Goal: Task Accomplishment & Management: Use online tool/utility

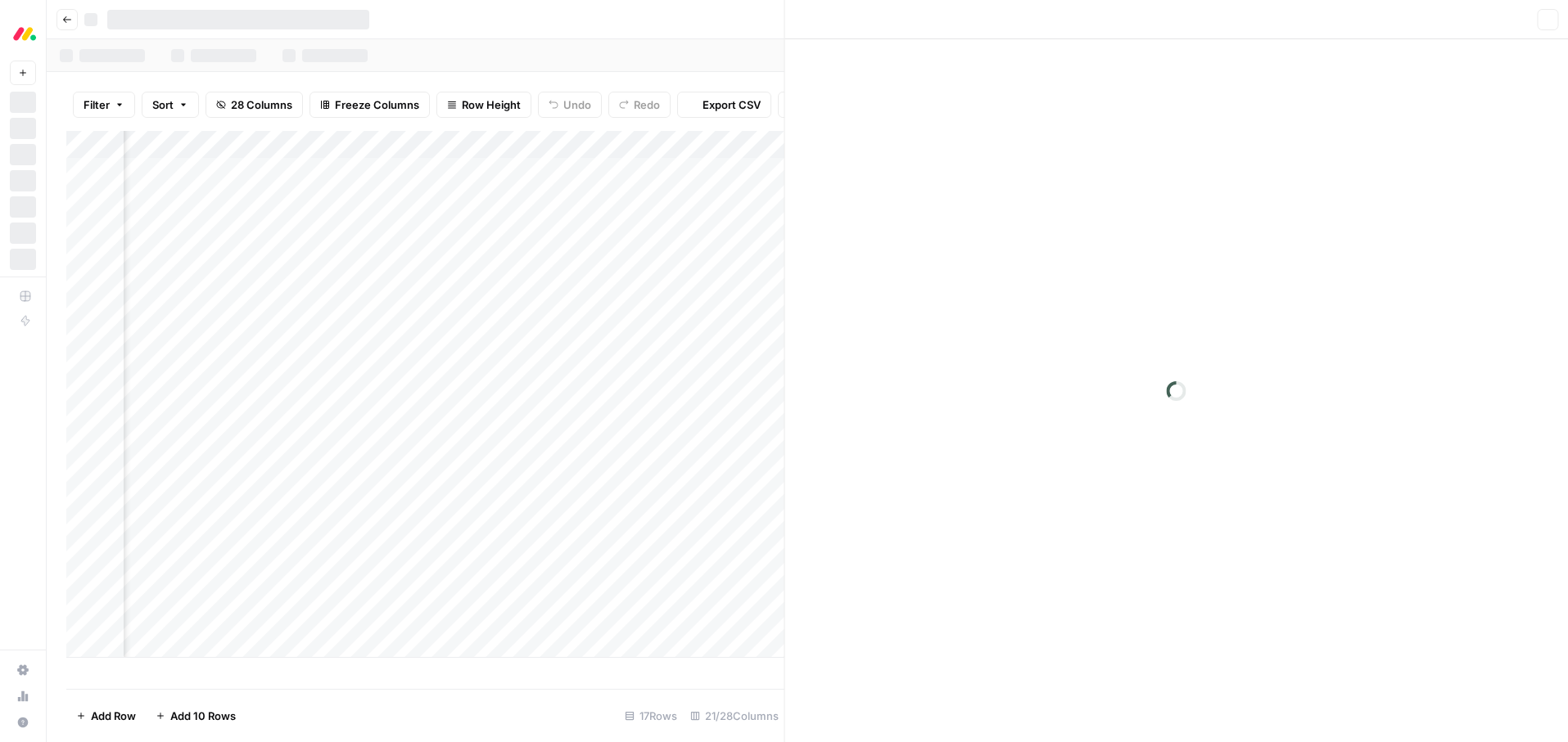
scroll to position [0, 2127]
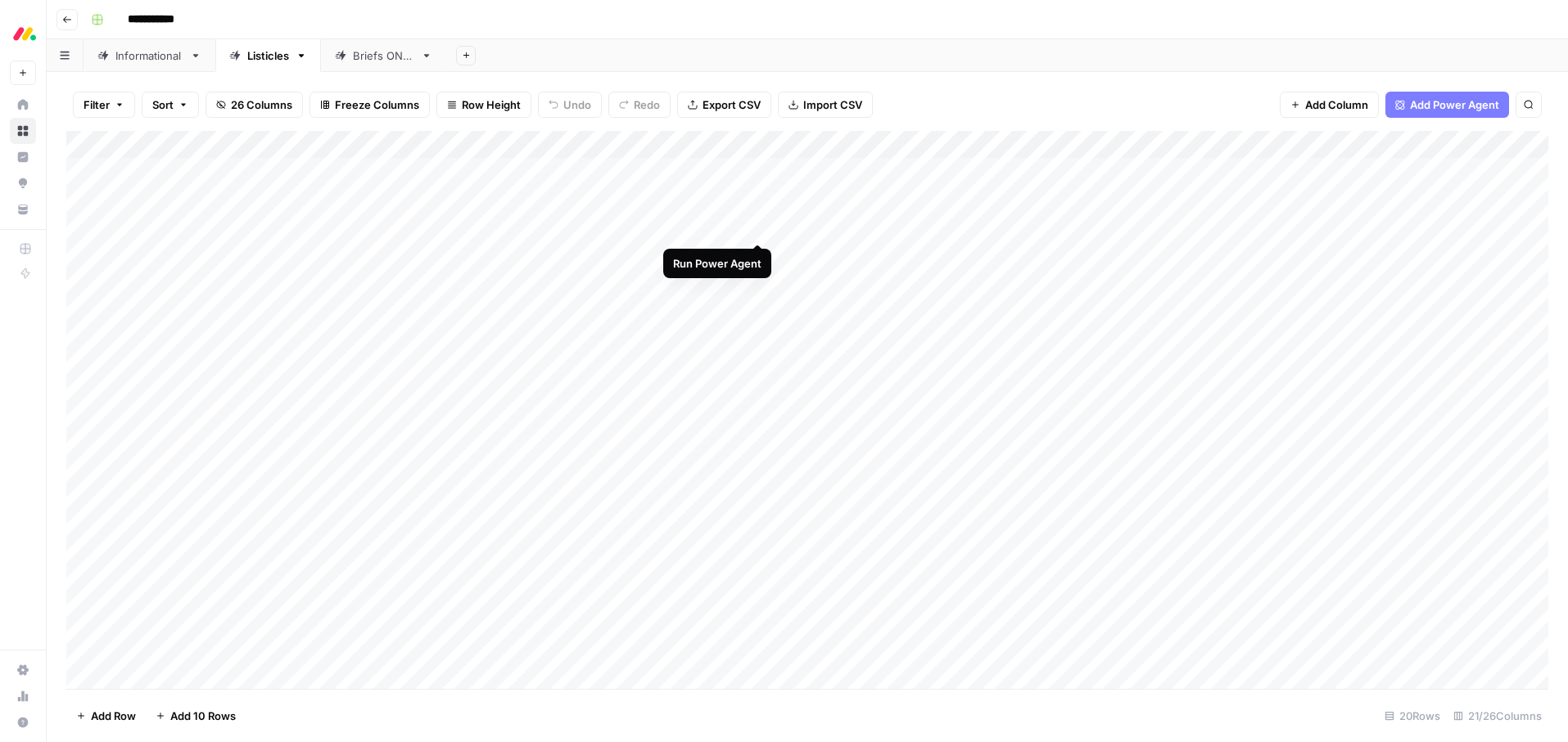
click at [754, 226] on div "Add Column" at bounding box center [807, 410] width 1482 height 558
click at [759, 226] on div "Add Column" at bounding box center [807, 410] width 1482 height 558
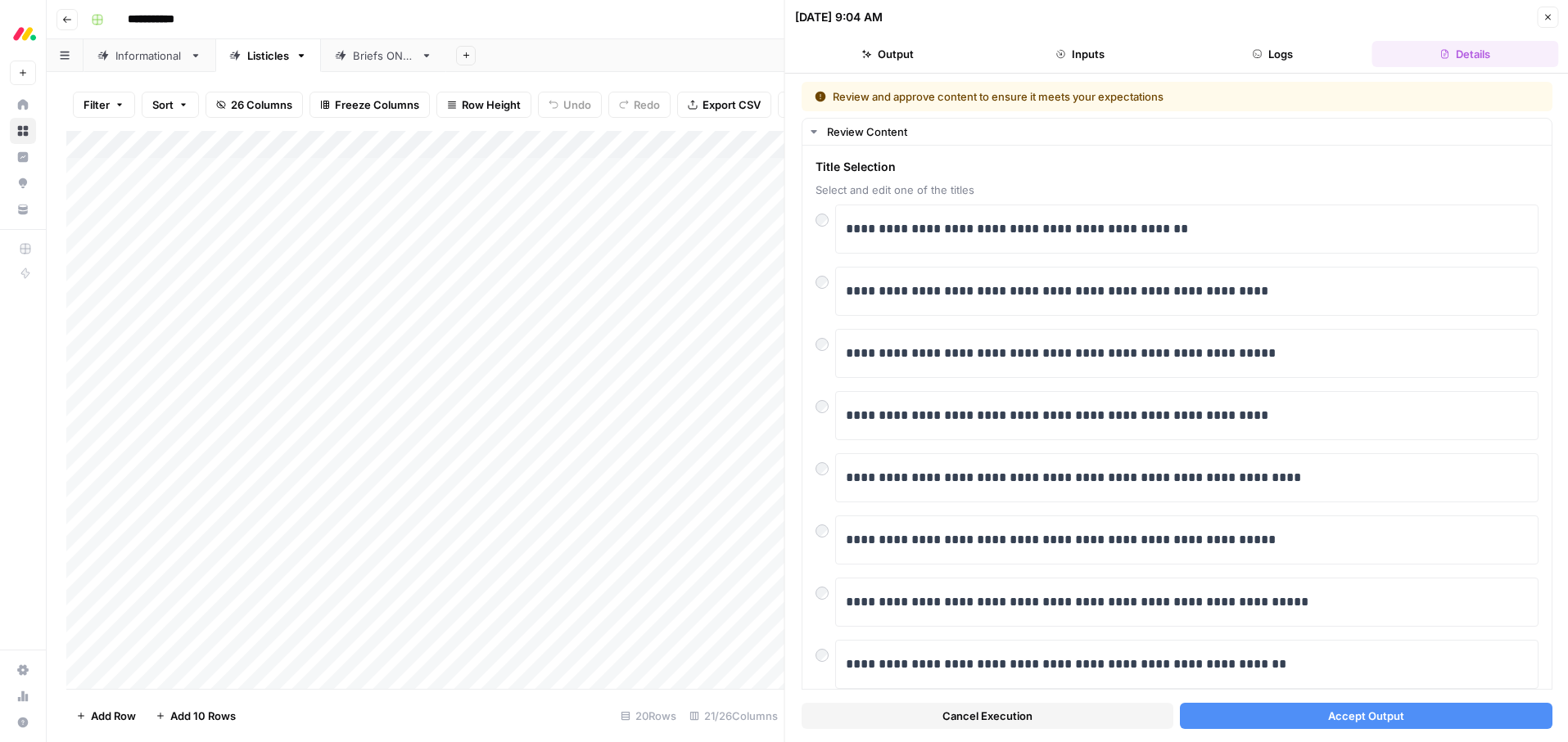
click at [1372, 713] on span "Accept Output" at bounding box center [1365, 716] width 76 height 16
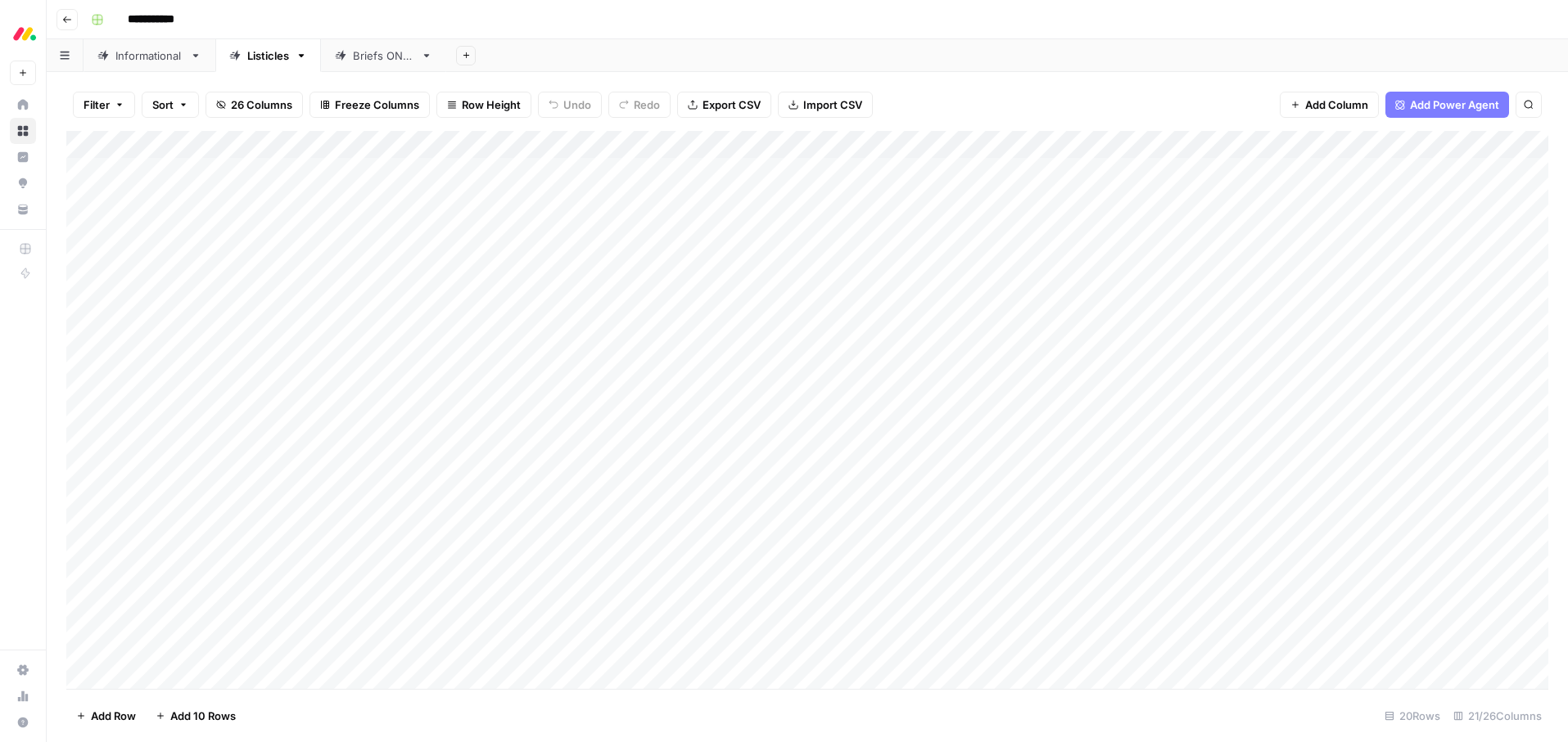
click at [340, 225] on div "Add Column" at bounding box center [807, 410] width 1482 height 558
click at [330, 226] on div "Add Column" at bounding box center [807, 410] width 1482 height 558
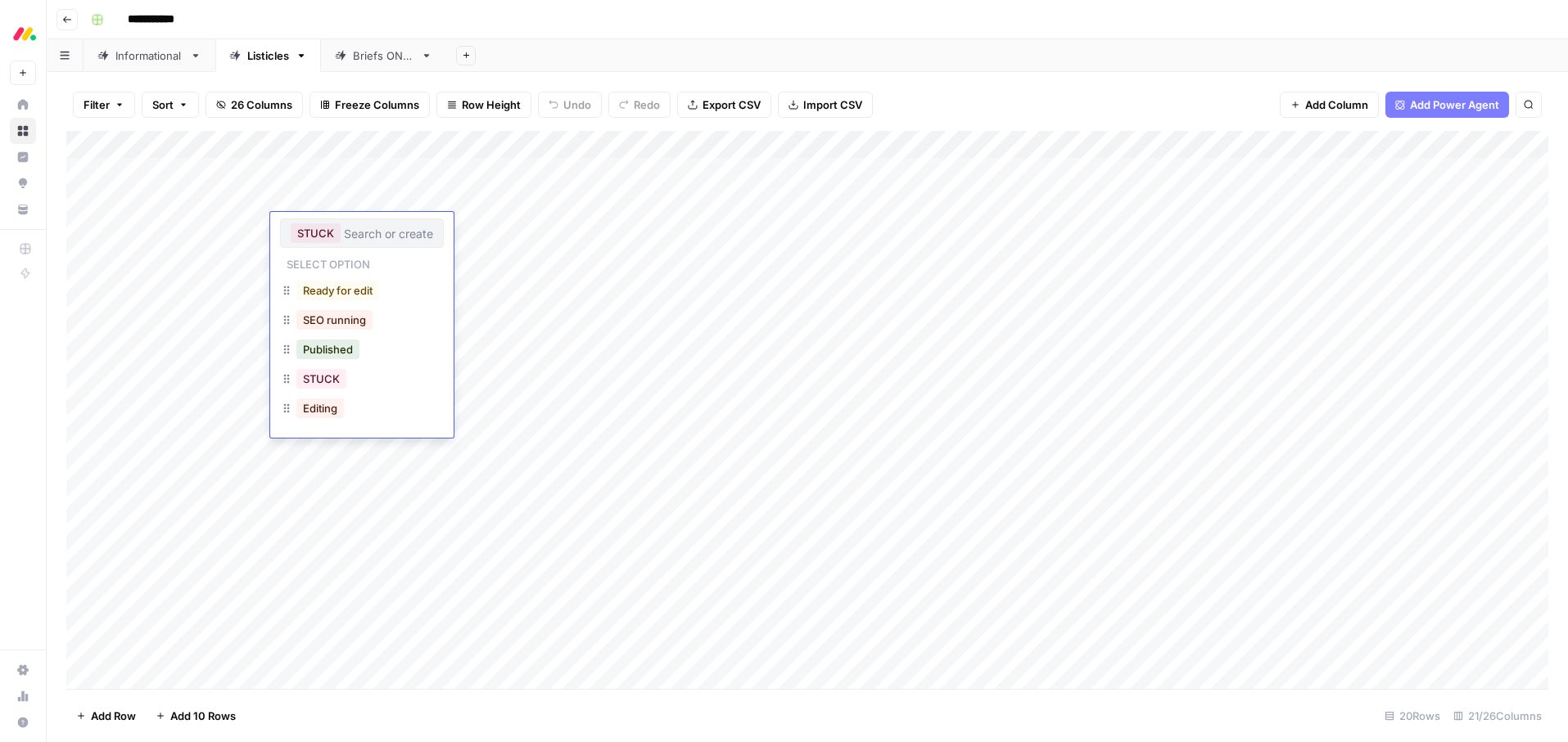
click at [305, 230] on button "STUCK" at bounding box center [316, 233] width 50 height 20
click at [325, 319] on button "SEO running" at bounding box center [335, 320] width 76 height 20
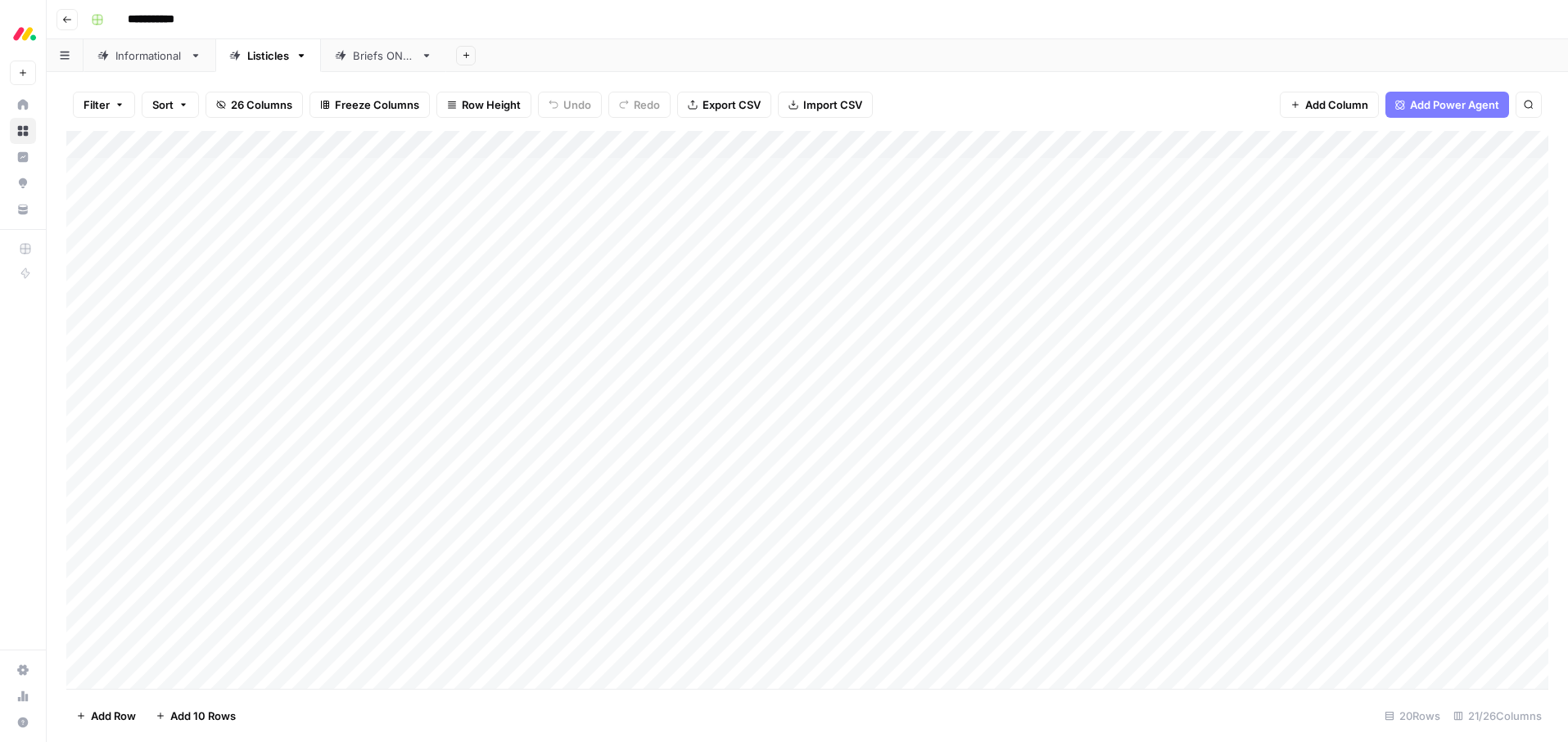
click at [895, 27] on div "**********" at bounding box center [817, 20] width 1467 height 26
click at [1131, 225] on div "Add Column" at bounding box center [807, 410] width 1482 height 558
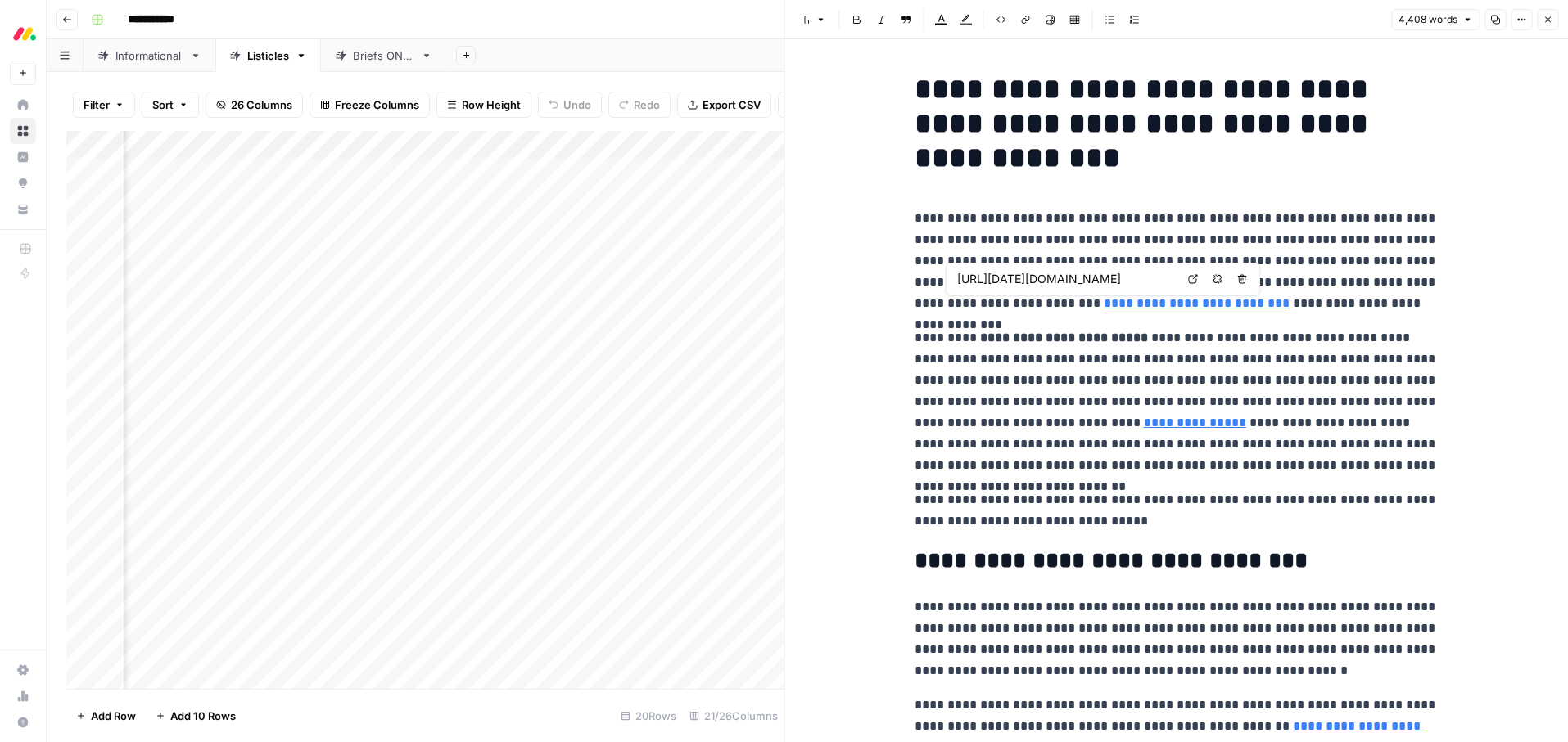
click at [1104, 306] on link "**********" at bounding box center [1197, 303] width 186 height 12
click at [1142, 385] on p "**********" at bounding box center [1177, 402] width 524 height 149
click at [1552, 20] on span "Close" at bounding box center [1552, 20] width 1 height 1
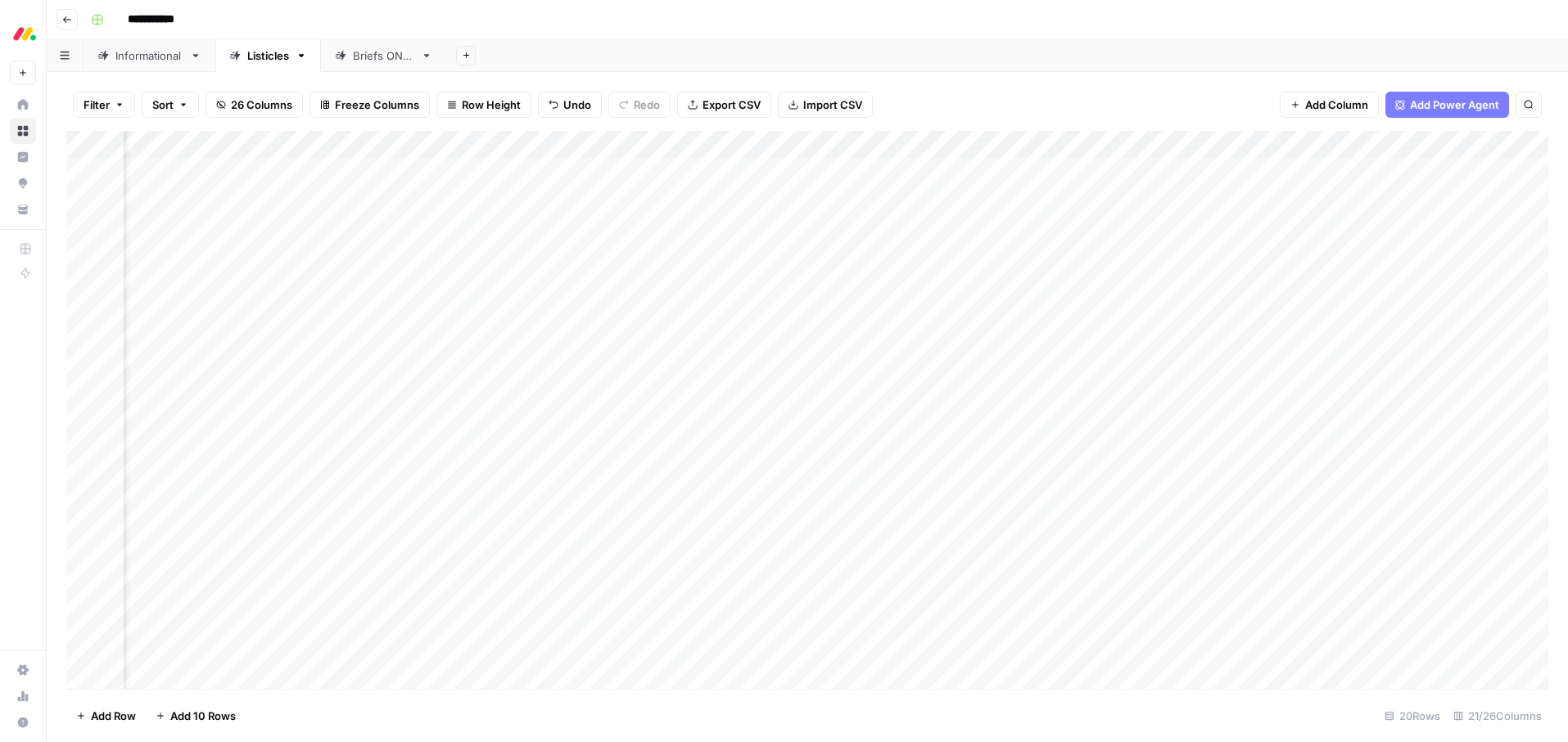
scroll to position [0, 1328]
click at [685, 226] on div "Add Column" at bounding box center [807, 410] width 1482 height 558
click at [1114, 226] on div "Add Column" at bounding box center [807, 410] width 1482 height 558
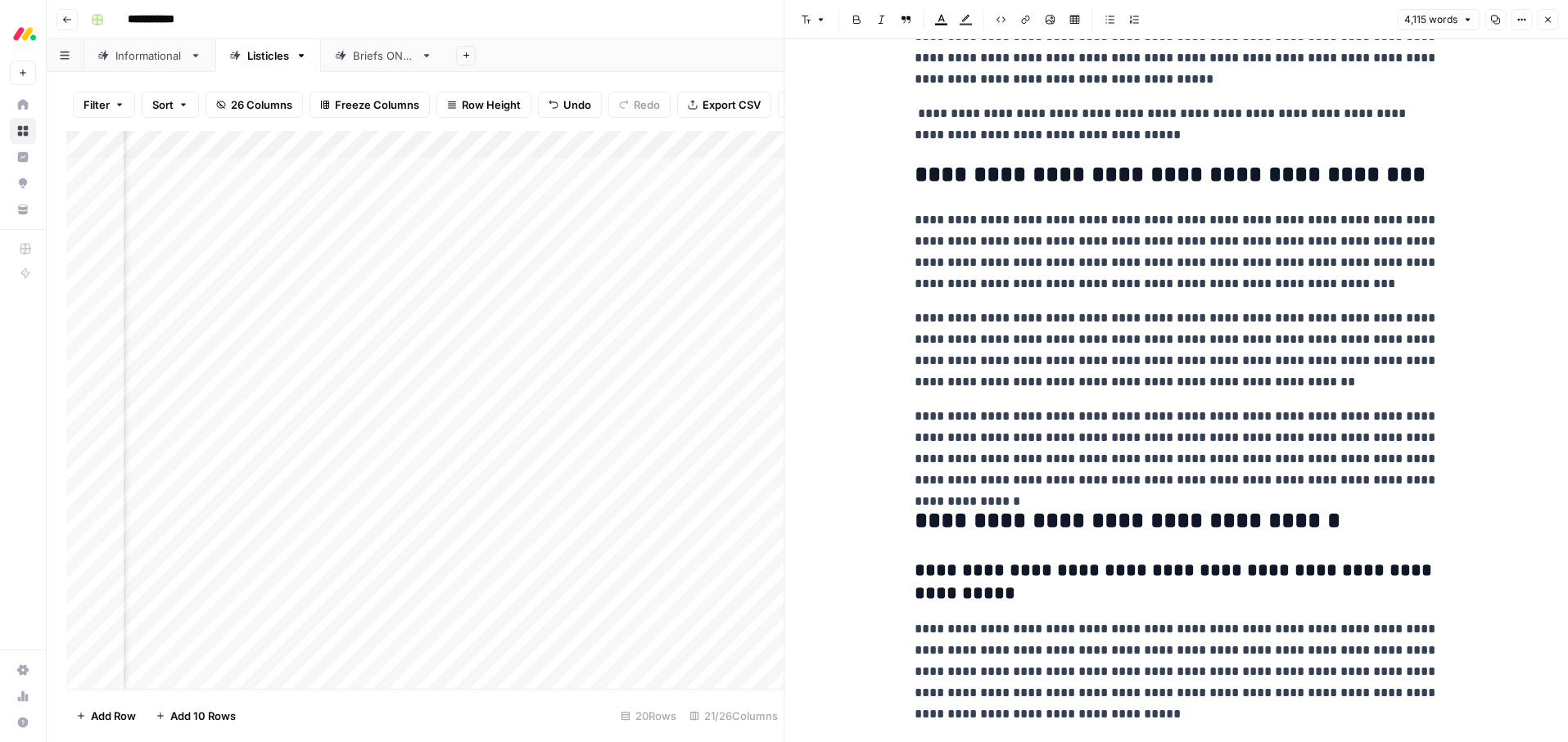
scroll to position [15638, 0]
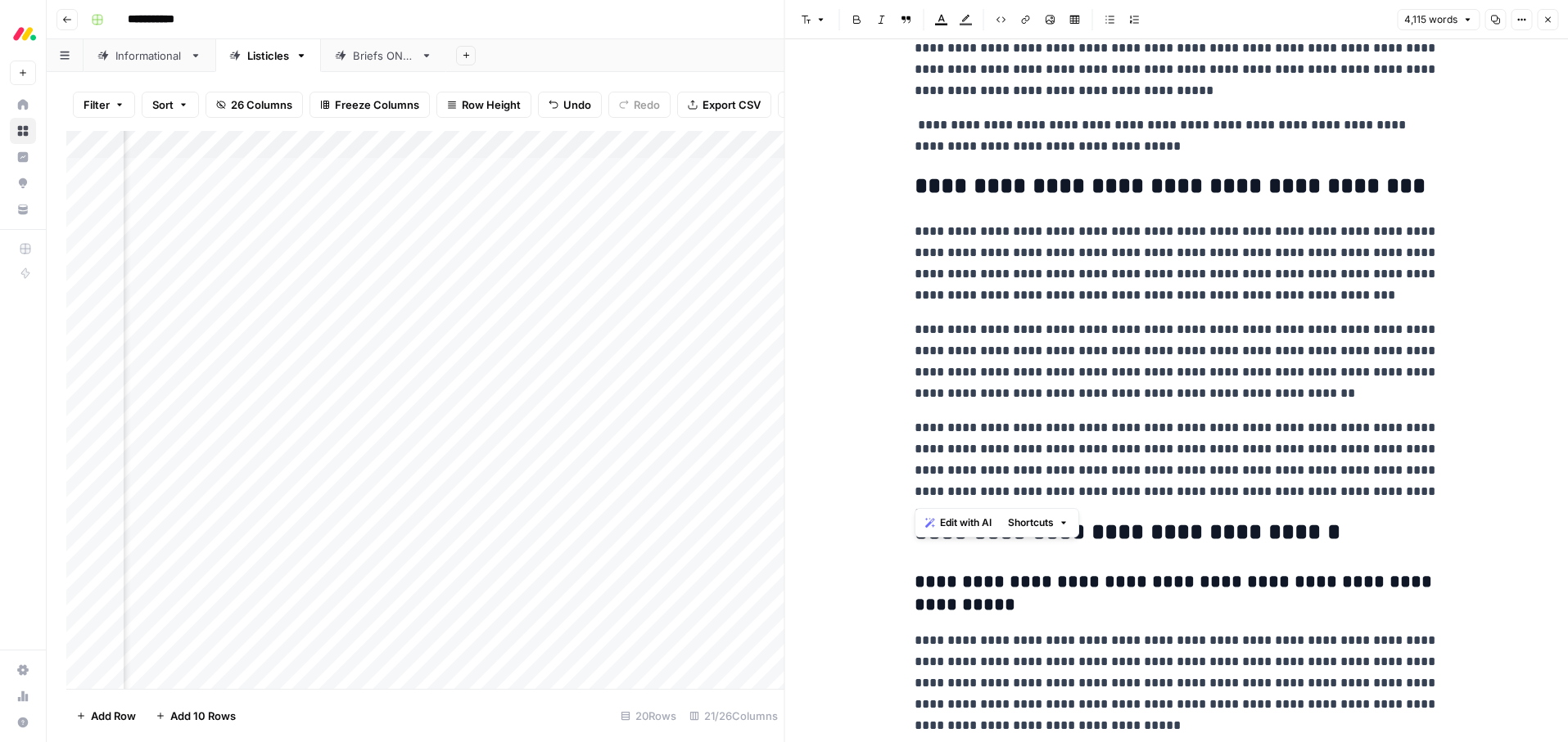
drag, startPoint x: 1363, startPoint y: 455, endPoint x: 917, endPoint y: 200, distance: 513.8
click at [960, 527] on span "Edit with AI" at bounding box center [966, 523] width 52 height 15
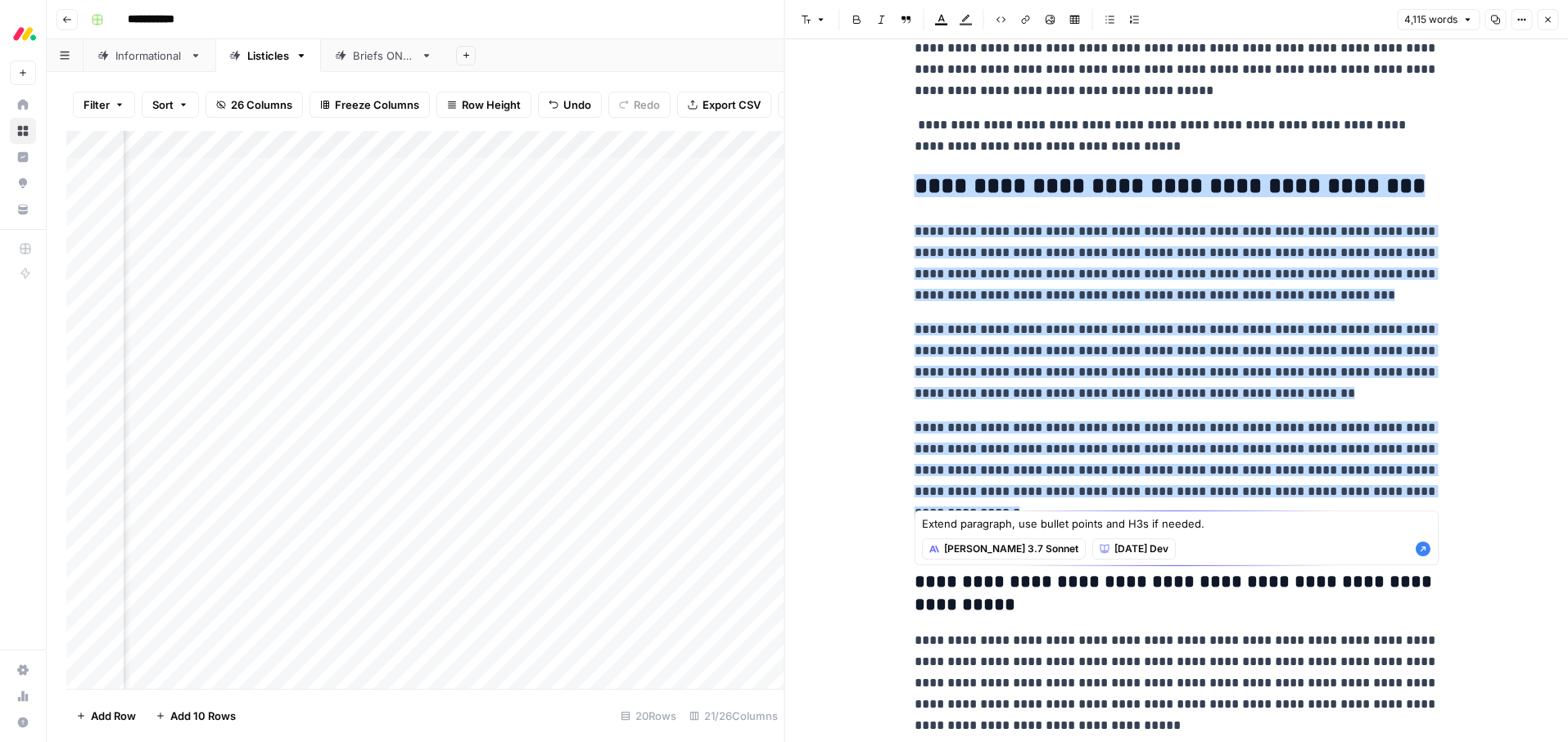
type textarea "Extend paragraph, use bullet points and H3s if needed."
click at [1423, 548] on icon "button" at bounding box center [1423, 549] width 16 height 16
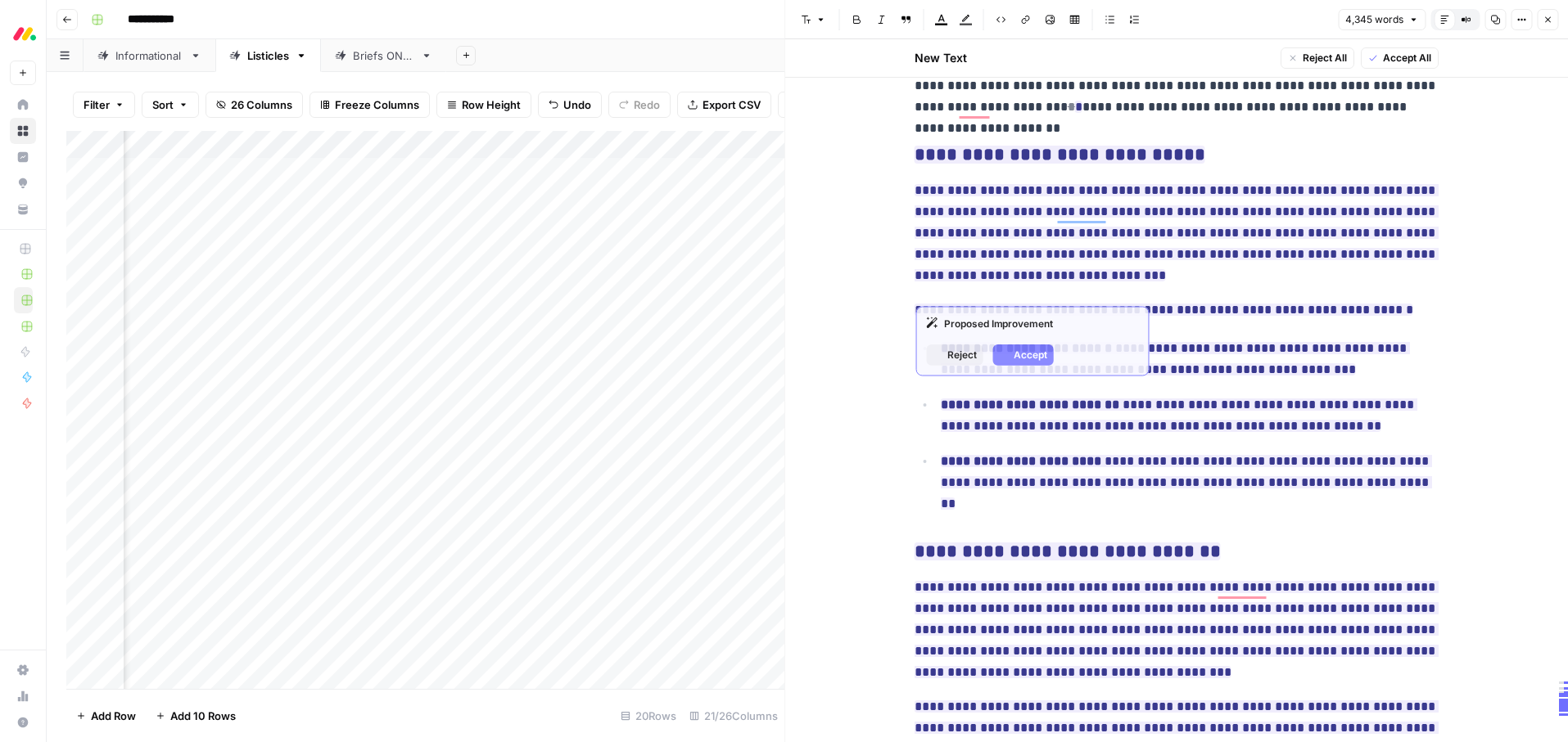
scroll to position [15972, 0]
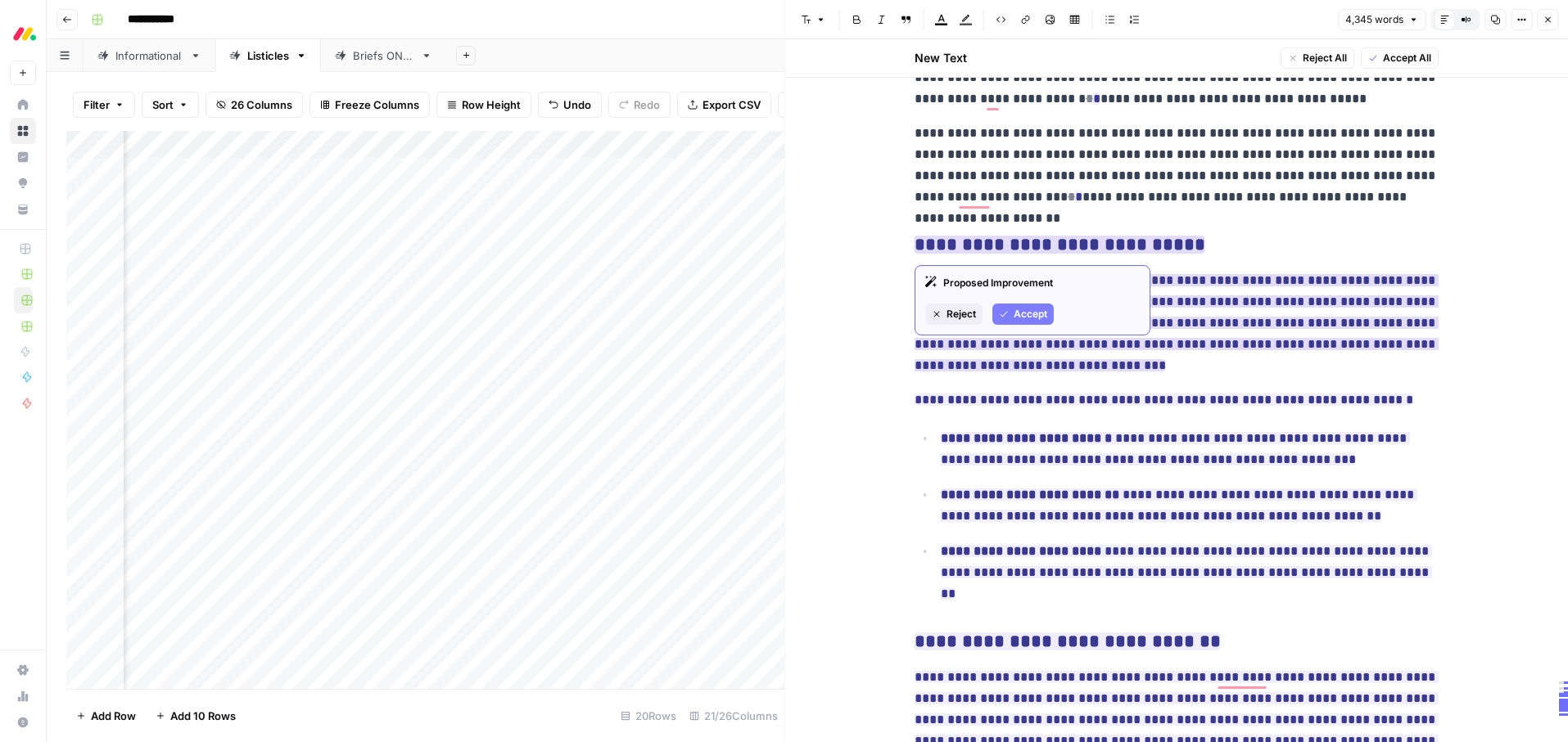
drag, startPoint x: 1027, startPoint y: 315, endPoint x: 1075, endPoint y: 310, distance: 48.3
click at [1028, 315] on span "Accept" at bounding box center [1030, 315] width 34 height 15
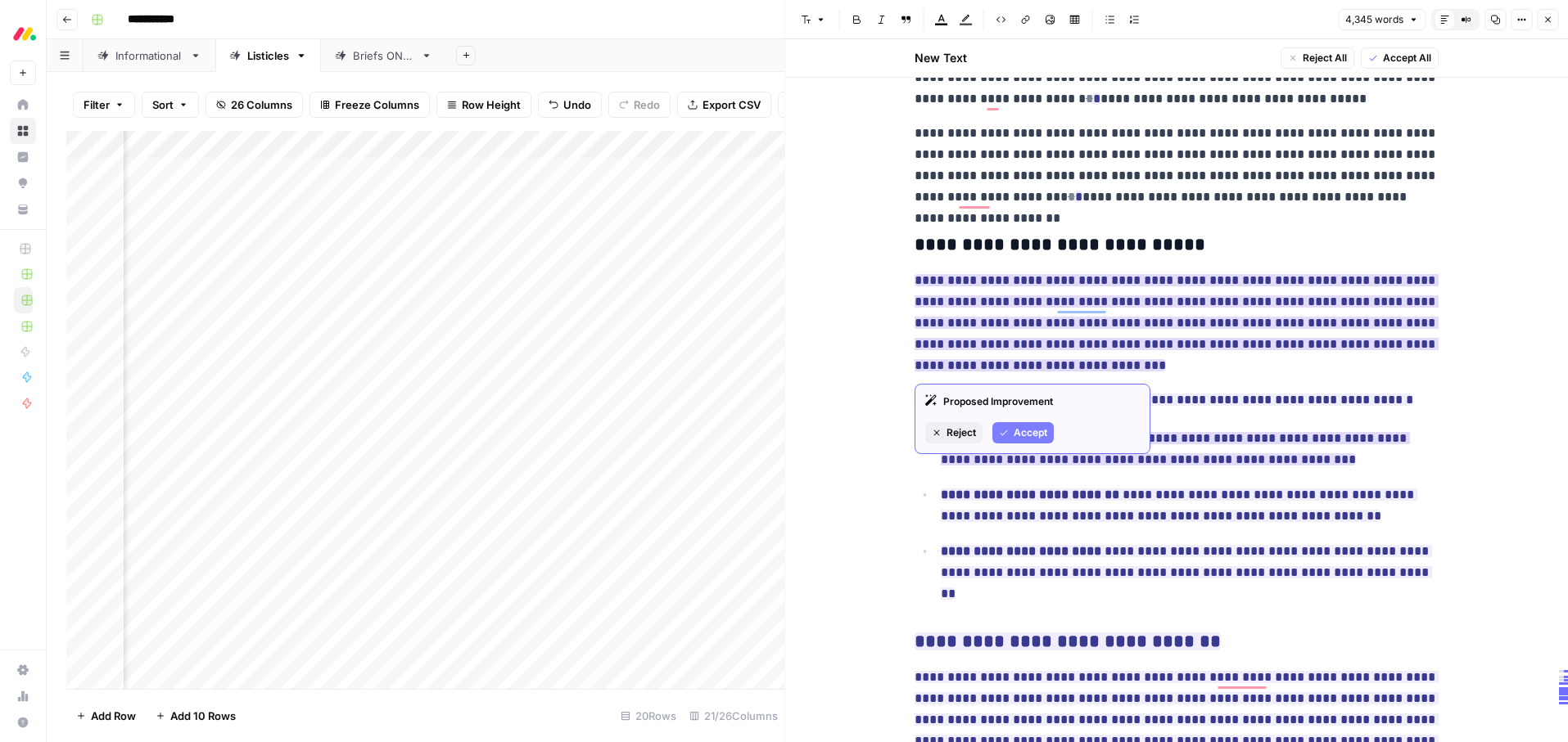
click at [1038, 432] on span "Accept" at bounding box center [1030, 433] width 34 height 15
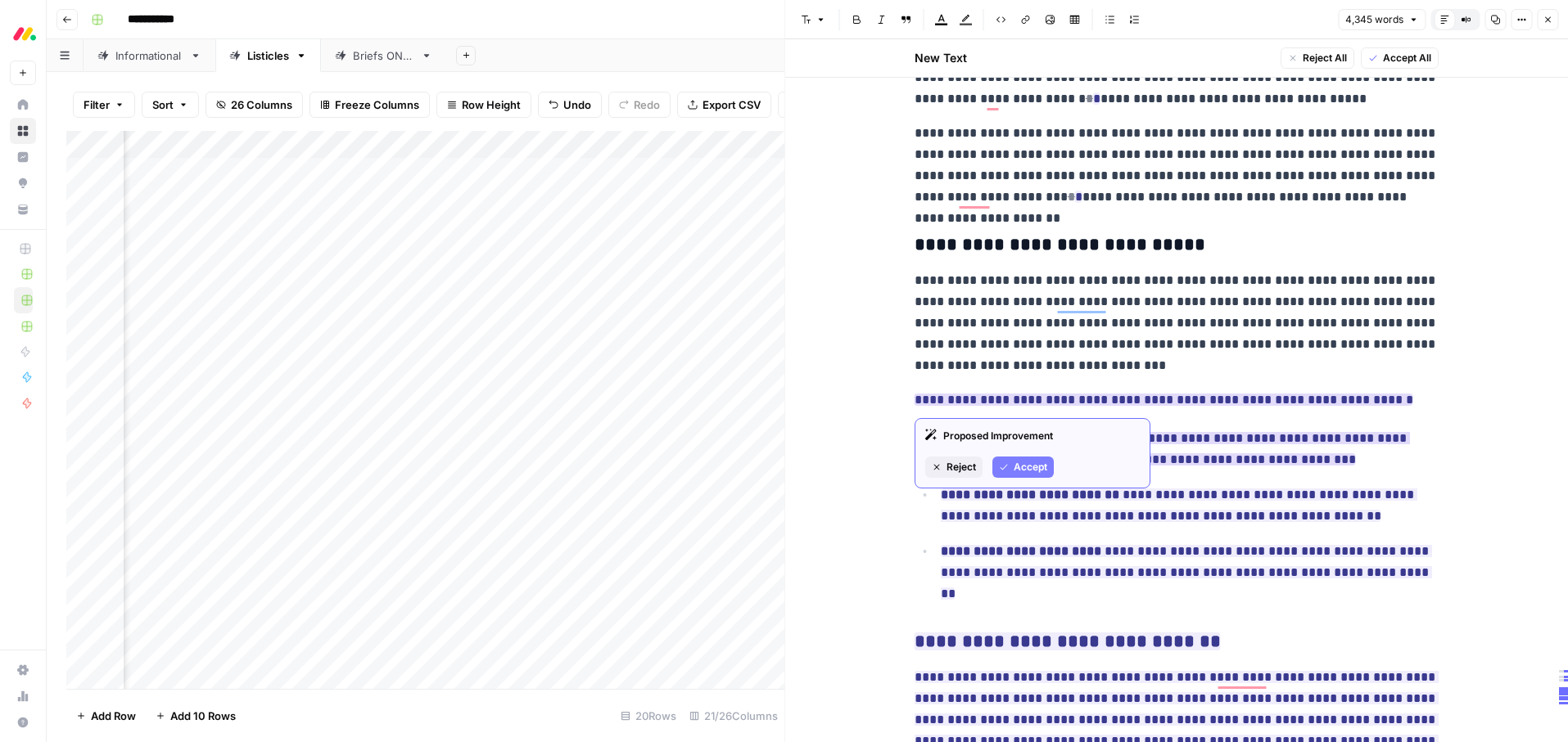
drag, startPoint x: 1027, startPoint y: 462, endPoint x: 1105, endPoint y: 455, distance: 78.3
click at [1027, 462] on span "Accept" at bounding box center [1030, 468] width 34 height 15
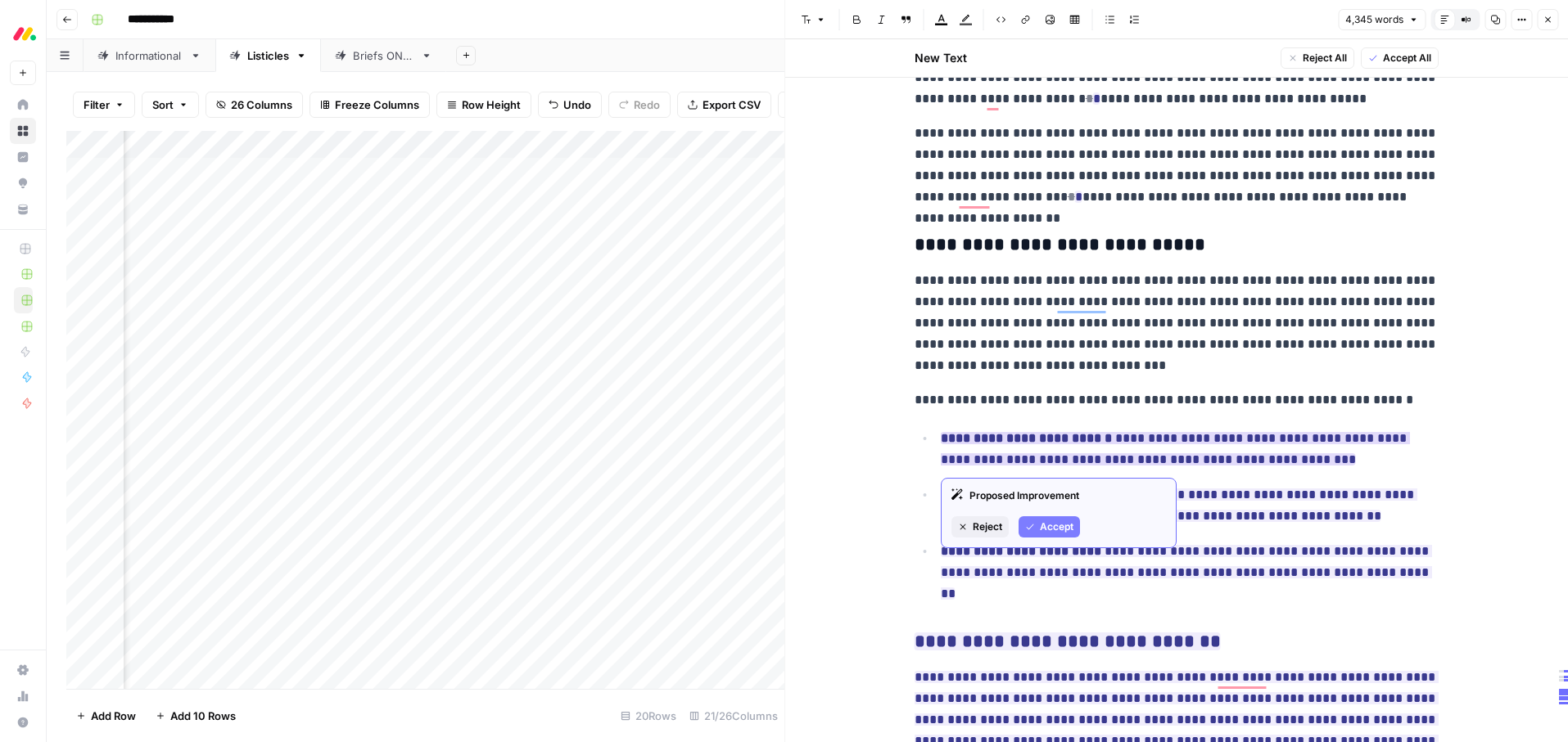
click at [1041, 538] on div "Proposed Improvement Reject Accept" at bounding box center [1059, 512] width 236 height 70
drag, startPoint x: 1051, startPoint y: 530, endPoint x: 1074, endPoint y: 528, distance: 23.1
click at [1051, 530] on span "Accept" at bounding box center [1056, 527] width 34 height 15
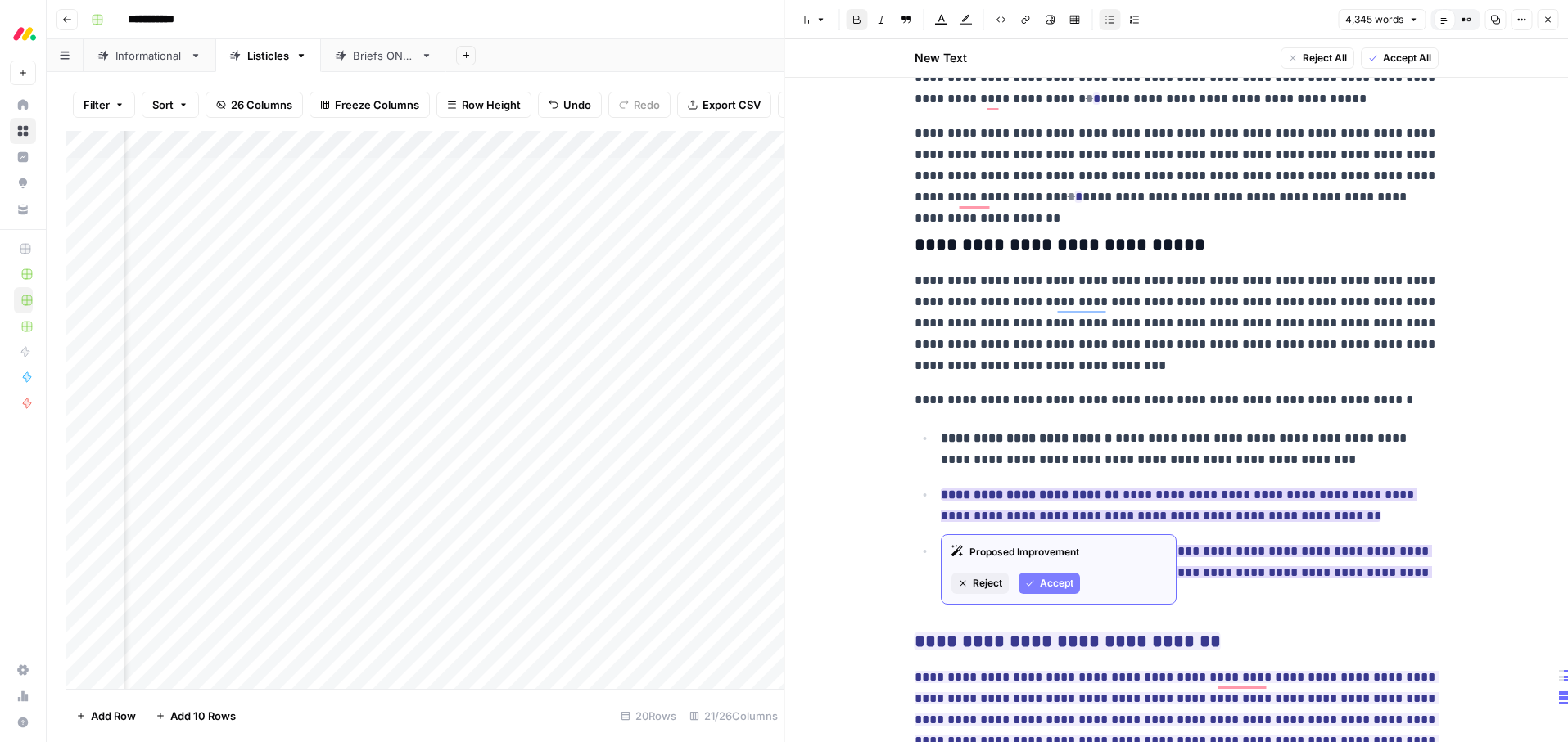
click at [1056, 575] on button "Accept" at bounding box center [1049, 584] width 62 height 21
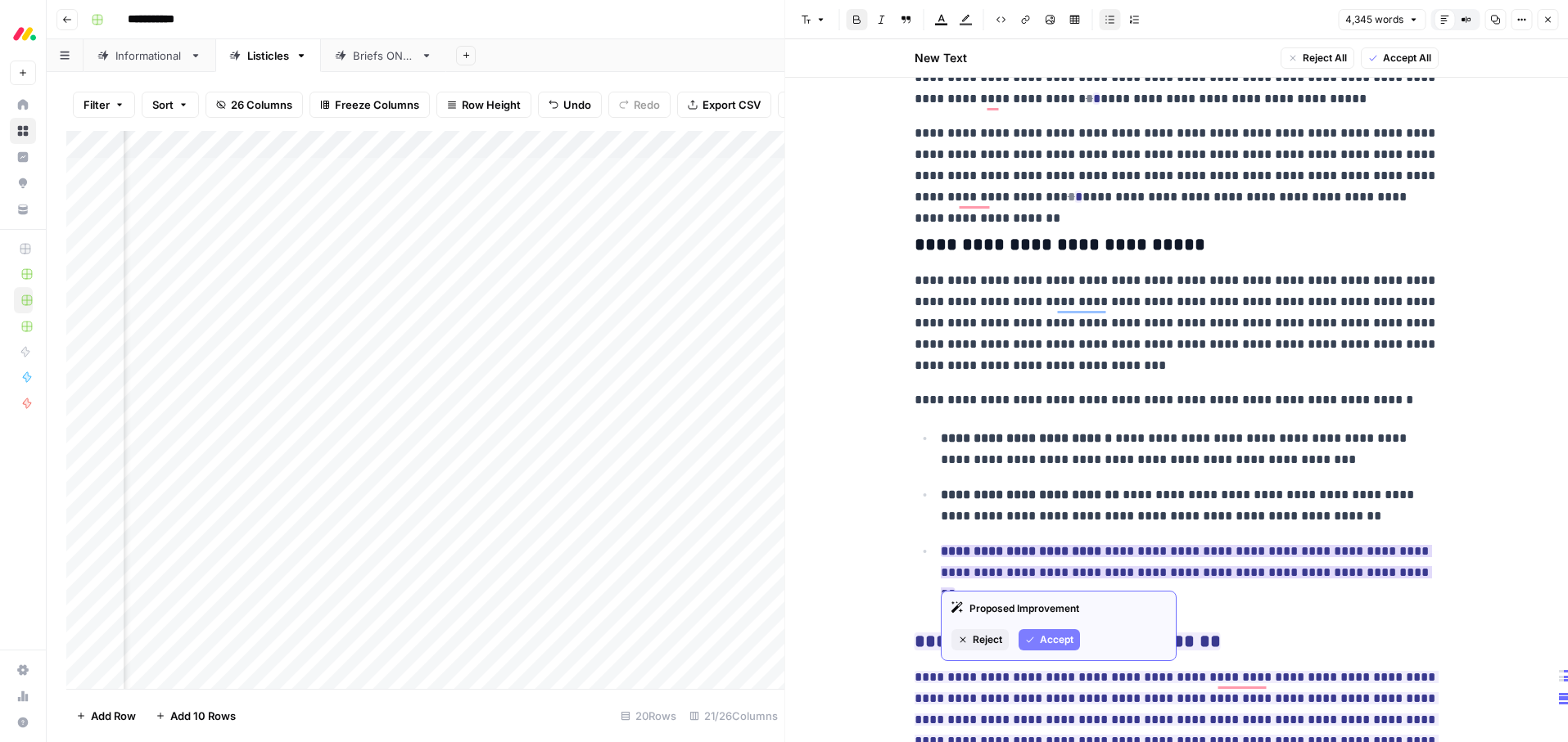
drag, startPoint x: 1056, startPoint y: 639, endPoint x: 1075, endPoint y: 636, distance: 19.2
click at [1056, 639] on span "Accept" at bounding box center [1056, 640] width 34 height 15
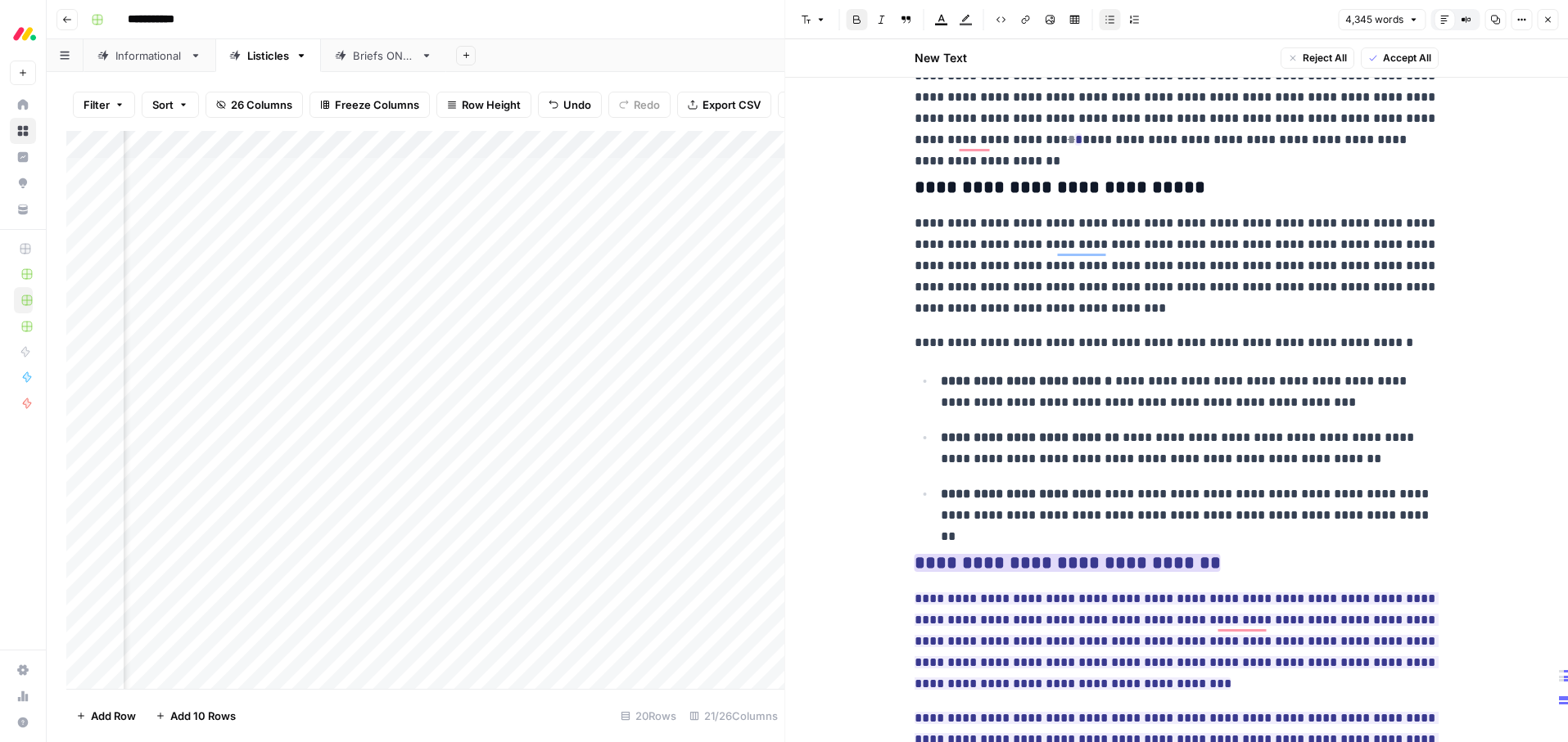
scroll to position [16056, 0]
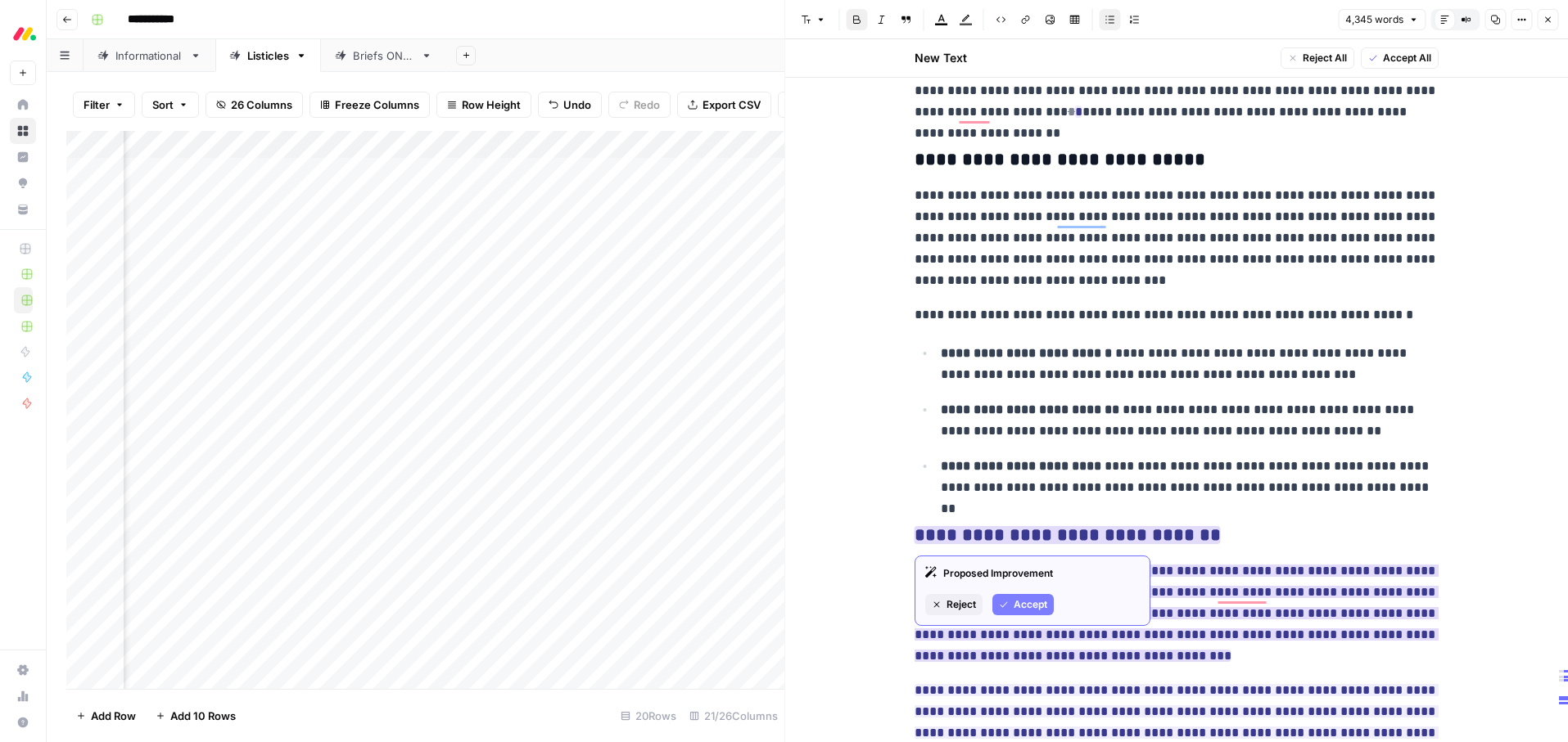
click at [1028, 606] on span "Accept" at bounding box center [1030, 604] width 34 height 15
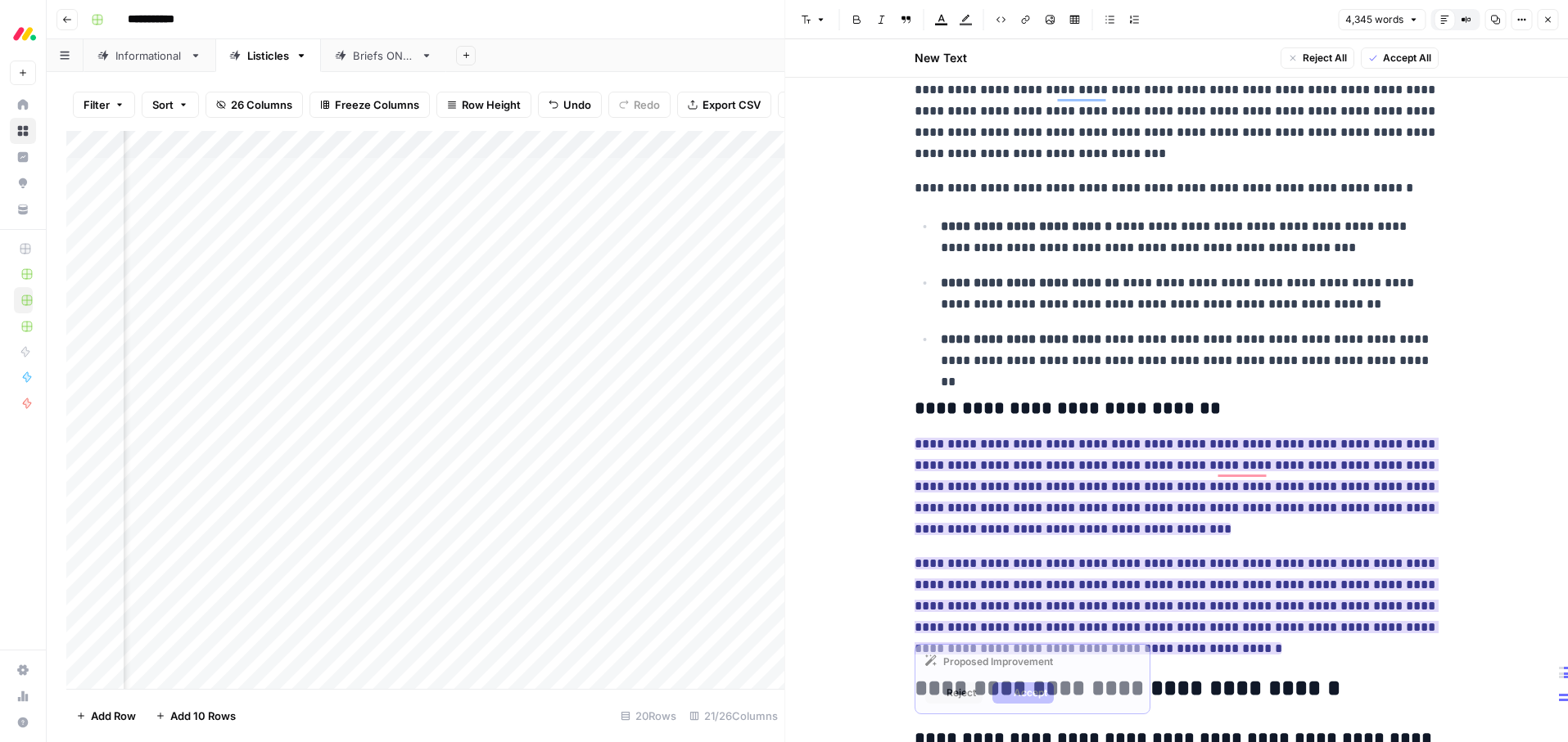
scroll to position [16184, 0]
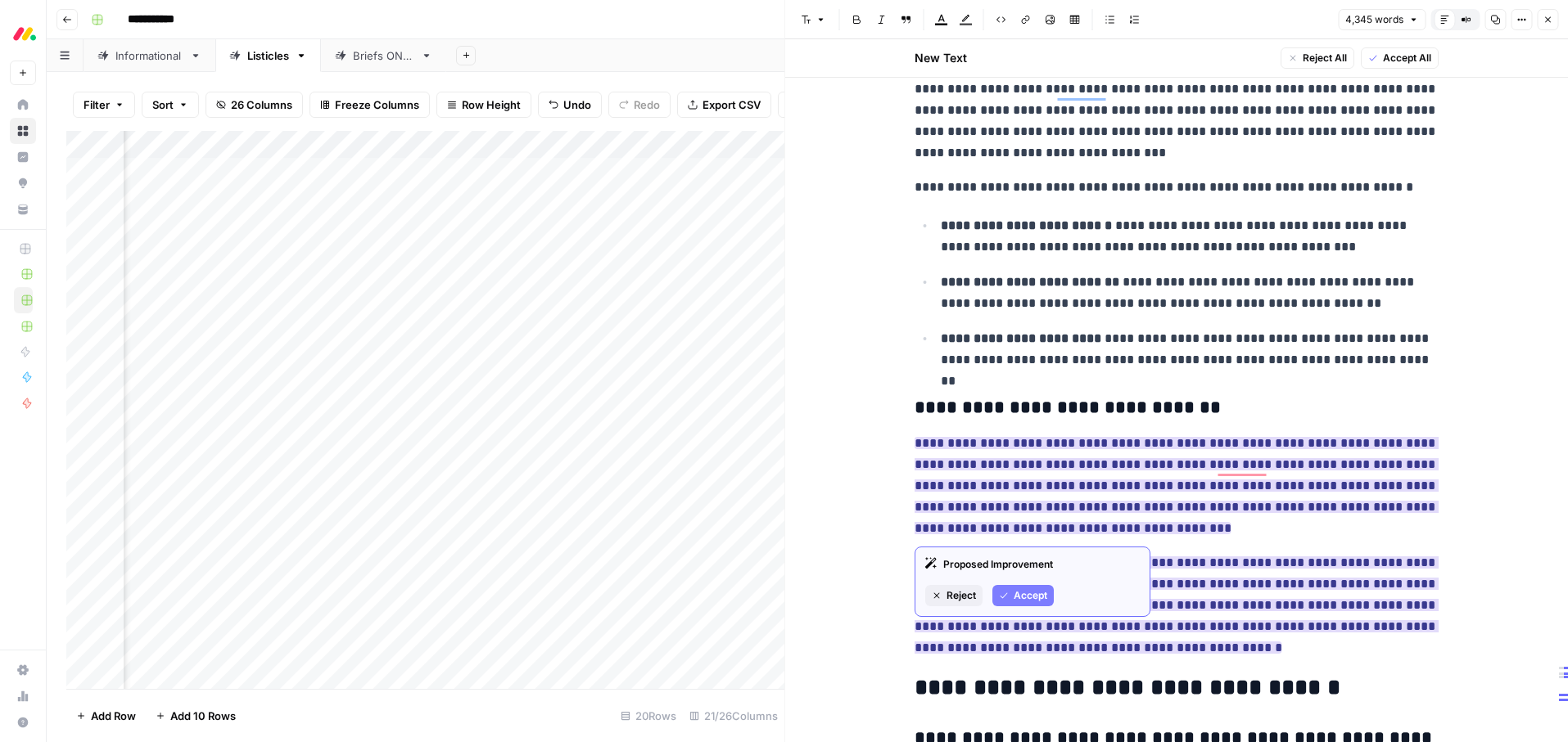
drag, startPoint x: 1034, startPoint y: 593, endPoint x: 1055, endPoint y: 599, distance: 21.8
click at [1034, 593] on span "Accept" at bounding box center [1030, 596] width 34 height 15
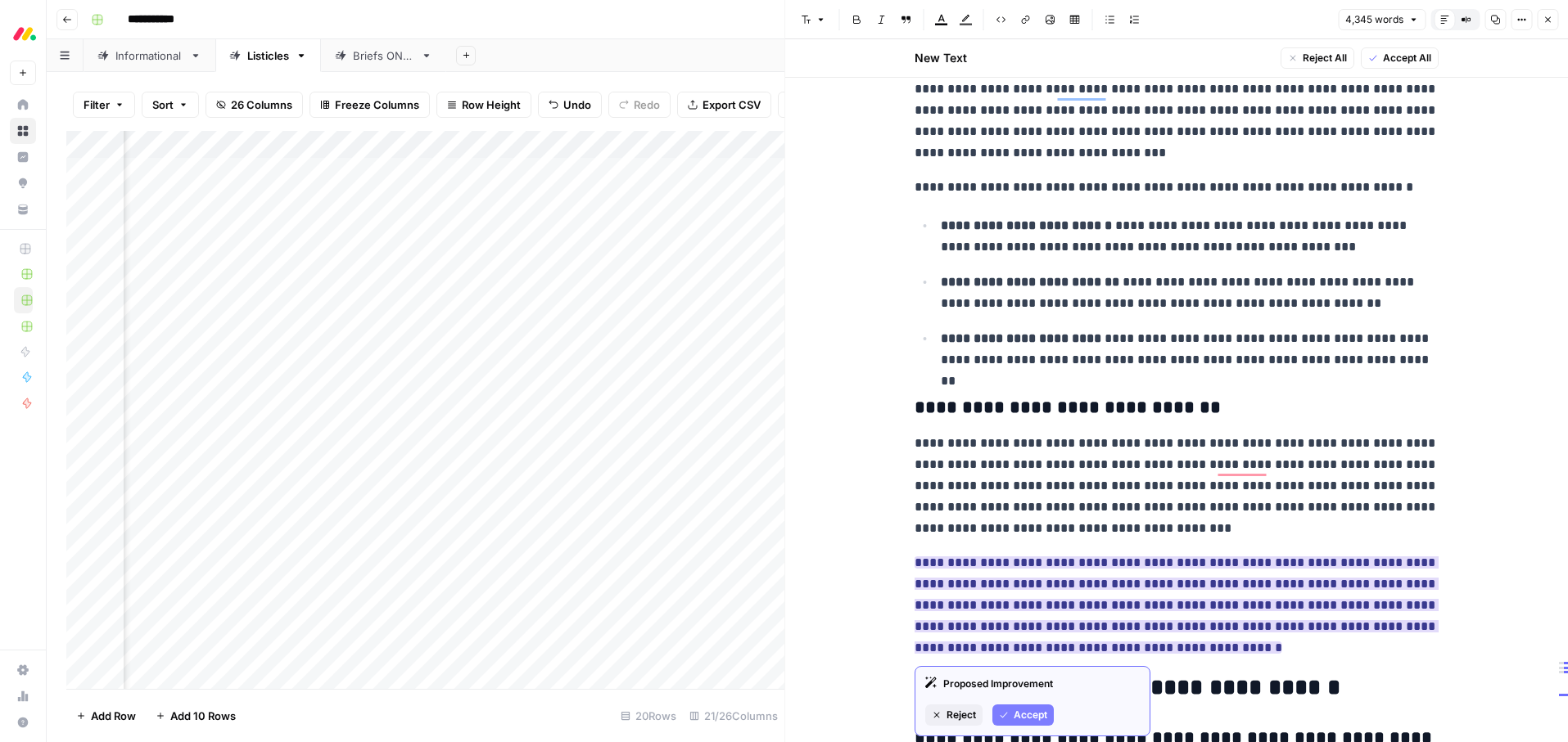
click at [1026, 712] on span "Accept" at bounding box center [1030, 716] width 34 height 15
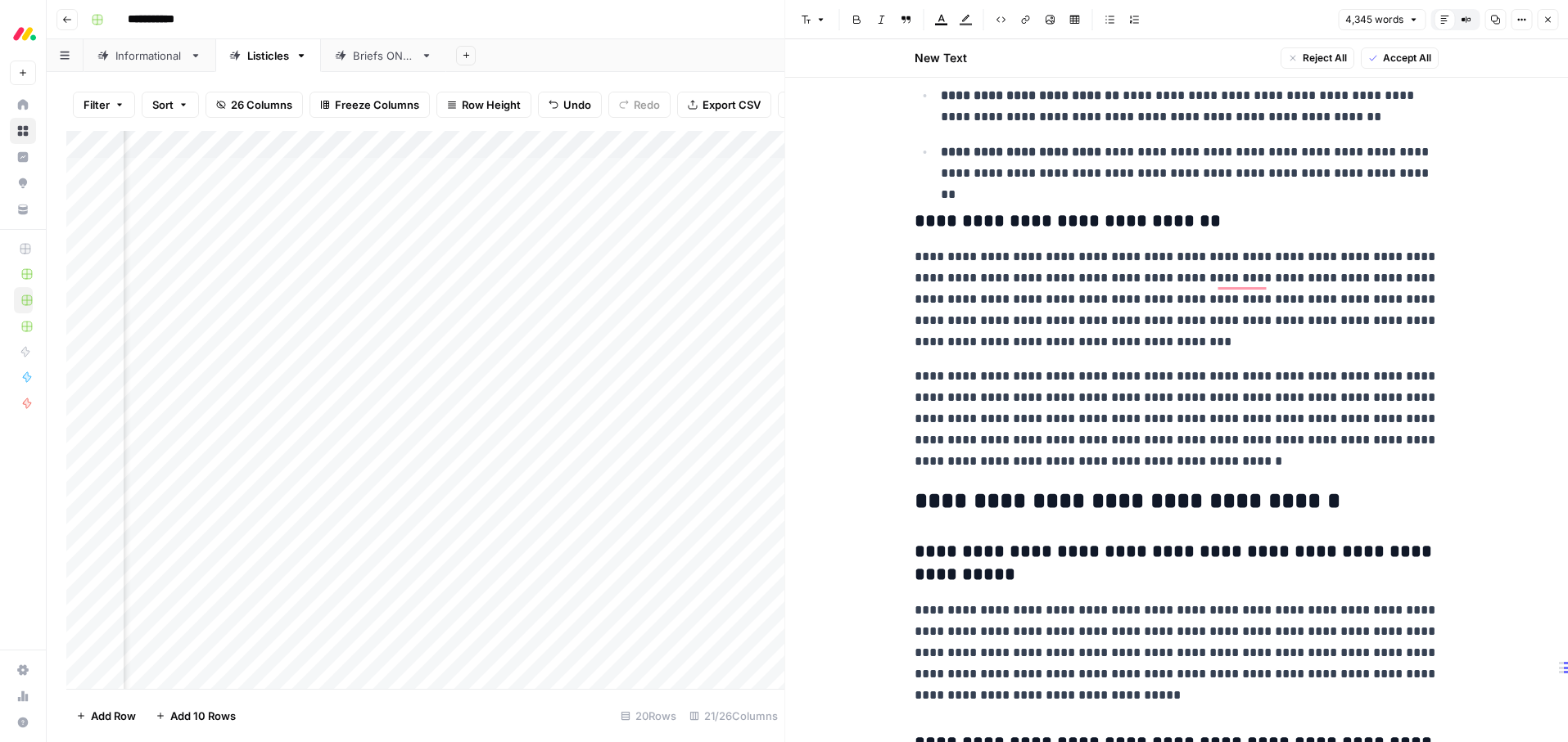
scroll to position [0, 0]
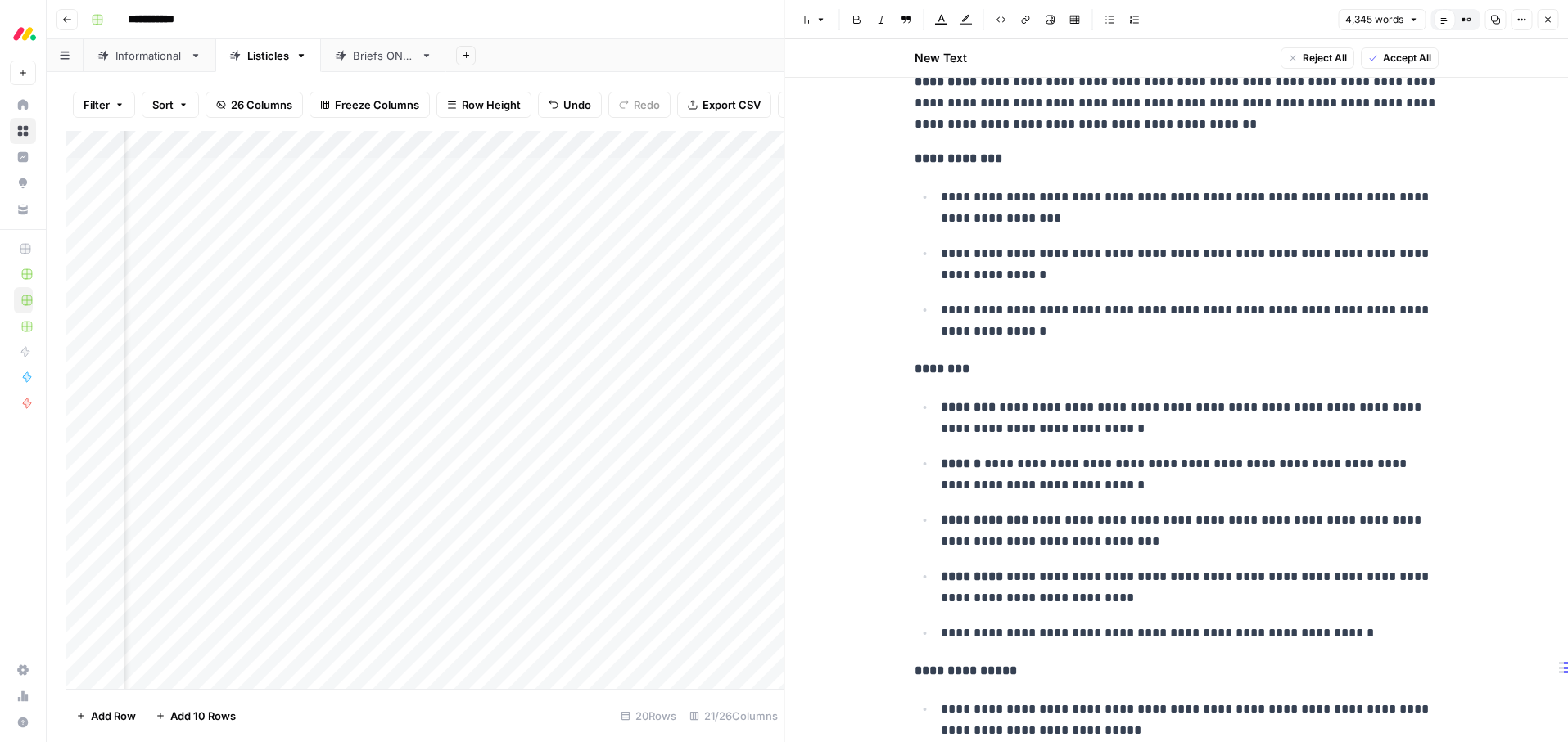
click at [1554, 21] on button "Close" at bounding box center [1547, 20] width 21 height 21
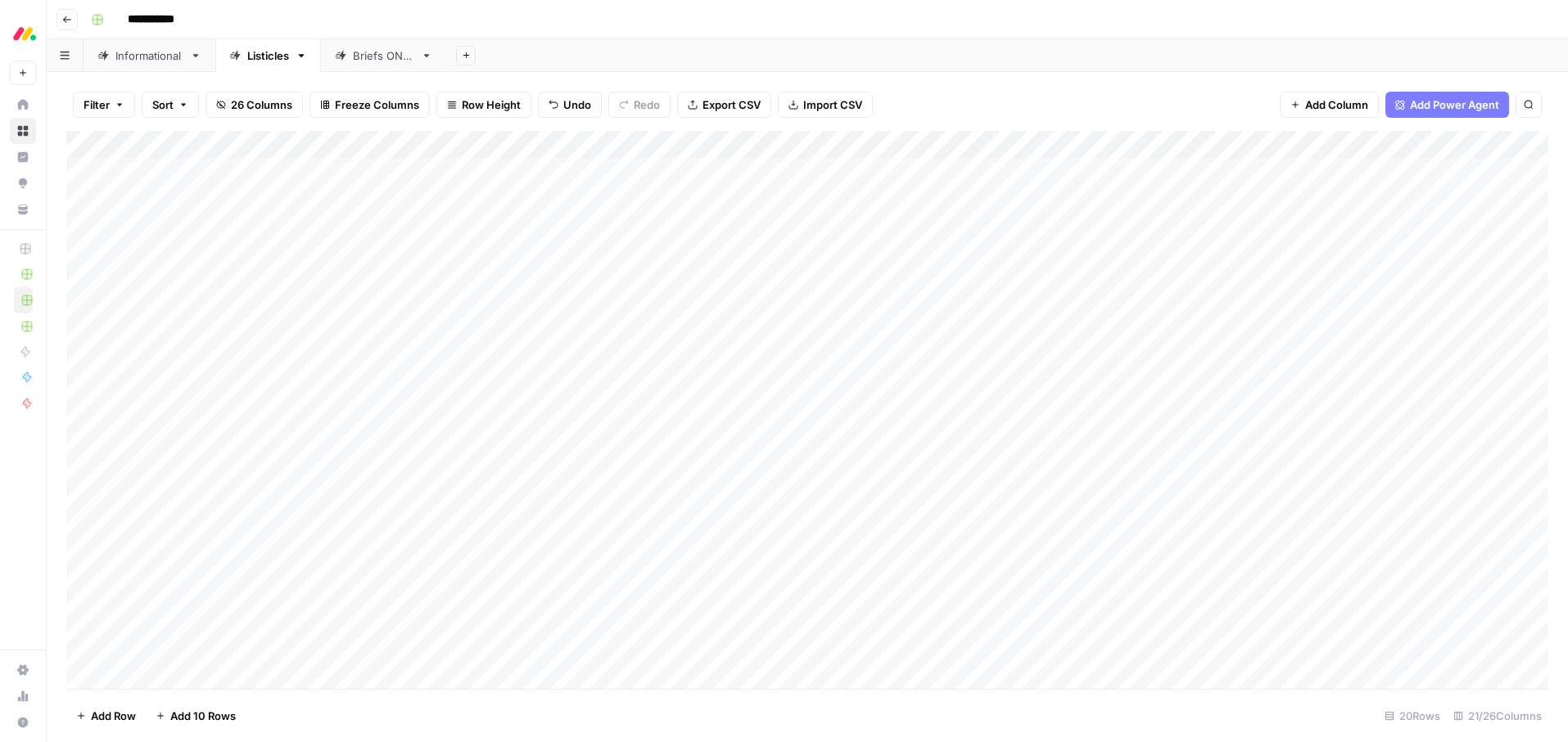
click at [358, 224] on div "Add Column" at bounding box center [807, 410] width 1482 height 558
click at [356, 224] on div "Add Column" at bounding box center [807, 410] width 1482 height 558
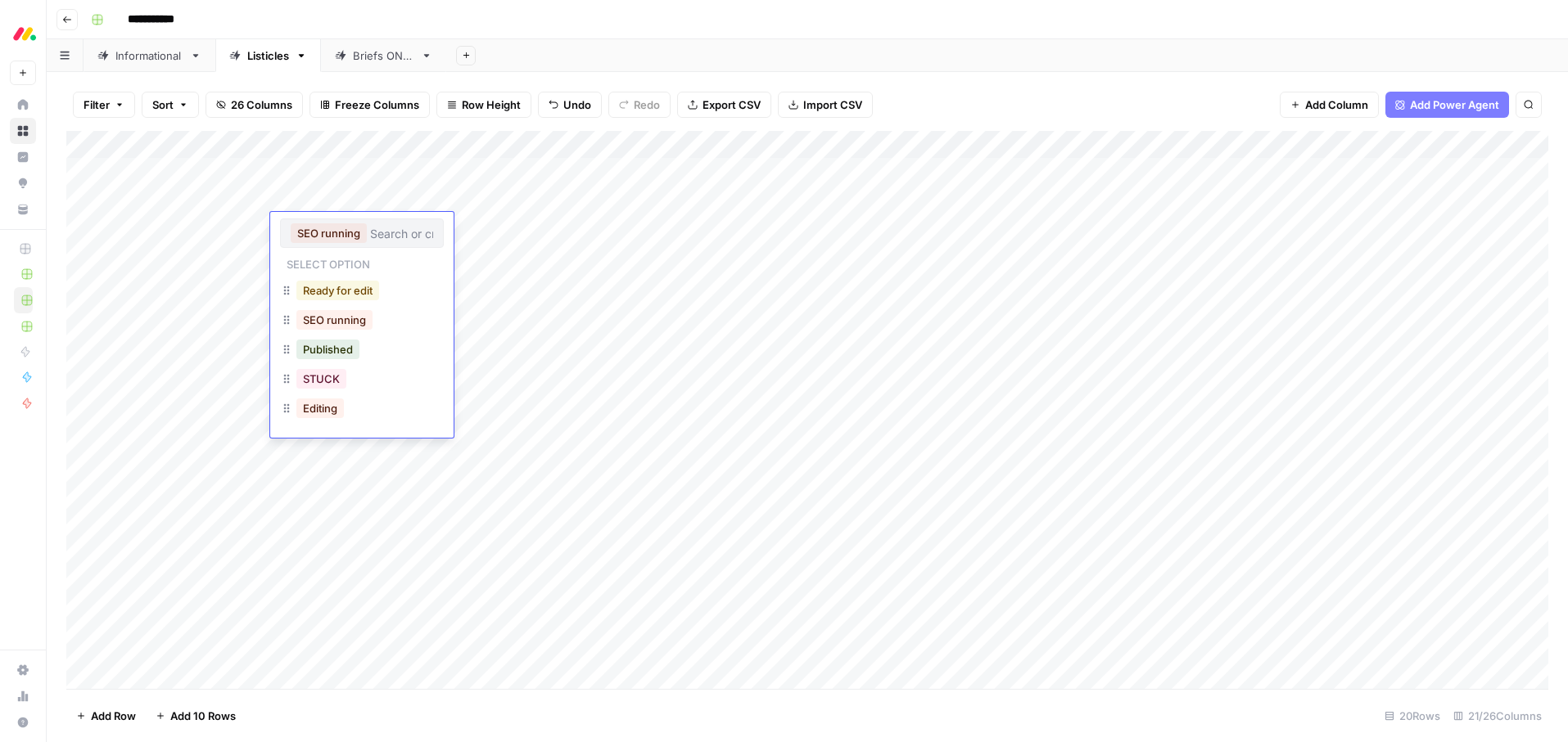
click at [339, 287] on button "Ready for edit" at bounding box center [338, 291] width 82 height 20
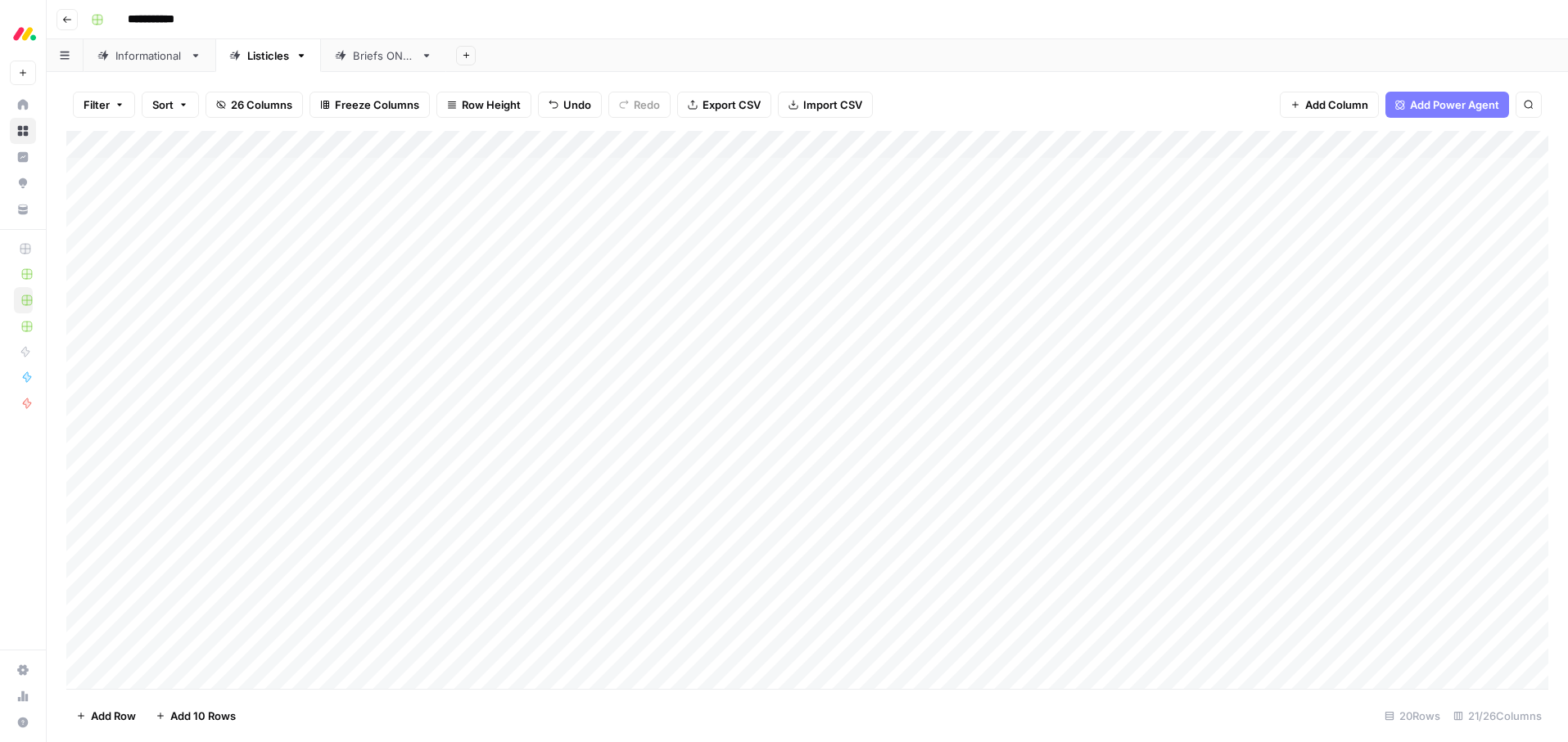
click at [923, 42] on div "Add Sheet" at bounding box center [1007, 56] width 1121 height 33
click at [1364, 252] on div "Add Column" at bounding box center [807, 410] width 1482 height 558
click at [1365, 282] on div "Add Column" at bounding box center [807, 410] width 1482 height 558
click at [1364, 311] on div "Add Column" at bounding box center [807, 410] width 1482 height 558
click at [1366, 341] on div "Add Column" at bounding box center [807, 410] width 1482 height 558
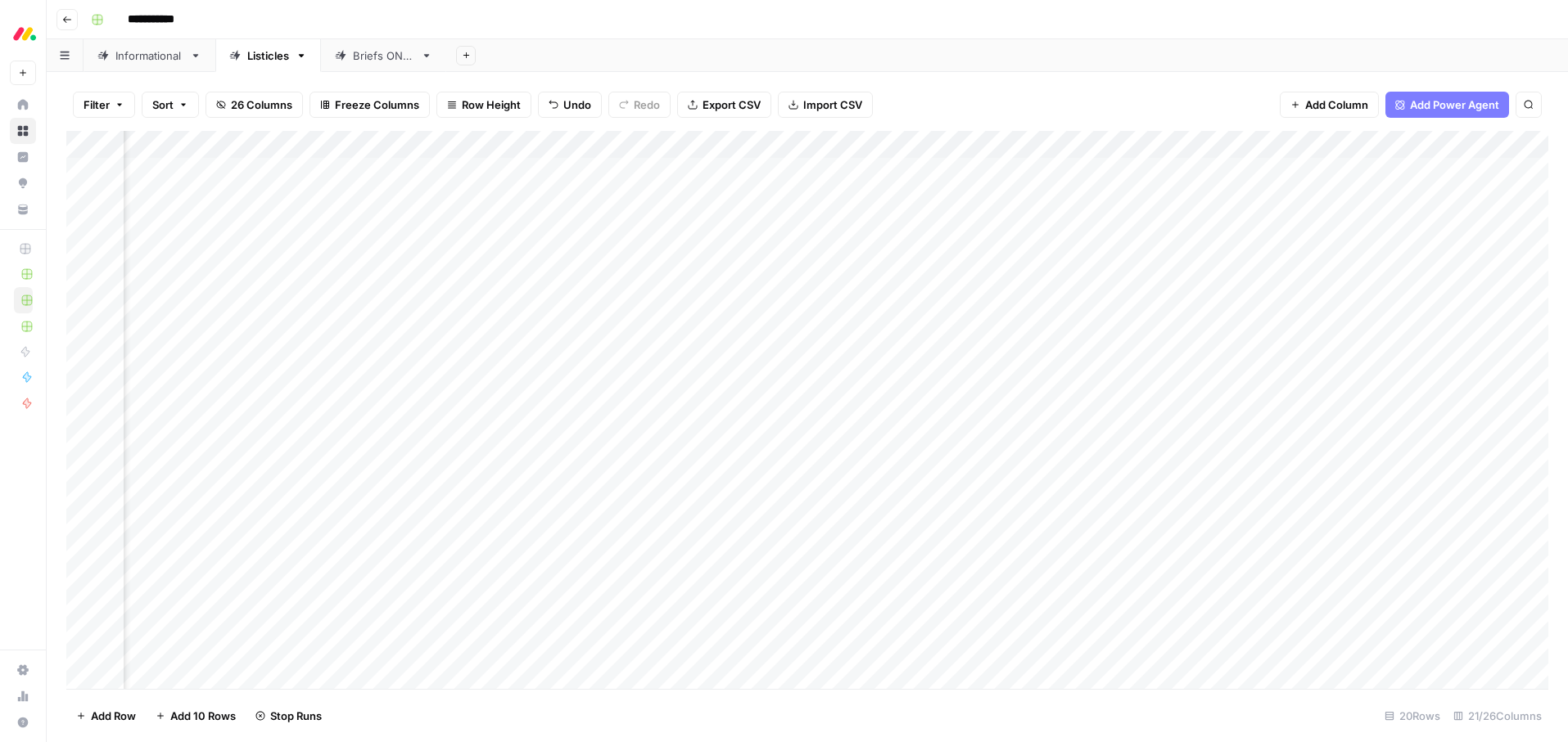
click at [1365, 365] on div "Add Column" at bounding box center [807, 410] width 1482 height 558
click at [1364, 336] on div "Add Column" at bounding box center [807, 410] width 1482 height 558
click at [1366, 393] on div "Add Column" at bounding box center [807, 410] width 1482 height 558
click at [1365, 422] on div "Add Column" at bounding box center [807, 410] width 1482 height 558
click at [1363, 338] on div "Add Column" at bounding box center [807, 410] width 1482 height 558
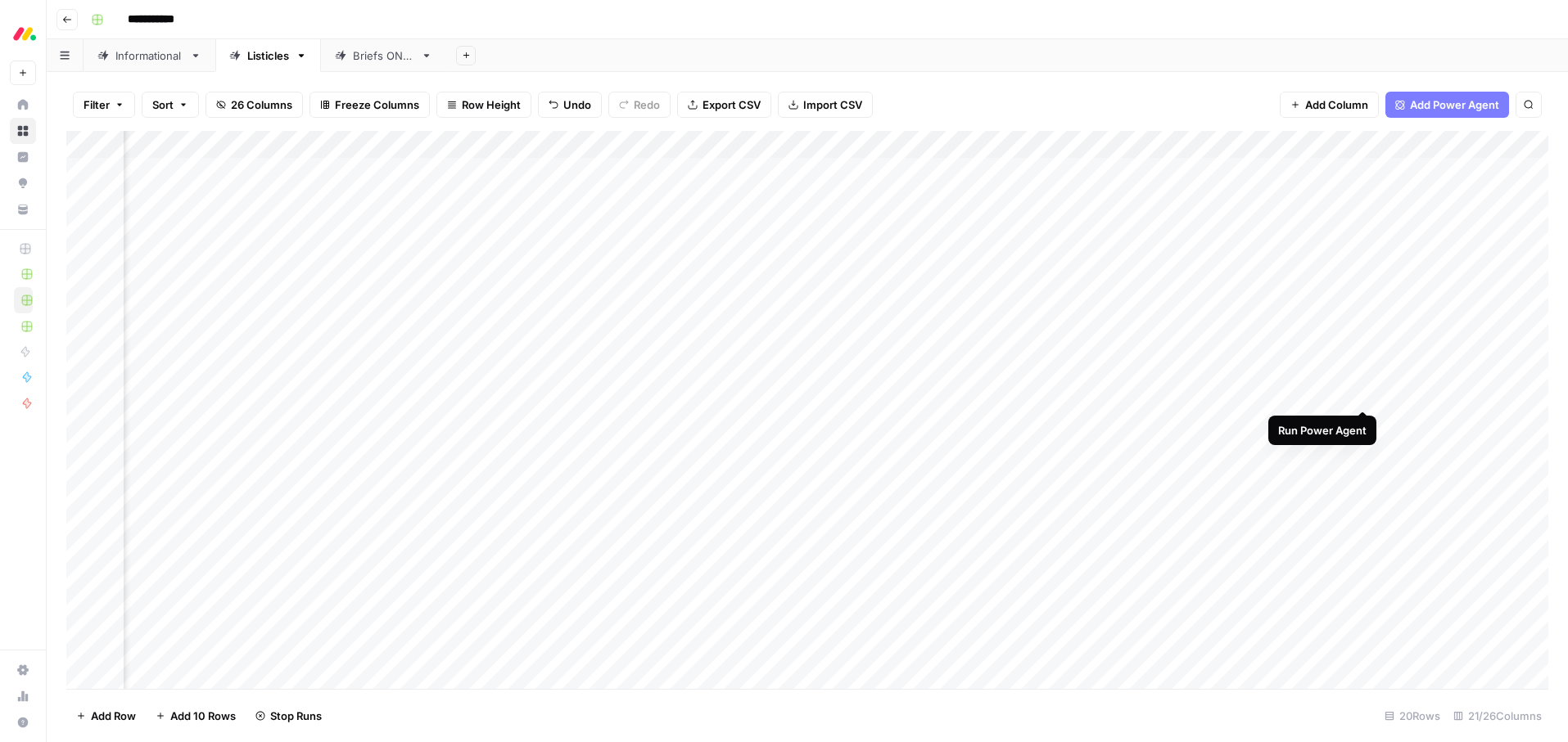
click at [1366, 393] on div "Add Column" at bounding box center [807, 410] width 1482 height 558
click at [1364, 421] on div "Add Column" at bounding box center [807, 410] width 1482 height 558
click at [1364, 450] on div "Add Column" at bounding box center [807, 410] width 1482 height 558
click at [1364, 477] on div "Add Column" at bounding box center [807, 410] width 1482 height 558
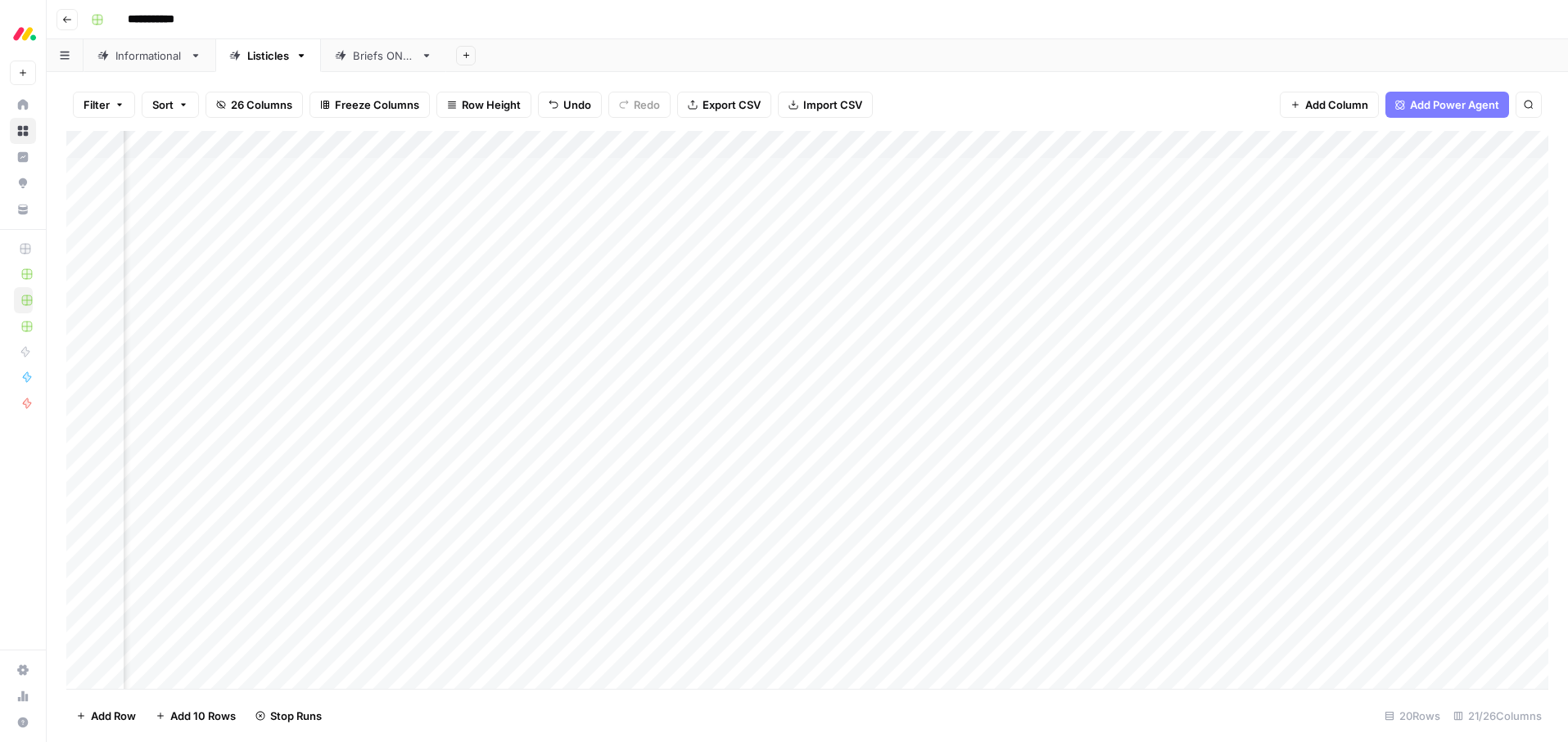
click at [1374, 504] on div "Add Column" at bounding box center [807, 410] width 1482 height 558
click at [1373, 532] on div "Add Column" at bounding box center [807, 410] width 1482 height 558
click at [1277, 560] on div "Add Column" at bounding box center [807, 410] width 1482 height 558
click at [1373, 590] on div "Add Column" at bounding box center [807, 410] width 1482 height 558
click at [1374, 617] on div "Add Column" at bounding box center [807, 410] width 1482 height 558
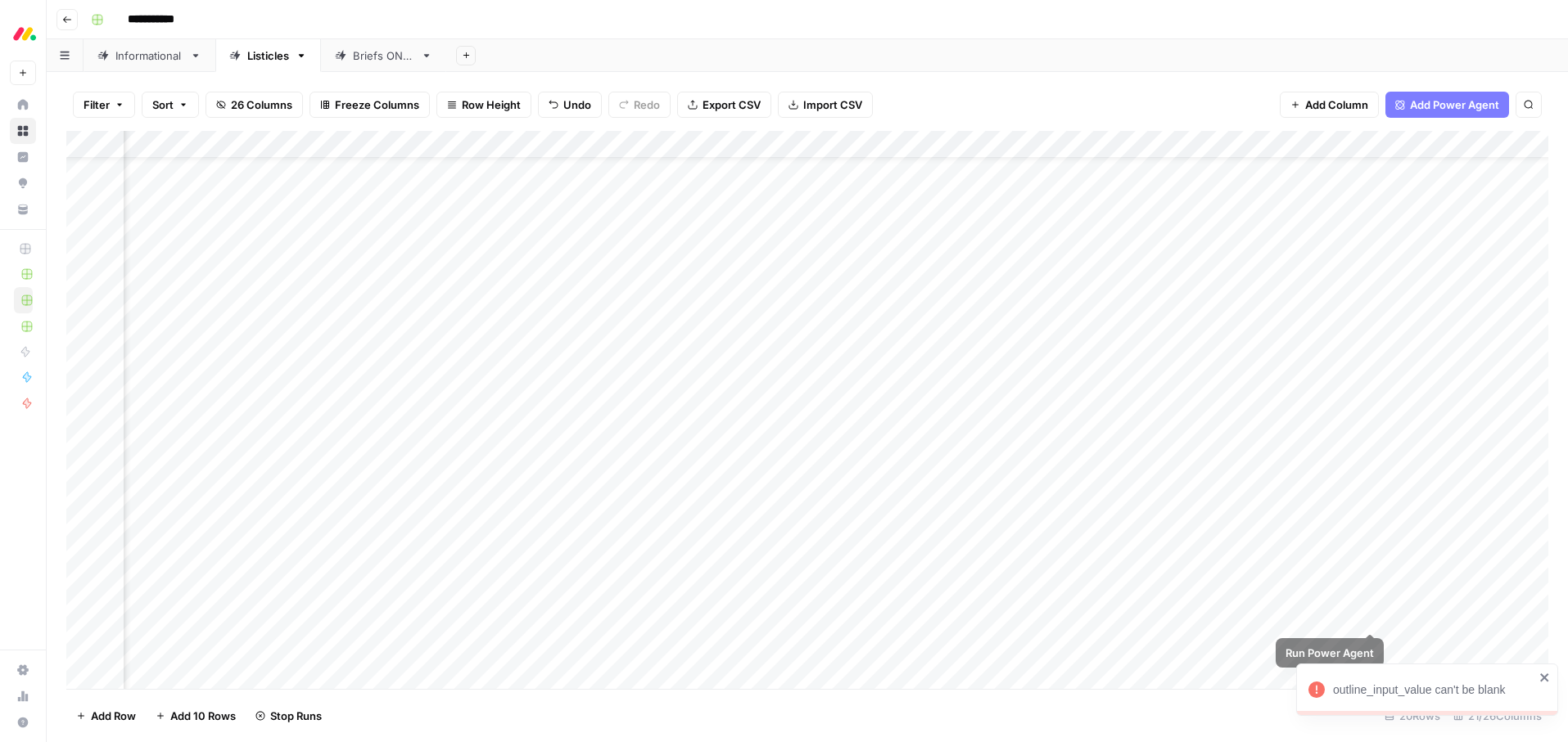
scroll to position [53, 644]
click at [1370, 591] on div "Add Column" at bounding box center [807, 410] width 1482 height 558
click at [1373, 565] on div "Add Column" at bounding box center [807, 410] width 1482 height 558
click at [1375, 619] on div "Add Column" at bounding box center [807, 410] width 1482 height 558
click at [1371, 650] on div "Add Column" at bounding box center [807, 410] width 1482 height 558
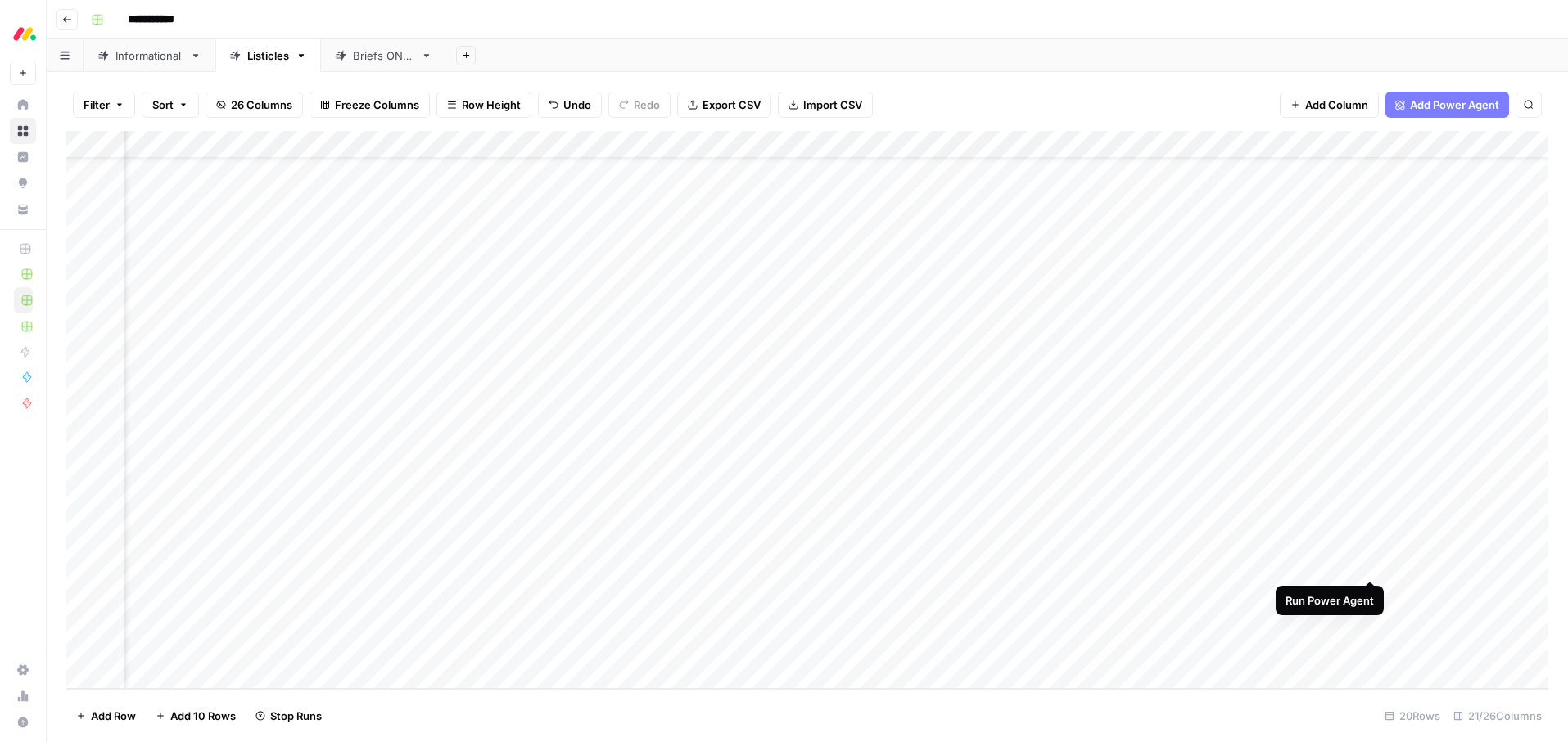
click at [1374, 564] on div "Add Column" at bounding box center [807, 410] width 1482 height 558
click at [143, 54] on div "Informational" at bounding box center [149, 56] width 68 height 16
click at [232, 61] on div "Listicles" at bounding box center [259, 56] width 60 height 16
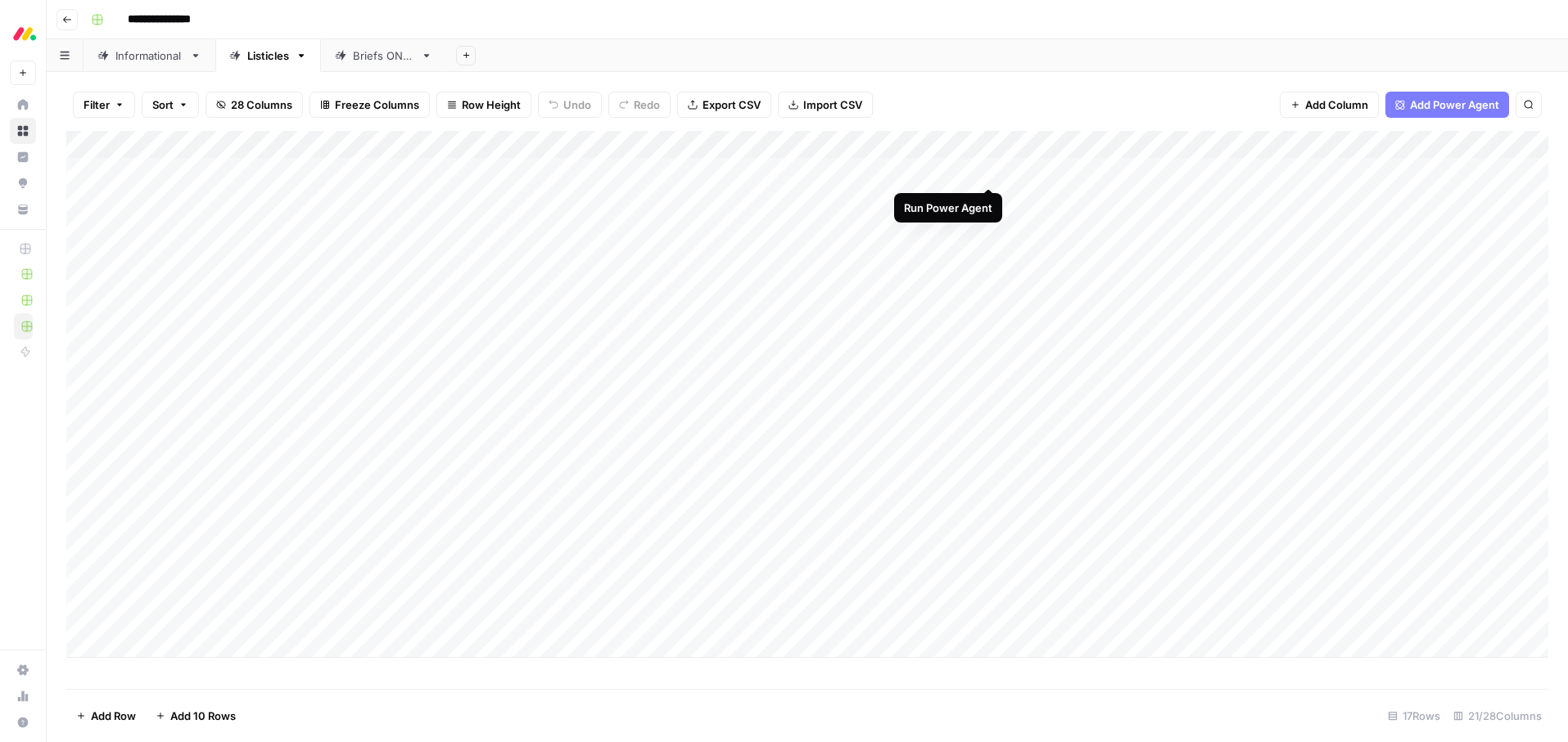
click at [988, 170] on div "Add Column" at bounding box center [807, 394] width 1482 height 527
click at [146, 61] on div "Informational" at bounding box center [149, 56] width 68 height 16
drag, startPoint x: 913, startPoint y: 171, endPoint x: 915, endPoint y: 194, distance: 23.1
click at [913, 171] on div "Add Column" at bounding box center [807, 269] width 1482 height 277
click at [917, 170] on div "Add Column" at bounding box center [807, 269] width 1482 height 277
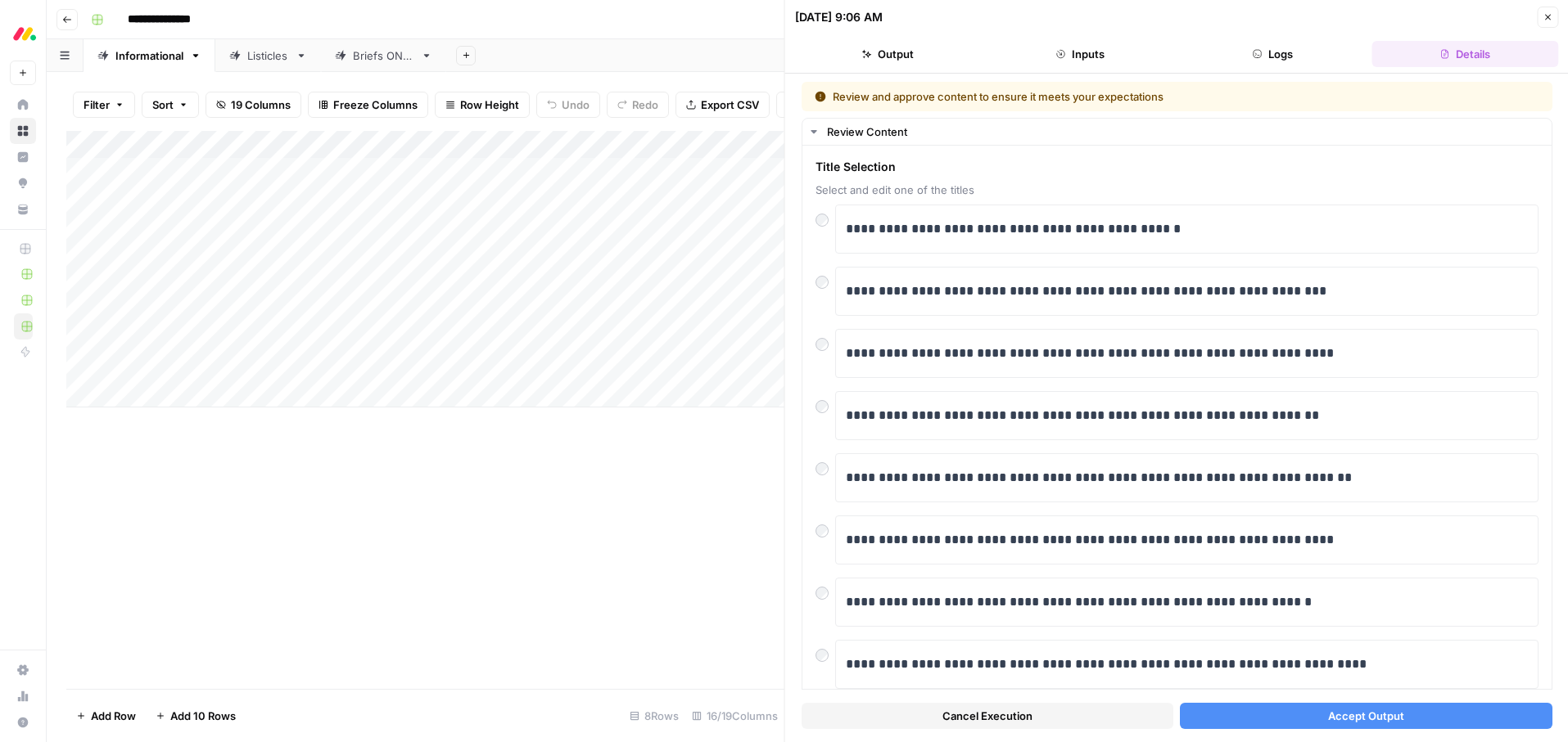
click at [1315, 720] on button "Accept Output" at bounding box center [1365, 716] width 372 height 26
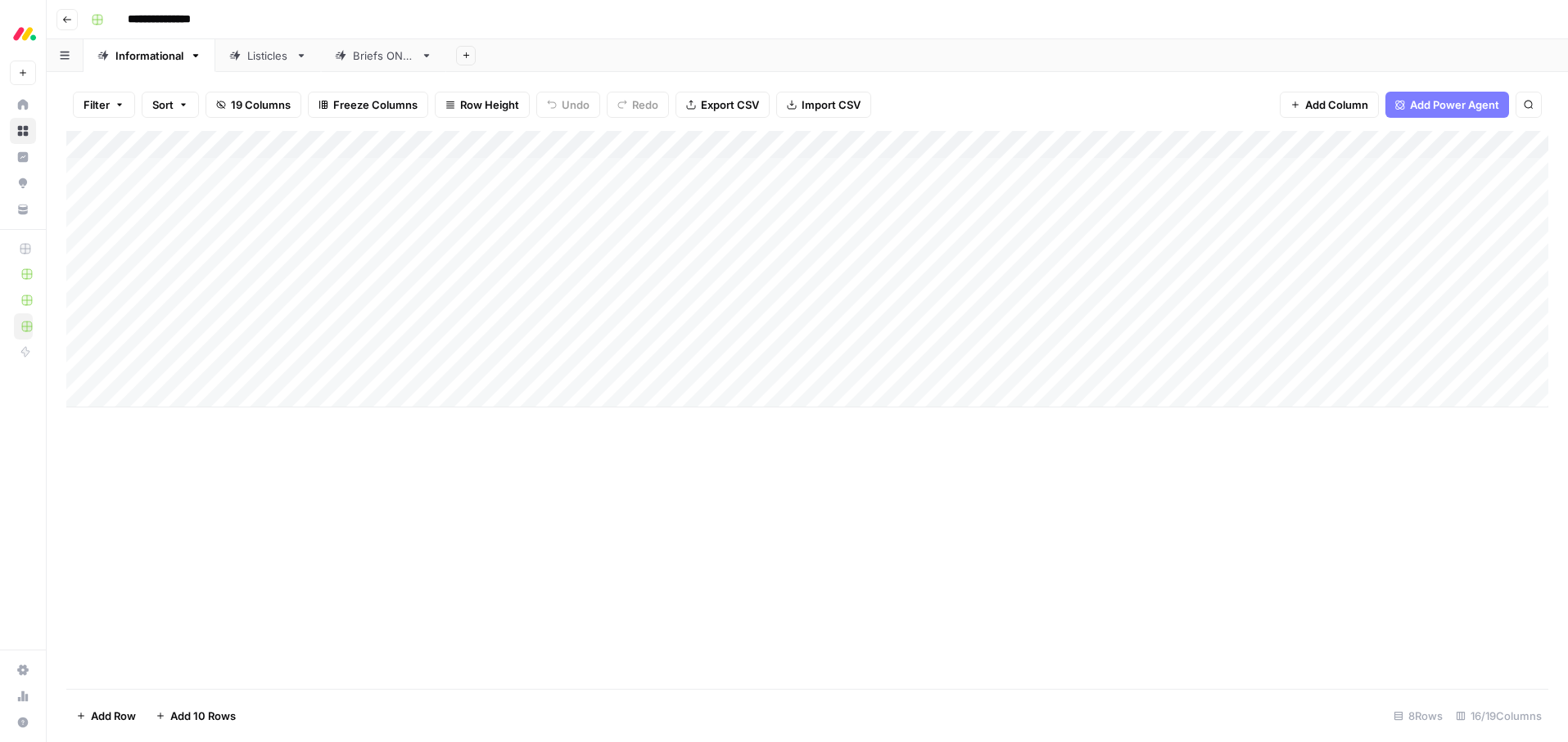
click at [258, 55] on div "Listicles" at bounding box center [268, 56] width 42 height 16
click at [988, 170] on div "Add Column" at bounding box center [807, 394] width 1482 height 527
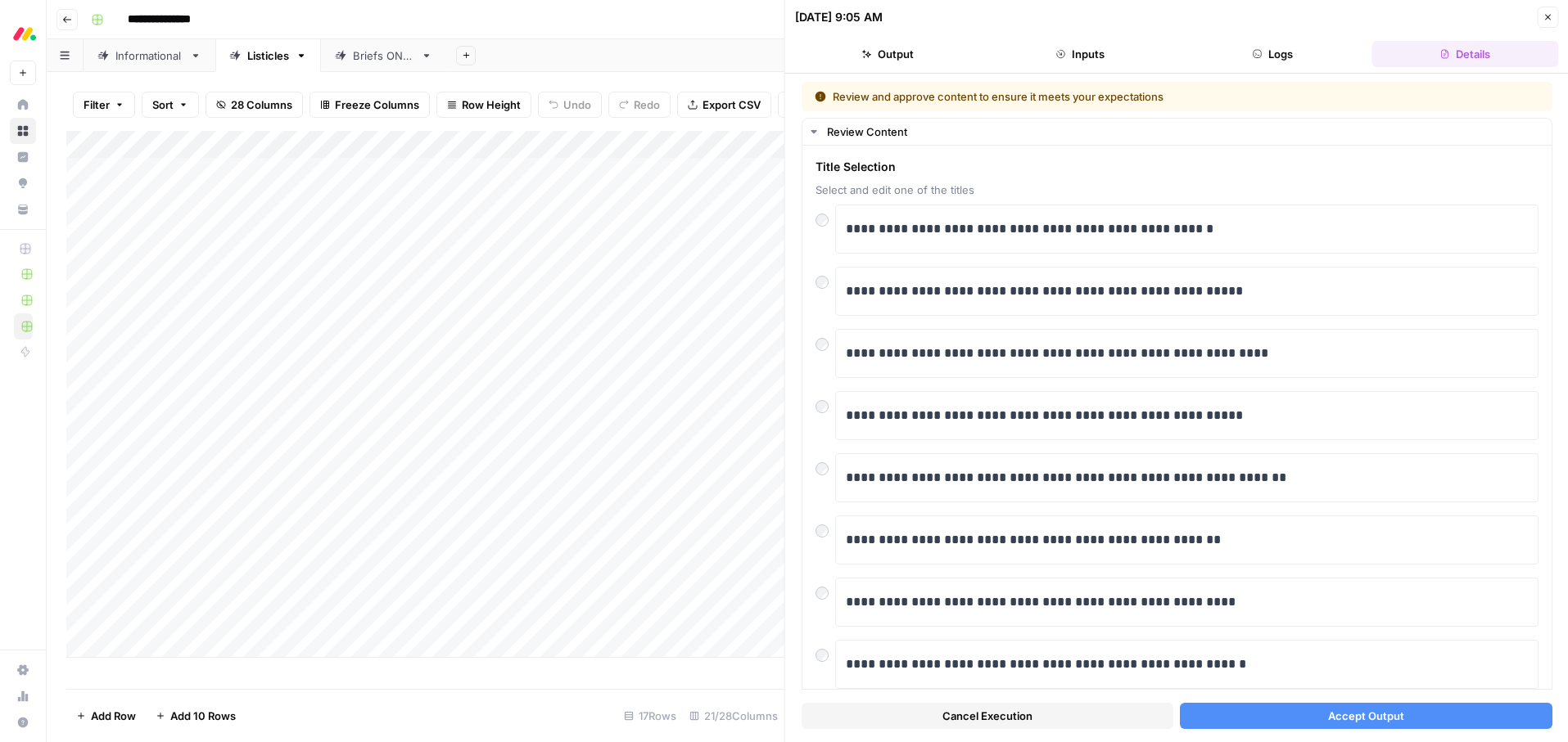
click at [1356, 719] on span "Accept Output" at bounding box center [1365, 716] width 76 height 16
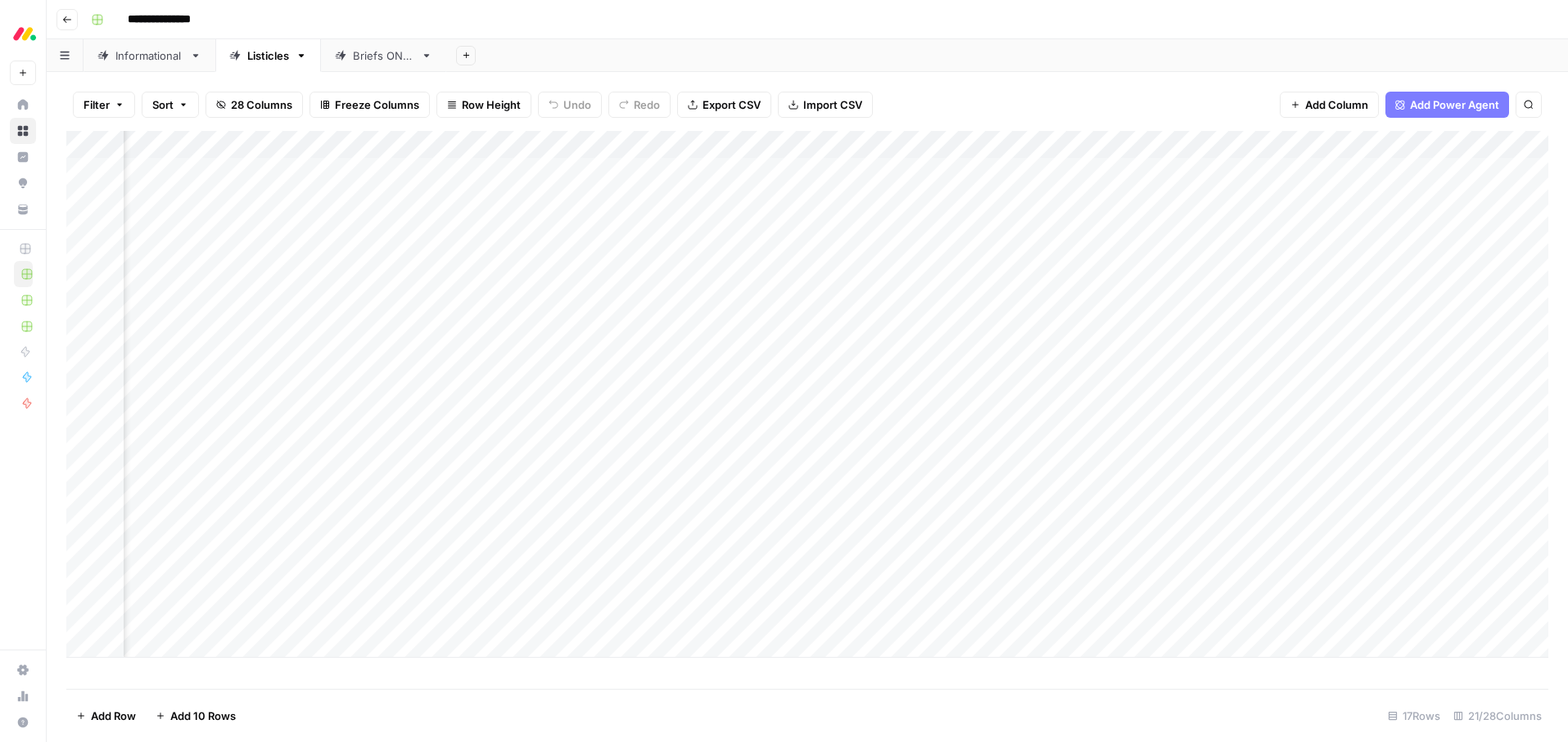
scroll to position [0, 1478]
click at [1187, 170] on div "Add Column" at bounding box center [807, 394] width 1482 height 527
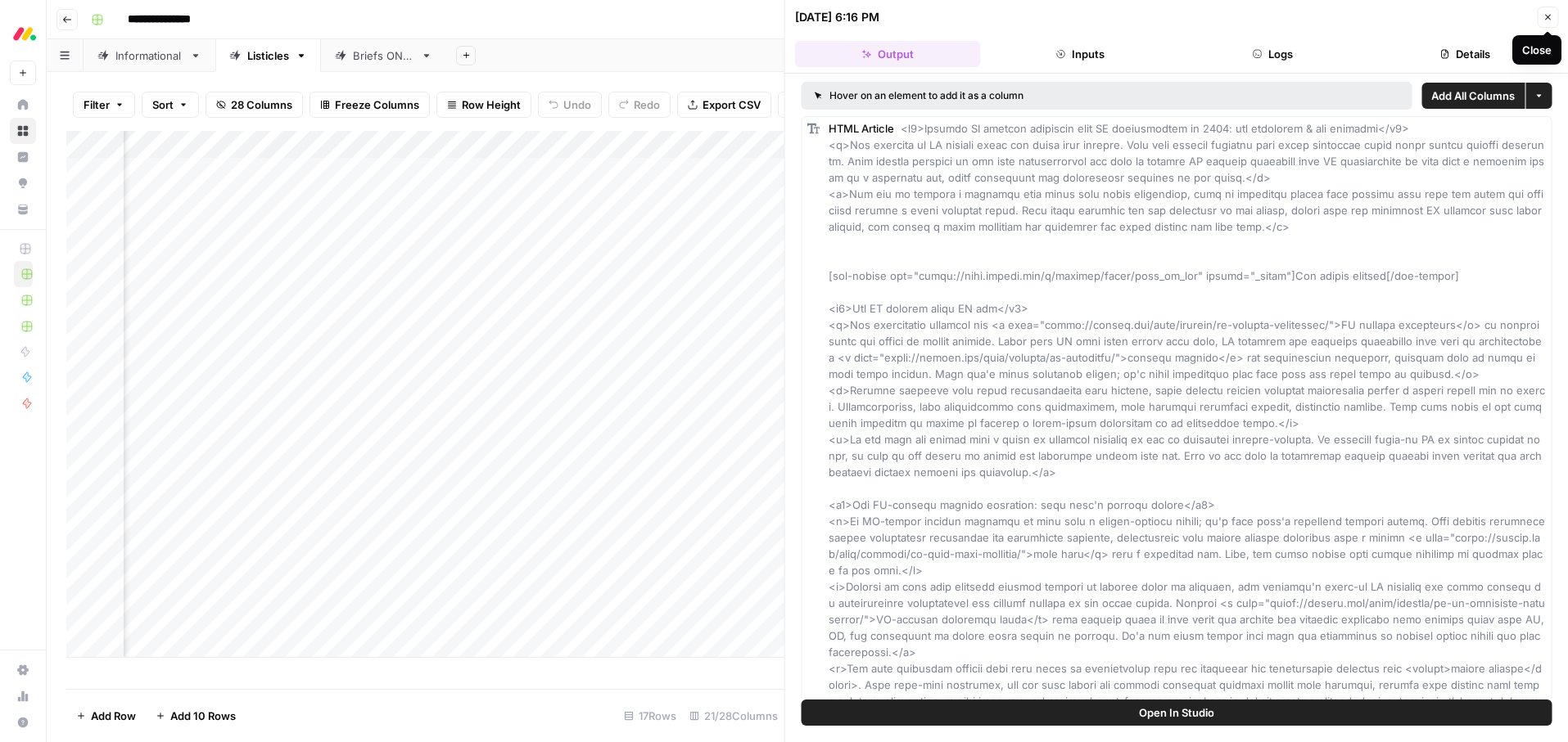
click at [1547, 21] on icon "button" at bounding box center [1547, 17] width 10 height 10
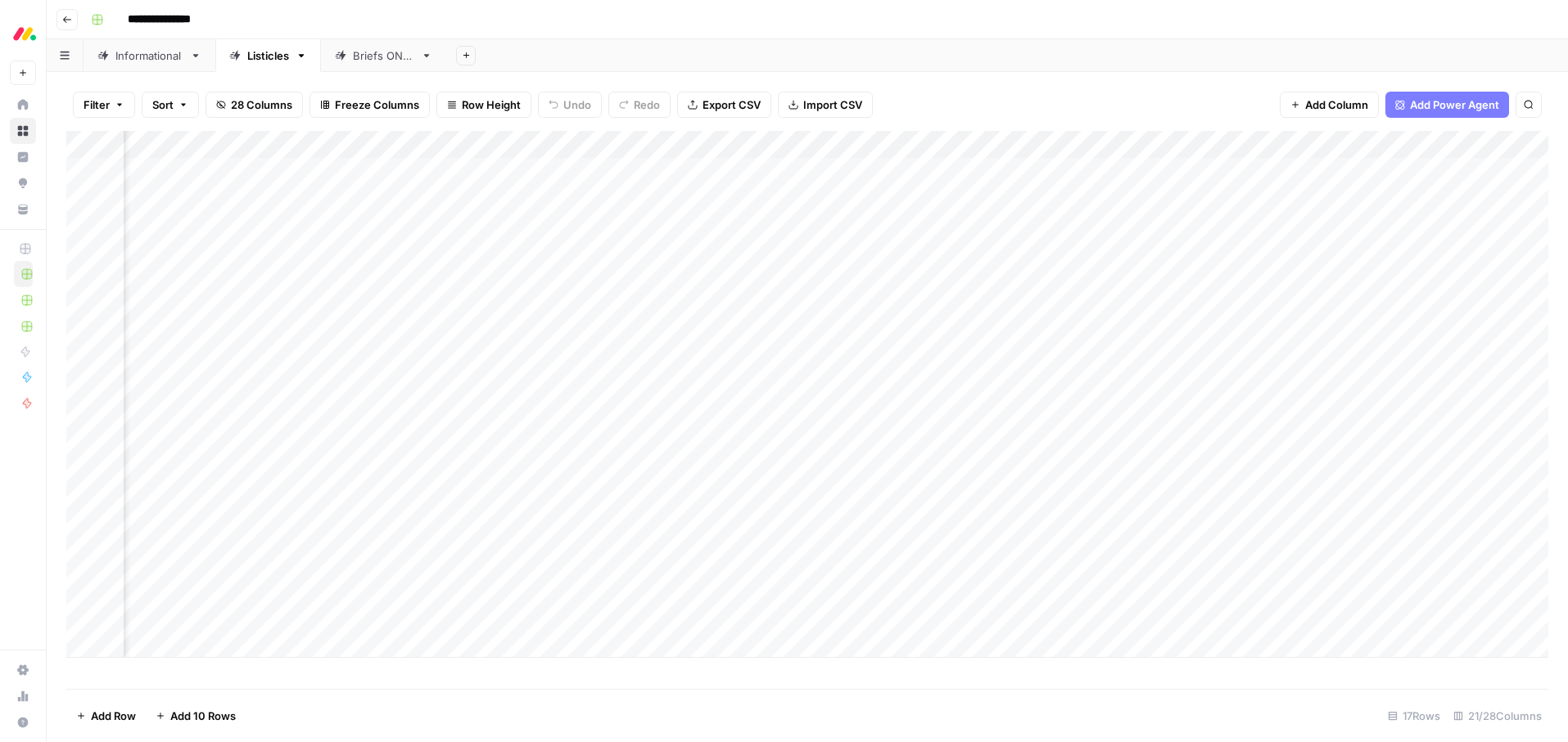
scroll to position [0, 1938]
click at [1192, 173] on div "Add Column" at bounding box center [807, 394] width 1482 height 527
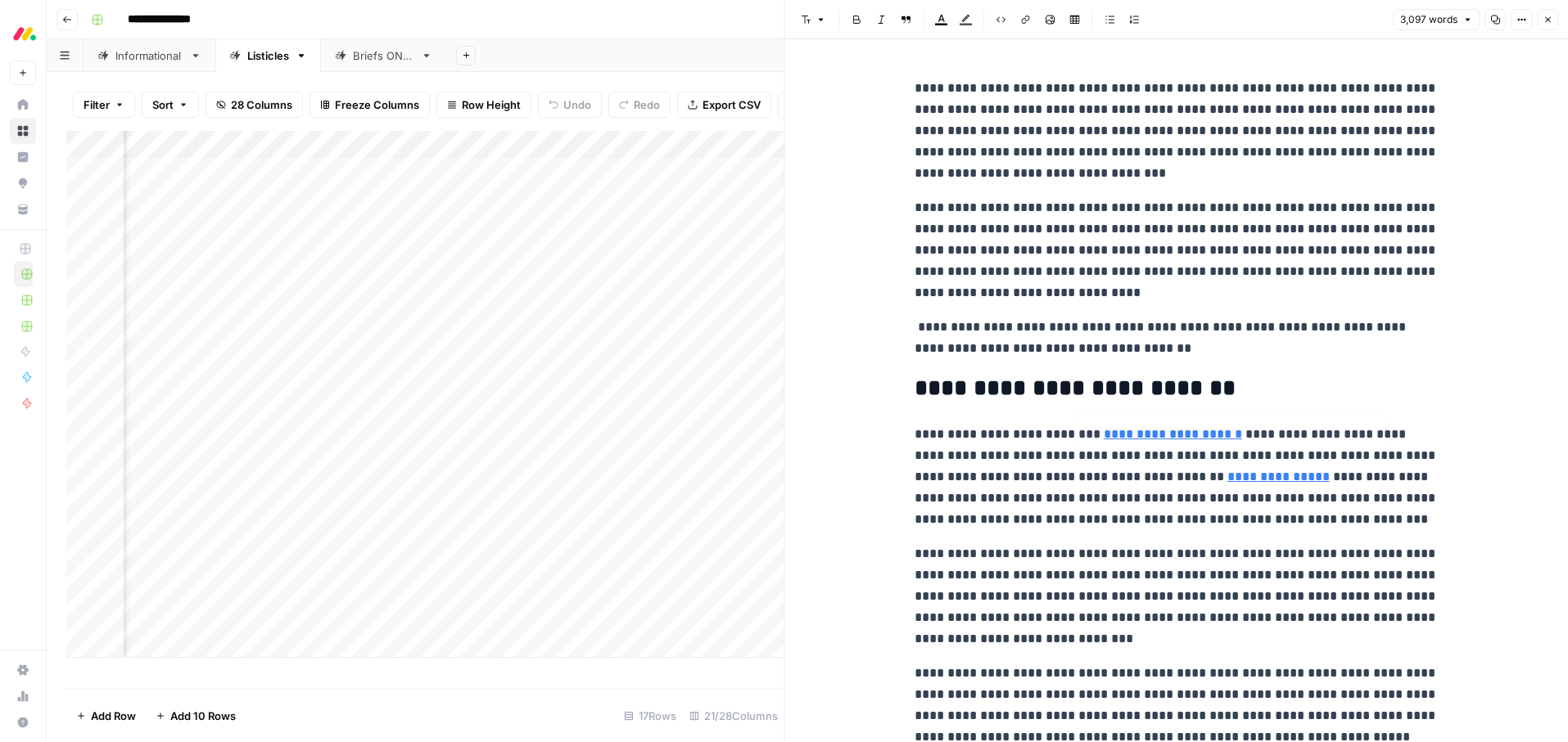
scroll to position [161, 0]
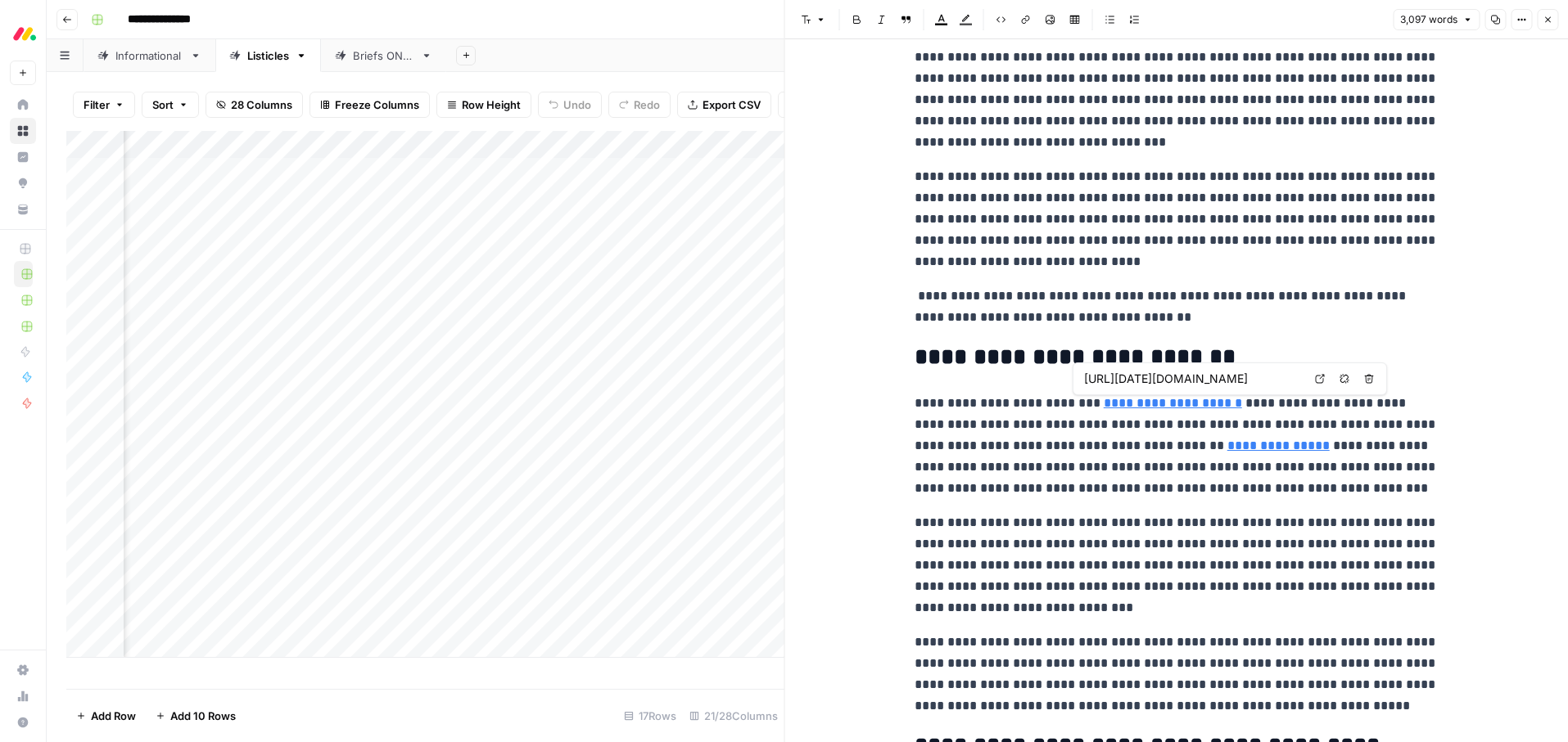
type input "https://monday.com/blog/service/ai-ticketing/"
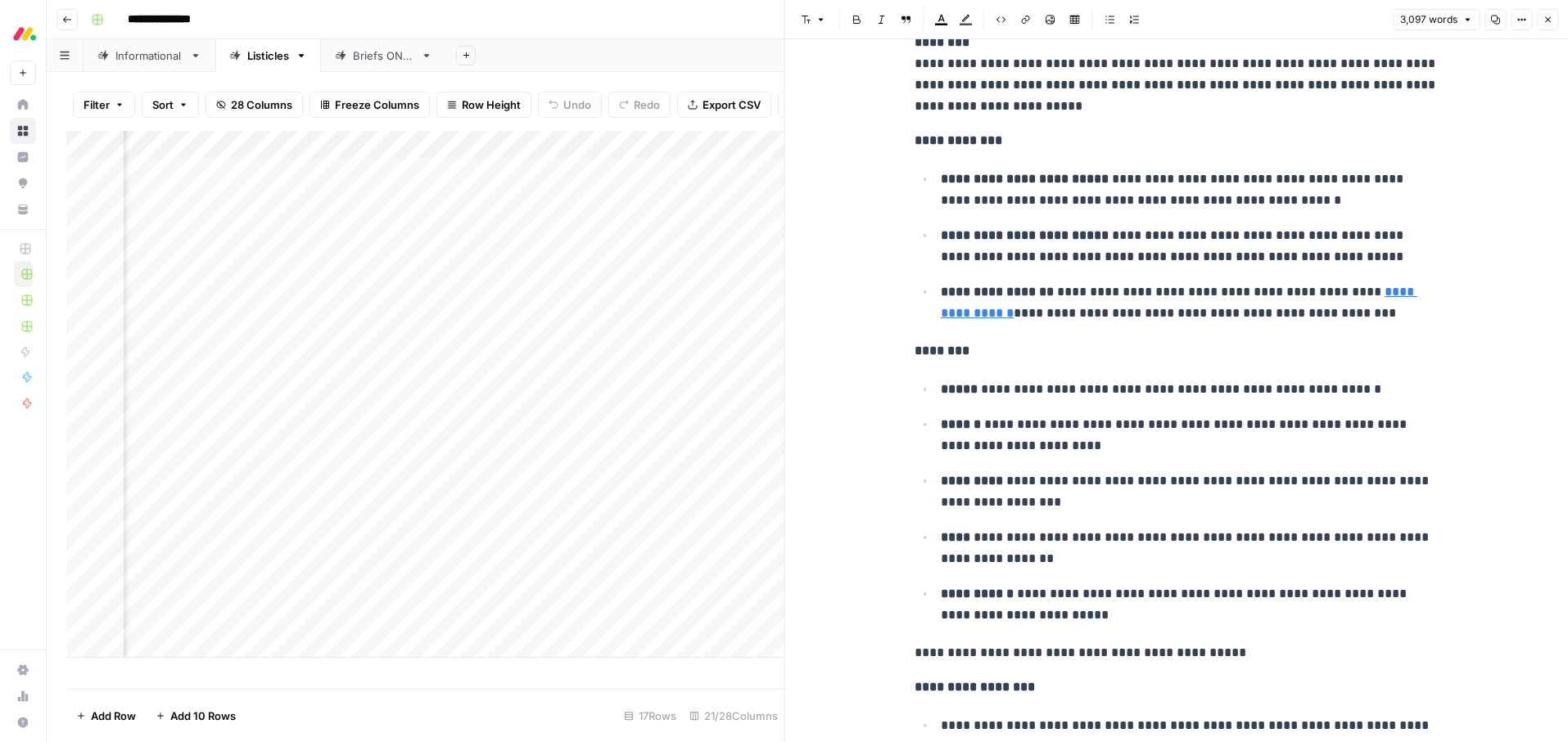
scroll to position [2228, 0]
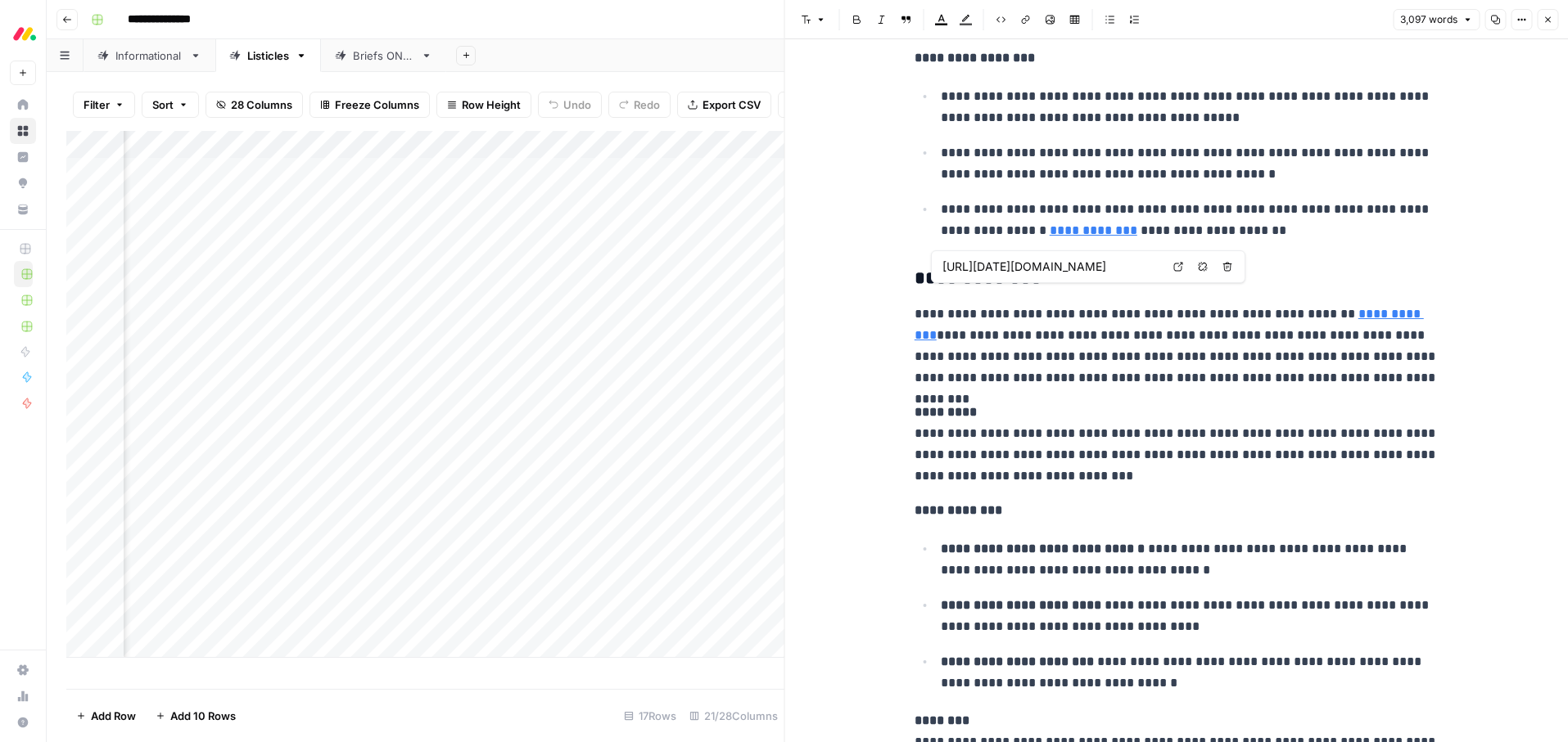
type input "https://monday.com/blog/service/it-operations-management/"
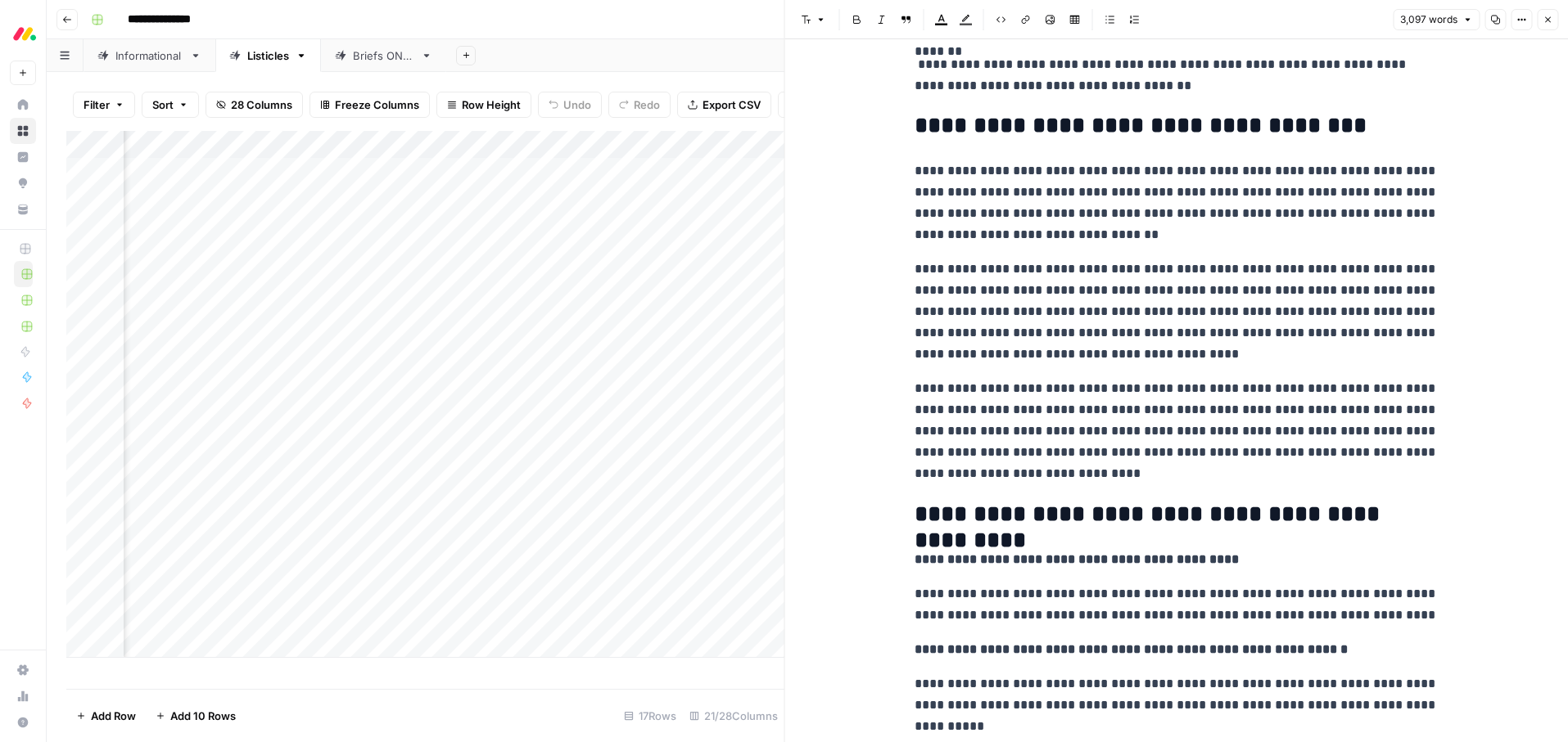
scroll to position [11202, 0]
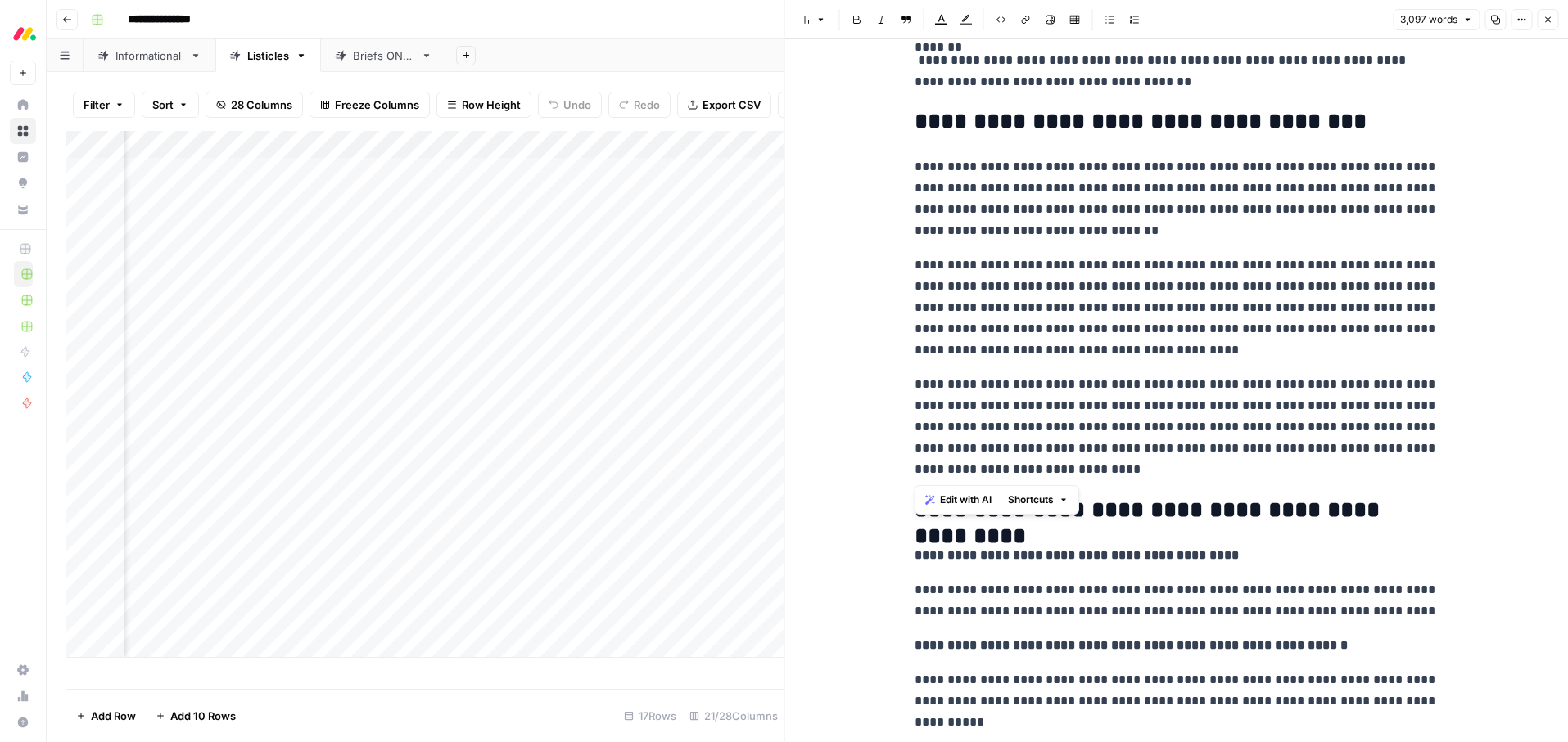
drag, startPoint x: 1015, startPoint y: 444, endPoint x: 917, endPoint y: 126, distance: 332.8
click at [973, 497] on span "Edit with AI" at bounding box center [966, 500] width 52 height 15
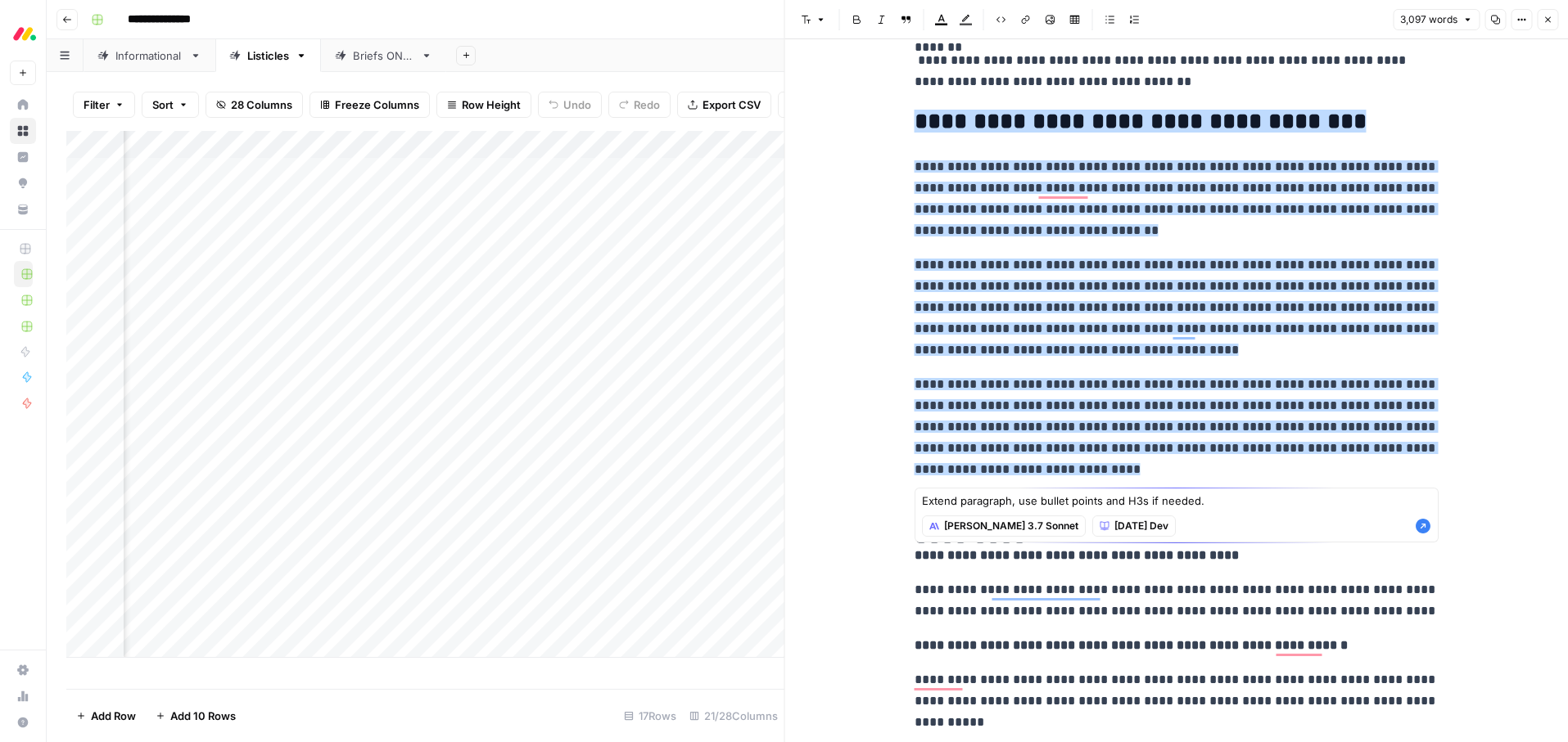
type textarea "Extend paragraph, use bullet points and H3s if needed."
click at [1426, 528] on icon "button" at bounding box center [1423, 526] width 15 height 15
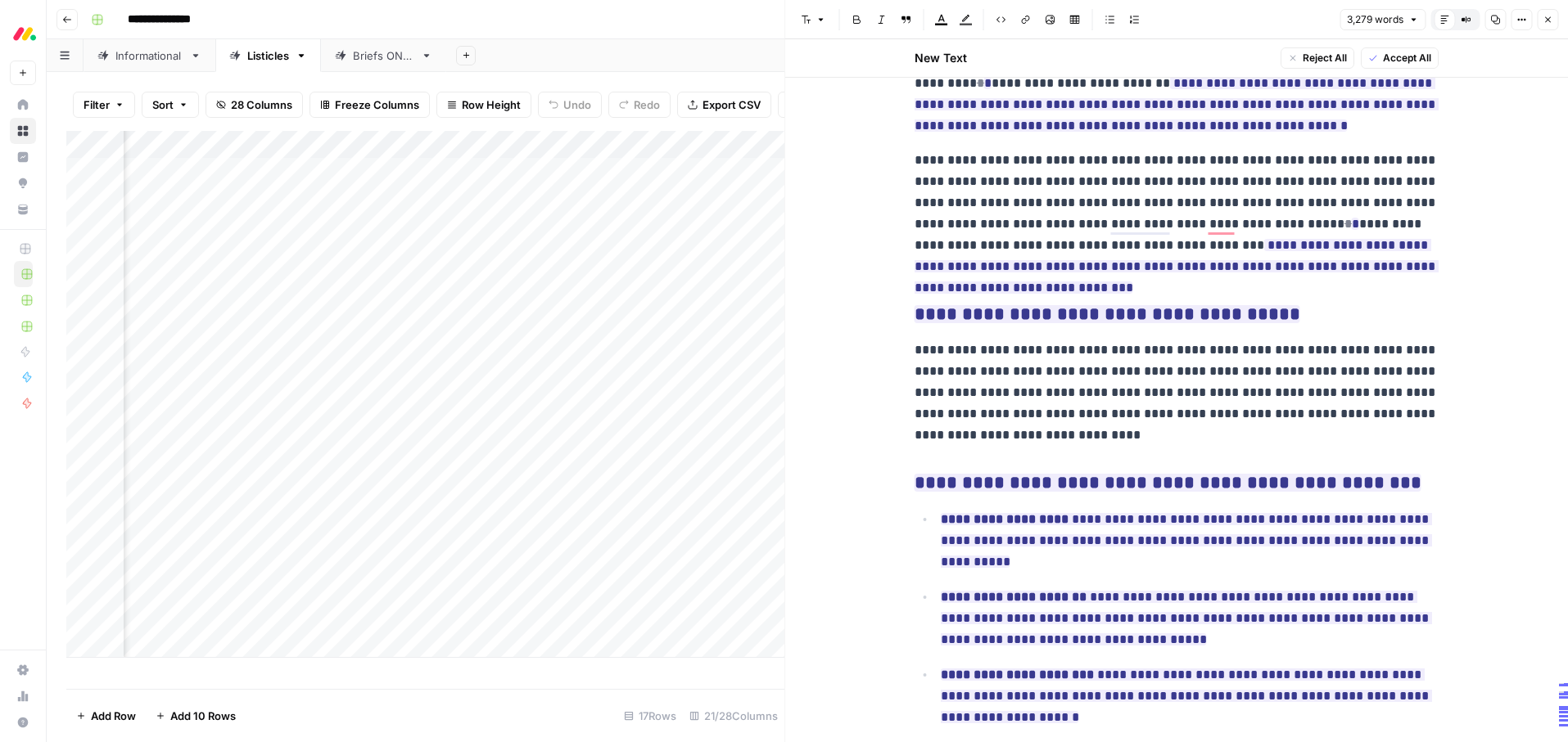
scroll to position [0, 0]
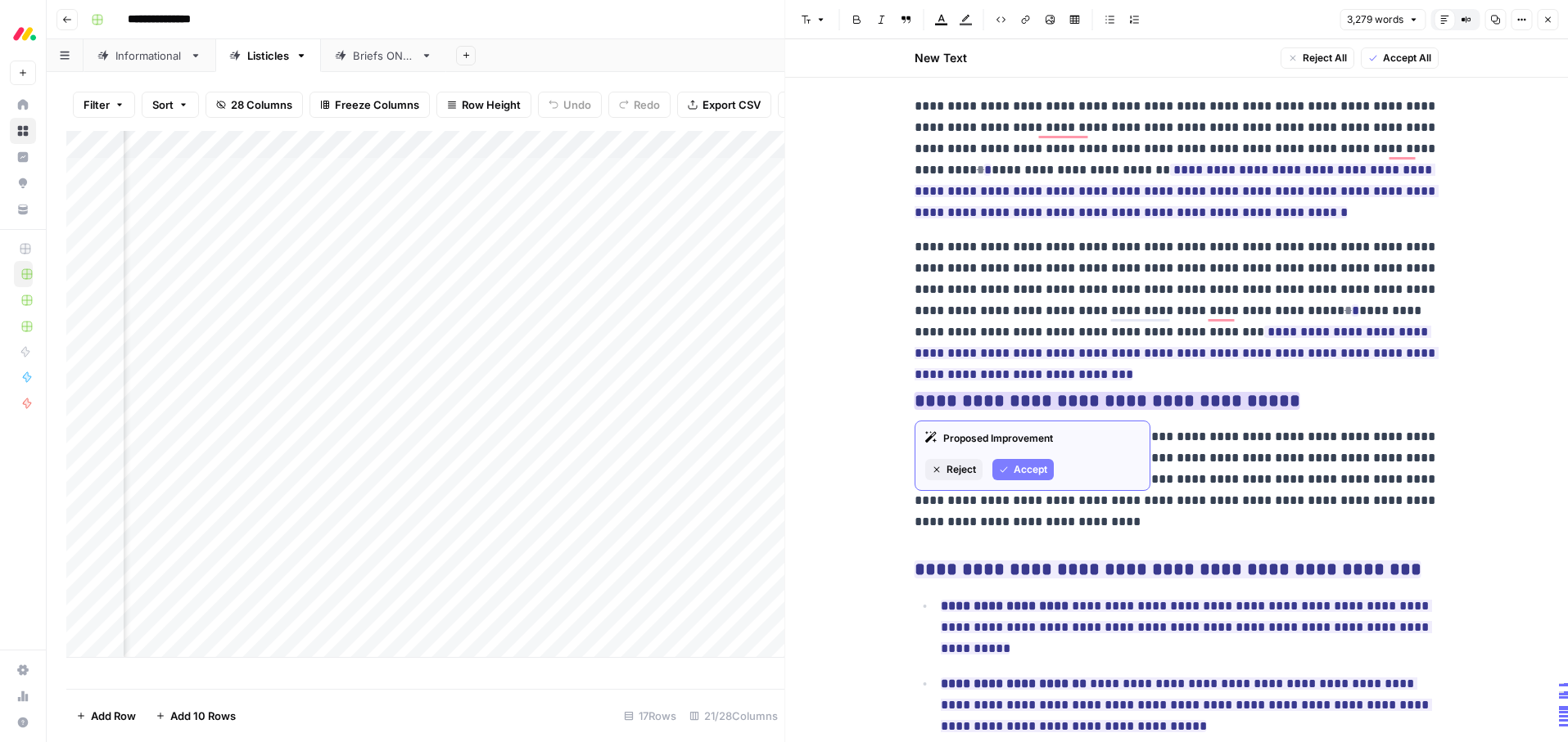
click at [1114, 404] on ins "**********" at bounding box center [1107, 401] width 386 height 18
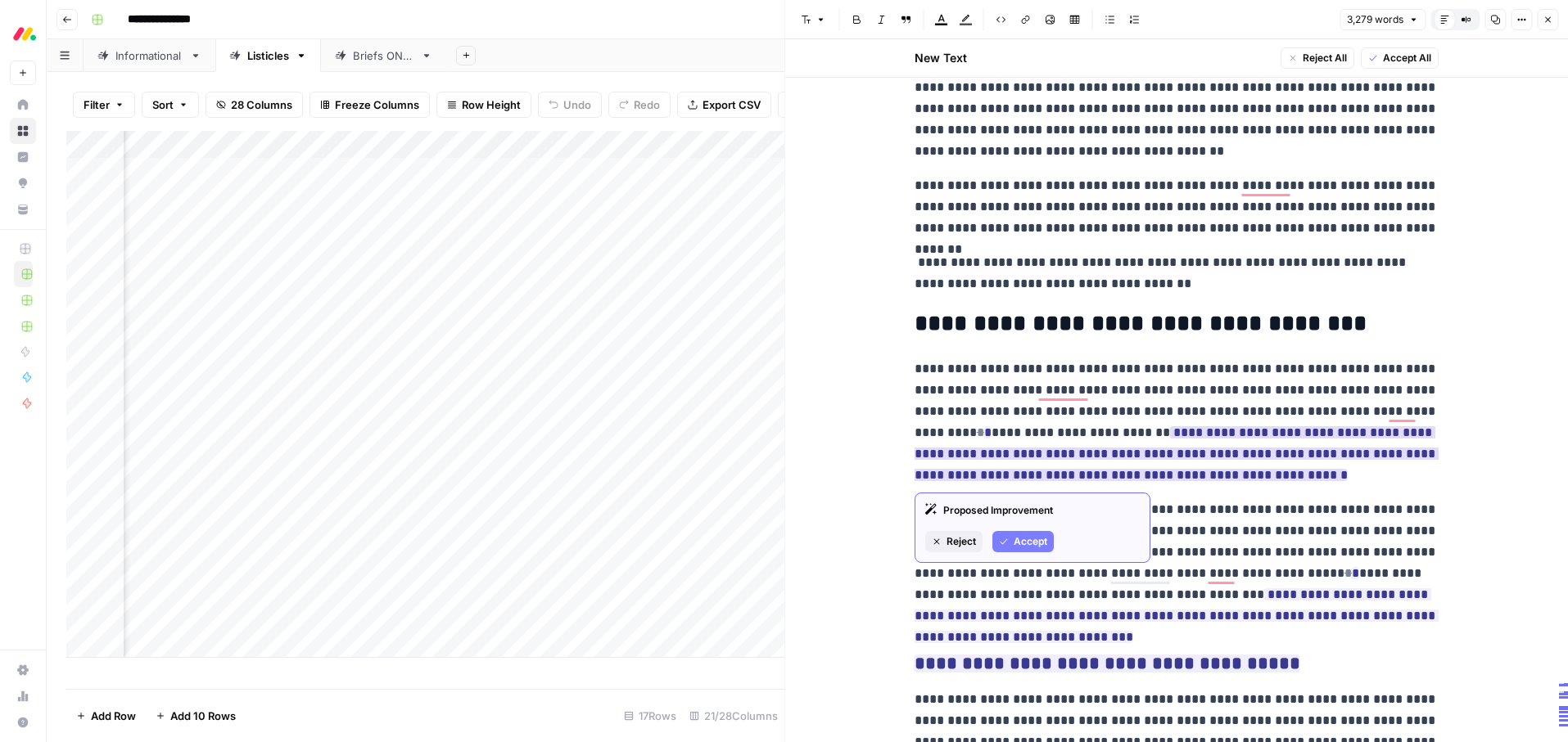
click at [1033, 540] on span "Accept" at bounding box center [1030, 542] width 34 height 15
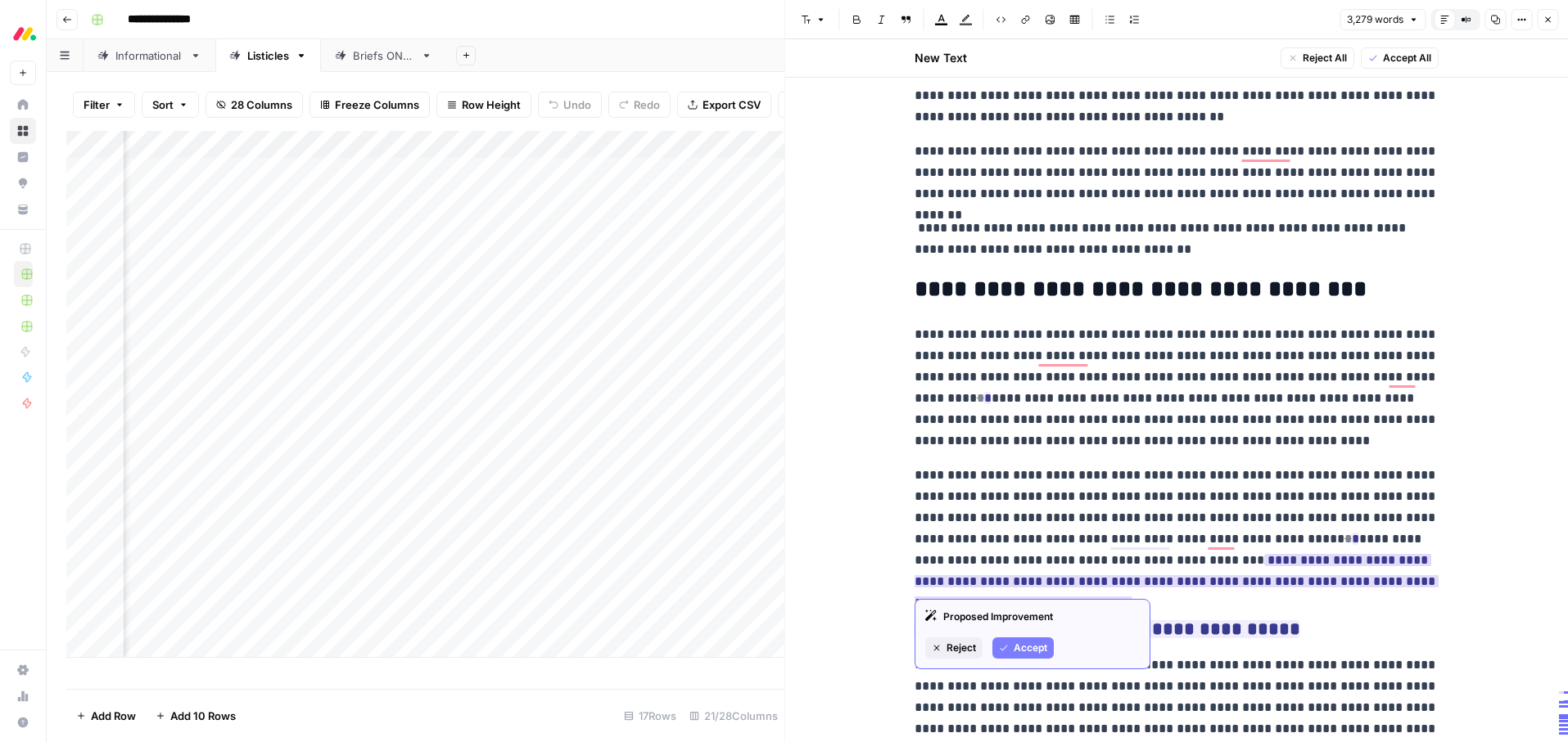
click at [1027, 649] on span "Accept" at bounding box center [1030, 648] width 34 height 15
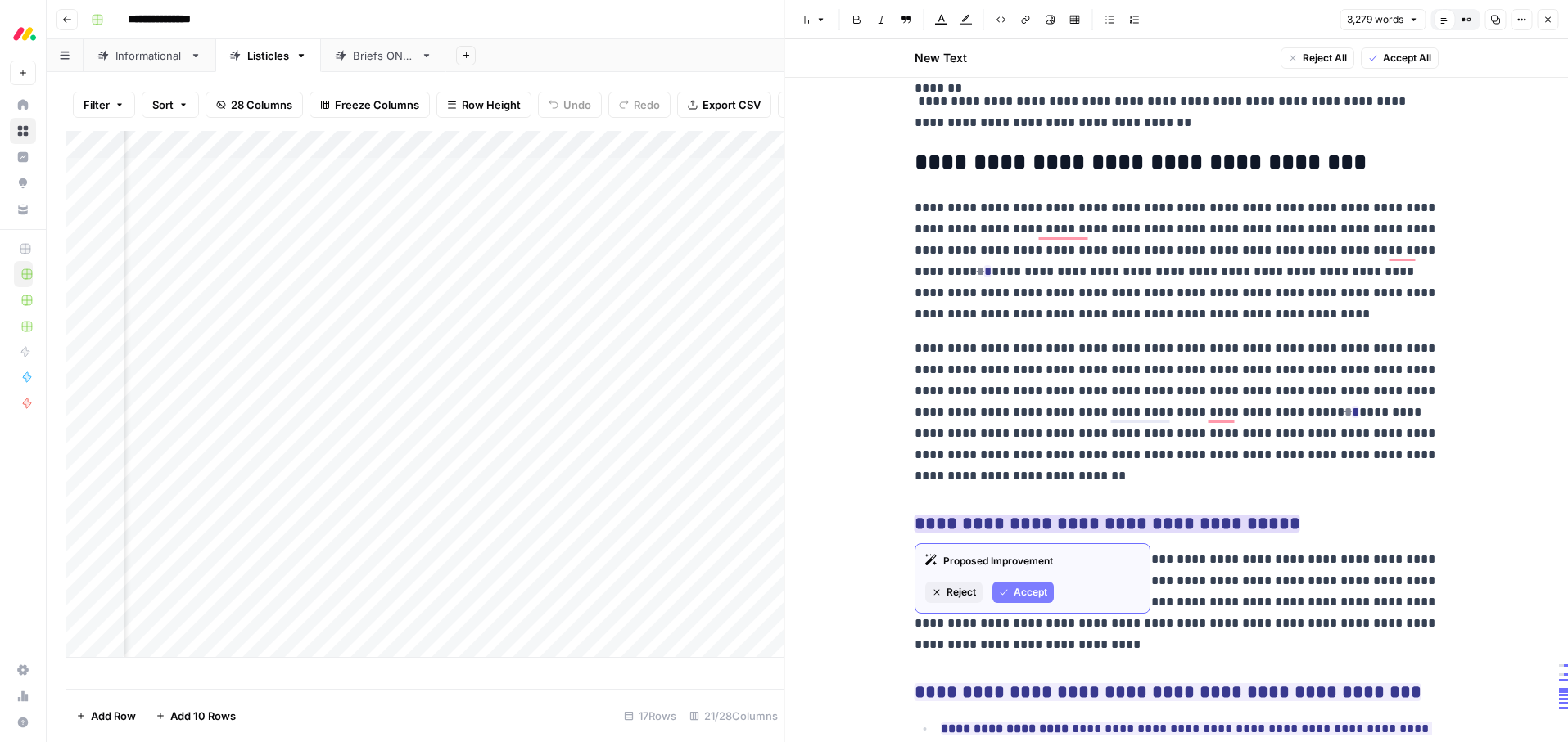
click at [1025, 595] on span "Accept" at bounding box center [1030, 593] width 34 height 15
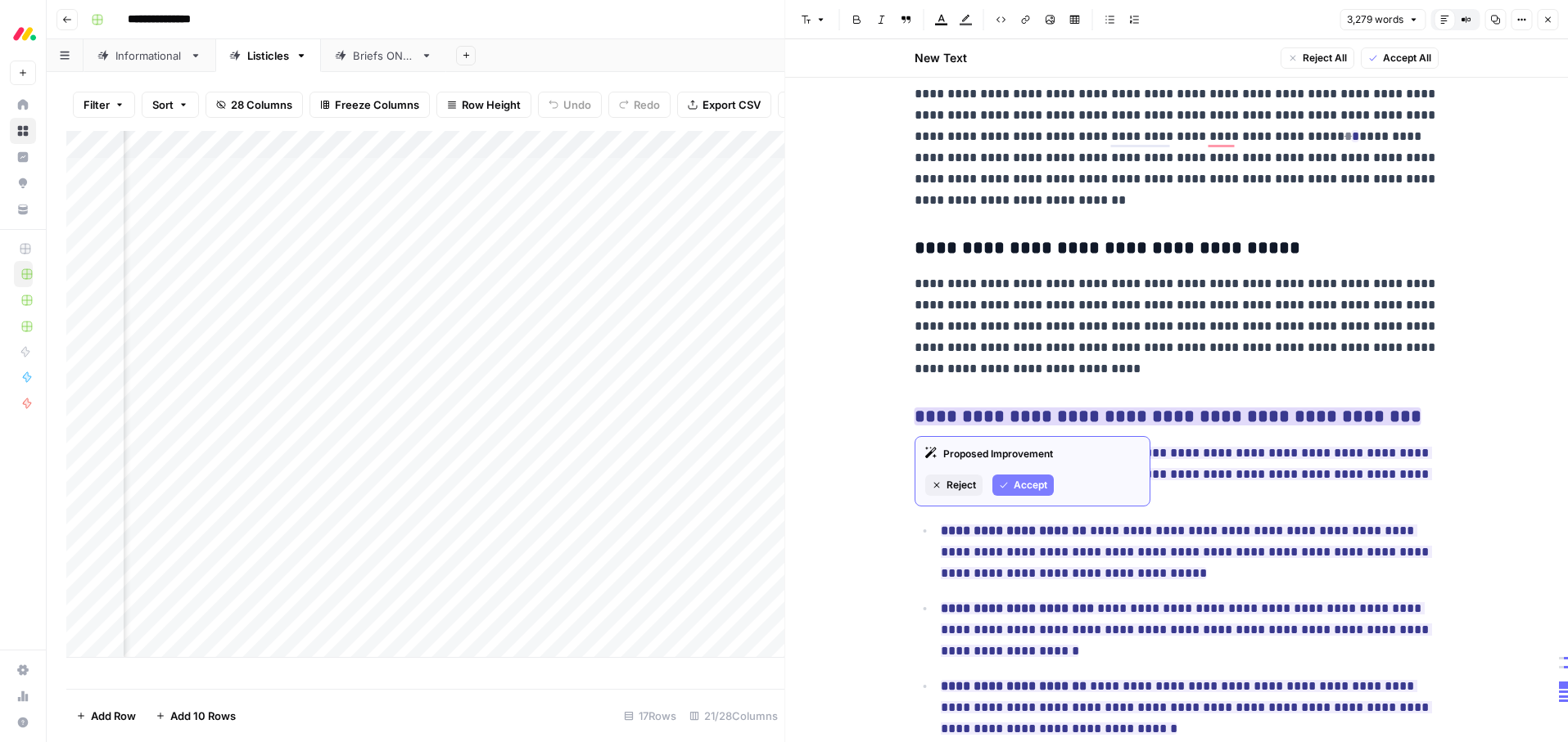
click at [1037, 488] on span "Accept" at bounding box center [1030, 485] width 34 height 15
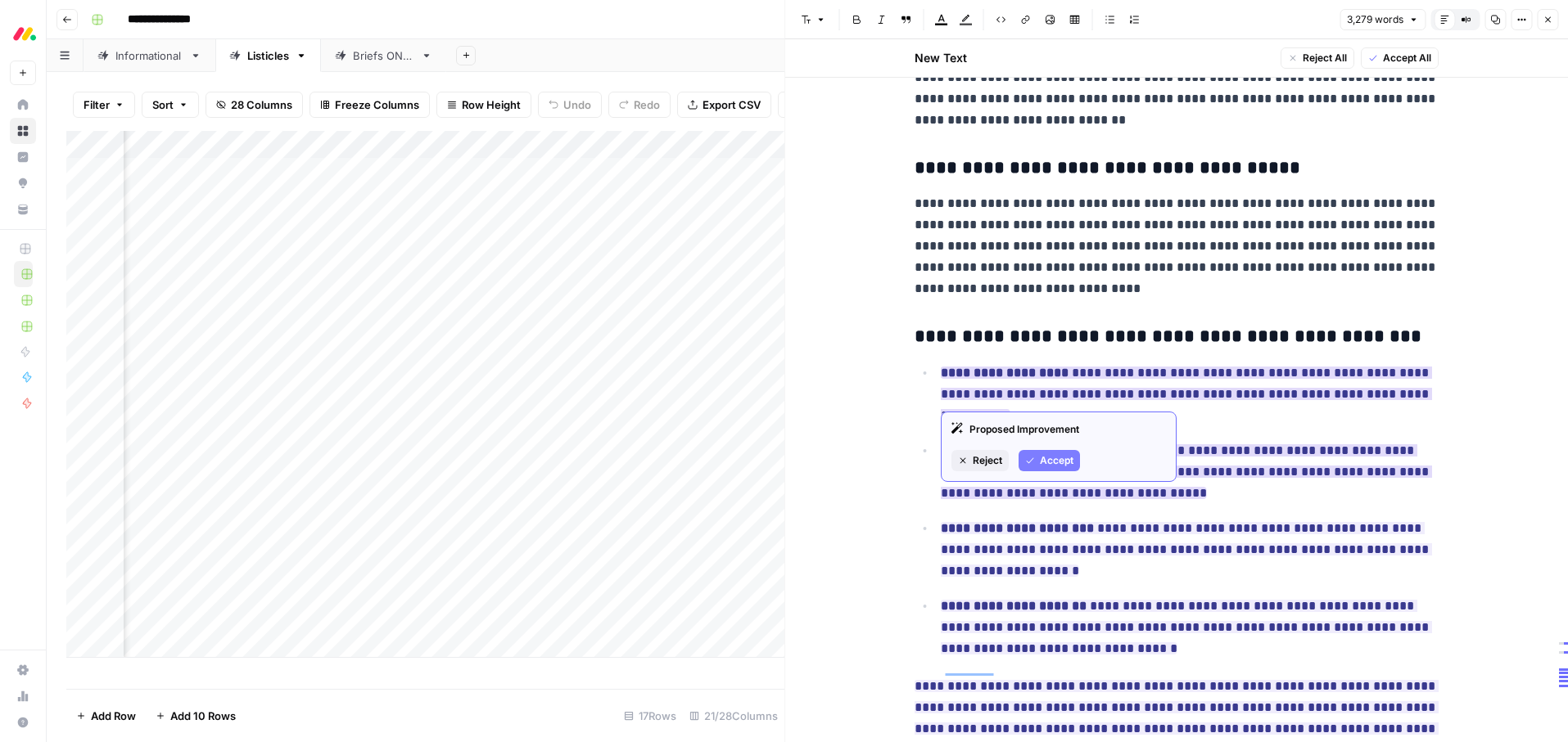
drag, startPoint x: 1053, startPoint y: 460, endPoint x: 1055, endPoint y: 445, distance: 15.1
click at [1053, 460] on span "Accept" at bounding box center [1056, 461] width 34 height 15
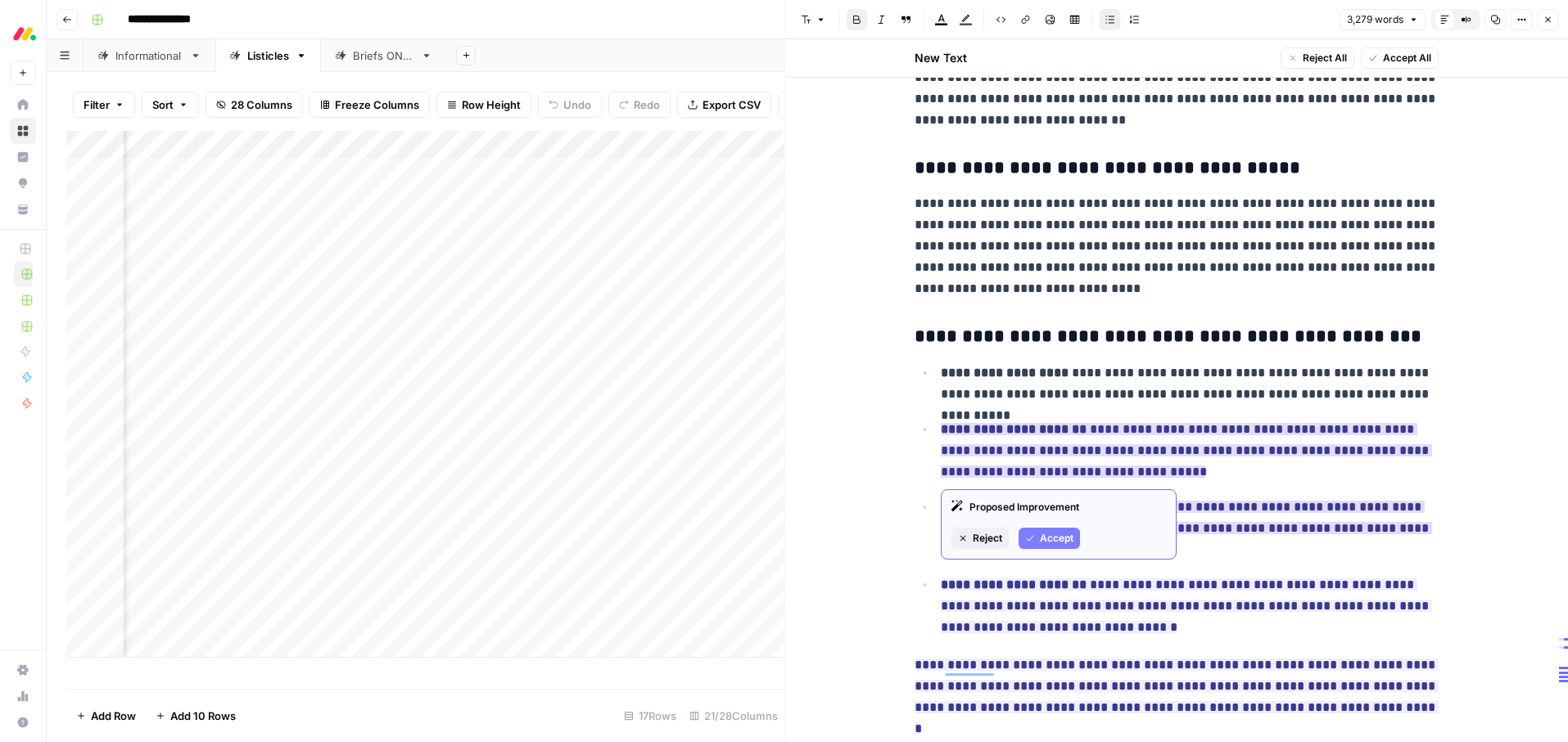
click at [1043, 536] on span "Accept" at bounding box center [1056, 539] width 34 height 15
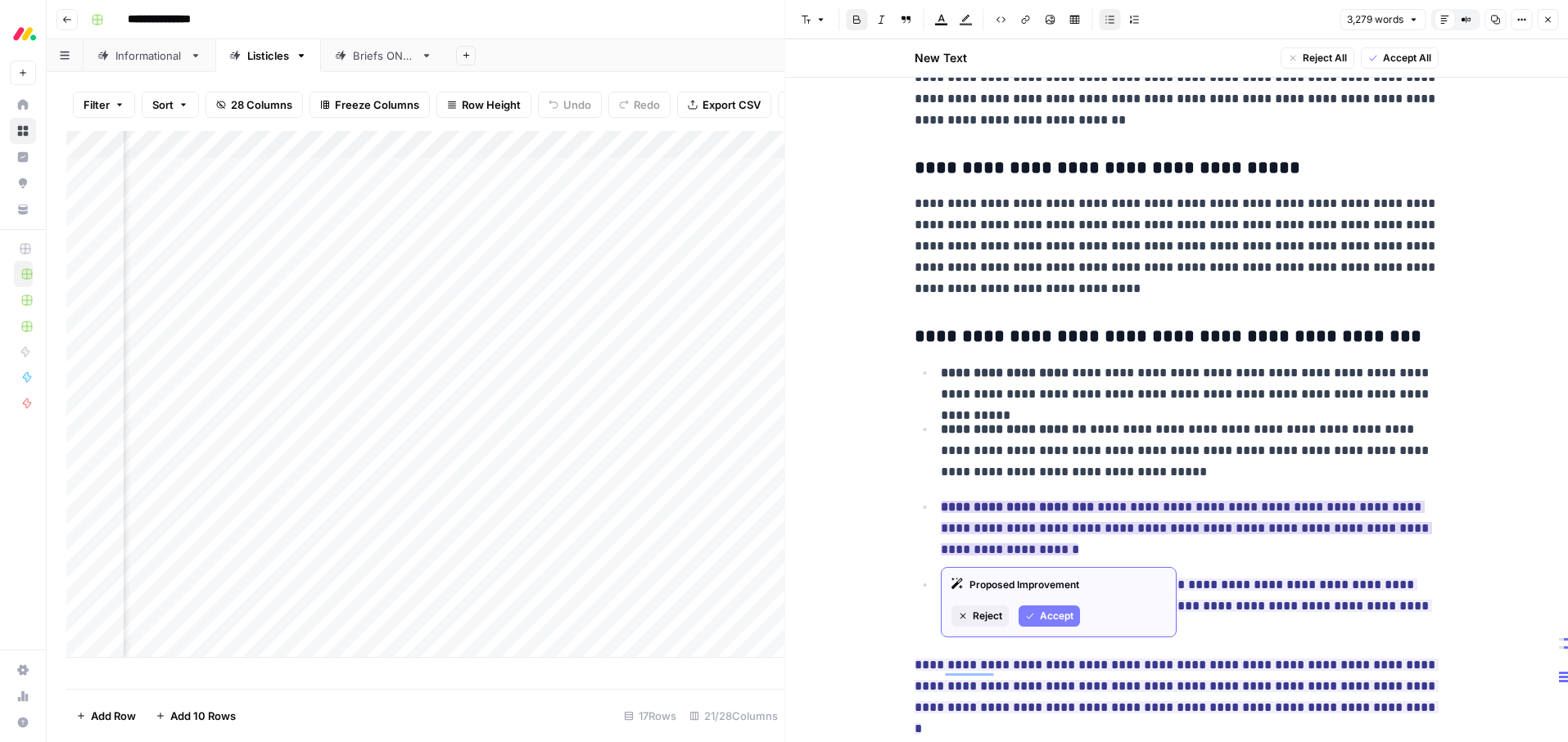
click at [1060, 610] on span "Accept" at bounding box center [1056, 616] width 34 height 15
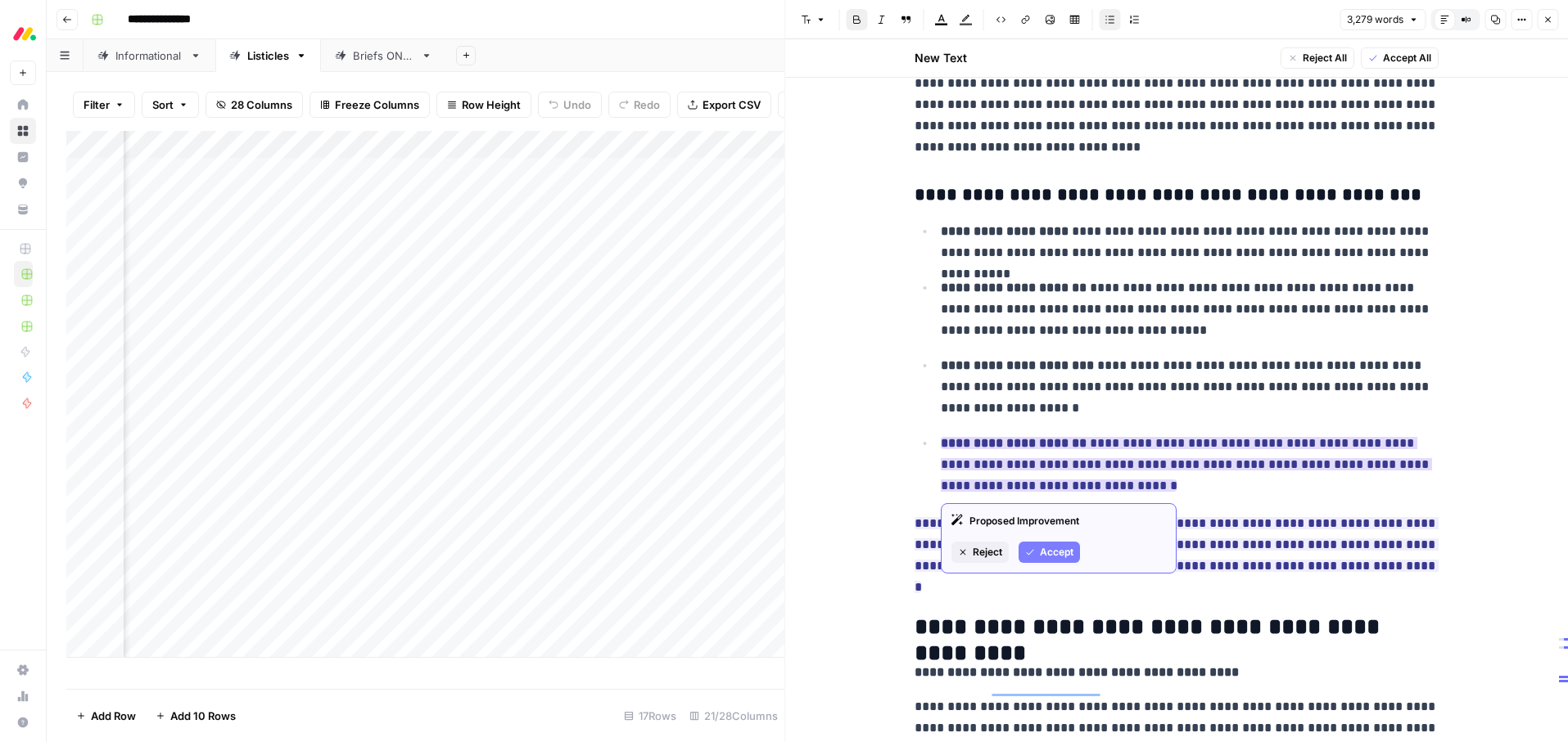
click at [1051, 555] on span "Accept" at bounding box center [1056, 553] width 34 height 15
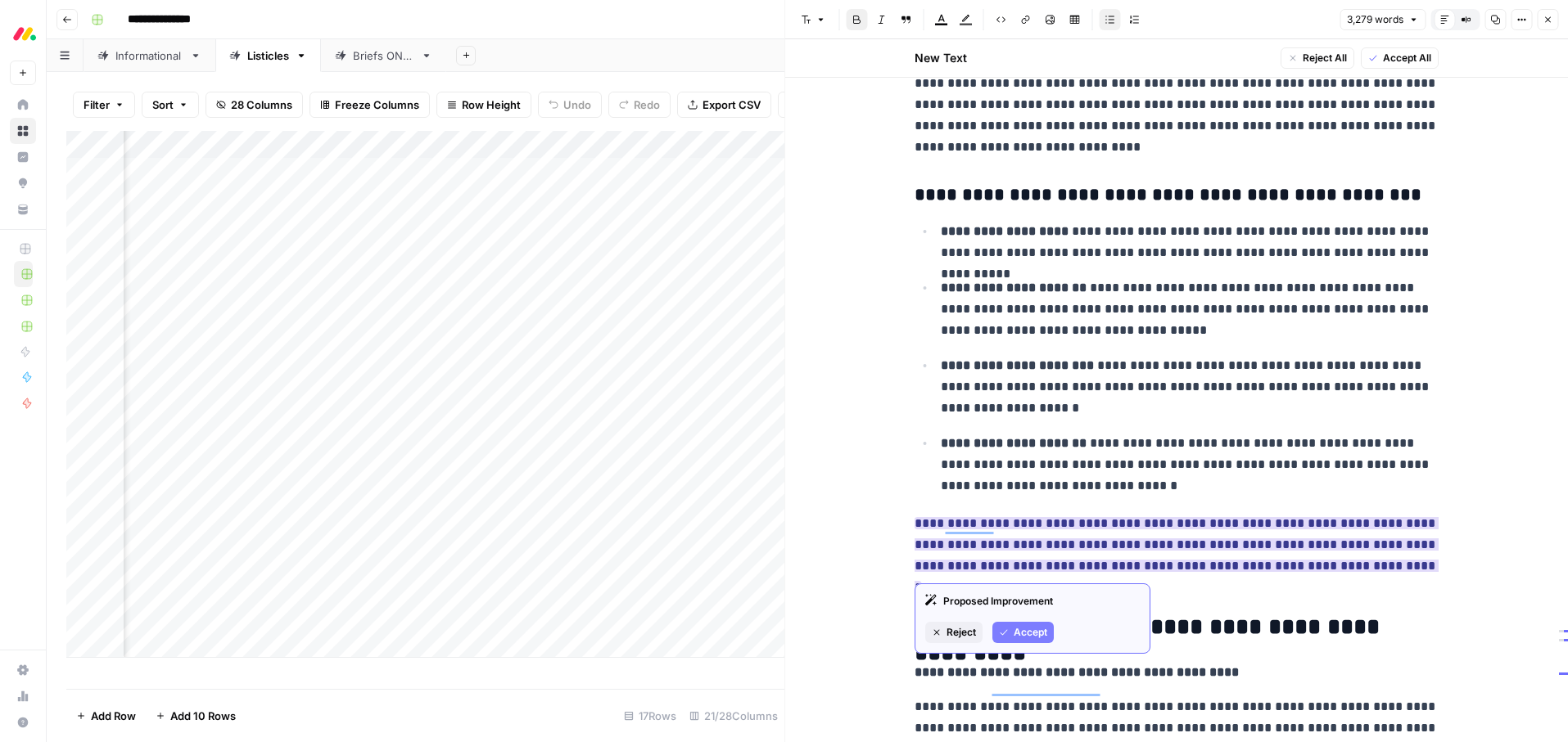
click at [1027, 634] on span "Accept" at bounding box center [1030, 632] width 34 height 15
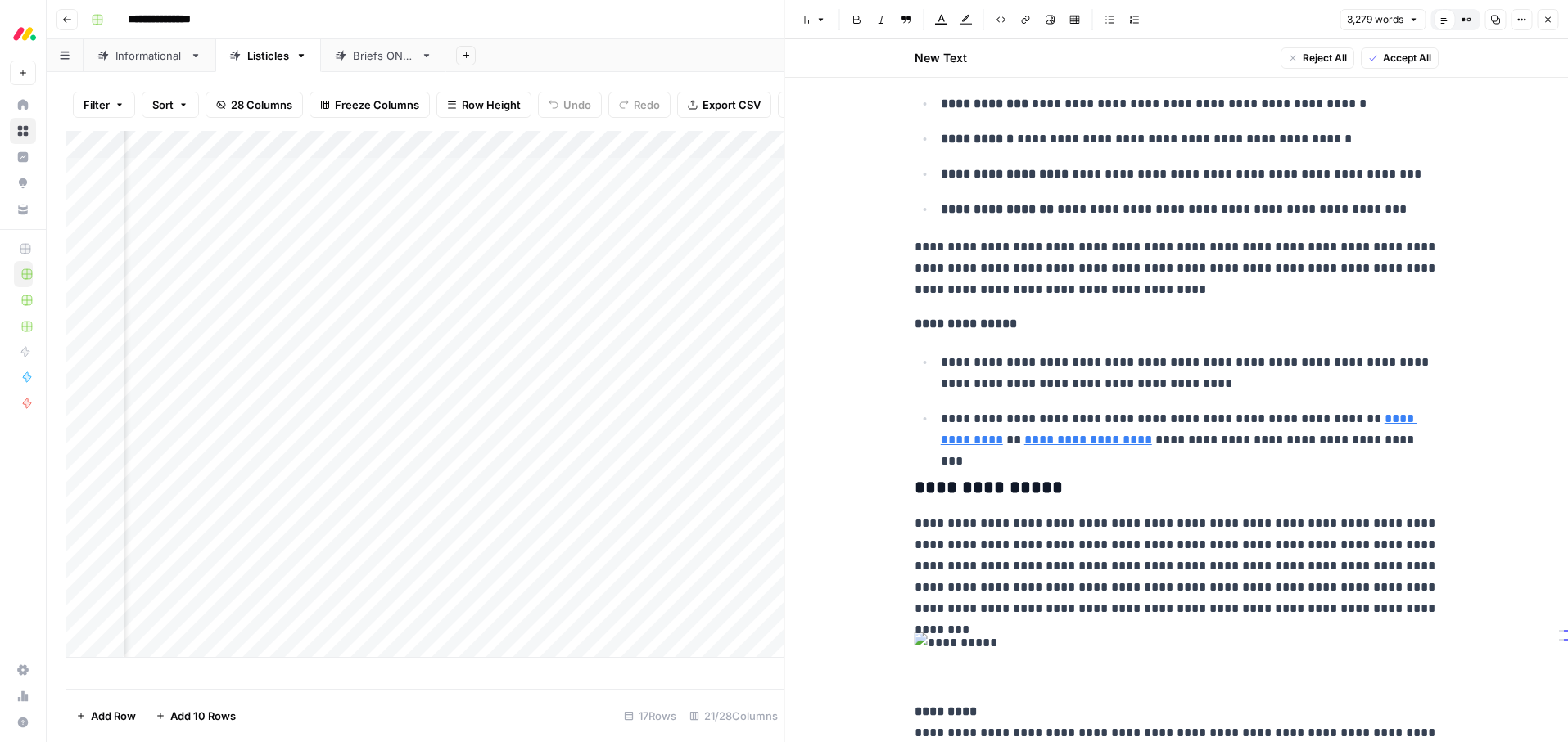
click at [1047, 446] on link "**********" at bounding box center [1088, 440] width 128 height 12
click at [1144, 479] on h3 "**********" at bounding box center [1177, 488] width 524 height 23
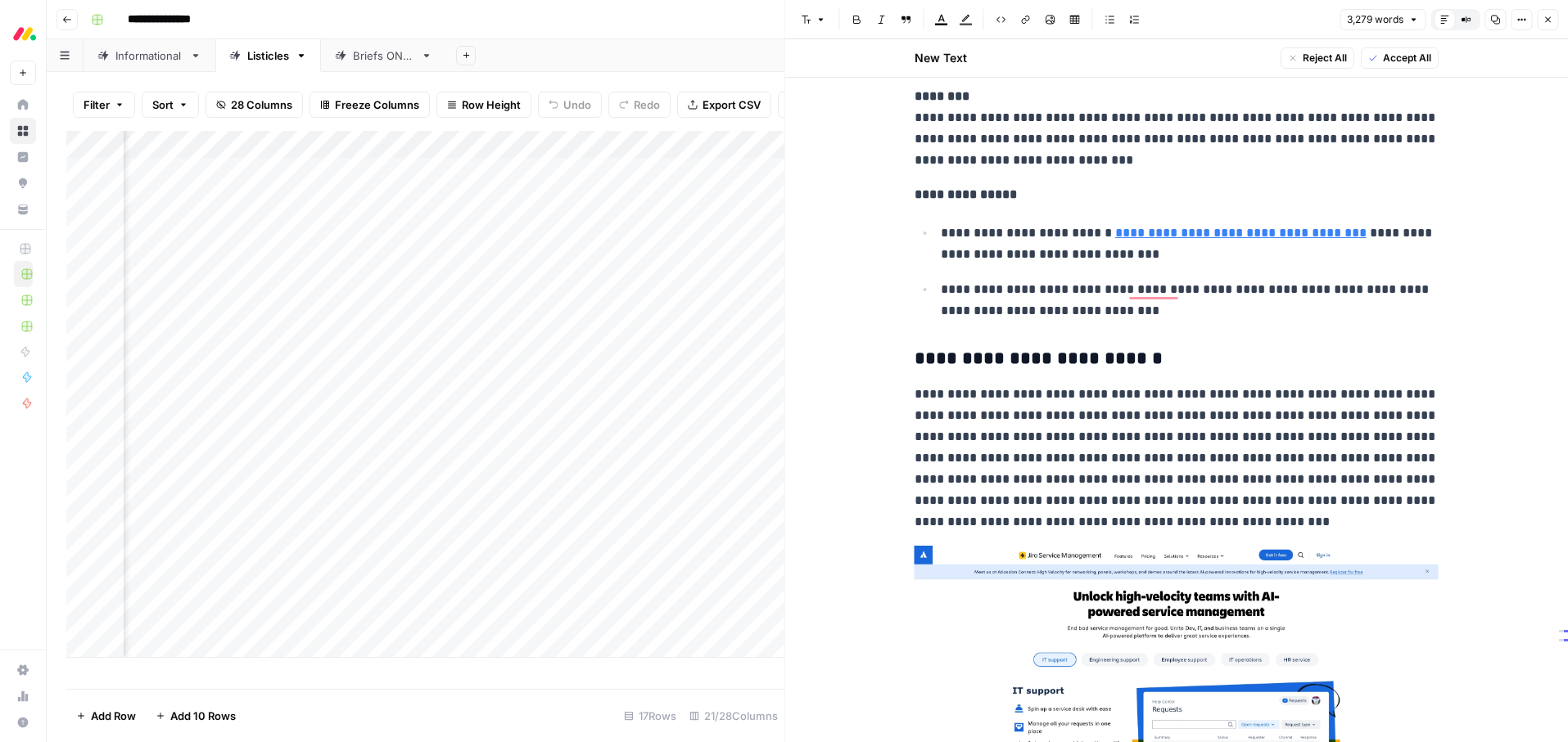
click at [1229, 236] on link "**********" at bounding box center [1241, 232] width 251 height 12
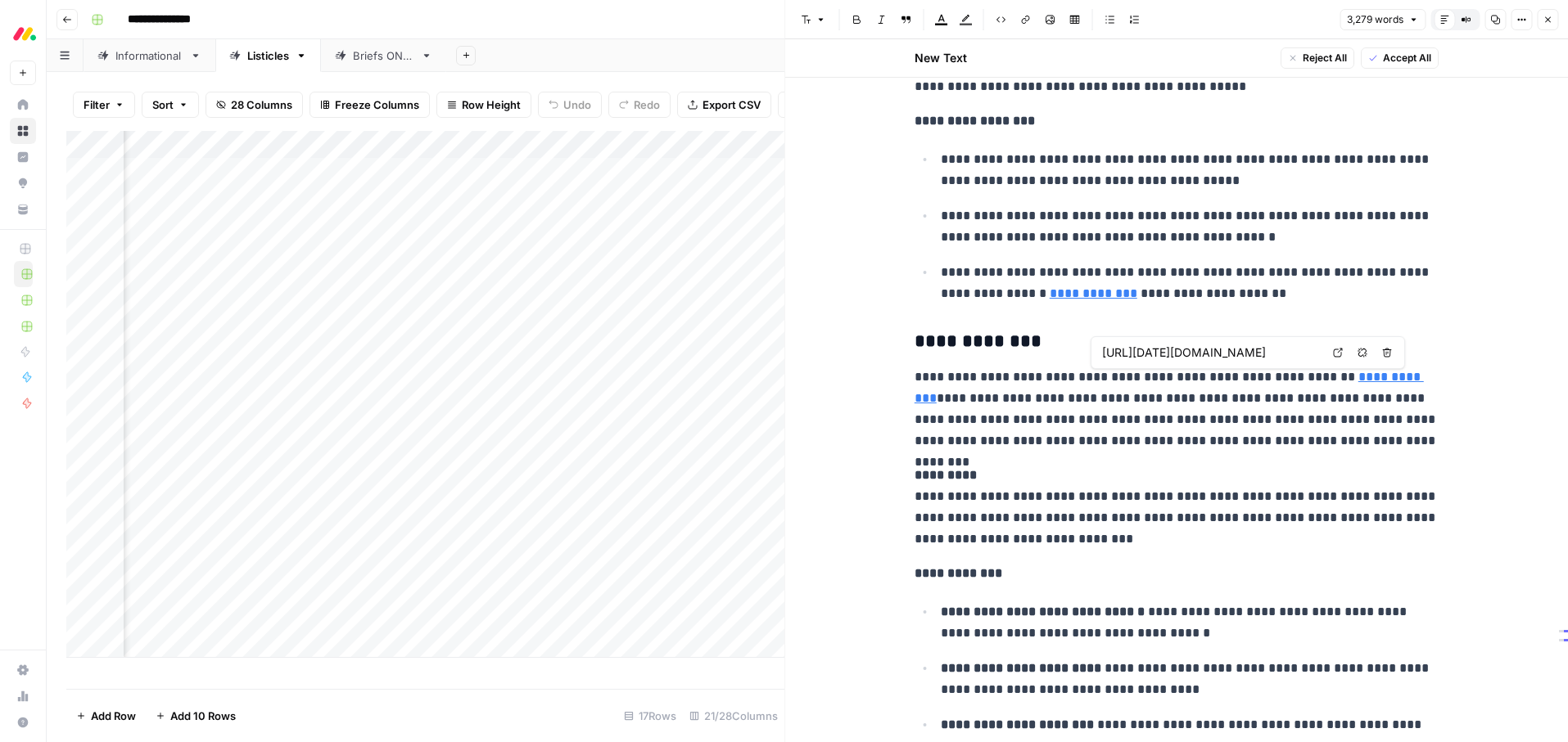
type input "https://monday.com/blog/service/what-is-sla-service-level-agreement/"
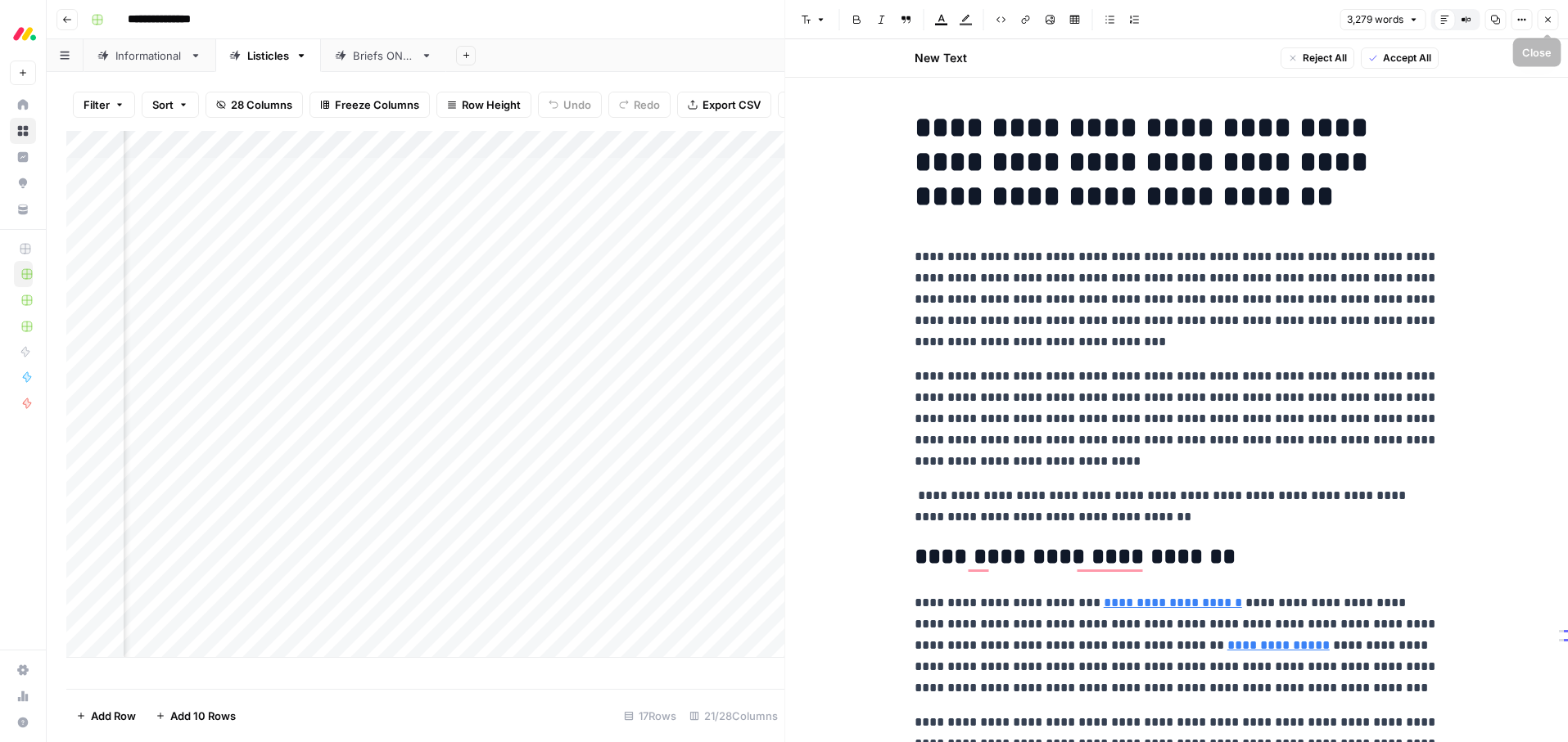
click at [1553, 18] on button "Close" at bounding box center [1547, 20] width 21 height 21
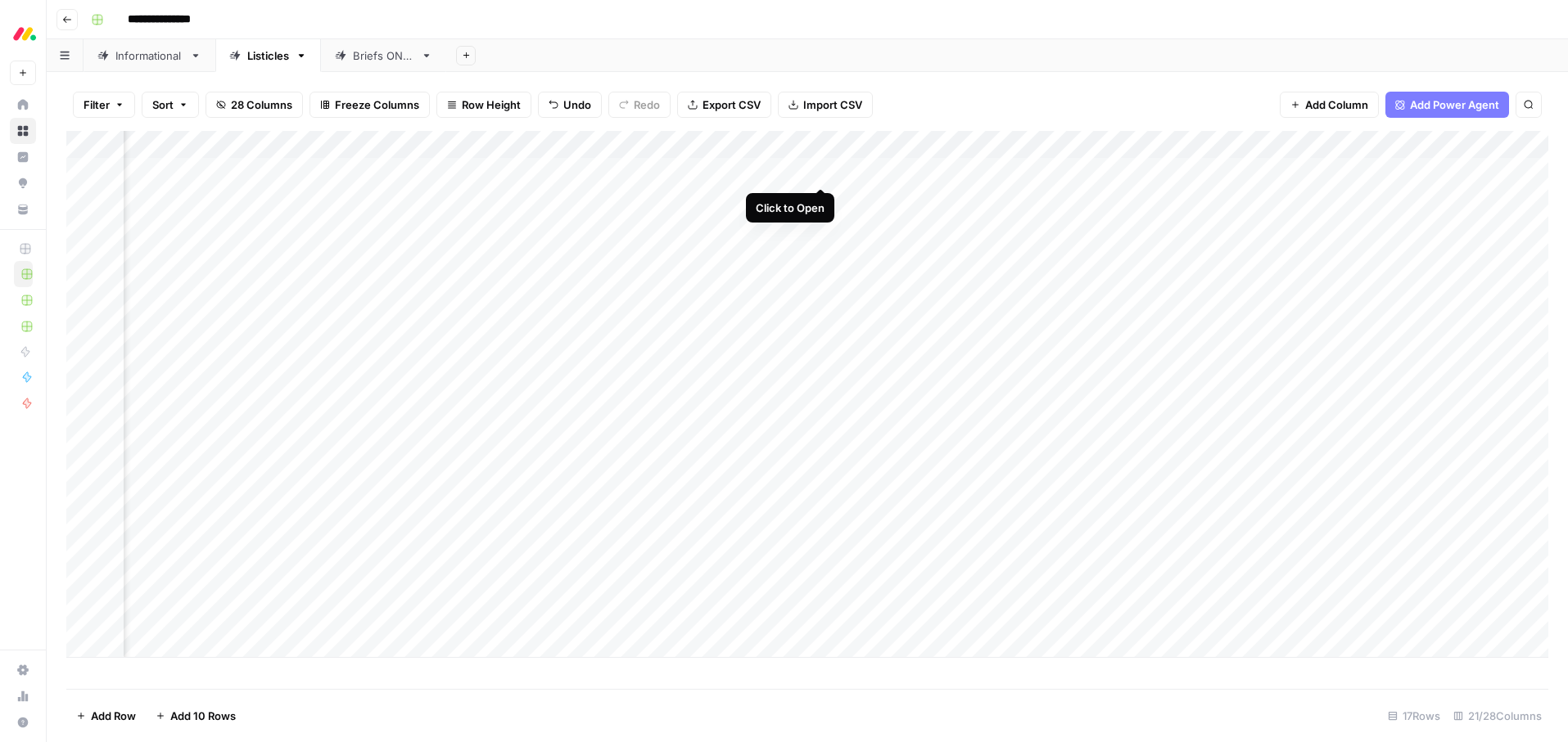
click at [819, 172] on div "Add Column" at bounding box center [807, 394] width 1482 height 527
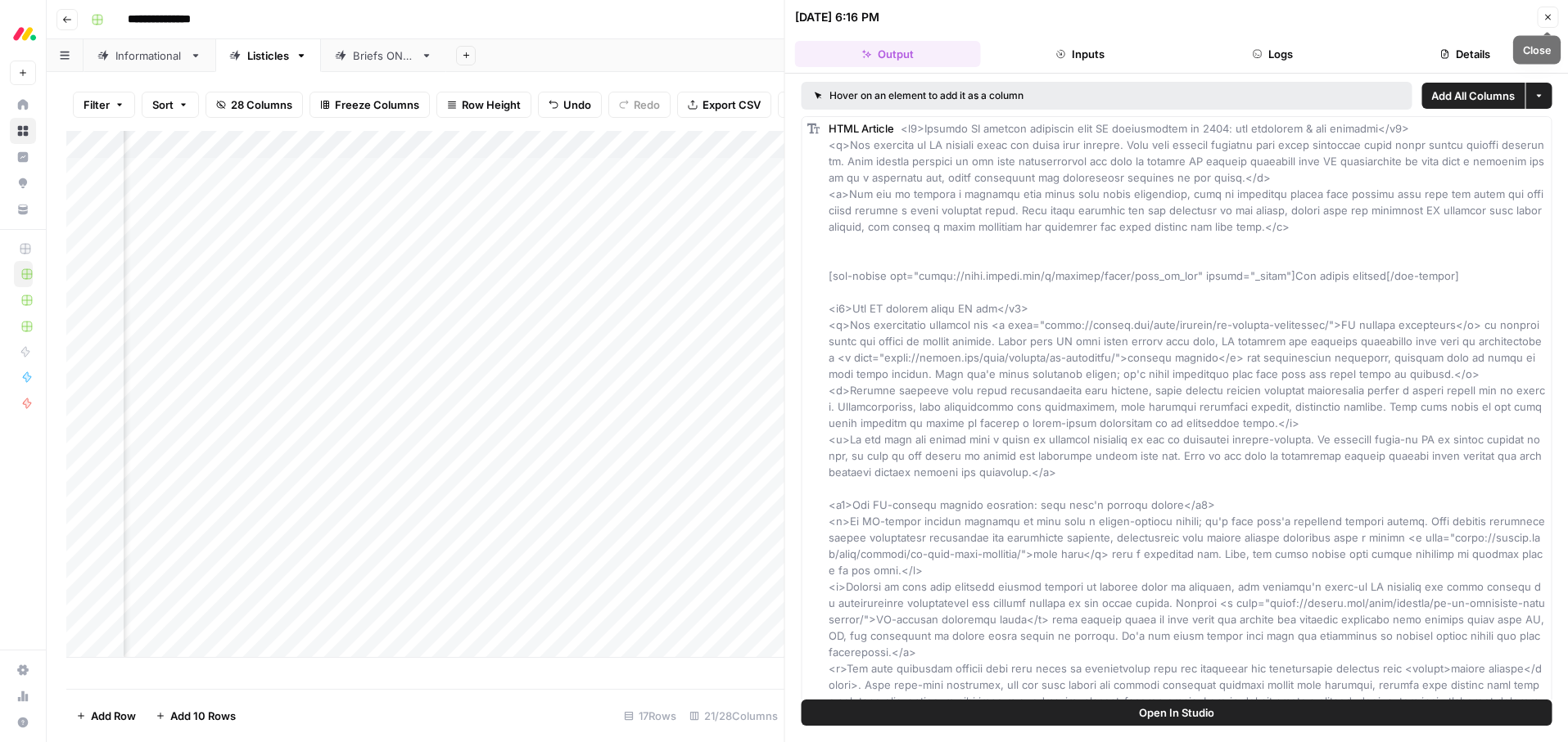
drag, startPoint x: 1549, startPoint y: 10, endPoint x: 1501, endPoint y: 53, distance: 64.4
click at [1549, 10] on button "Close" at bounding box center [1547, 17] width 21 height 21
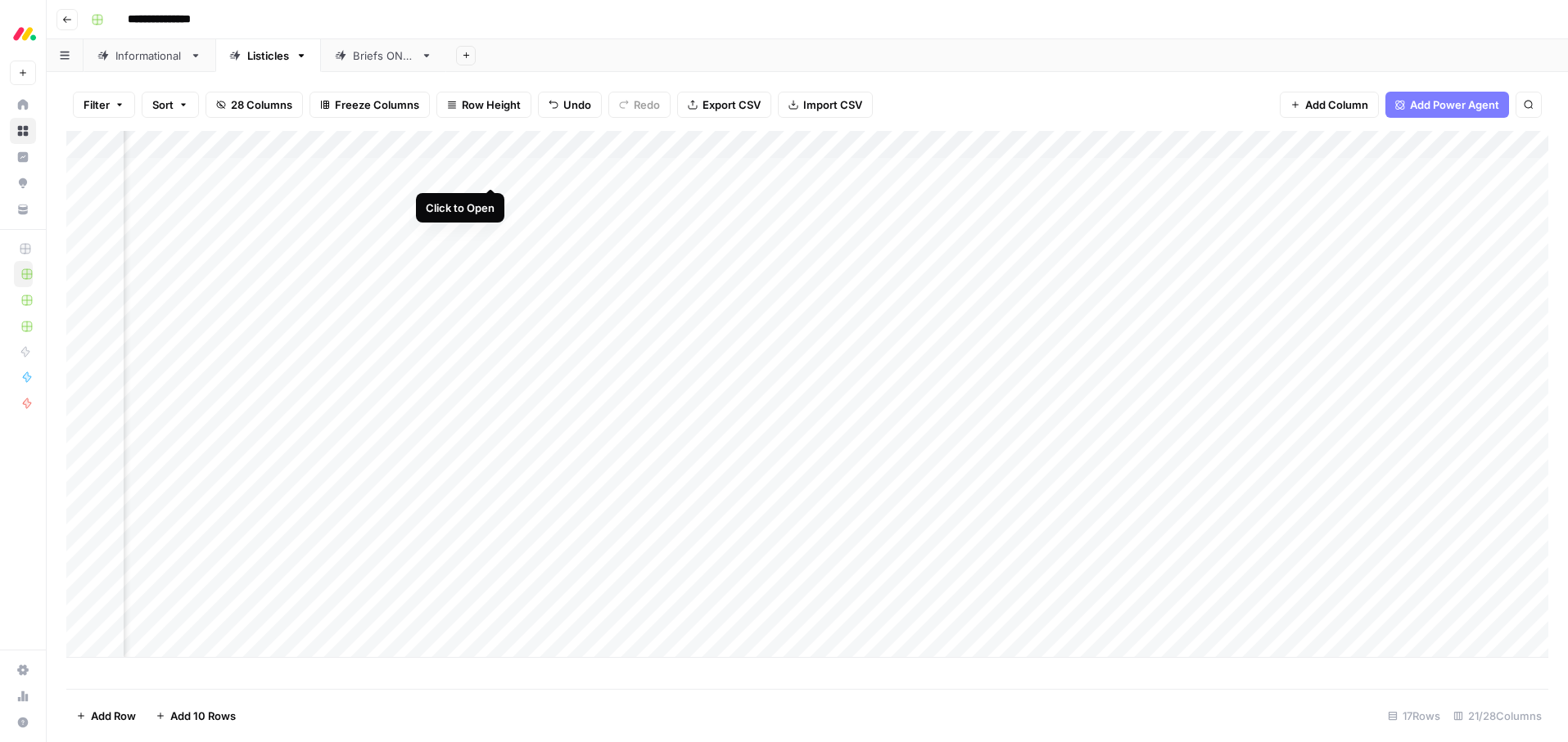
click at [489, 170] on div "Add Column" at bounding box center [807, 394] width 1482 height 527
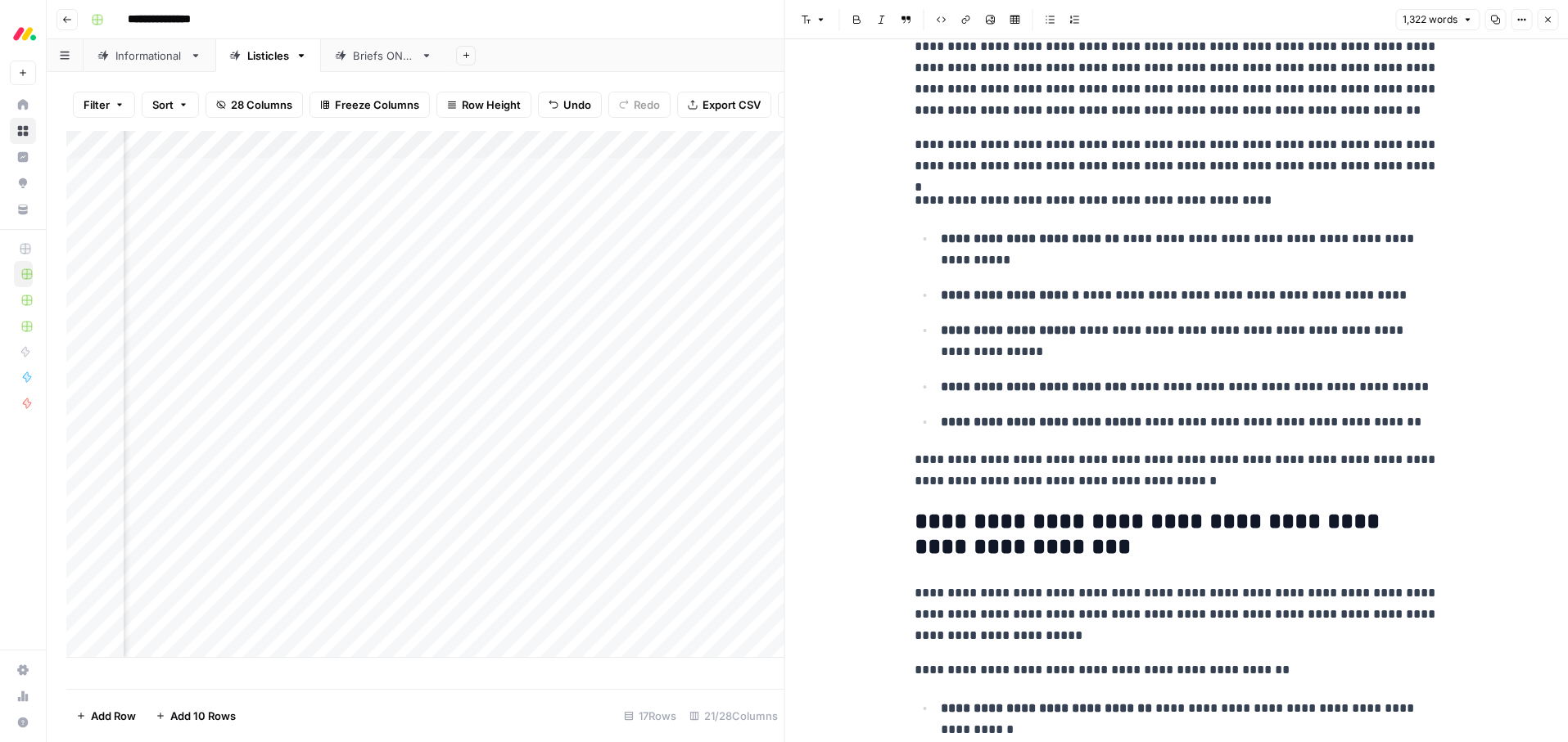
click at [1552, 17] on button "Close" at bounding box center [1547, 20] width 21 height 21
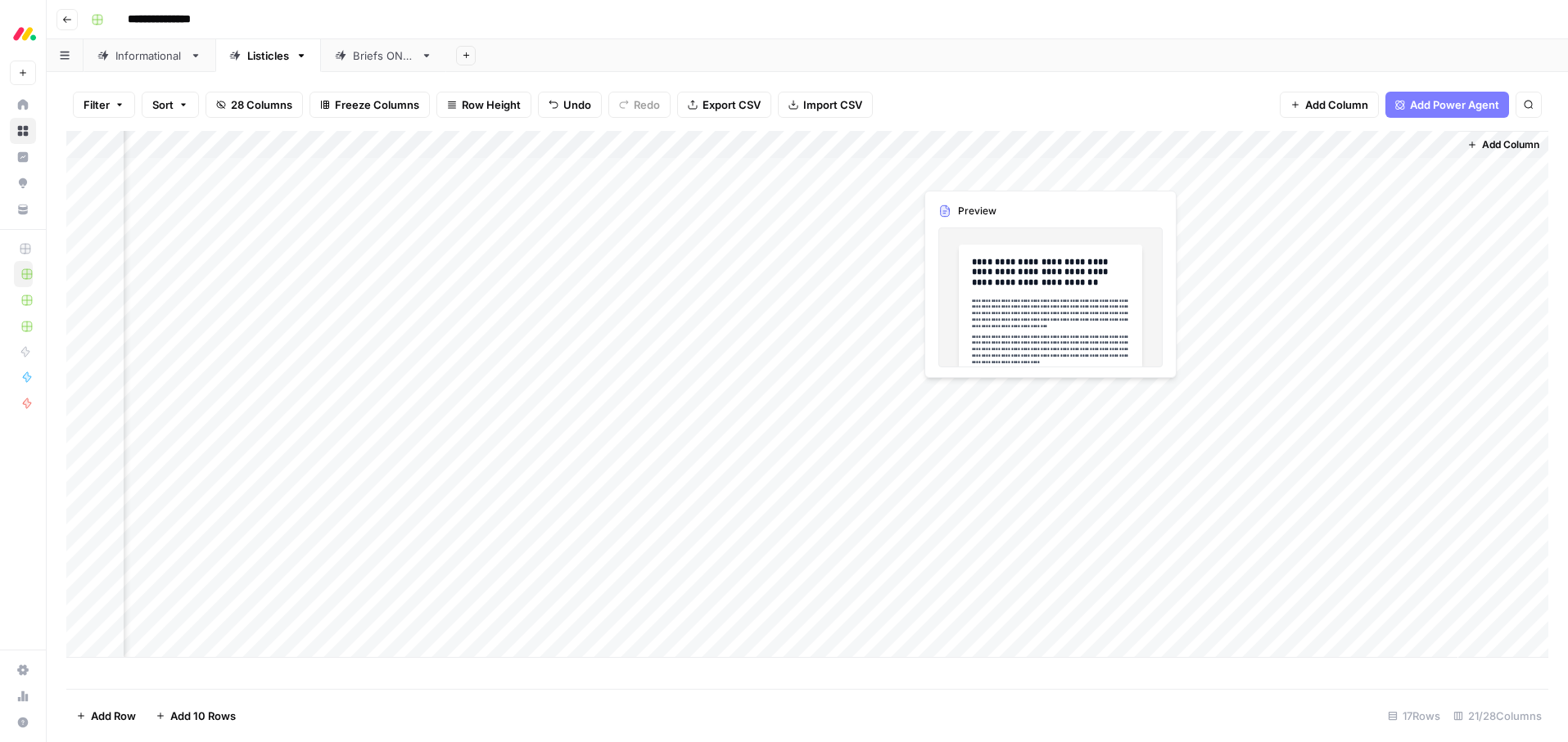
click at [1006, 171] on div "Add Column" at bounding box center [807, 394] width 1482 height 527
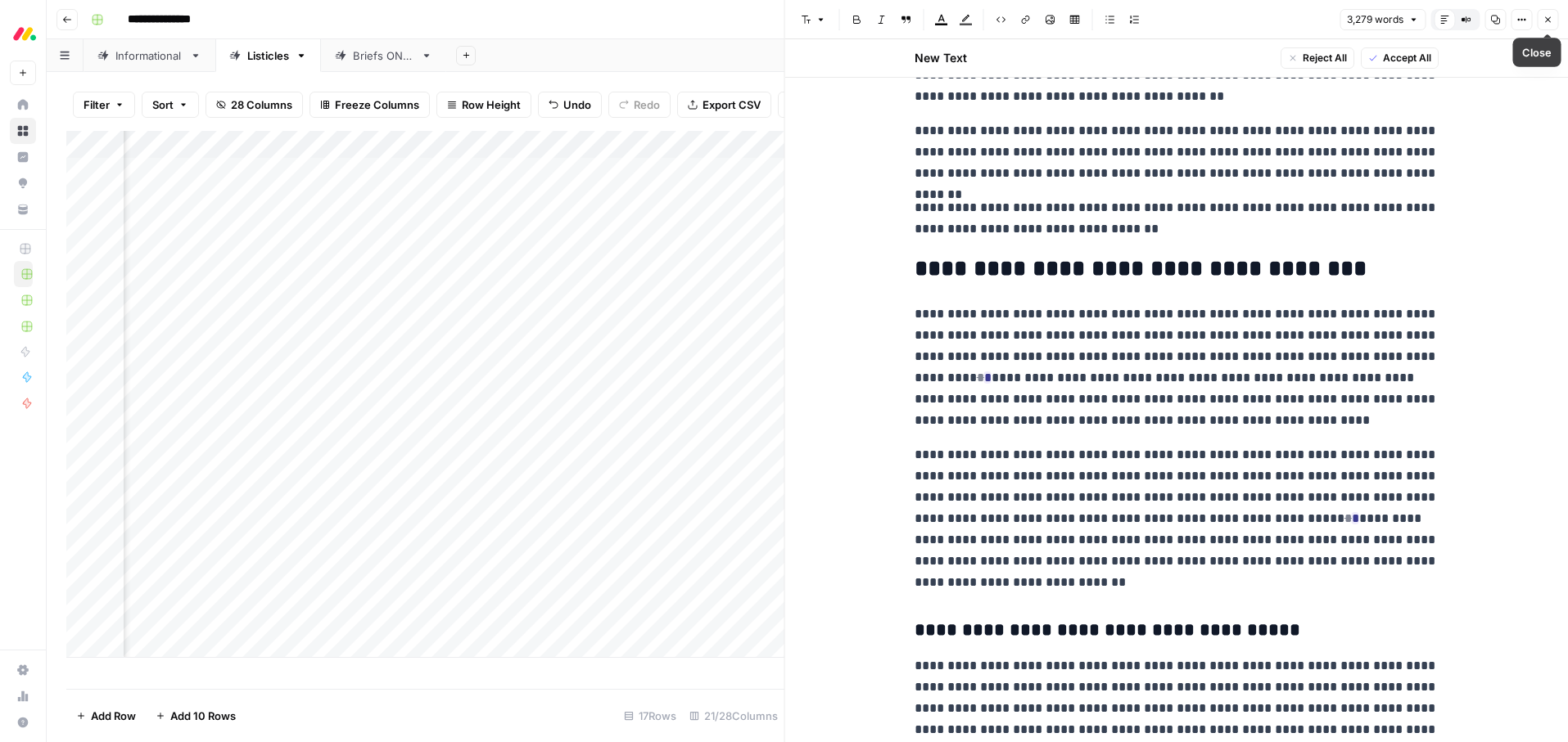
click at [1545, 15] on icon "button" at bounding box center [1547, 20] width 10 height 10
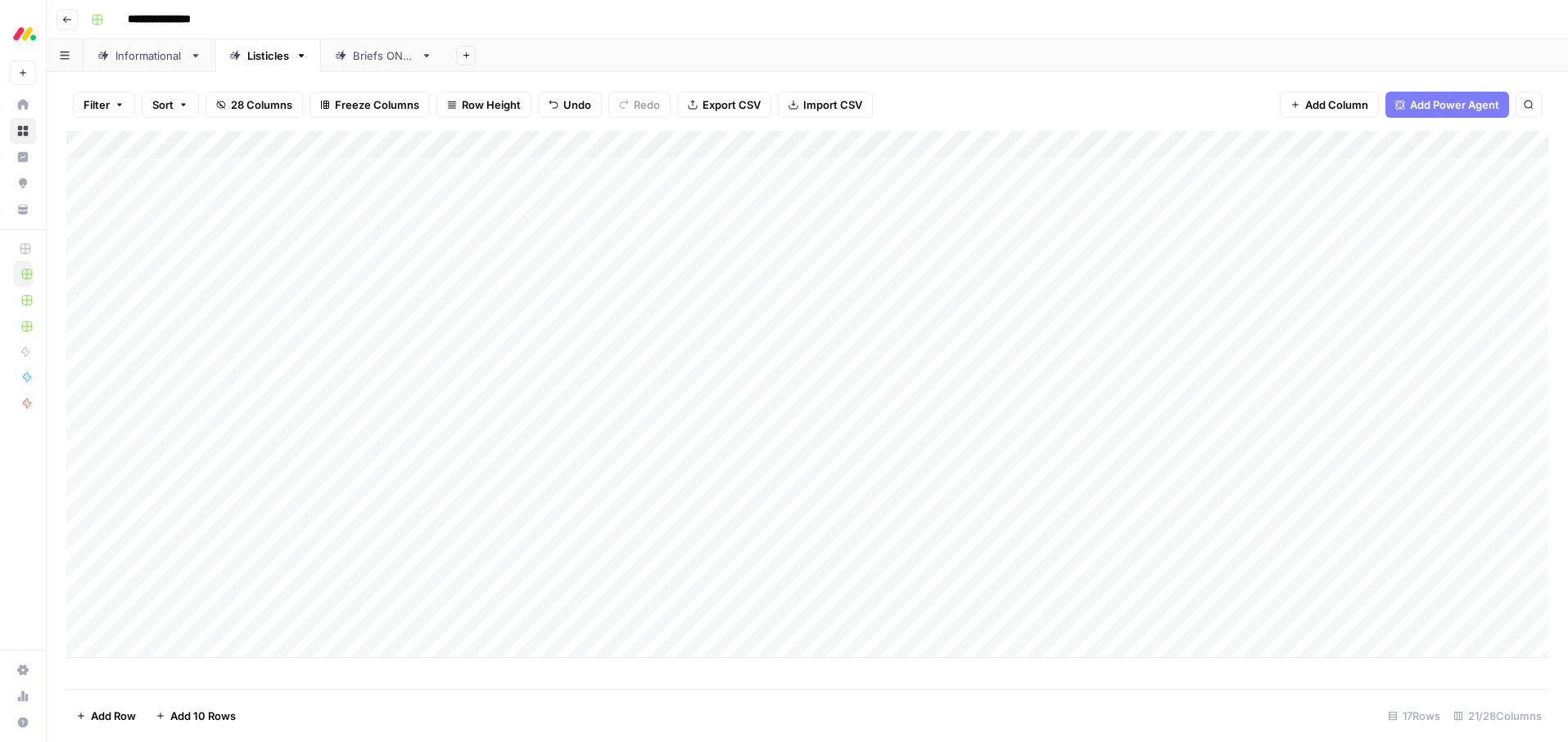
click at [604, 170] on div "Add Column" at bounding box center [807, 394] width 1482 height 527
click at [588, 170] on div "Add Column" at bounding box center [807, 394] width 1482 height 527
click at [576, 236] on button "Ready for edit" at bounding box center [578, 235] width 82 height 20
click at [694, 47] on div "Add Sheet" at bounding box center [1007, 56] width 1121 height 33
click at [137, 61] on div "Informational" at bounding box center [149, 56] width 68 height 16
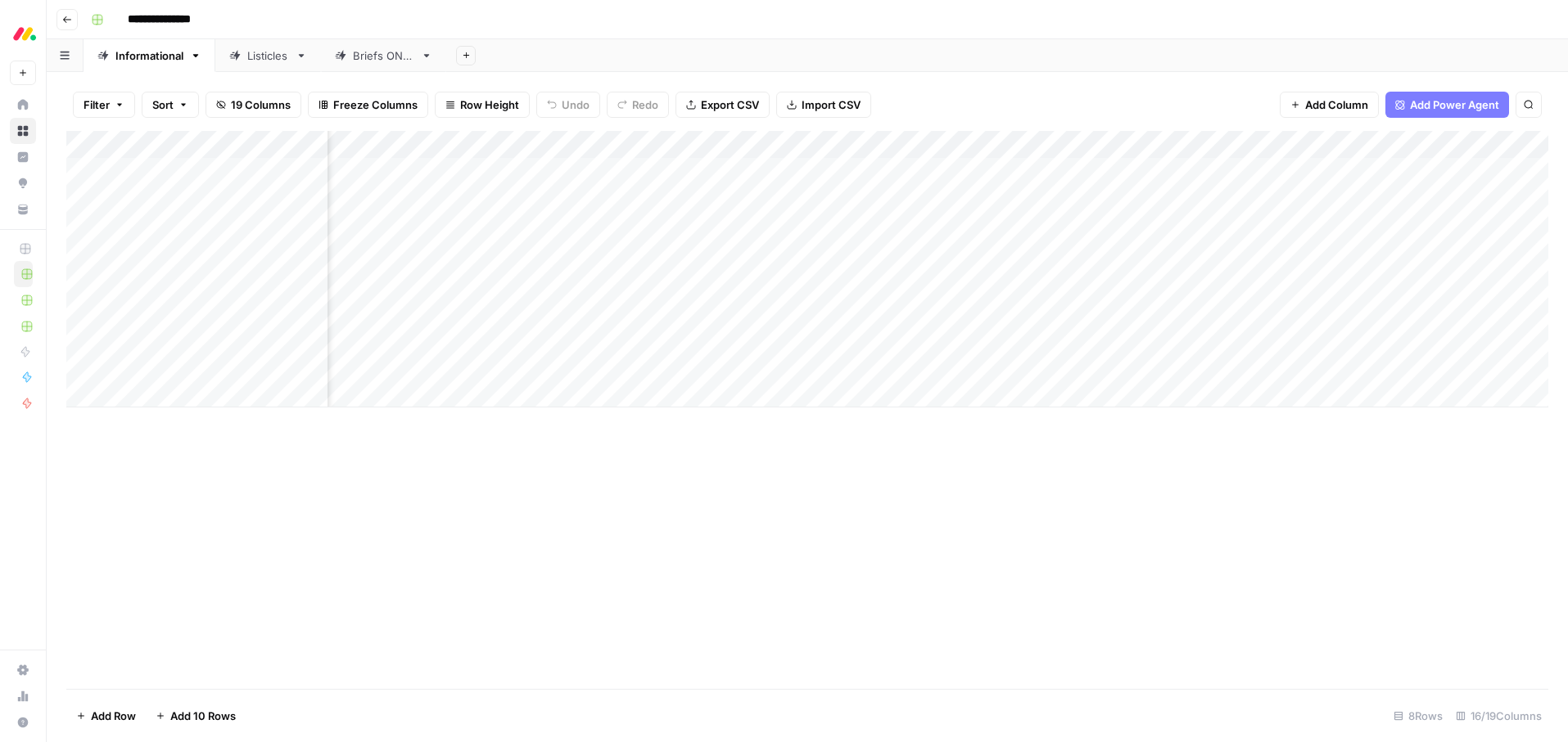
scroll to position [0, 1119]
click at [1023, 174] on div "Add Column" at bounding box center [807, 269] width 1482 height 277
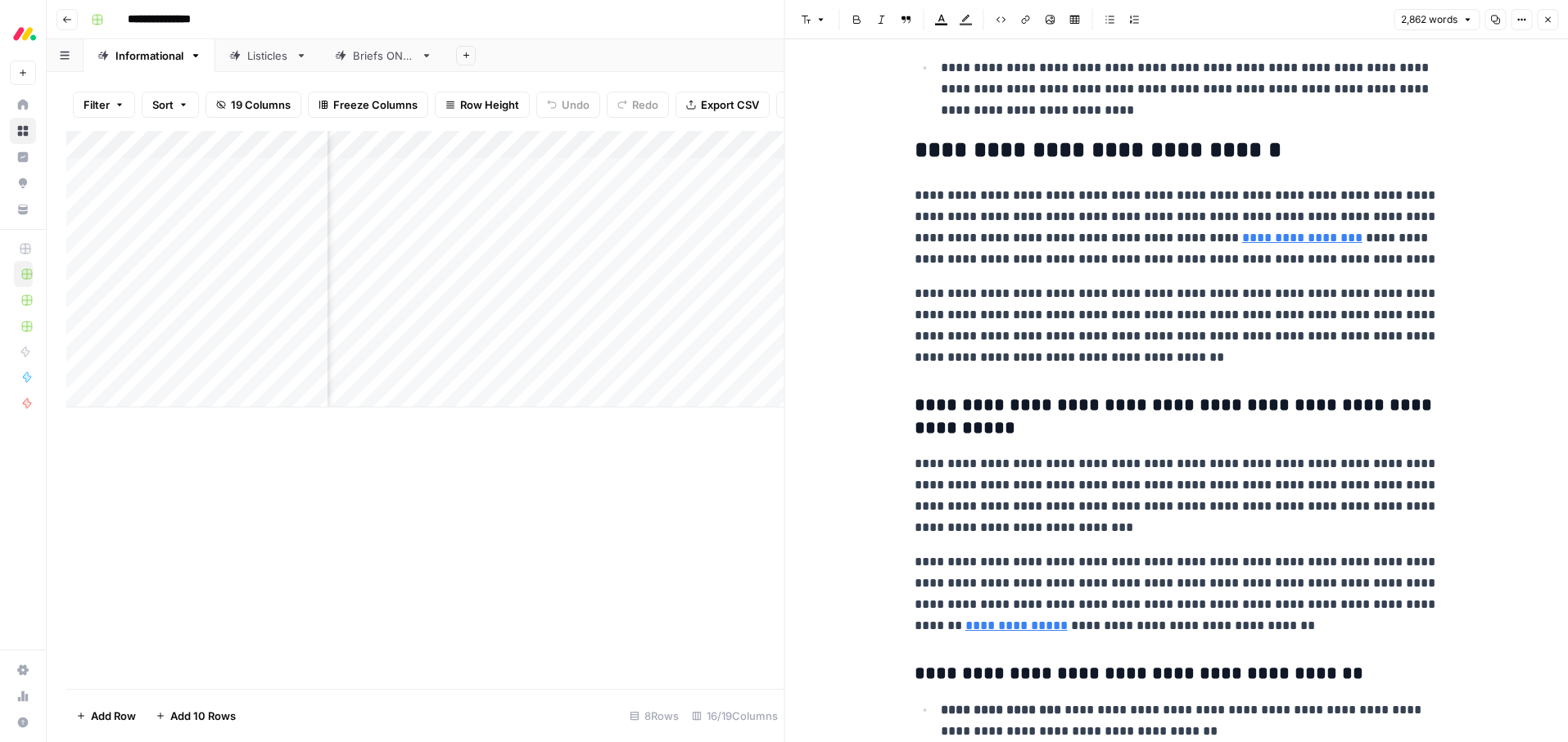
scroll to position [814, 0]
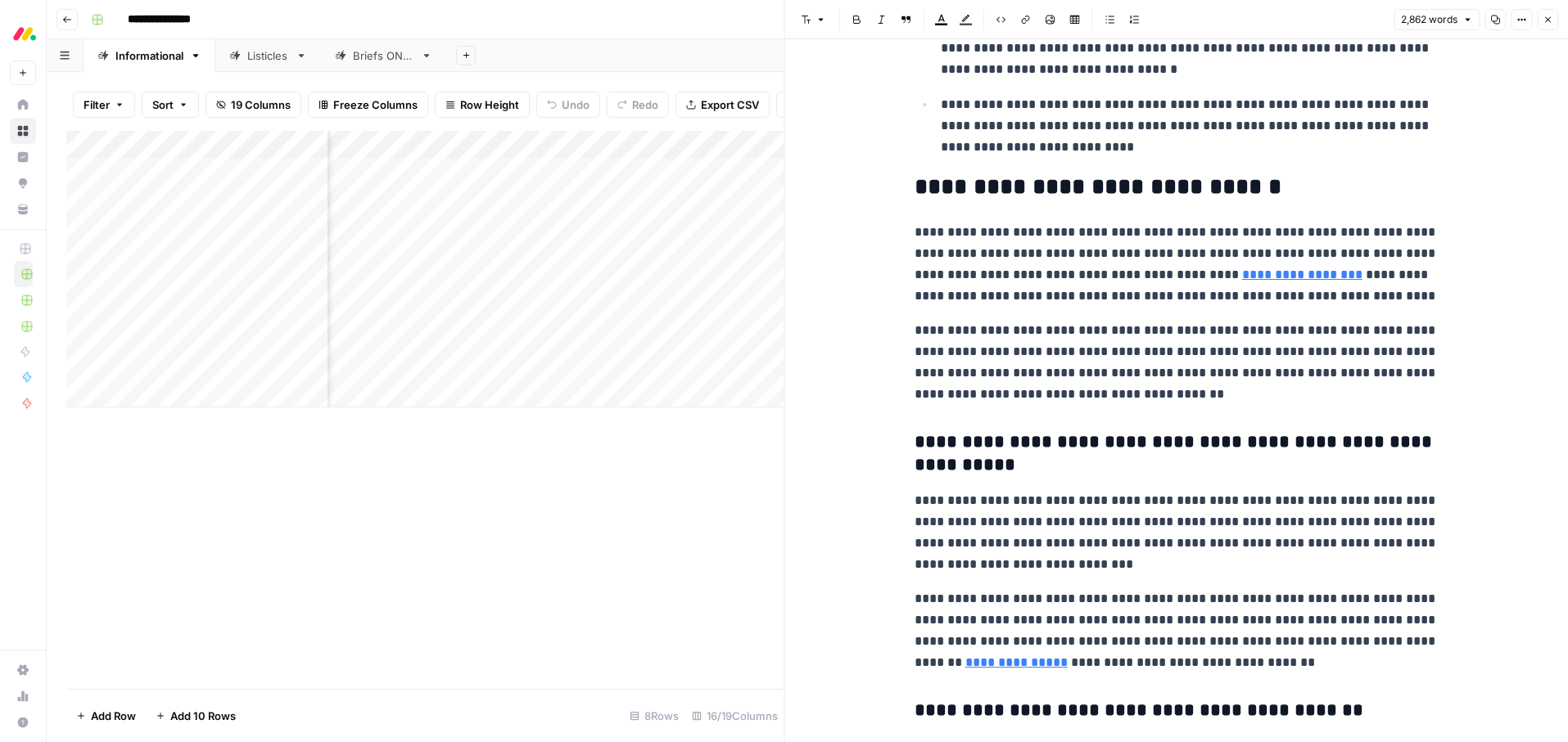
click at [1551, 21] on icon "button" at bounding box center [1547, 20] width 10 height 10
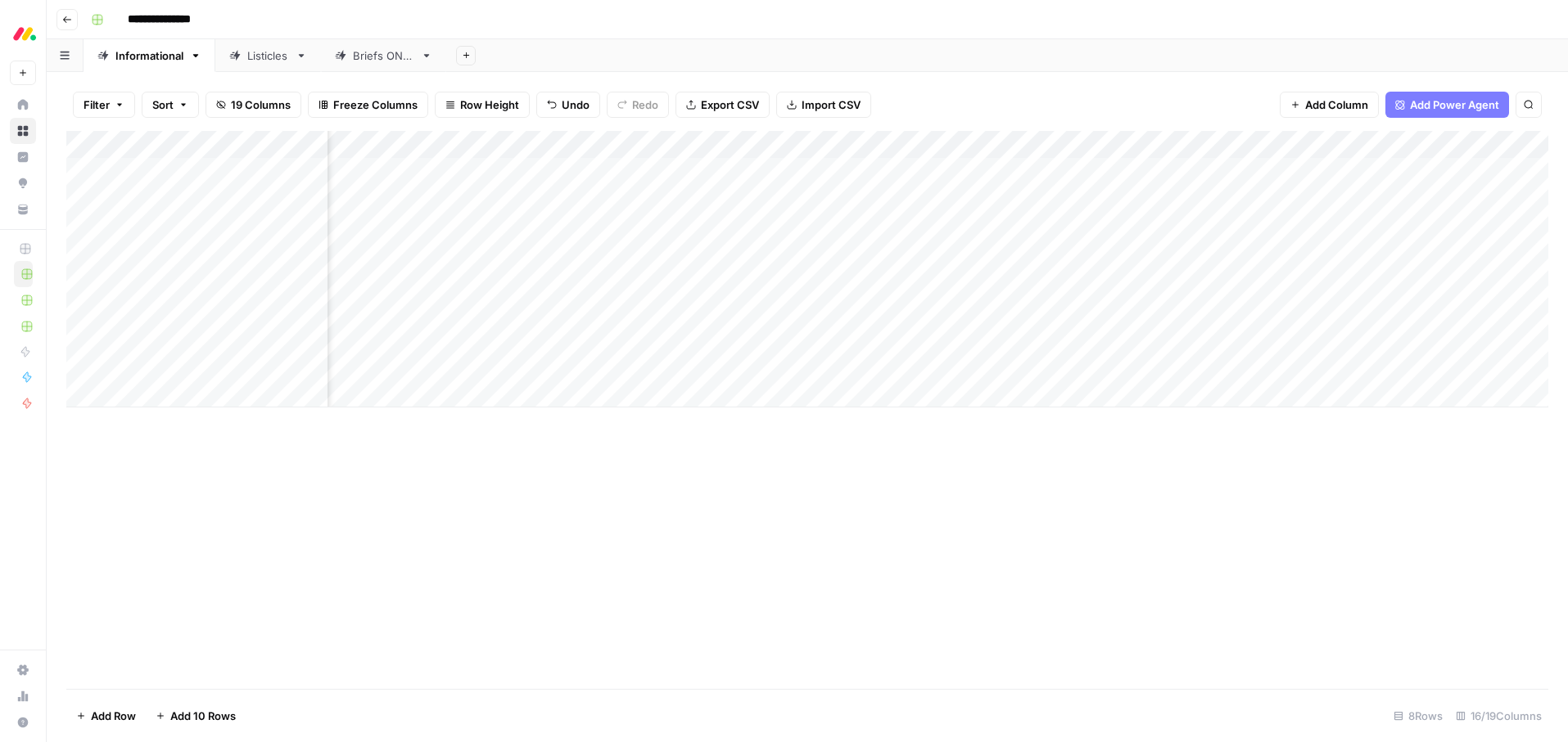
scroll to position [0, 1079]
click at [935, 171] on div "Add Column" at bounding box center [807, 269] width 1482 height 277
click at [1016, 200] on div "Add Column" at bounding box center [807, 269] width 1482 height 277
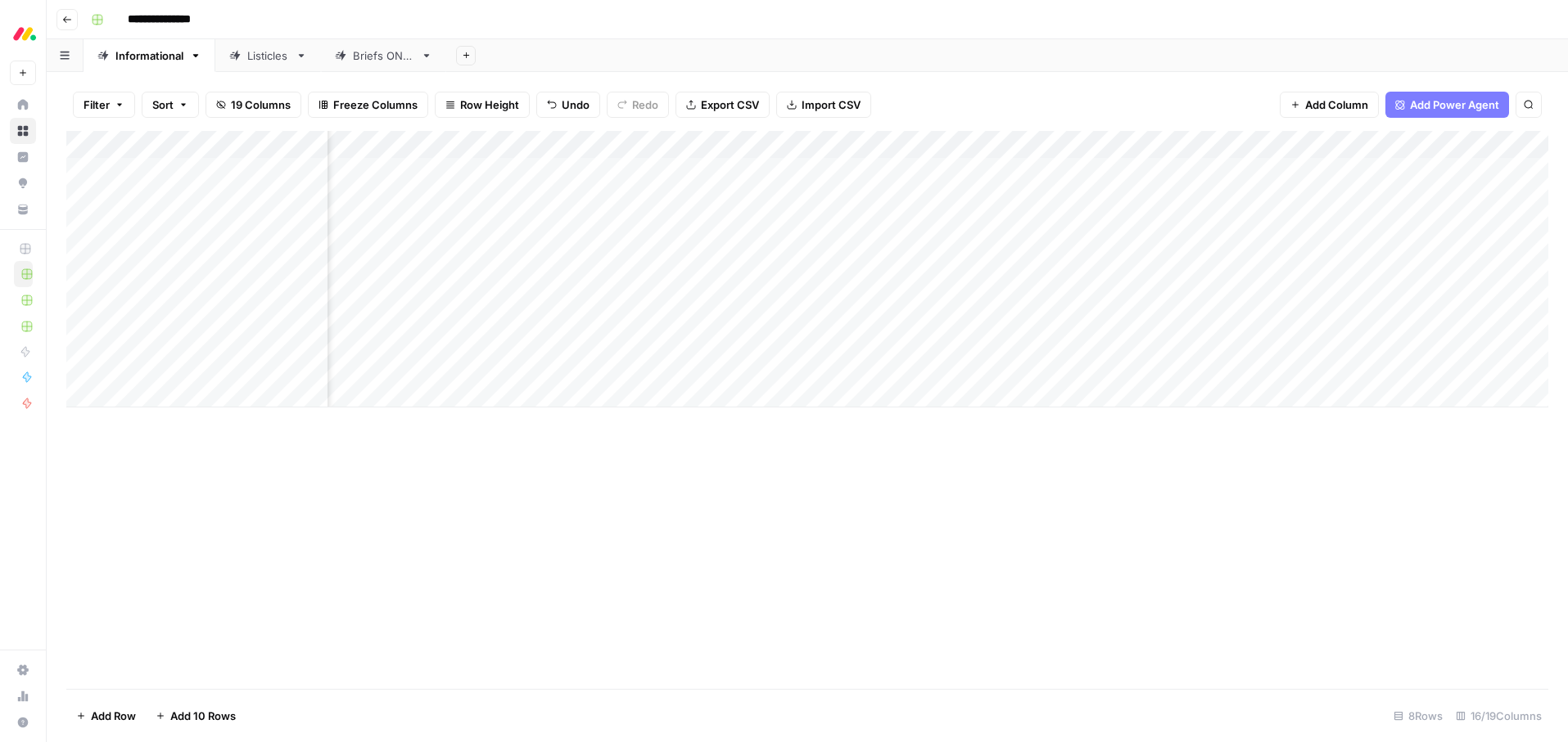
click at [1203, 67] on div "Add Sheet" at bounding box center [1007, 56] width 1121 height 33
click at [1233, 170] on div "Add Column" at bounding box center [807, 269] width 1482 height 277
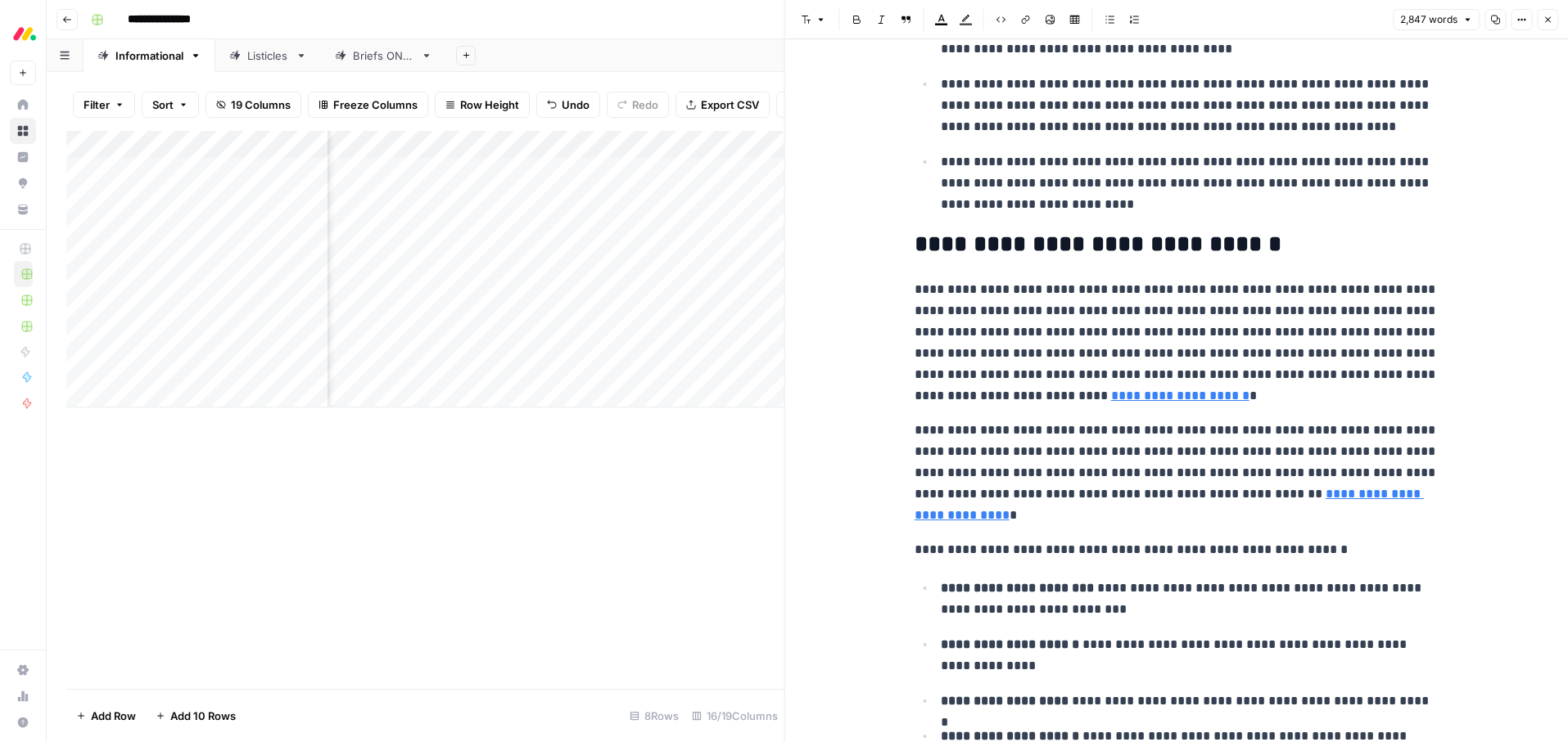
scroll to position [970, 0]
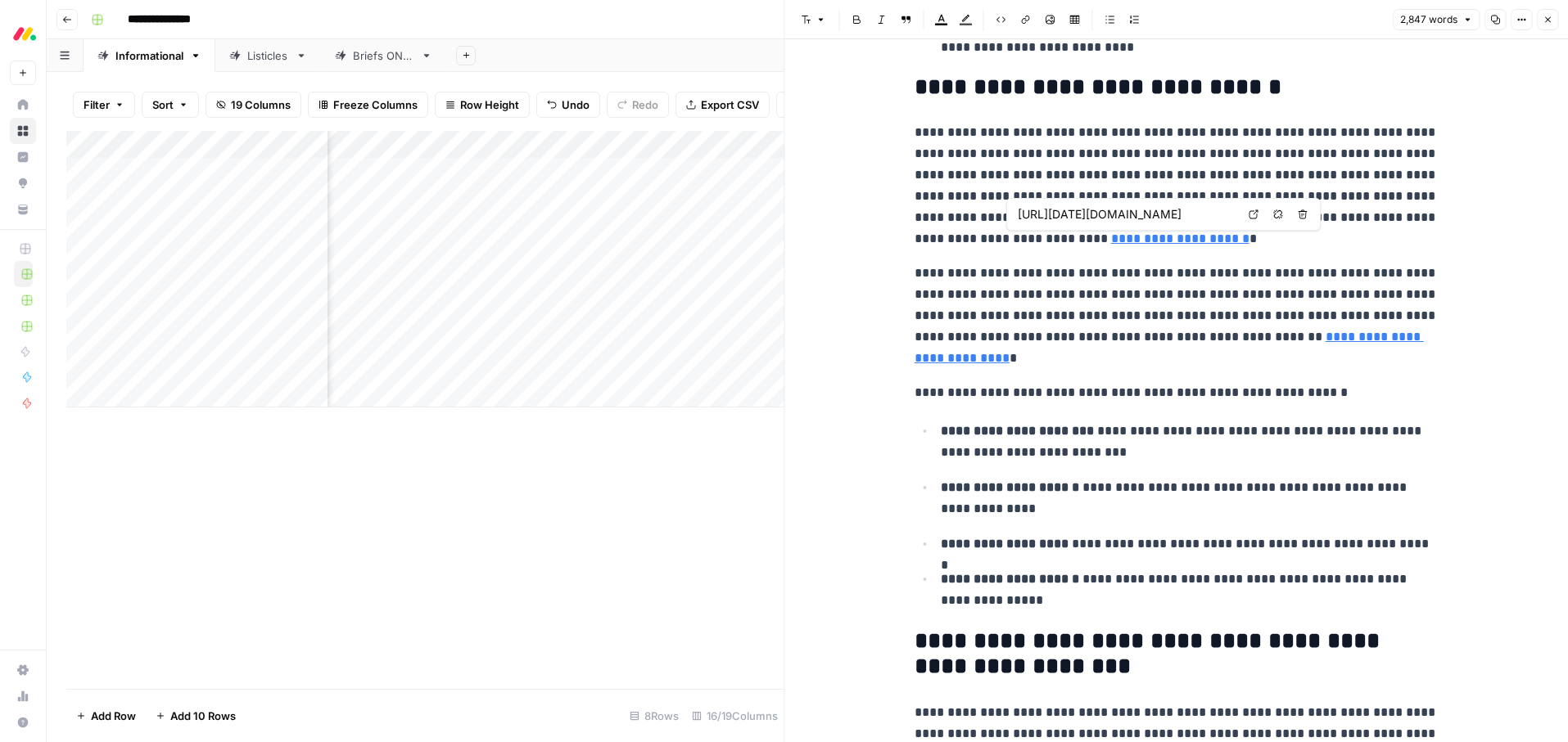
type input "https://monday.com/blog/service/employee-lifecycle-management/"
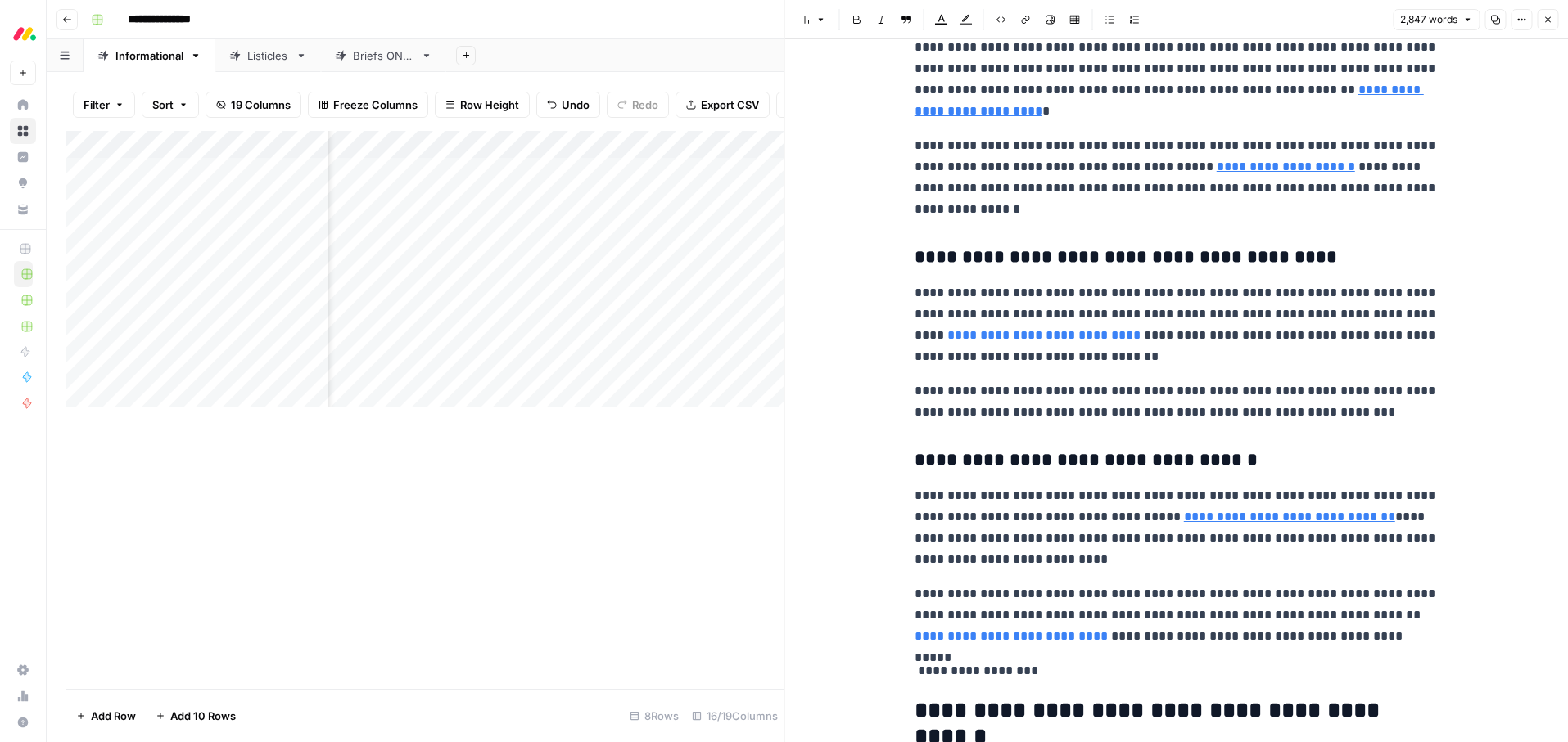
scroll to position [2008, 0]
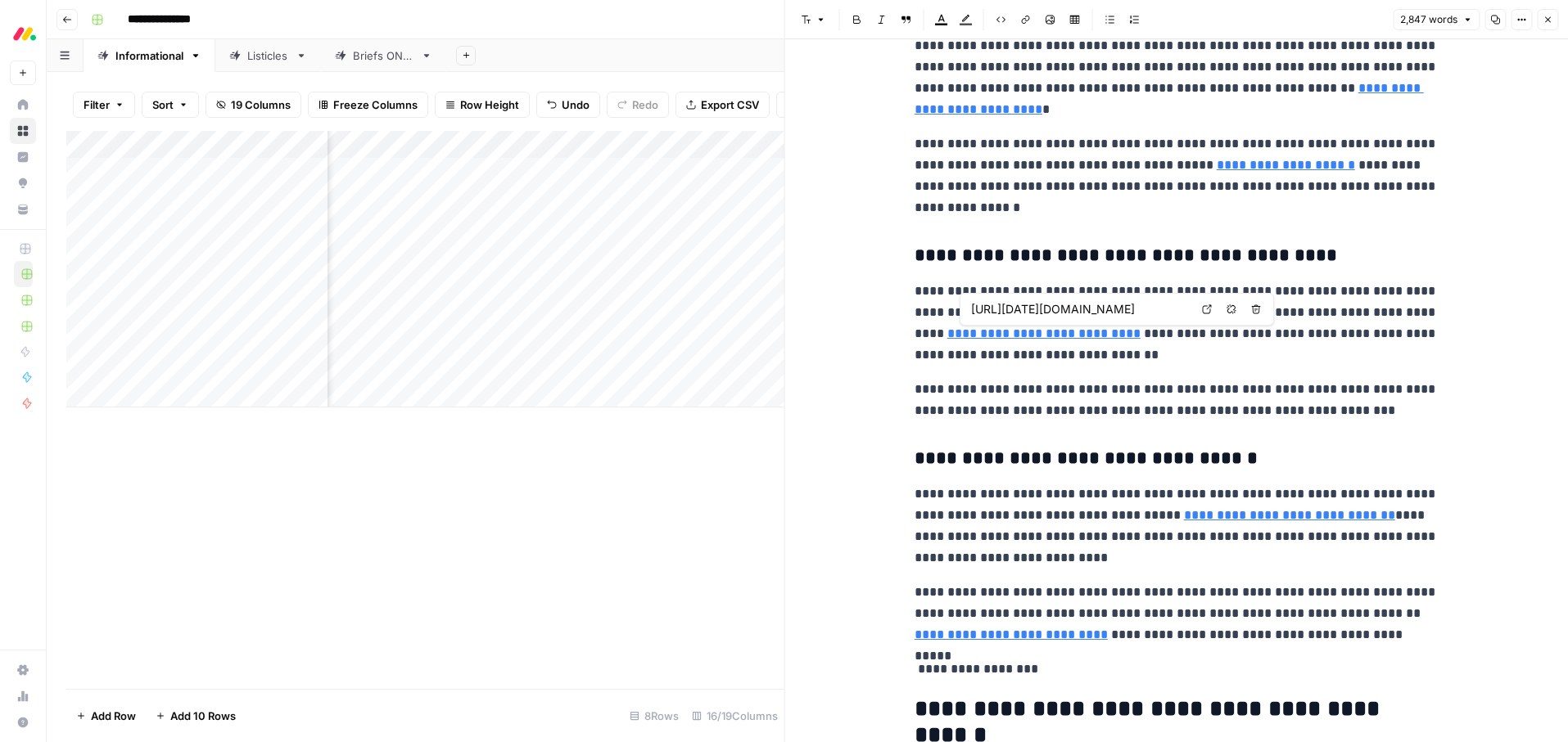
type input "https://monday.com/blog/service/hr-service-management/"
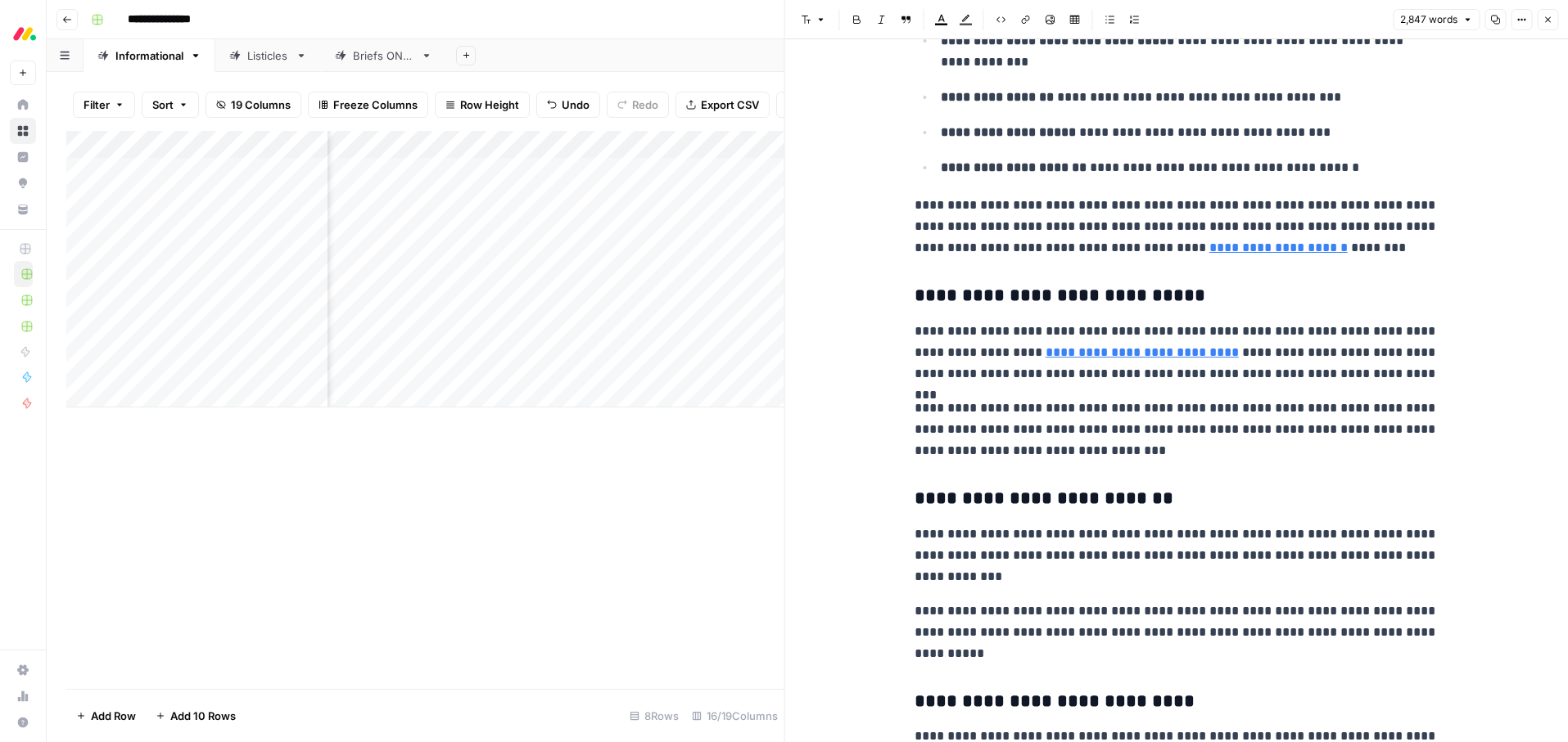
scroll to position [2922, 0]
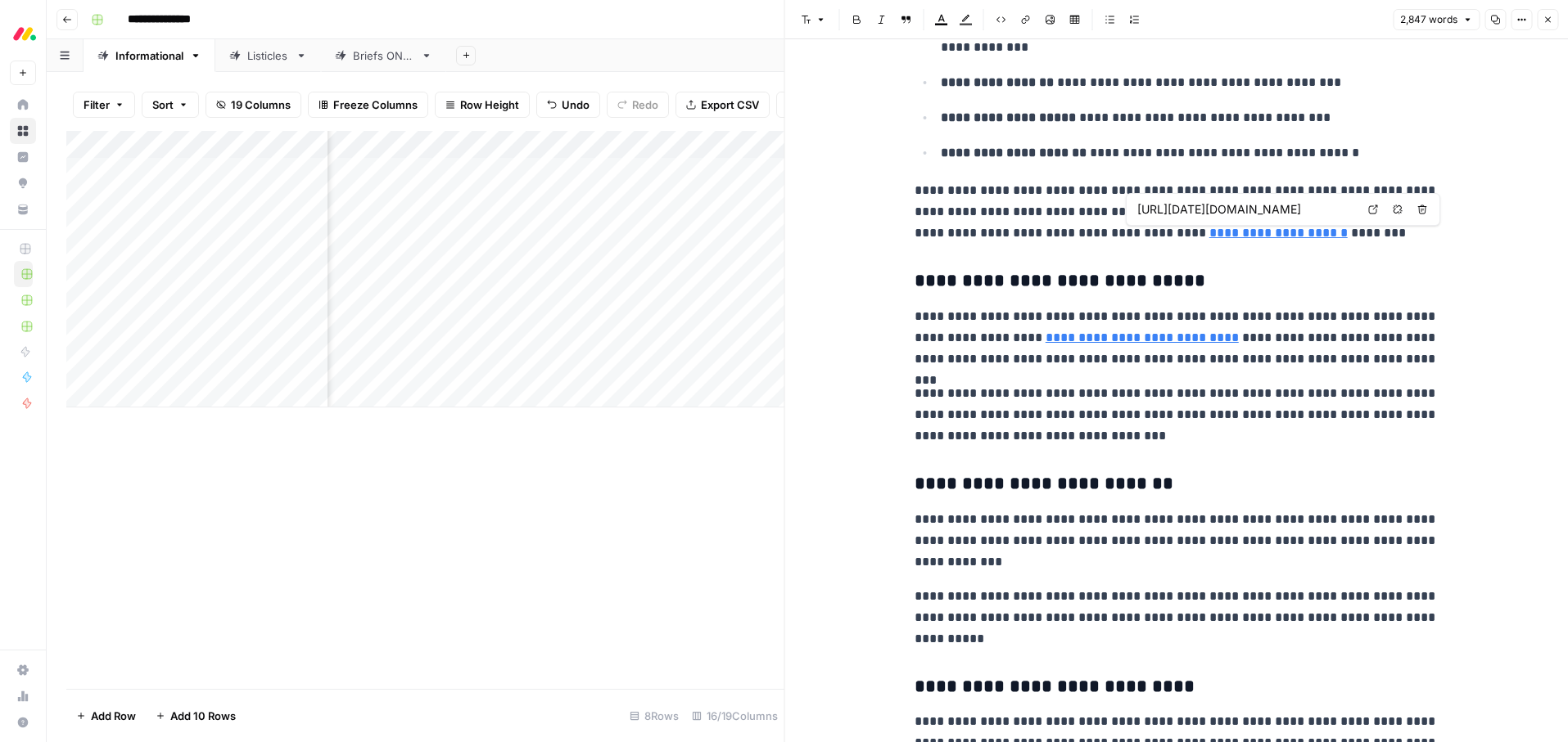
type input "https://monday.com/blog/service/employee-lifecycle-management/"
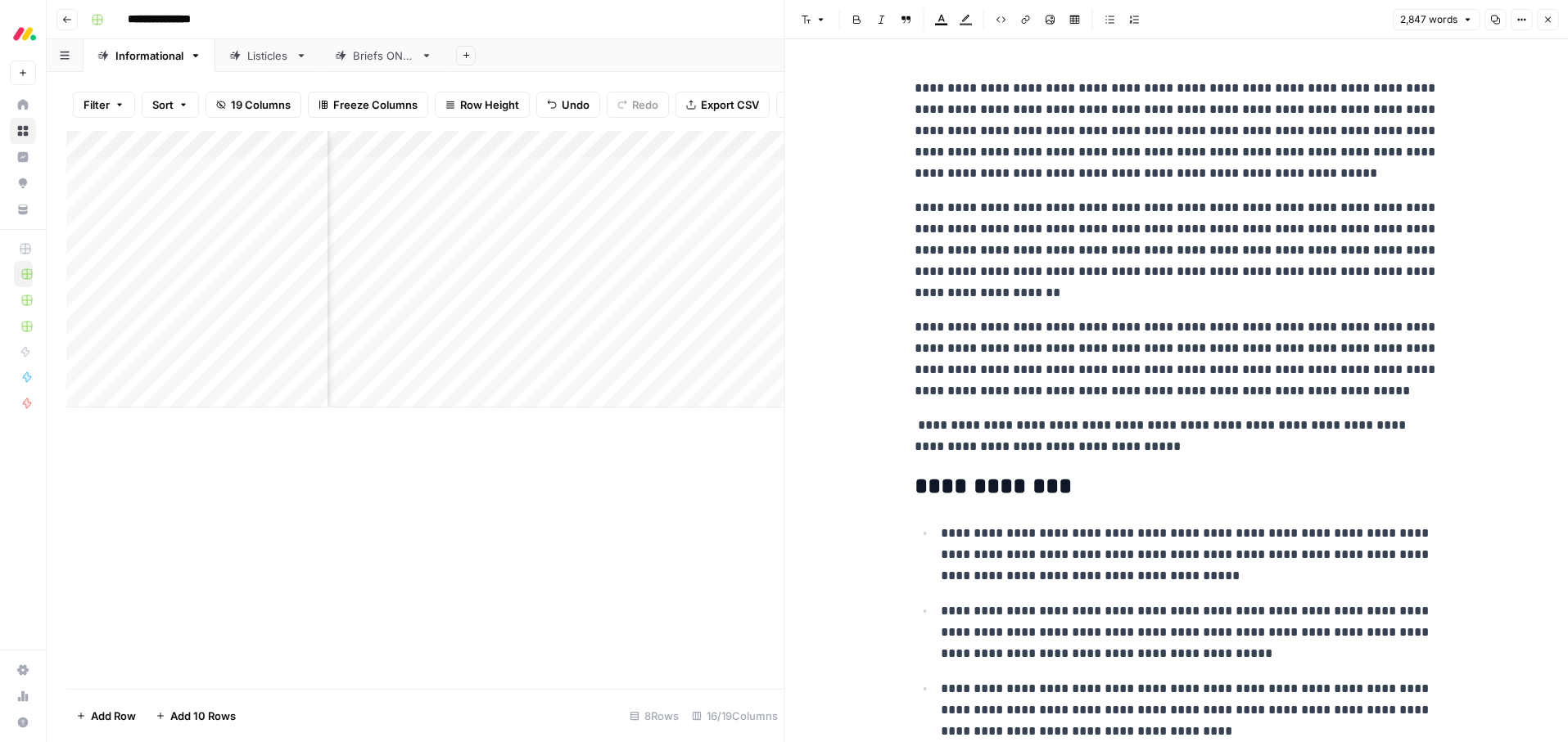
scroll to position [138, 0]
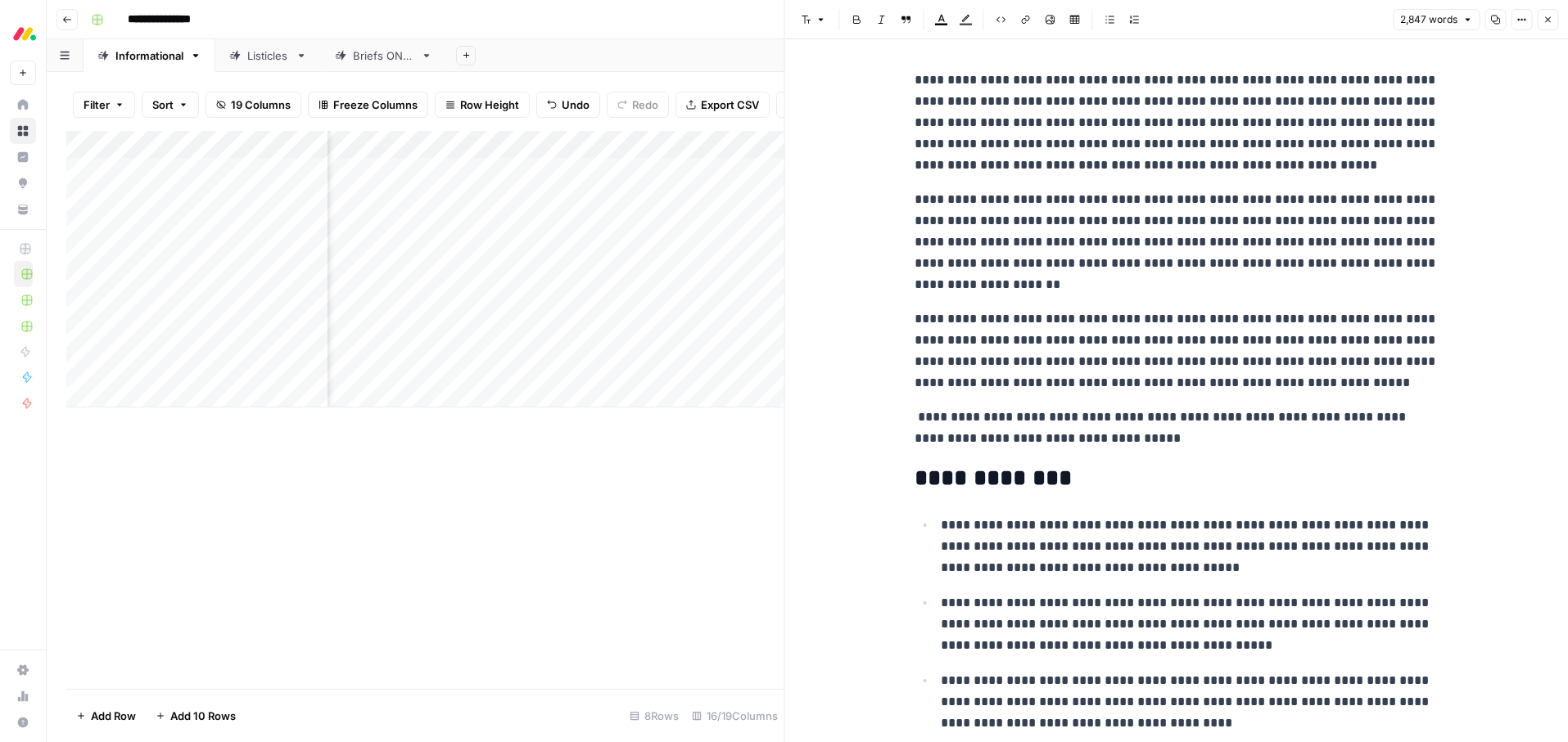
click at [1108, 431] on p "**********" at bounding box center [1177, 428] width 524 height 43
type input "try"
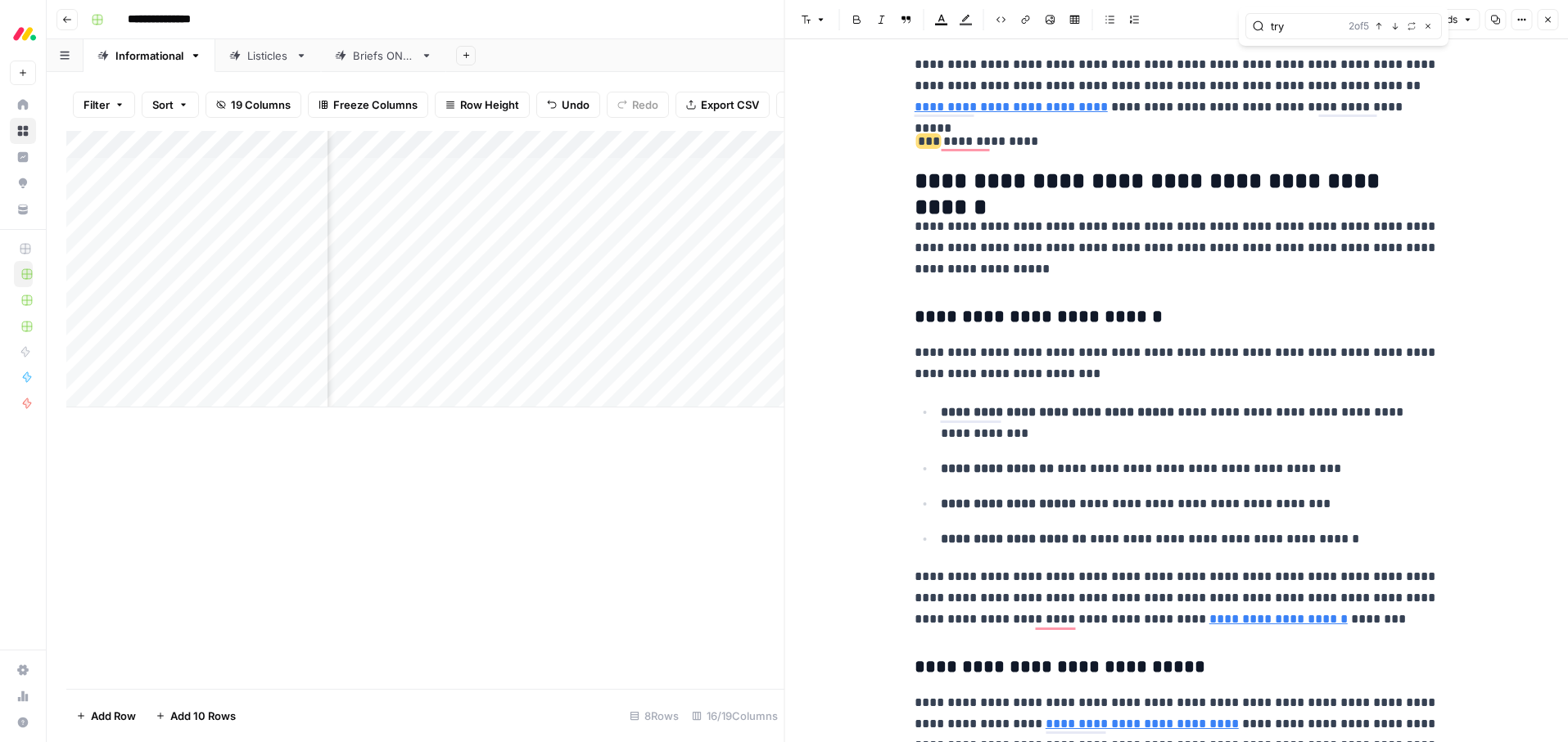
scroll to position [2534, 0]
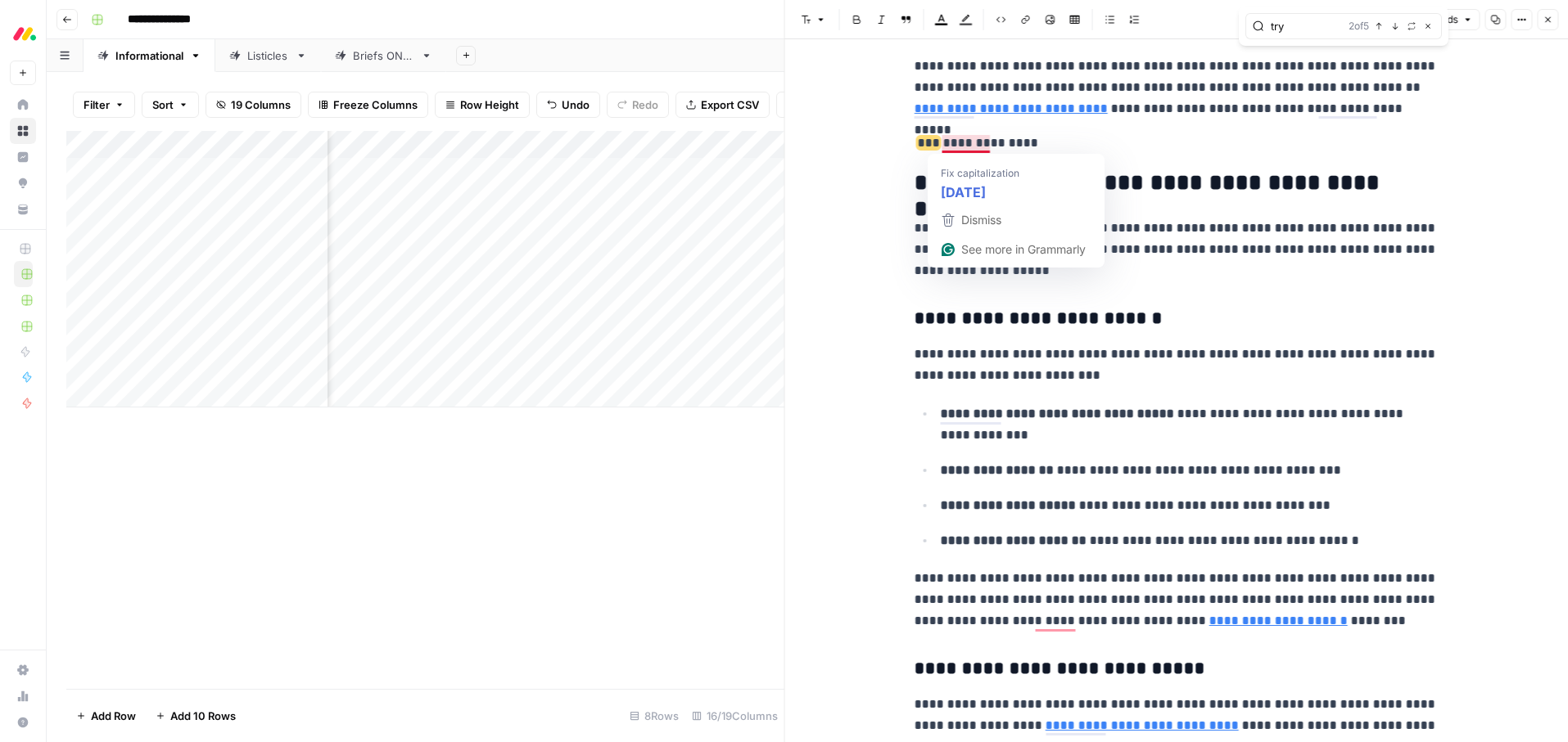
click at [981, 142] on p "**********" at bounding box center [1177, 143] width 524 height 21
copy p "******"
click at [1124, 145] on p "**********" at bounding box center [1177, 143] width 524 height 21
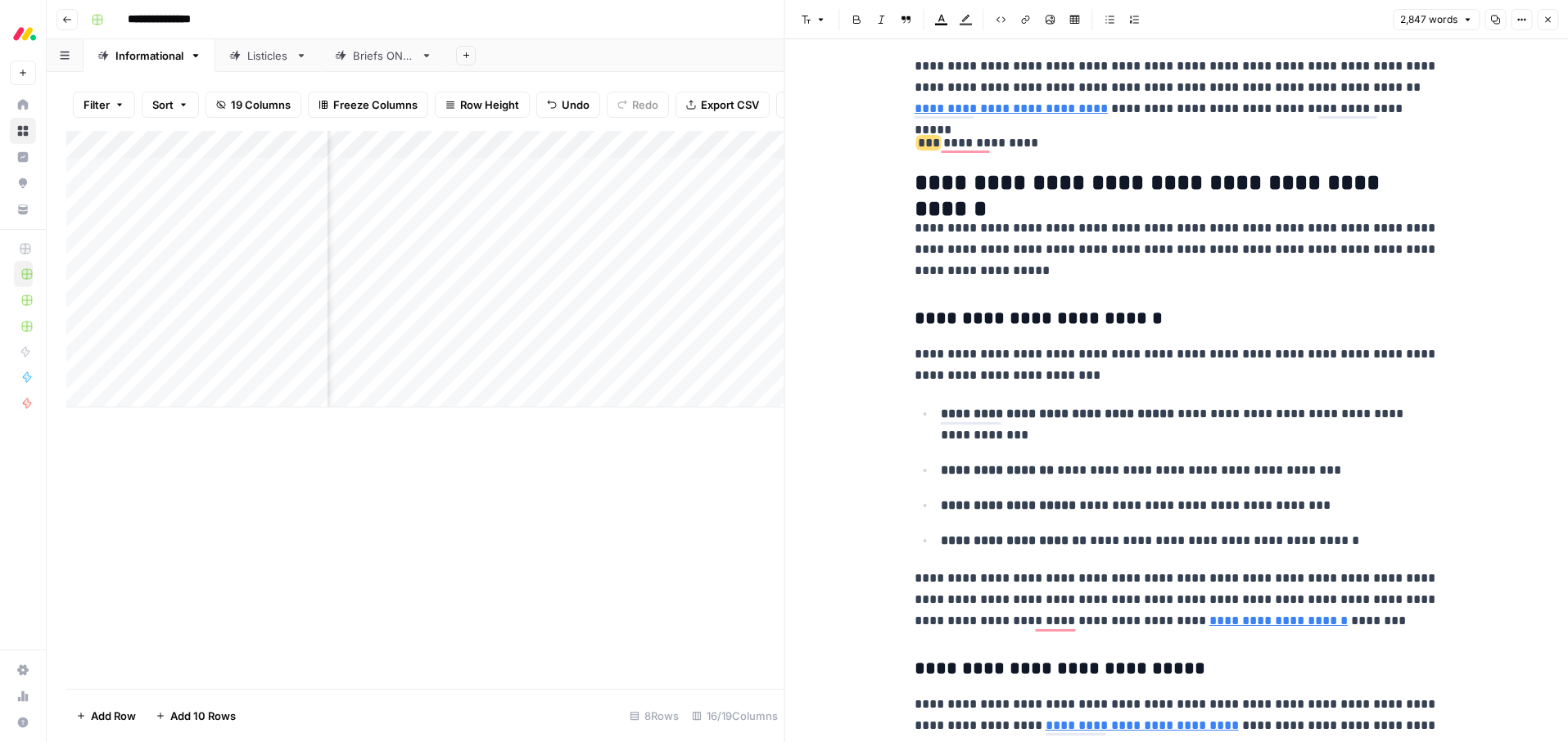
scroll to position [2180, 0]
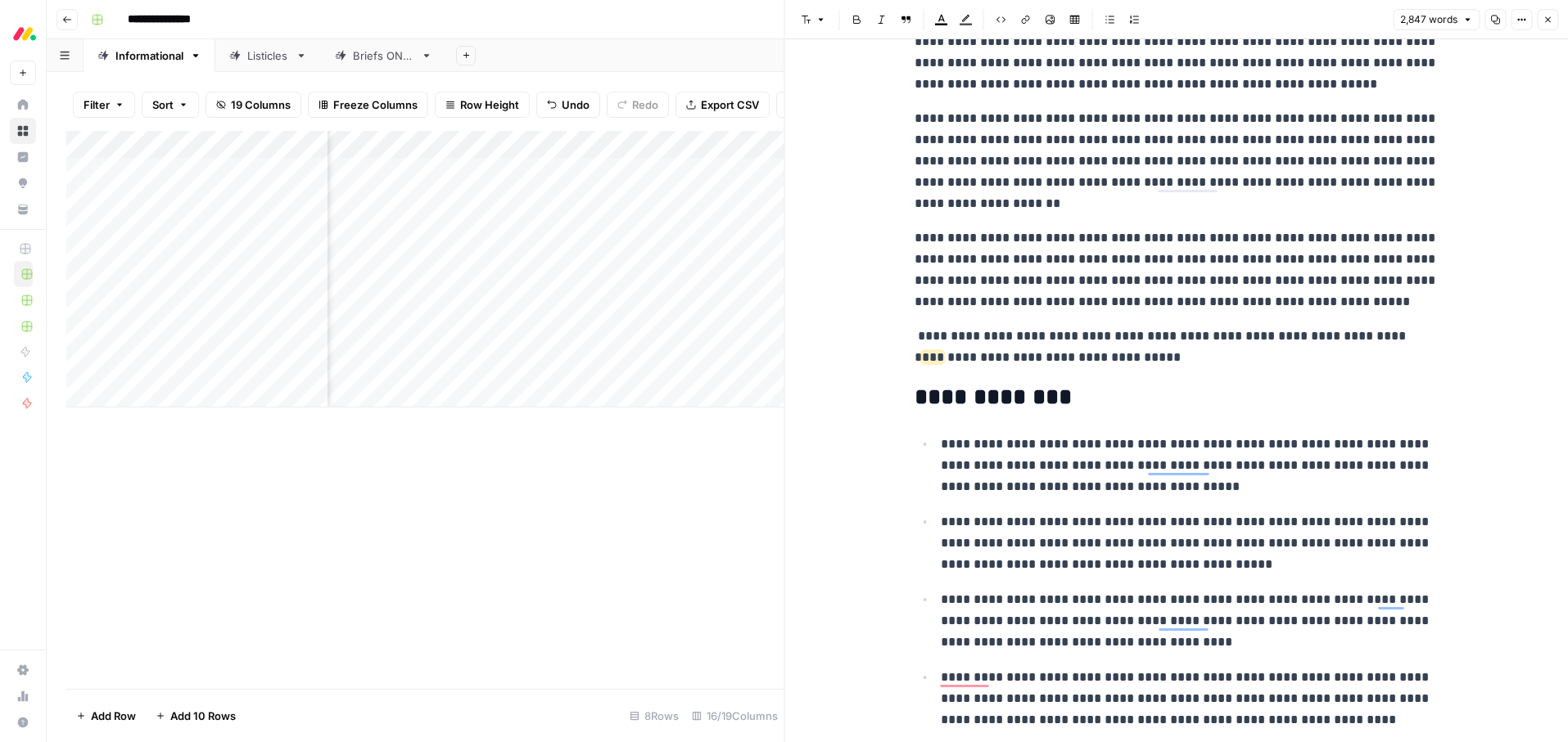
click at [1124, 343] on p "**********" at bounding box center [1177, 348] width 524 height 43
click at [1125, 343] on p "**********" at bounding box center [1177, 348] width 524 height 43
click at [946, 19] on icon "button" at bounding box center [942, 20] width 13 height 13
click at [1000, 57] on div "Red" at bounding box center [997, 54] width 13 height 13
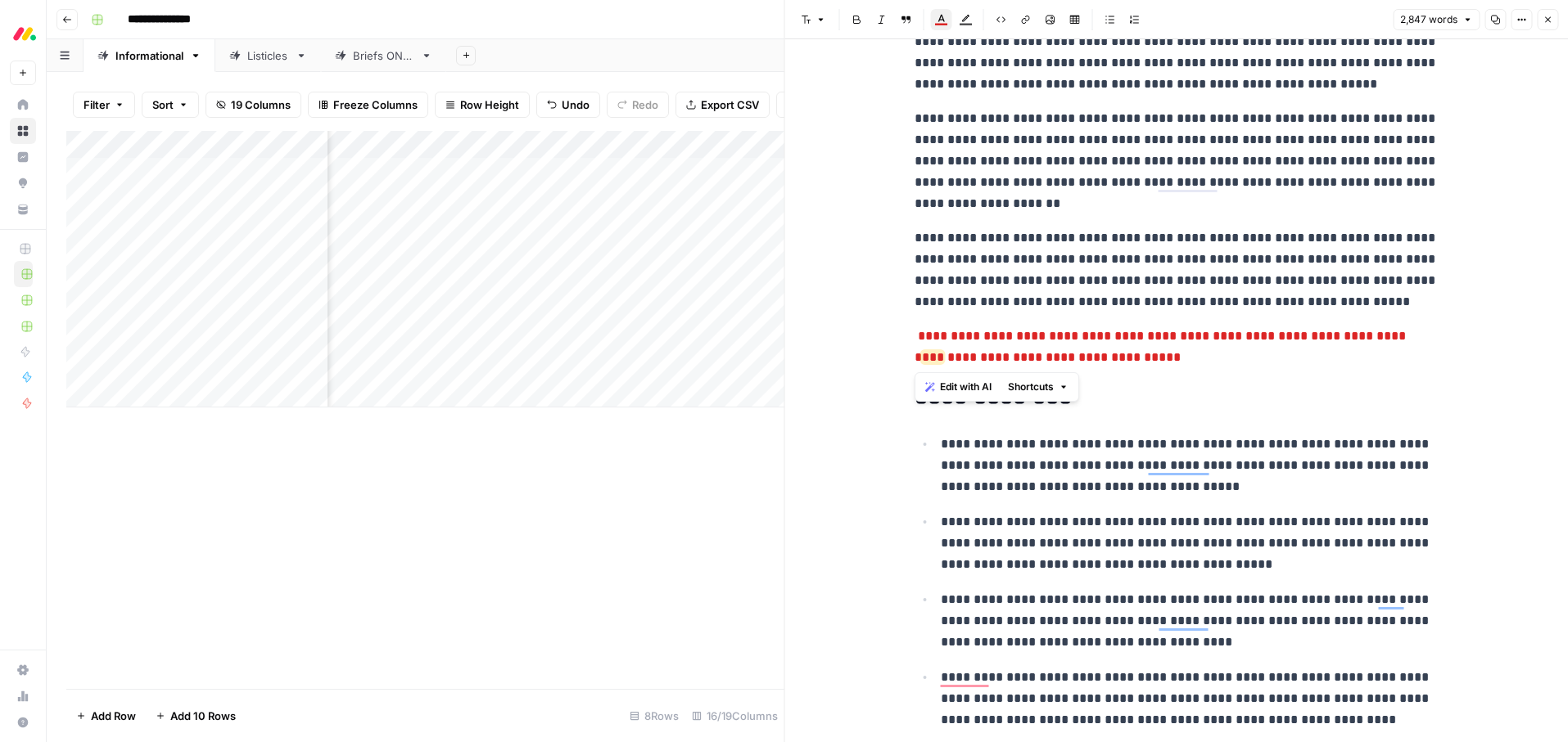
click at [1174, 288] on p "**********" at bounding box center [1177, 269] width 524 height 85
click at [1554, 21] on button "Close" at bounding box center [1547, 20] width 21 height 21
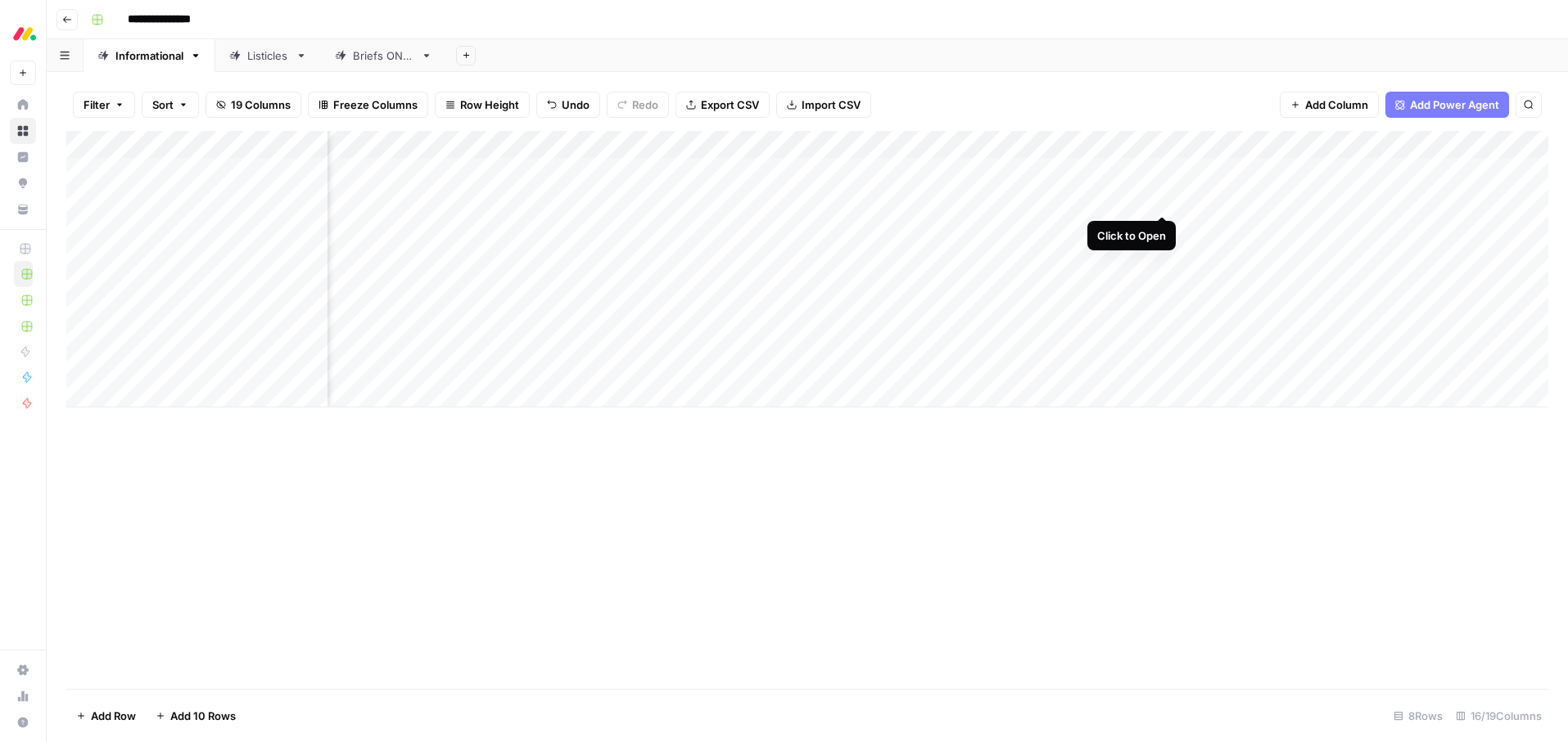
click at [1159, 198] on div "Add Column" at bounding box center [807, 269] width 1482 height 277
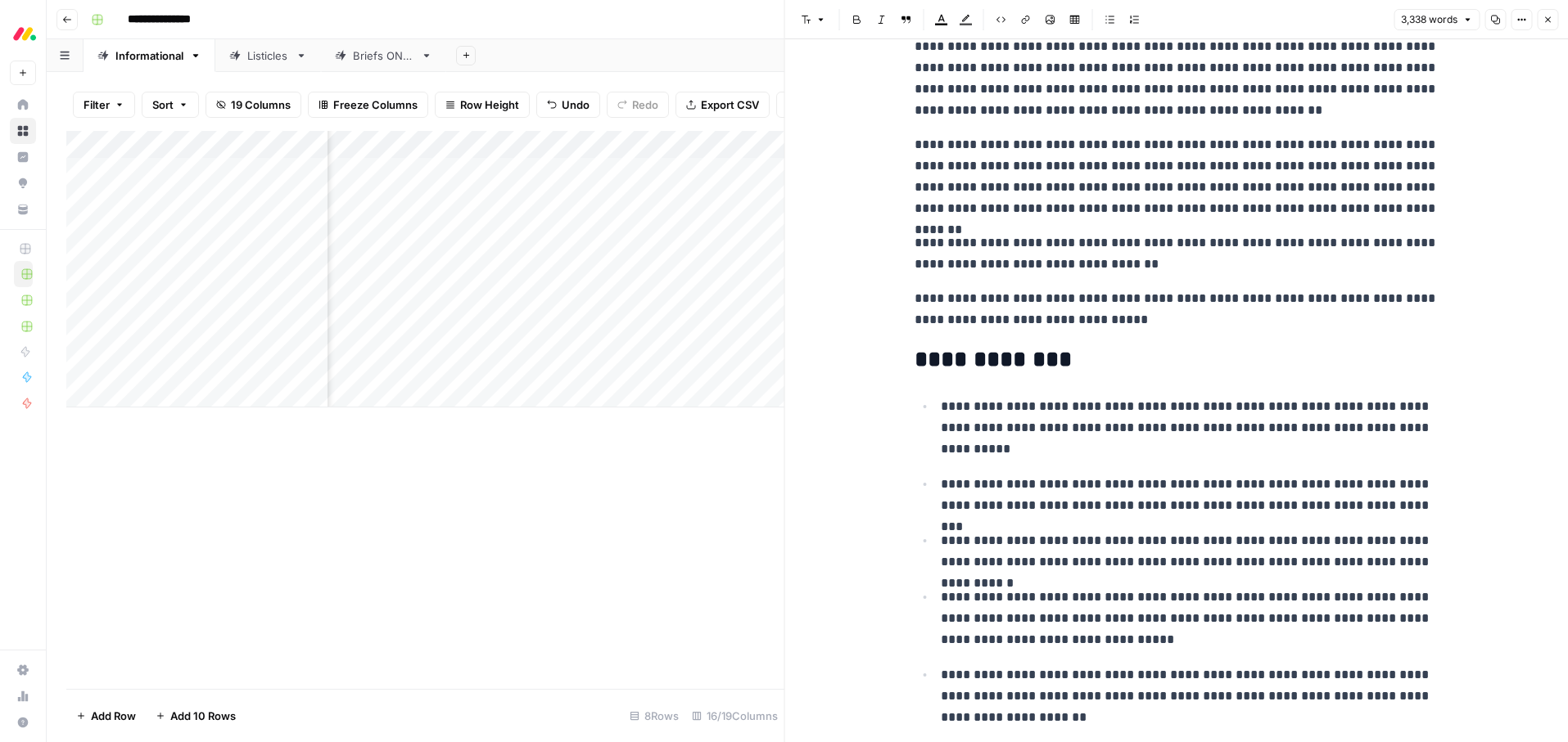
click at [1107, 310] on p "**********" at bounding box center [1177, 310] width 524 height 43
click at [943, 19] on icon "button" at bounding box center [942, 20] width 13 height 13
drag, startPoint x: 1002, startPoint y: 52, endPoint x: 1084, endPoint y: 223, distance: 189.6
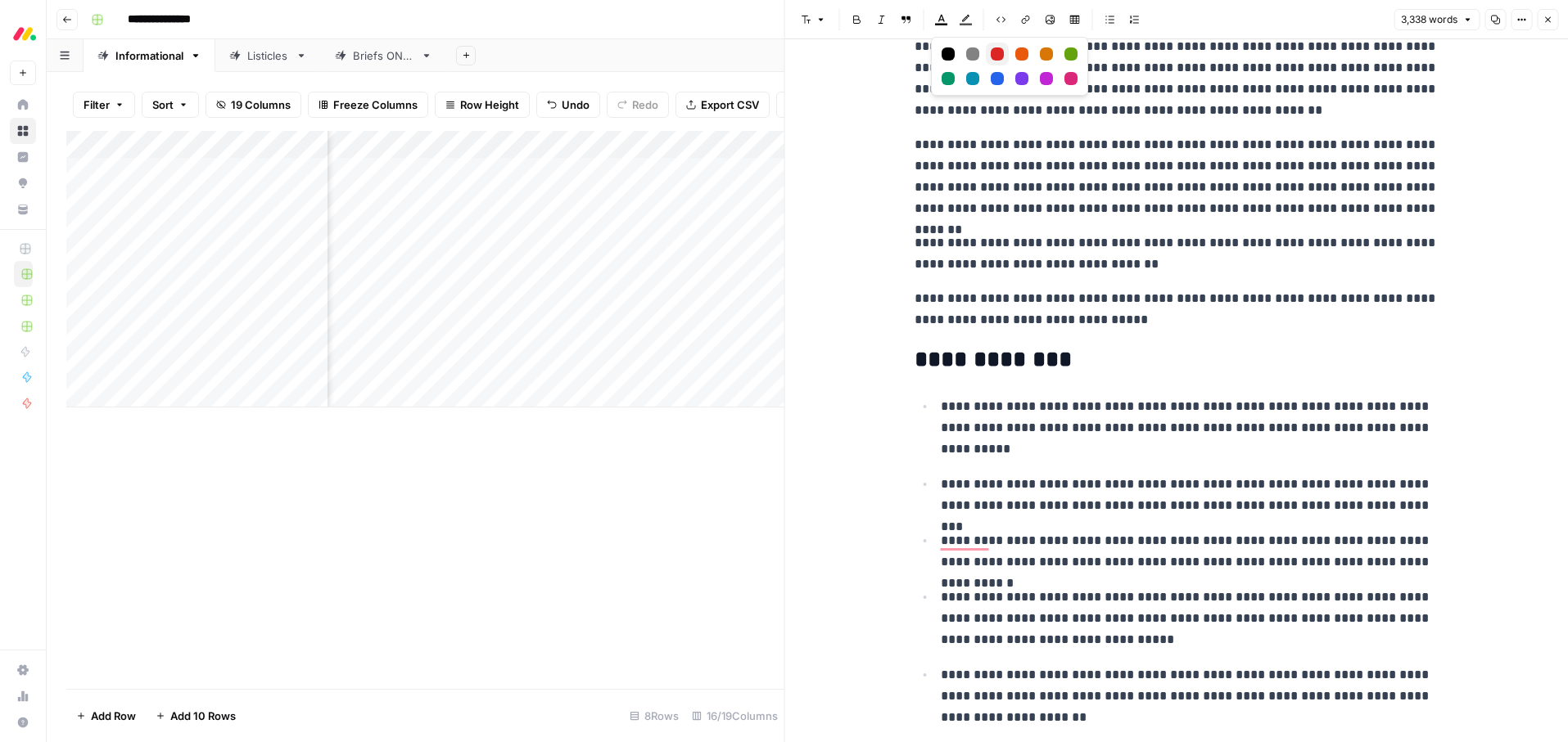
click at [1002, 52] on div "Red" at bounding box center [997, 54] width 13 height 13
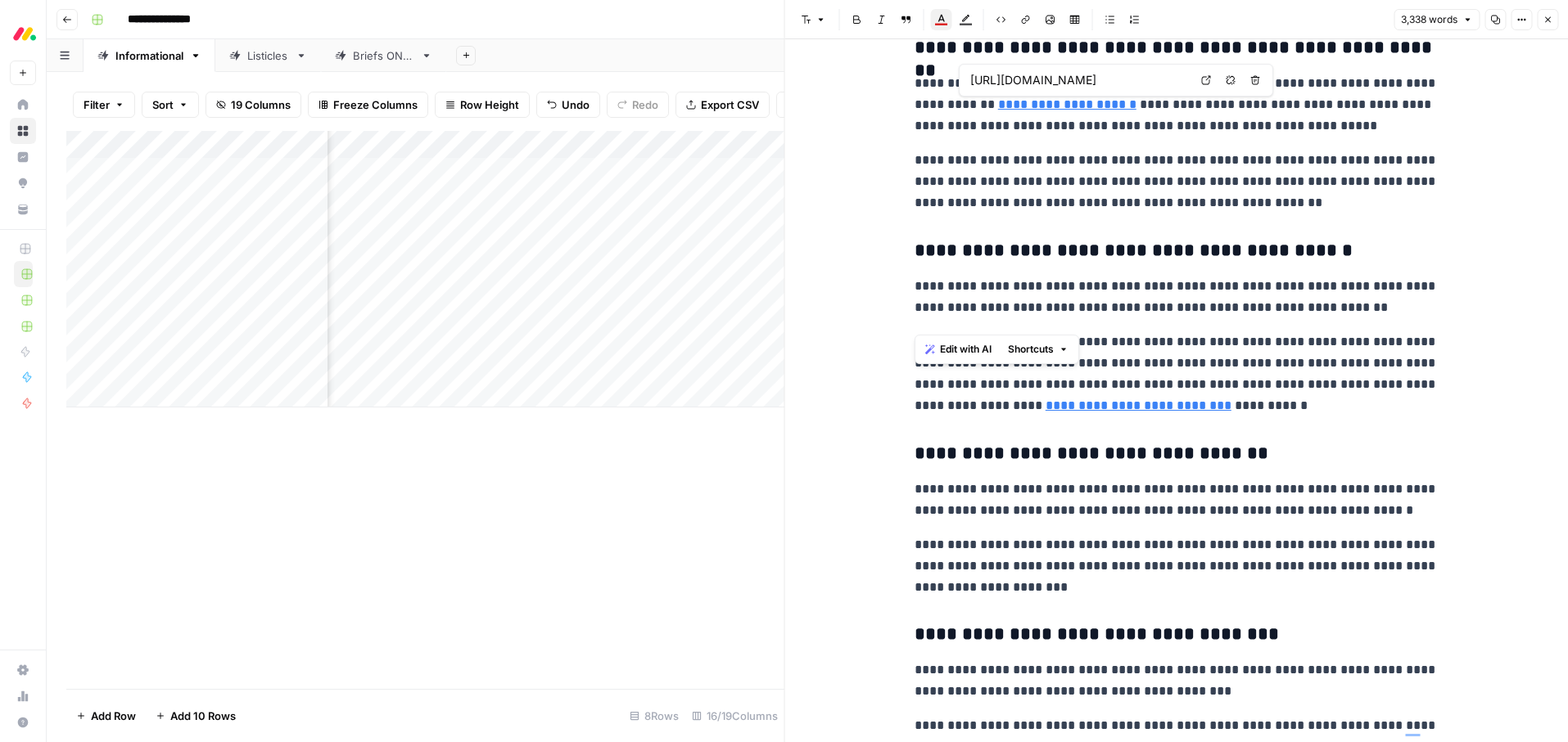
type input "[URL][DATE][DOMAIN_NAME]"
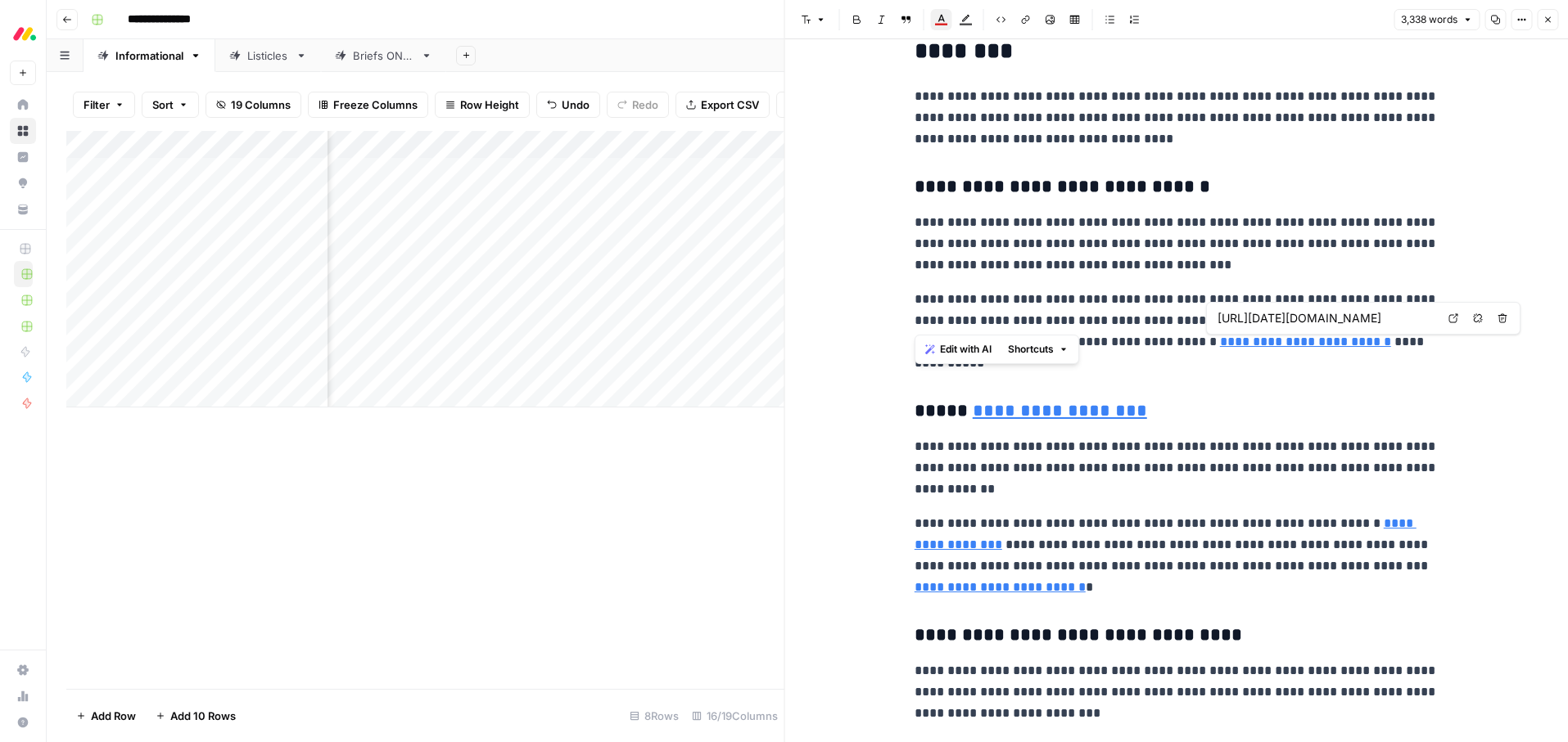
type input "[URL][DATE][DOMAIN_NAME]"
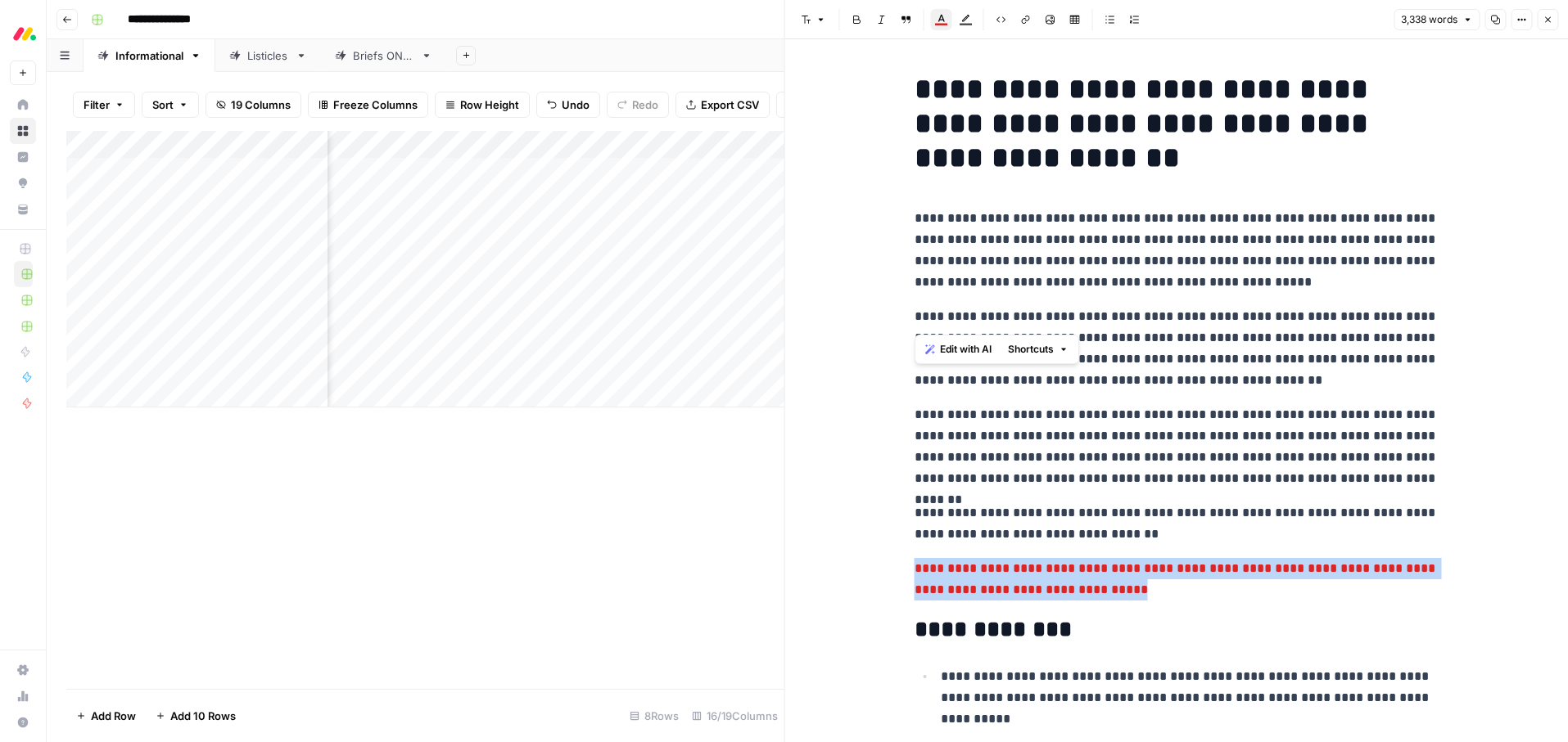
scroll to position [3624, 0]
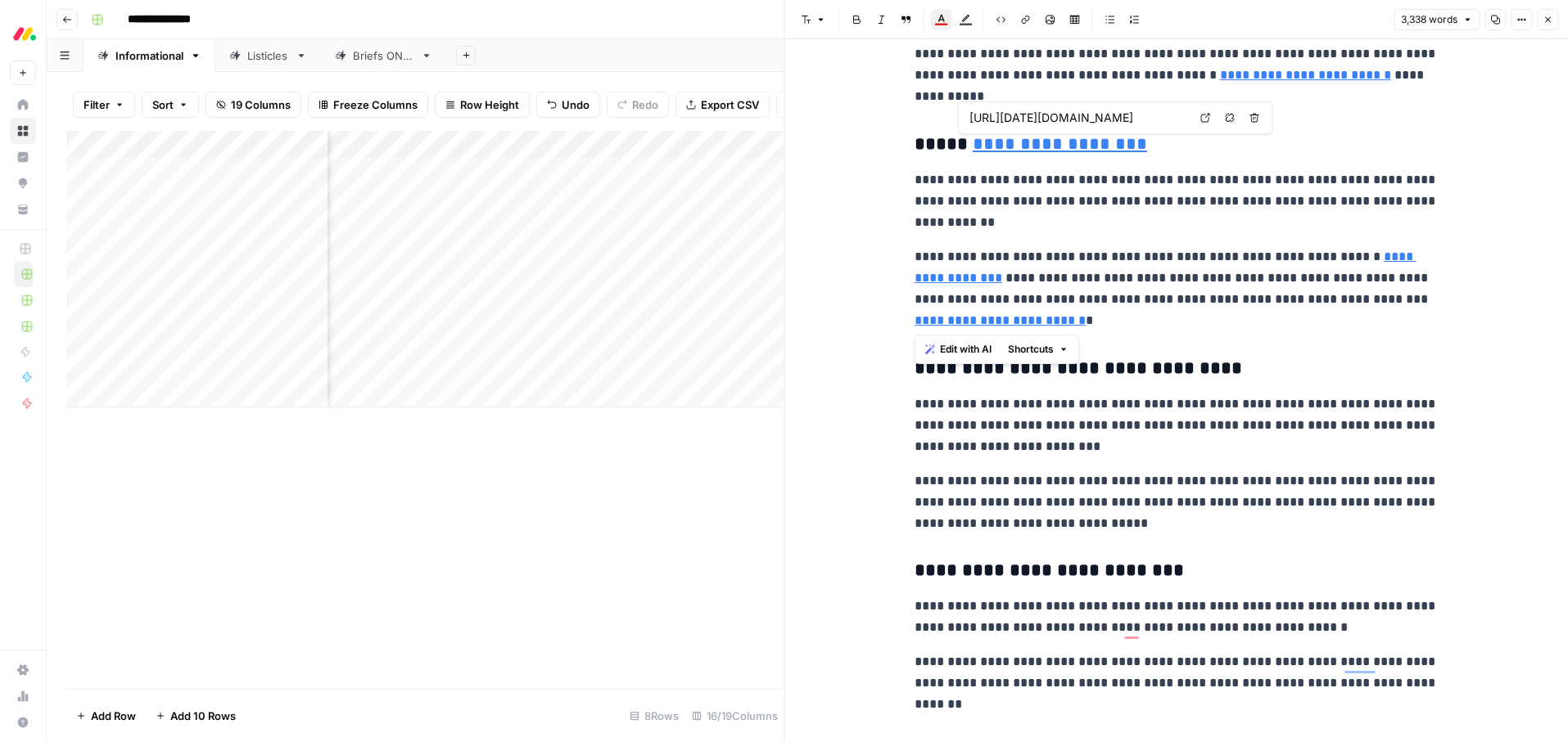
click at [1079, 141] on link "**********" at bounding box center [1060, 144] width 175 height 18
click at [1231, 119] on icon "button" at bounding box center [1230, 118] width 10 height 10
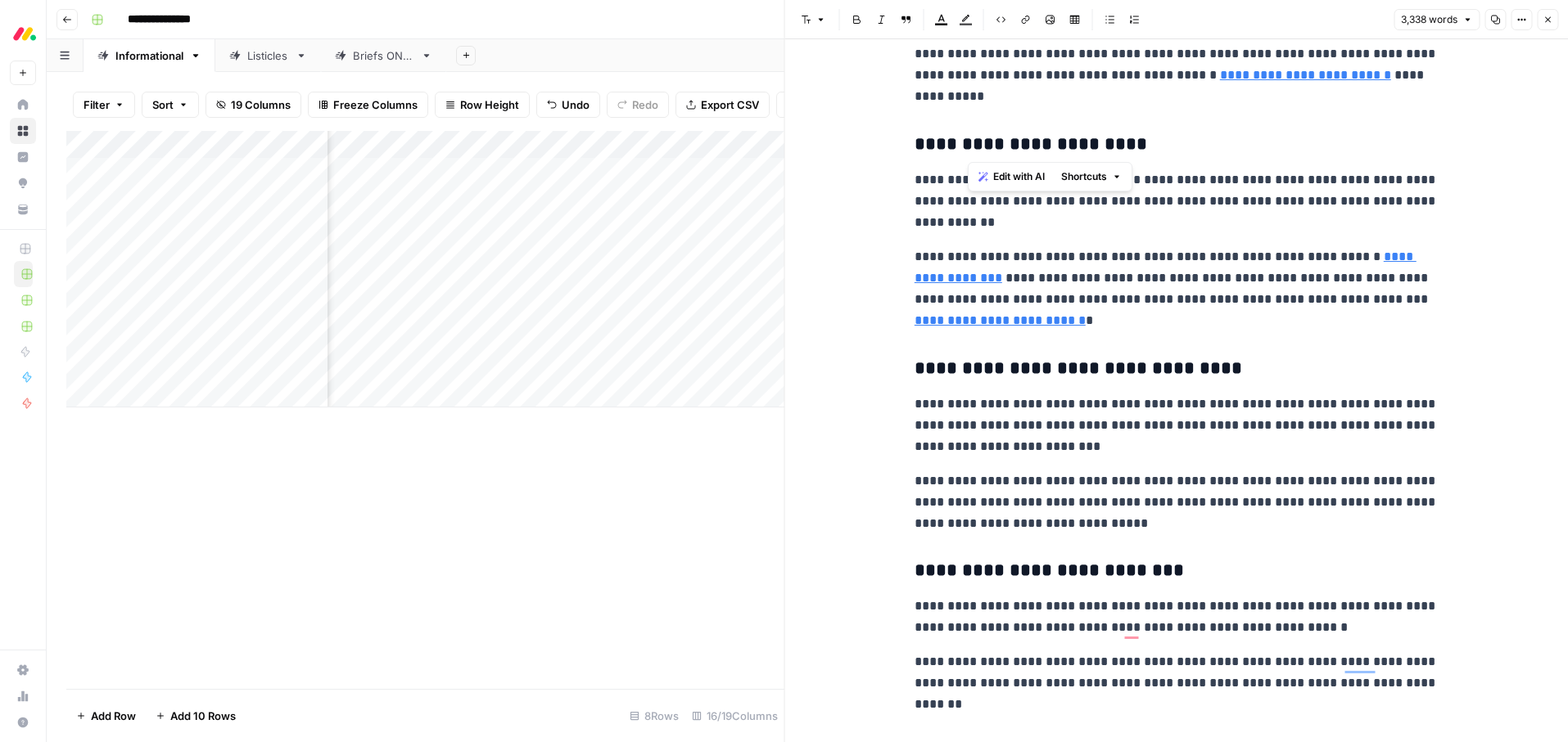
drag, startPoint x: 1258, startPoint y: 227, endPoint x: 1280, endPoint y: 242, distance: 26.6
click at [1257, 227] on p "**********" at bounding box center [1177, 202] width 524 height 64
type input "https://monday.com/blog/service/service-request/"
click at [1086, 315] on link "**********" at bounding box center [1000, 320] width 171 height 12
click at [1226, 305] on p "**********" at bounding box center [1177, 288] width 524 height 85
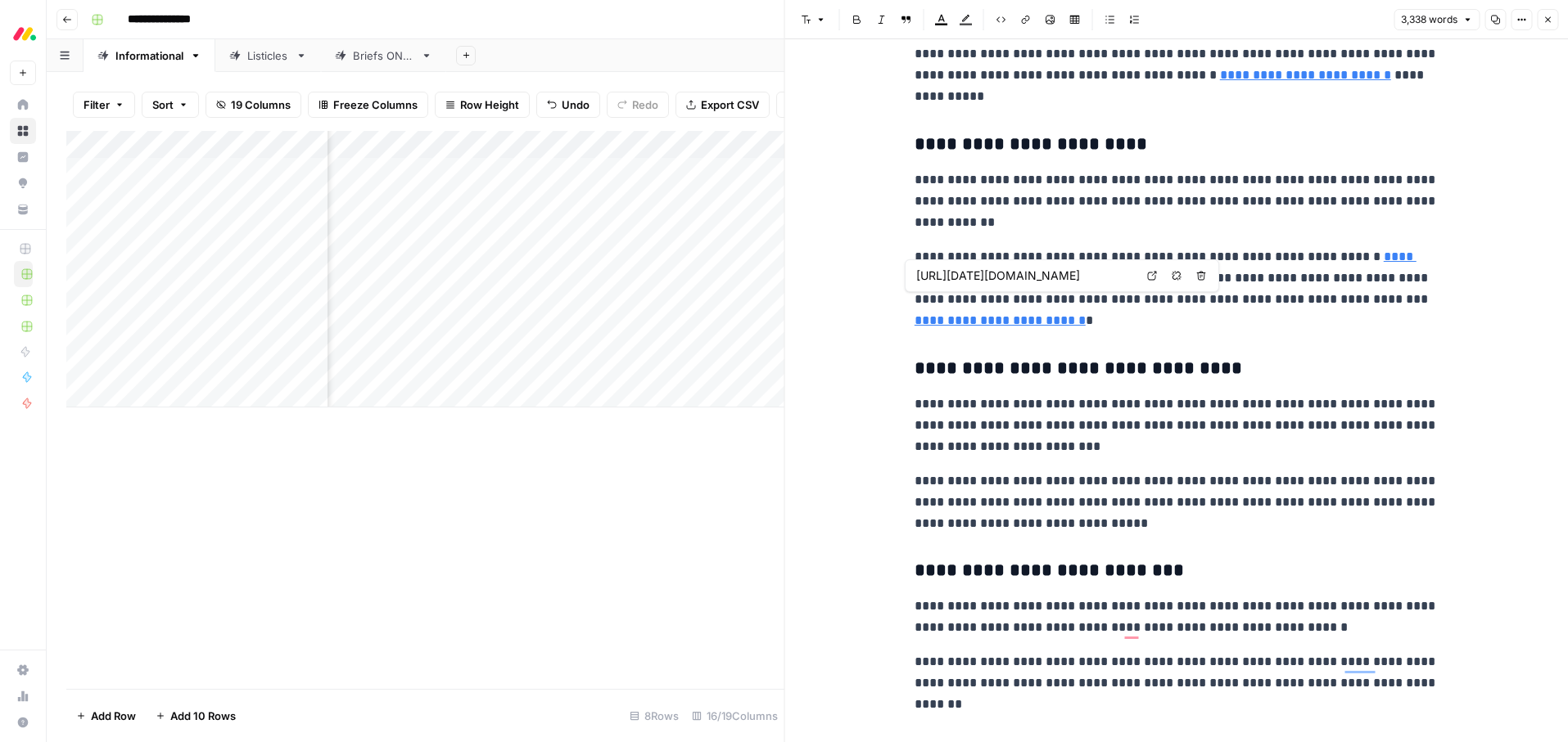
type input "[URL][DATE][DOMAIN_NAME]"
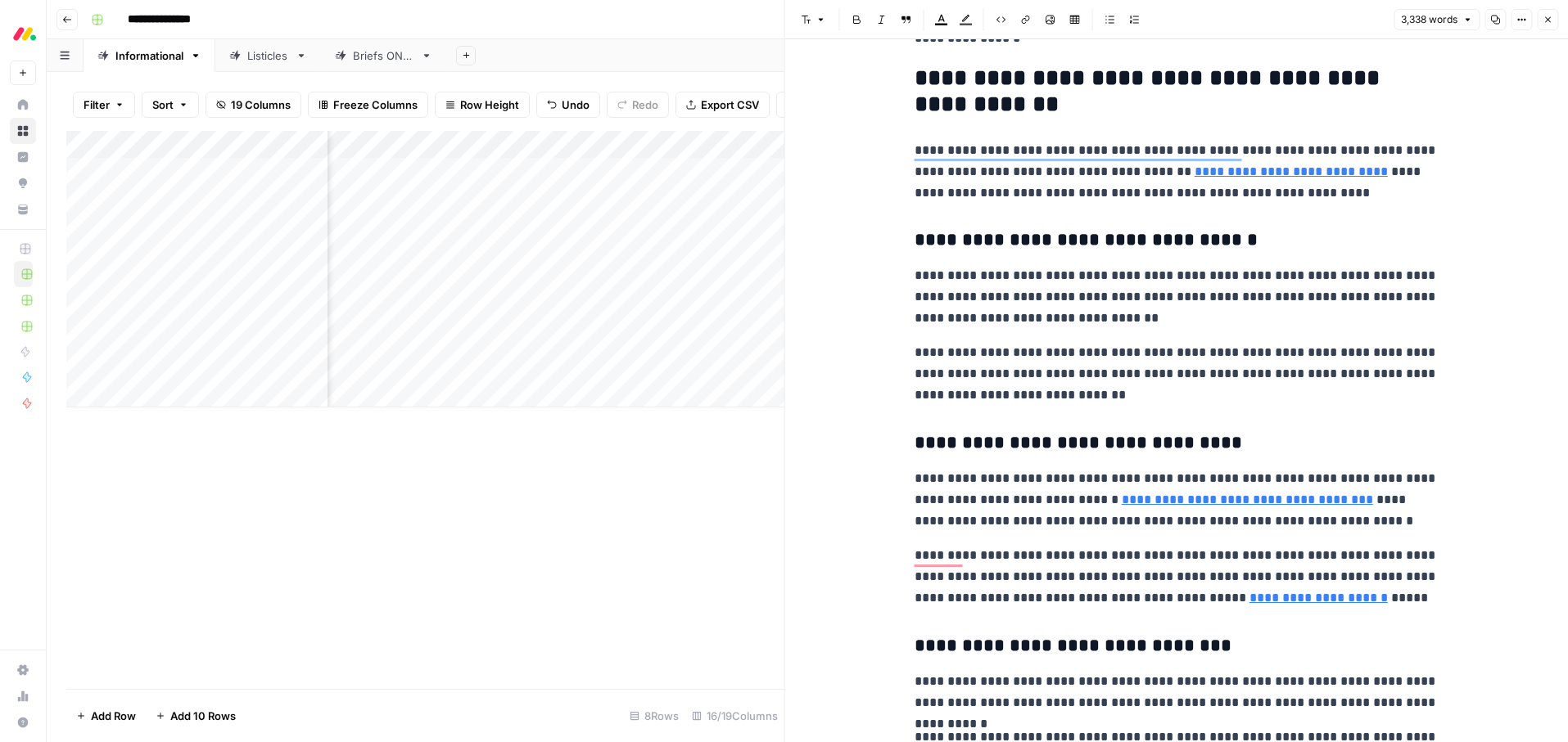
scroll to position [5392, 0]
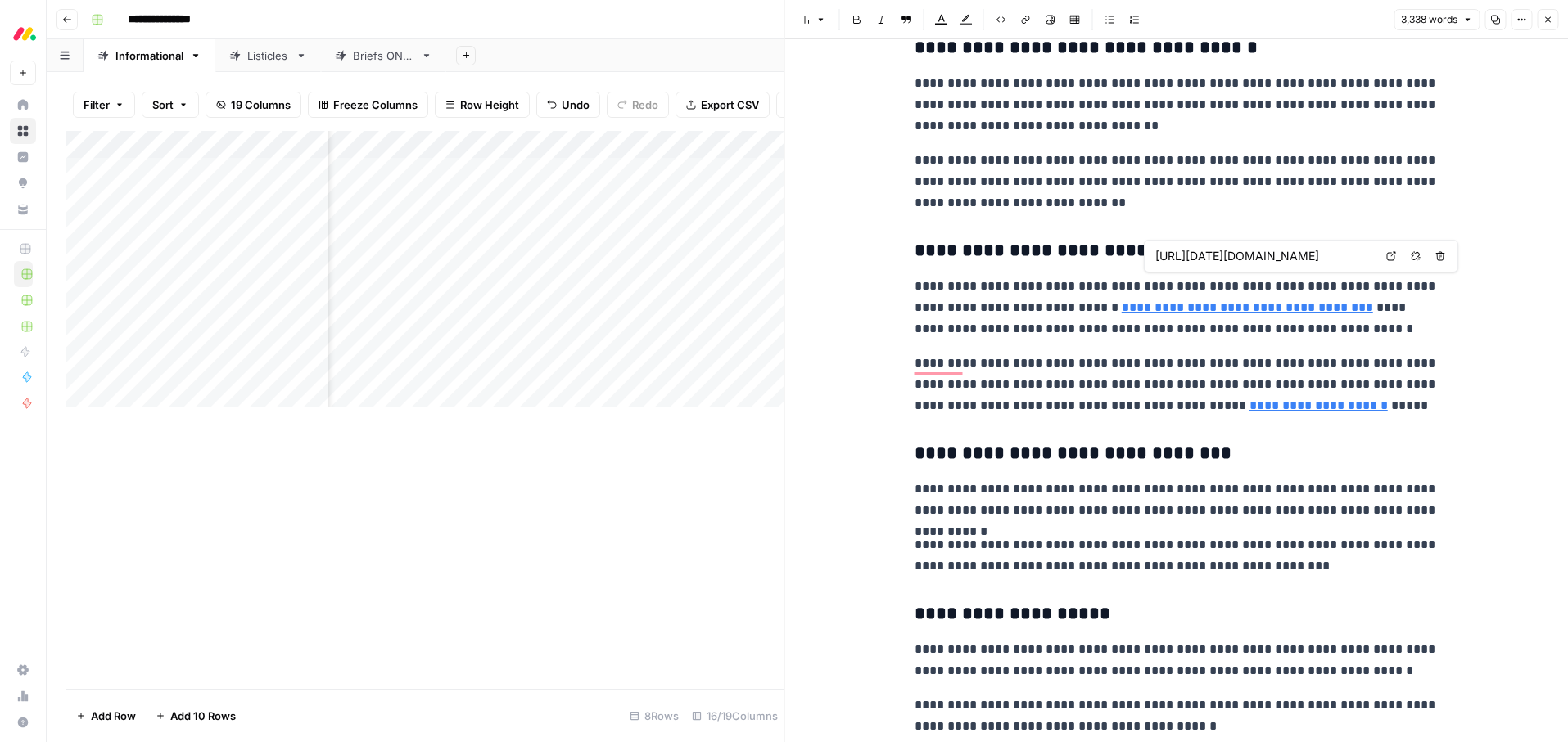
type input "https://monday.com/lp/world-of-work-report"
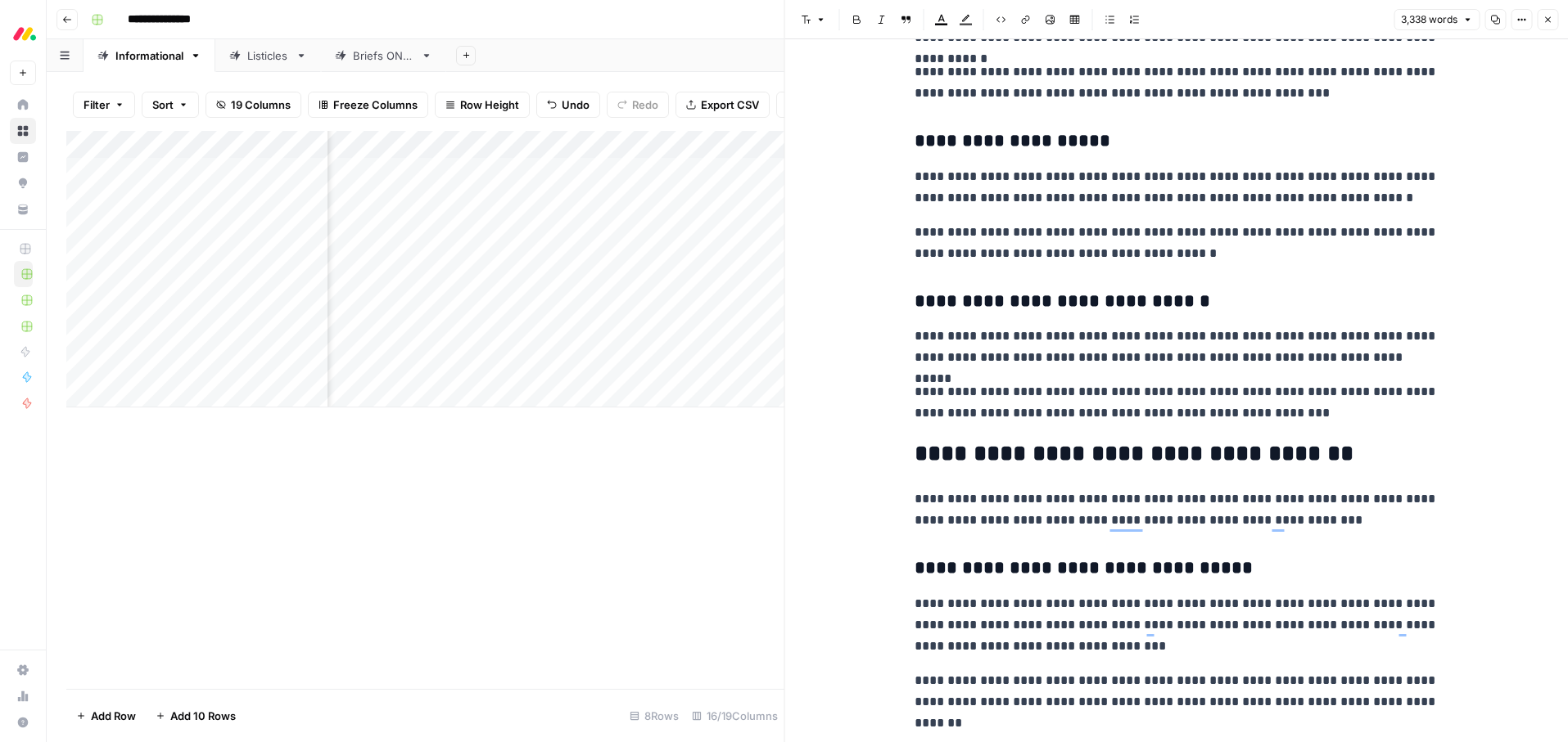
scroll to position [0, 0]
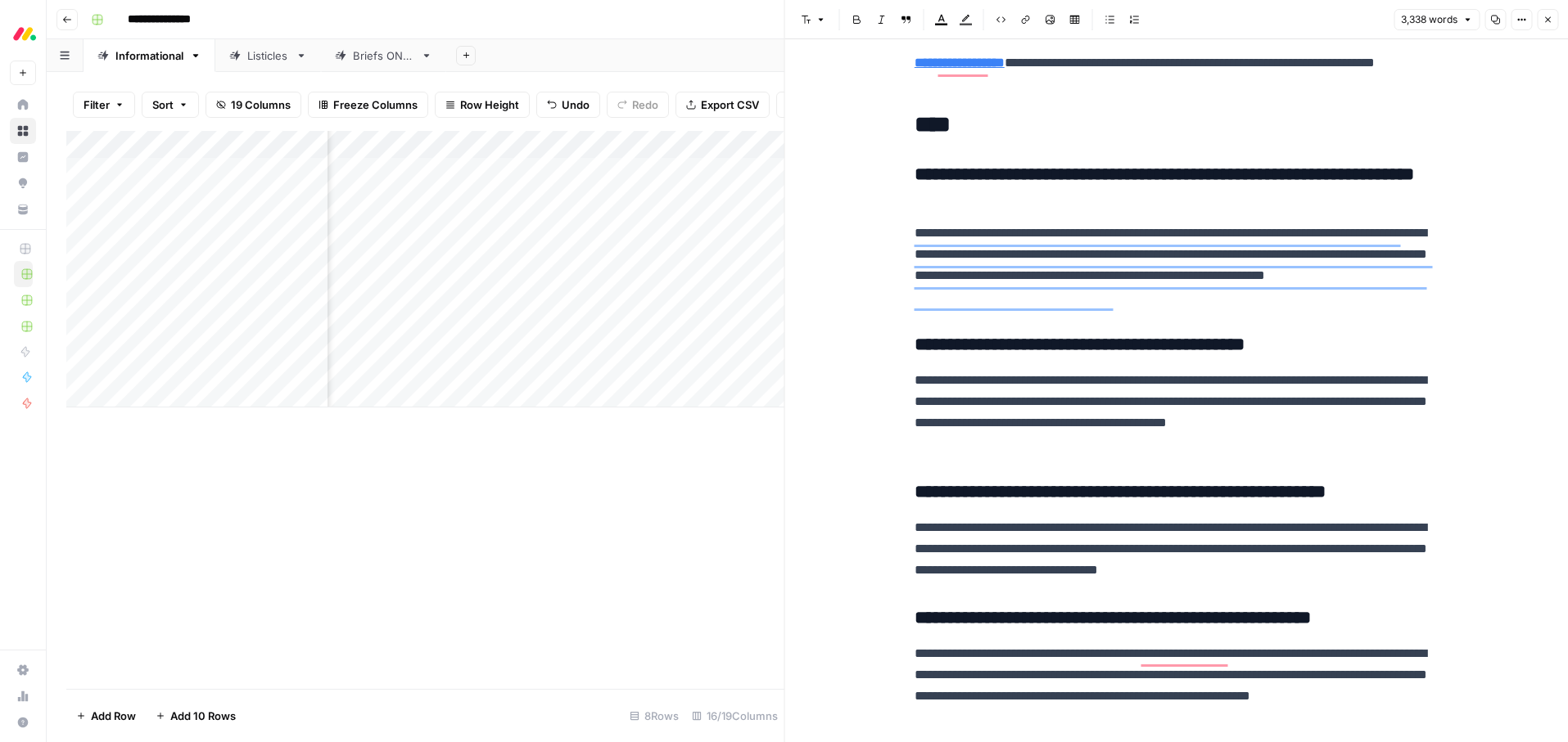
click at [1551, 16] on icon "button" at bounding box center [1547, 20] width 10 height 10
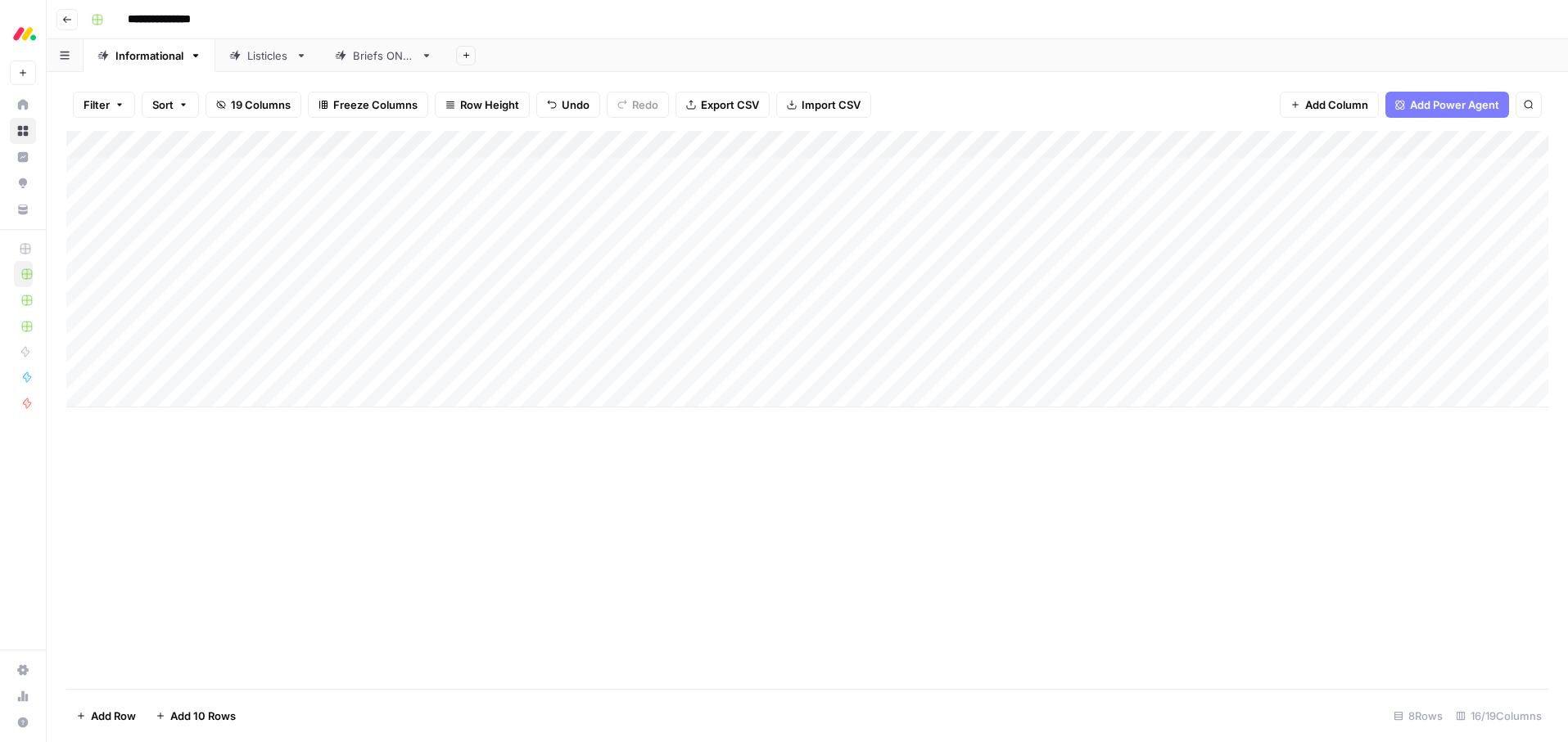
click at [421, 172] on div "Add Column" at bounding box center [807, 269] width 1482 height 277
click at [409, 171] on div "Add Column" at bounding box center [807, 269] width 1482 height 277
click at [374, 236] on button "Ready for edit" at bounding box center [394, 235] width 82 height 20
click at [406, 197] on div "Add Column" at bounding box center [807, 269] width 1482 height 277
click at [392, 197] on div "Add Column" at bounding box center [807, 269] width 1482 height 277
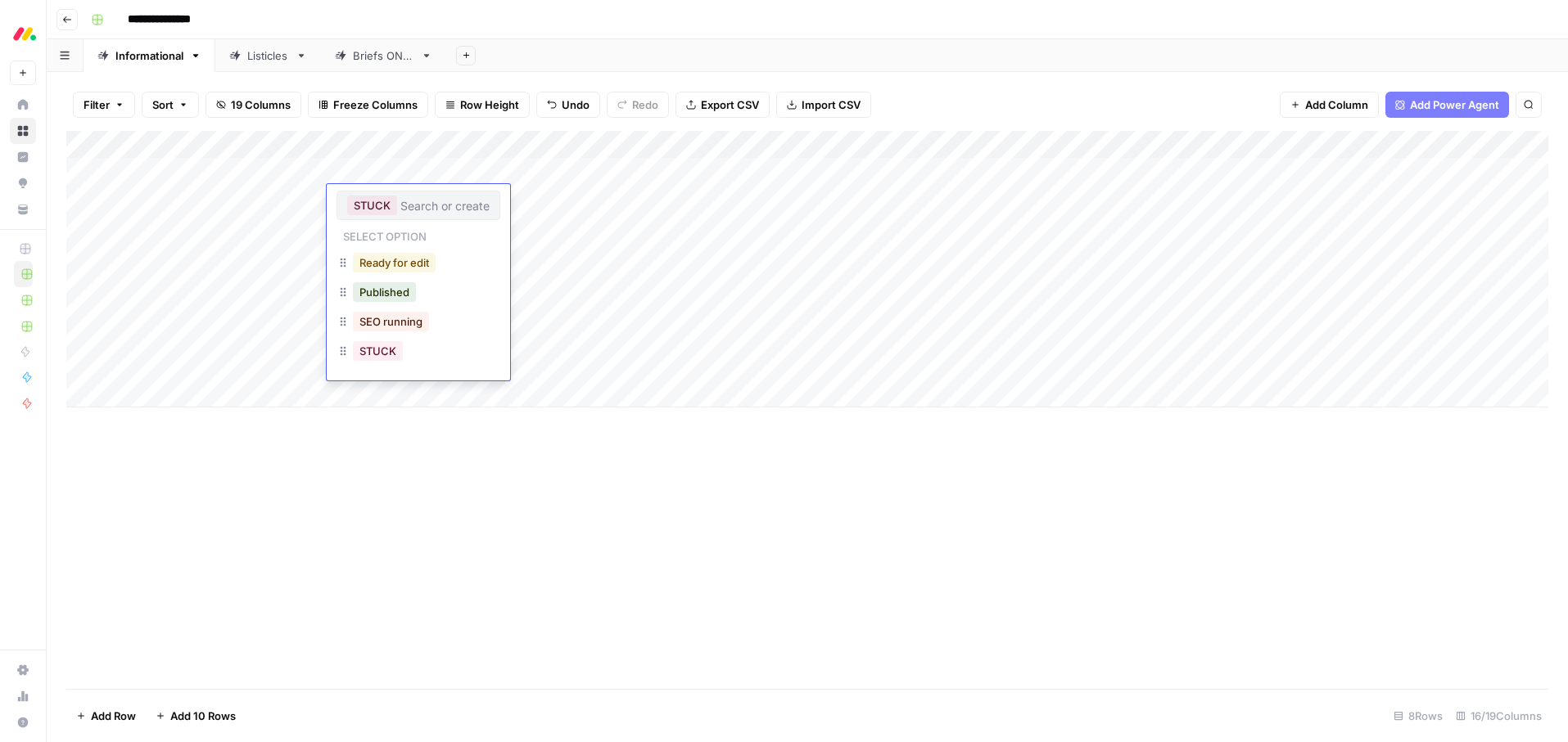
click at [388, 254] on button "Ready for edit" at bounding box center [394, 263] width 82 height 20
click at [473, 525] on div "Add Column" at bounding box center [807, 410] width 1482 height 558
drag, startPoint x: 242, startPoint y: 62, endPoint x: 252, endPoint y: 62, distance: 10.0
click at [242, 62] on div "Listicles" at bounding box center [259, 56] width 60 height 16
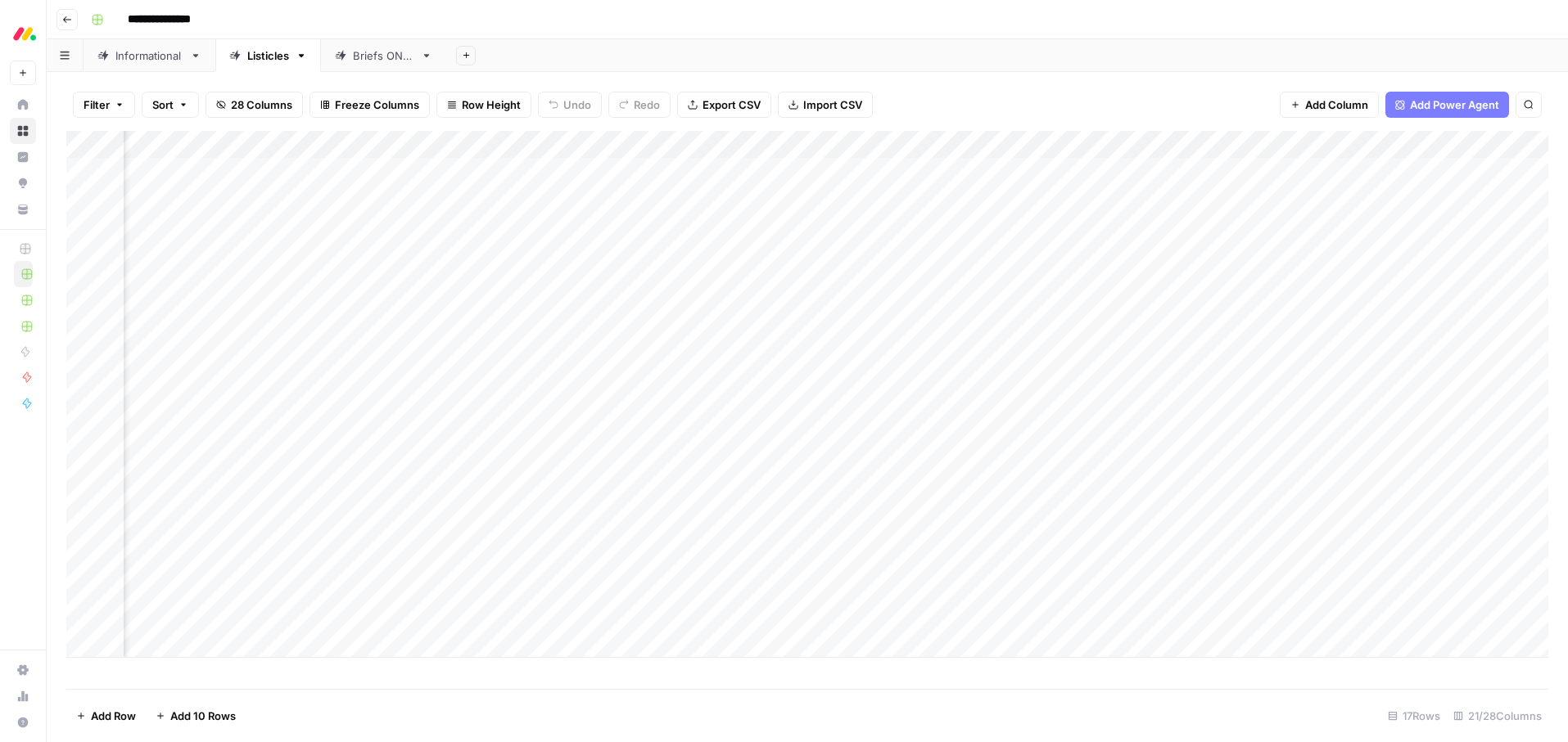
scroll to position [0, 1813]
click at [1294, 171] on div "Add Column" at bounding box center [807, 394] width 1482 height 527
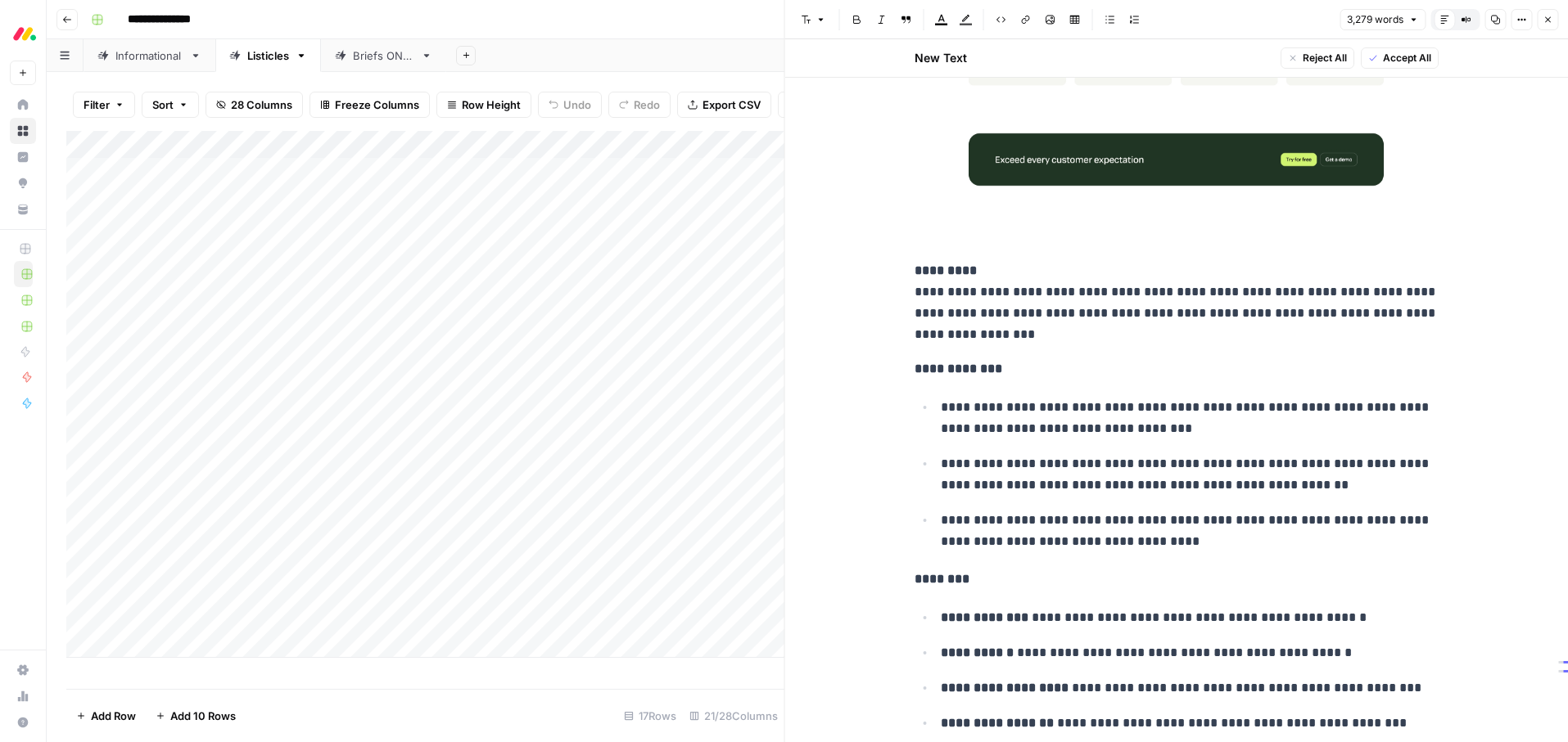
click at [1553, 17] on button "Close" at bounding box center [1547, 20] width 21 height 21
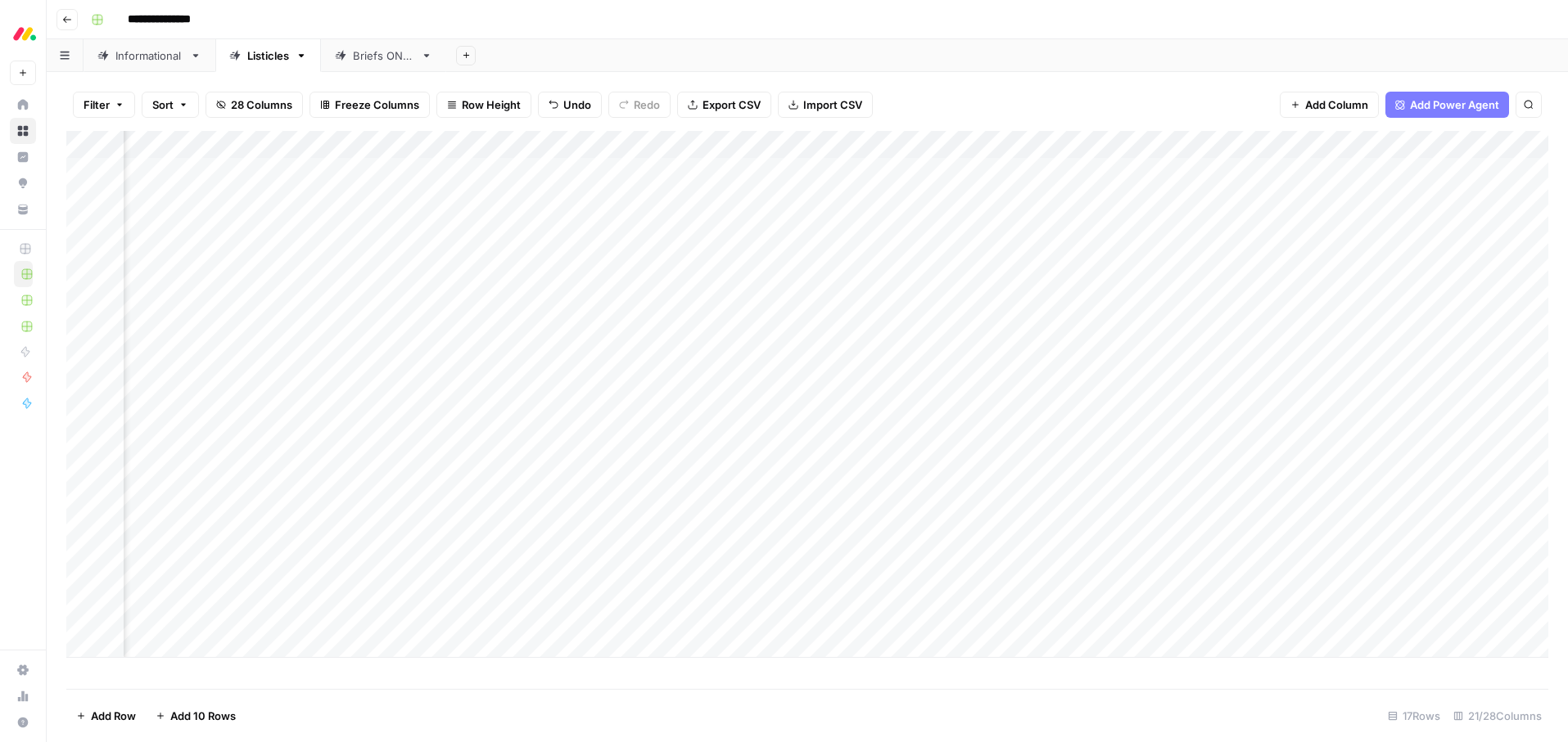
scroll to position [0, 1923]
click at [1187, 200] on div "Add Column" at bounding box center [807, 394] width 1482 height 527
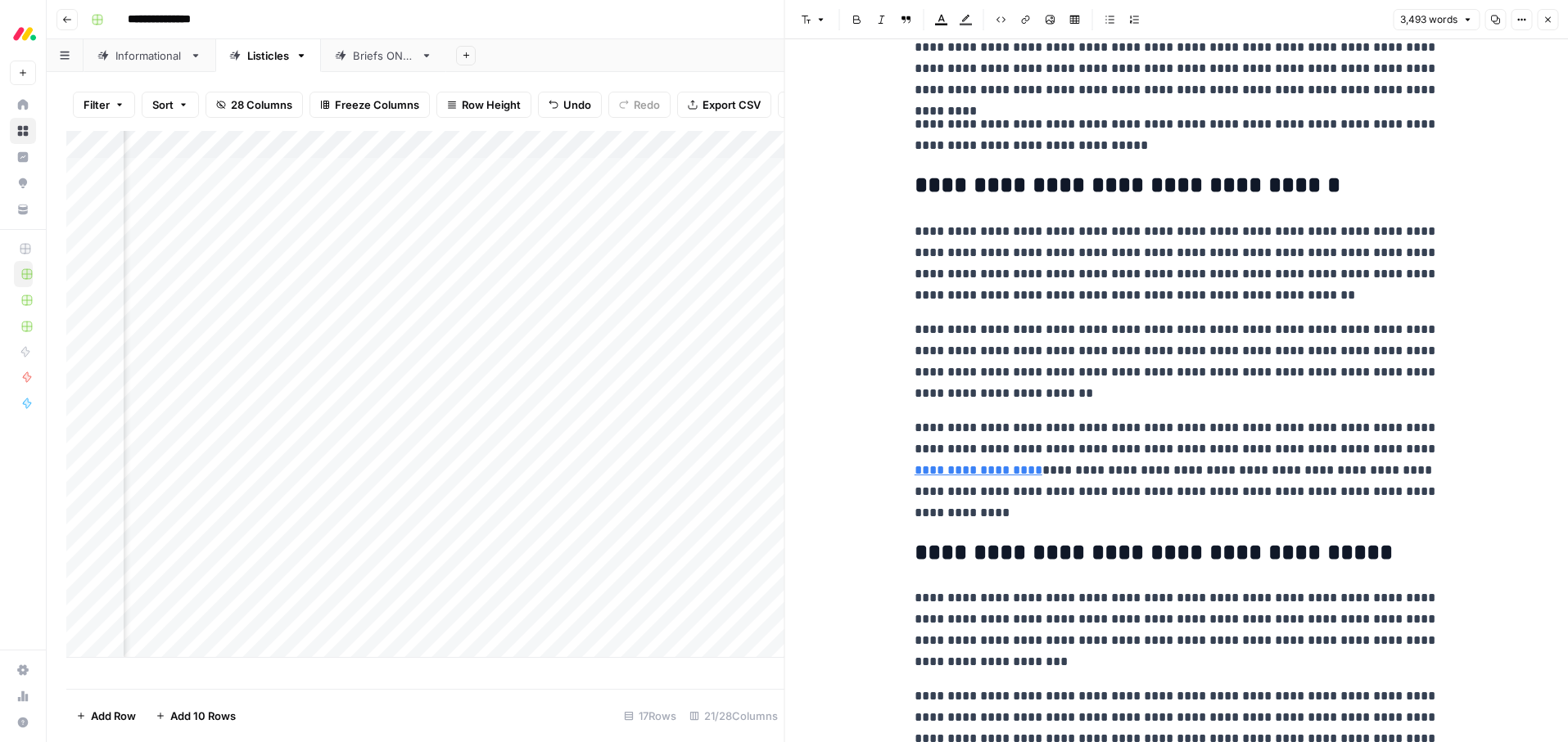
scroll to position [527, 0]
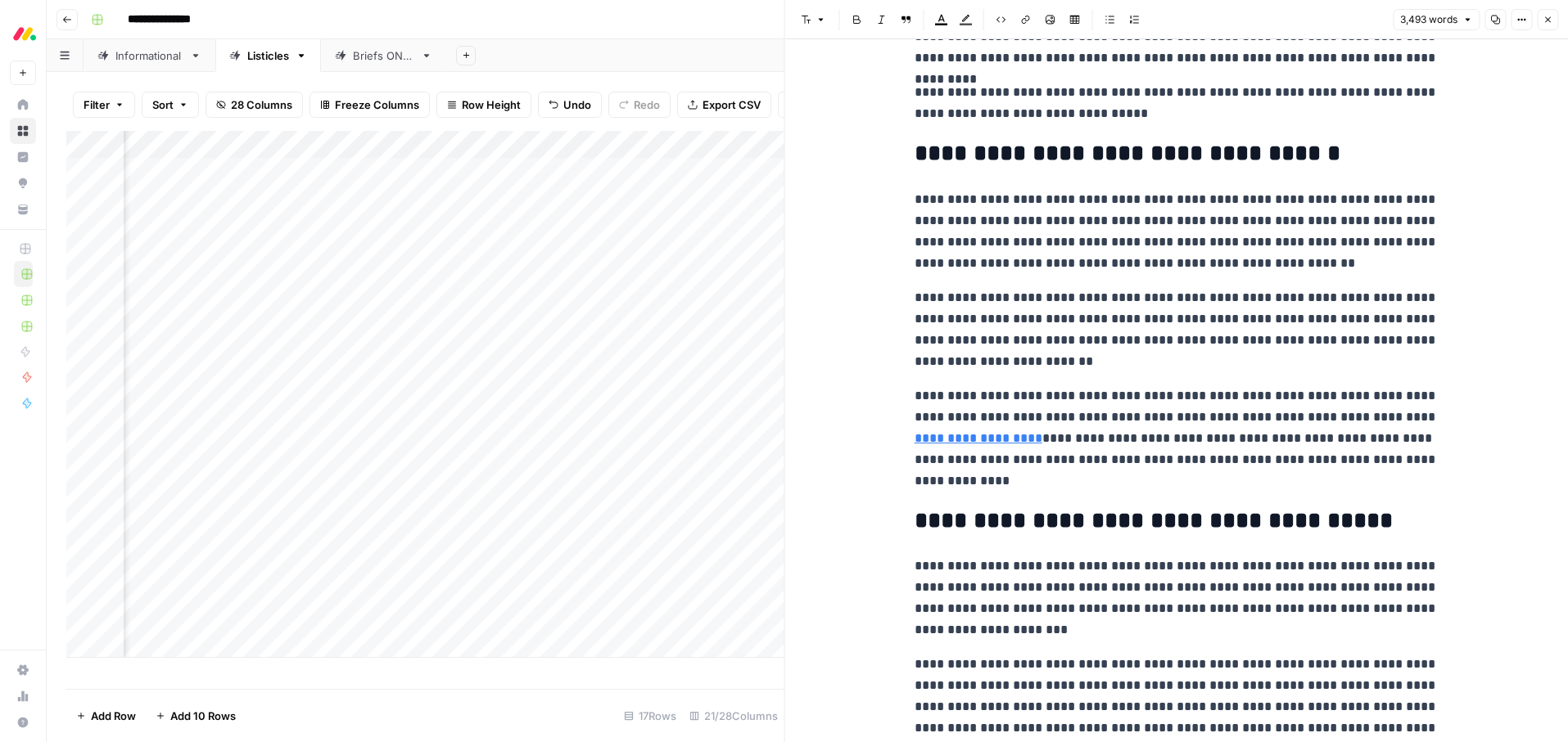
click at [1003, 448] on p "**********" at bounding box center [1177, 438] width 524 height 106
click at [1549, 16] on icon "button" at bounding box center [1547, 20] width 10 height 10
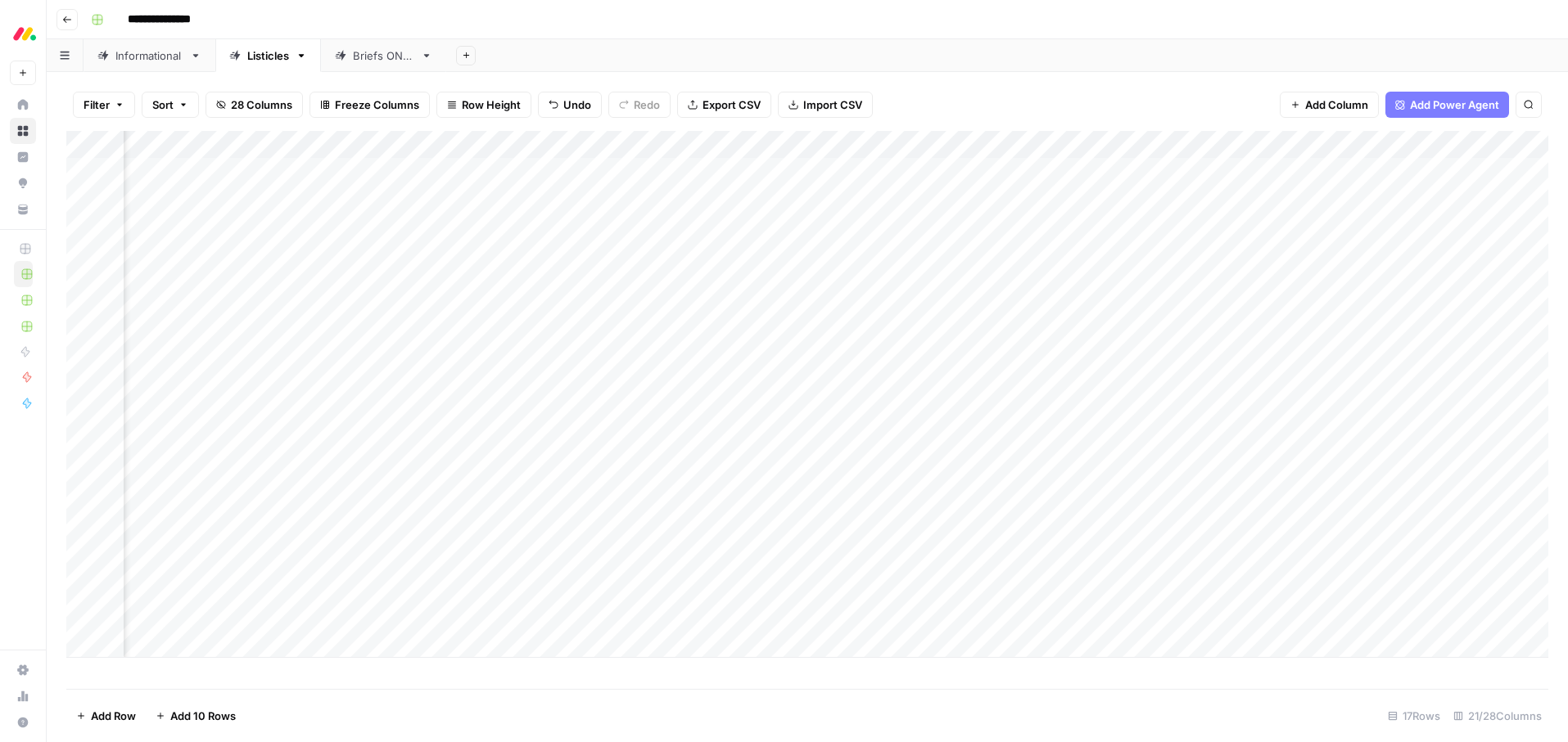
scroll to position [0, 1532]
click at [1153, 197] on div "Add Column" at bounding box center [807, 394] width 1482 height 527
click at [1119, 229] on div "Add Column" at bounding box center [807, 394] width 1482 height 527
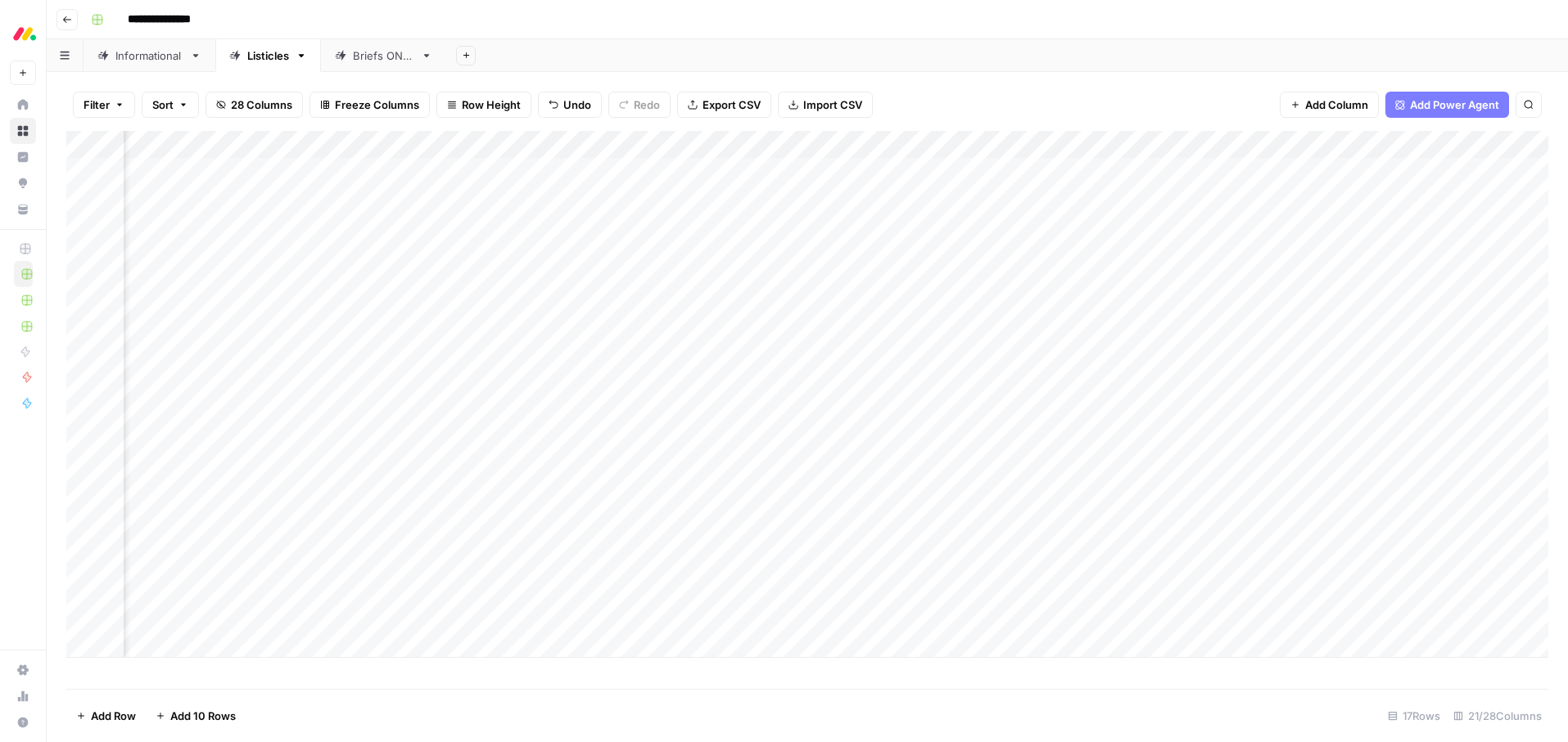
click at [1369, 257] on div "Add Column" at bounding box center [807, 394] width 1482 height 527
click at [1372, 283] on div "Add Column" at bounding box center [807, 394] width 1482 height 527
click at [1373, 314] on div "Add Column" at bounding box center [807, 394] width 1482 height 527
click at [1370, 338] on div "Add Column" at bounding box center [807, 394] width 1482 height 527
click at [1374, 364] on div "Add Column" at bounding box center [807, 394] width 1482 height 527
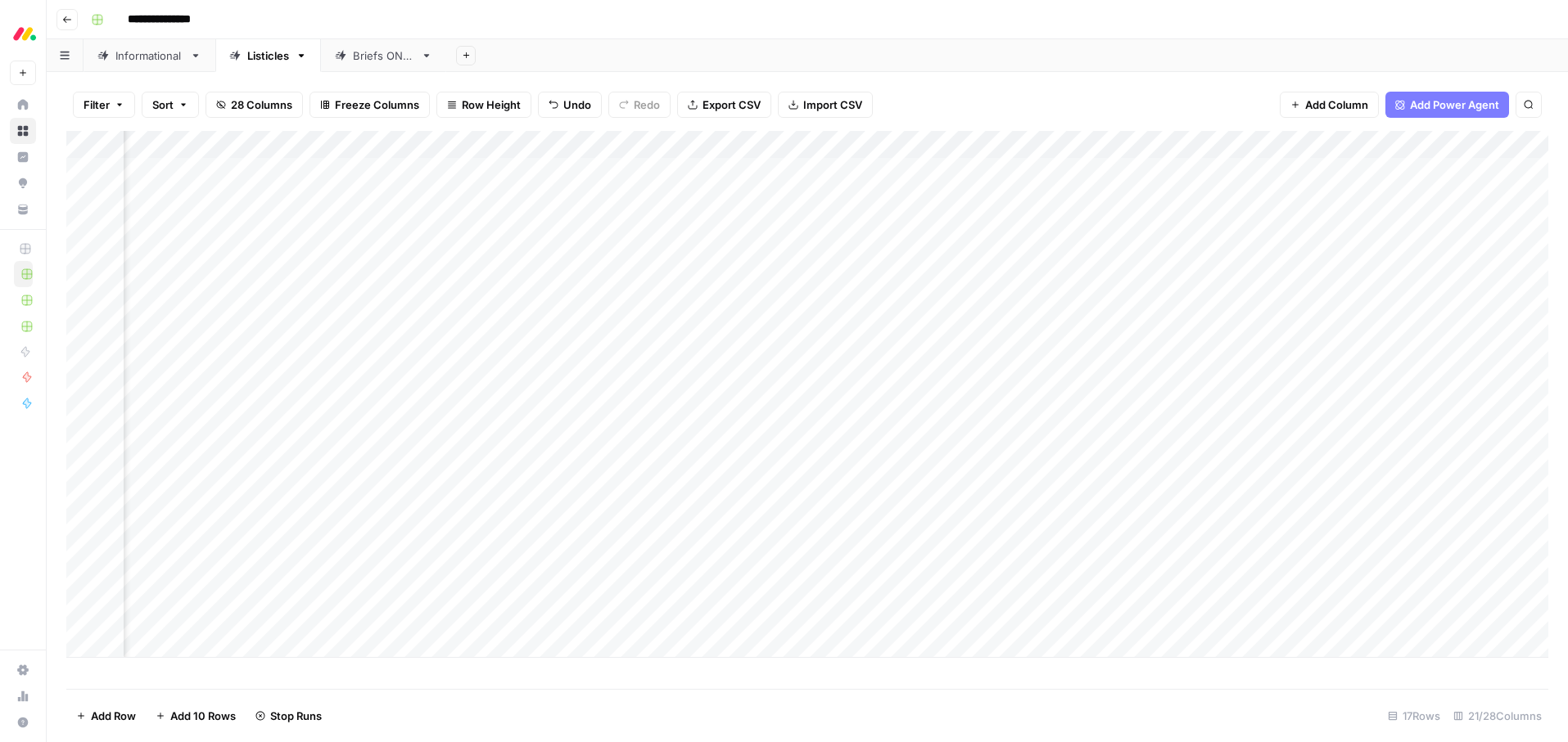
click at [1373, 312] on div "Add Column" at bounding box center [807, 394] width 1482 height 527
click at [1373, 335] on div "Add Column" at bounding box center [807, 394] width 1482 height 527
click at [1371, 394] on div "Add Column" at bounding box center [807, 394] width 1482 height 527
click at [1369, 426] on div "Add Column" at bounding box center [807, 394] width 1482 height 527
click at [1372, 449] on div "Add Column" at bounding box center [807, 394] width 1482 height 527
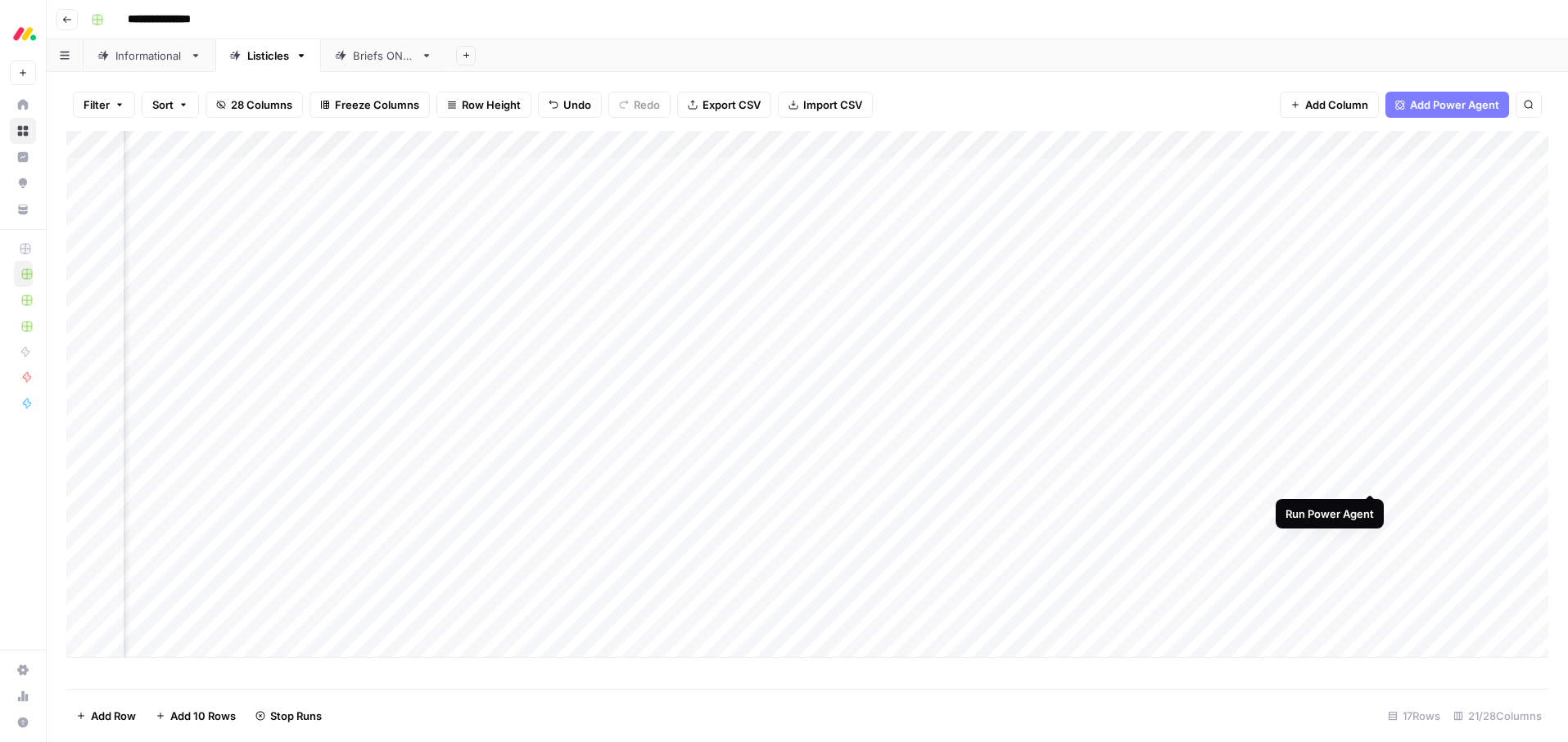
click at [1372, 477] on div "Add Column" at bounding box center [807, 394] width 1482 height 527
click at [1374, 503] on div "Add Column" at bounding box center [807, 394] width 1482 height 527
click at [1374, 533] on div "Add Column" at bounding box center [807, 394] width 1482 height 527
click at [1286, 562] on div "Add Column" at bounding box center [807, 394] width 1482 height 527
click at [1373, 589] on div "Add Column" at bounding box center [807, 394] width 1482 height 527
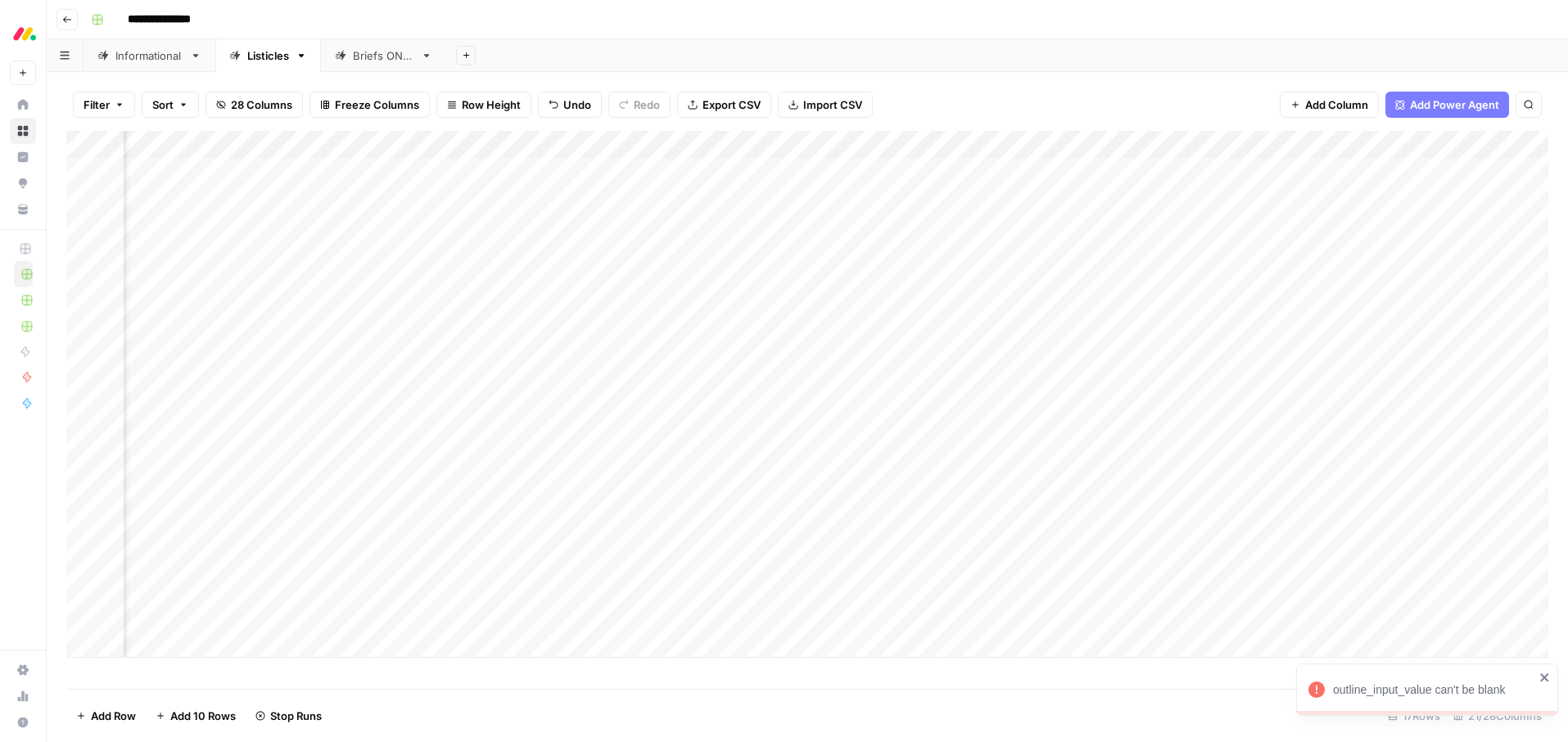
click at [1543, 683] on icon "close" at bounding box center [1545, 678] width 12 height 13
click at [1370, 615] on div "Add Column" at bounding box center [807, 394] width 1482 height 527
click at [1369, 251] on div "Add Column" at bounding box center [807, 394] width 1482 height 527
click at [1288, 227] on div "Add Column" at bounding box center [807, 394] width 1482 height 527
drag, startPoint x: 1552, startPoint y: 679, endPoint x: 1542, endPoint y: 678, distance: 10.0
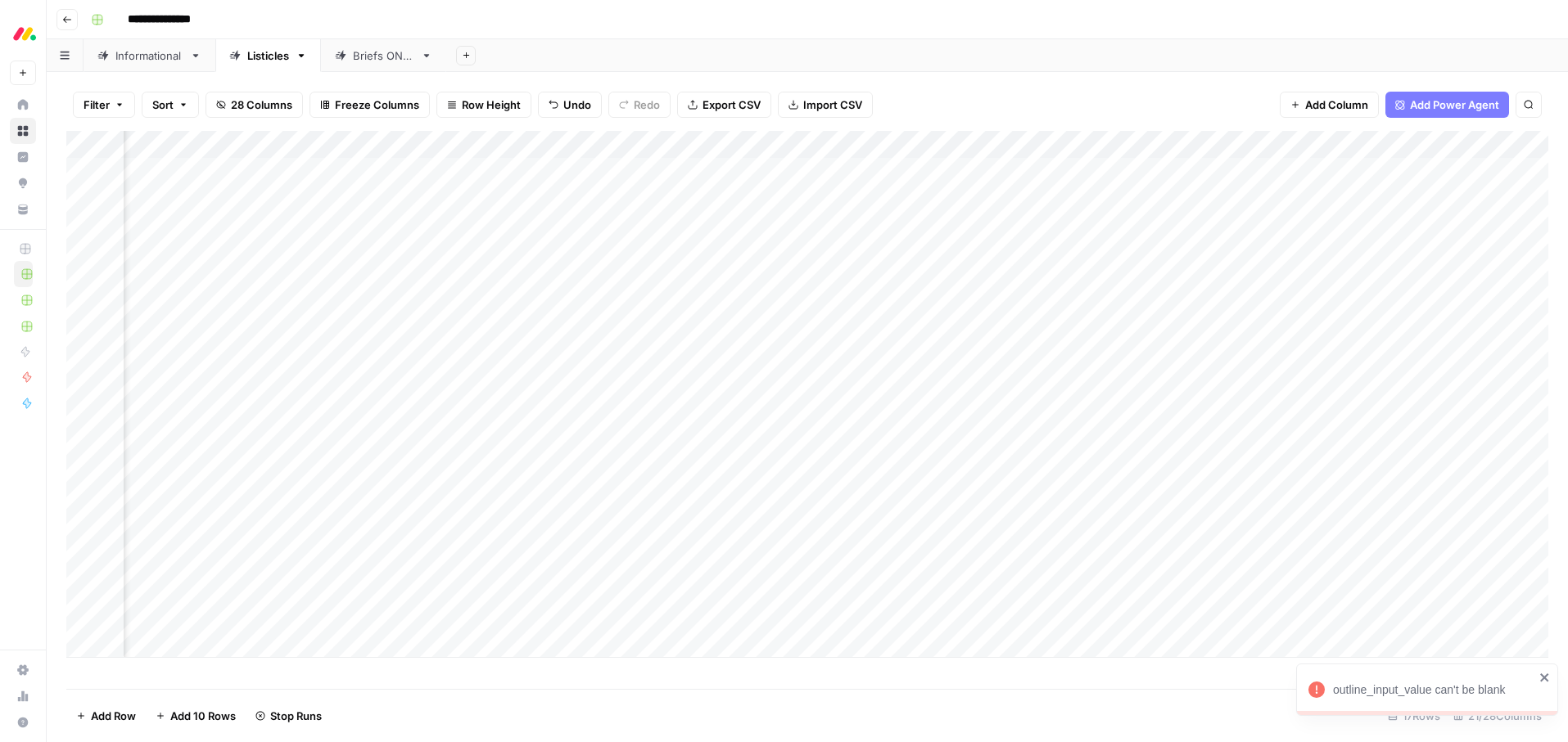
click at [1551, 679] on div "outline_input_value can't be blank" at bounding box center [1427, 690] width 262 height 53
click at [1370, 420] on div "Add Column" at bounding box center [807, 394] width 1482 height 527
click at [1148, 197] on div "Add Column" at bounding box center [807, 394] width 1482 height 527
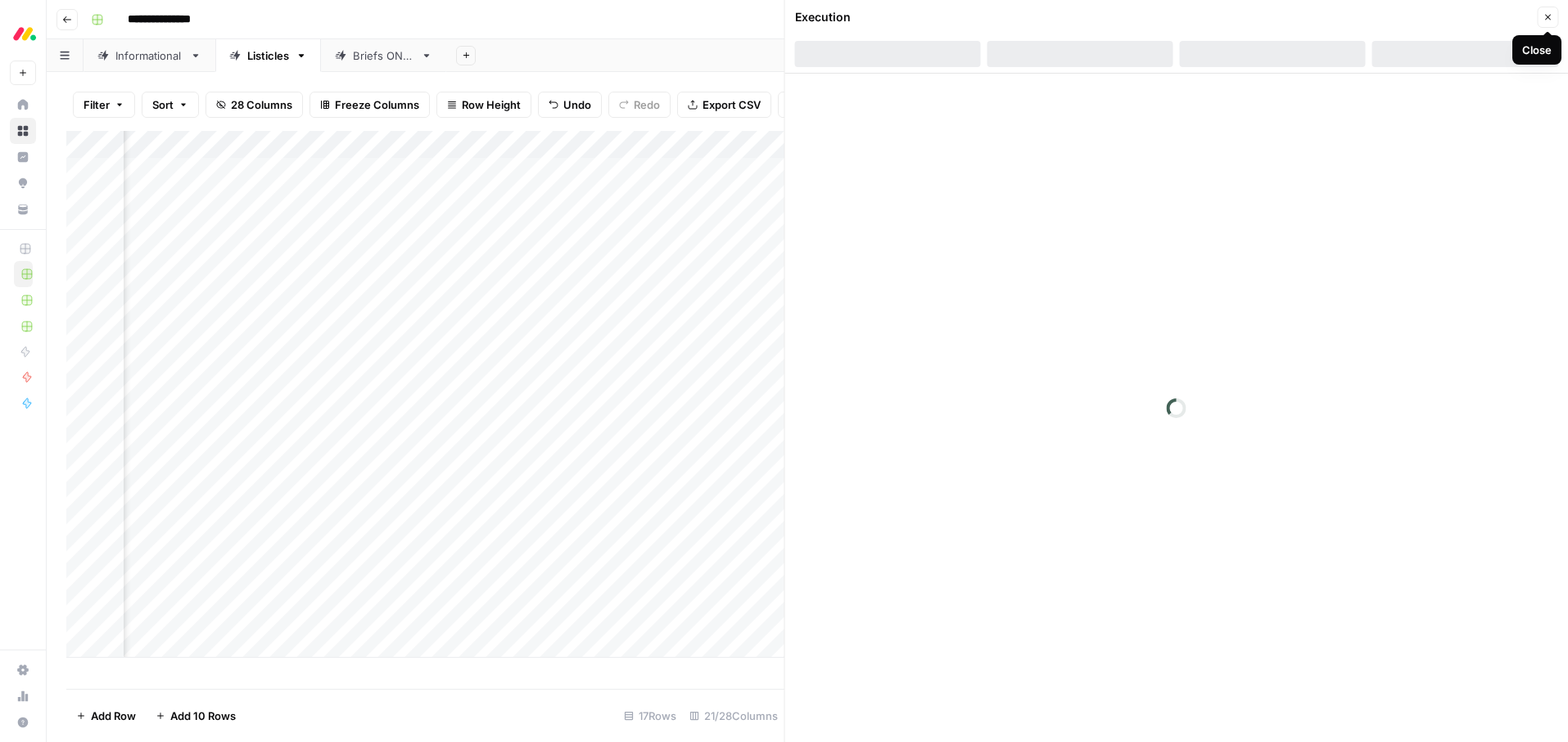
click at [1549, 16] on icon "button" at bounding box center [1547, 17] width 10 height 10
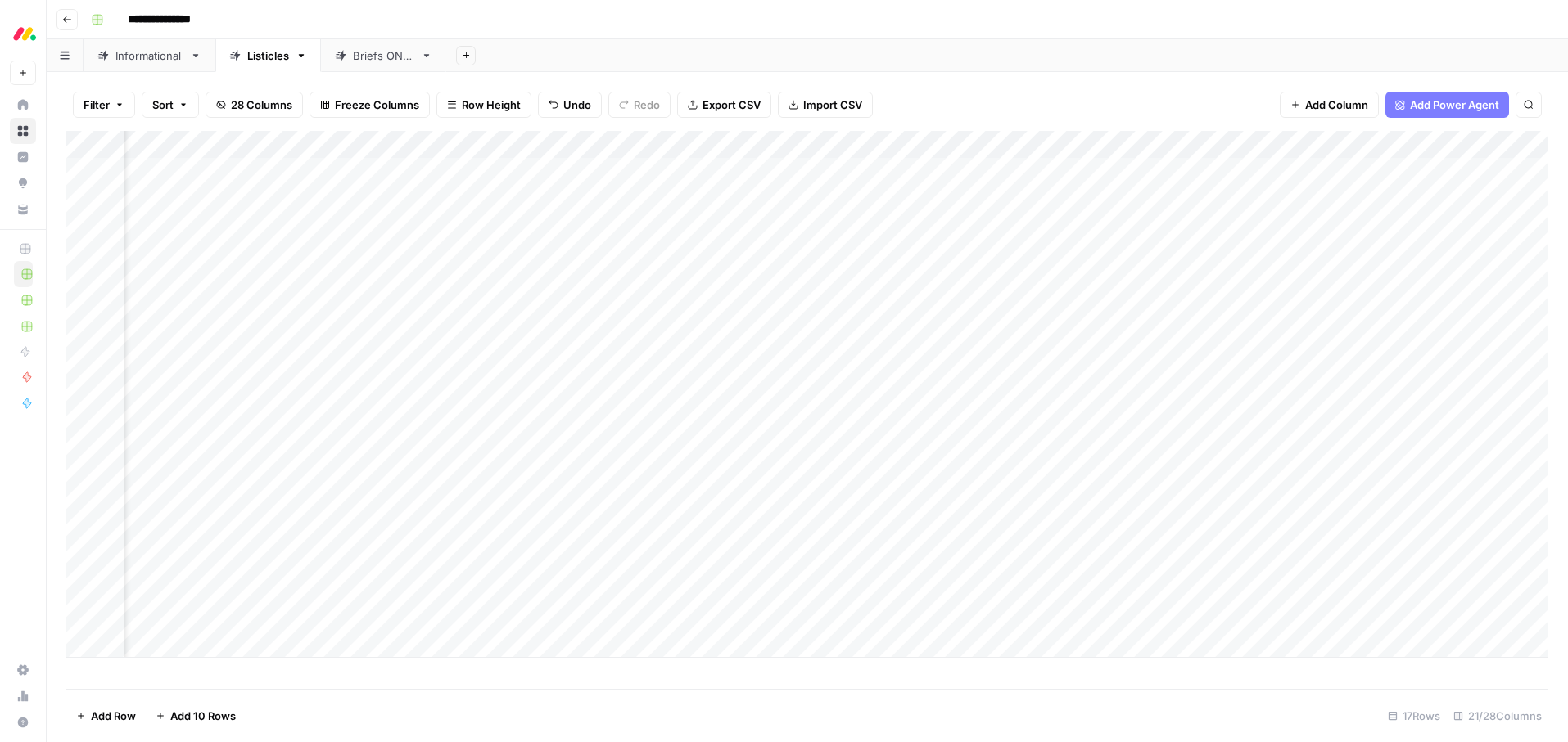
scroll to position [0, 1921]
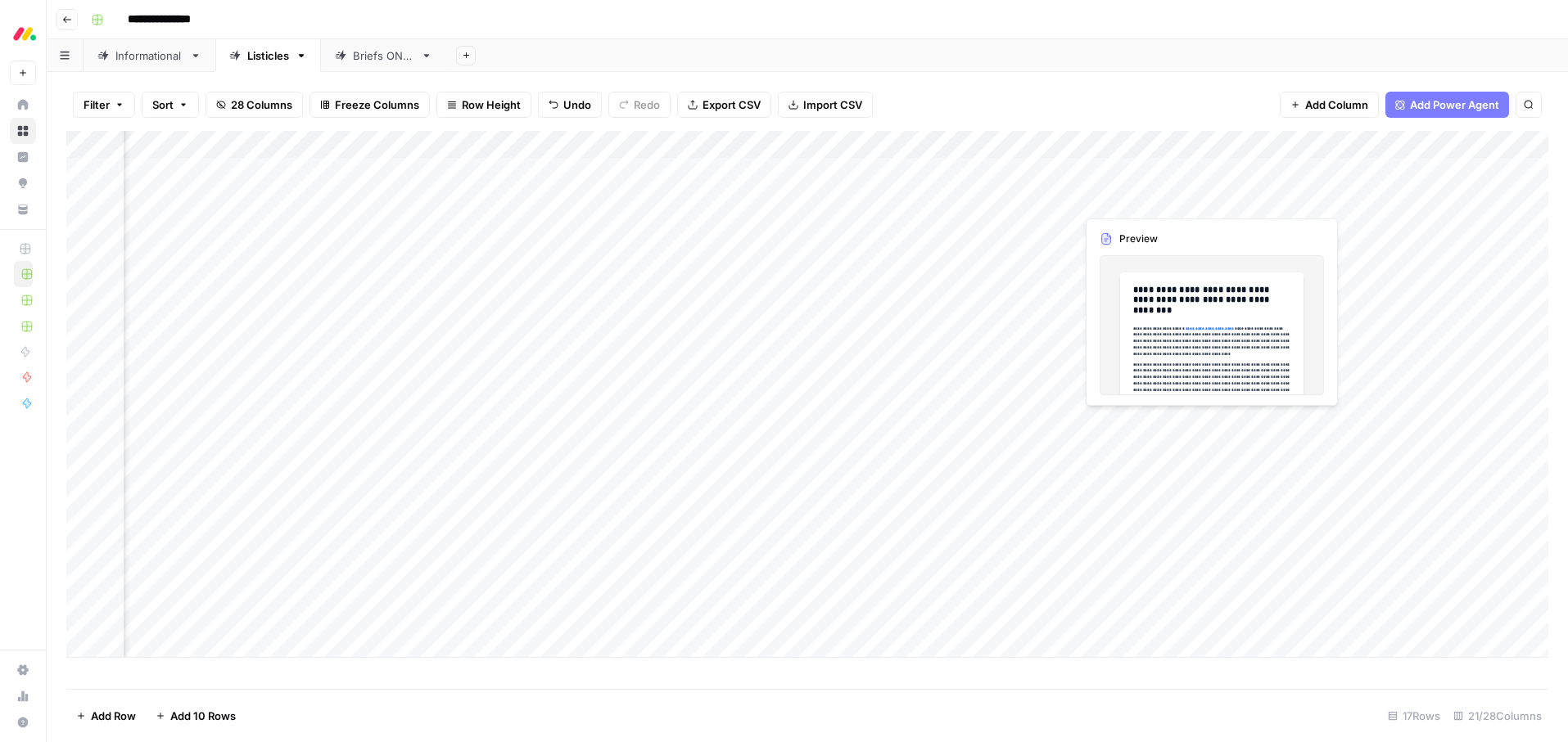
click at [1207, 198] on div "Add Column" at bounding box center [807, 394] width 1482 height 527
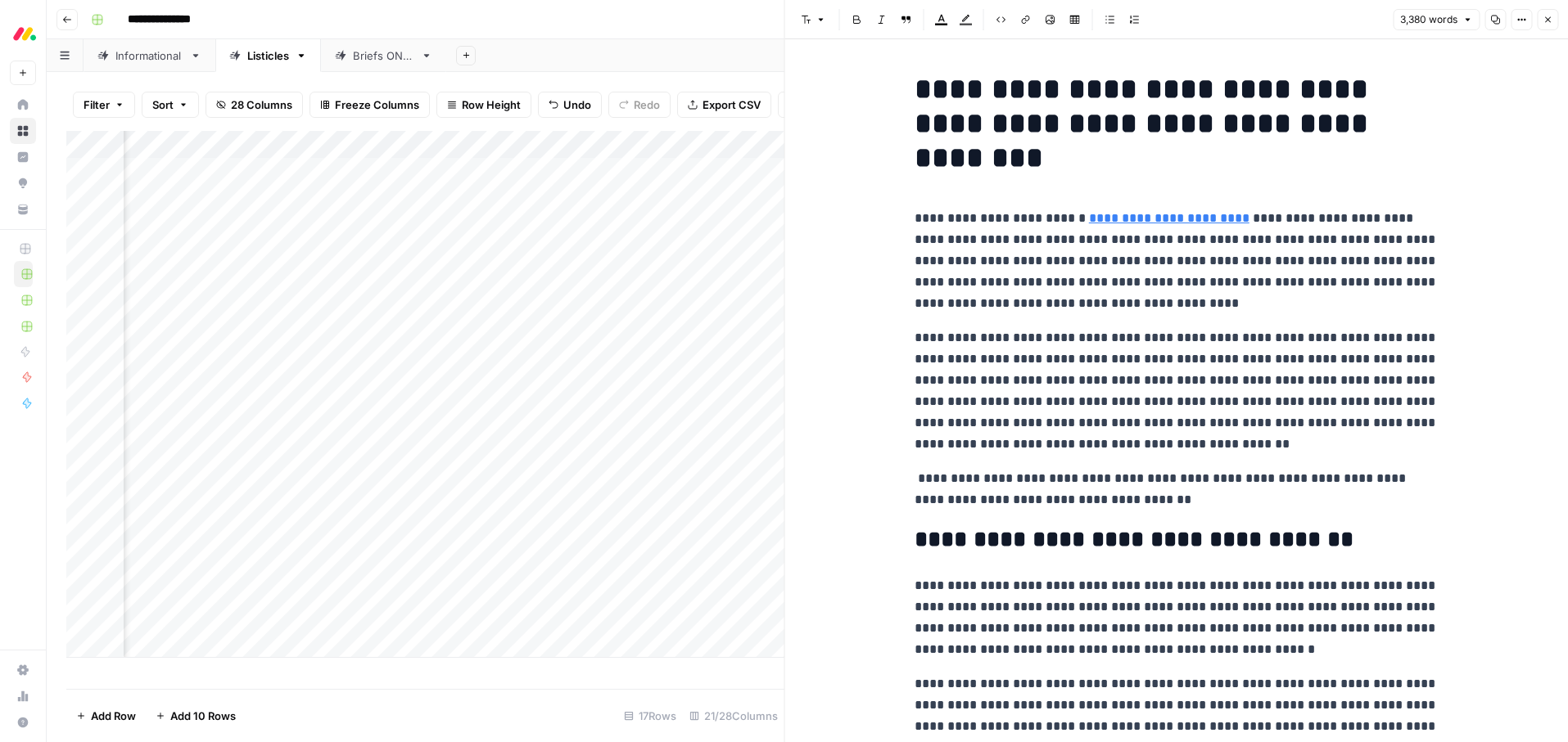
click at [1169, 220] on link "**********" at bounding box center [1169, 217] width 161 height 12
click at [1141, 299] on p "**********" at bounding box center [1177, 260] width 524 height 106
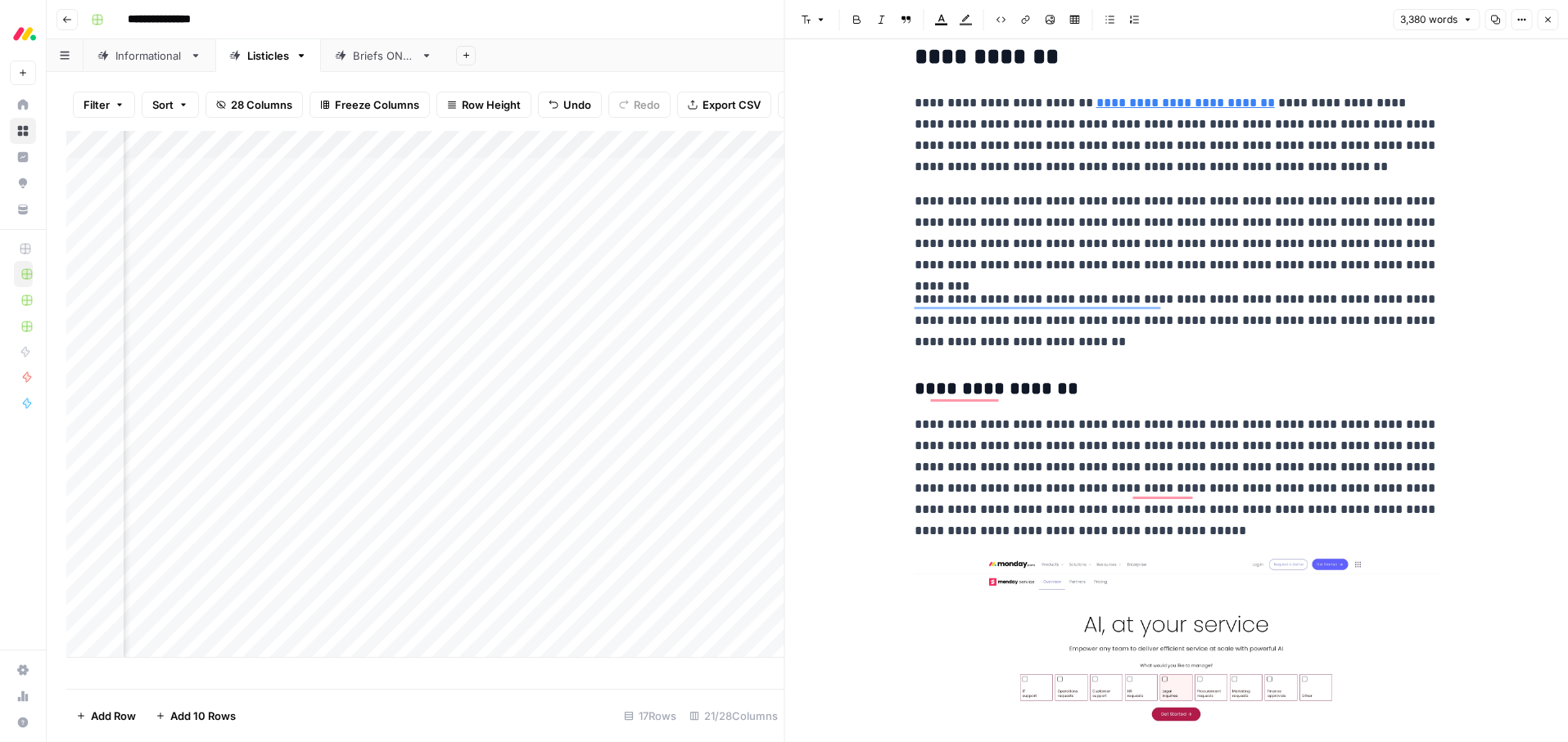
scroll to position [1438, 0]
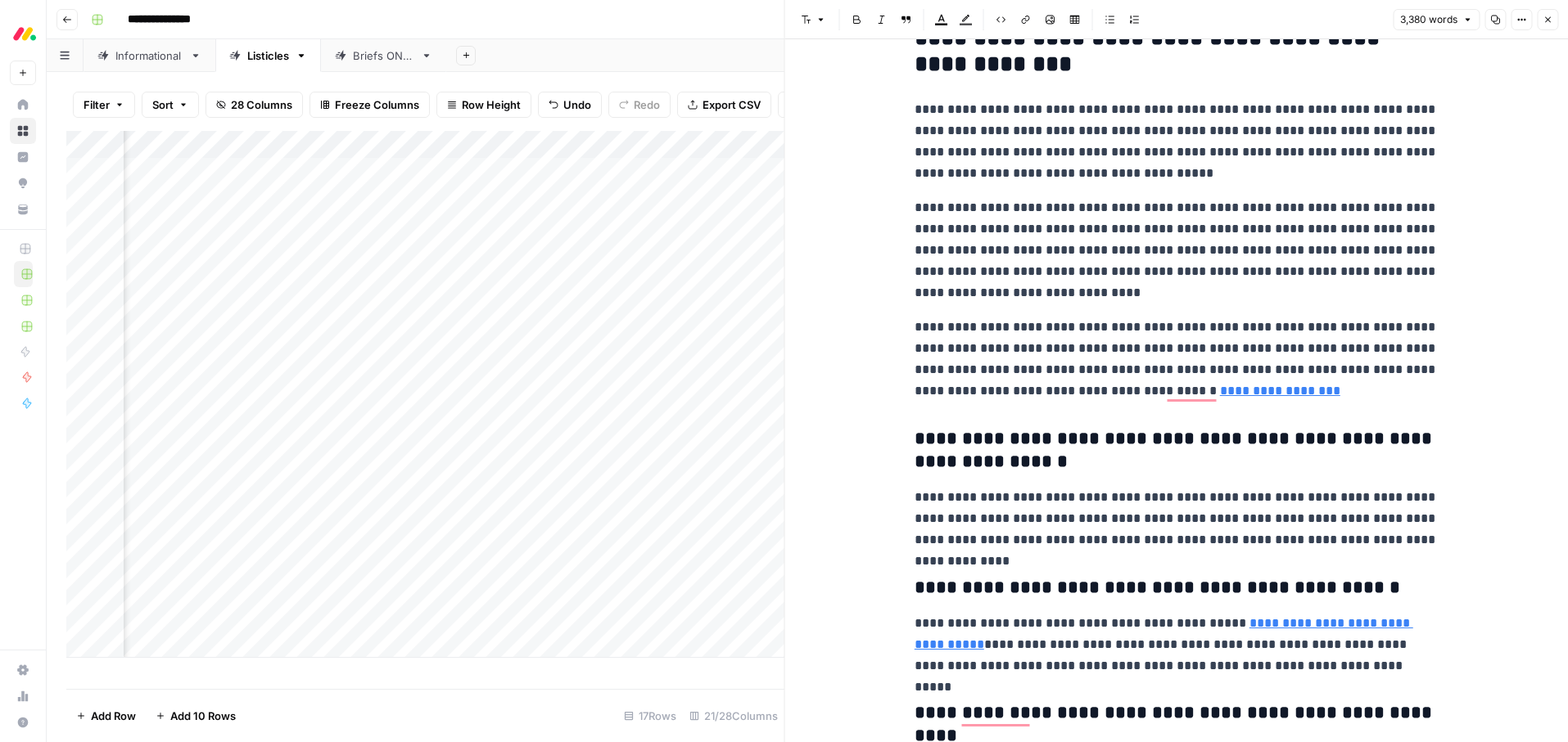
click at [1287, 392] on p "**********" at bounding box center [1177, 359] width 524 height 85
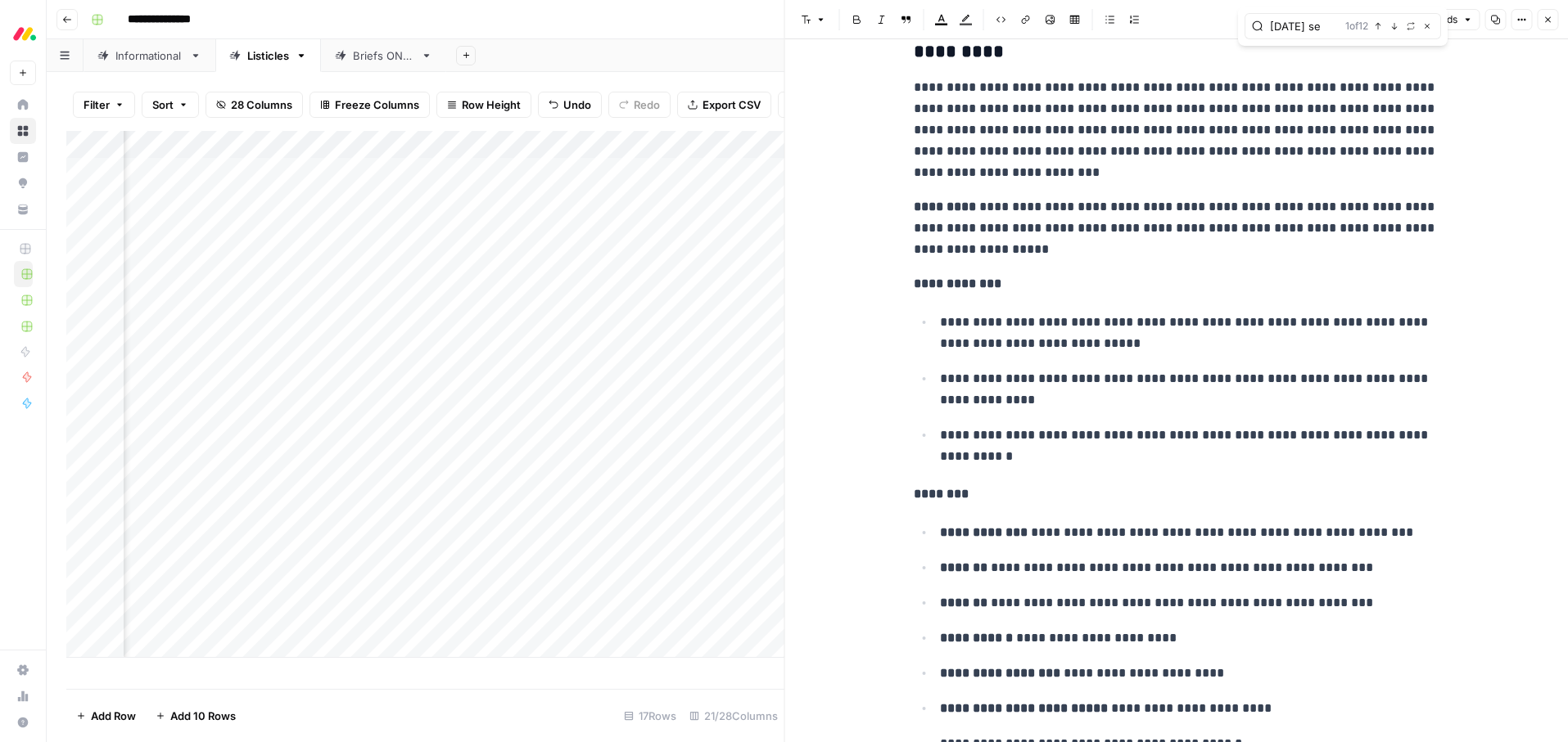
type input "[DATE] se"
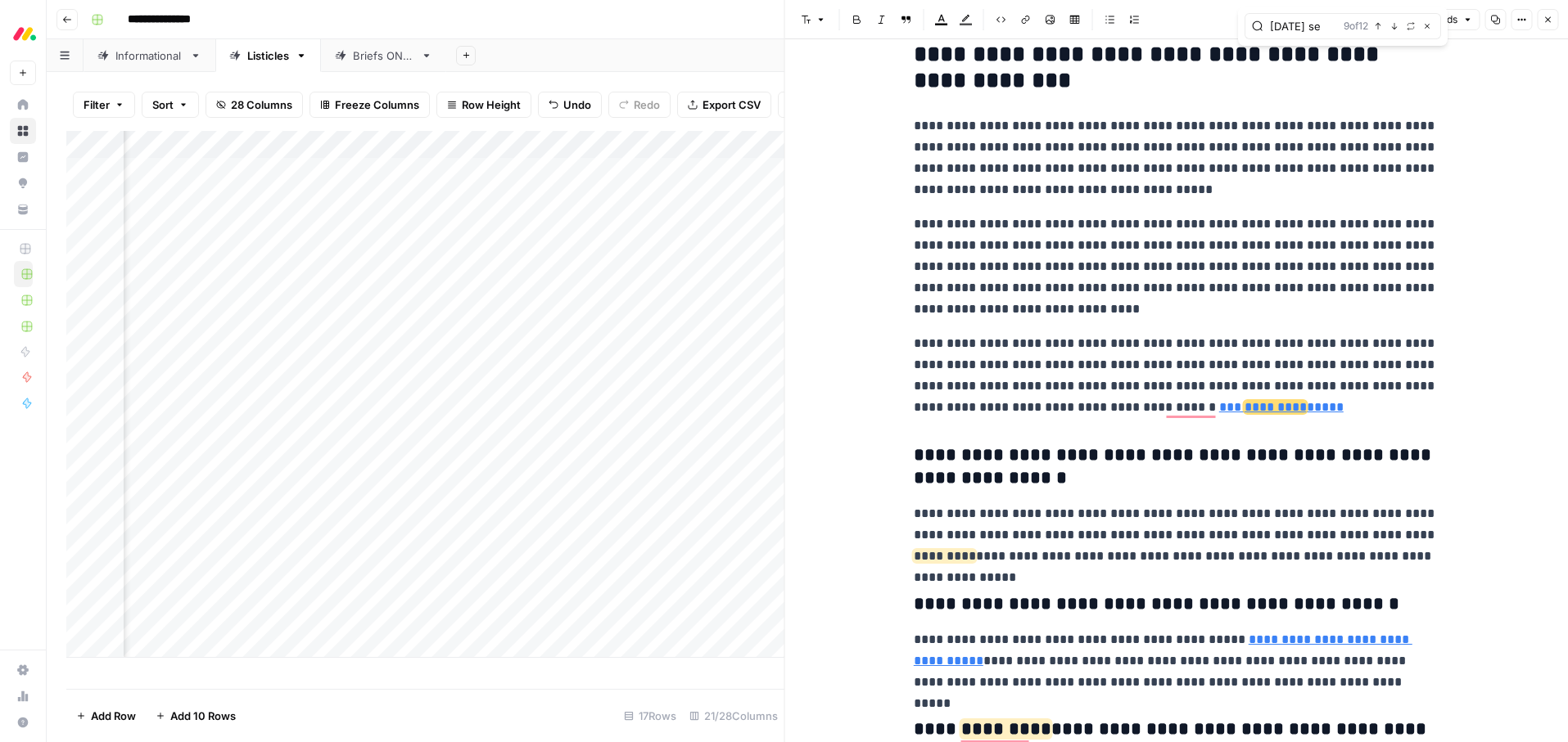
click at [1280, 415] on p "**********" at bounding box center [1176, 375] width 524 height 85
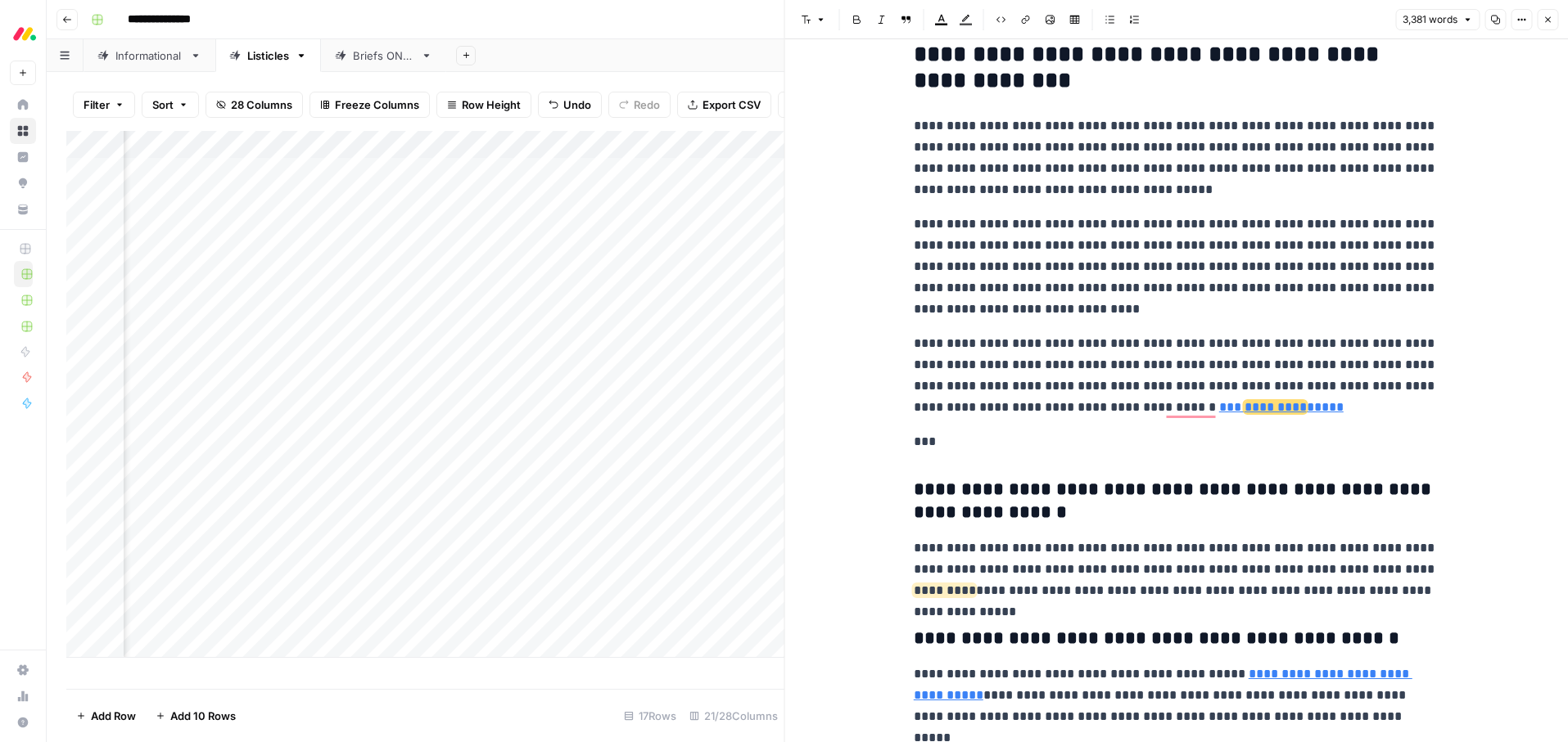
click at [967, 494] on h3 "**********" at bounding box center [1176, 502] width 524 height 46
click at [922, 442] on p "***" at bounding box center [1176, 442] width 524 height 21
click at [821, 19] on icon "button" at bounding box center [821, 20] width 5 height 2
click at [835, 102] on span "heading 2" at bounding box center [866, 106] width 78 height 20
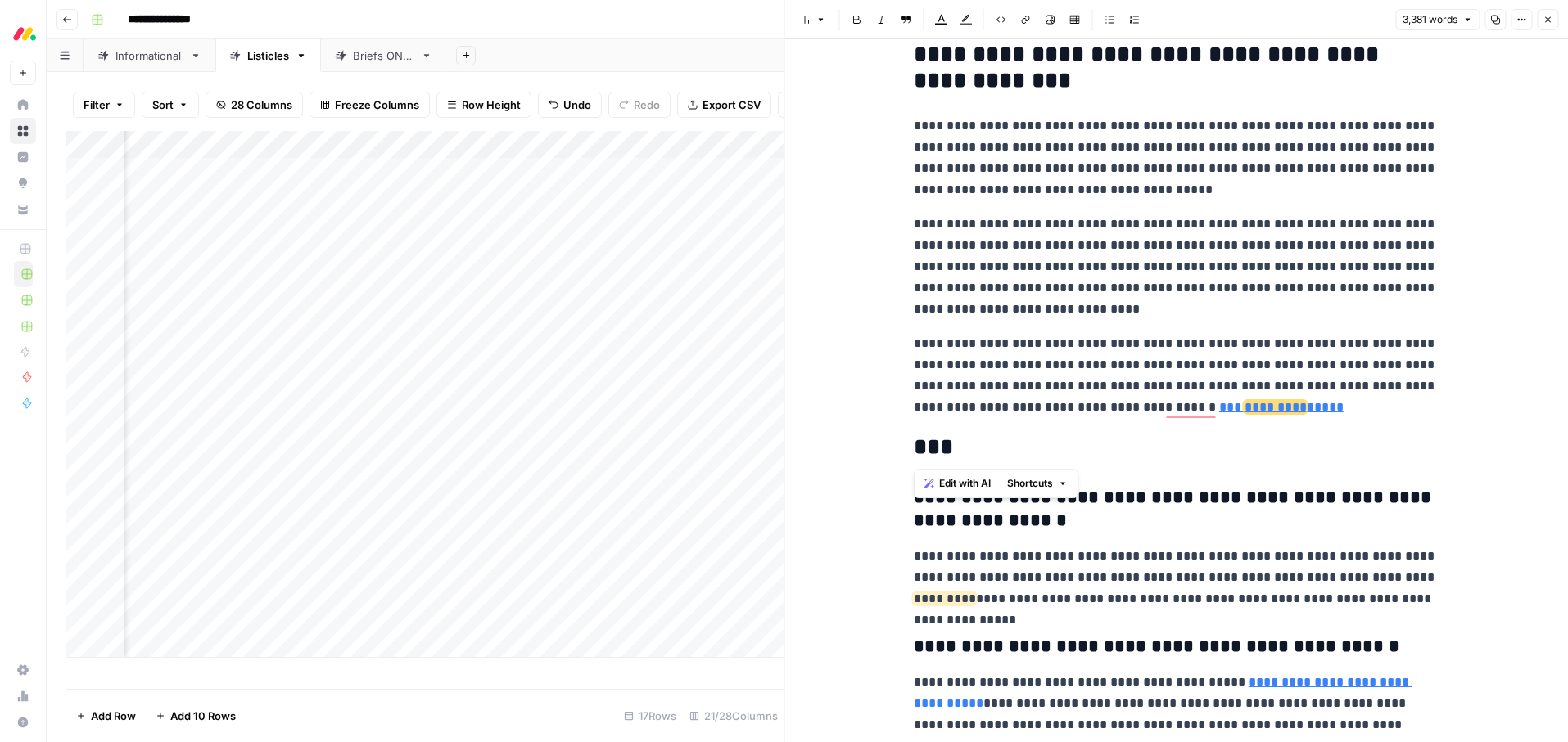
click at [1037, 398] on p "**********" at bounding box center [1176, 375] width 524 height 85
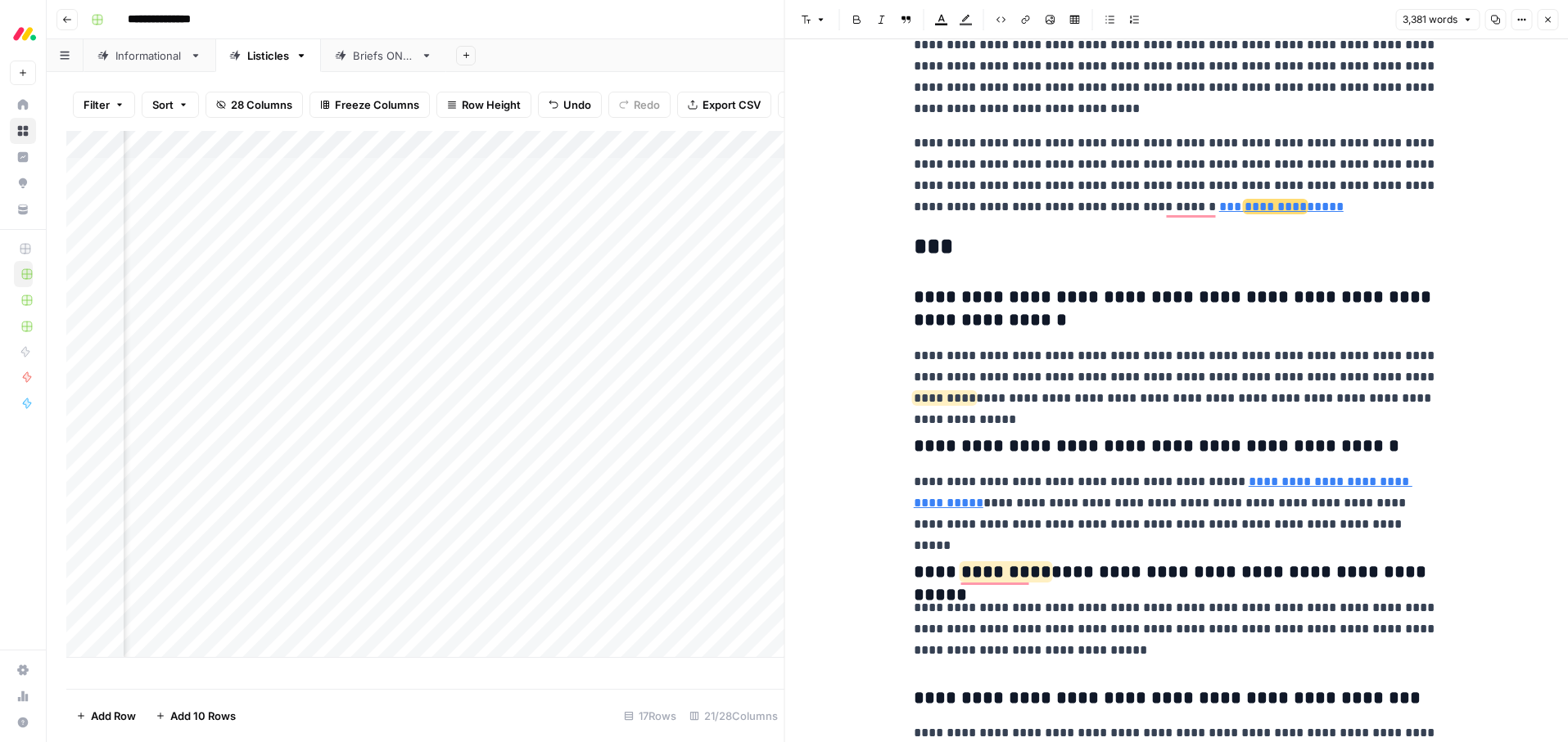
click at [953, 245] on h2 "***" at bounding box center [1176, 247] width 524 height 26
click at [1010, 213] on p "**********" at bounding box center [1176, 175] width 524 height 85
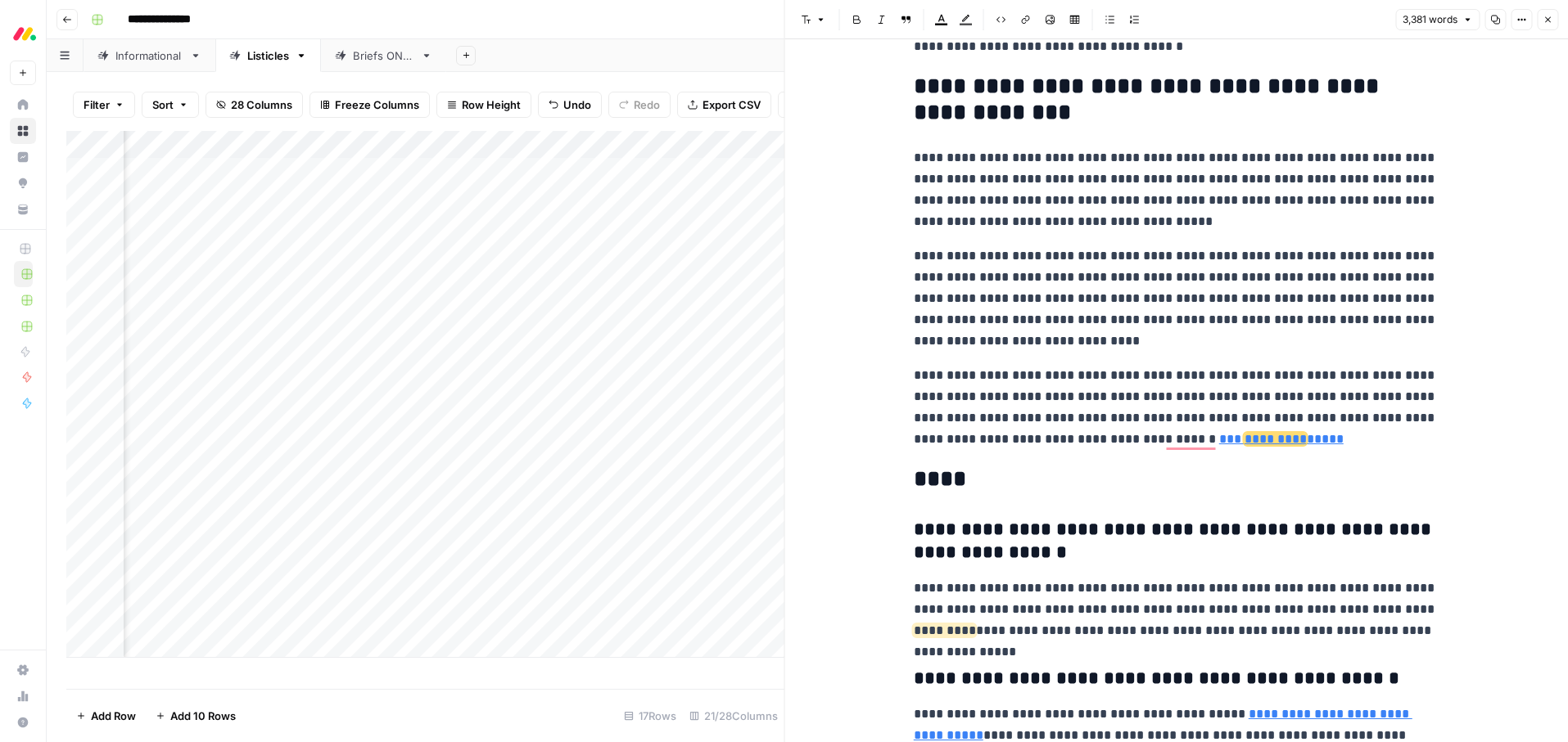
click at [1553, 16] on button "Close" at bounding box center [1547, 20] width 21 height 21
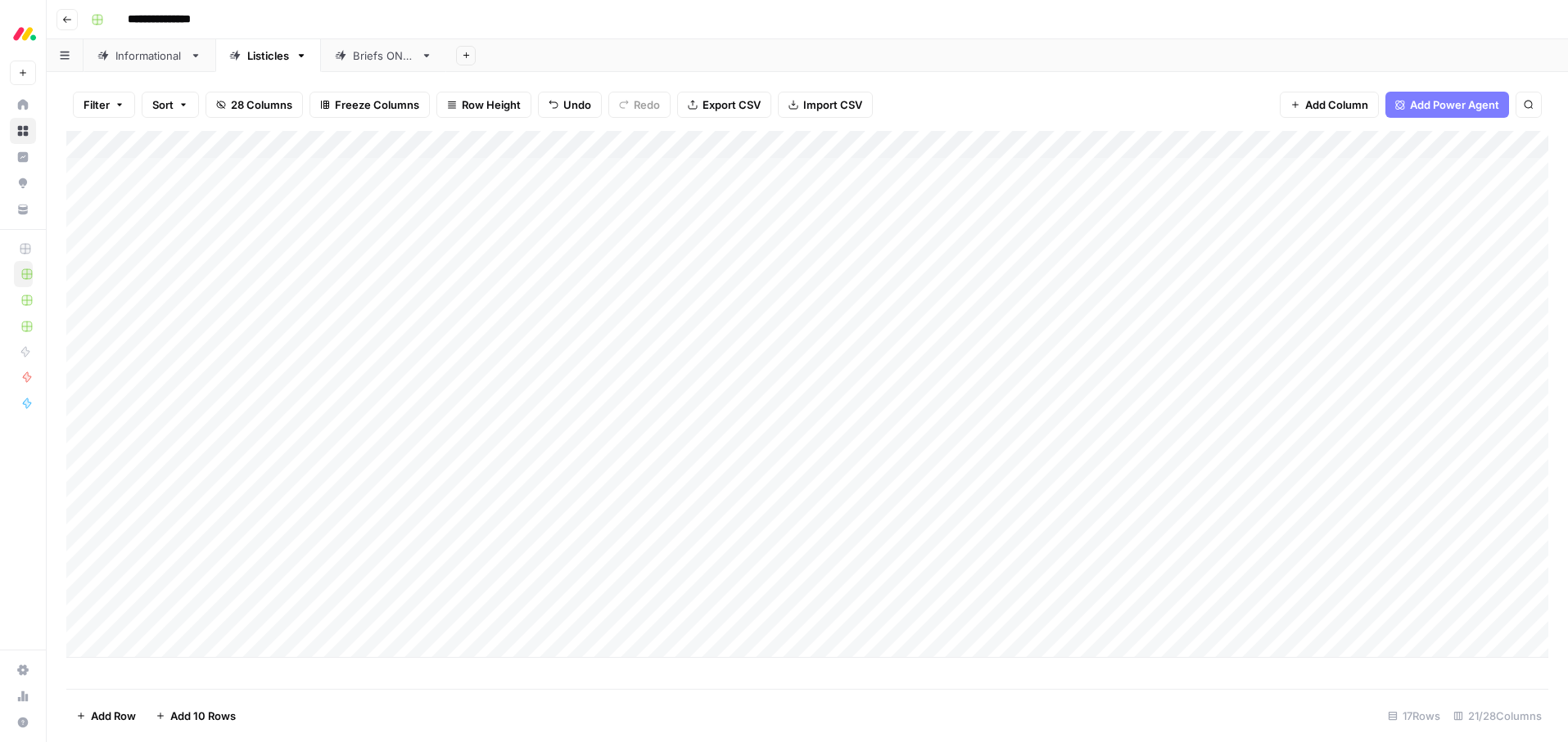
click at [614, 197] on div "Add Column" at bounding box center [807, 394] width 1482 height 527
click at [600, 198] on div "Add Column" at bounding box center [807, 394] width 1482 height 527
click at [583, 267] on button "Ready for edit" at bounding box center [578, 263] width 82 height 20
click at [732, 19] on div "**********" at bounding box center [817, 20] width 1467 height 26
click at [225, 250] on div "Add Column" at bounding box center [807, 394] width 1482 height 527
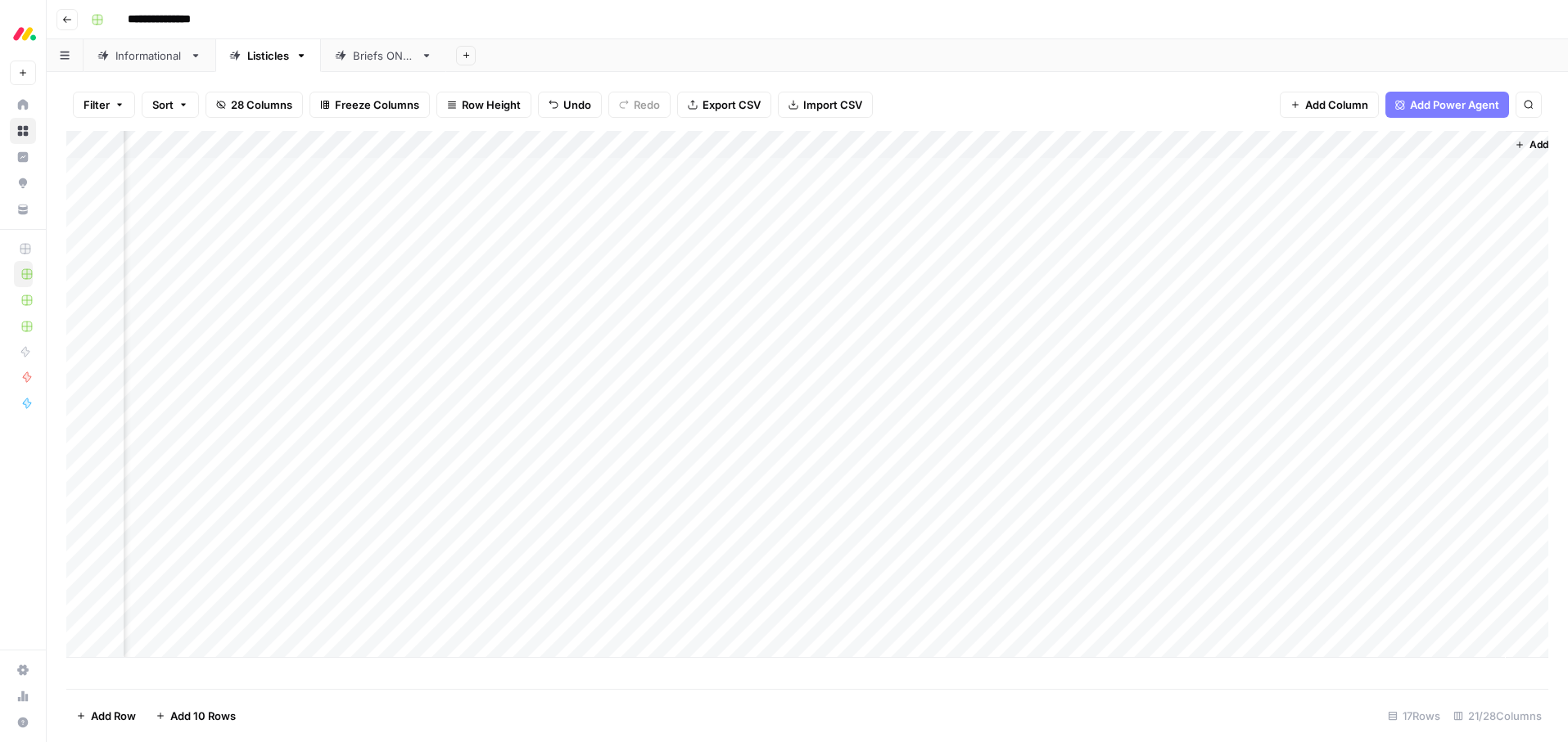
click at [229, 252] on div "Add Column" at bounding box center [807, 394] width 1482 height 527
click at [229, 252] on textarea "**********" at bounding box center [305, 256] width 262 height 23
click at [251, 253] on textarea "**********" at bounding box center [305, 256] width 262 height 23
click at [180, 256] on textarea "**********" at bounding box center [305, 256] width 262 height 23
paste textarea "*****"
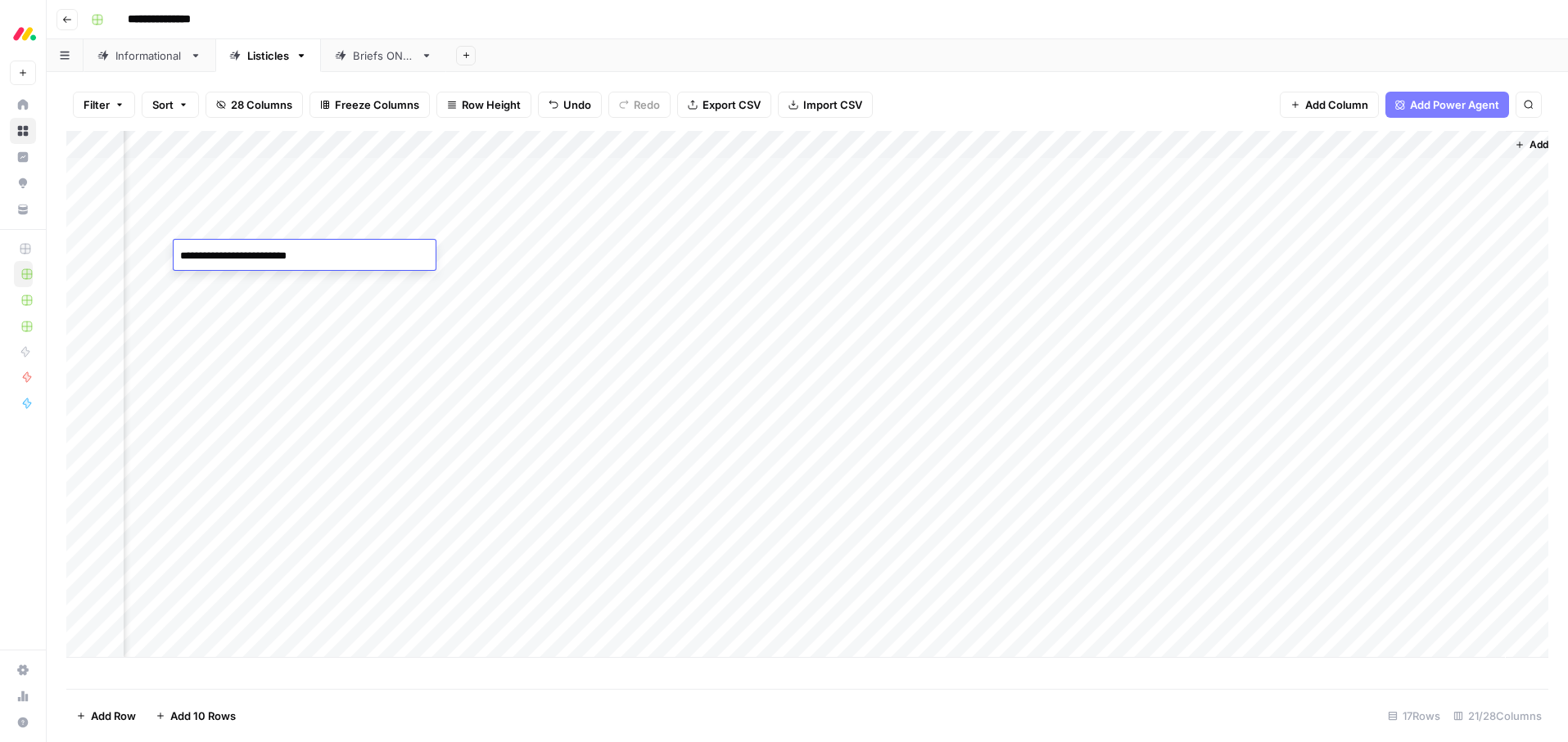
click at [179, 256] on textarea "**********" at bounding box center [305, 256] width 262 height 23
type textarea "**********"
click at [854, 21] on div "**********" at bounding box center [817, 20] width 1467 height 26
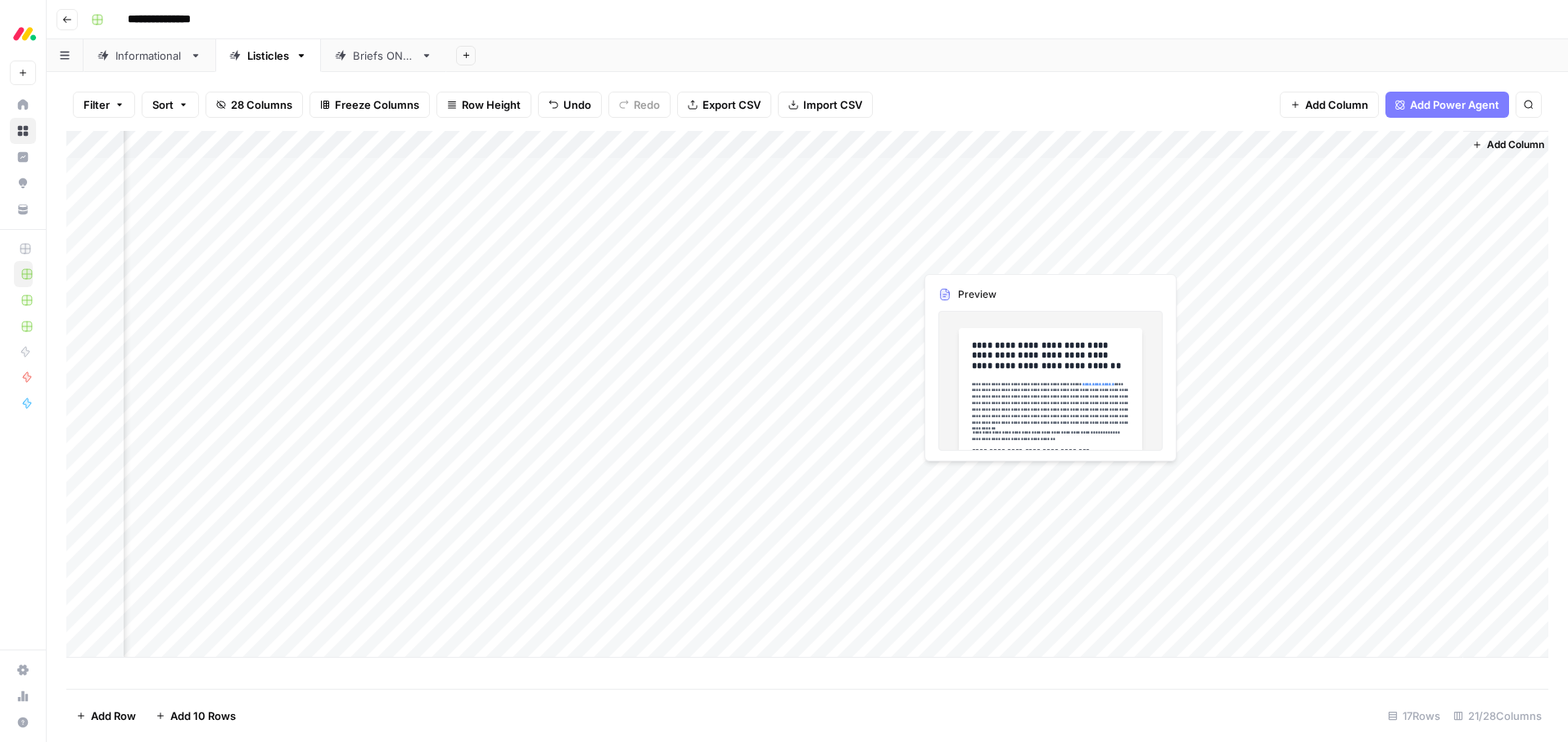
scroll to position [0, 2075]
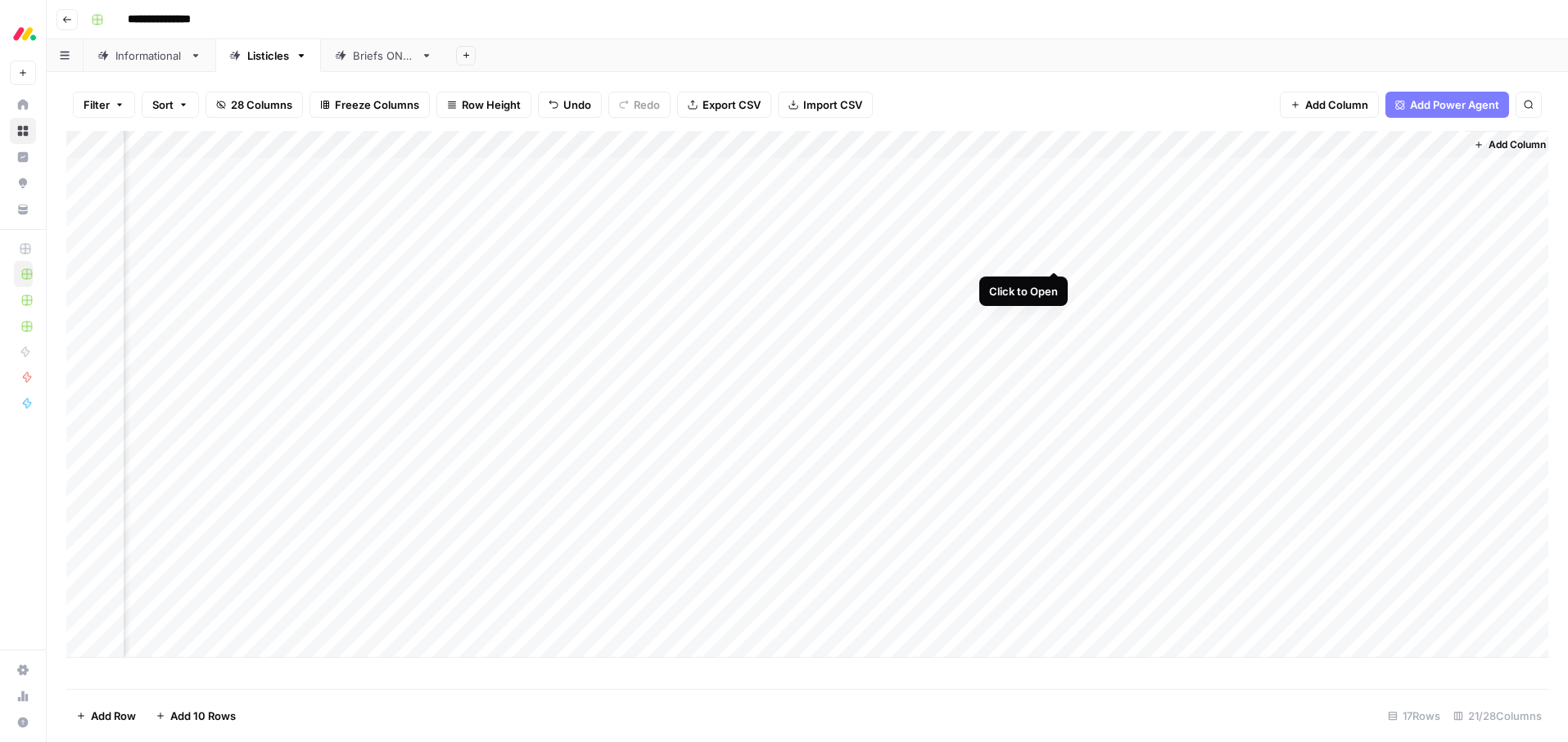
click at [1054, 252] on div "Add Column" at bounding box center [807, 394] width 1482 height 527
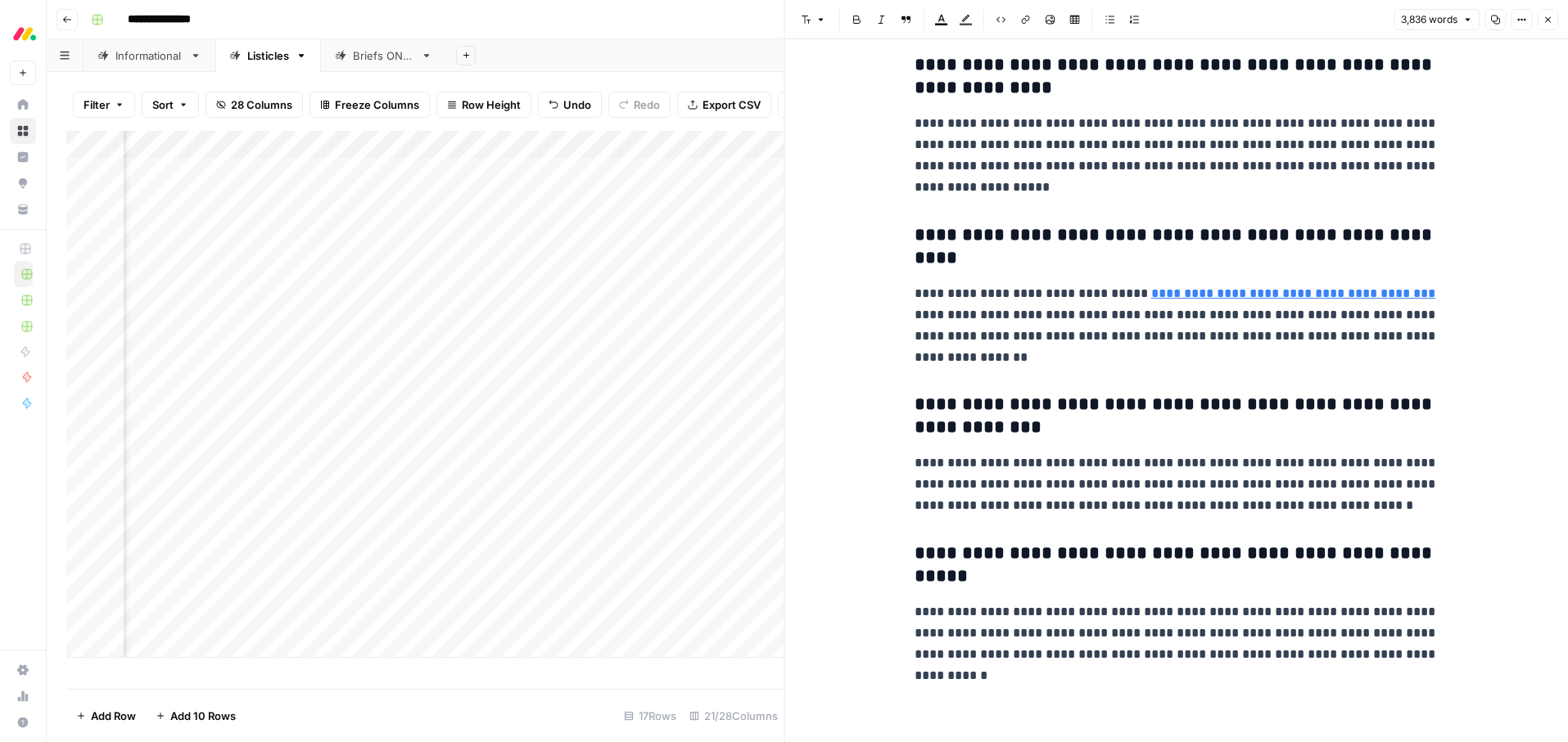
scroll to position [12785, 0]
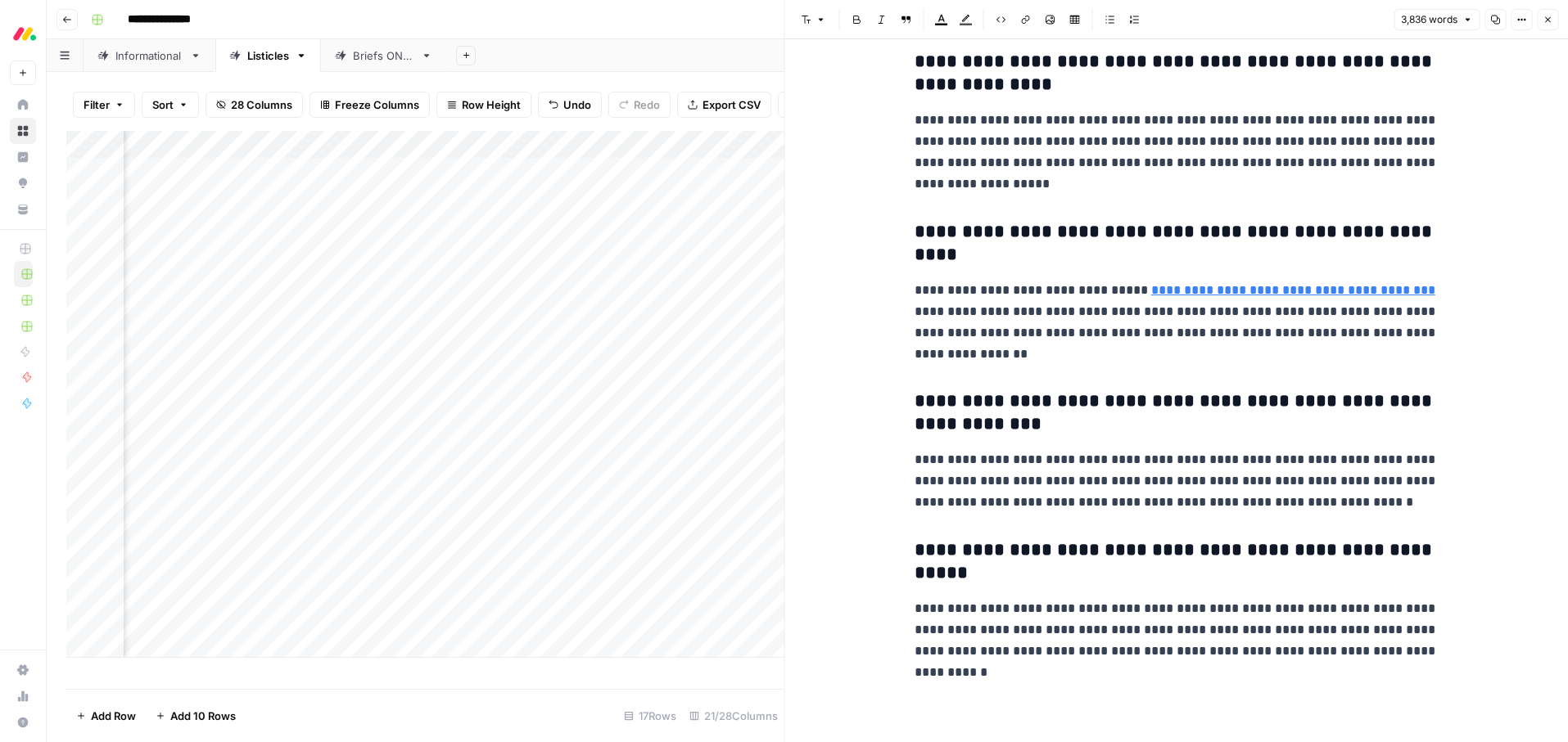
click at [1546, 25] on button "Close" at bounding box center [1547, 20] width 21 height 21
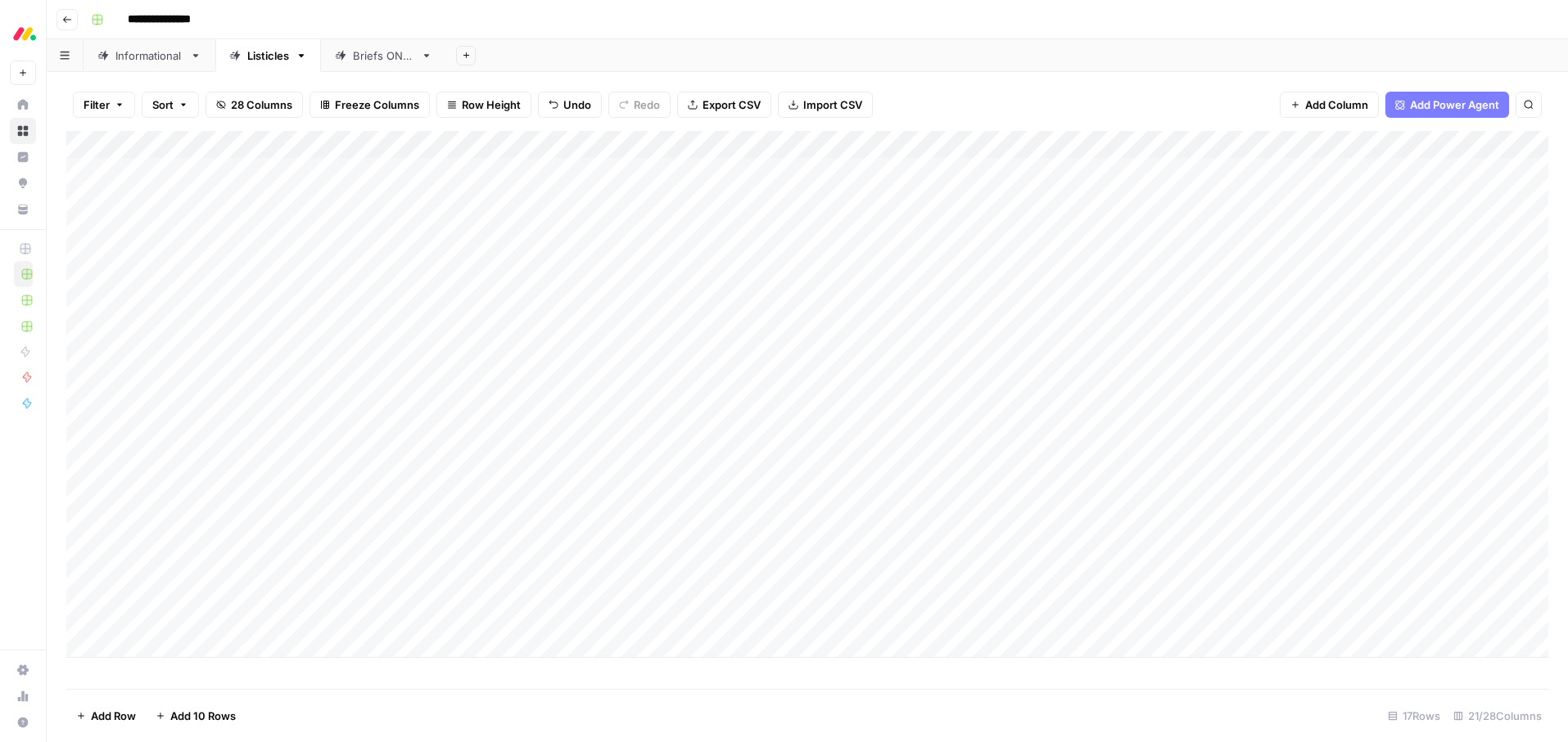
click at [614, 257] on div "Add Column" at bounding box center [807, 394] width 1482 height 527
click at [568, 378] on button "SEO running" at bounding box center [575, 377] width 76 height 20
click at [619, 251] on div "Add Column" at bounding box center [807, 394] width 1482 height 527
click at [590, 325] on button "Ready for edit" at bounding box center [578, 319] width 82 height 20
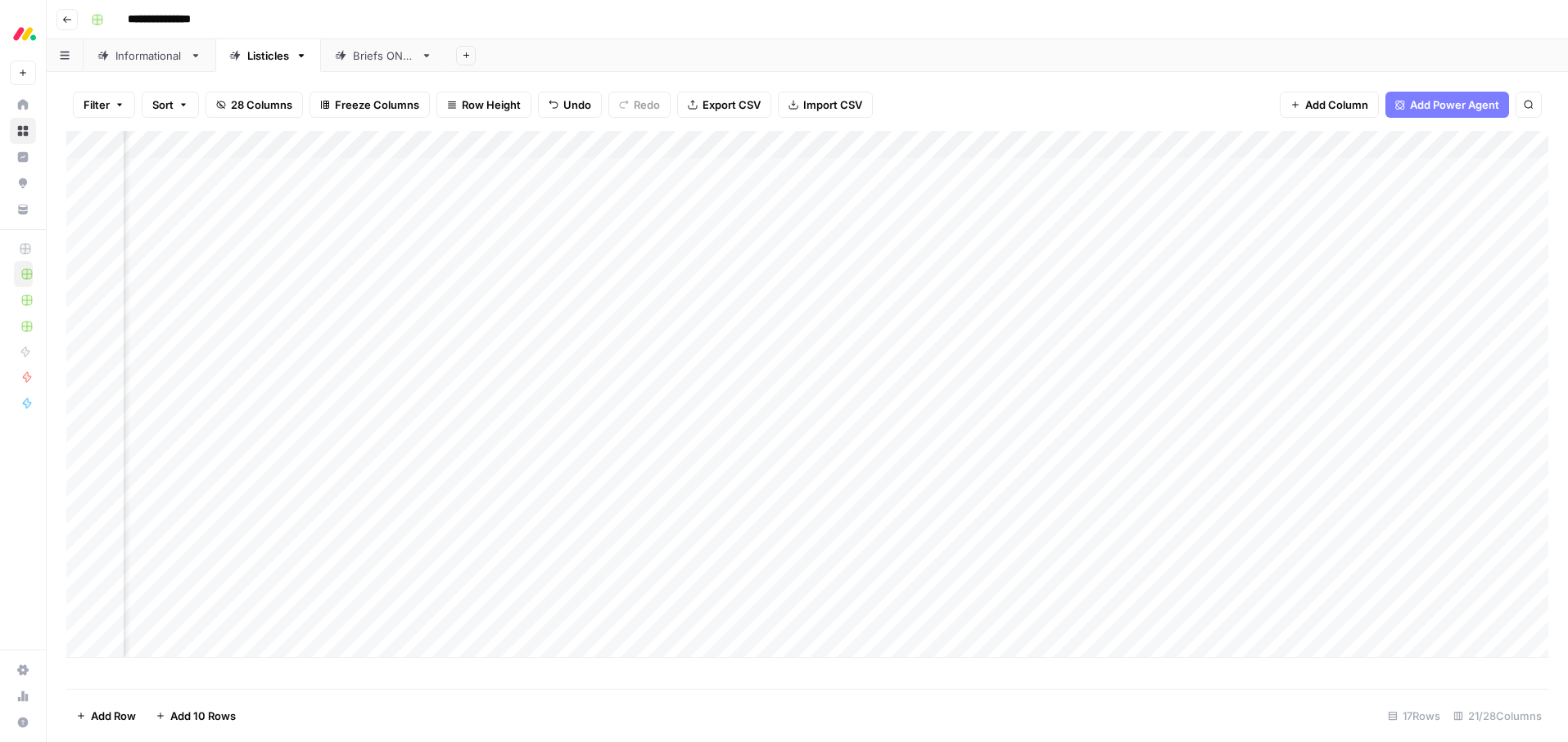
scroll to position [0, 1299]
click at [813, 226] on div "Add Column" at bounding box center [807, 394] width 1482 height 527
click at [612, 222] on div "Add Column" at bounding box center [807, 394] width 1482 height 527
click at [608, 225] on div "Add Column" at bounding box center [807, 394] width 1482 height 527
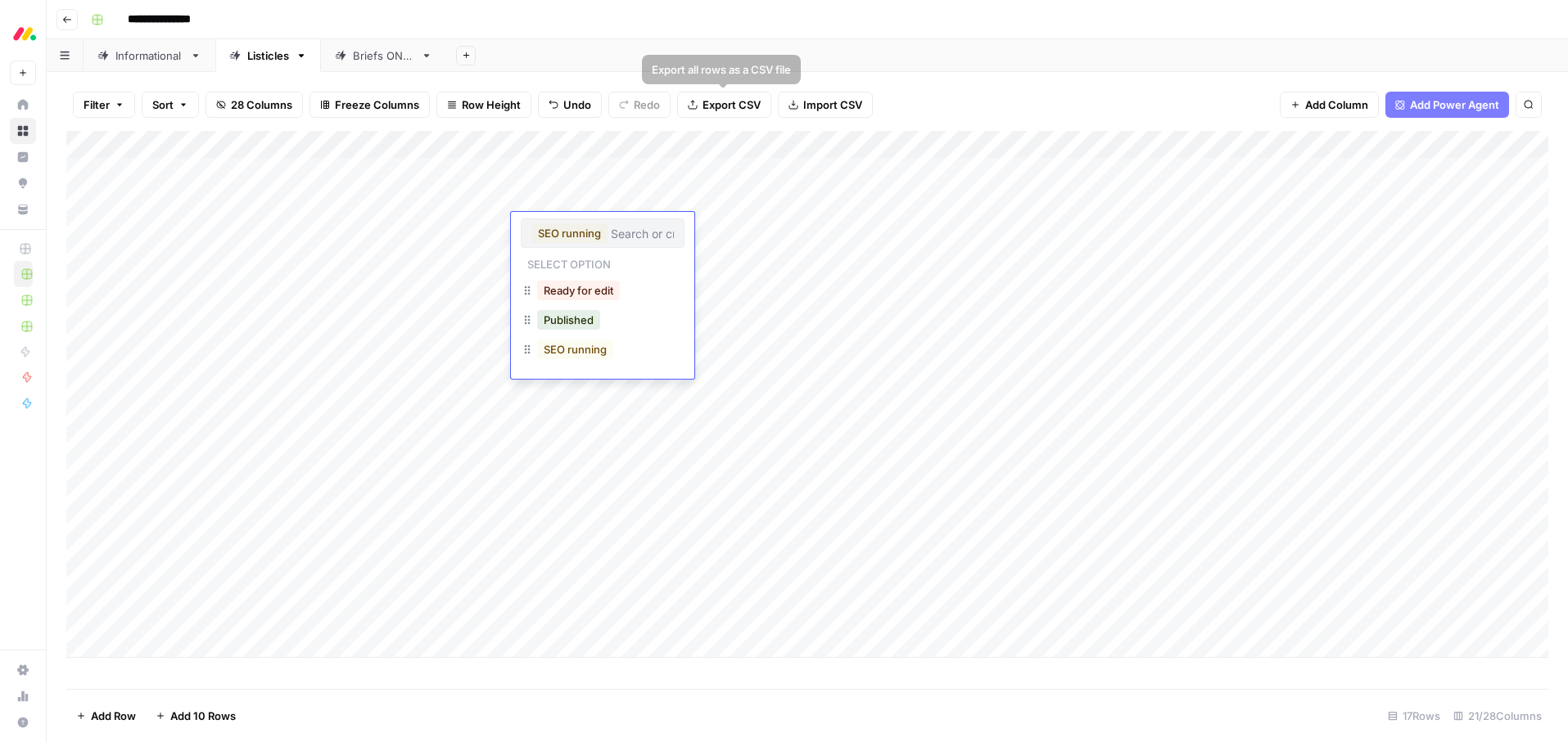
click at [743, 49] on div "Add Sheet" at bounding box center [1007, 56] width 1121 height 33
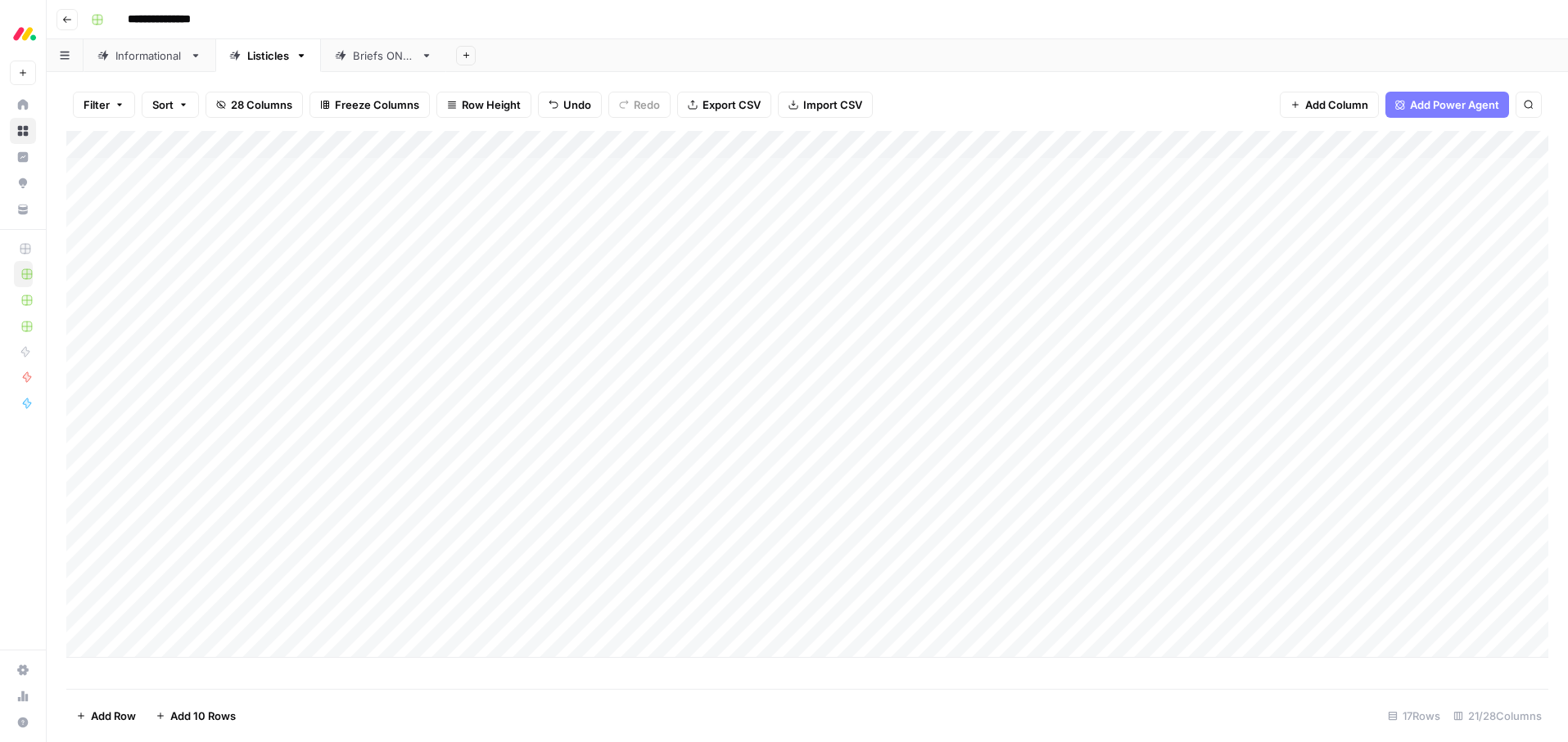
click at [610, 231] on div "Add Column" at bounding box center [807, 394] width 1482 height 527
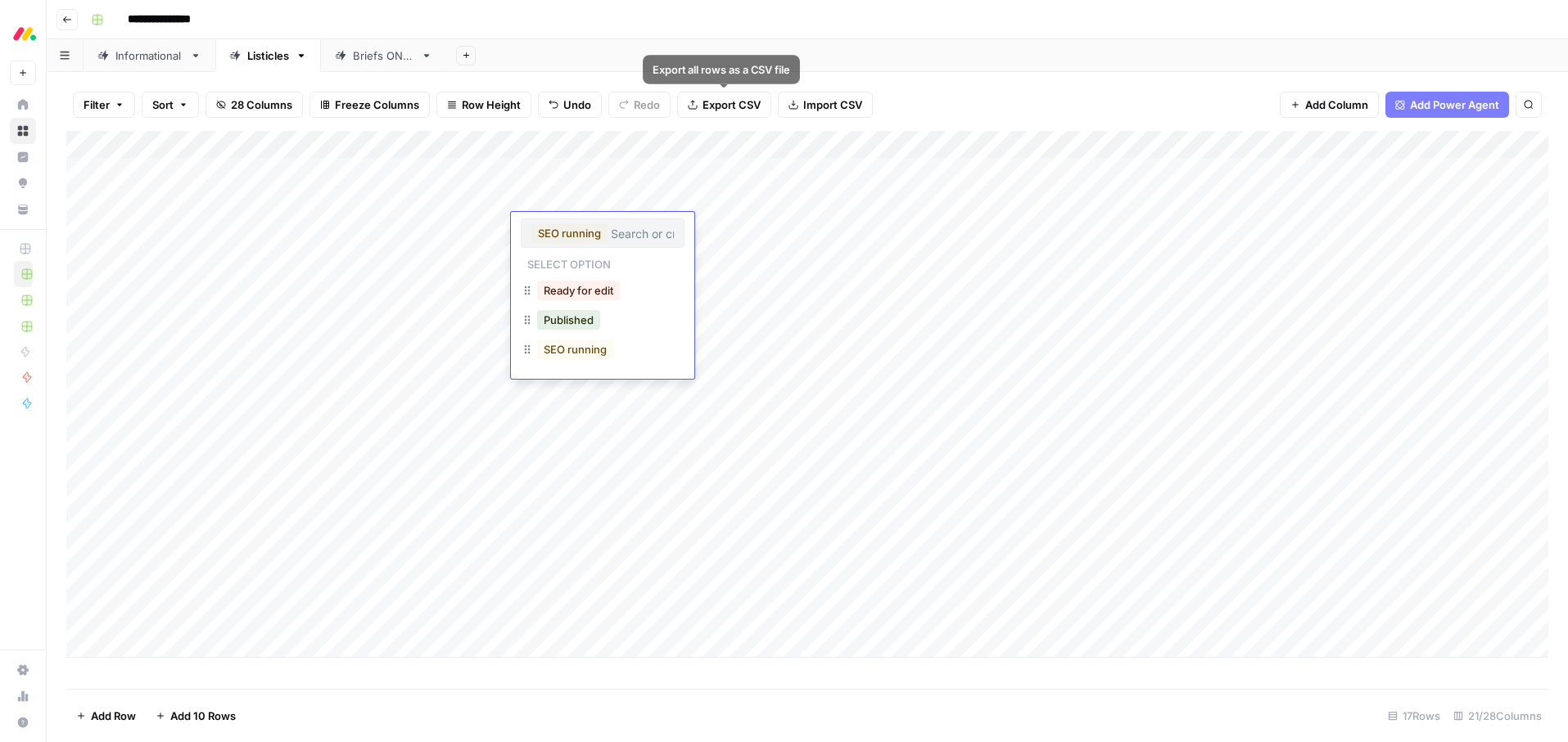
click at [772, 49] on div "Add Sheet" at bounding box center [1007, 56] width 1121 height 33
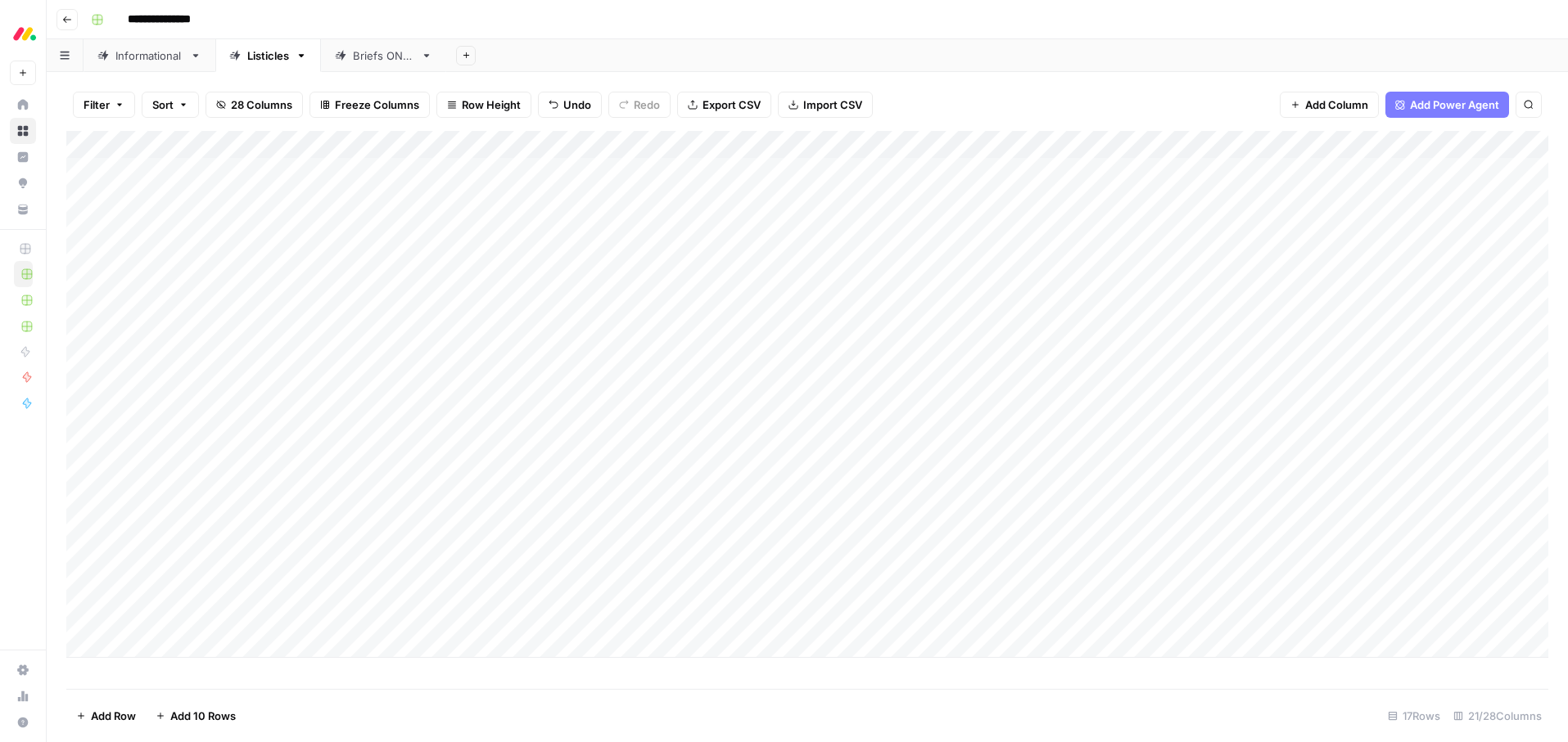
click at [604, 228] on div "Add Column" at bounding box center [807, 394] width 1482 height 527
click at [579, 263] on p "Select option" at bounding box center [569, 263] width 96 height 20
click at [644, 235] on input "text" at bounding box center [642, 233] width 63 height 15
click at [600, 234] on input "text" at bounding box center [602, 233] width 143 height 15
type input "STUCK"
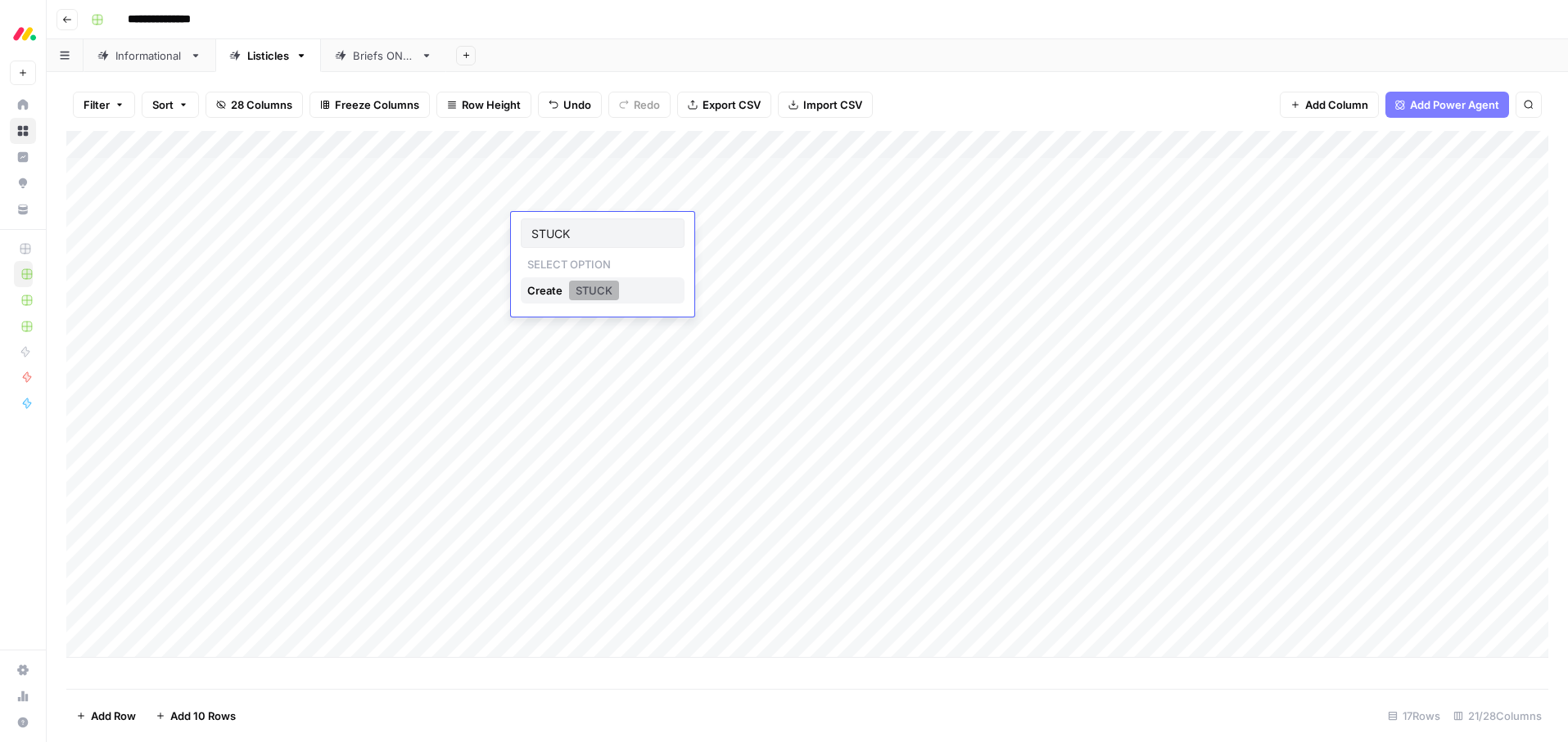
click at [597, 290] on button "STUCK" at bounding box center [594, 291] width 50 height 20
click at [550, 226] on div "Add Column" at bounding box center [807, 394] width 1482 height 527
drag, startPoint x: 606, startPoint y: 226, endPoint x: 597, endPoint y: 233, distance: 11.4
click at [606, 226] on input "text" at bounding box center [630, 233] width 89 height 15
click at [555, 234] on button "STUCK" at bounding box center [556, 233] width 50 height 20
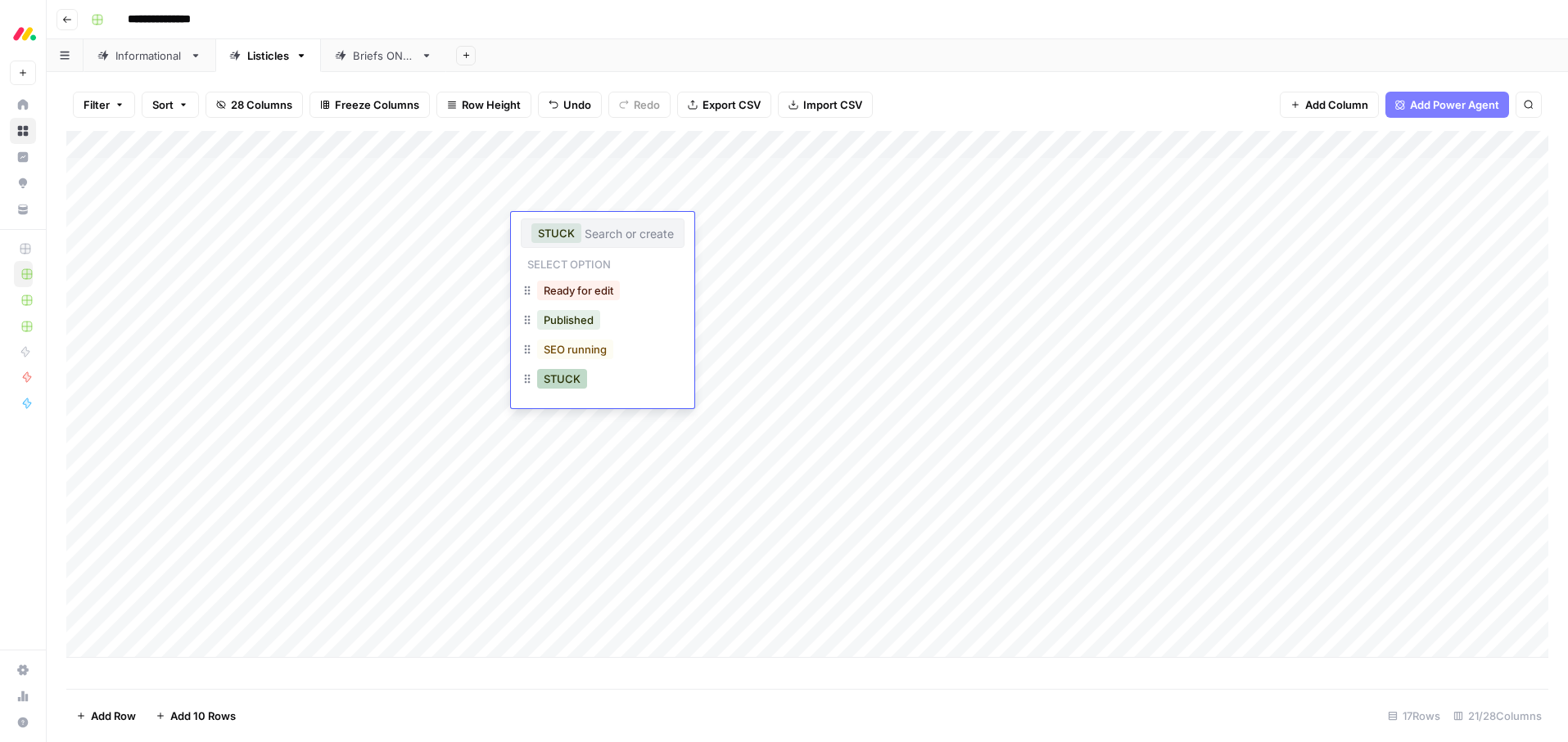
click at [558, 382] on button "STUCK" at bounding box center [562, 379] width 50 height 20
click at [541, 222] on div "Add Column" at bounding box center [807, 394] width 1482 height 527
click at [528, 379] on icon "button" at bounding box center [527, 379] width 6 height 9
click at [603, 380] on div "STUCK" at bounding box center [602, 380] width 164 height 30
click at [602, 236] on input "text" at bounding box center [630, 233] width 89 height 15
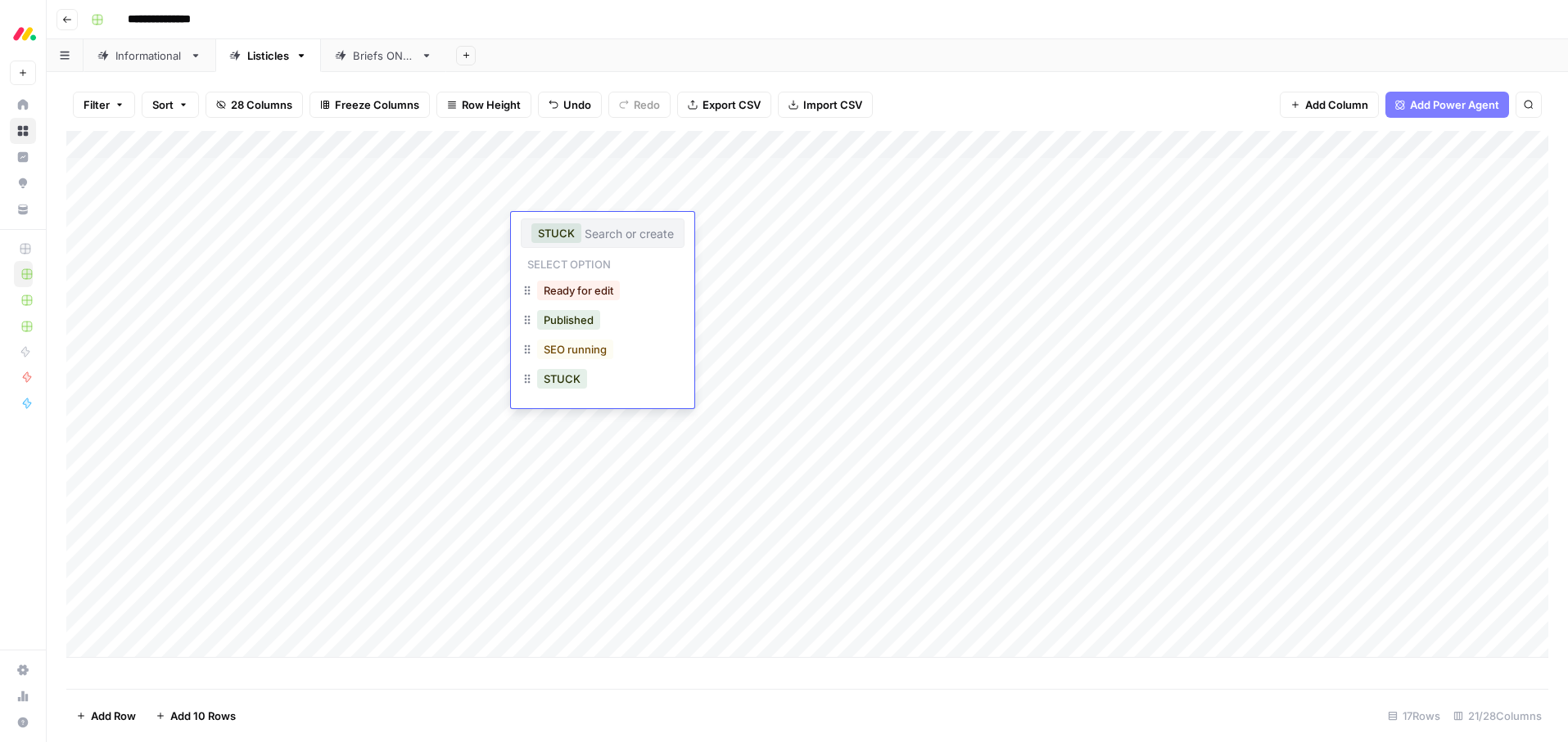
click at [601, 380] on div "STUCK" at bounding box center [602, 380] width 164 height 30
click at [569, 383] on button "STUCK" at bounding box center [562, 379] width 50 height 20
click at [550, 225] on div "Add Column" at bounding box center [807, 394] width 1482 height 527
click at [715, 16] on div "**********" at bounding box center [817, 20] width 1467 height 26
click at [664, 147] on div "Add Column" at bounding box center [807, 394] width 1482 height 527
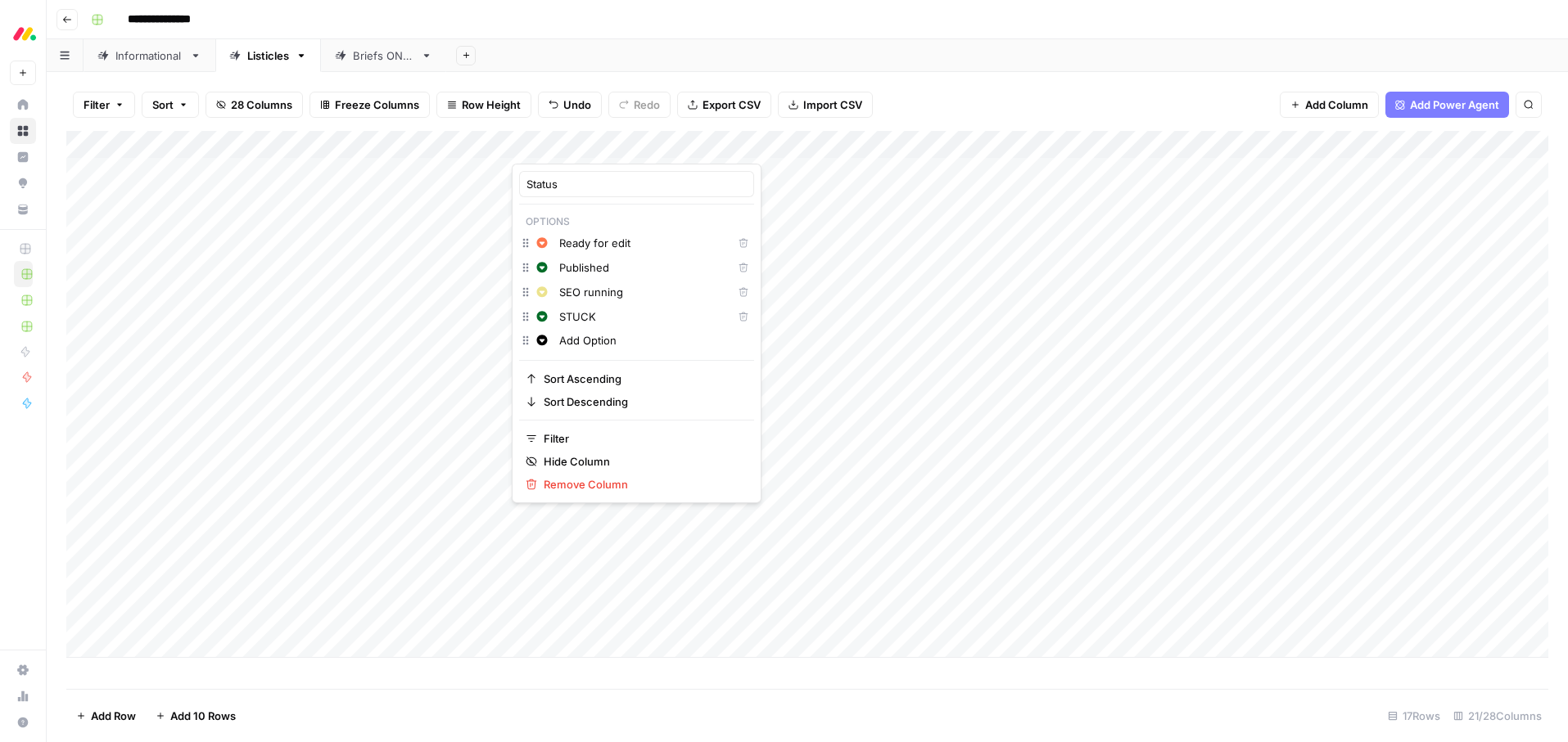
click at [617, 319] on input "STUCK" at bounding box center [643, 317] width 166 height 16
click at [585, 387] on span "Red" at bounding box center [635, 390] width 106 height 16
click at [741, 55] on div "Add Sheet" at bounding box center [1007, 56] width 1121 height 33
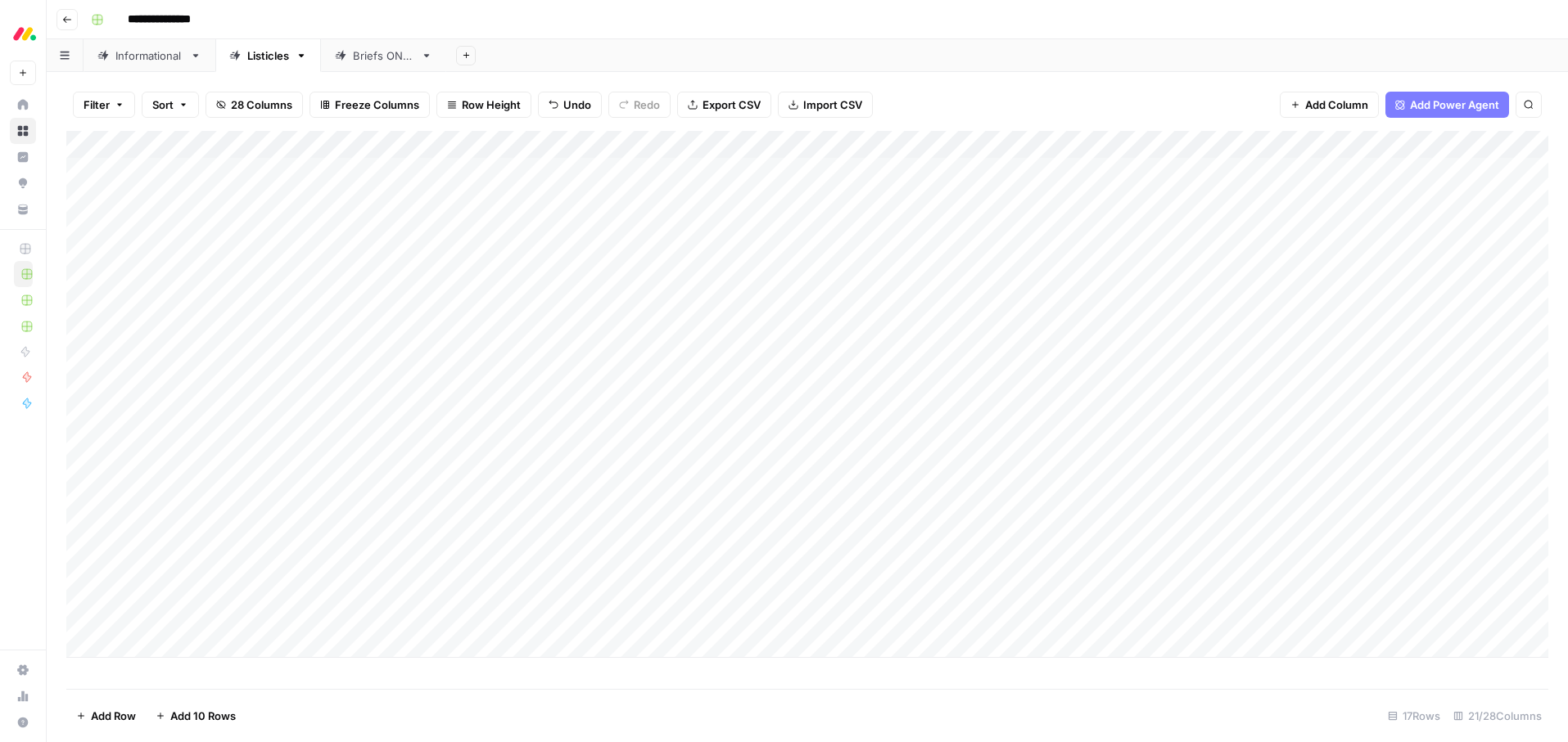
click at [733, 36] on header "**********" at bounding box center [807, 20] width 1521 height 40
click at [652, 218] on div "Add Column" at bounding box center [807, 394] width 1482 height 527
click at [674, 37] on header "**********" at bounding box center [807, 20] width 1521 height 40
click at [660, 142] on div "Add Column" at bounding box center [807, 394] width 1482 height 527
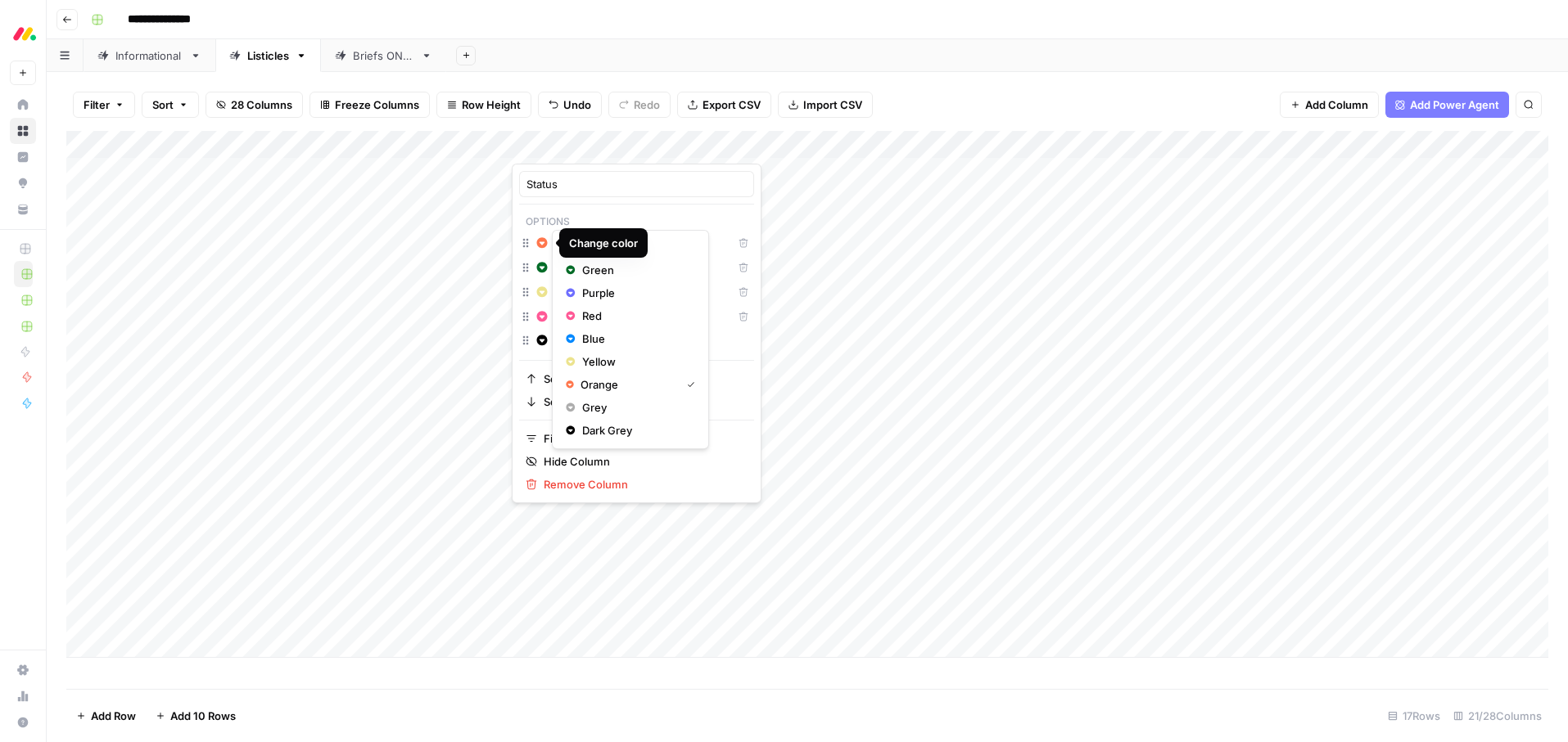
click at [543, 245] on icon "button" at bounding box center [542, 242] width 11 height 11
click at [592, 357] on span "Yellow" at bounding box center [635, 362] width 106 height 16
click at [543, 291] on icon "button" at bounding box center [542, 292] width 12 height 12
click at [597, 432] on span "Orange" at bounding box center [635, 434] width 106 height 16
click at [1006, 52] on div "Add Sheet" at bounding box center [1007, 56] width 1121 height 33
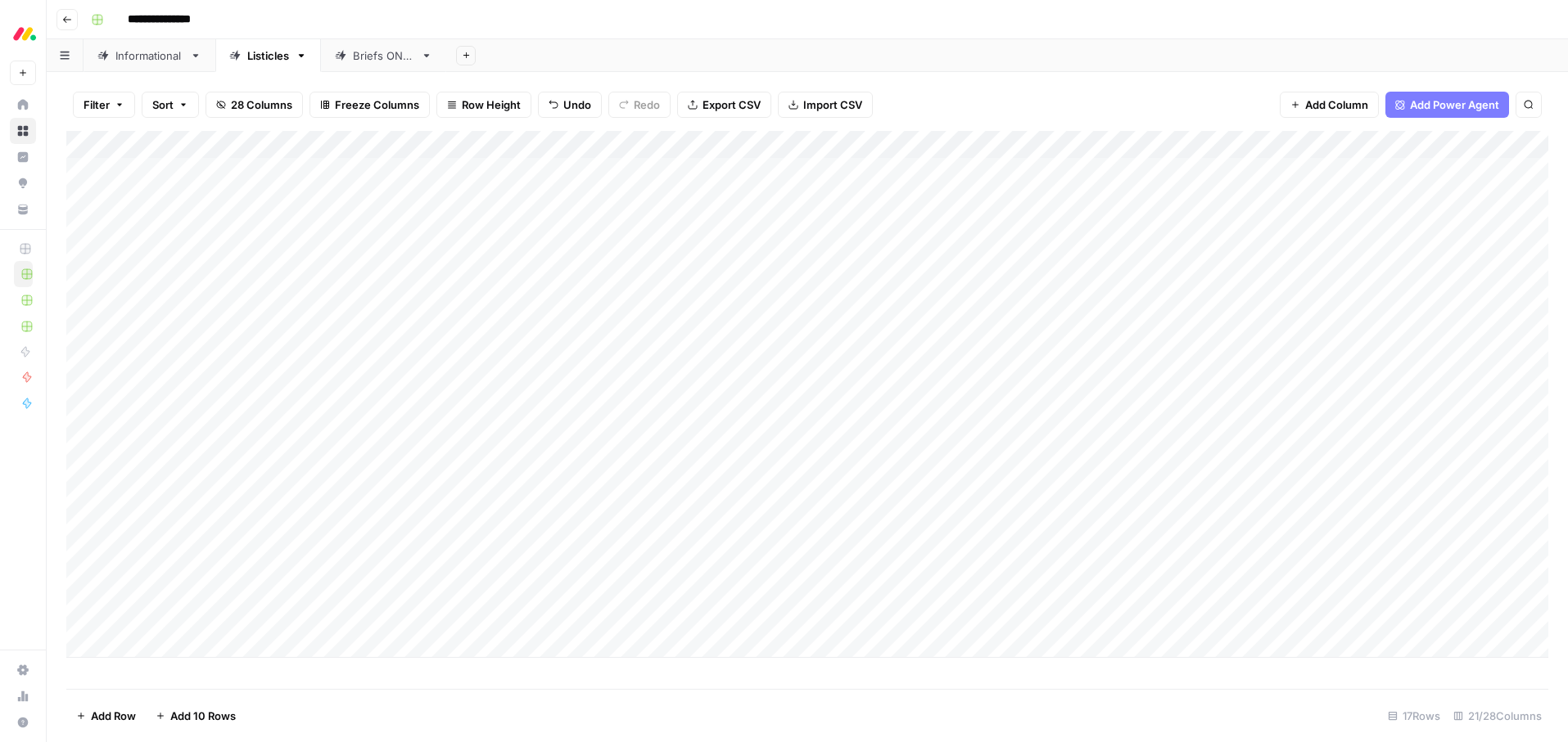
click at [943, 35] on header "**********" at bounding box center [807, 20] width 1521 height 40
drag, startPoint x: 927, startPoint y: 35, endPoint x: 704, endPoint y: 95, distance: 230.9
click at [926, 35] on header "**********" at bounding box center [807, 20] width 1521 height 40
click at [674, 22] on div "**********" at bounding box center [817, 20] width 1467 height 26
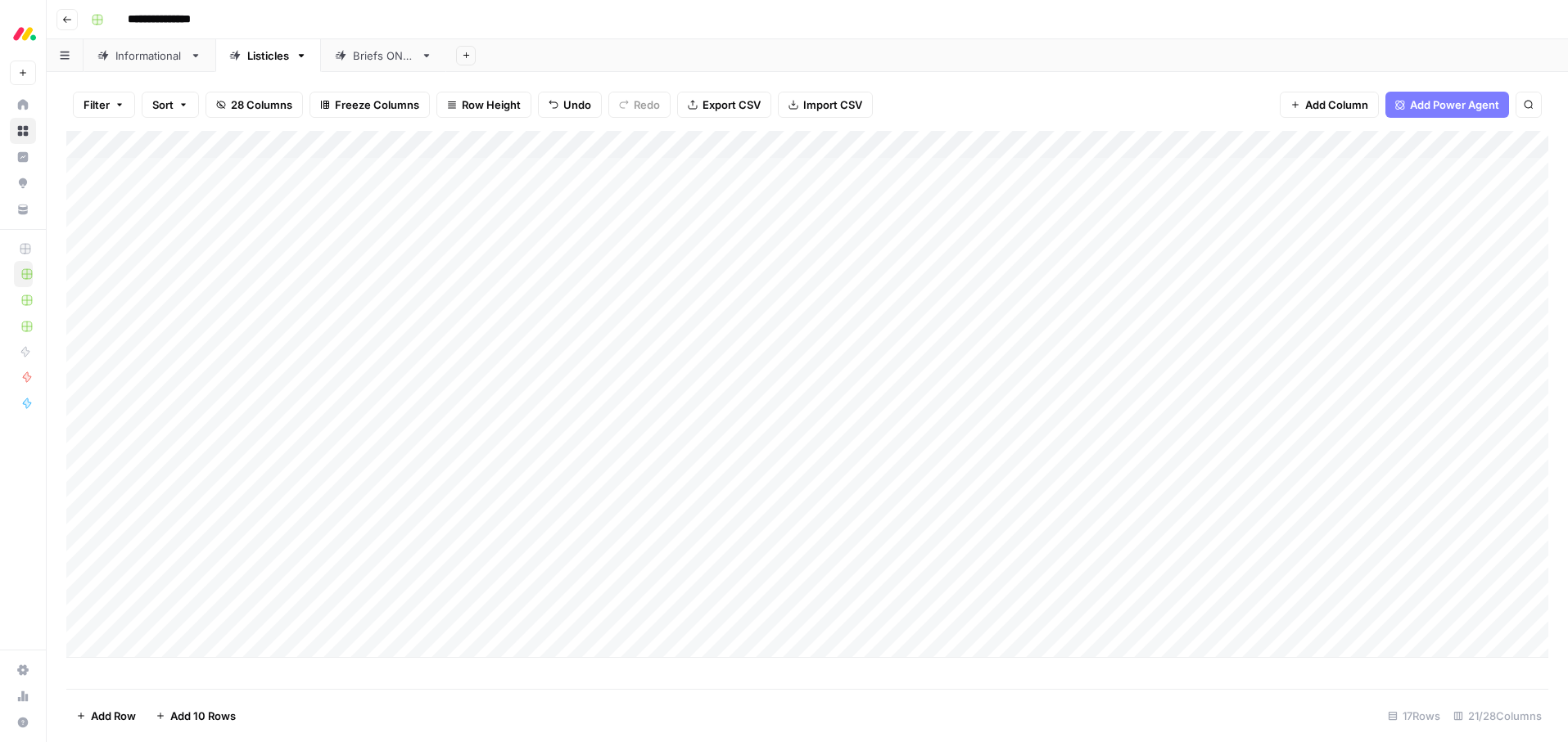
click at [623, 177] on div "Add Column" at bounding box center [807, 394] width 1482 height 527
click at [775, 53] on div "Add Sheet" at bounding box center [1007, 56] width 1121 height 33
click at [545, 226] on div "Add Column" at bounding box center [807, 394] width 1482 height 527
click at [788, 44] on div "Add Sheet" at bounding box center [1007, 56] width 1121 height 33
click at [260, 285] on div "Add Column" at bounding box center [807, 394] width 1482 height 527
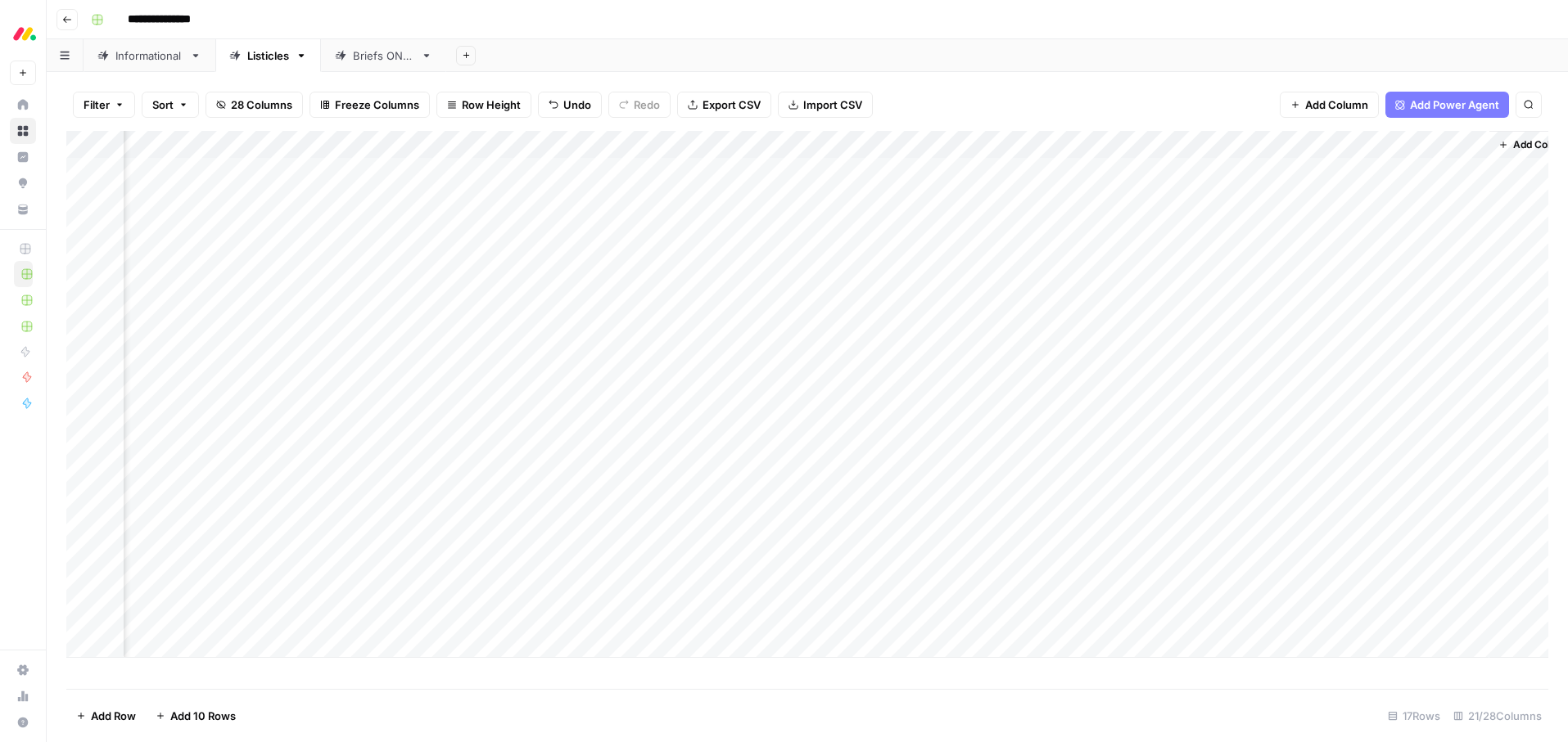
scroll to position [0, 2082]
click at [1048, 279] on div "Add Column" at bounding box center [807, 394] width 1482 height 527
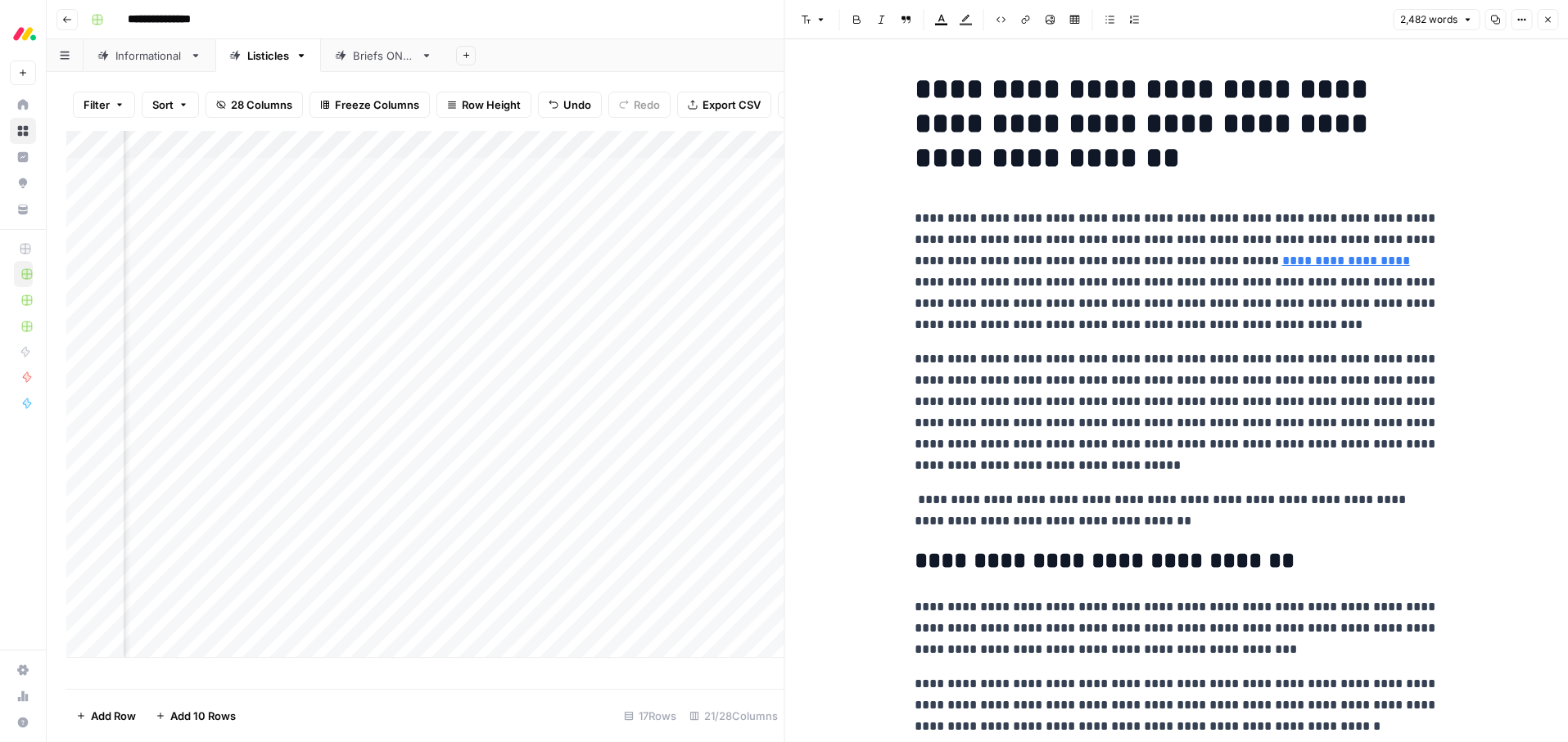
click at [1228, 285] on p "**********" at bounding box center [1177, 271] width 524 height 128
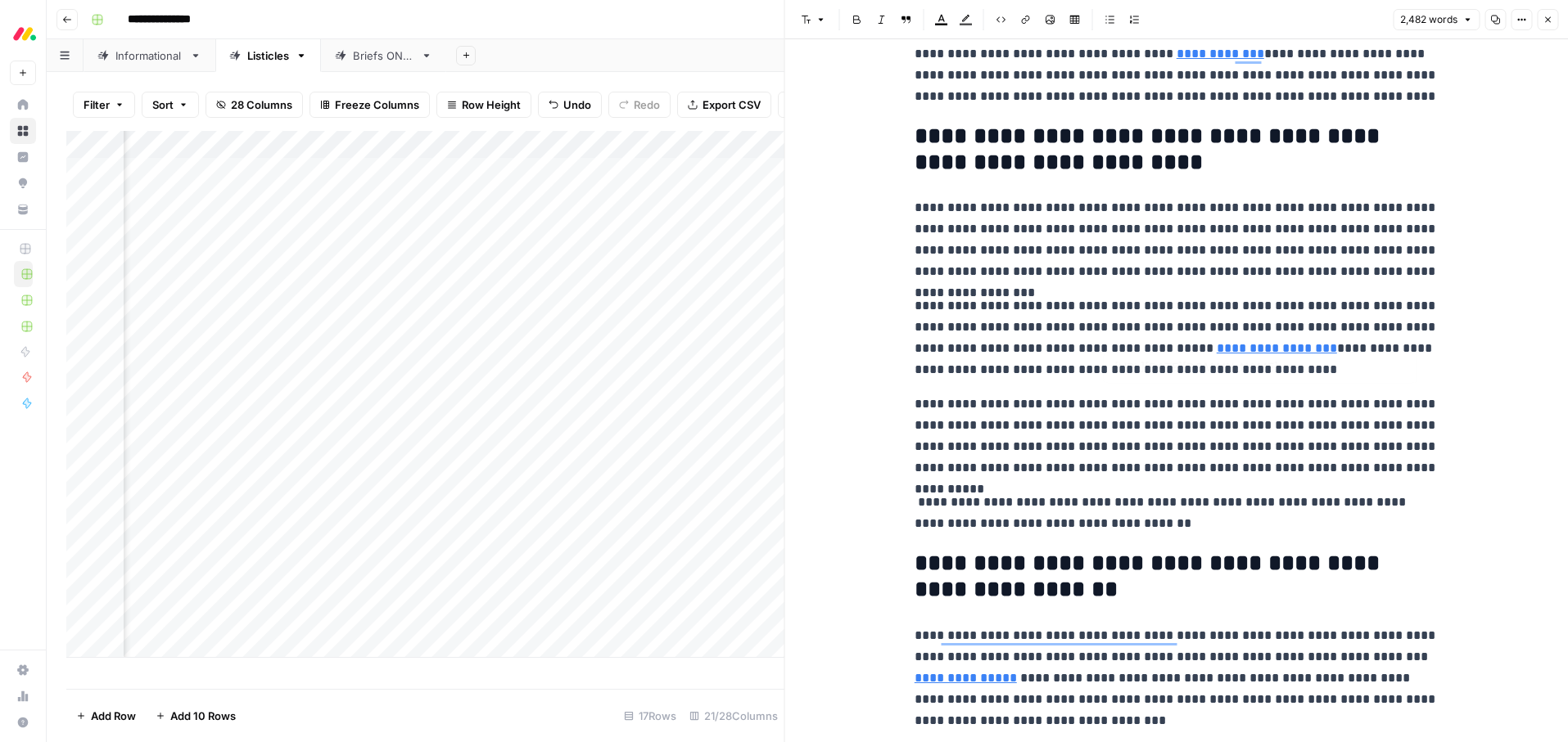
scroll to position [720, 0]
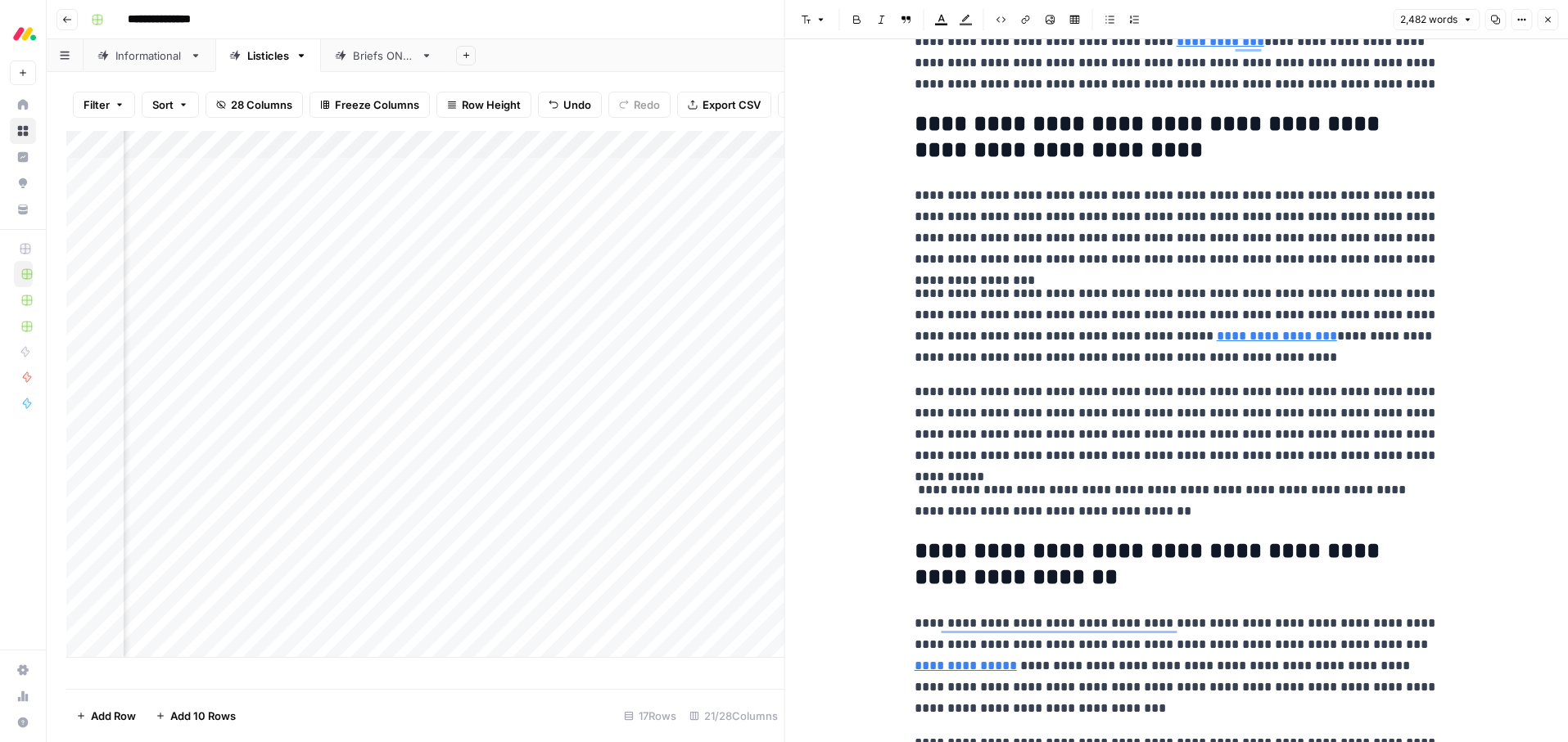
click at [1217, 334] on link "**********" at bounding box center [1277, 335] width 120 height 12
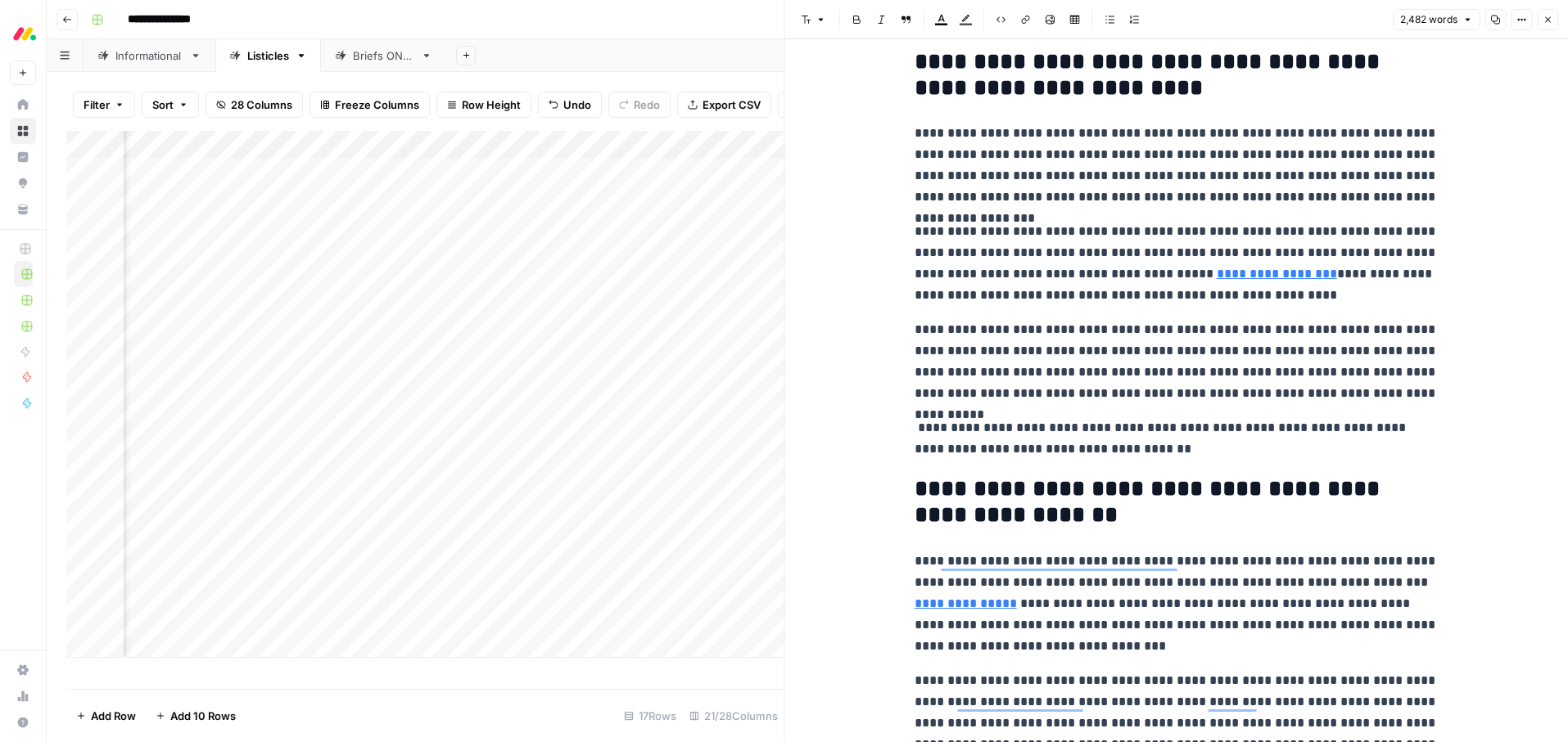
scroll to position [804, 0]
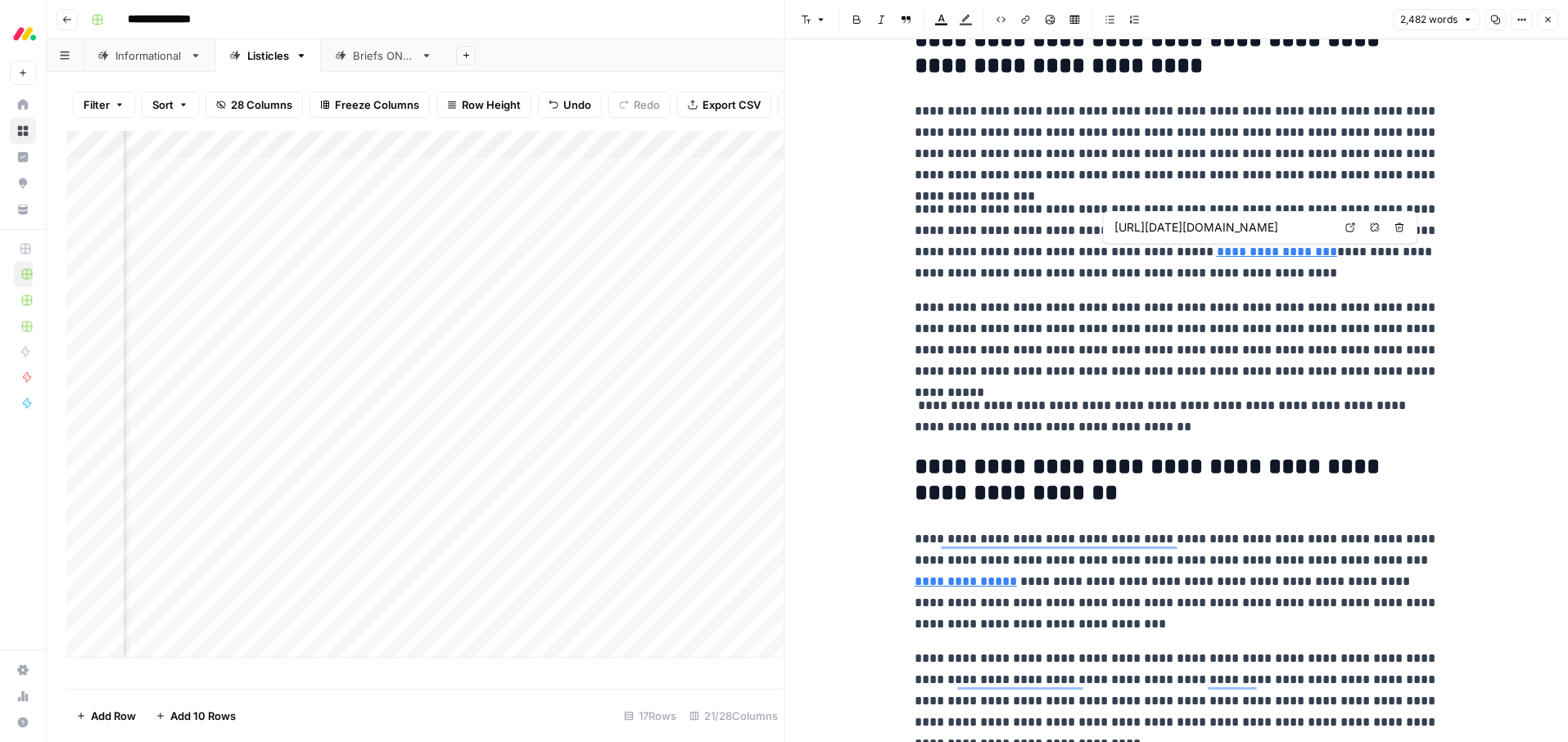
click at [1347, 228] on icon at bounding box center [1350, 227] width 10 height 10
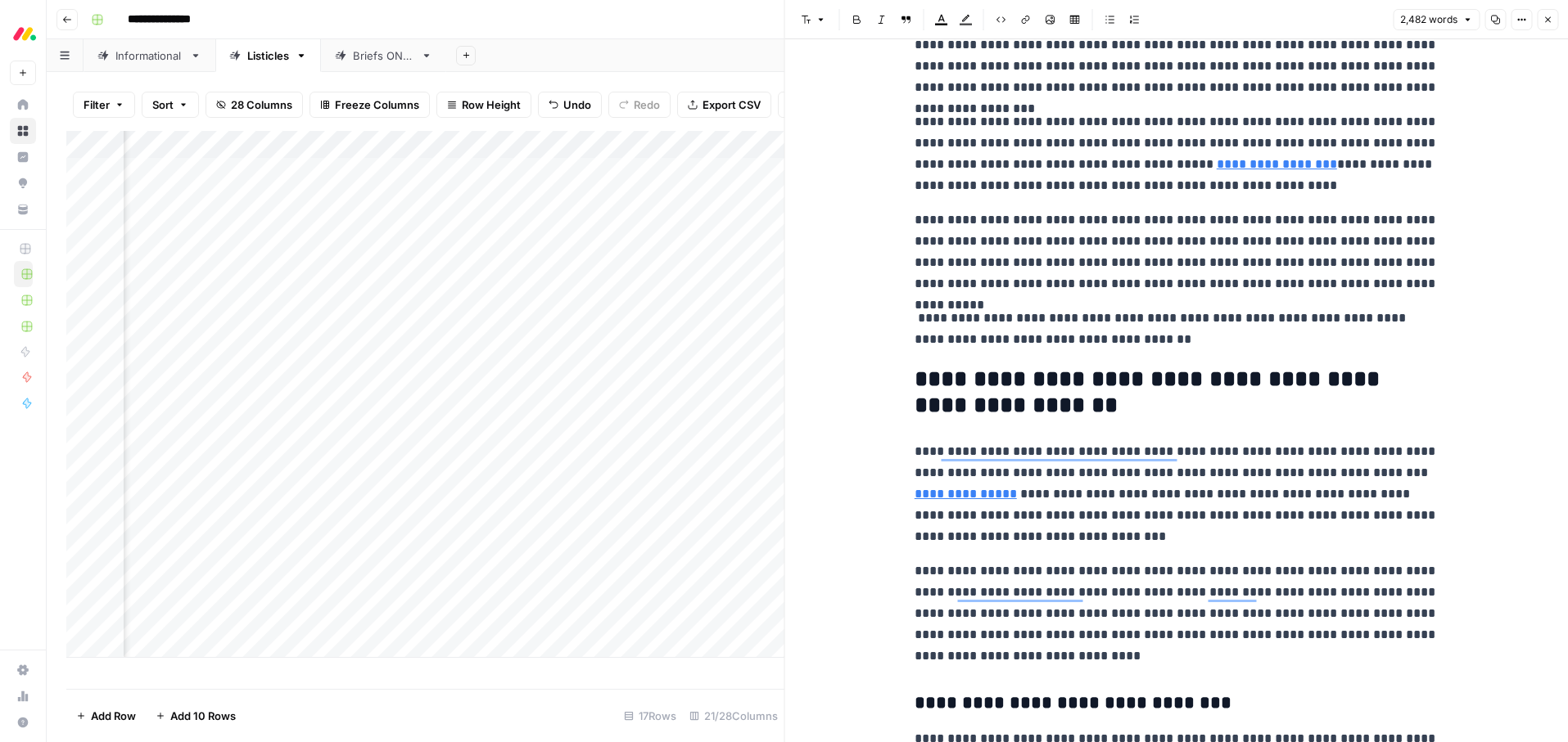
click at [1017, 488] on link "**********" at bounding box center [966, 493] width 102 height 12
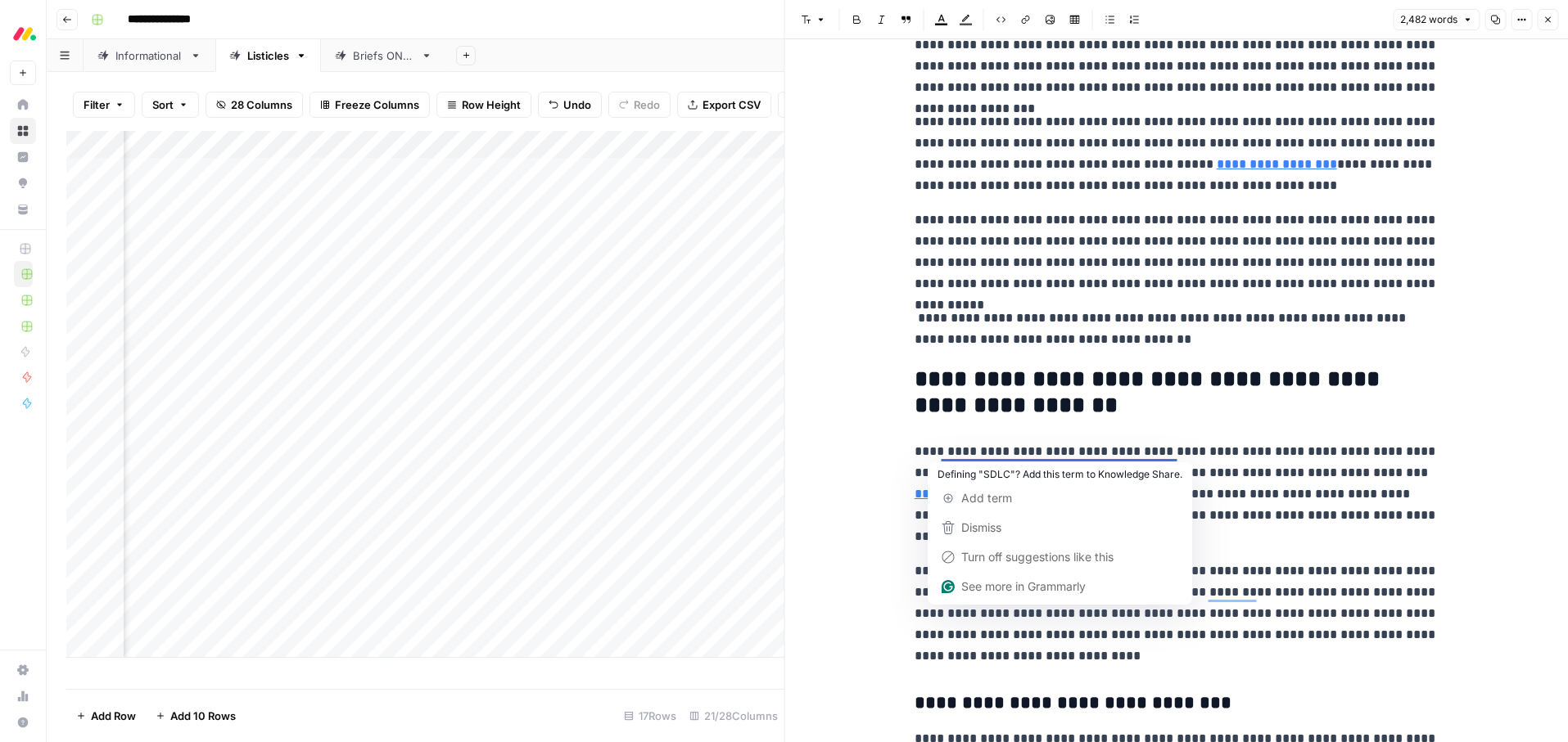
drag, startPoint x: 1308, startPoint y: 474, endPoint x: 1130, endPoint y: 478, distance: 178.0
click at [1306, 474] on p "**********" at bounding box center [1177, 494] width 524 height 106
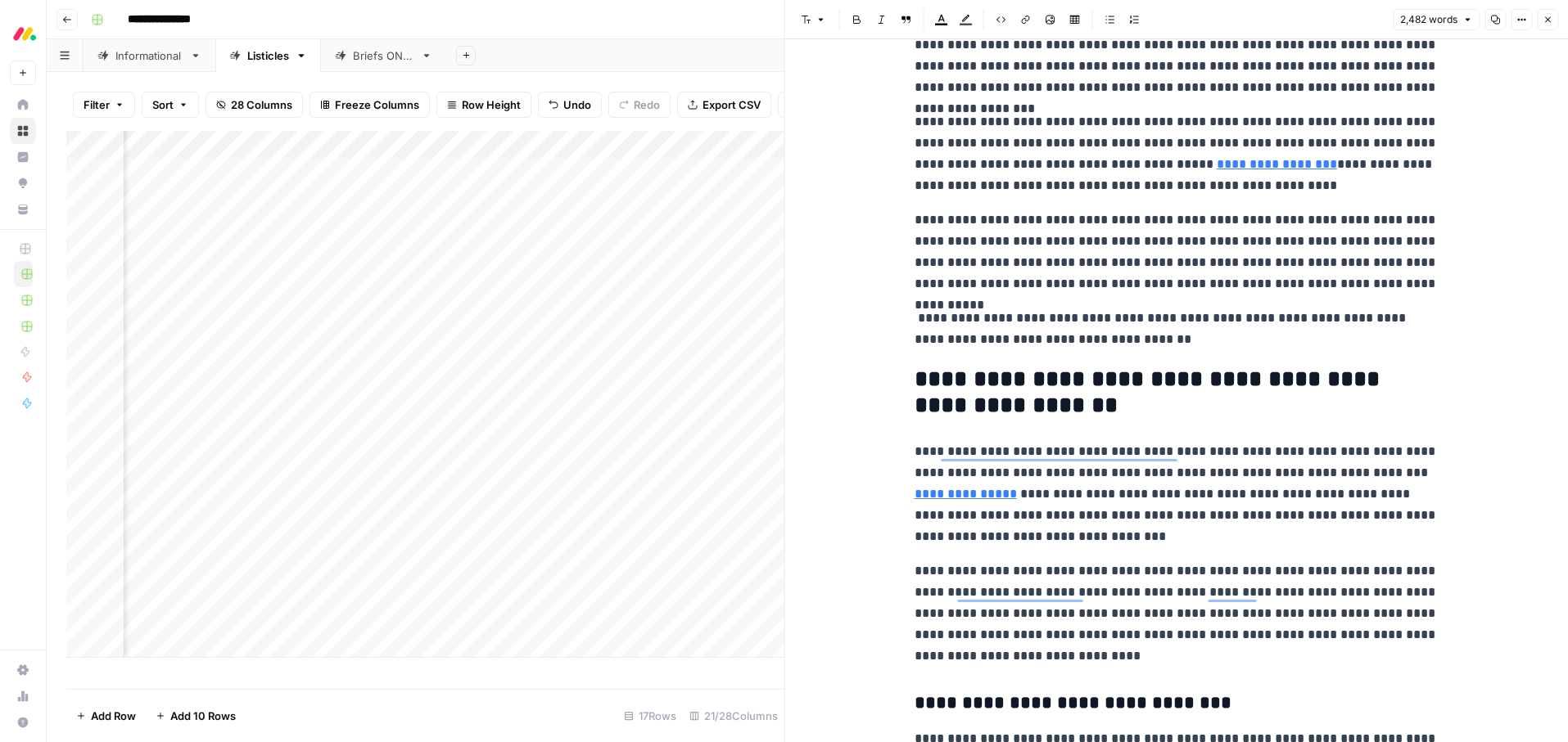
click at [923, 498] on link "**********" at bounding box center [966, 493] width 102 height 12
click at [1017, 488] on link "**********" at bounding box center [966, 493] width 102 height 12
drag, startPoint x: 1369, startPoint y: 475, endPoint x: 942, endPoint y: 500, distance: 427.7
click at [942, 500] on p "**********" at bounding box center [1177, 494] width 524 height 106
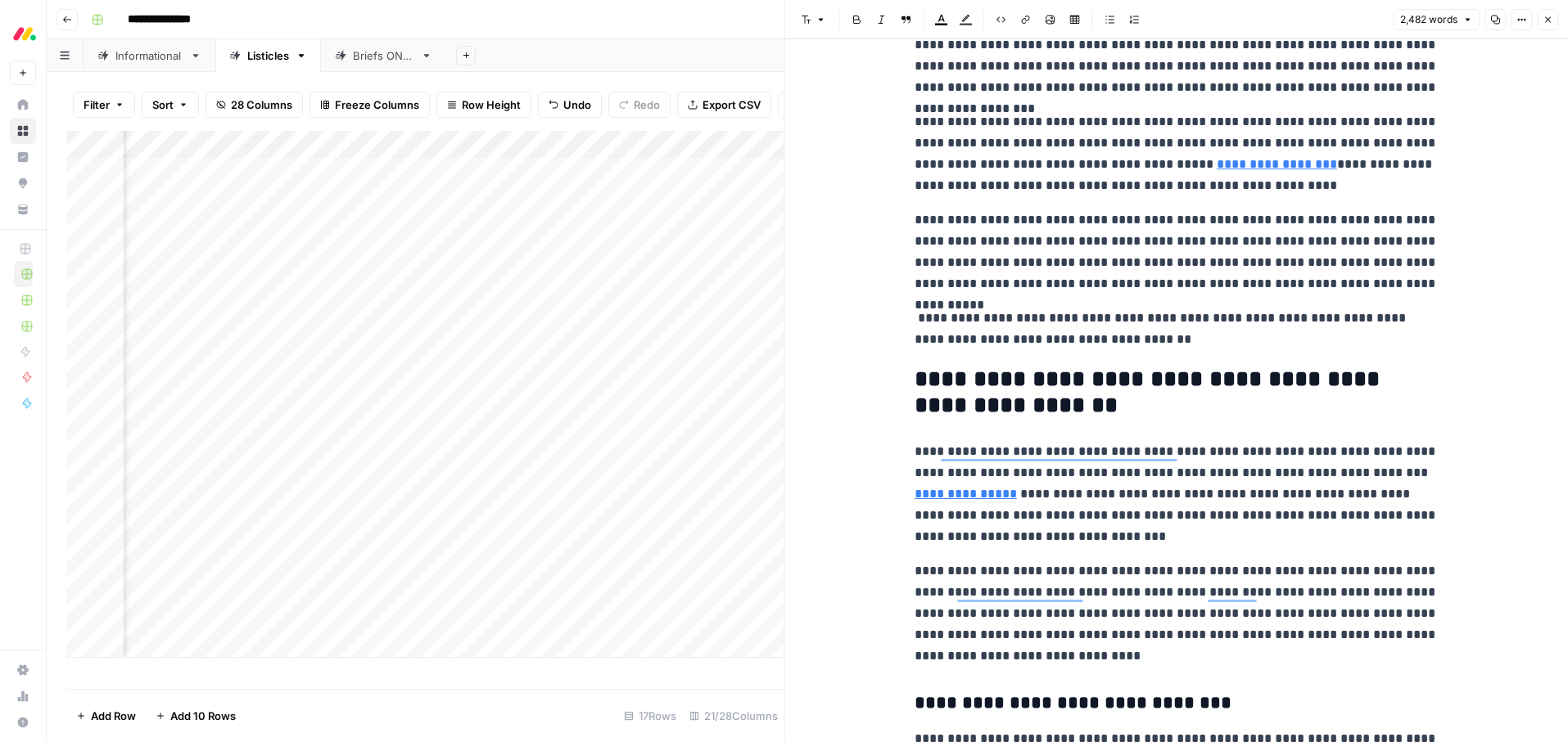
click at [1017, 488] on link "**********" at bounding box center [966, 493] width 102 height 12
drag, startPoint x: 1266, startPoint y: 520, endPoint x: 1343, endPoint y: 499, distance: 79.8
click at [1278, 515] on p "**********" at bounding box center [1177, 494] width 524 height 106
click at [1017, 488] on link "**********" at bounding box center [966, 493] width 102 height 12
click at [1044, 534] on p "**********" at bounding box center [1177, 494] width 524 height 106
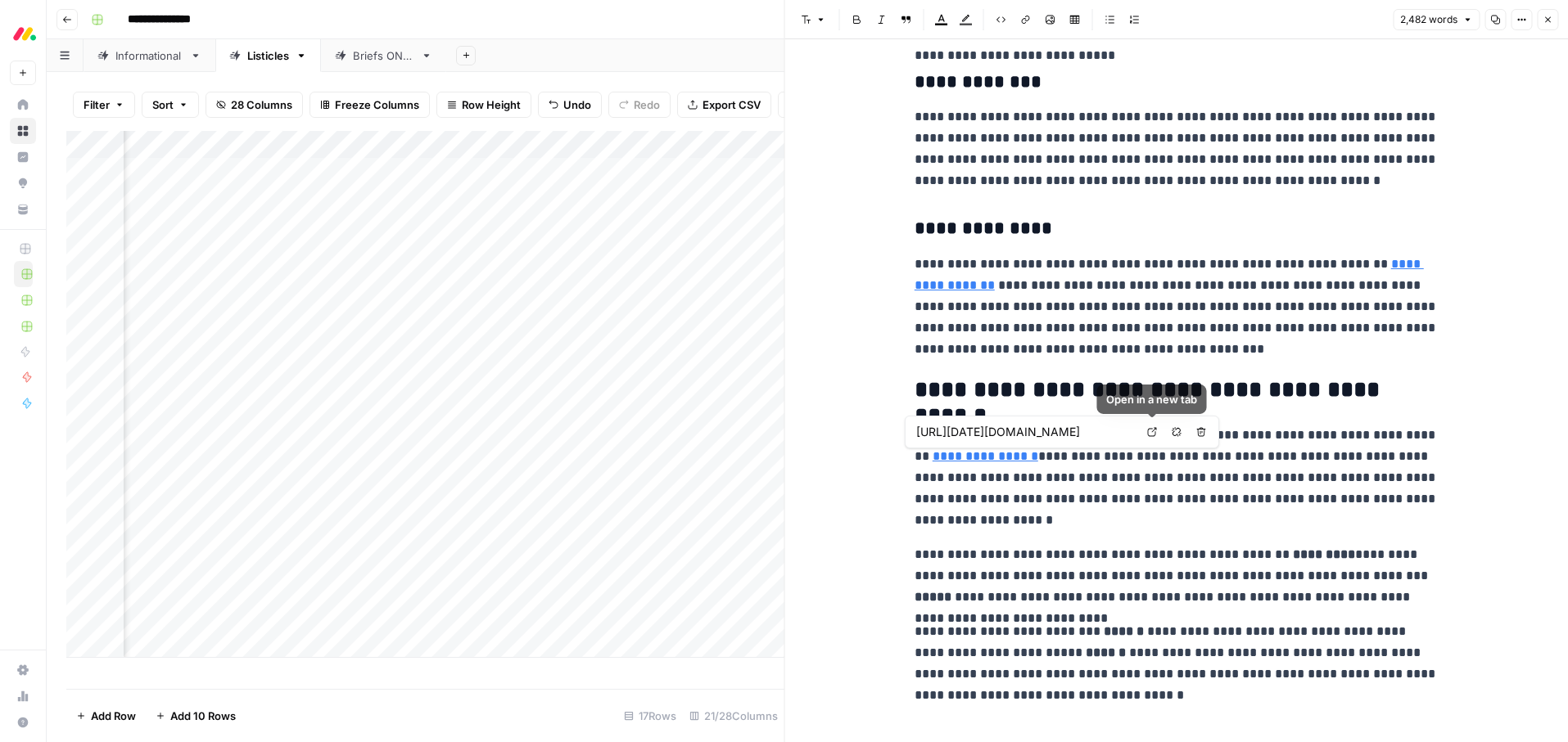
click at [1153, 432] on icon at bounding box center [1152, 432] width 10 height 10
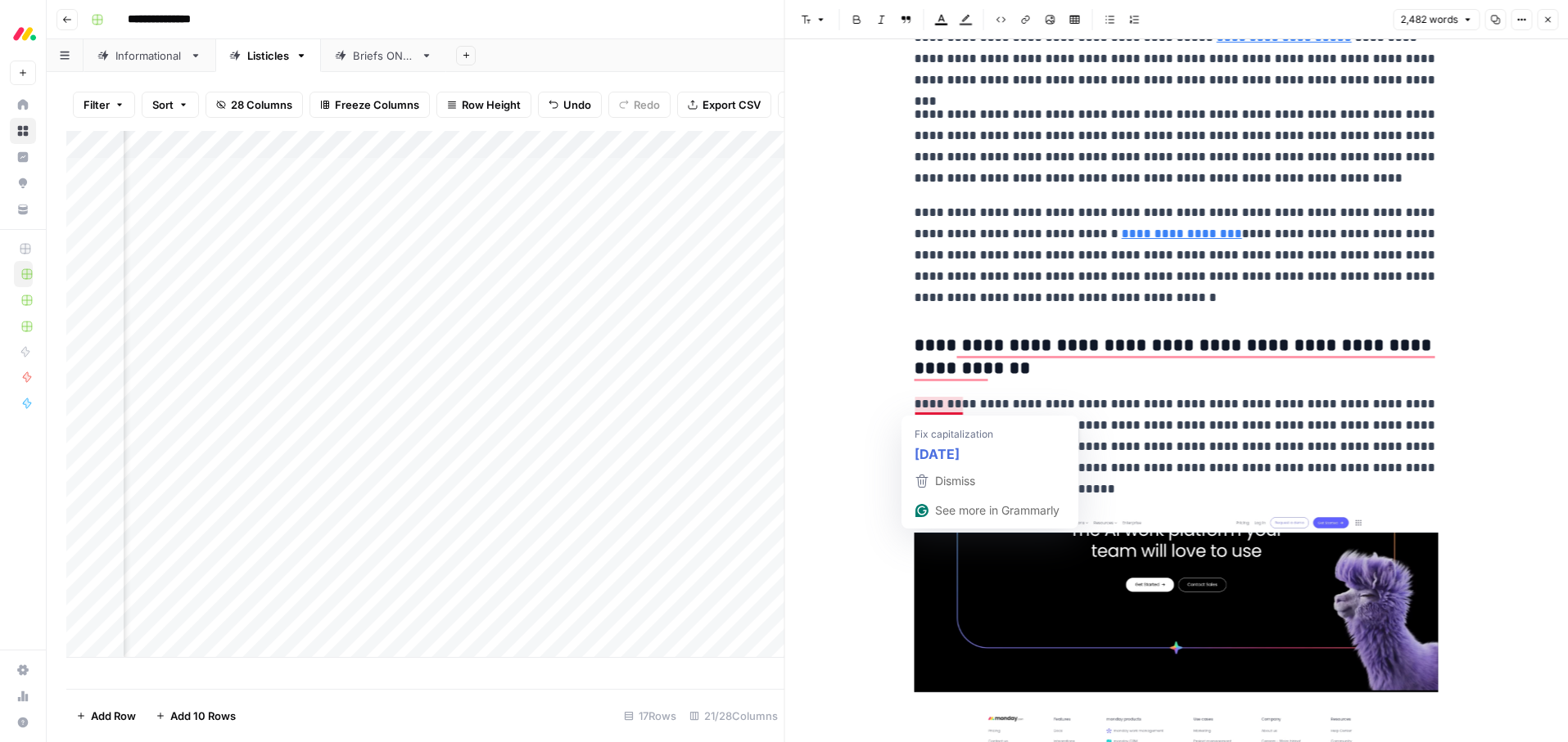
drag, startPoint x: 989, startPoint y: 408, endPoint x: 912, endPoint y: 406, distance: 77.0
click at [912, 406] on div "**********" at bounding box center [1177, 135] width 544 height 7626
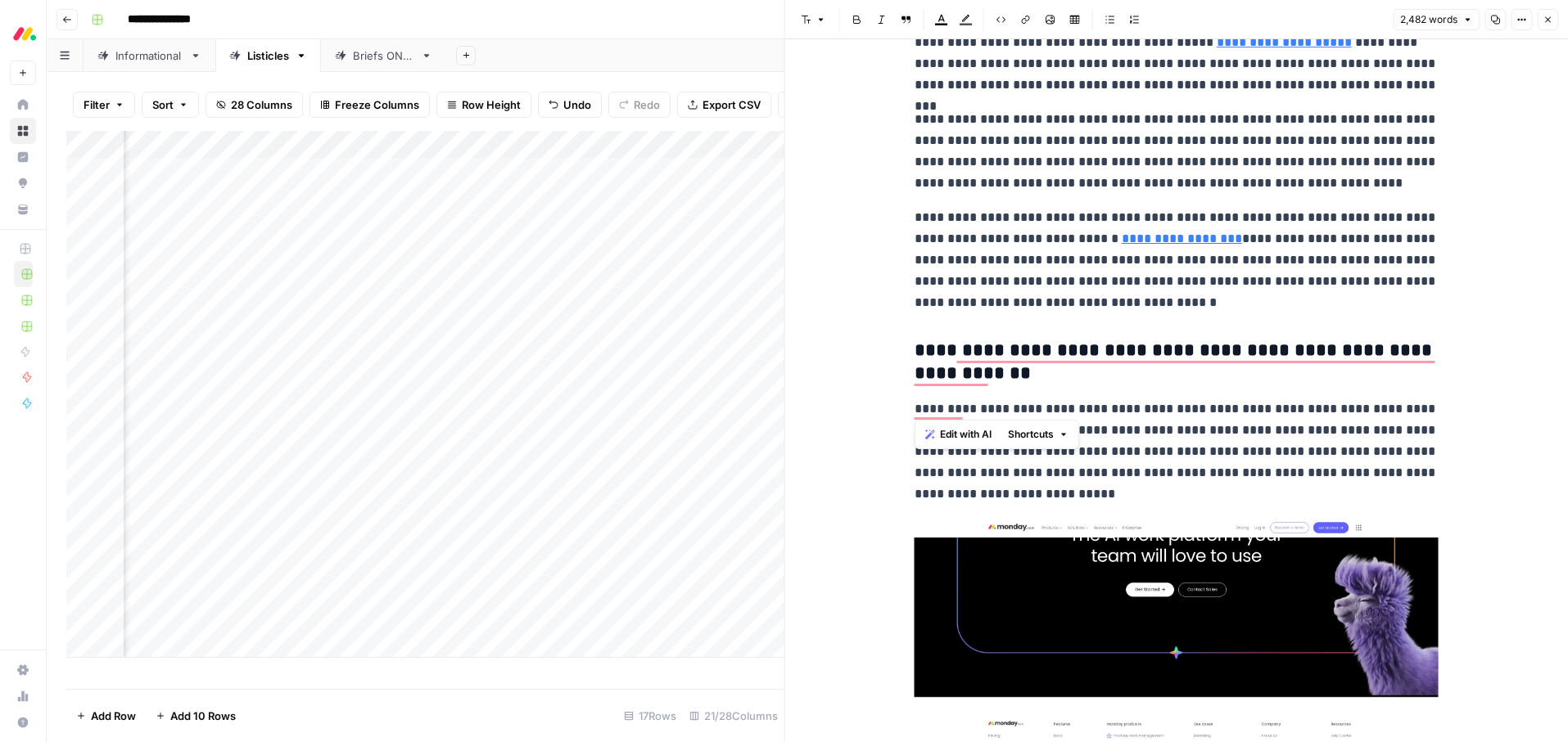
copy p "**********"
type input "monday dev"
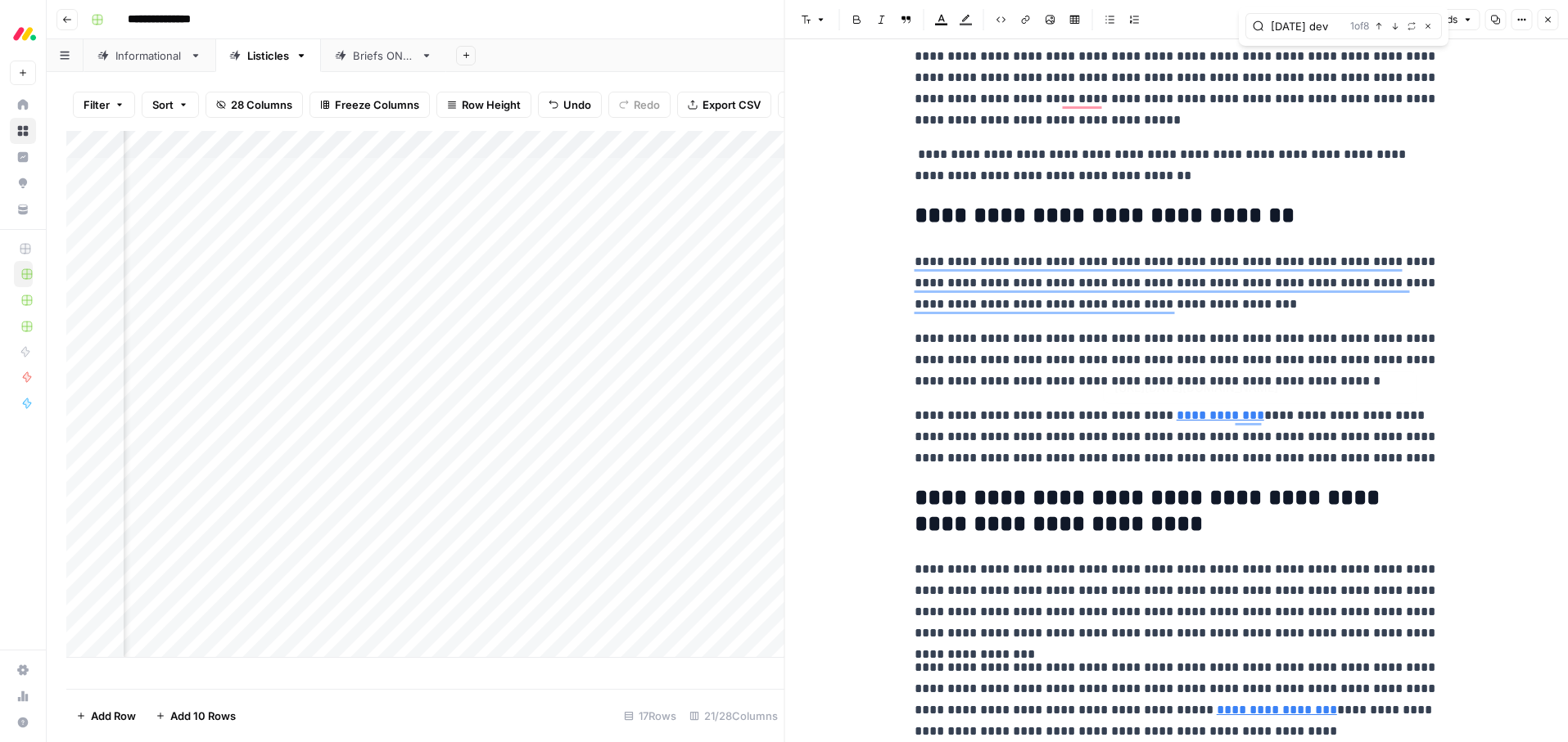
type input "[URL][DATE][DOMAIN_NAME]"
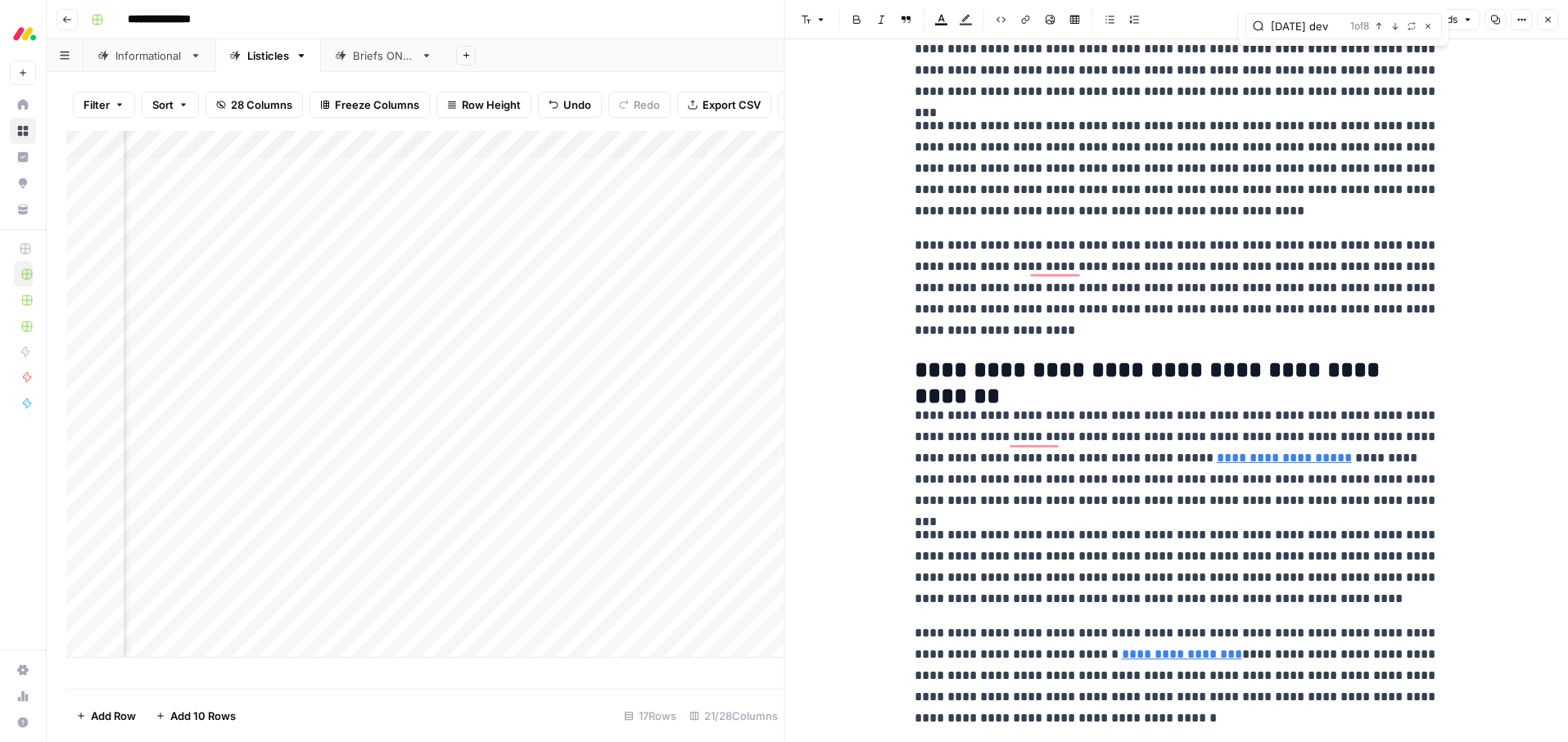
type input "[URL][DATE][DOMAIN_NAME]"
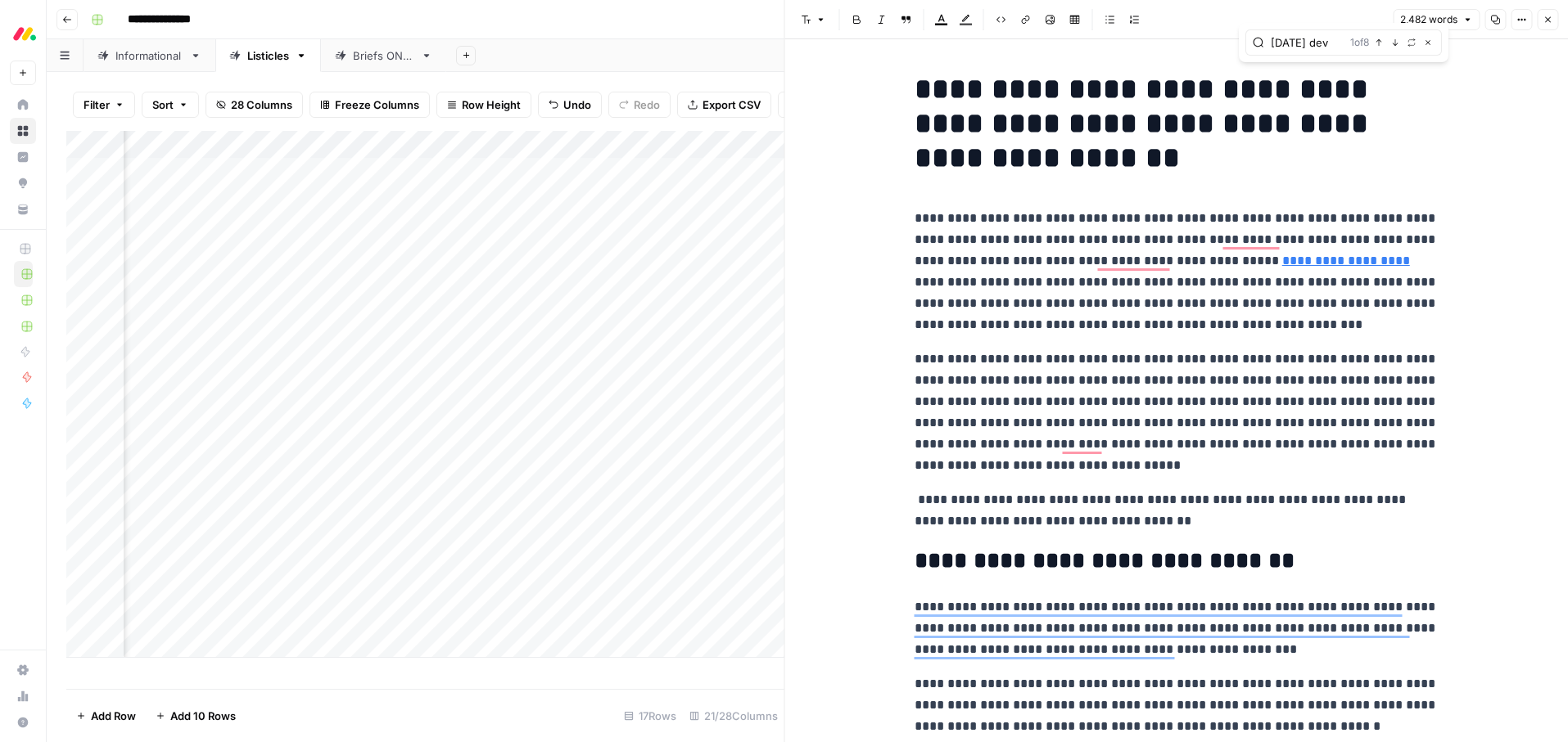
type input "monday dev"
click at [993, 92] on h1 "**********" at bounding box center [1177, 123] width 524 height 103
copy h1 "**********"
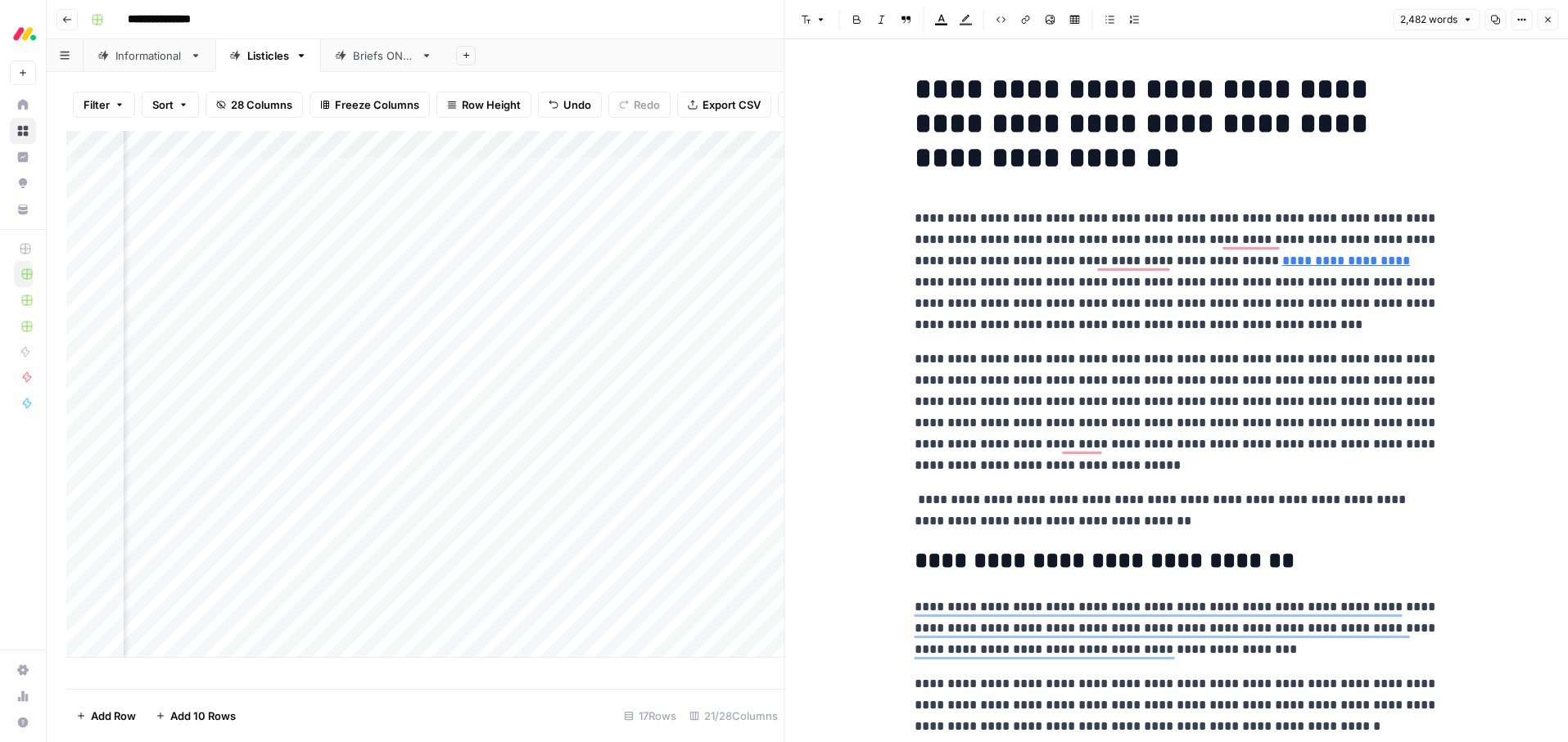
drag, startPoint x: 984, startPoint y: 239, endPoint x: 760, endPoint y: 250, distance: 224.3
click at [984, 239] on p "**********" at bounding box center [1177, 271] width 524 height 128
drag, startPoint x: 1546, startPoint y: 24, endPoint x: 1491, endPoint y: 45, distance: 58.9
click at [1546, 24] on icon "button" at bounding box center [1547, 20] width 10 height 10
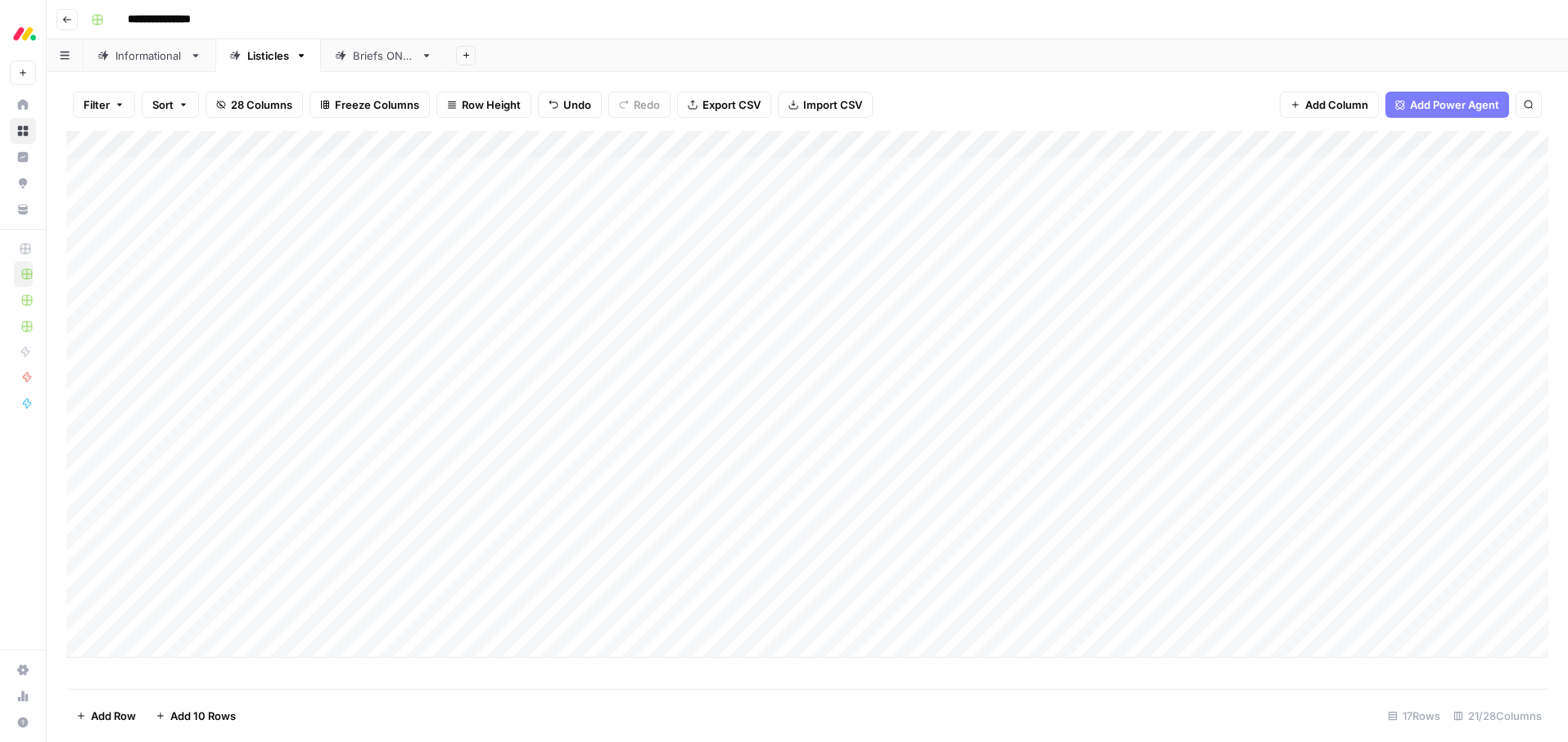
click at [173, 277] on div "Add Column" at bounding box center [807, 394] width 1482 height 527
click at [173, 277] on textarea "**********" at bounding box center [254, 284] width 262 height 23
click at [701, 12] on div "**********" at bounding box center [817, 20] width 1467 height 26
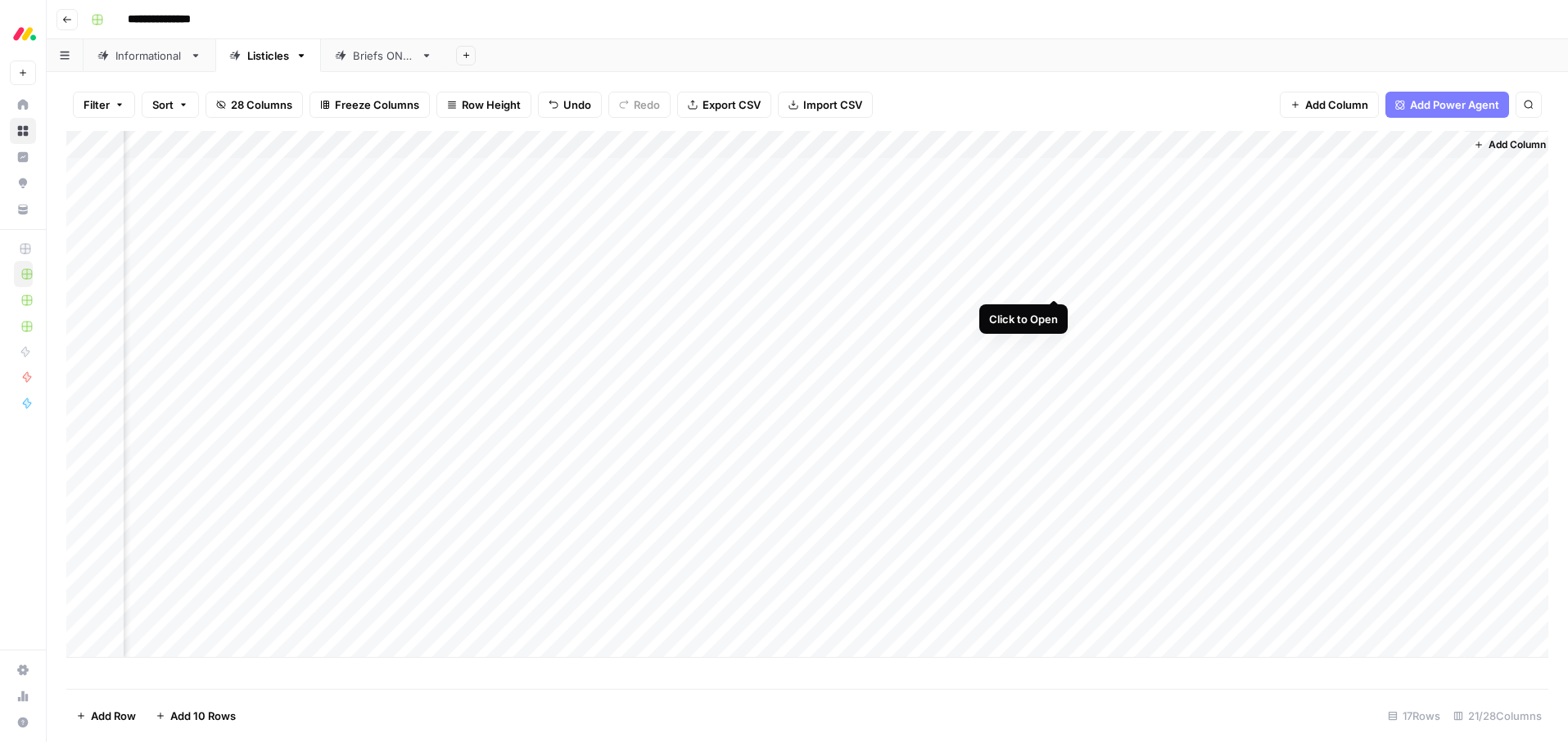
click at [1054, 282] on div "Add Column" at bounding box center [807, 394] width 1482 height 527
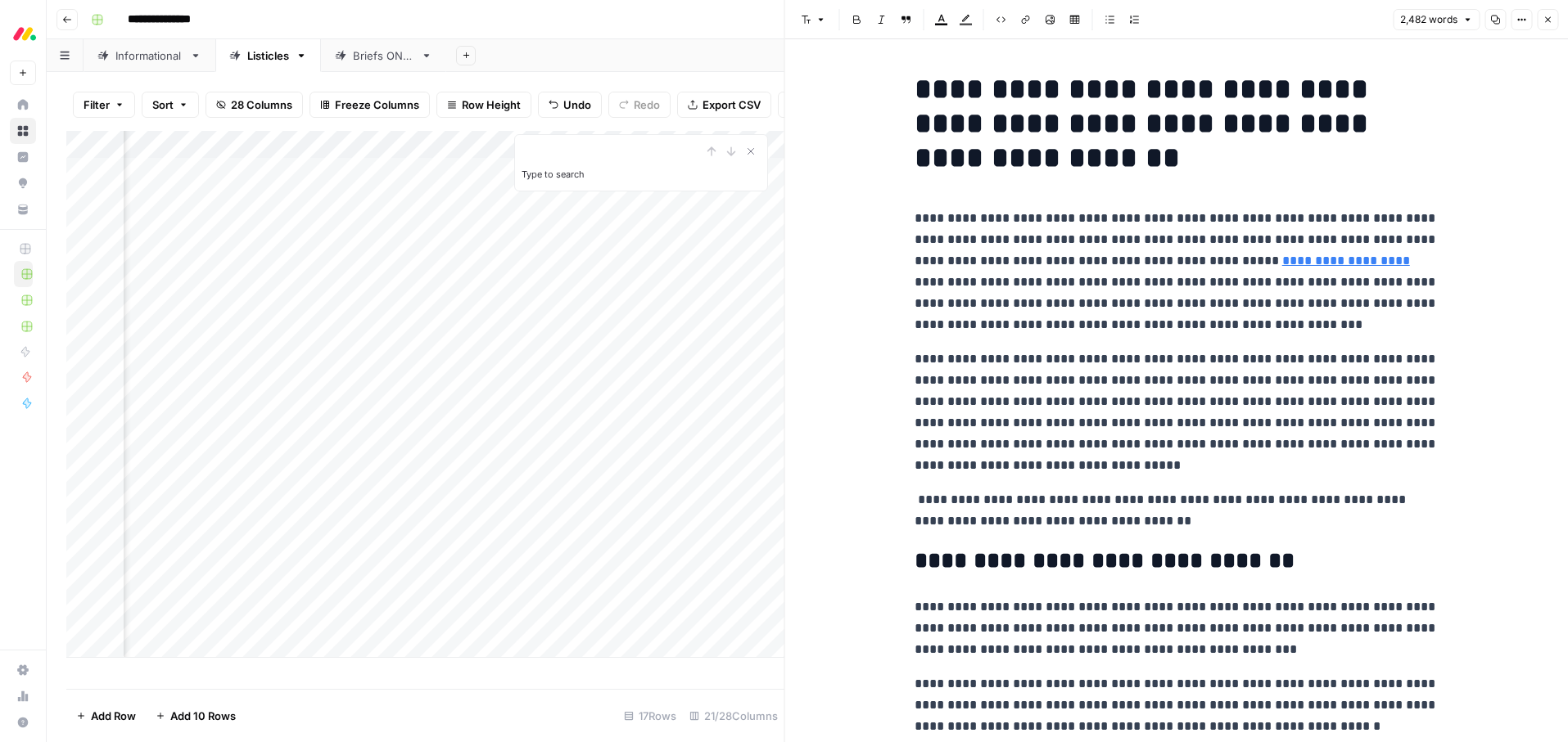
click at [1014, 296] on p "**********" at bounding box center [1177, 271] width 524 height 128
click at [1308, 229] on p "**********" at bounding box center [1177, 271] width 524 height 128
click at [1351, 217] on p "**********" at bounding box center [1177, 271] width 524 height 128
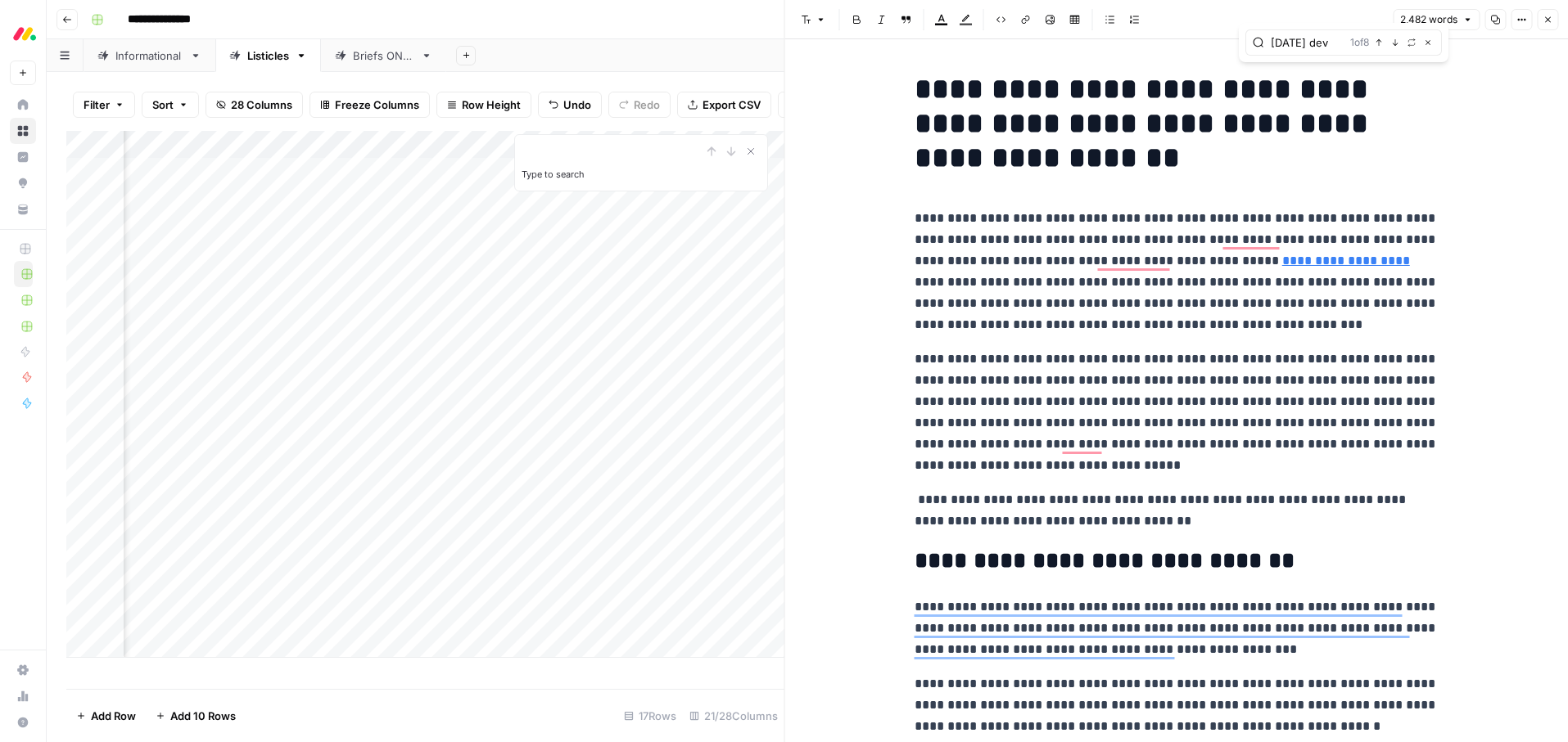
type input "monday dev"
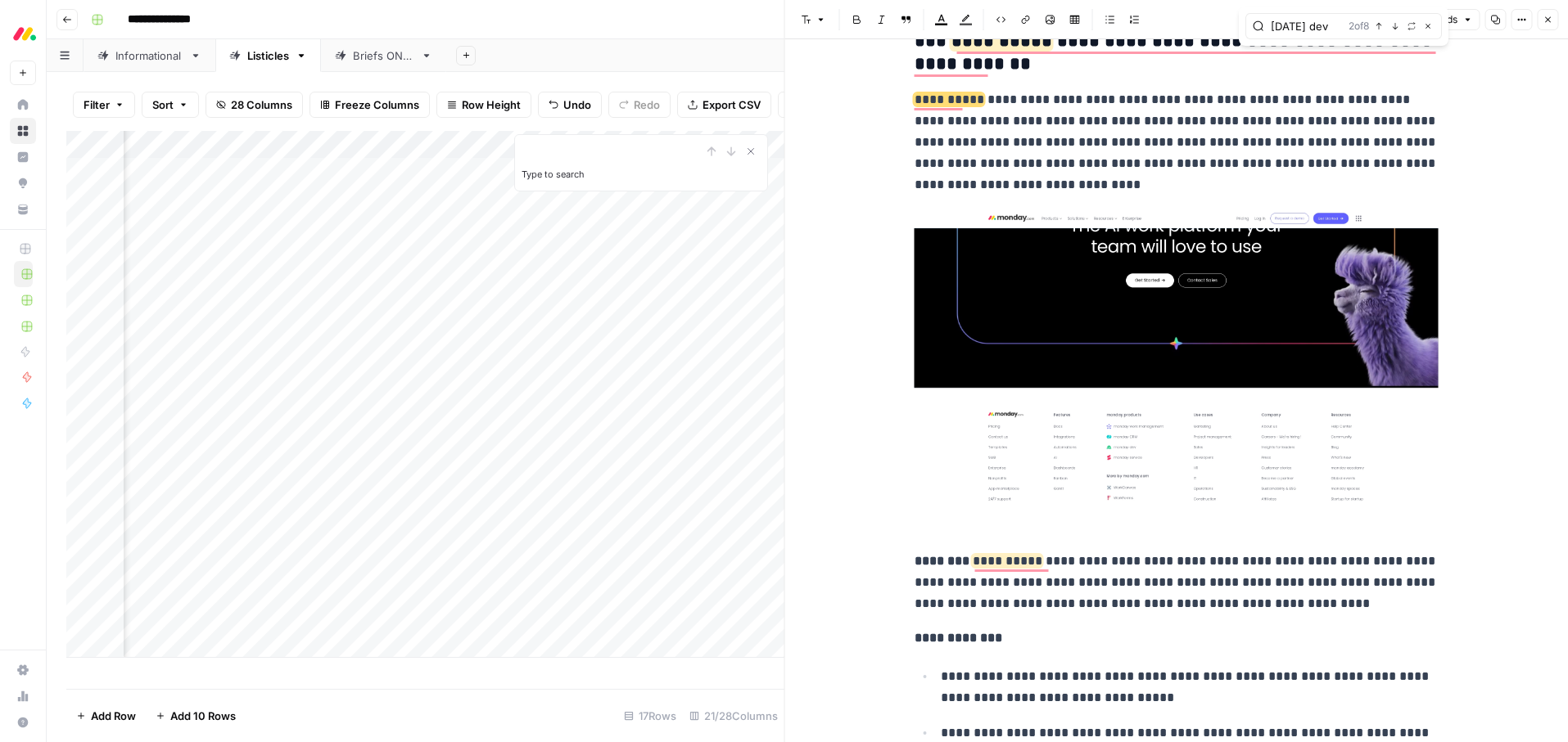
scroll to position [4085, 0]
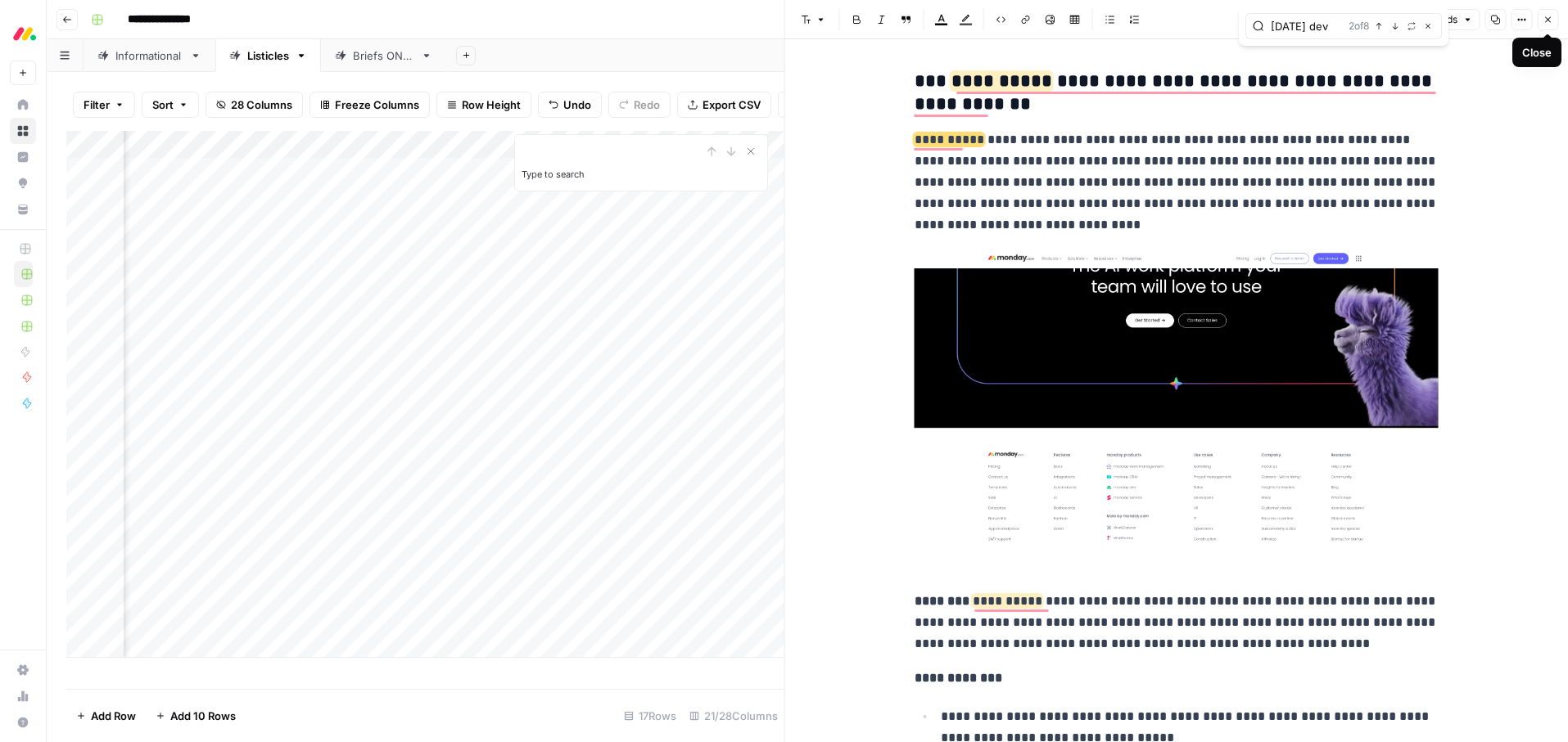
click at [1551, 20] on icon "button" at bounding box center [1547, 20] width 10 height 10
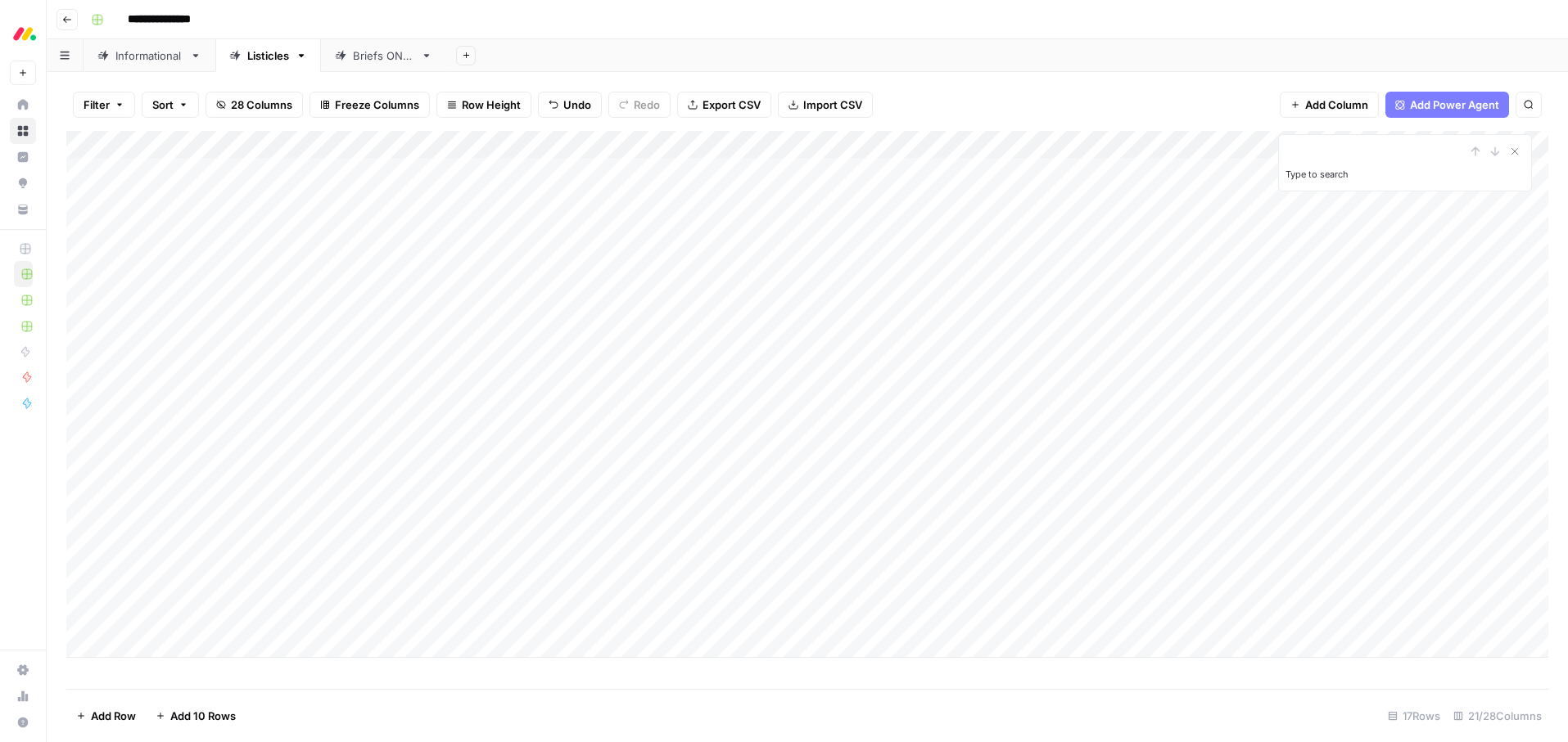
click at [575, 283] on div "Add Column" at bounding box center [807, 394] width 1482 height 527
click at [608, 283] on div "Add Column" at bounding box center [807, 394] width 1482 height 527
click at [573, 436] on button "STUCK" at bounding box center [562, 435] width 50 height 20
click at [930, 7] on div "**********" at bounding box center [817, 20] width 1467 height 26
click at [1088, 251] on div "Add Column" at bounding box center [807, 394] width 1482 height 527
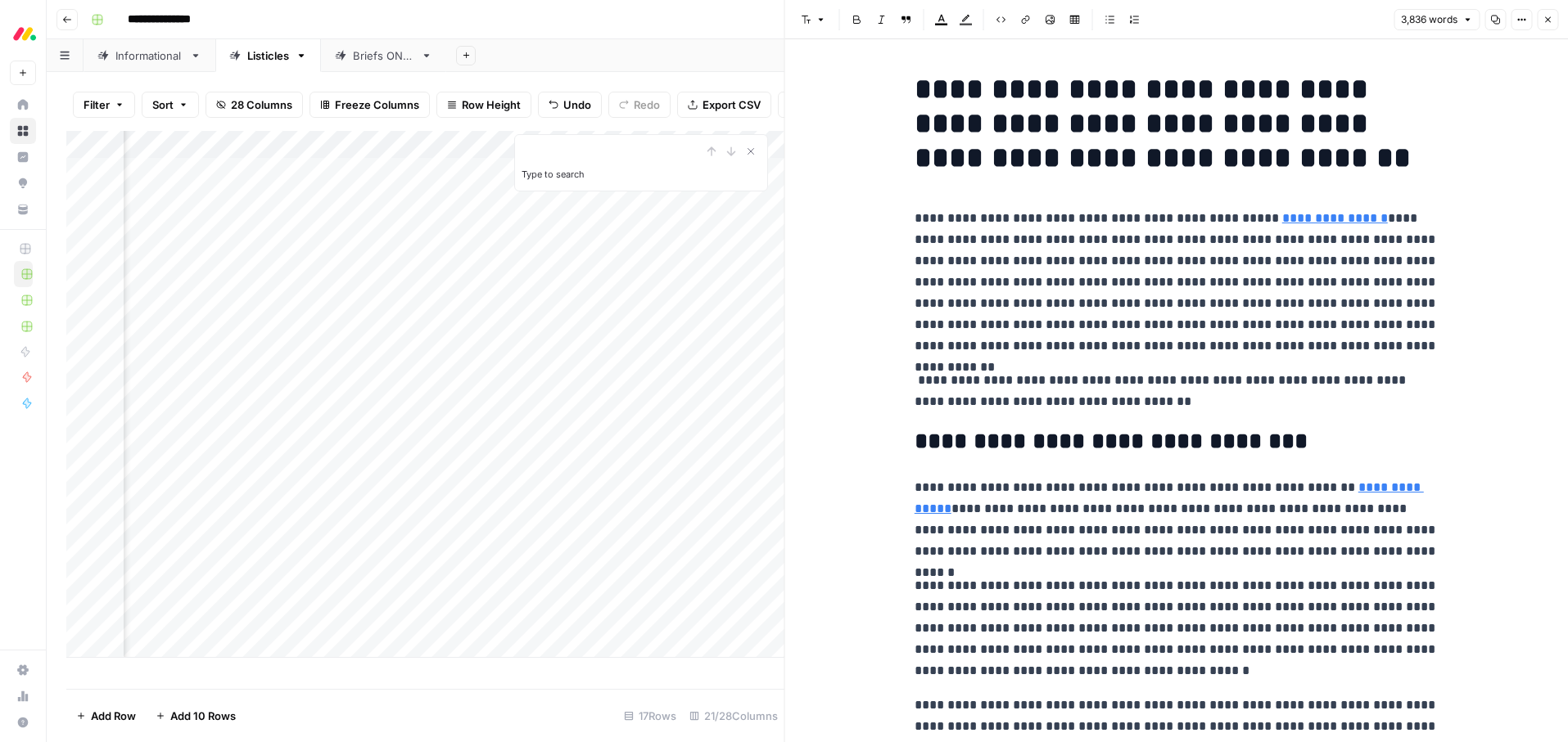
click at [1112, 269] on p "**********" at bounding box center [1177, 282] width 524 height 149
type input "m"
click at [1552, 16] on icon "button" at bounding box center [1547, 20] width 10 height 10
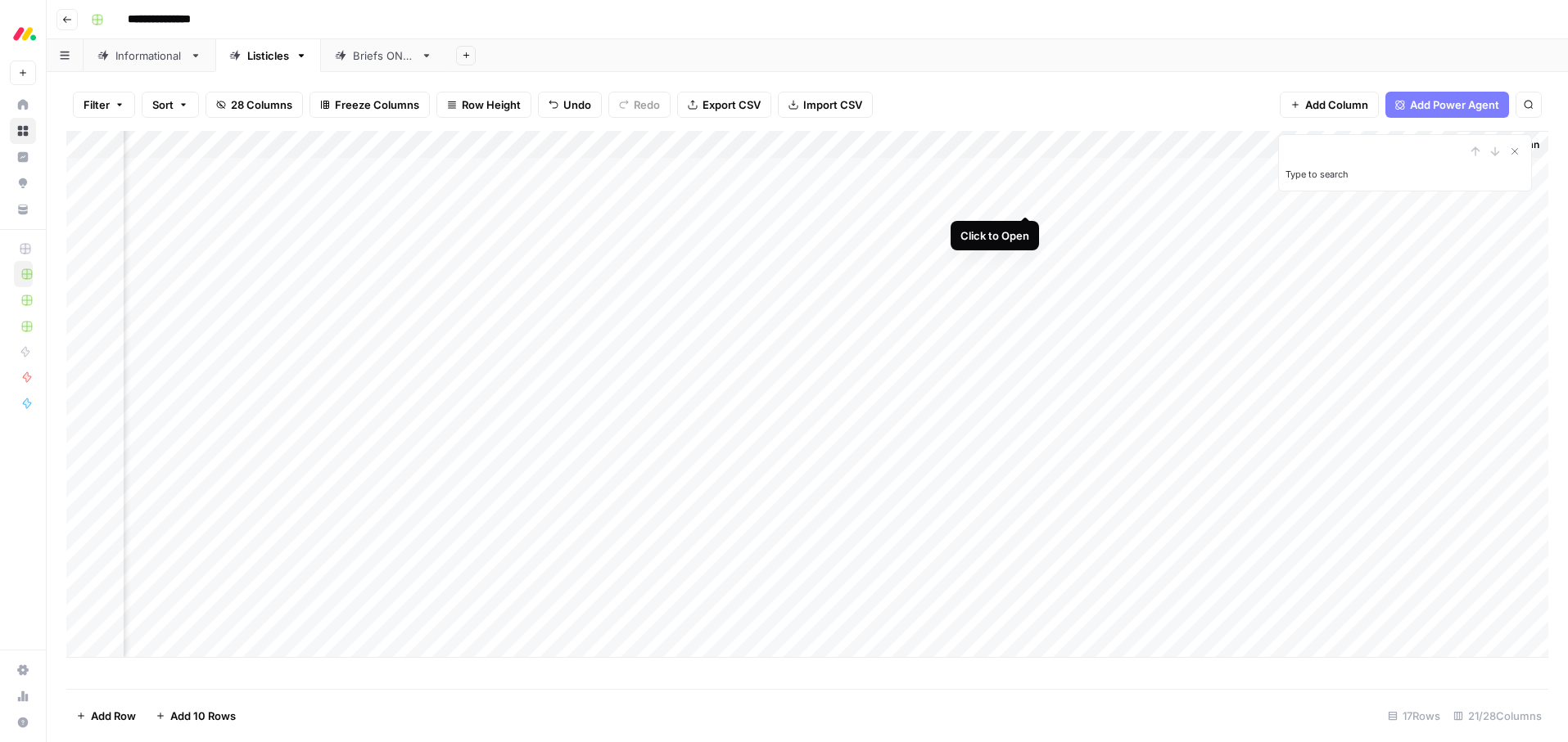
click at [1028, 198] on div "Add Column" at bounding box center [807, 394] width 1482 height 527
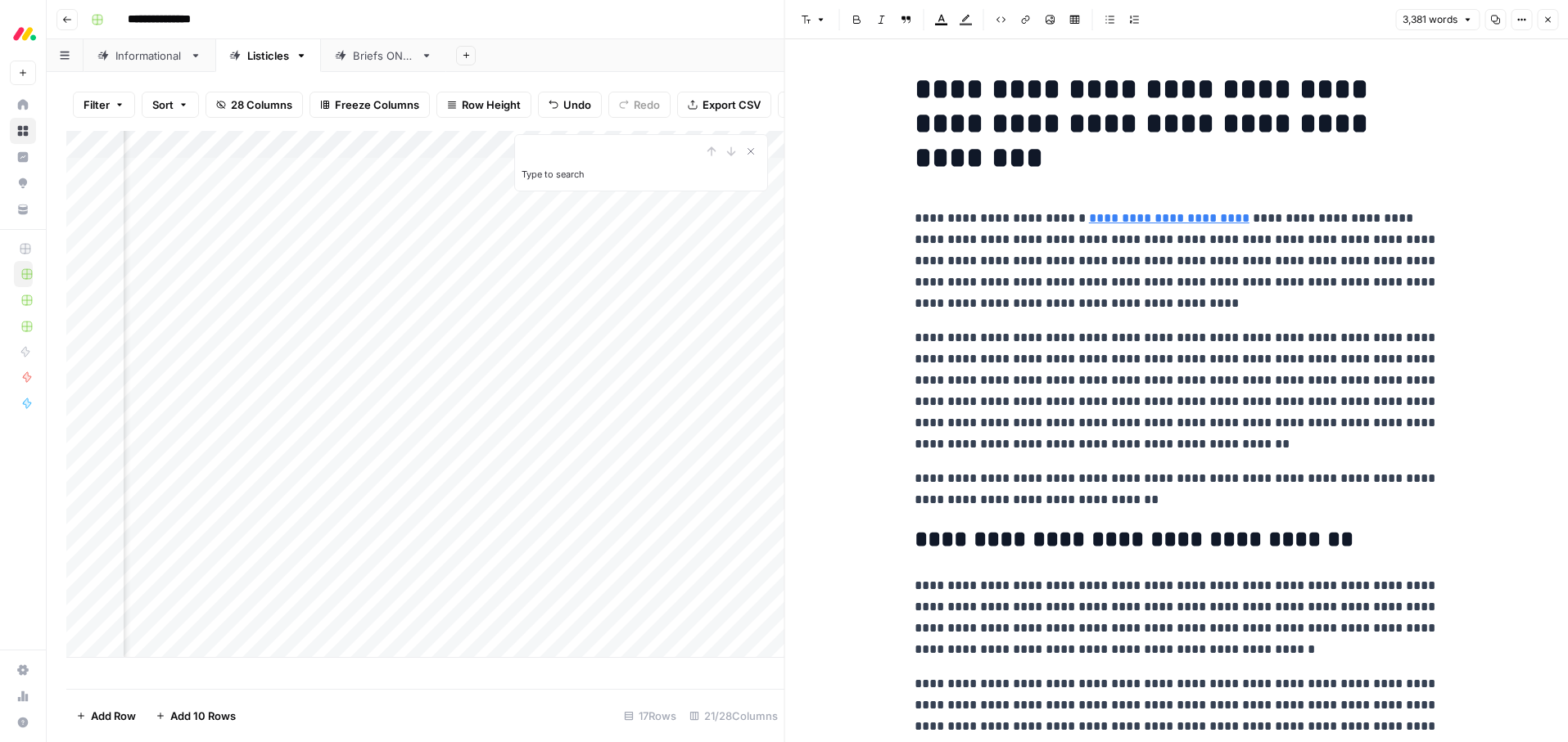
click at [1082, 110] on h1 "**********" at bounding box center [1177, 123] width 524 height 103
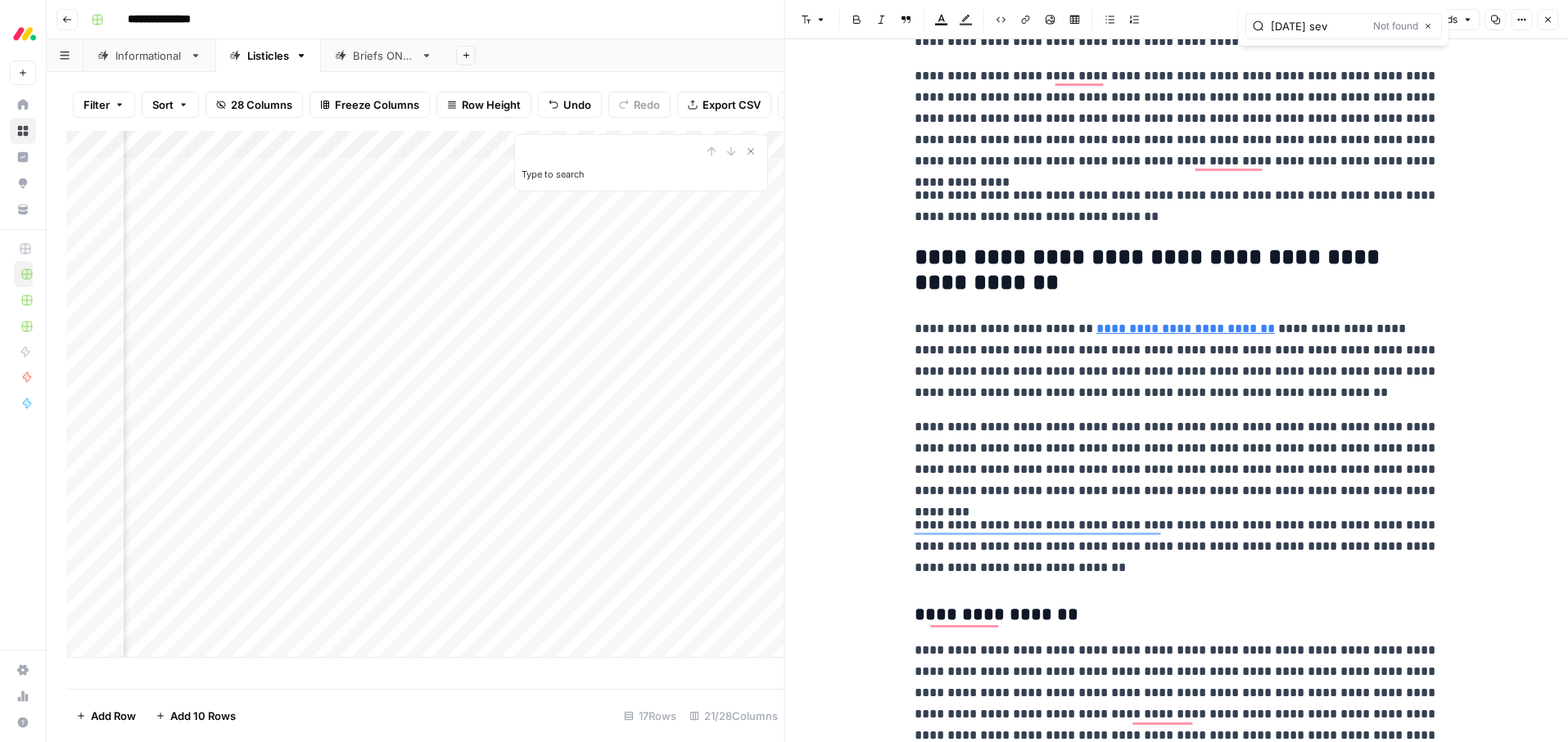
scroll to position [1127, 0]
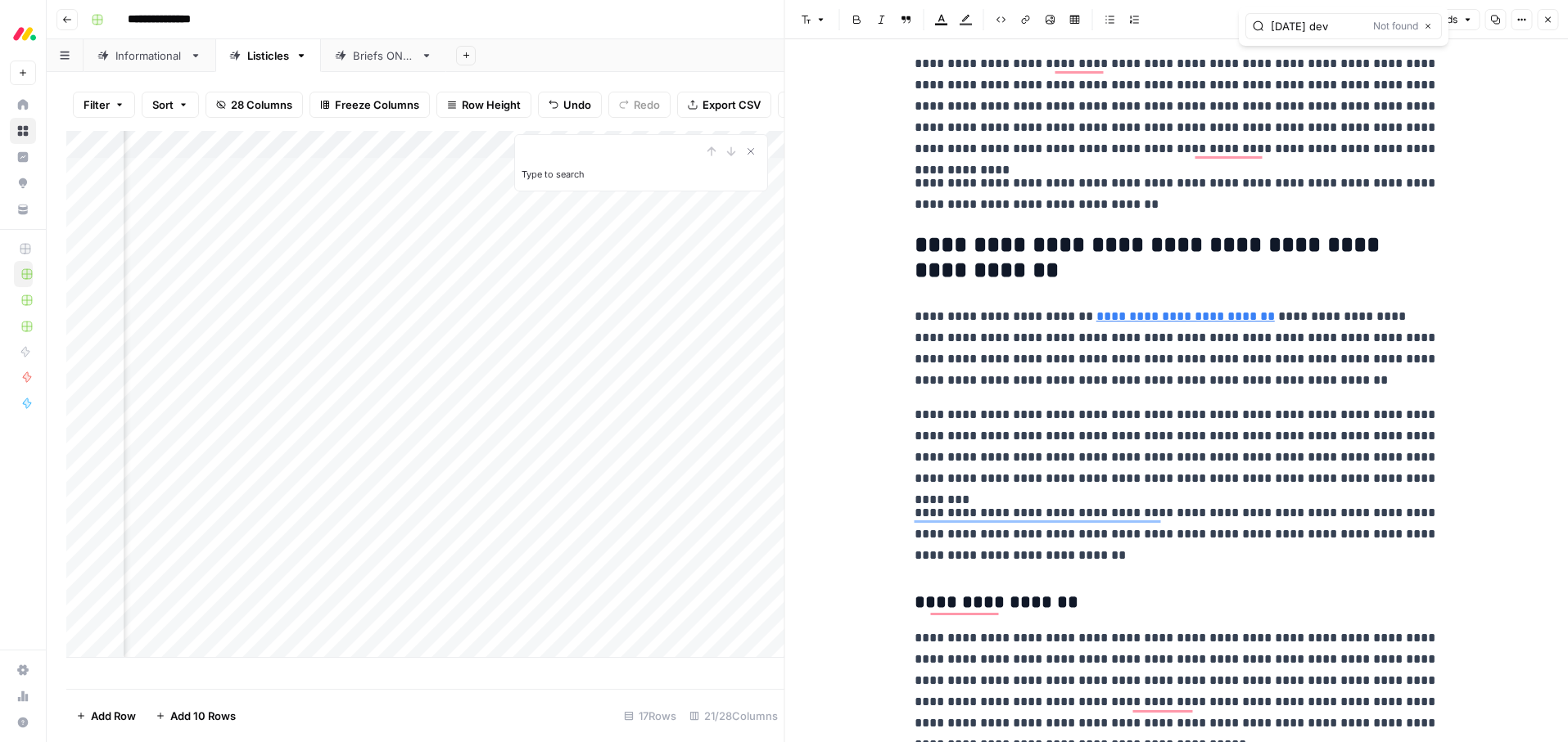
type input "monday dev"
click at [1551, 17] on icon "button" at bounding box center [1547, 20] width 10 height 10
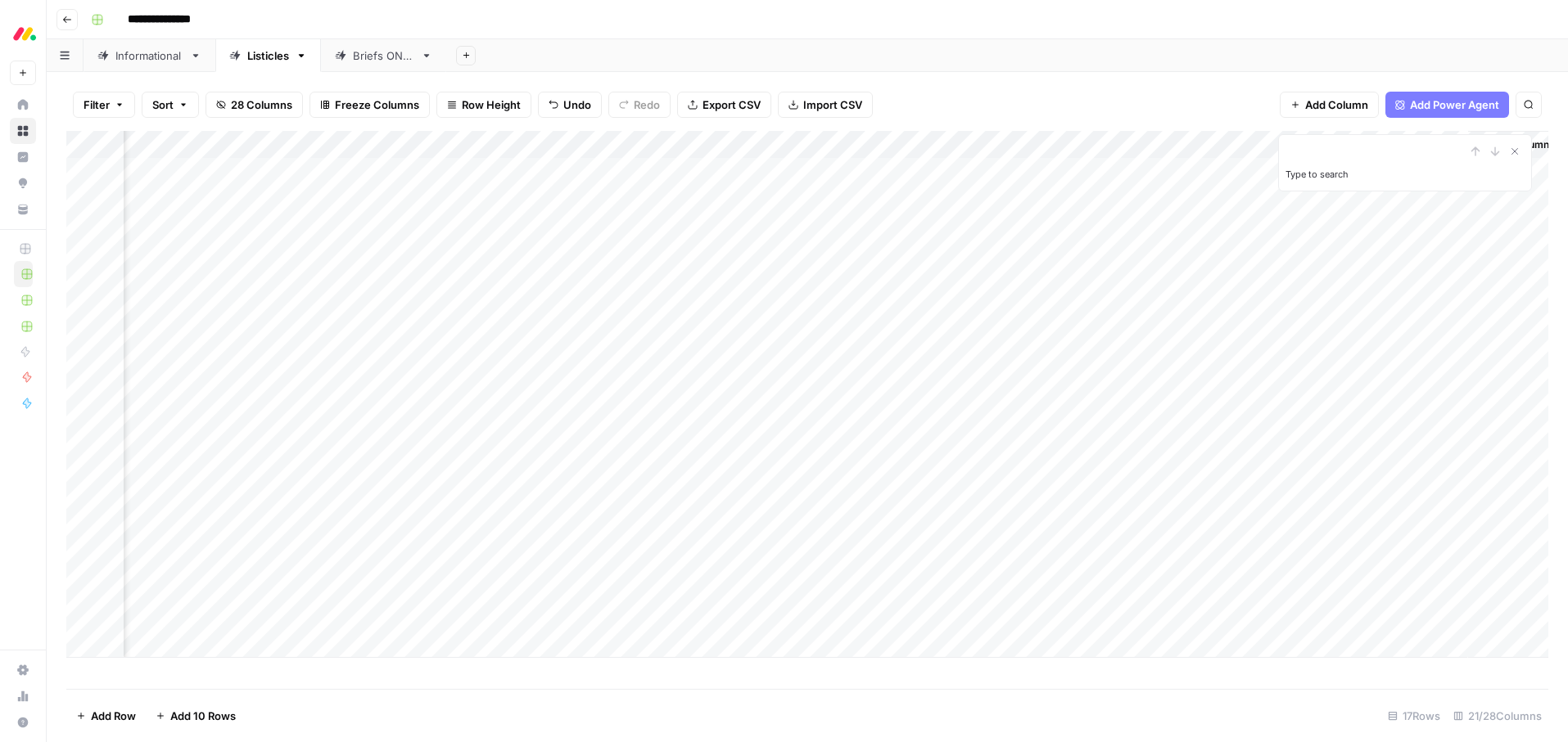
scroll to position [0, 2062]
click at [1047, 169] on div "Add Column" at bounding box center [807, 394] width 1482 height 527
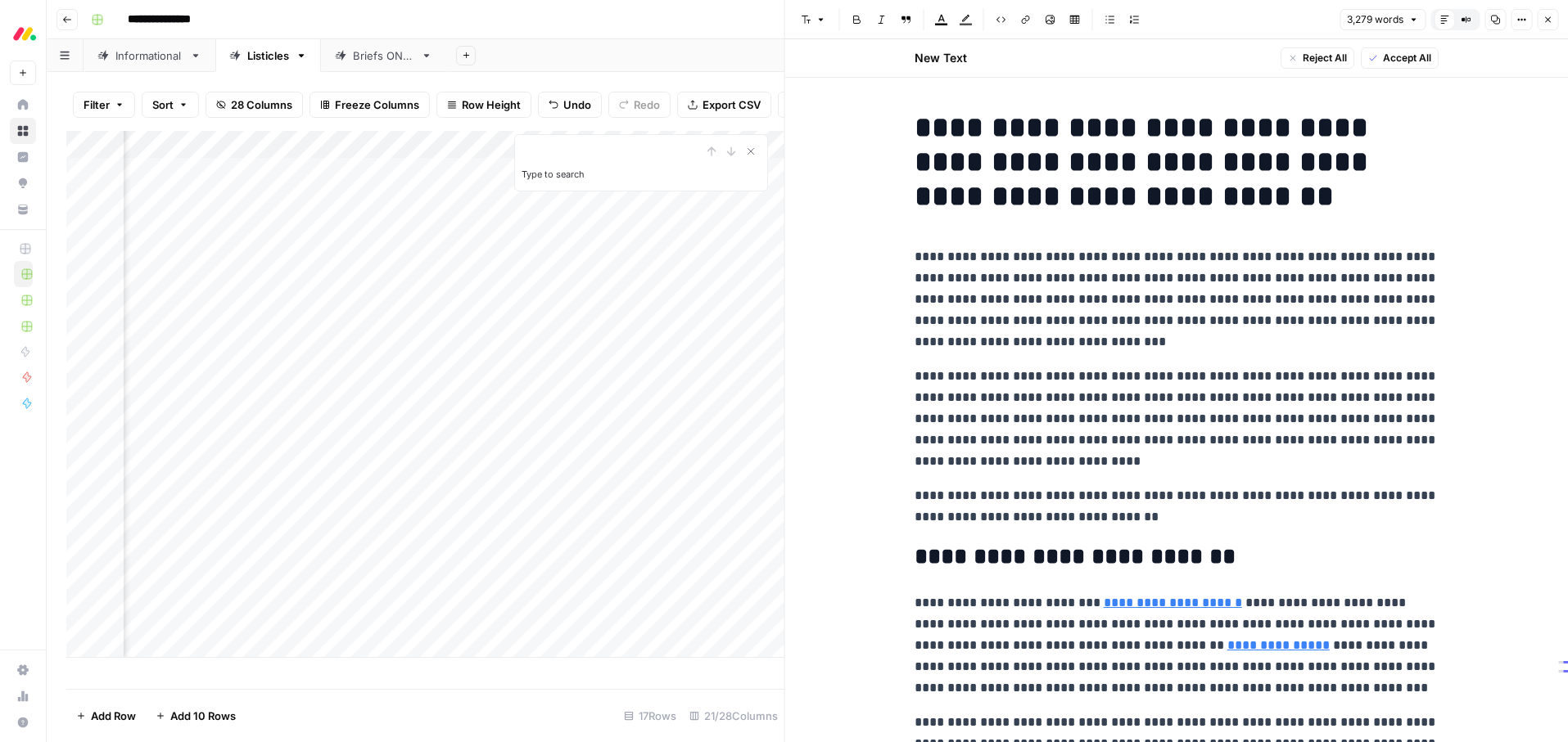
type input "monday dev"
click at [1551, 23] on icon "button" at bounding box center [1547, 20] width 10 height 10
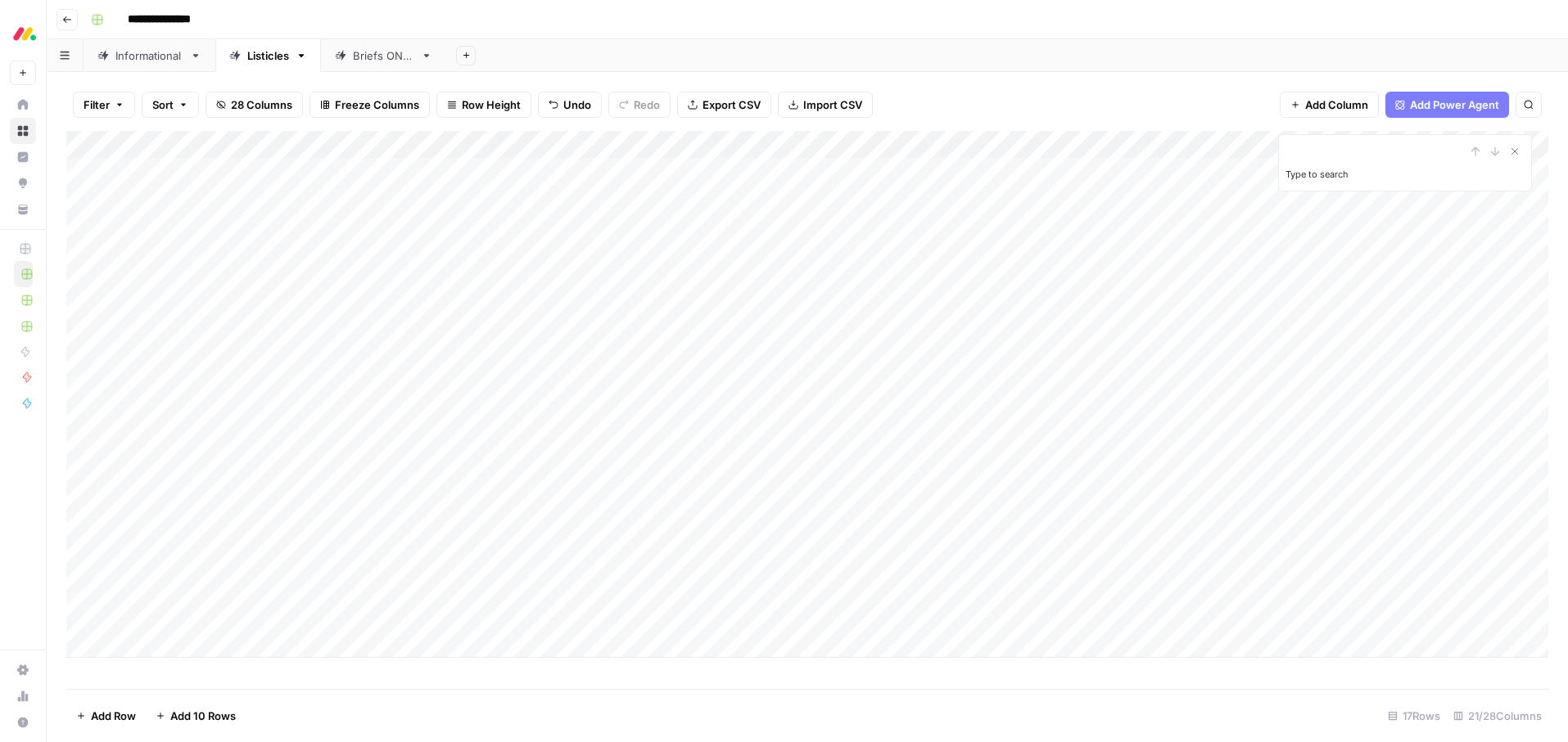
click at [558, 282] on div "Add Column" at bounding box center [807, 394] width 1482 height 527
click at [591, 282] on div "Add Column" at bounding box center [807, 394] width 1482 height 527
click at [724, 42] on div "Add Sheet" at bounding box center [1007, 56] width 1121 height 33
click at [199, 284] on div "Add Column" at bounding box center [807, 394] width 1482 height 527
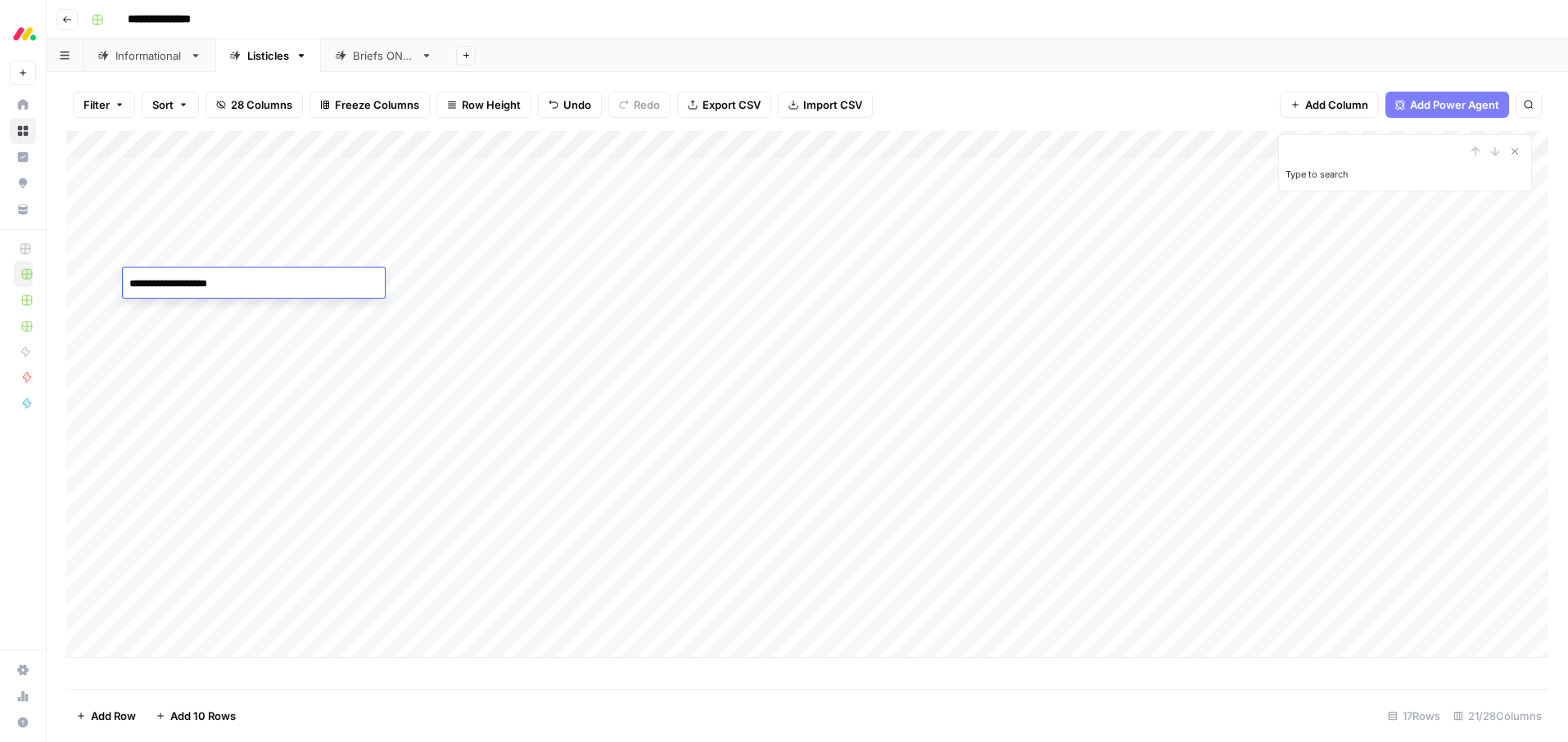
click at [199, 284] on textarea "**********" at bounding box center [254, 284] width 262 height 23
click at [716, 54] on div "Add Sheet" at bounding box center [1007, 56] width 1121 height 33
click at [85, 280] on div "Add Column" at bounding box center [807, 394] width 1482 height 527
click at [112, 720] on span "Delete 1 Row" at bounding box center [109, 716] width 66 height 16
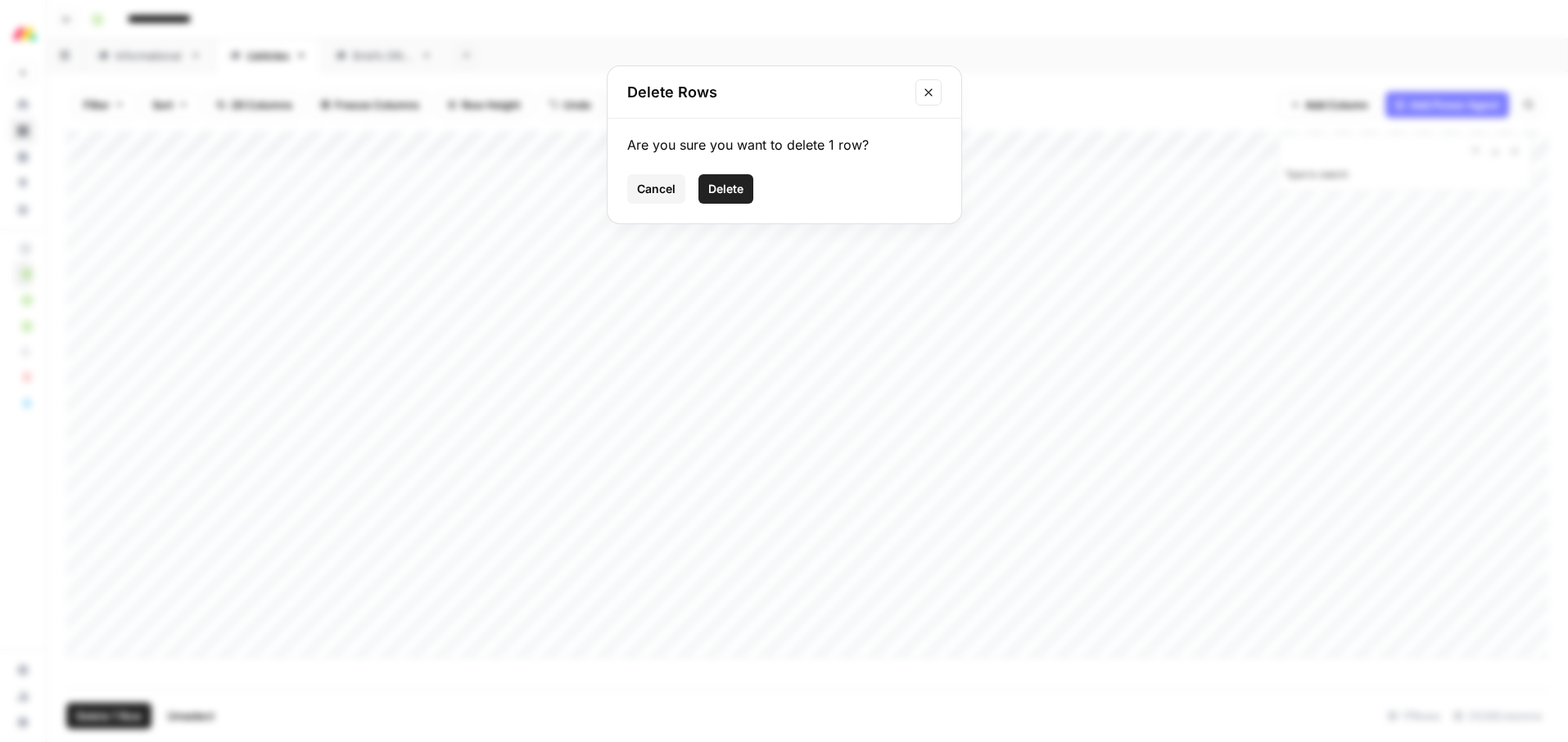
click at [731, 182] on span "Delete" at bounding box center [726, 189] width 35 height 16
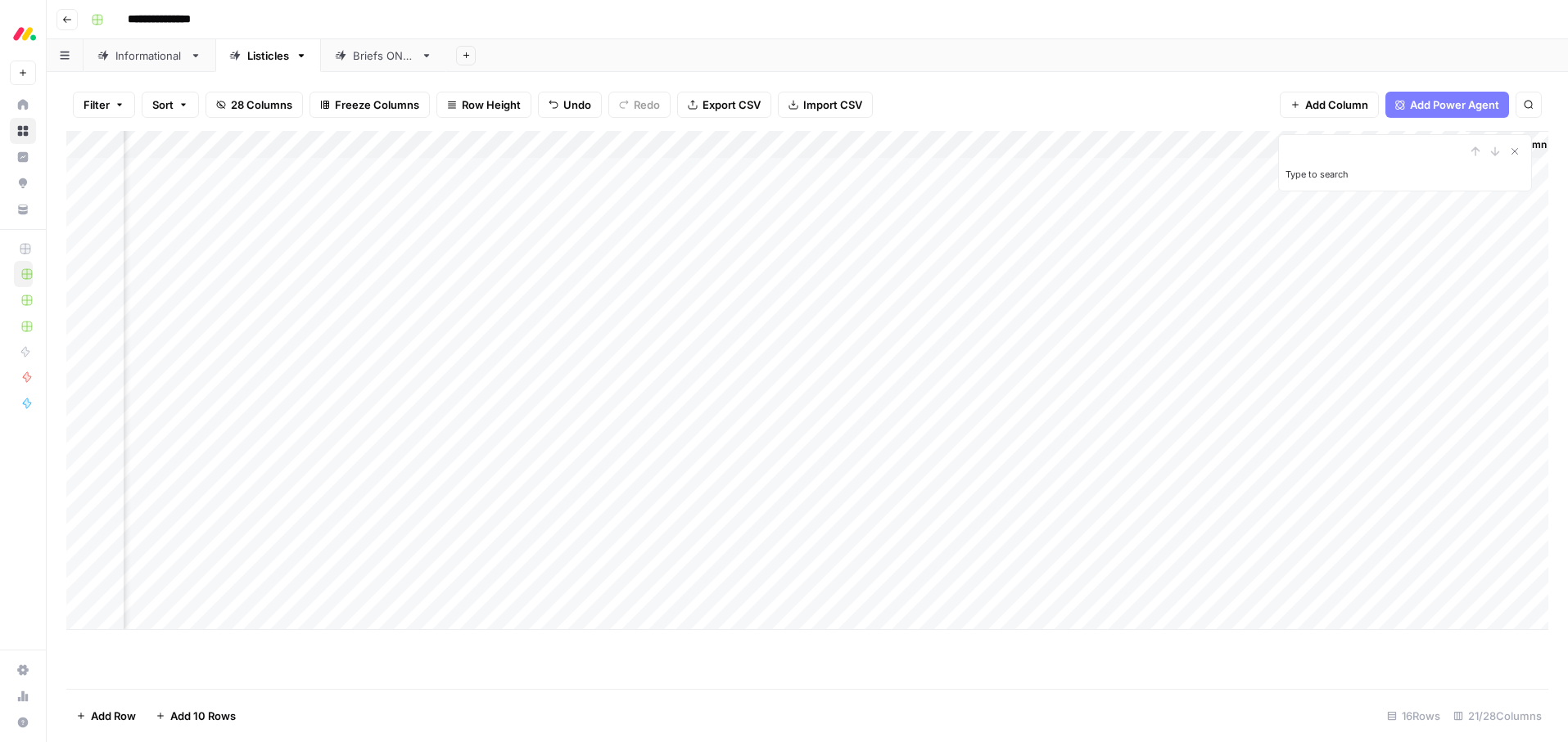
scroll to position [0, 2082]
click at [1049, 282] on div "Add Column" at bounding box center [807, 380] width 1482 height 499
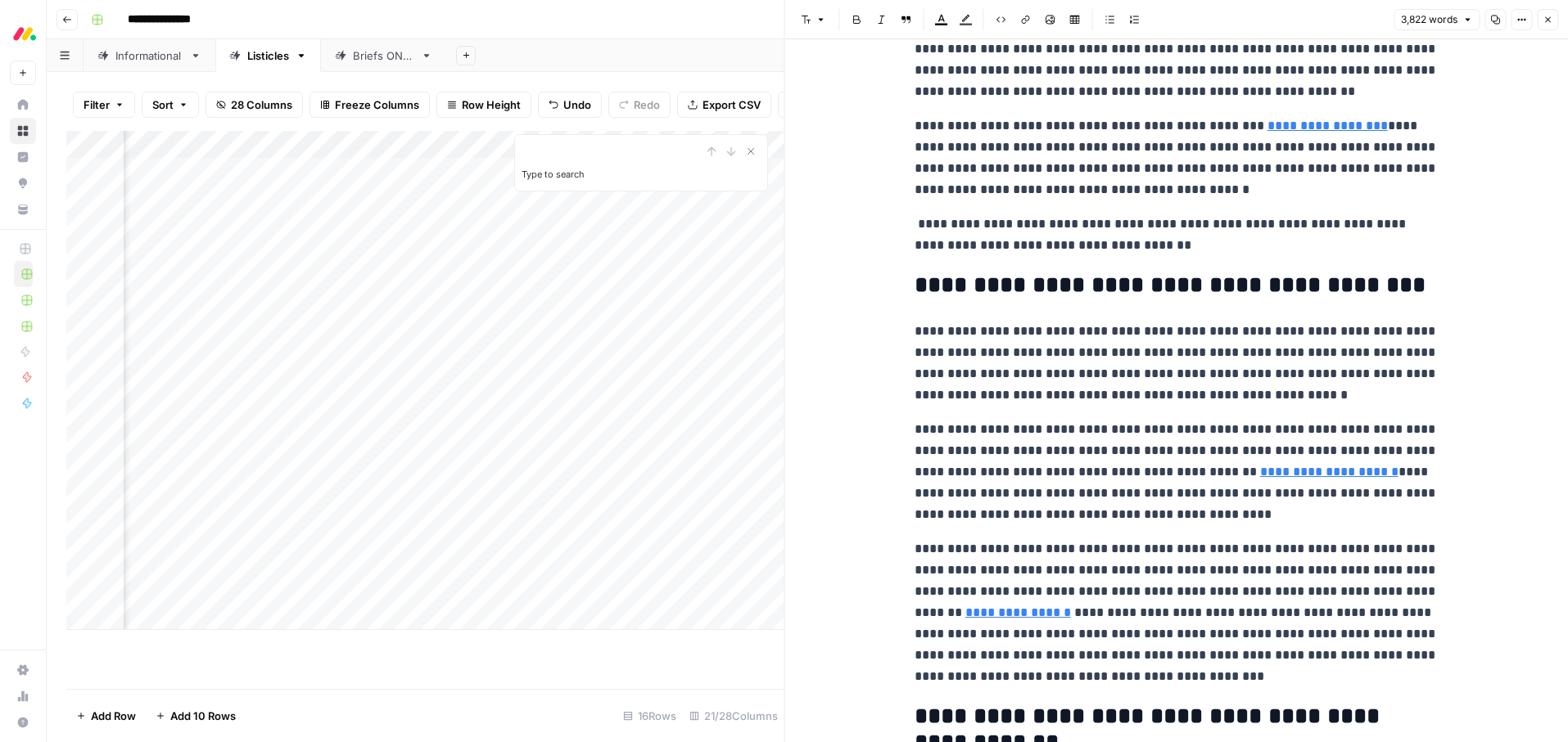
scroll to position [376, 0]
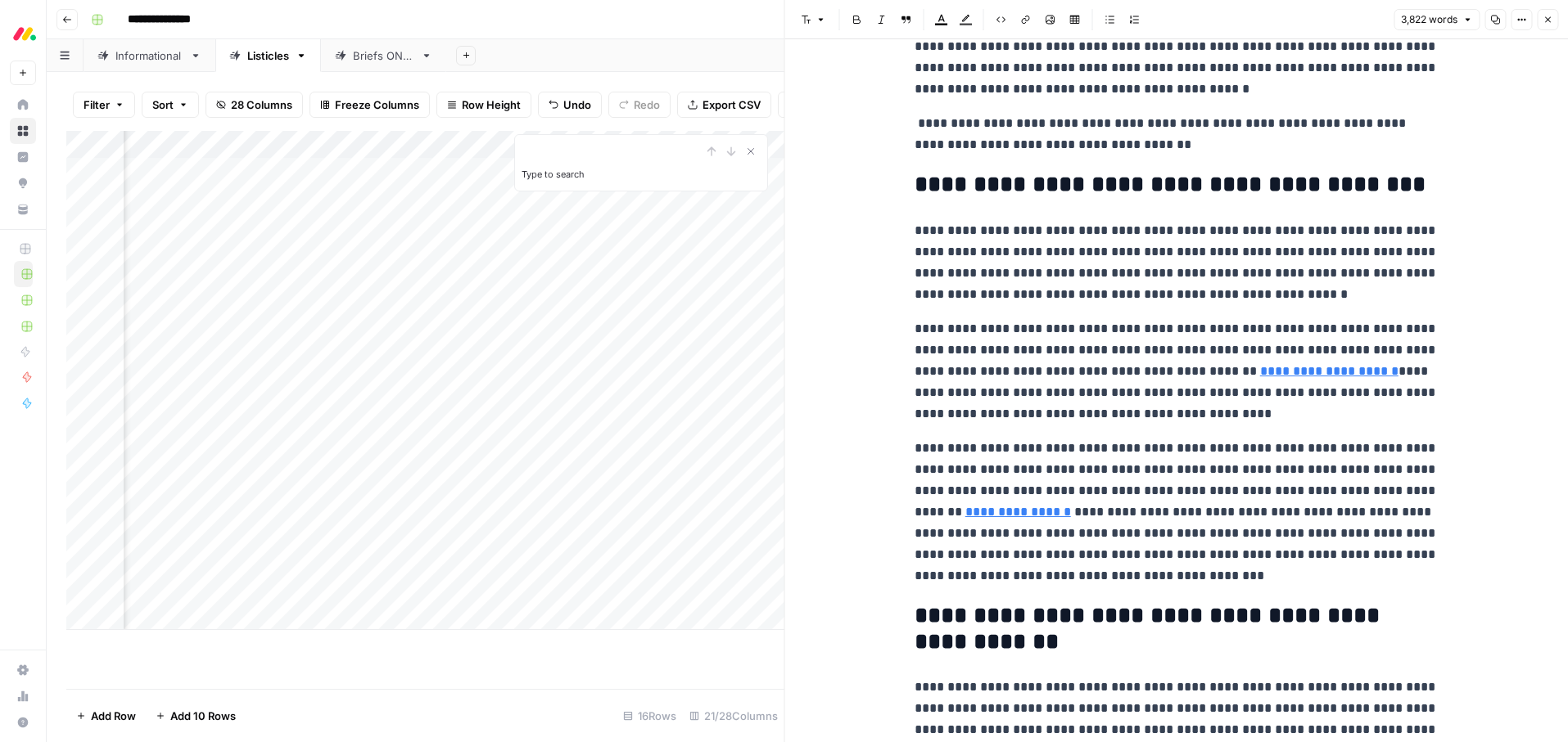
click at [1260, 374] on link "**********" at bounding box center [1329, 371] width 138 height 12
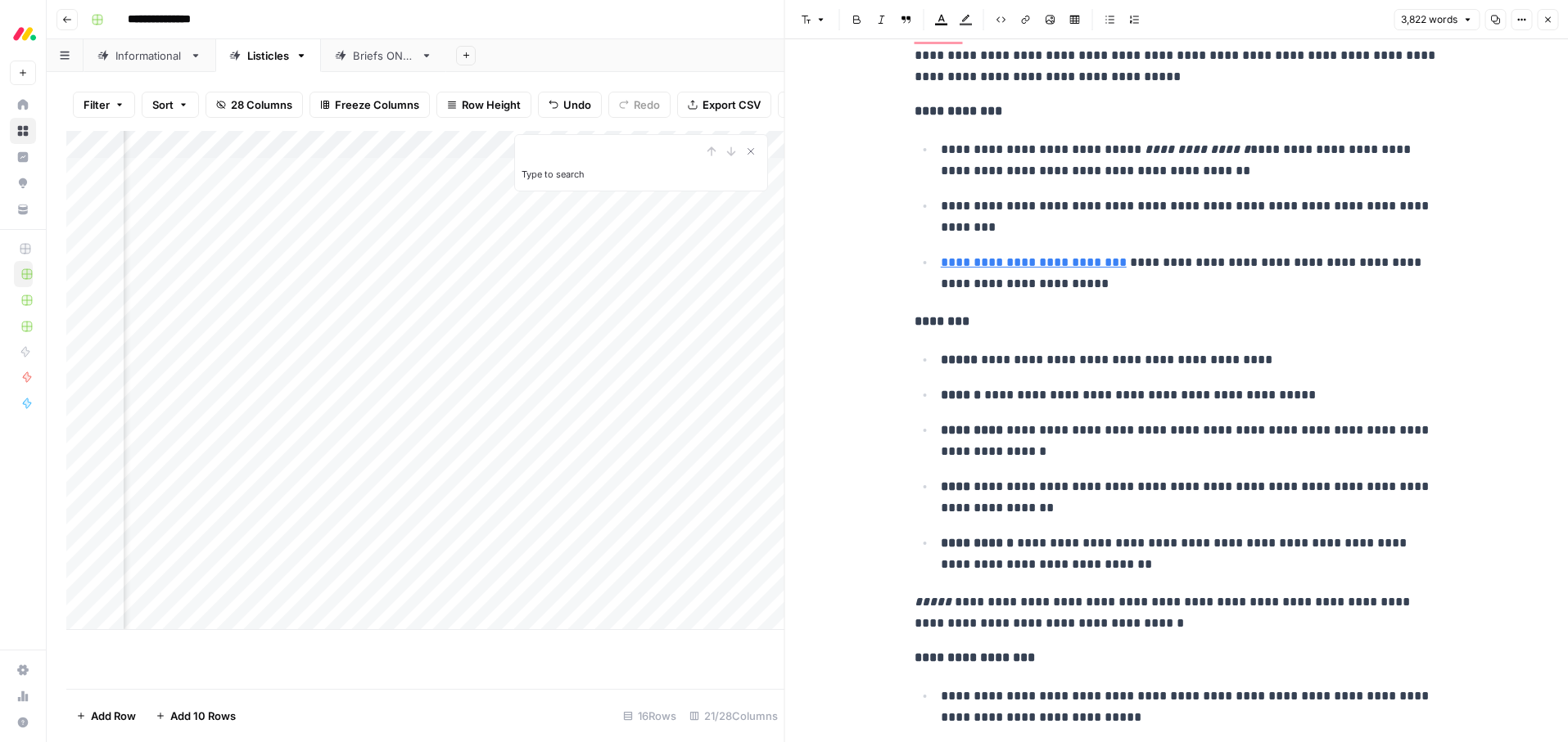
scroll to position [2489, 0]
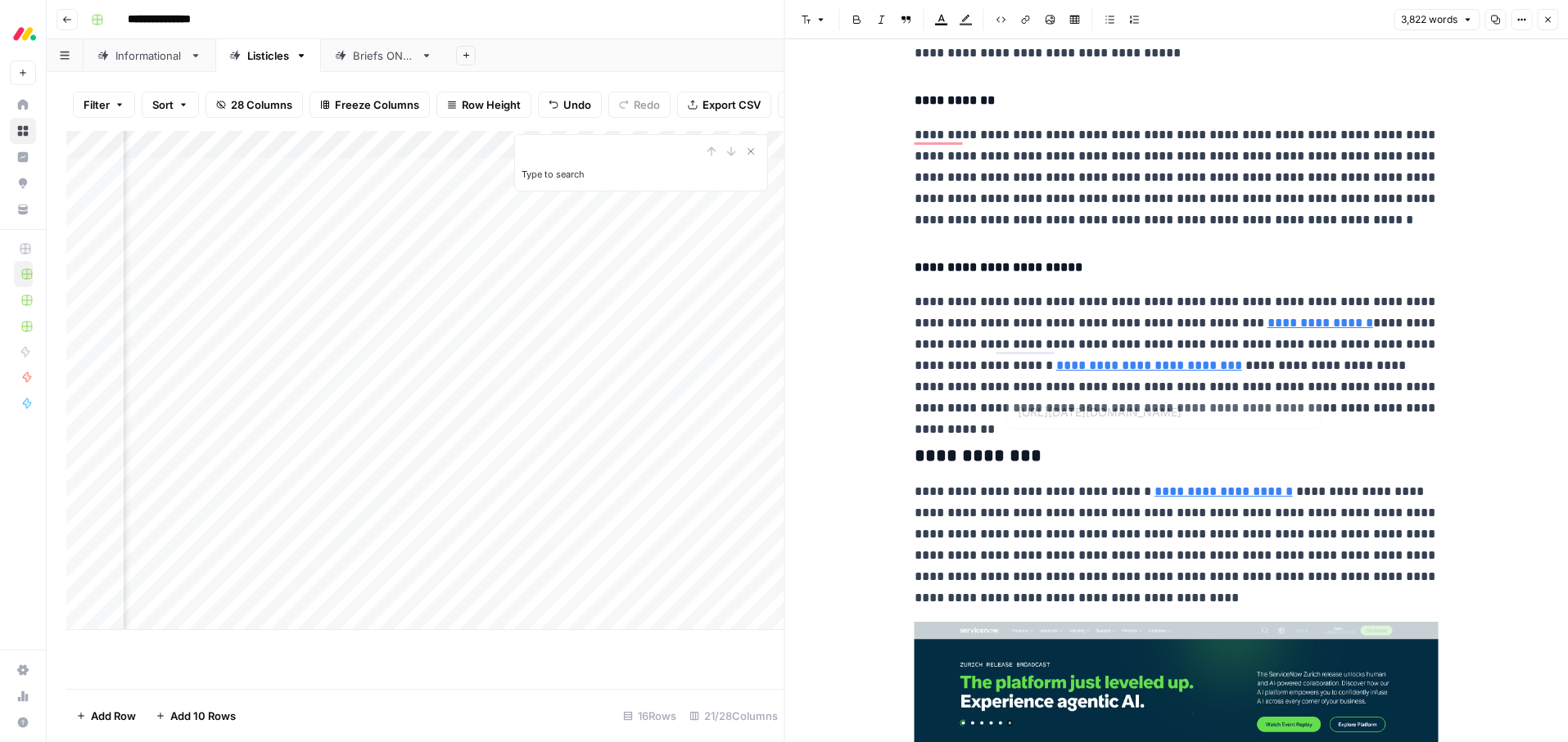
type input "https://monday.com/blog/service/it-service-management/"
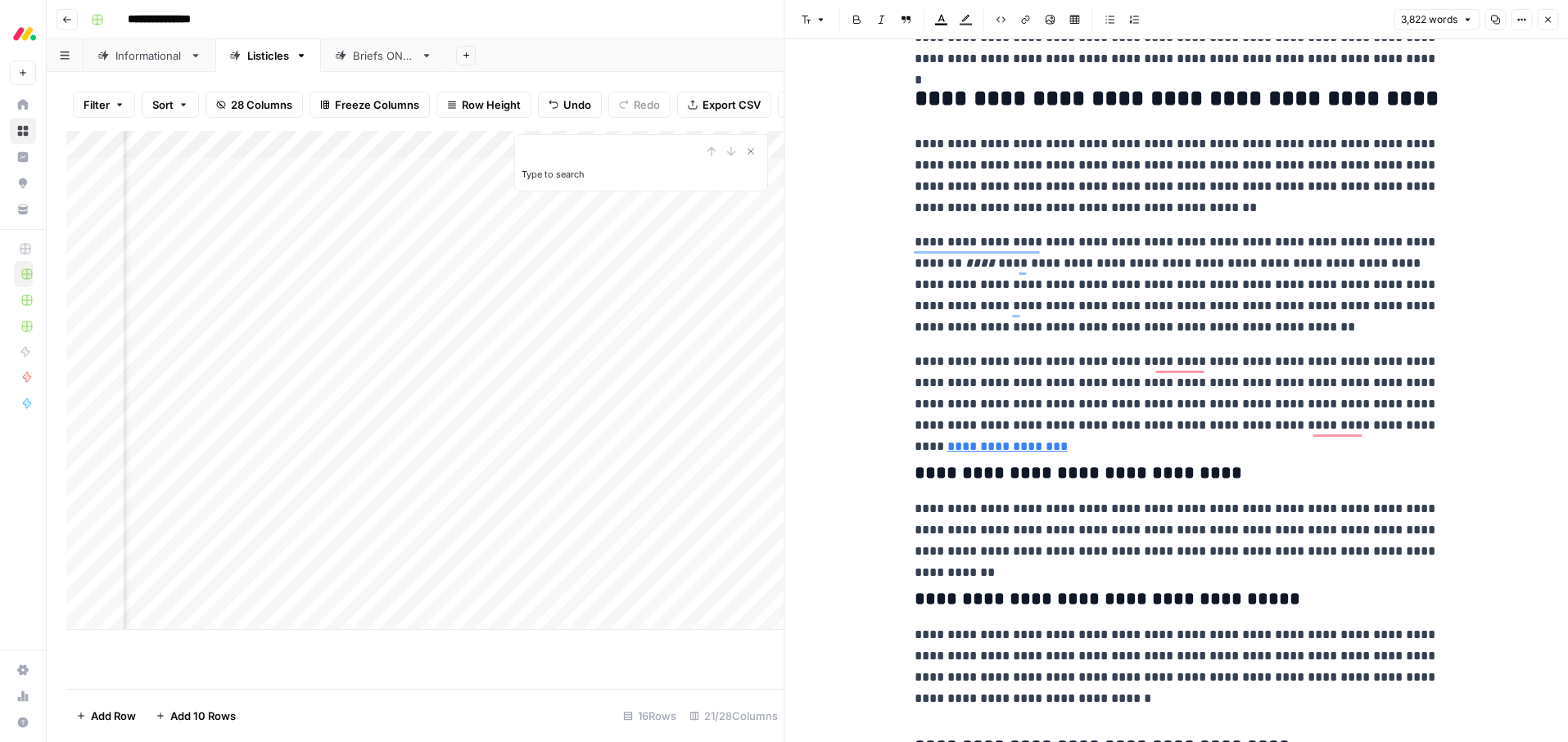
click at [1429, 427] on p "**********" at bounding box center [1177, 393] width 524 height 85
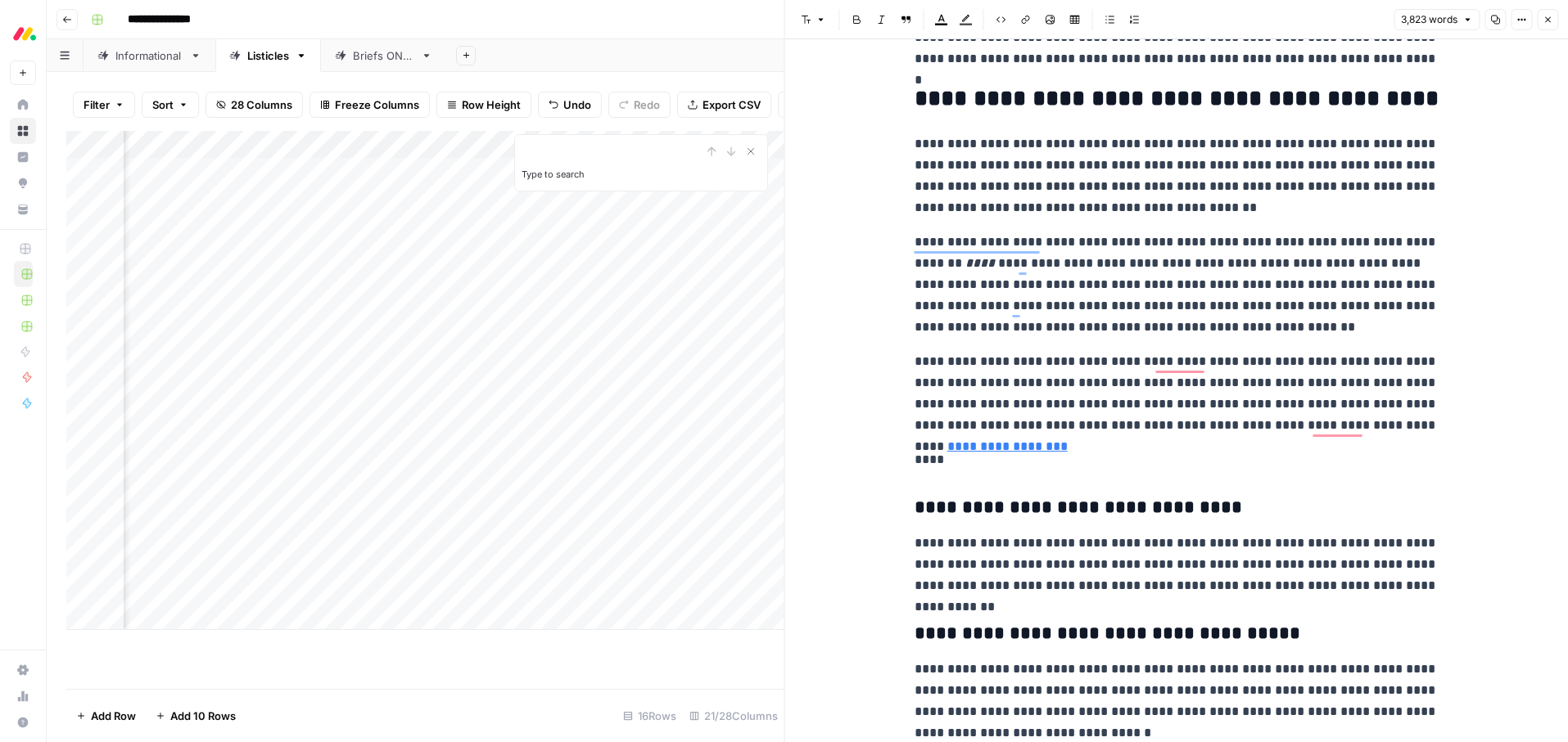
click at [921, 460] on p "****" at bounding box center [1177, 460] width 524 height 21
click at [803, 16] on icon "button" at bounding box center [807, 20] width 10 height 10
click at [839, 104] on span "heading 2" at bounding box center [866, 106] width 78 height 20
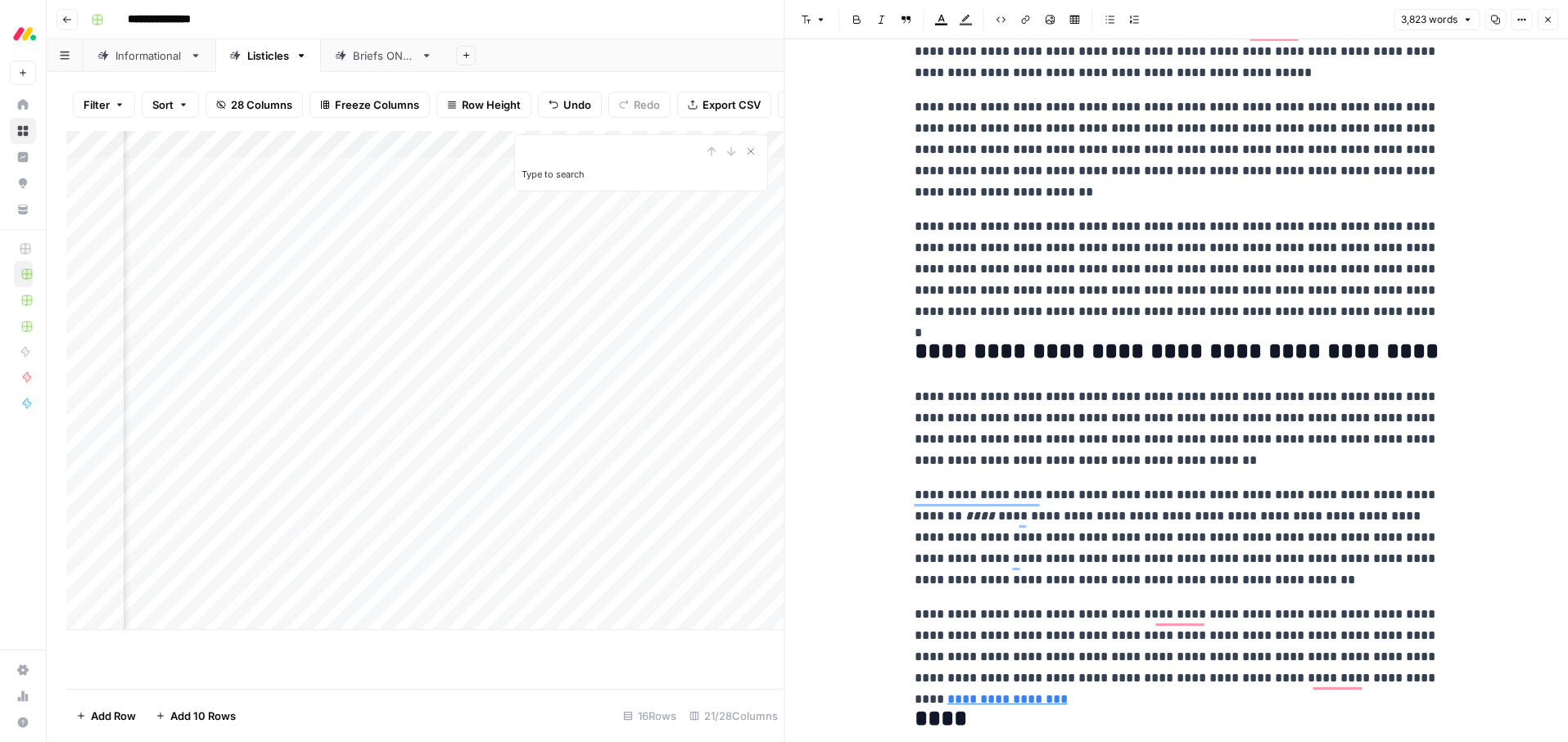
click at [1013, 429] on p "**********" at bounding box center [1177, 428] width 524 height 85
type input "monday"
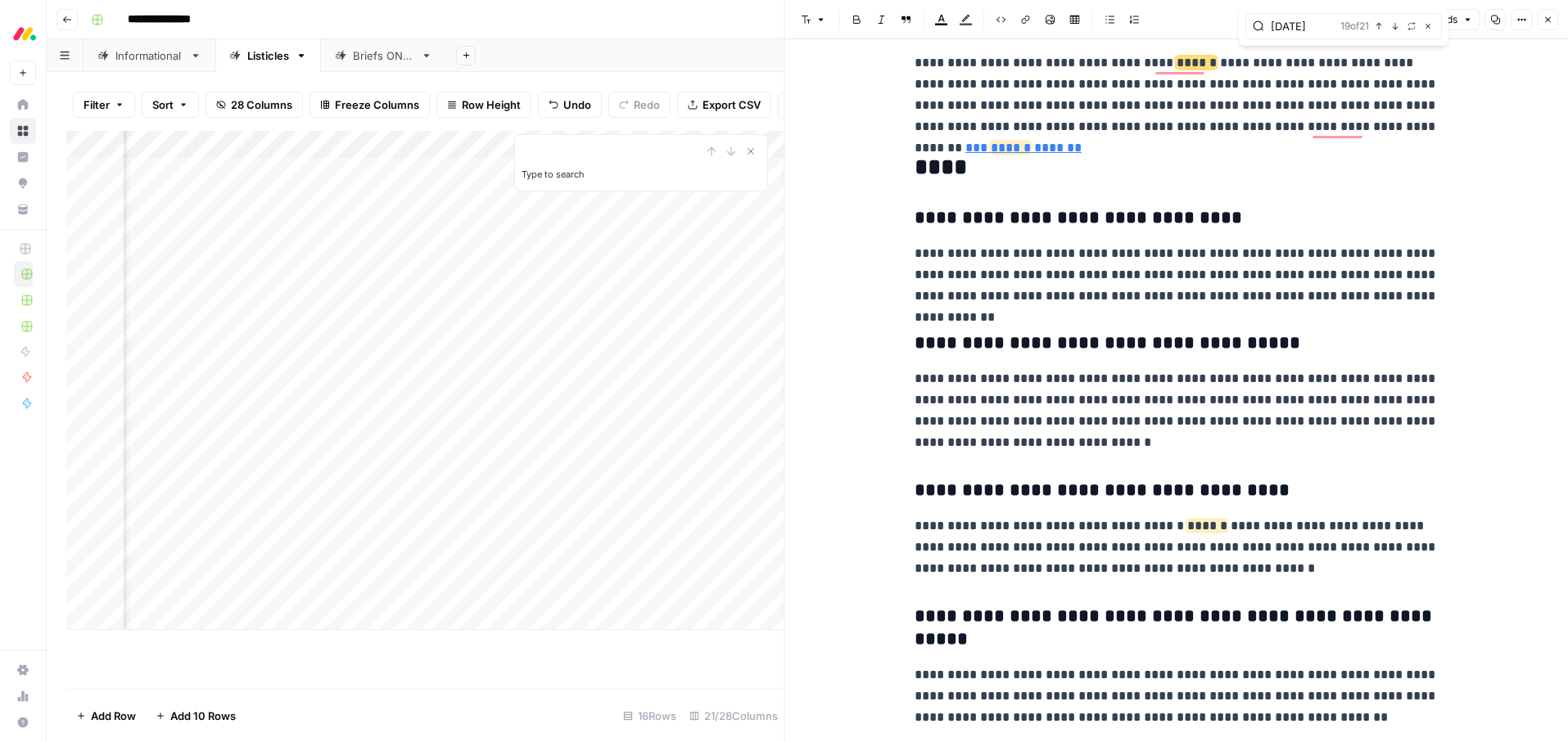
click at [1545, 21] on icon "button" at bounding box center [1547, 20] width 10 height 10
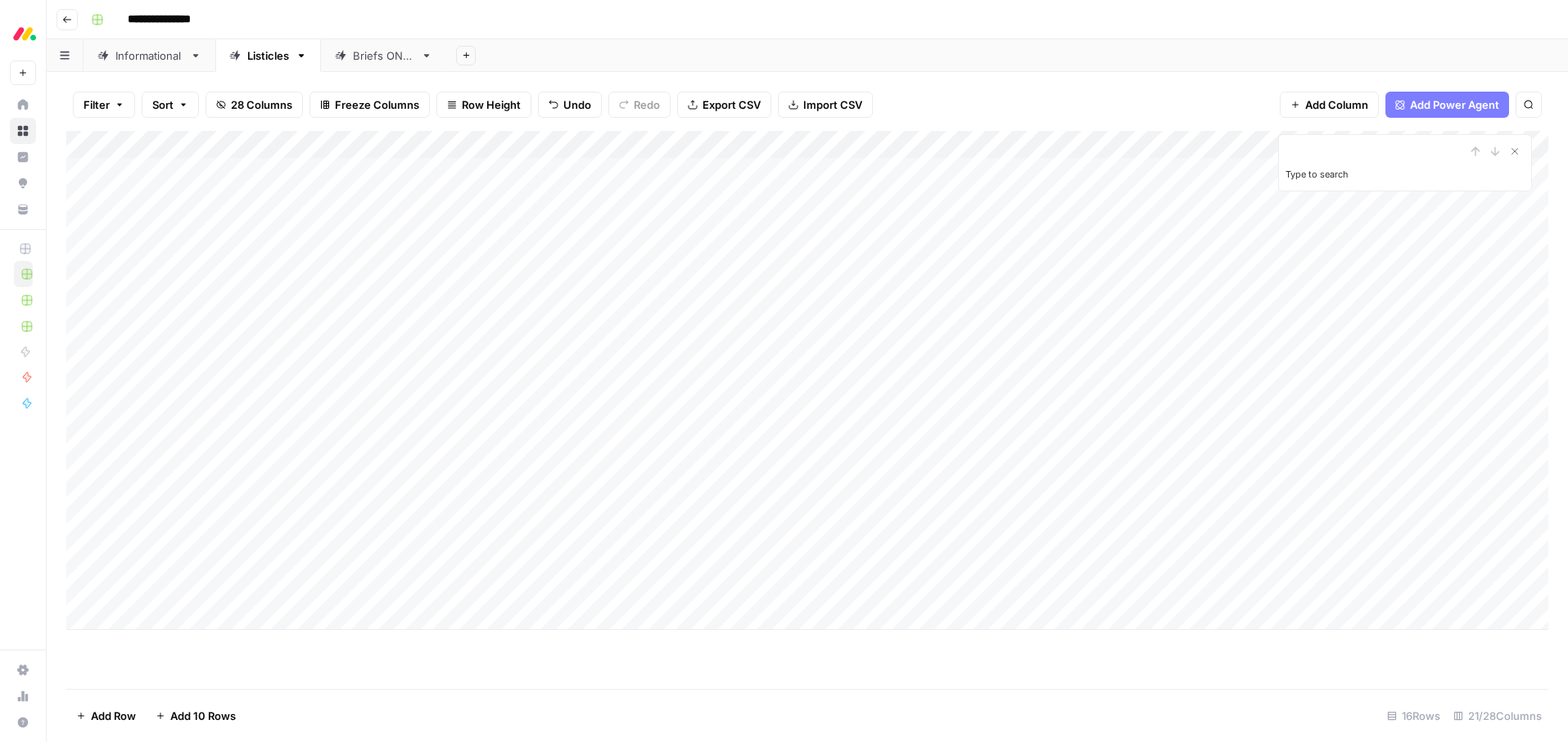
click at [586, 285] on div "Add Column" at bounding box center [807, 380] width 1482 height 499
click at [579, 348] on button "Ready for edit" at bounding box center [578, 346] width 82 height 20
click at [864, 21] on div "**********" at bounding box center [817, 20] width 1467 height 26
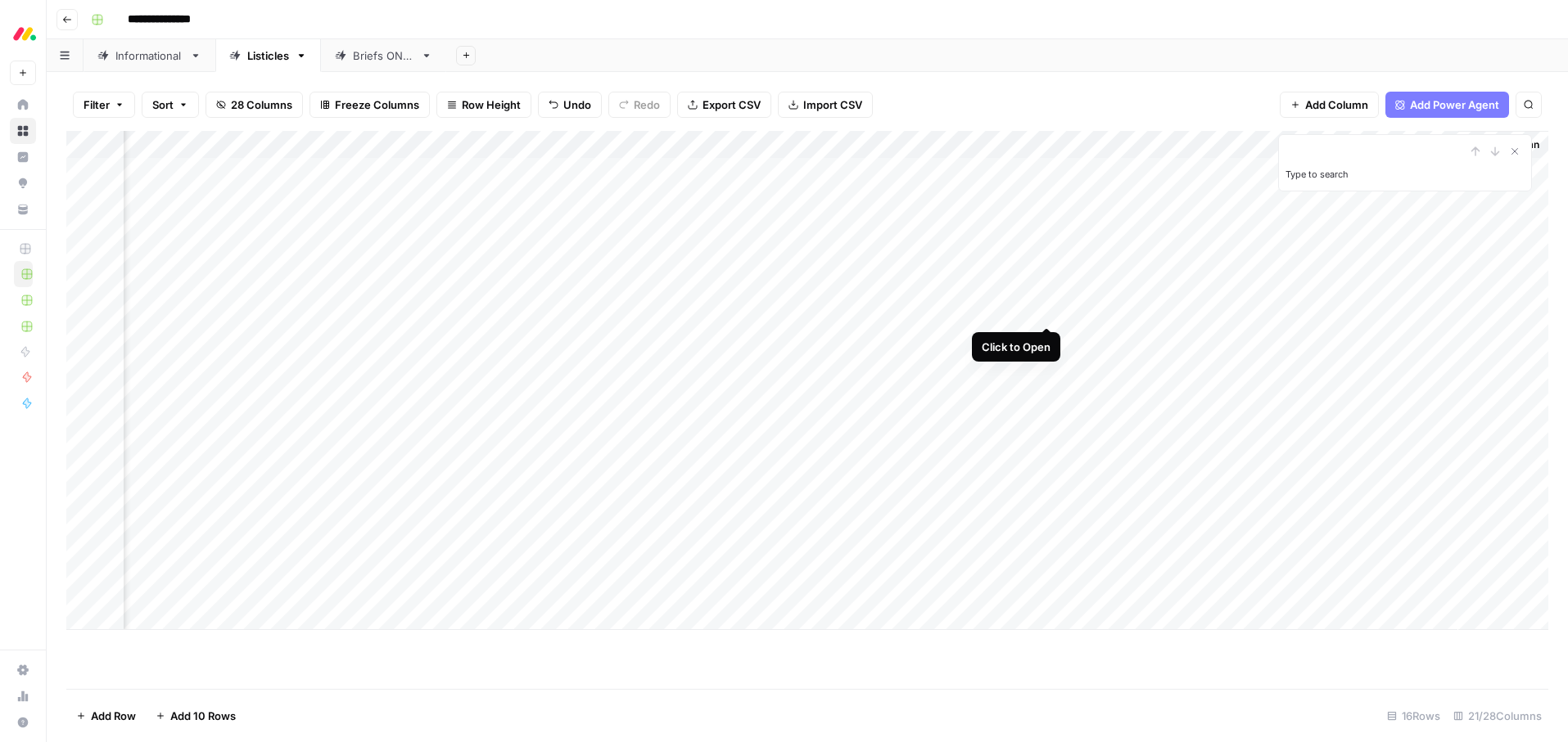
click at [1046, 312] on div "Add Column" at bounding box center [807, 380] width 1482 height 499
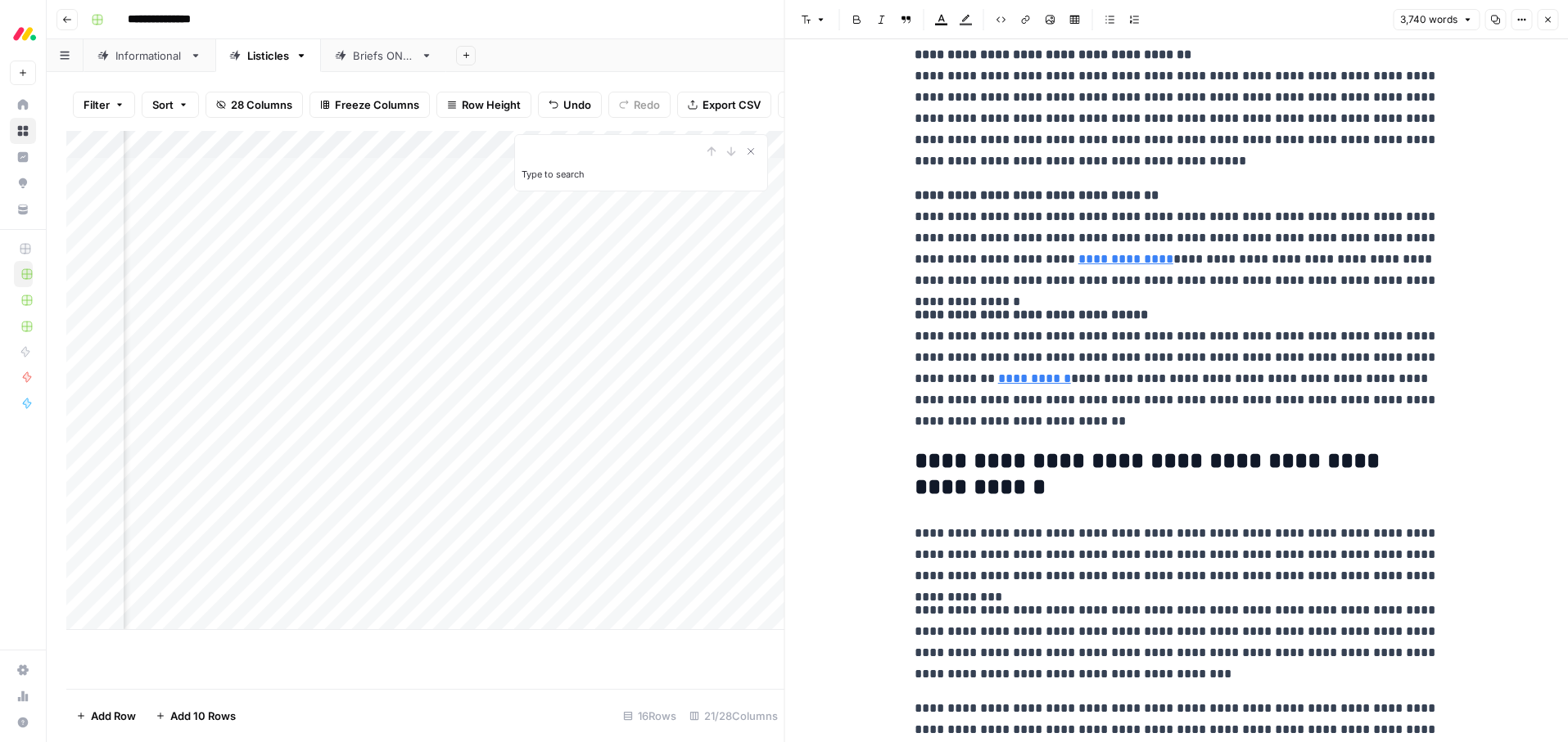
scroll to position [1300, 0]
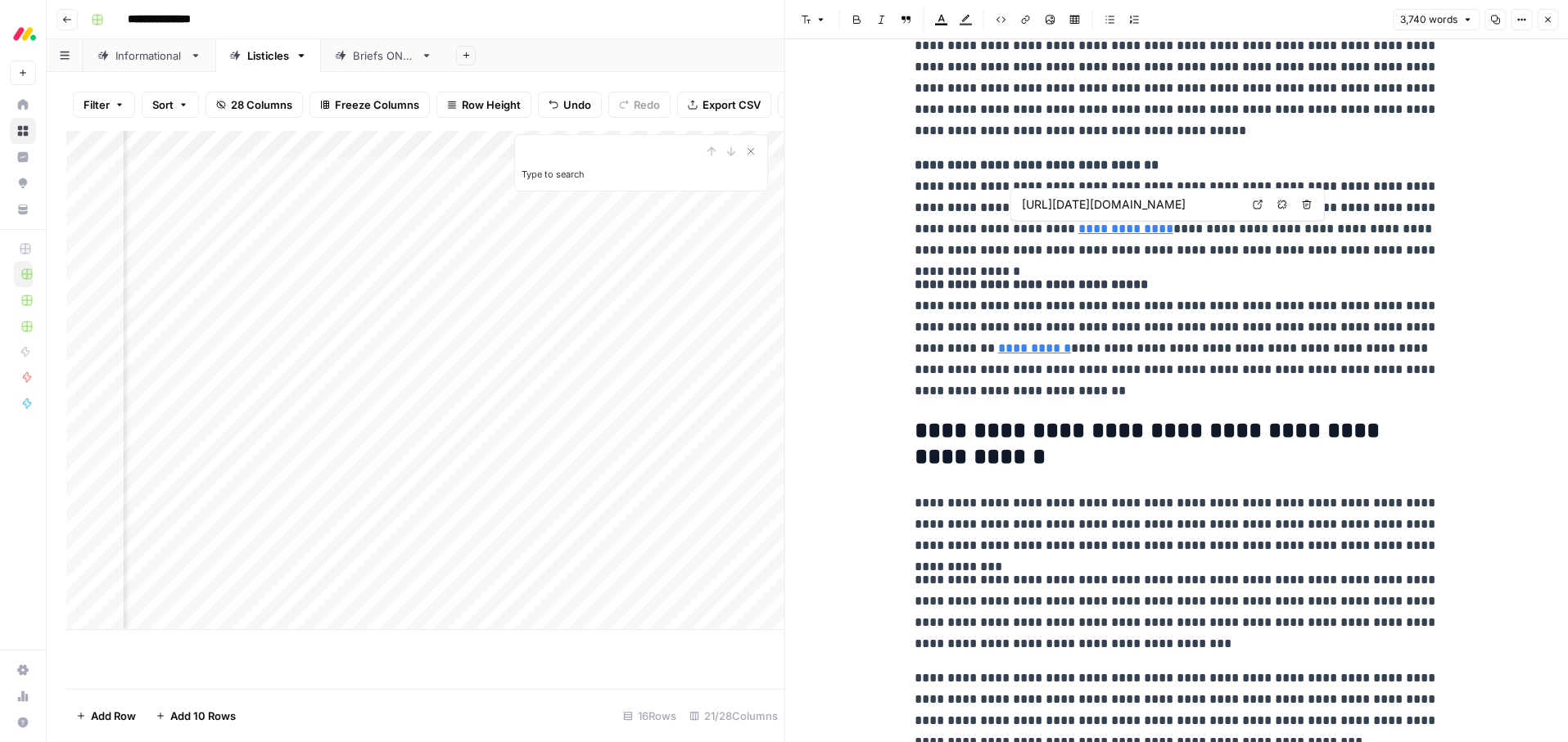
type input "https://monday.com/blog/service/what-is-sla-service-level-agreement/"
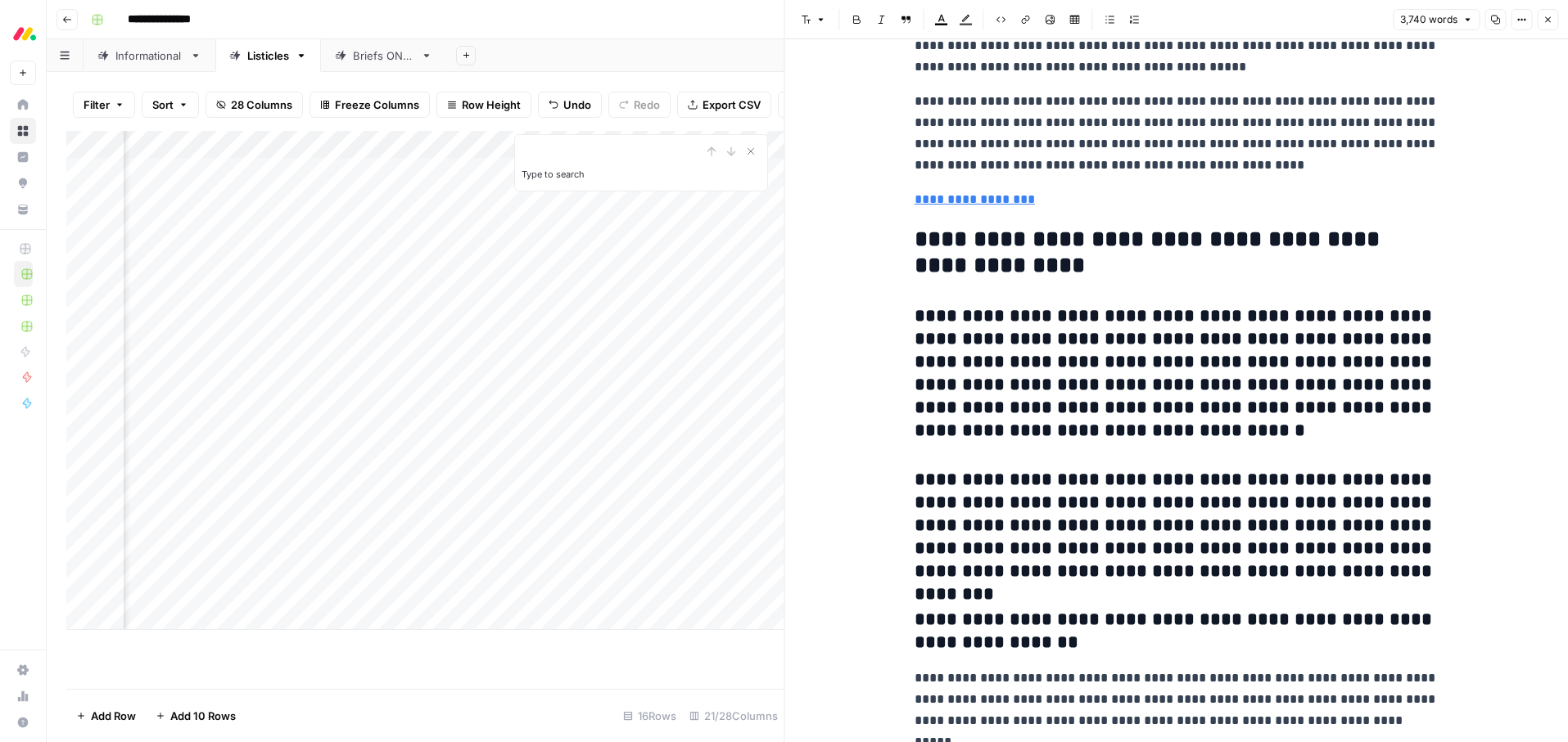
scroll to position [13977, 0]
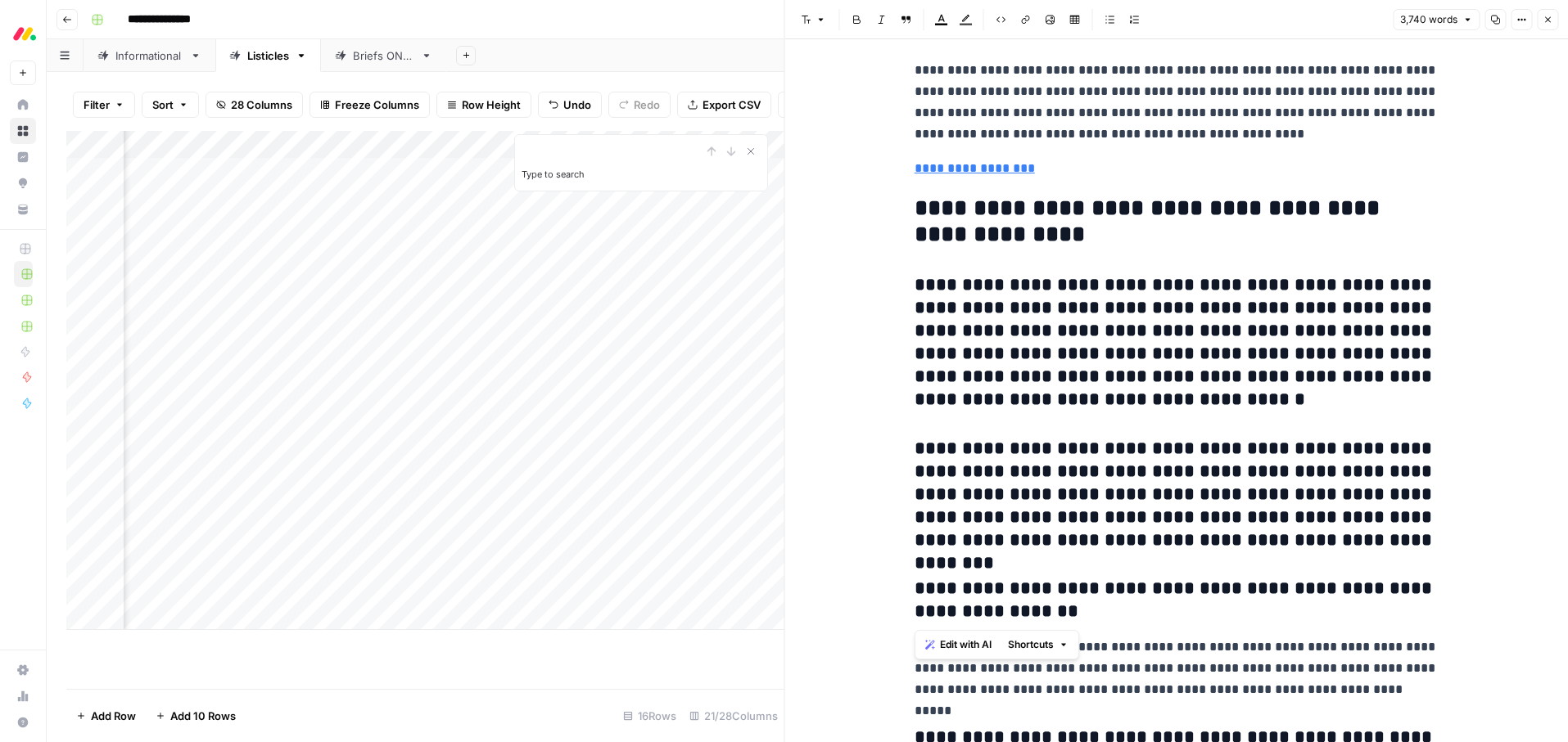
drag, startPoint x: 1026, startPoint y: 536, endPoint x: 903, endPoint y: 295, distance: 270.6
click at [803, 26] on button "Font style" at bounding box center [814, 20] width 38 height 21
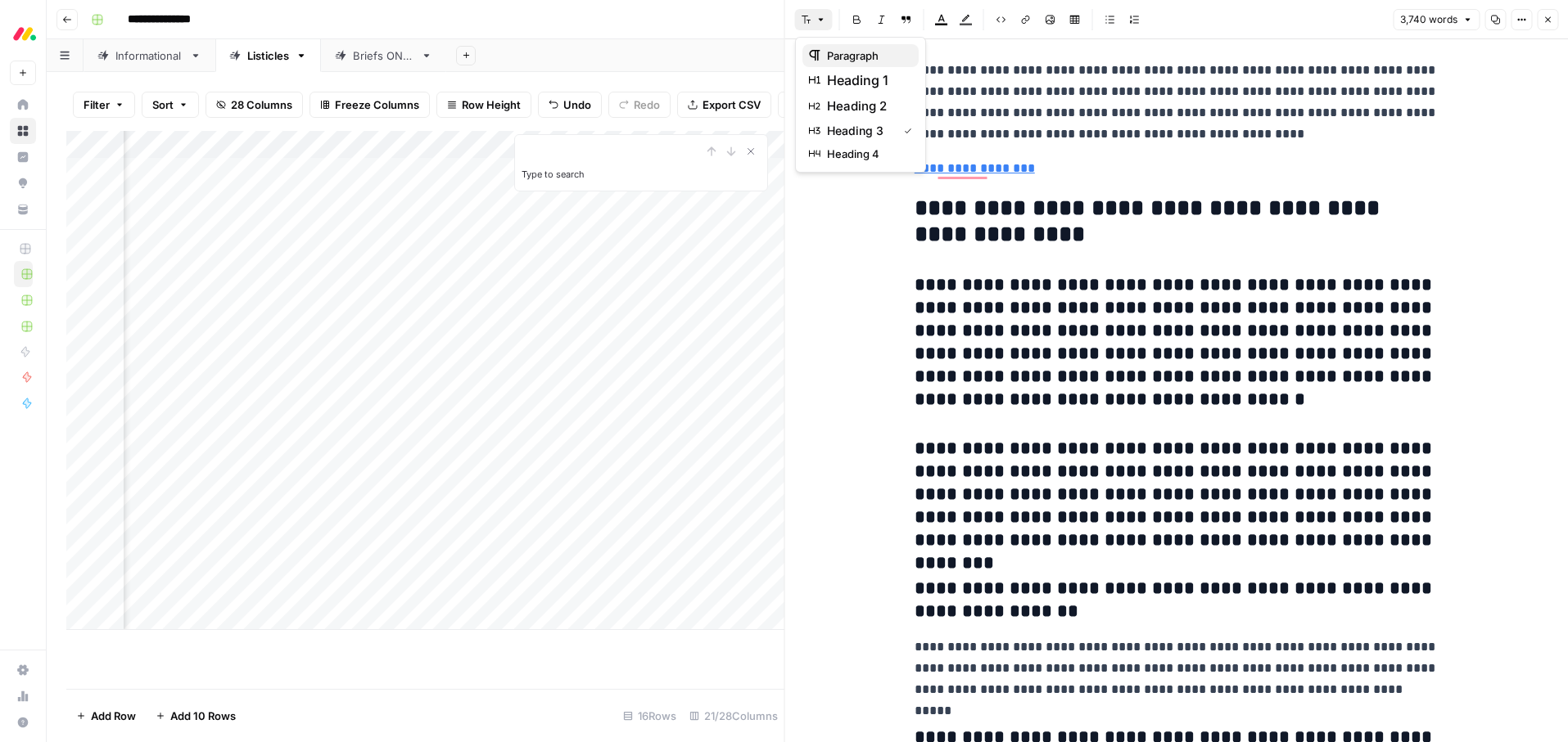
click at [843, 60] on span "paragraph" at bounding box center [866, 56] width 78 height 16
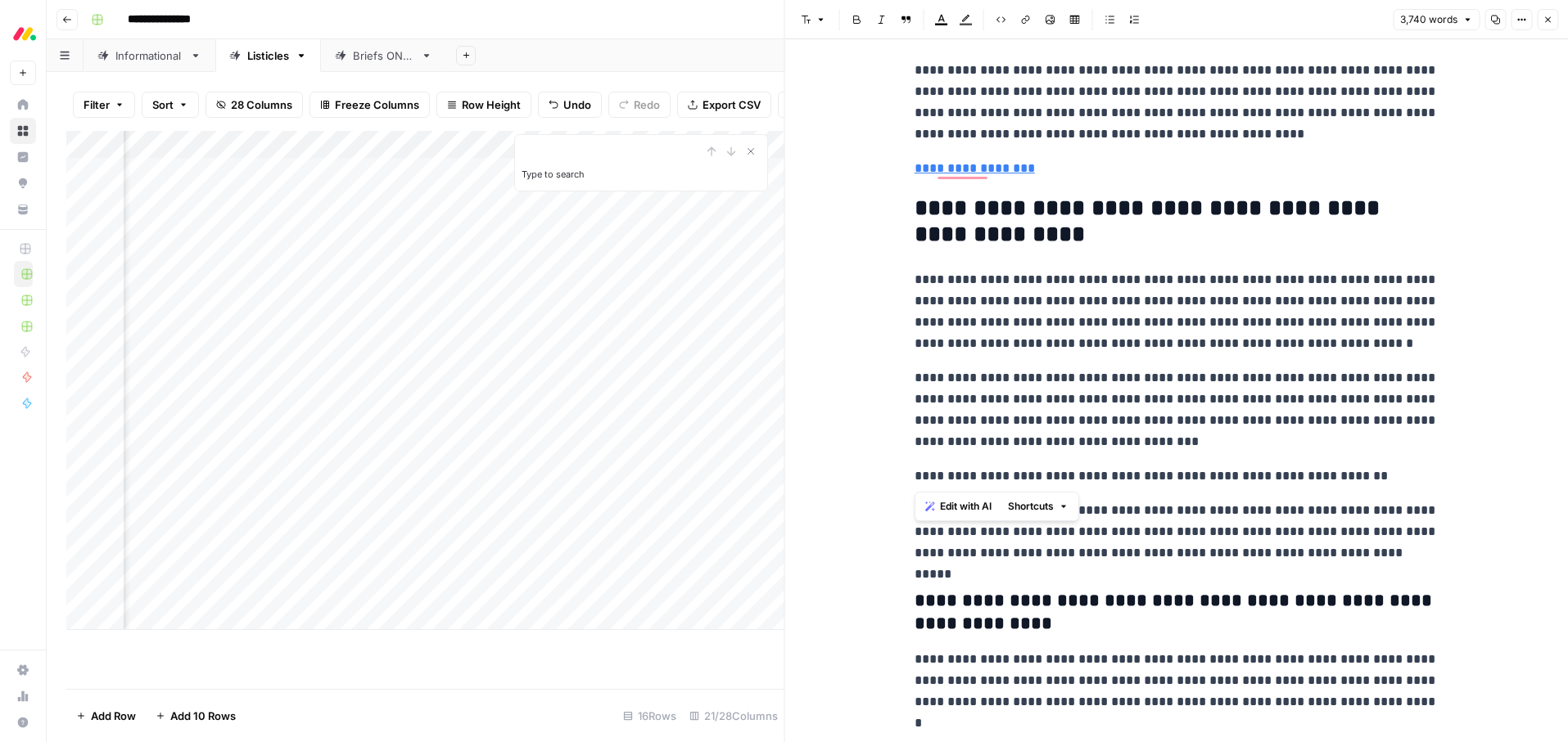
click at [1092, 470] on p "**********" at bounding box center [1177, 476] width 524 height 21
click at [815, 10] on button "Font style" at bounding box center [814, 20] width 38 height 21
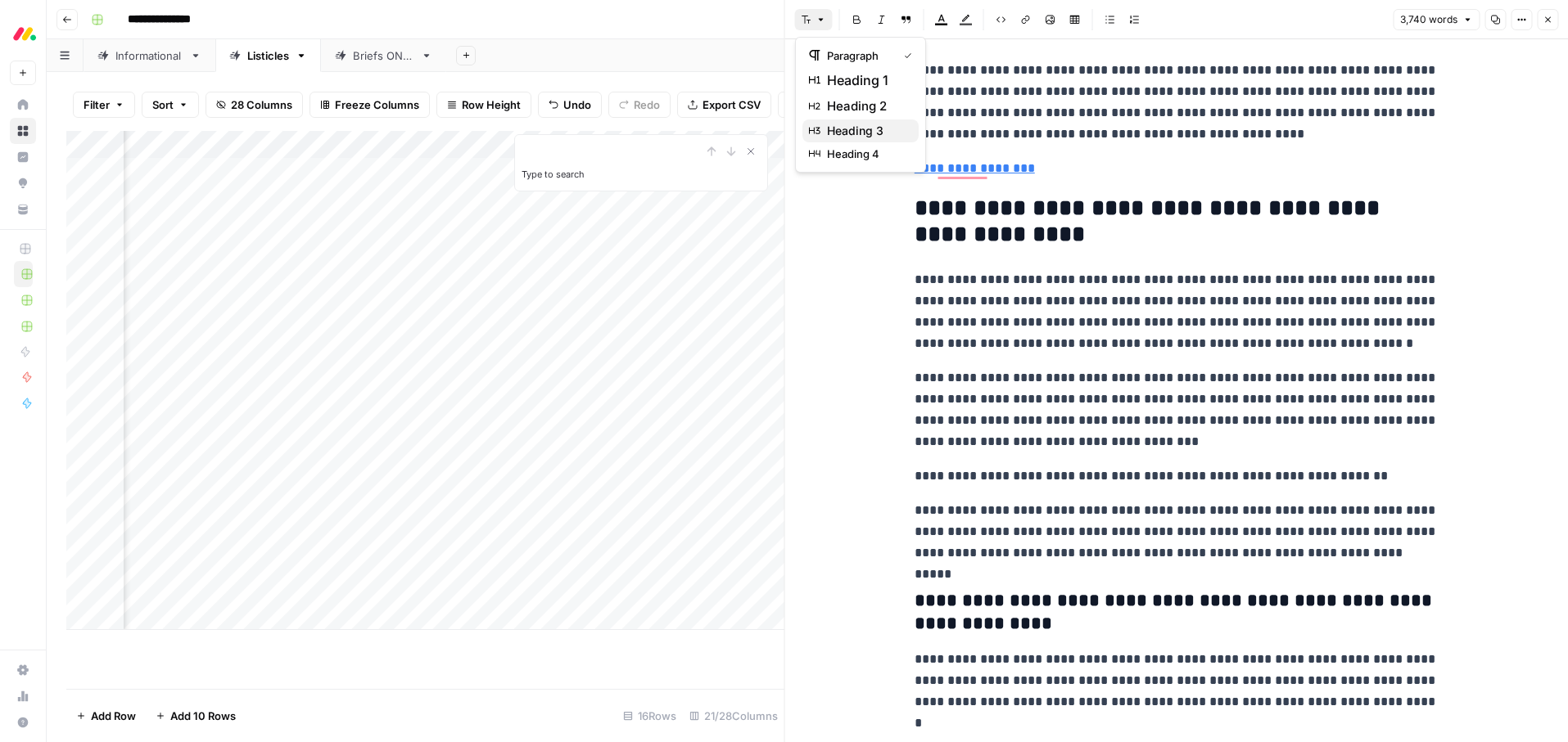
drag, startPoint x: 845, startPoint y: 125, endPoint x: 896, endPoint y: 204, distance: 94.0
click at [845, 125] on span "heading 3" at bounding box center [866, 131] width 78 height 16
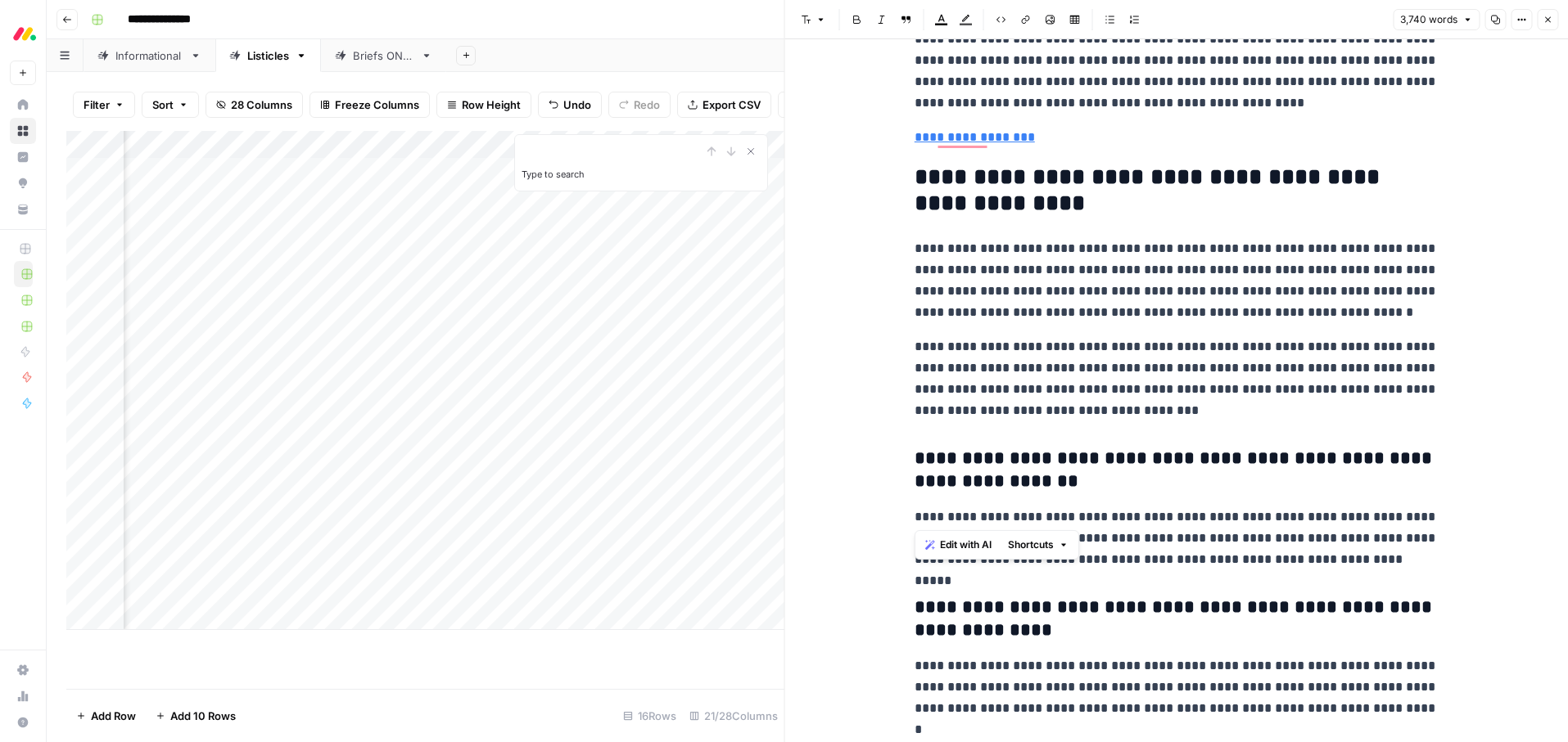
scroll to position [14016, 0]
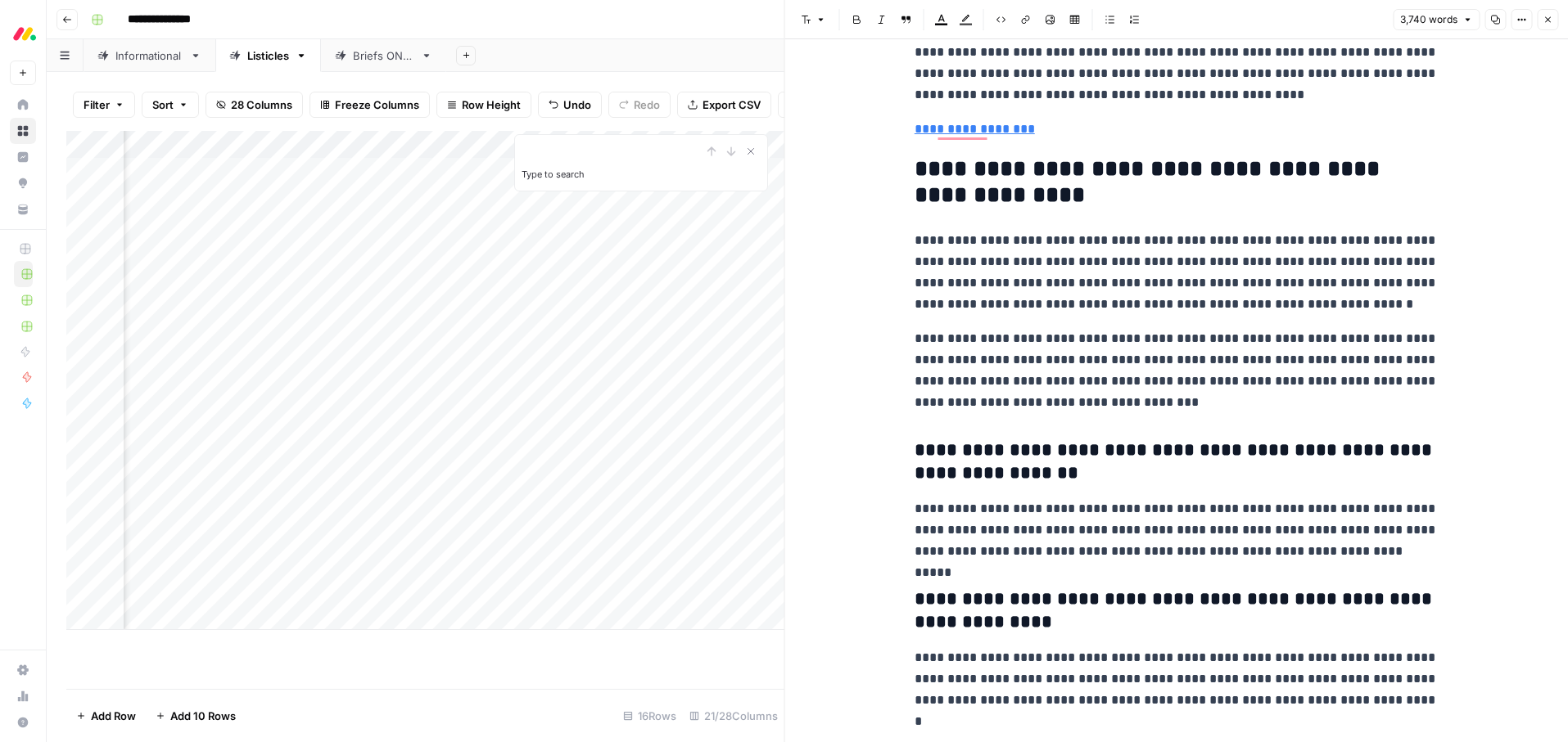
click at [1060, 371] on p "**********" at bounding box center [1177, 371] width 524 height 85
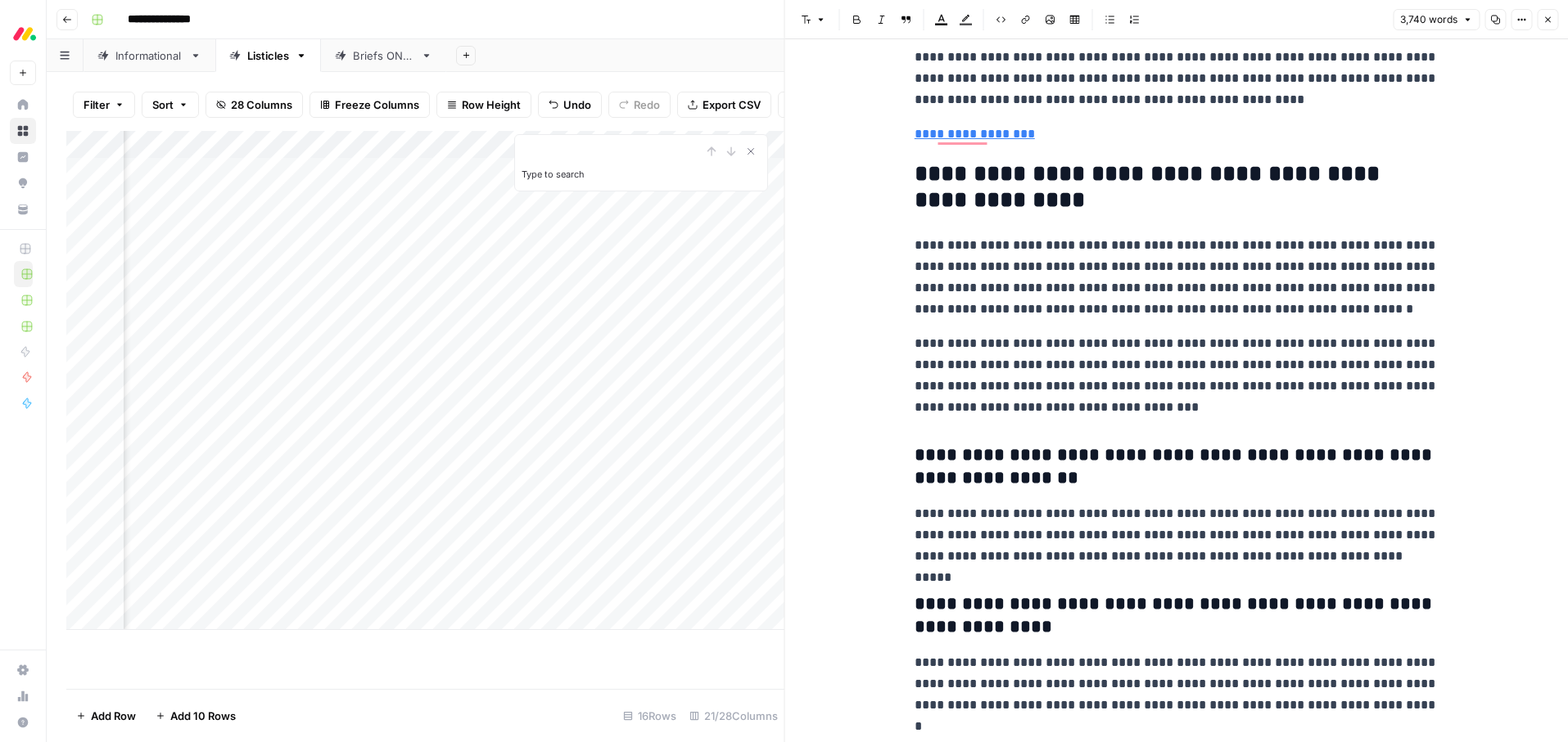
scroll to position [14013, 0]
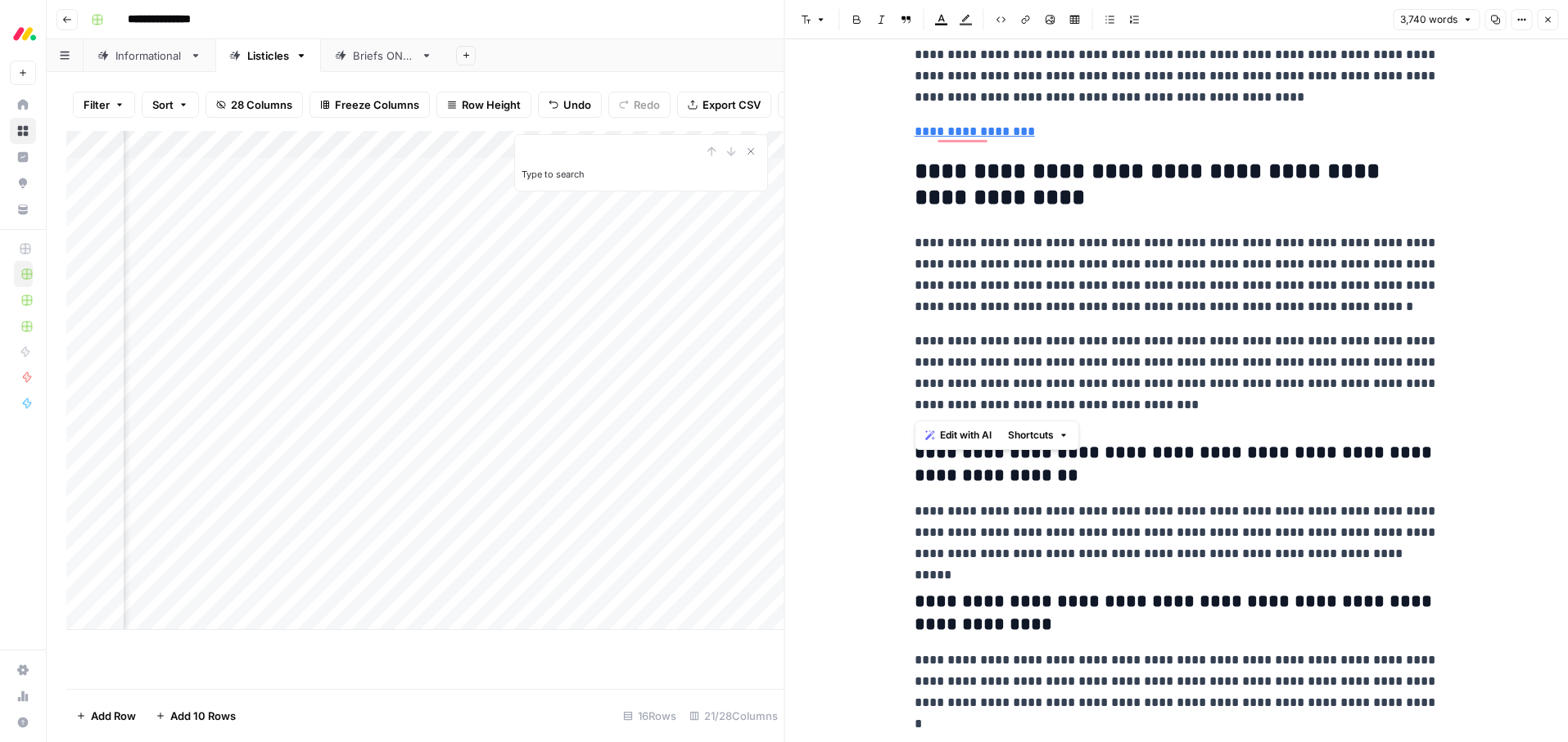
drag, startPoint x: 1100, startPoint y: 408, endPoint x: 901, endPoint y: 230, distance: 267.0
click at [944, 18] on icon "button" at bounding box center [942, 20] width 13 height 13
drag, startPoint x: 998, startPoint y: 51, endPoint x: 997, endPoint y: 214, distance: 163.0
click at [998, 52] on div "Red" at bounding box center [997, 54] width 13 height 13
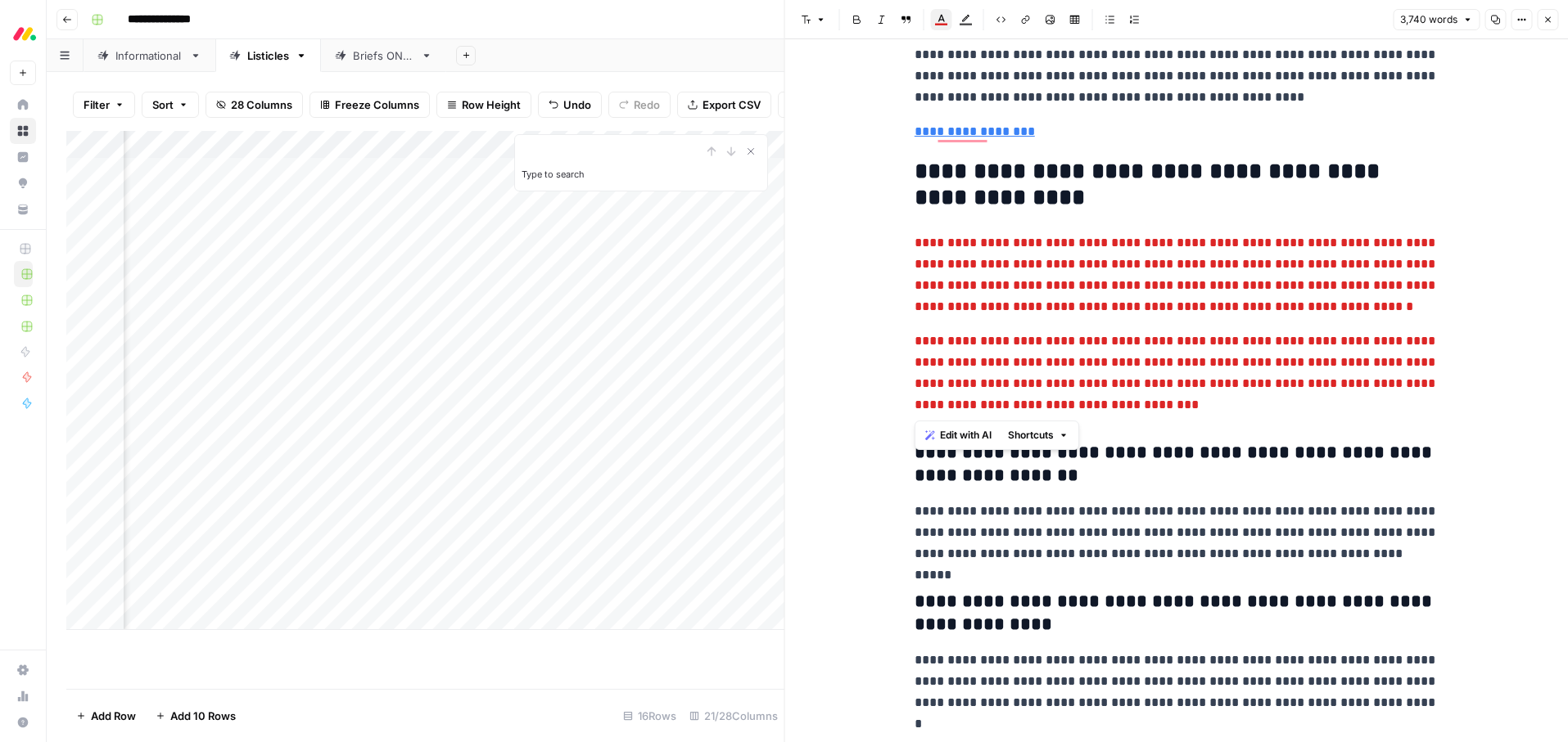
drag, startPoint x: 1006, startPoint y: 253, endPoint x: 1023, endPoint y: 284, distance: 35.4
click at [1006, 253] on p "**********" at bounding box center [1177, 274] width 524 height 85
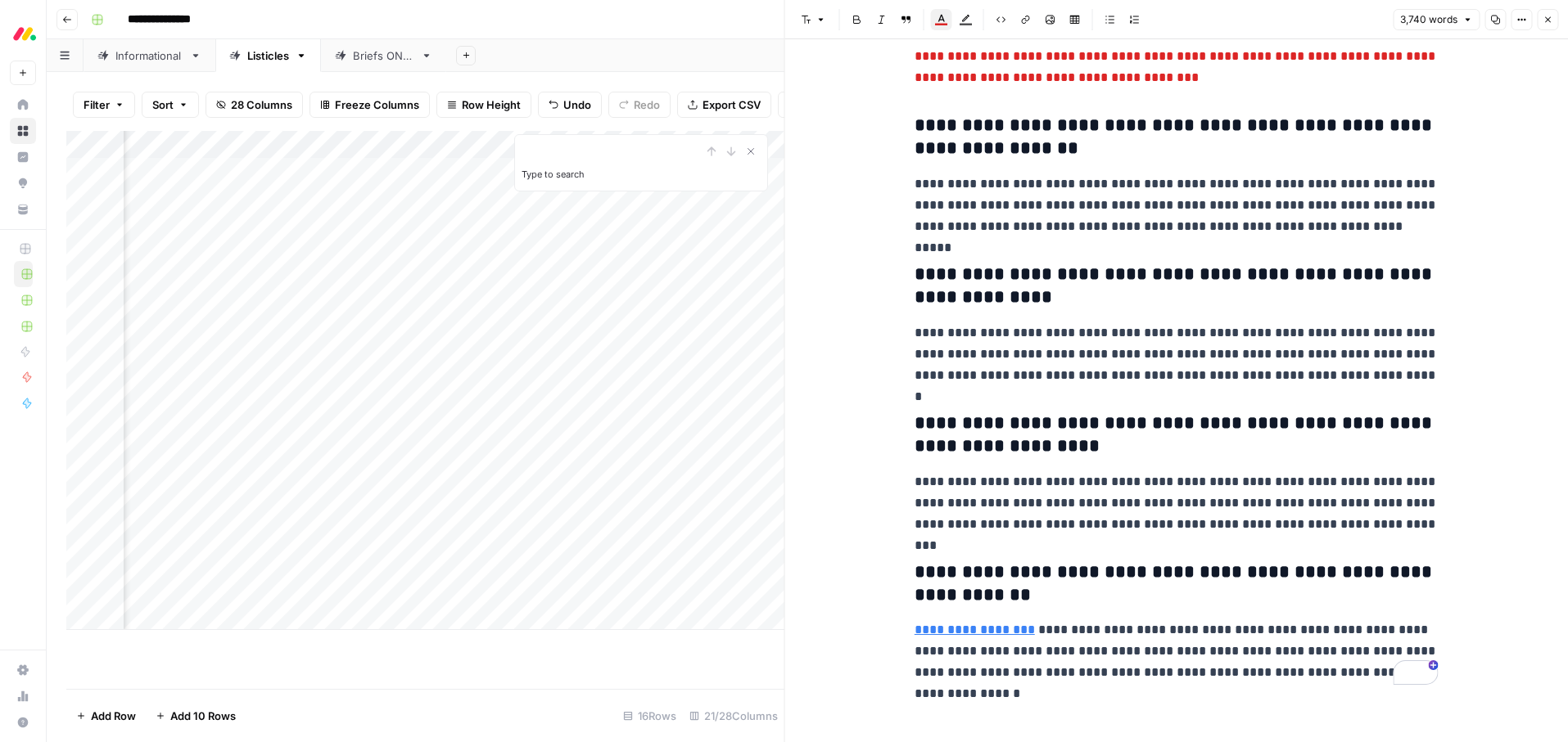
scroll to position [14091, 0]
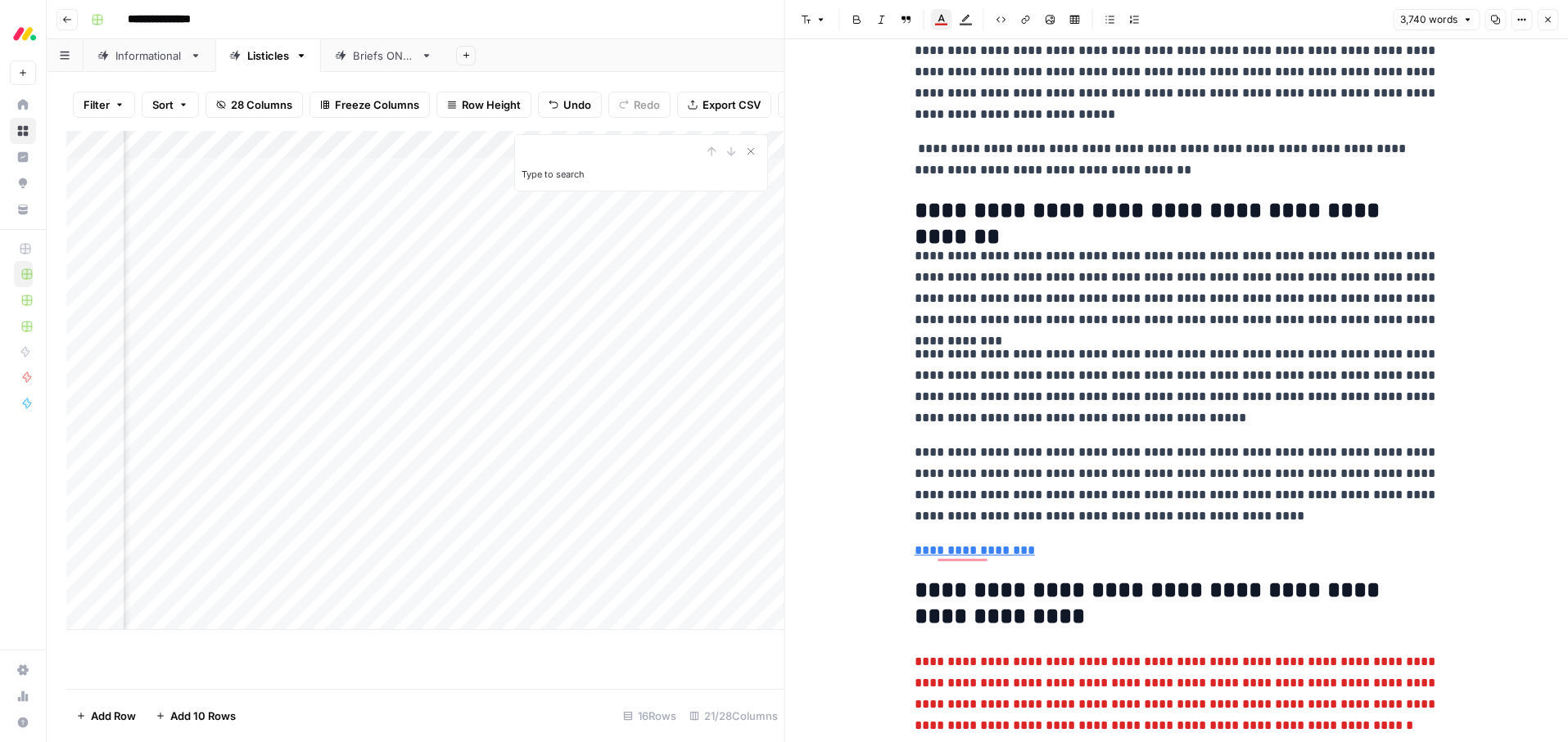
click at [1070, 312] on p "**********" at bounding box center [1177, 287] width 524 height 85
type input "[DATE]"
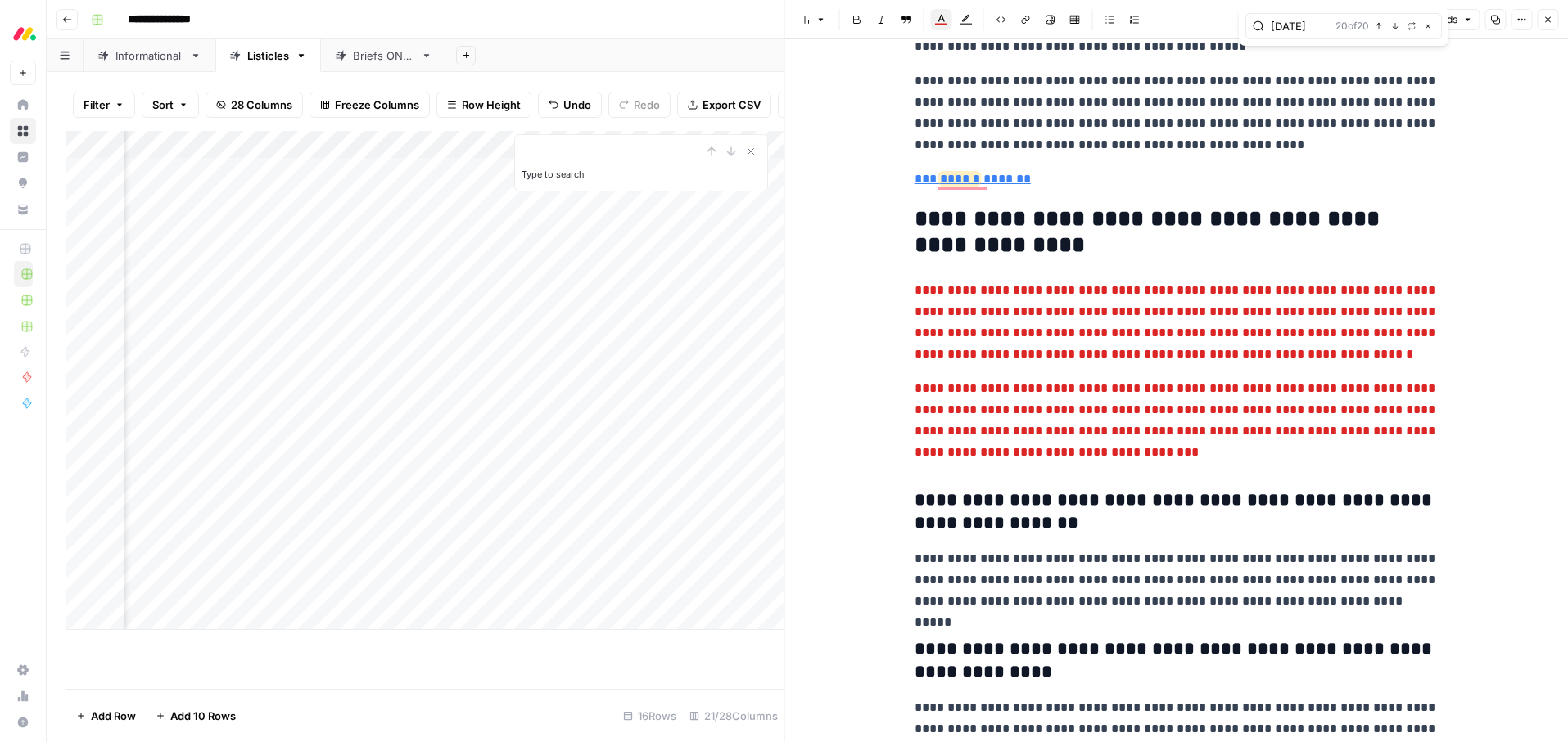
click at [1551, 15] on icon "button" at bounding box center [1547, 20] width 10 height 10
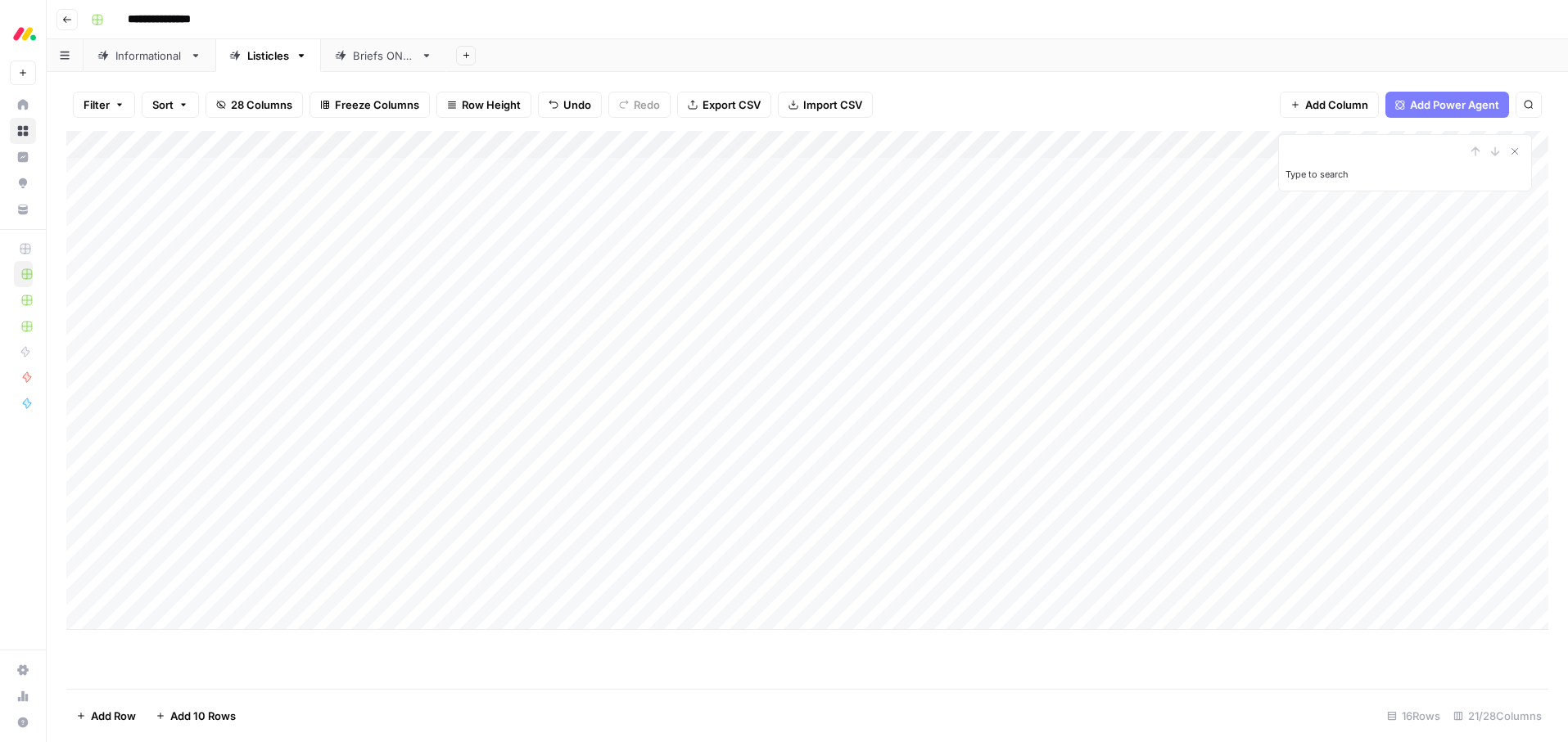
click at [250, 310] on div "Add Column" at bounding box center [807, 380] width 1482 height 499
click at [641, 310] on div "Add Column" at bounding box center [807, 380] width 1482 height 499
click at [553, 308] on div "Add Column" at bounding box center [807, 380] width 1482 height 499
click at [577, 375] on button "Ready for edit" at bounding box center [578, 374] width 82 height 20
click at [859, 34] on header "**********" at bounding box center [807, 20] width 1521 height 40
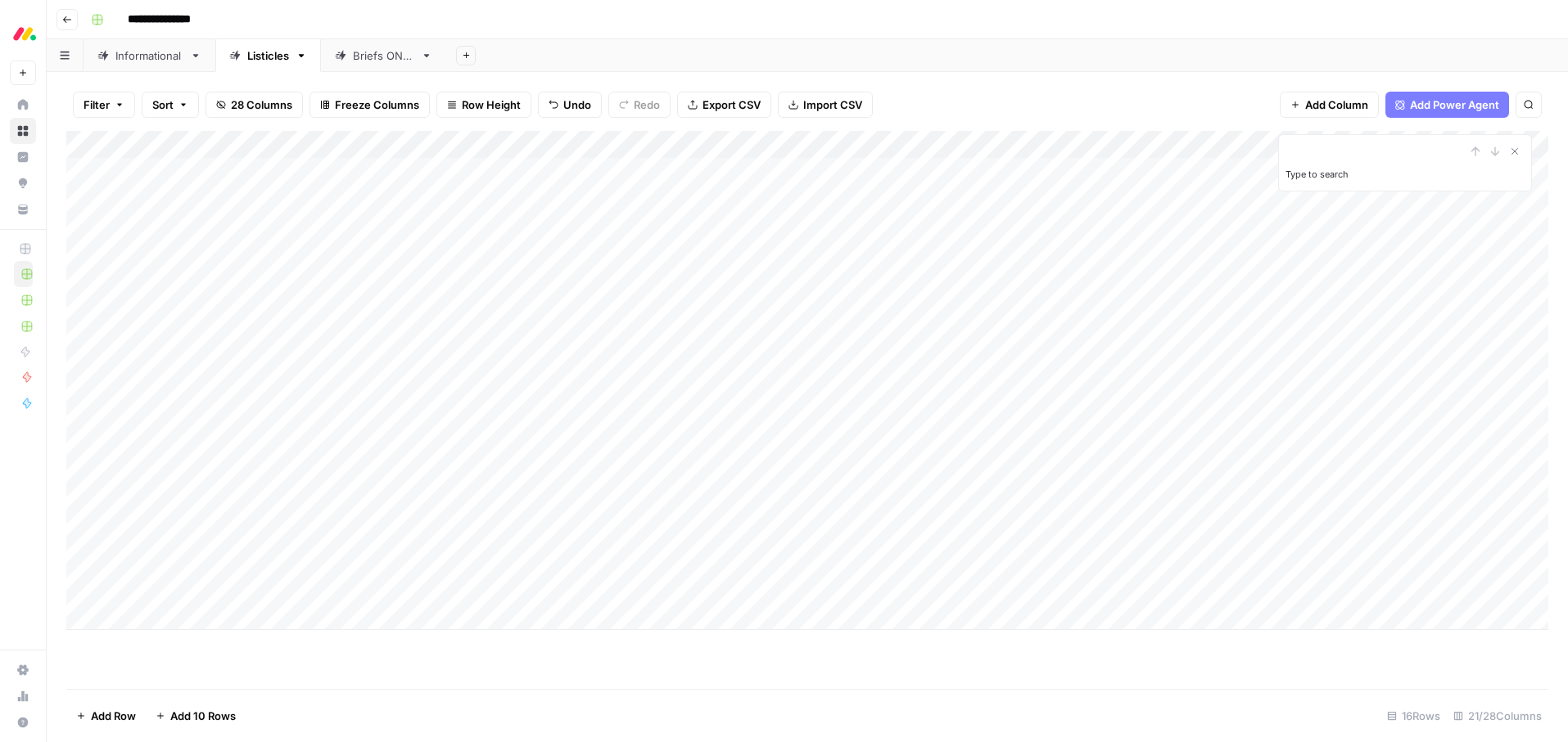
click at [618, 31] on div "**********" at bounding box center [817, 20] width 1467 height 26
click at [896, 21] on div "**********" at bounding box center [817, 20] width 1467 height 26
click at [1275, 338] on div "Add Column" at bounding box center [807, 380] width 1482 height 499
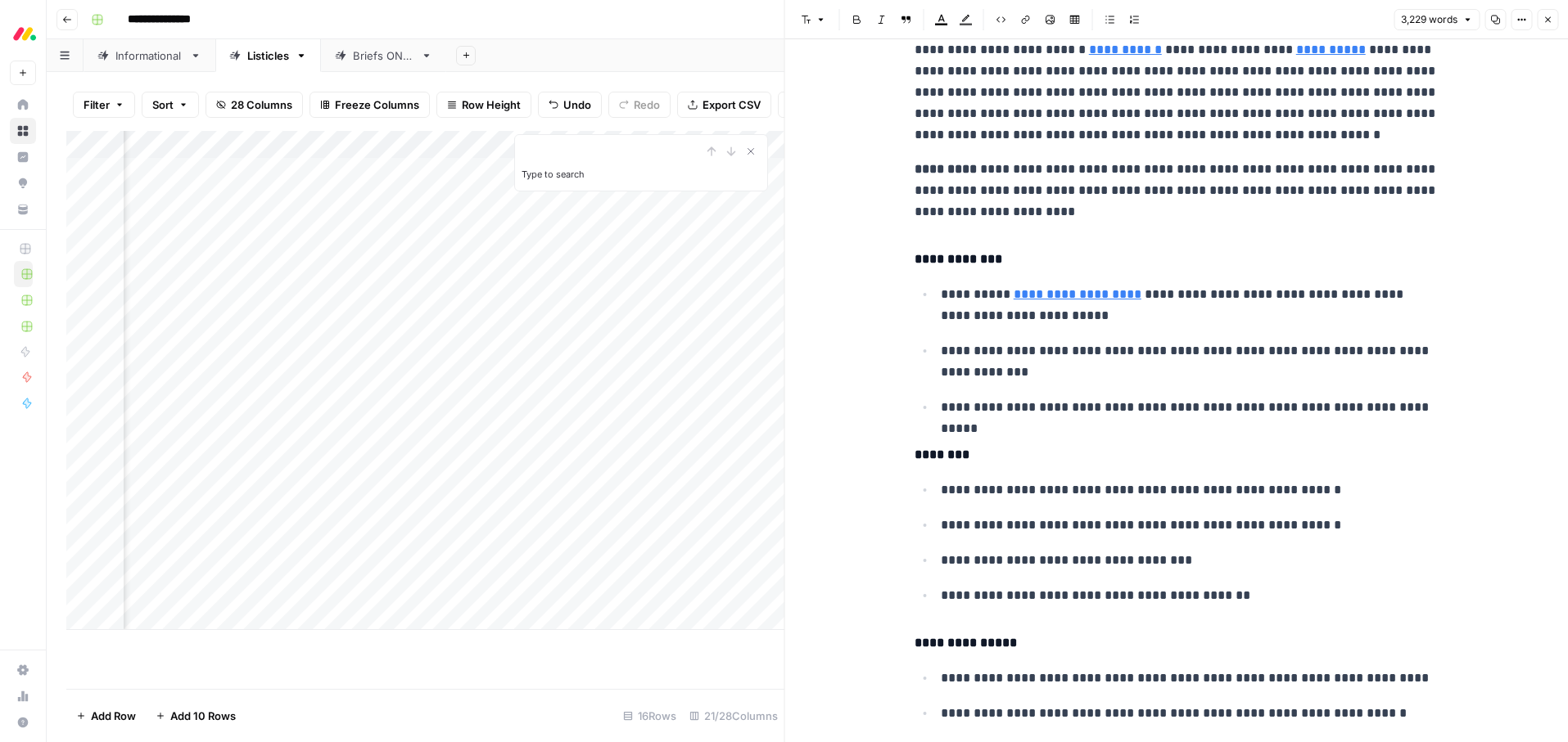
scroll to position [8593, 0]
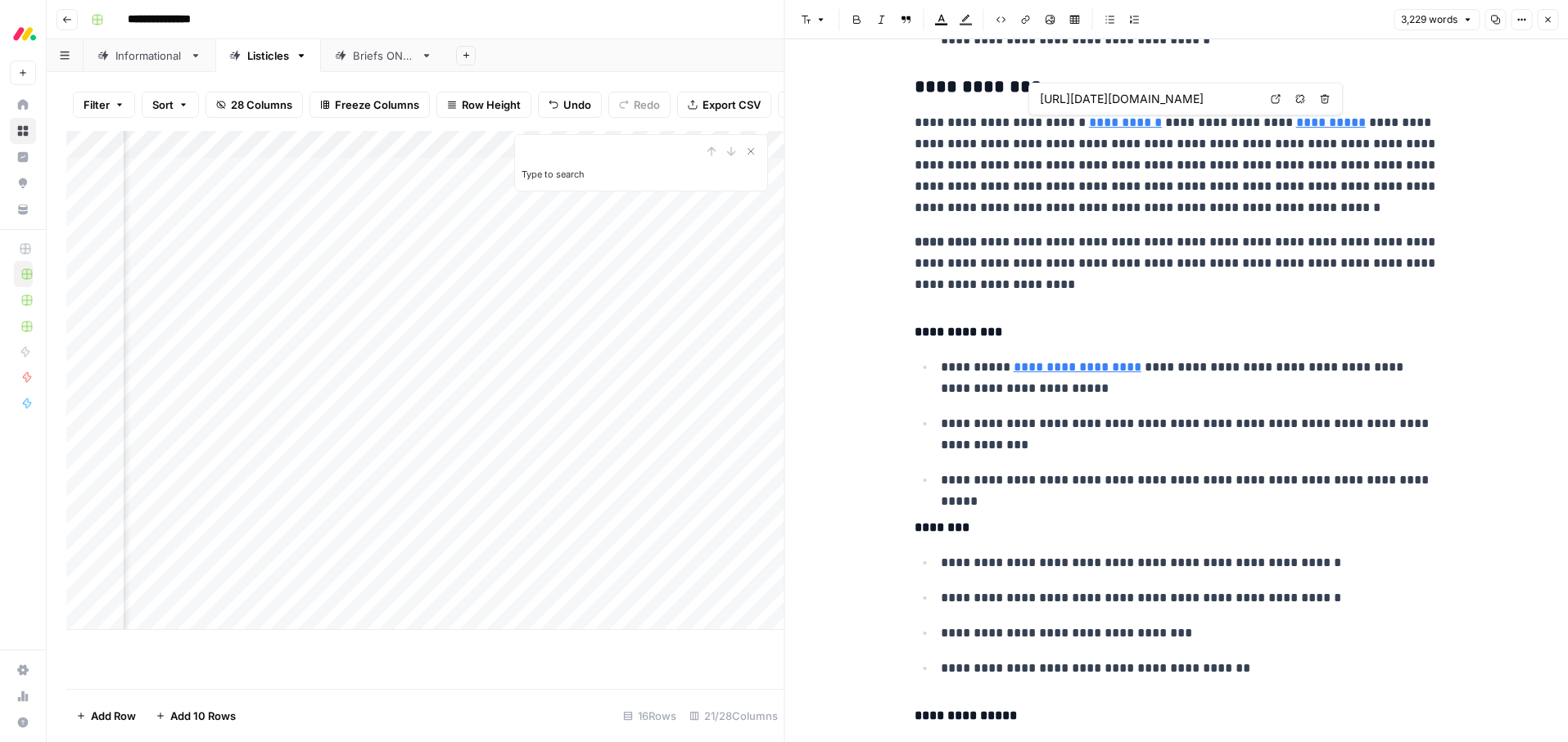
type input "https://monday.com/blog/service/what-is-incident-management/"
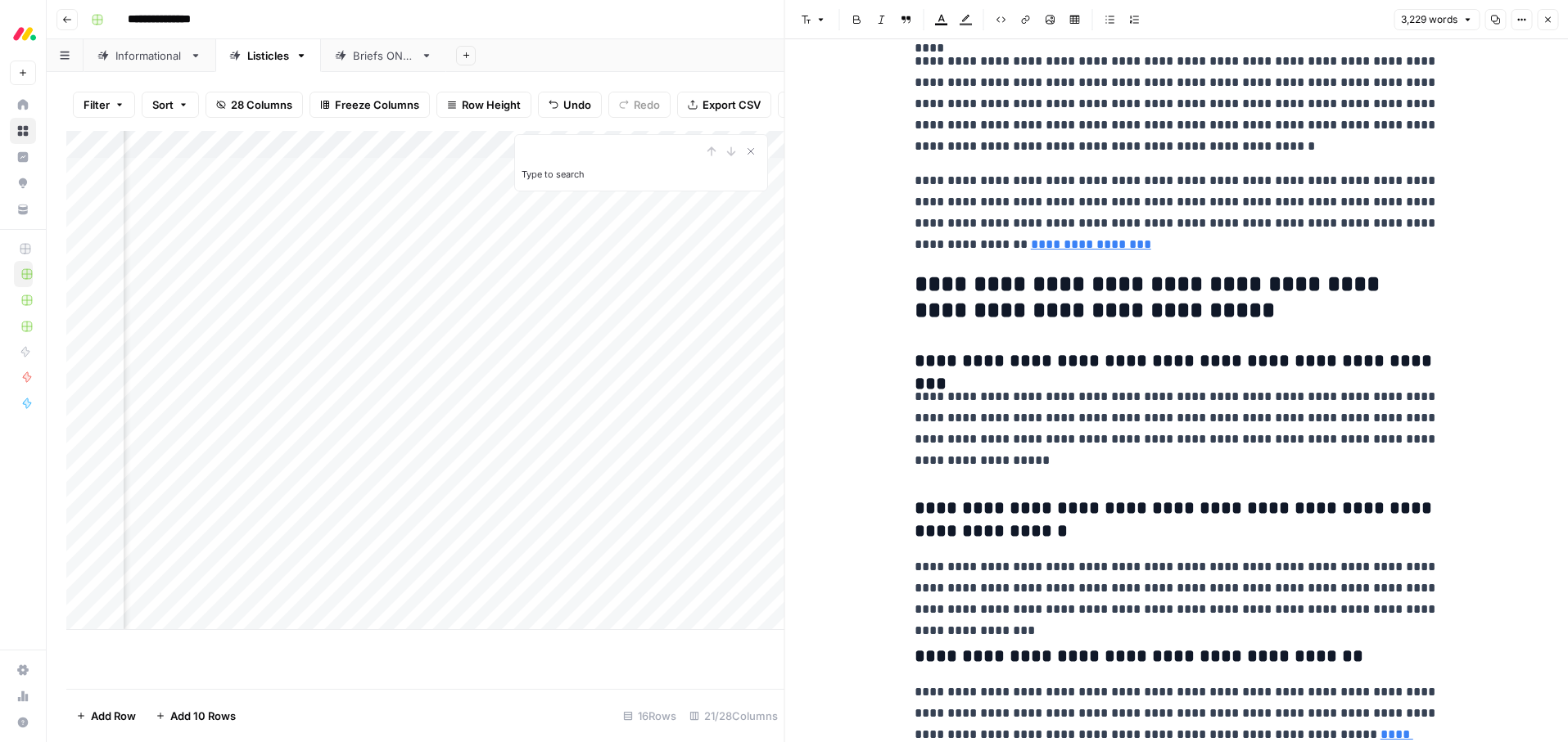
scroll to position [12068, 0]
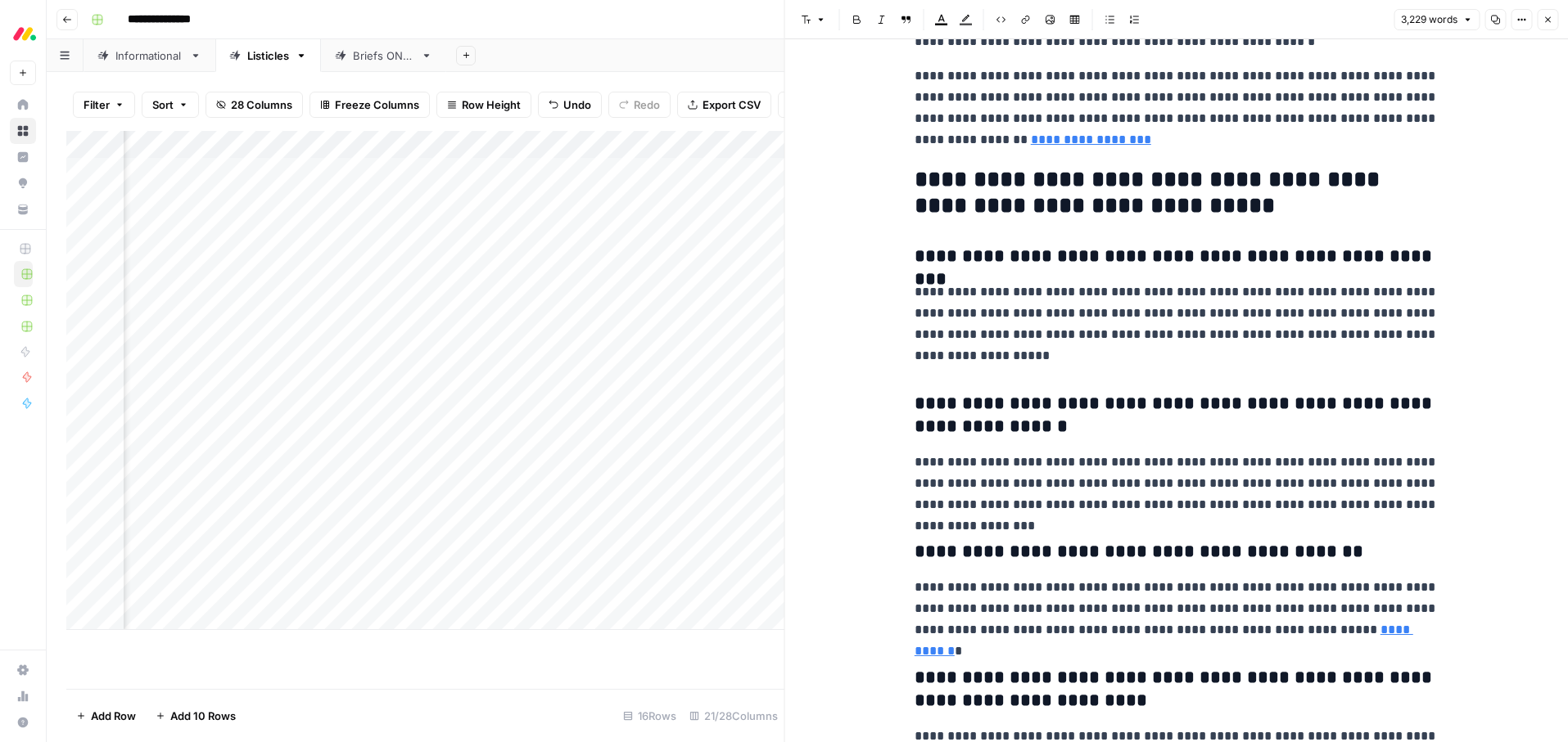
click at [1131, 246] on h3 "**********" at bounding box center [1177, 257] width 524 height 23
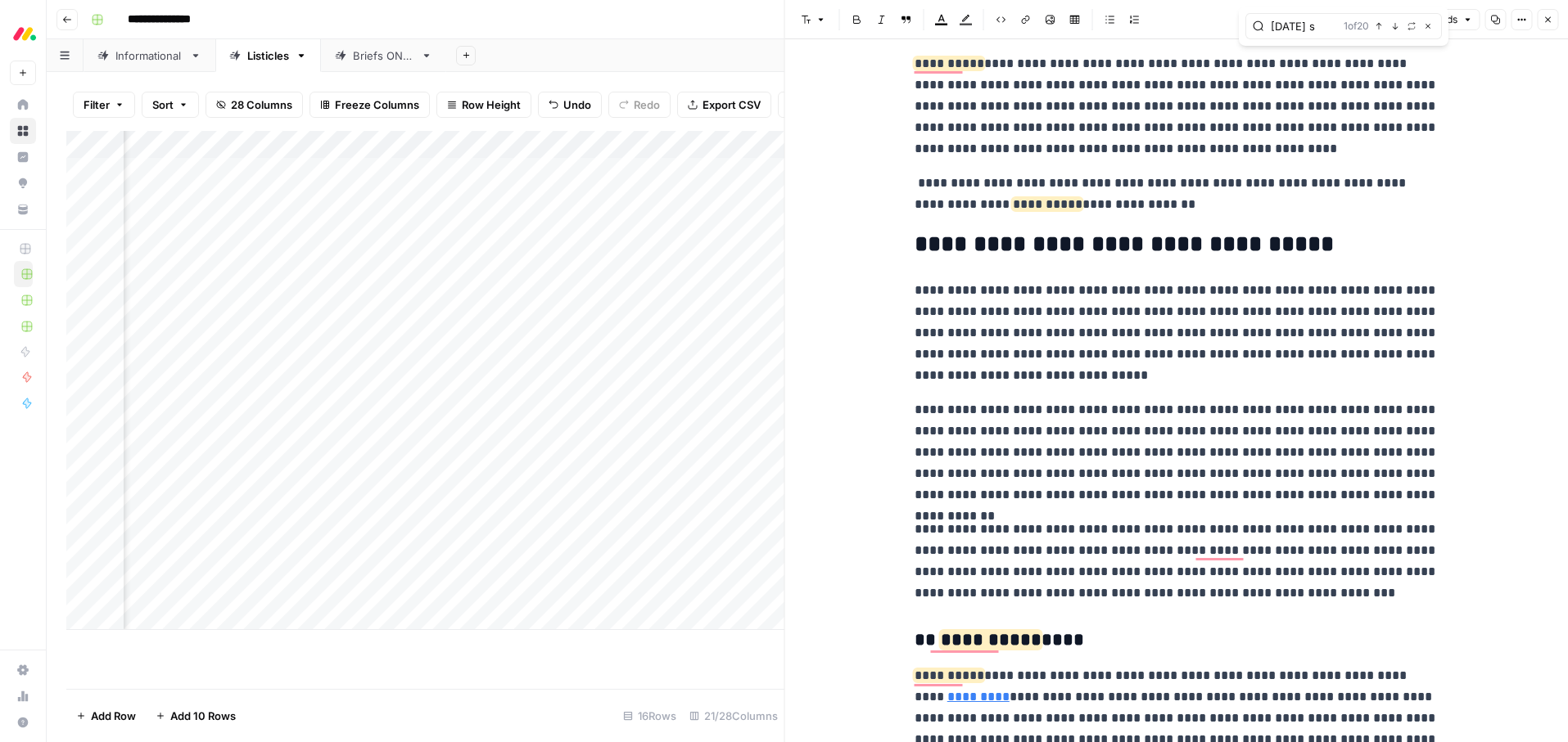
scroll to position [1205, 0]
type input "[DATE]"
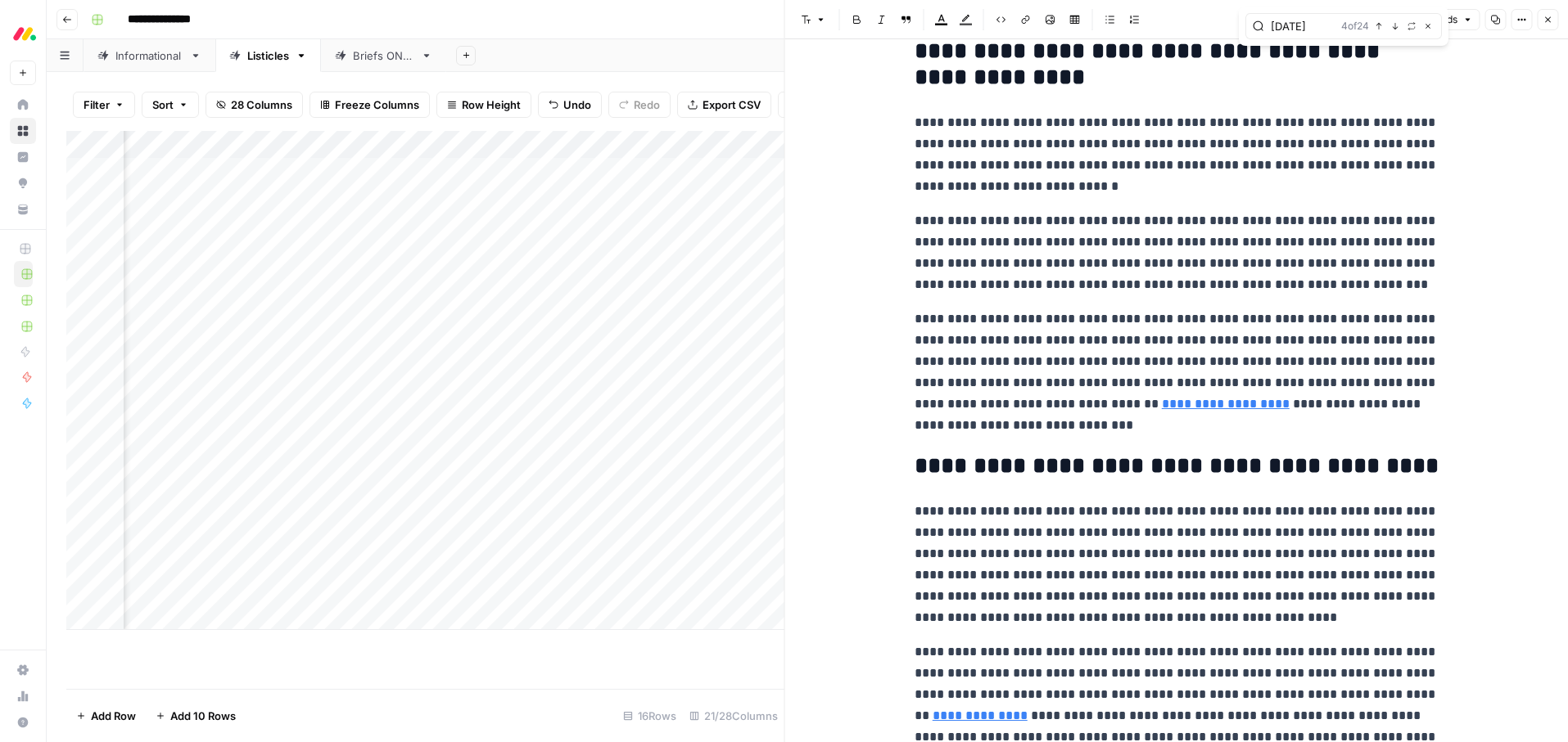
scroll to position [581, 0]
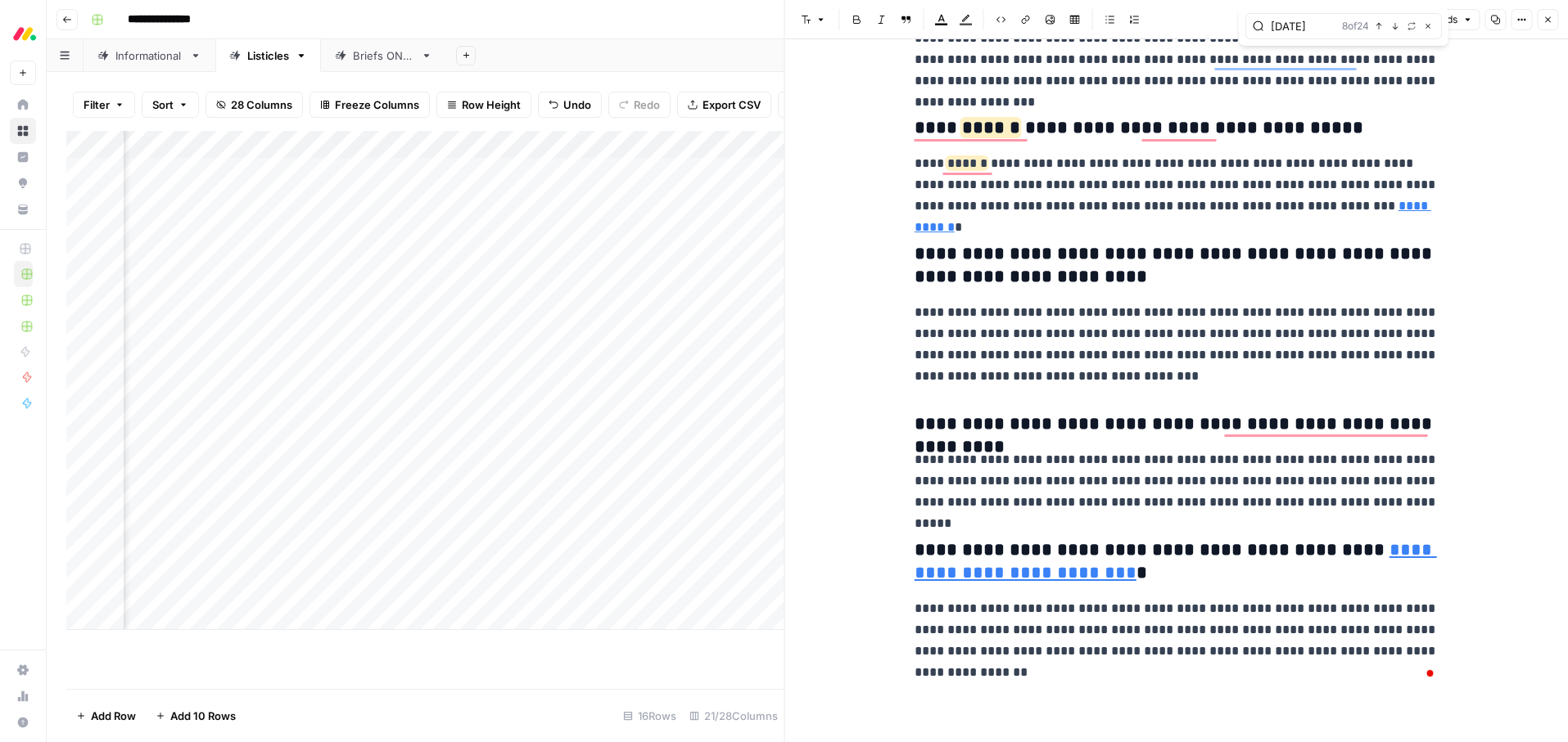
click at [1550, 21] on icon "button" at bounding box center [1547, 20] width 10 height 10
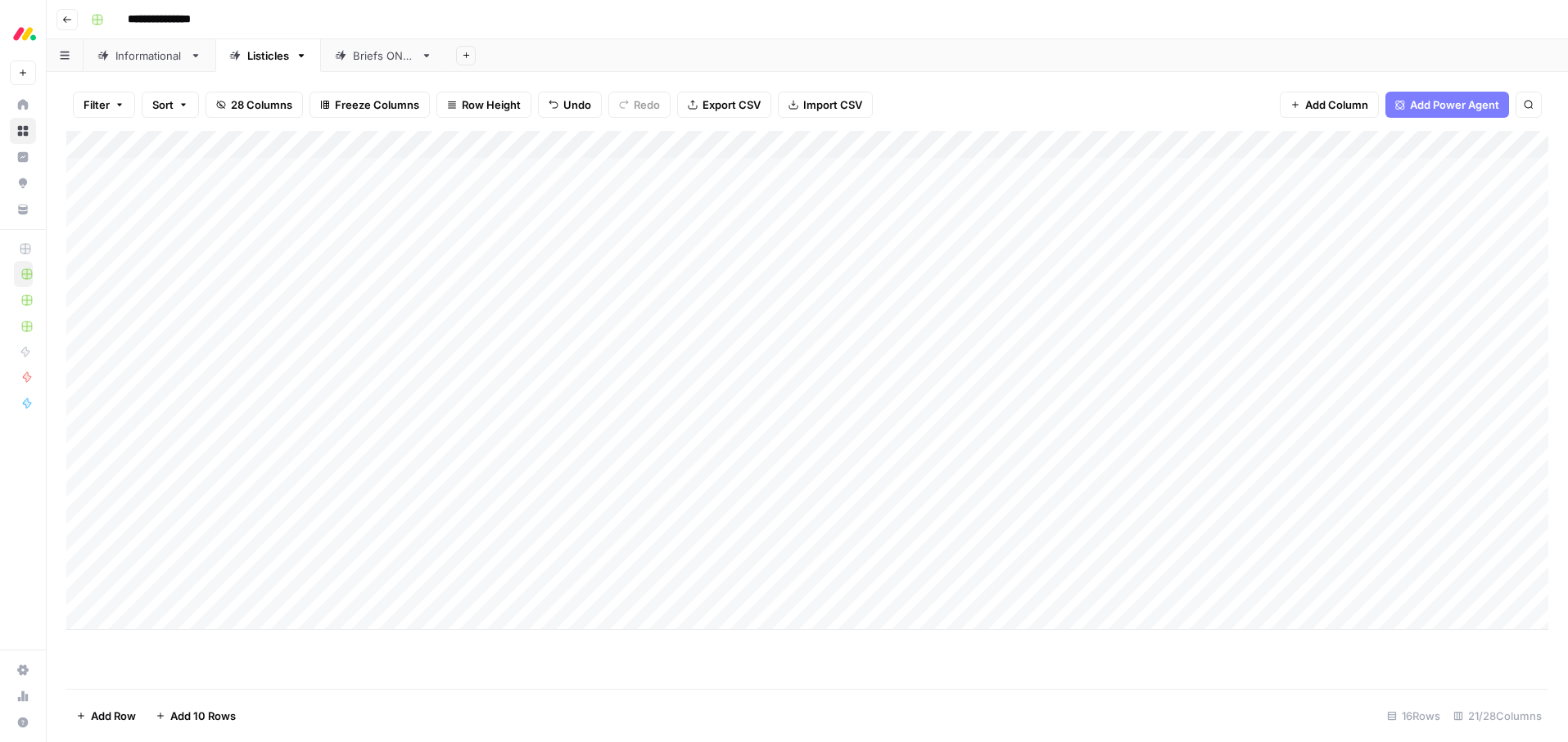
click at [605, 341] on div "Add Column" at bounding box center [807, 380] width 1482 height 499
click at [606, 341] on div "Add Column" at bounding box center [807, 380] width 1482 height 499
click at [576, 404] on button "Ready for edit" at bounding box center [578, 402] width 82 height 20
click at [947, 27] on div "**********" at bounding box center [817, 20] width 1467 height 26
click at [969, 7] on div "**********" at bounding box center [817, 20] width 1467 height 26
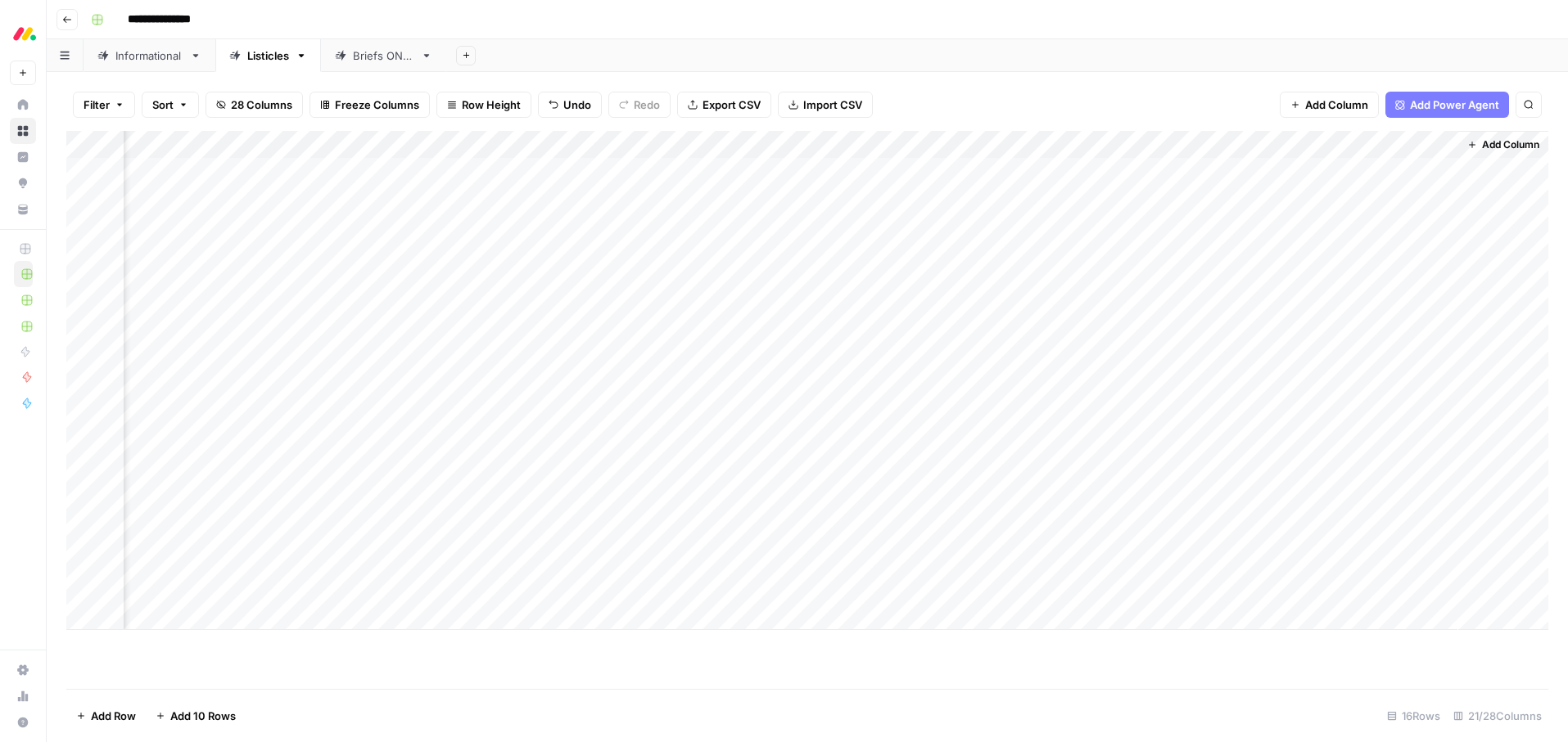
click at [1042, 366] on div "Add Column" at bounding box center [807, 380] width 1482 height 499
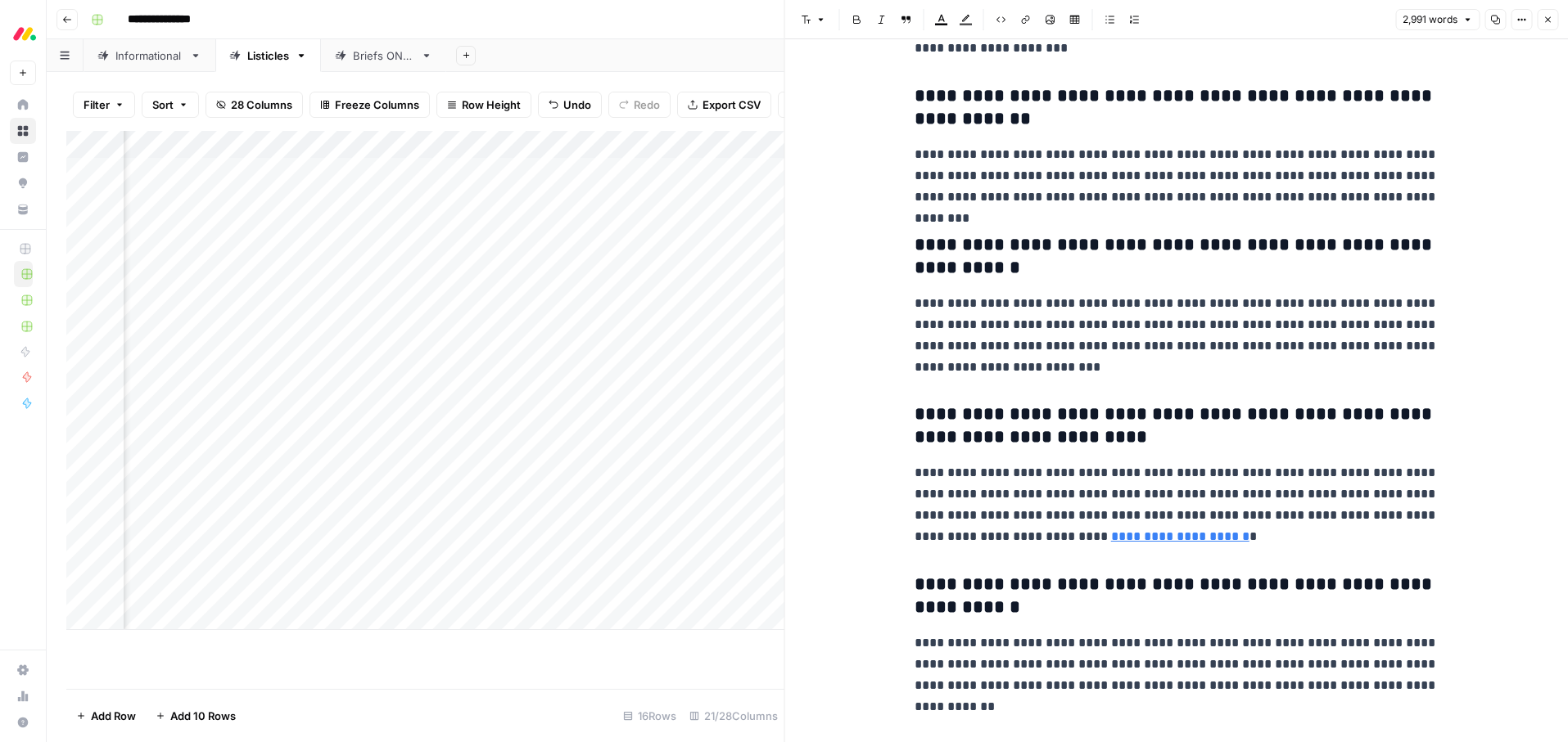
scroll to position [12028, 0]
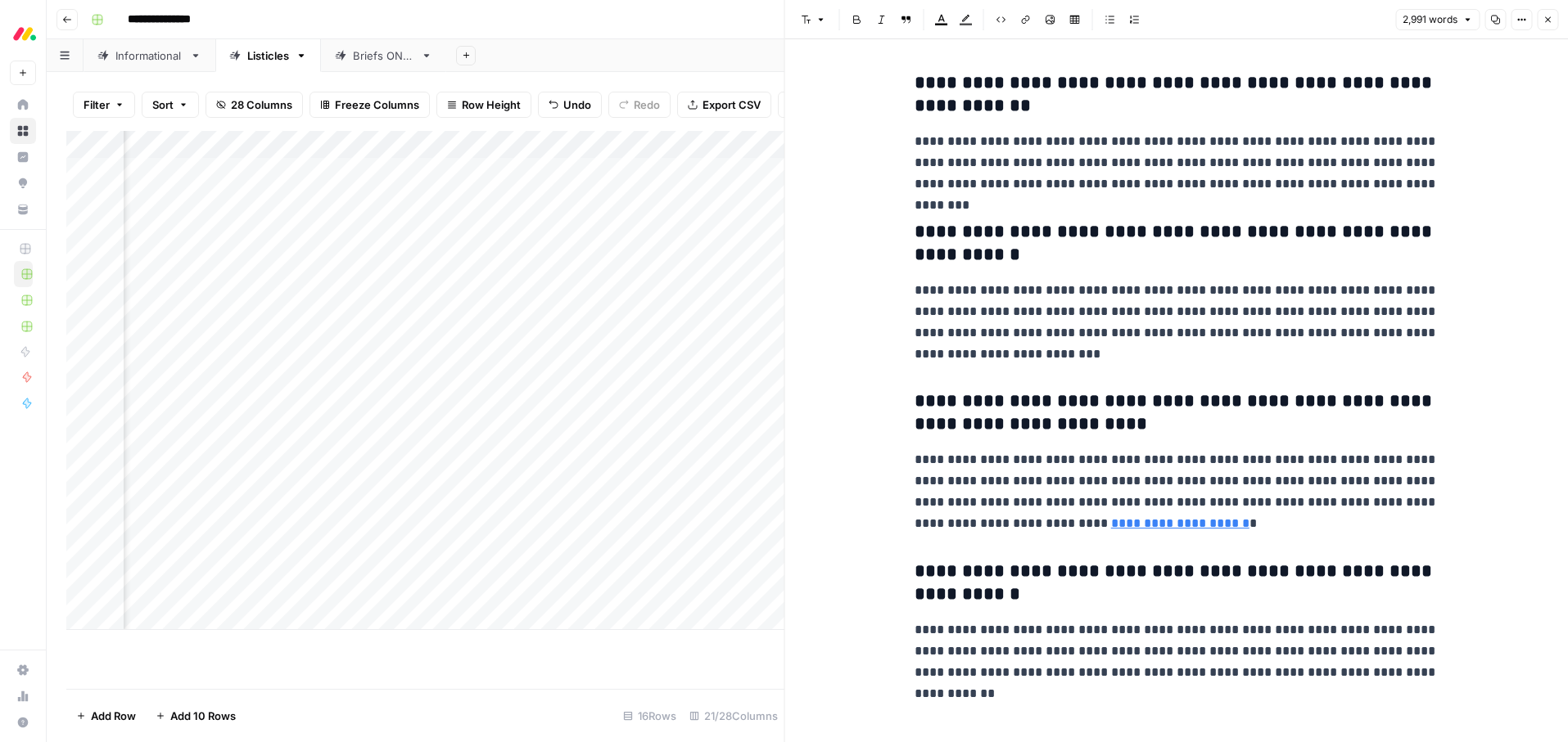
type input "[DATE]"
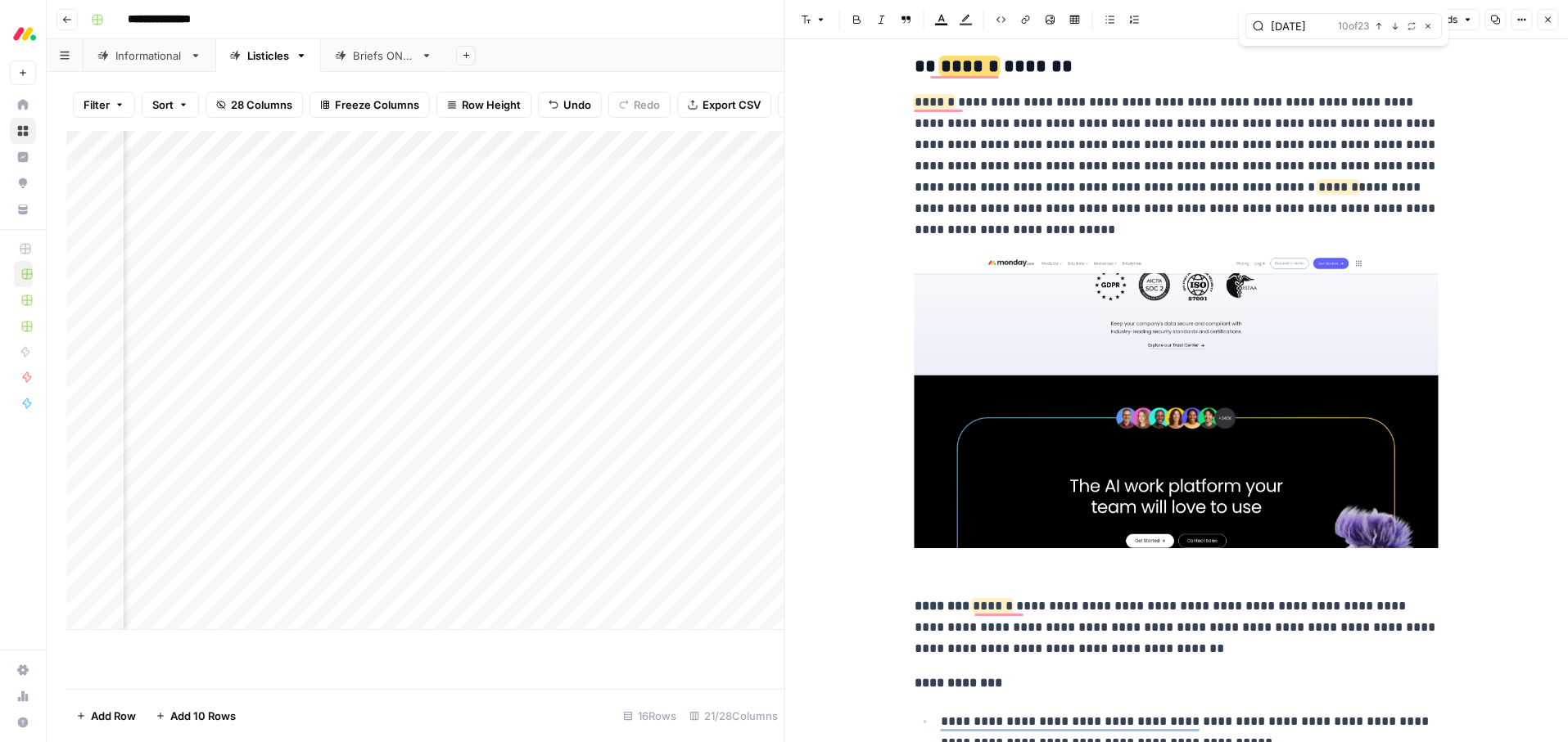
scroll to position [2406, 0]
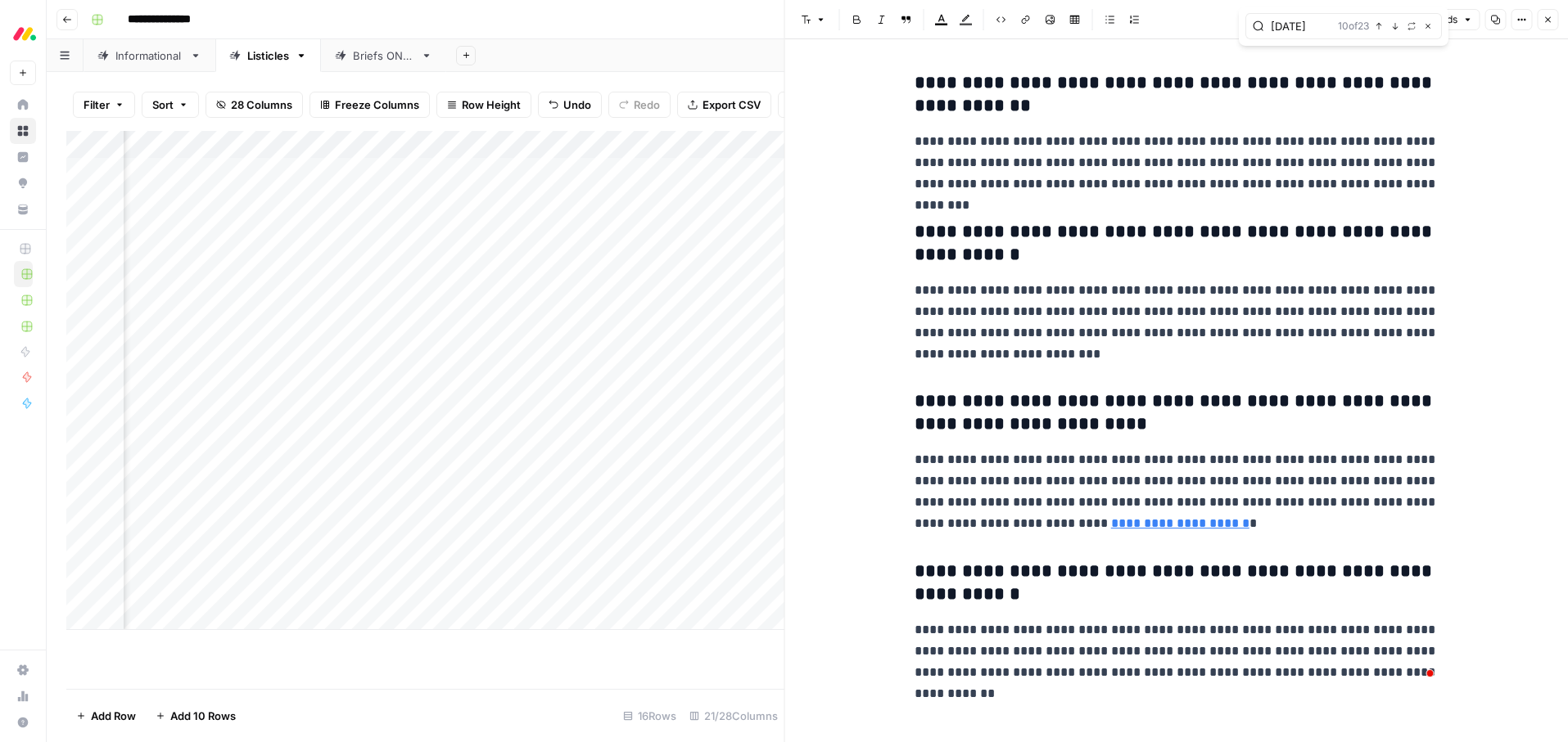
click at [1556, 18] on button "Close" at bounding box center [1547, 20] width 21 height 21
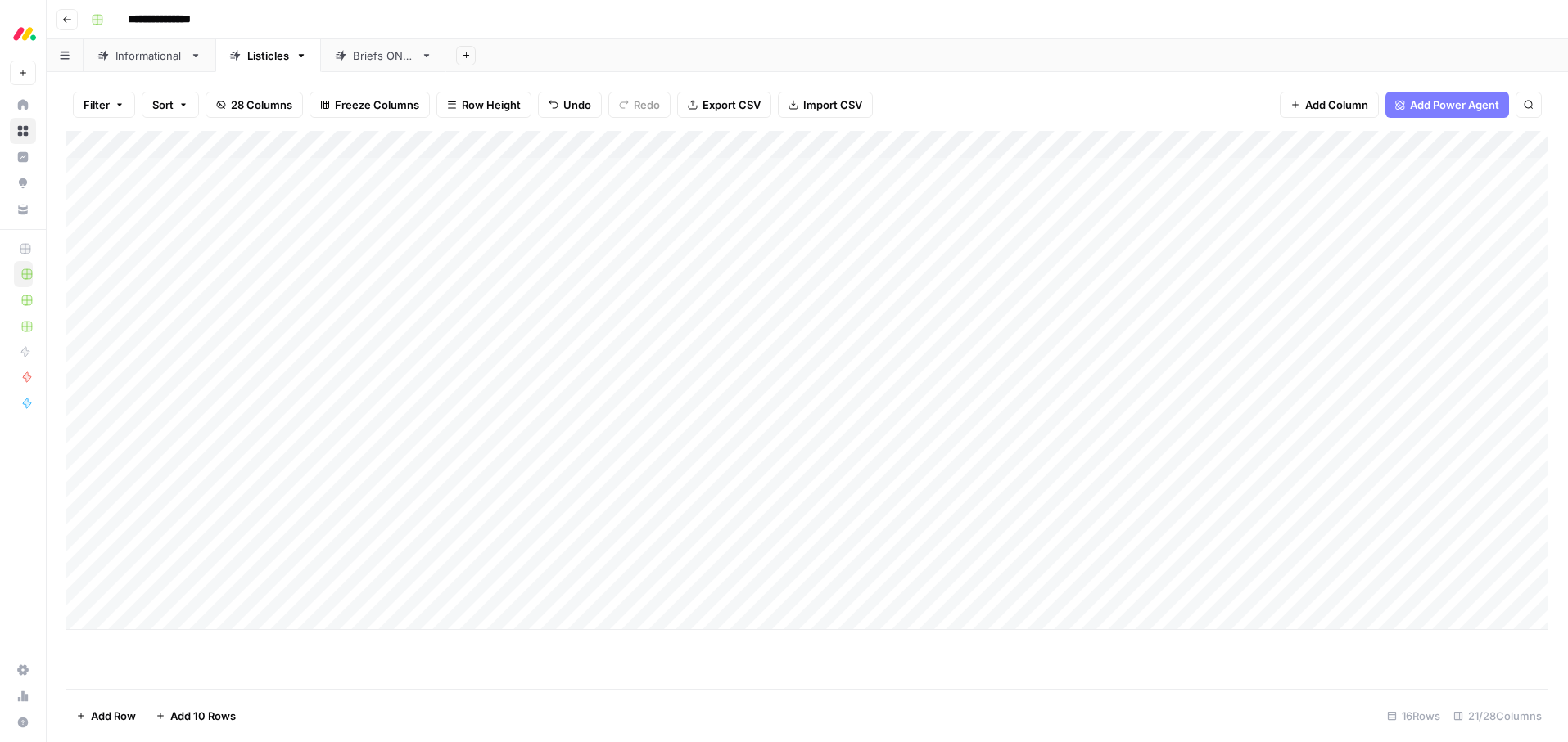
click at [620, 371] on div "Add Column" at bounding box center [807, 380] width 1482 height 499
click at [614, 368] on div "Add Column" at bounding box center [807, 380] width 1482 height 499
click at [592, 432] on button "Ready for edit" at bounding box center [578, 430] width 82 height 20
drag, startPoint x: 826, startPoint y: 26, endPoint x: 785, endPoint y: 22, distance: 41.2
click at [826, 25] on div "**********" at bounding box center [817, 20] width 1467 height 26
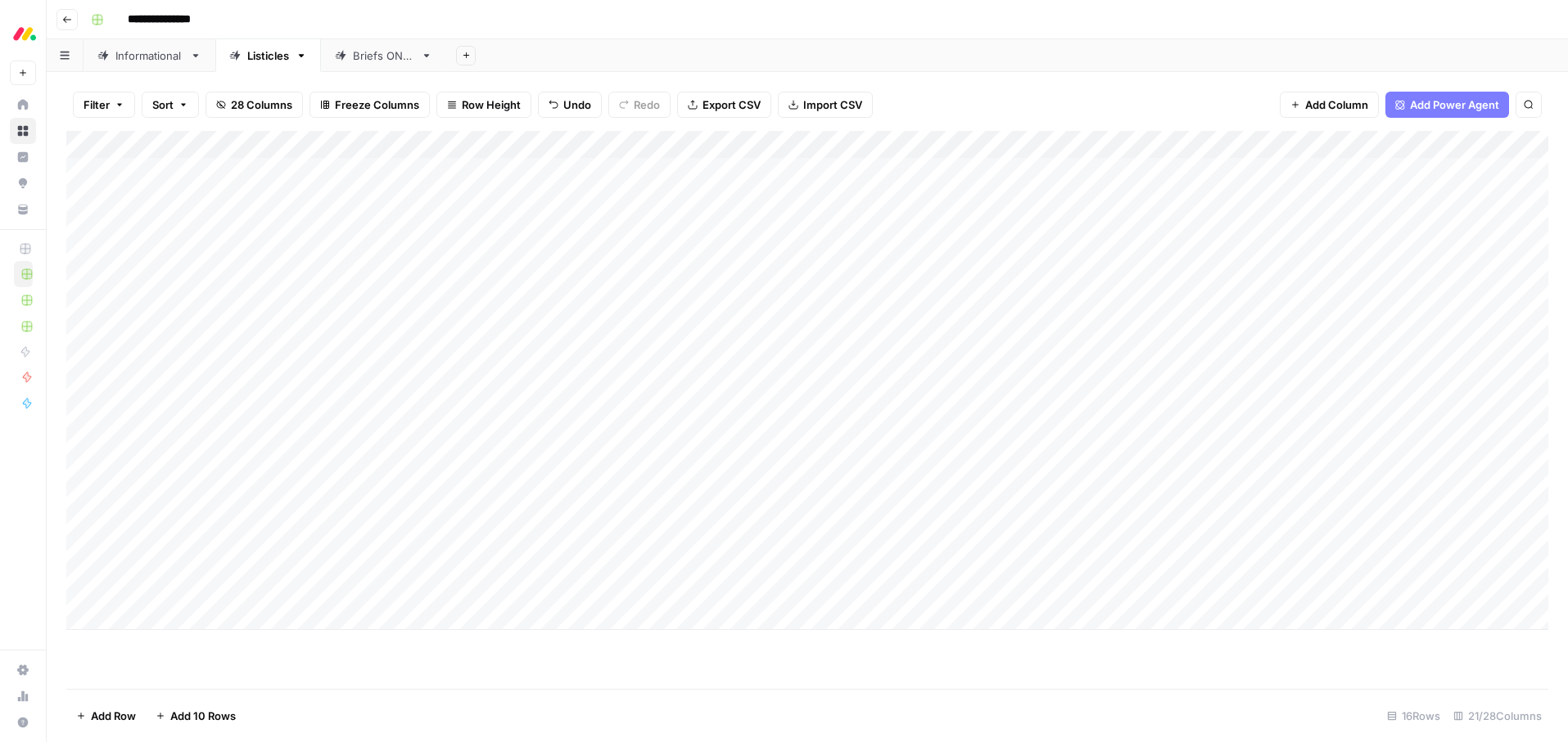
click at [736, 26] on div "**********" at bounding box center [817, 20] width 1467 height 26
click at [1244, 390] on div "Add Column" at bounding box center [807, 380] width 1482 height 499
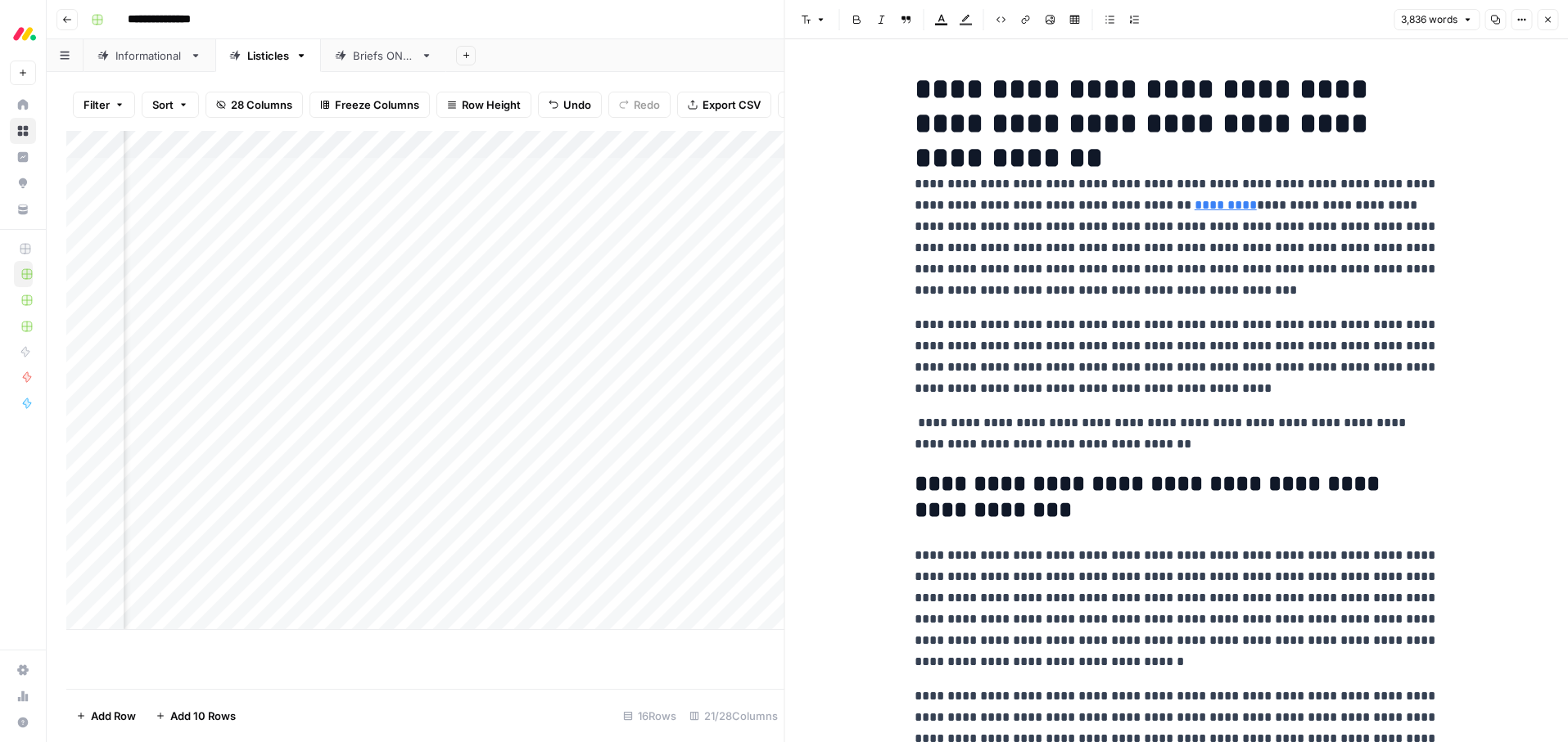
scroll to position [21, 0]
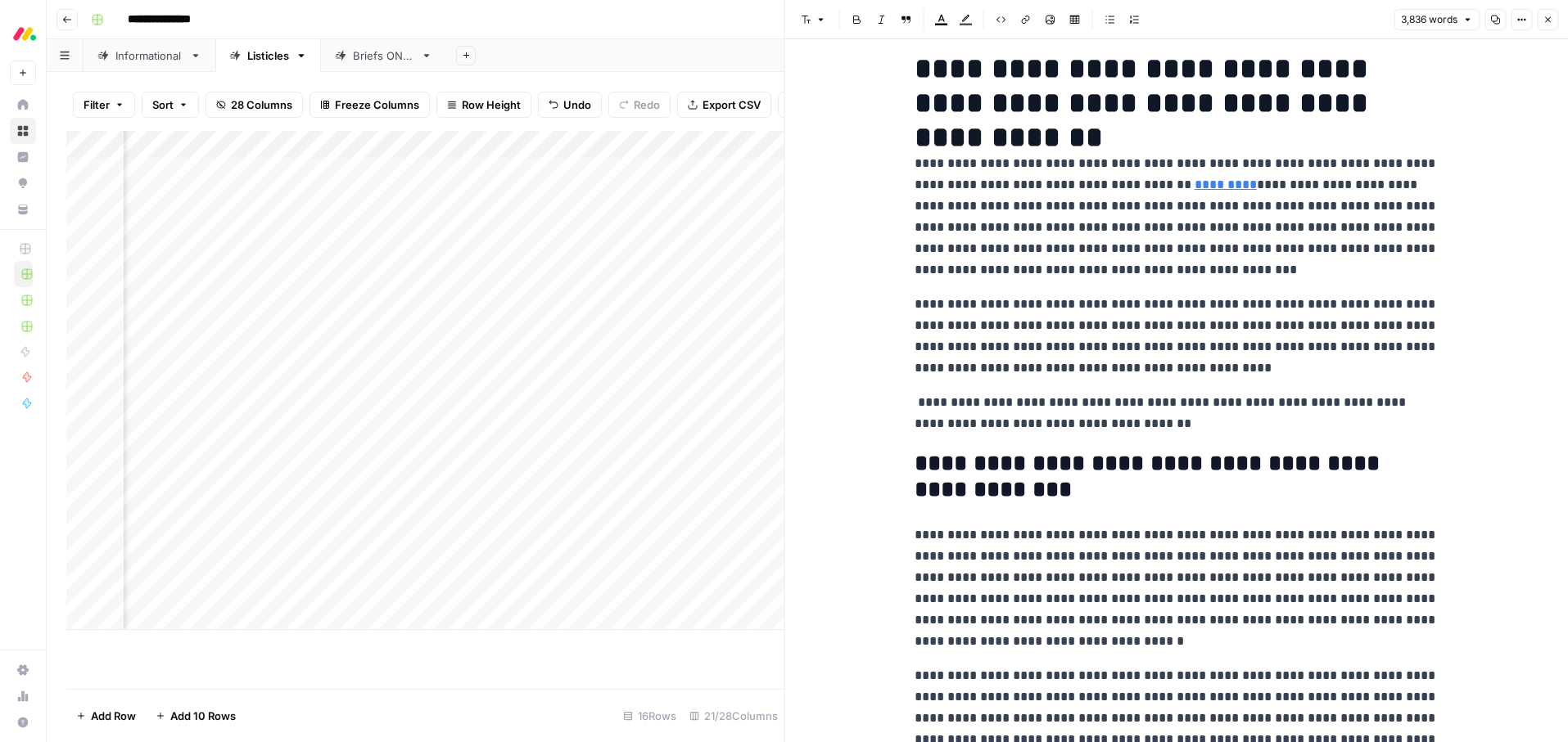
click at [1196, 313] on p "**********" at bounding box center [1177, 336] width 524 height 85
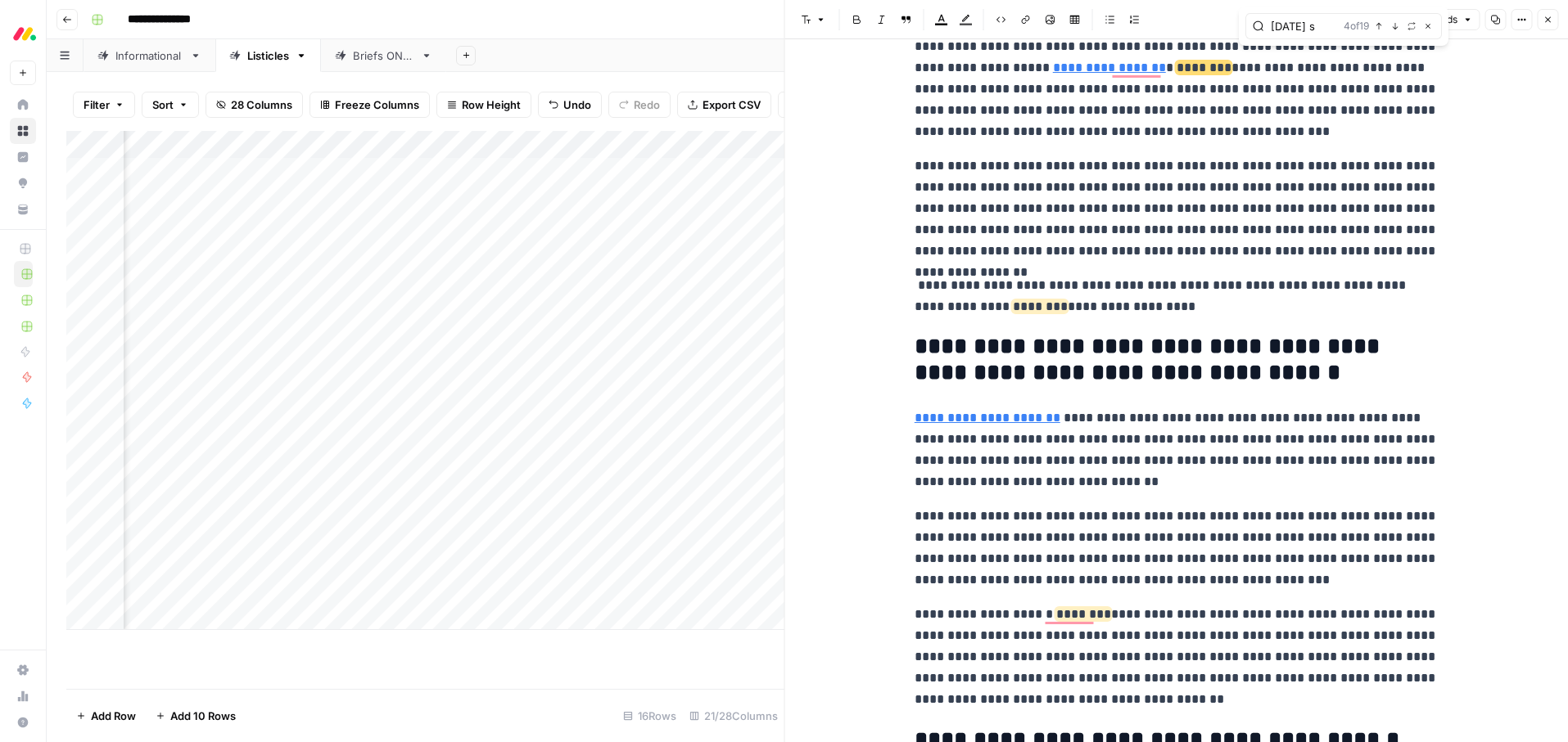
scroll to position [1898, 0]
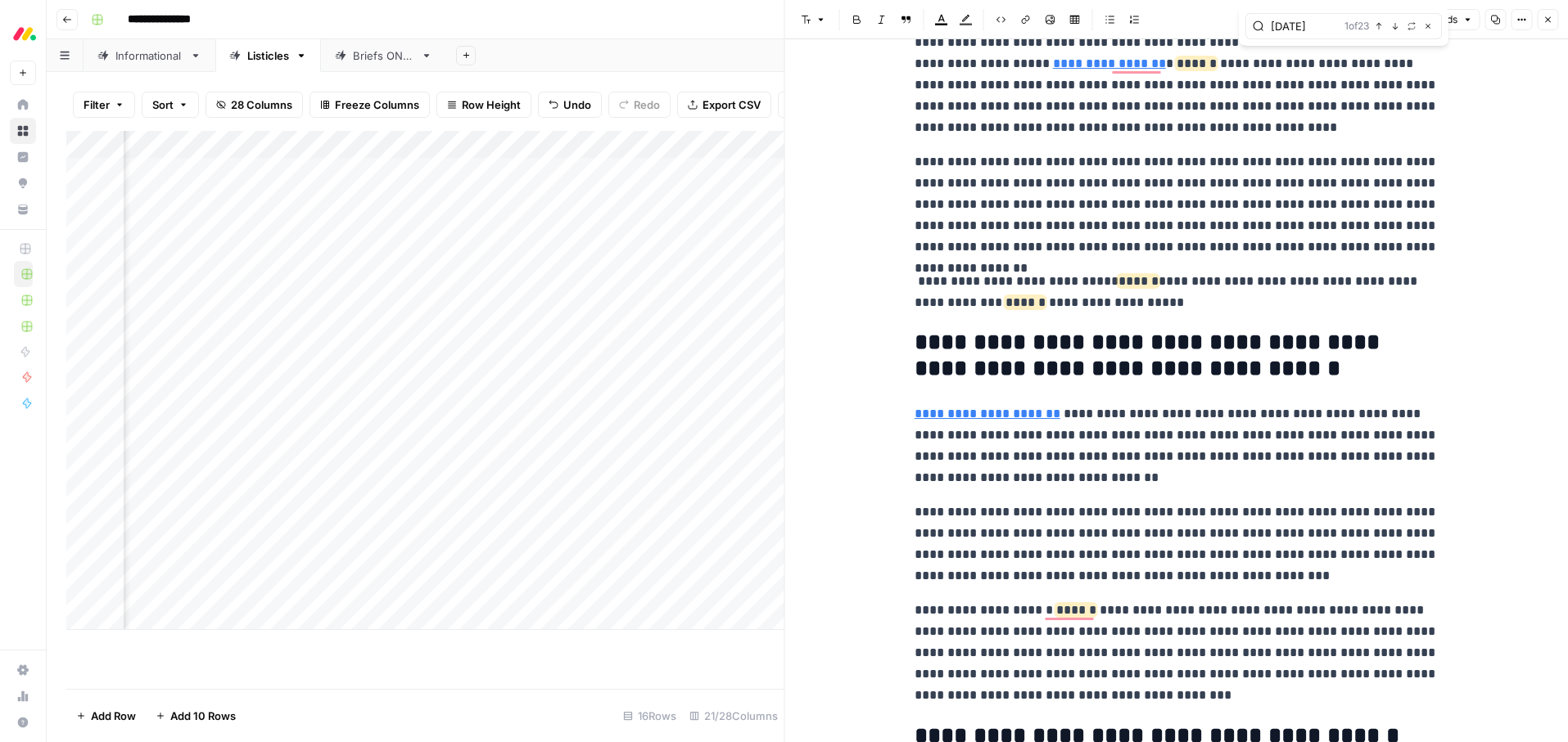
type input "[DATE]"
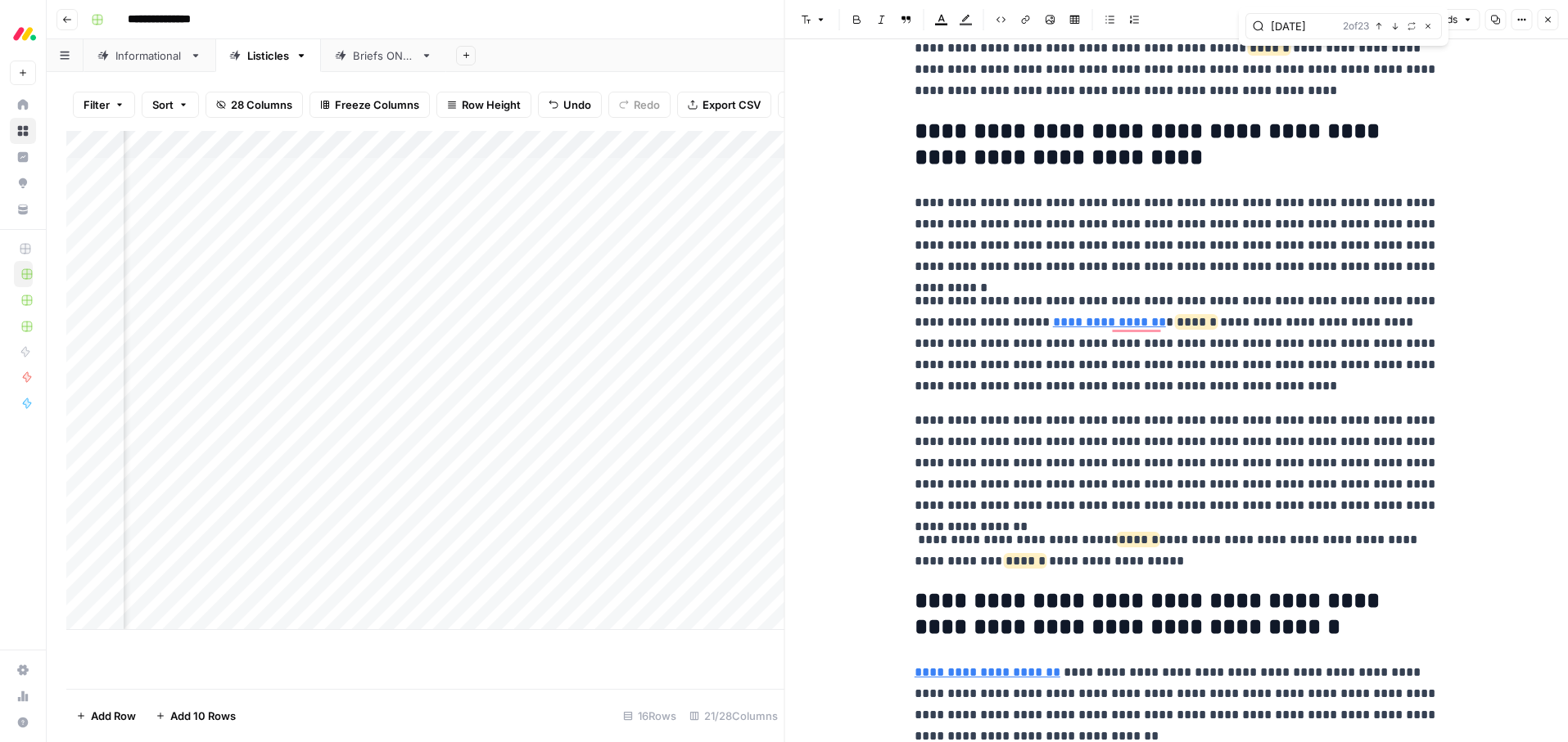
scroll to position [1001, 0]
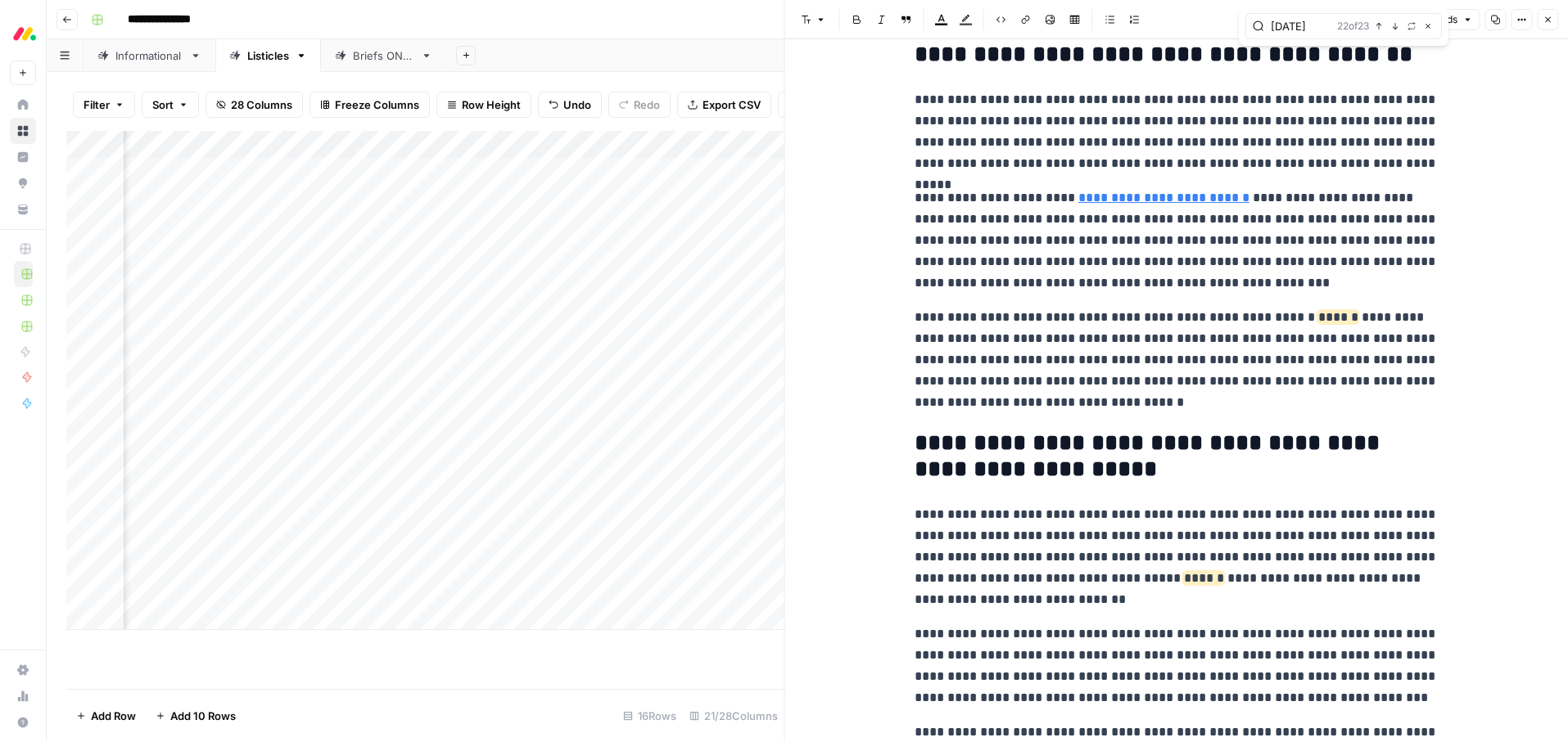
click at [1161, 203] on link "**********" at bounding box center [1164, 198] width 171 height 12
click at [1546, 19] on icon "button" at bounding box center [1547, 20] width 10 height 10
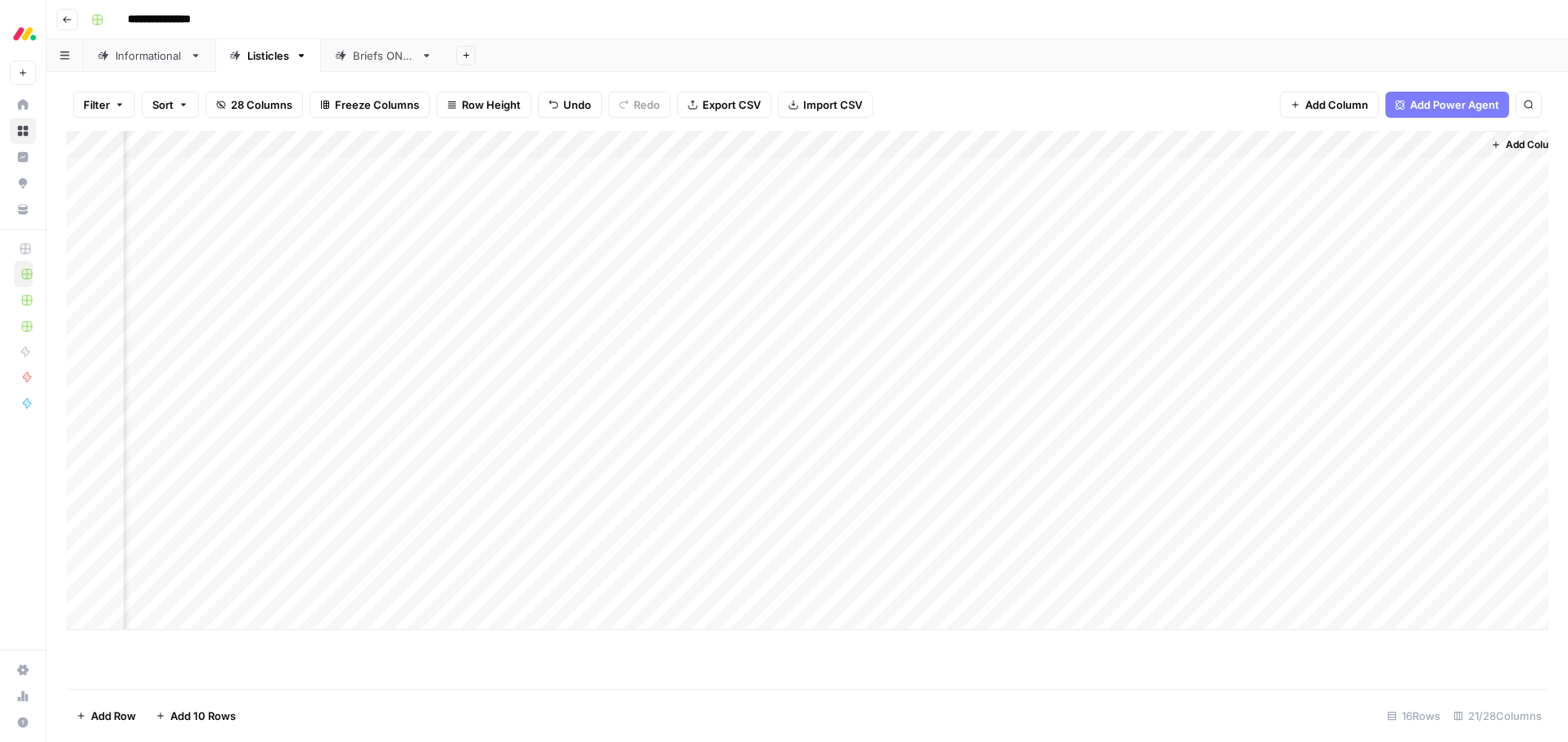
scroll to position [0, 2082]
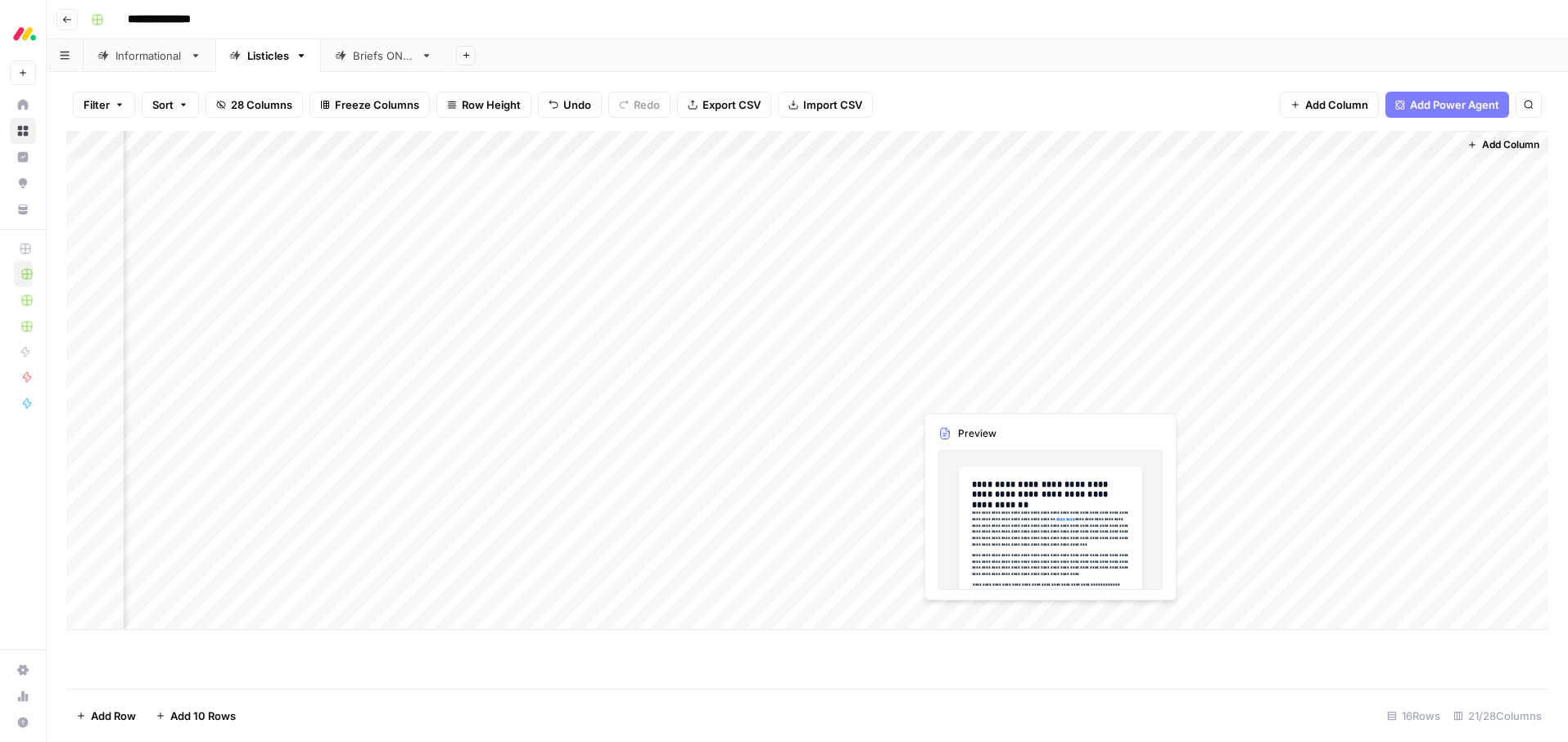
click at [1047, 394] on div "Add Column" at bounding box center [807, 380] width 1482 height 499
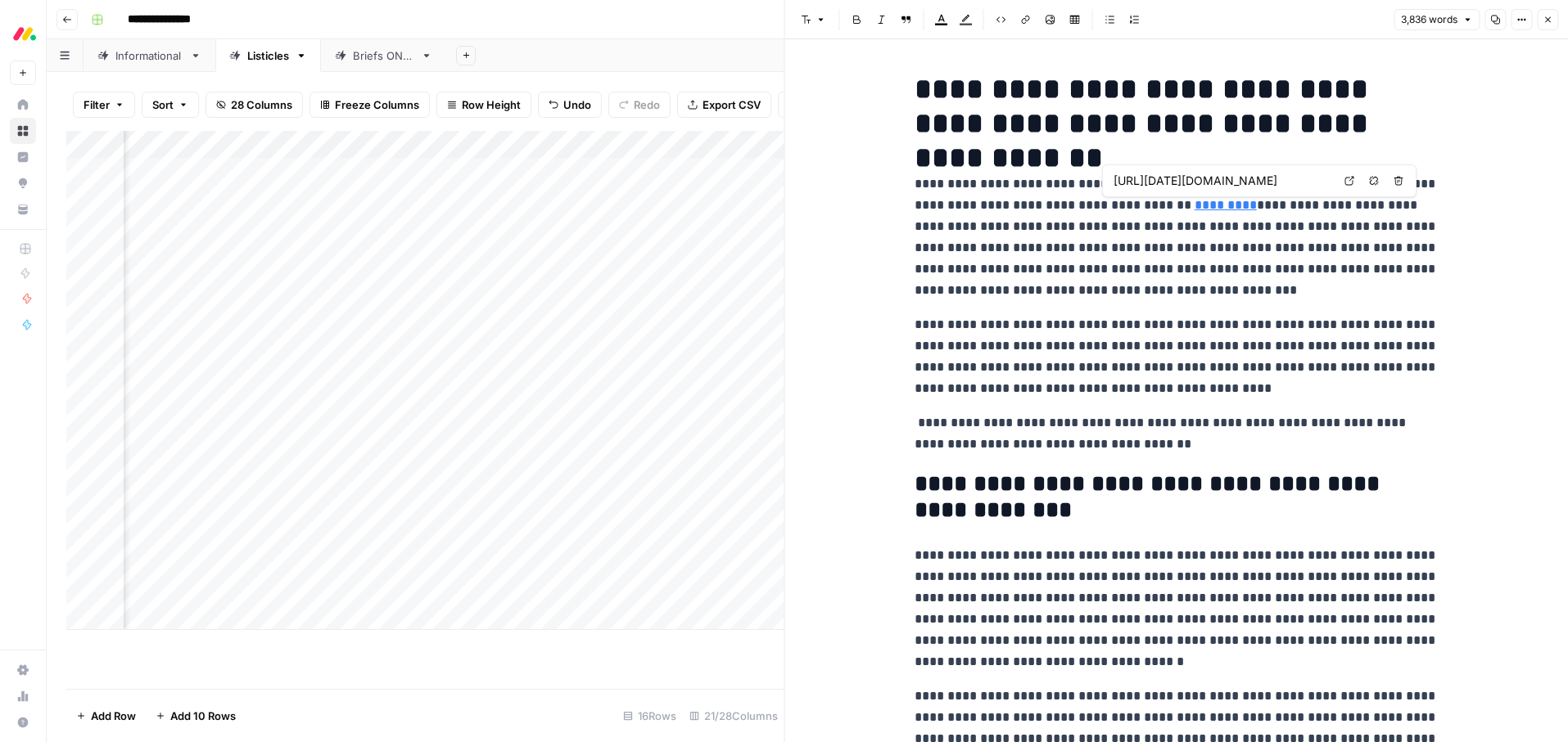
click at [1195, 206] on link "*********" at bounding box center [1226, 204] width 63 height 12
click at [1149, 334] on p "**********" at bounding box center [1177, 357] width 524 height 85
type input "[DATE]"
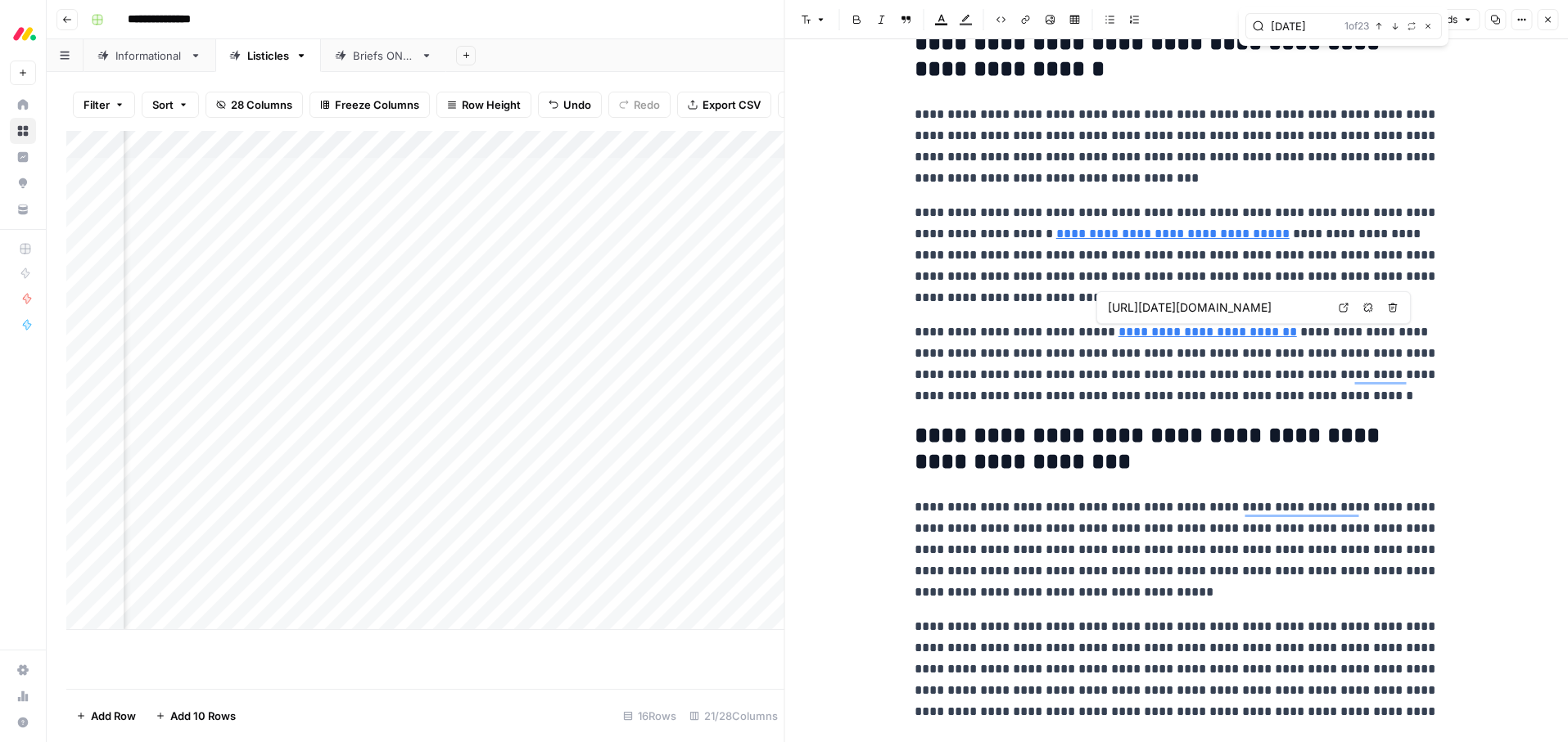
scroll to position [898, 0]
type input "https://monday.com/blog/service/network-administration/"
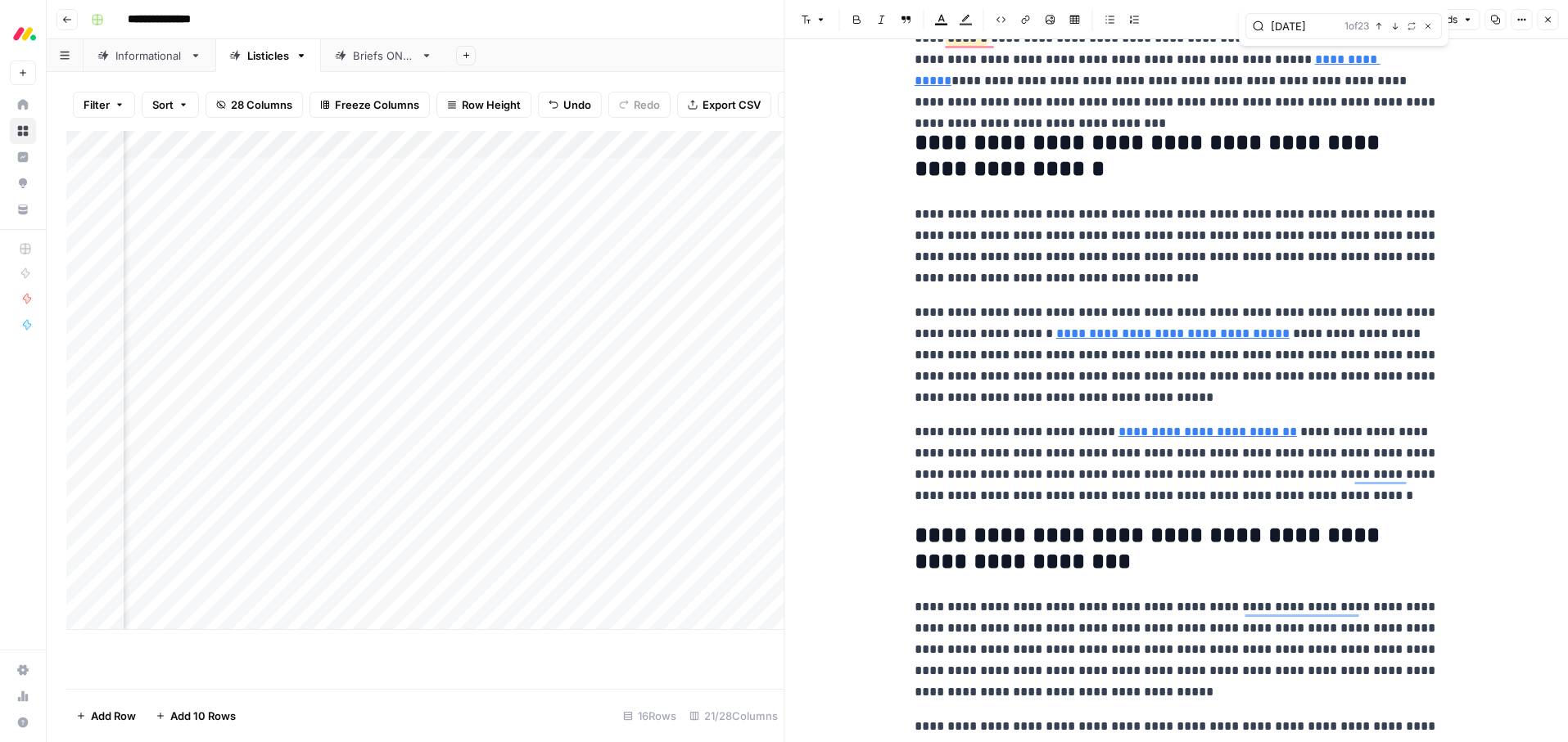
scroll to position [793, 0]
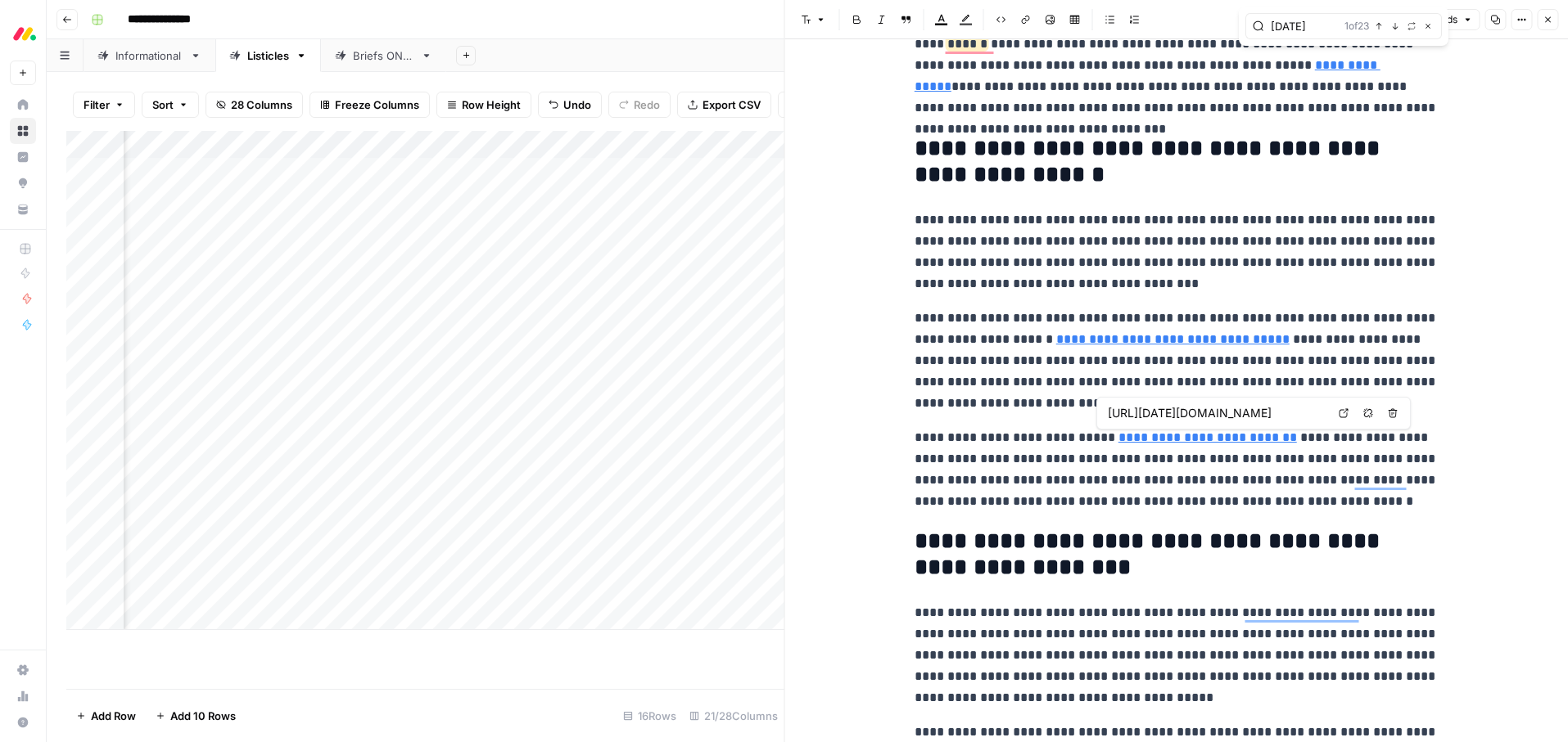
type input "https://monday.com/blog/service/what-is-aiops/"
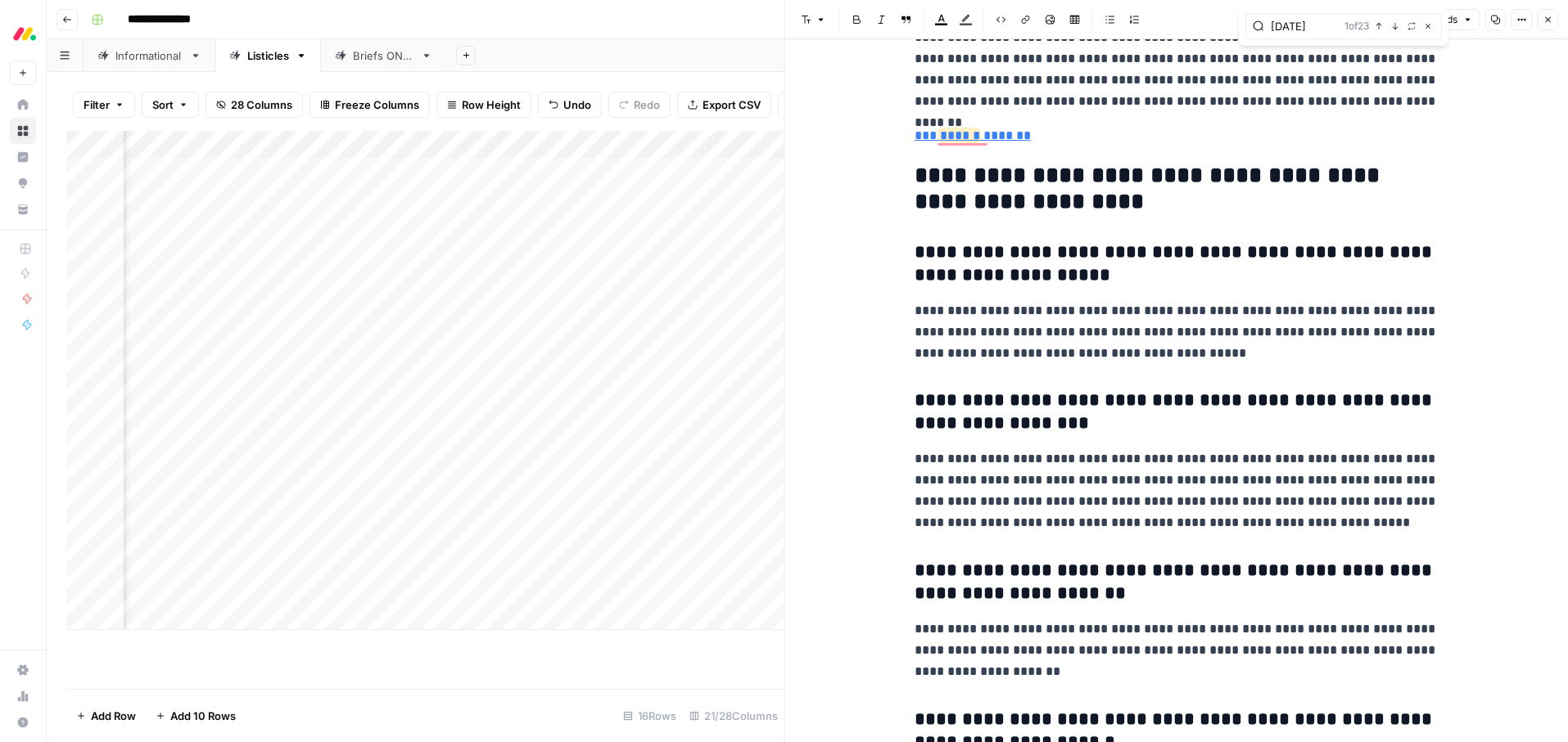
type input "monday"
click at [1548, 16] on icon "button" at bounding box center [1547, 20] width 10 height 10
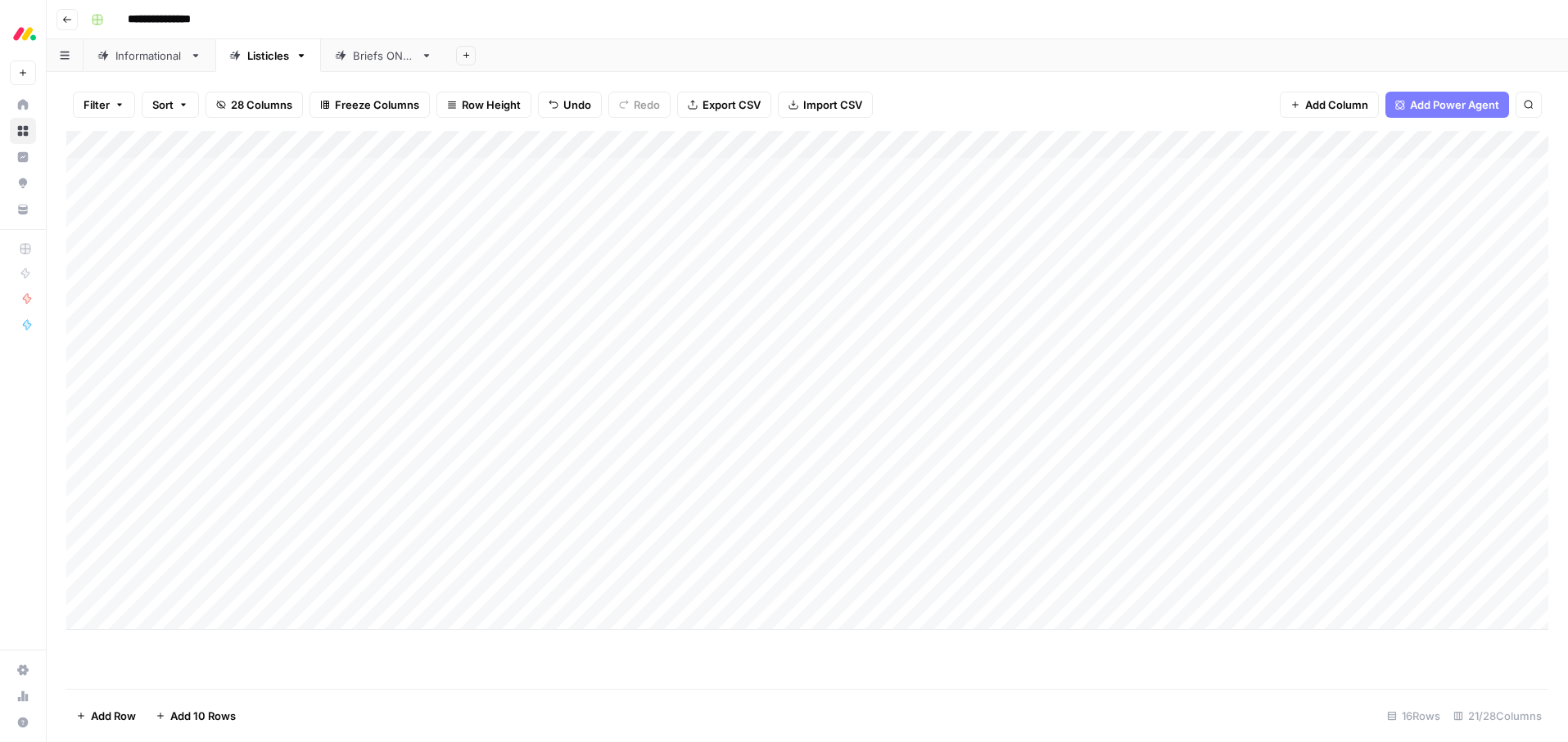
click at [593, 394] on div "Add Column" at bounding box center [807, 380] width 1482 height 499
click at [573, 394] on div "Add Column" at bounding box center [807, 380] width 1482 height 499
click at [555, 467] on div "Ready for edit" at bounding box center [578, 458] width 89 height 23
click at [569, 454] on button "Ready for edit" at bounding box center [578, 458] width 82 height 20
drag, startPoint x: 690, startPoint y: 33, endPoint x: 651, endPoint y: 70, distance: 53.8
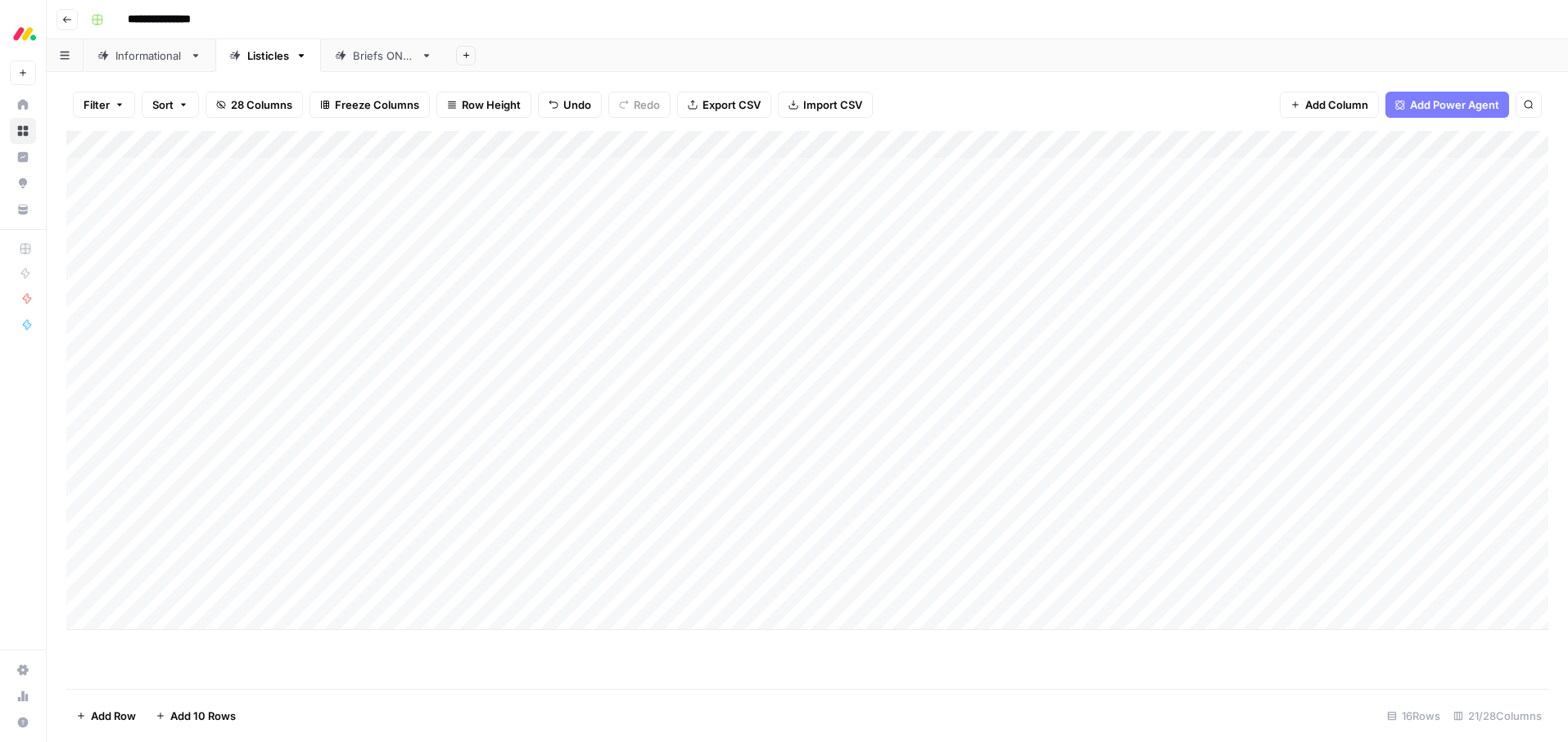
click at [690, 33] on header "**********" at bounding box center [807, 20] width 1521 height 40
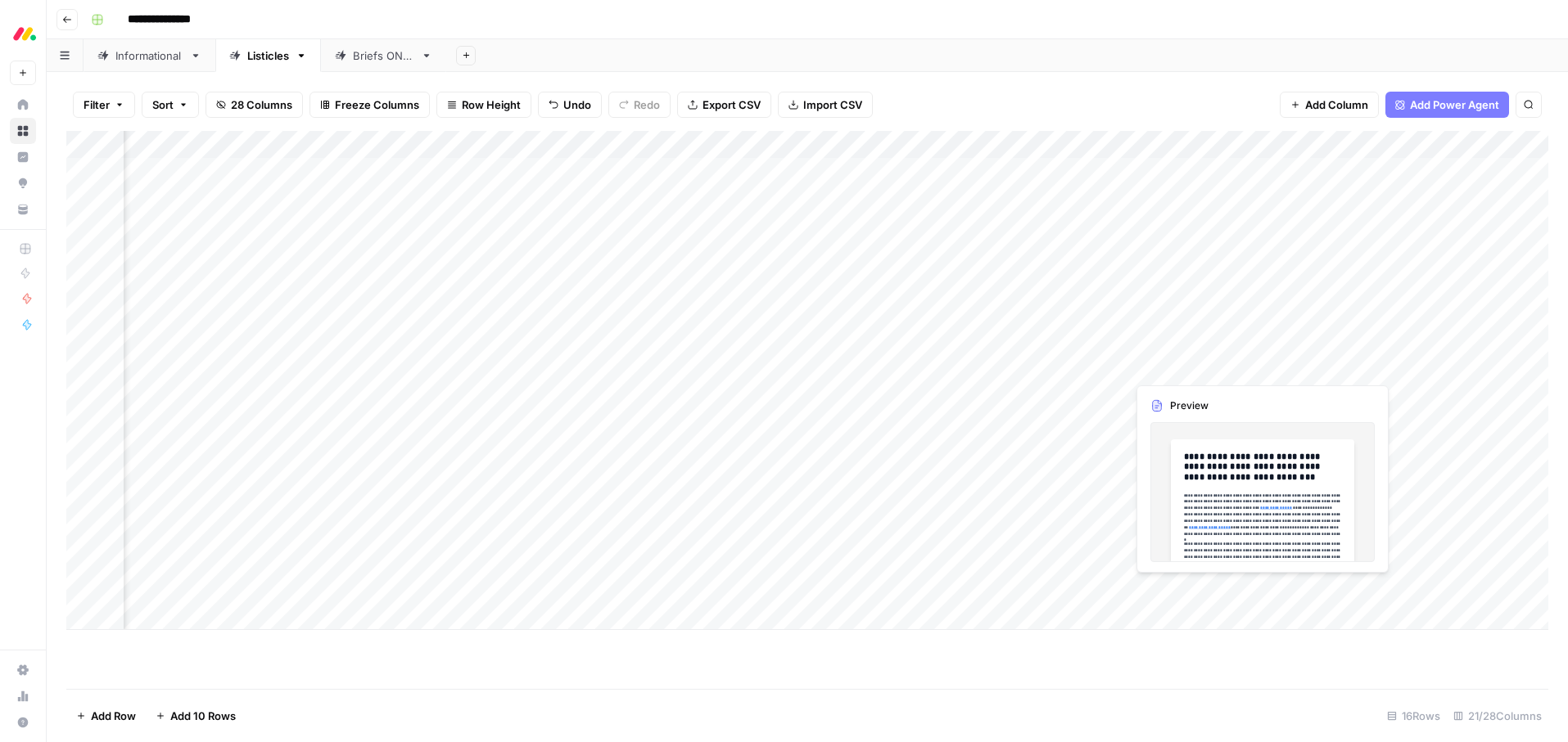
click at [1257, 366] on div "Add Column" at bounding box center [807, 380] width 1482 height 499
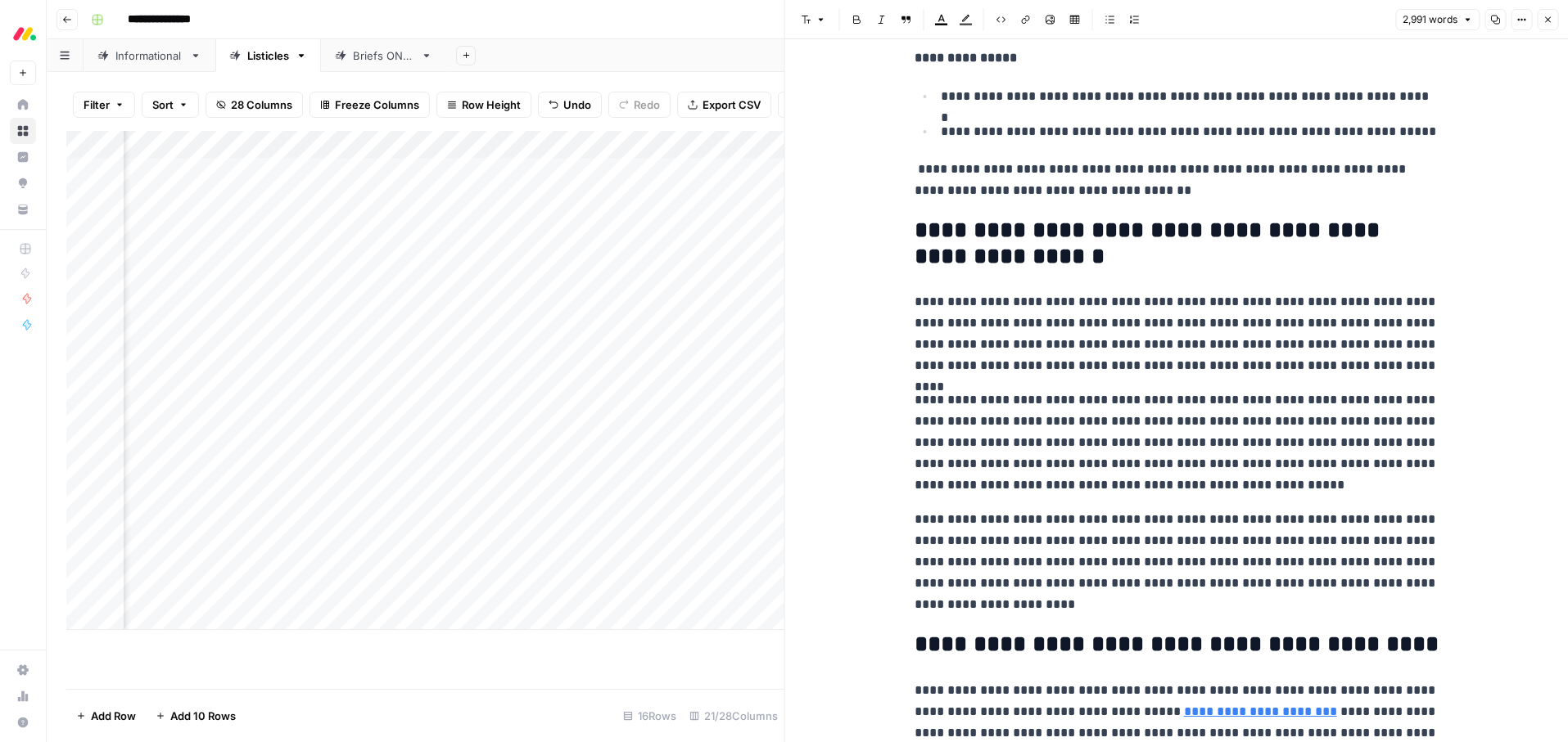
click at [1546, 17] on icon "button" at bounding box center [1547, 20] width 6 height 6
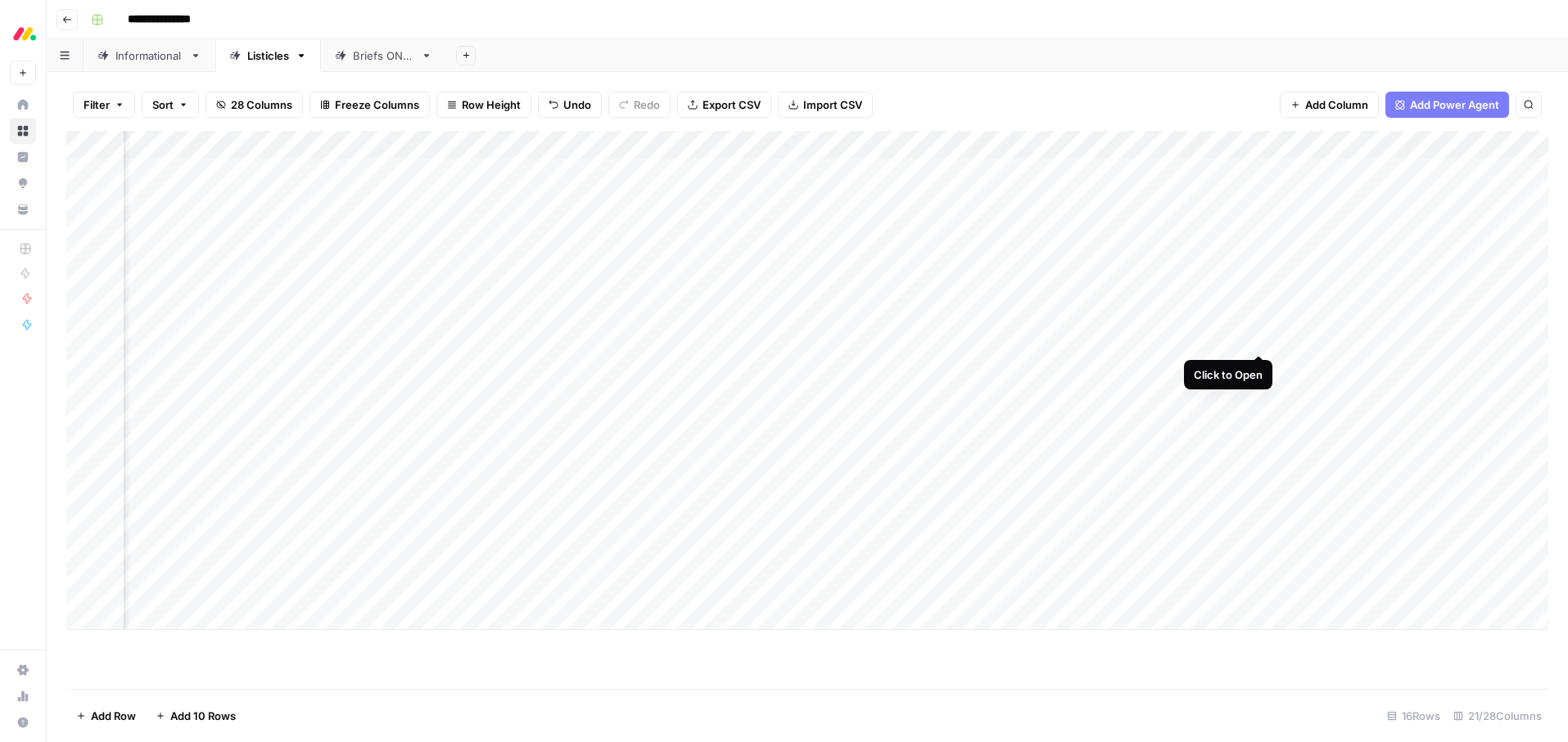
click at [1255, 333] on div "Add Column" at bounding box center [807, 380] width 1482 height 499
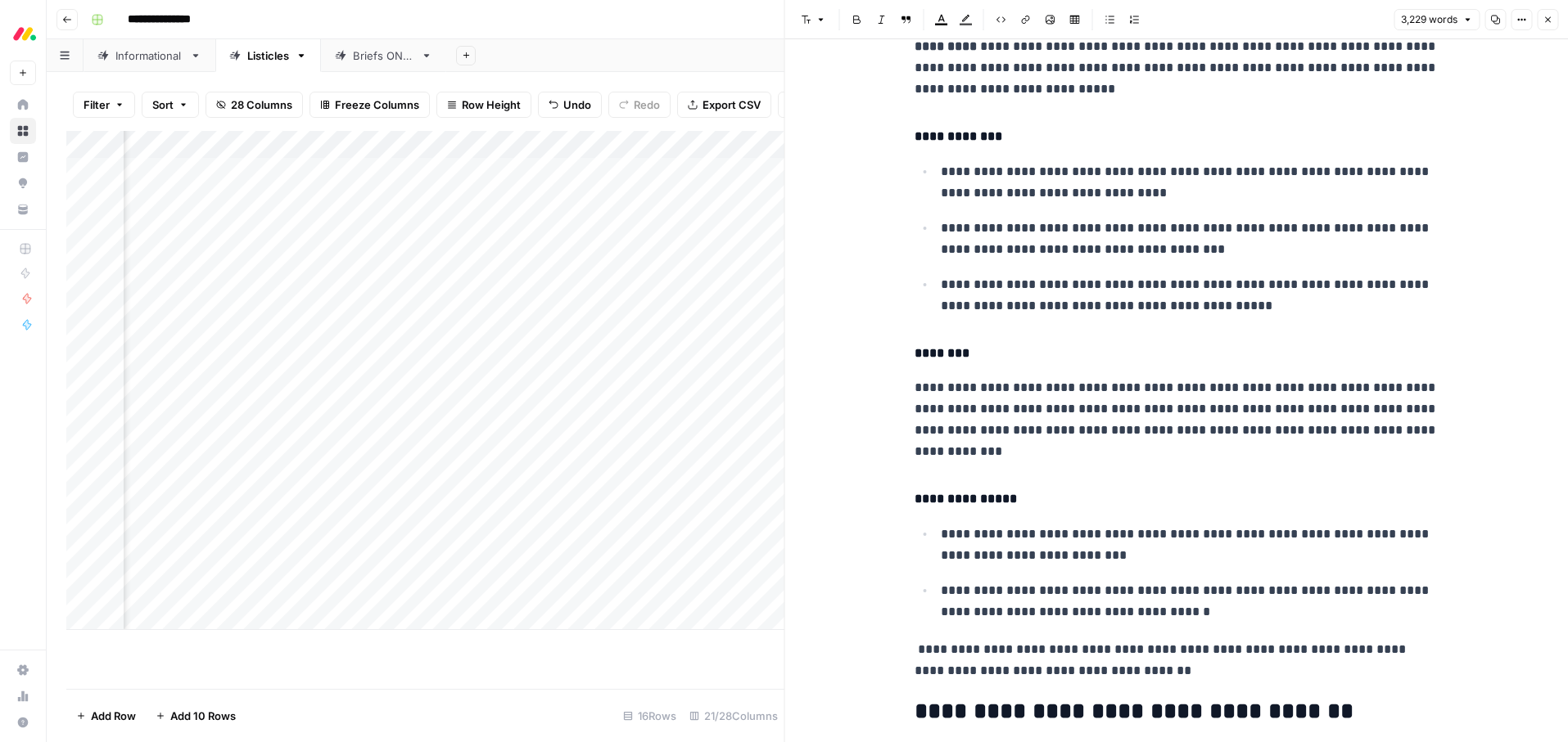
click at [1545, 23] on icon "button" at bounding box center [1547, 20] width 10 height 10
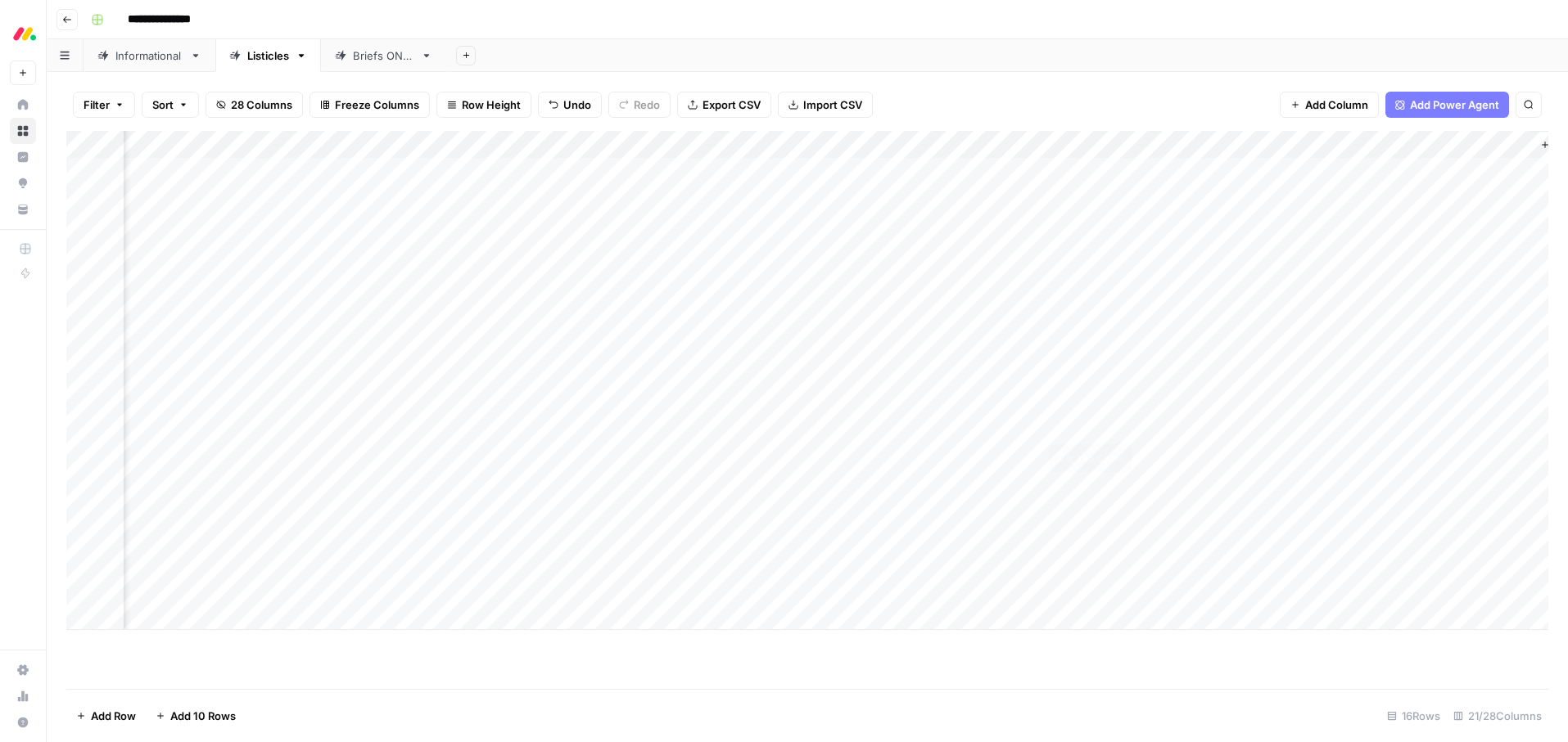
scroll to position [0, 2010]
click at [1120, 422] on div "Add Column" at bounding box center [807, 380] width 1482 height 499
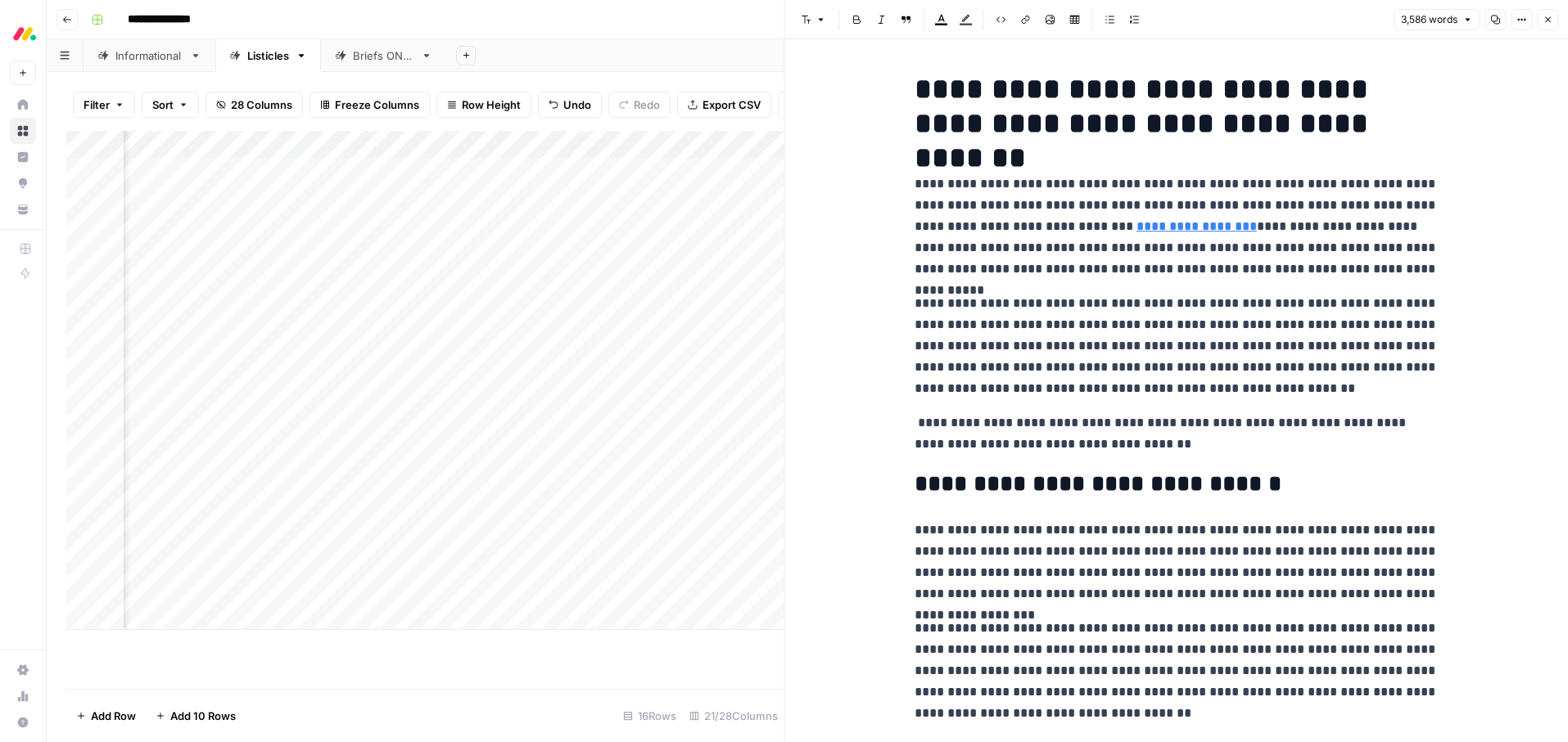
click at [1169, 230] on link "**********" at bounding box center [1196, 226] width 120 height 12
drag, startPoint x: 1144, startPoint y: 315, endPoint x: 1121, endPoint y: 348, distance: 40.2
click at [1144, 315] on p "**********" at bounding box center [1177, 346] width 524 height 106
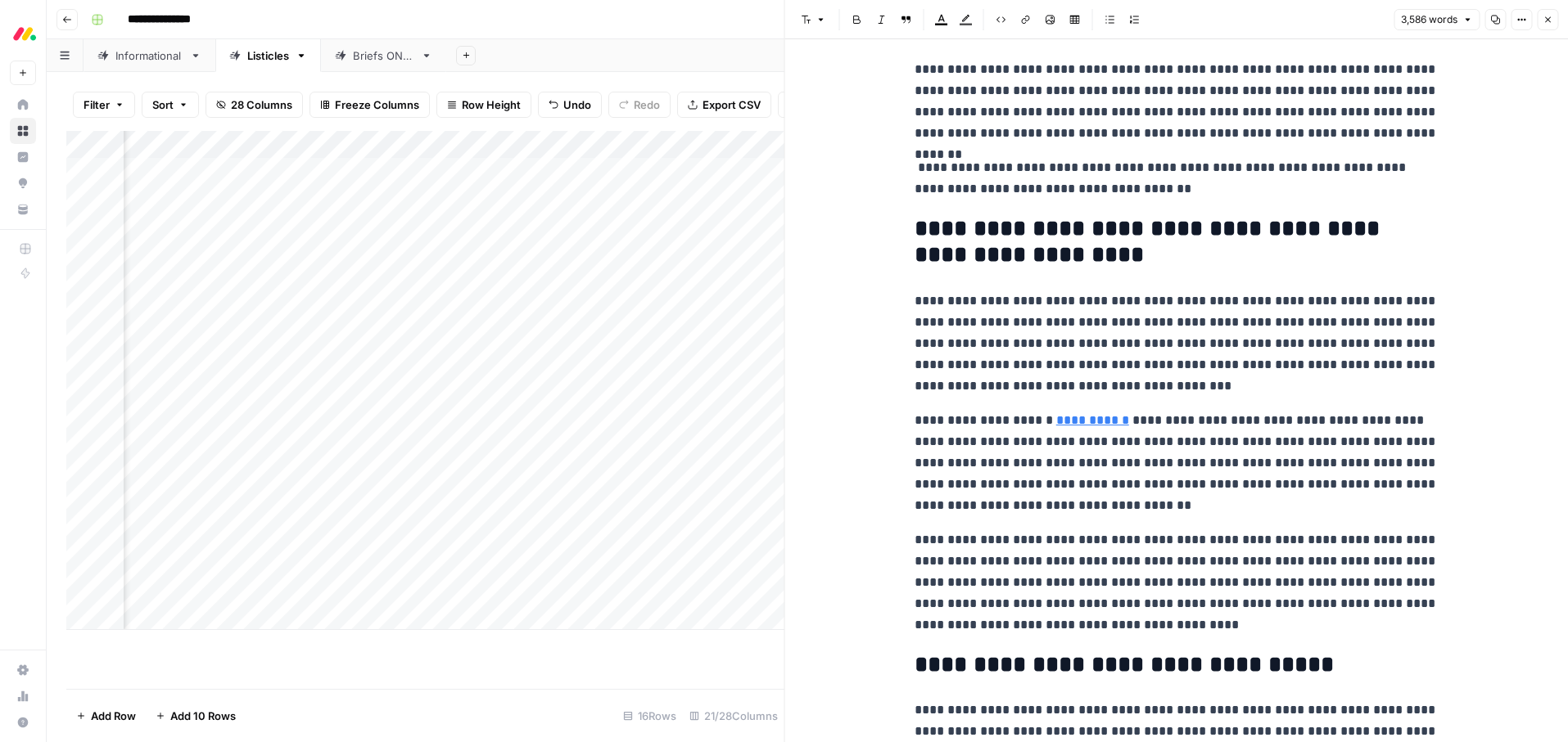
scroll to position [1113, 0]
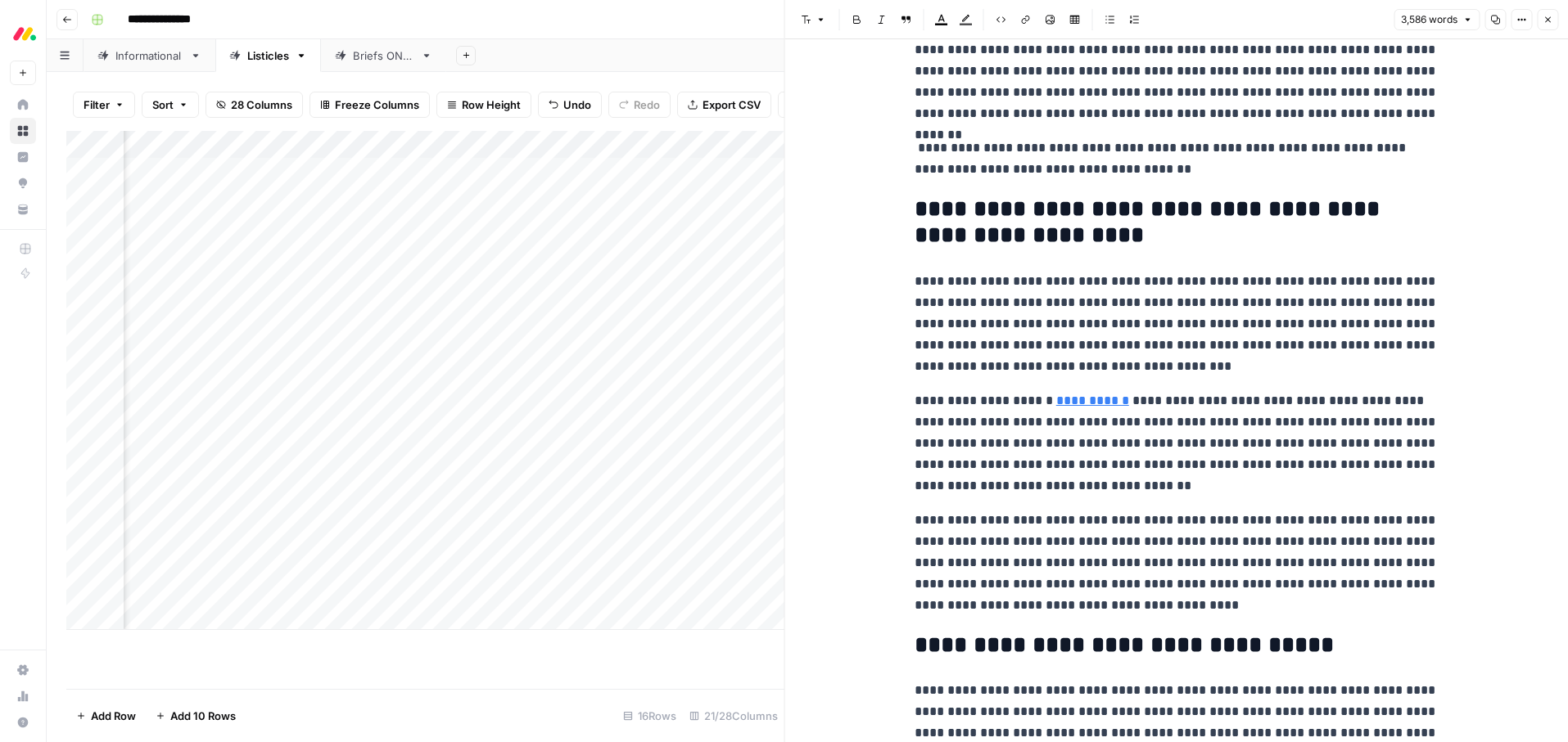
click at [1099, 464] on p "**********" at bounding box center [1177, 443] width 524 height 106
type input "monday"
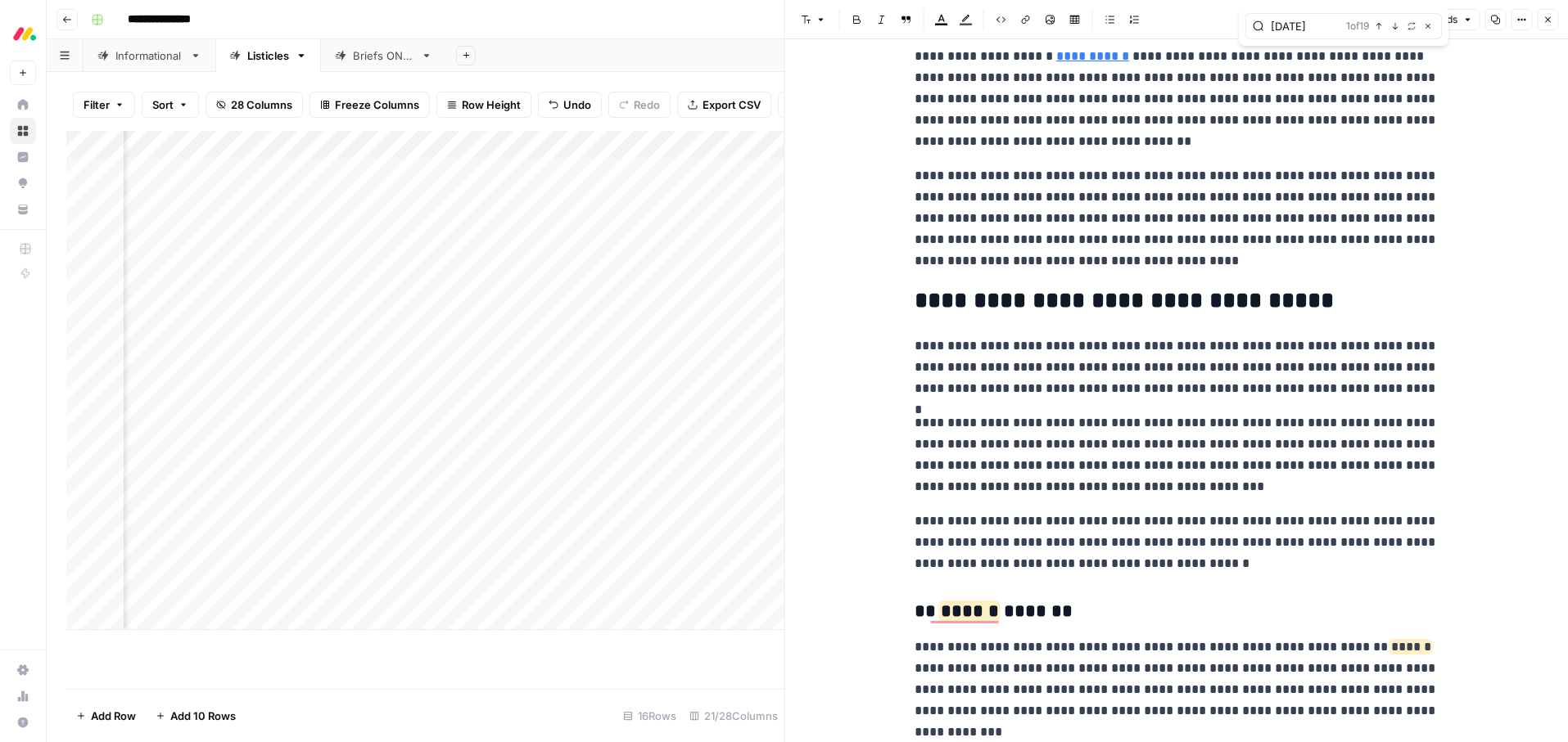
scroll to position [1535, 0]
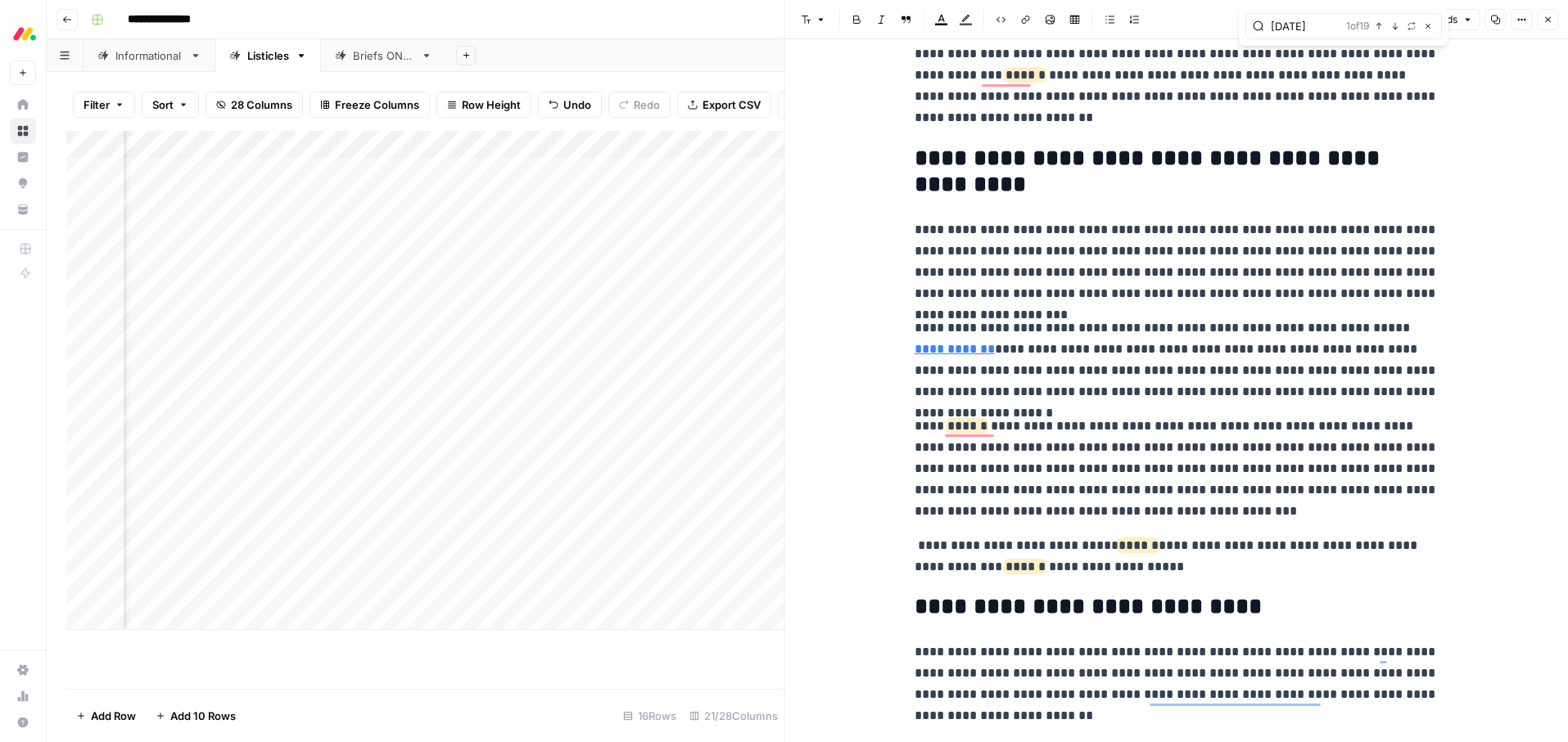
scroll to position [13690, 0]
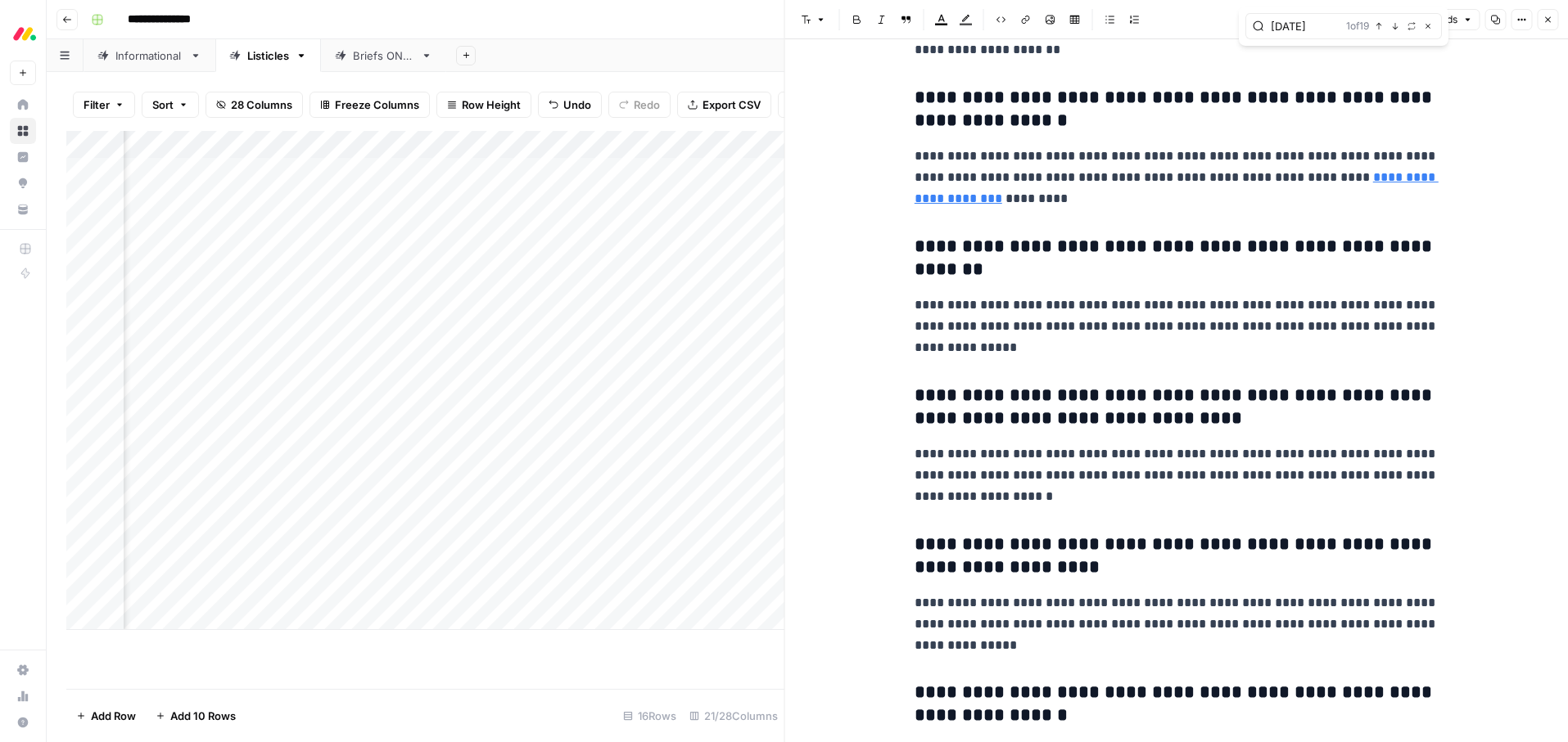
type input "[DATE]"
drag, startPoint x: 1542, startPoint y: 21, endPoint x: 1532, endPoint y: 32, distance: 14.9
click at [1542, 21] on icon "button" at bounding box center [1547, 20] width 10 height 10
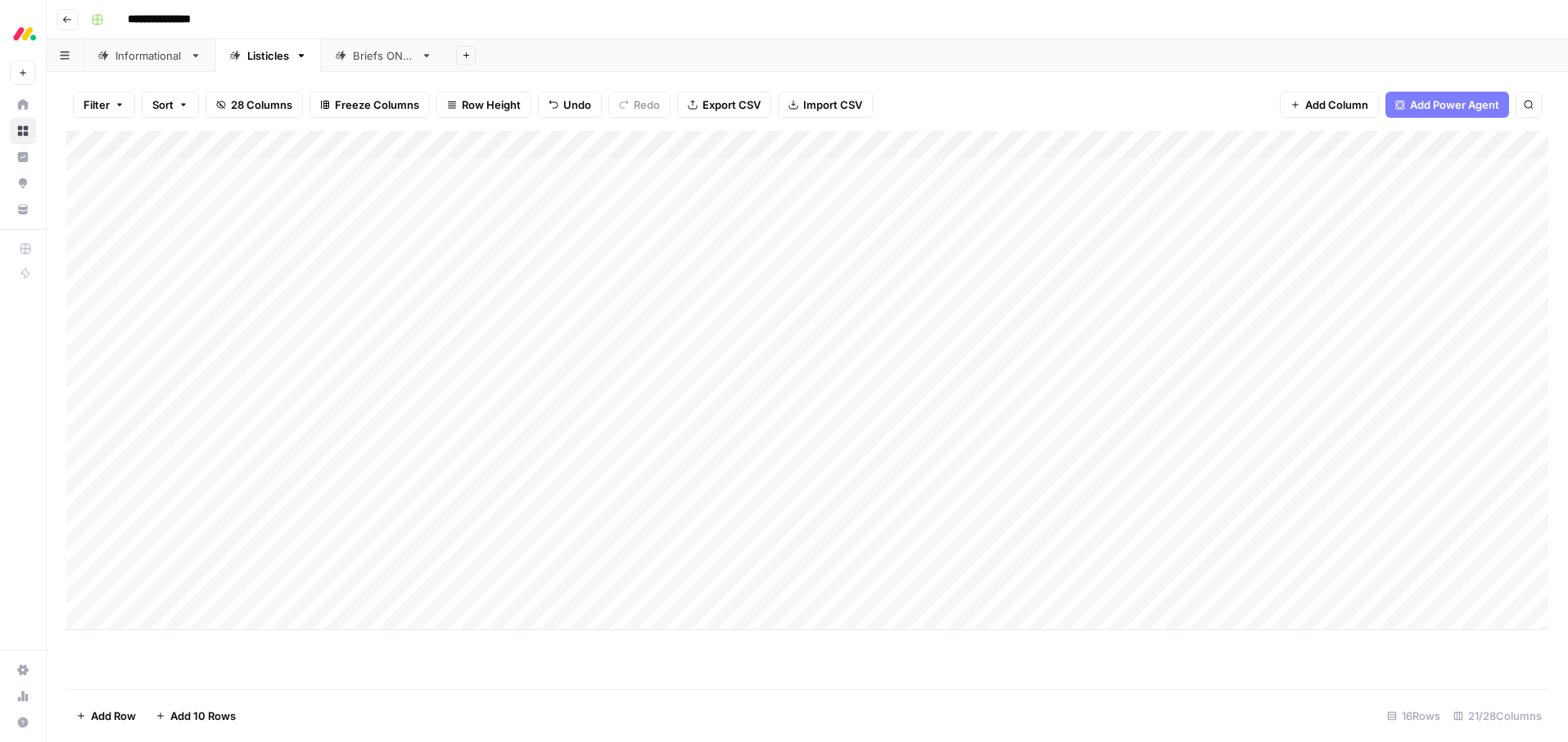
click at [578, 422] on div "Add Column" at bounding box center [807, 380] width 1482 height 499
click at [573, 423] on div "Add Column" at bounding box center [807, 380] width 1482 height 499
click at [567, 488] on button "Ready for edit" at bounding box center [578, 485] width 82 height 20
click at [886, 17] on div "**********" at bounding box center [817, 20] width 1467 height 26
click at [1230, 449] on div "Add Column" at bounding box center [807, 380] width 1482 height 499
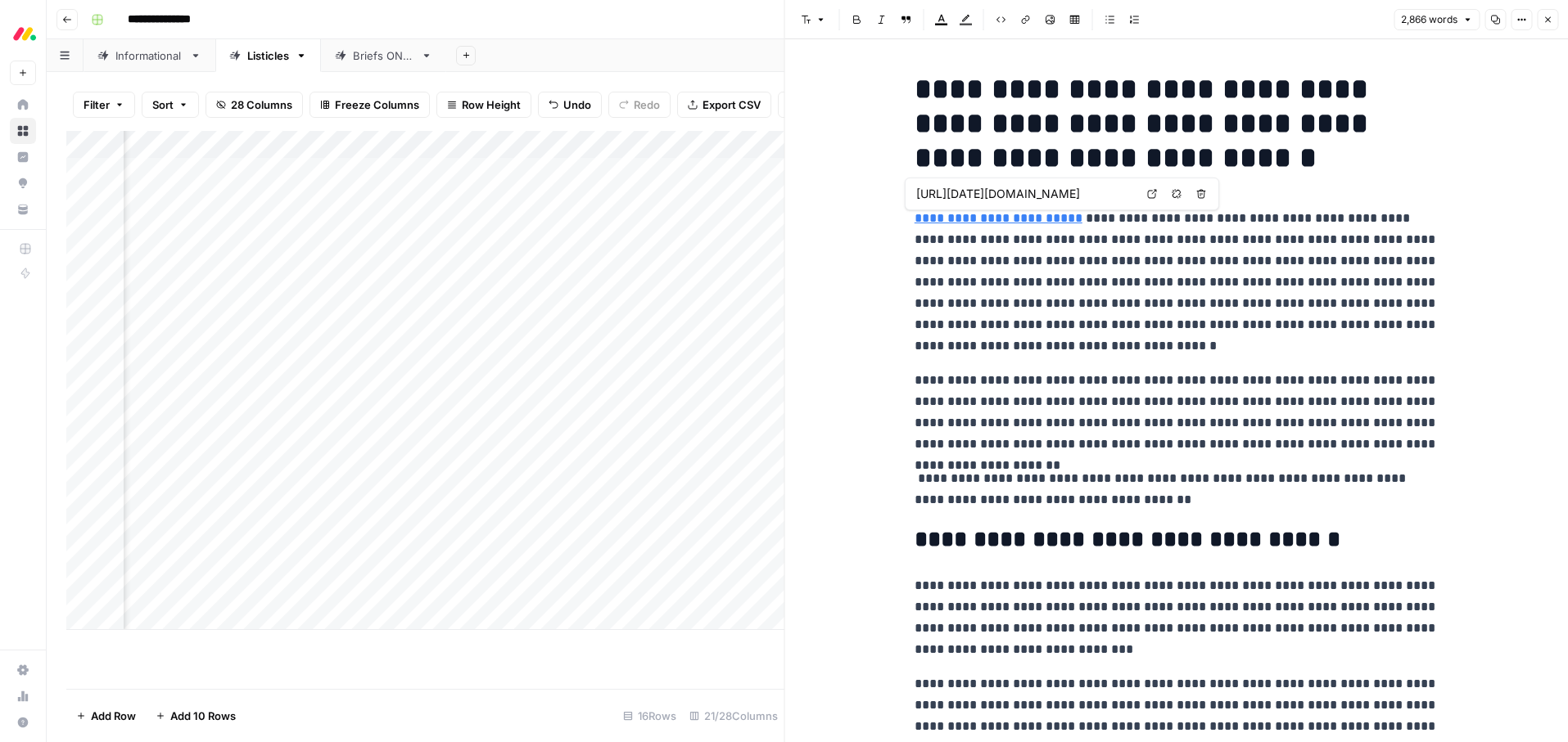
click at [1042, 220] on link "**********" at bounding box center [999, 217] width 168 height 12
click at [988, 223] on link "**********" at bounding box center [999, 217] width 168 height 12
click at [1002, 222] on link "**********" at bounding box center [999, 217] width 168 height 12
click at [1172, 197] on icon "button" at bounding box center [1177, 194] width 10 height 10
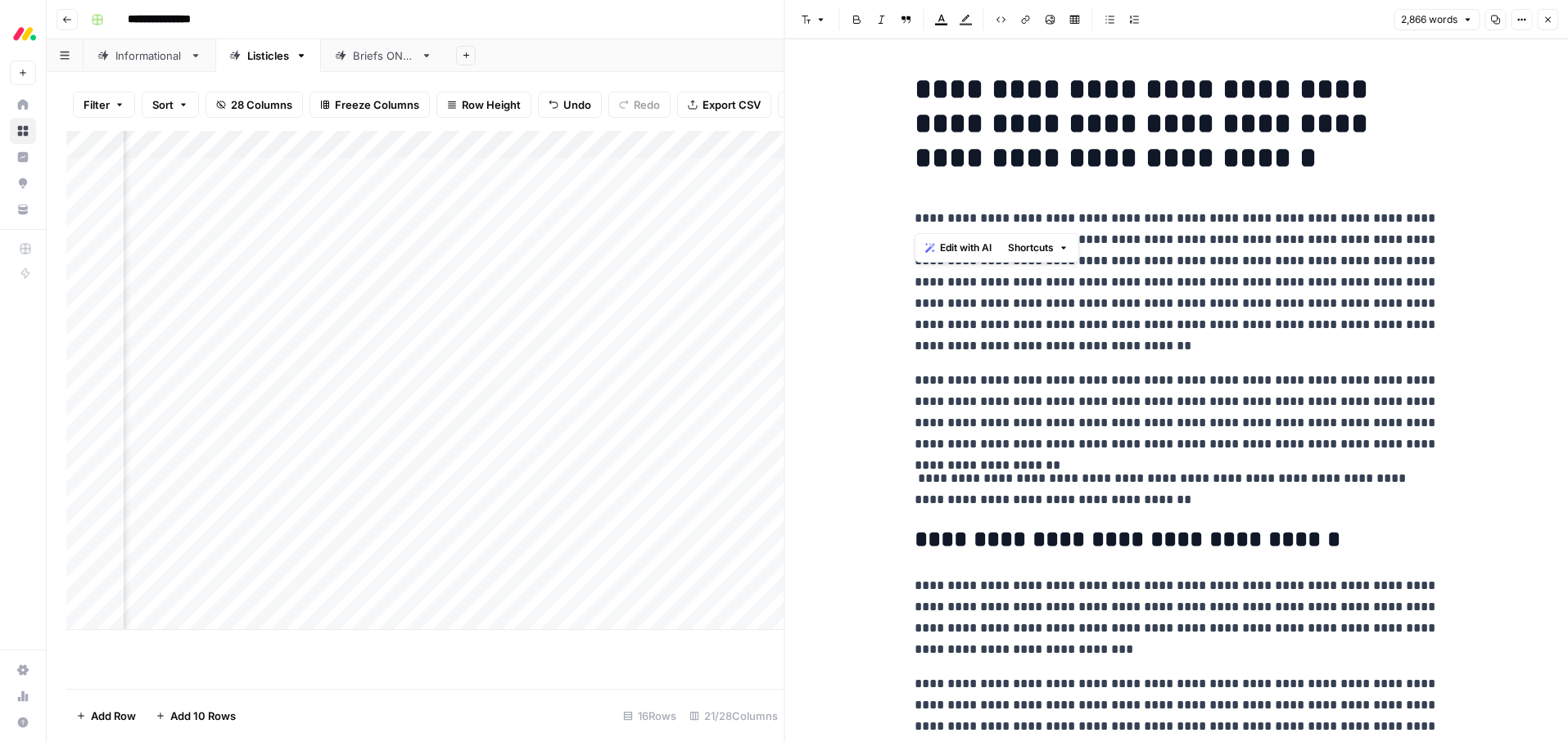
click at [1145, 273] on p "**********" at bounding box center [1177, 282] width 524 height 149
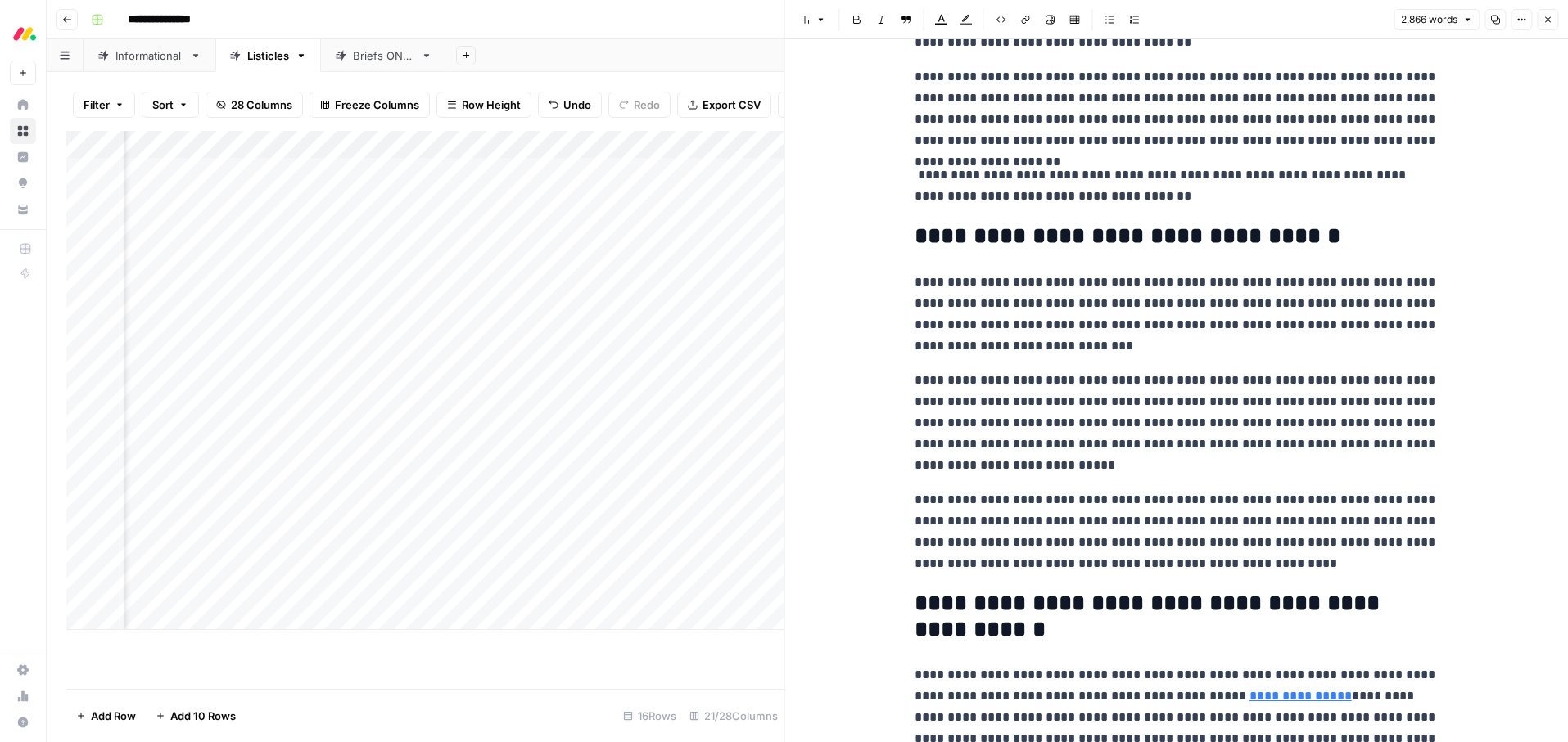
scroll to position [306, 0]
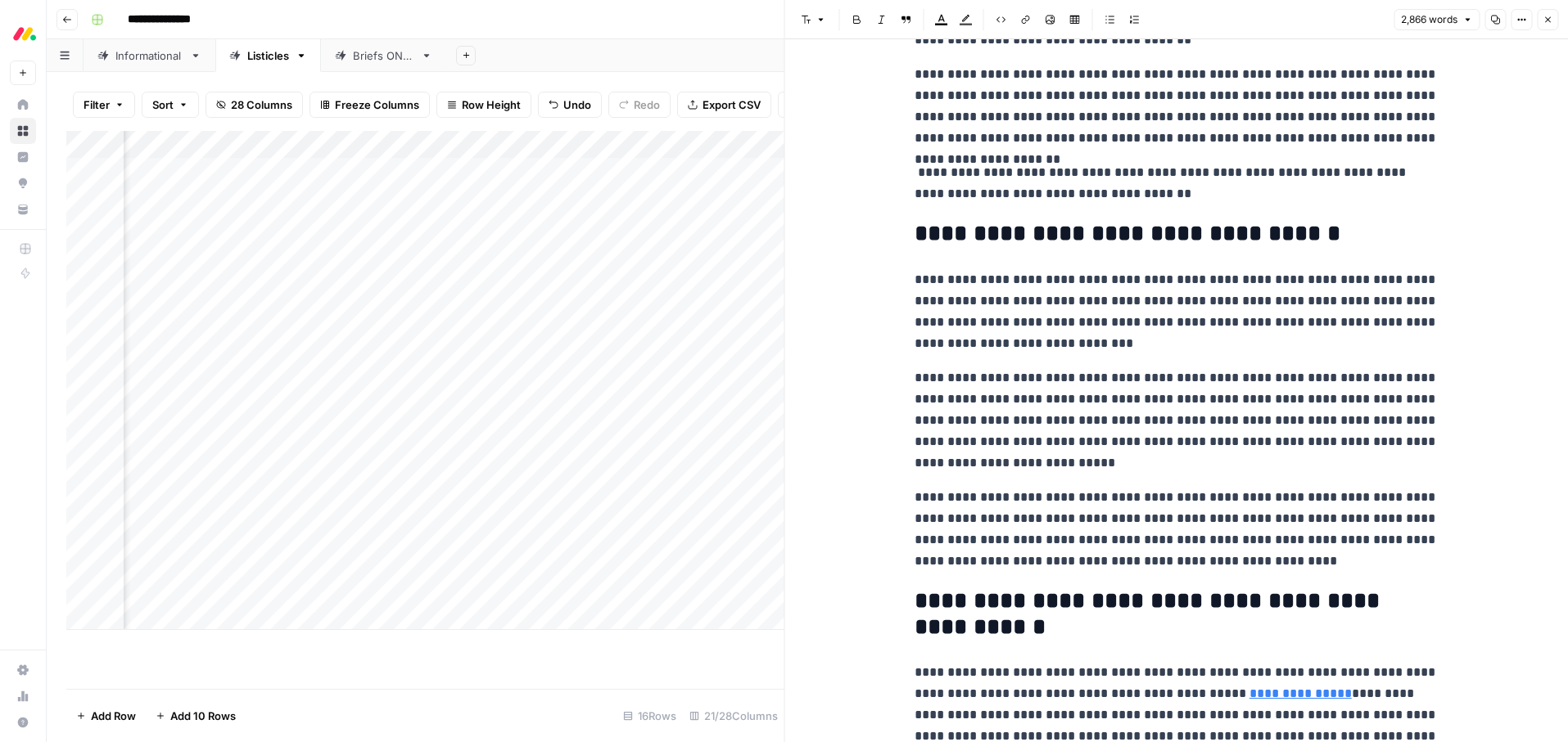
click at [1116, 327] on p "**********" at bounding box center [1177, 311] width 524 height 85
type input "[DATE]"
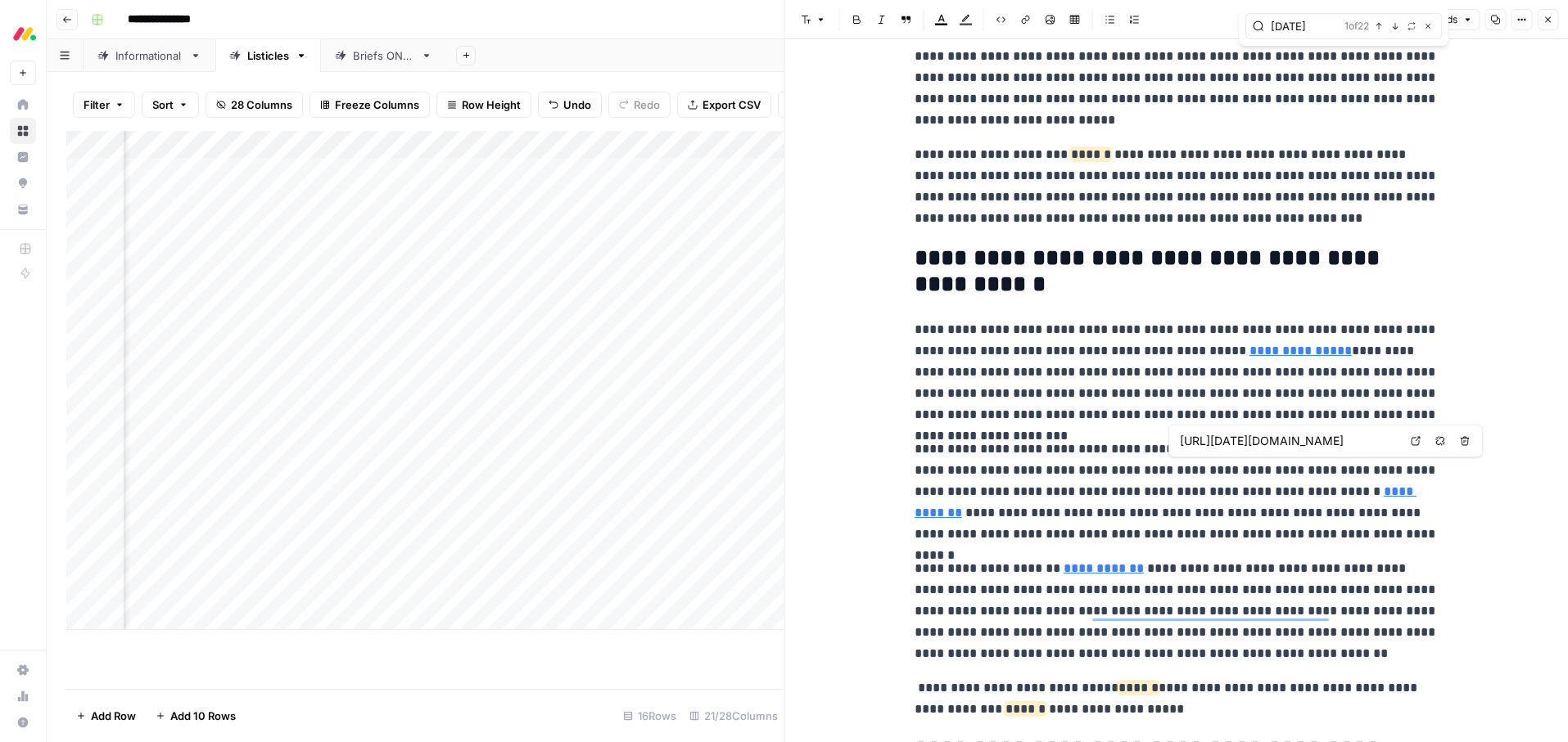
scroll to position [692, 0]
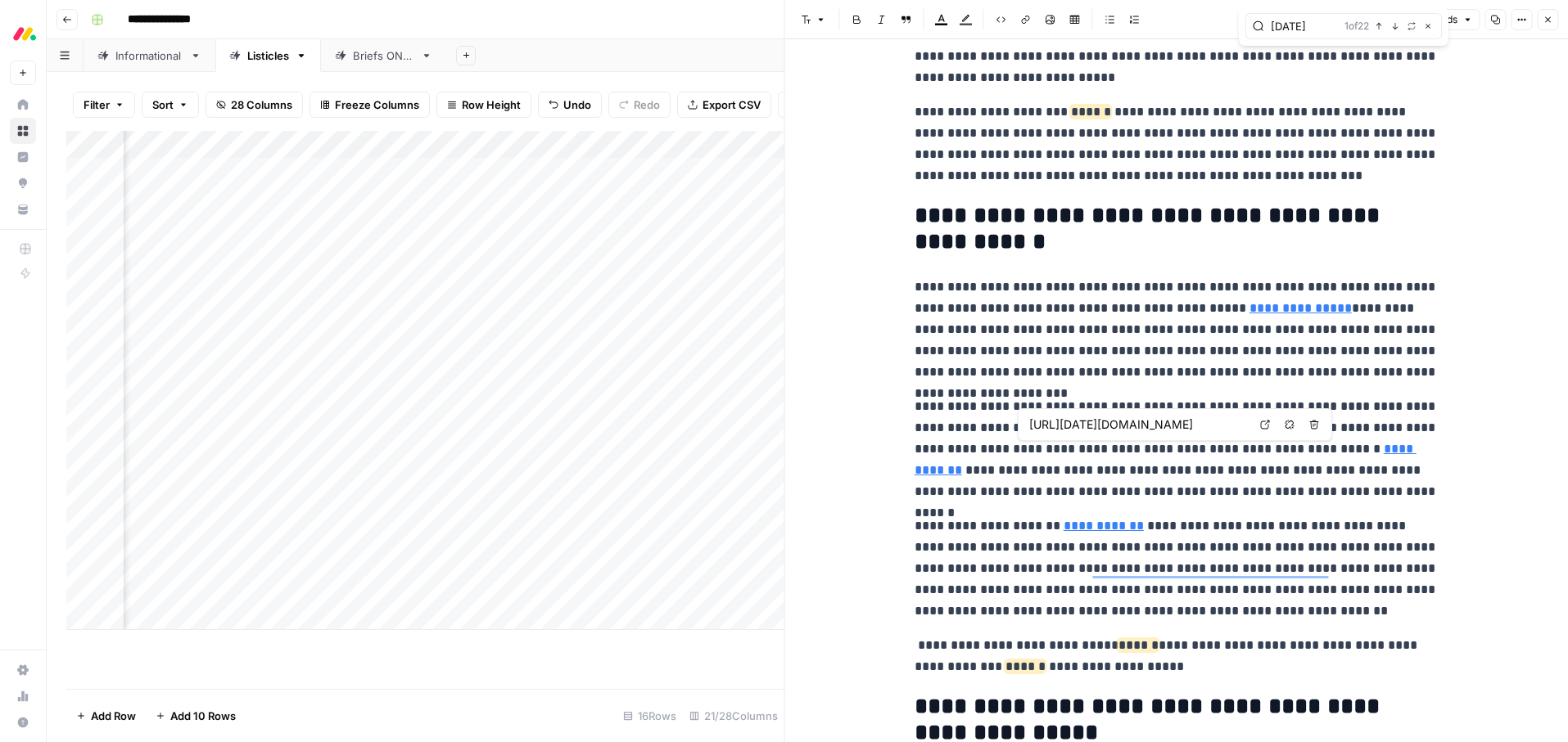
type input "[URL][DATE][DOMAIN_NAME]"
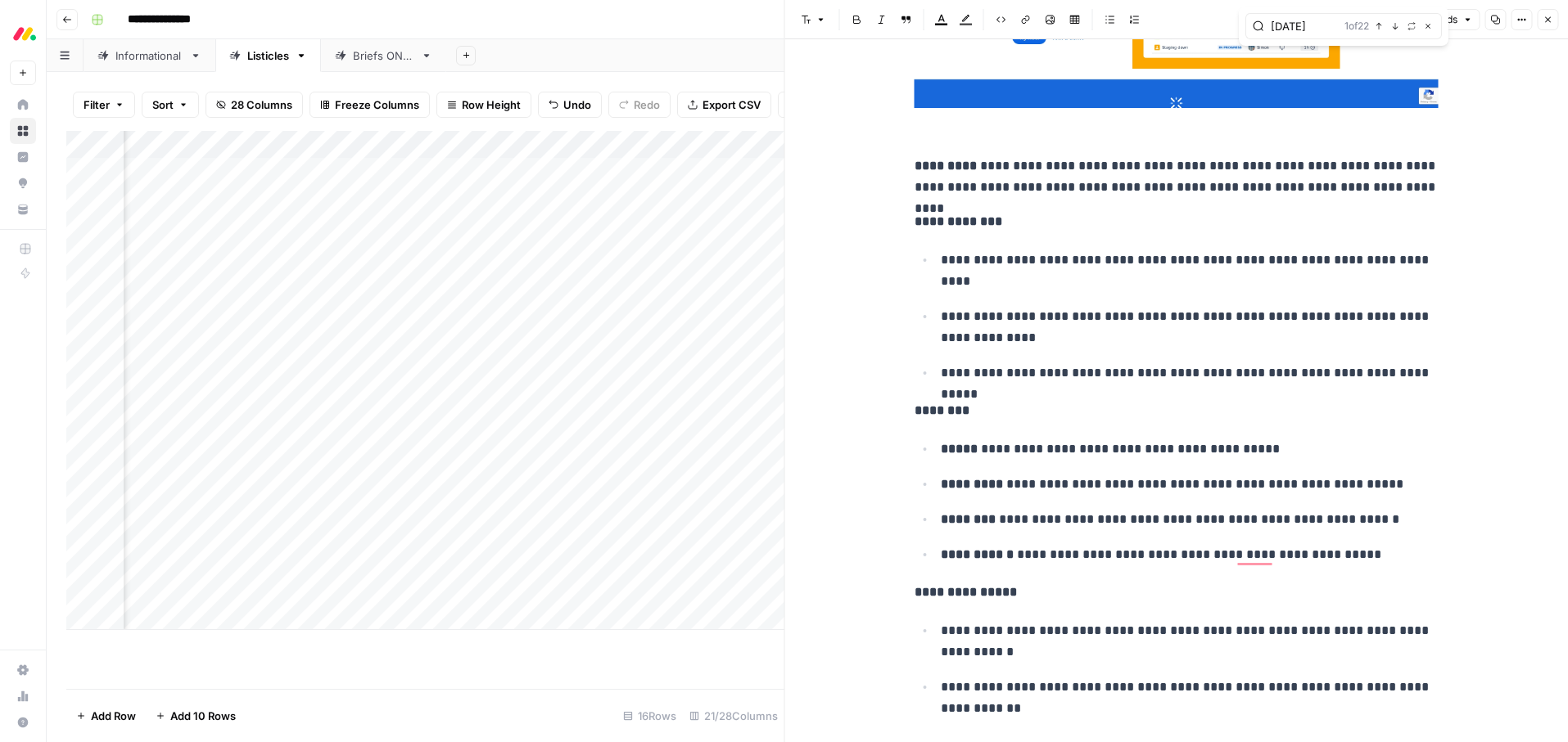
scroll to position [5897, 0]
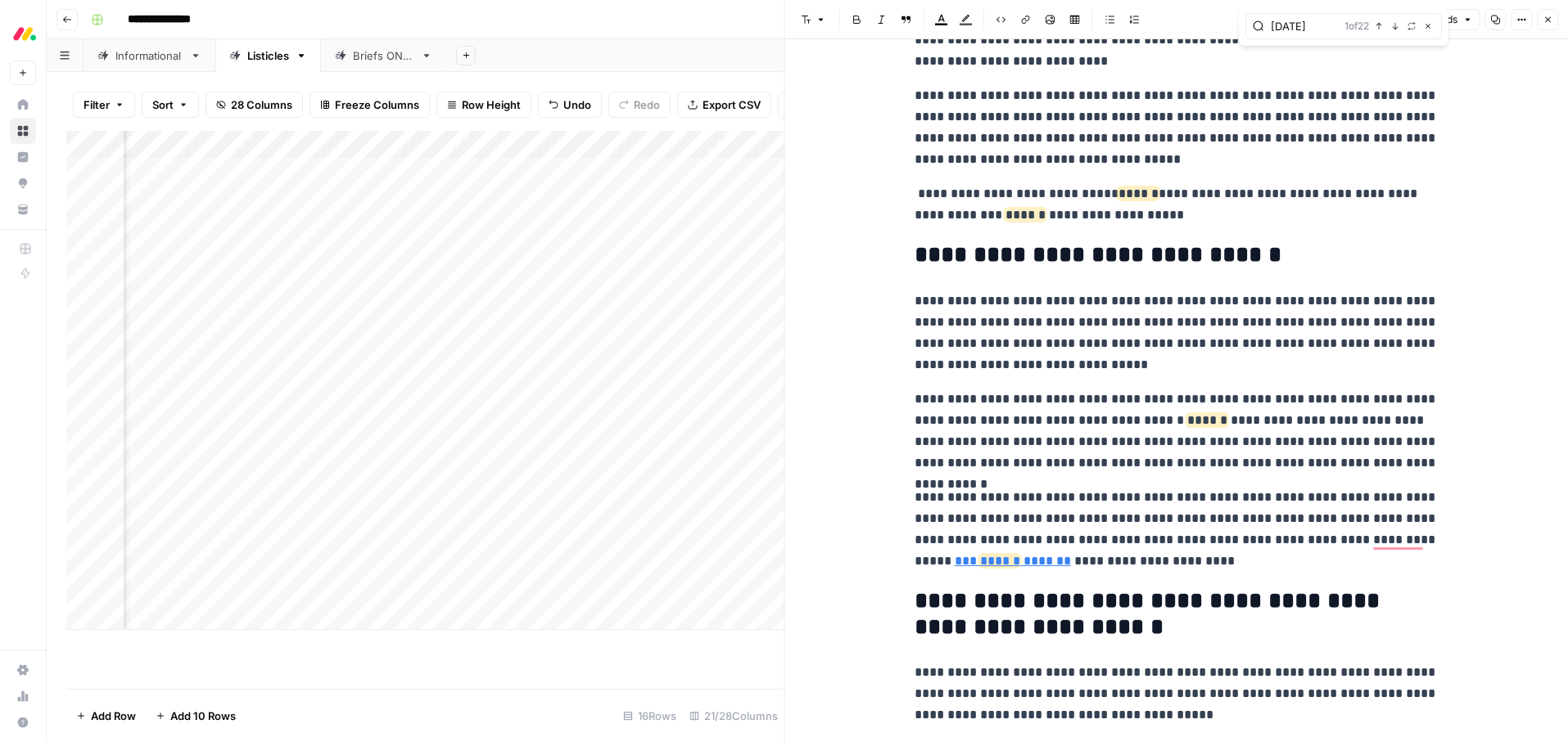
type input "monday"
click at [1551, 17] on icon "button" at bounding box center [1547, 20] width 10 height 10
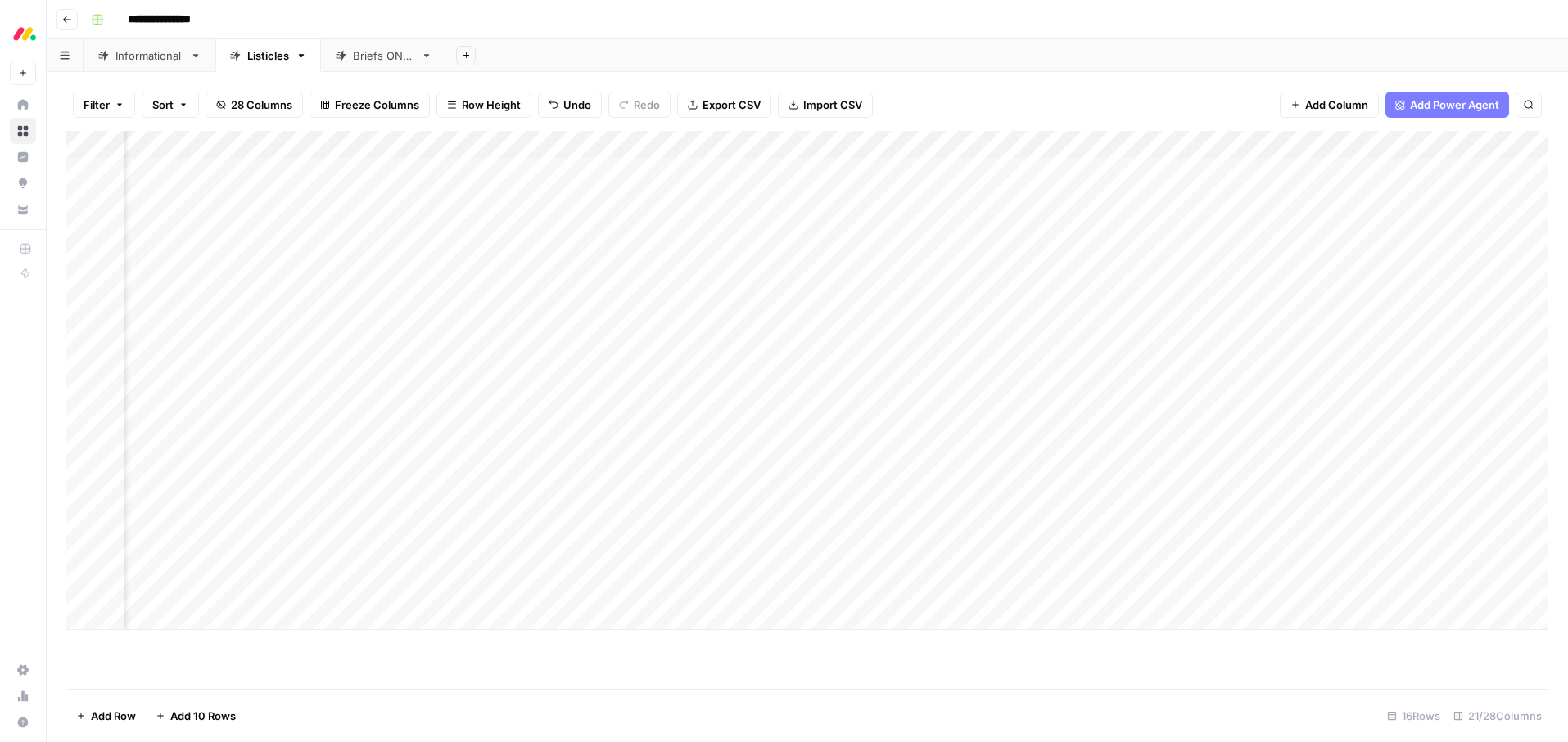
click at [1173, 448] on div "Add Column" at bounding box center [807, 380] width 1482 height 499
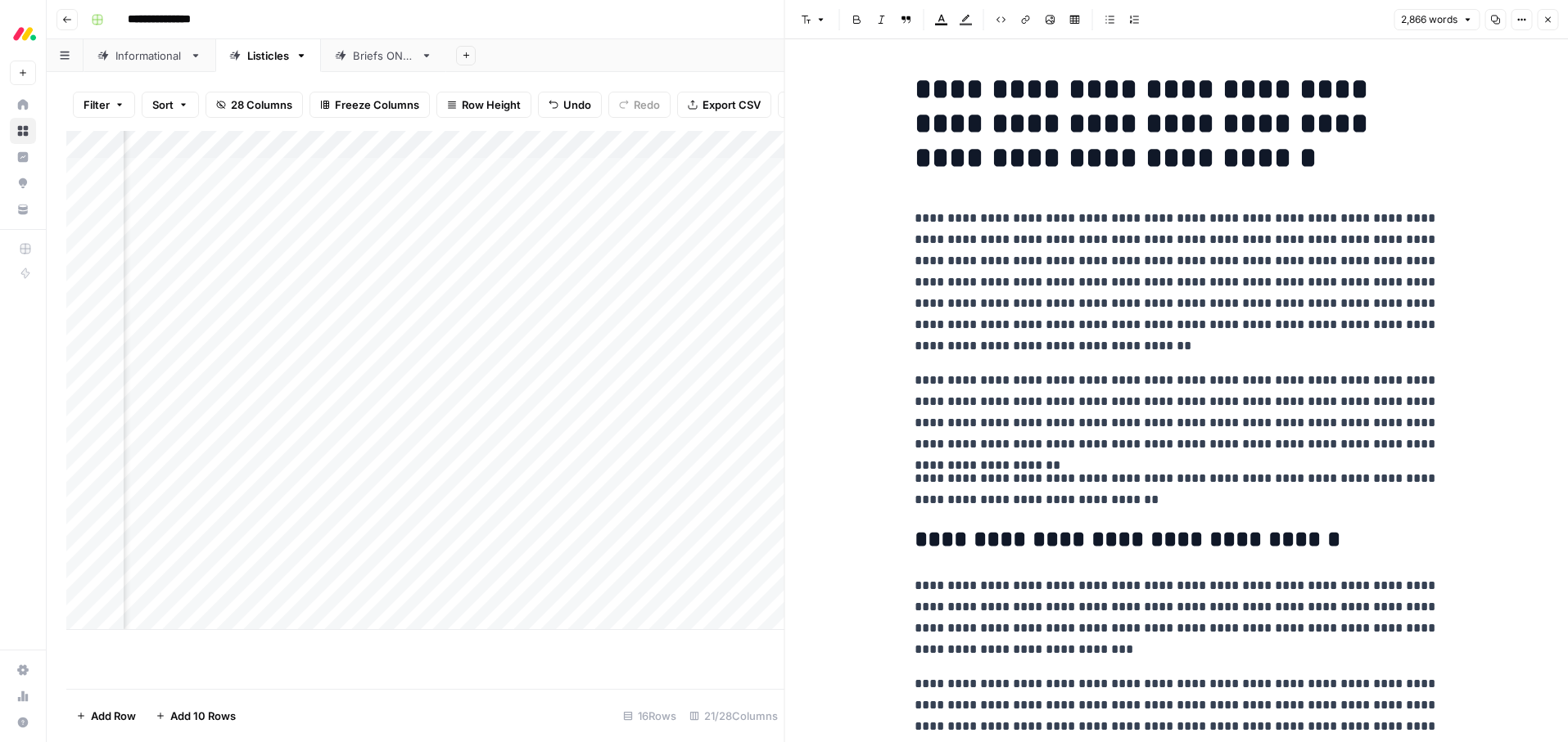
click at [1135, 280] on p "**********" at bounding box center [1177, 282] width 524 height 149
type input "m"
click at [1094, 315] on p "**********" at bounding box center [1177, 282] width 524 height 149
drag, startPoint x: 1550, startPoint y: 18, endPoint x: 1546, endPoint y: 30, distance: 12.6
click at [1550, 18] on icon "button" at bounding box center [1547, 20] width 10 height 10
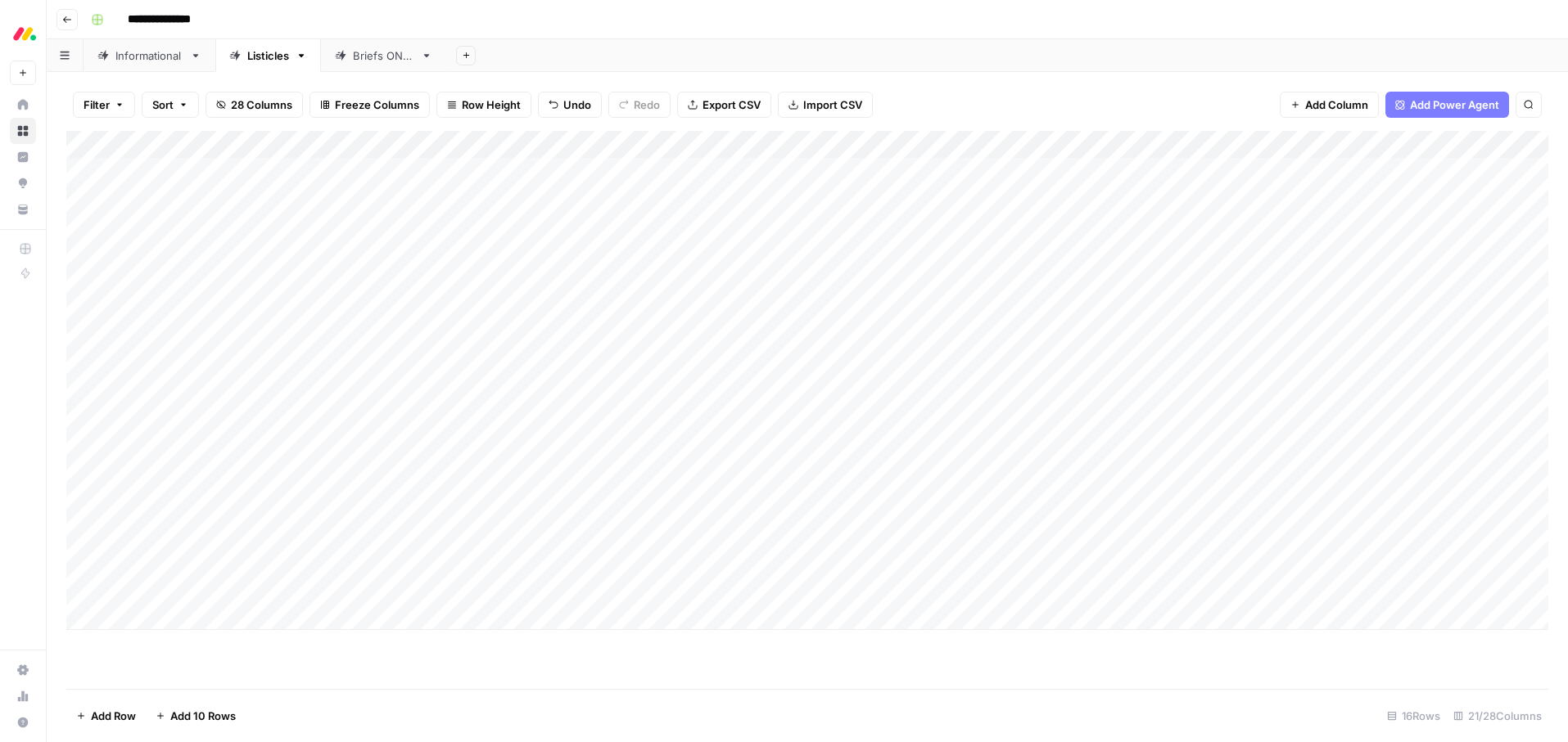
click at [550, 454] on div "Add Column" at bounding box center [807, 380] width 1482 height 499
click at [565, 452] on div "Add Column" at bounding box center [807, 380] width 1482 height 499
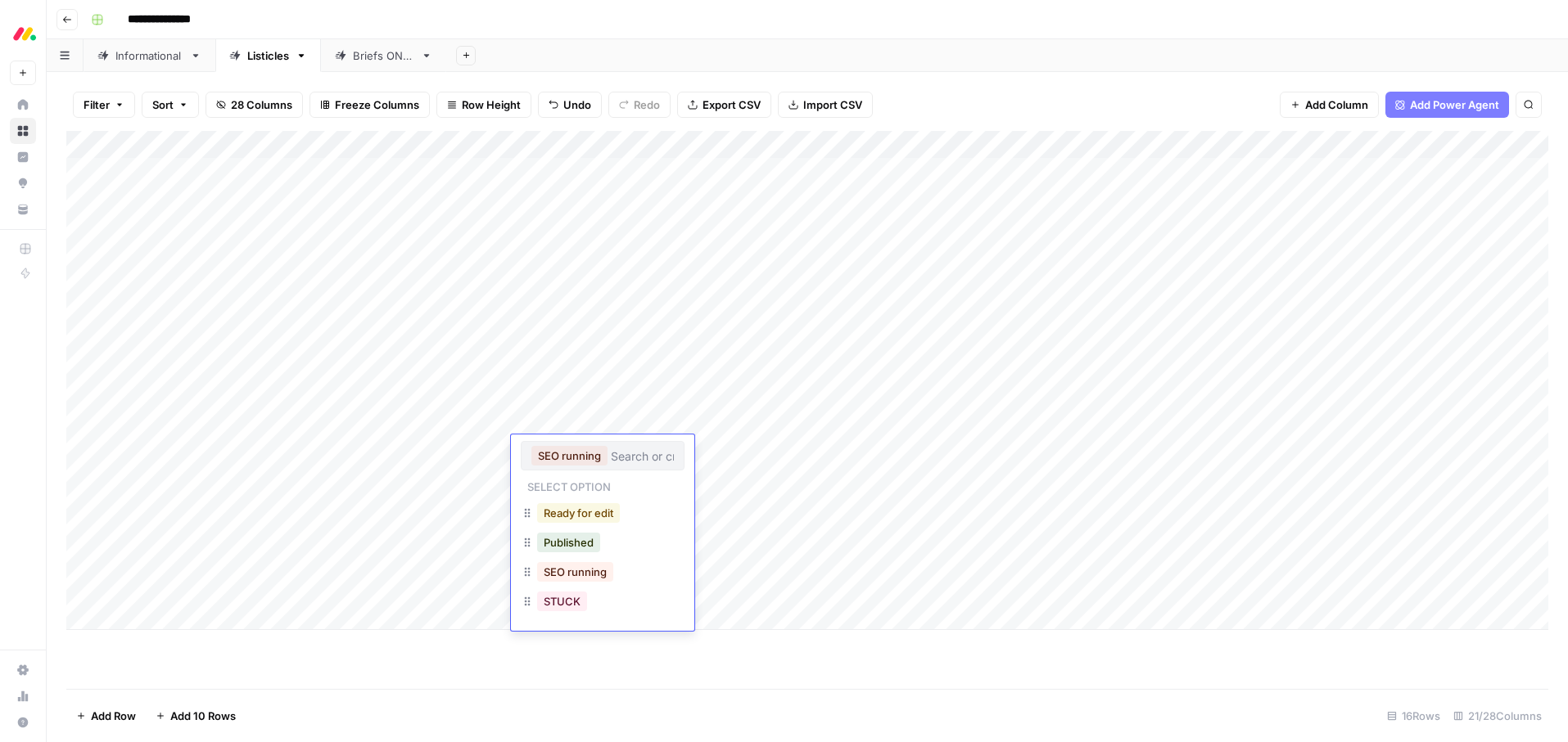
click at [573, 511] on button "Ready for edit" at bounding box center [578, 513] width 82 height 20
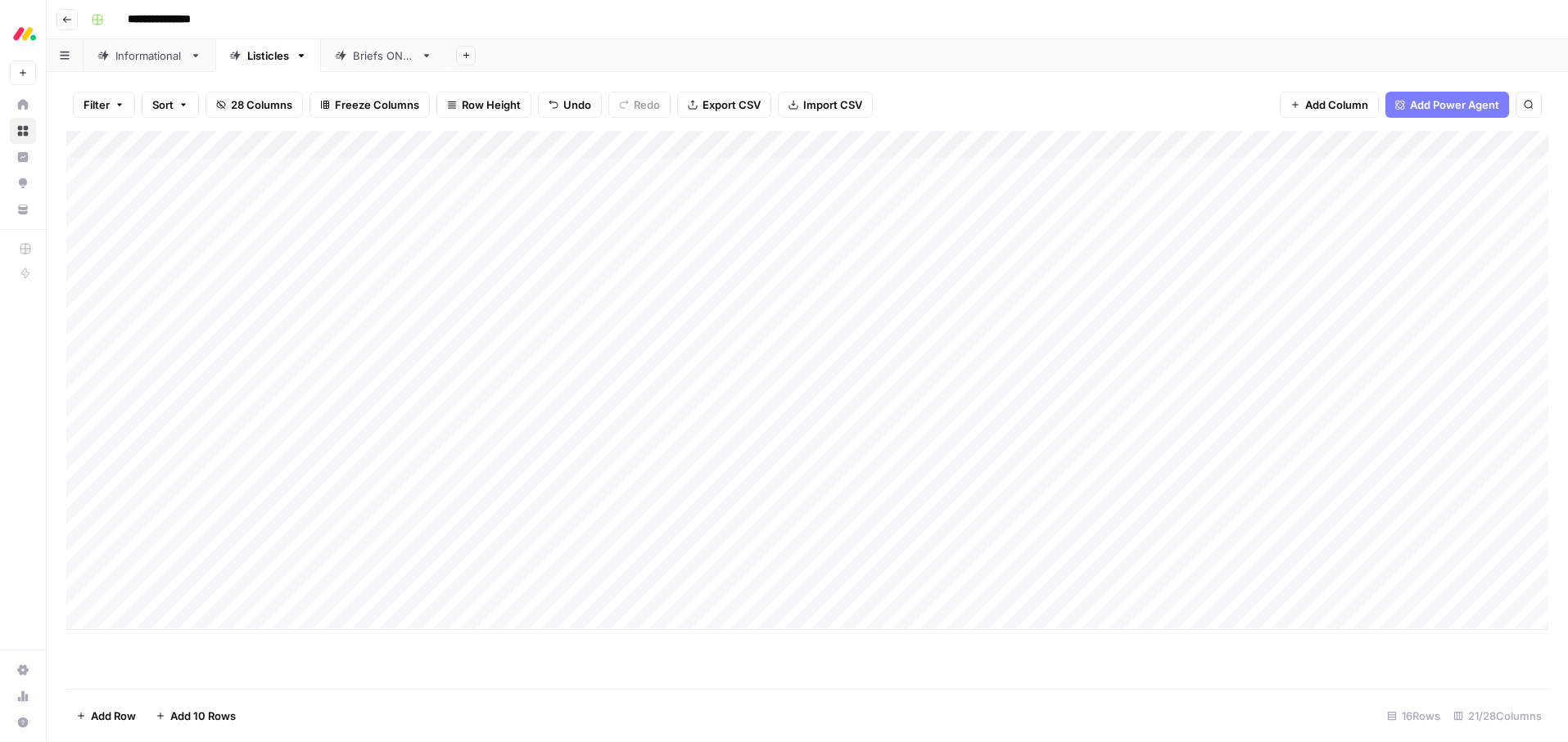
click at [156, 446] on div "Add Column" at bounding box center [807, 380] width 1482 height 499
click at [147, 447] on div "Add Column" at bounding box center [807, 380] width 1482 height 499
click at [947, 16] on div "**********" at bounding box center [817, 20] width 1467 height 26
click at [235, 475] on div "Add Column" at bounding box center [807, 380] width 1482 height 499
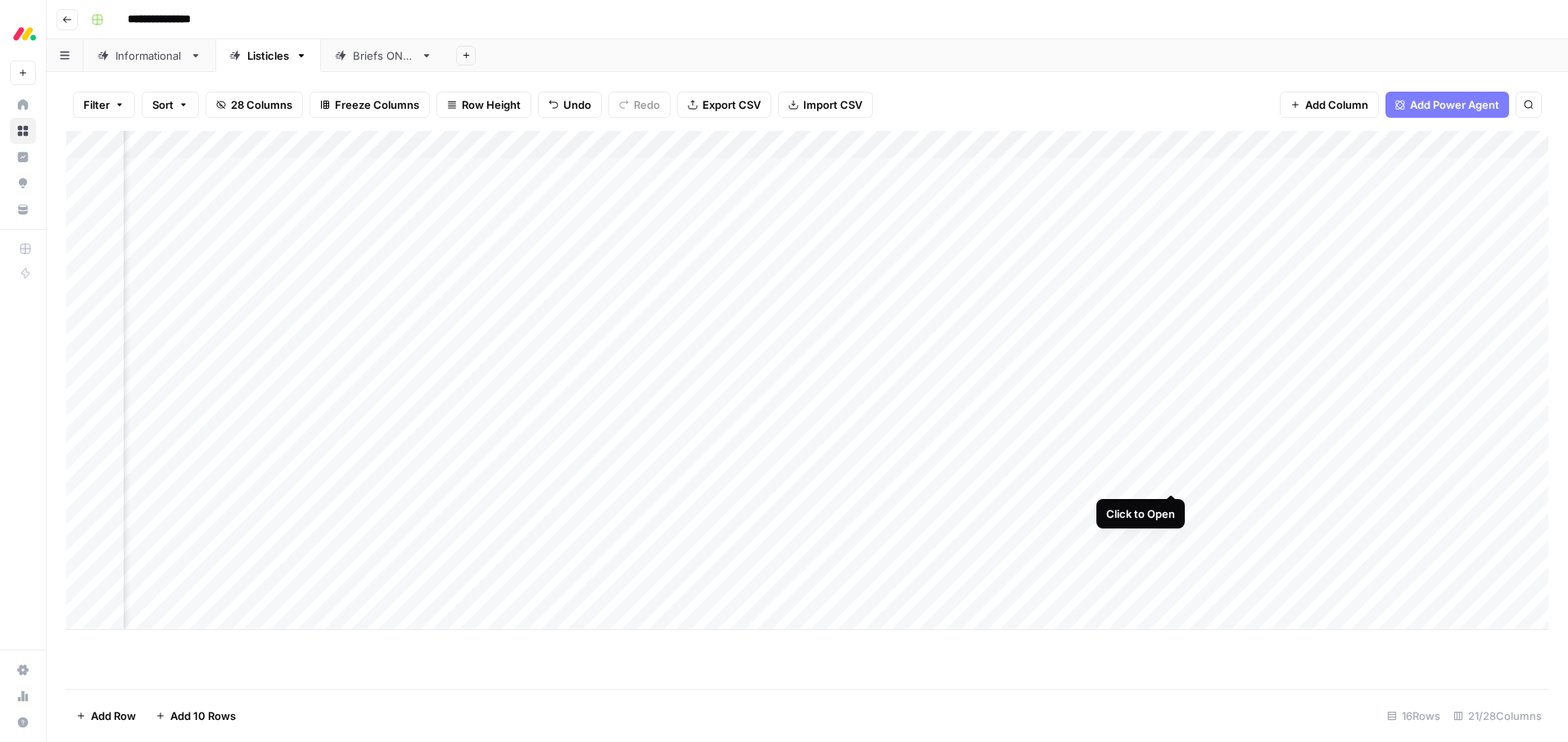
click at [1168, 476] on div "Add Column" at bounding box center [807, 380] width 1482 height 499
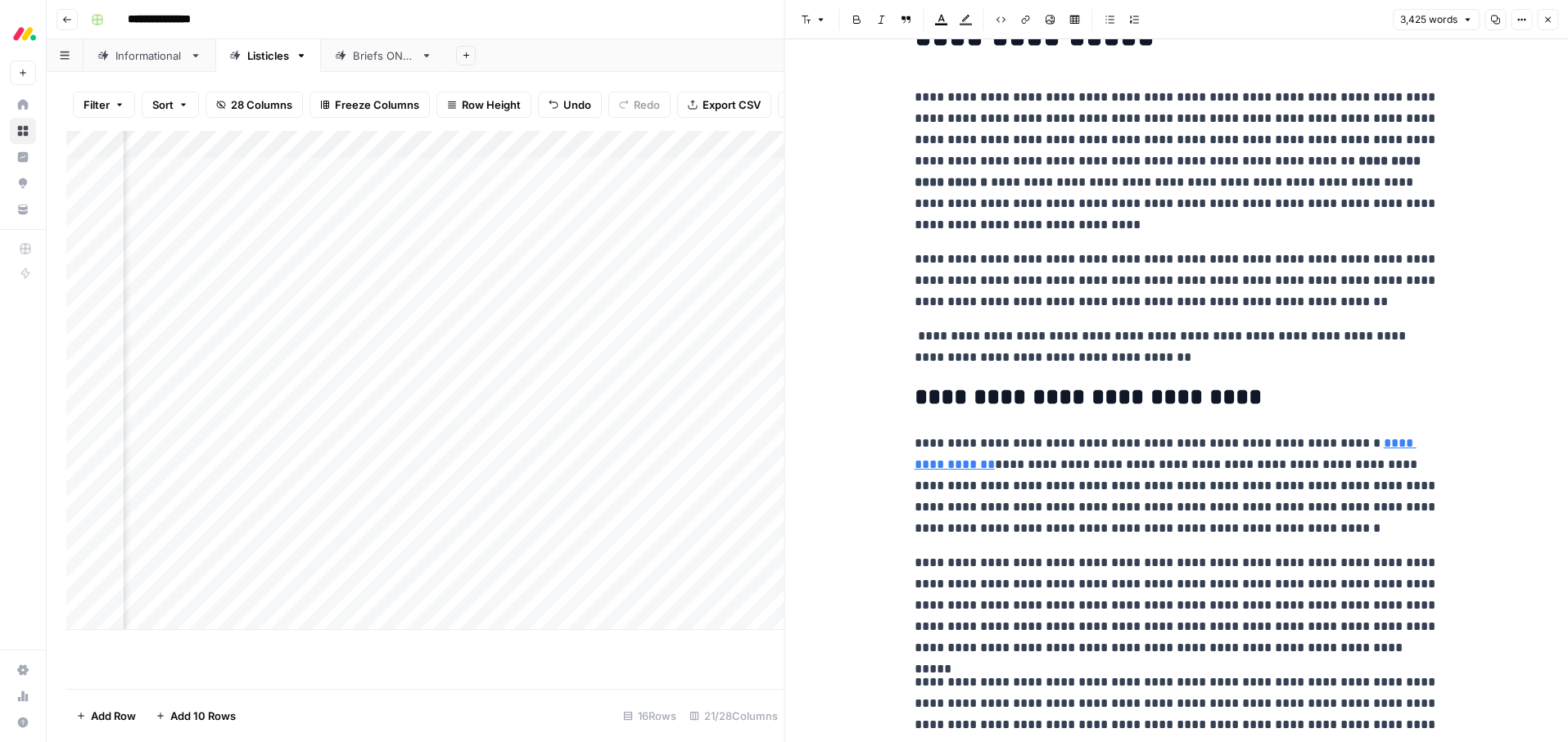
scroll to position [125, 0]
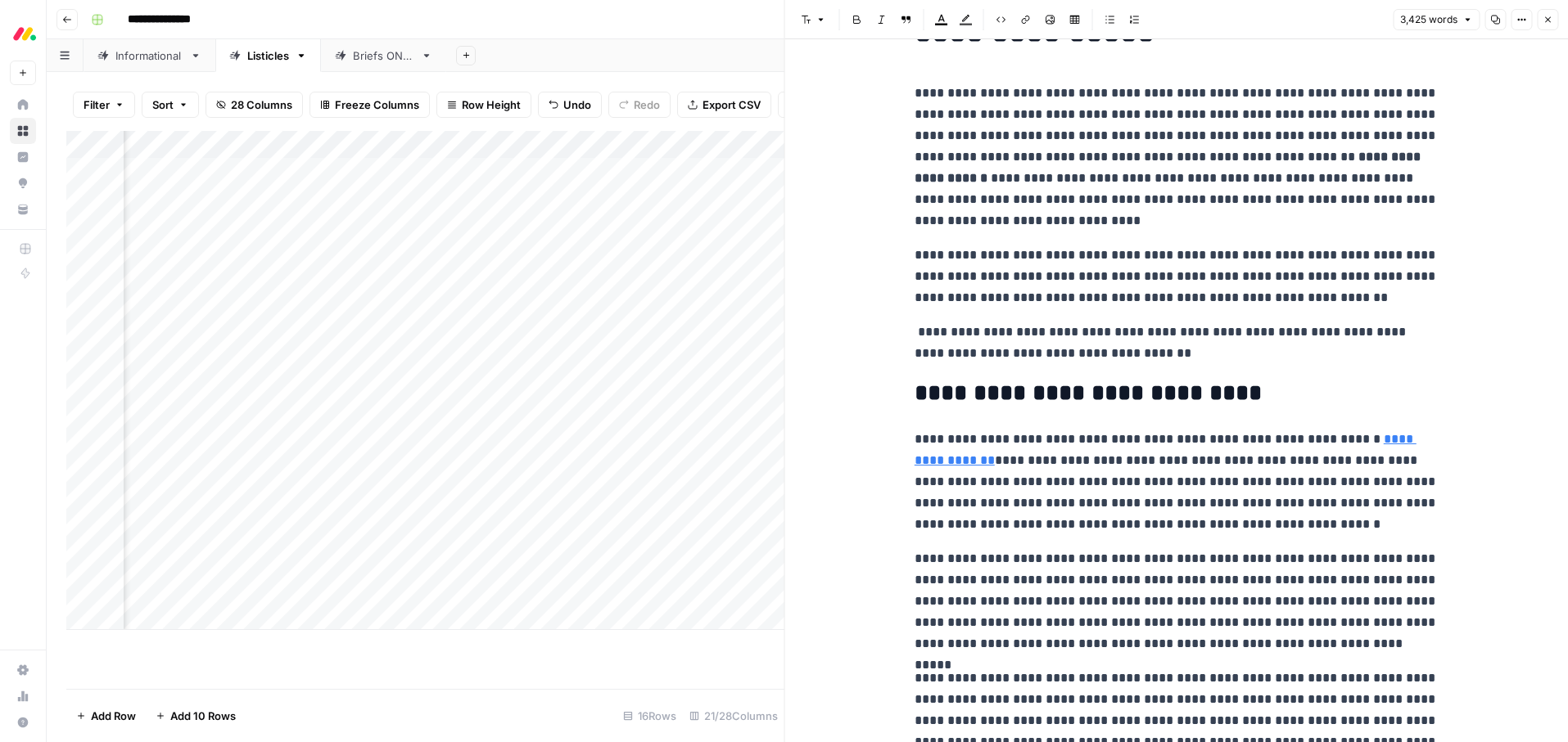
click at [1327, 162] on strong "**********" at bounding box center [1169, 167] width 509 height 34
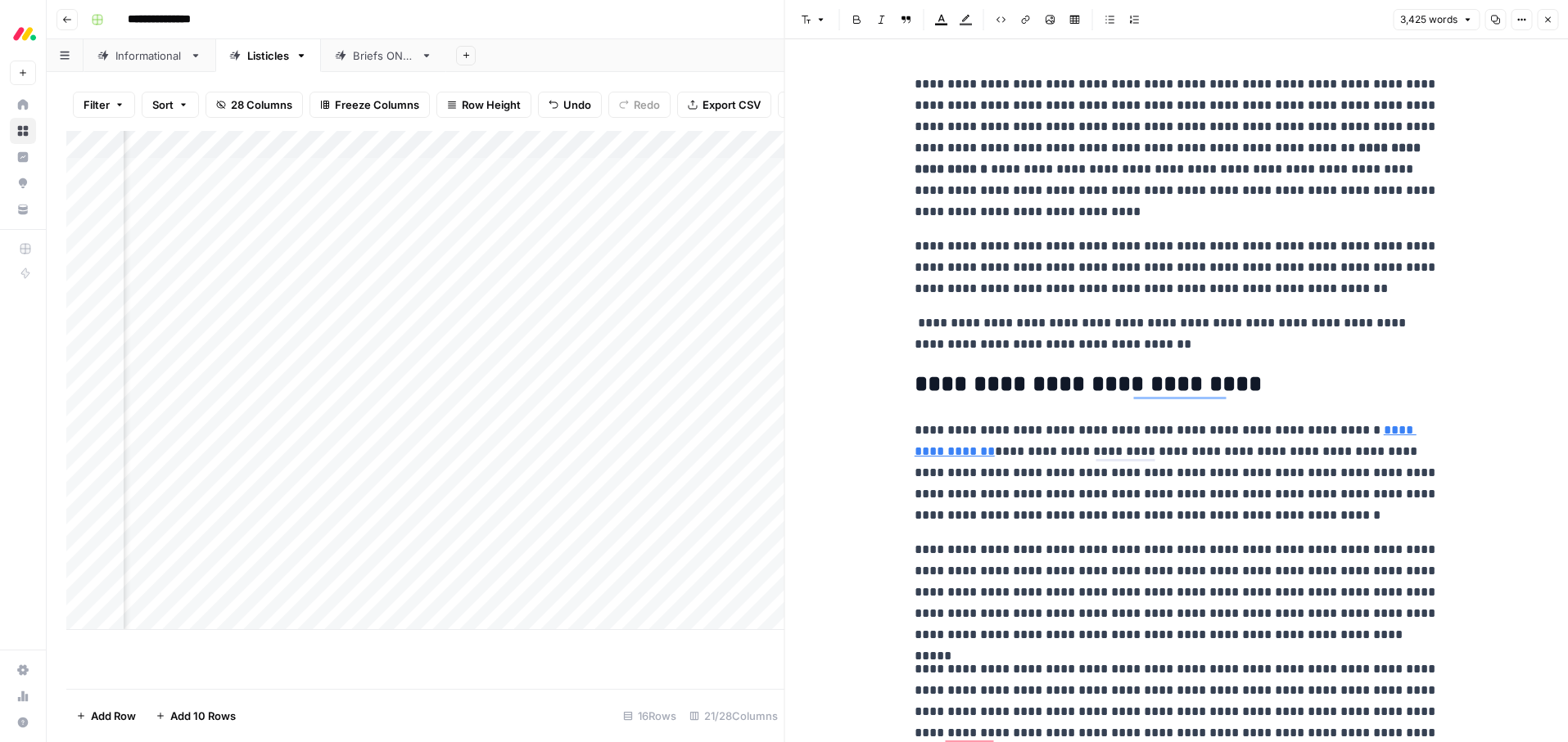
scroll to position [136, 0]
click at [1225, 441] on p "**********" at bounding box center [1177, 471] width 524 height 106
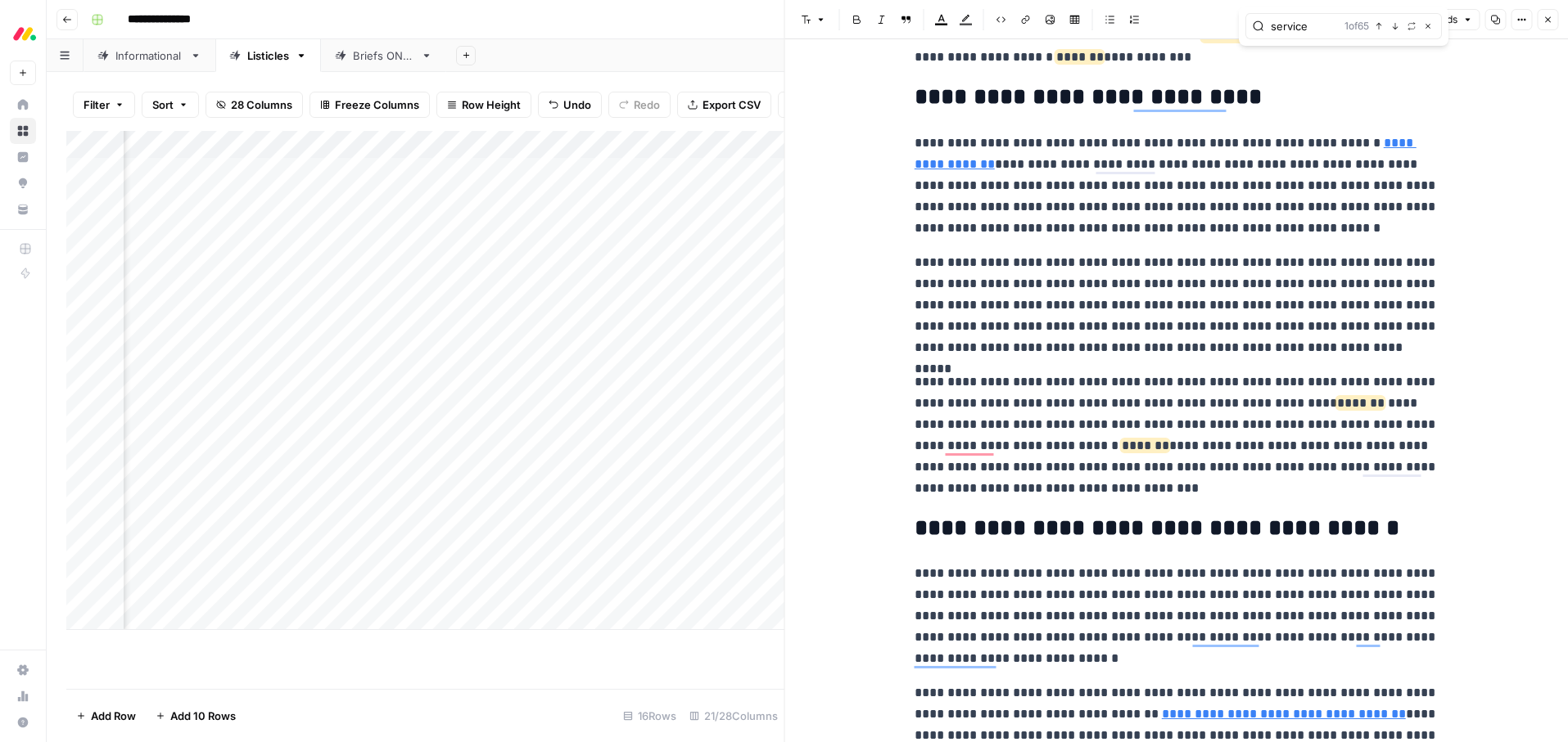
scroll to position [422, 0]
drag, startPoint x: 1185, startPoint y: 26, endPoint x: 1158, endPoint y: 26, distance: 27.0
click at [1158, 26] on body "**********" at bounding box center [784, 371] width 1568 height 742
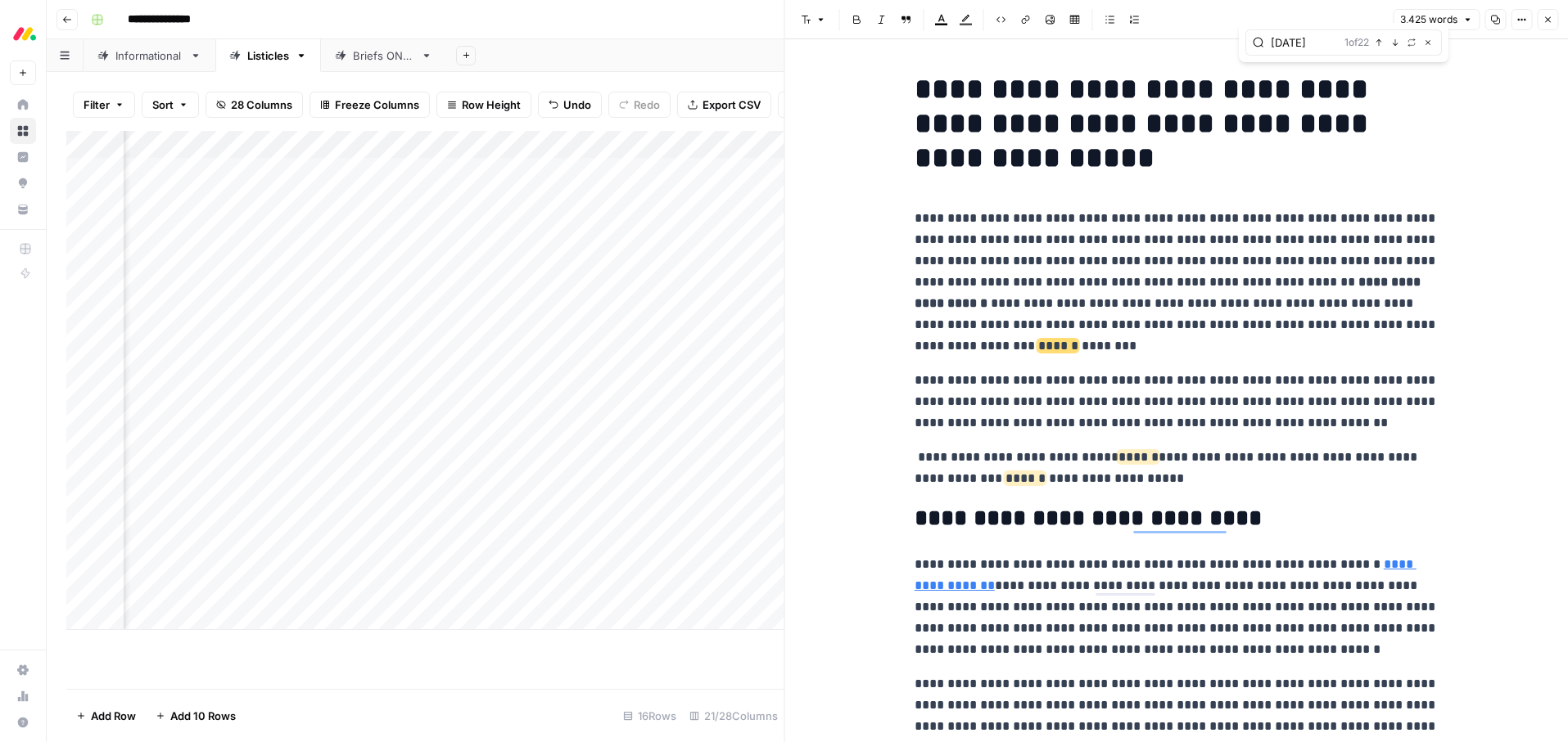
scroll to position [194, 0]
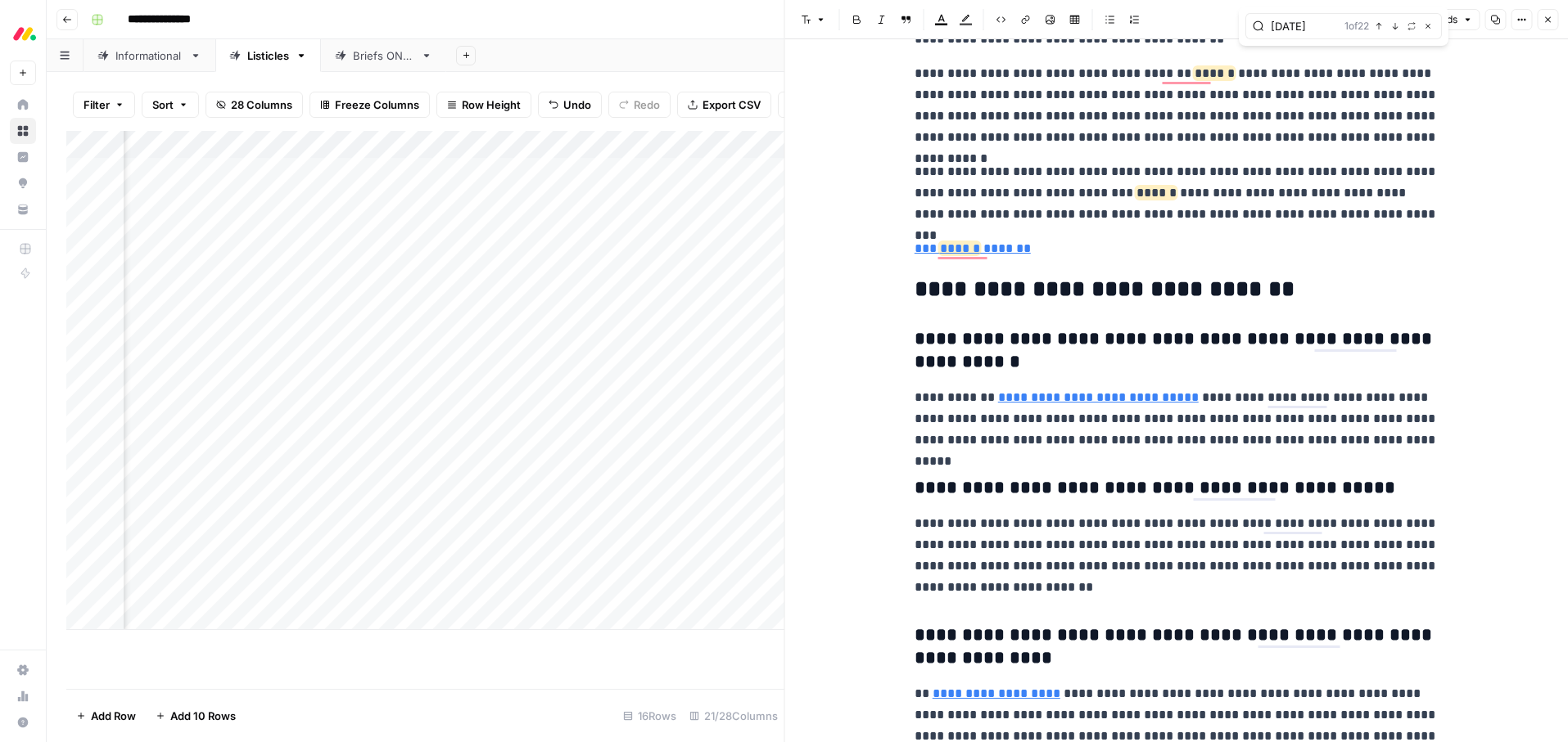
type input "[DATE]"
click at [1542, 17] on icon "button" at bounding box center [1547, 20] width 10 height 10
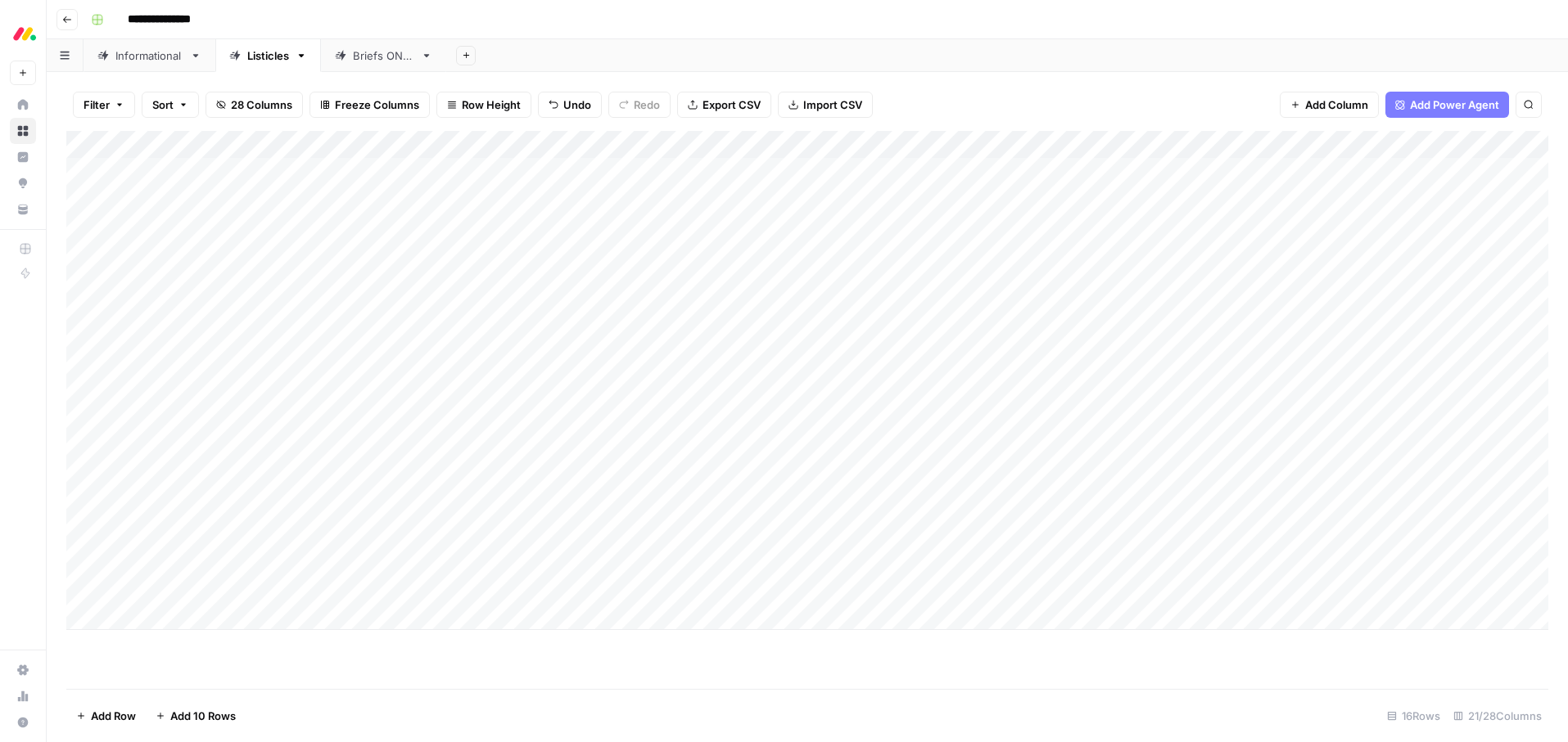
click at [573, 479] on div "Add Column" at bounding box center [807, 380] width 1482 height 499
click at [572, 478] on div "Add Column" at bounding box center [807, 380] width 1482 height 499
click at [558, 539] on button "Ready for edit" at bounding box center [578, 541] width 82 height 20
click at [538, 677] on div "Add Column" at bounding box center [807, 410] width 1482 height 558
click at [1048, 504] on div "Add Column" at bounding box center [807, 380] width 1482 height 499
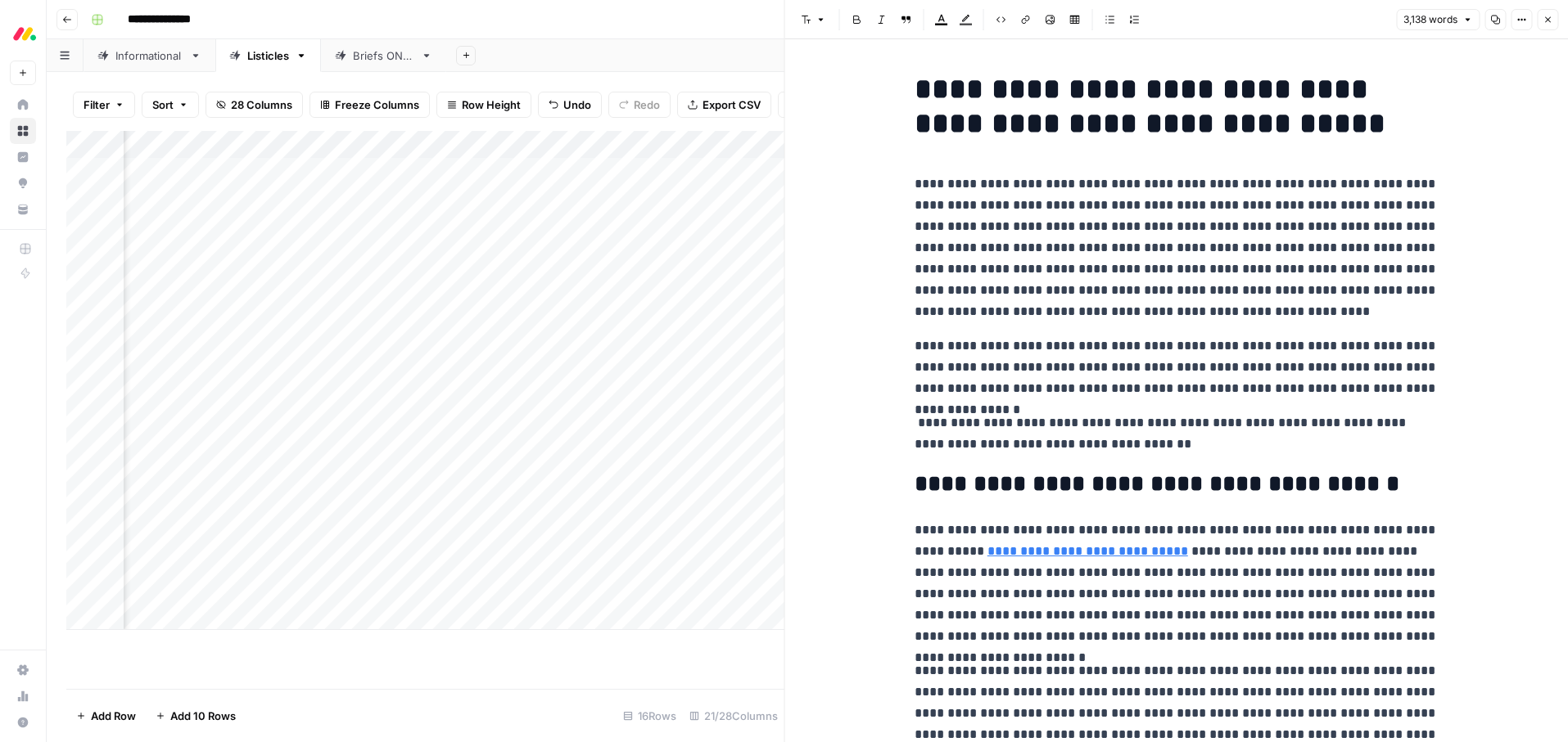
click at [1200, 310] on p "**********" at bounding box center [1177, 248] width 524 height 149
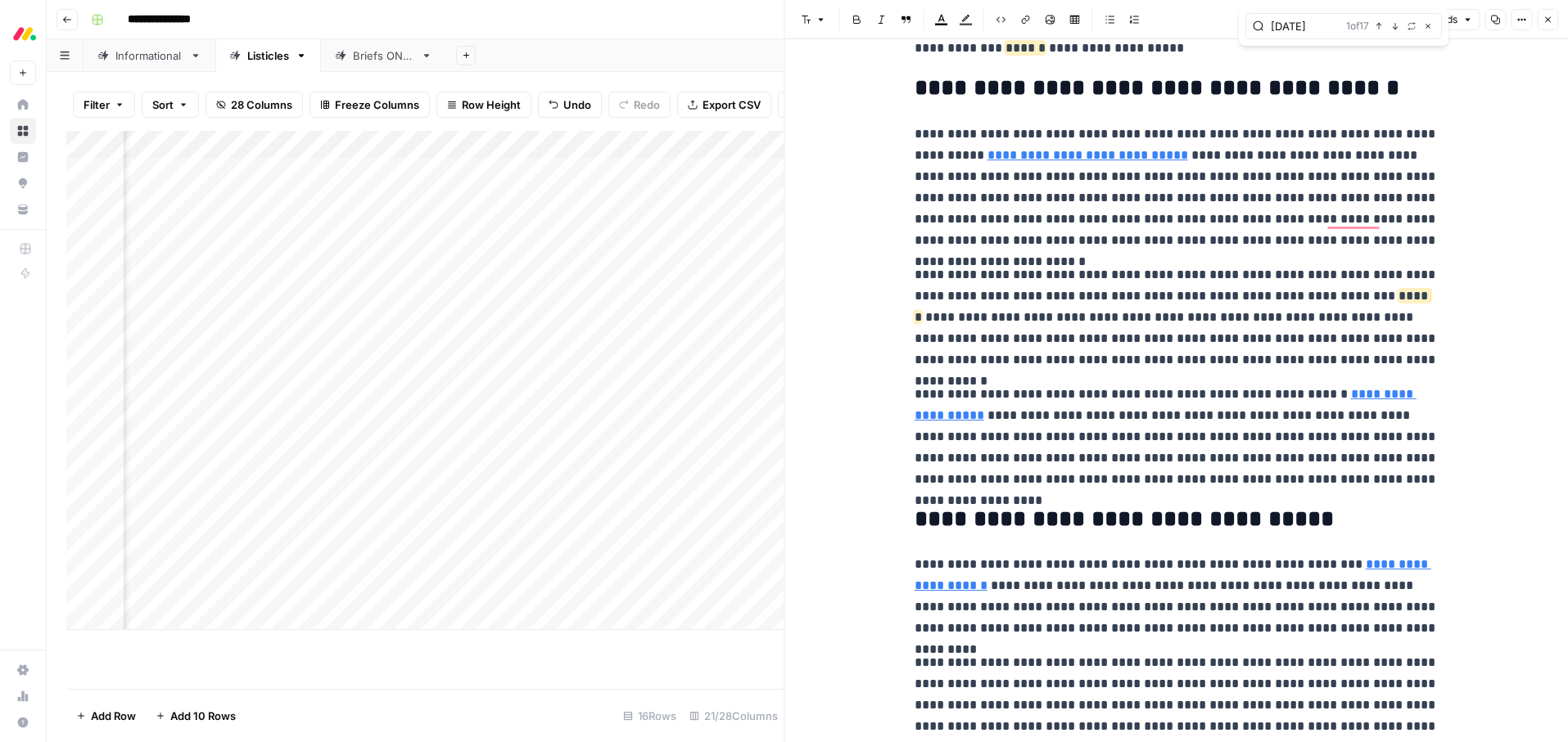
type input "[DATE]"
click at [1361, 392] on link "**********" at bounding box center [1165, 404] width 502 height 34
drag, startPoint x: 1185, startPoint y: 413, endPoint x: 1221, endPoint y: 408, distance: 36.3
click at [1187, 413] on p "**********" at bounding box center [1177, 436] width 524 height 106
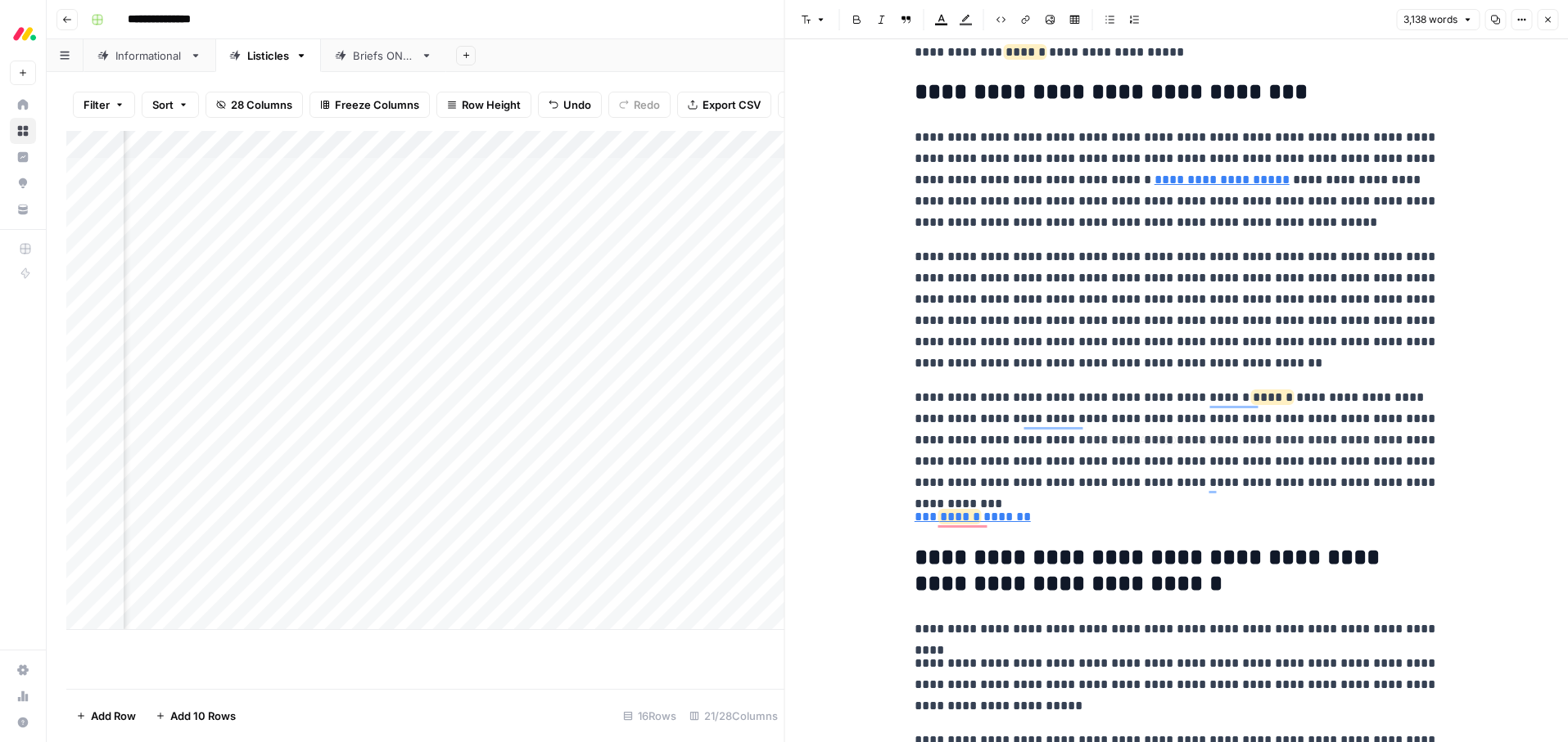
scroll to position [11032, 0]
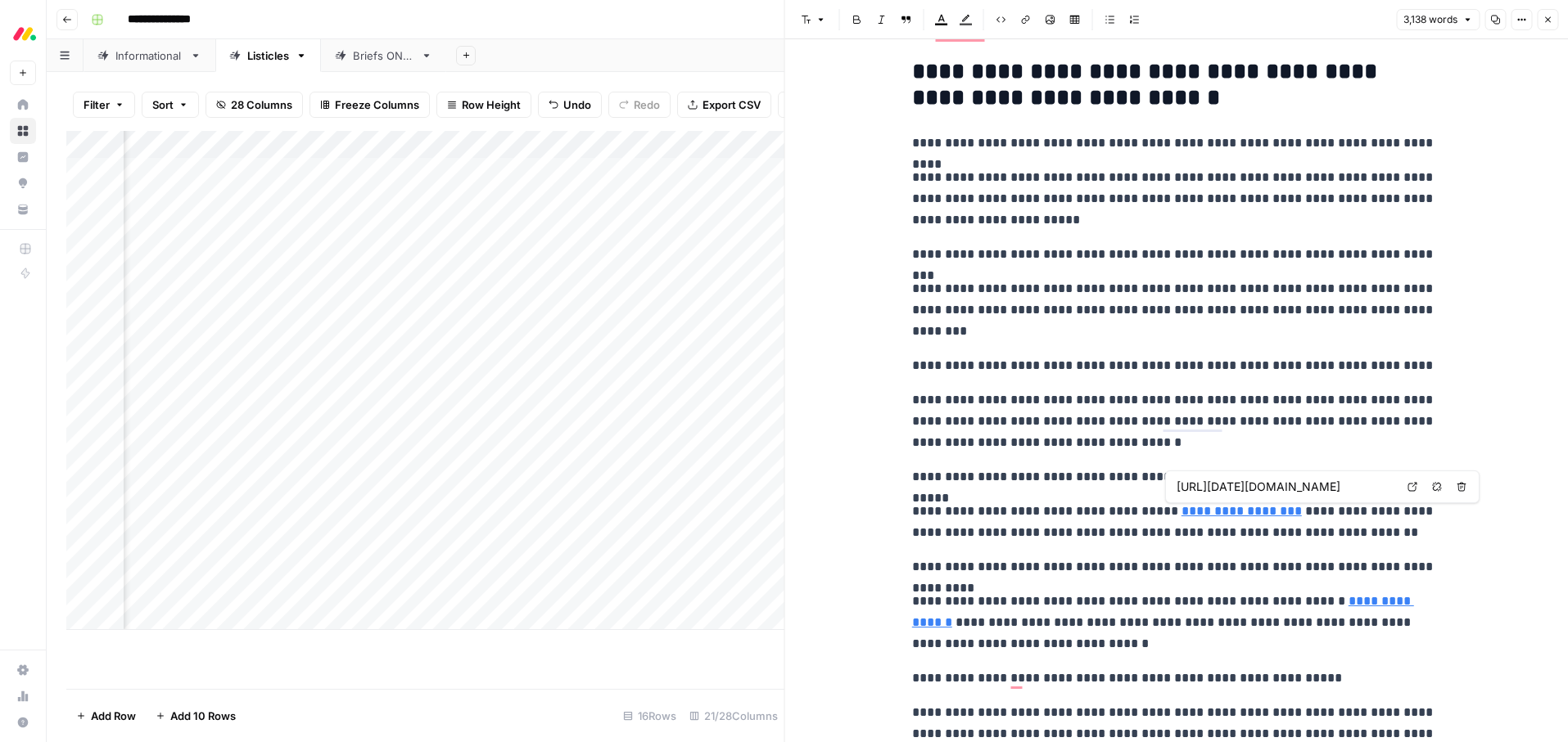
type input "https://monday.com/blog/service/facilities-service-management/"
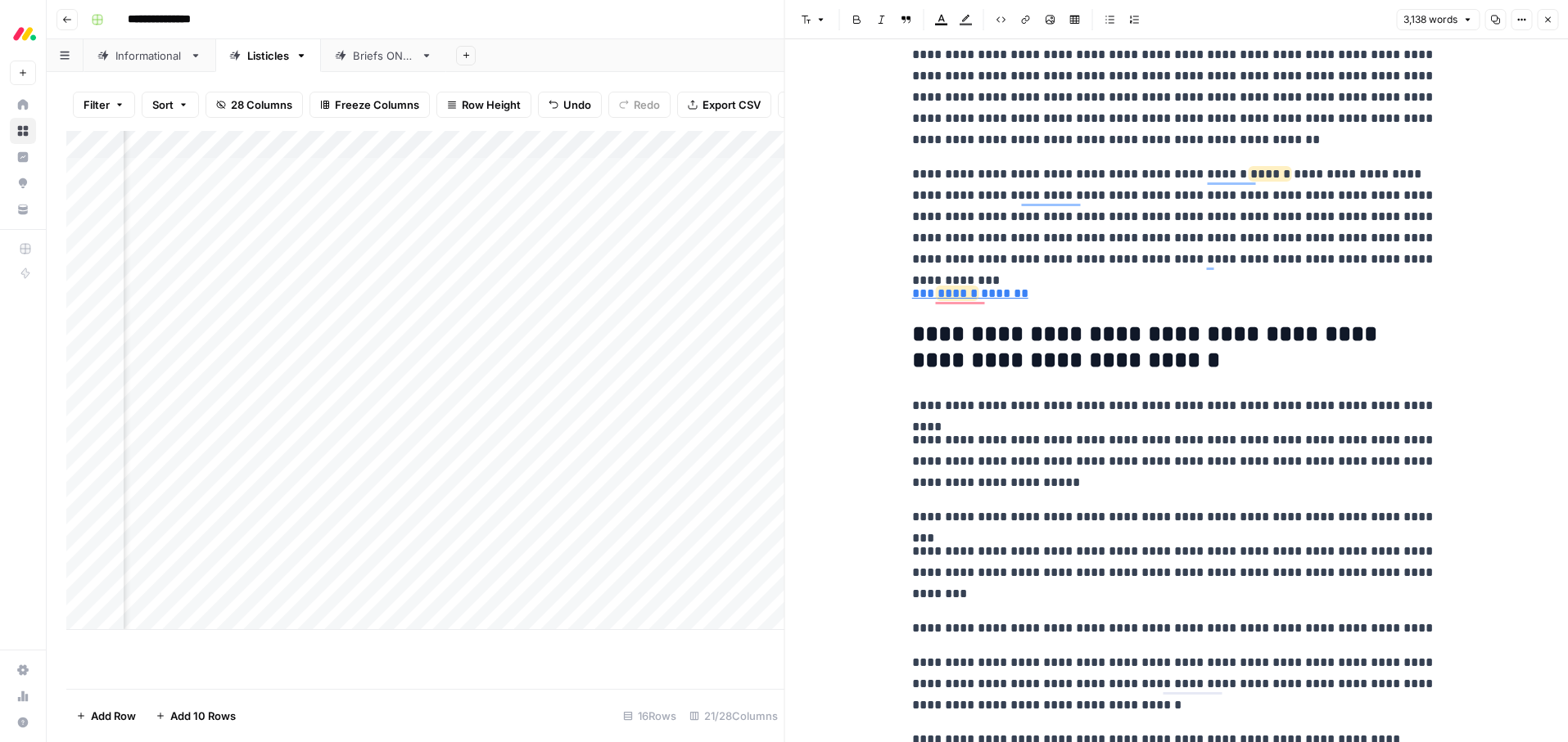
click at [1129, 404] on p "**********" at bounding box center [1174, 406] width 524 height 21
click at [804, 22] on icon "button" at bounding box center [806, 20] width 9 height 8
click at [850, 127] on span "heading 3" at bounding box center [866, 131] width 78 height 16
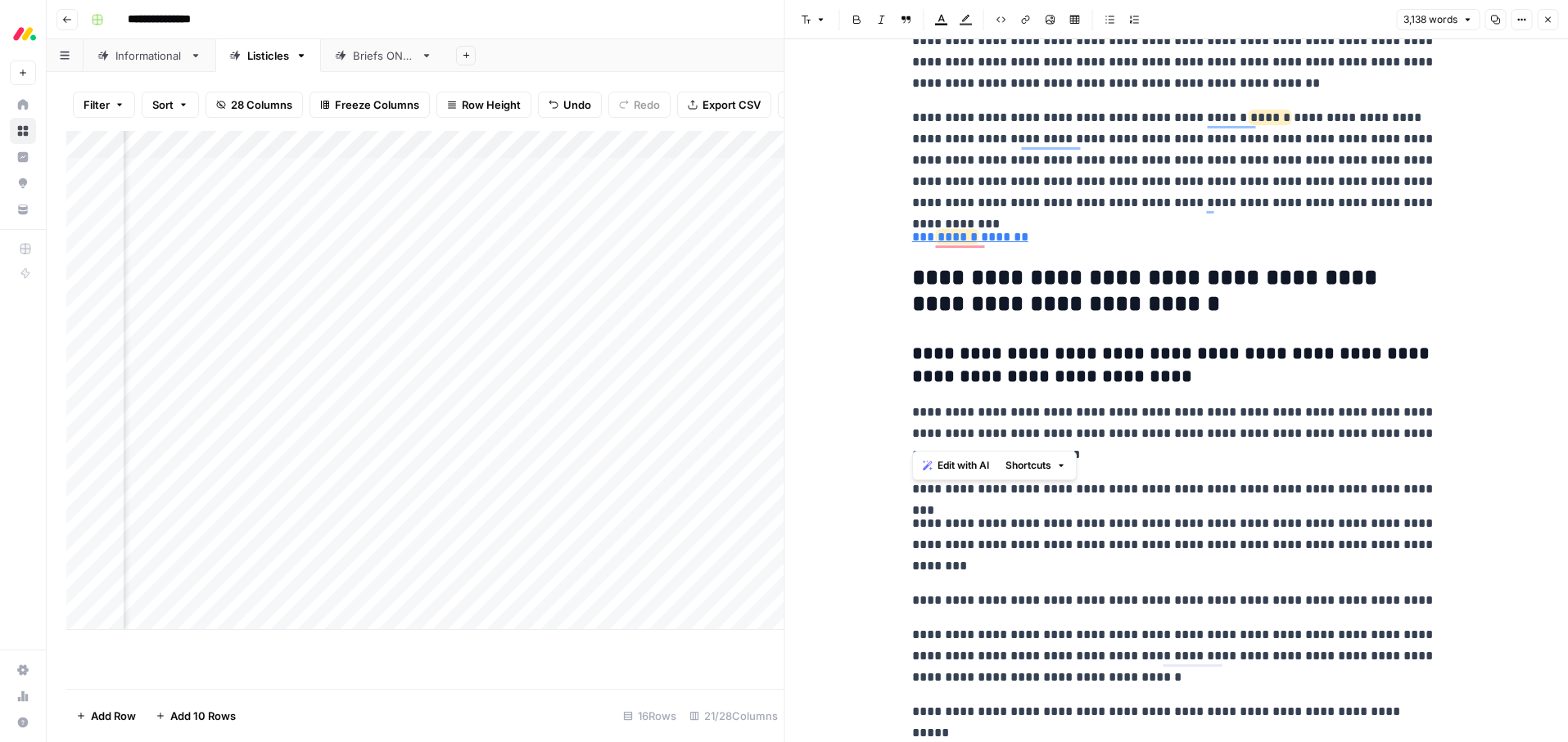
click at [1040, 492] on p "**********" at bounding box center [1174, 489] width 524 height 21
click at [813, 26] on button "Font style" at bounding box center [814, 20] width 38 height 21
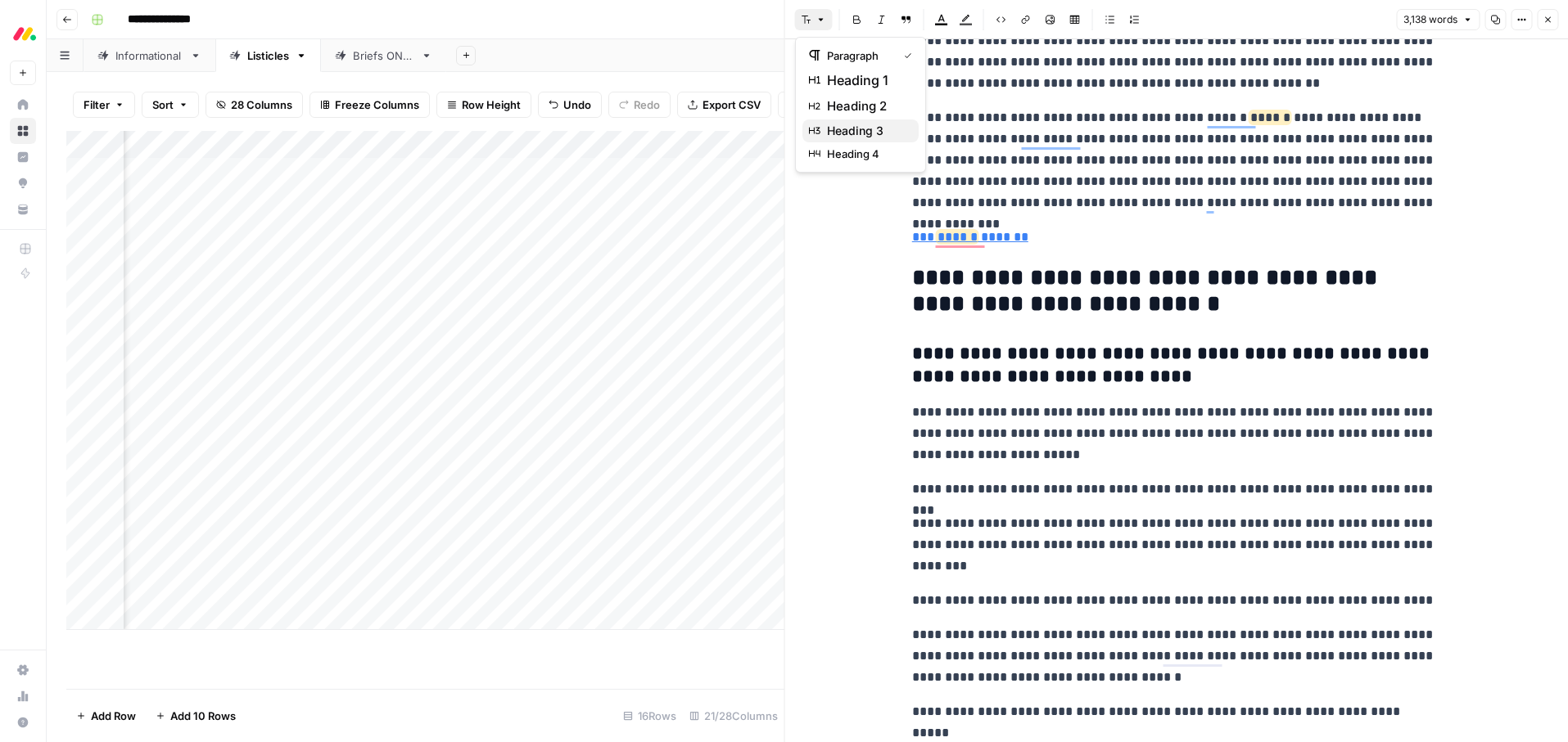
drag, startPoint x: 857, startPoint y: 127, endPoint x: 916, endPoint y: 227, distance: 116.1
click at [858, 127] on span "heading 3" at bounding box center [866, 131] width 78 height 16
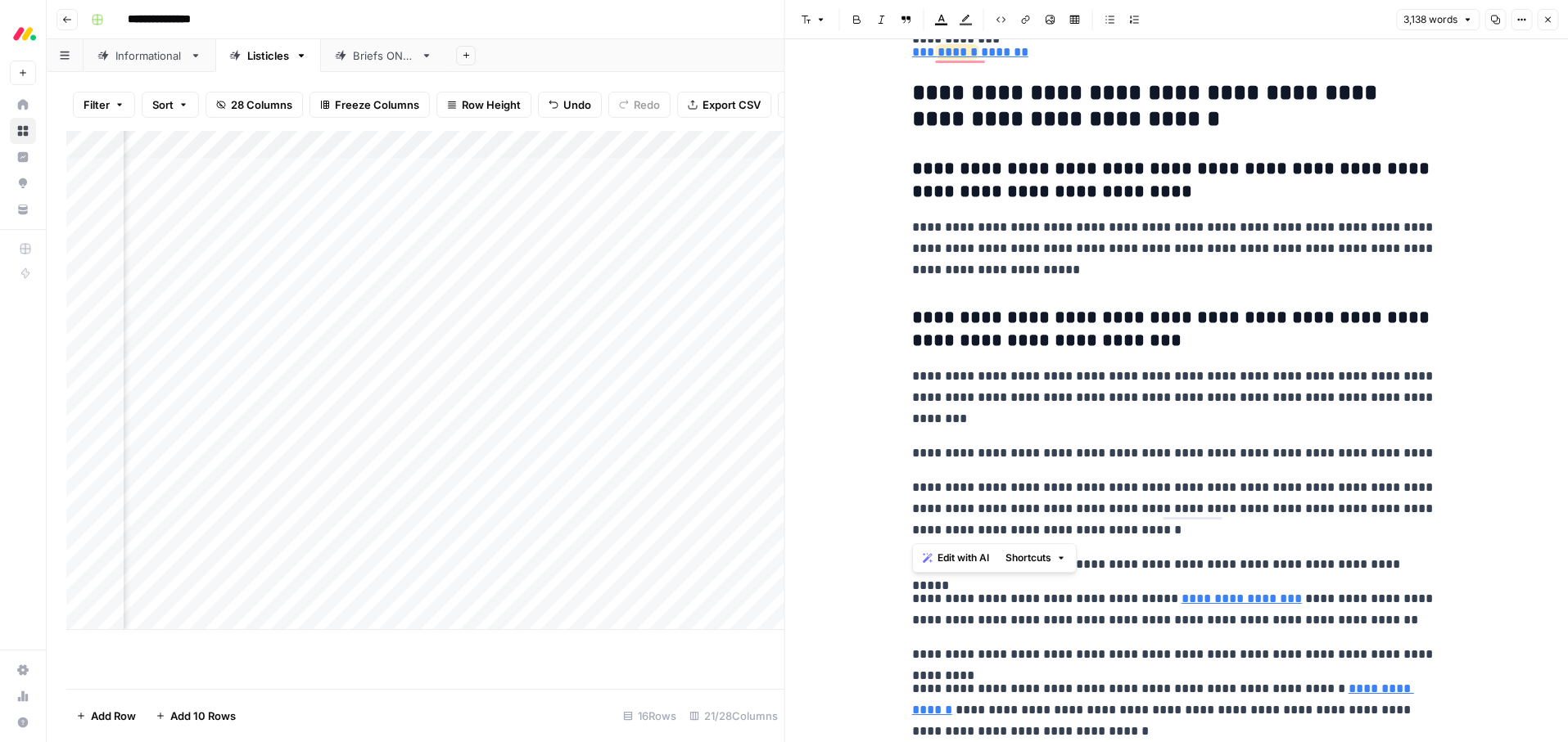
click at [1027, 454] on p "**********" at bounding box center [1174, 454] width 524 height 21
click at [810, 17] on icon "button" at bounding box center [807, 20] width 10 height 10
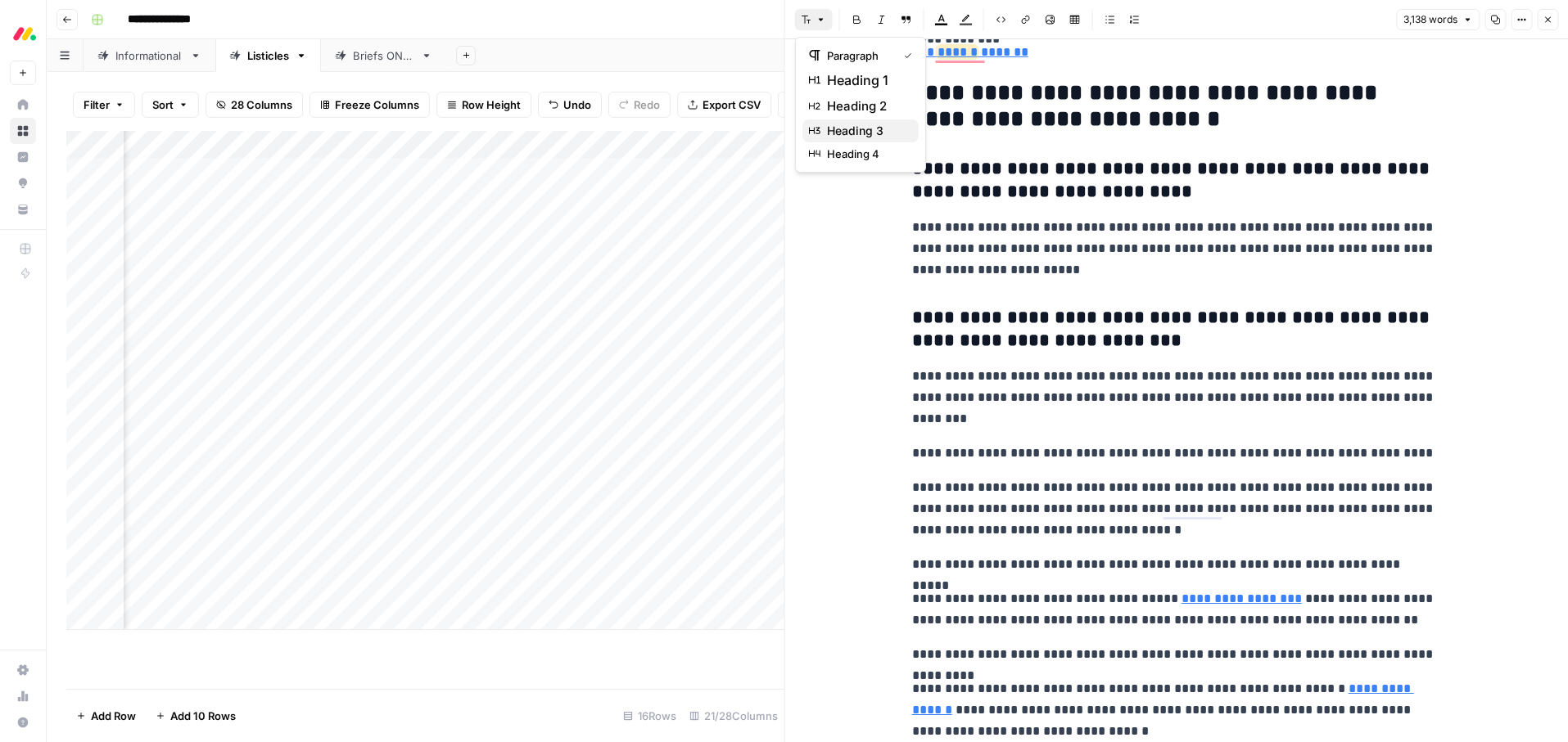
click at [841, 127] on span "heading 3" at bounding box center [866, 131] width 78 height 16
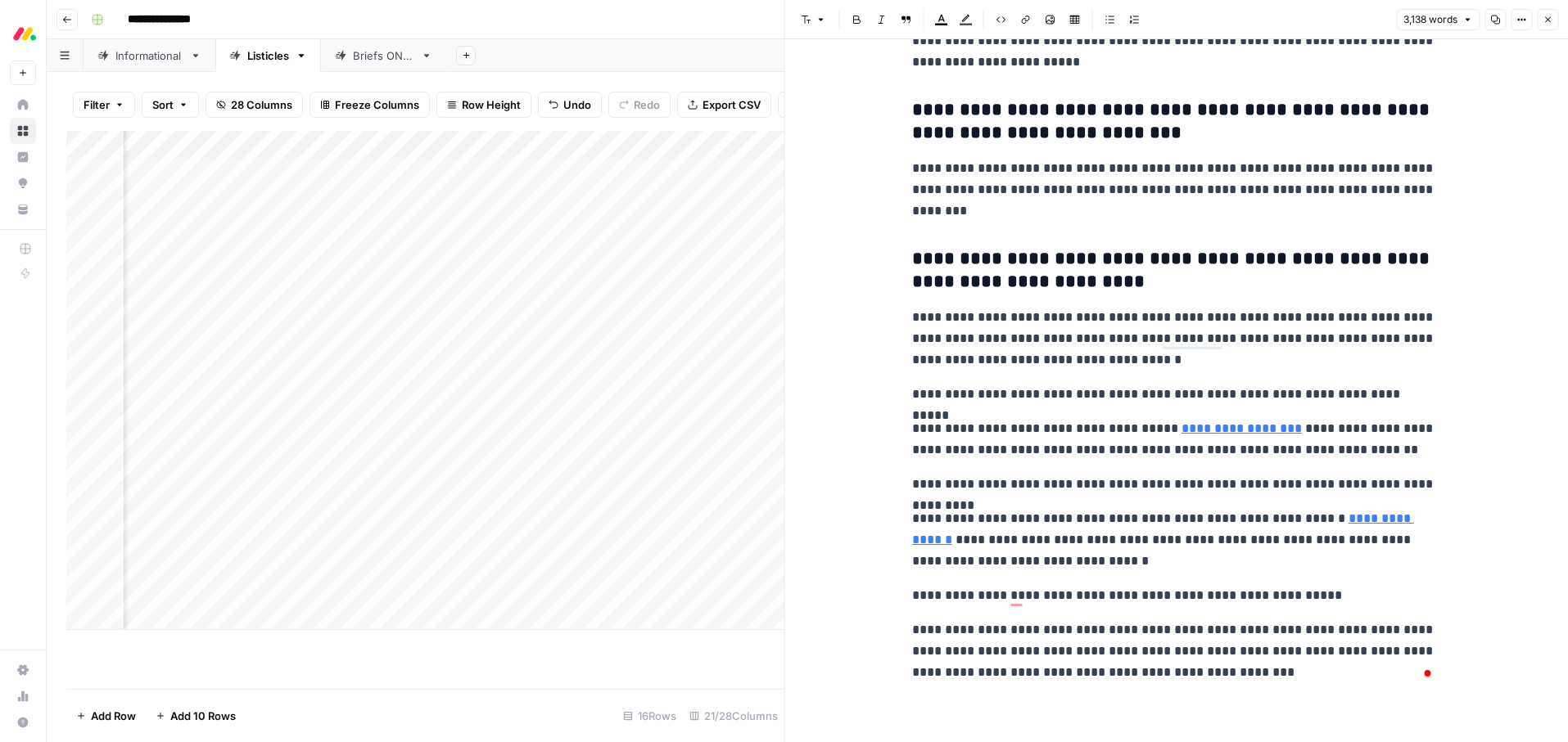
click at [1163, 394] on p "**********" at bounding box center [1174, 394] width 524 height 21
click at [817, 20] on icon "button" at bounding box center [821, 20] width 10 height 10
click at [835, 129] on span "heading 3" at bounding box center [866, 131] width 78 height 16
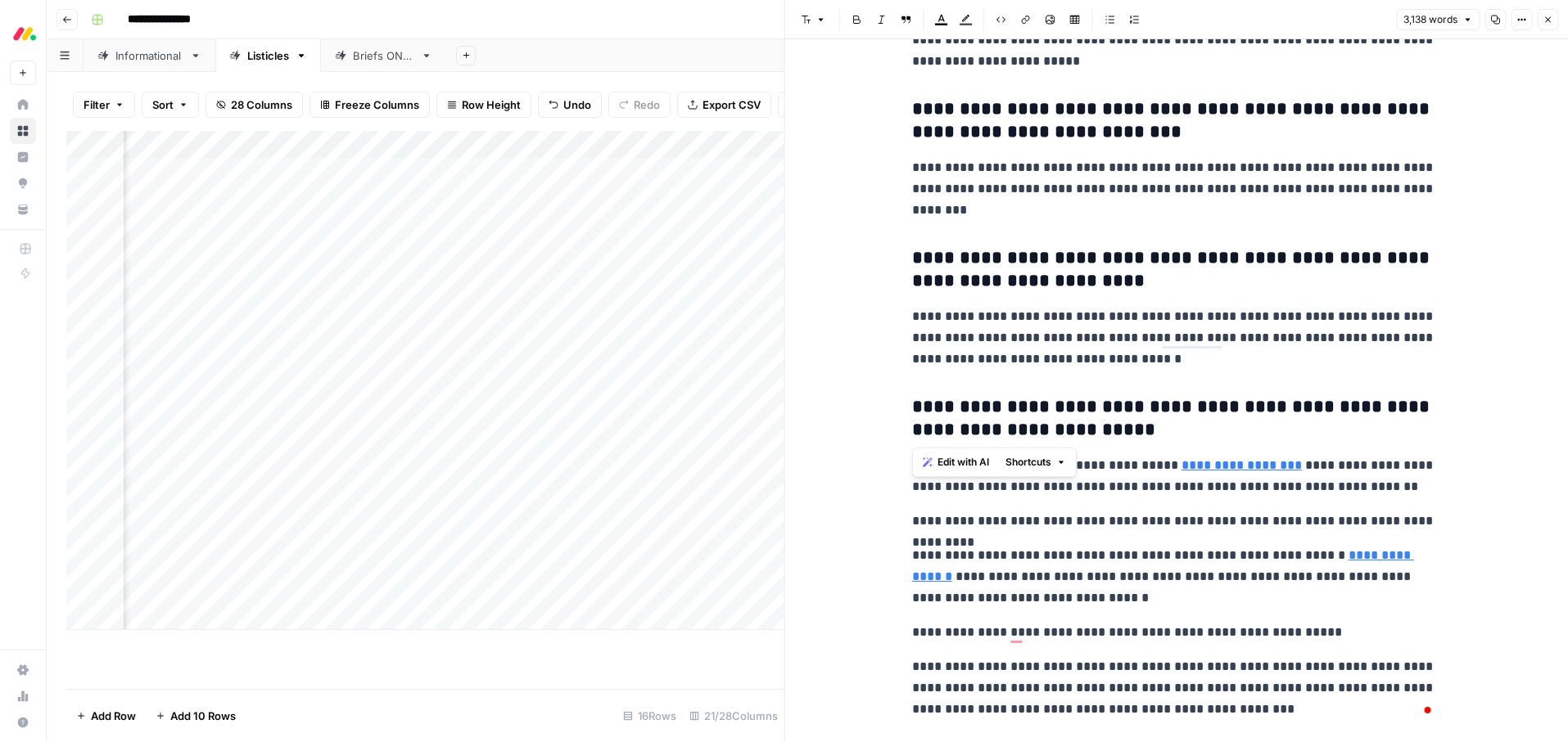
click at [1055, 639] on p "**********" at bounding box center [1174, 632] width 524 height 21
click at [812, 26] on button "Font style" at bounding box center [814, 20] width 38 height 21
click at [838, 132] on span "heading 3" at bounding box center [866, 131] width 78 height 16
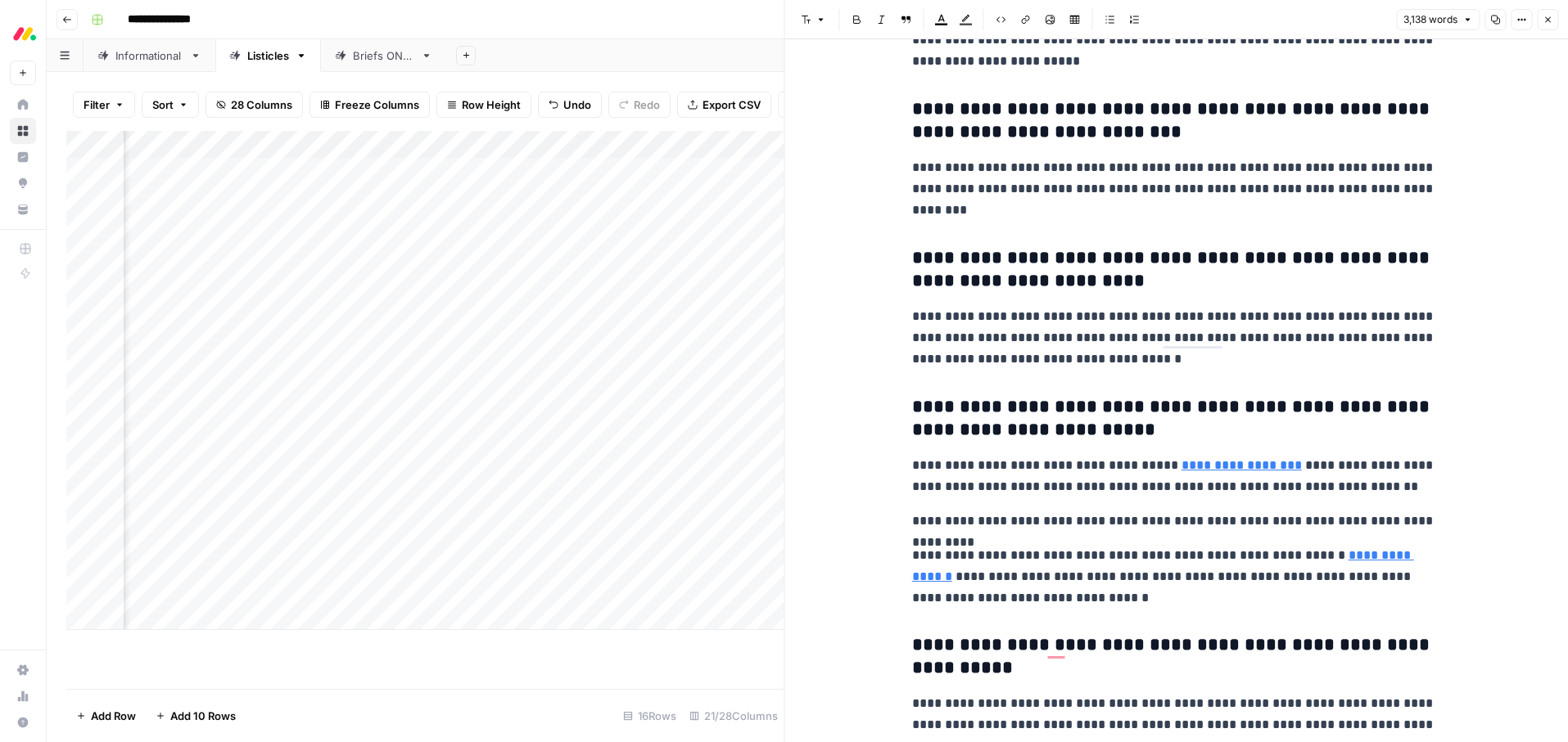
click at [1118, 528] on p "**********" at bounding box center [1174, 521] width 524 height 21
click at [817, 23] on icon "button" at bounding box center [821, 20] width 10 height 10
drag, startPoint x: 837, startPoint y: 128, endPoint x: 905, endPoint y: 210, distance: 106.5
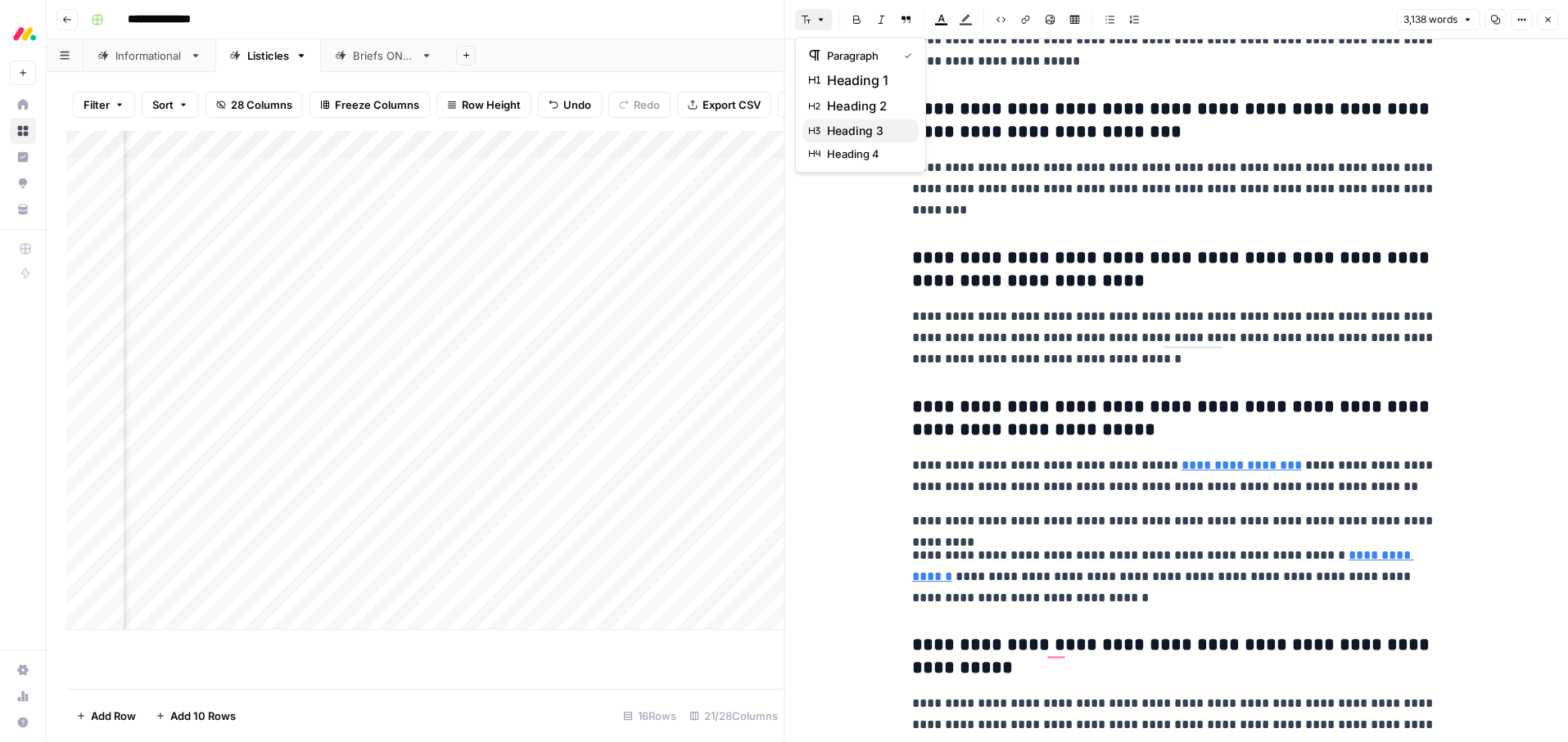
click at [837, 128] on span "heading 3" at bounding box center [866, 131] width 78 height 16
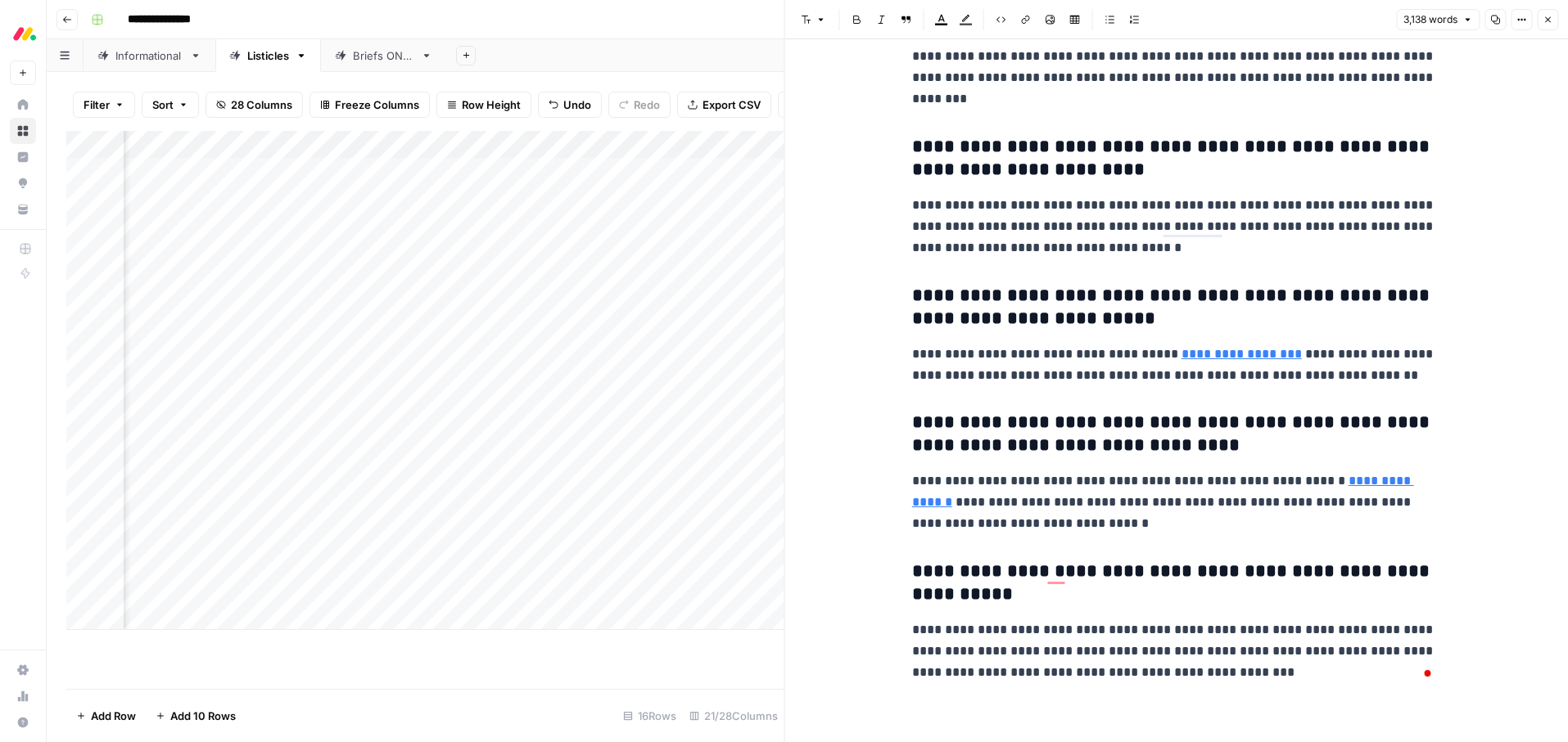
click at [1168, 502] on p "**********" at bounding box center [1174, 502] width 524 height 64
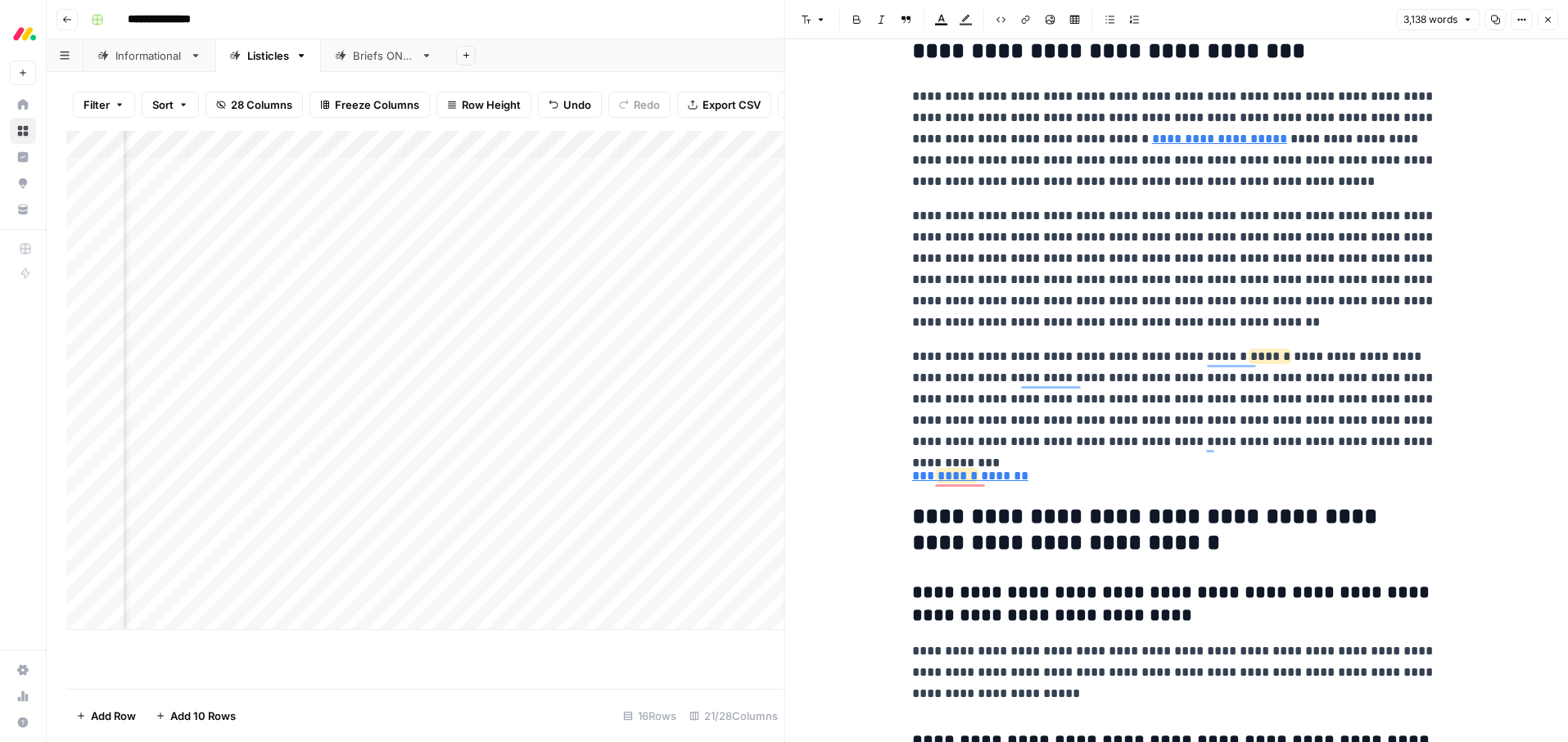
click at [1554, 18] on button "Close" at bounding box center [1547, 20] width 21 height 21
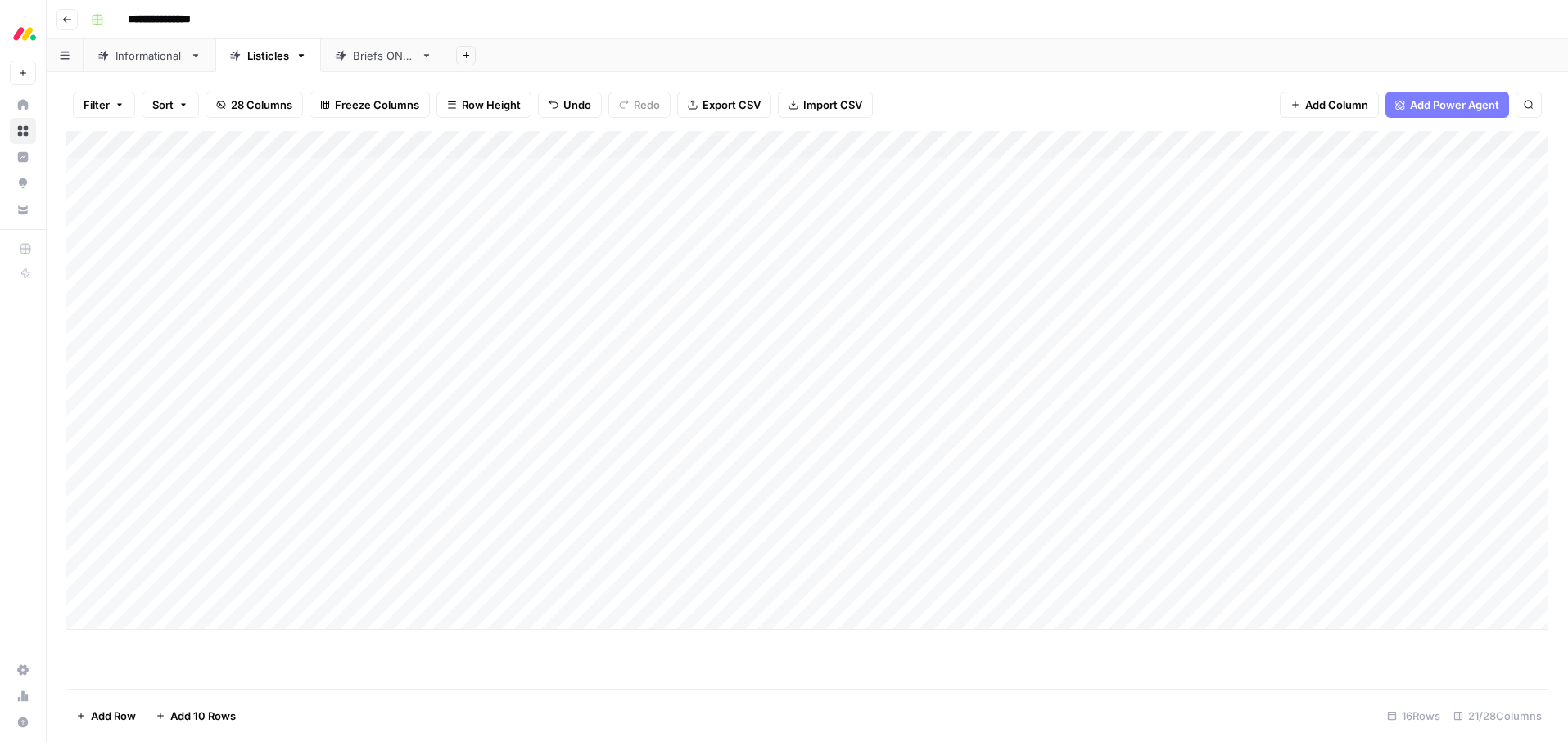
click at [573, 502] on div "Add Column" at bounding box center [807, 380] width 1482 height 499
click at [560, 502] on div "Add Column" at bounding box center [807, 380] width 1482 height 499
click at [565, 575] on button "Ready for edit" at bounding box center [578, 569] width 82 height 20
click at [863, 532] on div "Add Column" at bounding box center [807, 380] width 1482 height 499
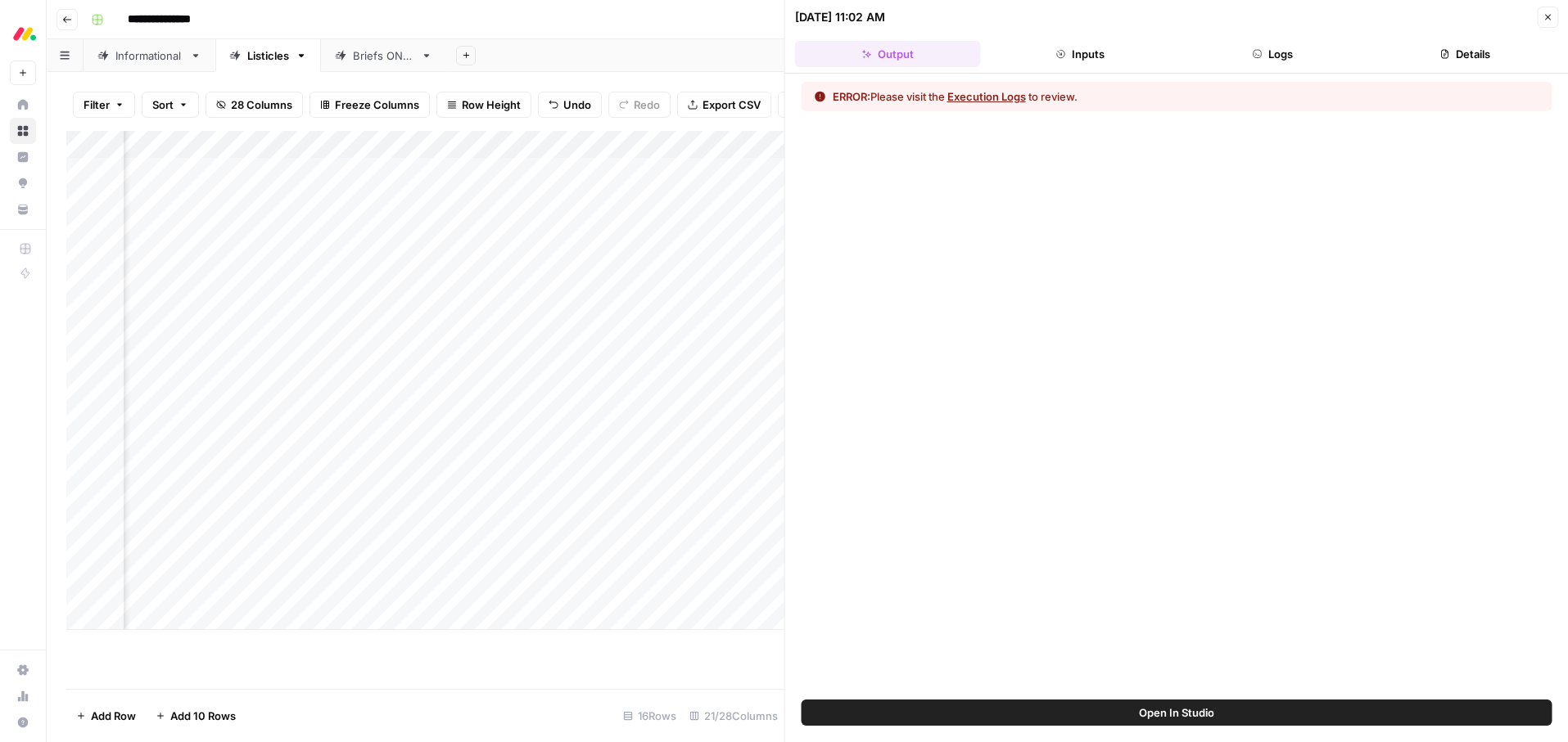
click at [991, 93] on button "Execution Logs" at bounding box center [986, 96] width 78 height 16
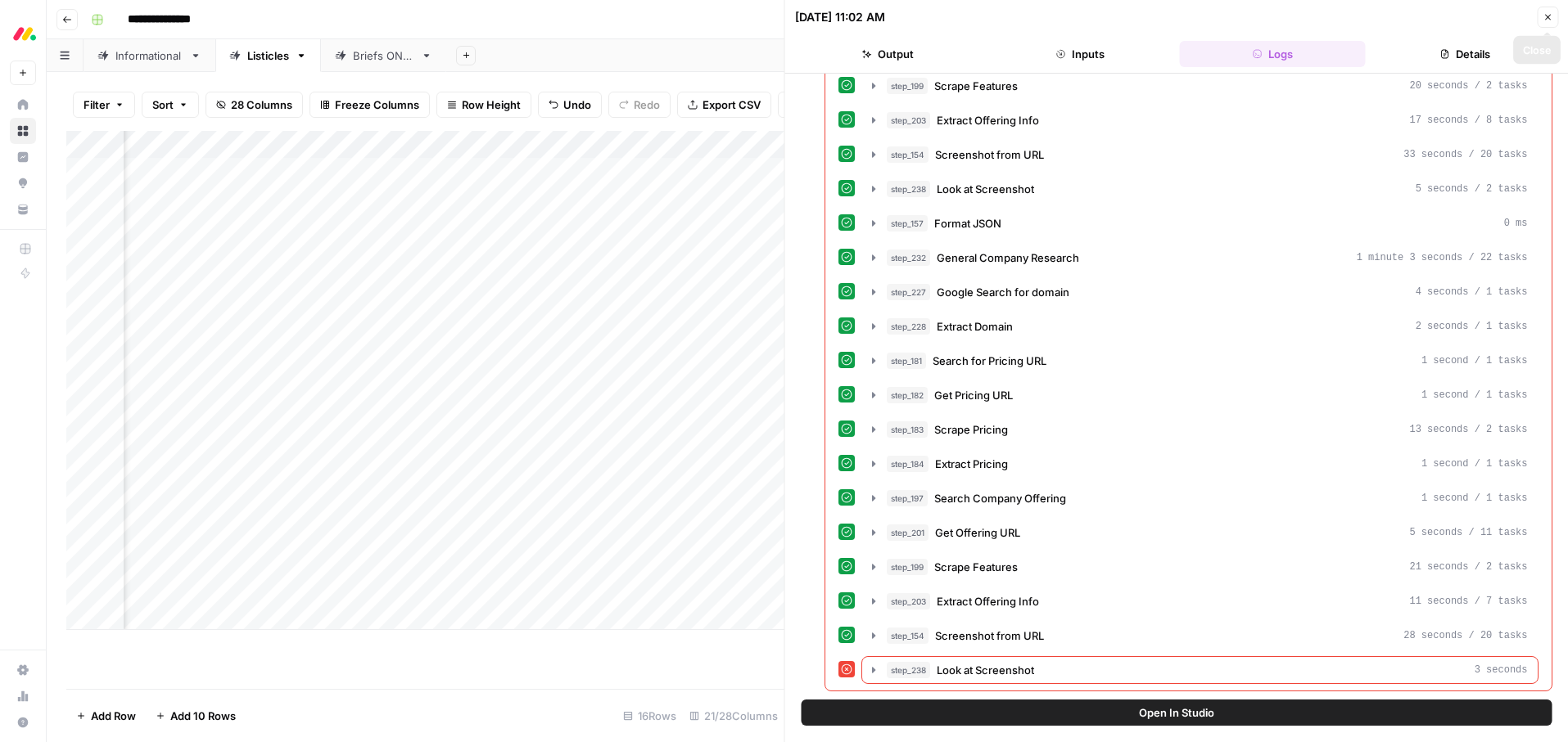
click at [1547, 13] on icon "button" at bounding box center [1547, 17] width 10 height 10
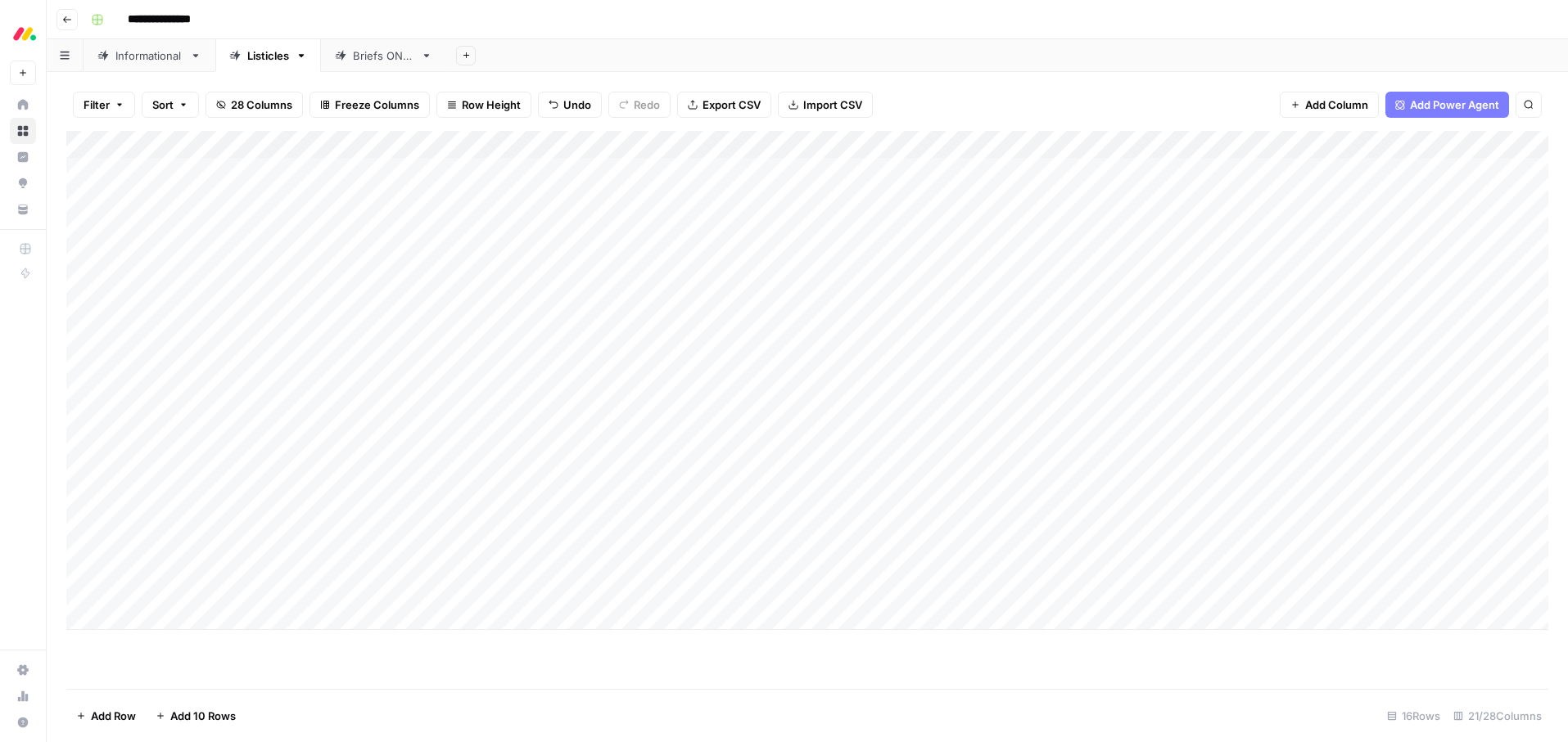
click at [578, 534] on div "Add Column" at bounding box center [807, 380] width 1482 height 499
click at [563, 531] on div "Add Column" at bounding box center [807, 380] width 1482 height 499
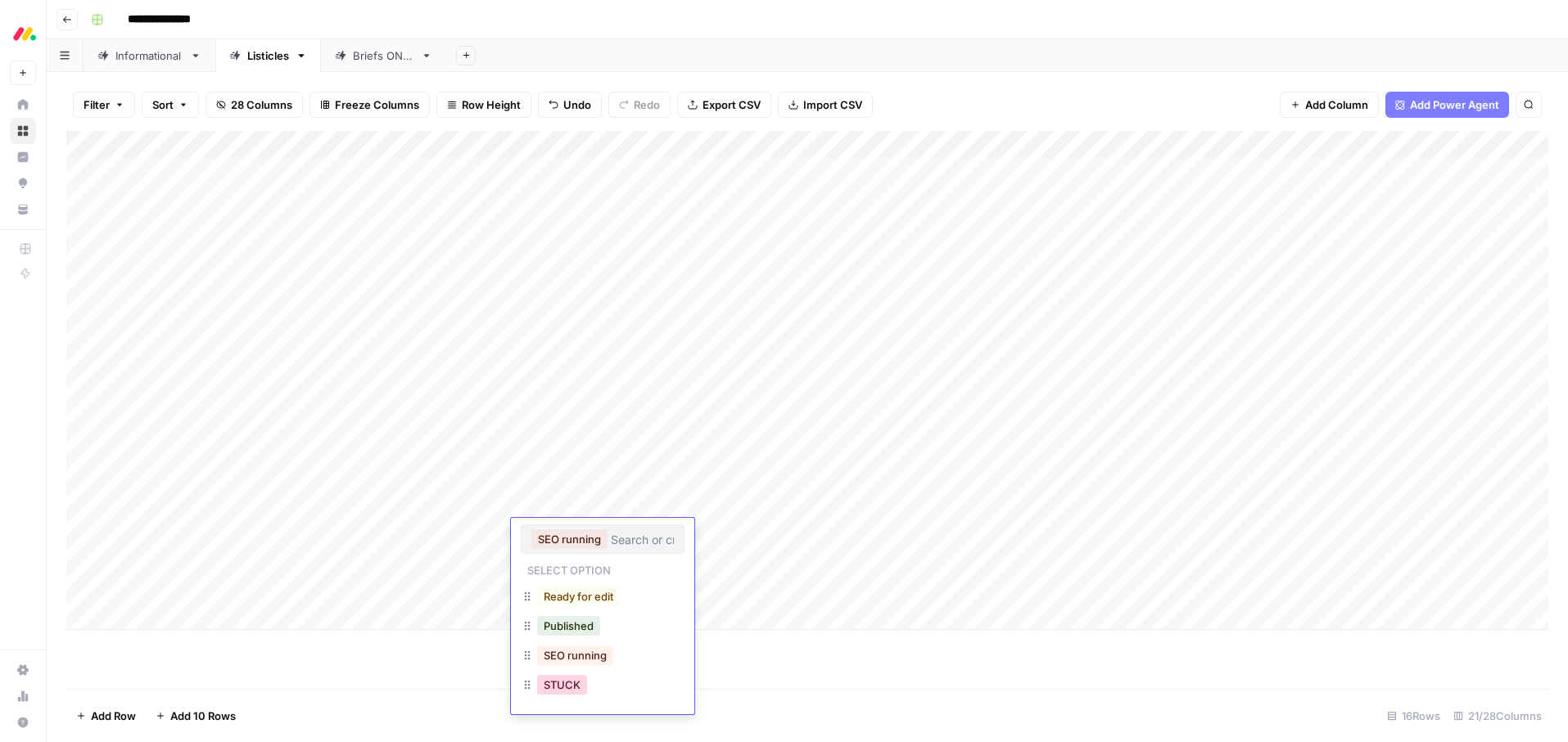
click at [555, 692] on button "STUCK" at bounding box center [562, 685] width 50 height 20
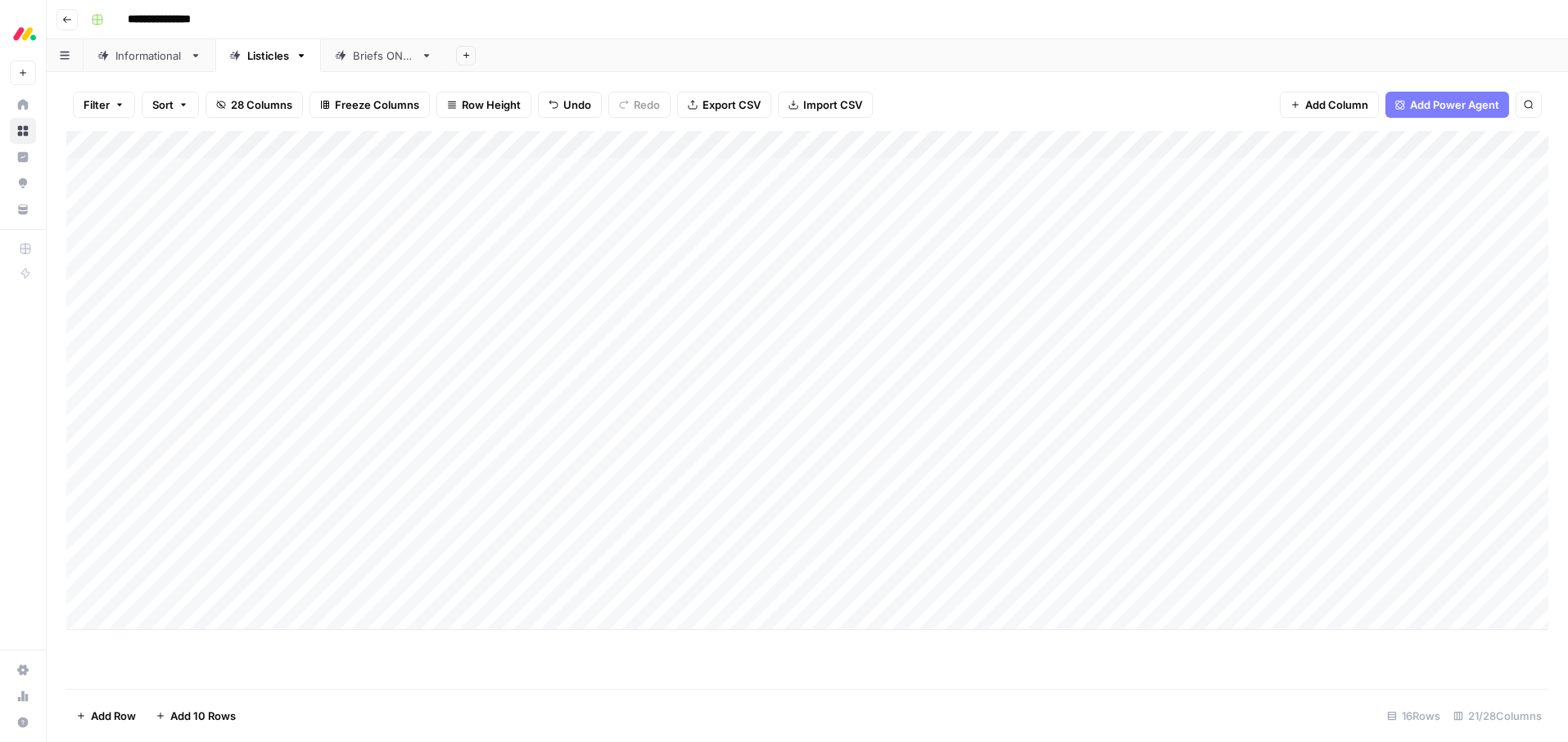
click at [634, 696] on footer "Add Row Add 10 Rows 16 Rows 21/28 Columns" at bounding box center [807, 716] width 1482 height 54
click at [1263, 561] on div "Add Column" at bounding box center [807, 380] width 1482 height 499
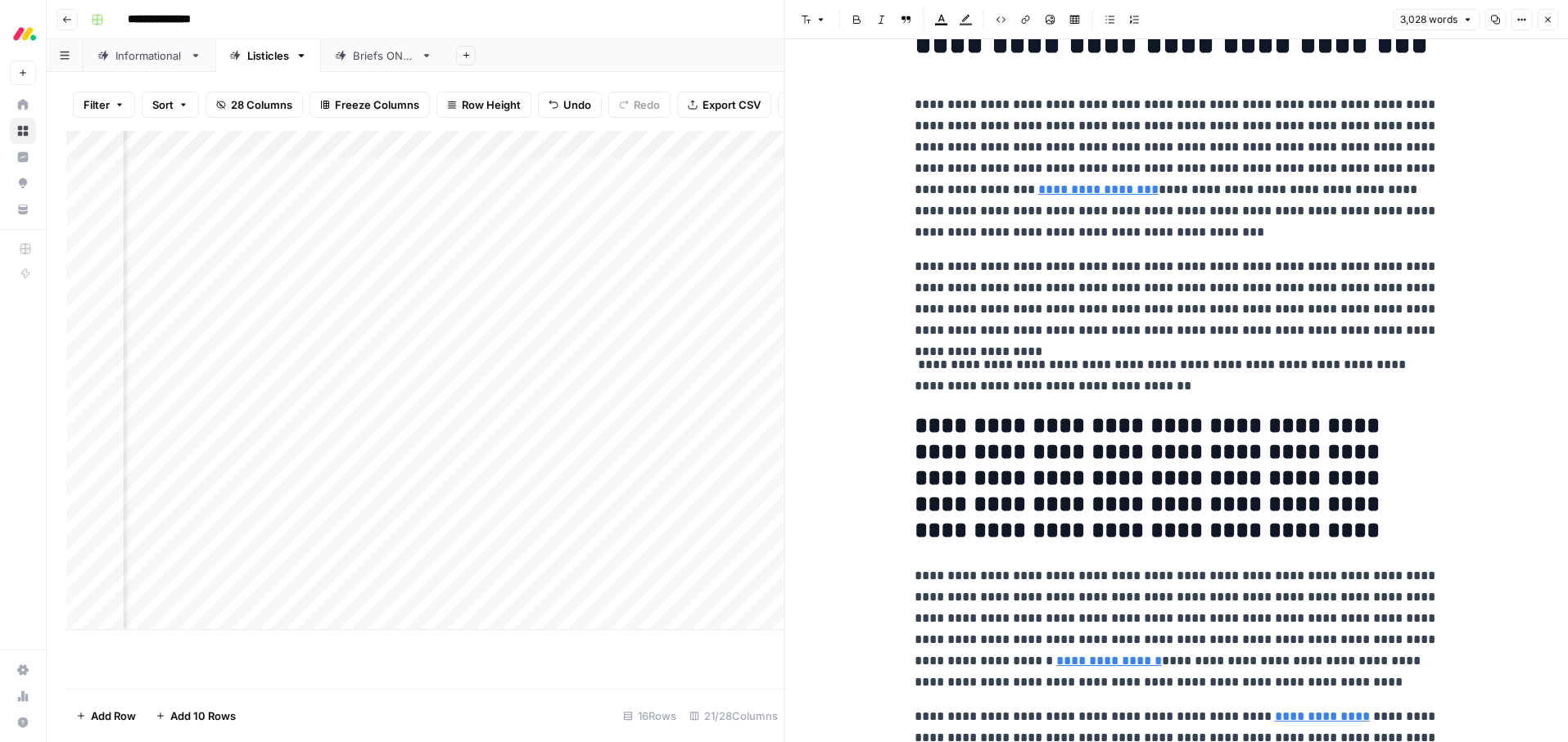
scroll to position [82, 0]
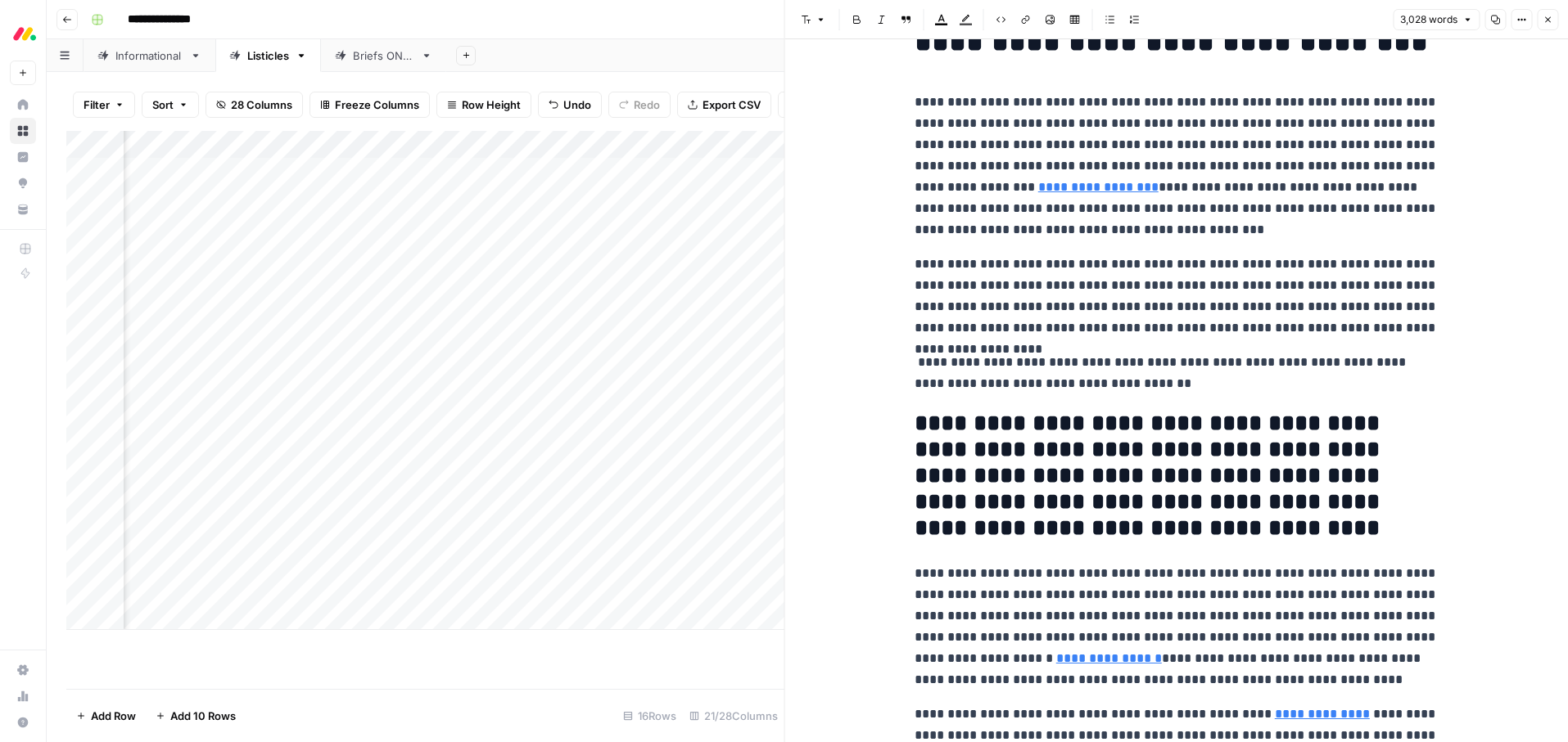
click at [1119, 465] on h2 "**********" at bounding box center [1177, 476] width 524 height 131
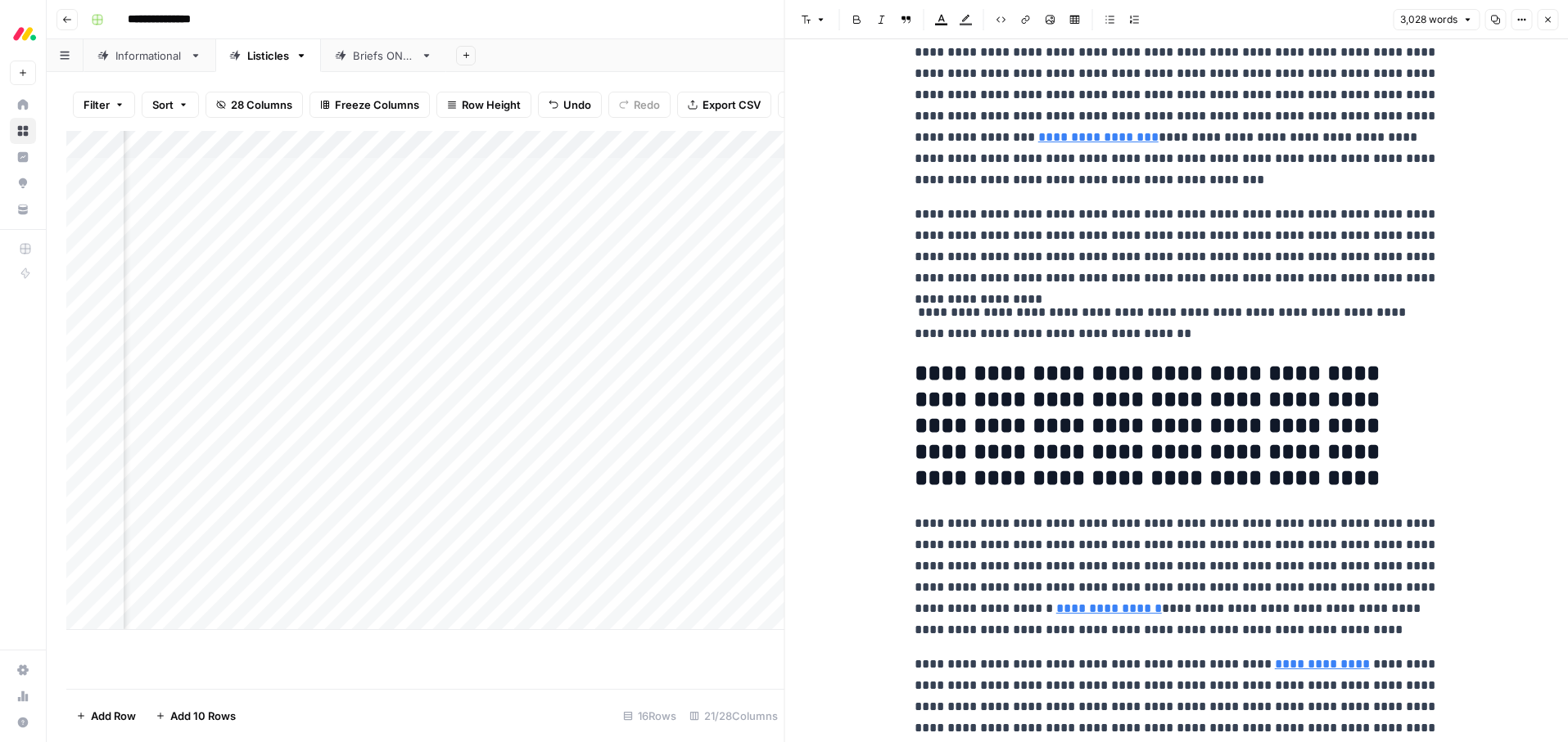
scroll to position [135, 0]
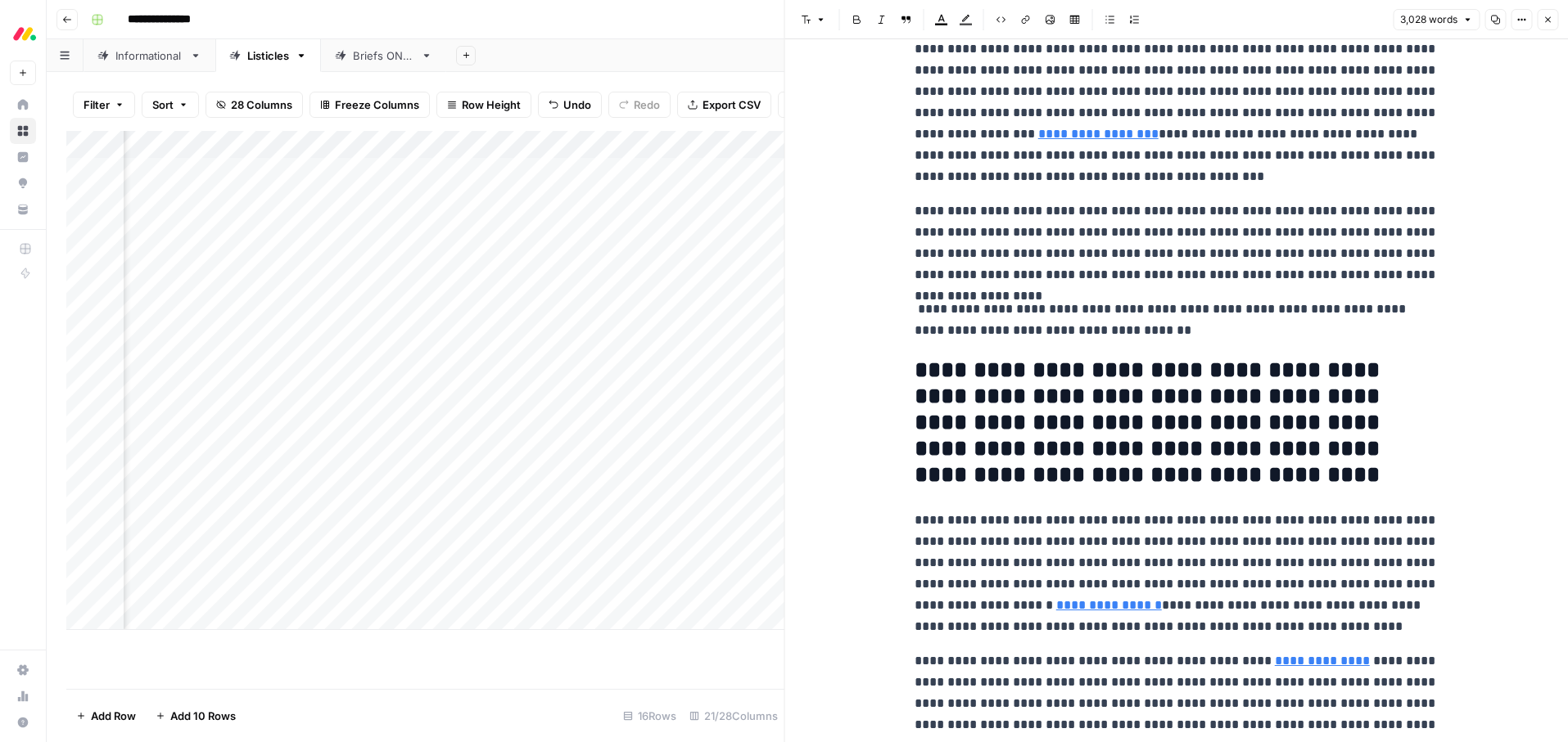
click at [1055, 445] on h2 "**********" at bounding box center [1177, 422] width 524 height 131
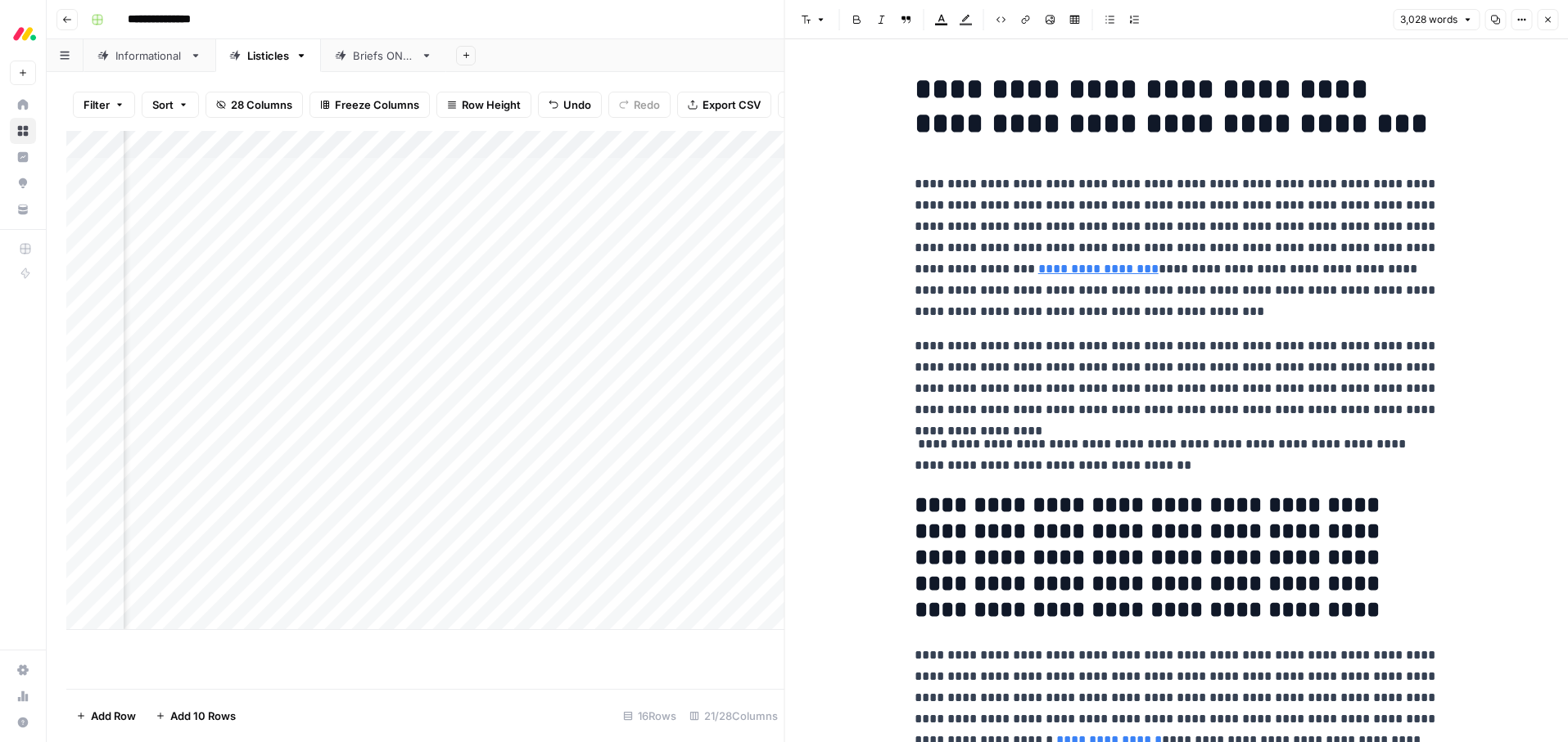
scroll to position [144, 0]
click at [1549, 21] on icon "button" at bounding box center [1547, 20] width 10 height 10
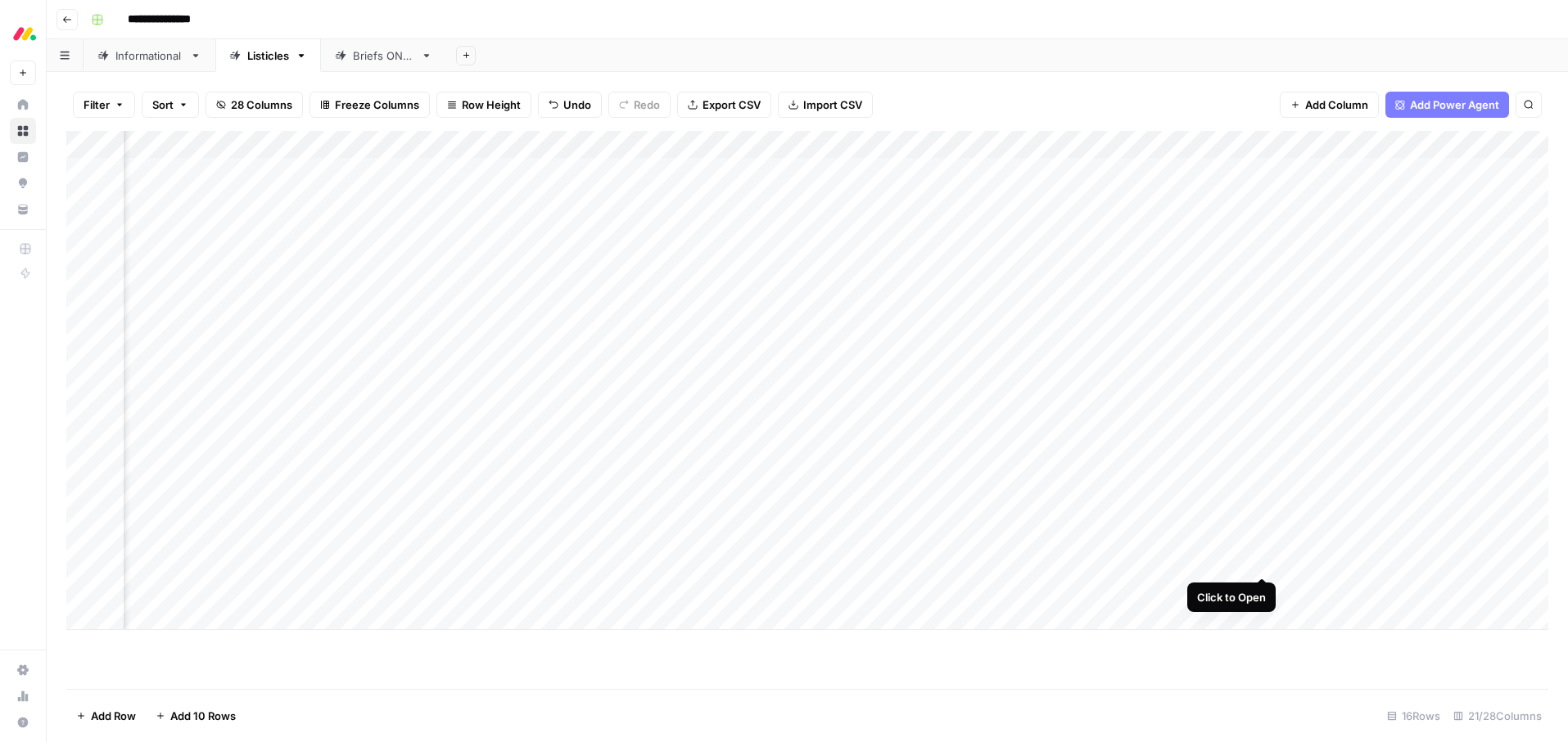
click at [1265, 558] on div "Add Column" at bounding box center [807, 380] width 1482 height 499
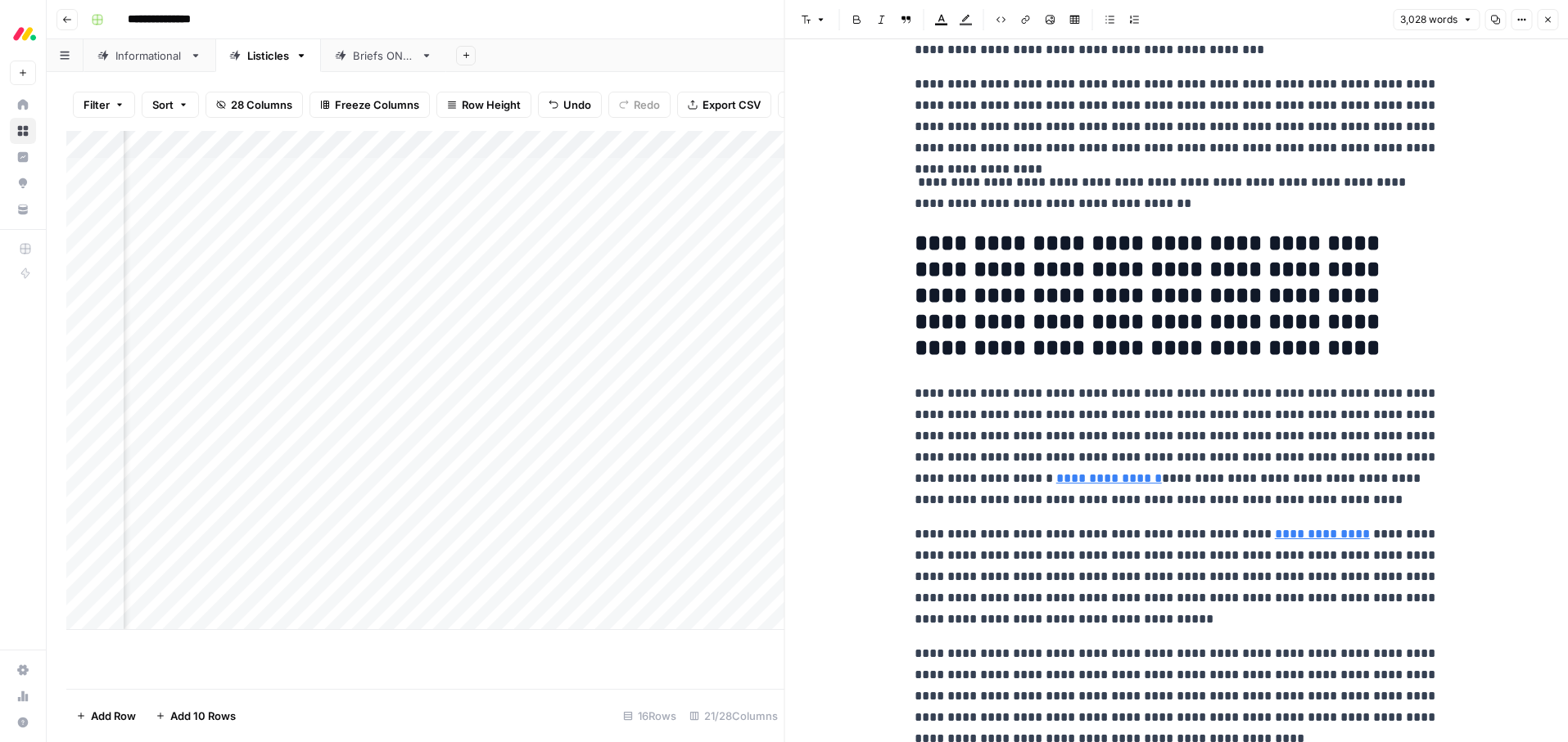
click at [1077, 238] on h2 "**********" at bounding box center [1177, 296] width 524 height 131
click at [941, 20] on icon "button" at bounding box center [942, 20] width 13 height 13
click at [999, 55] on div "Red" at bounding box center [997, 54] width 13 height 13
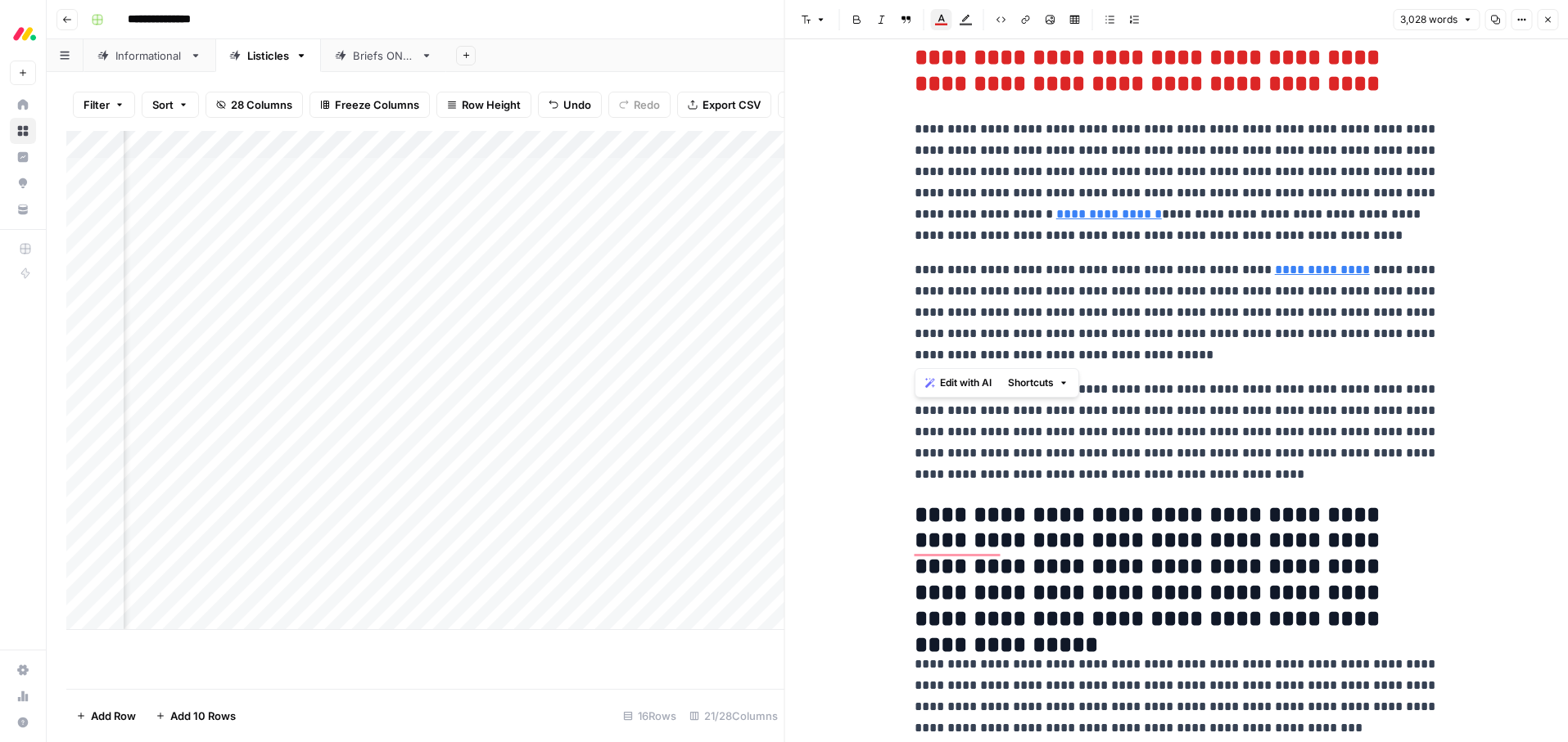
click at [1103, 586] on h2 "**********" at bounding box center [1177, 567] width 524 height 131
click at [942, 19] on icon "button" at bounding box center [942, 20] width 13 height 13
click at [993, 55] on div "Red" at bounding box center [997, 54] width 13 height 13
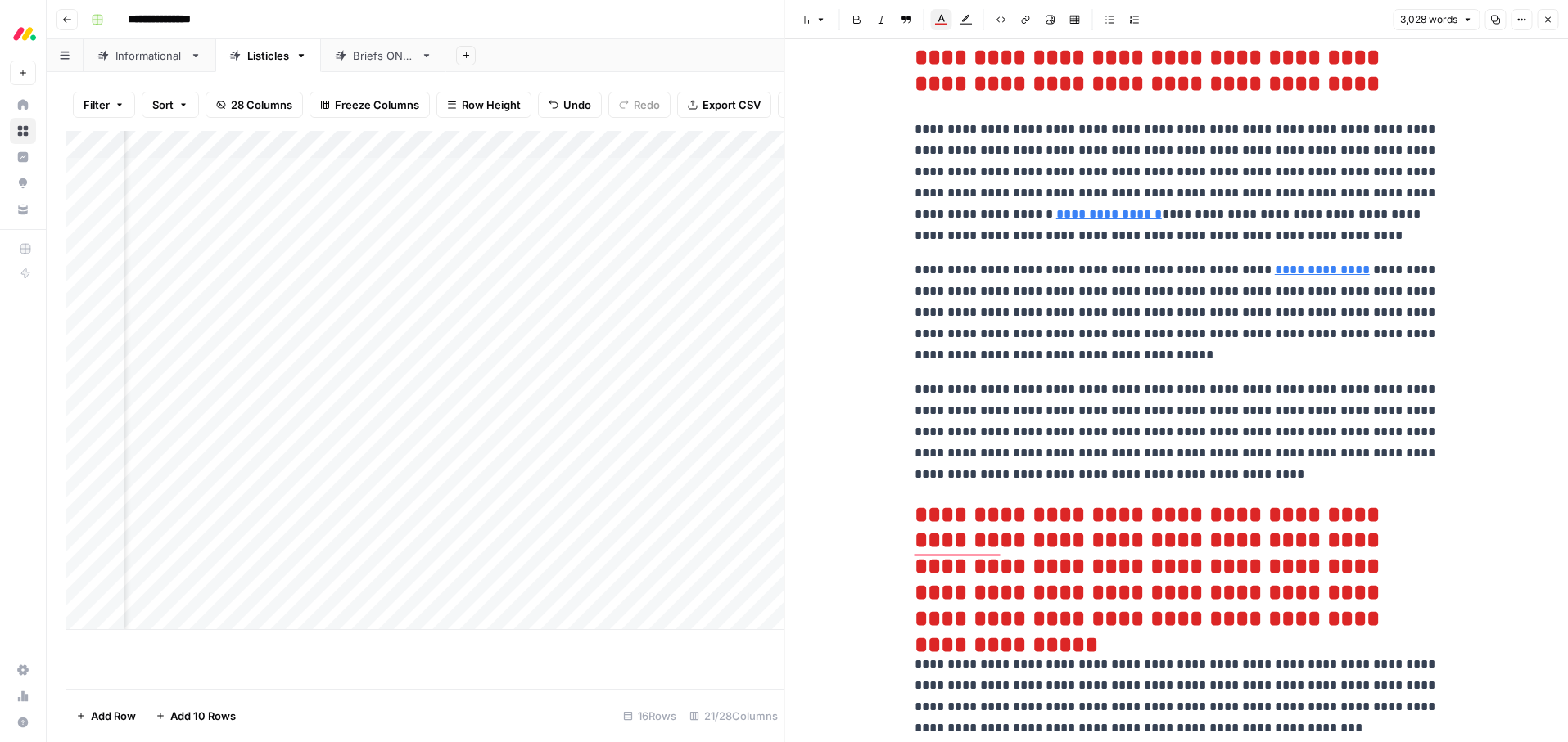
click at [1023, 344] on p "**********" at bounding box center [1177, 312] width 524 height 106
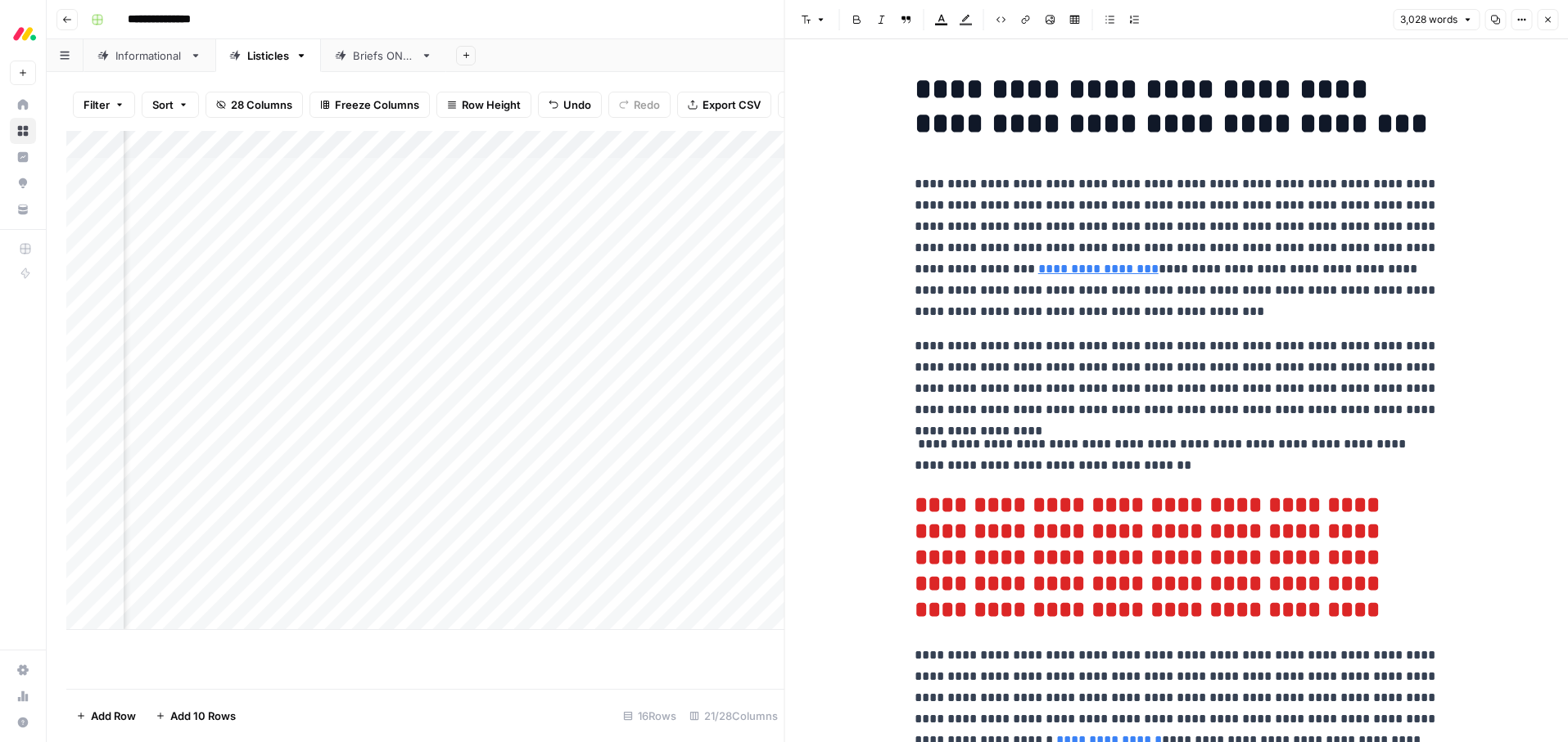
click at [1207, 251] on p "**********" at bounding box center [1177, 248] width 524 height 149
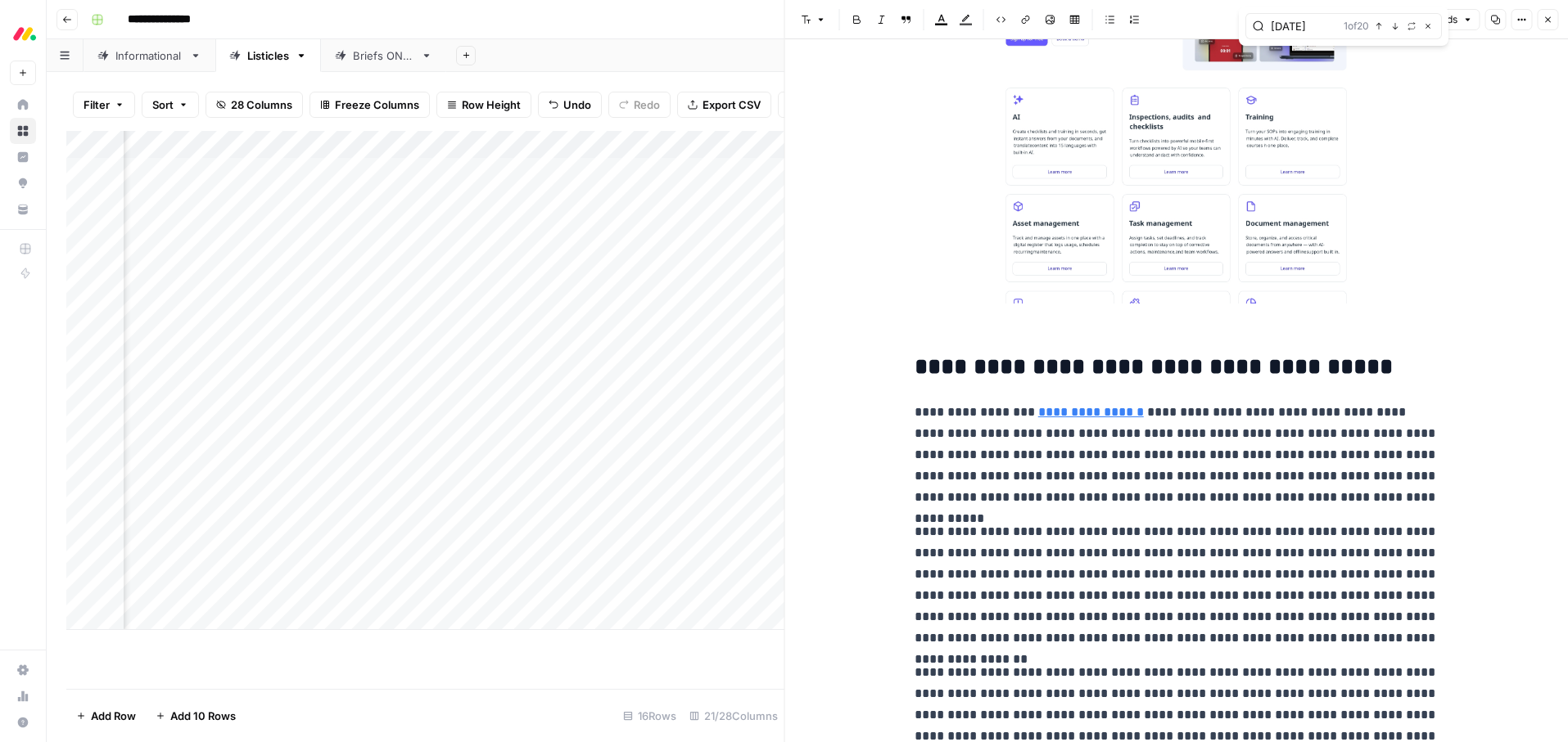
type input "[DATE]"
click at [1547, 16] on icon "button" at bounding box center [1547, 20] width 10 height 10
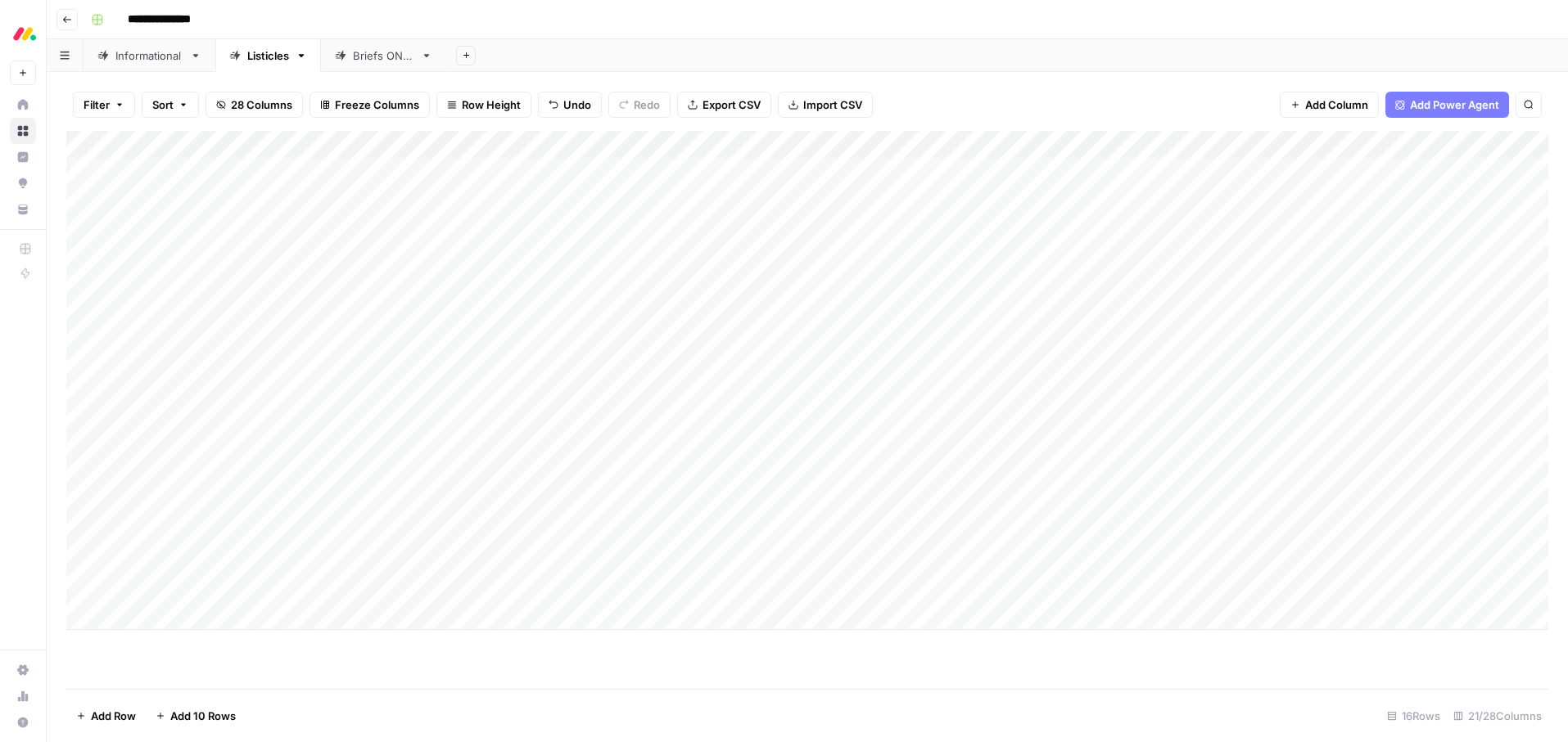
click at [589, 563] on div "Add Column" at bounding box center [807, 380] width 1482 height 499
click at [574, 561] on div "Add Column" at bounding box center [807, 380] width 1482 height 499
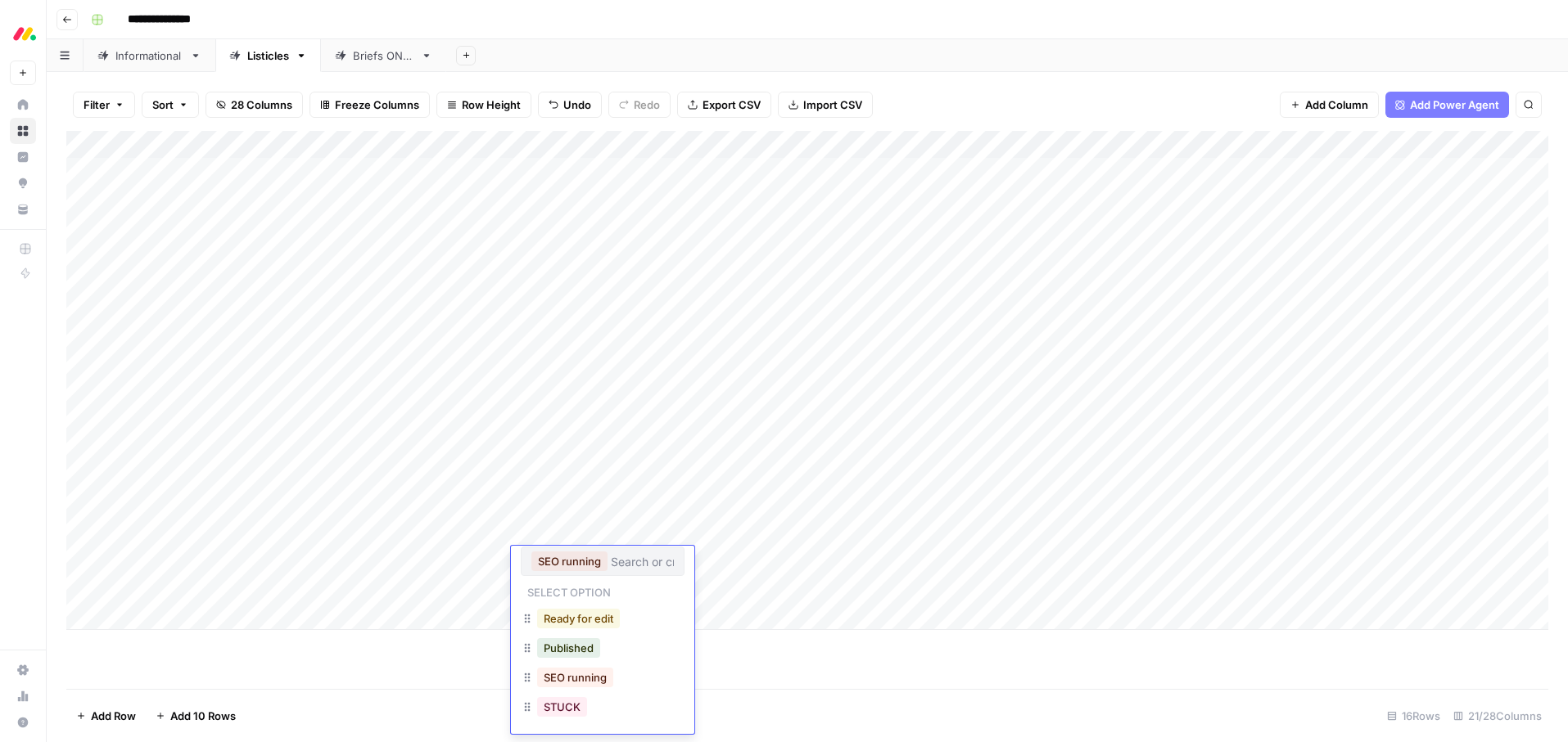
click at [575, 626] on button "Ready for edit" at bounding box center [578, 618] width 82 height 20
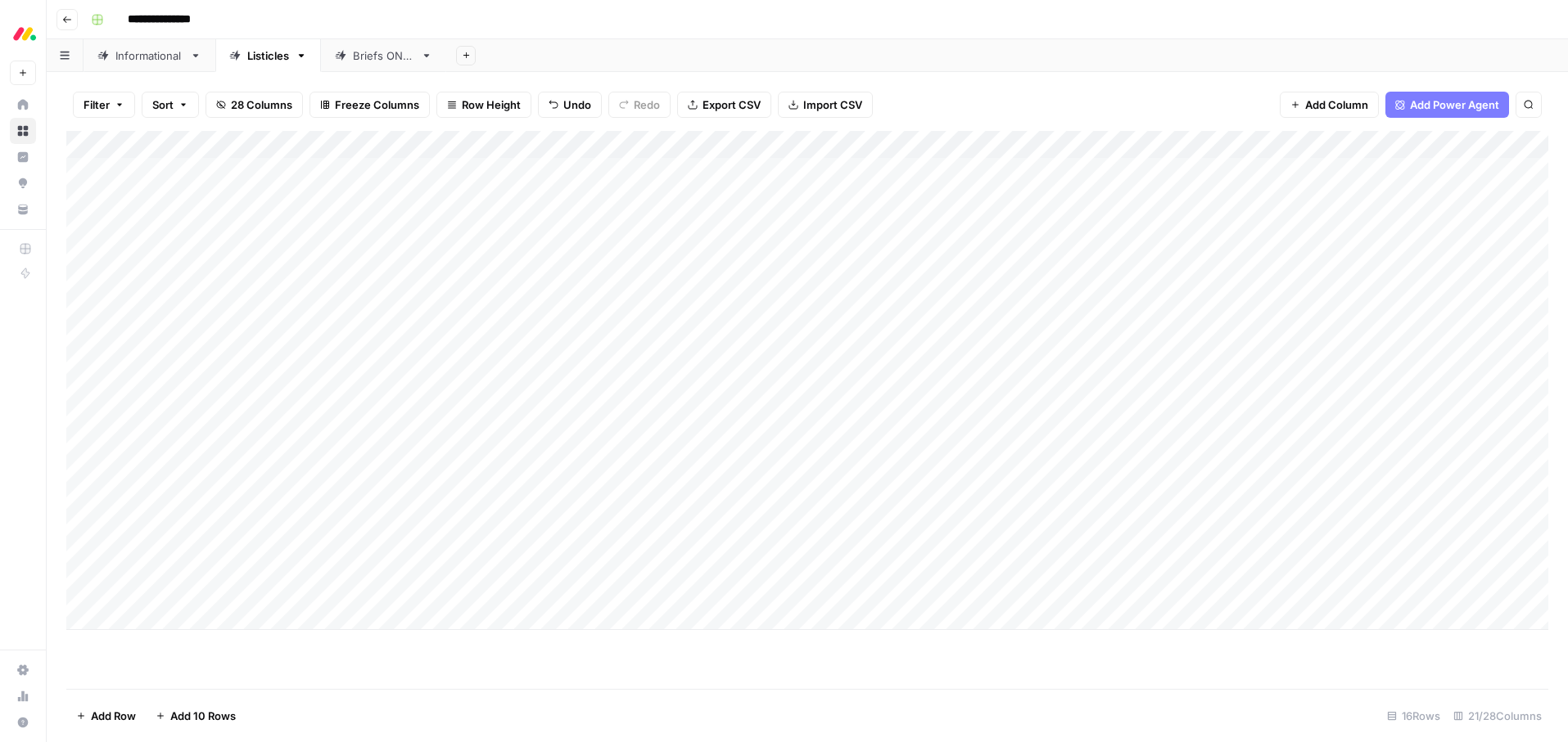
click at [761, 698] on footer "Add Row Add 10 Rows 16 Rows 21/28 Columns" at bounding box center [807, 716] width 1482 height 54
click at [1095, 590] on div "Add Column" at bounding box center [807, 380] width 1482 height 499
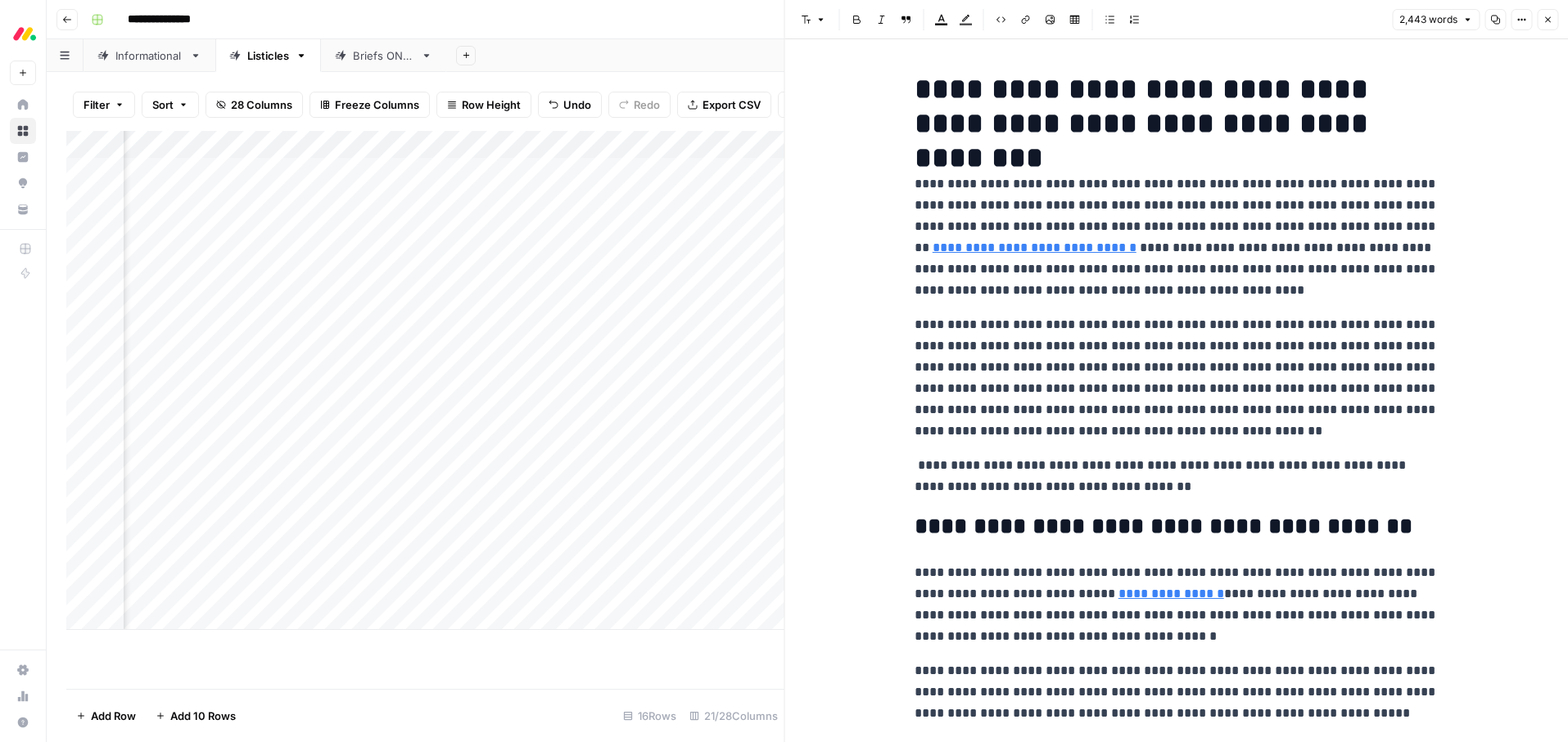
click at [1130, 322] on p "**********" at bounding box center [1177, 378] width 524 height 128
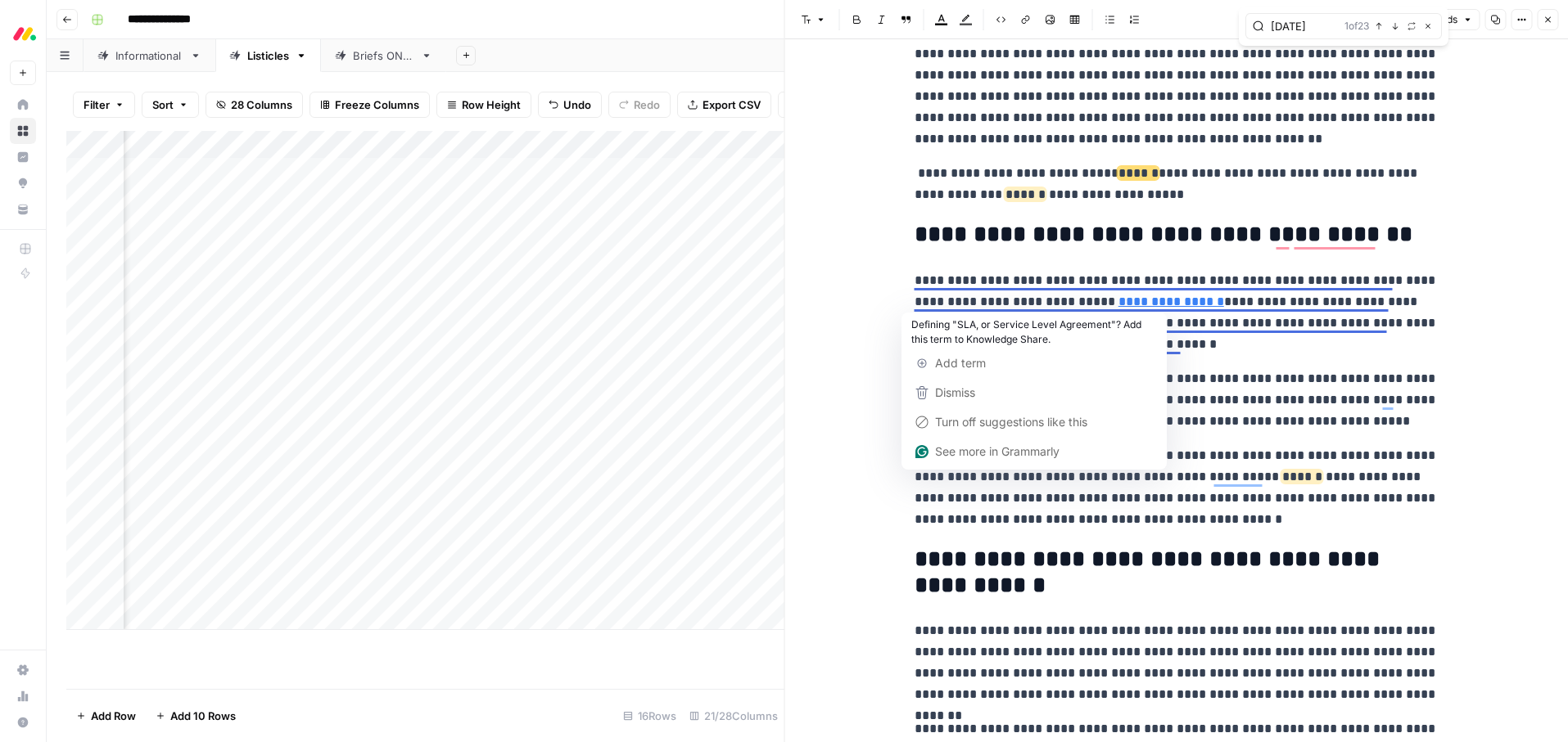
type input "[DATE]"
click at [1172, 301] on link "**********" at bounding box center [1171, 301] width 105 height 12
click at [1211, 368] on p "**********" at bounding box center [1177, 400] width 524 height 64
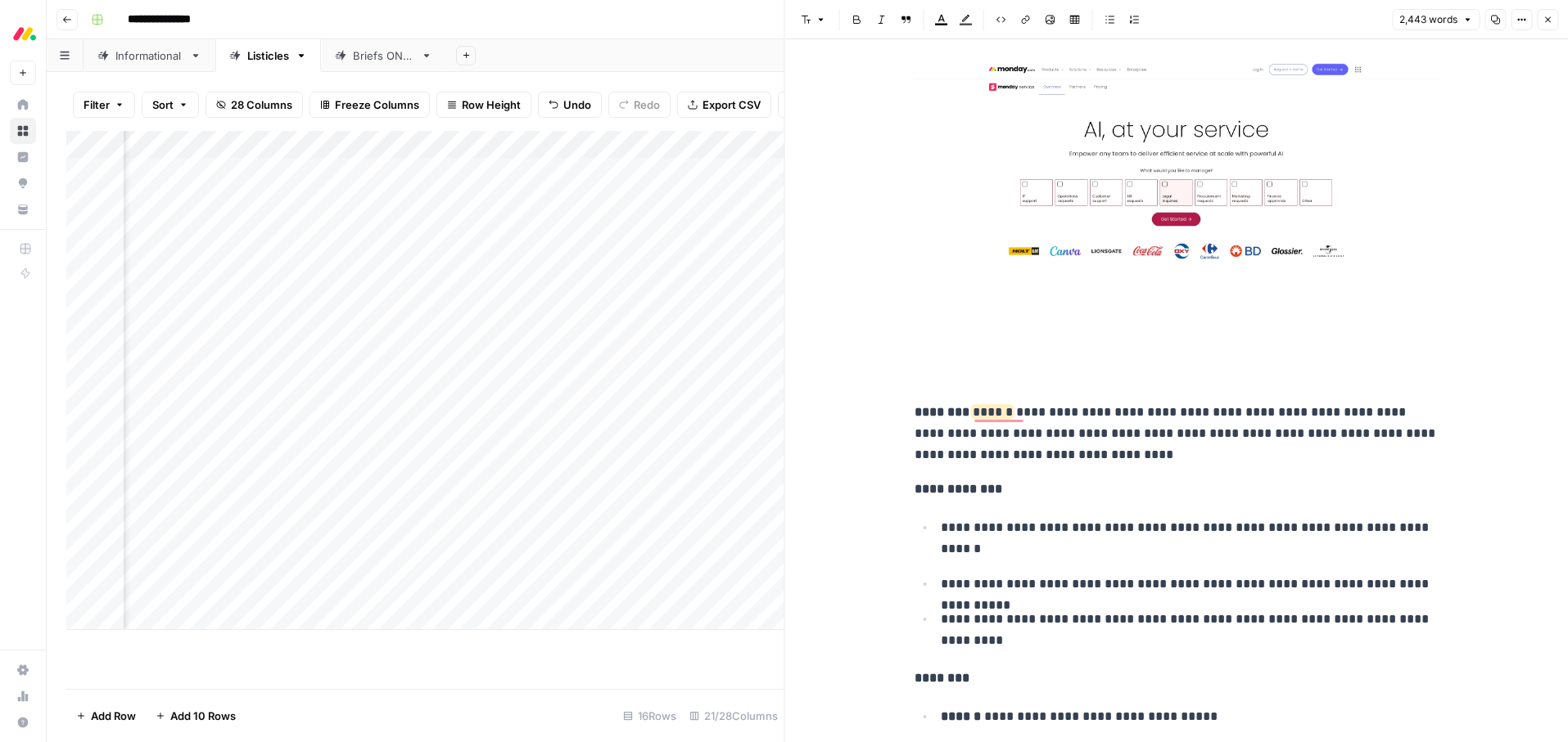
scroll to position [4262, 0]
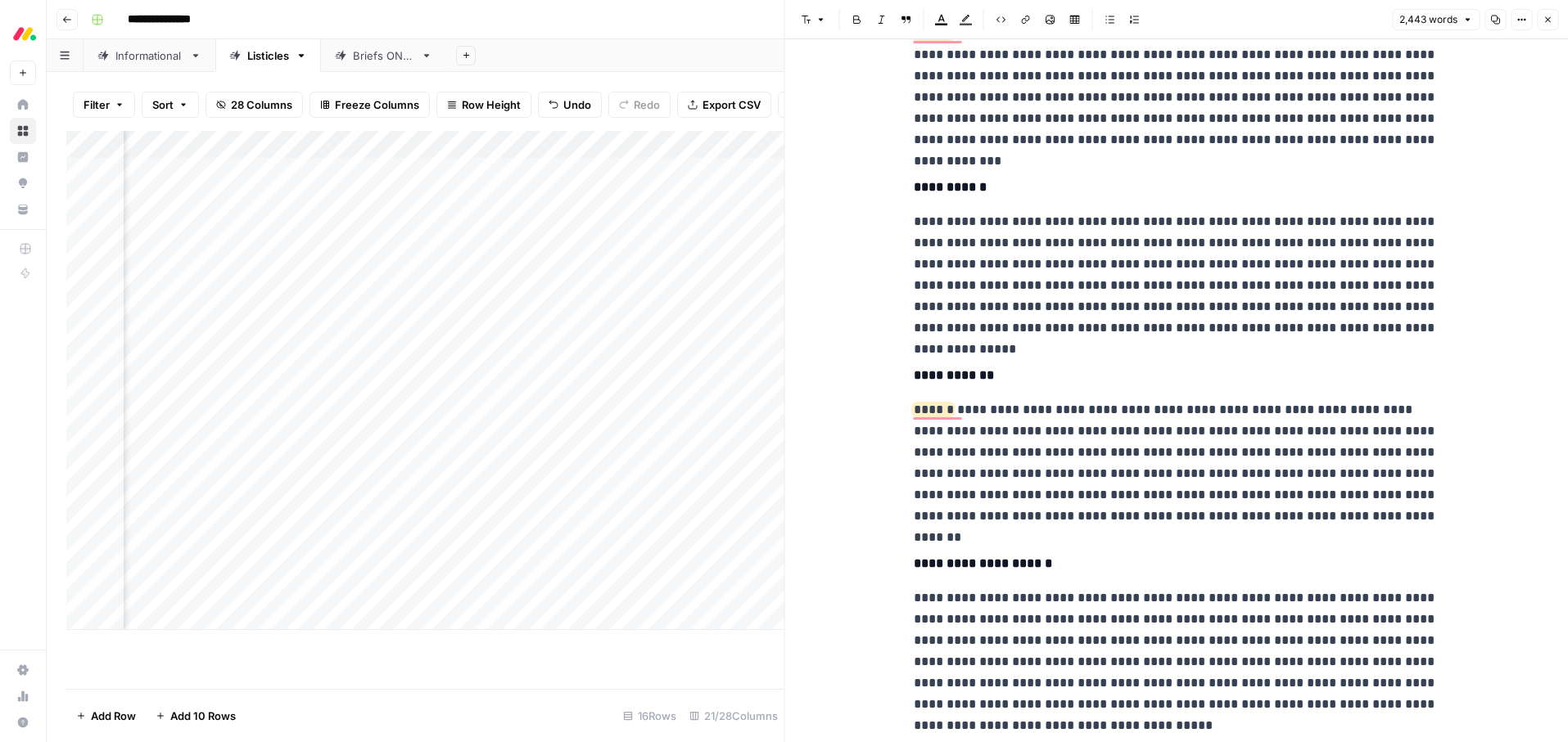
click at [1553, 19] on button "Close" at bounding box center [1547, 20] width 21 height 21
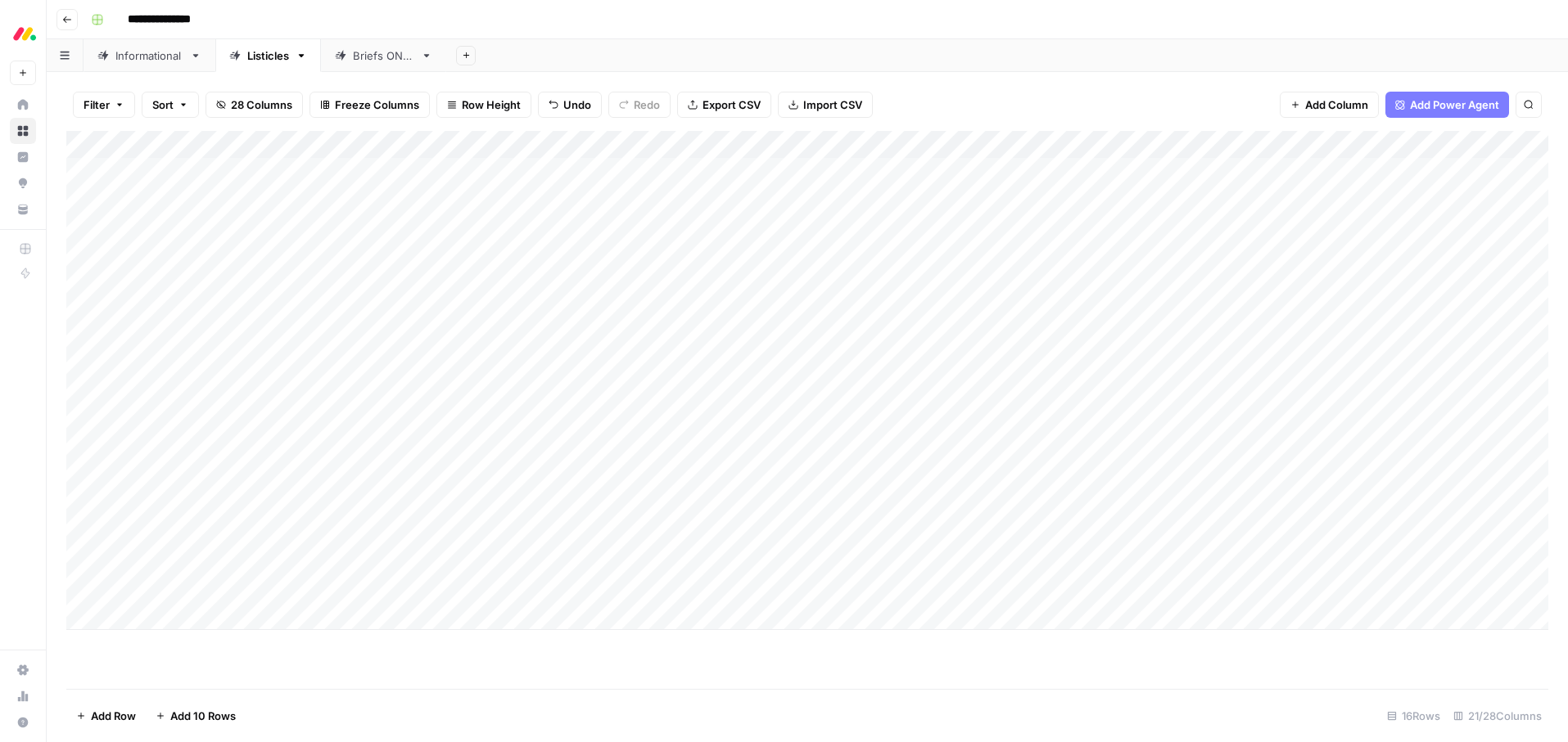
click at [553, 590] on div "Add Column" at bounding box center [807, 380] width 1482 height 499
click at [554, 590] on div "Add Column" at bounding box center [807, 380] width 1482 height 499
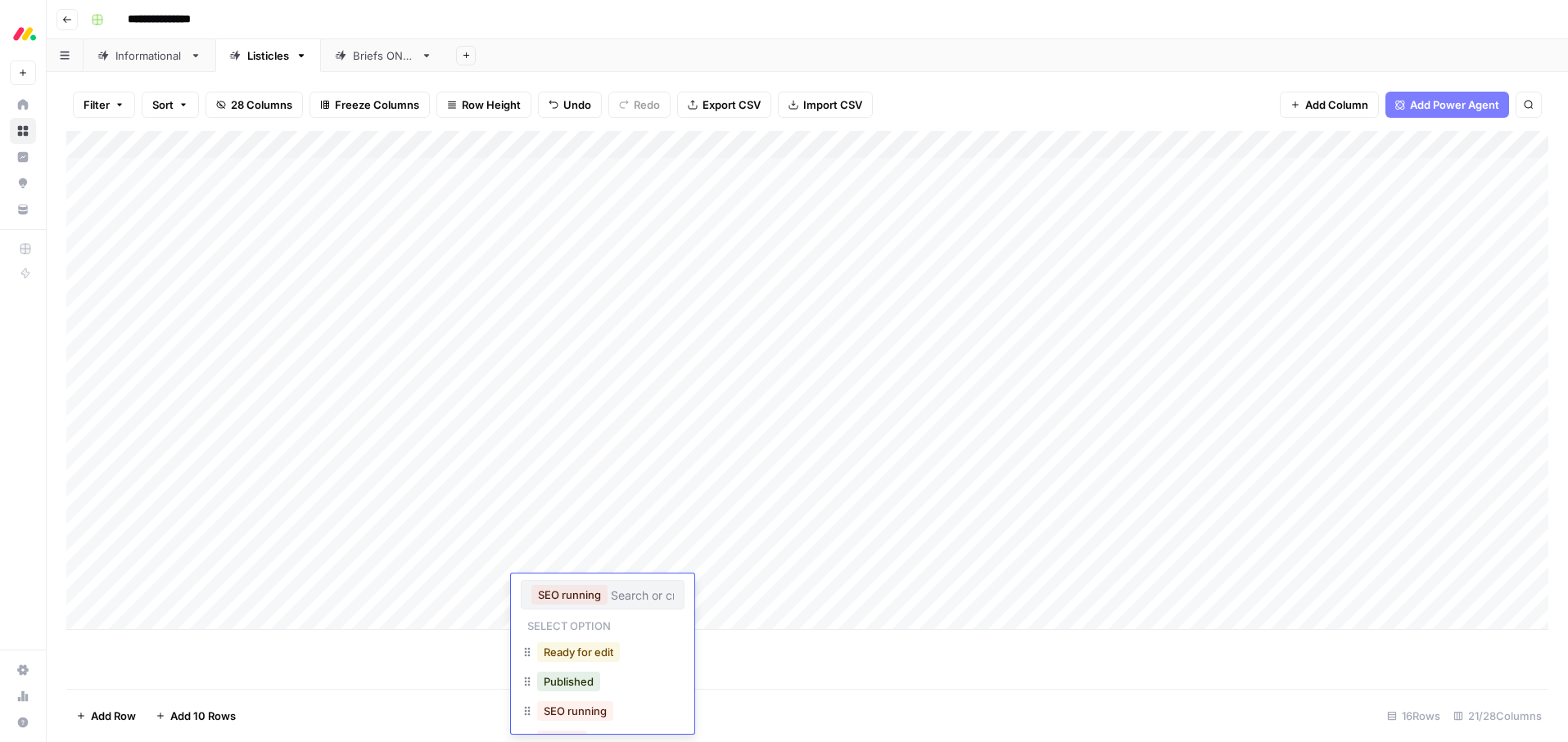
click at [575, 646] on button "Ready for edit" at bounding box center [578, 652] width 82 height 20
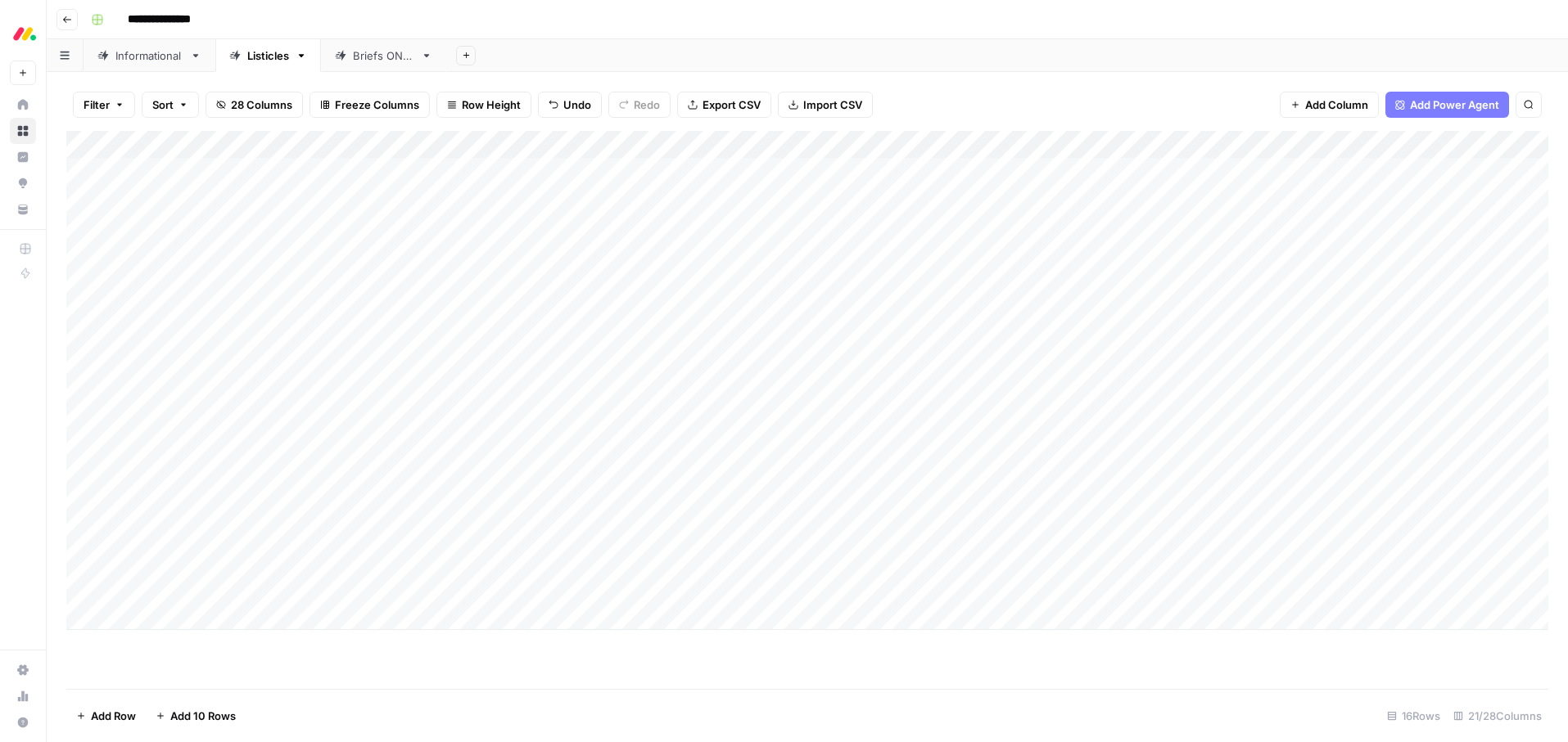
click at [836, 657] on div "Add Column" at bounding box center [807, 410] width 1482 height 558
click at [141, 52] on div "Informational" at bounding box center [149, 56] width 68 height 16
click at [280, 59] on div "Listicles" at bounding box center [268, 56] width 42 height 16
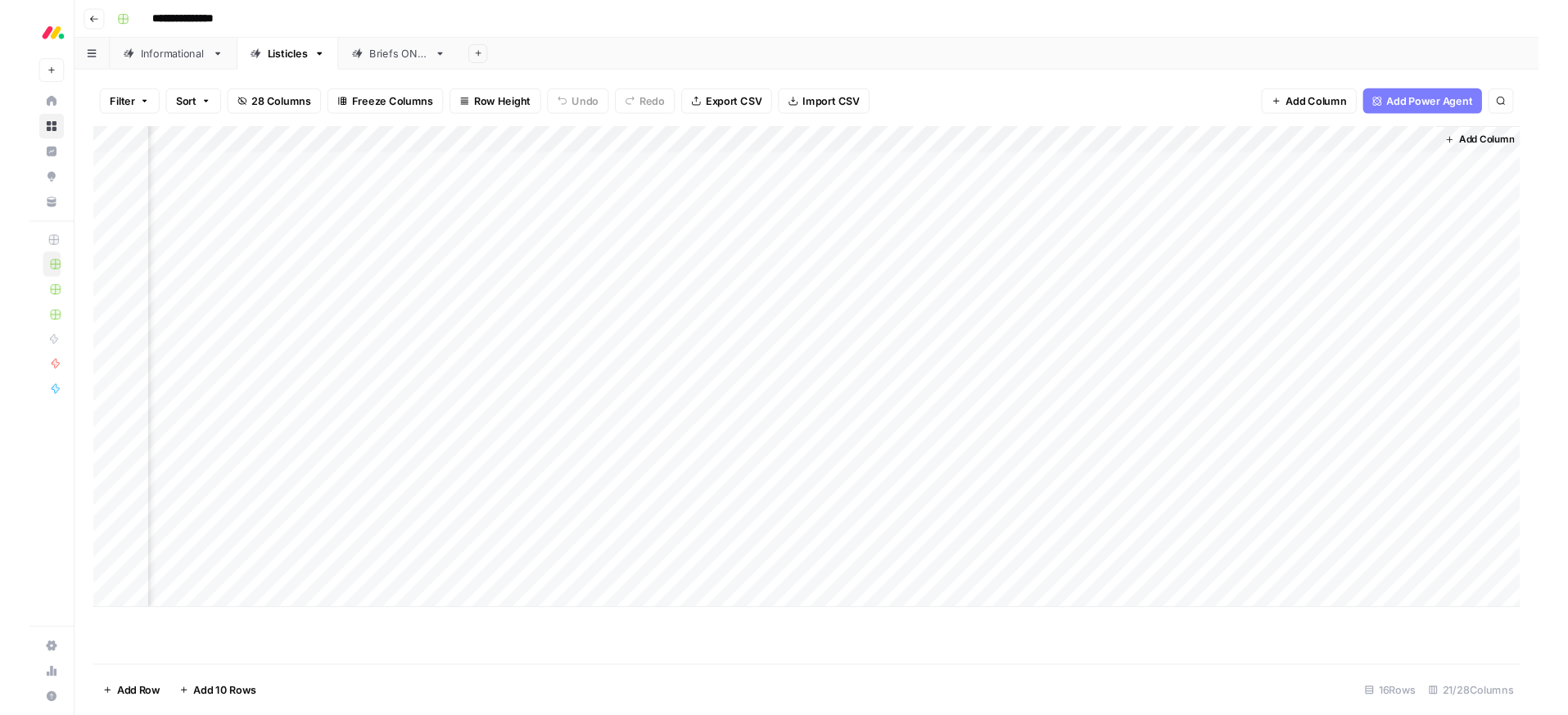
scroll to position [0, 2082]
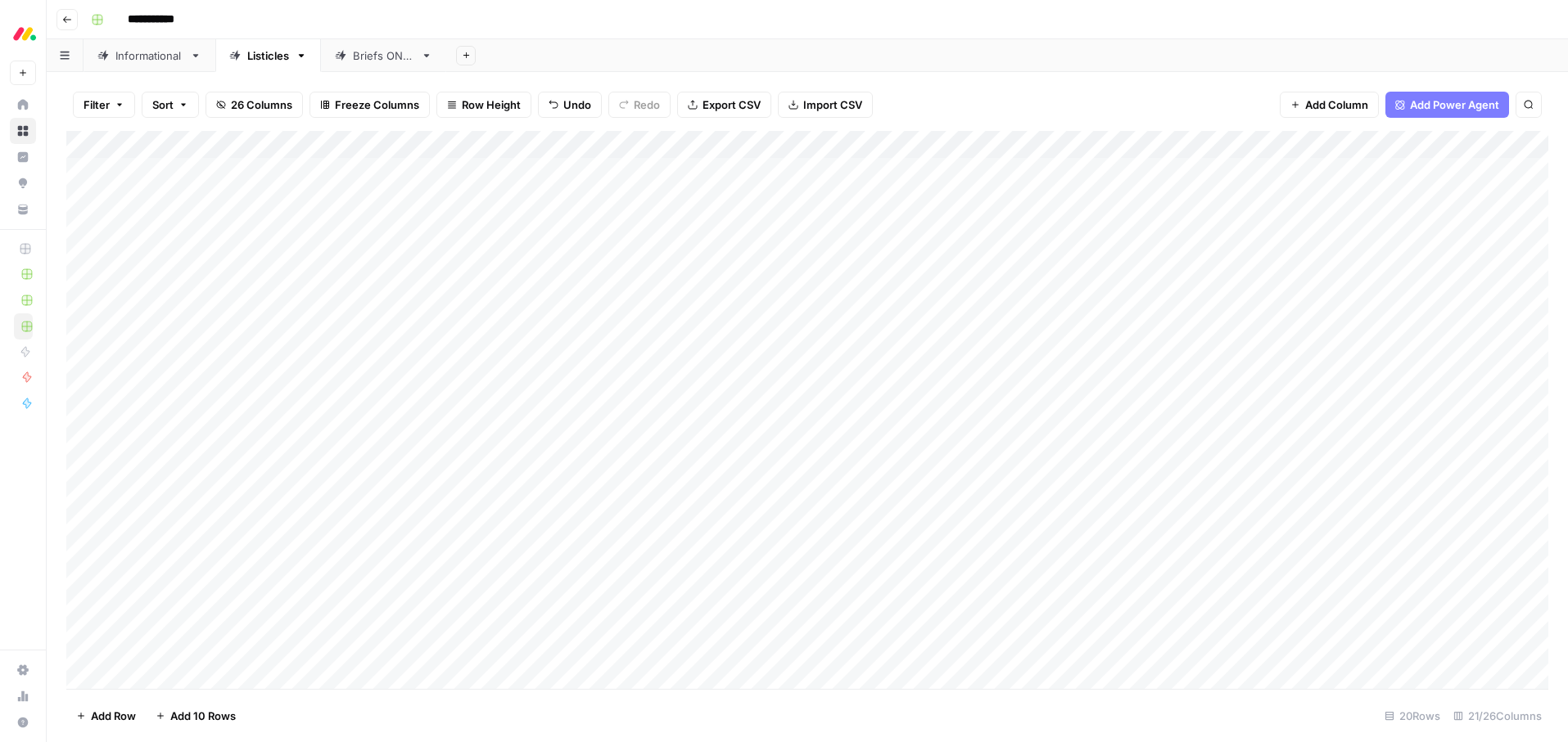
click at [154, 58] on div "Informational" at bounding box center [149, 56] width 68 height 16
click at [266, 54] on div "Listicles" at bounding box center [268, 56] width 42 height 16
click at [329, 254] on div "Add Column" at bounding box center [807, 410] width 1482 height 558
click at [318, 253] on div "Add Column" at bounding box center [807, 410] width 1482 height 558
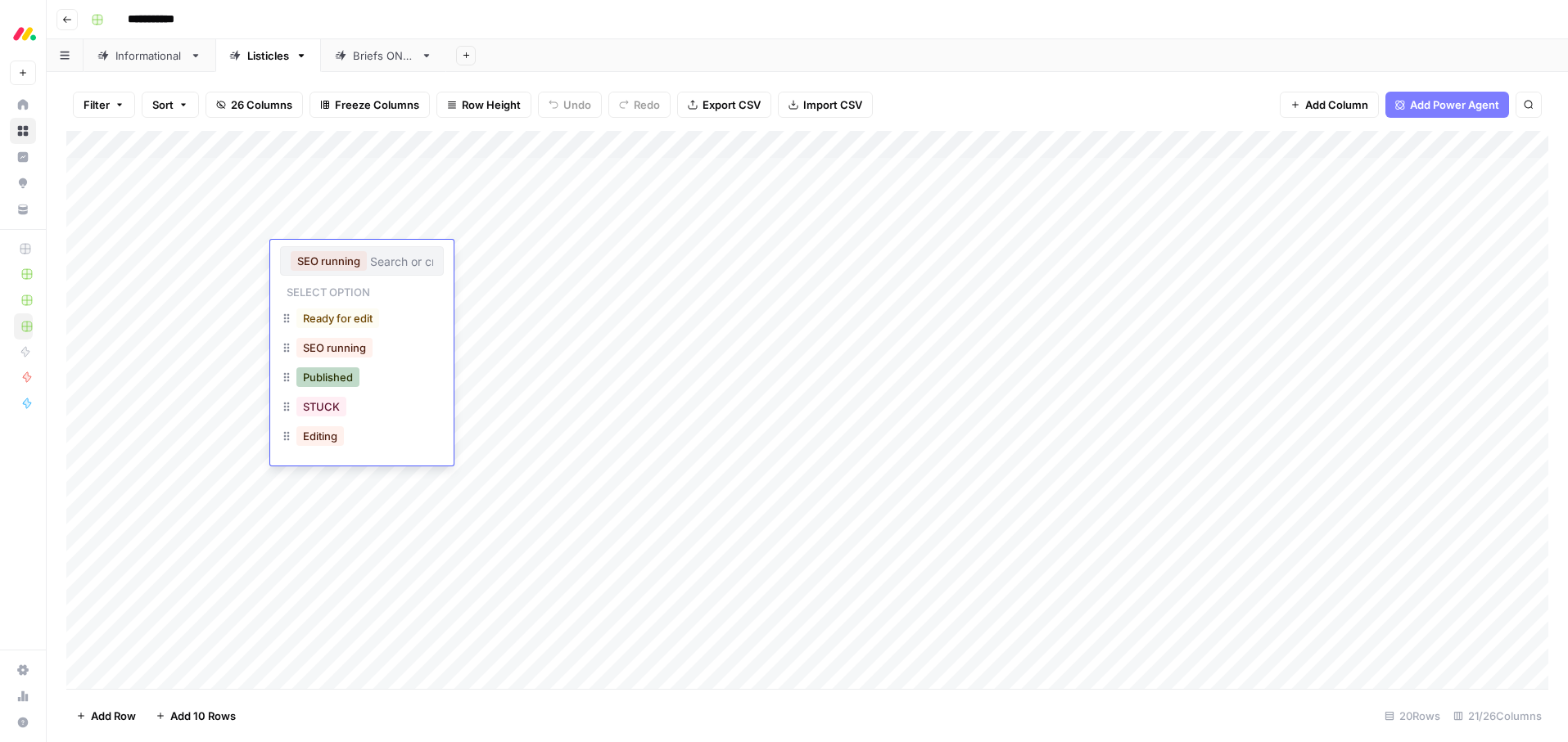
click at [327, 375] on button "Published" at bounding box center [328, 377] width 63 height 20
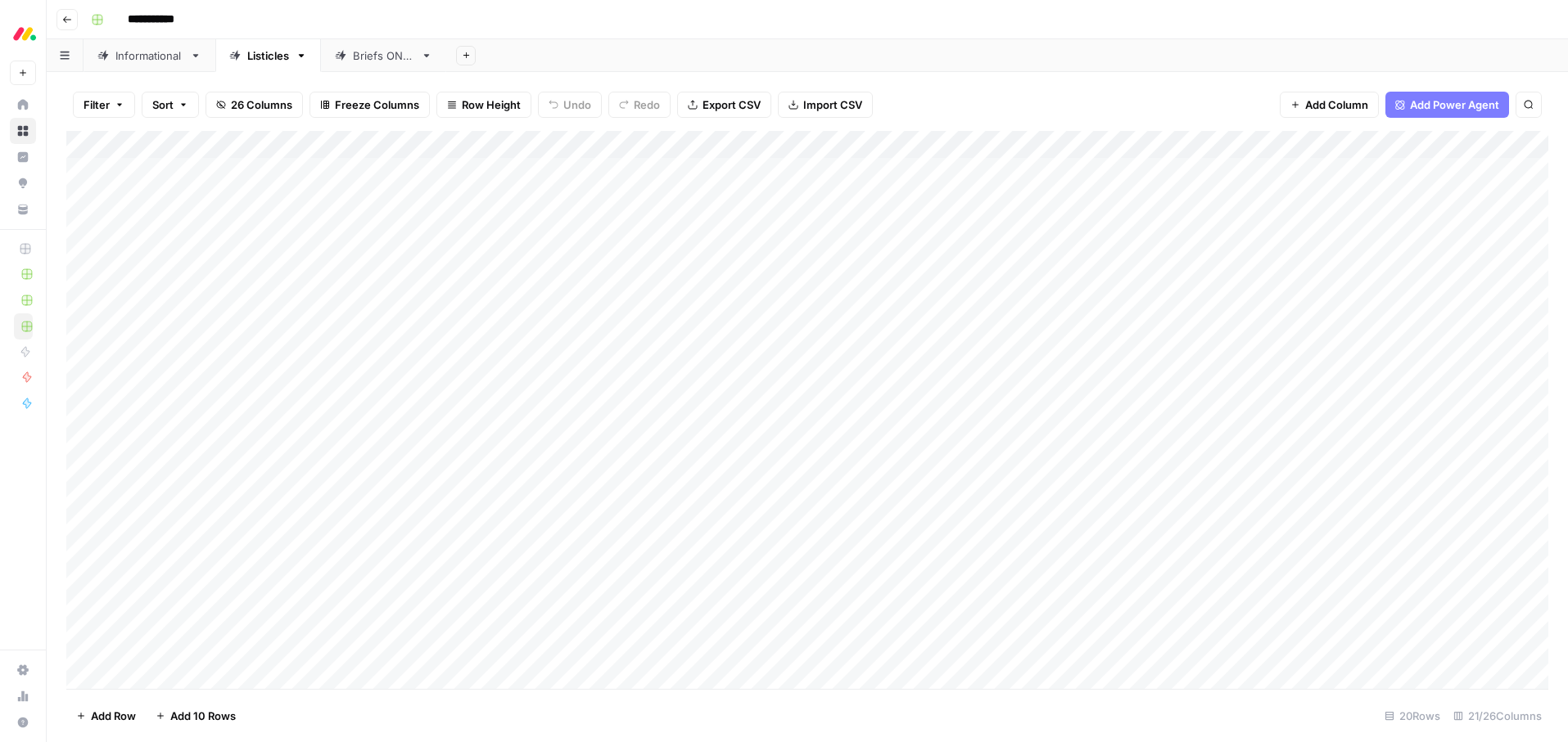
click at [565, 52] on div "Add Sheet" at bounding box center [1007, 56] width 1121 height 33
click at [326, 282] on div "Add Column" at bounding box center [807, 410] width 1482 height 558
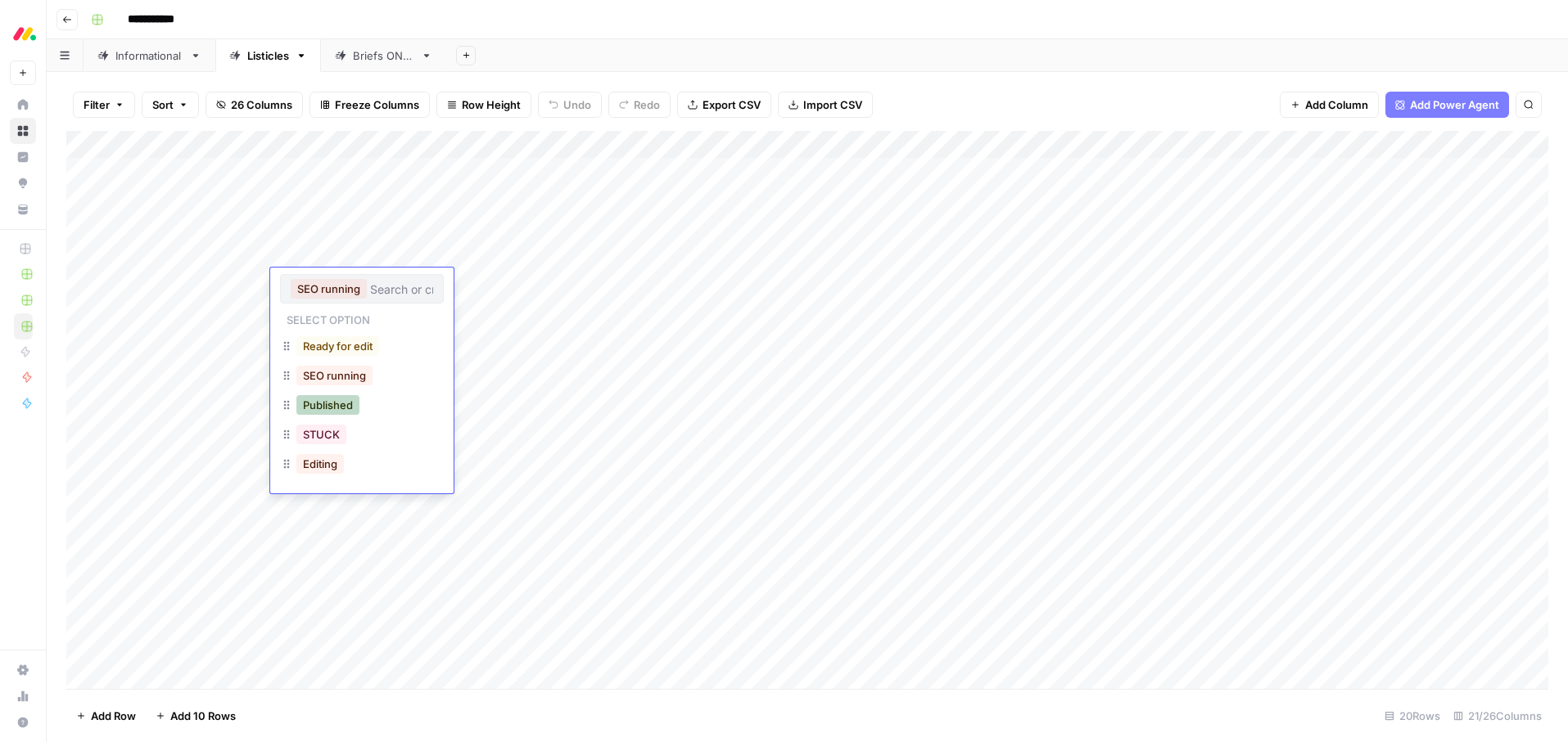
click at [325, 408] on button "Published" at bounding box center [328, 405] width 63 height 20
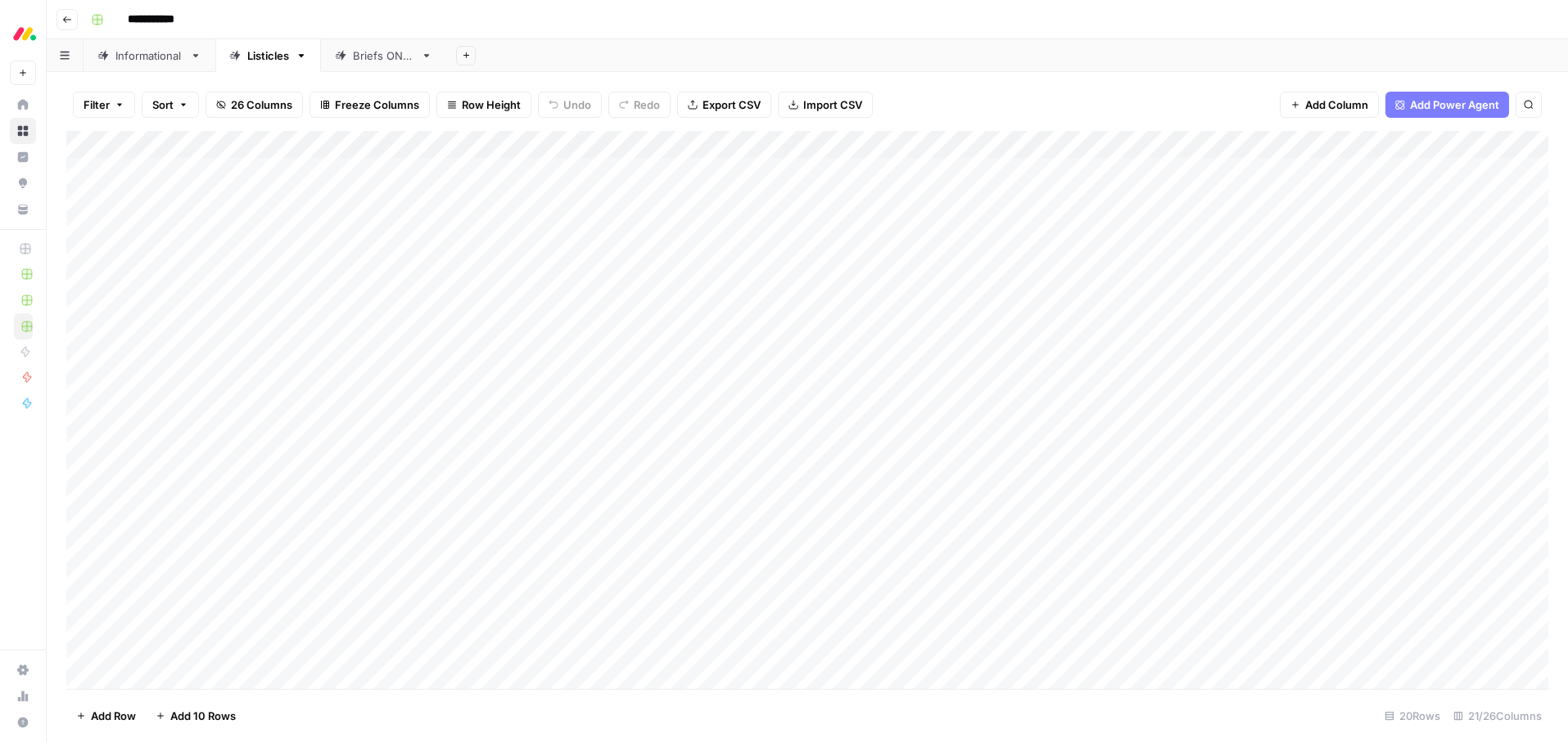
scroll to position [24, 0]
click at [897, 53] on div "Add Sheet" at bounding box center [1007, 56] width 1121 height 33
click at [950, 257] on div "Add Column" at bounding box center [807, 410] width 1482 height 558
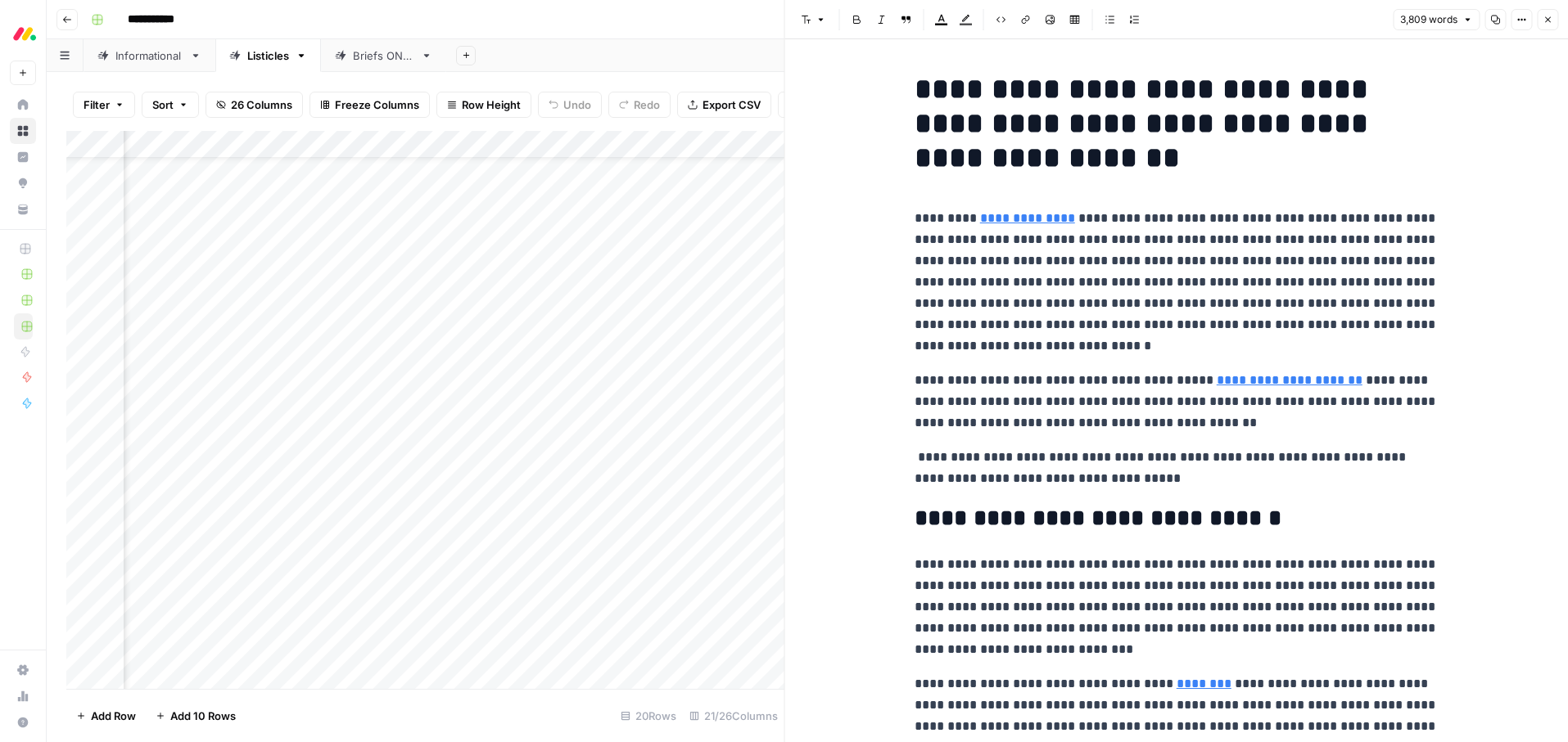
click at [1070, 296] on p "**********" at bounding box center [1177, 282] width 524 height 149
click at [1071, 293] on p "**********" at bounding box center [1177, 282] width 524 height 149
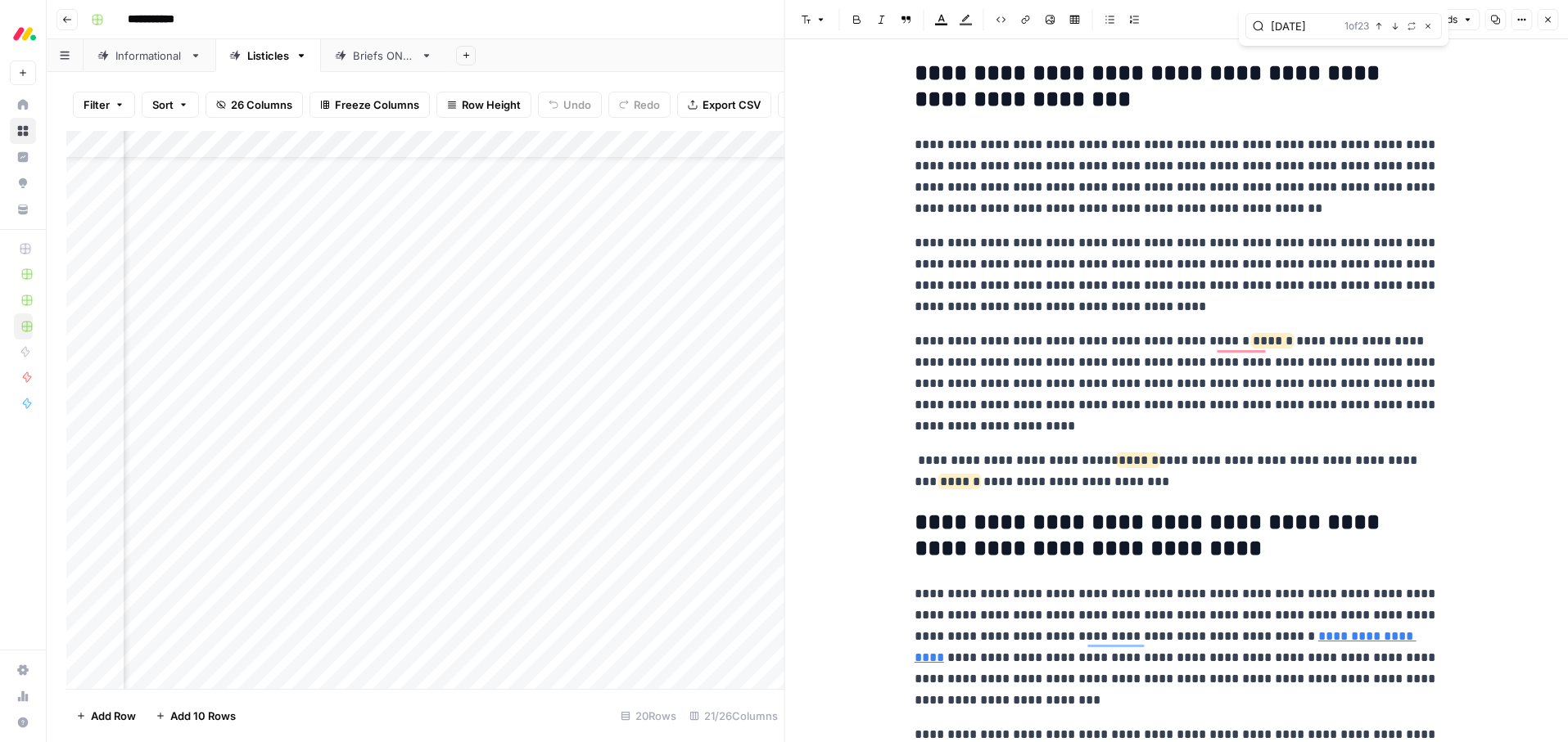
type input "[DATE]"
click at [1550, 18] on icon "button" at bounding box center [1547, 20] width 10 height 10
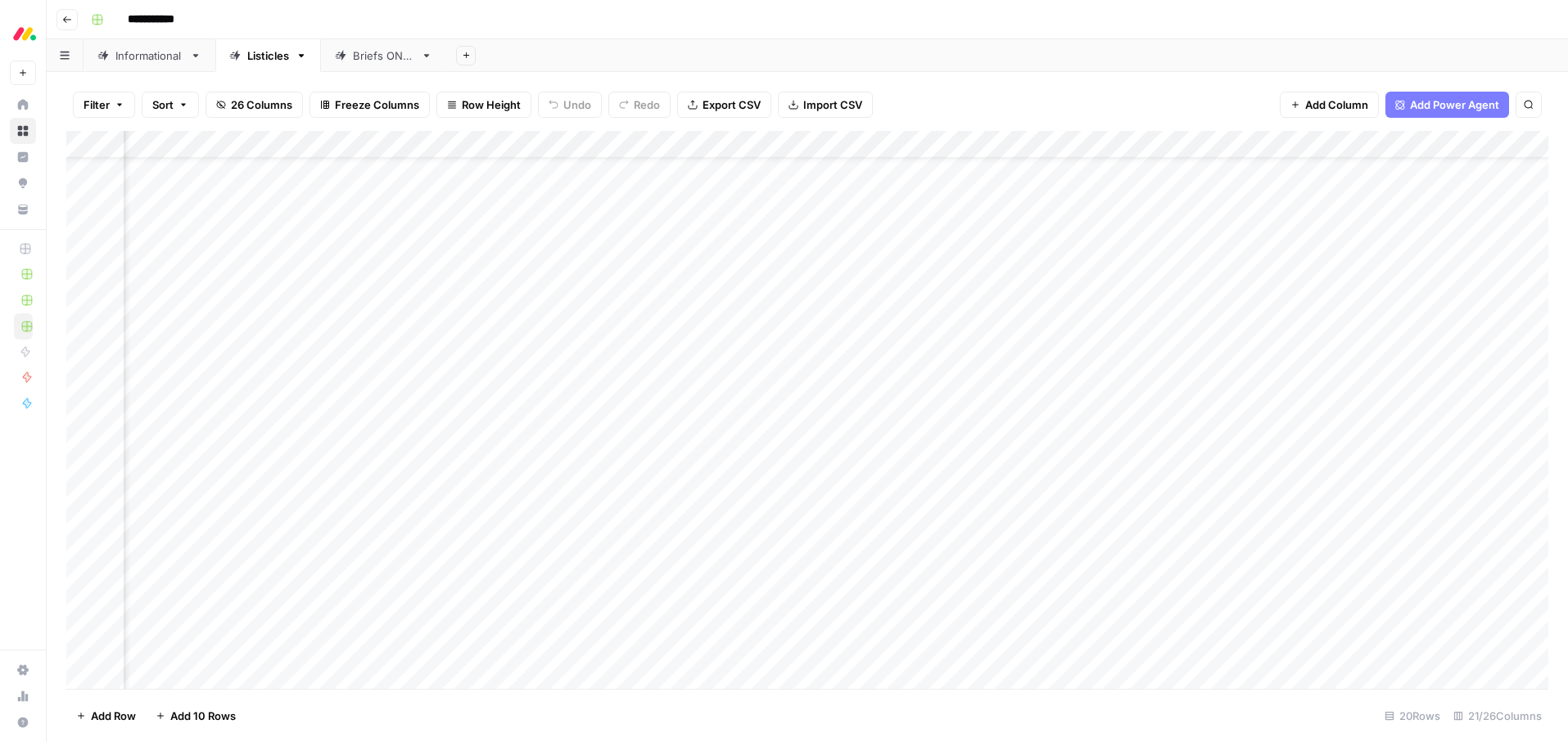
click at [1060, 259] on div "Add Column" at bounding box center [807, 410] width 1482 height 558
click at [1079, 260] on div "Add Column" at bounding box center [807, 410] width 1482 height 558
drag, startPoint x: 1055, startPoint y: 105, endPoint x: 1096, endPoint y: 128, distance: 47.0
click at [1055, 105] on div "Filter Sort 26 Columns Freeze Columns Row Height Undo Redo Export CSV Import CS…" at bounding box center [807, 105] width 1482 height 53
click at [1179, 254] on div "Add Column" at bounding box center [807, 410] width 1482 height 558
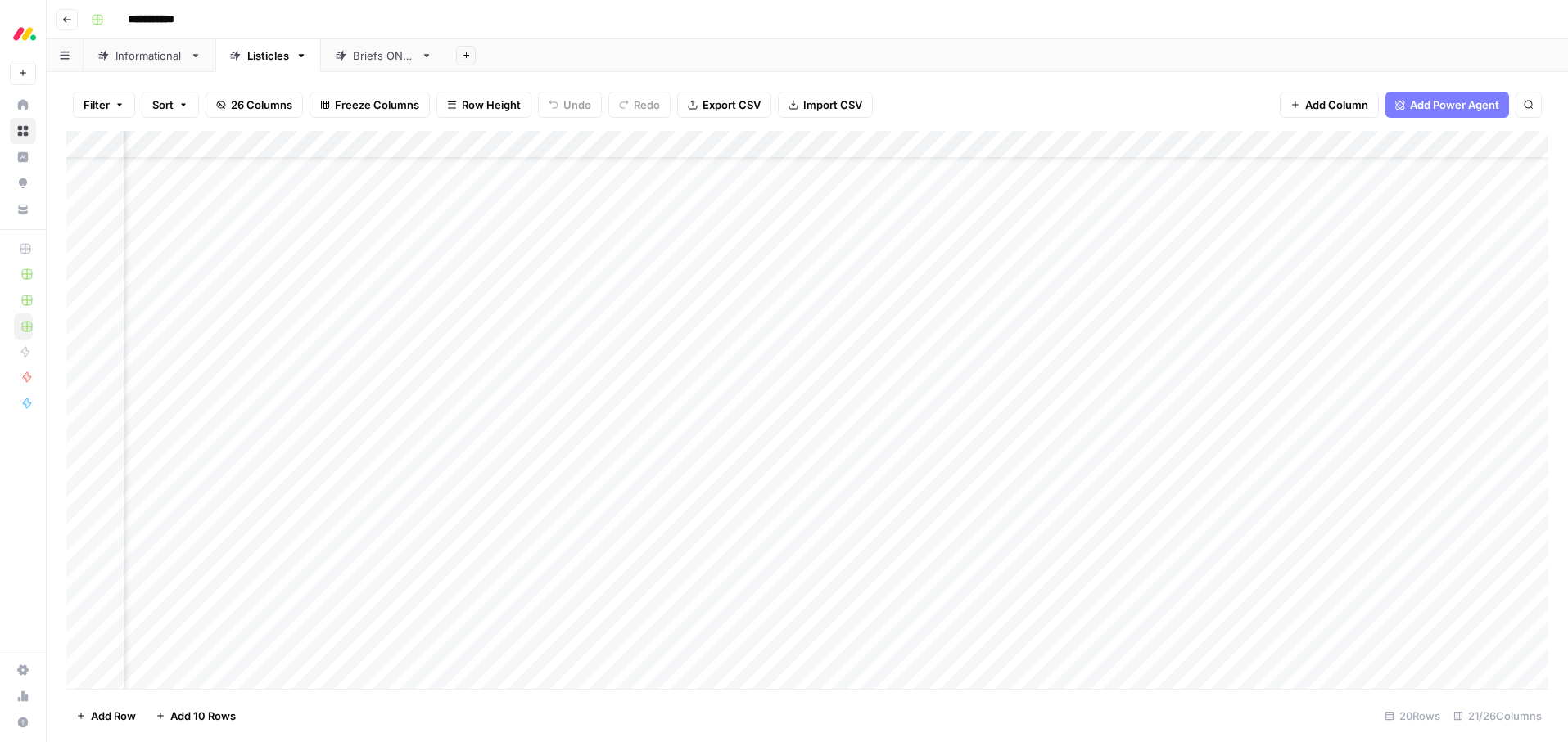
click at [1044, 255] on div "Add Column" at bounding box center [807, 410] width 1482 height 558
click at [887, 259] on div "Add Column" at bounding box center [807, 410] width 1482 height 558
click at [311, 255] on div "Add Column" at bounding box center [807, 410] width 1482 height 558
click at [311, 255] on div "Add Column" at bounding box center [807, 410] width 1482 height 558
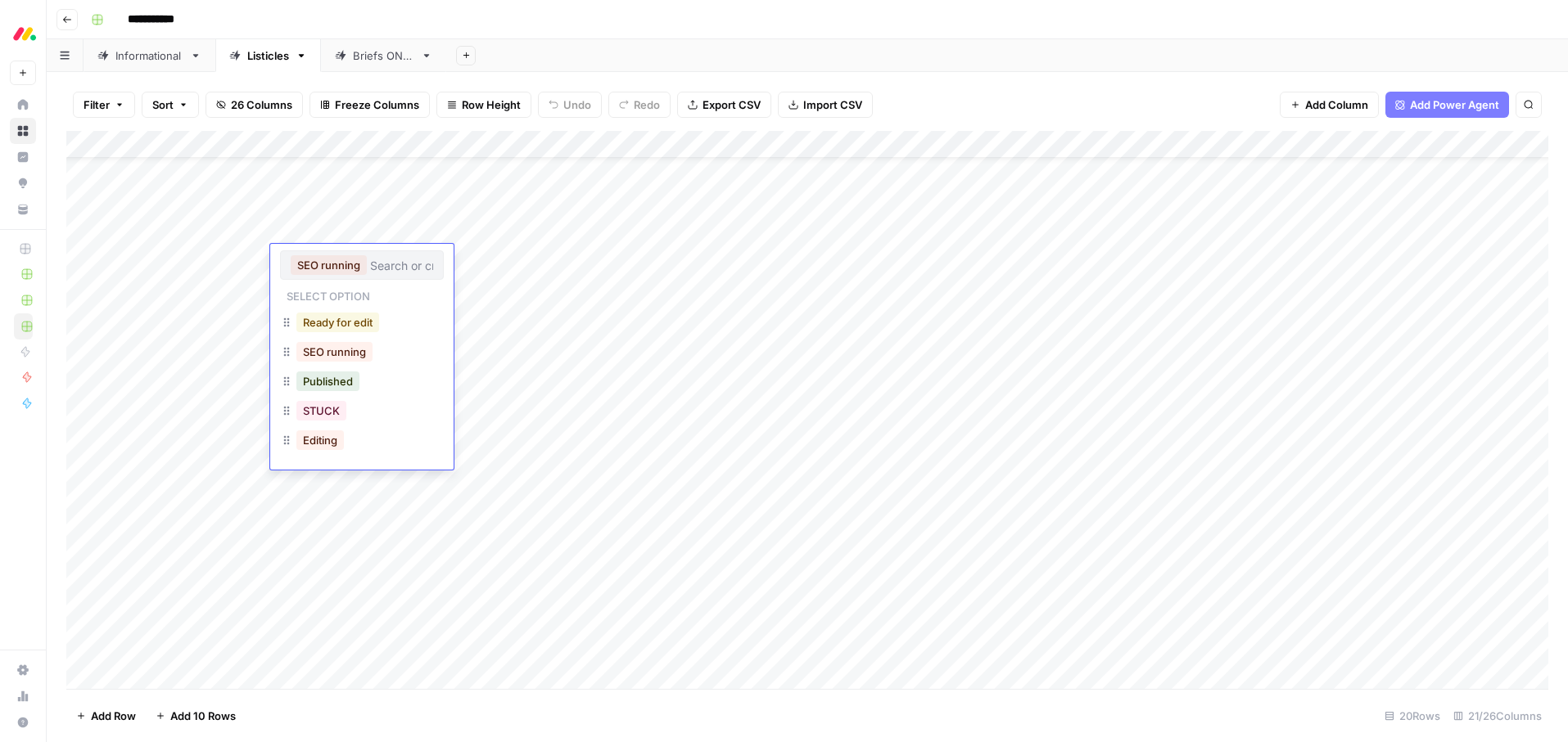
click at [325, 323] on button "Ready for edit" at bounding box center [338, 323] width 82 height 20
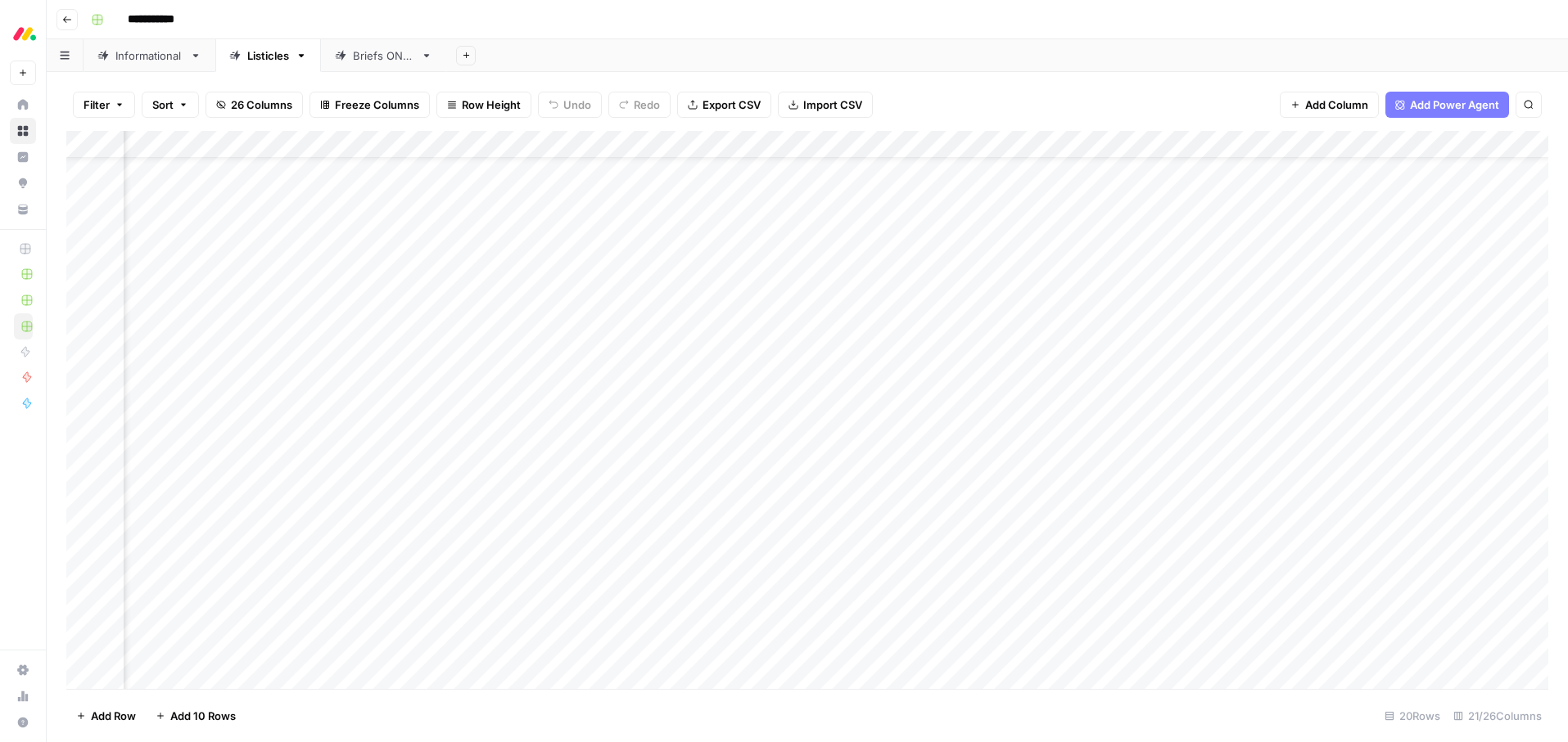
click at [1077, 250] on div "Add Column" at bounding box center [807, 410] width 1482 height 558
click at [1088, 253] on div "Add Column" at bounding box center [807, 410] width 1482 height 558
drag, startPoint x: 1092, startPoint y: 82, endPoint x: 1116, endPoint y: 110, distance: 36.9
click at [1092, 82] on div "Filter Sort 26 Columns Freeze Columns Row Height Undo Redo Export CSV Import CS…" at bounding box center [807, 105] width 1482 height 53
click at [1177, 142] on div "Add Column" at bounding box center [807, 410] width 1482 height 558
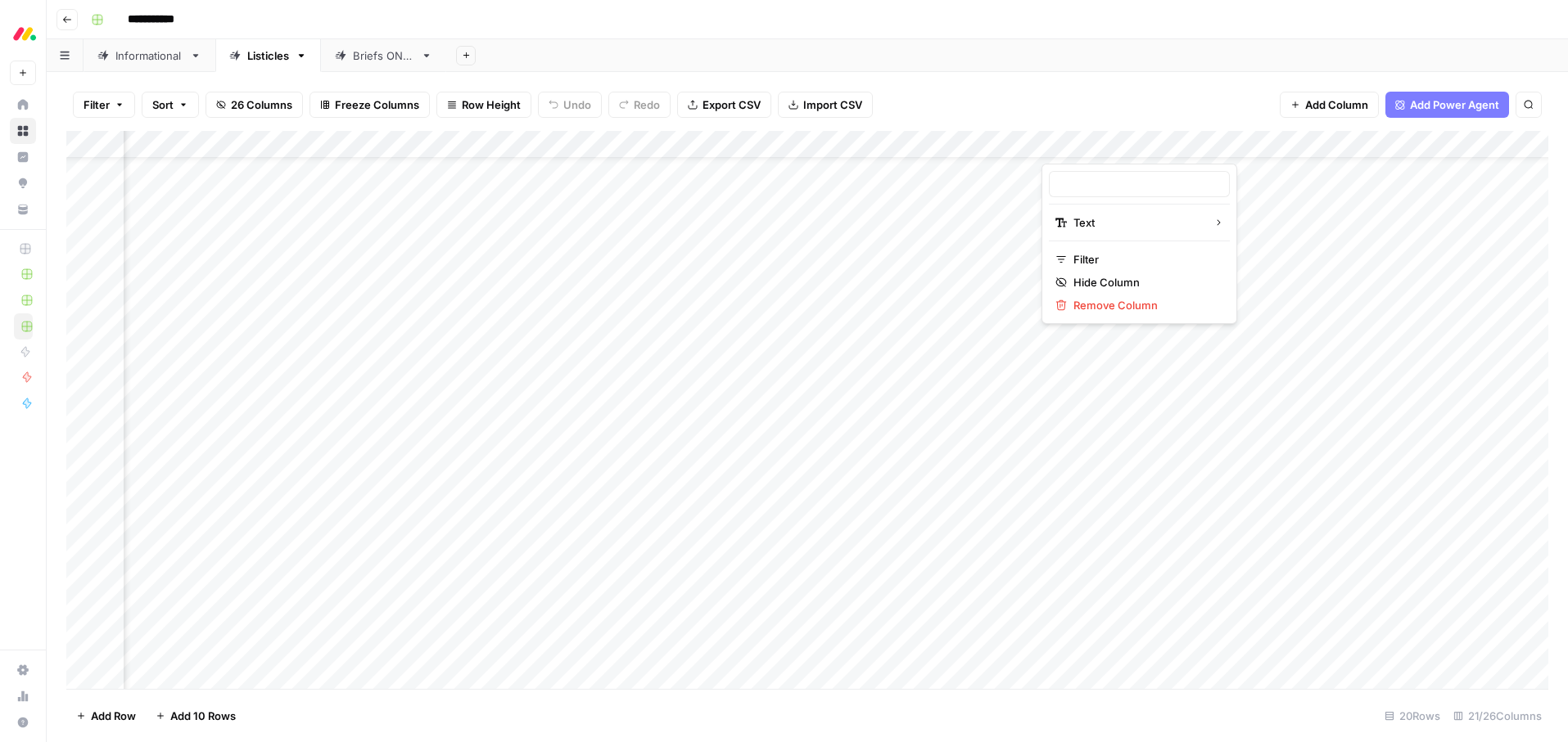
type input "Title_Tag"
click at [1134, 189] on input "Title_Tag" at bounding box center [1140, 184] width 166 height 16
click at [1126, 87] on div "Filter Sort 26 Columns Freeze Columns Row Height Undo Redo Export CSV Import CS…" at bounding box center [807, 105] width 1482 height 53
click at [1148, 99] on div "Filter Sort 26 Columns Freeze Columns Row Height Undo Redo Export CSV Import CS…" at bounding box center [807, 105] width 1482 height 53
click at [1074, 105] on div "Filter Sort 26 Columns Freeze Columns Row Height Undo Redo Export CSV Import CS…" at bounding box center [807, 105] width 1482 height 53
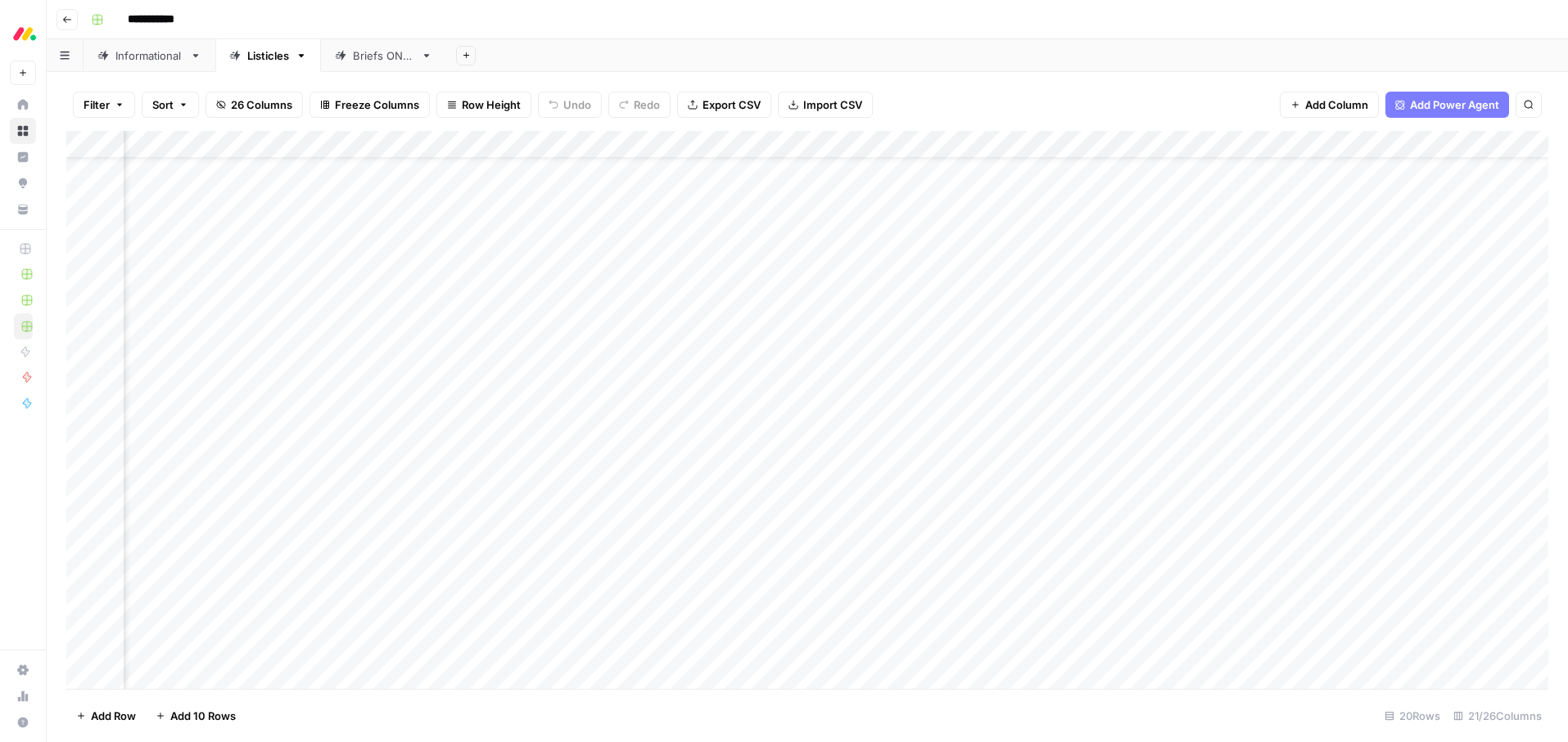
click at [996, 303] on div "Add Column" at bounding box center [807, 410] width 1482 height 558
click at [1020, 94] on div "Filter Sort 26 Columns Freeze Columns Row Height Undo Redo Export CSV Import CS…" at bounding box center [807, 105] width 1482 height 53
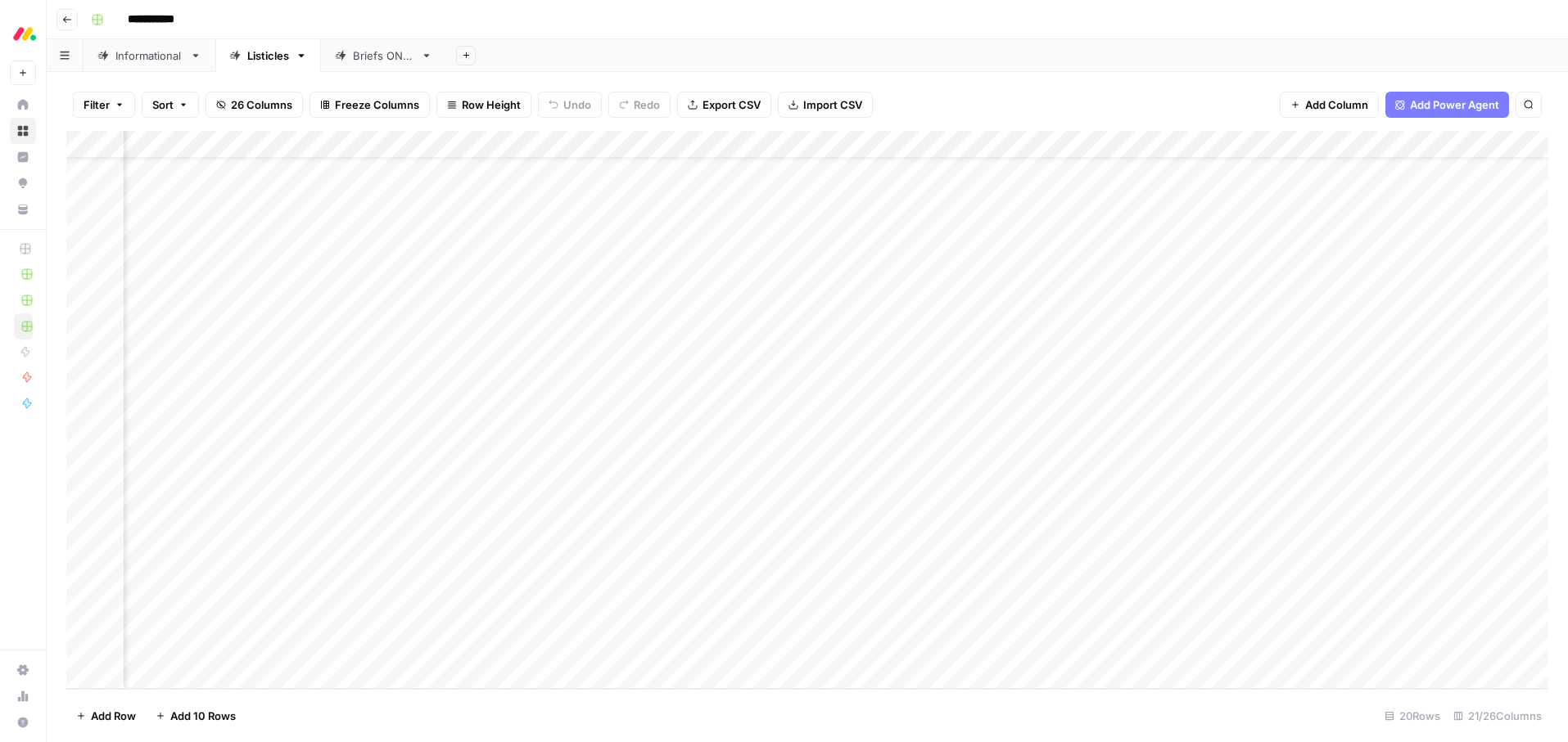
click at [1083, 81] on div "Filter Sort 26 Columns Freeze Columns Row Height Undo Redo Export CSV Import CS…" at bounding box center [807, 105] width 1482 height 53
click at [911, 173] on div "Add Column" at bounding box center [807, 410] width 1482 height 558
click at [953, 197] on div "Add Column" at bounding box center [807, 410] width 1482 height 558
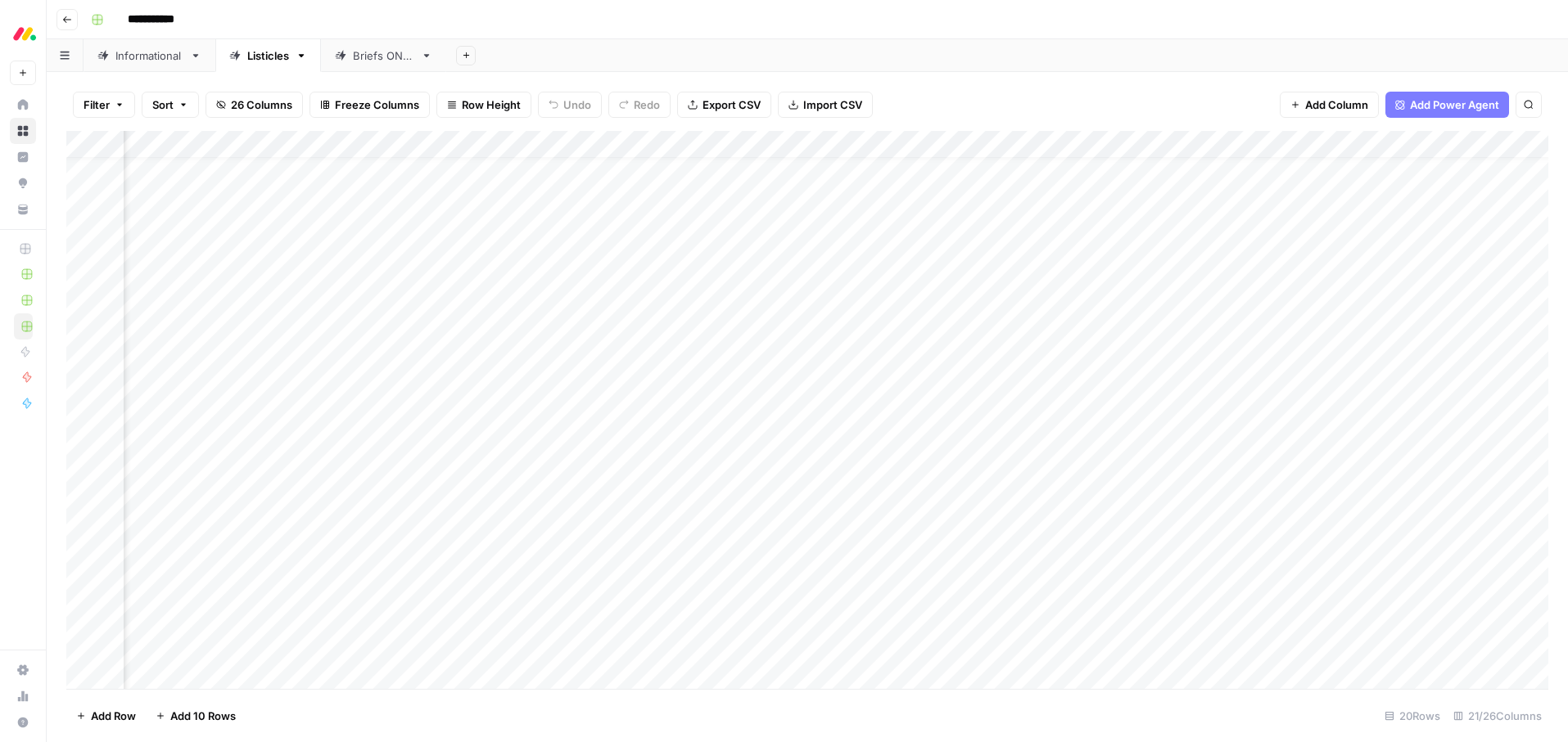
click at [1032, 99] on div "Filter Sort 26 Columns Freeze Columns Row Height Undo Redo Export CSV Import CS…" at bounding box center [807, 105] width 1482 height 53
click at [1032, 97] on div "Filter Sort 26 Columns Freeze Columns Row Height Undo Redo Export CSV Import CS…" at bounding box center [807, 105] width 1482 height 53
click at [1050, 198] on div "Add Column" at bounding box center [807, 410] width 1482 height 558
click at [1041, 100] on div "Filter Sort 26 Columns Freeze Columns Row Height Undo Redo Export CSV Import CS…" at bounding box center [807, 105] width 1482 height 53
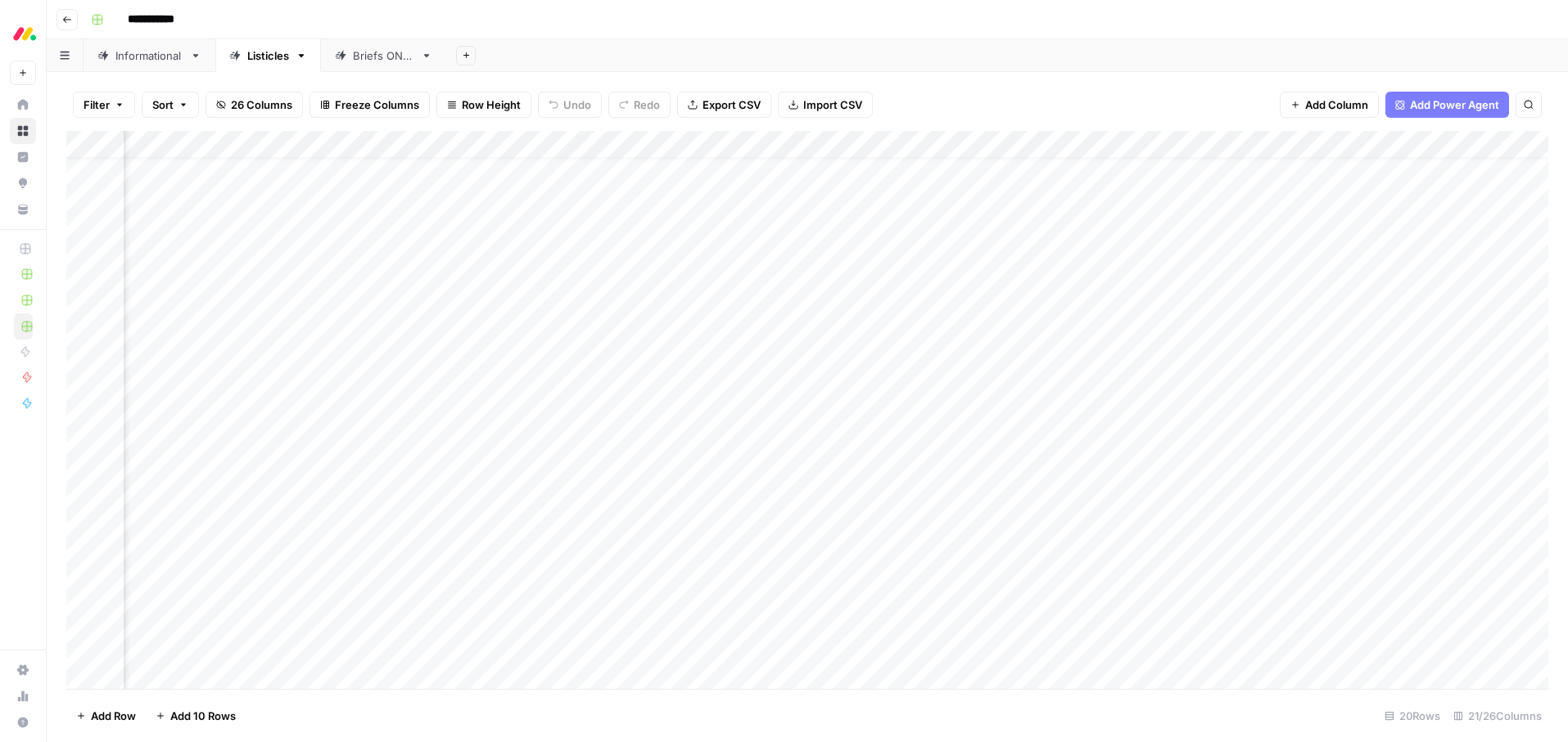
scroll to position [25, 1302]
click at [1119, 82] on div "Filter Sort 26 Columns Freeze Columns Row Height Undo Redo Export CSV Import CS…" at bounding box center [807, 105] width 1482 height 53
click at [1110, 203] on div "Add Column" at bounding box center [807, 410] width 1482 height 558
click at [1111, 203] on div "Add Column" at bounding box center [807, 410] width 1482 height 558
click at [1111, 203] on textarea at bounding box center [1152, 204] width 262 height 23
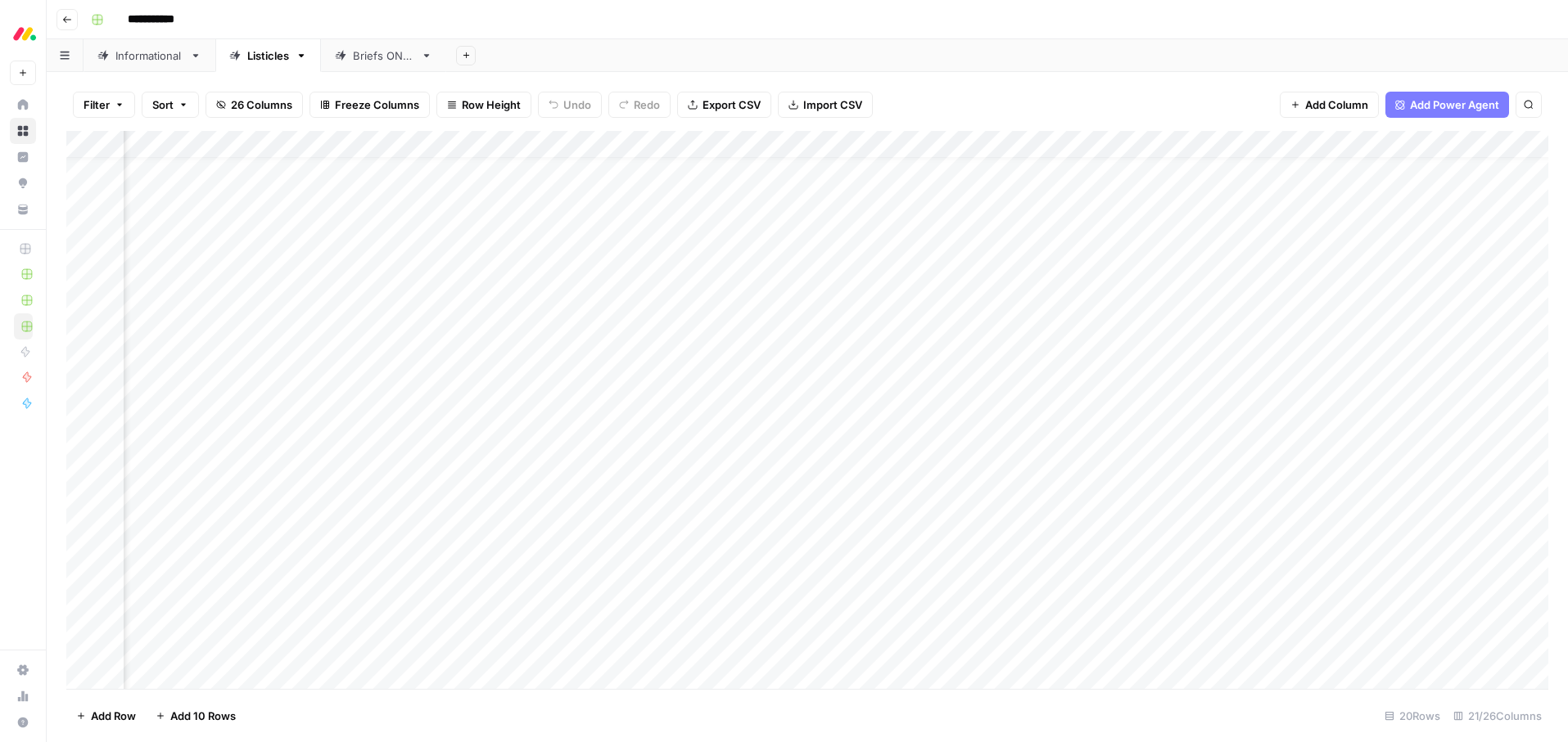
drag, startPoint x: 1111, startPoint y: 91, endPoint x: 1116, endPoint y: 140, distance: 49.3
click at [1111, 91] on div "Filter Sort 26 Columns Freeze Columns Row Height Undo Redo Export CSV Import CS…" at bounding box center [807, 105] width 1482 height 53
click at [1159, 144] on div "Add Column" at bounding box center [807, 410] width 1482 height 558
click at [1094, 82] on div "Filter Sort 26 Columns Freeze Columns Row Height Undo Redo Export CSV Import CS…" at bounding box center [807, 105] width 1482 height 53
click at [1152, 91] on div "Filter Sort 26 Columns Freeze Columns Row Height Undo Redo Export CSV Import CS…" at bounding box center [807, 105] width 1482 height 53
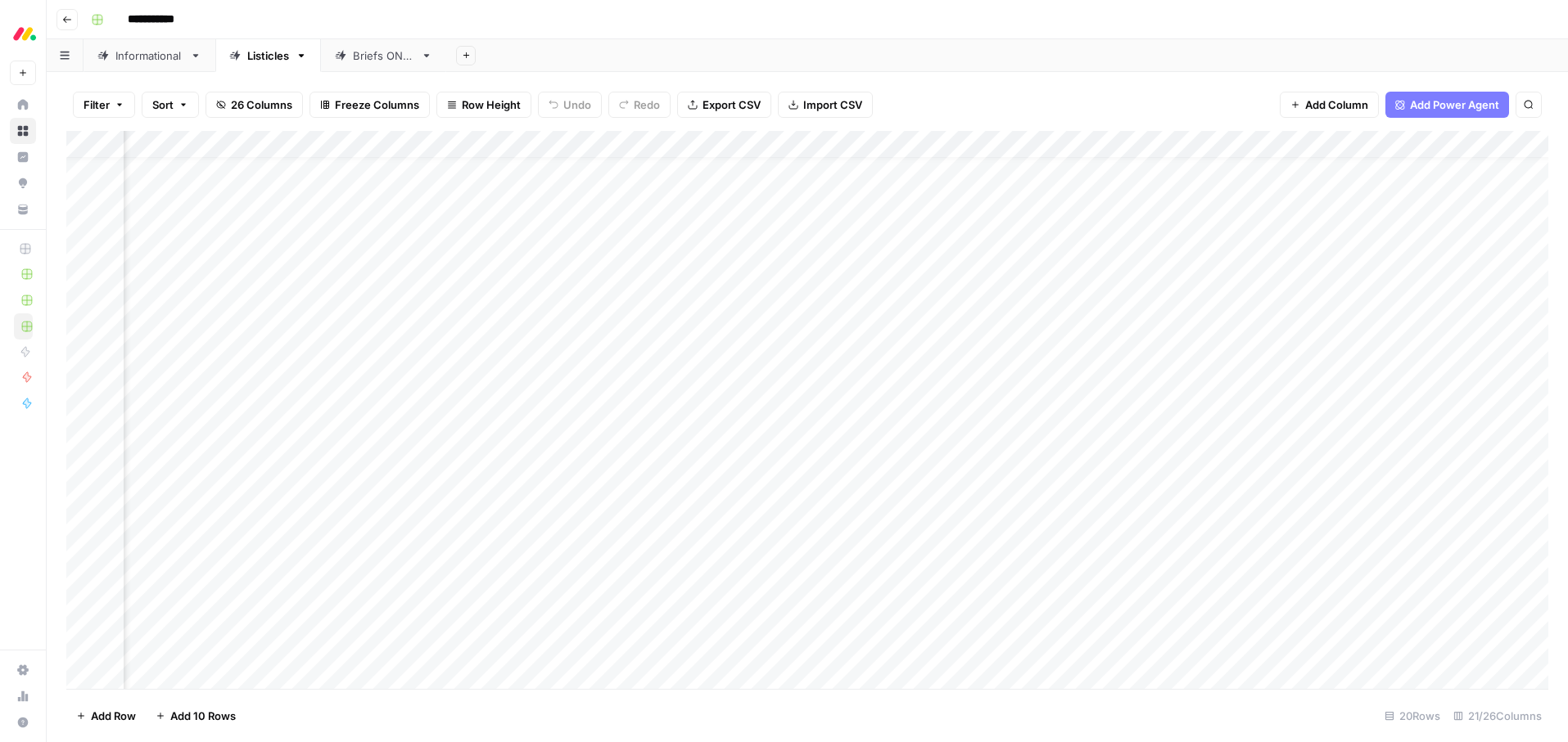
click at [1074, 84] on div "Filter Sort 26 Columns Freeze Columns Row Height Undo Redo Export CSV Import CS…" at bounding box center [807, 105] width 1482 height 53
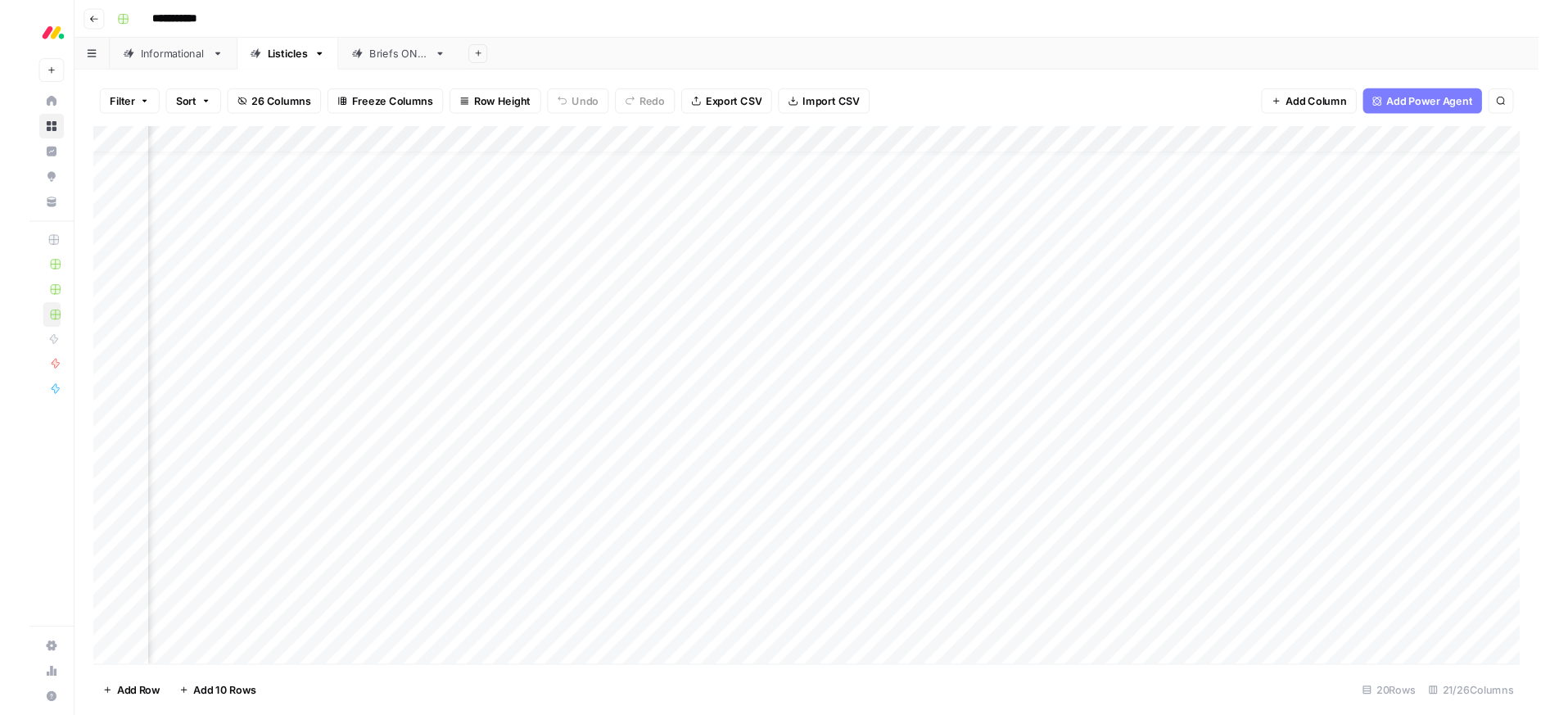
scroll to position [25, 0]
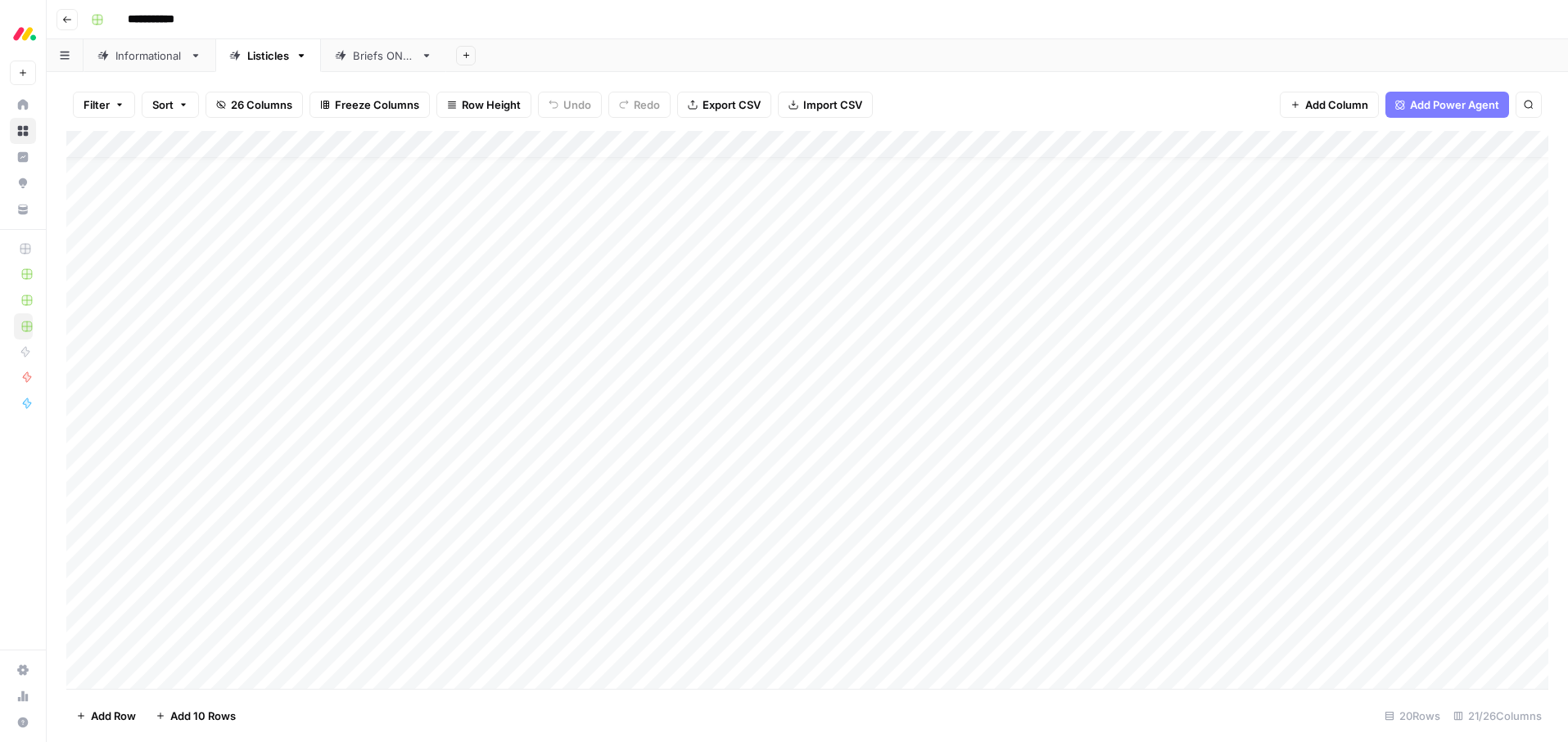
click at [321, 202] on div "Add Column" at bounding box center [807, 410] width 1482 height 558
click at [325, 296] on button "SEO running" at bounding box center [335, 296] width 76 height 20
click at [843, 49] on div "Add Sheet" at bounding box center [1007, 56] width 1121 height 33
click at [300, 203] on div "Add Column" at bounding box center [807, 410] width 1482 height 558
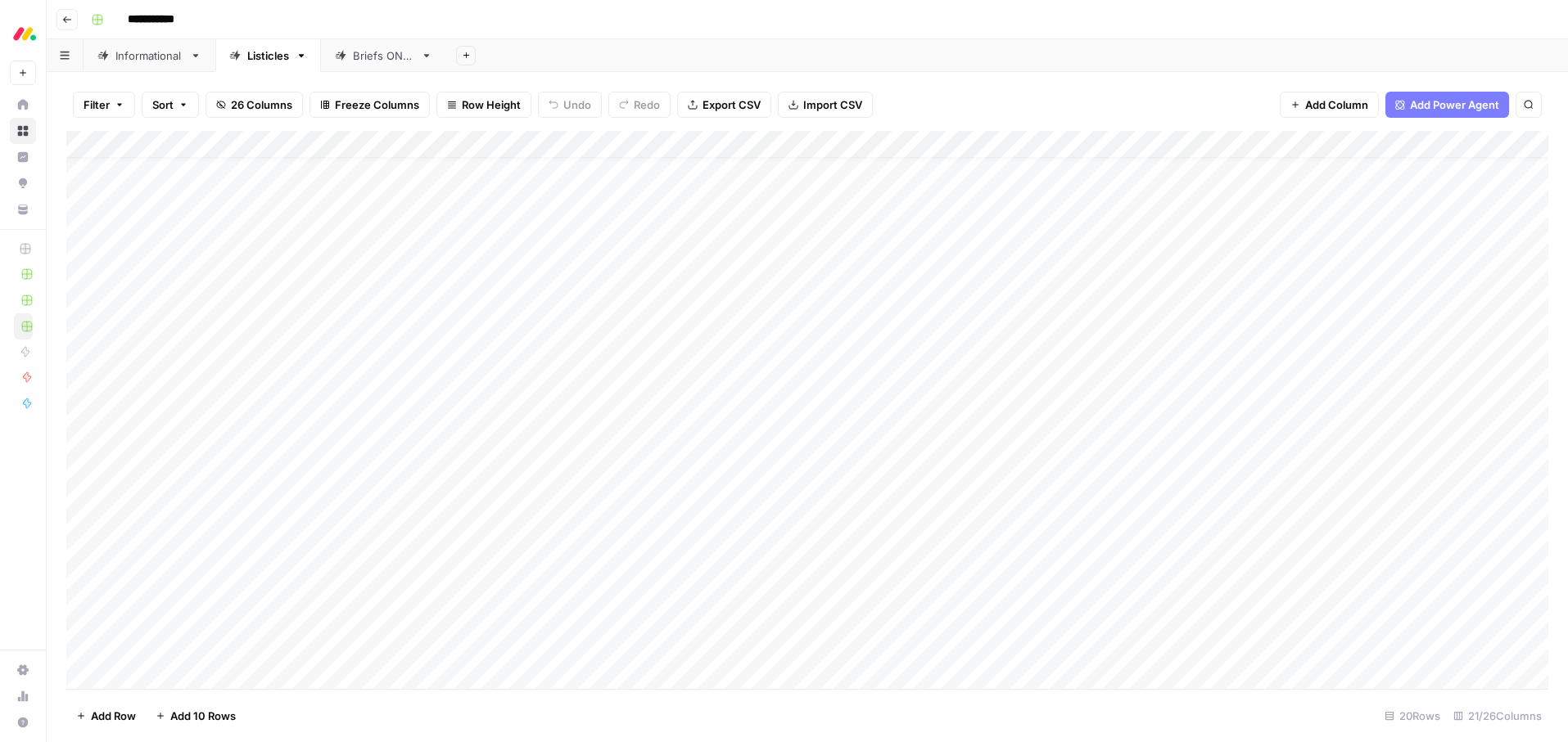
click at [524, 56] on div "Add Sheet" at bounding box center [1007, 56] width 1121 height 33
click at [314, 203] on div "Add Column" at bounding box center [807, 410] width 1482 height 558
click at [312, 270] on button "Ready for edit" at bounding box center [338, 266] width 82 height 20
click at [587, 46] on div "Add Sheet" at bounding box center [1007, 56] width 1121 height 33
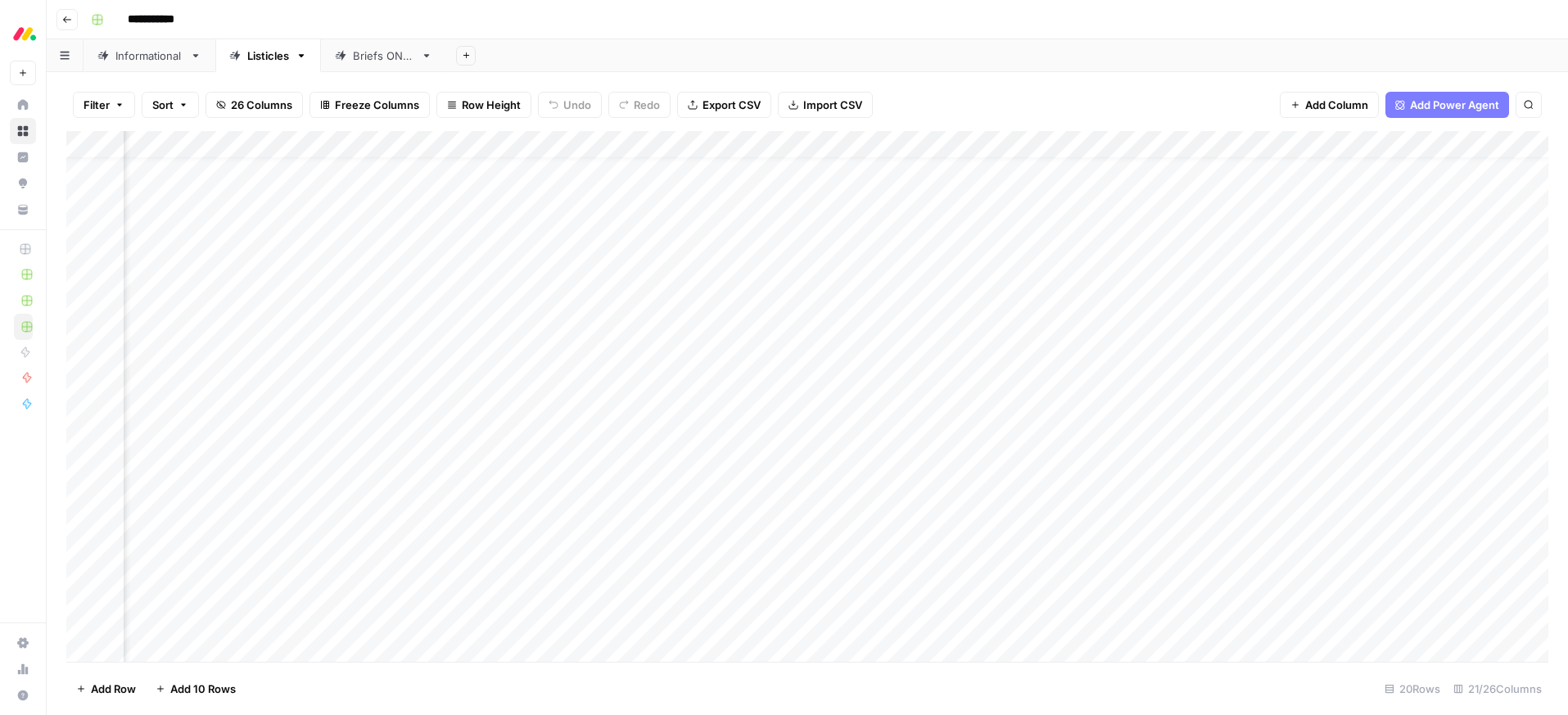
scroll to position [25, 1399]
click at [1308, 336] on div "Add Column" at bounding box center [807, 396] width 1482 height 530
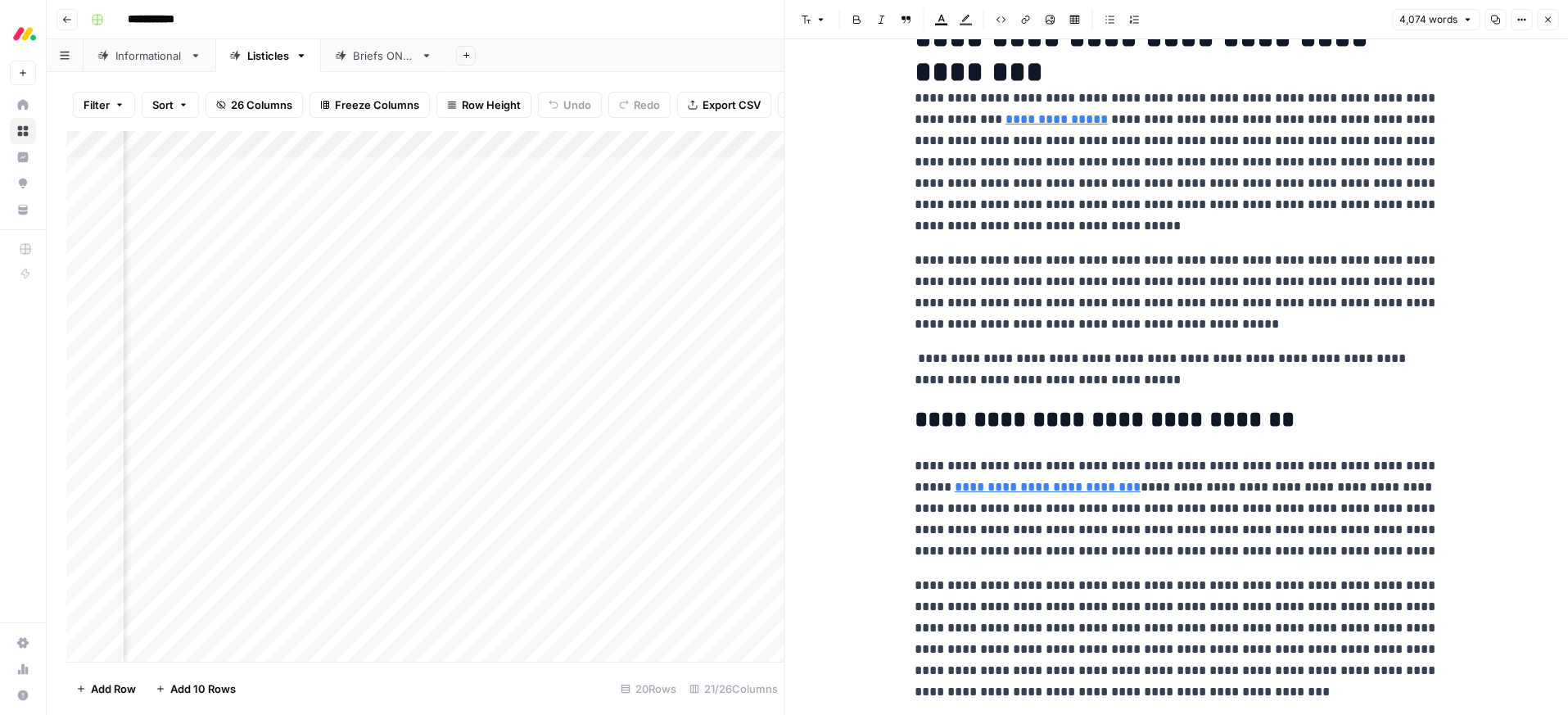
scroll to position [101, 0]
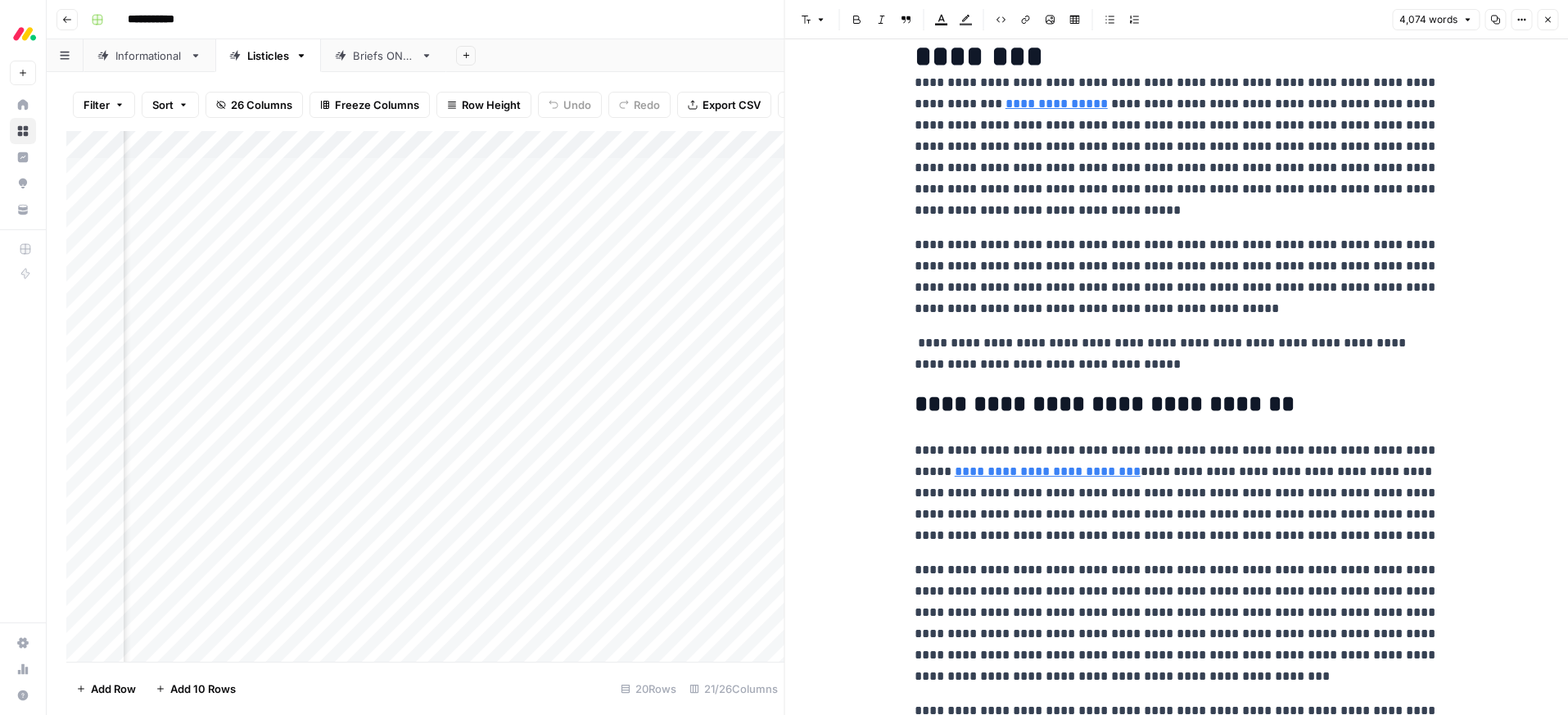
click at [1092, 284] on p "**********" at bounding box center [1177, 276] width 524 height 85
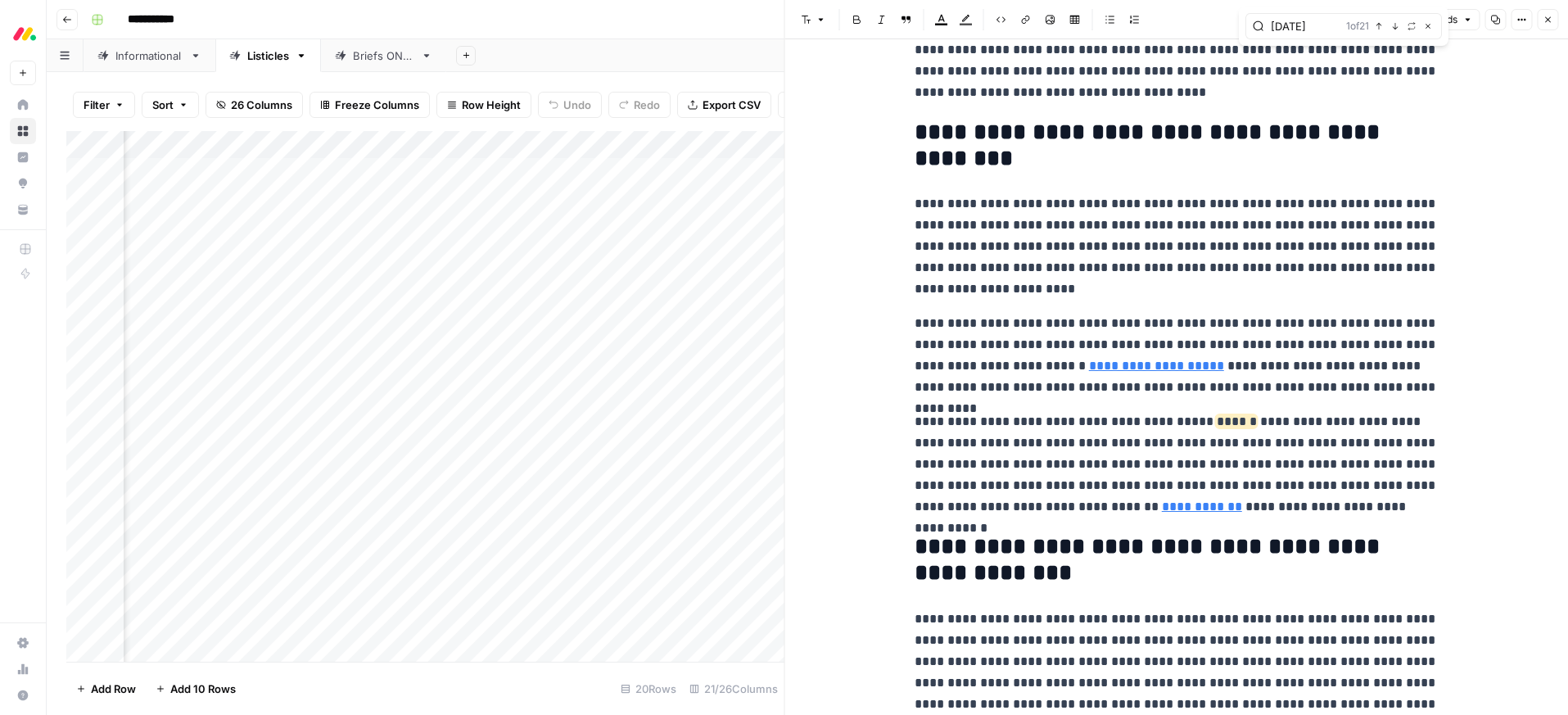
scroll to position [836, 0]
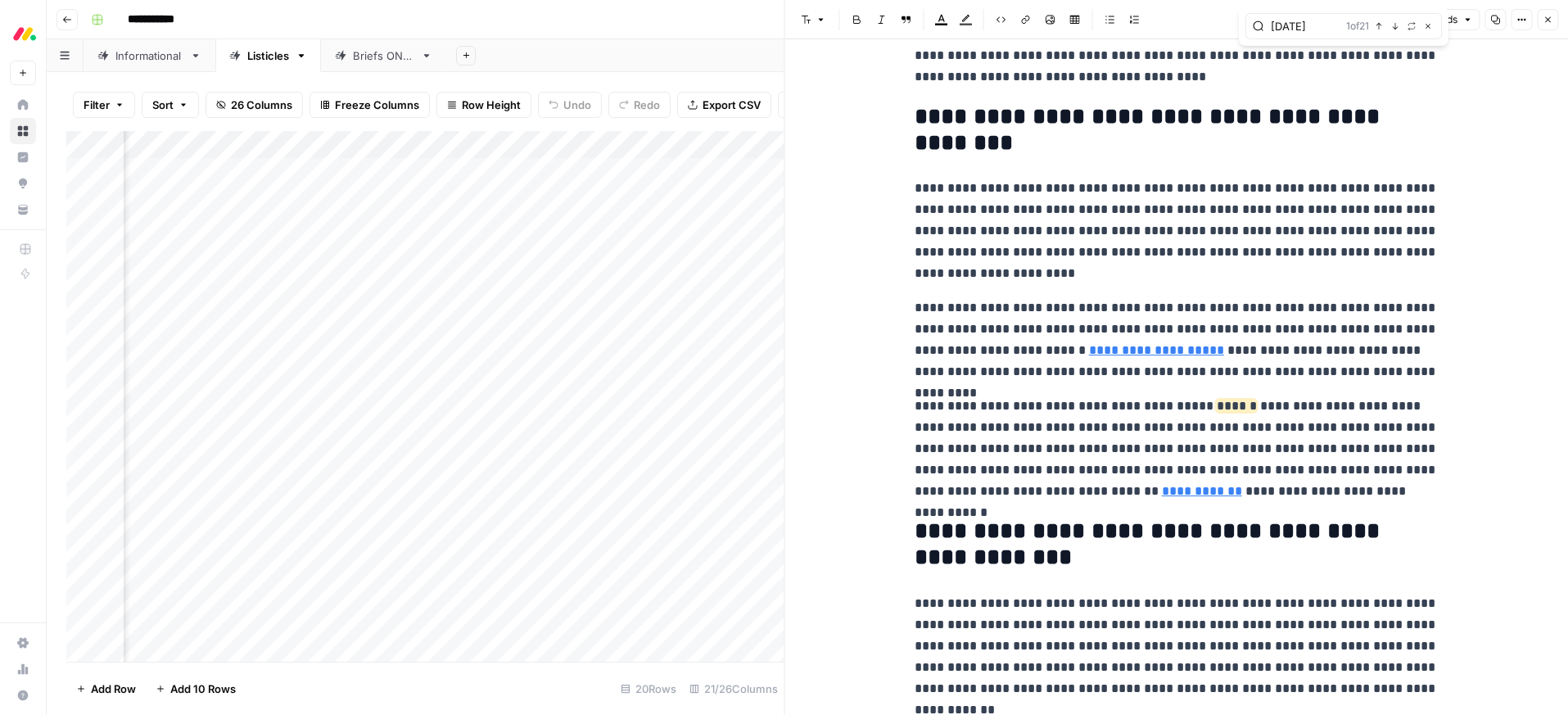
type input "[DATE]"
click at [1092, 350] on link "**********" at bounding box center [1157, 349] width 135 height 12
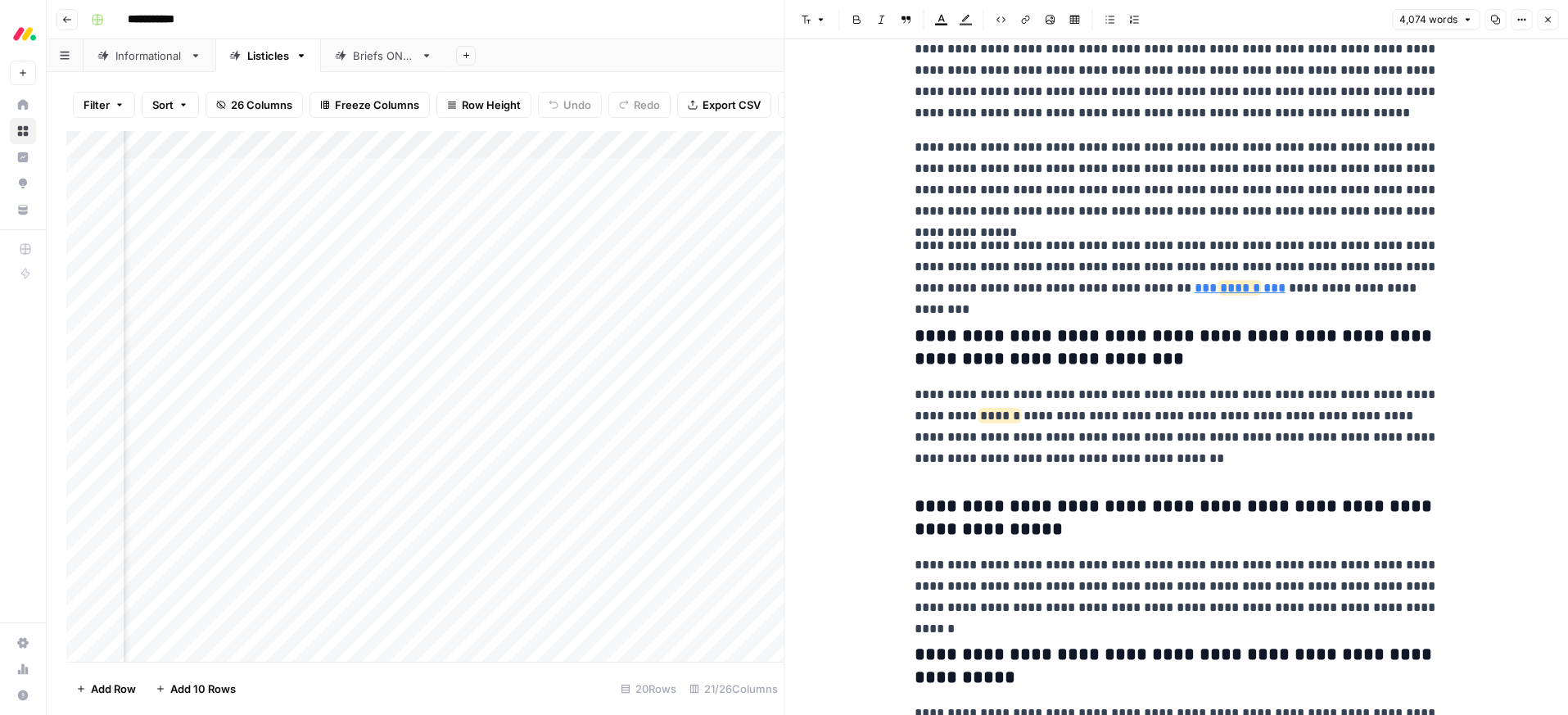
click at [1363, 288] on p "**********" at bounding box center [1177, 267] width 524 height 64
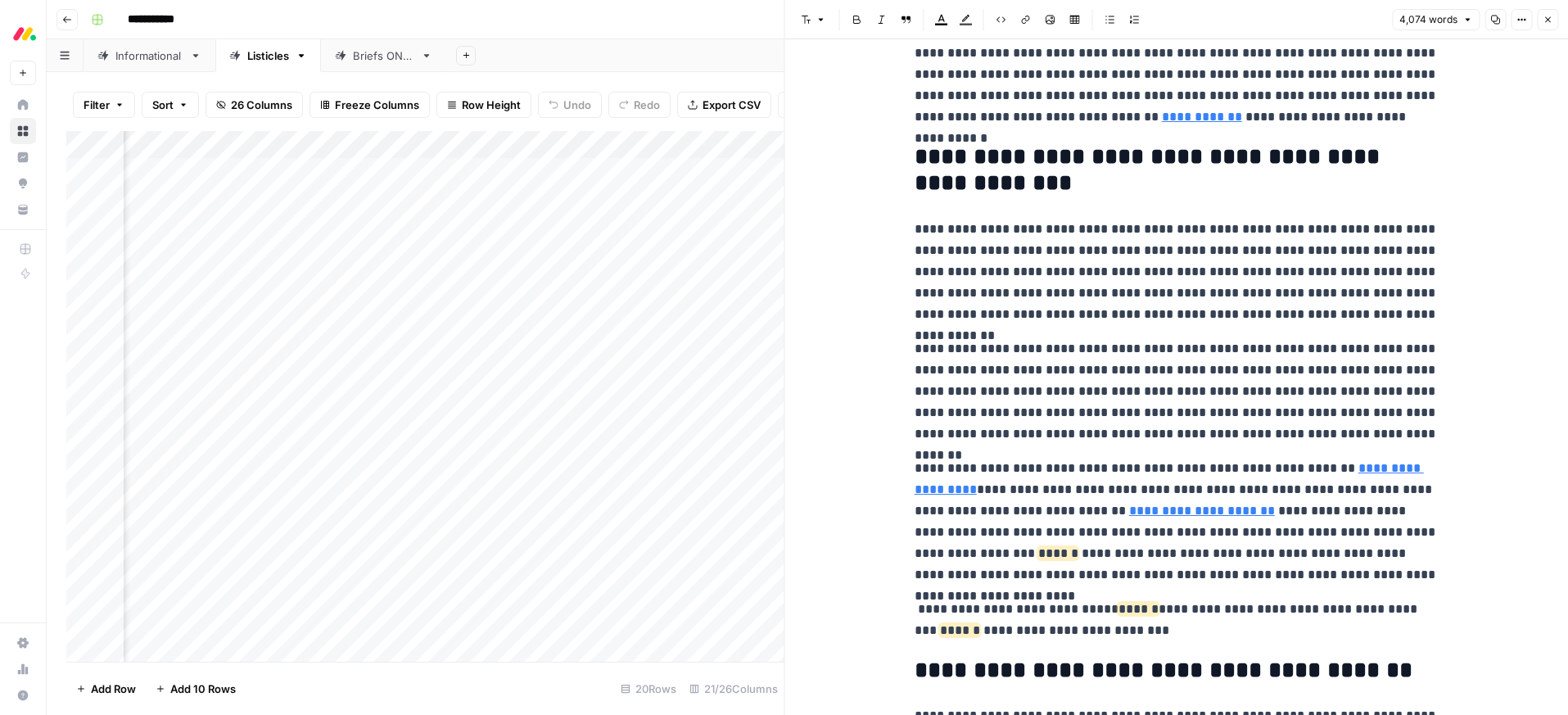
type input "[URL][DATE][DOMAIN_NAME]"
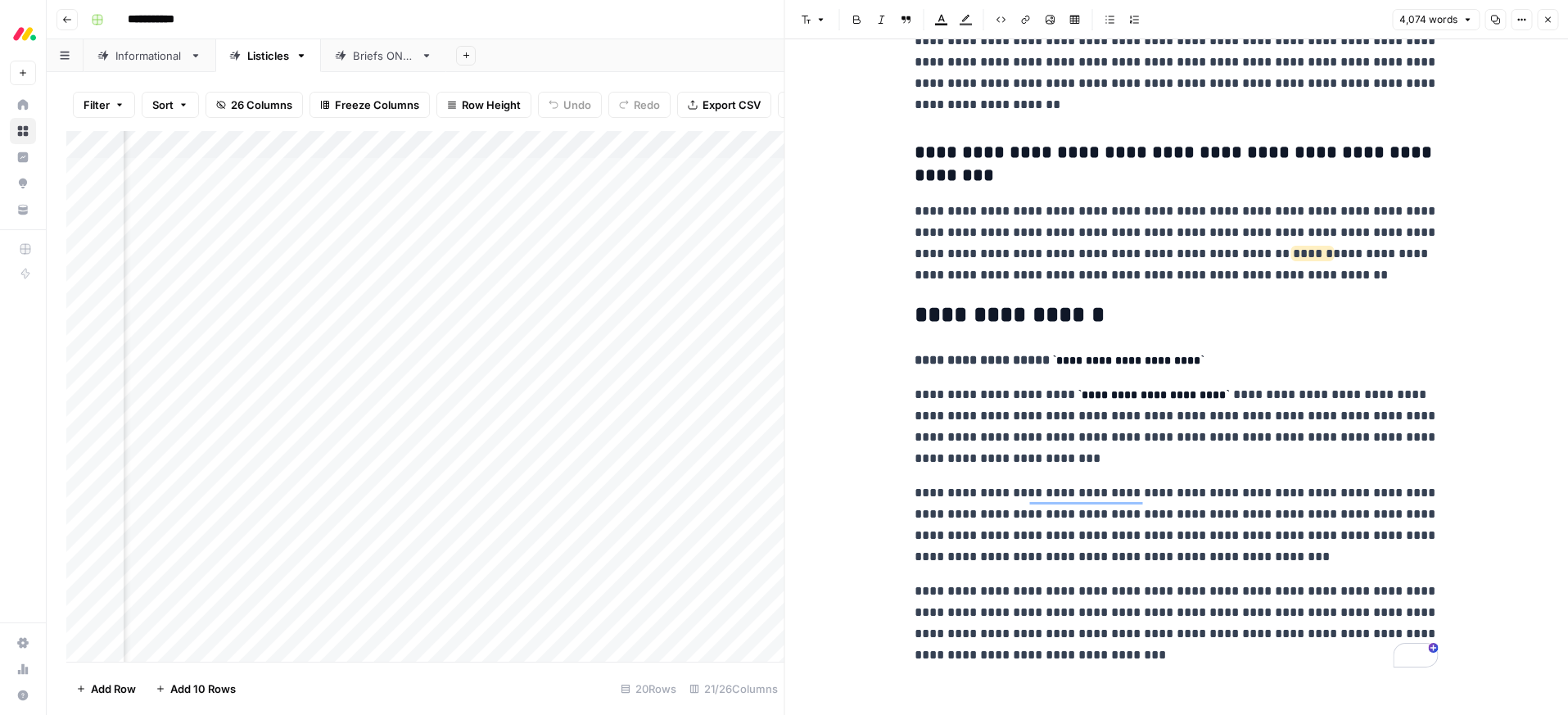
click at [966, 315] on h2 "**********" at bounding box center [1177, 315] width 524 height 26
copy h2 "****"
type input "Slug"
click at [1548, 18] on icon "button" at bounding box center [1547, 20] width 6 height 6
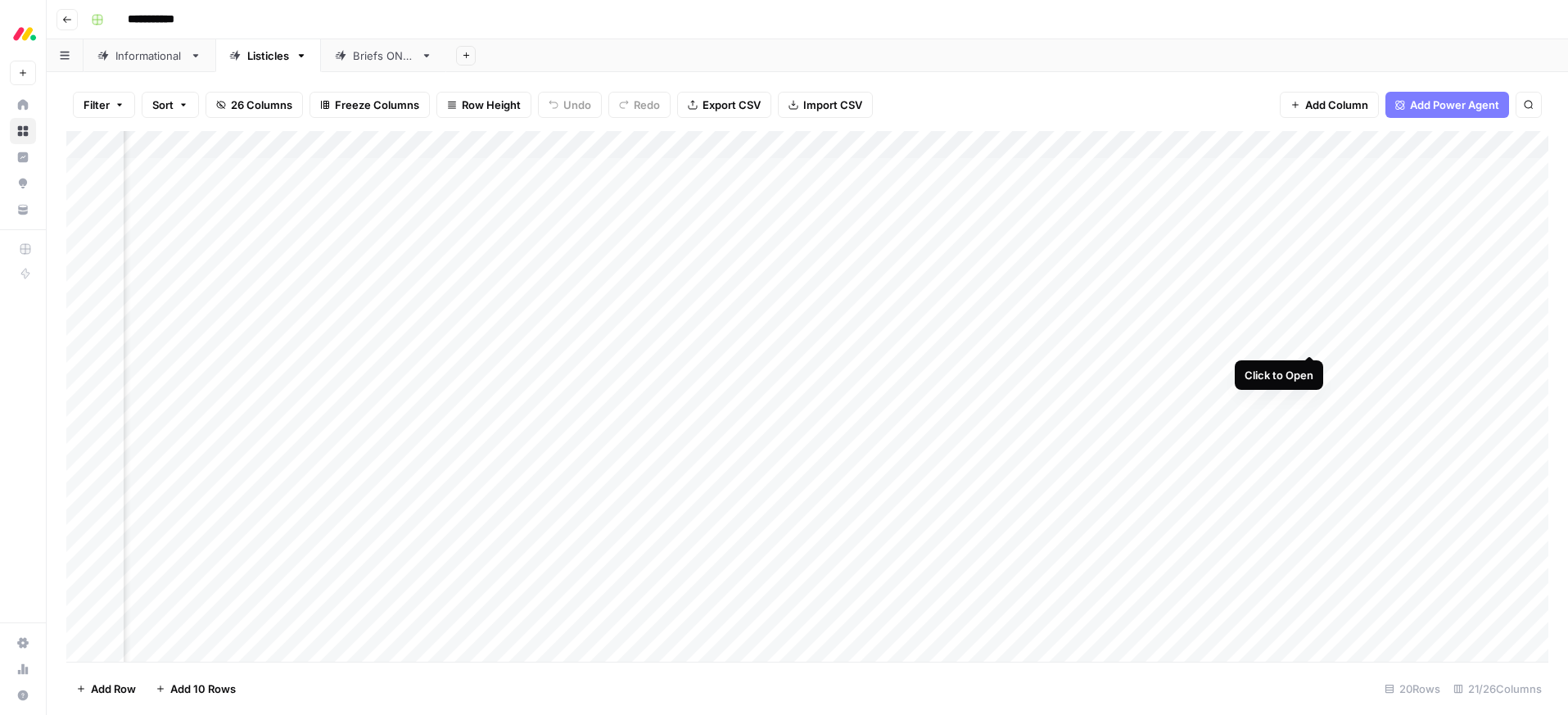
click at [1307, 336] on div "Add Column" at bounding box center [807, 396] width 1482 height 530
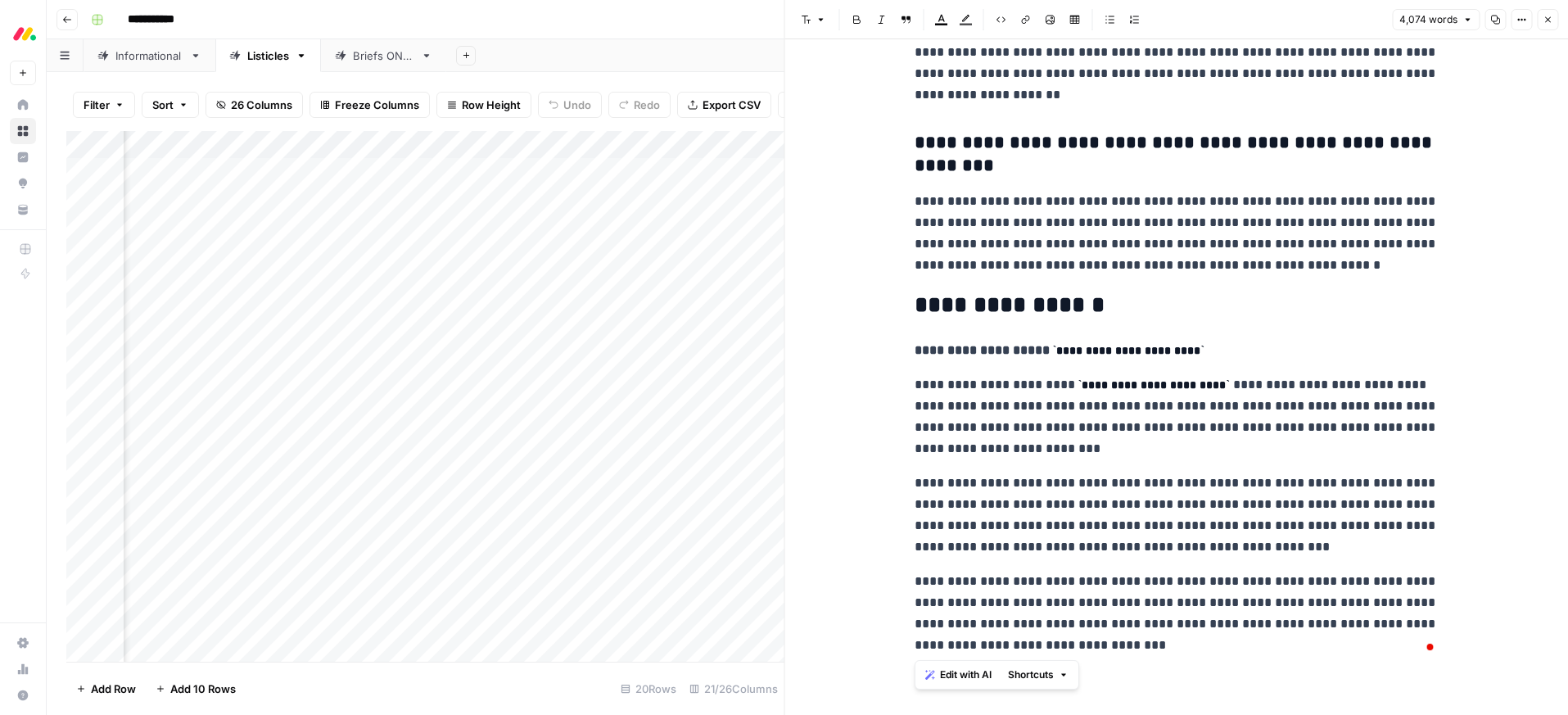
drag, startPoint x: 1004, startPoint y: 644, endPoint x: 916, endPoint y: 322, distance: 333.8
click at [943, 21] on icon "button" at bounding box center [942, 20] width 13 height 13
click at [997, 54] on div "Red" at bounding box center [997, 54] width 13 height 13
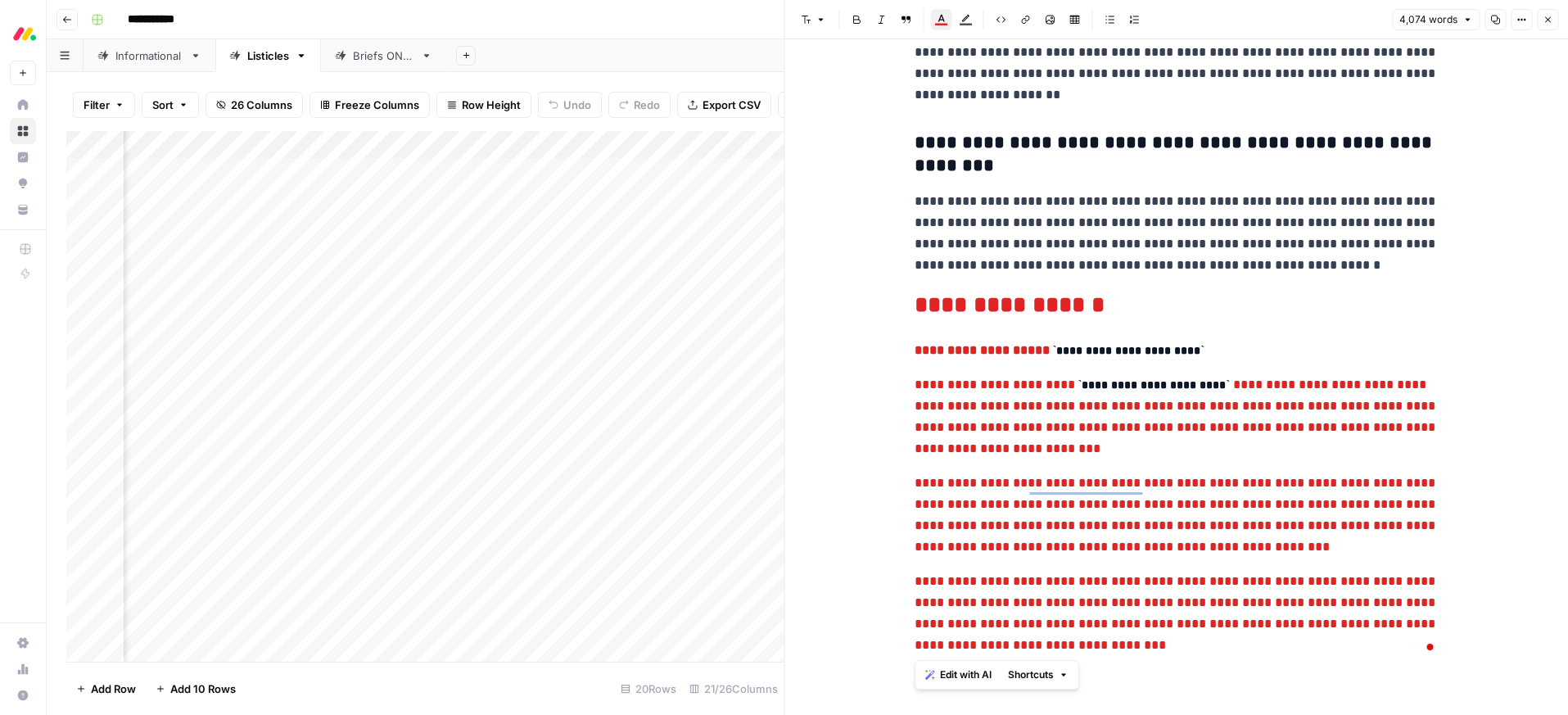
click at [1145, 245] on p "**********" at bounding box center [1177, 233] width 524 height 85
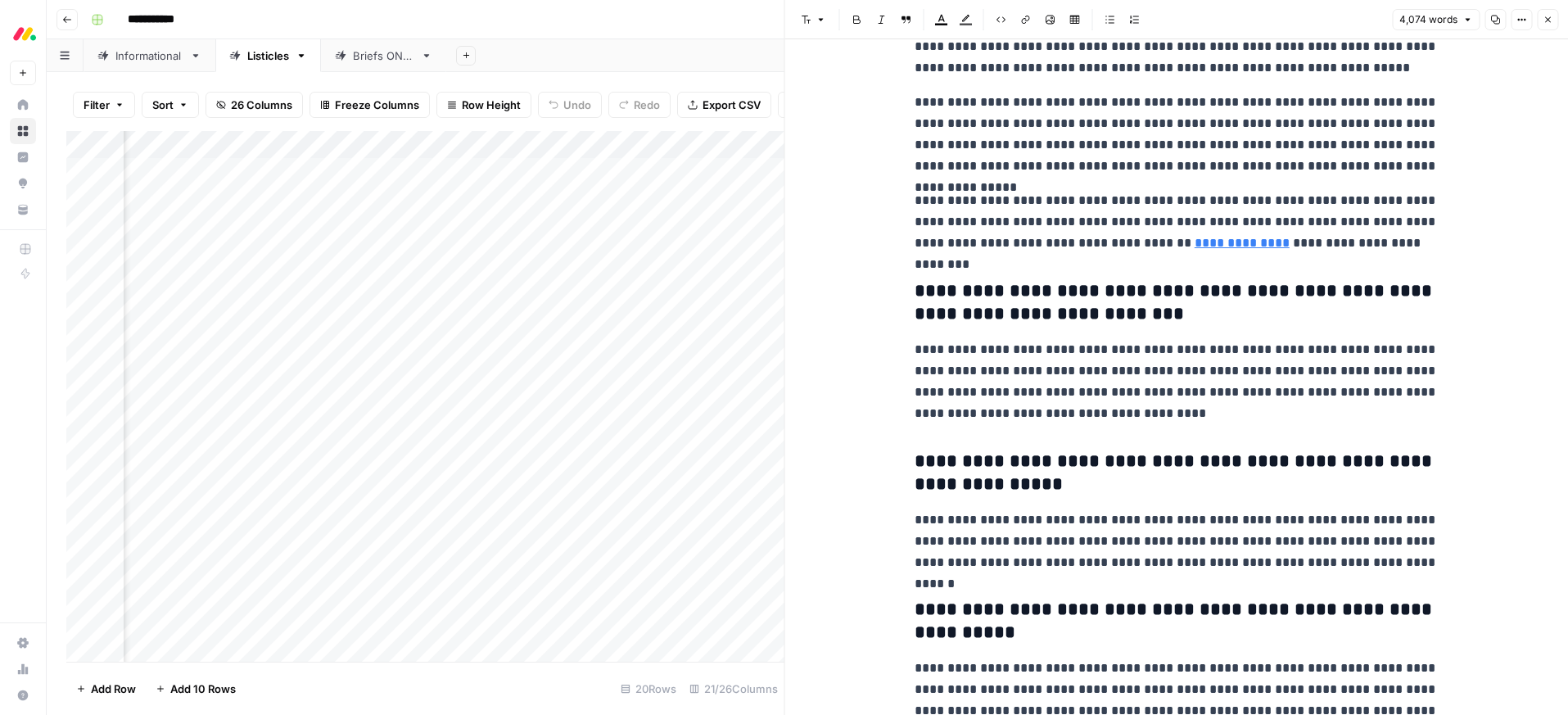
click at [1362, 244] on p "**********" at bounding box center [1177, 222] width 524 height 64
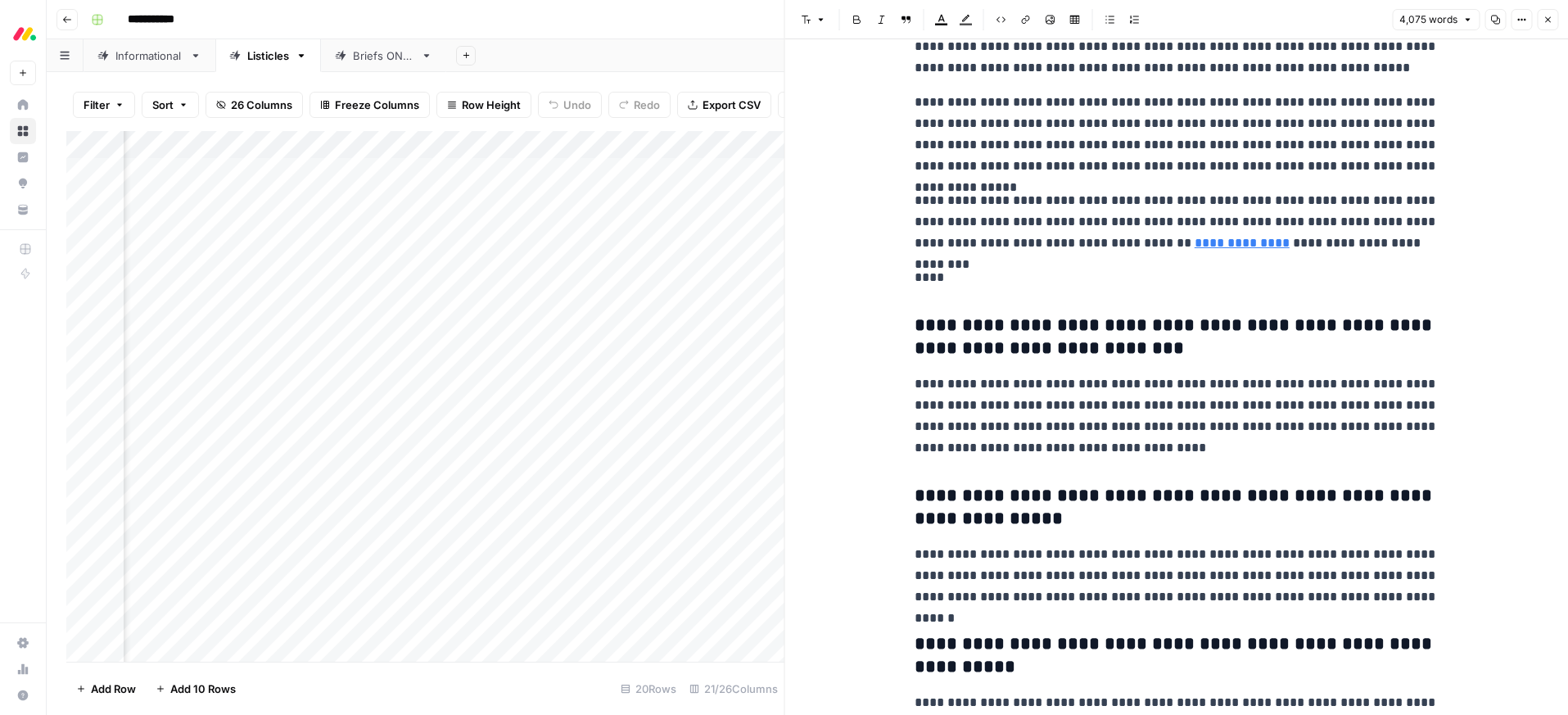
click at [947, 274] on p "****" at bounding box center [1177, 278] width 524 height 21
click at [807, 21] on icon "button" at bounding box center [807, 20] width 10 height 10
drag, startPoint x: 853, startPoint y: 107, endPoint x: 884, endPoint y: 166, distance: 66.6
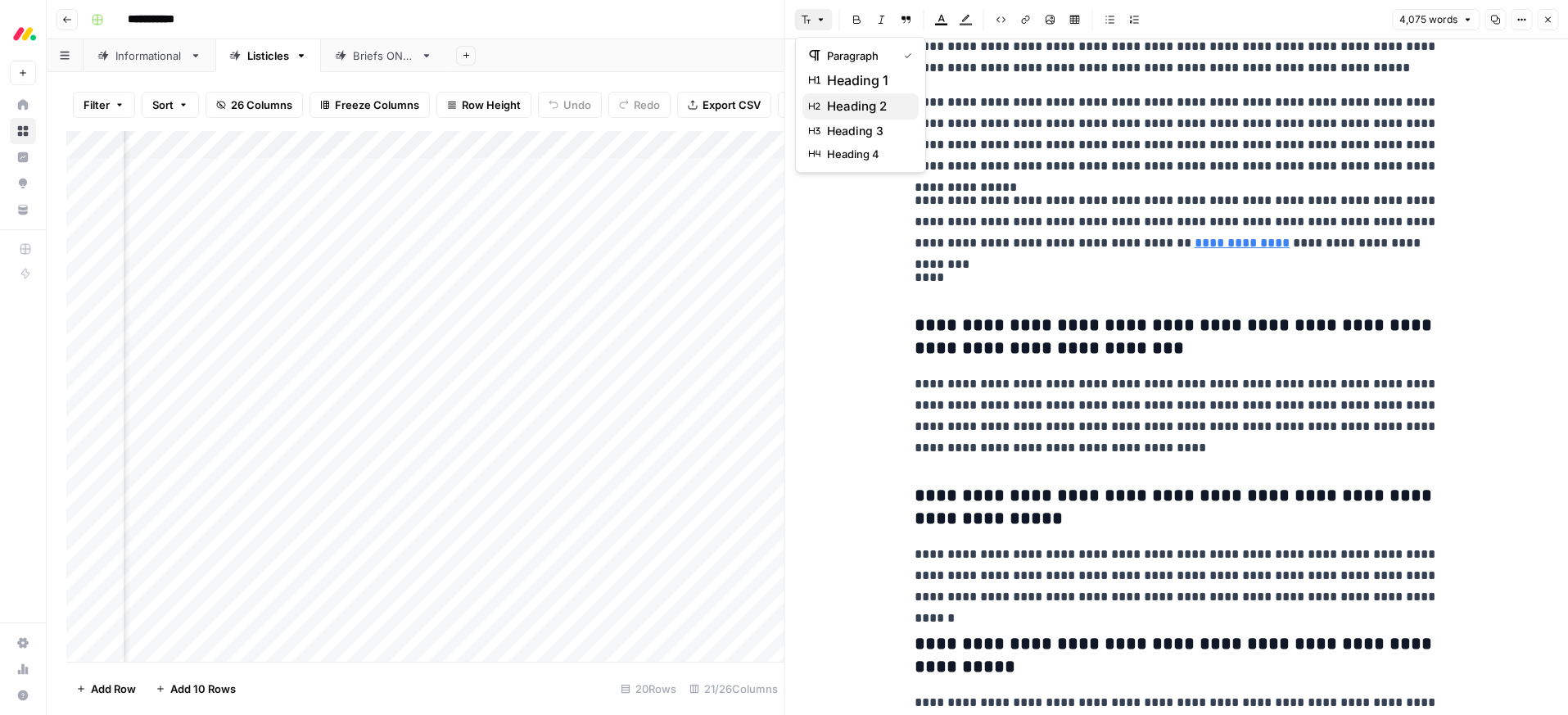
click at [854, 107] on span "heading 2" at bounding box center [866, 106] width 78 height 20
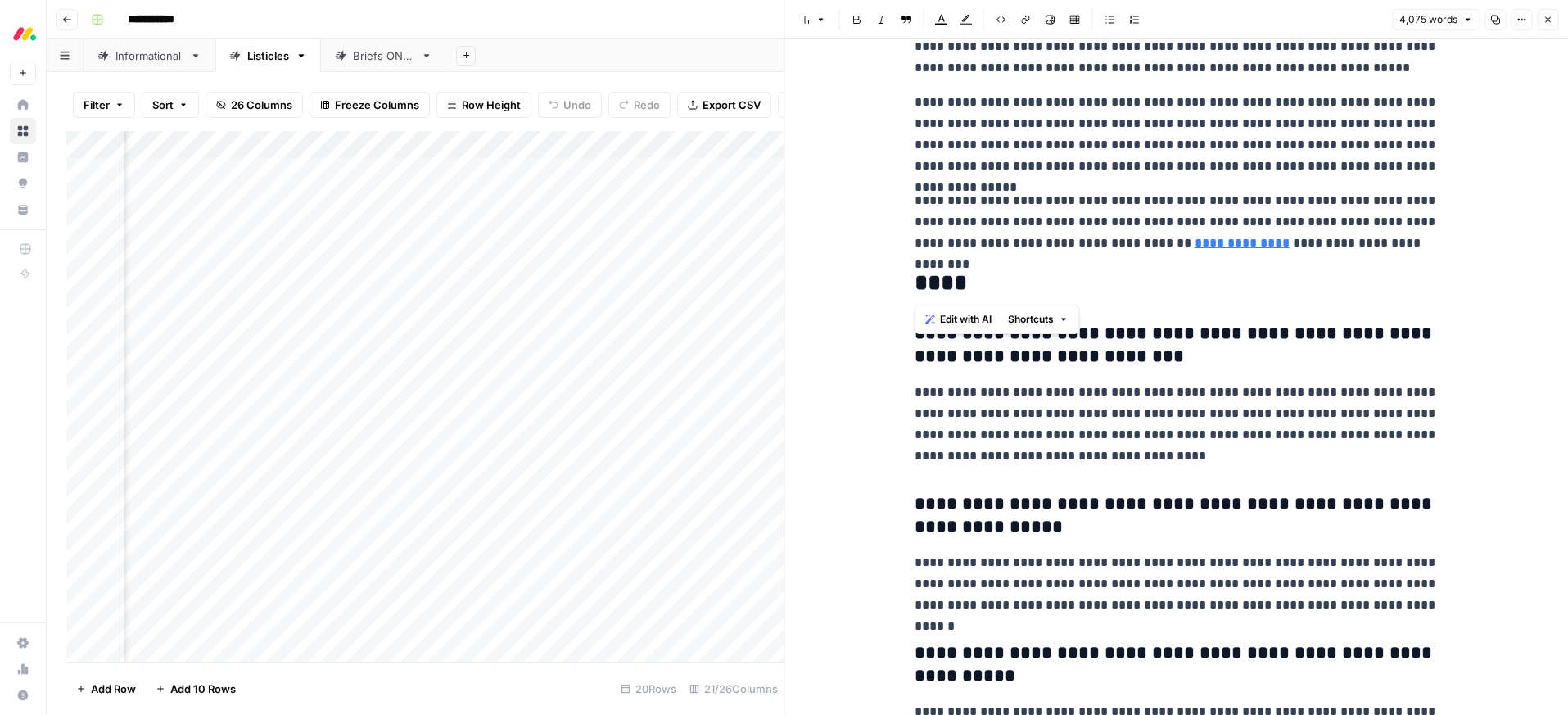
click at [1172, 340] on h3 "**********" at bounding box center [1177, 346] width 524 height 46
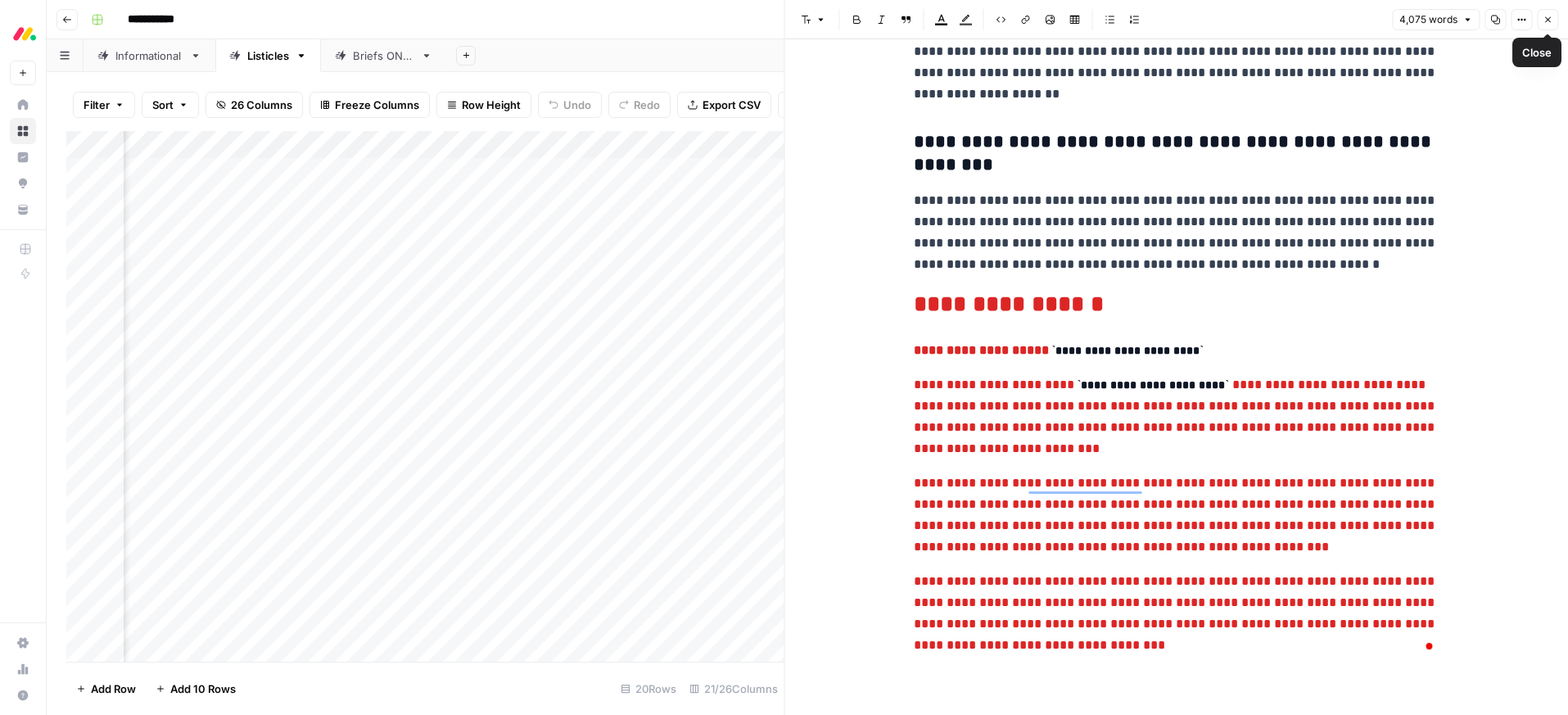
click at [1547, 18] on icon "button" at bounding box center [1547, 20] width 10 height 10
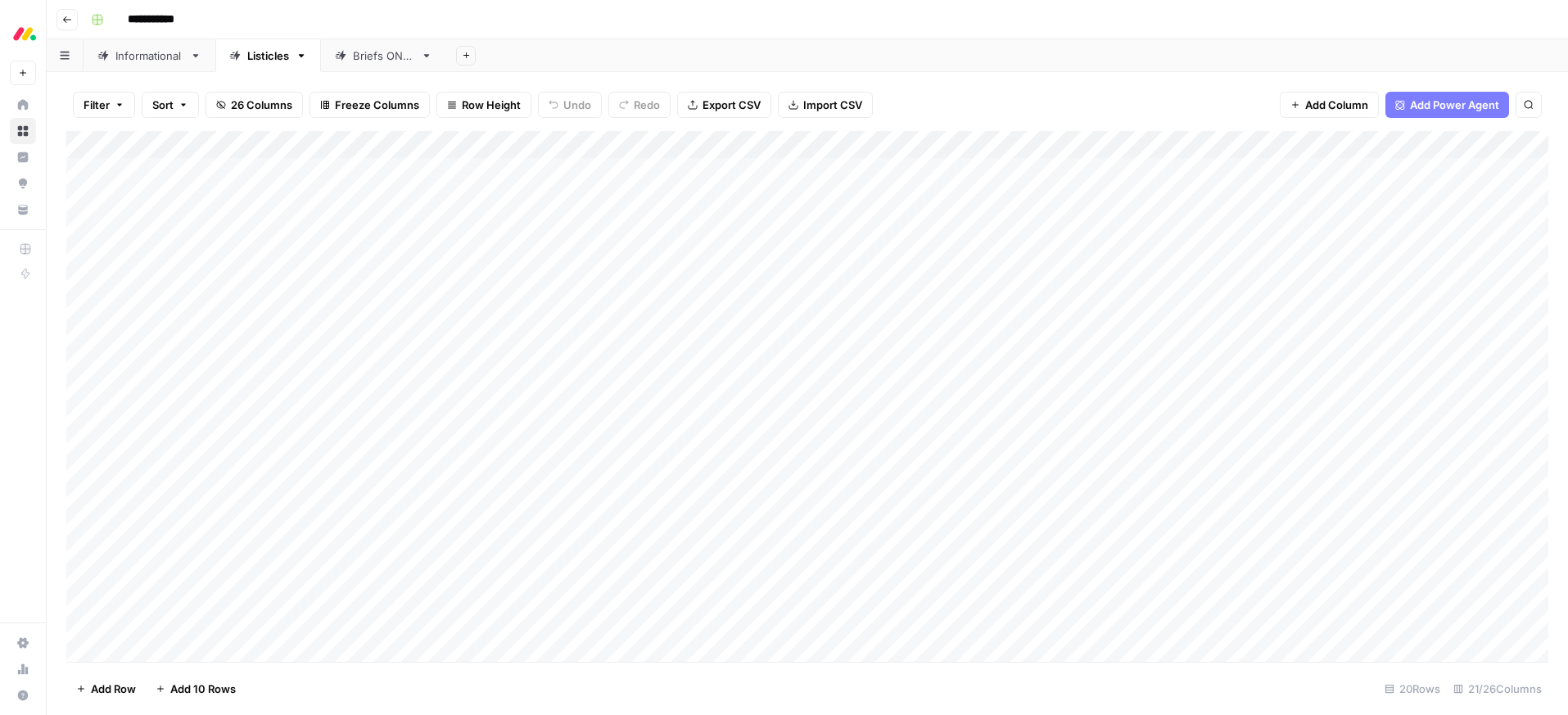
click at [318, 336] on div "Add Column" at bounding box center [807, 396] width 1482 height 530
click at [316, 336] on div "Add Column" at bounding box center [807, 396] width 1482 height 530
click at [324, 402] on button "Ready for edit" at bounding box center [338, 402] width 82 height 20
click at [686, 25] on div "**********" at bounding box center [817, 20] width 1467 height 26
click at [1059, 367] on div "Add Column" at bounding box center [807, 396] width 1482 height 530
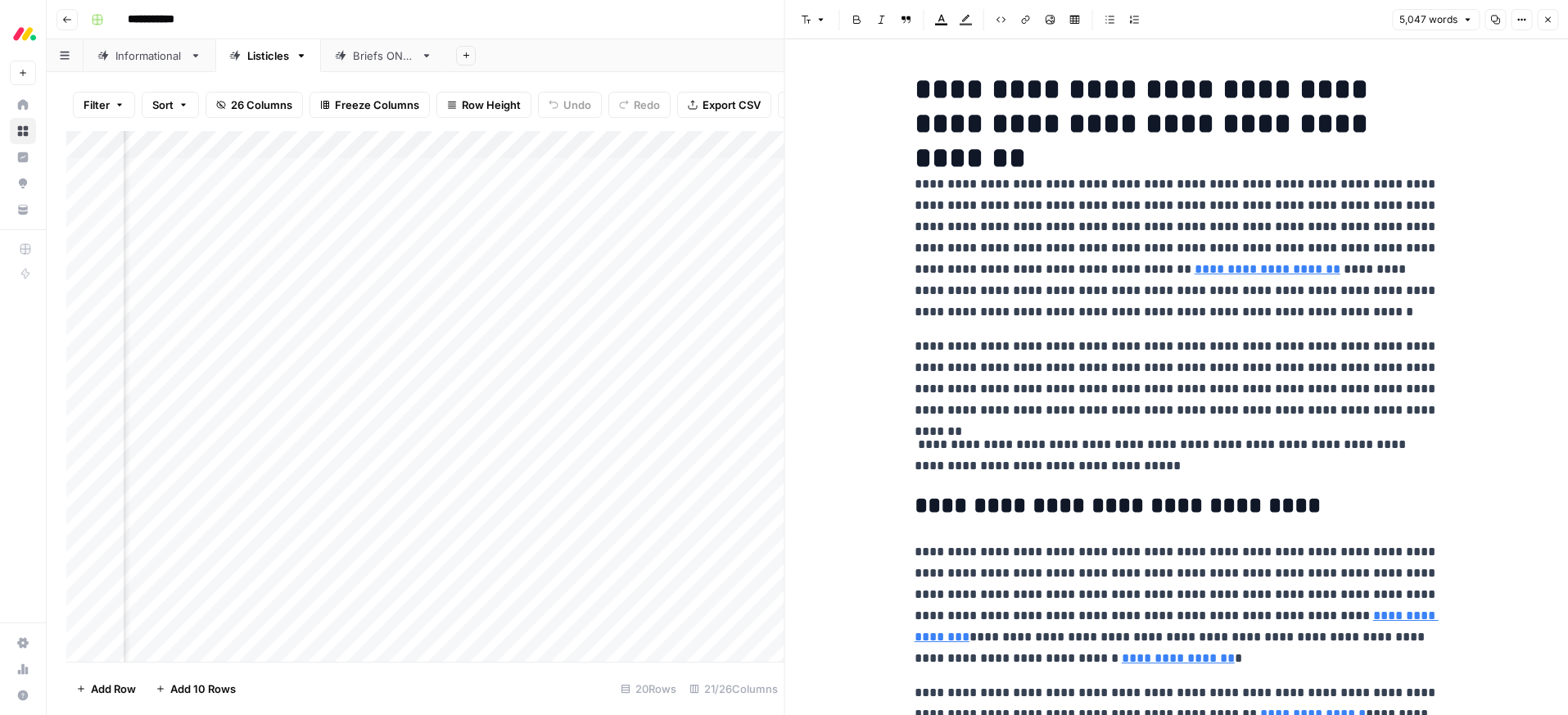
click at [1132, 303] on p "**********" at bounding box center [1177, 248] width 524 height 149
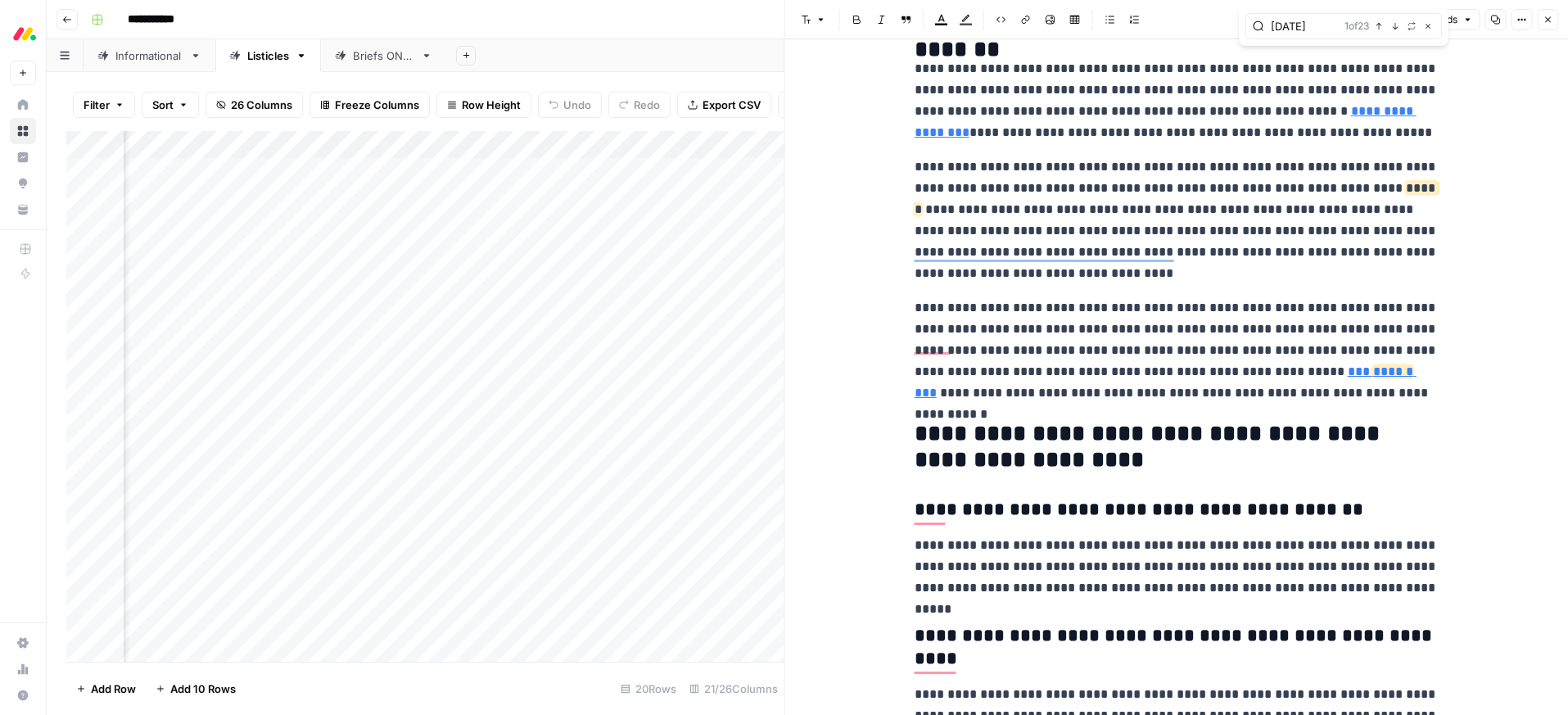
type input "[DATE]"
click at [1555, 22] on button "Close" at bounding box center [1547, 20] width 21 height 21
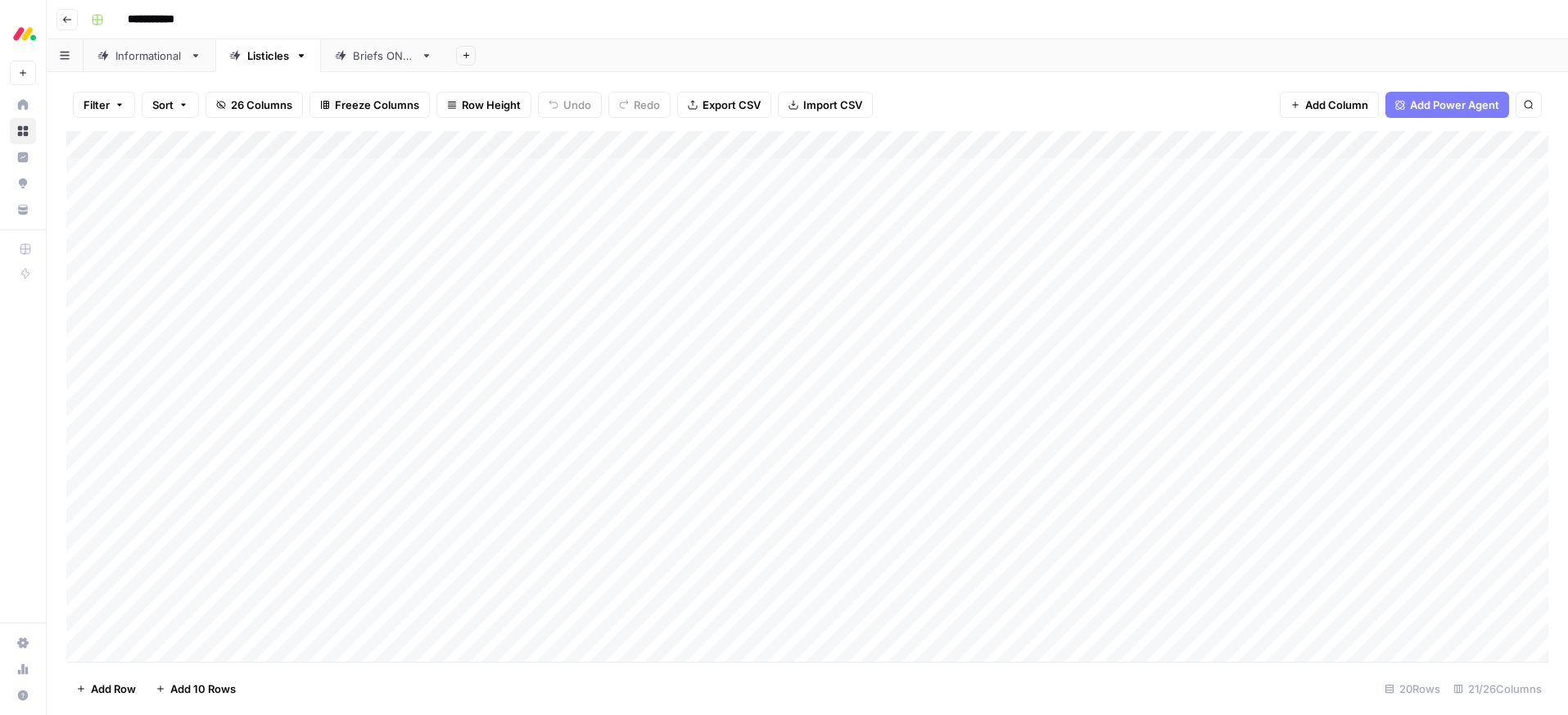
click at [318, 367] on div "Add Column" at bounding box center [807, 396] width 1482 height 530
click at [320, 367] on div "Add Column" at bounding box center [807, 396] width 1482 height 530
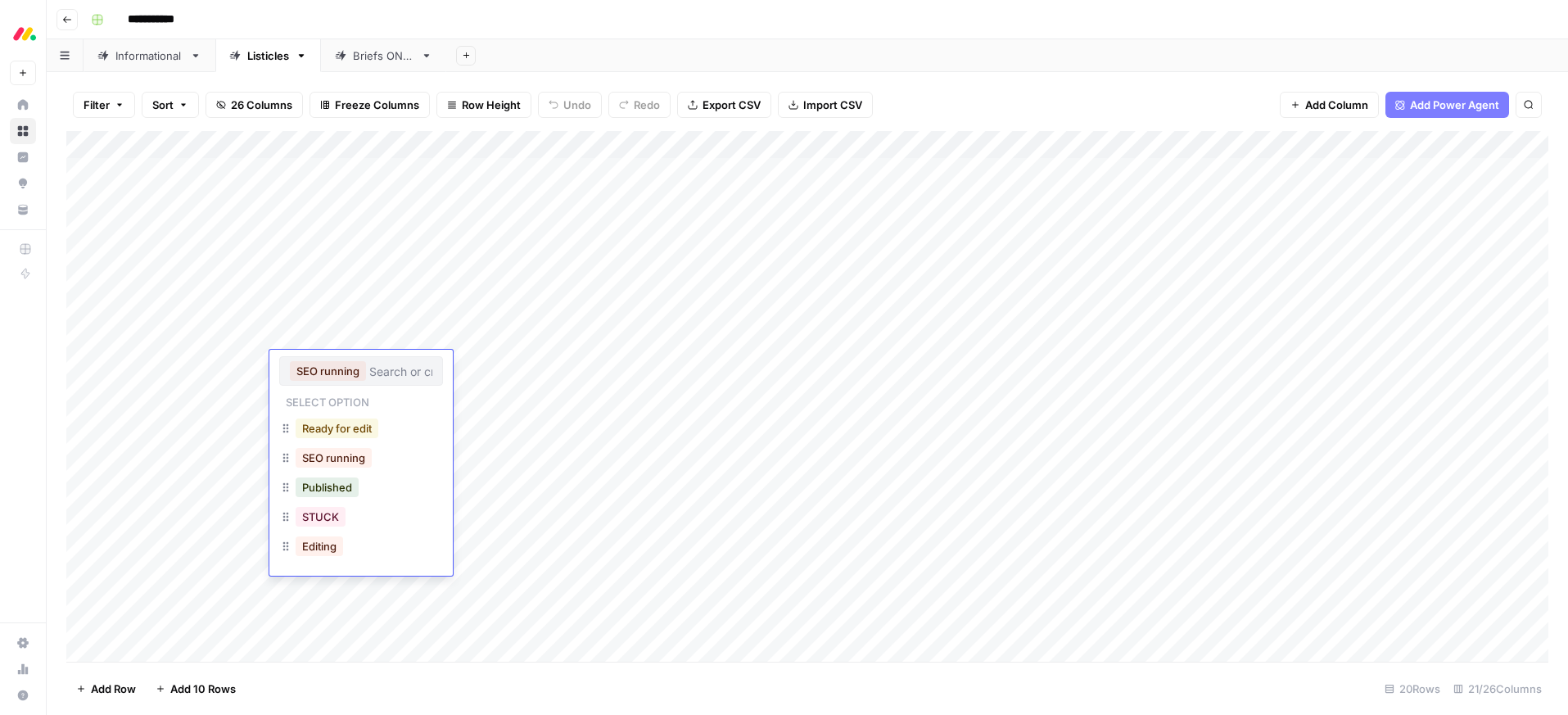
click at [325, 431] on button "Ready for edit" at bounding box center [337, 428] width 82 height 20
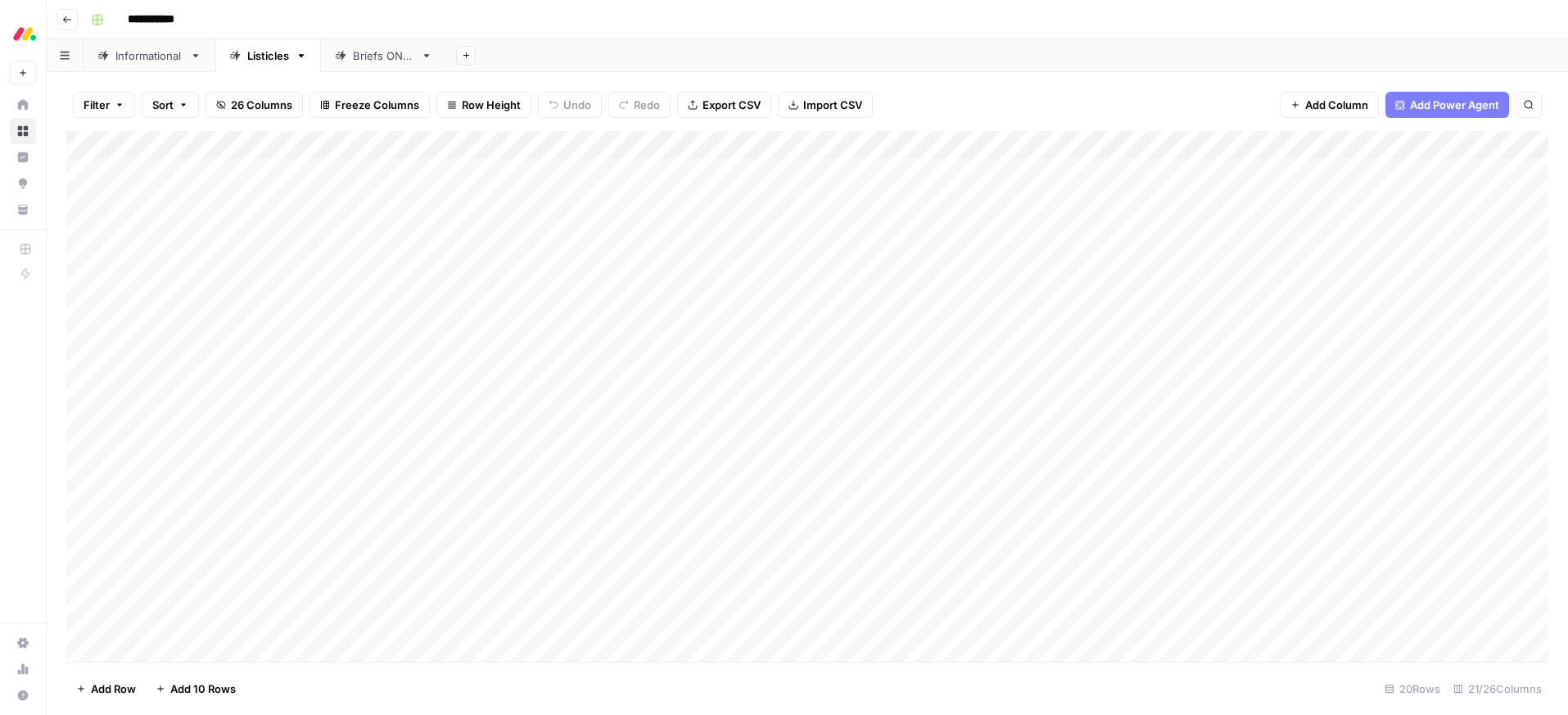
click at [1059, 16] on div "**********" at bounding box center [817, 20] width 1467 height 26
click at [917, 353] on div "Add Column" at bounding box center [807, 396] width 1482 height 530
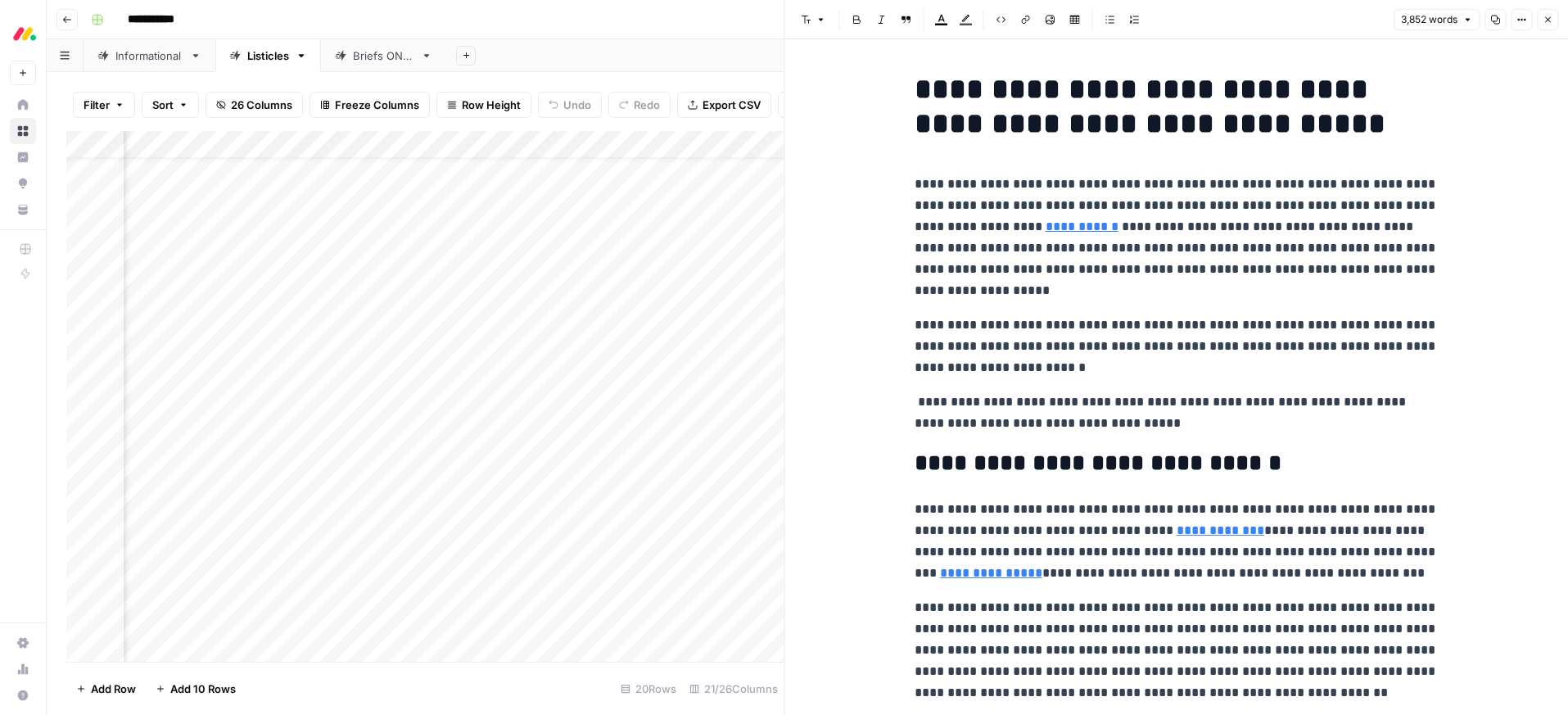
click at [1239, 346] on p "**********" at bounding box center [1177, 347] width 524 height 64
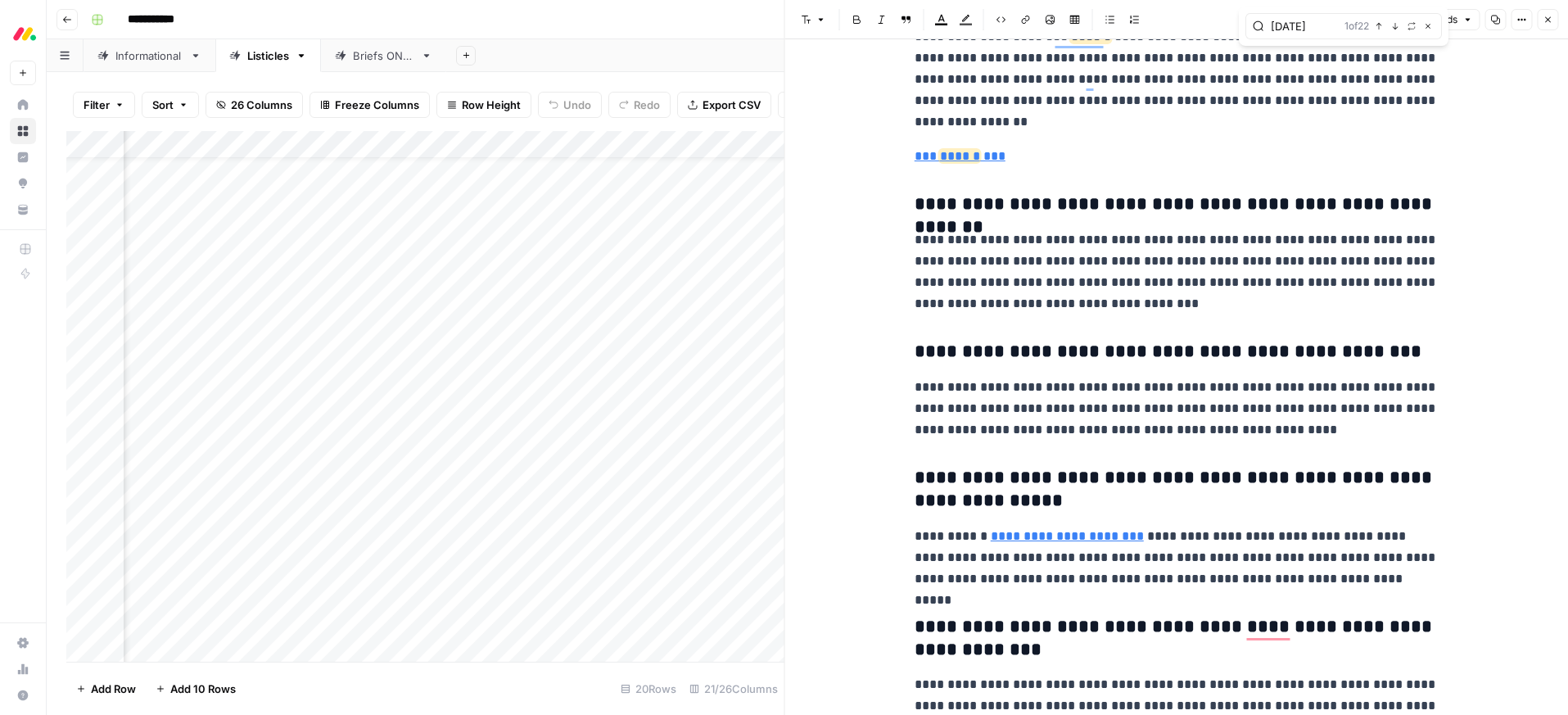
type input "[DATE]"
click at [1038, 160] on p "*** ****** ***" at bounding box center [1177, 157] width 524 height 21
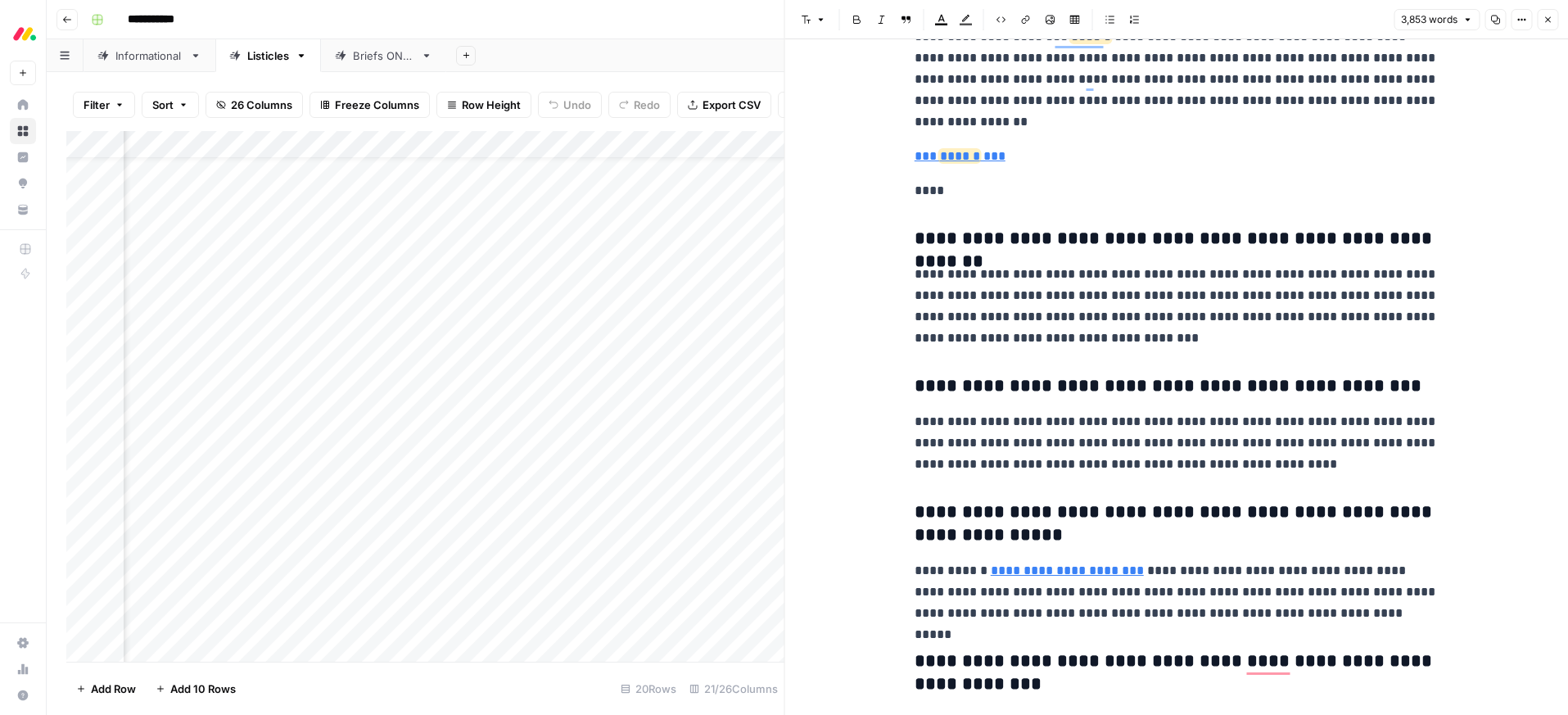
click at [925, 190] on p "****" at bounding box center [1177, 191] width 524 height 21
click at [802, 21] on icon "button" at bounding box center [807, 20] width 10 height 10
click at [850, 105] on span "heading 2" at bounding box center [866, 106] width 78 height 20
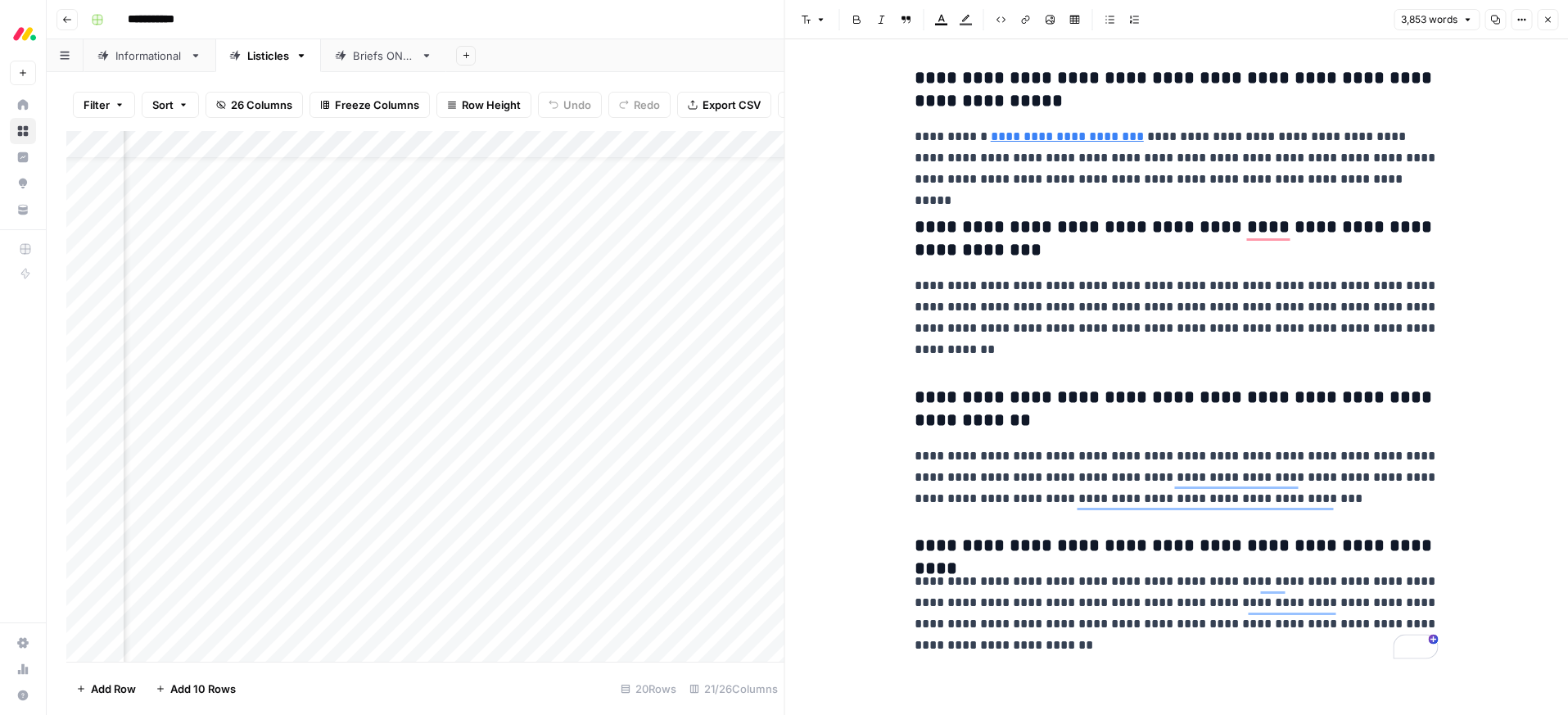
click at [1546, 24] on icon "button" at bounding box center [1547, 20] width 10 height 10
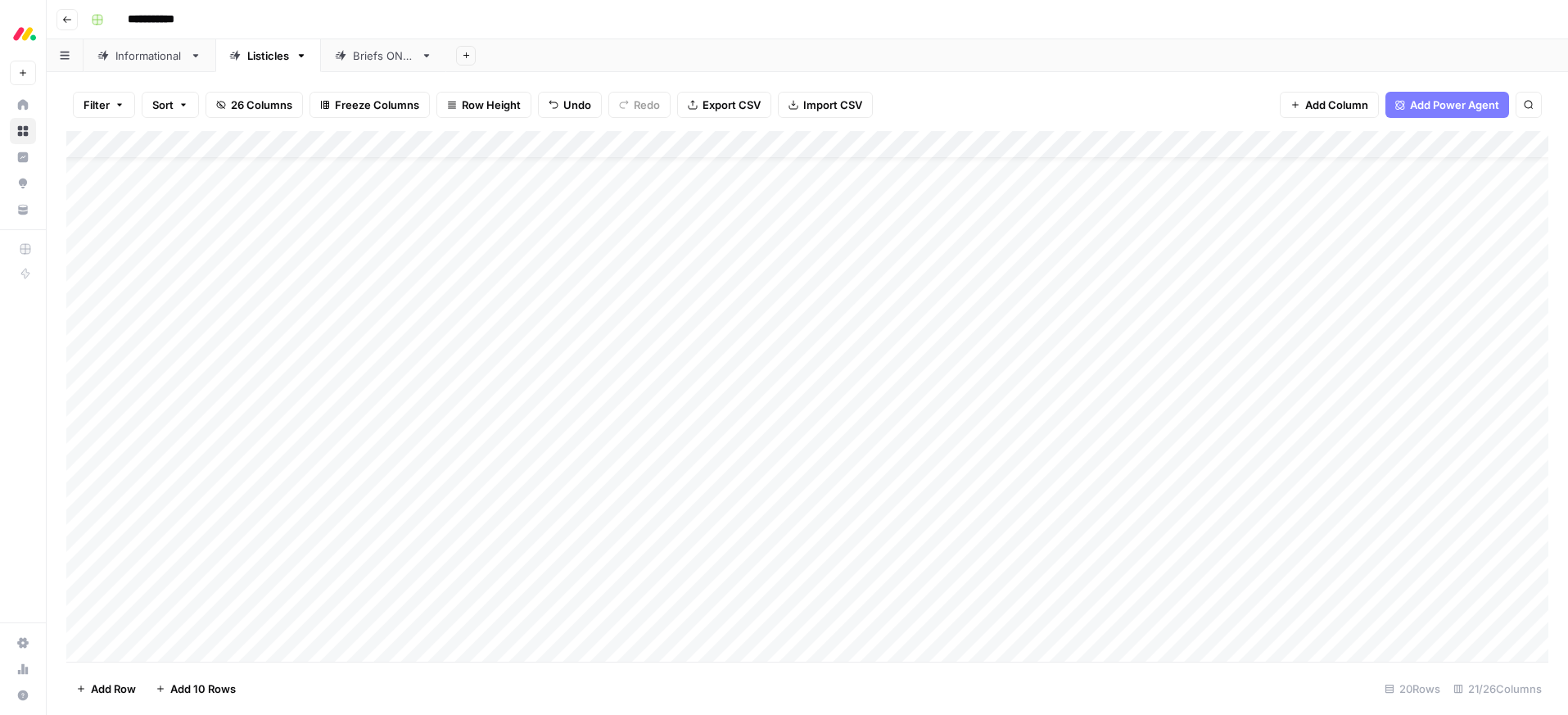
click at [317, 357] on div "Add Column" at bounding box center [807, 396] width 1482 height 530
click at [318, 357] on div "Add Column" at bounding box center [807, 396] width 1482 height 530
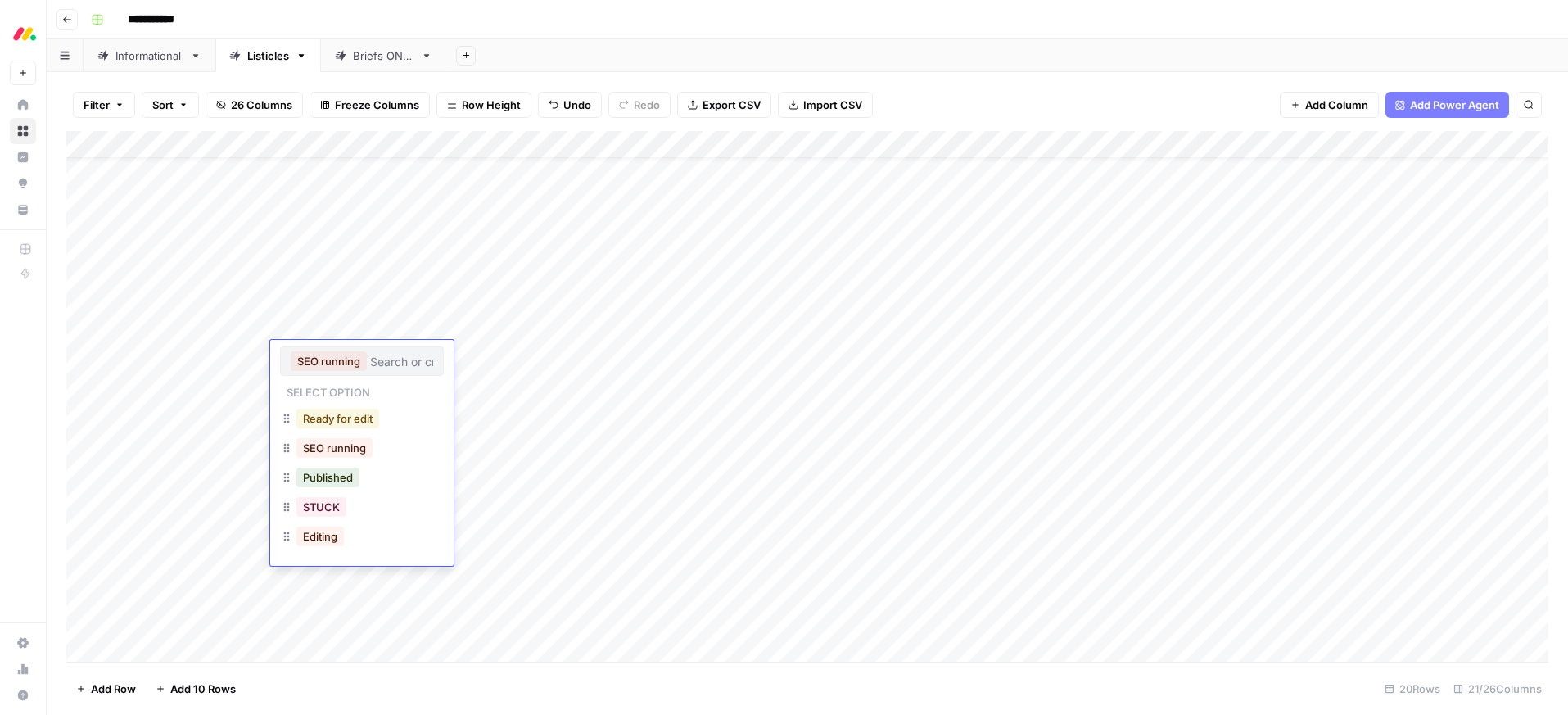
click at [331, 419] on button "Ready for edit" at bounding box center [338, 418] width 82 height 20
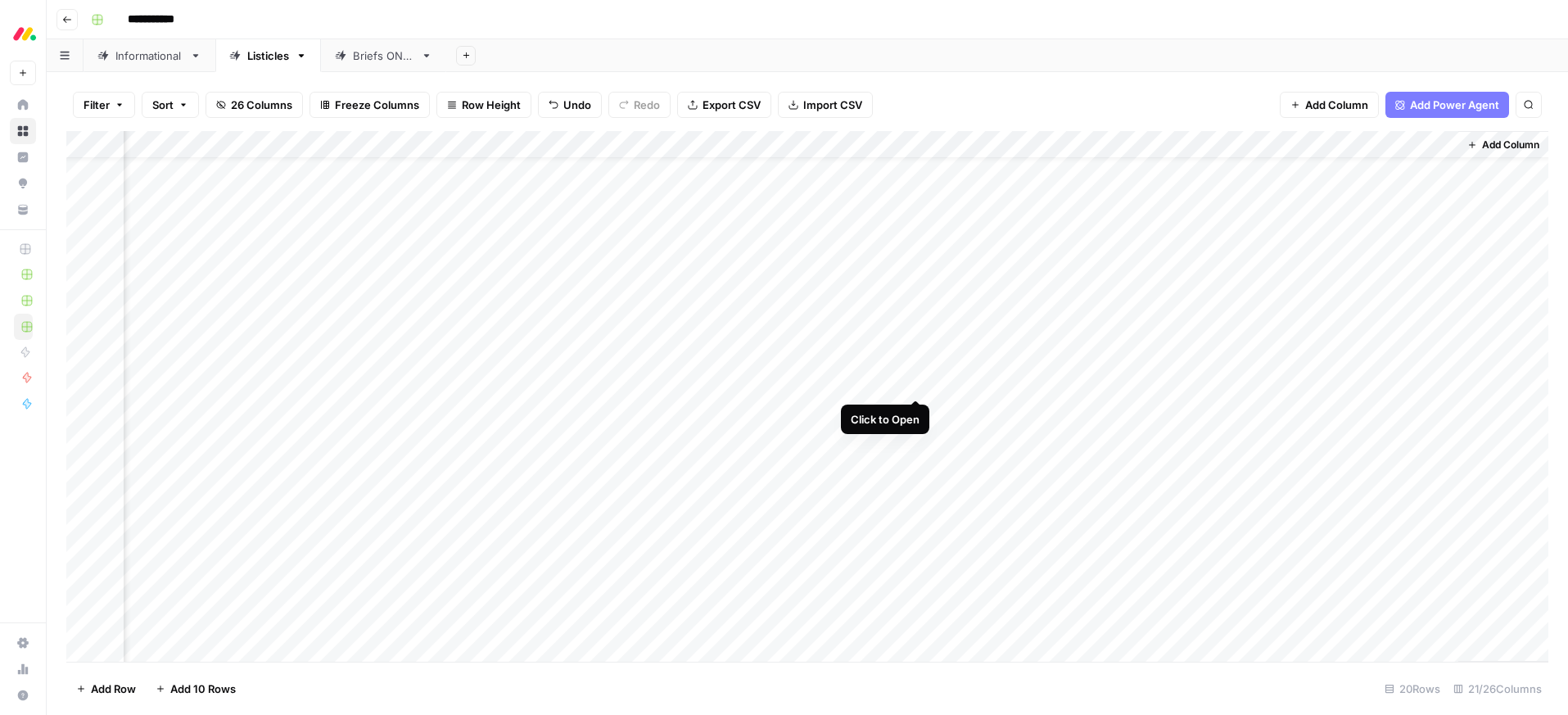
click at [915, 380] on div "Add Column" at bounding box center [807, 396] width 1482 height 530
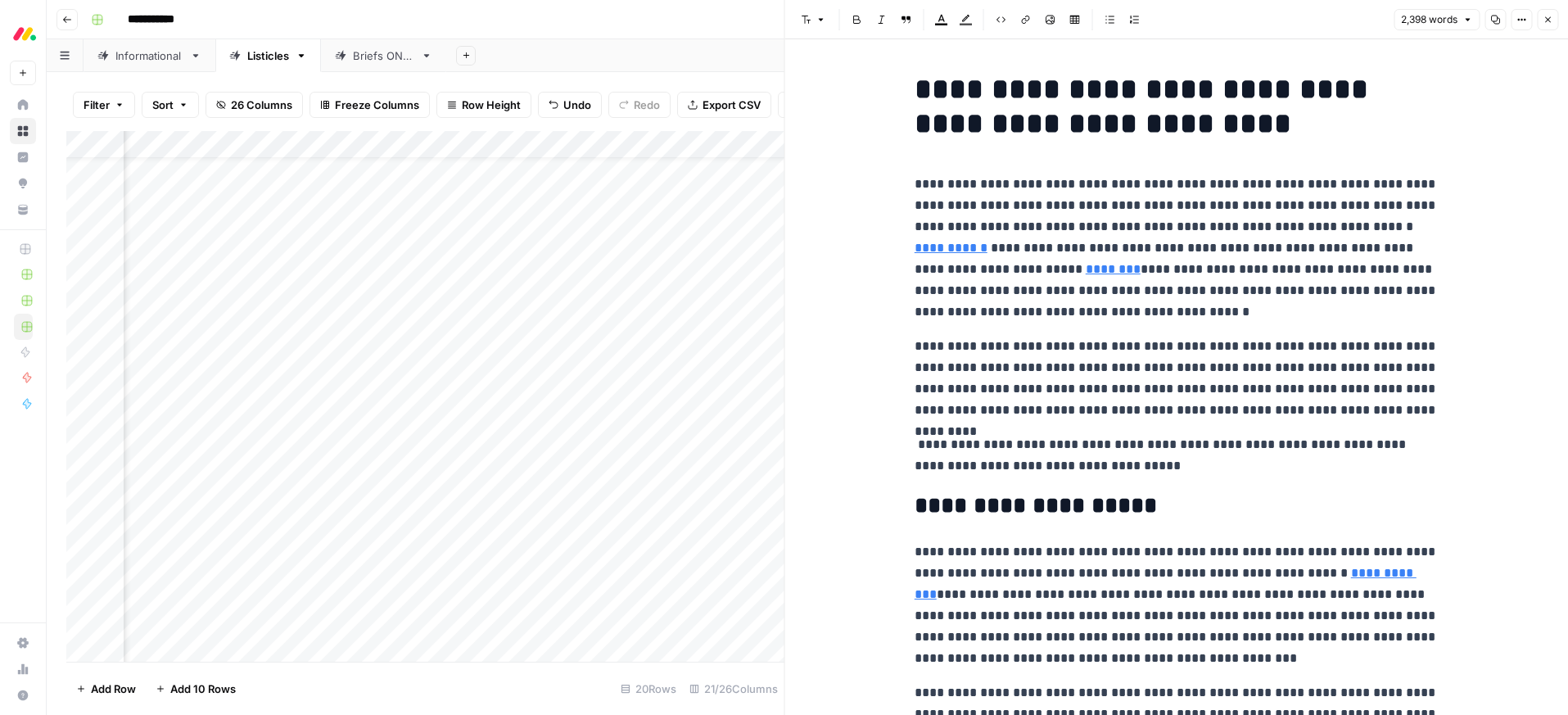
click at [1127, 267] on p "**********" at bounding box center [1177, 248] width 524 height 149
type input "[DATE]"
type input "[URL][DATE][DOMAIN_NAME]"
drag, startPoint x: 1542, startPoint y: 21, endPoint x: 1534, endPoint y: 25, distance: 8.9
click at [1542, 21] on icon "button" at bounding box center [1547, 20] width 10 height 10
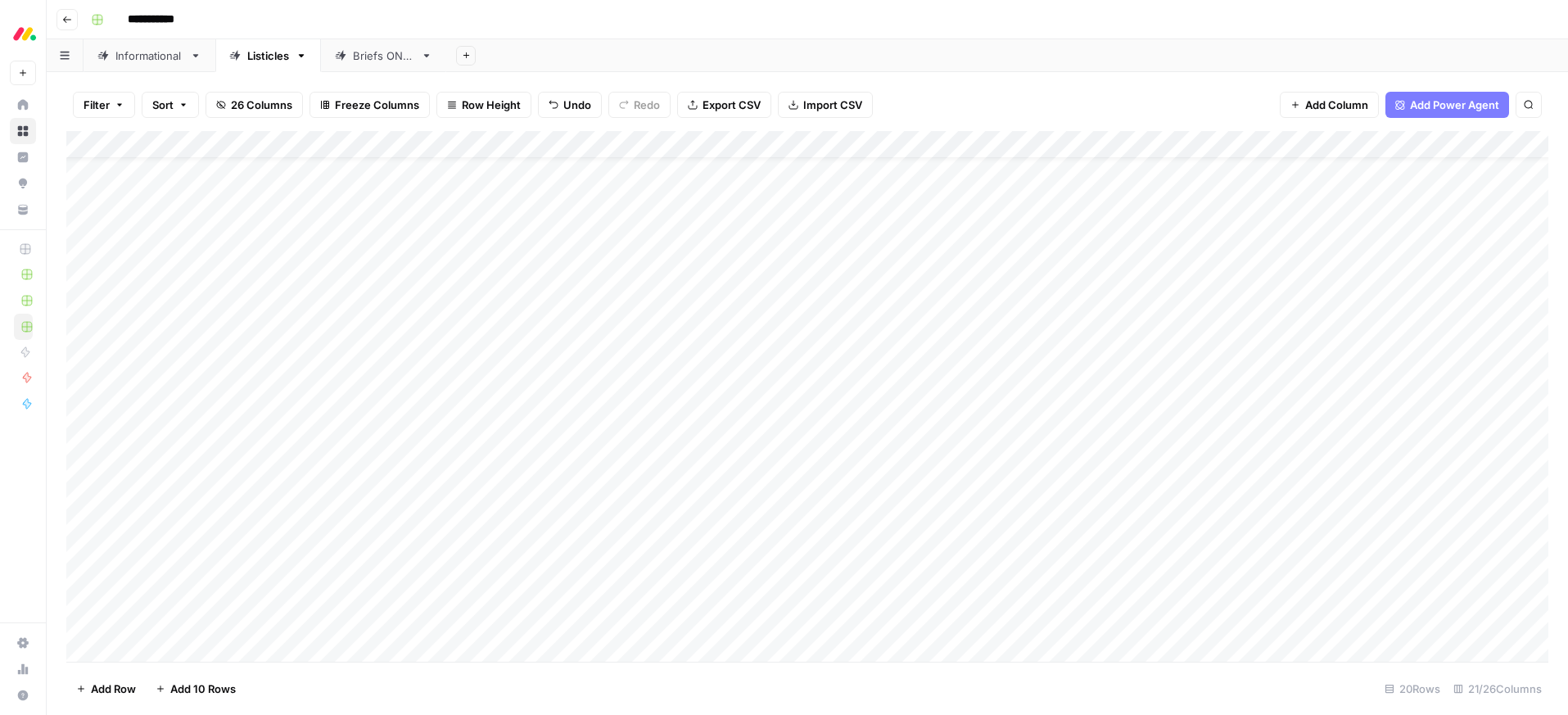
click at [334, 387] on div "Add Column" at bounding box center [807, 396] width 1482 height 530
click at [325, 384] on div "Add Column" at bounding box center [807, 396] width 1482 height 530
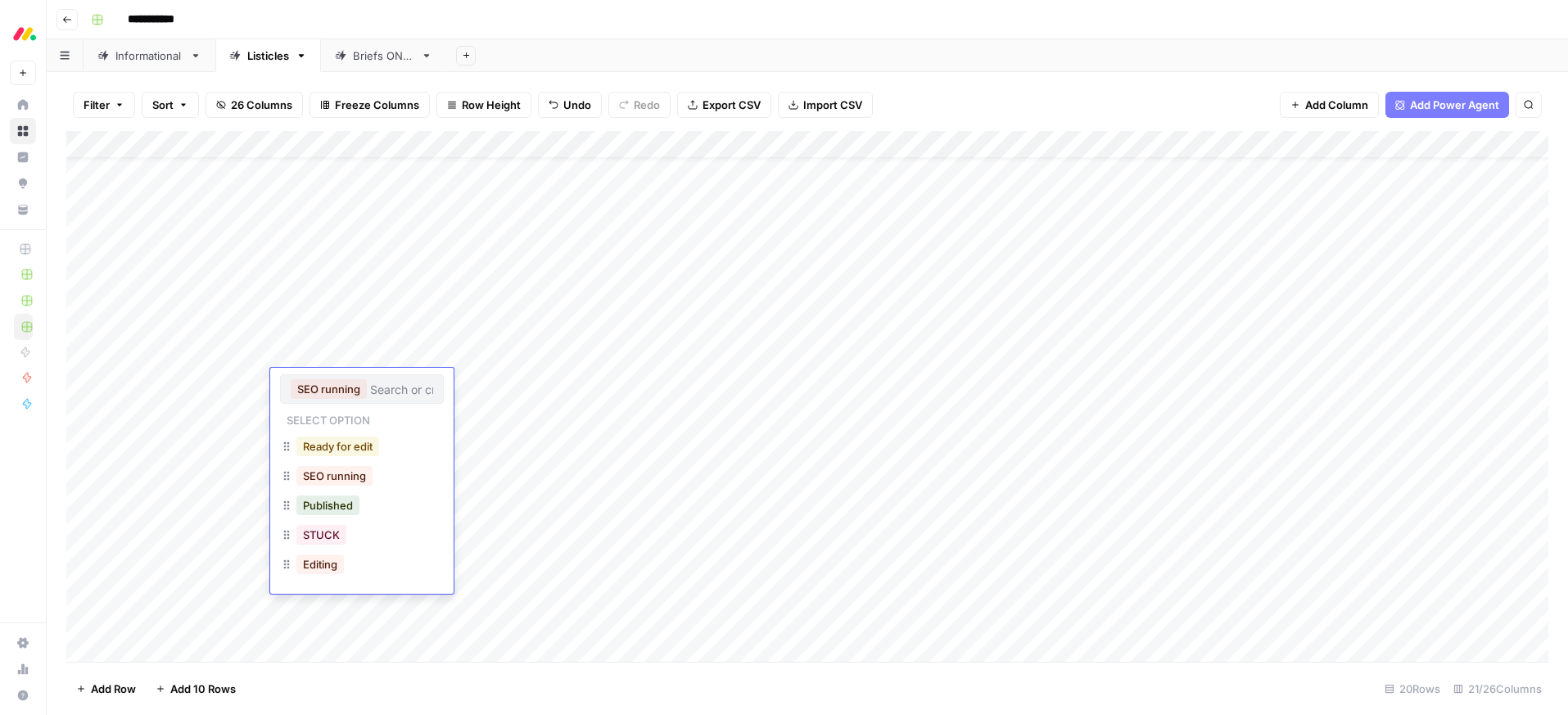
click at [323, 444] on button "Ready for edit" at bounding box center [338, 446] width 82 height 20
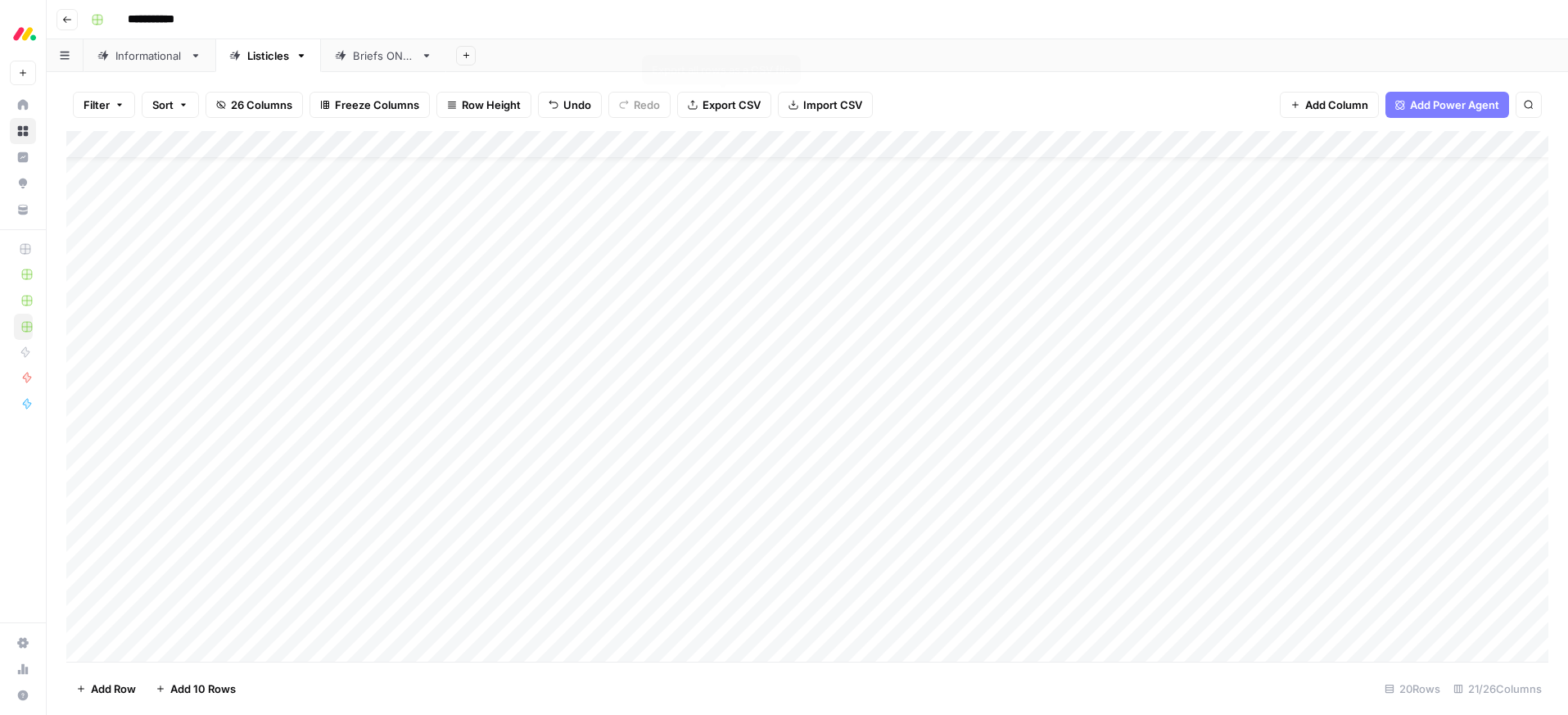
click at [781, 17] on div "**********" at bounding box center [817, 20] width 1467 height 26
click at [992, 372] on div "Add Column" at bounding box center [807, 396] width 1482 height 530
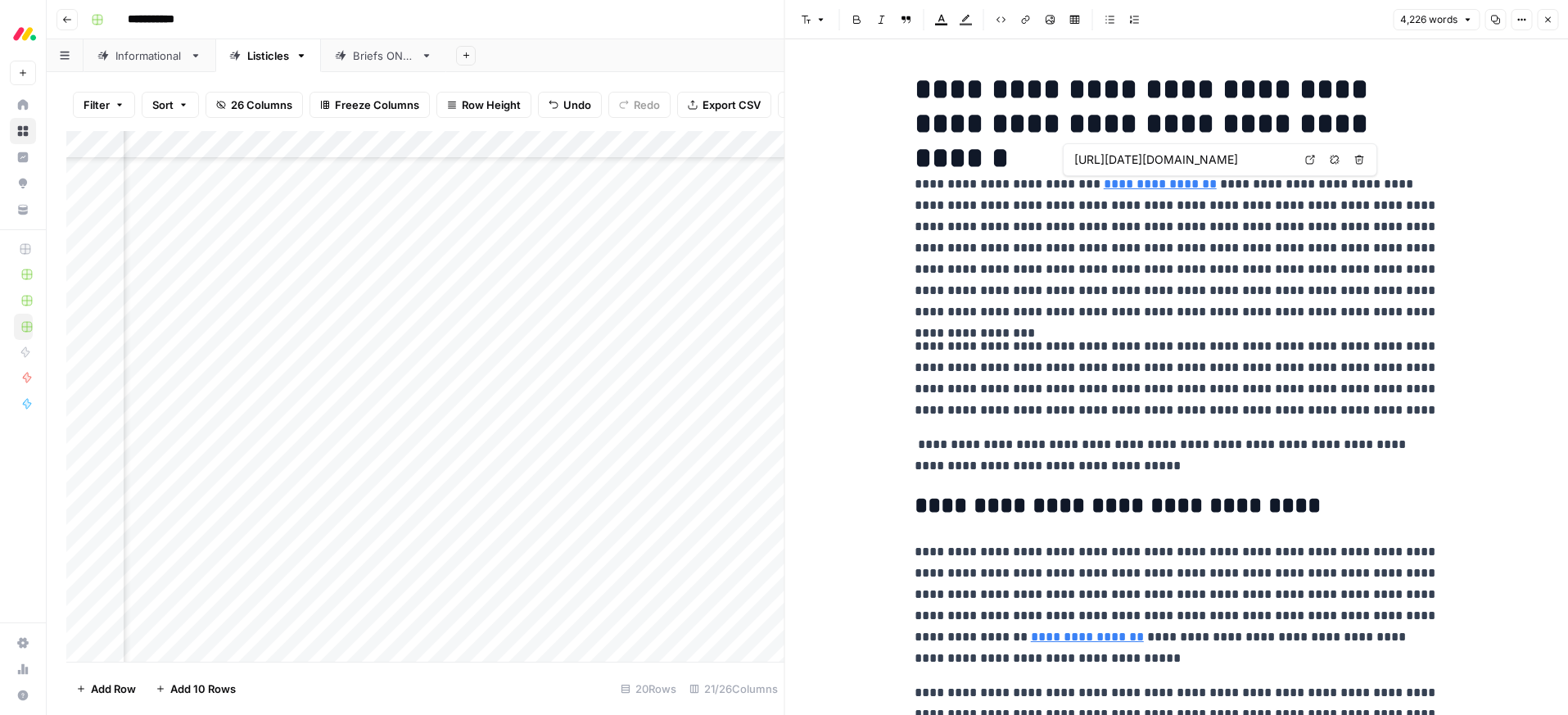
click at [1125, 294] on p "**********" at bounding box center [1177, 248] width 524 height 149
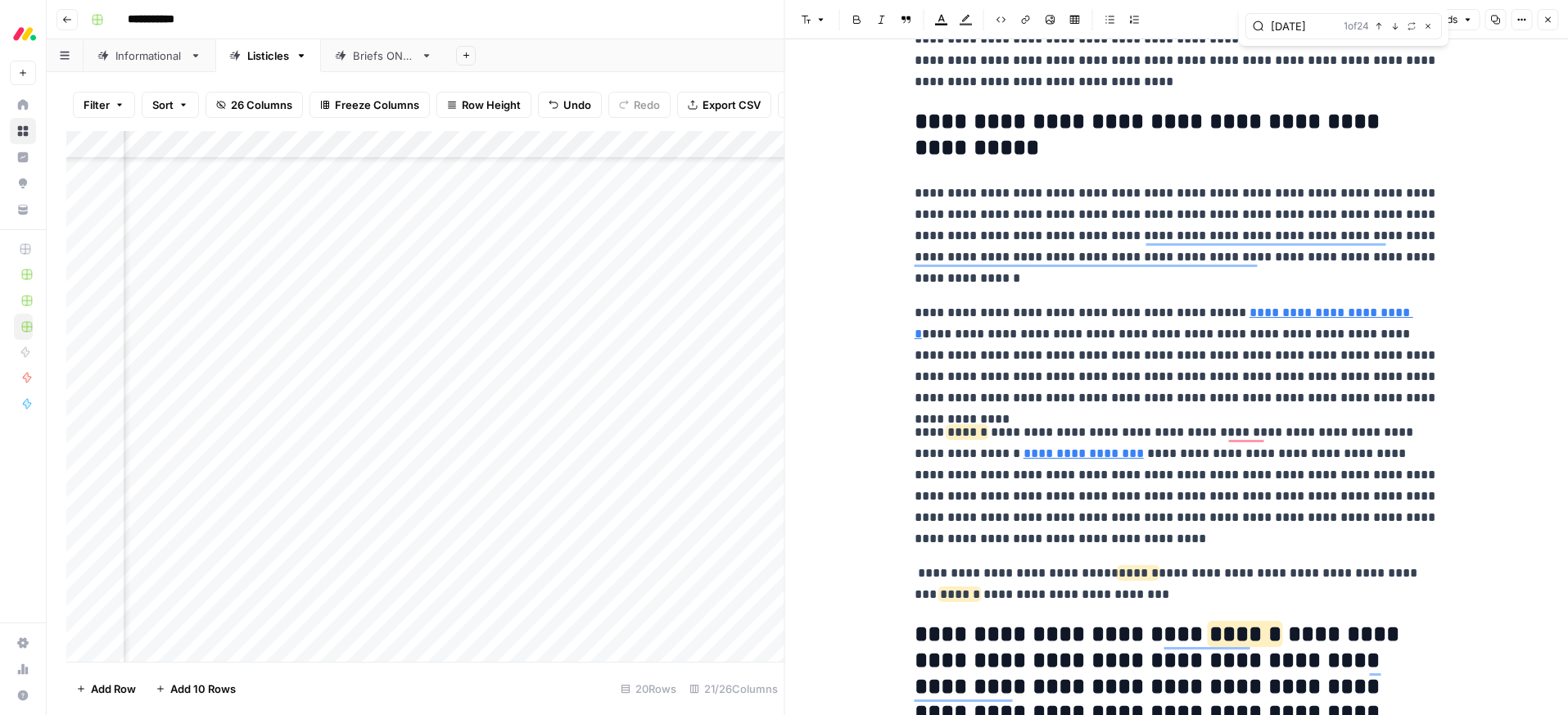
type input "[DATE]"
click at [1315, 312] on link "**********" at bounding box center [1163, 323] width 498 height 34
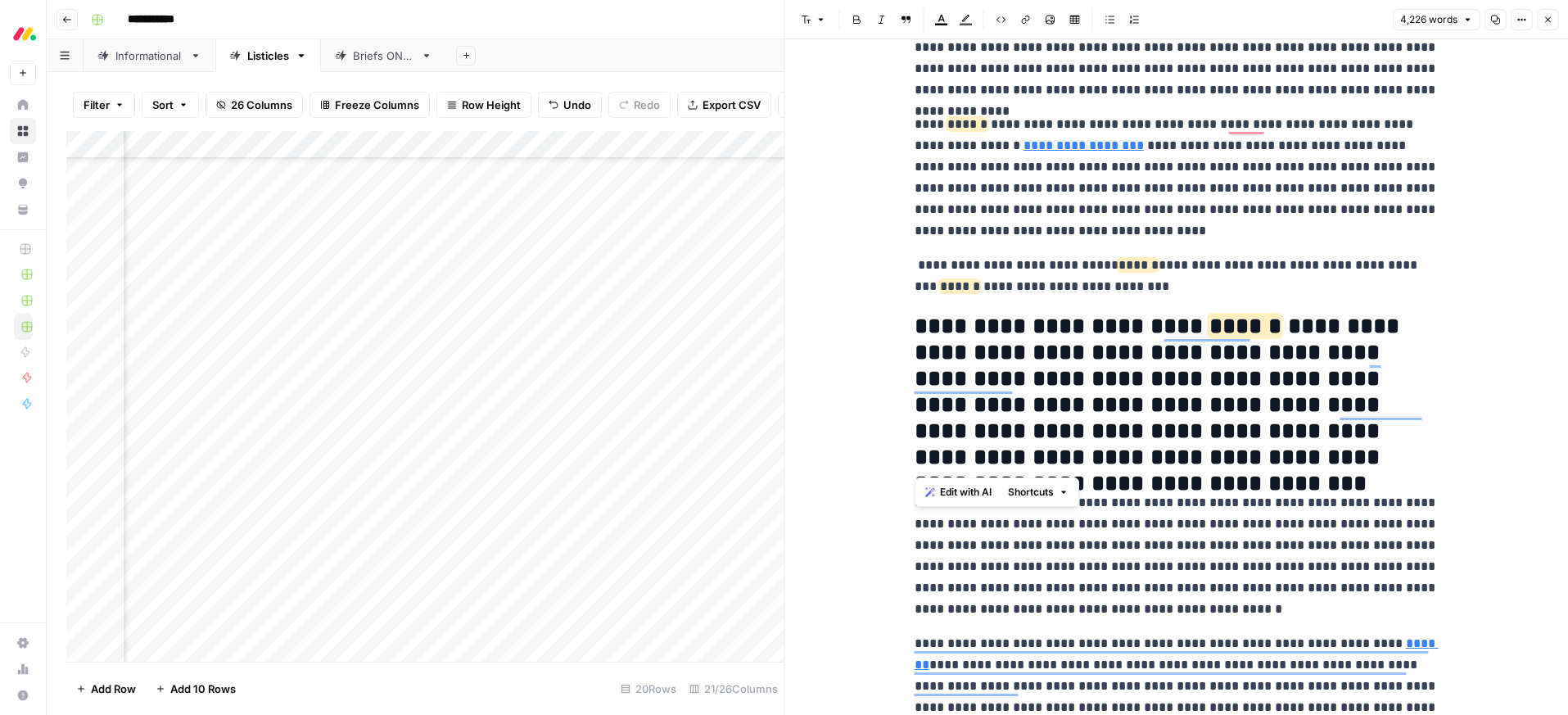
drag, startPoint x: 1381, startPoint y: 457, endPoint x: 916, endPoint y: 334, distance: 481.0
click at [916, 334] on h2 "**********" at bounding box center [1177, 392] width 524 height 157
click at [938, 23] on icon "button" at bounding box center [942, 20] width 13 height 13
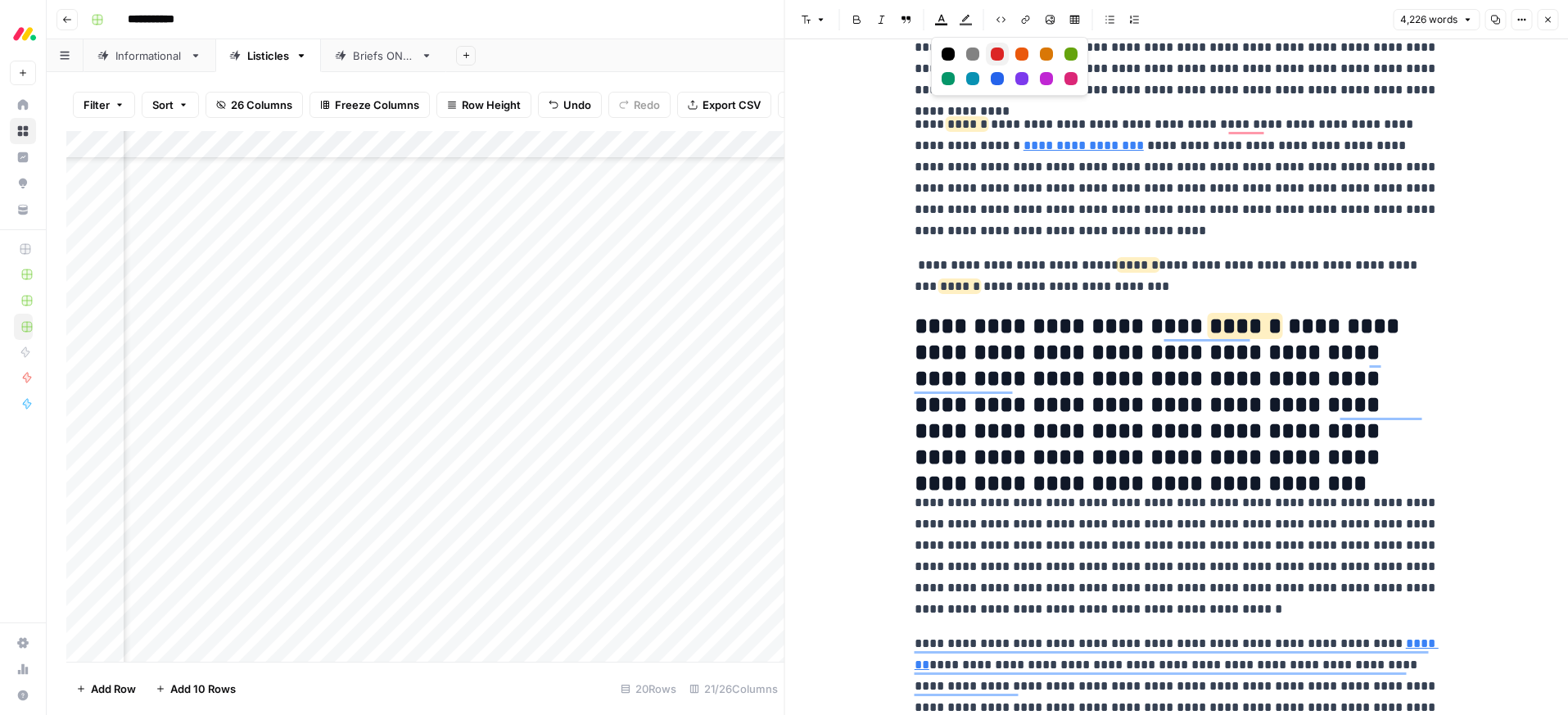
drag, startPoint x: 995, startPoint y: 54, endPoint x: 1013, endPoint y: 158, distance: 105.5
click at [995, 54] on div "Red" at bounding box center [997, 54] width 13 height 13
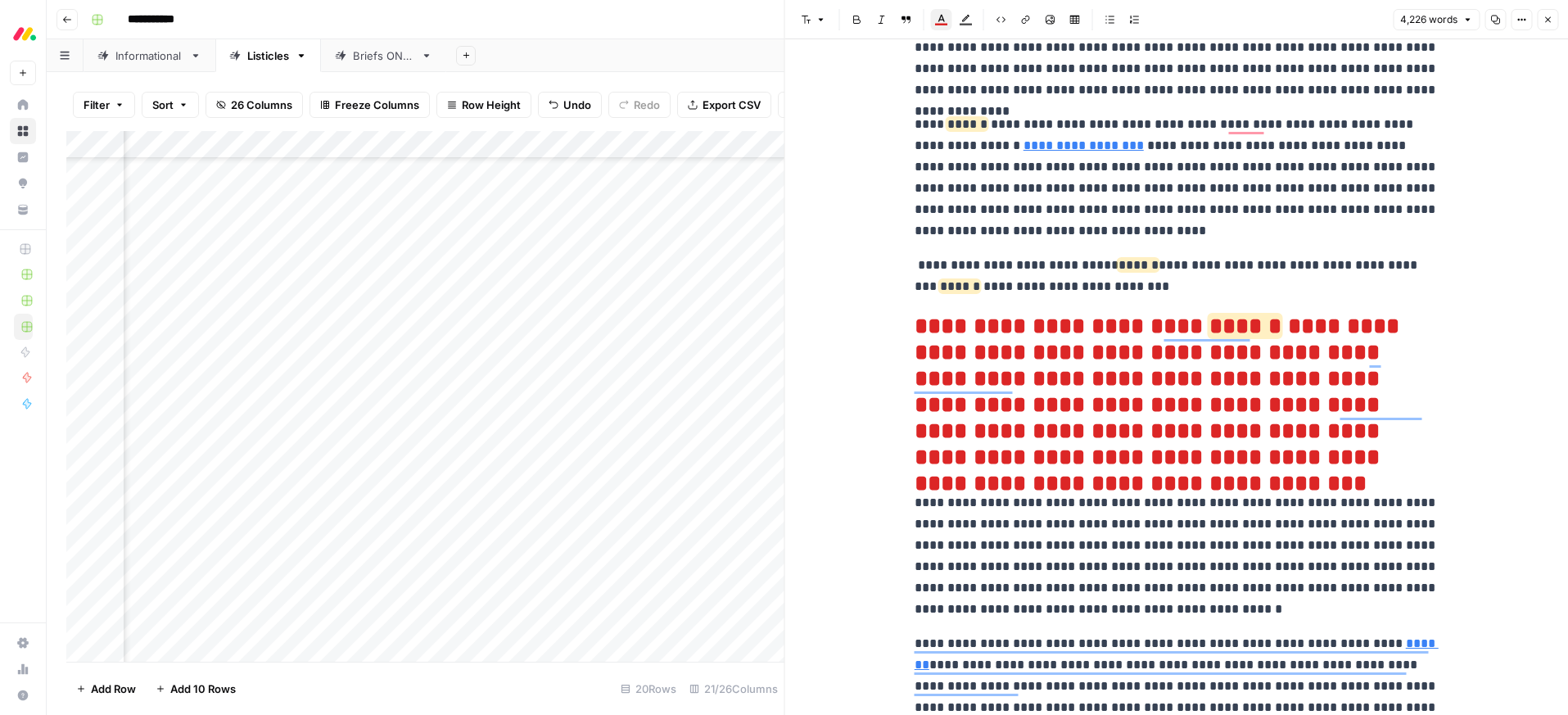
click at [1149, 526] on p "**********" at bounding box center [1177, 555] width 524 height 128
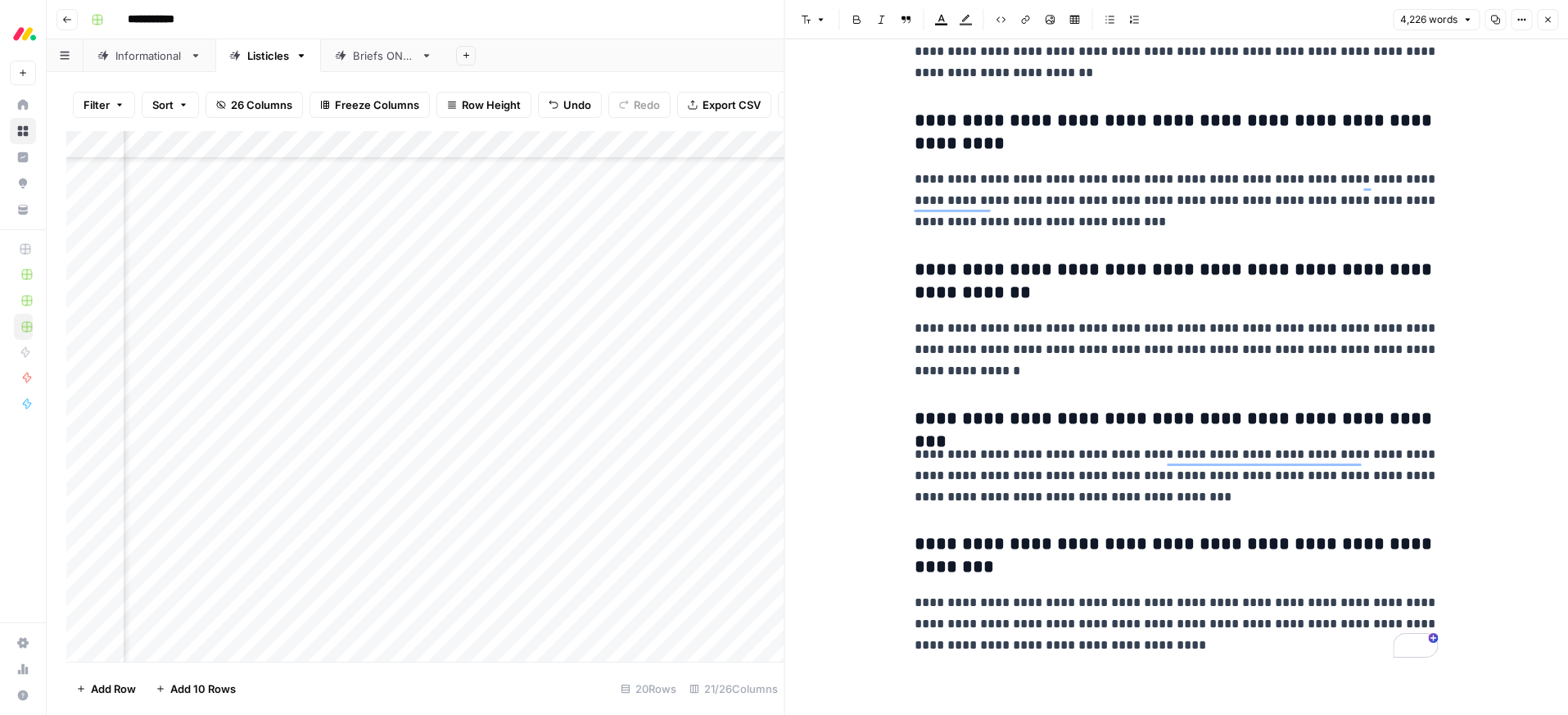
click at [1547, 26] on button "Close" at bounding box center [1547, 20] width 21 height 21
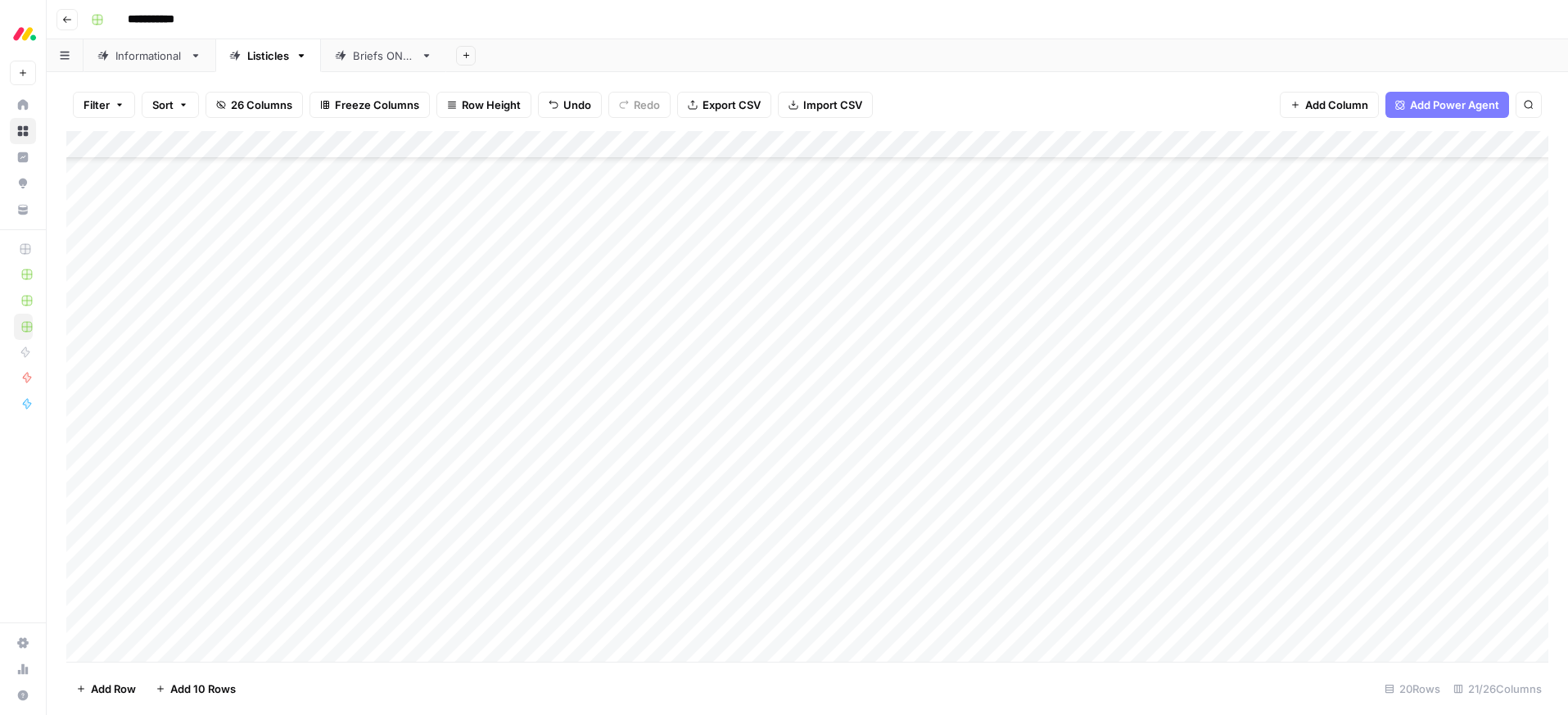
click at [311, 376] on div "Add Column" at bounding box center [807, 396] width 1482 height 530
click at [312, 376] on div "Add Column" at bounding box center [807, 396] width 1482 height 530
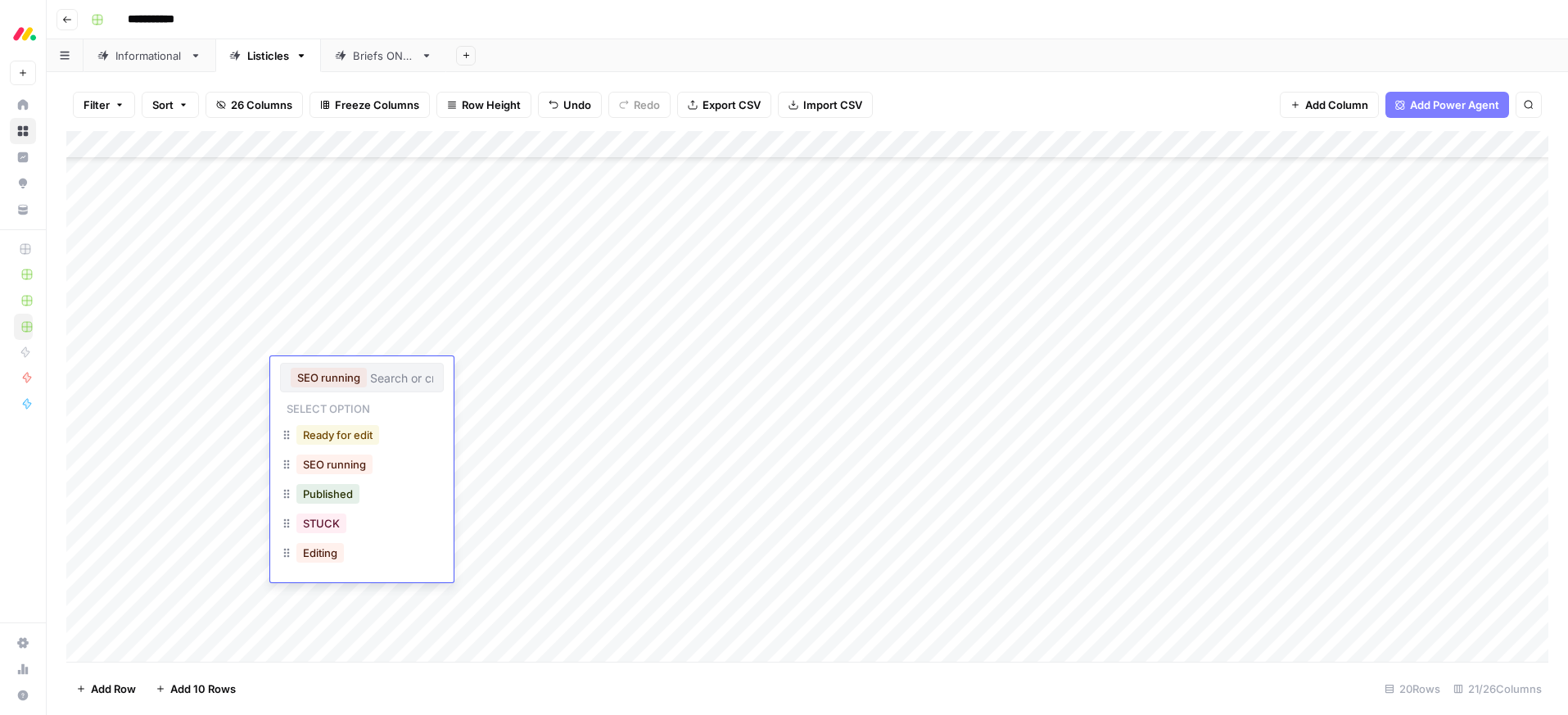
click at [335, 436] on button "Ready for edit" at bounding box center [338, 435] width 82 height 20
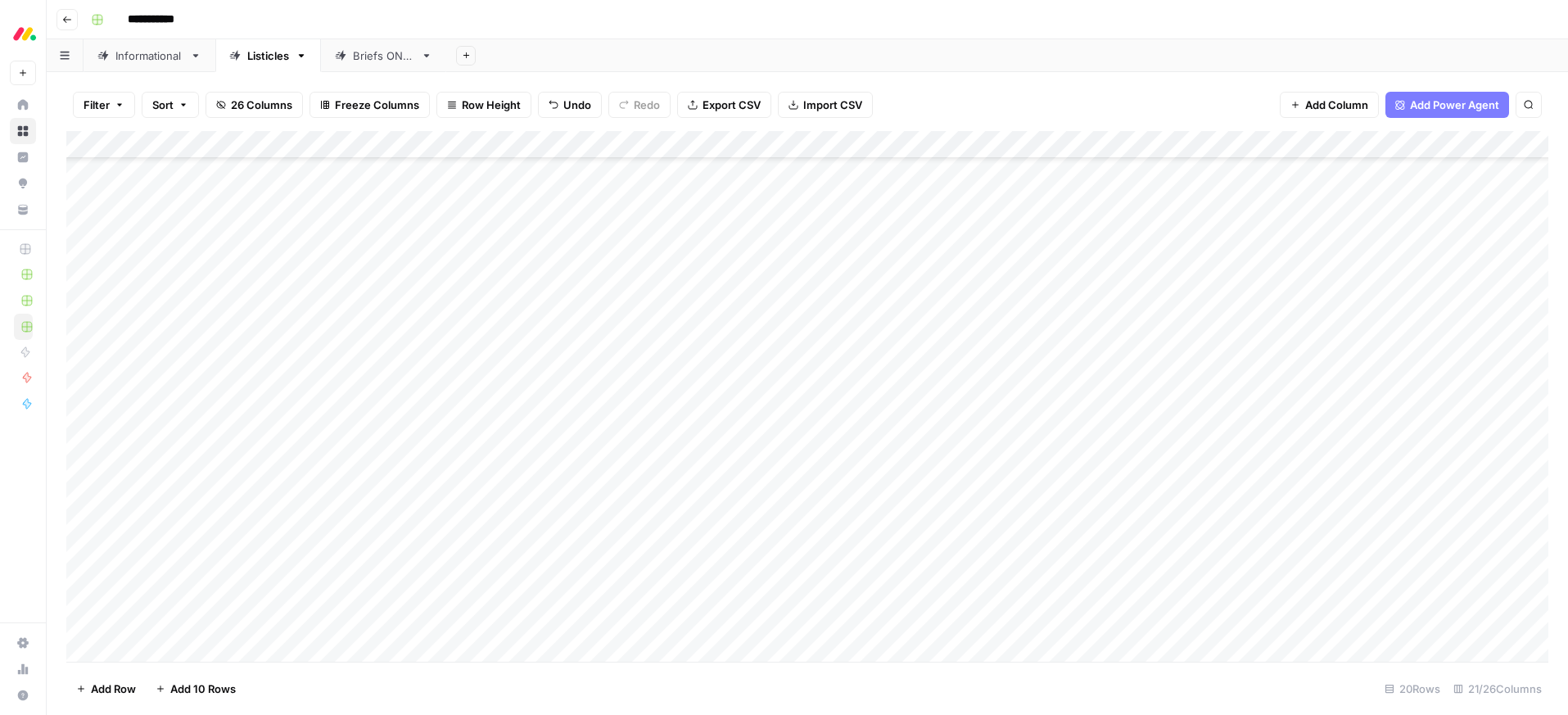
click at [877, 29] on div "**********" at bounding box center [817, 20] width 1467 height 26
click at [915, 395] on div "Add Column" at bounding box center [807, 396] width 1482 height 530
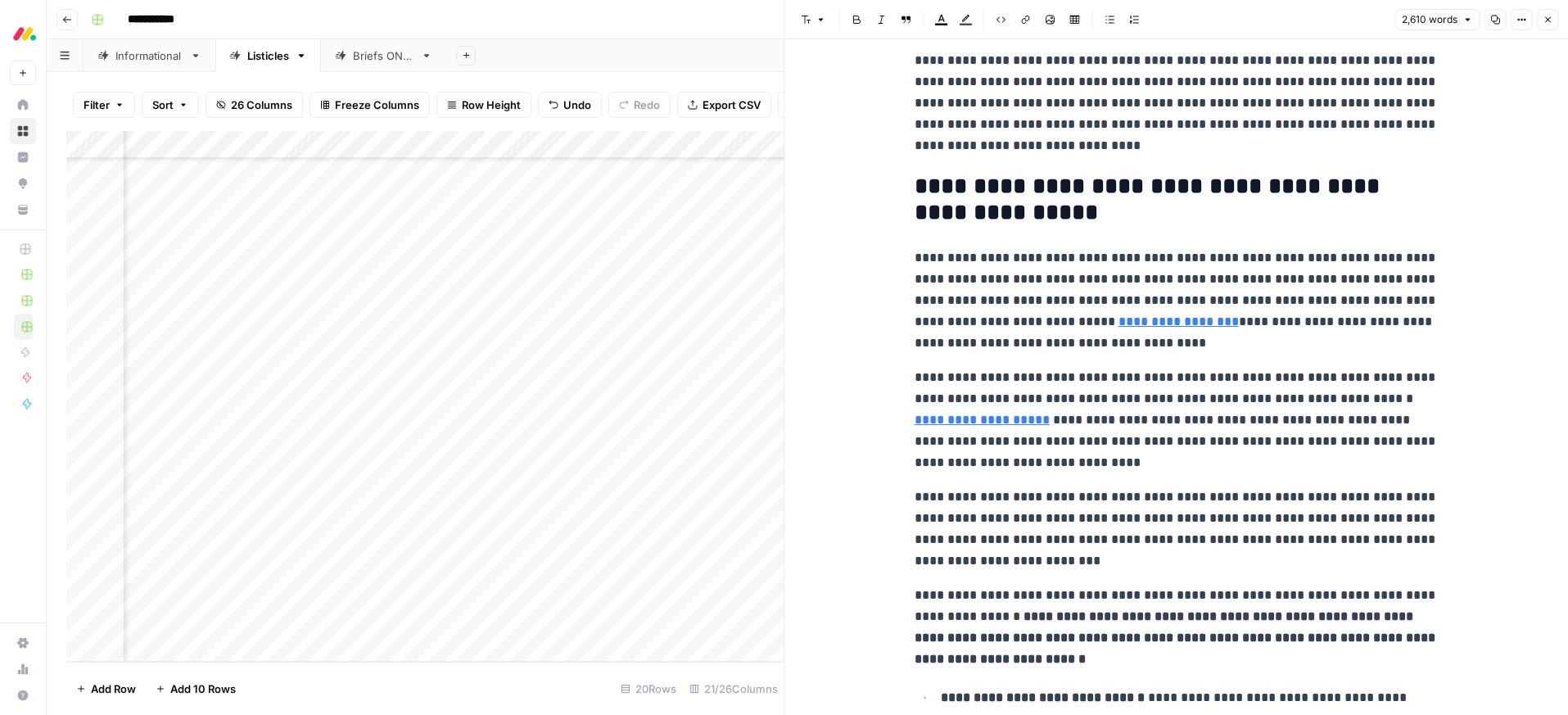
click at [1191, 405] on p "**********" at bounding box center [1177, 419] width 524 height 106
type input "[DATE]"
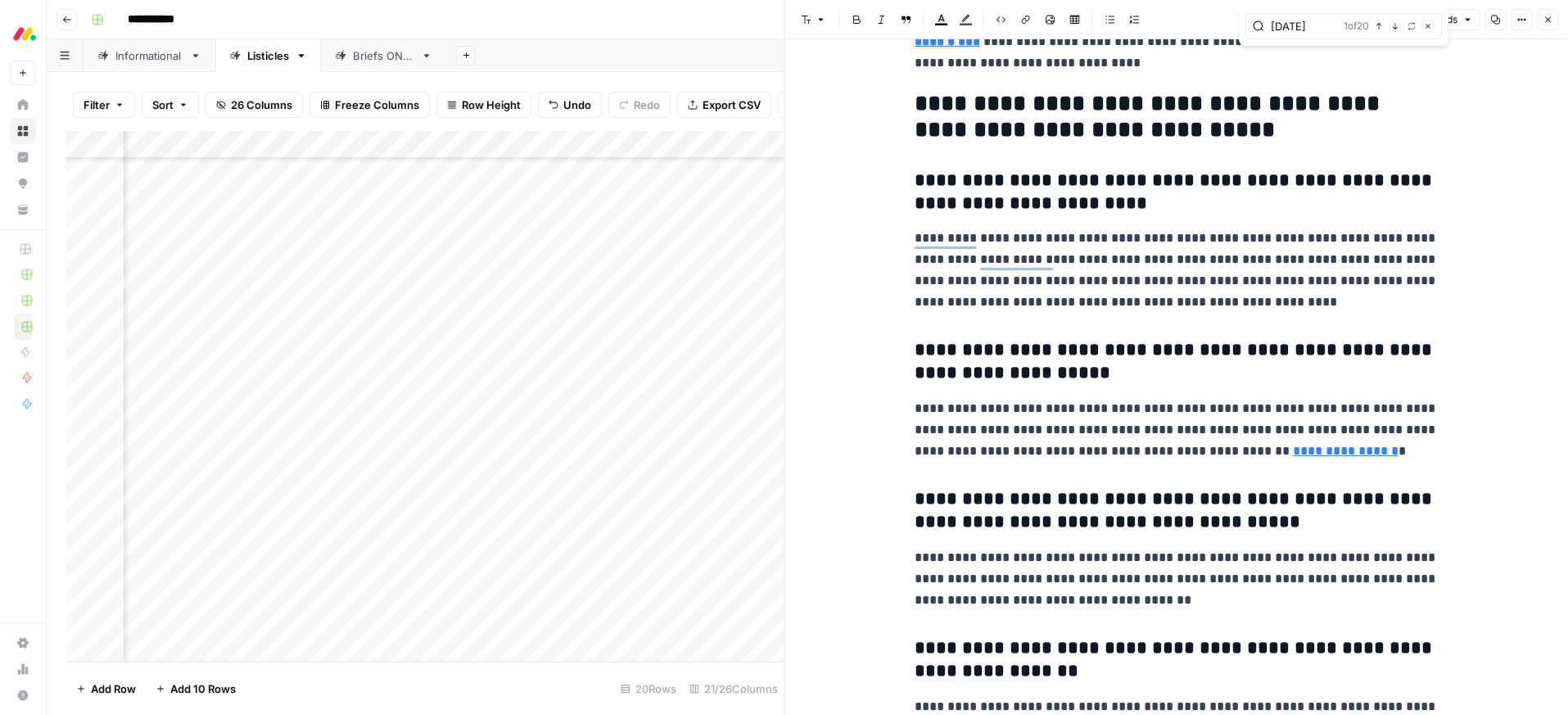
scroll to position [9097, 0]
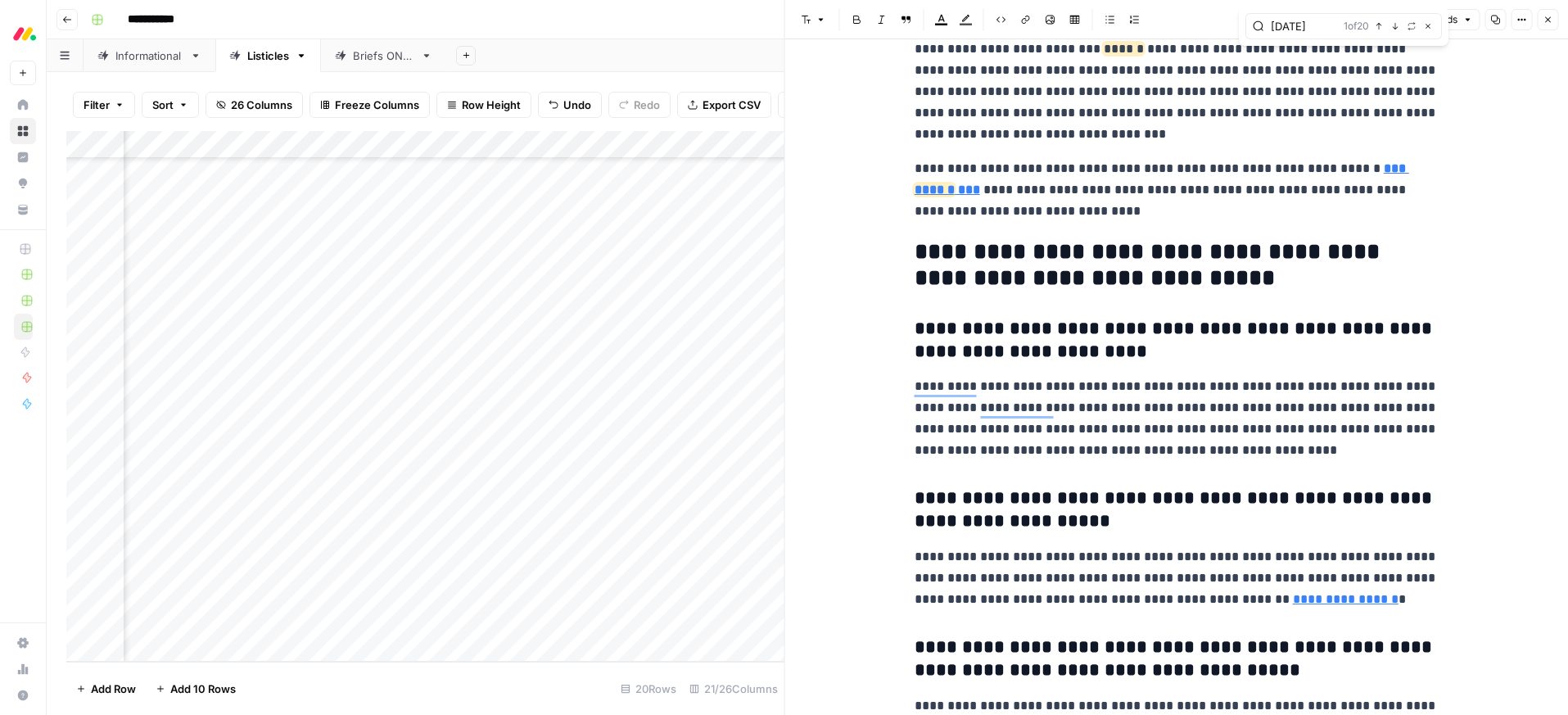
type input "[DATE]"
click at [1552, 15] on icon "button" at bounding box center [1547, 20] width 10 height 10
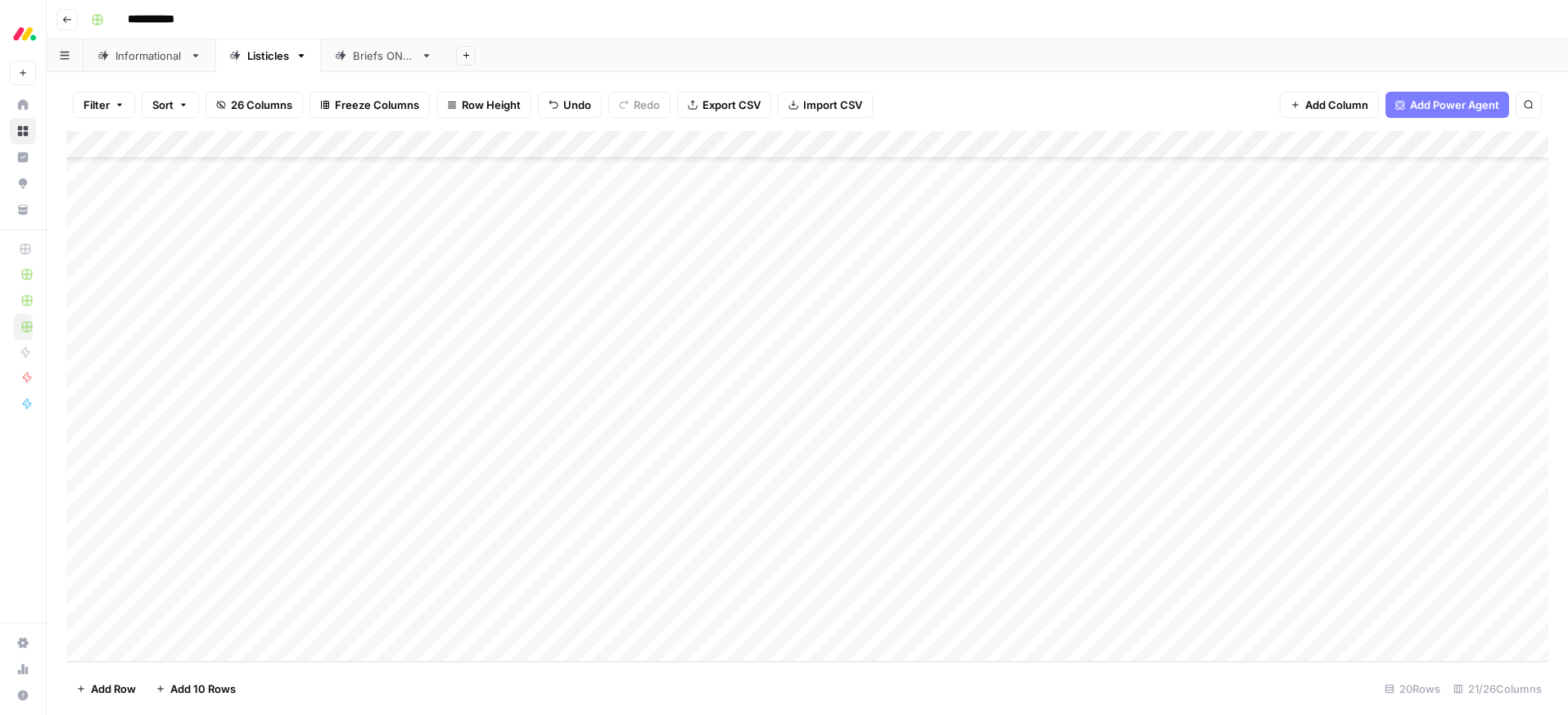
click at [299, 400] on div "Add Column" at bounding box center [807, 396] width 1482 height 530
click at [303, 400] on div "Add Column" at bounding box center [807, 396] width 1482 height 530
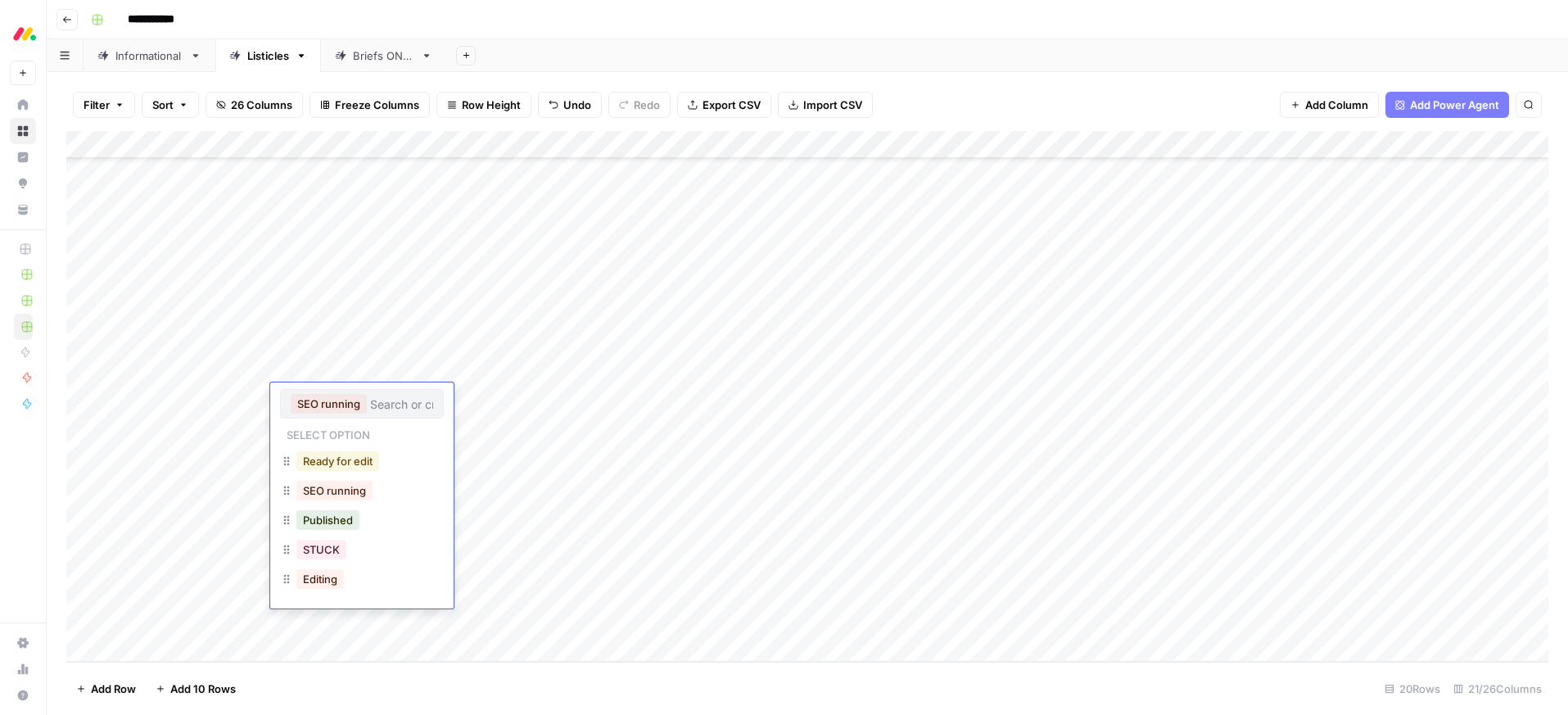
click at [338, 460] on button "Ready for edit" at bounding box center [338, 461] width 82 height 20
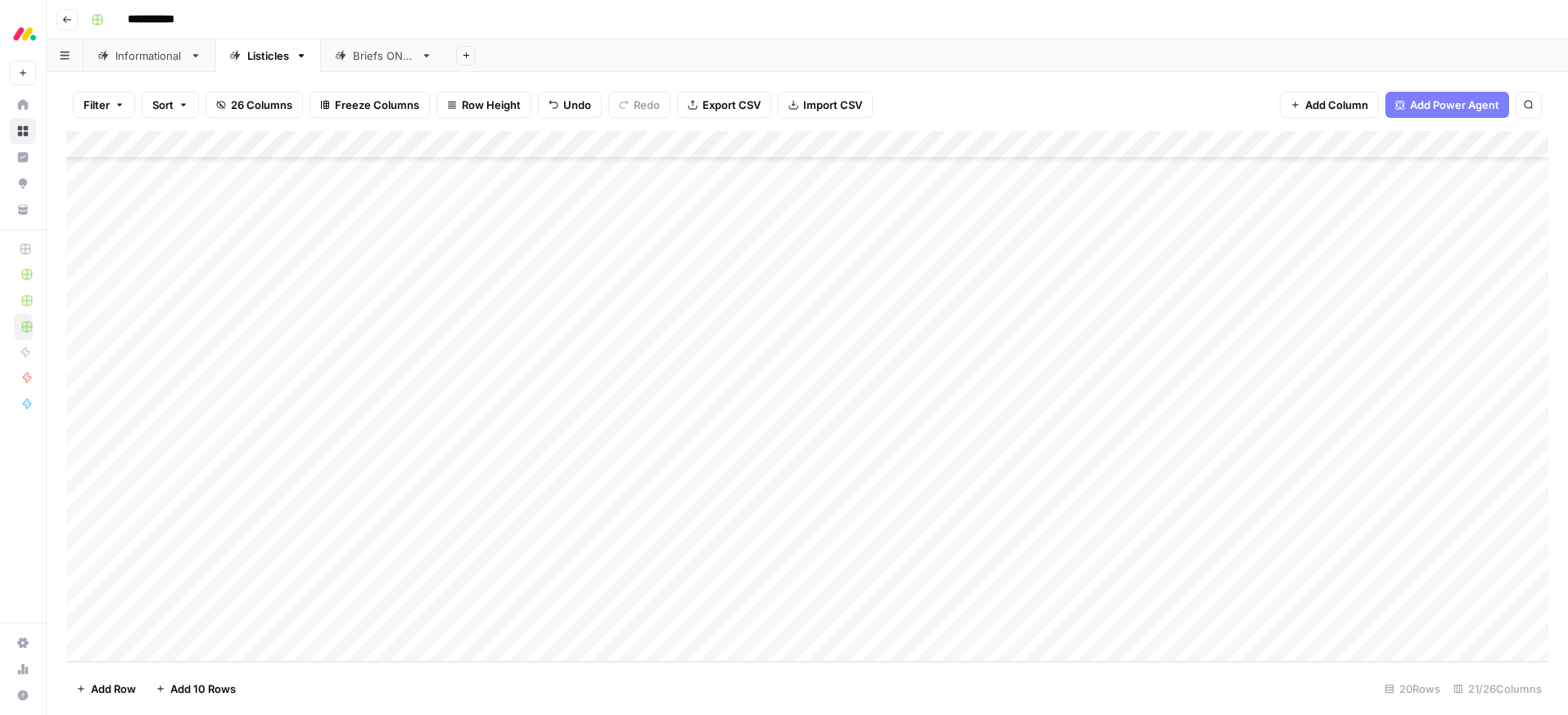
click at [822, 26] on div "**********" at bounding box center [817, 20] width 1467 height 26
click at [1061, 424] on div "Add Column" at bounding box center [807, 396] width 1482 height 530
click at [998, 452] on div "Add Column" at bounding box center [807, 396] width 1482 height 530
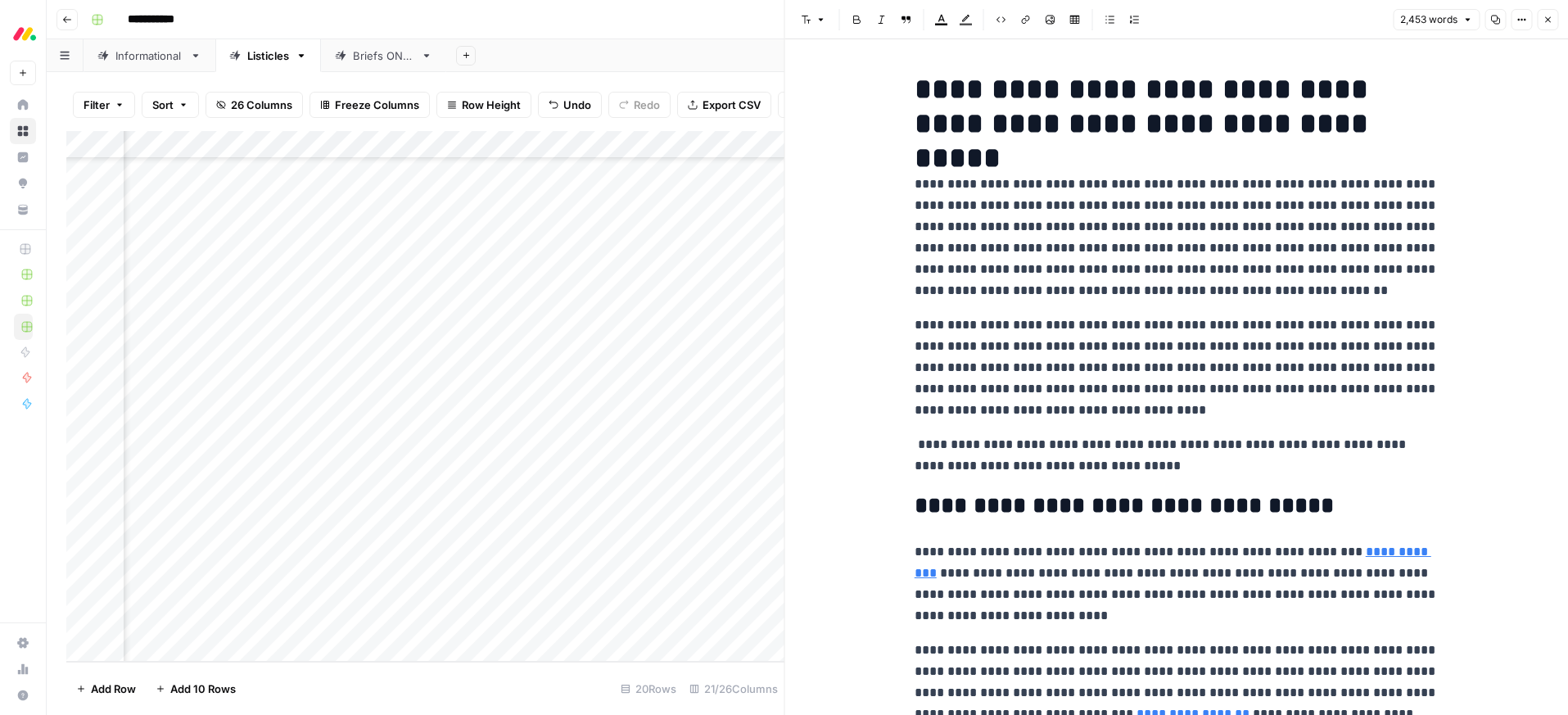
click at [1158, 292] on p "**********" at bounding box center [1177, 237] width 524 height 128
type input "[DATE]"
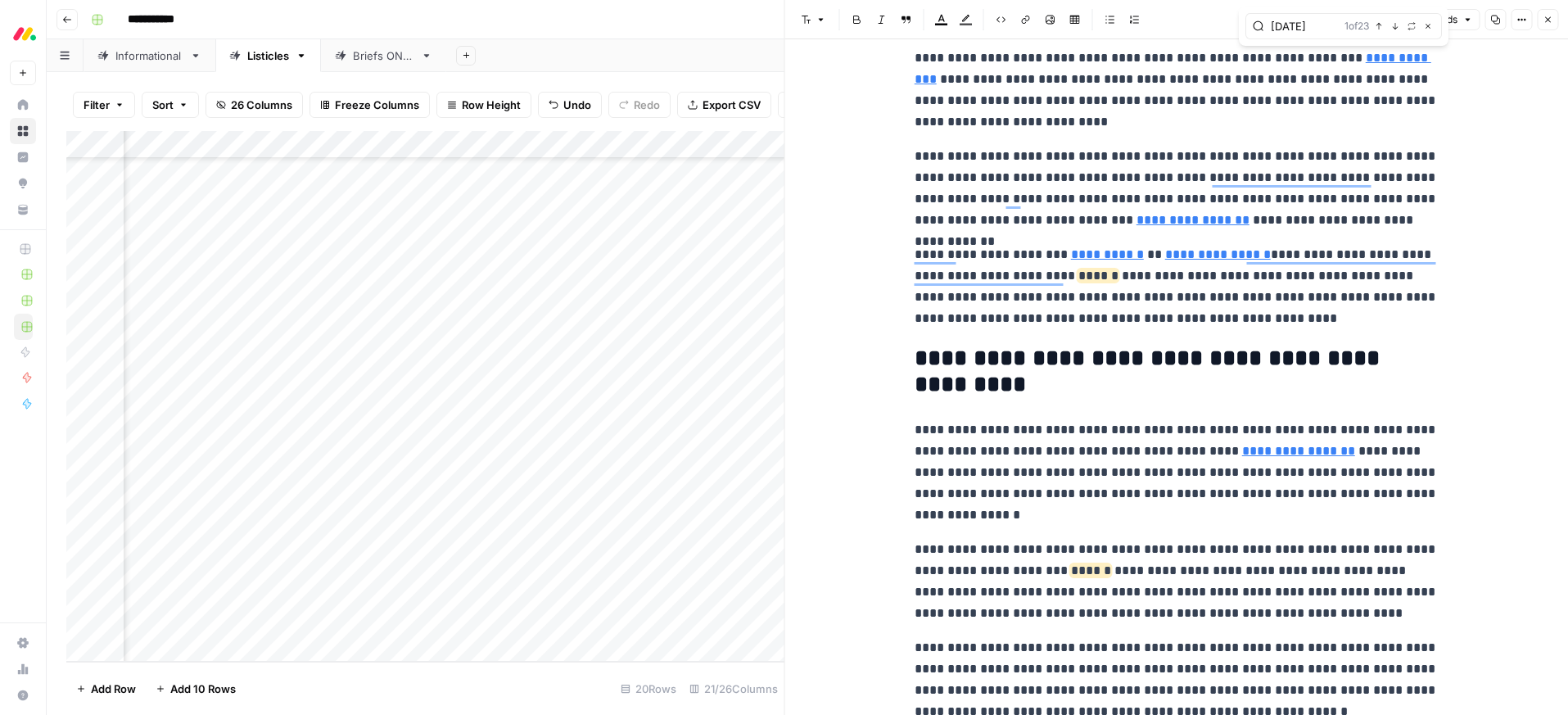
scroll to position [496, 0]
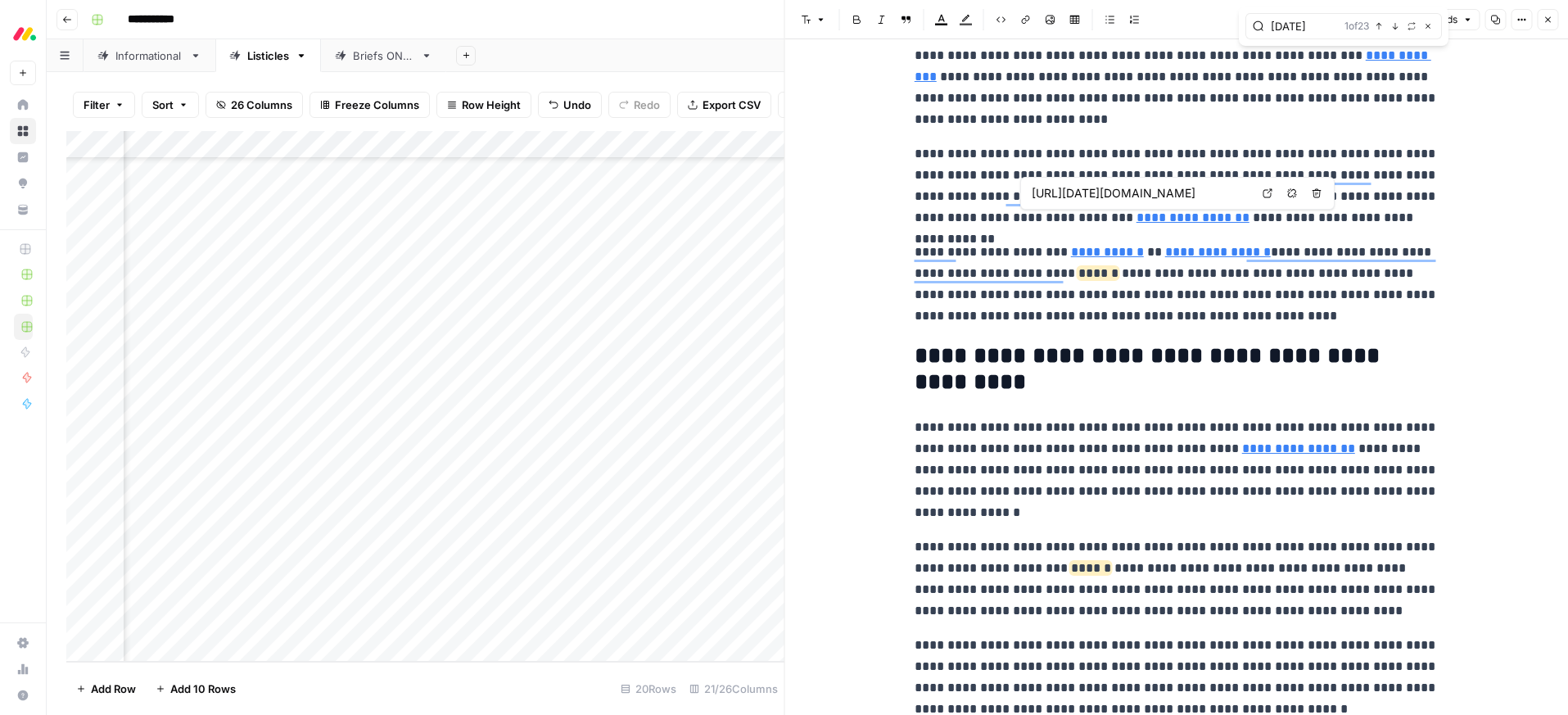
type input "[URL][DATE][DOMAIN_NAME]"
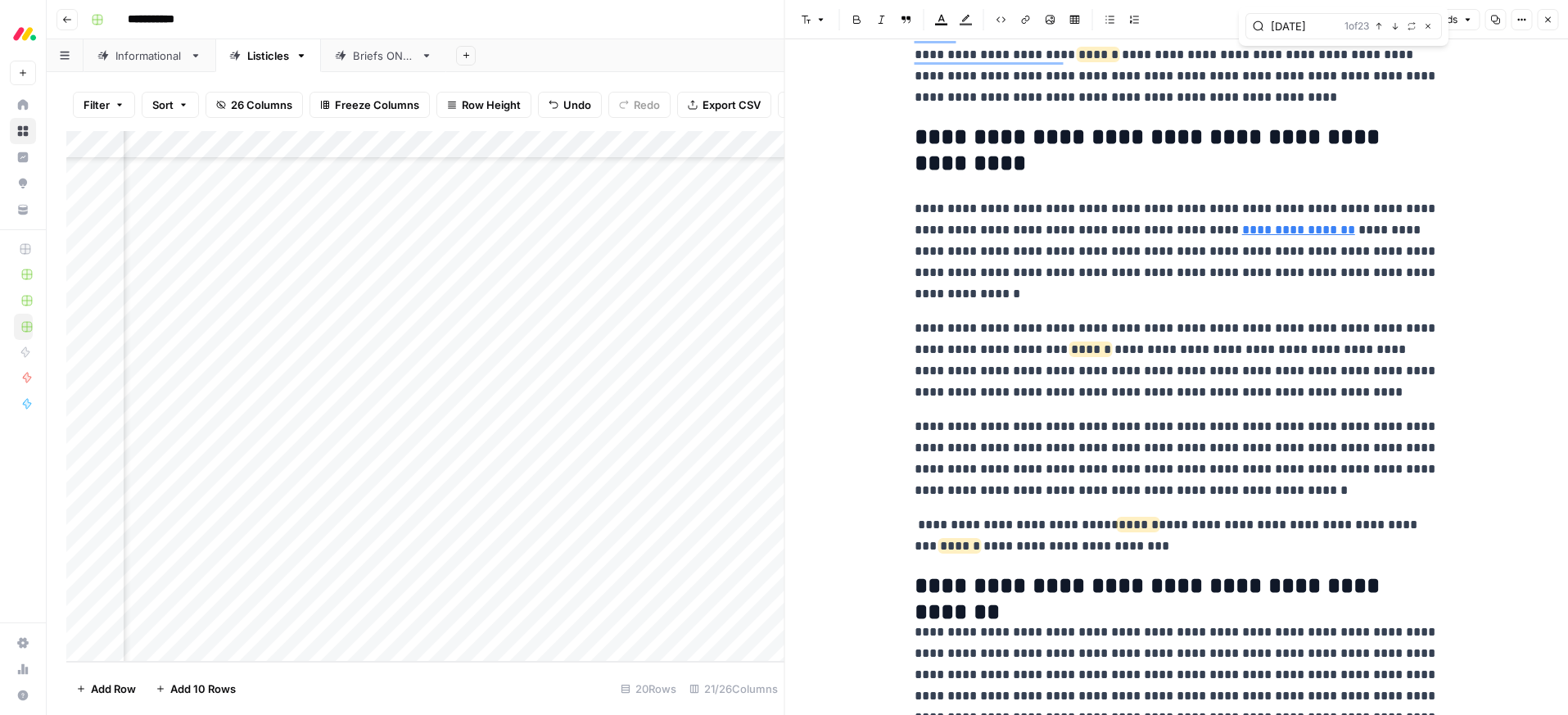
scroll to position [856, 0]
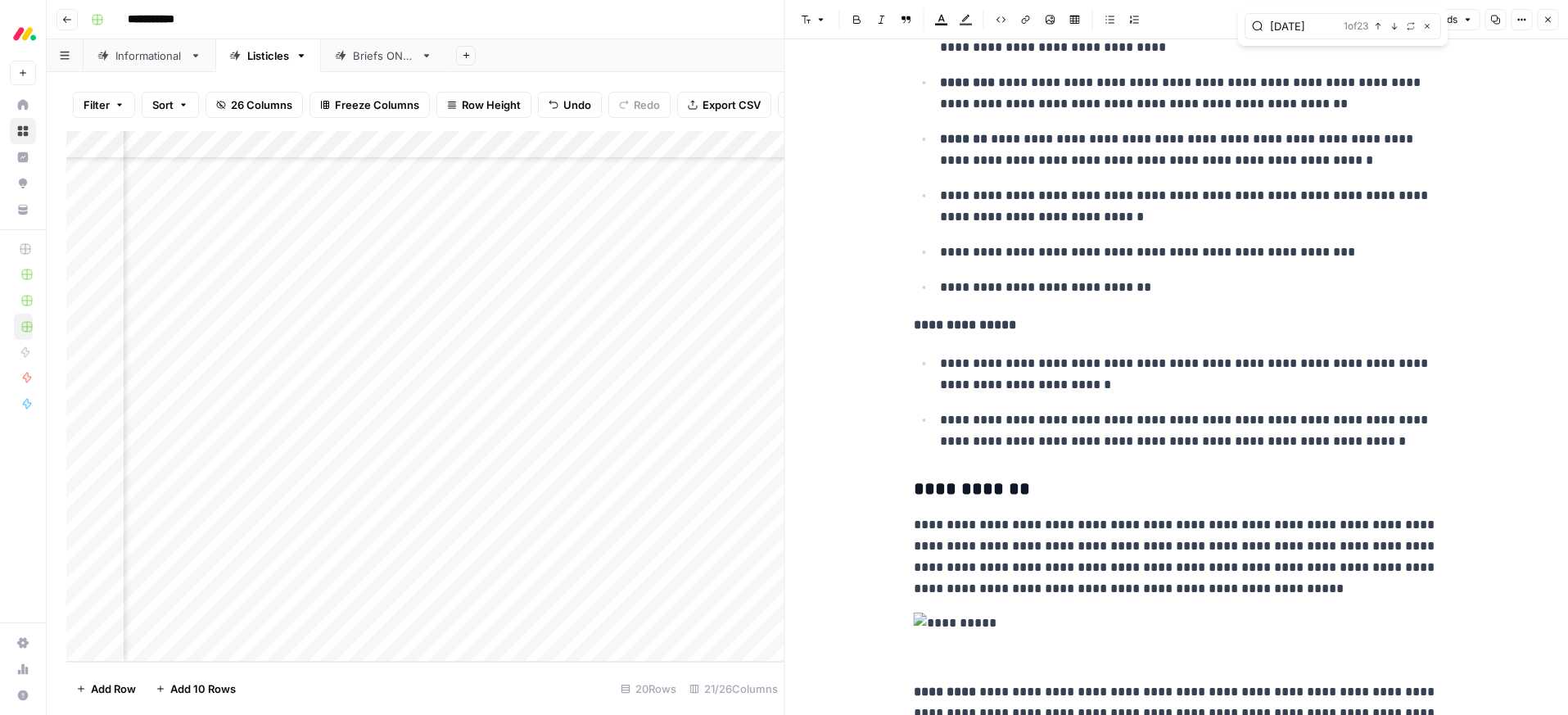
type input "[DATE]"
click at [1542, 17] on icon "button" at bounding box center [1547, 20] width 10 height 10
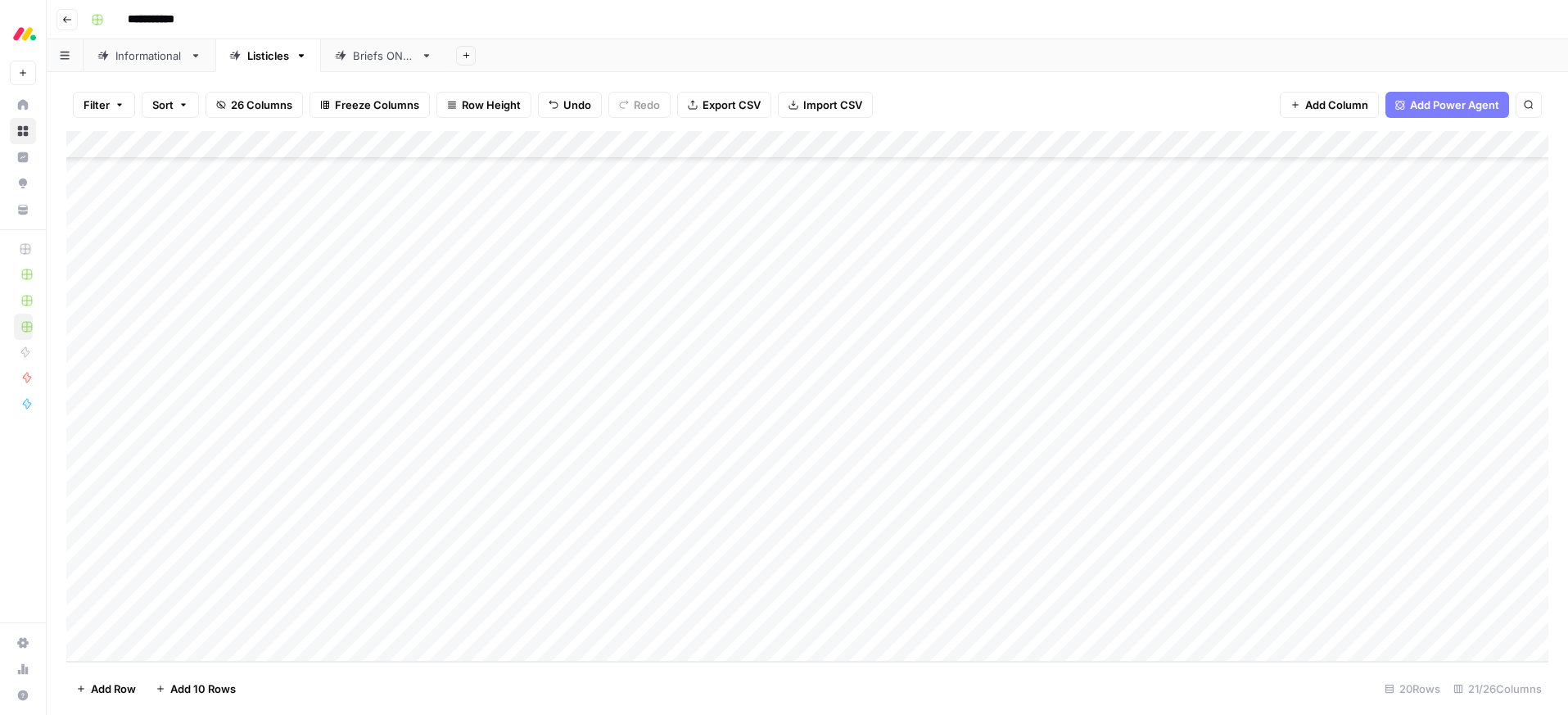
click at [317, 454] on div "Add Column" at bounding box center [807, 396] width 1482 height 530
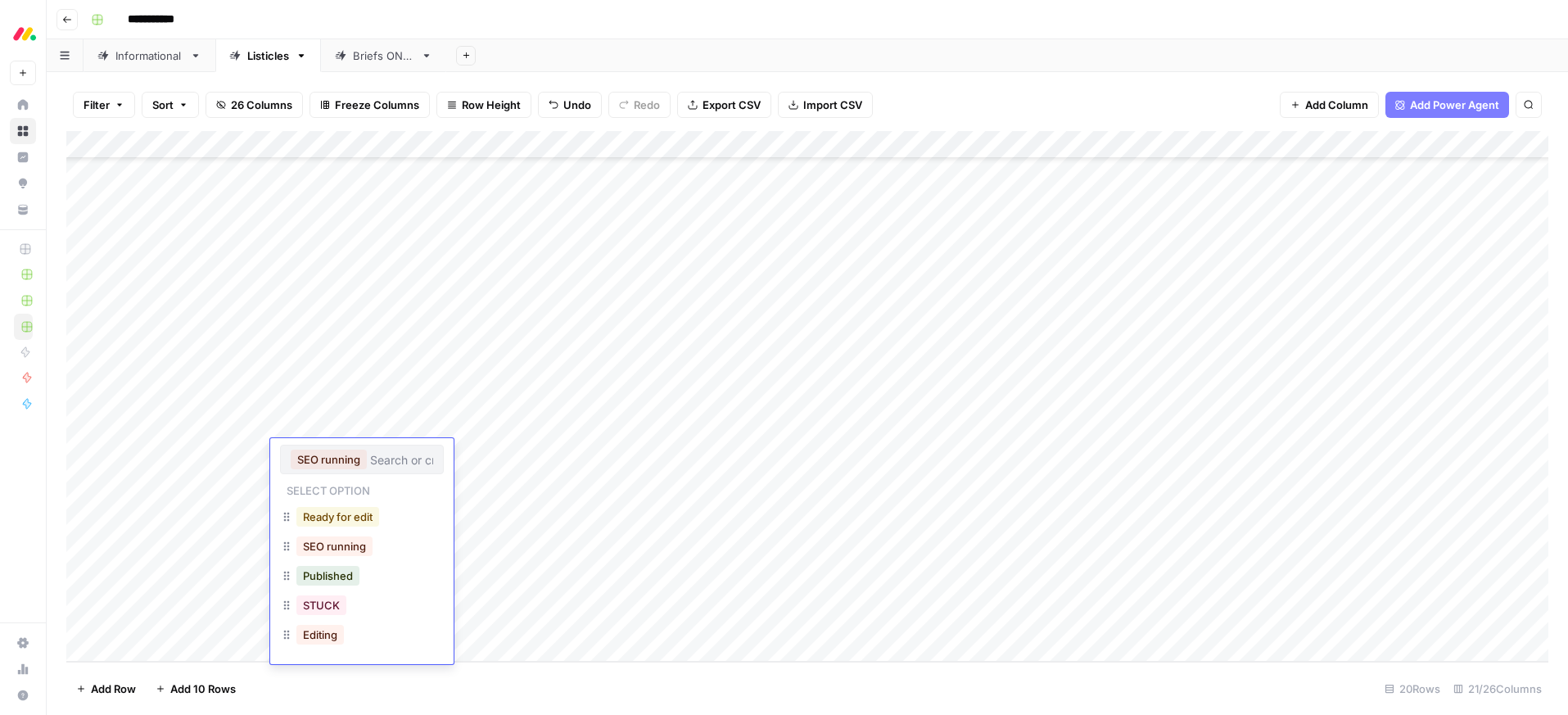
click at [325, 521] on button "Ready for edit" at bounding box center [338, 516] width 82 height 20
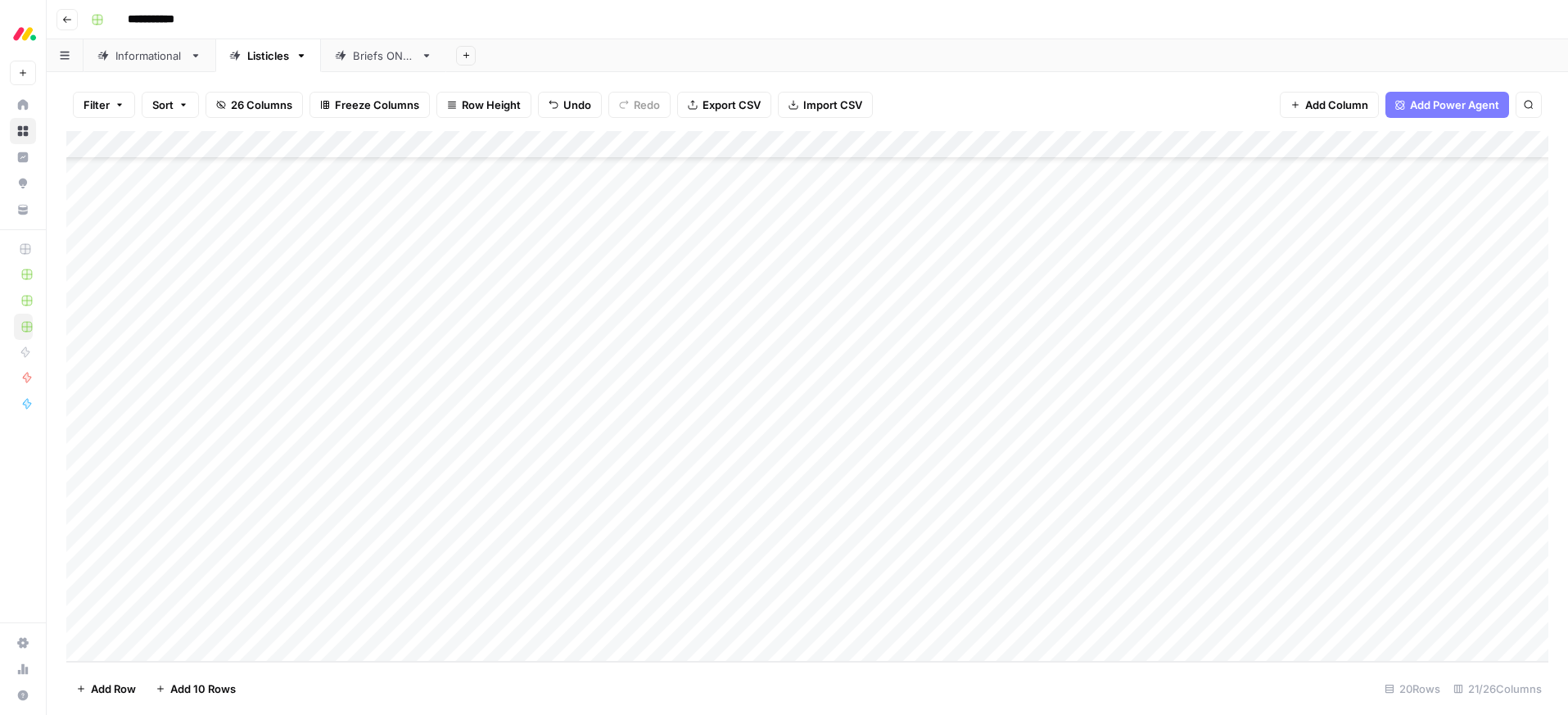
drag, startPoint x: 651, startPoint y: 26, endPoint x: 250, endPoint y: 4, distance: 401.6
click at [651, 26] on div "**********" at bounding box center [817, 20] width 1467 height 26
click at [1037, 507] on div "Add Column" at bounding box center [807, 396] width 1482 height 530
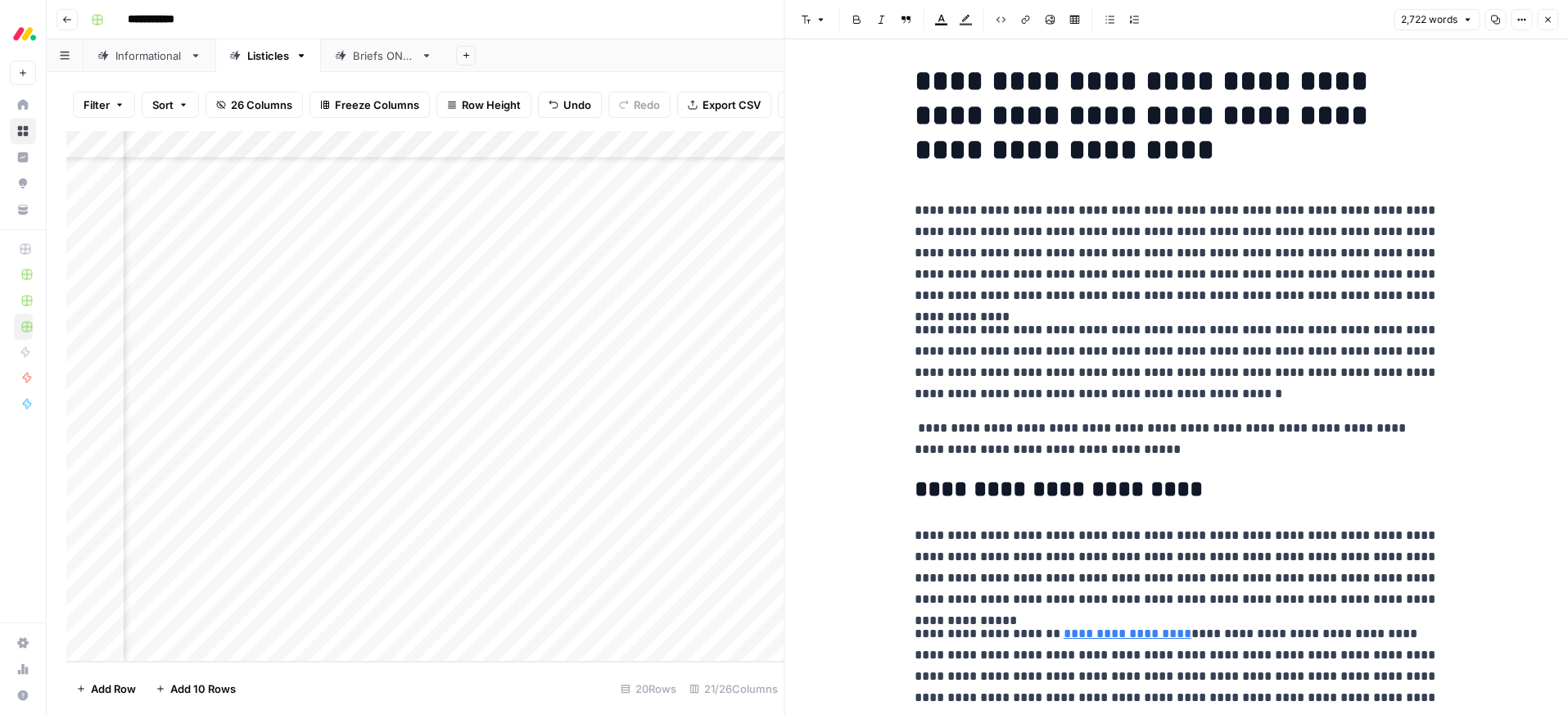
click at [1111, 340] on p "**********" at bounding box center [1177, 362] width 524 height 85
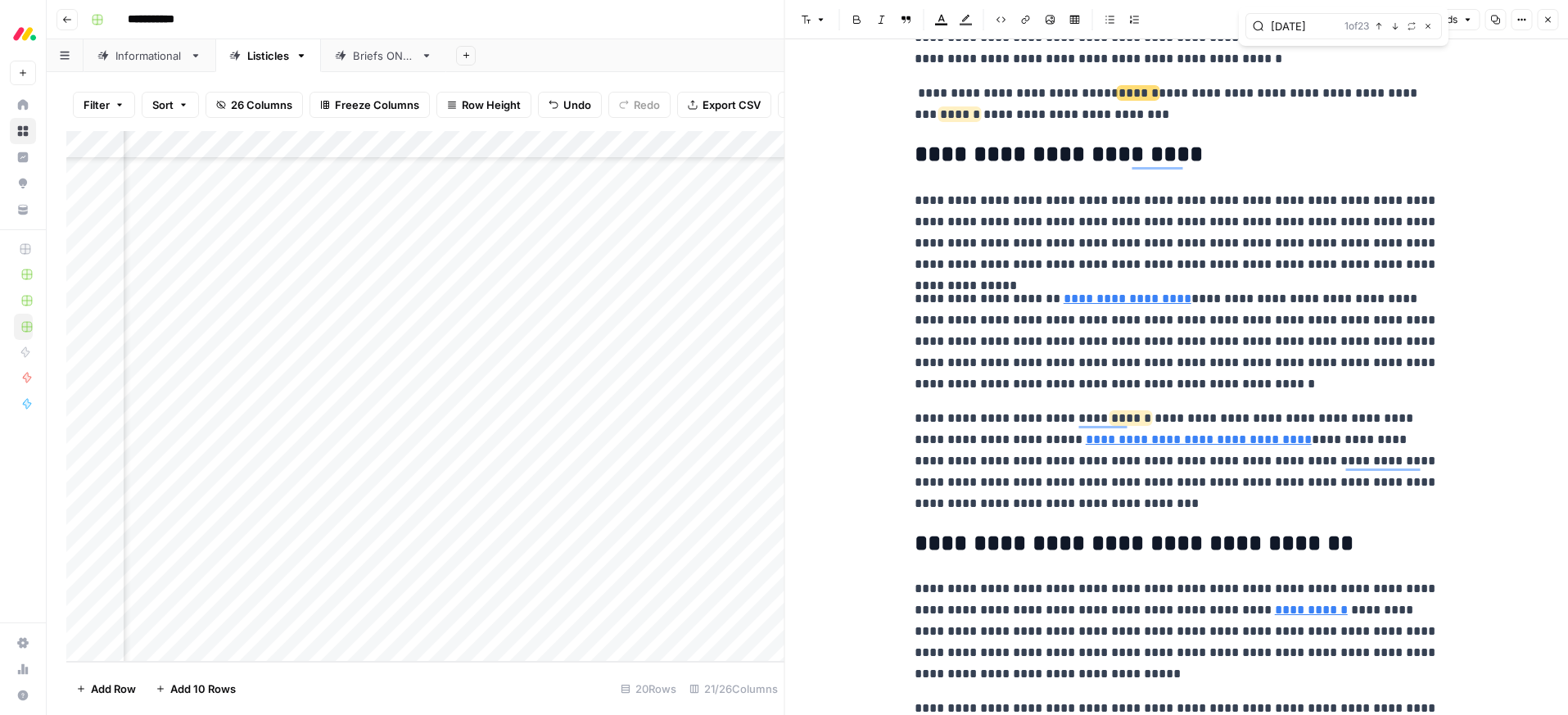
type input "[DATE]"
click at [1155, 297] on link "**********" at bounding box center [1127, 298] width 128 height 12
click at [1303, 274] on icon at bounding box center [1301, 274] width 10 height 10
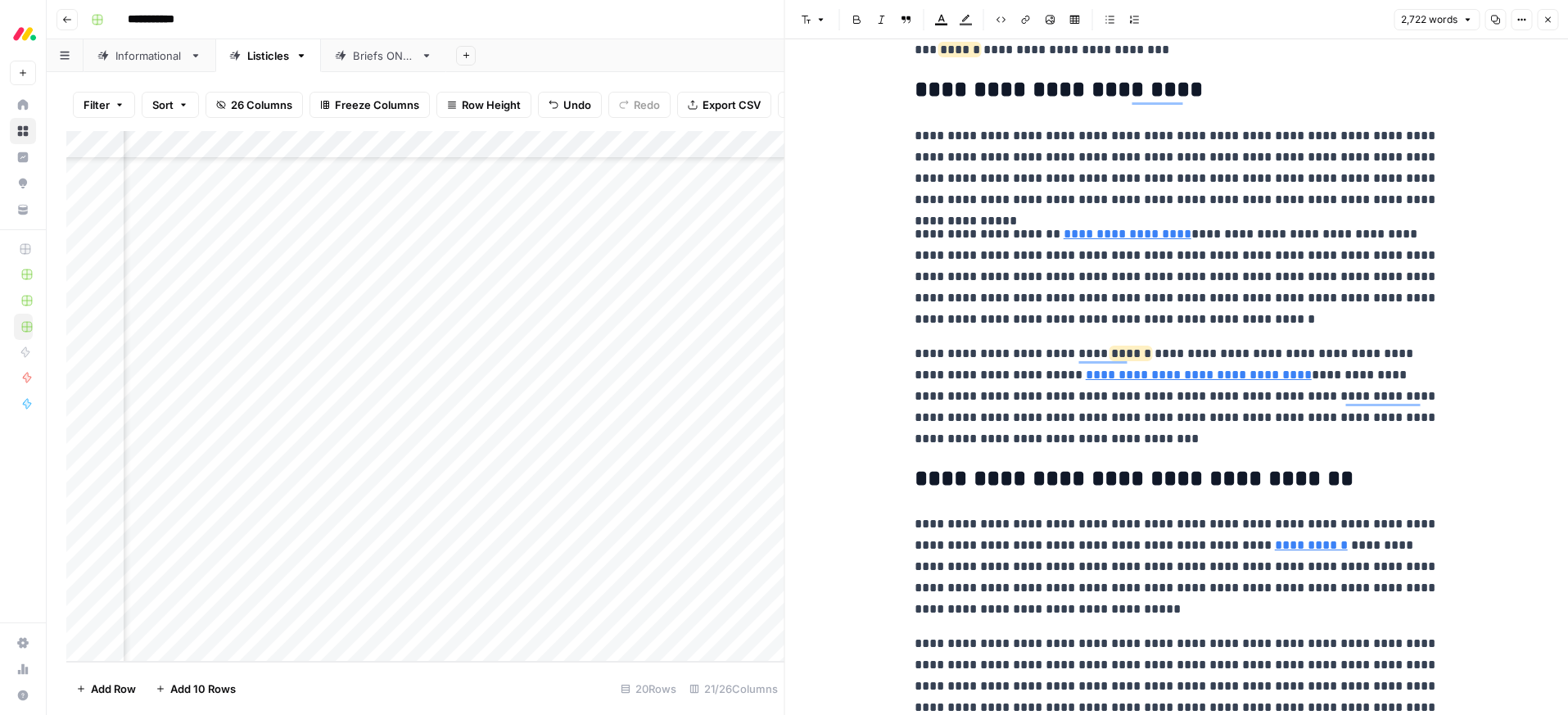
scroll to position [445, 0]
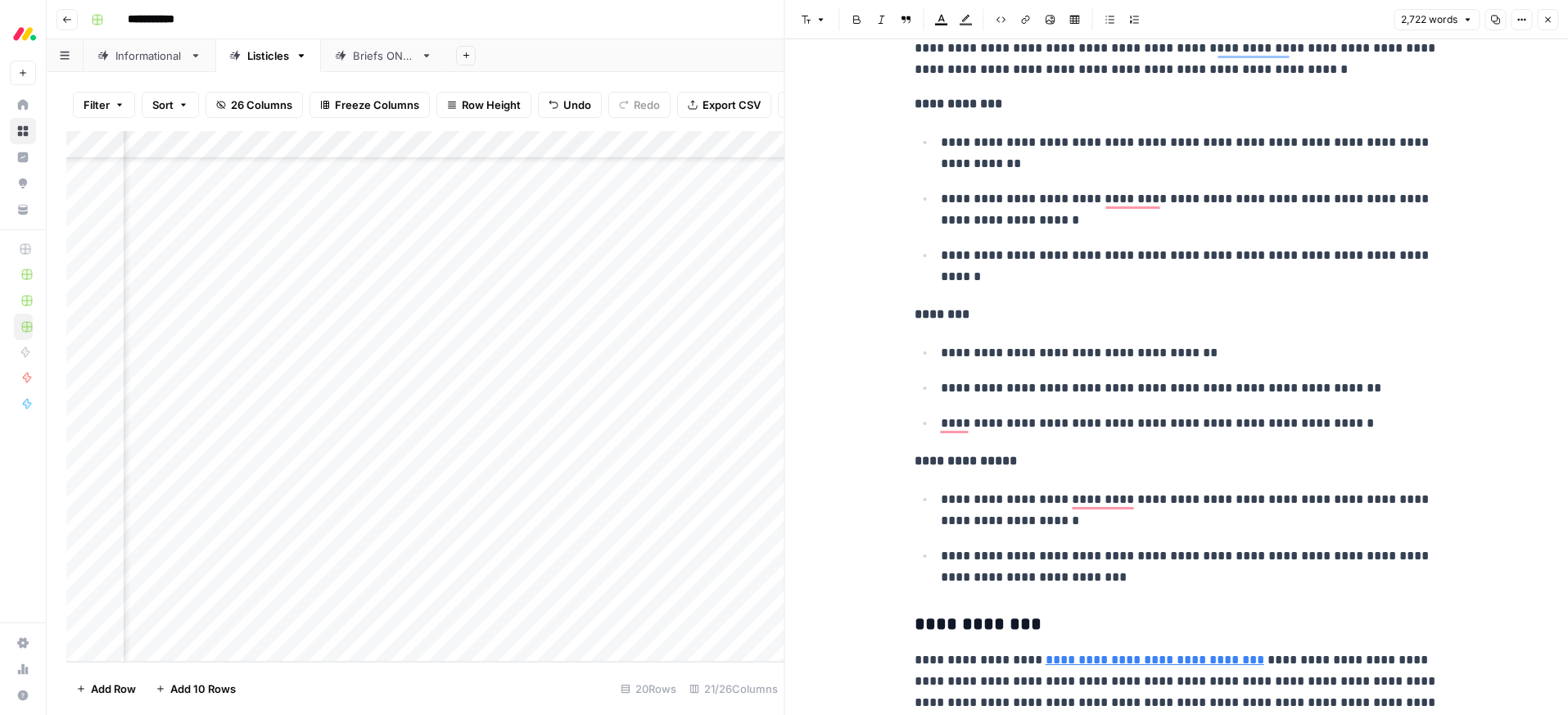
click at [1548, 13] on button "Close" at bounding box center [1547, 20] width 21 height 21
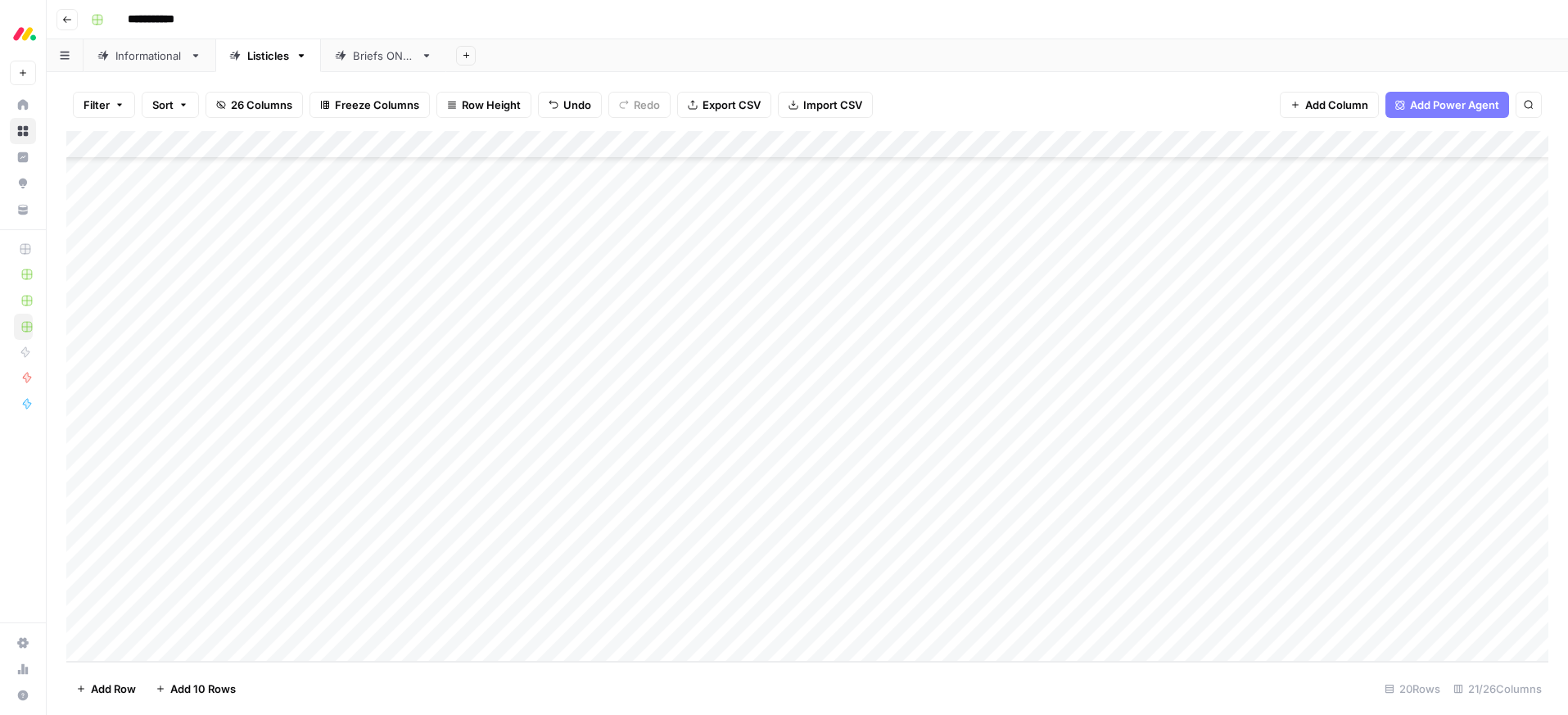
click at [334, 507] on div "Add Column" at bounding box center [807, 396] width 1482 height 530
click at [321, 507] on div "Add Column" at bounding box center [807, 396] width 1482 height 530
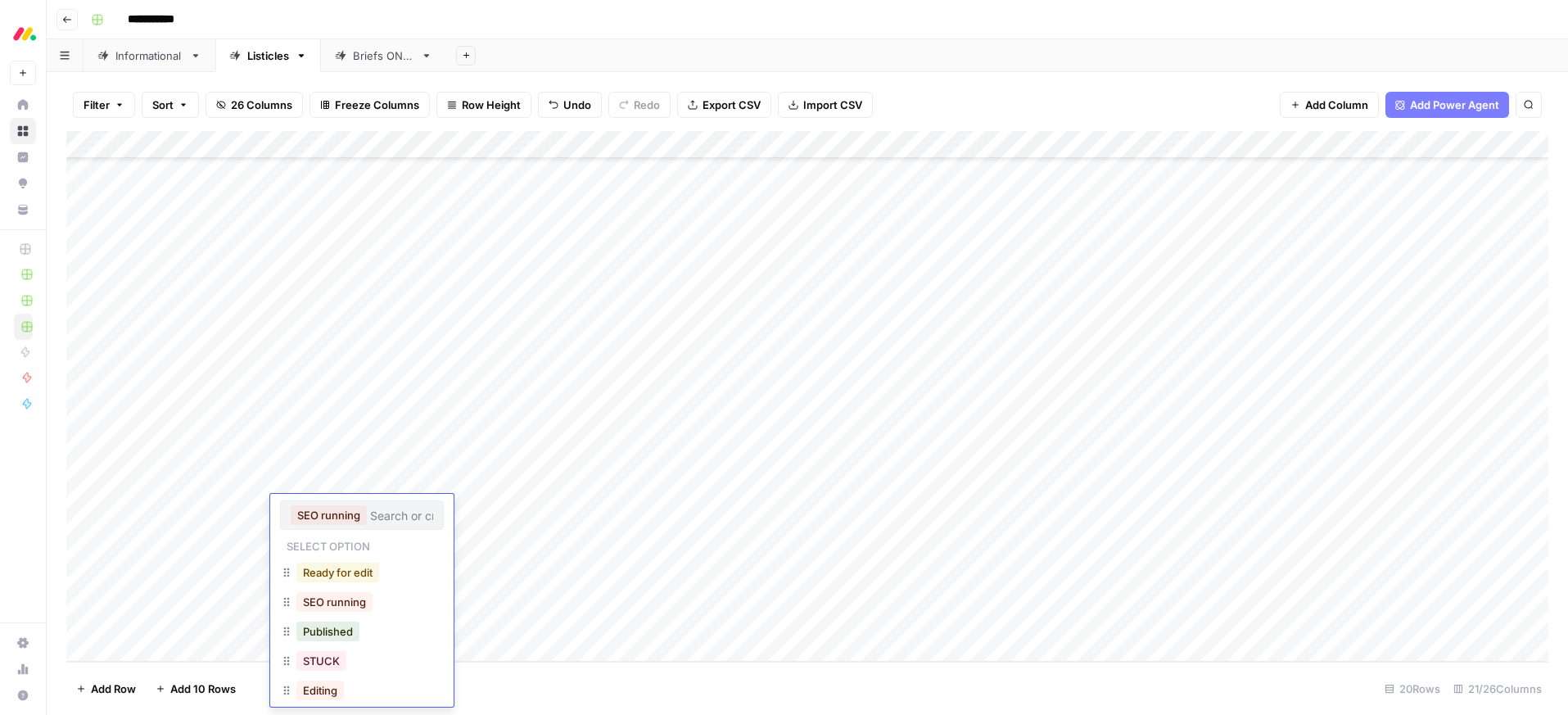
click at [329, 574] on button "Ready for edit" at bounding box center [338, 572] width 82 height 20
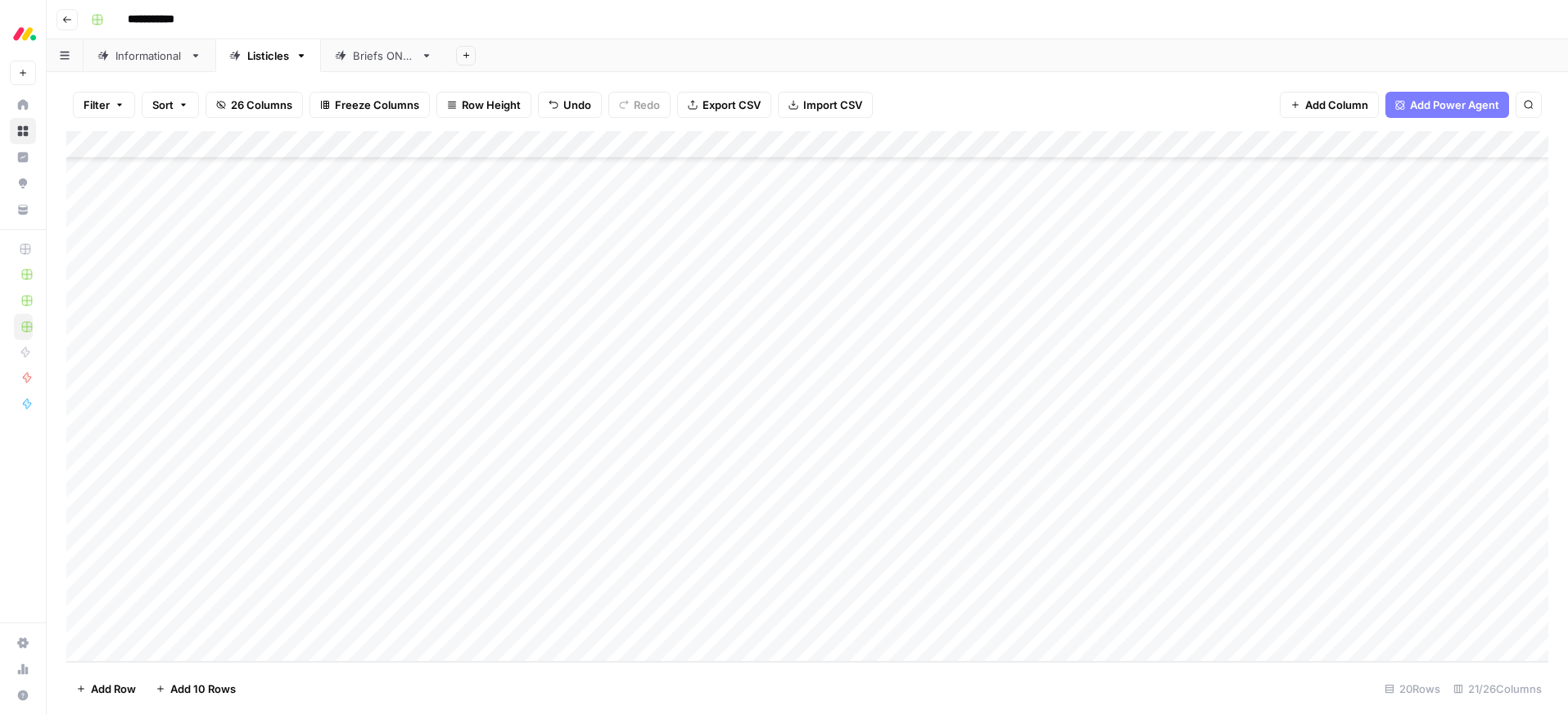
click at [598, 35] on header "**********" at bounding box center [807, 20] width 1521 height 40
click at [926, 533] on div "Add Column" at bounding box center [807, 396] width 1482 height 530
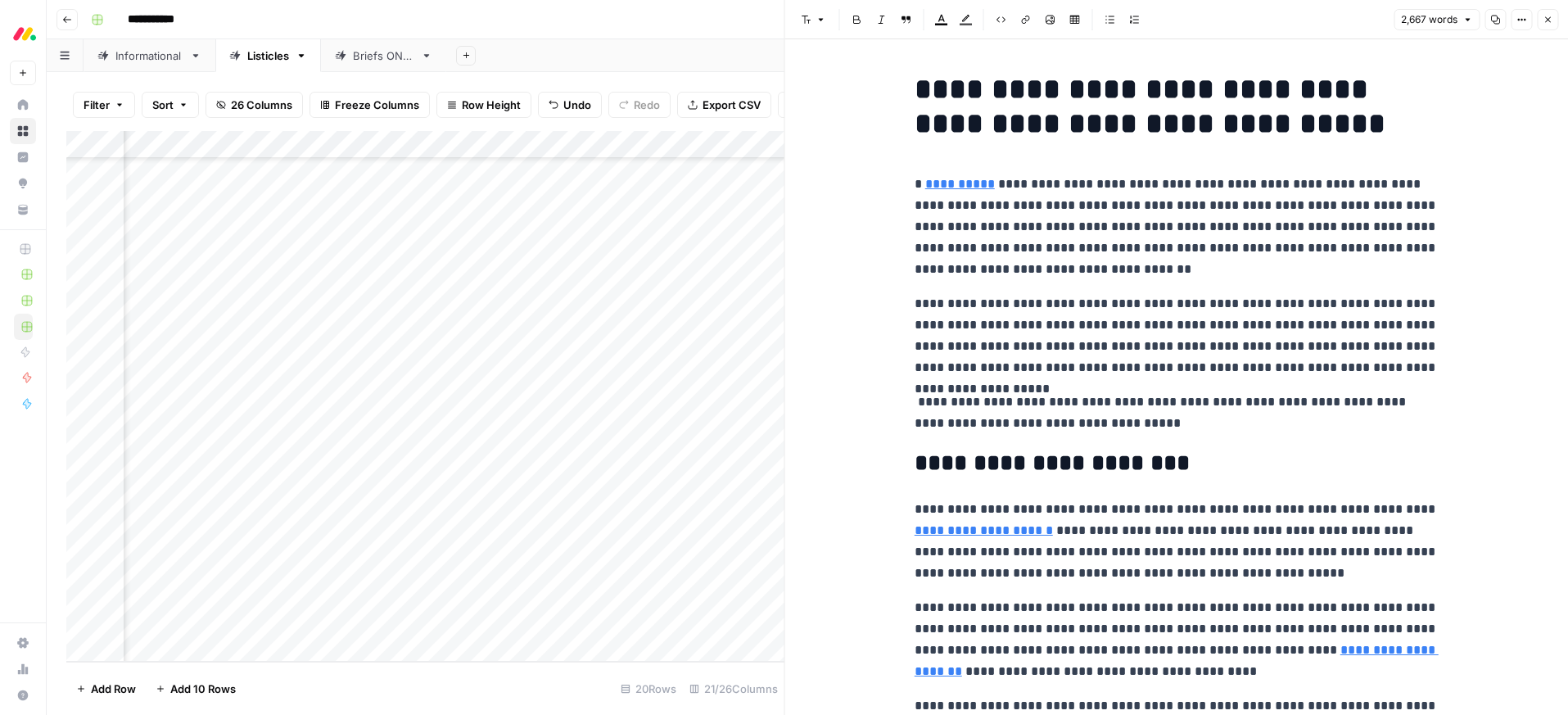
click at [1315, 320] on p "**********" at bounding box center [1177, 335] width 524 height 85
type input "[DATE]"
drag, startPoint x: 1159, startPoint y: 427, endPoint x: 907, endPoint y: 402, distance: 253.2
click at [907, 402] on div "**********" at bounding box center [1177, 377] width 784 height 675
click at [942, 23] on icon "button" at bounding box center [942, 20] width 13 height 13
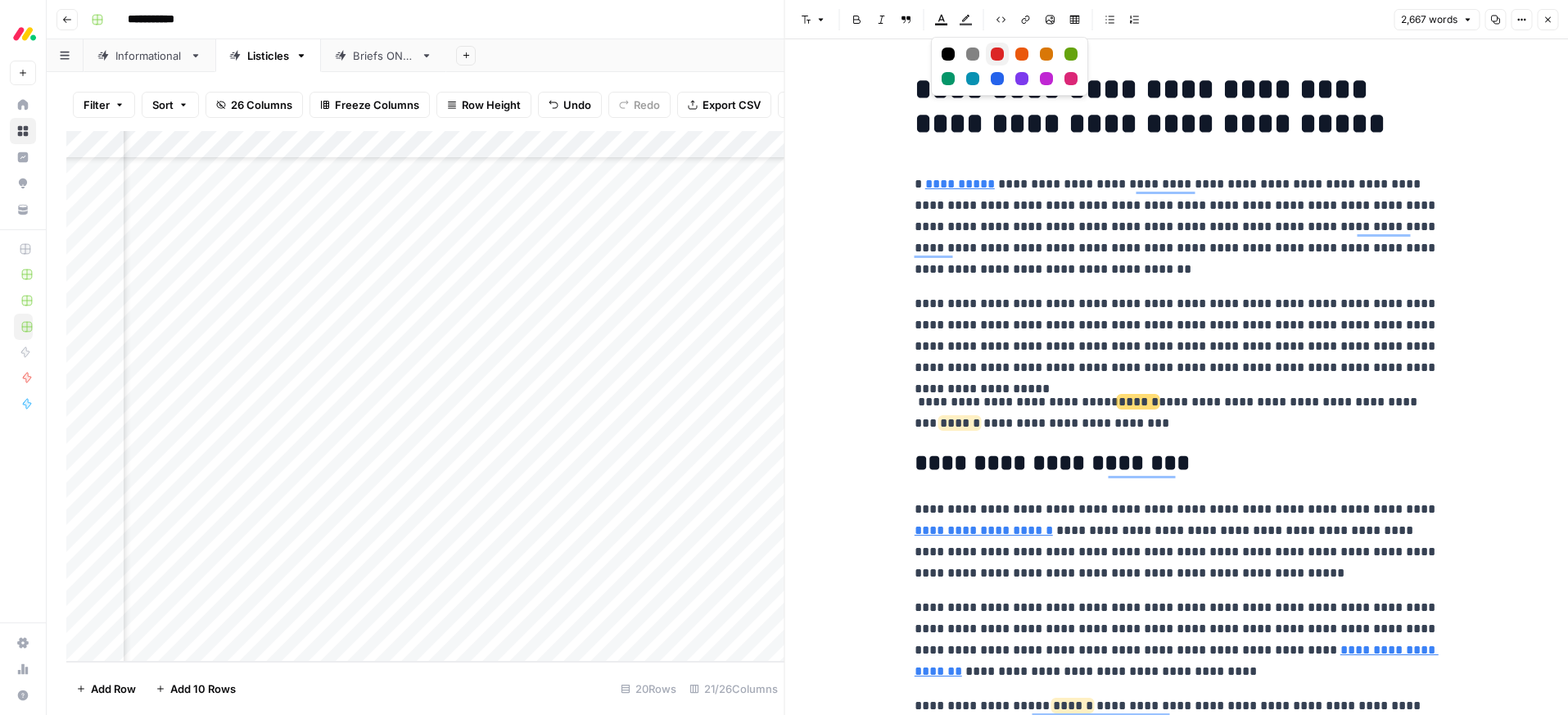
drag, startPoint x: 998, startPoint y: 50, endPoint x: 1008, endPoint y: 119, distance: 69.7
click at [999, 50] on div "Red" at bounding box center [997, 54] width 13 height 13
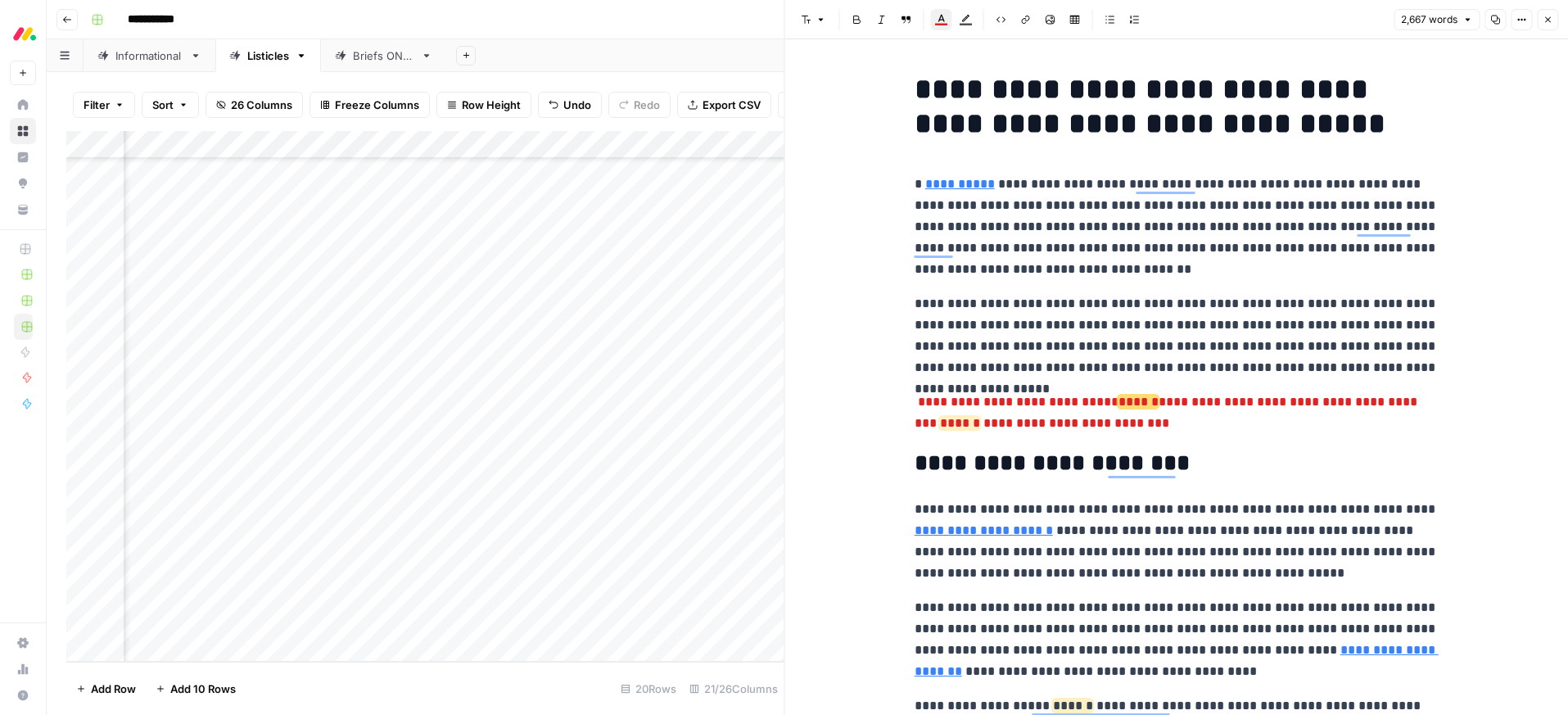
click at [1082, 255] on p "**********" at bounding box center [1177, 227] width 524 height 106
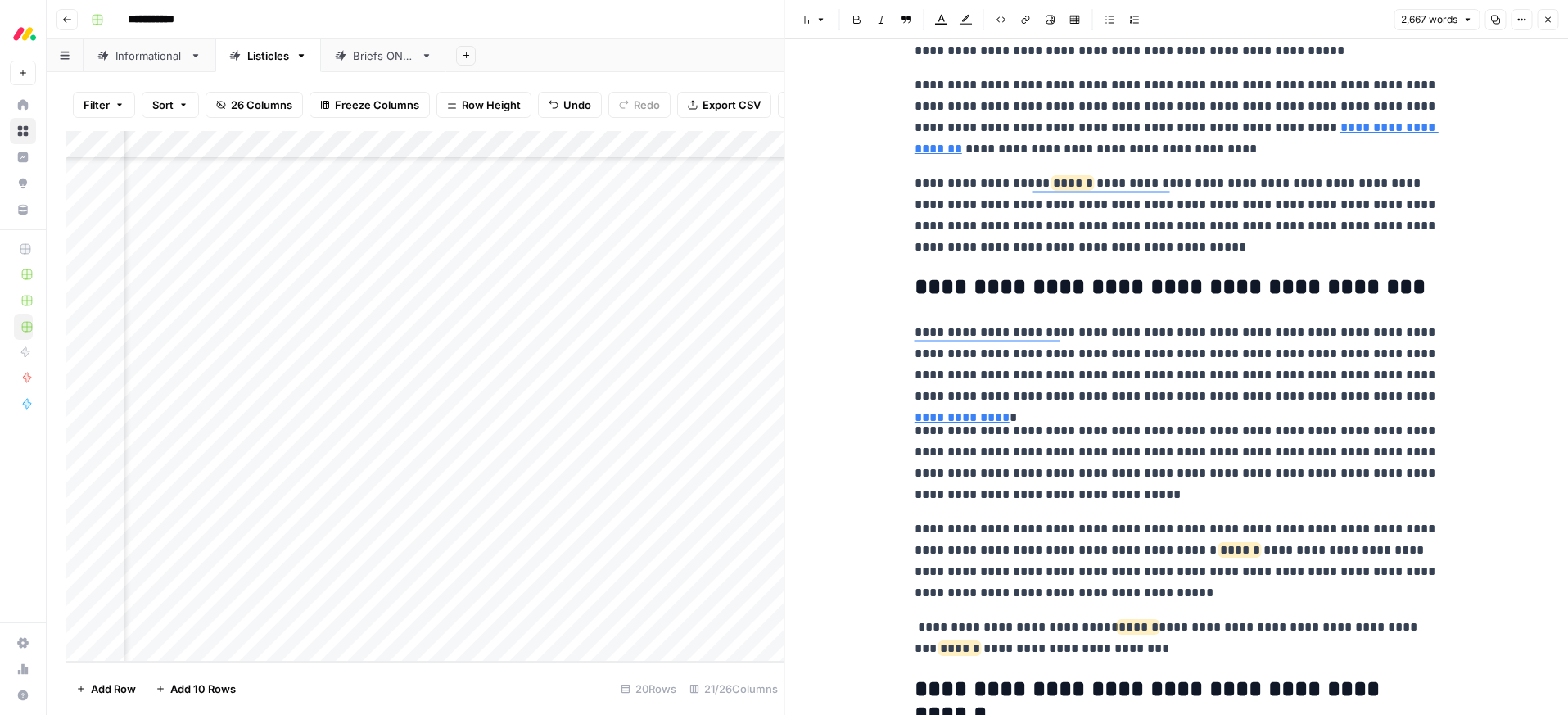
scroll to position [659, 0]
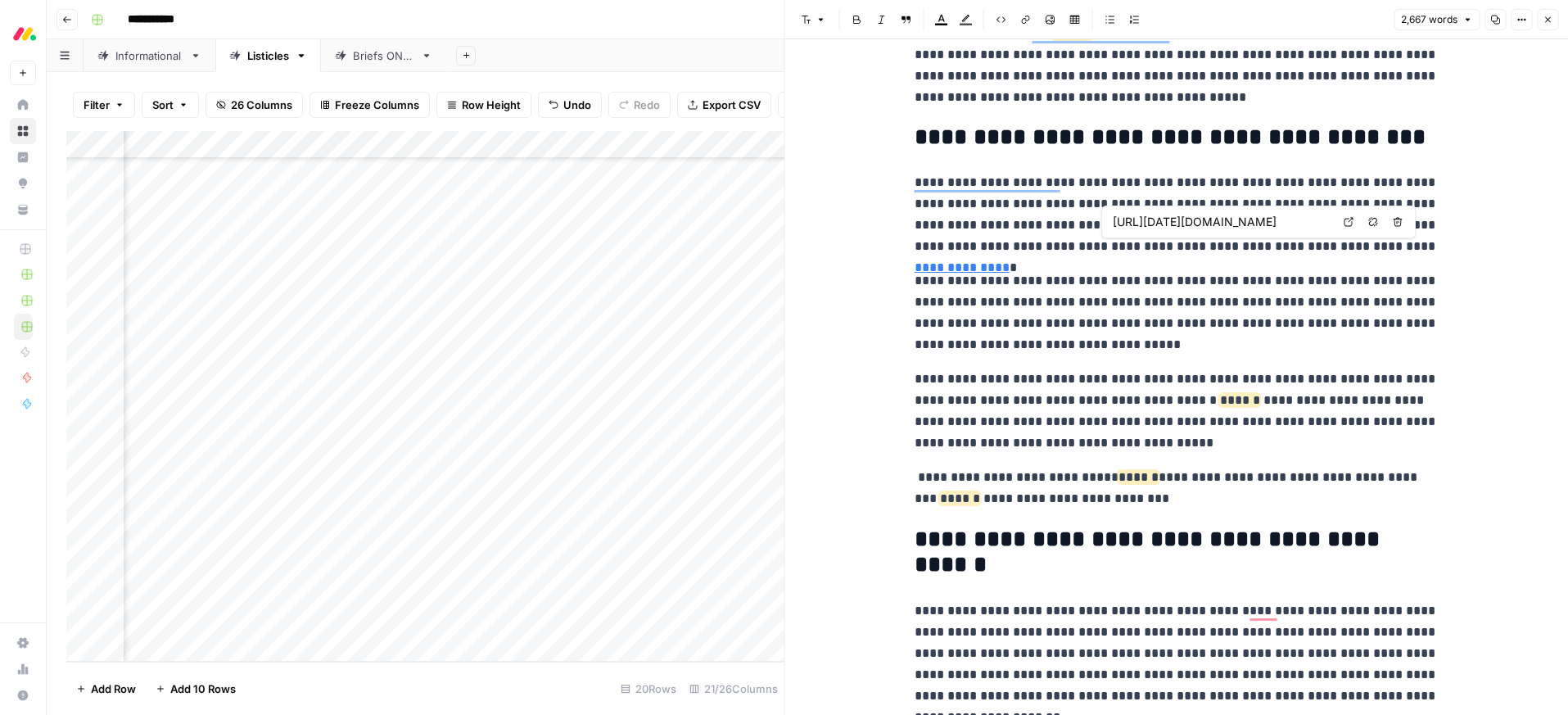
click at [1009, 261] on link "**********" at bounding box center [962, 267] width 95 height 12
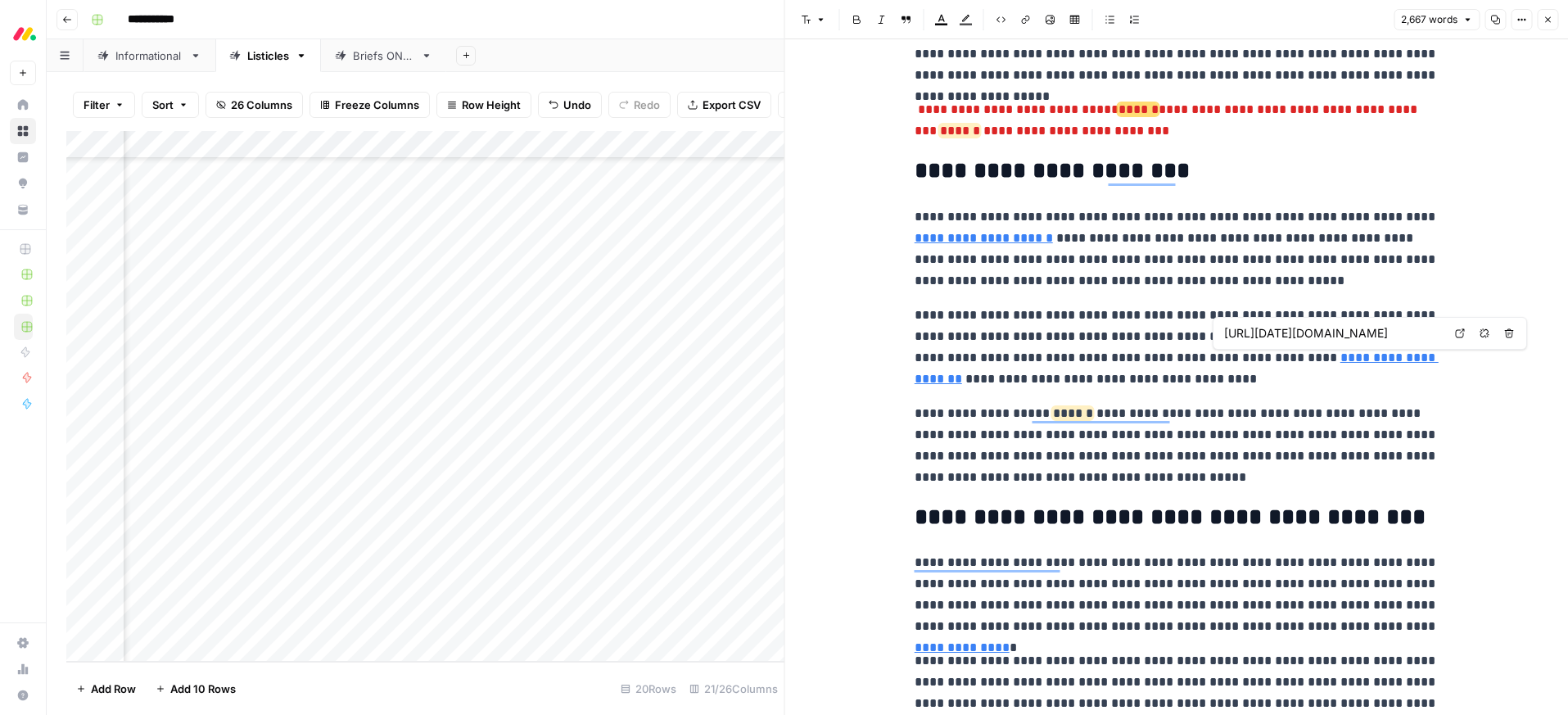
type input "[URL][DATE][DOMAIN_NAME]"
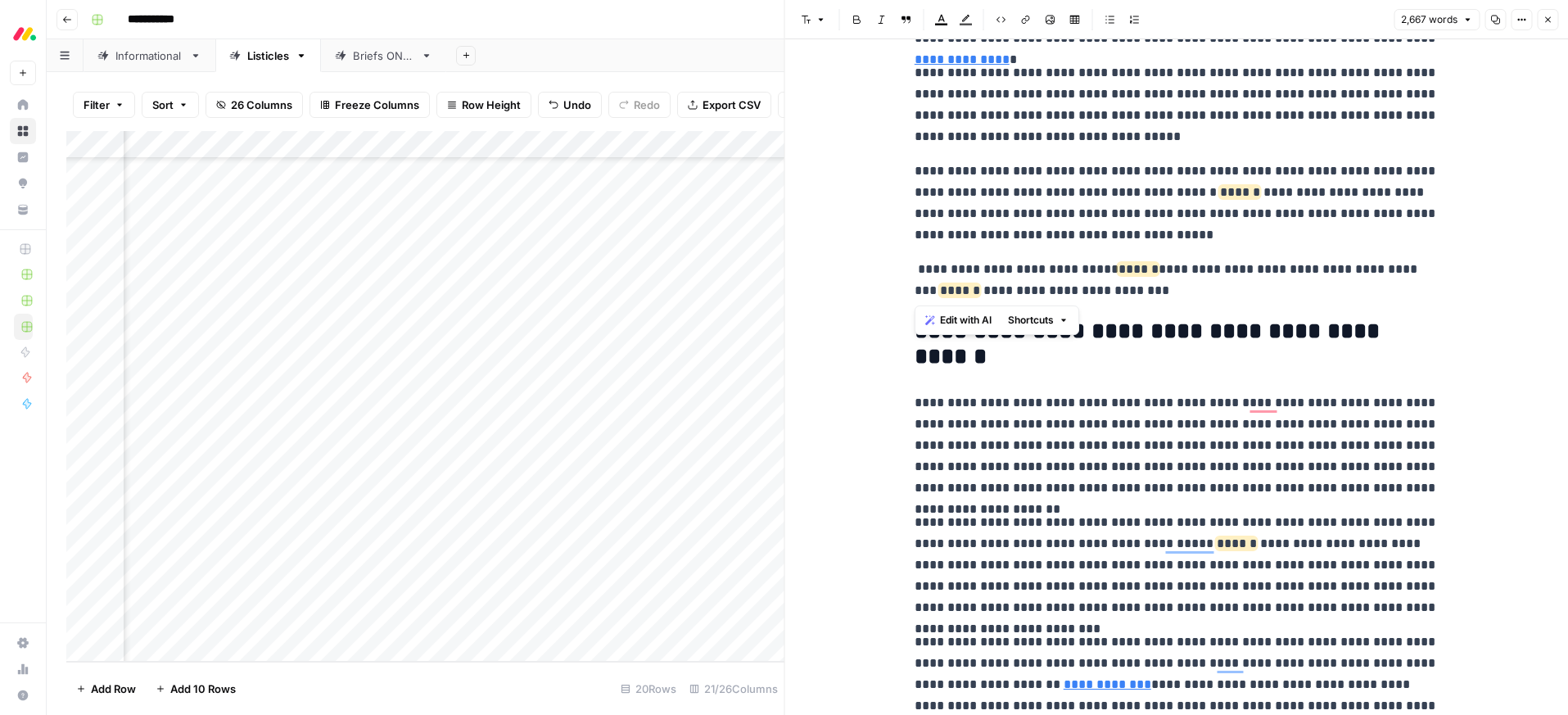
click at [906, 264] on div "**********" at bounding box center [1177, 377] width 784 height 675
click at [938, 22] on icon "button" at bounding box center [942, 20] width 13 height 13
drag, startPoint x: 997, startPoint y: 58, endPoint x: 1060, endPoint y: 191, distance: 147.2
click at [998, 58] on div "Red" at bounding box center [997, 54] width 13 height 13
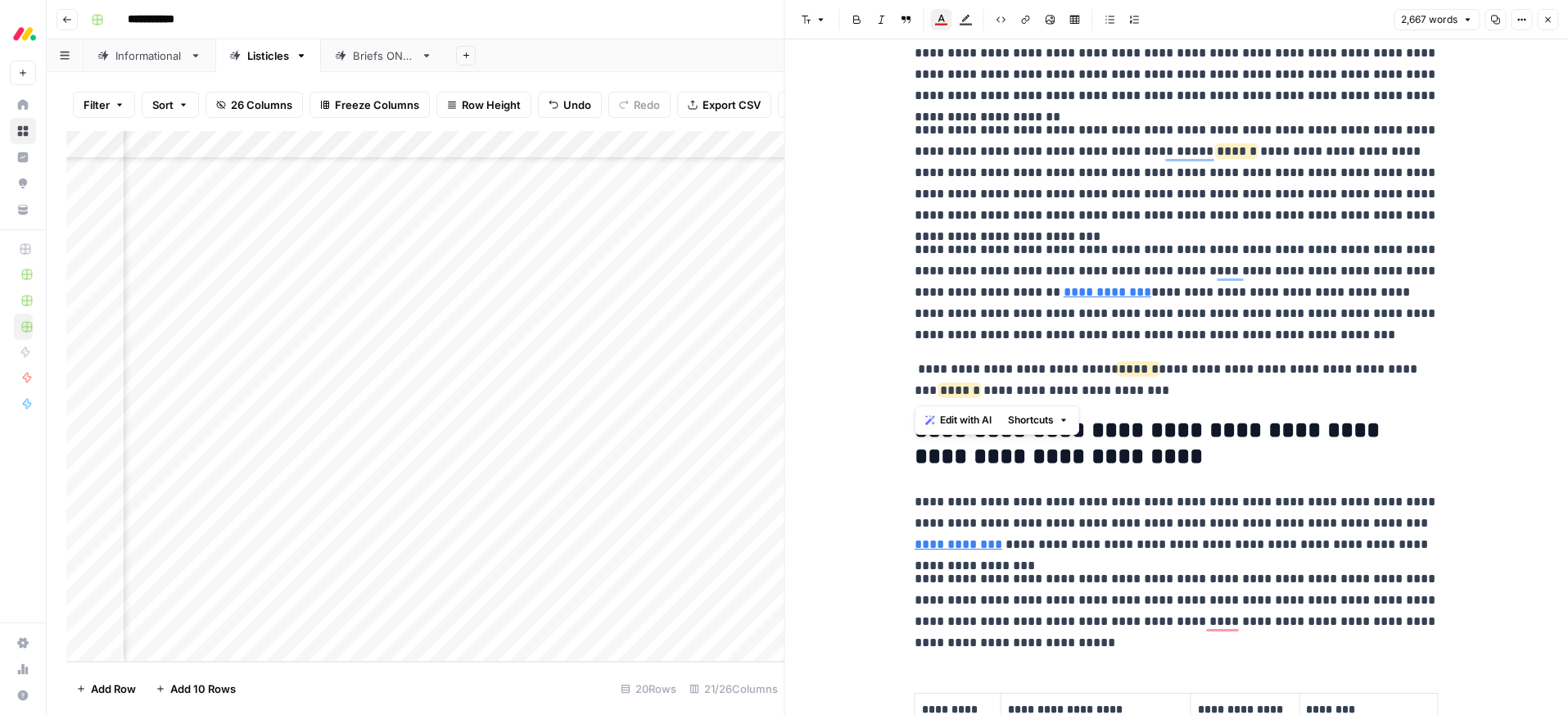
drag, startPoint x: 1163, startPoint y: 389, endPoint x: 904, endPoint y: 367, distance: 259.9
click at [904, 367] on div "**********" at bounding box center [1177, 377] width 784 height 675
click at [943, 18] on icon "button" at bounding box center [942, 20] width 13 height 13
click at [1001, 50] on icon "Red" at bounding box center [997, 54] width 10 height 10
click at [1081, 211] on p "**********" at bounding box center [1177, 172] width 524 height 106
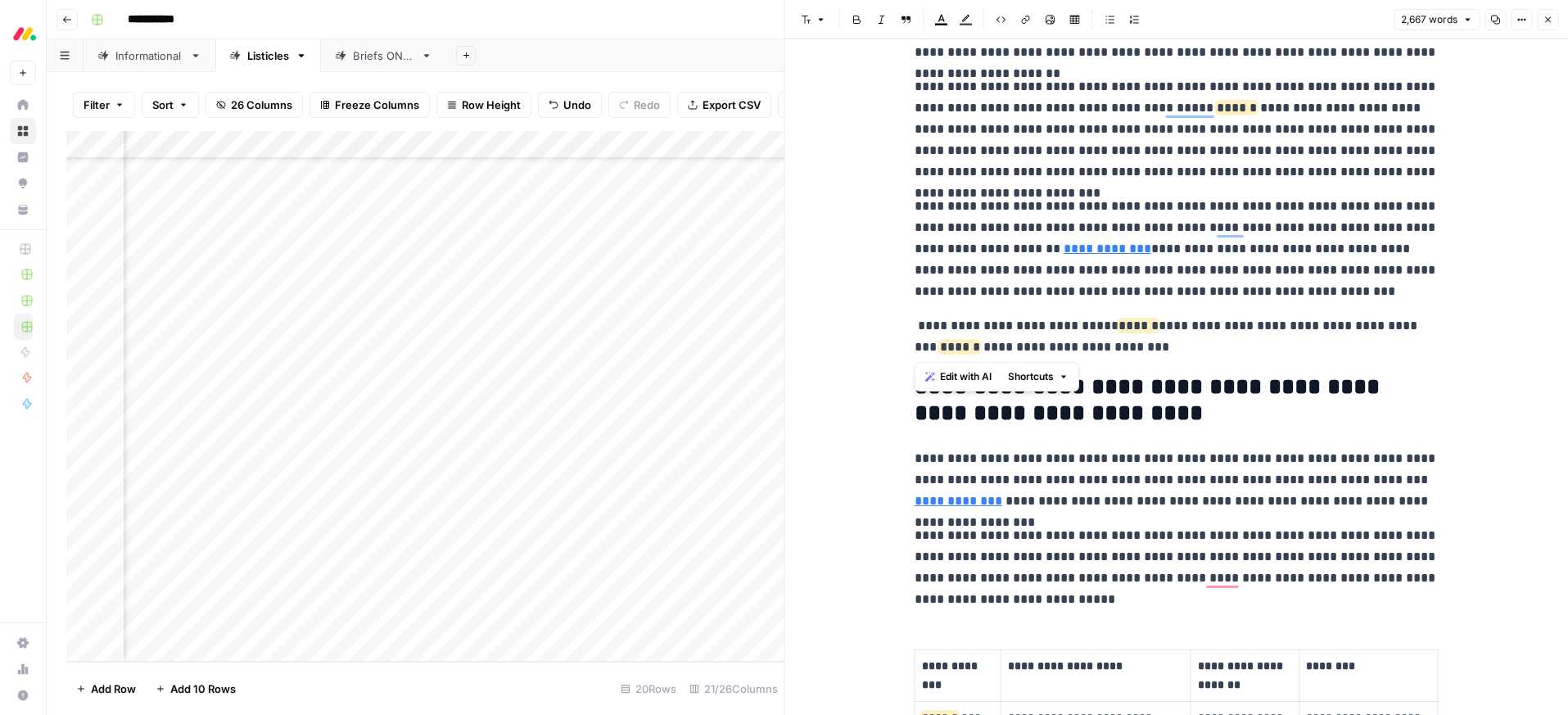
drag, startPoint x: 1171, startPoint y: 348, endPoint x: 916, endPoint y: 273, distance: 265.8
click at [906, 323] on div "**********" at bounding box center [1177, 377] width 784 height 675
click at [944, 16] on icon "button" at bounding box center [942, 20] width 13 height 13
drag, startPoint x: 995, startPoint y: 56, endPoint x: 1051, endPoint y: 155, distance: 113.7
click at [995, 56] on icon "Red" at bounding box center [997, 54] width 10 height 10
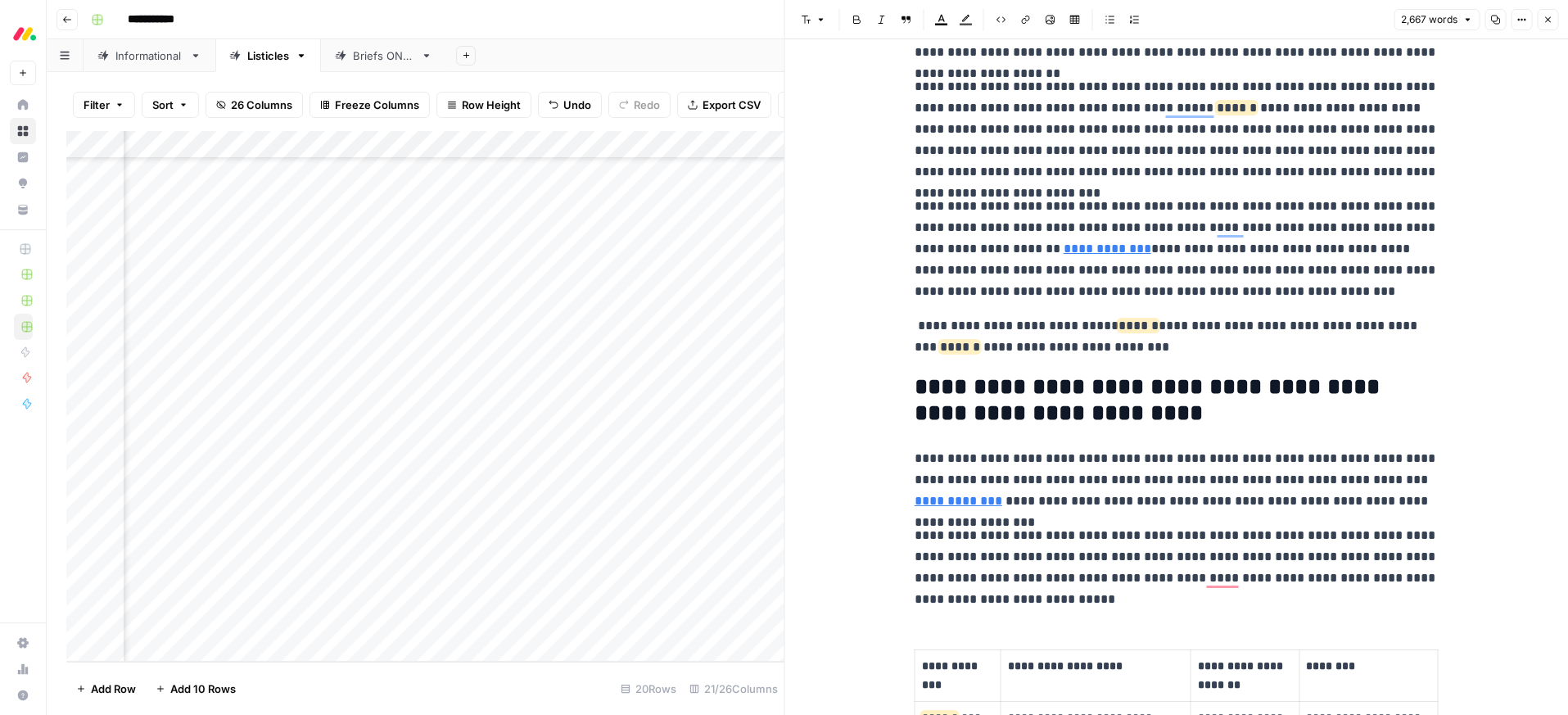
click at [1095, 220] on p "**********" at bounding box center [1177, 249] width 524 height 106
drag, startPoint x: 1169, startPoint y: 349, endPoint x: 919, endPoint y: 310, distance: 253.0
click at [943, 21] on icon "button" at bounding box center [942, 20] width 13 height 13
click at [999, 55] on icon "Red" at bounding box center [997, 54] width 10 height 10
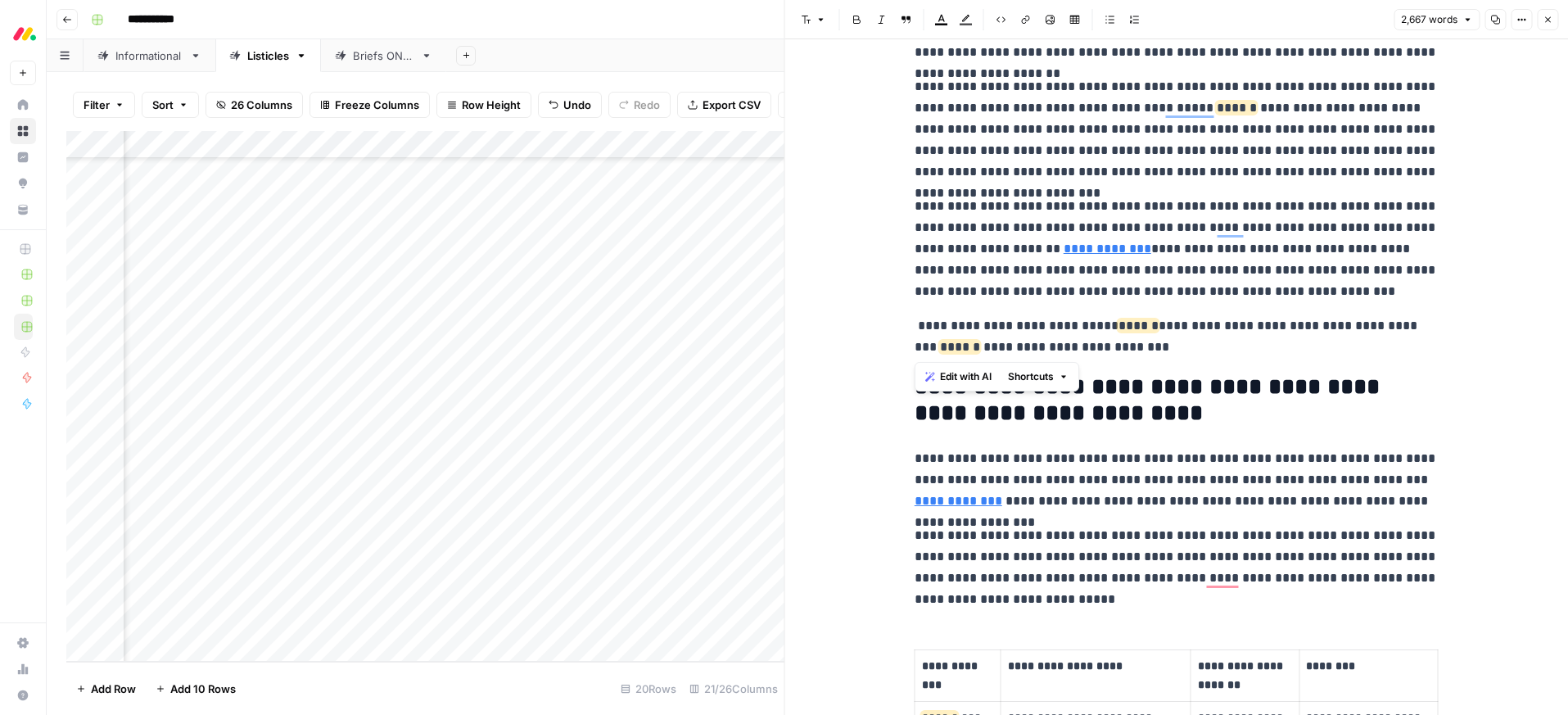
click at [1048, 215] on p "**********" at bounding box center [1177, 249] width 524 height 106
click at [1156, 356] on p "**********" at bounding box center [1177, 337] width 524 height 43
drag, startPoint x: 1149, startPoint y: 346, endPoint x: 915, endPoint y: 321, distance: 235.3
click at [915, 321] on p "**********" at bounding box center [1177, 337] width 524 height 43
click at [946, 18] on icon "button" at bounding box center [942, 20] width 13 height 13
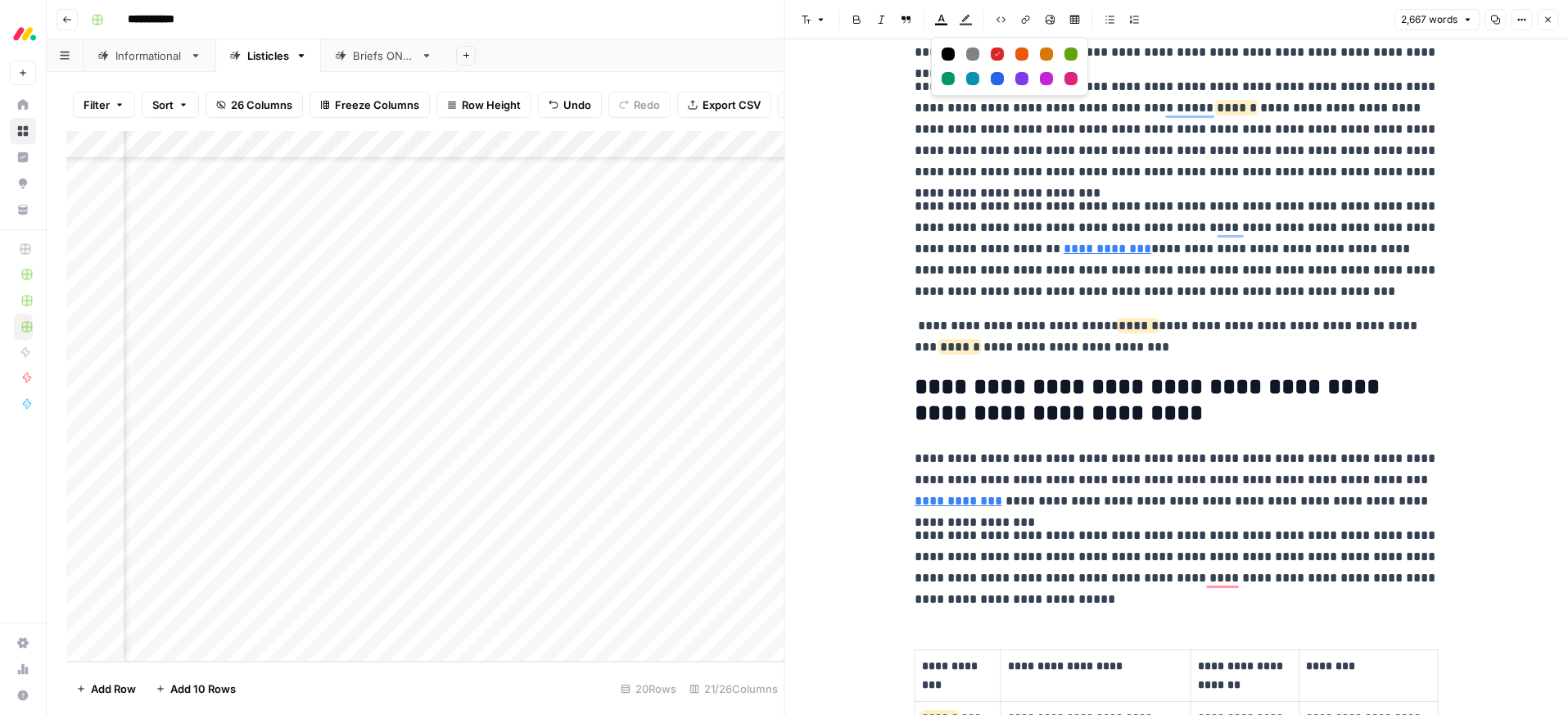
click at [967, 19] on icon "button" at bounding box center [967, 20] width 13 height 13
click at [941, 18] on icon "button" at bounding box center [942, 20] width 13 height 13
click at [1023, 81] on div "Purple" at bounding box center [1022, 78] width 13 height 13
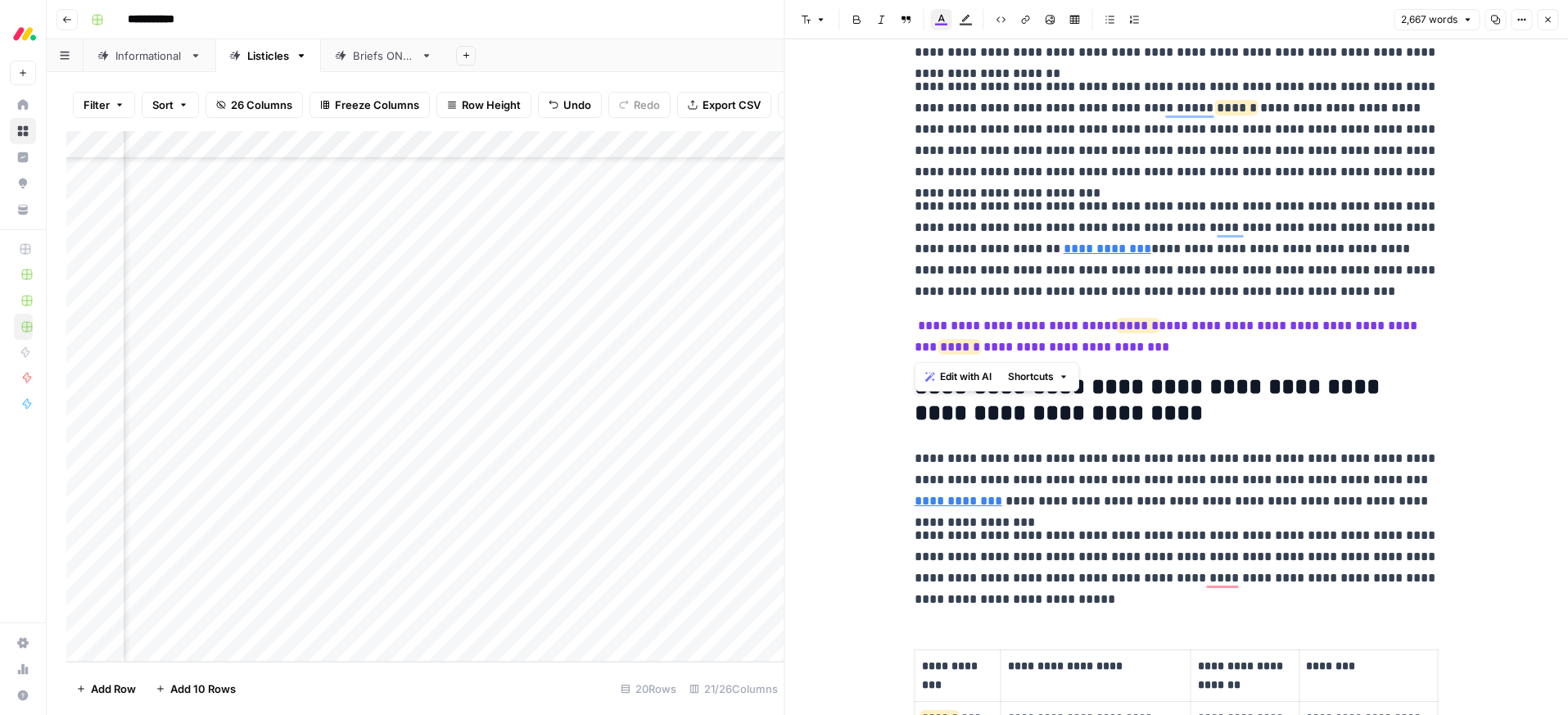
drag, startPoint x: 1122, startPoint y: 314, endPoint x: 1146, endPoint y: 334, distance: 31.2
click at [906, 322] on div "**********" at bounding box center [1177, 377] width 784 height 675
click at [941, 16] on icon "button" at bounding box center [942, 20] width 13 height 13
drag, startPoint x: 998, startPoint y: 54, endPoint x: 1121, endPoint y: 225, distance: 210.6
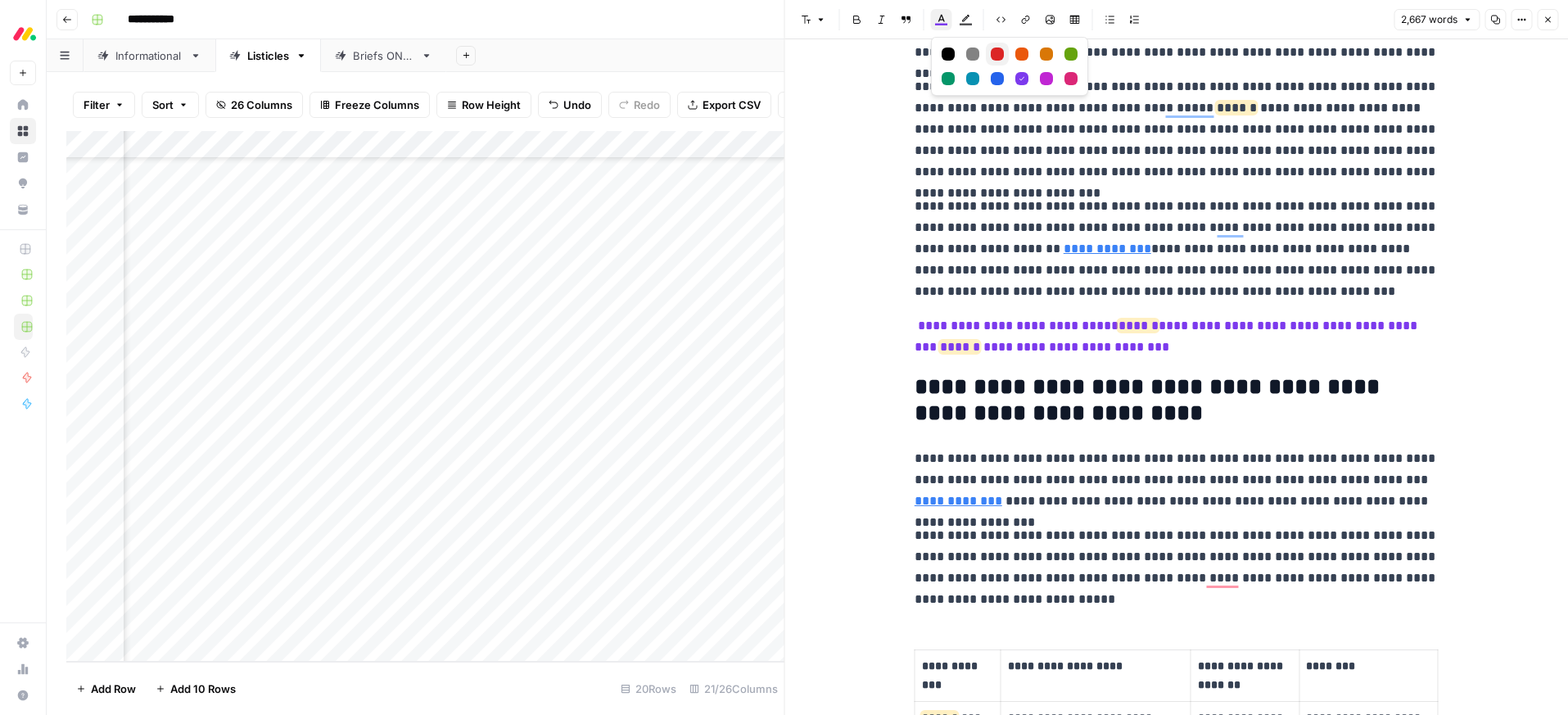
click at [998, 54] on div "Red" at bounding box center [997, 54] width 13 height 13
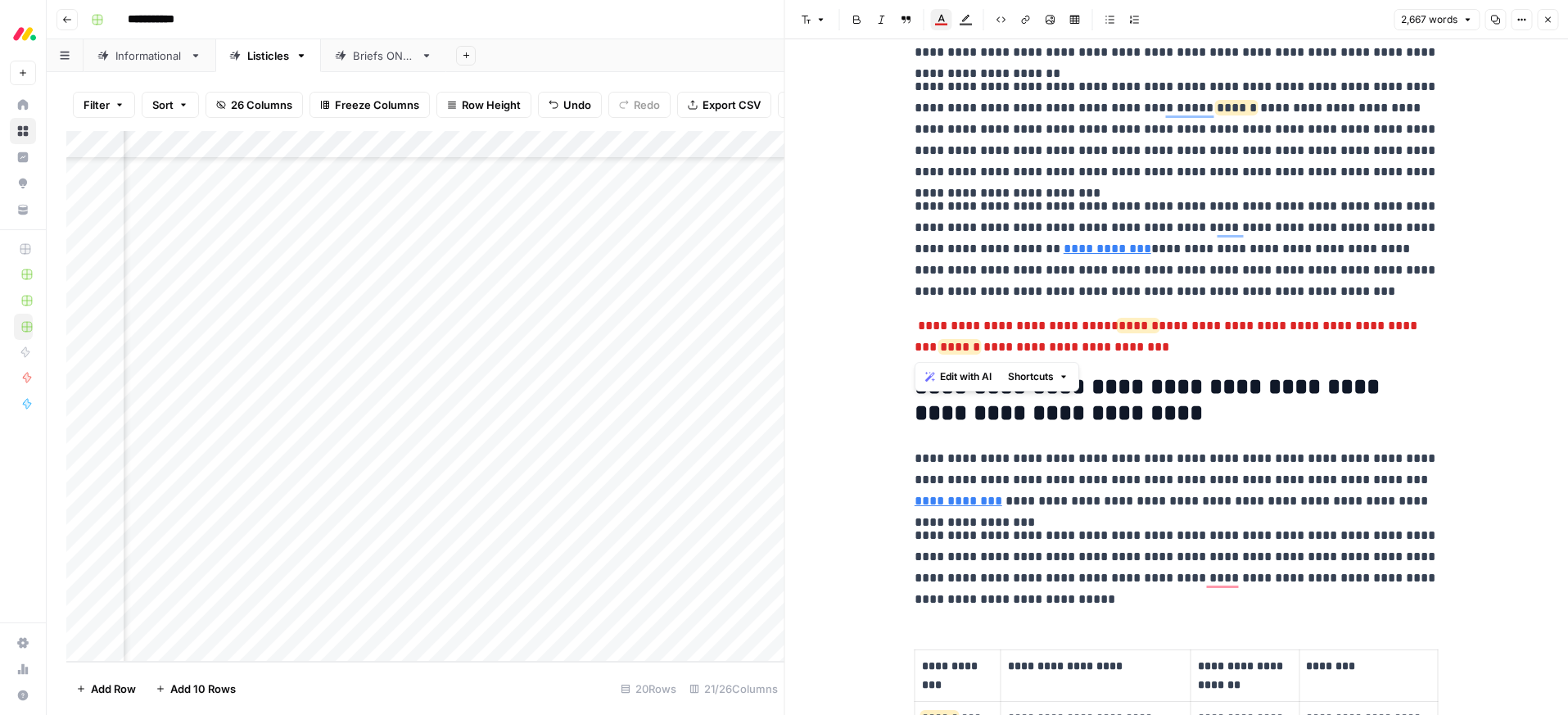
click at [1170, 267] on p "**********" at bounding box center [1177, 249] width 524 height 106
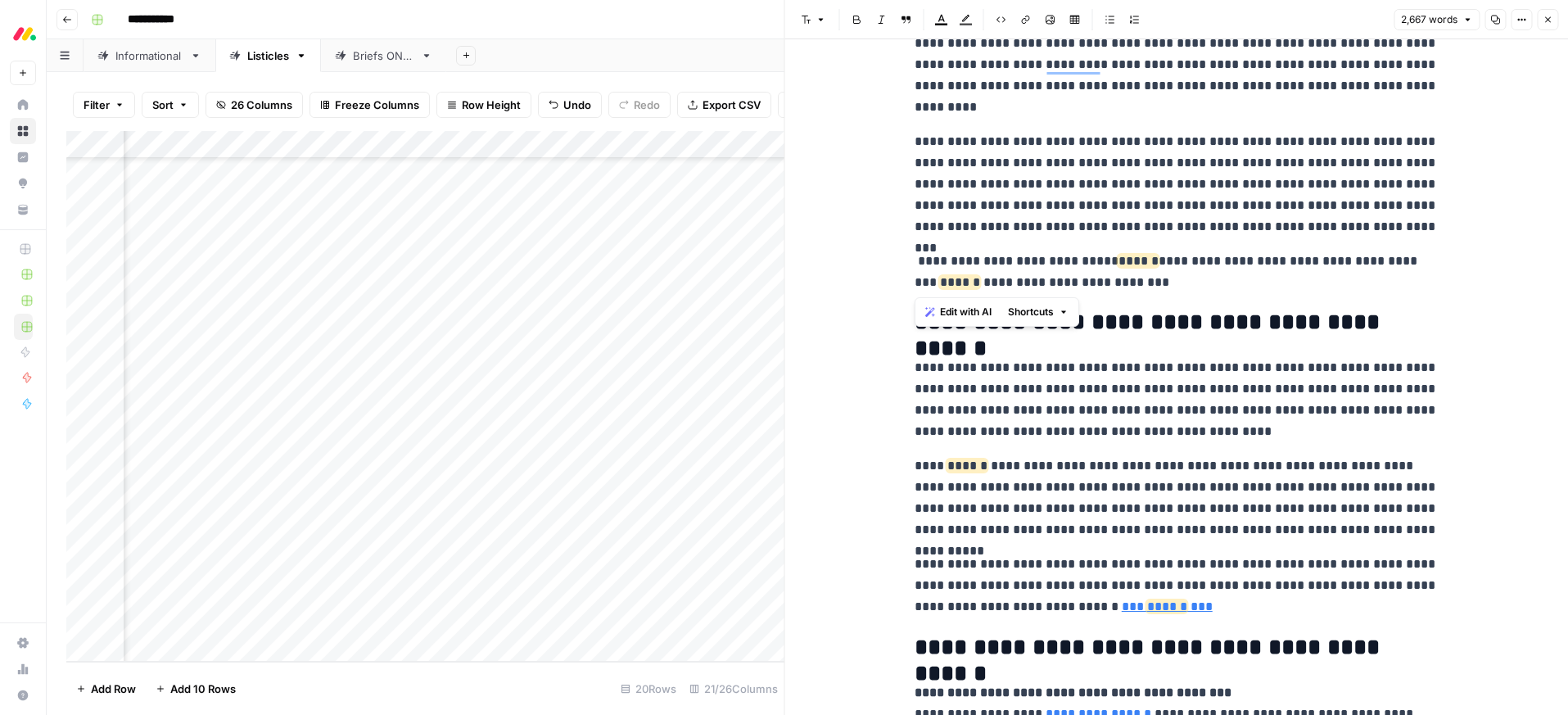
drag, startPoint x: 1172, startPoint y: 281, endPoint x: 935, endPoint y: 203, distance: 249.5
click at [938, 19] on icon "button" at bounding box center [942, 20] width 13 height 13
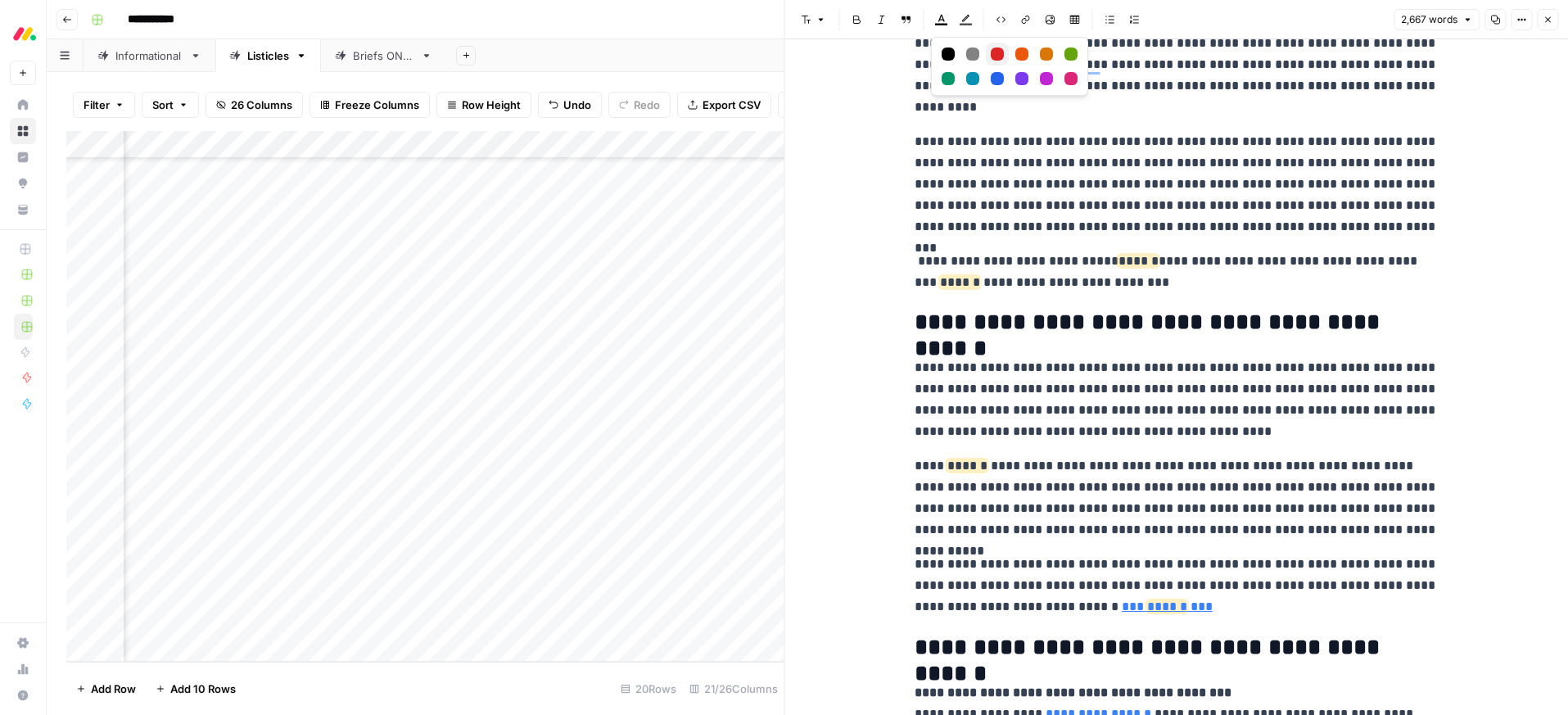
click at [999, 59] on div "Red" at bounding box center [997, 54] width 13 height 13
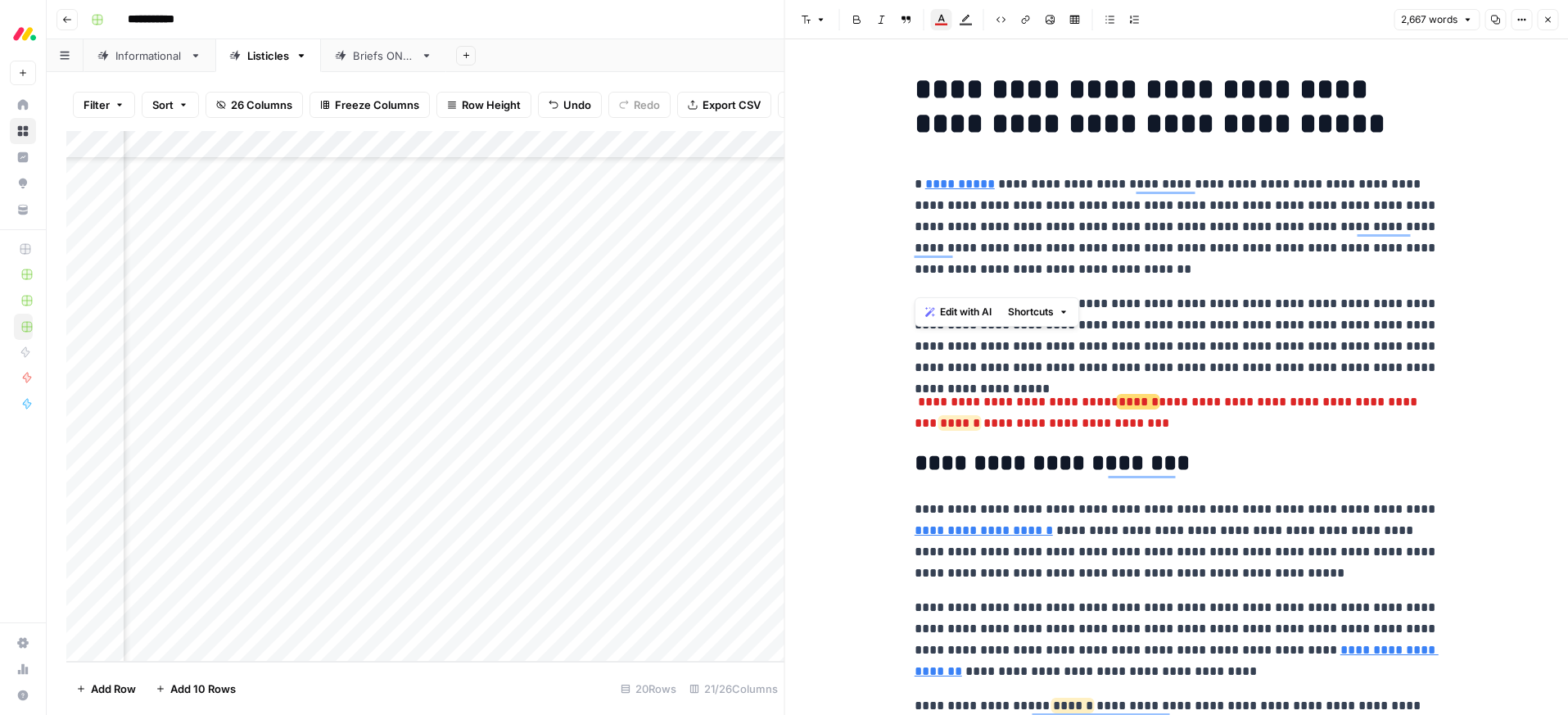
click at [1551, 20] on icon "button" at bounding box center [1547, 20] width 10 height 10
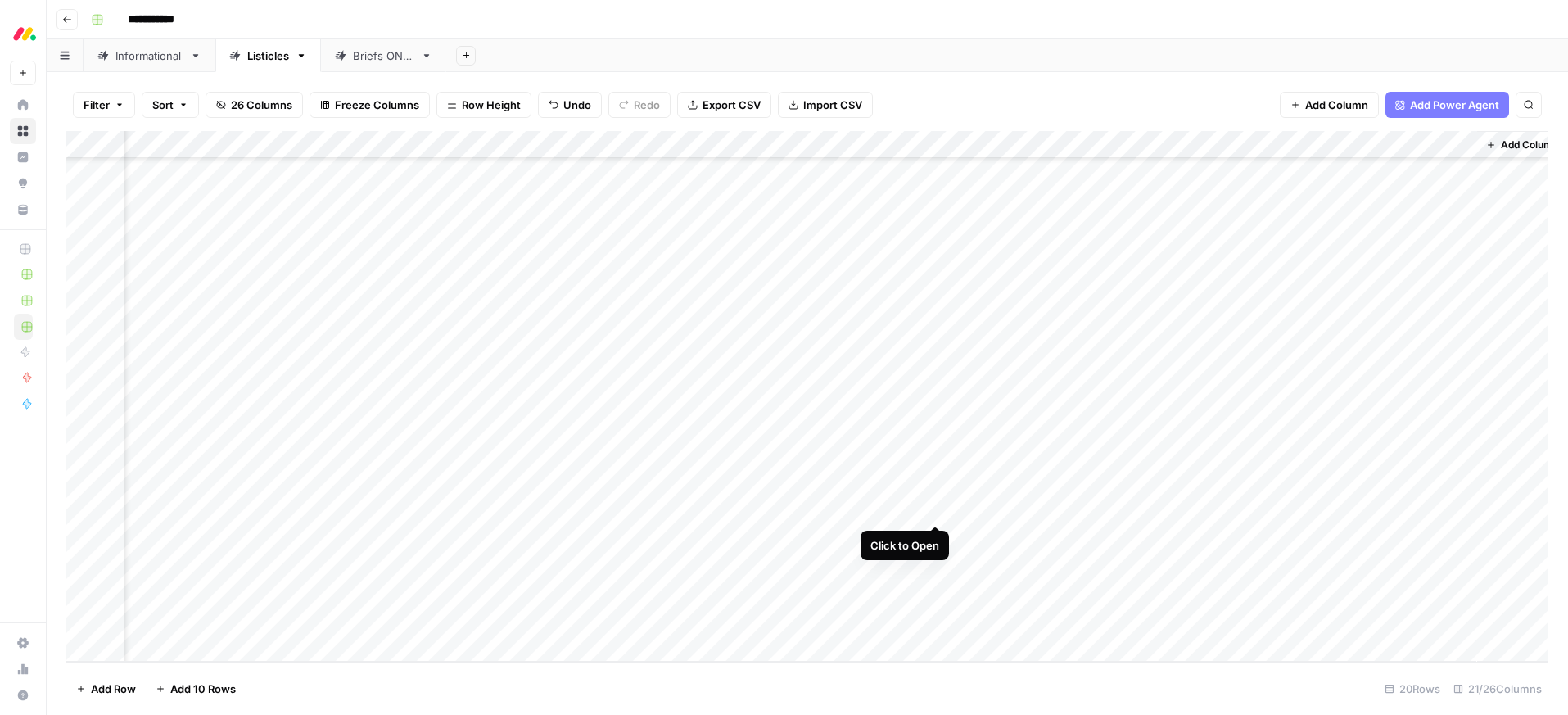
click at [932, 506] on div "Add Column" at bounding box center [807, 396] width 1482 height 530
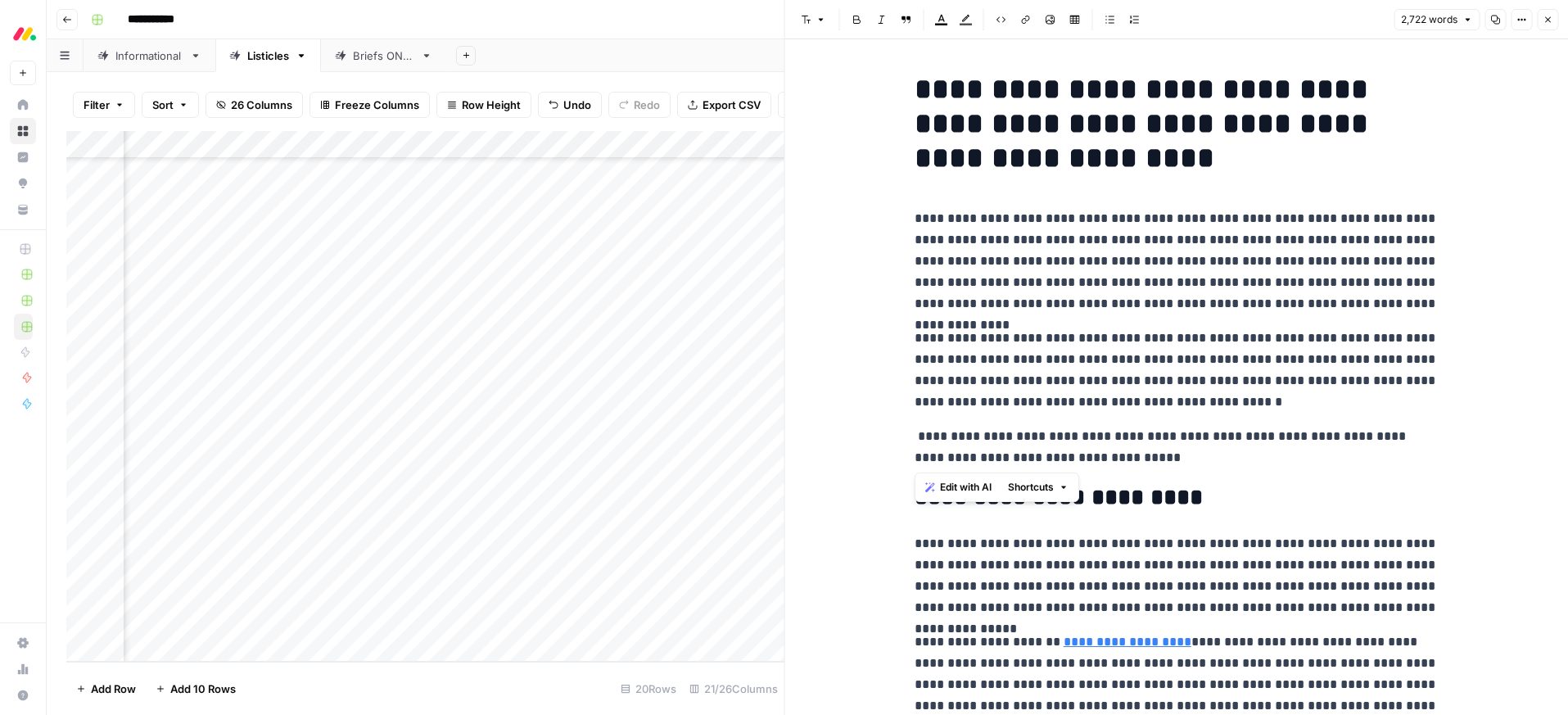
drag, startPoint x: 1161, startPoint y: 460, endPoint x: 983, endPoint y: 250, distance: 275.3
click at [947, 24] on icon "button" at bounding box center [941, 24] width 12 height 2
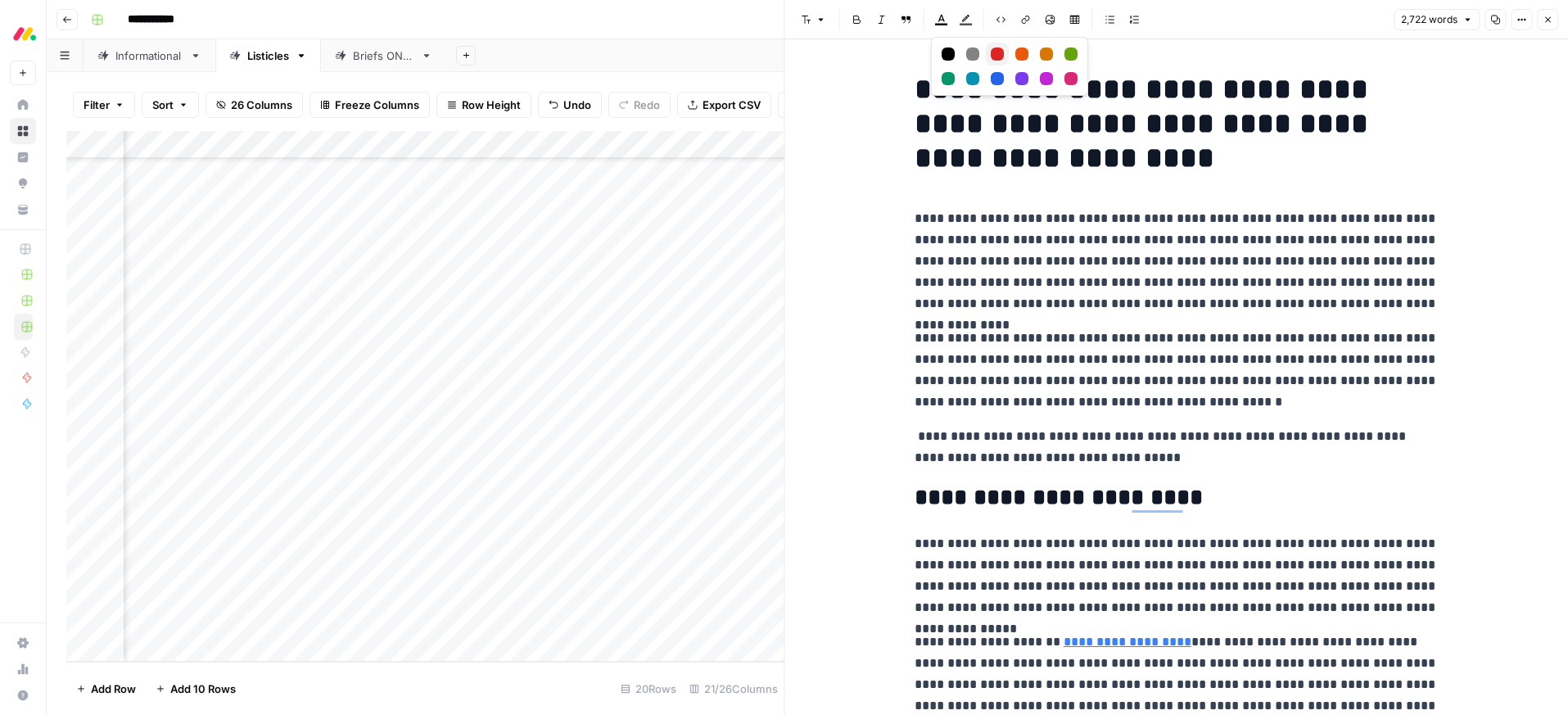
click at [999, 56] on div "Red" at bounding box center [997, 54] width 13 height 13
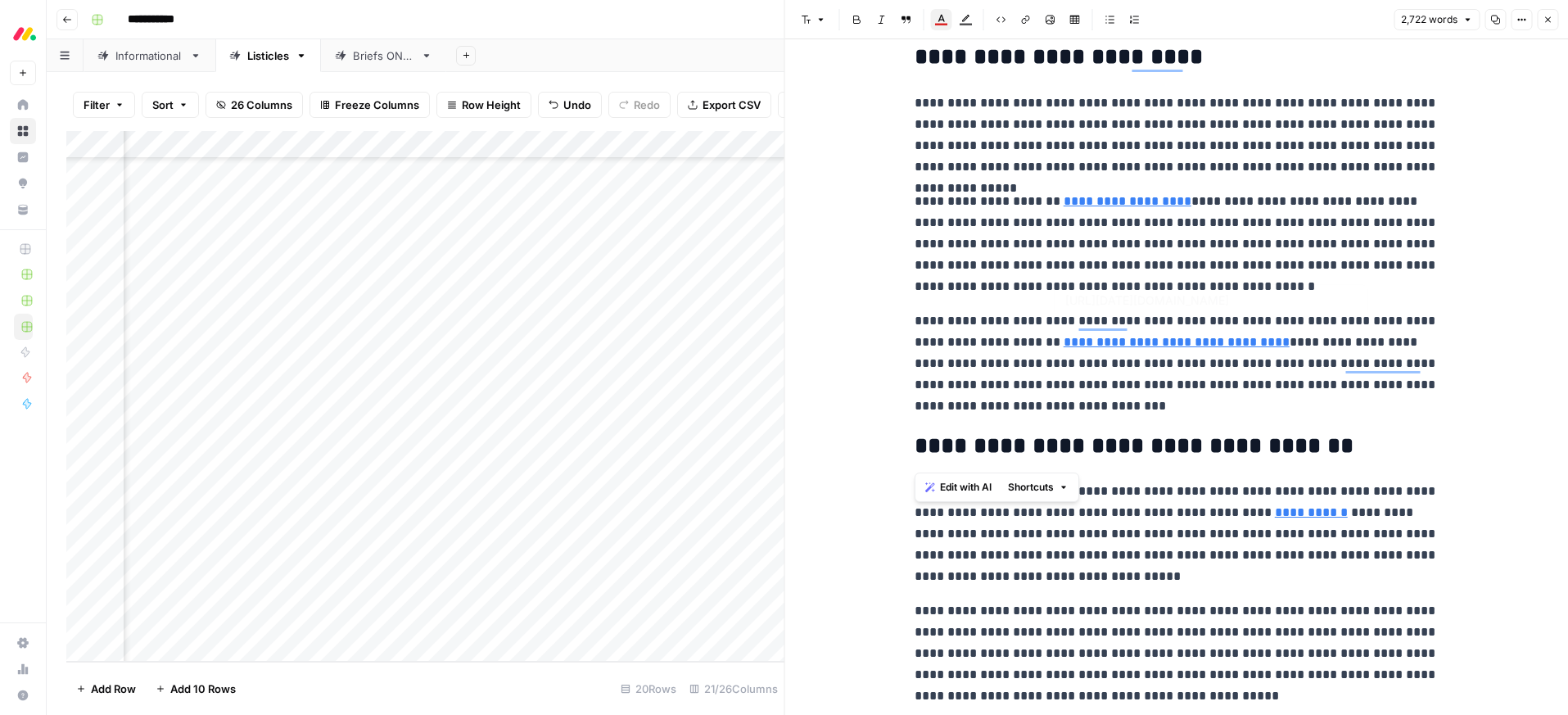
type input "https://monday.com/blog/crm-and-sales/build-your-own-crm/"
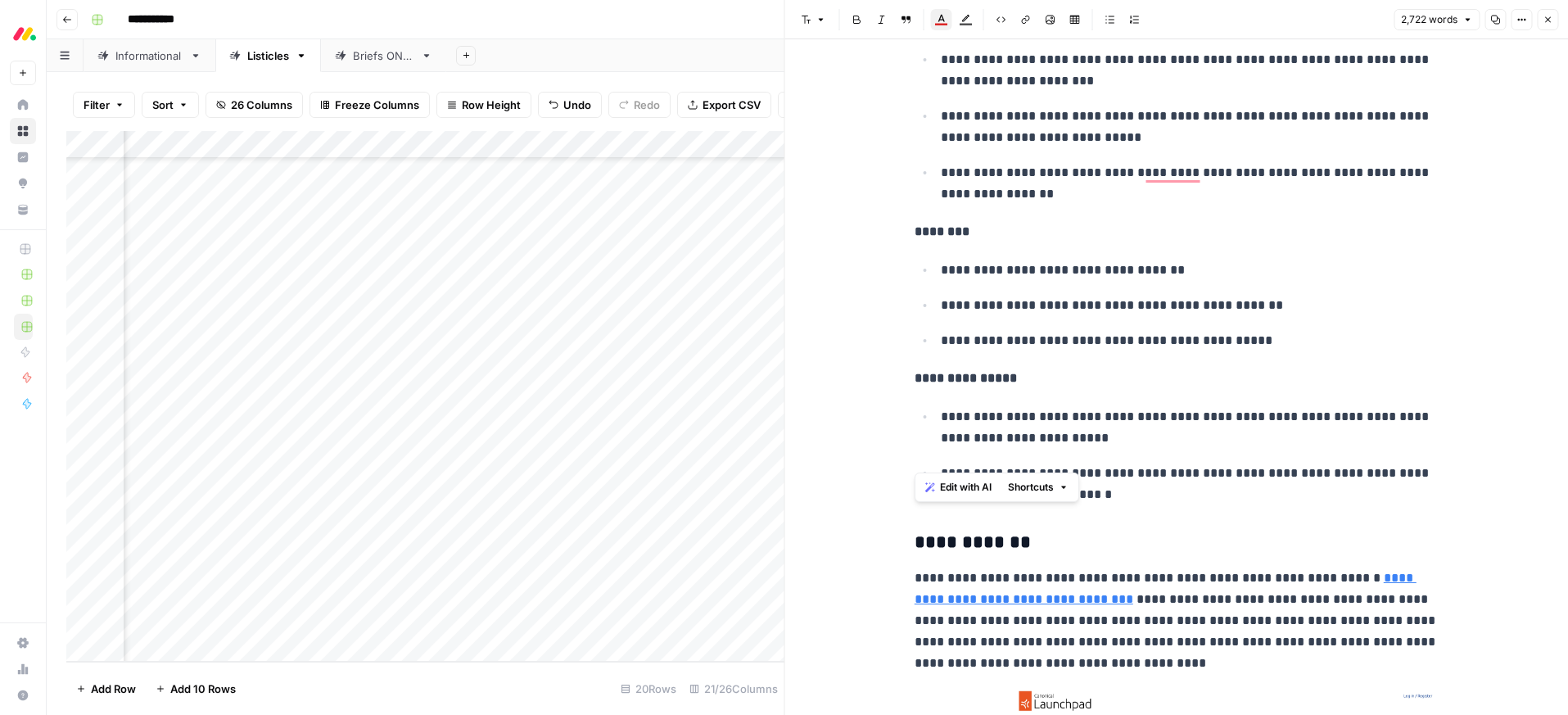
click at [1081, 296] on p "**********" at bounding box center [1190, 306] width 498 height 21
type input "try"
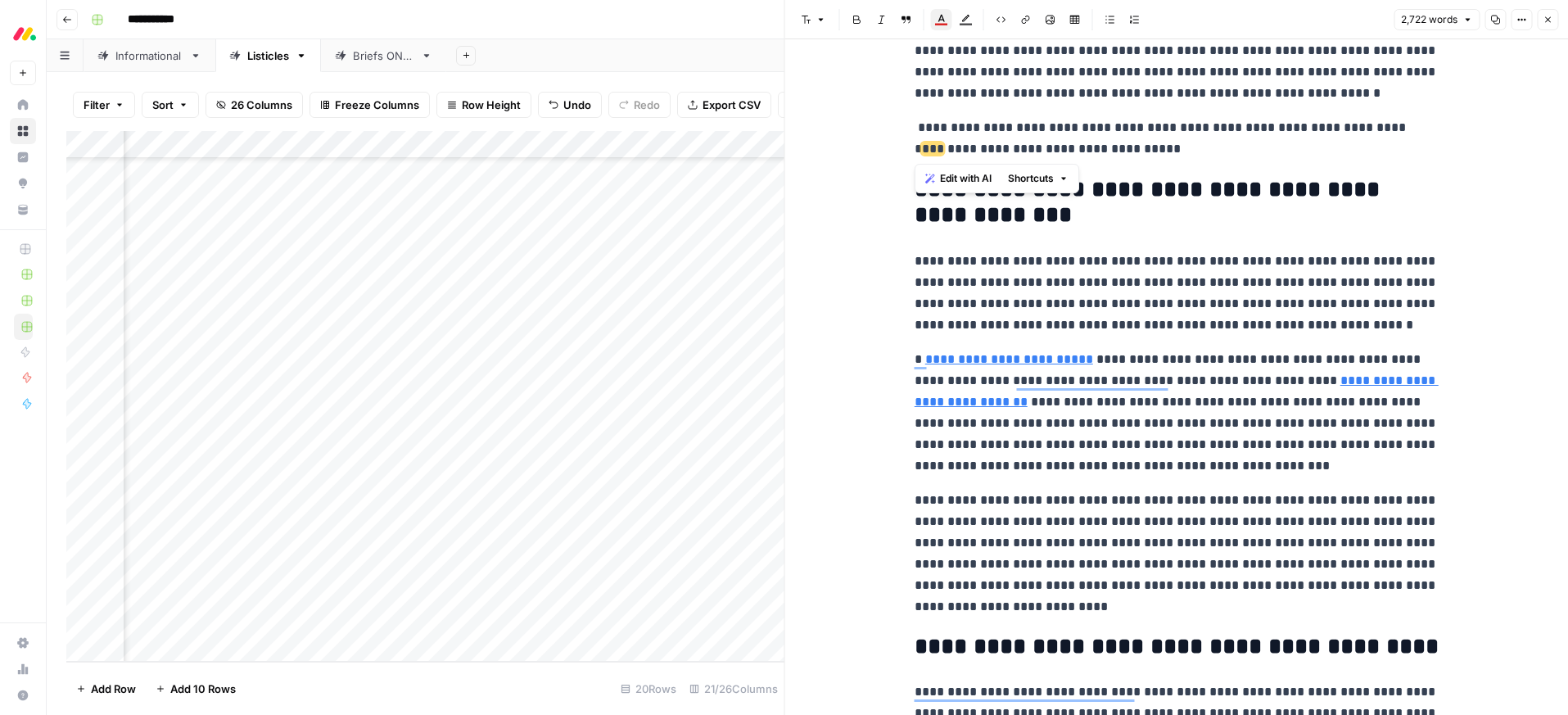
click at [901, 124] on div "**********" at bounding box center [1177, 377] width 784 height 675
click at [943, 21] on icon "button" at bounding box center [942, 20] width 13 height 13
click at [996, 55] on icon "Red" at bounding box center [997, 54] width 5 height 4
drag, startPoint x: 1163, startPoint y: 152, endPoint x: 906, endPoint y: 124, distance: 258.5
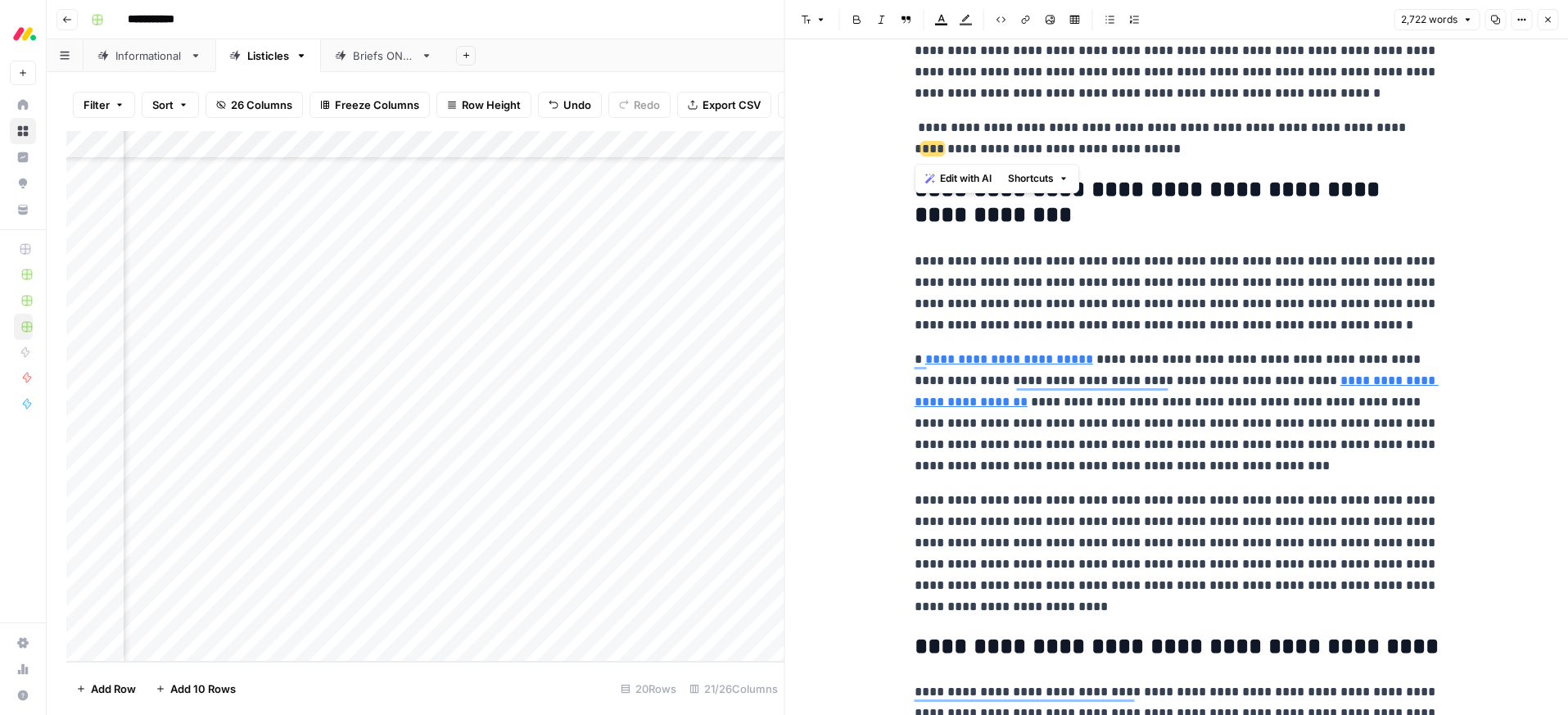
click at [903, 124] on div "**********" at bounding box center [1177, 377] width 784 height 675
drag, startPoint x: 943, startPoint y: 21, endPoint x: 962, endPoint y: 26, distance: 19.6
click at [943, 21] on icon "button" at bounding box center [942, 20] width 13 height 13
click at [1023, 54] on div "Dark orange" at bounding box center [1022, 54] width 13 height 13
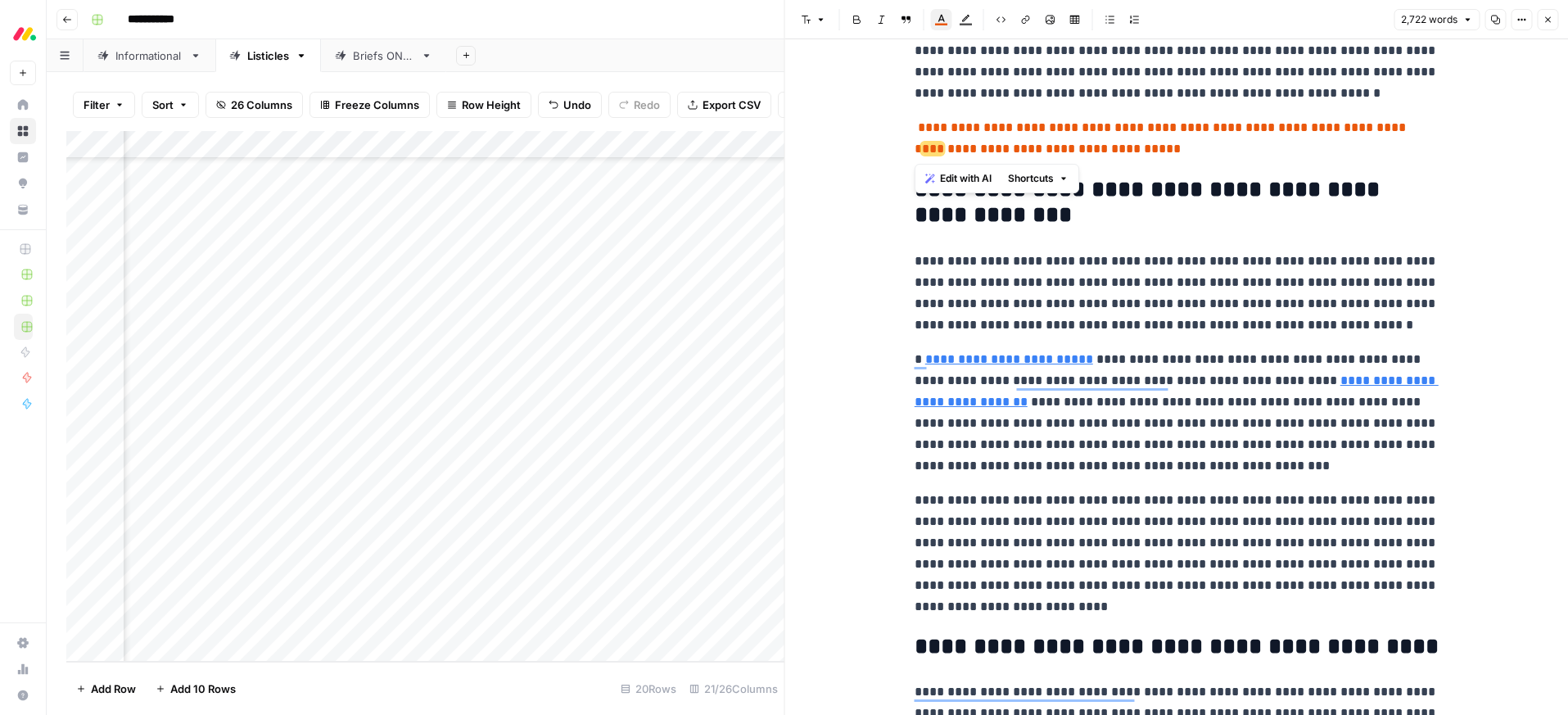
drag, startPoint x: 1118, startPoint y: 152, endPoint x: 1167, endPoint y: 154, distance: 49.0
click at [1118, 152] on span "**********" at bounding box center [1162, 138] width 494 height 34
drag, startPoint x: 1167, startPoint y: 152, endPoint x: 935, endPoint y: 70, distance: 246.1
drag, startPoint x: 943, startPoint y: 21, endPoint x: 953, endPoint y: 35, distance: 17.2
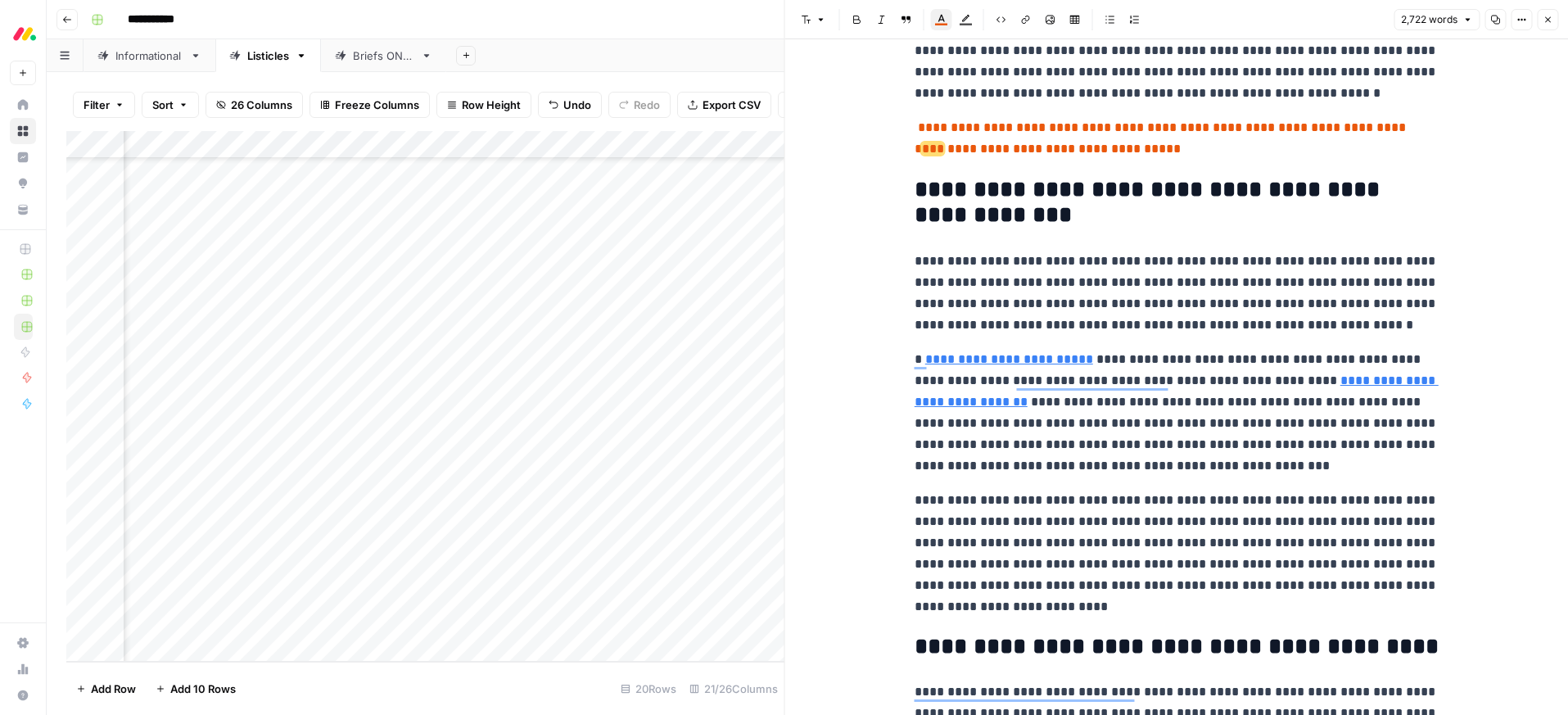
click at [943, 21] on icon "button" at bounding box center [942, 20] width 13 height 13
click at [996, 57] on div "Red" at bounding box center [997, 54] width 13 height 13
drag, startPoint x: 1194, startPoint y: 217, endPoint x: 1212, endPoint y: 184, distance: 37.6
click at [1195, 215] on h2 "**********" at bounding box center [1177, 203] width 524 height 53
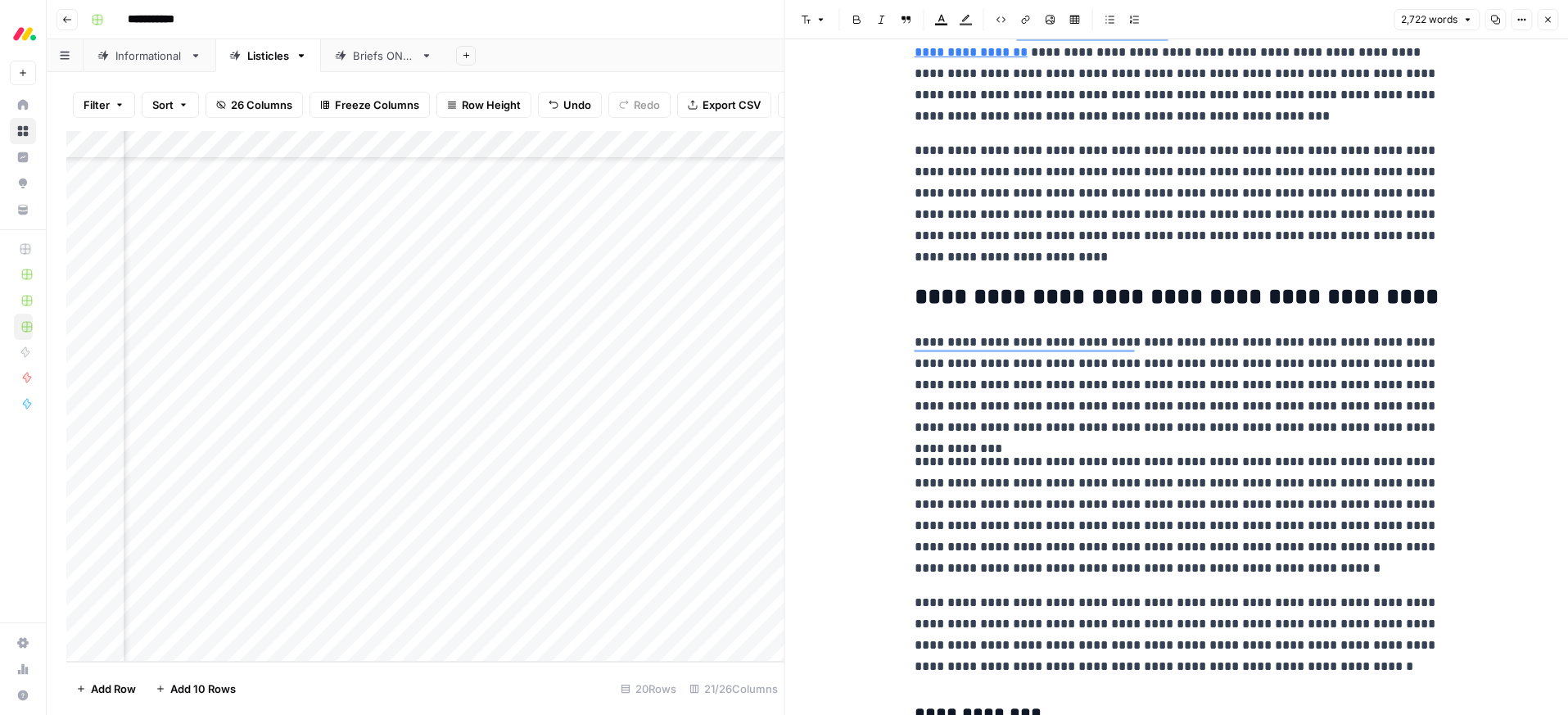
click at [1195, 154] on p "**********" at bounding box center [1177, 203] width 524 height 128
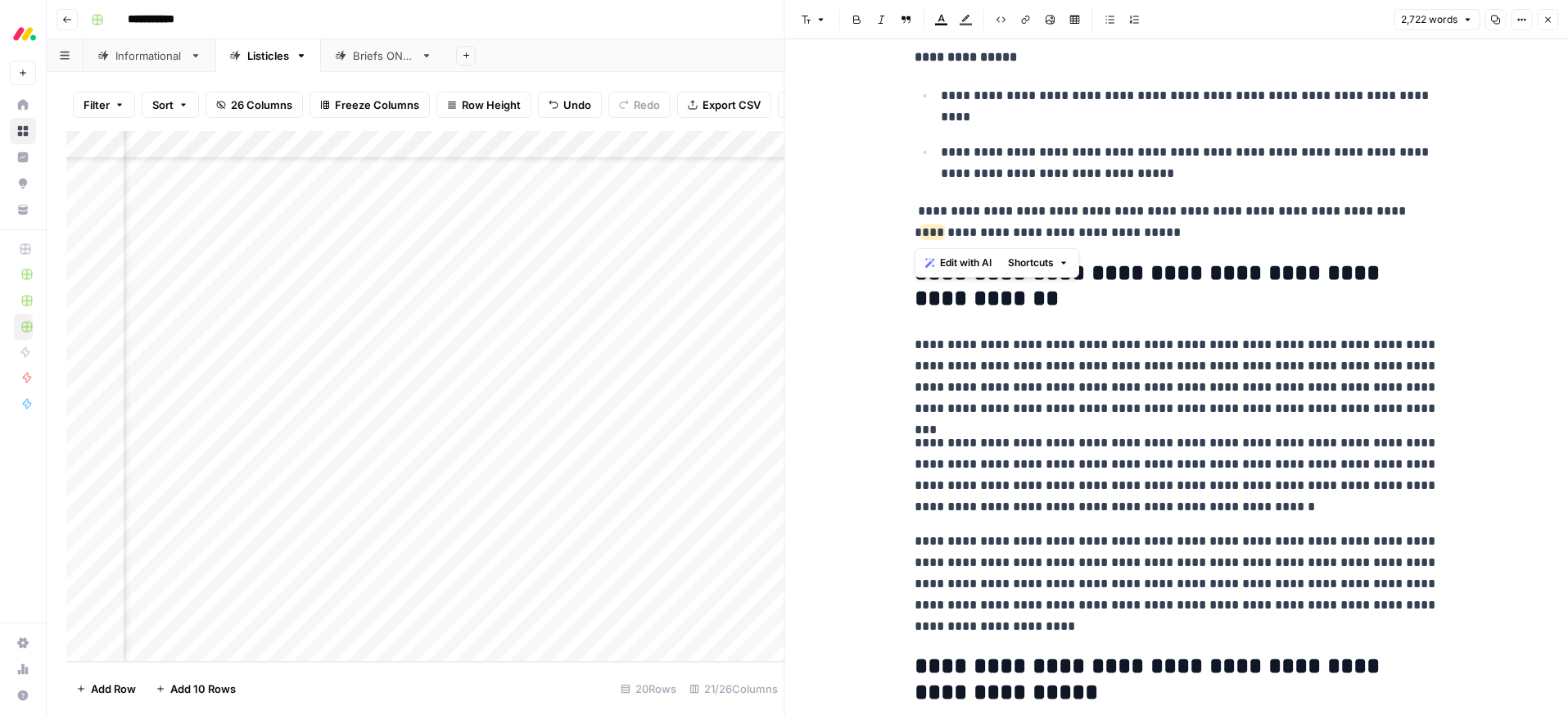
drag, startPoint x: 1182, startPoint y: 230, endPoint x: 881, endPoint y: 211, distance: 301.6
click at [937, 22] on icon "button" at bounding box center [942, 20] width 13 height 13
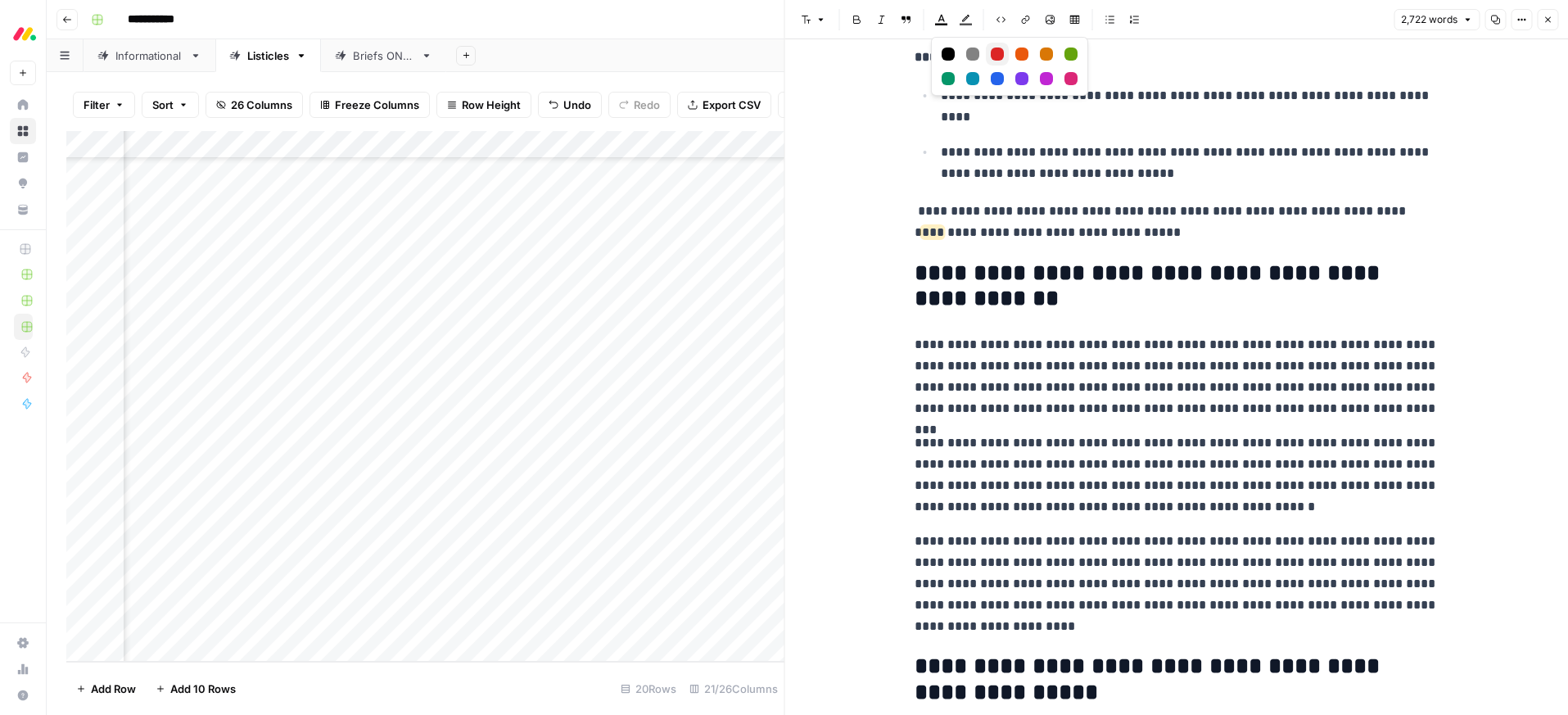
click at [997, 52] on div "Red" at bounding box center [997, 54] width 13 height 13
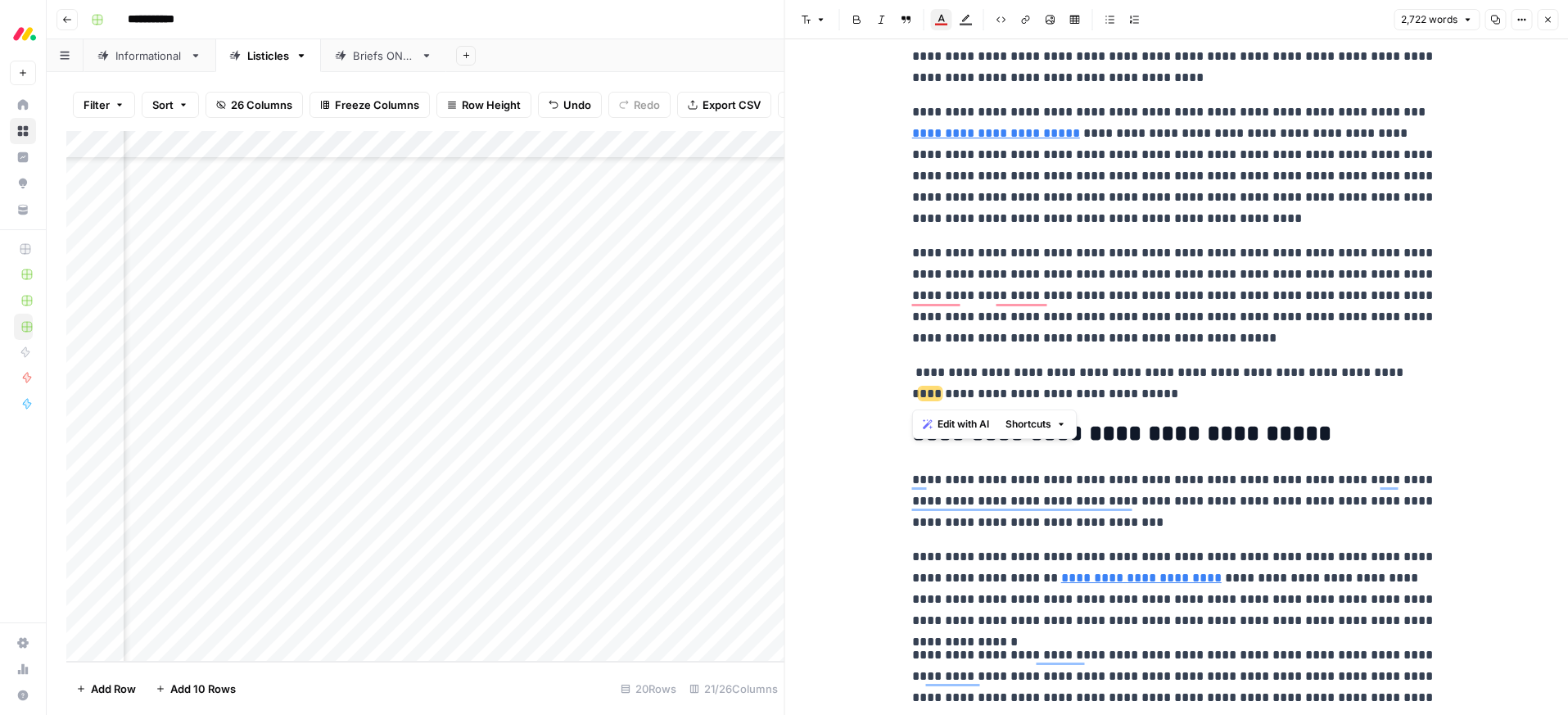
drag, startPoint x: 1160, startPoint y: 399, endPoint x: 1027, endPoint y: 192, distance: 246.0
click at [938, 24] on icon "button" at bounding box center [941, 24] width 12 height 2
click at [1019, 56] on div "Dark orange" at bounding box center [1022, 54] width 13 height 13
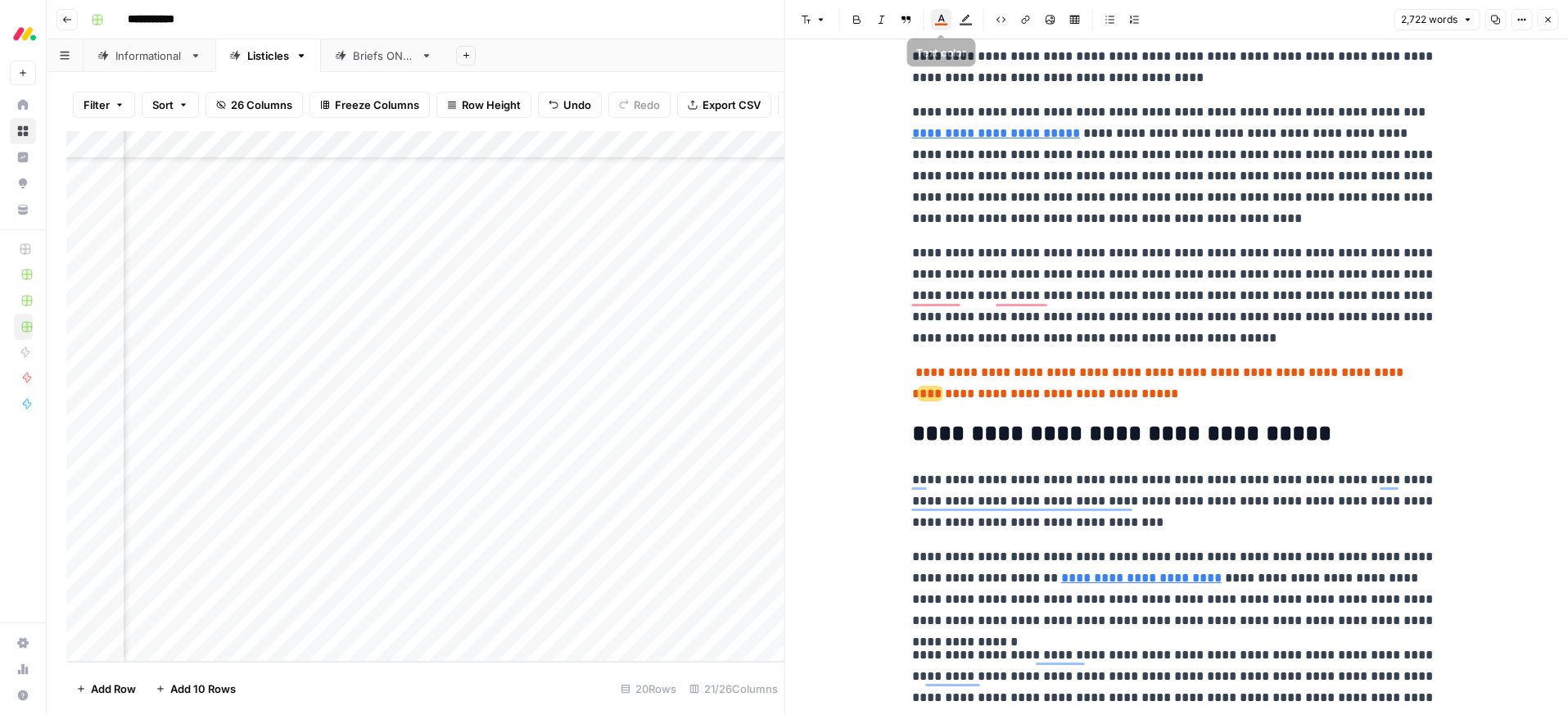
drag, startPoint x: 950, startPoint y: 26, endPoint x: 955, endPoint y: 35, distance: 10.3
click at [940, 21] on icon "button" at bounding box center [942, 20] width 13 height 13
drag, startPoint x: 995, startPoint y: 55, endPoint x: 997, endPoint y: 69, distance: 14.1
click at [995, 55] on div "Red" at bounding box center [997, 54] width 13 height 13
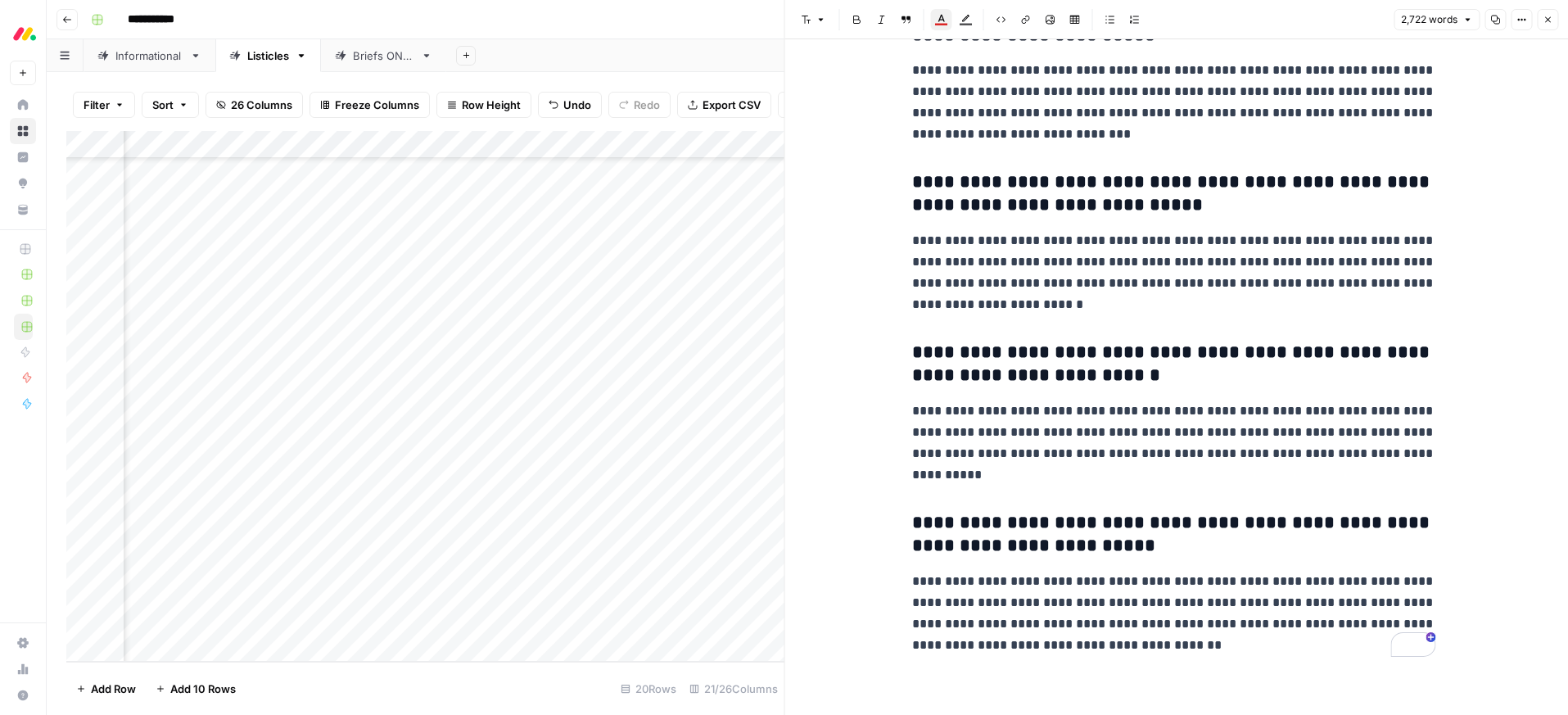
click at [1557, 18] on header "Font style Bold Italic Block quote Text color Highlight color Code block Link I…" at bounding box center [1177, 20] width 784 height 40
drag, startPoint x: 1552, startPoint y: 21, endPoint x: 1540, endPoint y: 50, distance: 31.4
click at [1551, 21] on icon "button" at bounding box center [1547, 20] width 10 height 10
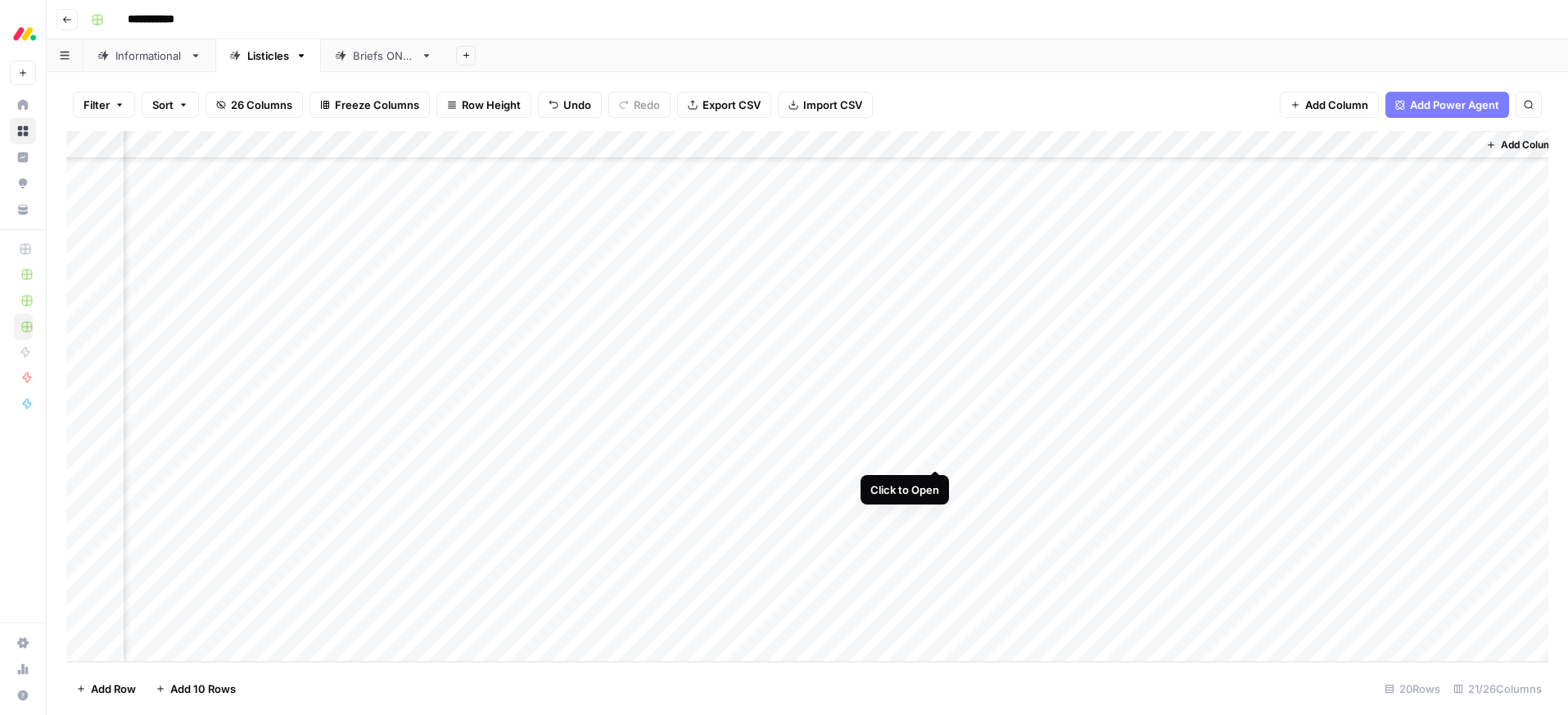
click at [935, 454] on div "Add Column" at bounding box center [807, 396] width 1482 height 530
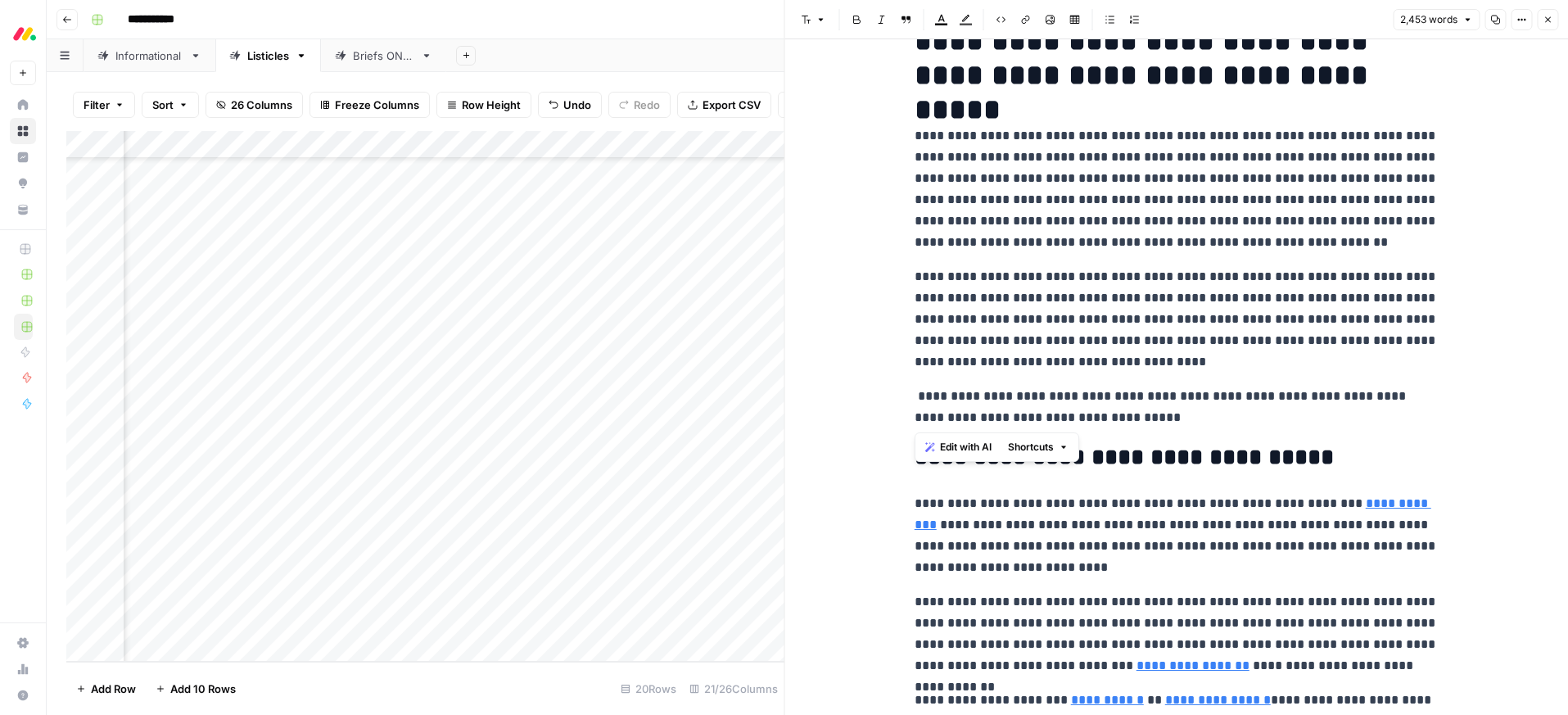
drag, startPoint x: 1154, startPoint y: 419, endPoint x: 954, endPoint y: 279, distance: 244.1
click at [942, 21] on icon "button" at bounding box center [942, 20] width 13 height 13
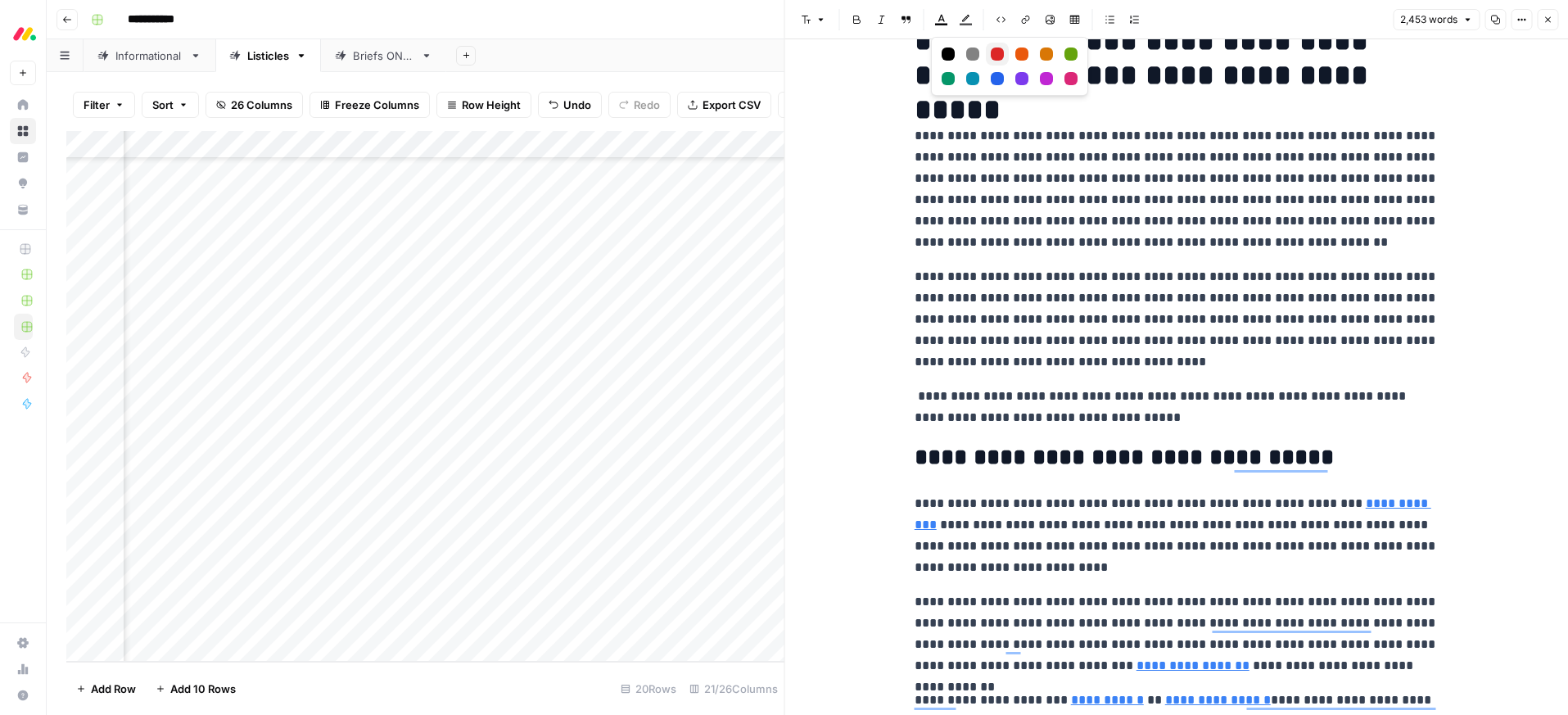
drag, startPoint x: 998, startPoint y: 54, endPoint x: 1013, endPoint y: 110, distance: 58.0
click at [998, 54] on div "Red" at bounding box center [997, 54] width 13 height 13
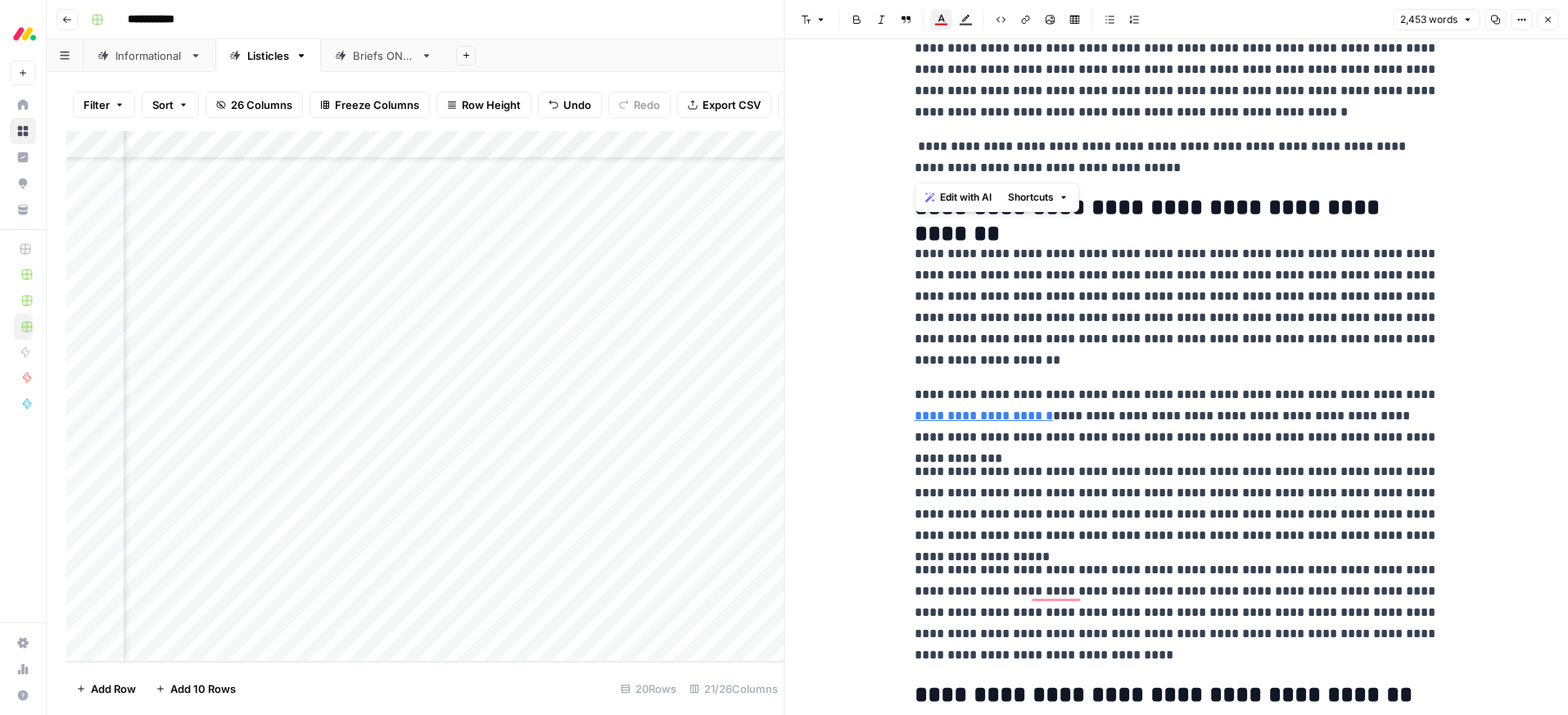
drag, startPoint x: 1177, startPoint y: 166, endPoint x: 867, endPoint y: 135, distance: 311.5
click at [941, 19] on icon "button" at bounding box center [942, 20] width 13 height 13
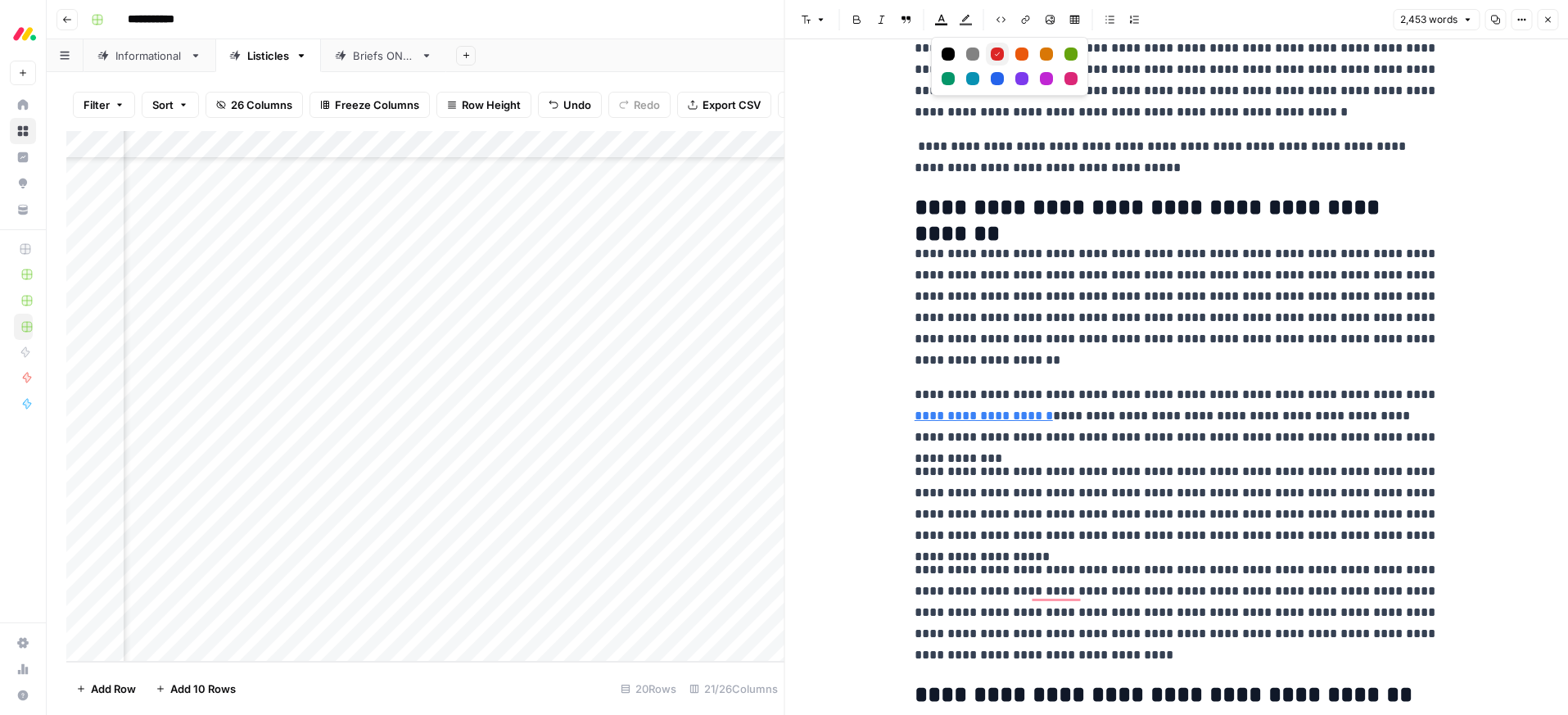
click at [995, 51] on icon "Red" at bounding box center [997, 54] width 10 height 10
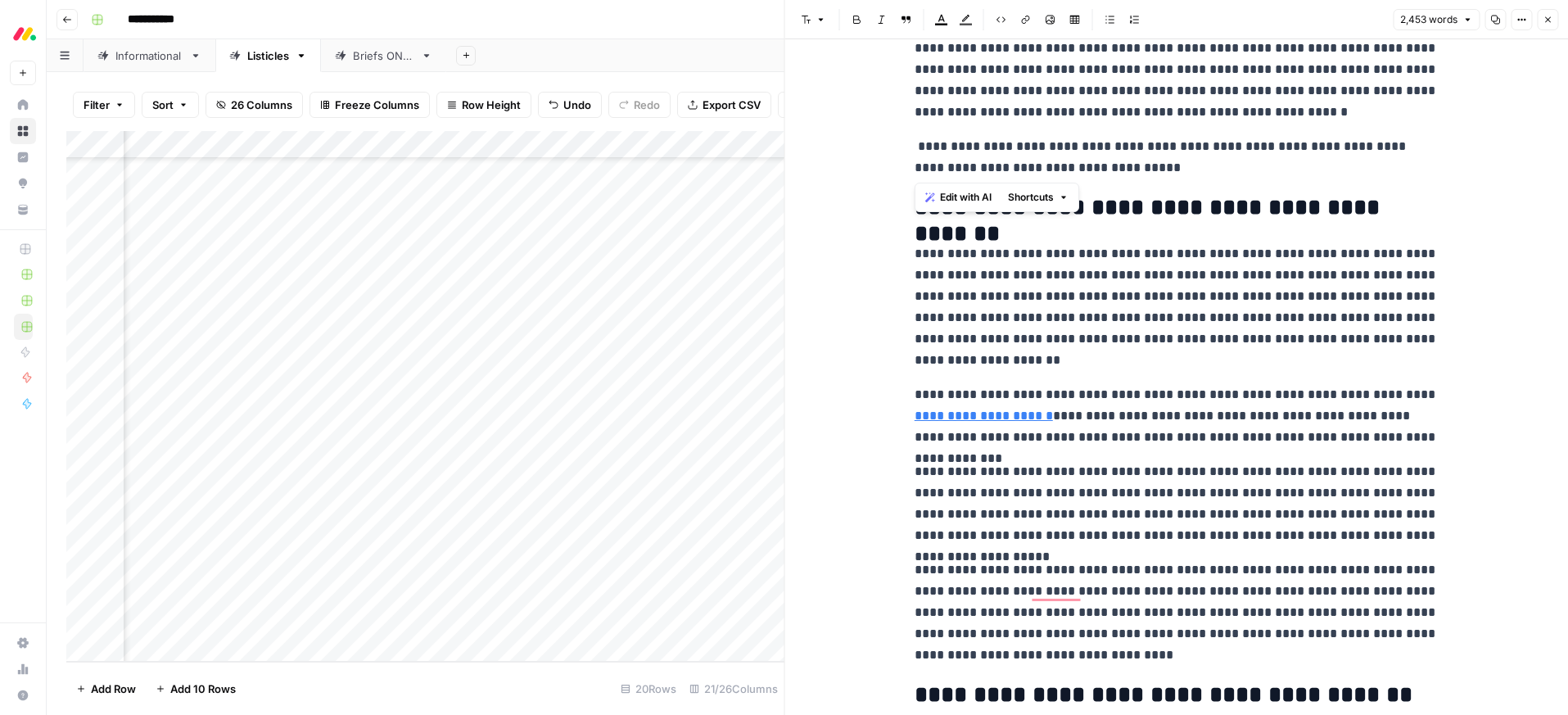
drag, startPoint x: 1112, startPoint y: 138, endPoint x: 1147, endPoint y: 176, distance: 51.7
click at [1112, 139] on p "**********" at bounding box center [1177, 157] width 524 height 43
drag, startPoint x: 1118, startPoint y: 166, endPoint x: 959, endPoint y: 23, distance: 213.8
click at [902, 145] on div "**********" at bounding box center [1177, 377] width 784 height 675
click at [943, 21] on icon "button" at bounding box center [942, 20] width 13 height 13
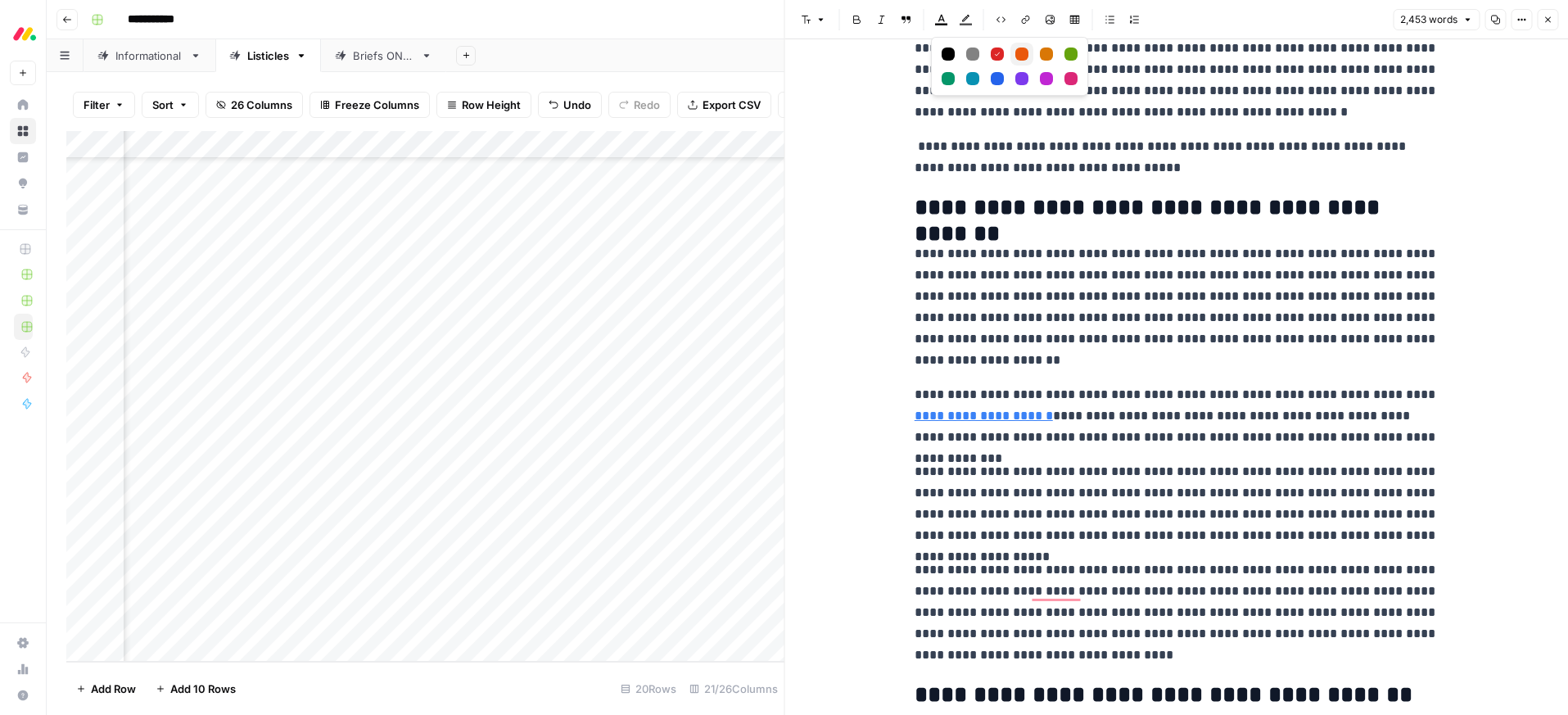
click at [1020, 55] on div "Dark orange" at bounding box center [1022, 54] width 13 height 13
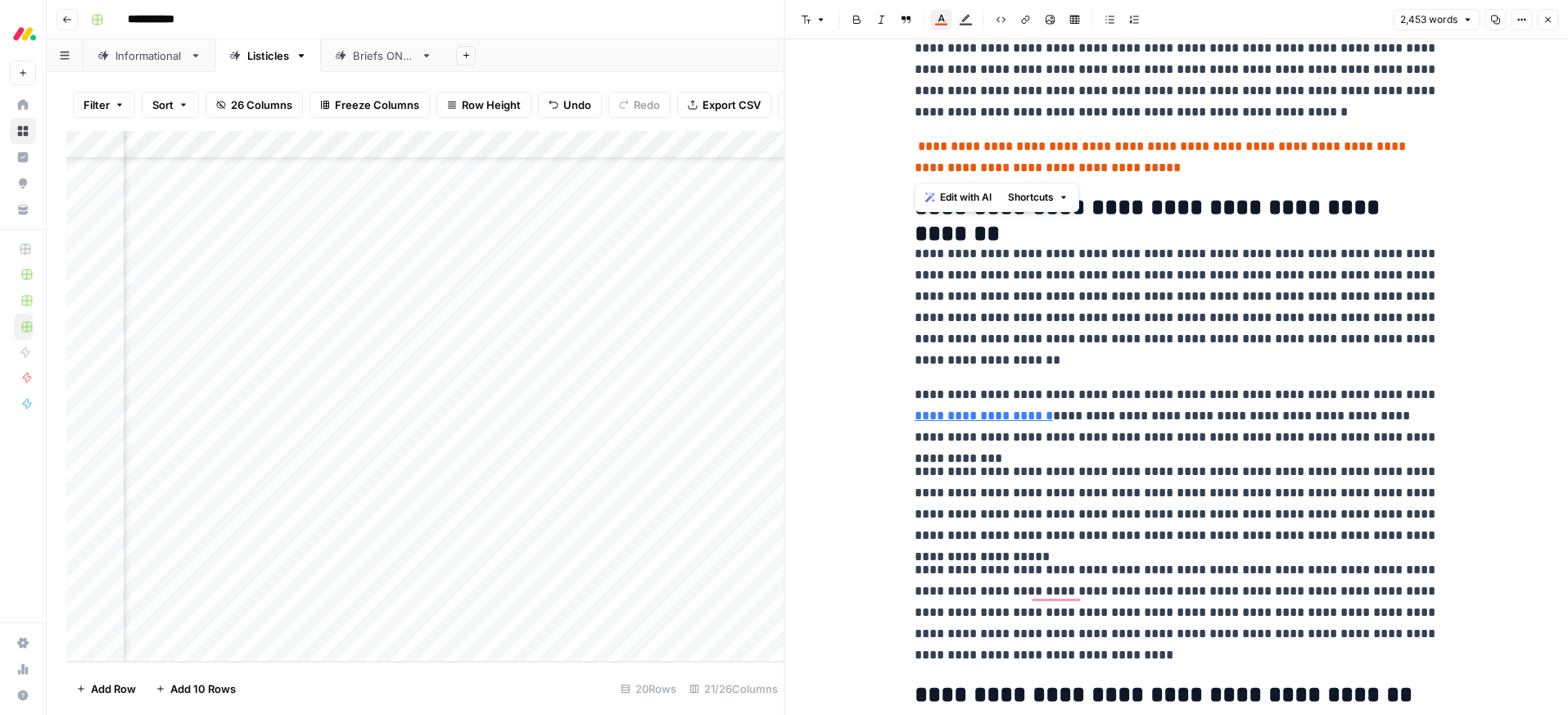
click at [943, 26] on button "Text color" at bounding box center [942, 20] width 21 height 21
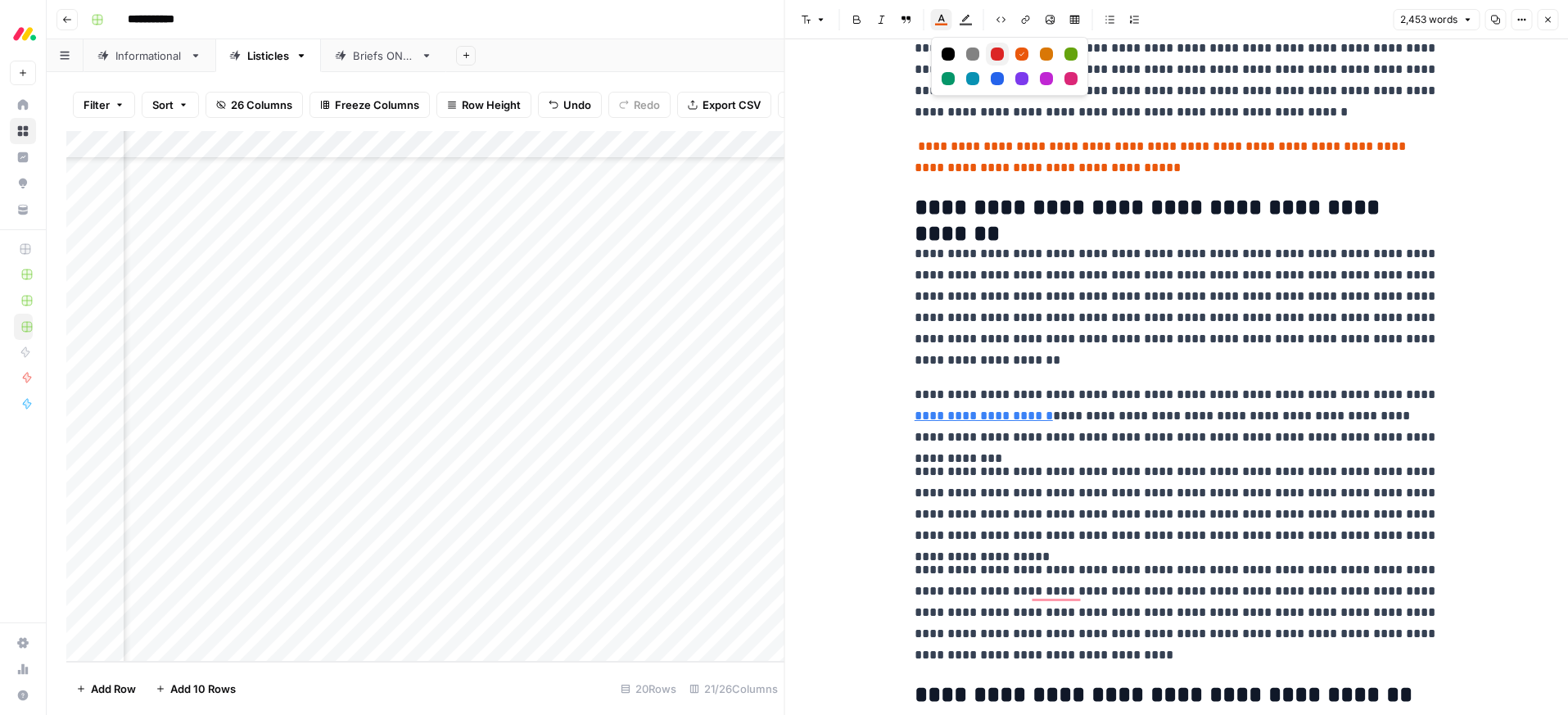
drag, startPoint x: 995, startPoint y: 51, endPoint x: 1005, endPoint y: 93, distance: 43.2
click at [995, 51] on div "Red" at bounding box center [997, 54] width 13 height 13
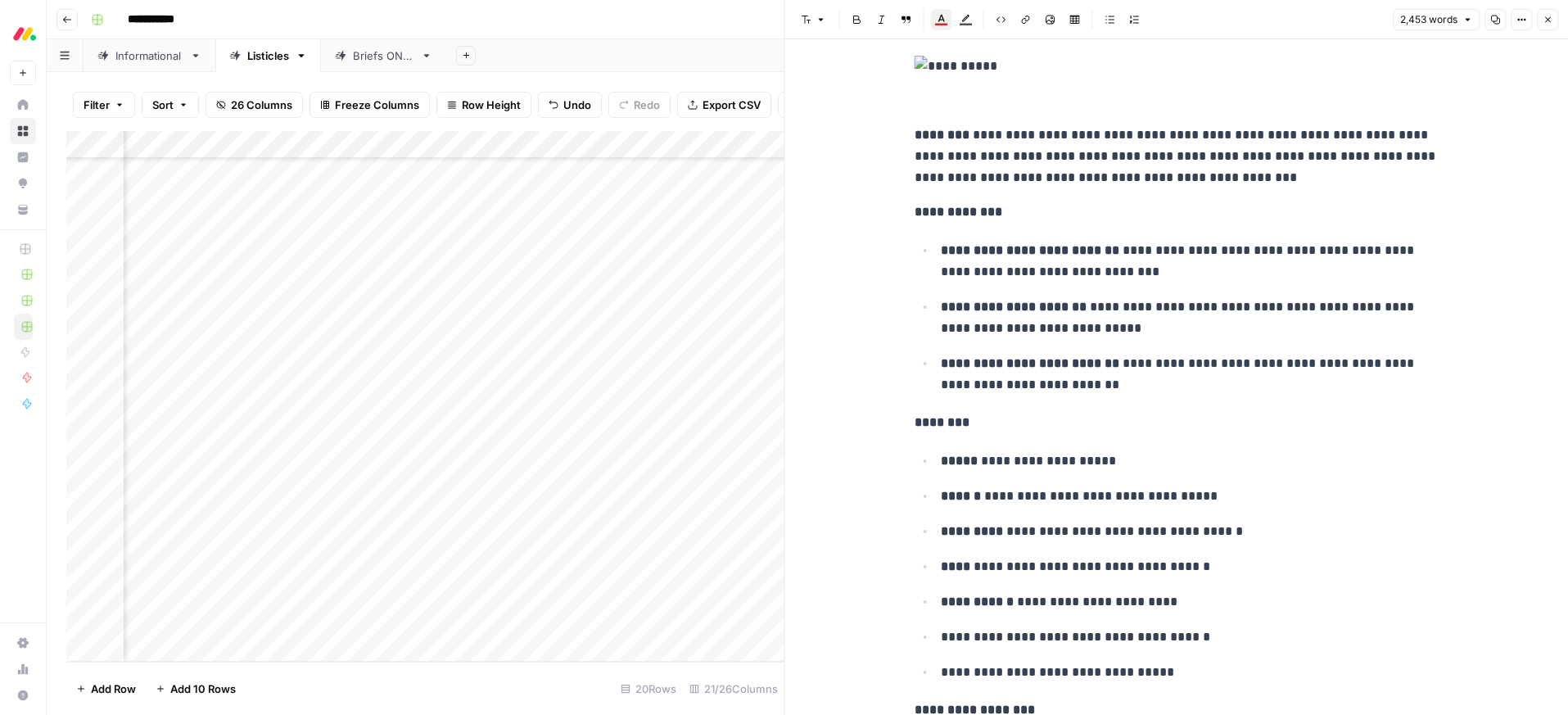
click at [1118, 185] on p "**********" at bounding box center [1177, 157] width 524 height 64
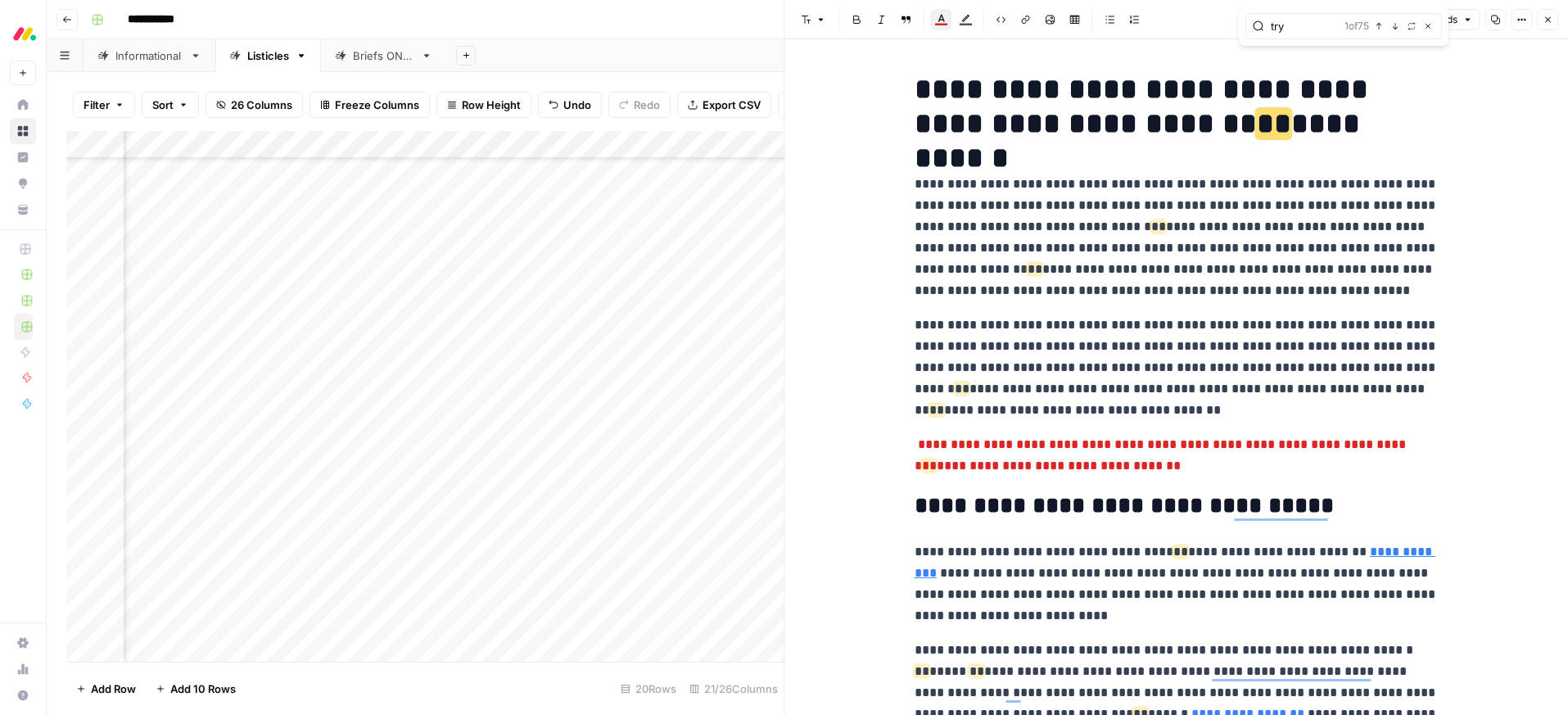
scroll to position [2526, 0]
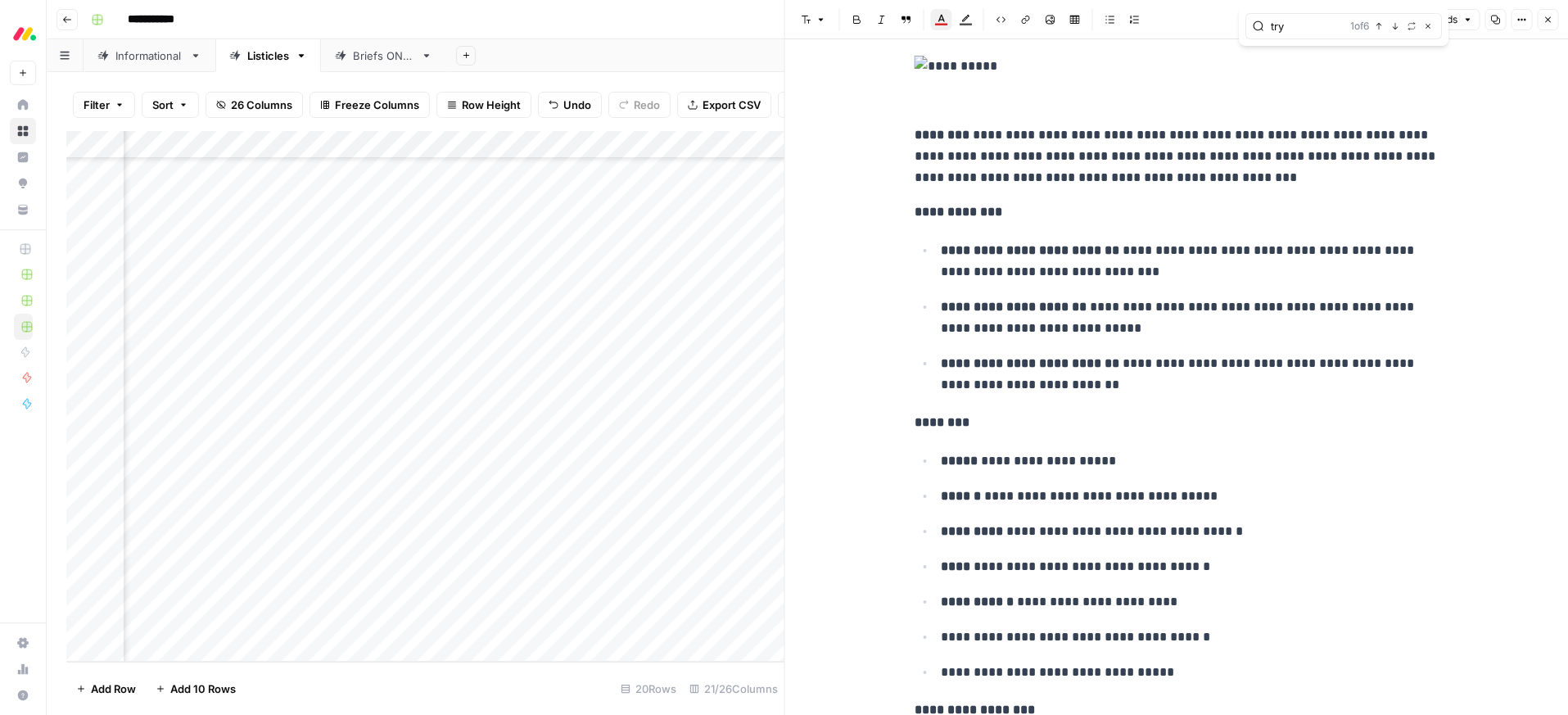
type input "try"
click at [1311, 30] on input "try" at bounding box center [1307, 26] width 73 height 16
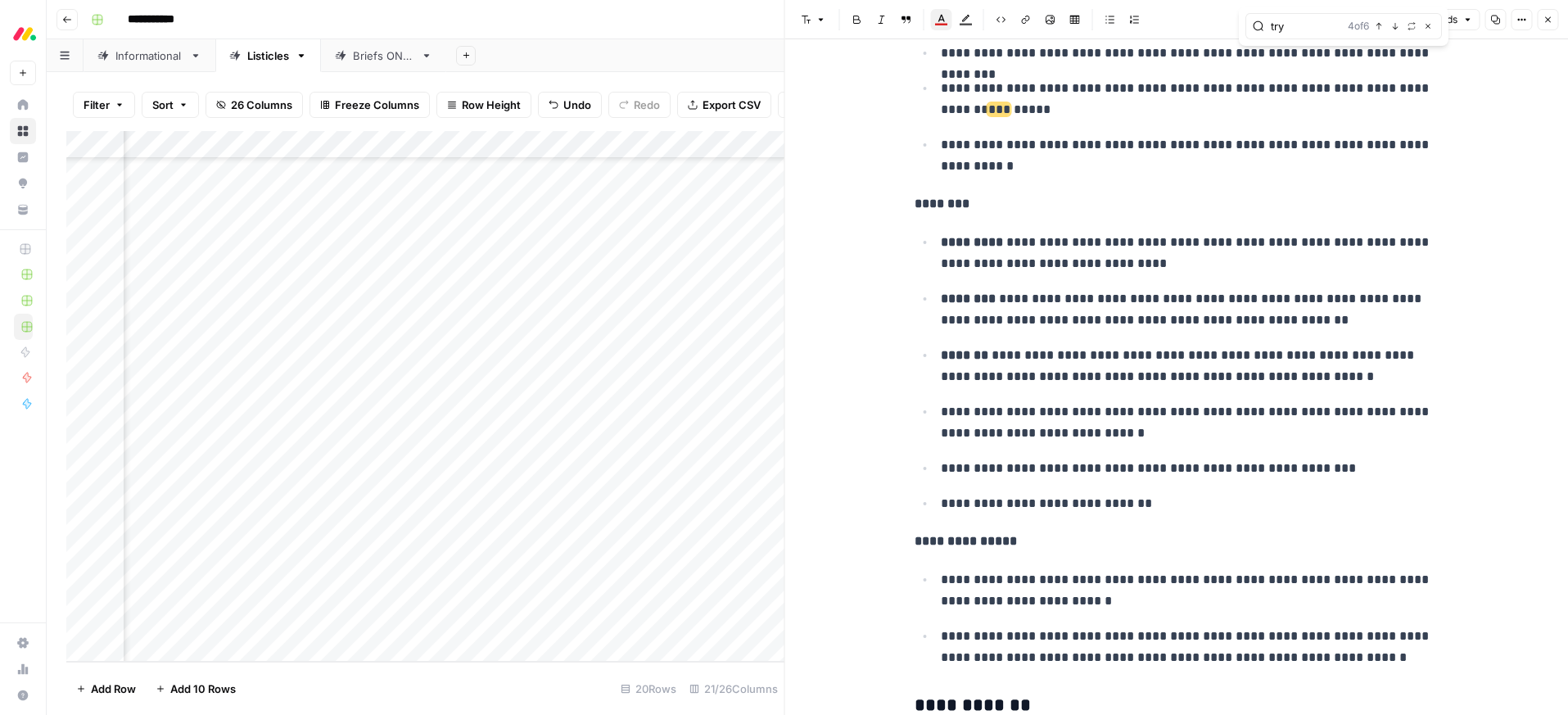
scroll to position [6449, 0]
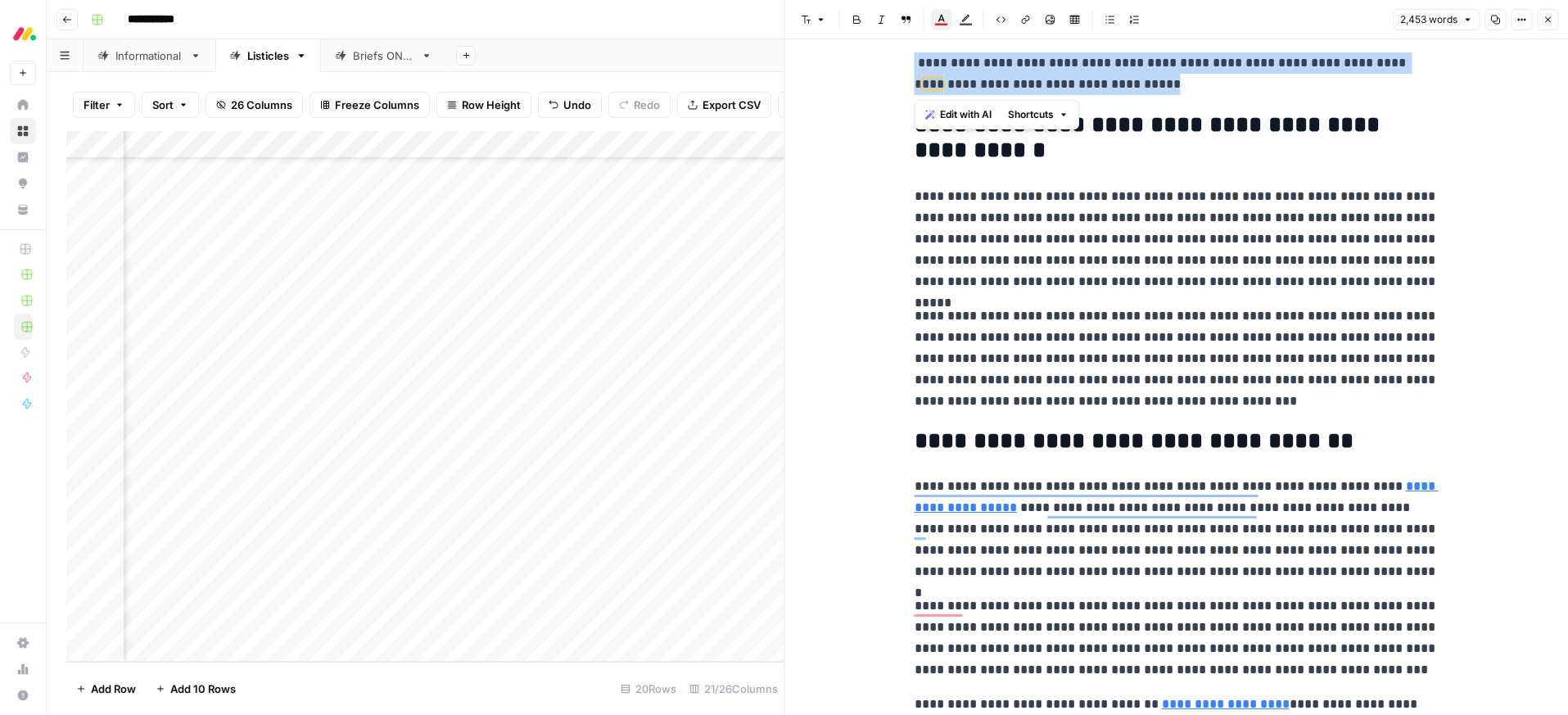
drag, startPoint x: 1189, startPoint y: 91, endPoint x: 932, endPoint y: 36, distance: 262.8
click at [942, 21] on icon "button" at bounding box center [942, 20] width 13 height 13
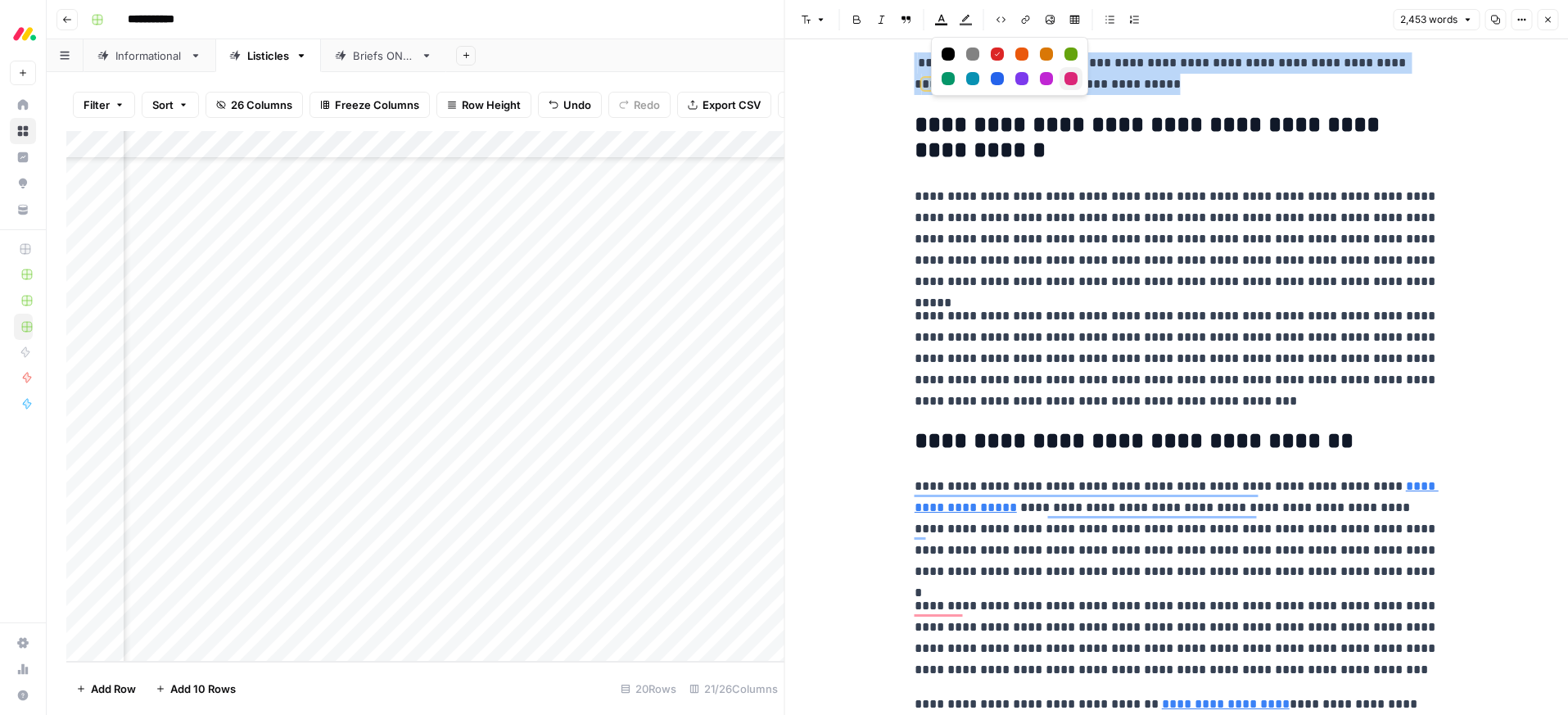
click at [1070, 81] on div "Pink" at bounding box center [1071, 78] width 13 height 13
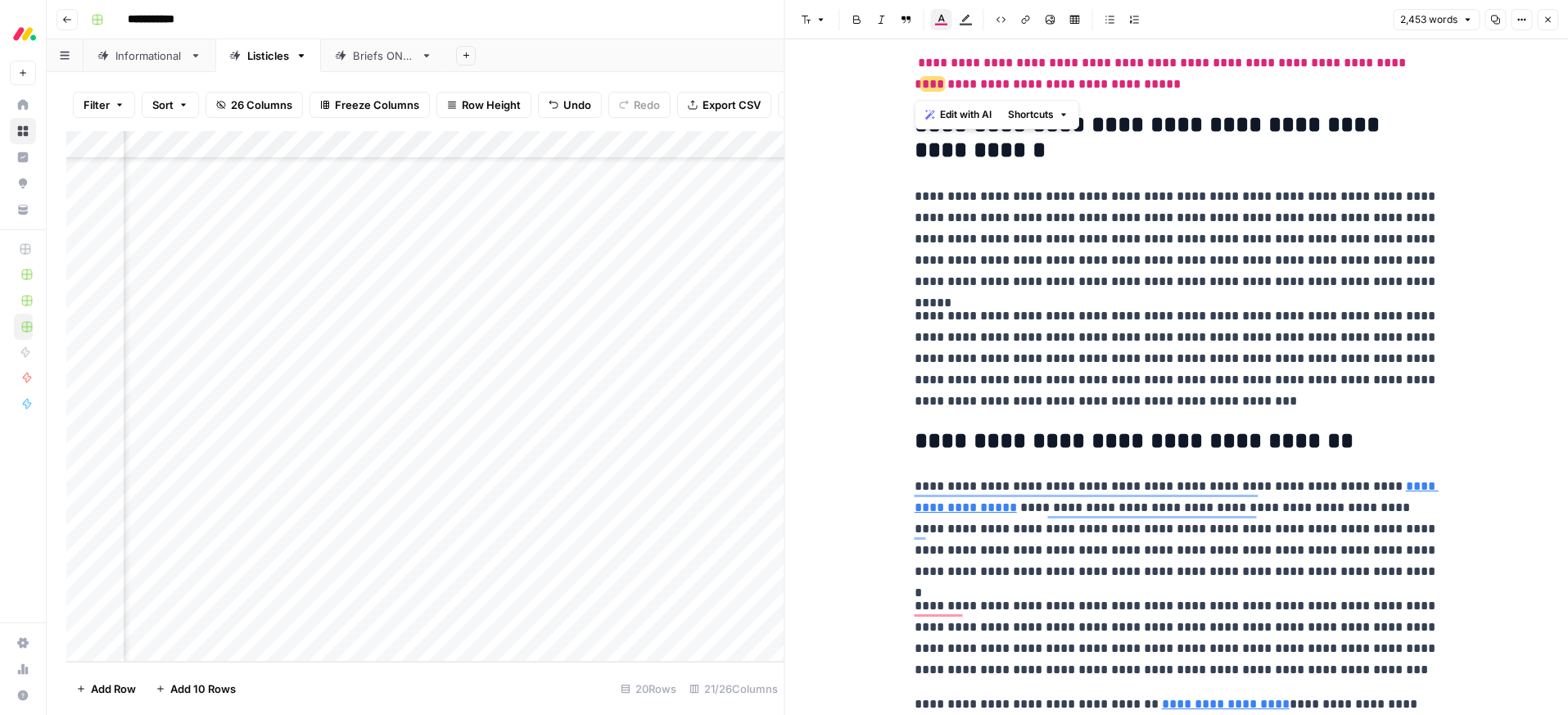
click at [940, 27] on button "Text color" at bounding box center [942, 20] width 21 height 21
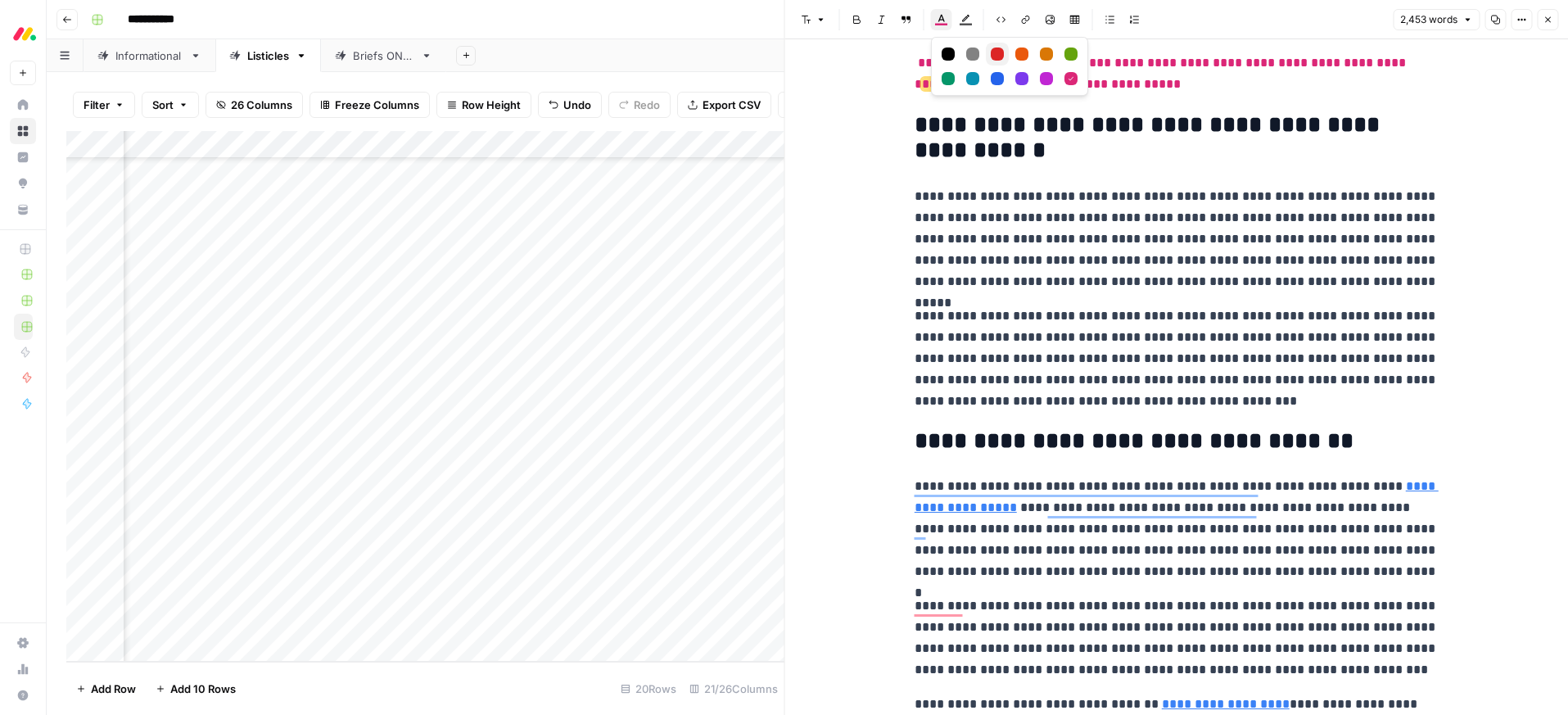
drag, startPoint x: 998, startPoint y: 54, endPoint x: 1055, endPoint y: 227, distance: 182.1
click at [999, 55] on div "Red" at bounding box center [997, 54] width 13 height 13
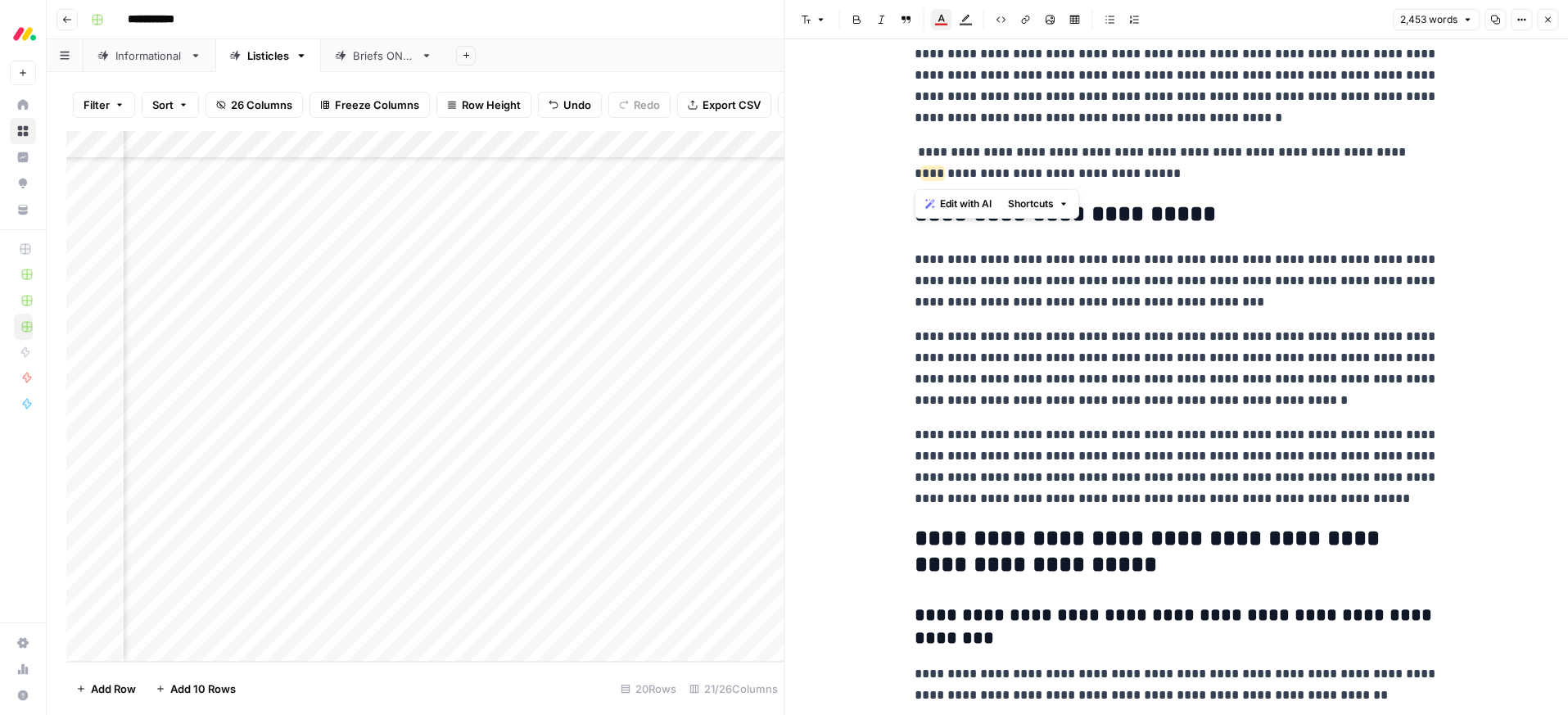
drag, startPoint x: 1169, startPoint y: 175, endPoint x: 889, endPoint y: 146, distance: 281.5
click at [941, 19] on icon "button" at bounding box center [942, 20] width 13 height 13
drag, startPoint x: 1144, startPoint y: 193, endPoint x: 1158, endPoint y: 206, distance: 19.1
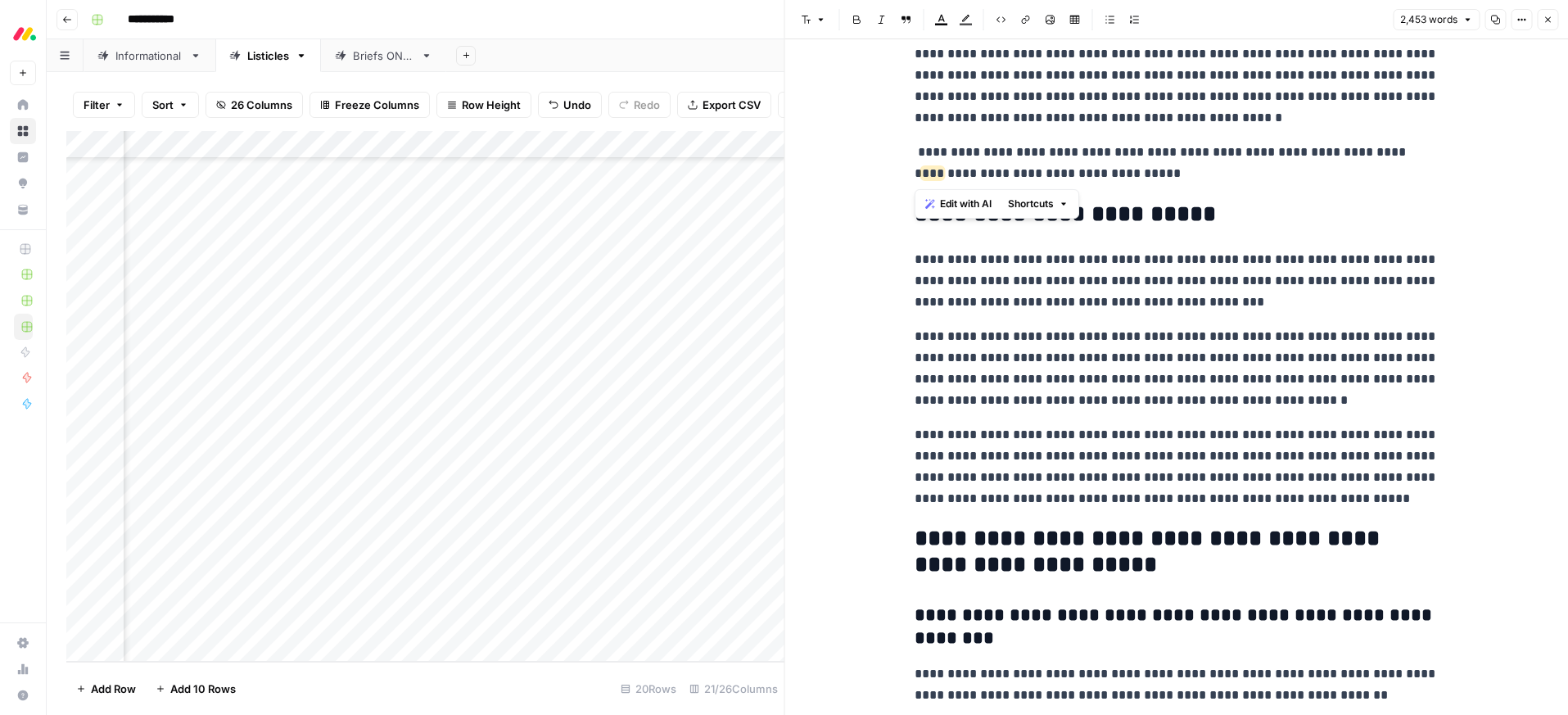
drag, startPoint x: 1112, startPoint y: 171, endPoint x: 880, endPoint y: 114, distance: 238.9
click at [946, 21] on icon "button" at bounding box center [942, 20] width 13 height 13
click at [1025, 53] on div "Dark orange" at bounding box center [1022, 54] width 13 height 13
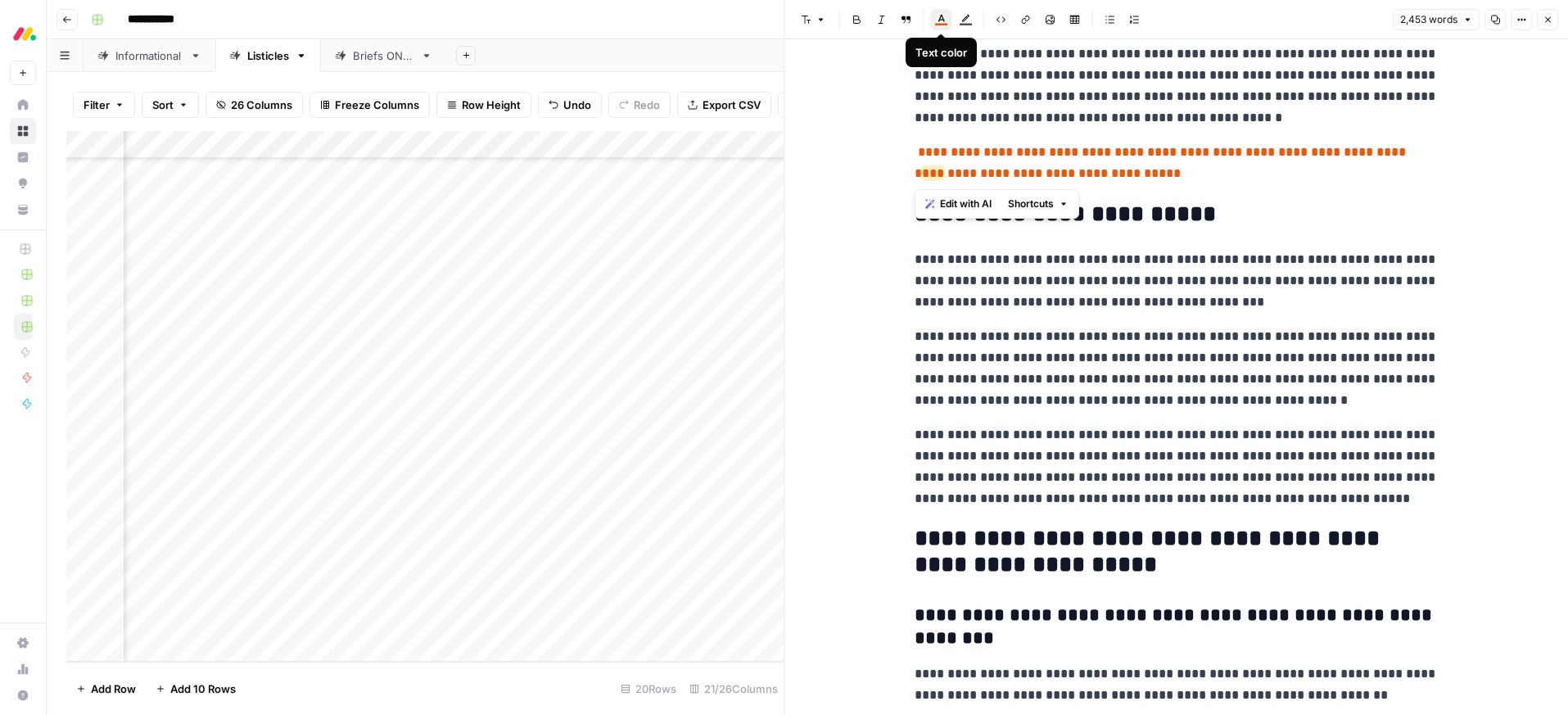
drag, startPoint x: 937, startPoint y: 21, endPoint x: 941, endPoint y: 30, distance: 9.8
click at [937, 21] on icon "button" at bounding box center [942, 20] width 13 height 13
drag, startPoint x: 995, startPoint y: 57, endPoint x: 998, endPoint y: 77, distance: 20.2
click at [995, 58] on div "Red" at bounding box center [997, 54] width 13 height 13
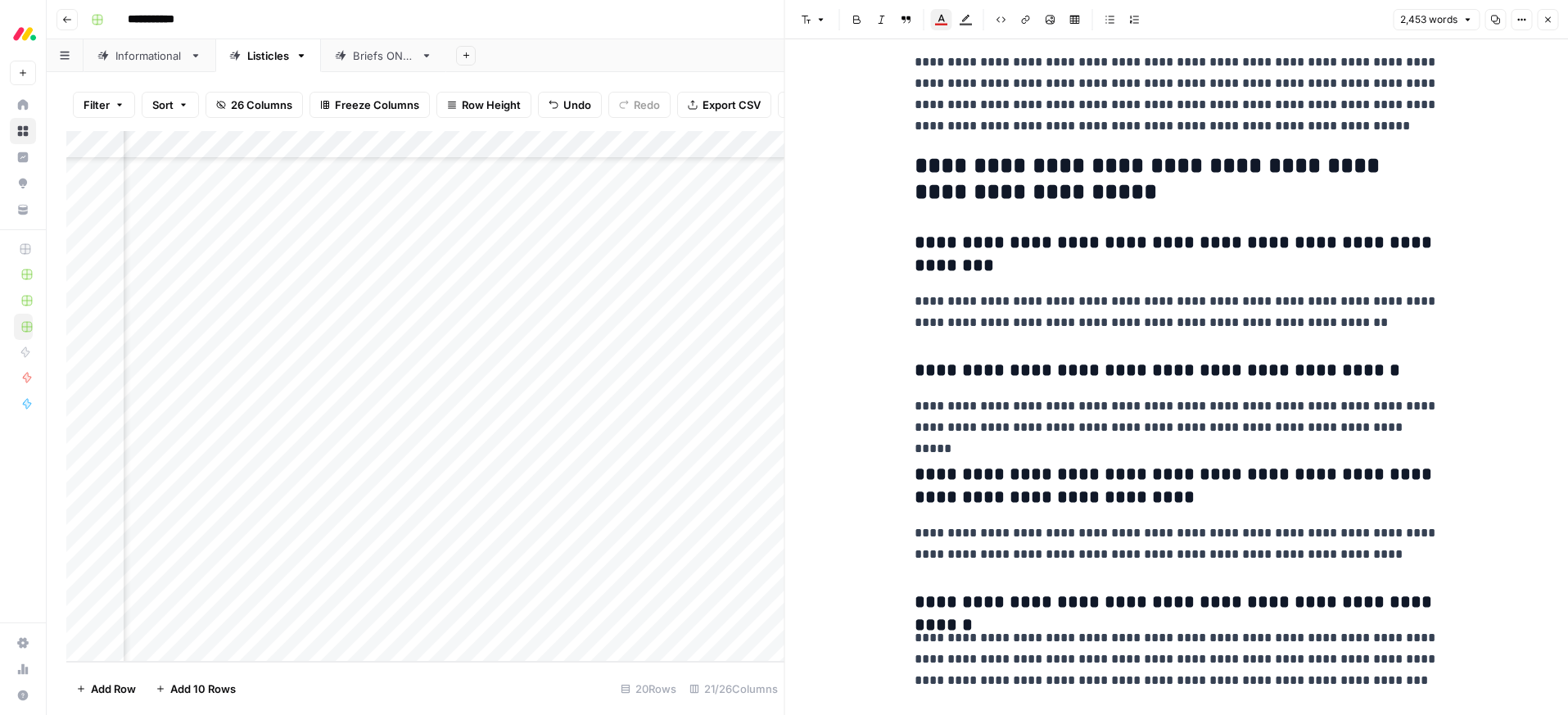
drag, startPoint x: 1549, startPoint y: 20, endPoint x: 1533, endPoint y: 42, distance: 27.2
click at [1549, 20] on icon "button" at bounding box center [1547, 20] width 10 height 10
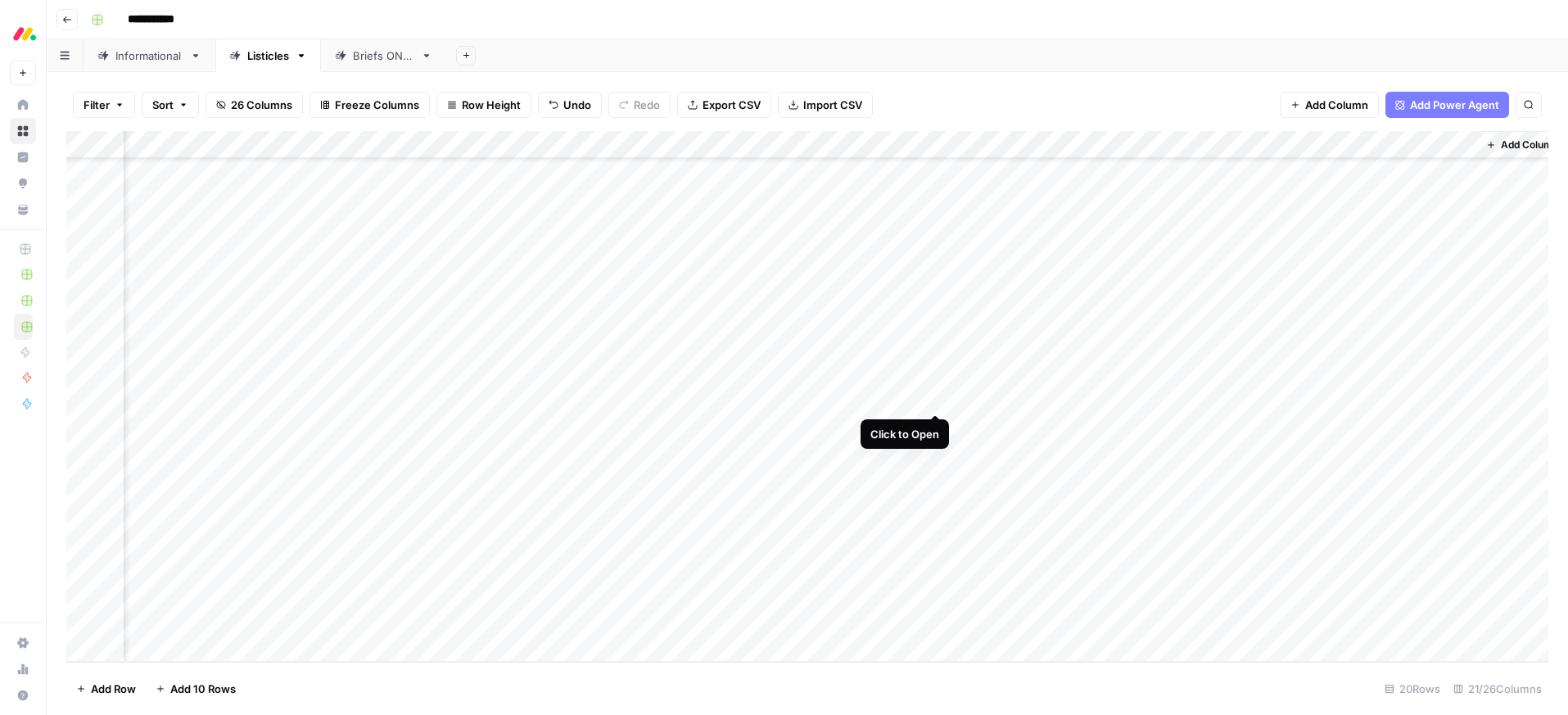
click at [934, 397] on div "Add Column" at bounding box center [807, 396] width 1482 height 530
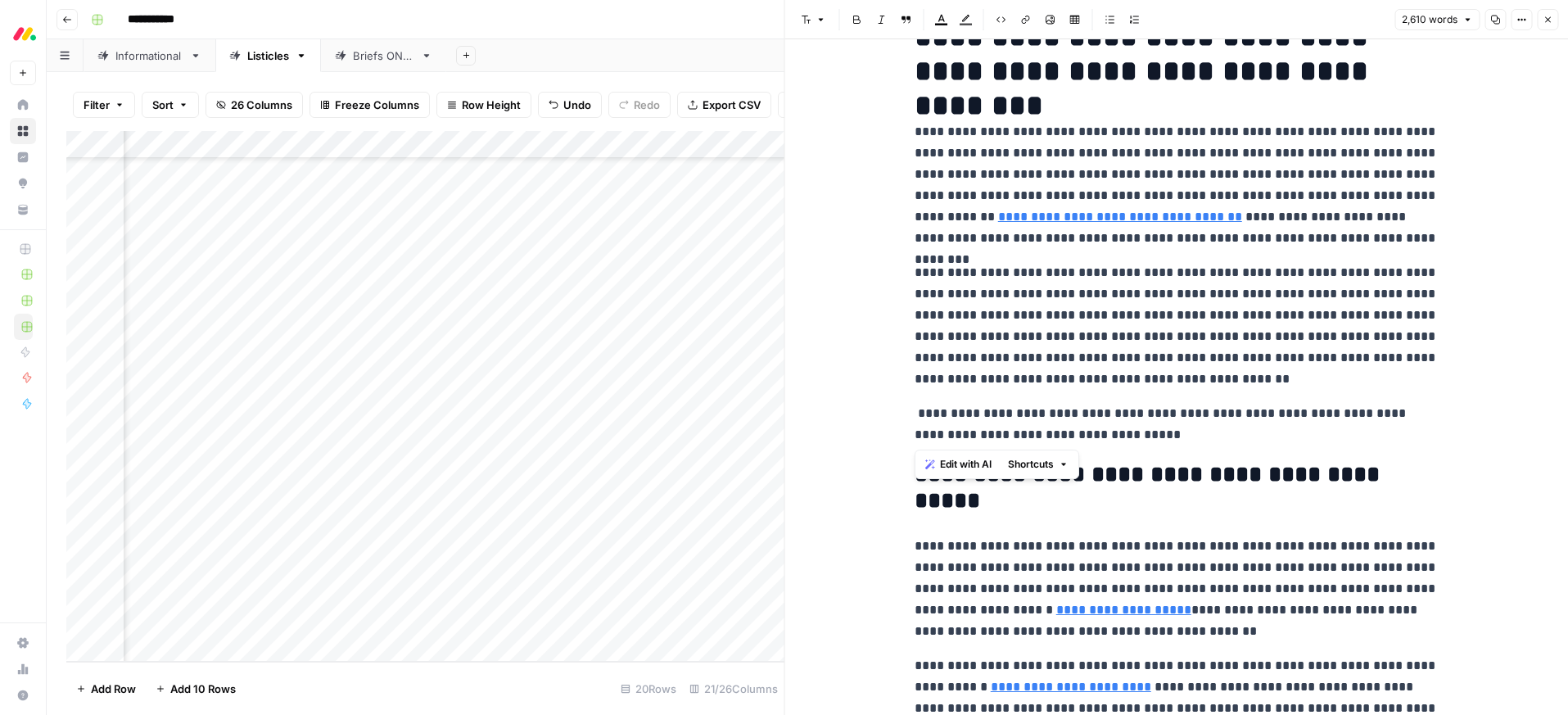
drag, startPoint x: 1165, startPoint y: 437, endPoint x: 929, endPoint y: 390, distance: 240.6
click at [941, 15] on icon "button" at bounding box center [942, 20] width 13 height 13
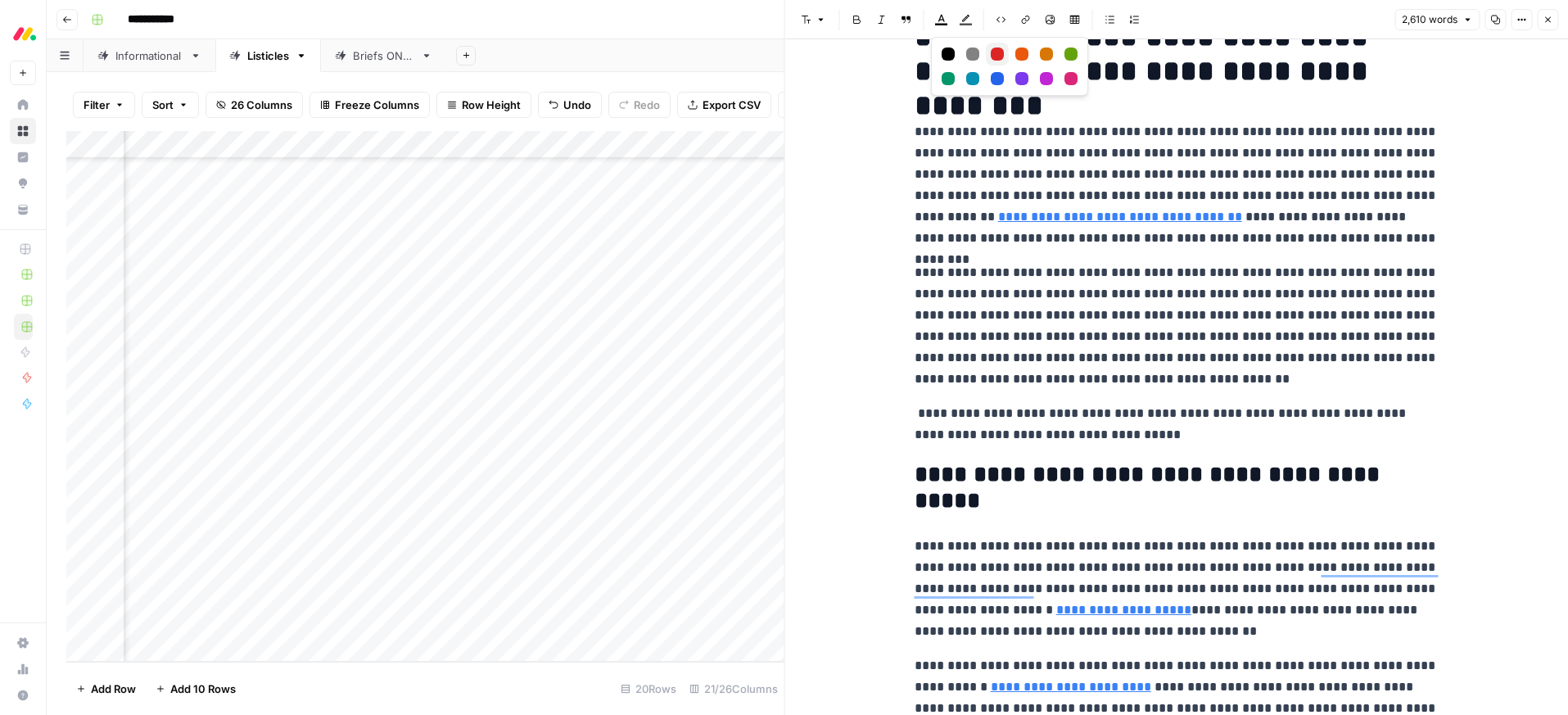
drag, startPoint x: 999, startPoint y: 54, endPoint x: 998, endPoint y: 77, distance: 23.0
click at [999, 54] on div "Red" at bounding box center [997, 54] width 13 height 13
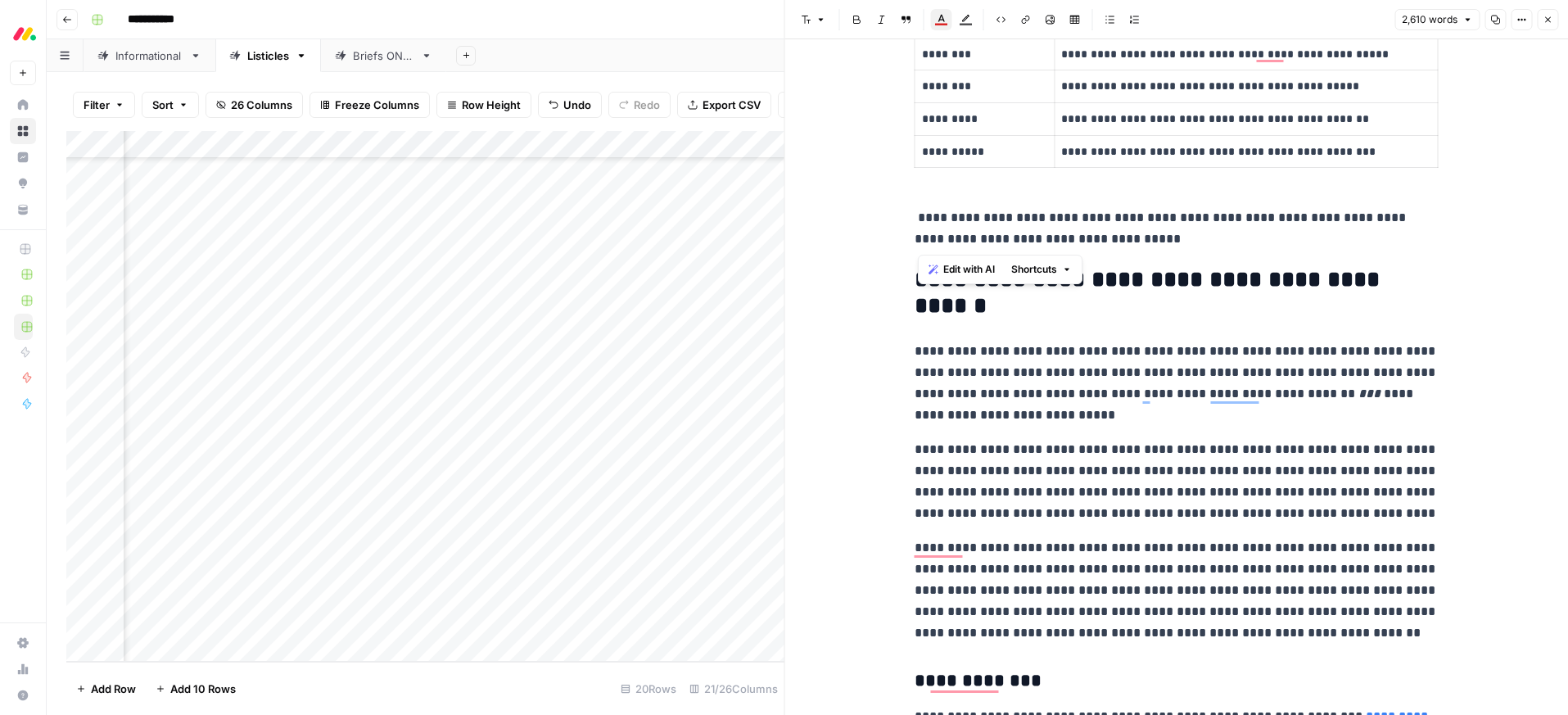
drag, startPoint x: 1172, startPoint y: 240, endPoint x: 919, endPoint y: 201, distance: 256.0
click at [915, 208] on p "**********" at bounding box center [1177, 228] width 524 height 43
click at [944, 20] on icon "button" at bounding box center [942, 20] width 13 height 13
click at [1021, 56] on div "Dark orange" at bounding box center [1022, 54] width 13 height 13
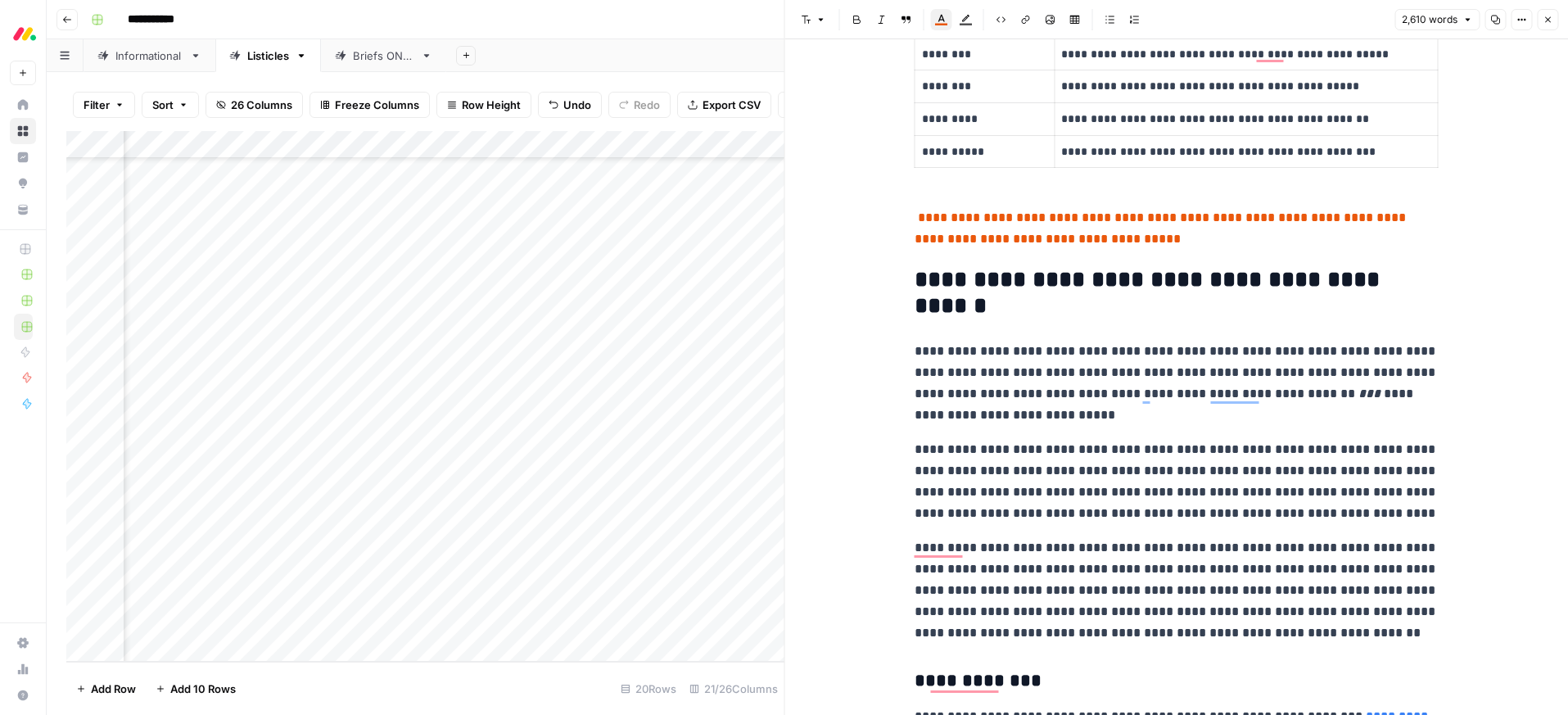
click at [943, 21] on icon "button" at bounding box center [942, 20] width 13 height 13
click at [997, 53] on div "Red" at bounding box center [997, 54] width 13 height 13
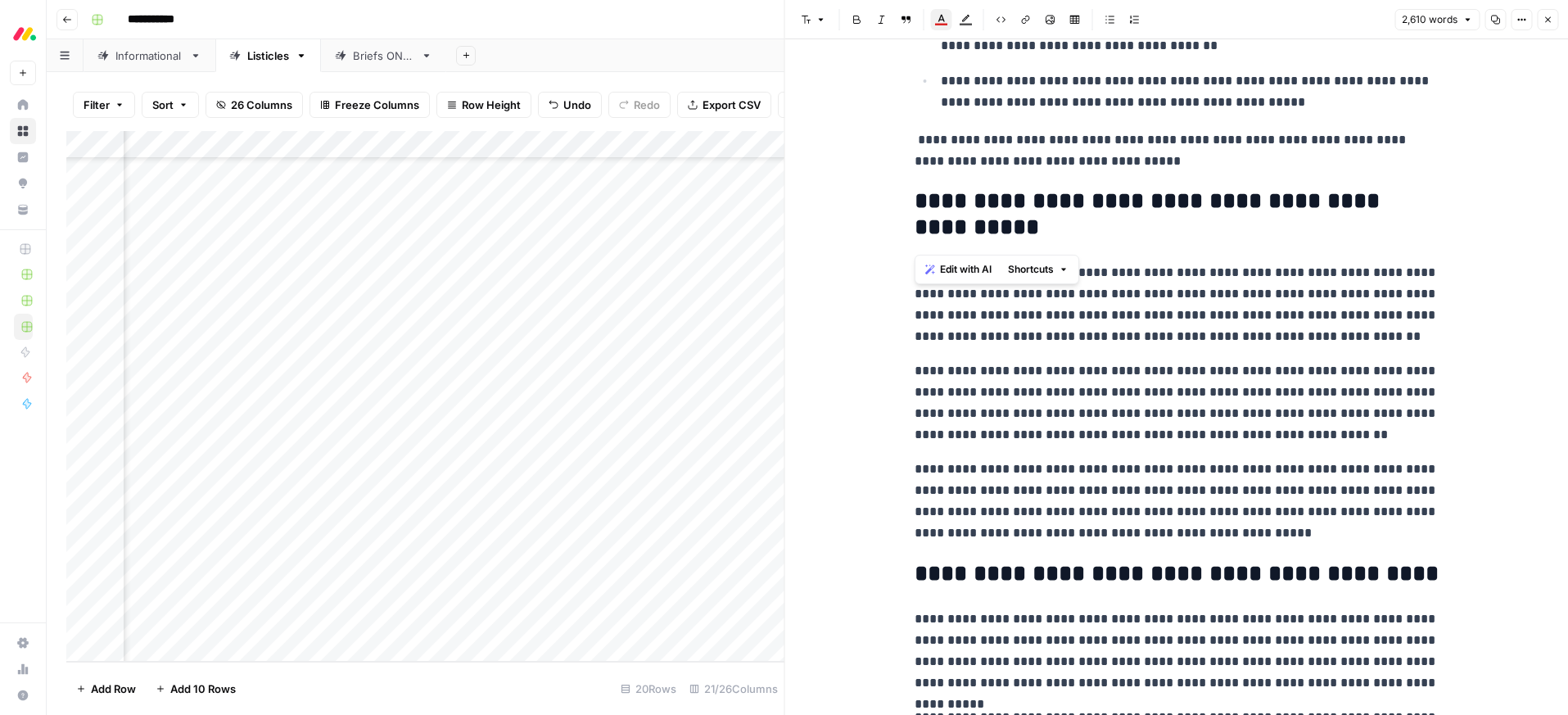
click at [906, 147] on div "**********" at bounding box center [1177, 377] width 784 height 675
click at [943, 27] on button "Text color" at bounding box center [942, 20] width 21 height 21
click at [1021, 53] on div "Dark orange" at bounding box center [1022, 54] width 13 height 13
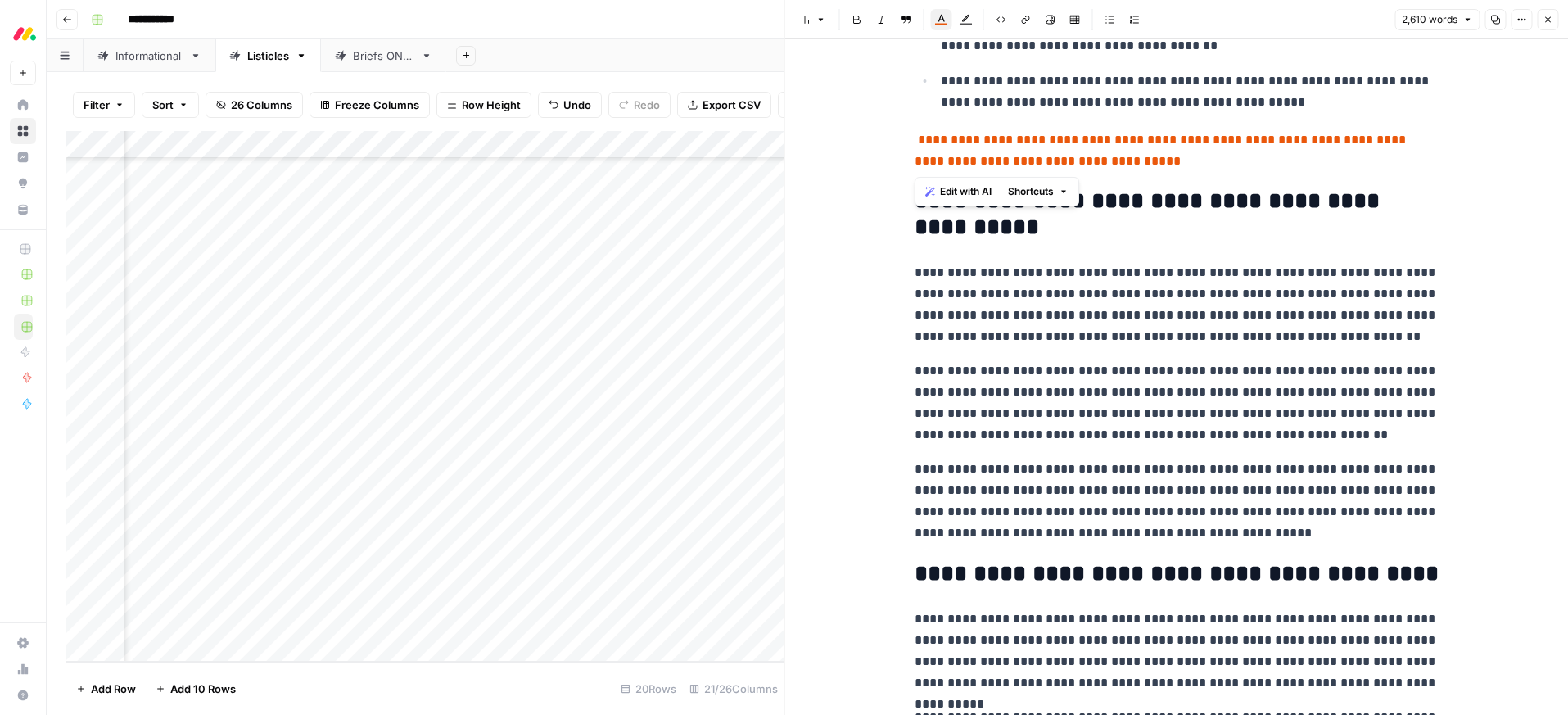
click at [943, 24] on icon "button" at bounding box center [941, 24] width 12 height 2
click at [996, 49] on div "Red" at bounding box center [997, 54] width 13 height 13
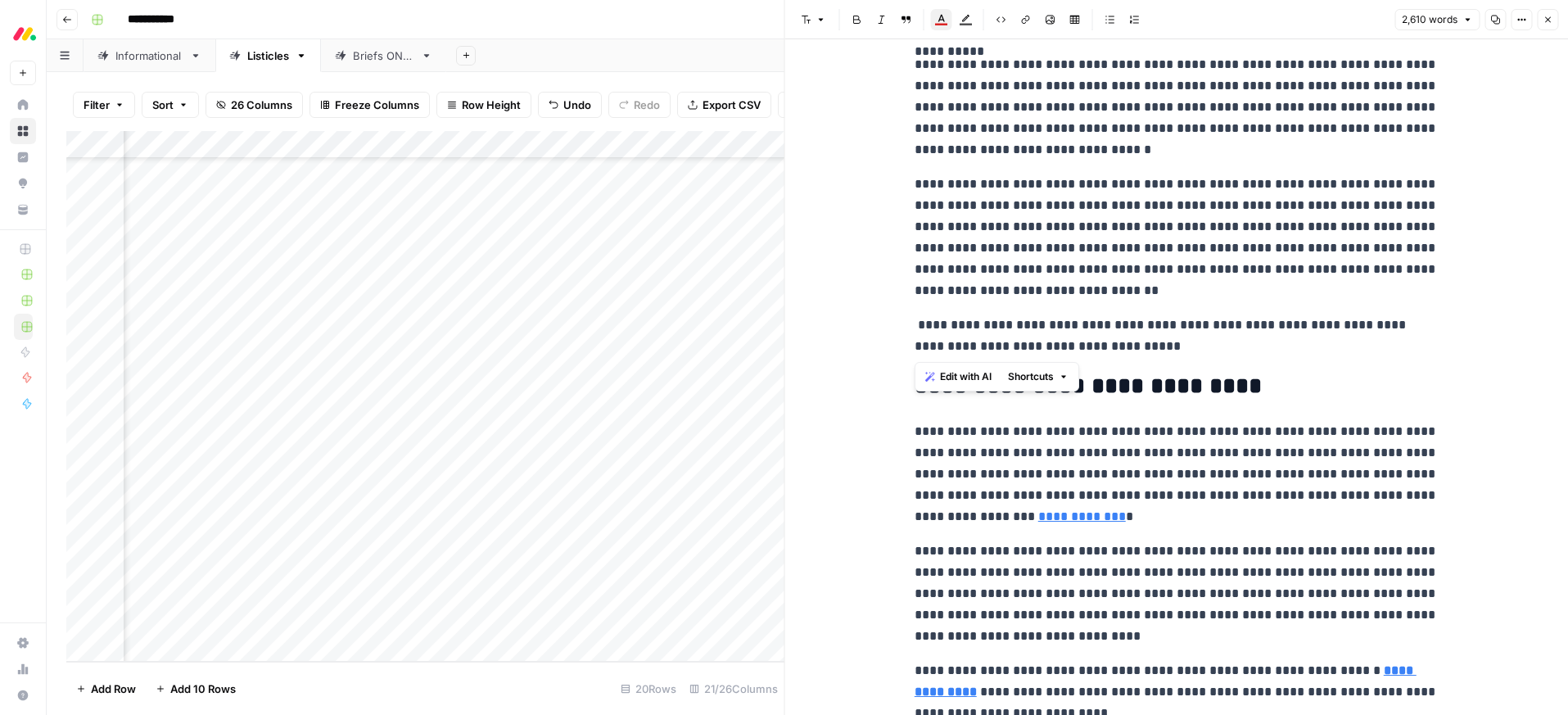
drag, startPoint x: 1167, startPoint y: 350, endPoint x: 905, endPoint y: 329, distance: 262.8
click at [905, 329] on div "**********" at bounding box center [1177, 377] width 784 height 675
drag, startPoint x: 938, startPoint y: 24, endPoint x: 940, endPoint y: 34, distance: 10.2
click at [938, 24] on icon "button" at bounding box center [941, 24] width 12 height 2
click at [1018, 53] on div "Dark orange" at bounding box center [1022, 54] width 13 height 13
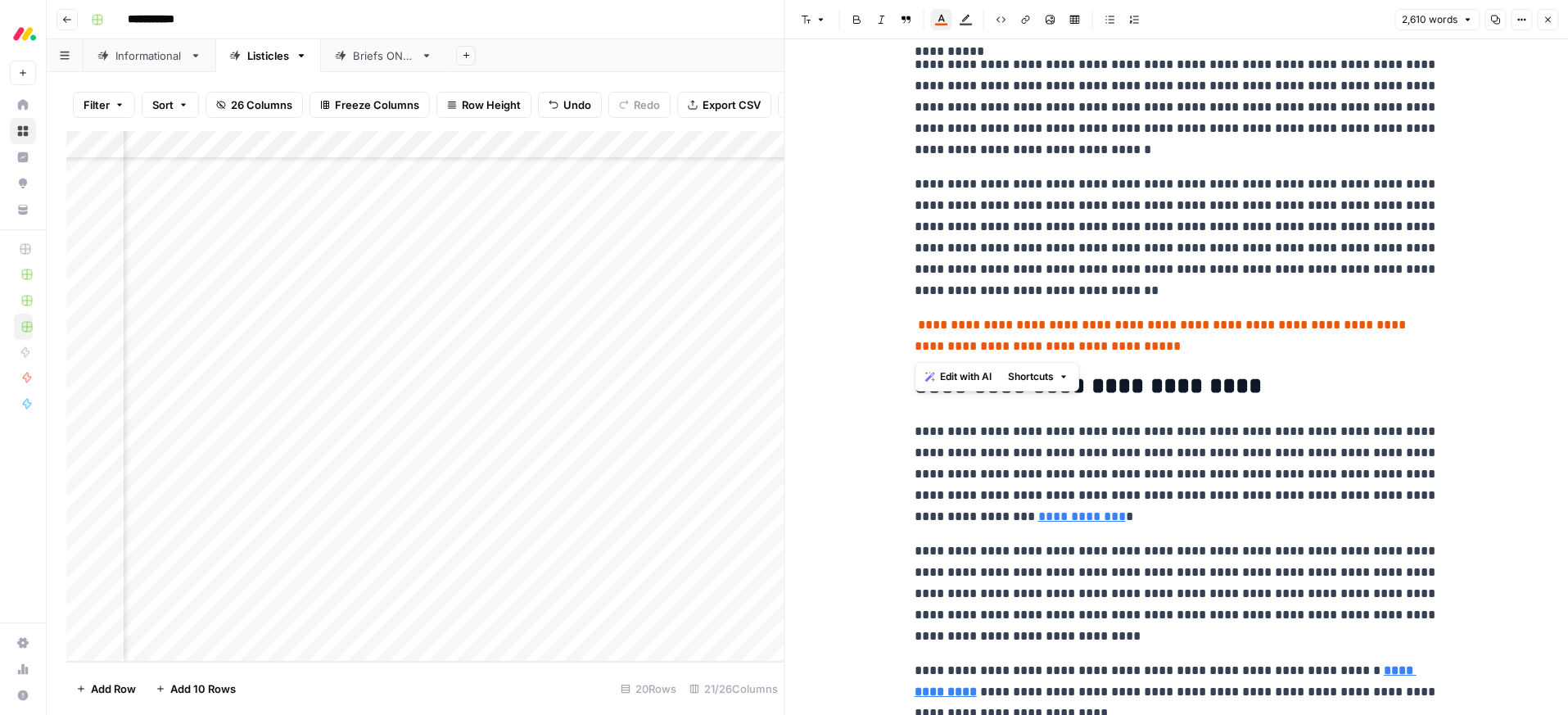
click at [943, 19] on icon "button" at bounding box center [942, 20] width 13 height 13
click at [997, 54] on div "Red" at bounding box center [997, 54] width 13 height 13
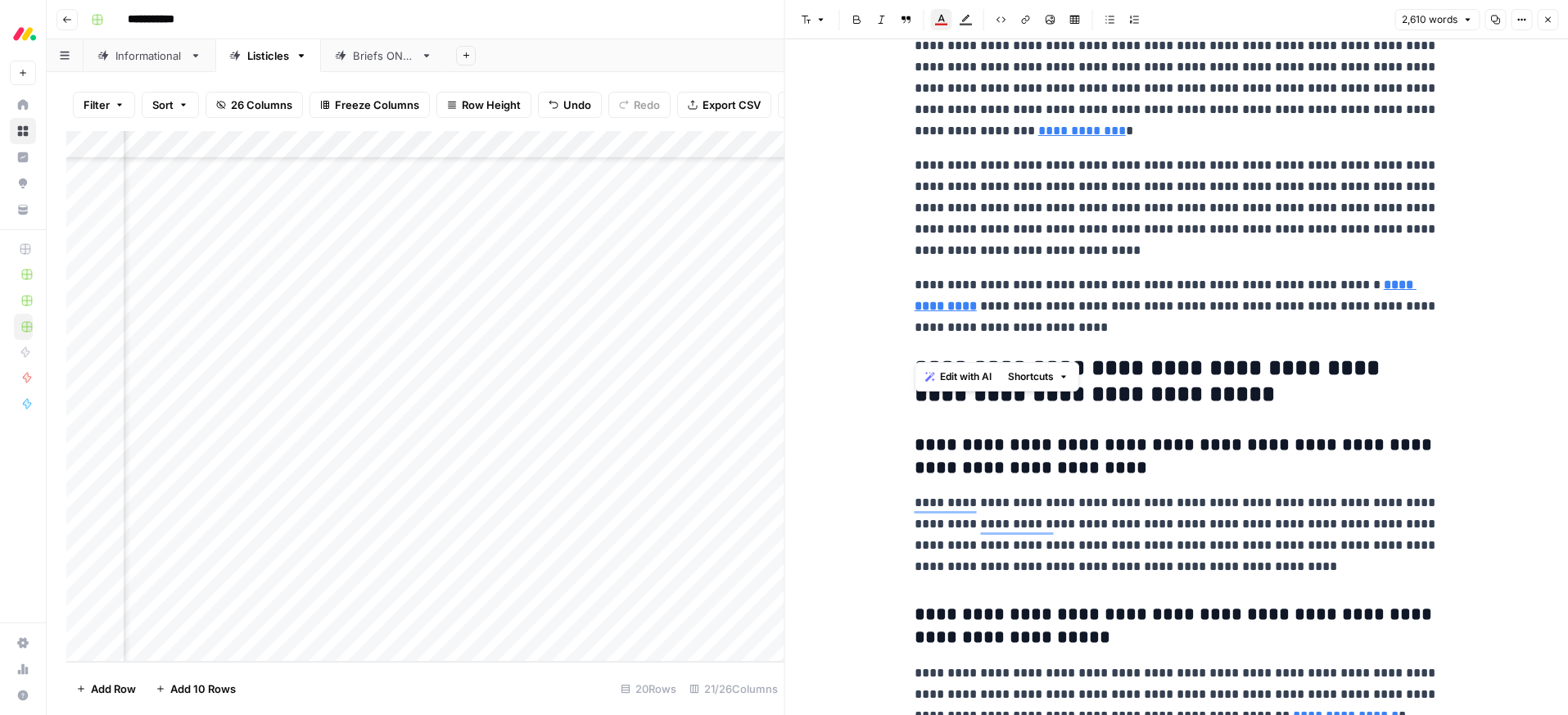
drag, startPoint x: 1552, startPoint y: 18, endPoint x: 1401, endPoint y: 180, distance: 221.5
click at [1552, 18] on icon "button" at bounding box center [1547, 20] width 10 height 10
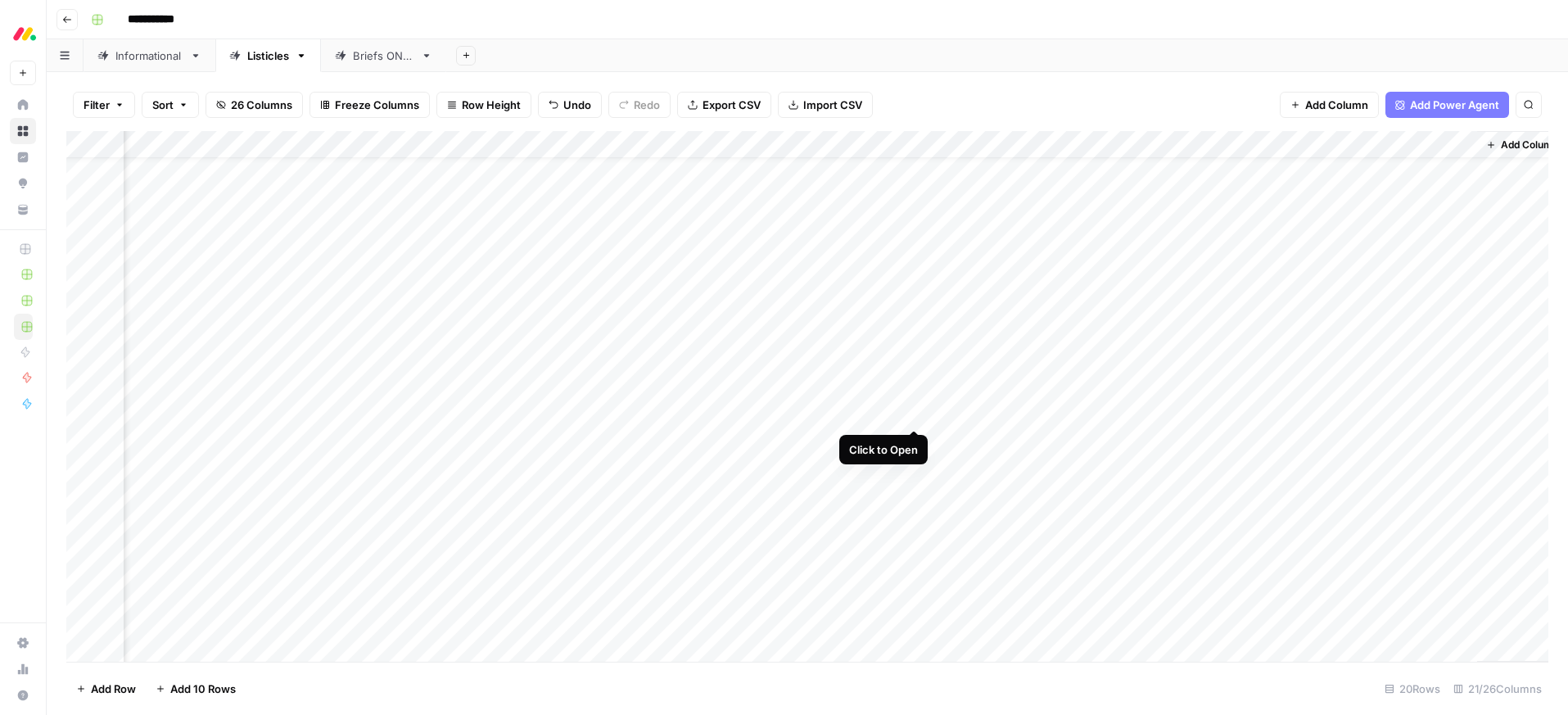
click at [915, 409] on div "Add Column" at bounding box center [807, 396] width 1482 height 530
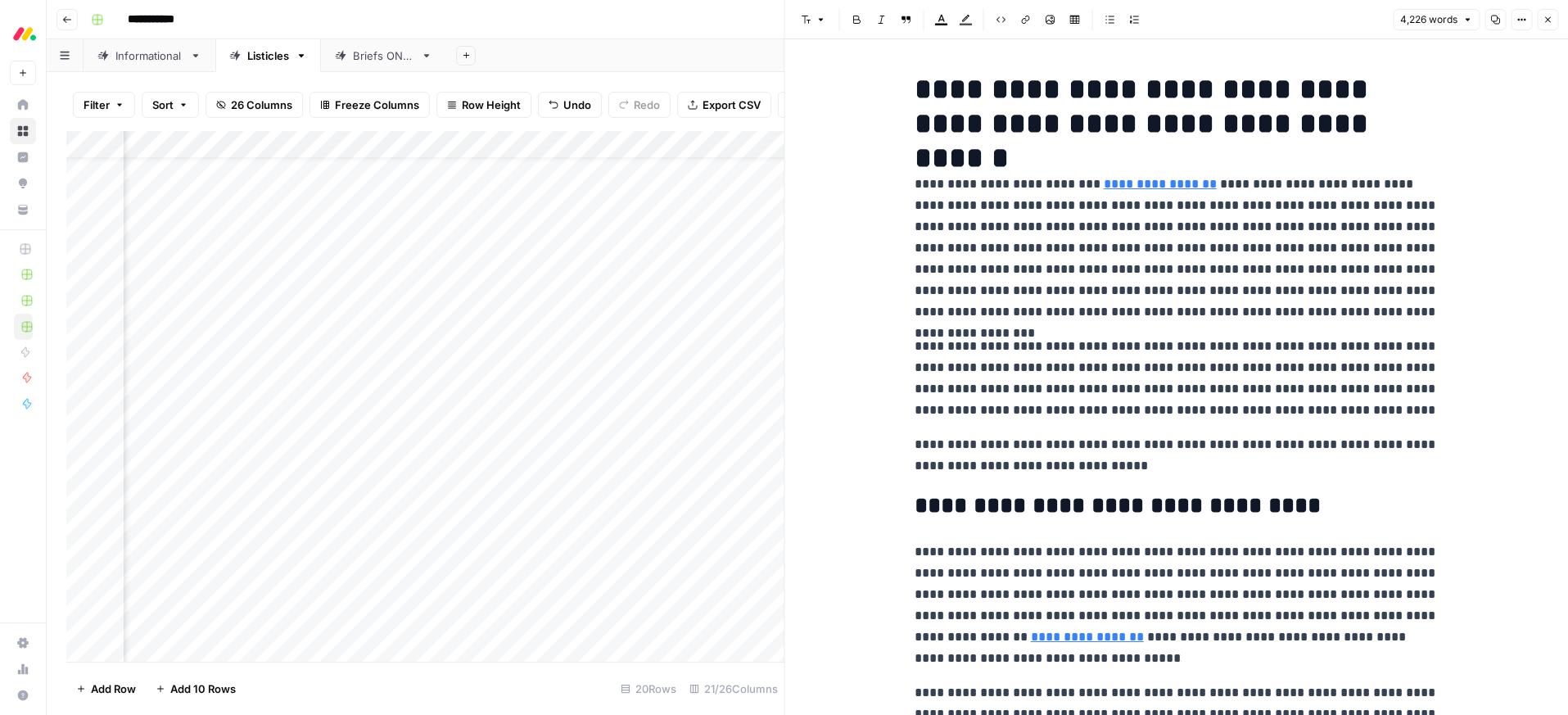
click at [1552, 20] on span "Close" at bounding box center [1552, 20] width 1 height 1
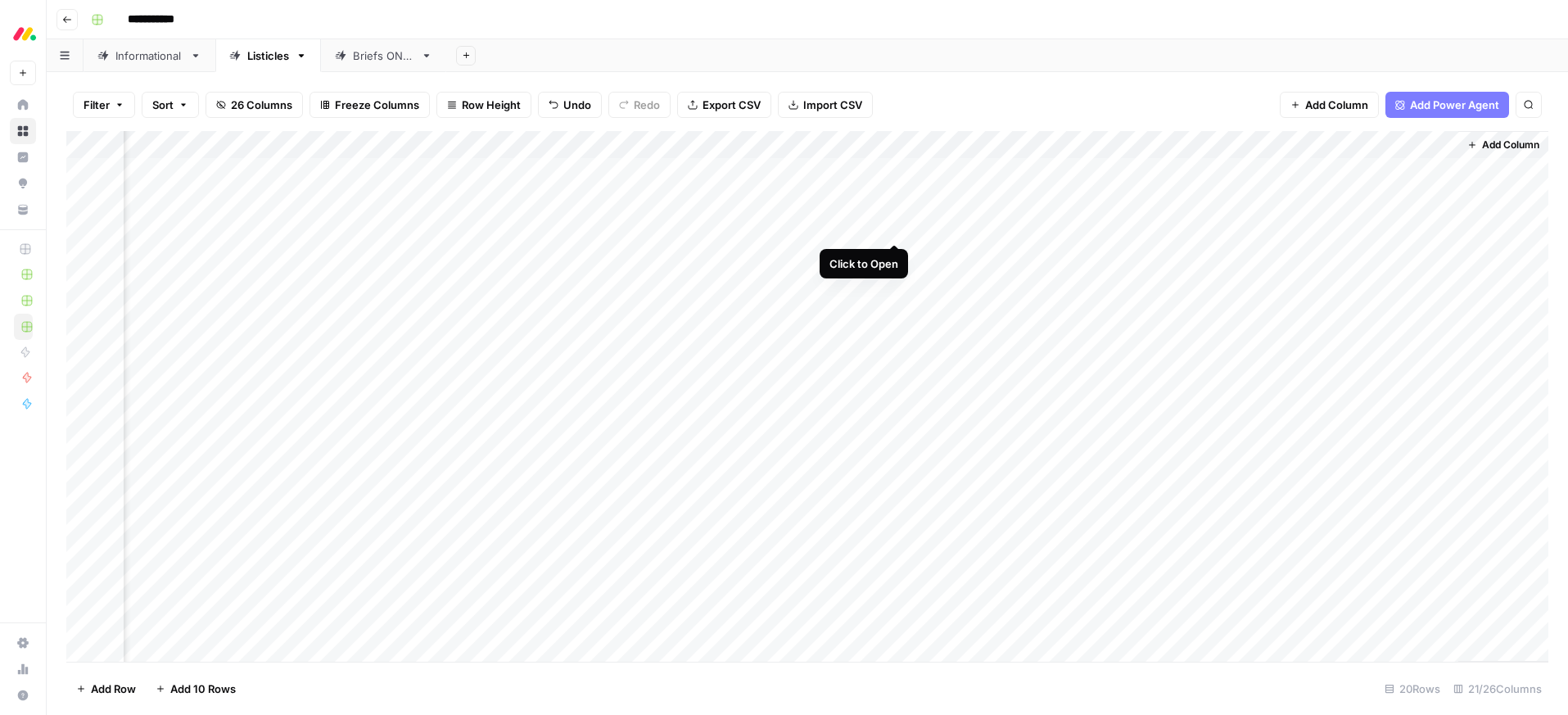
click at [896, 224] on div "Add Column" at bounding box center [807, 396] width 1482 height 530
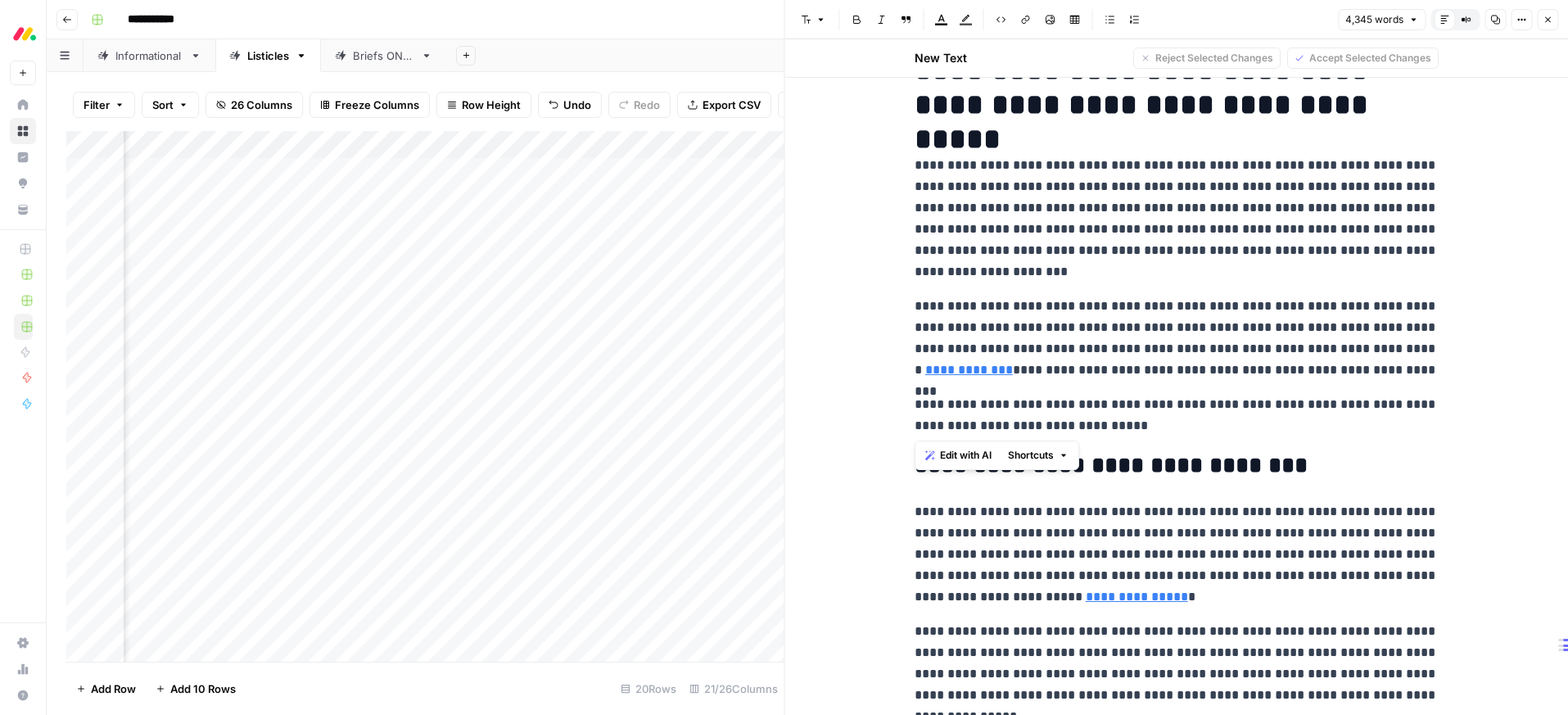
drag, startPoint x: 1138, startPoint y: 418, endPoint x: 867, endPoint y: 394, distance: 272.1
click at [944, 22] on icon "button" at bounding box center [942, 20] width 13 height 13
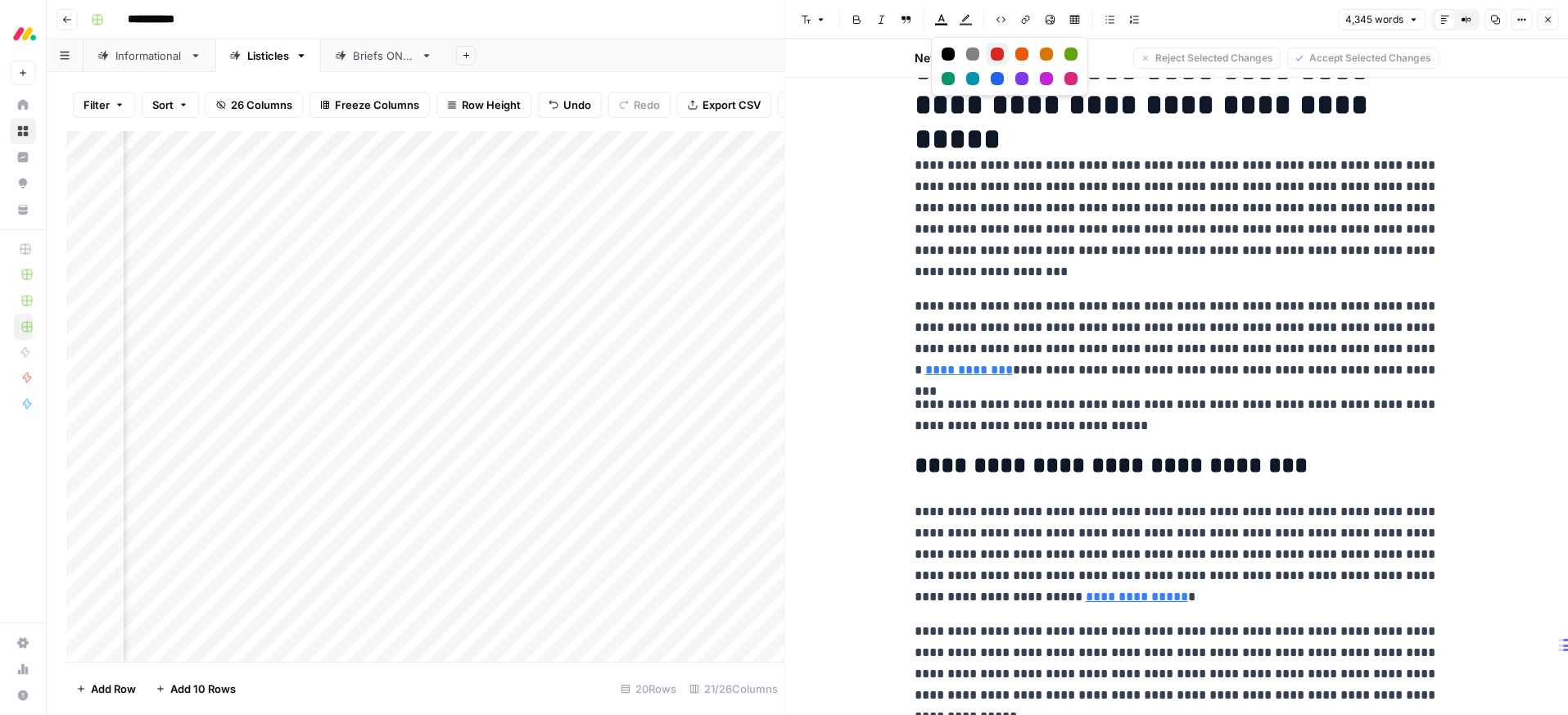
drag, startPoint x: 995, startPoint y: 49, endPoint x: 1012, endPoint y: 84, distance: 38.9
click at [995, 49] on div "Red" at bounding box center [997, 54] width 13 height 13
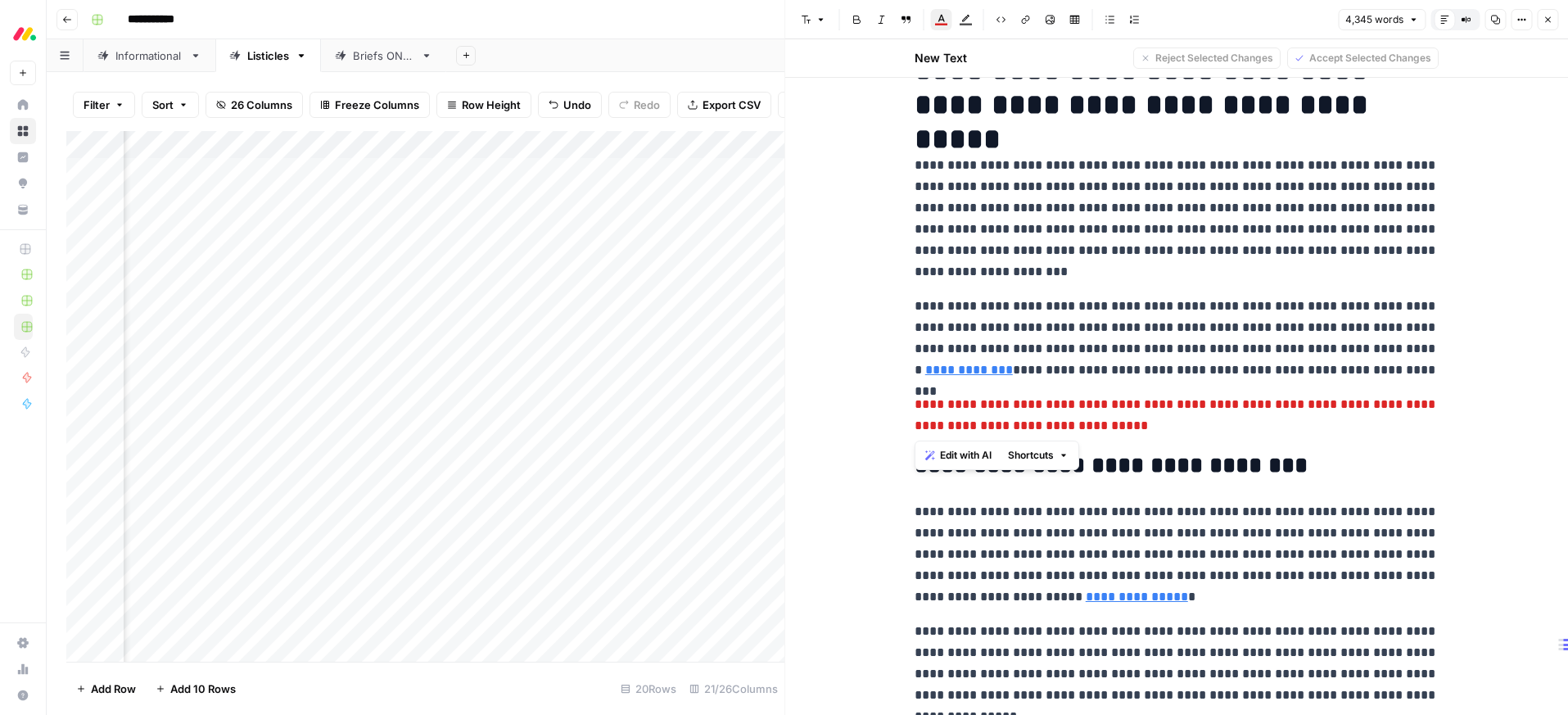
click at [1555, 23] on button "Close" at bounding box center [1547, 20] width 21 height 21
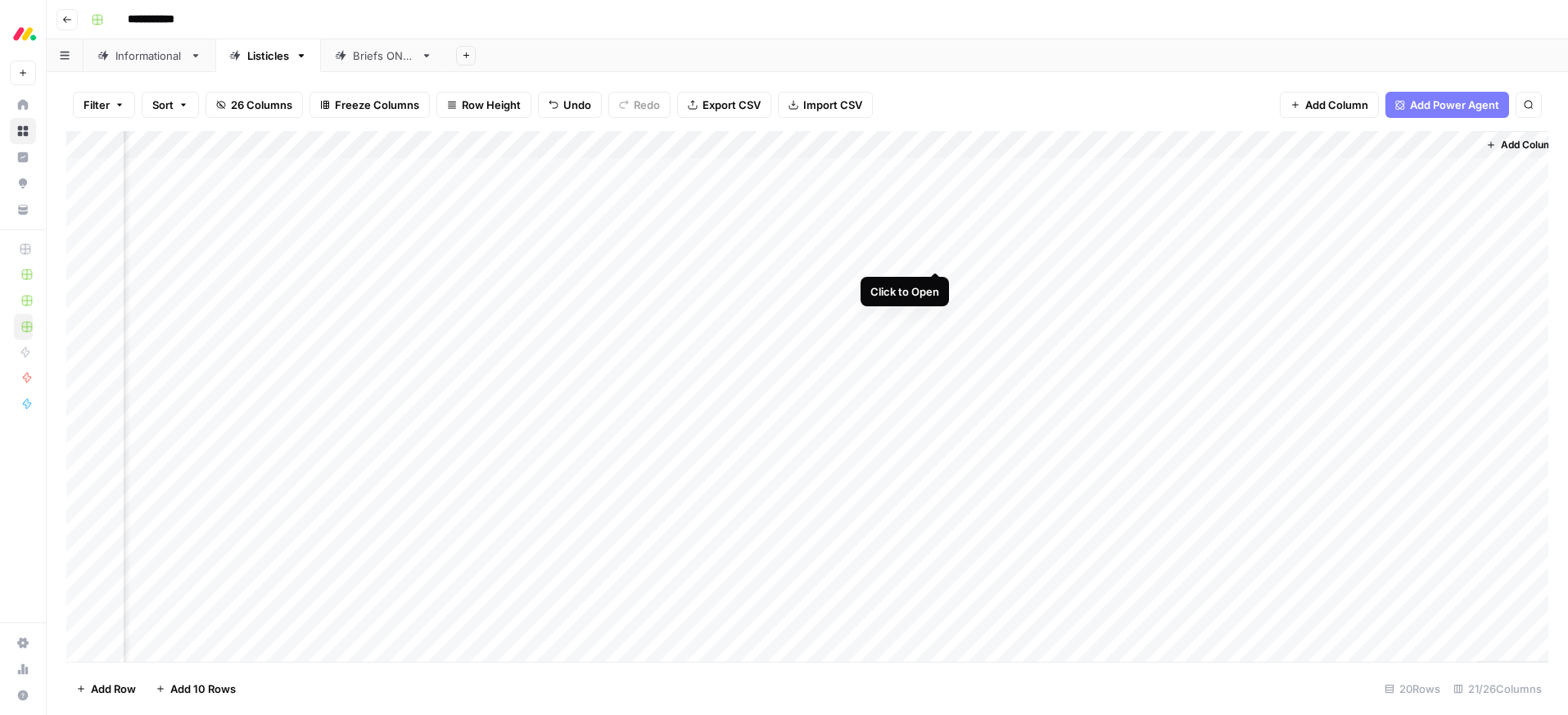
click at [932, 255] on div "Add Column" at bounding box center [807, 396] width 1482 height 530
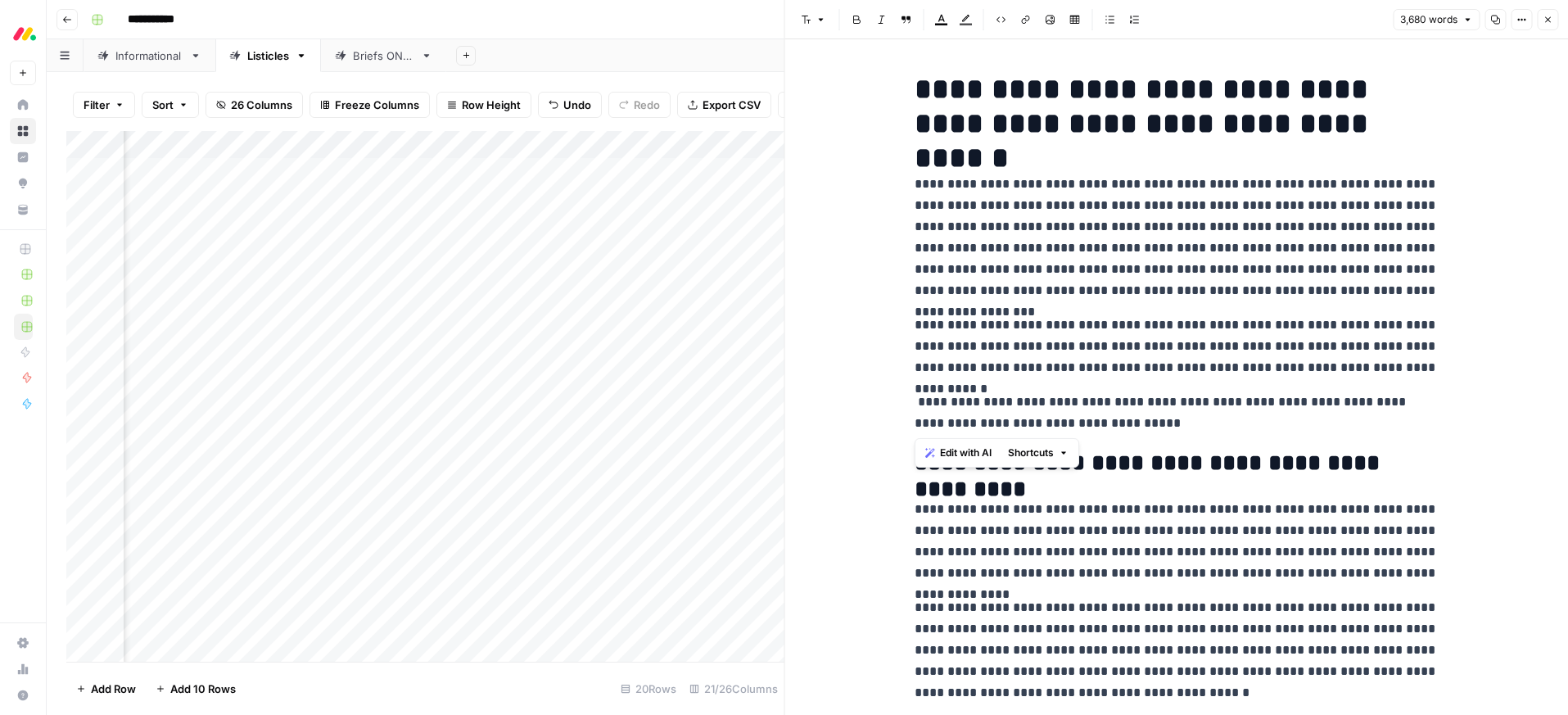
drag, startPoint x: 1173, startPoint y: 422, endPoint x: 914, endPoint y: 379, distance: 262.5
click at [943, 21] on icon "button" at bounding box center [942, 20] width 13 height 13
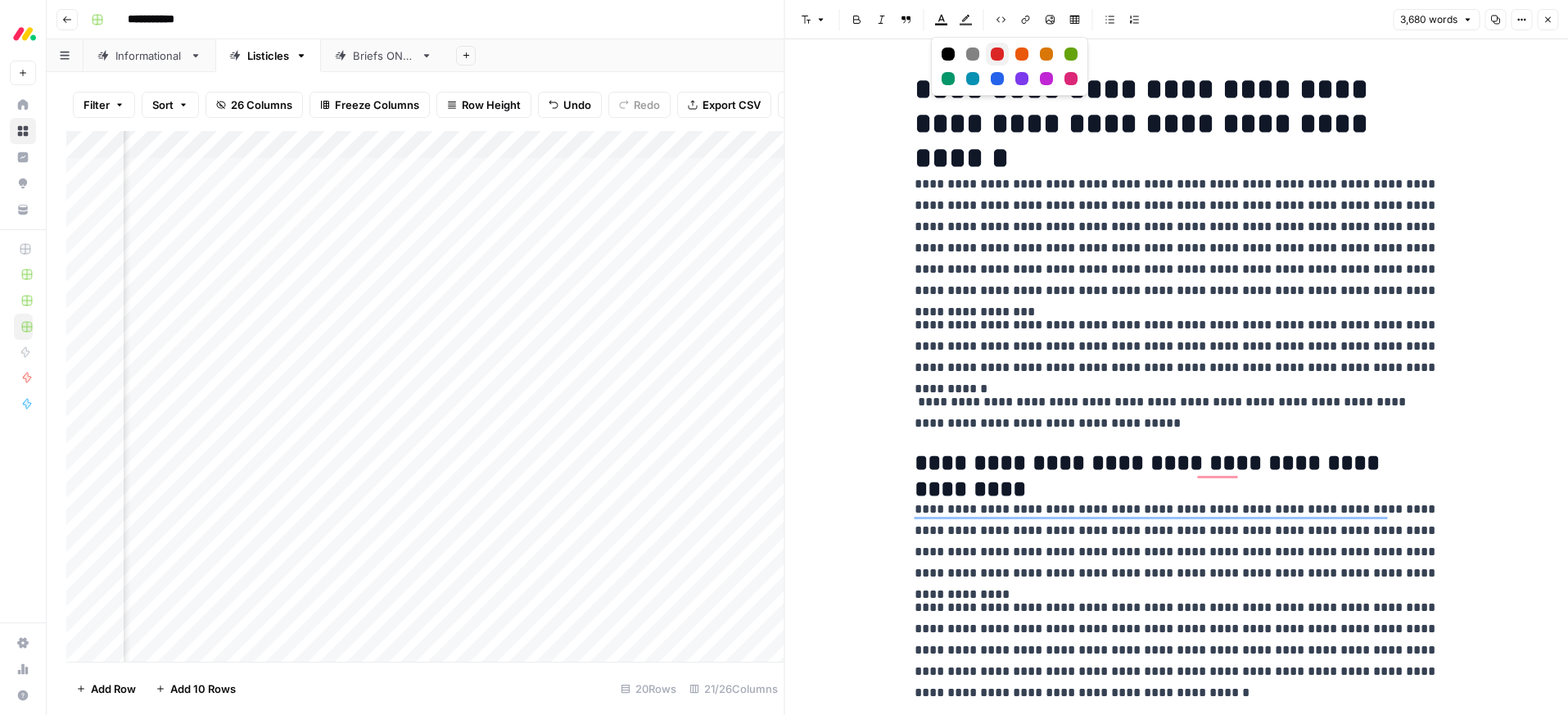
drag, startPoint x: 996, startPoint y: 54, endPoint x: 1062, endPoint y: 114, distance: 89.2
click at [997, 54] on div "Red" at bounding box center [997, 54] width 13 height 13
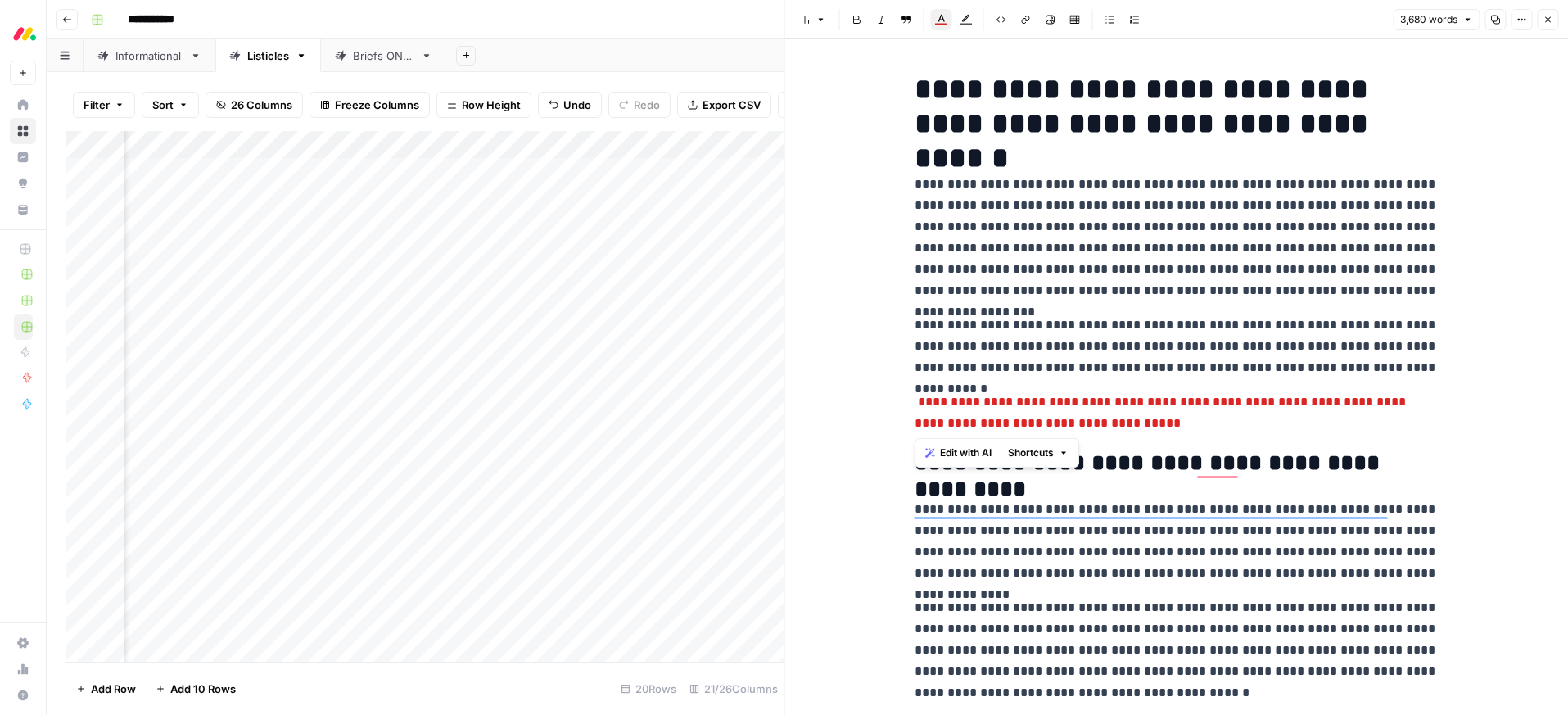
click at [1552, 14] on button "Close" at bounding box center [1547, 20] width 21 height 21
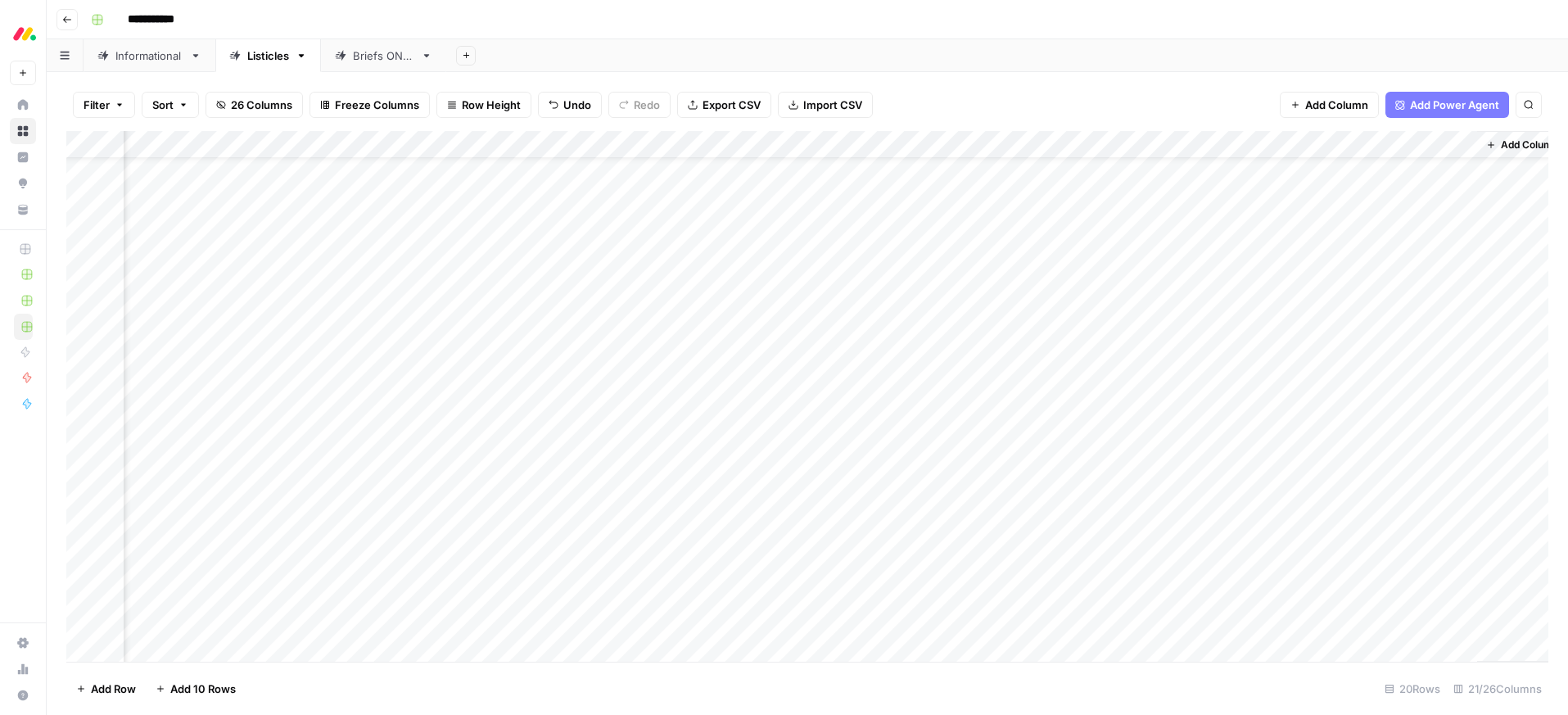
click at [936, 232] on div "Add Column" at bounding box center [807, 396] width 1482 height 530
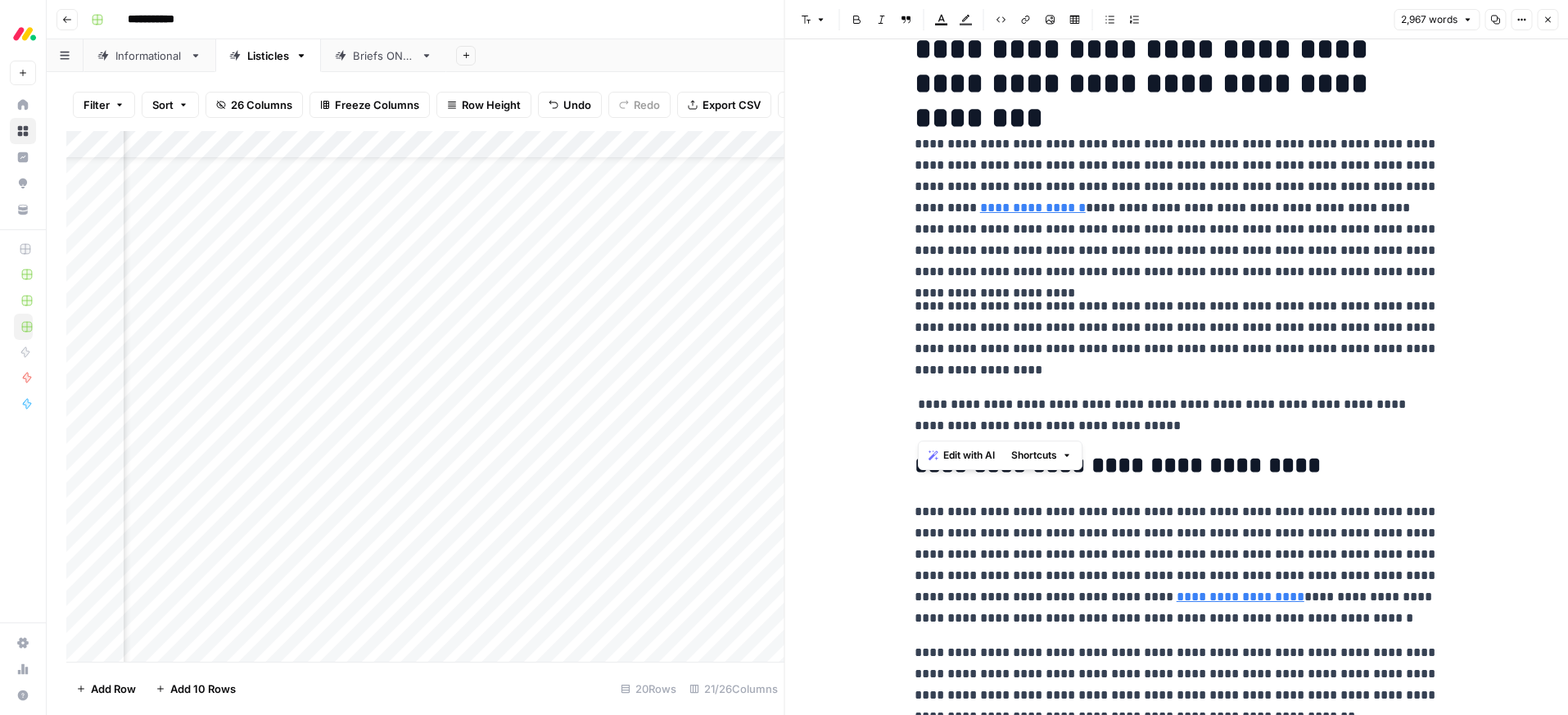
drag, startPoint x: 1144, startPoint y: 426, endPoint x: 903, endPoint y: 395, distance: 243.0
click at [941, 19] on icon "button" at bounding box center [942, 20] width 13 height 13
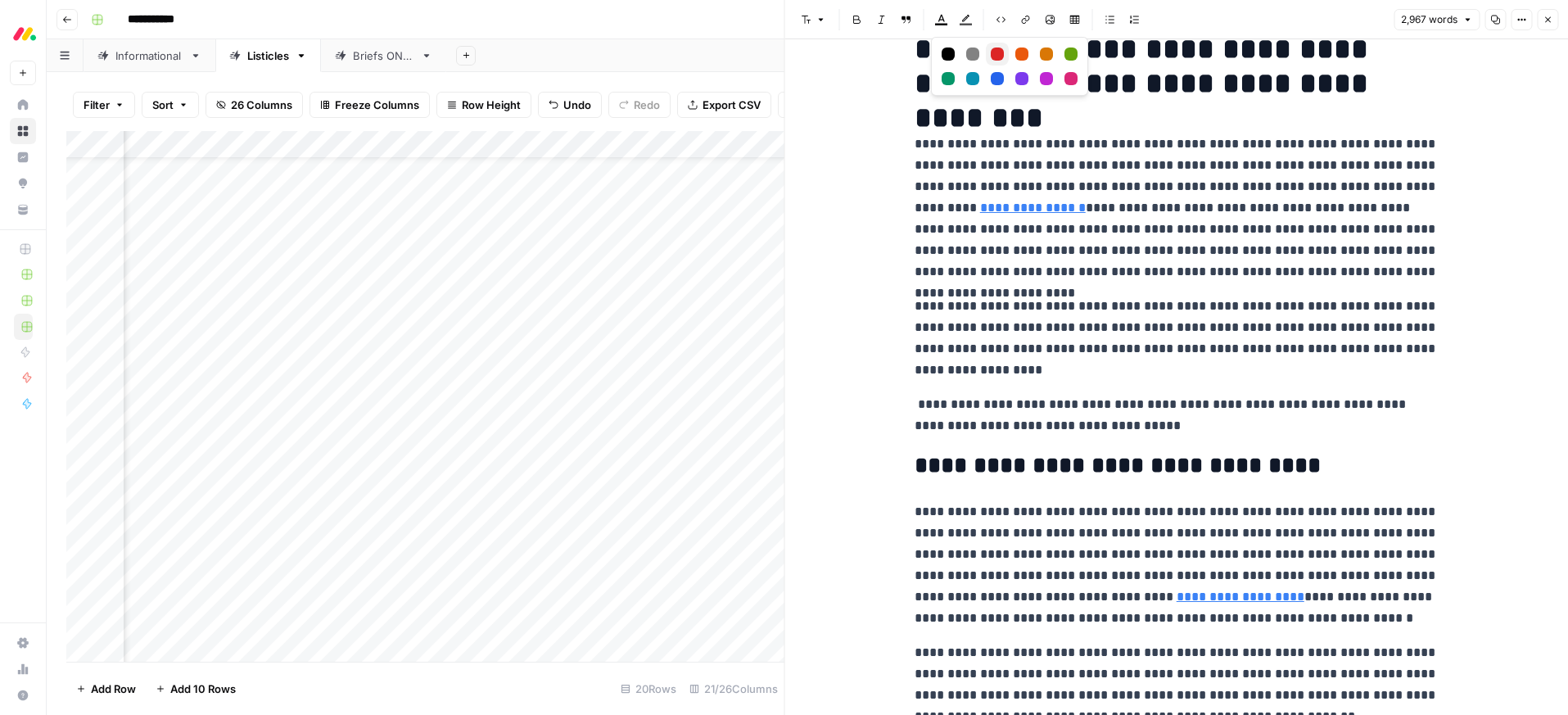
click at [1002, 54] on div "Red" at bounding box center [997, 54] width 13 height 13
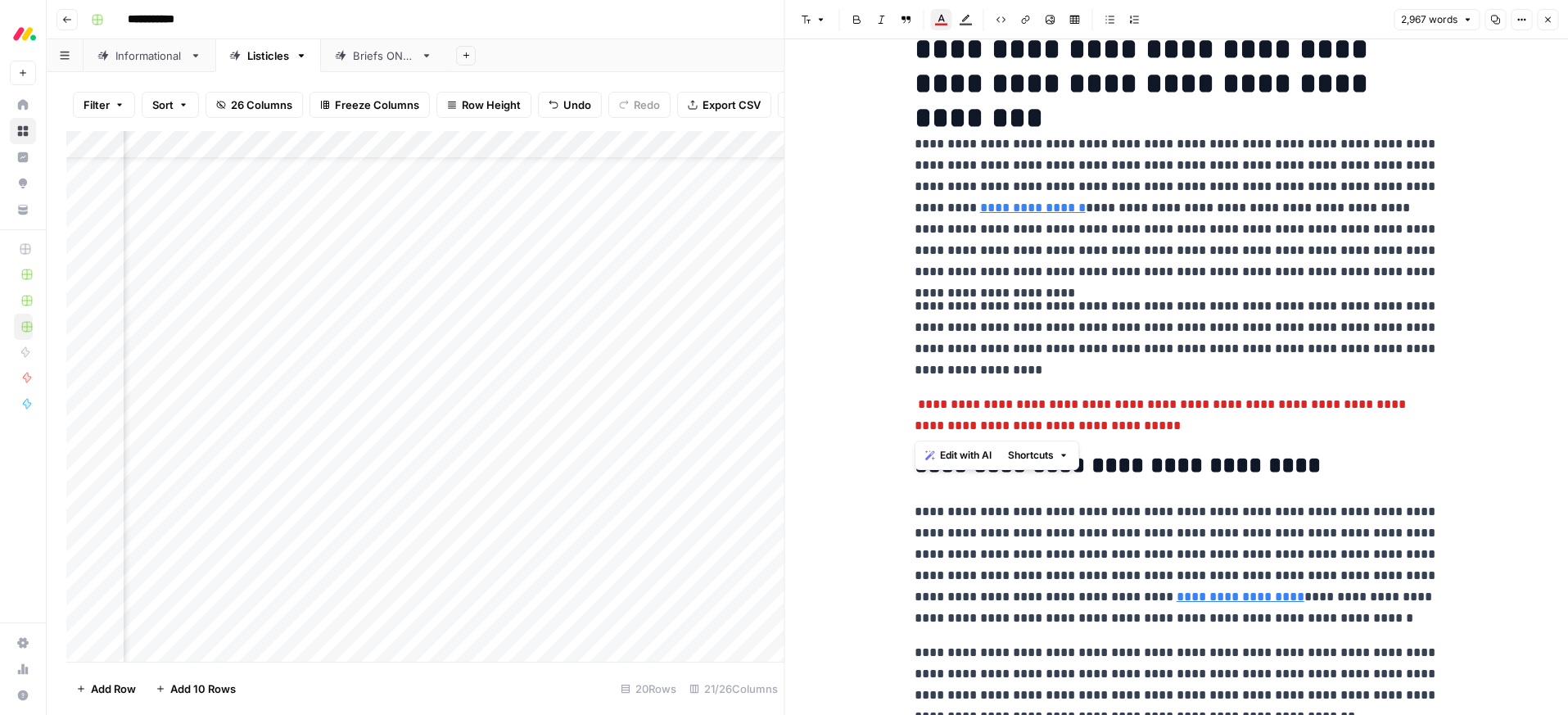
drag, startPoint x: 1352, startPoint y: 191, endPoint x: 1459, endPoint y: 97, distance: 142.4
click at [1353, 190] on p "**********" at bounding box center [1177, 208] width 524 height 149
drag, startPoint x: 1548, startPoint y: 18, endPoint x: 1154, endPoint y: 189, distance: 429.5
click at [1548, 18] on icon "button" at bounding box center [1547, 20] width 6 height 6
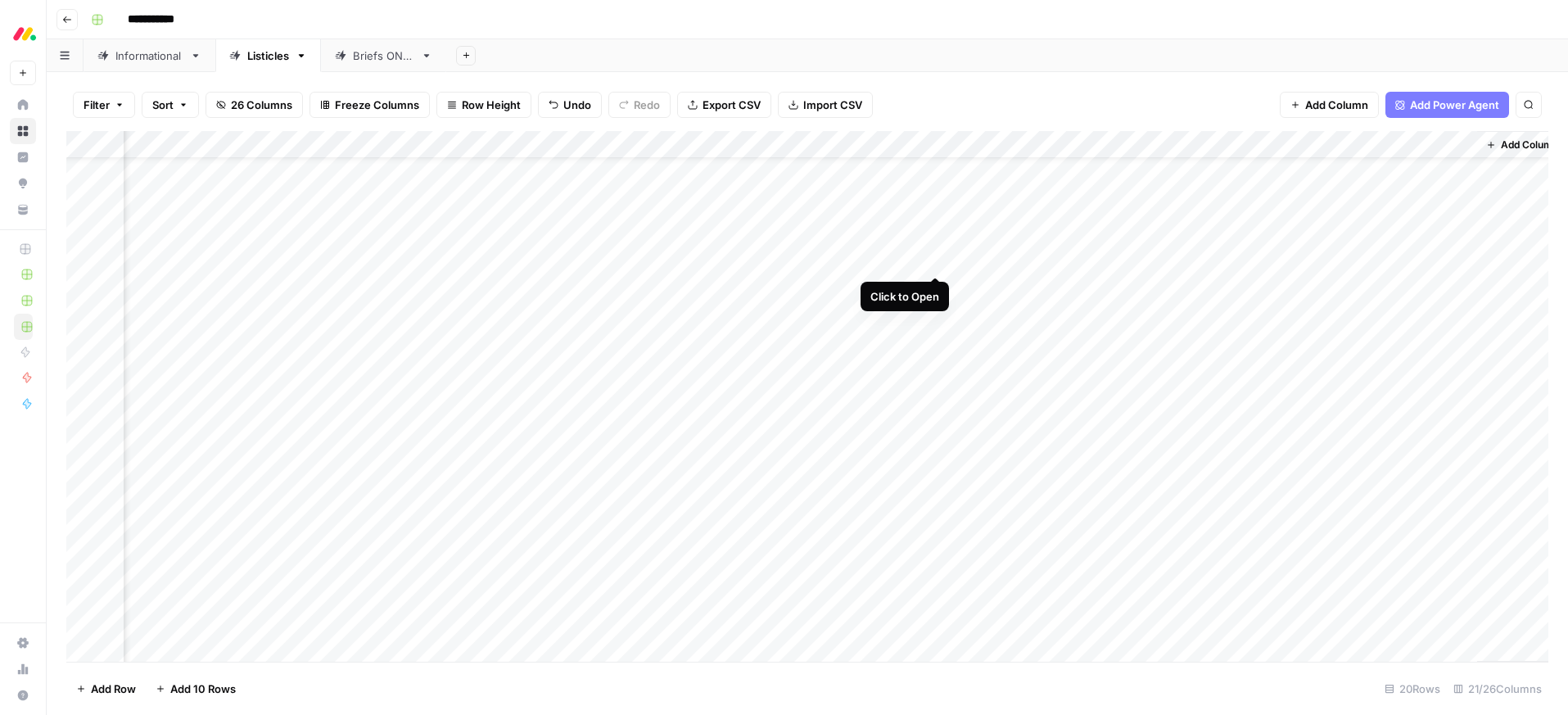
click at [934, 260] on div "Add Column" at bounding box center [807, 396] width 1482 height 530
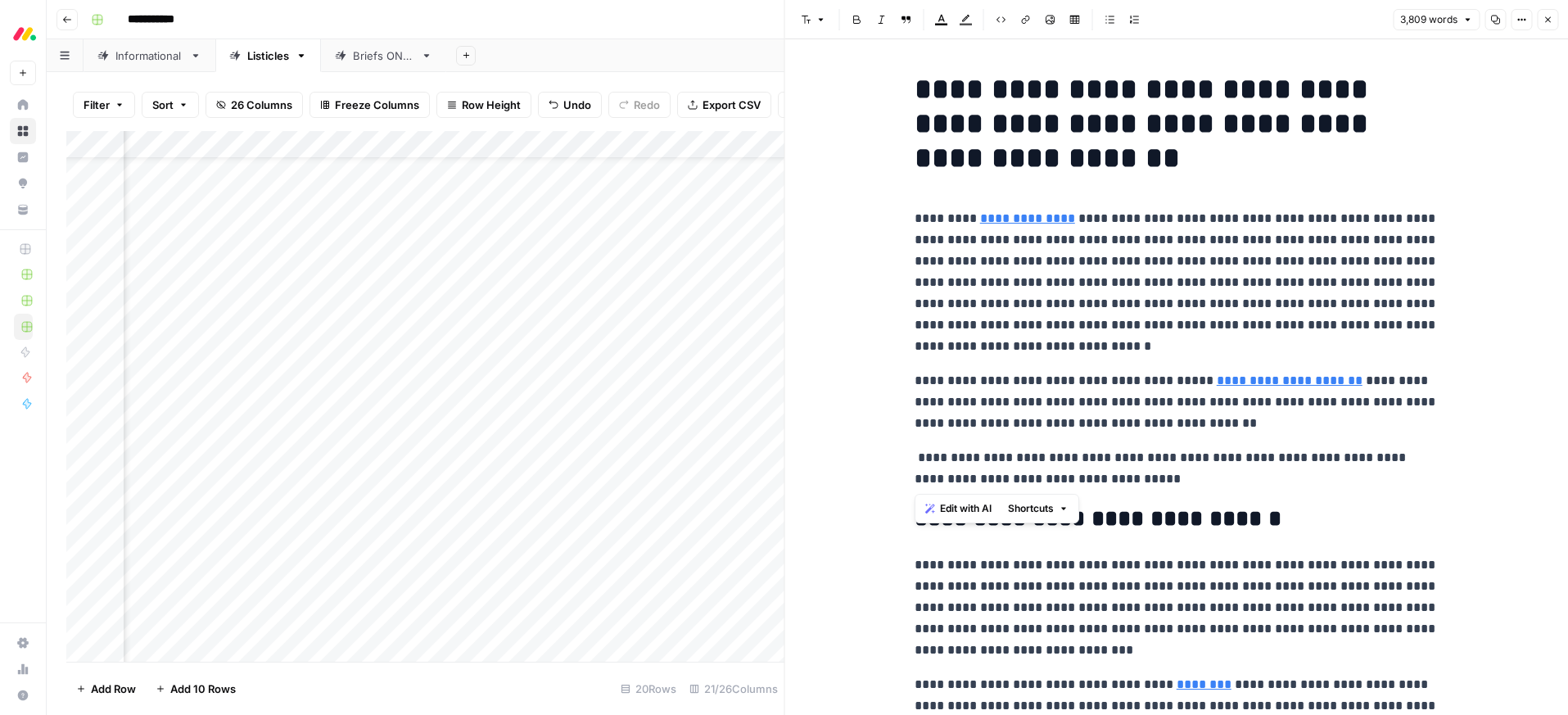
drag, startPoint x: 1154, startPoint y: 481, endPoint x: 885, endPoint y: 437, distance: 272.6
click at [943, 17] on icon "button" at bounding box center [942, 20] width 13 height 13
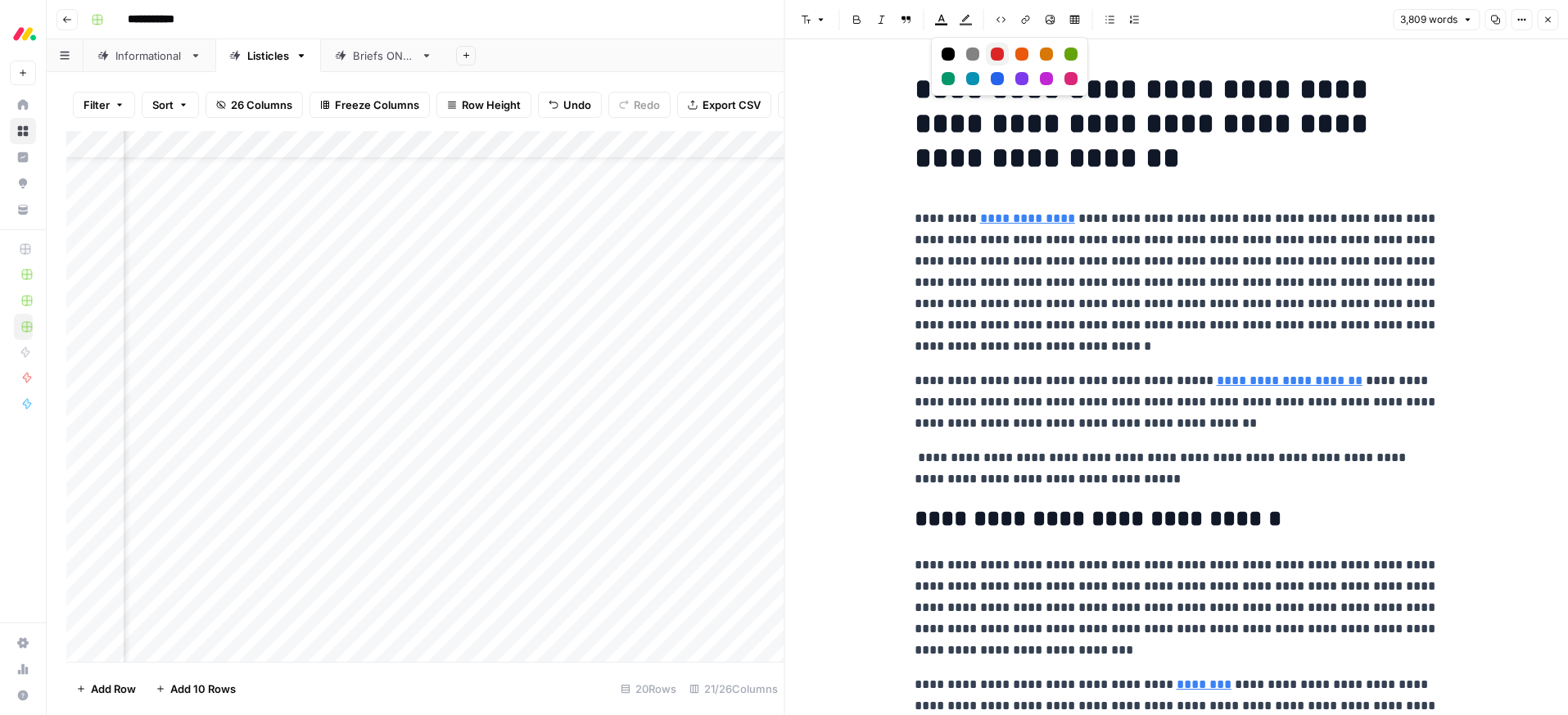
drag, startPoint x: 998, startPoint y: 54, endPoint x: 1009, endPoint y: 83, distance: 31.0
click at [998, 54] on div "Red" at bounding box center [997, 54] width 13 height 13
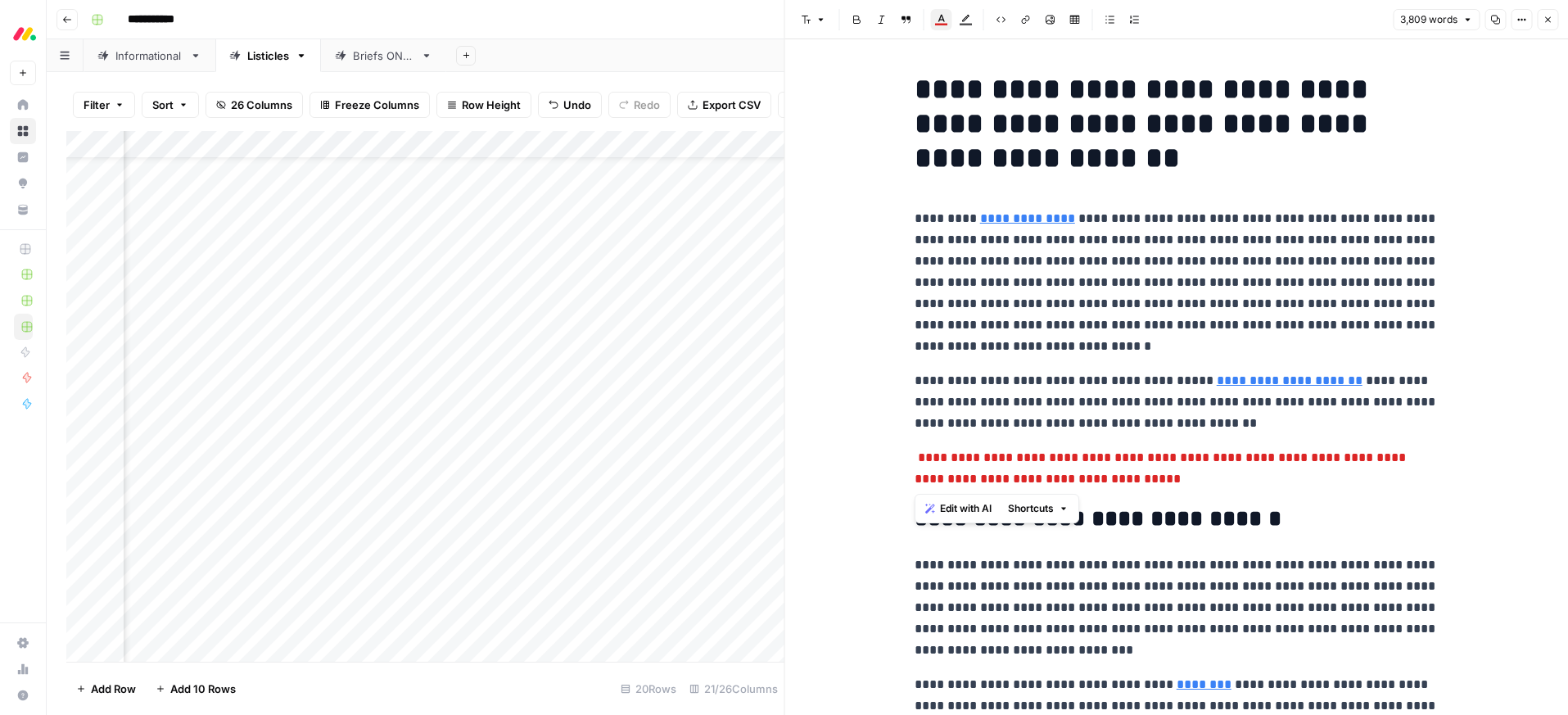
click at [1552, 21] on button "Close" at bounding box center [1547, 20] width 21 height 21
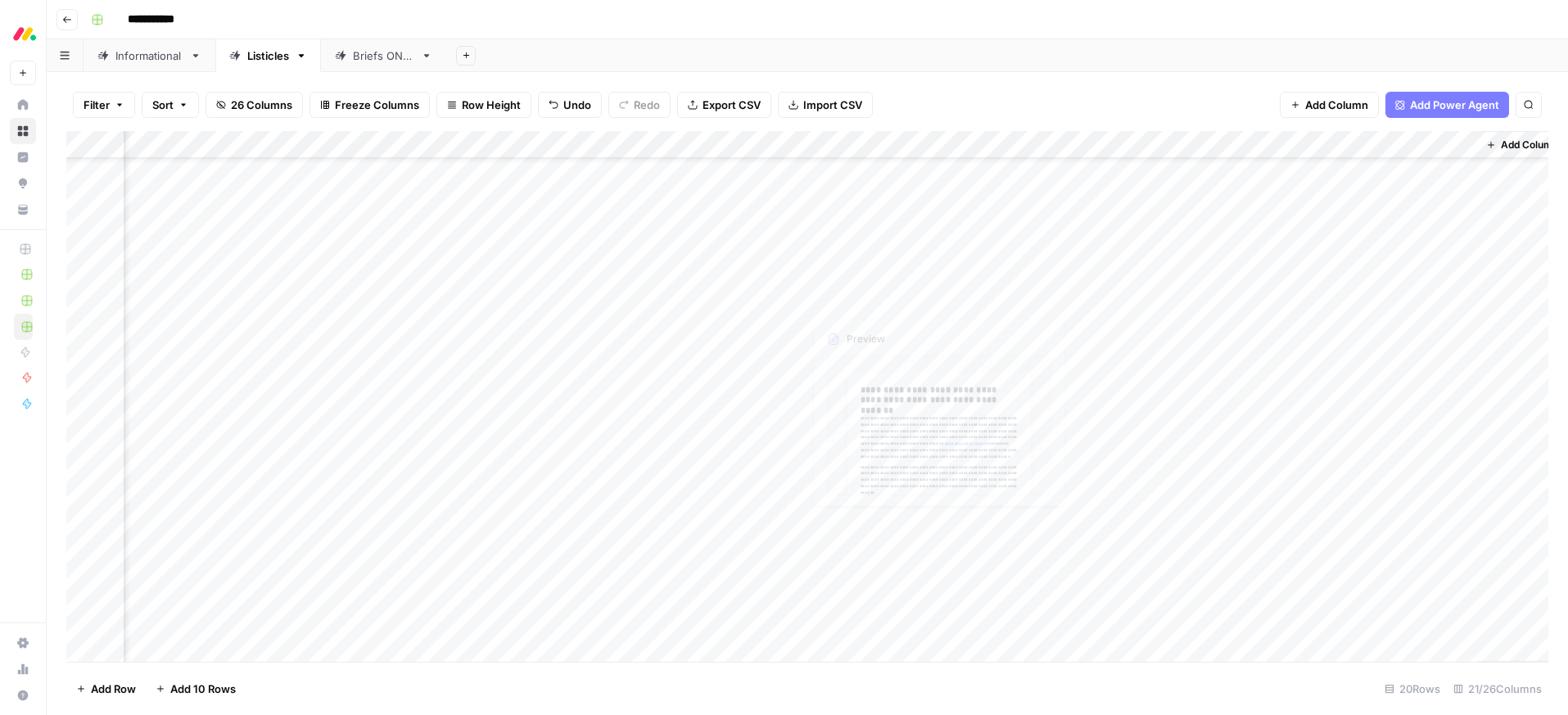
click at [910, 269] on div "Add Column" at bounding box center [807, 396] width 1482 height 530
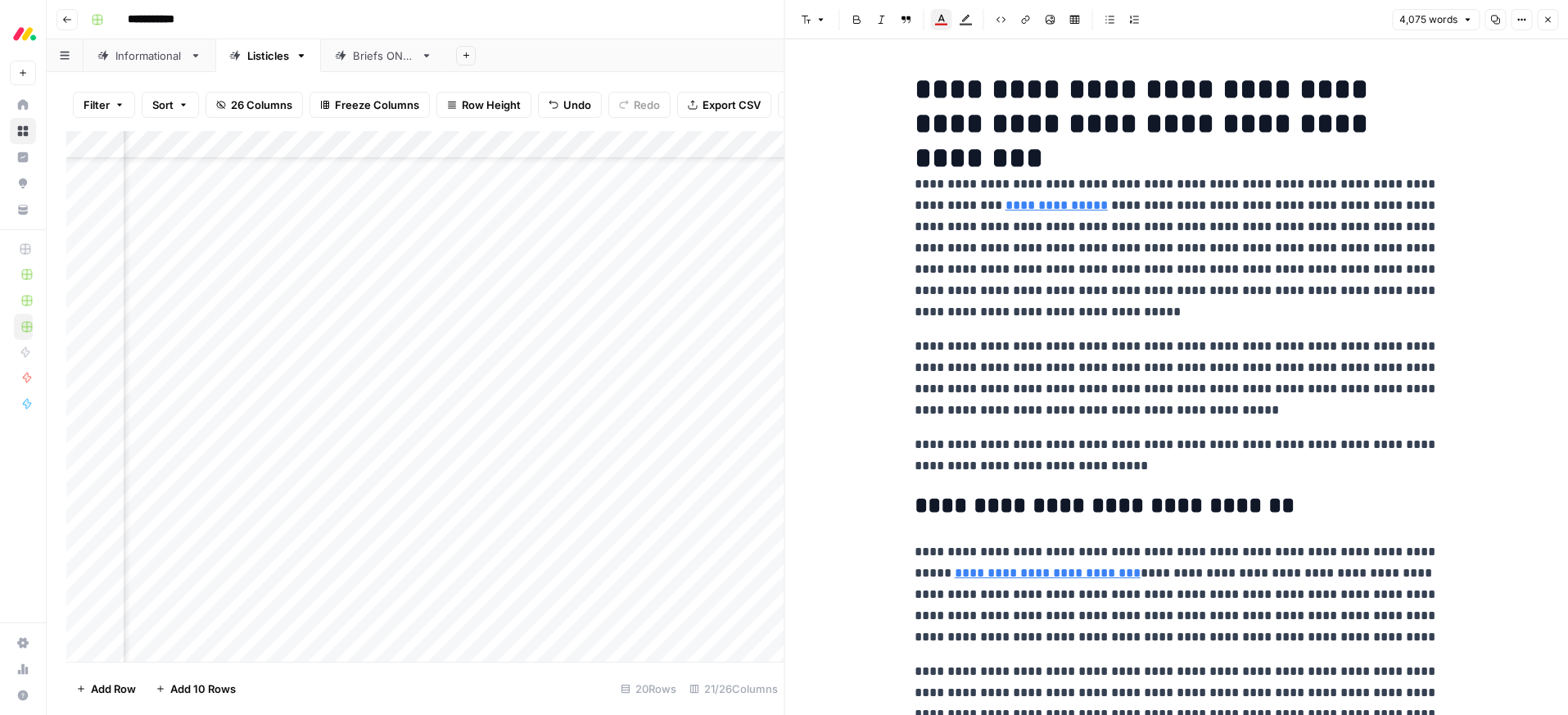
click at [1555, 26] on button "Close" at bounding box center [1547, 20] width 21 height 21
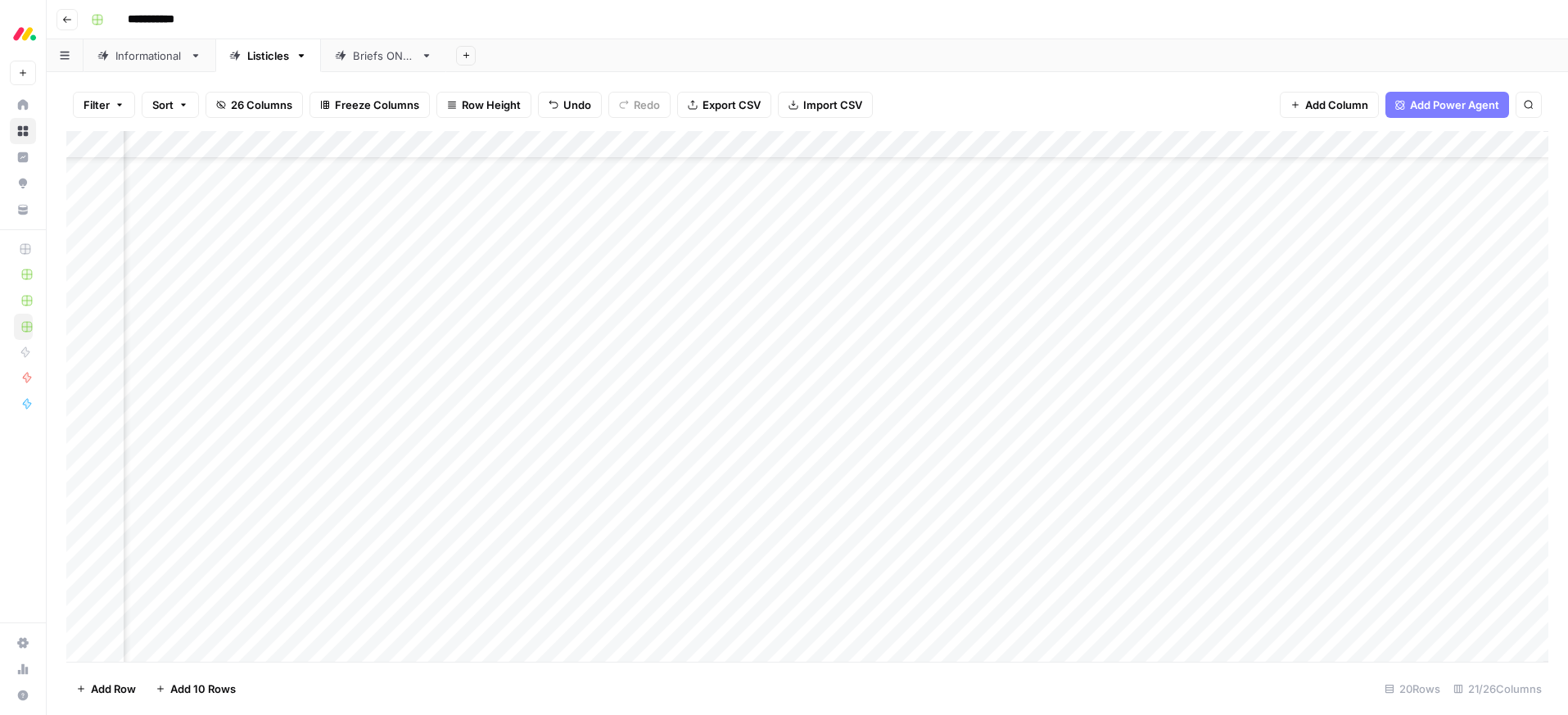
scroll to position [67, 1752]
click at [979, 269] on div "Add Column" at bounding box center [807, 396] width 1482 height 530
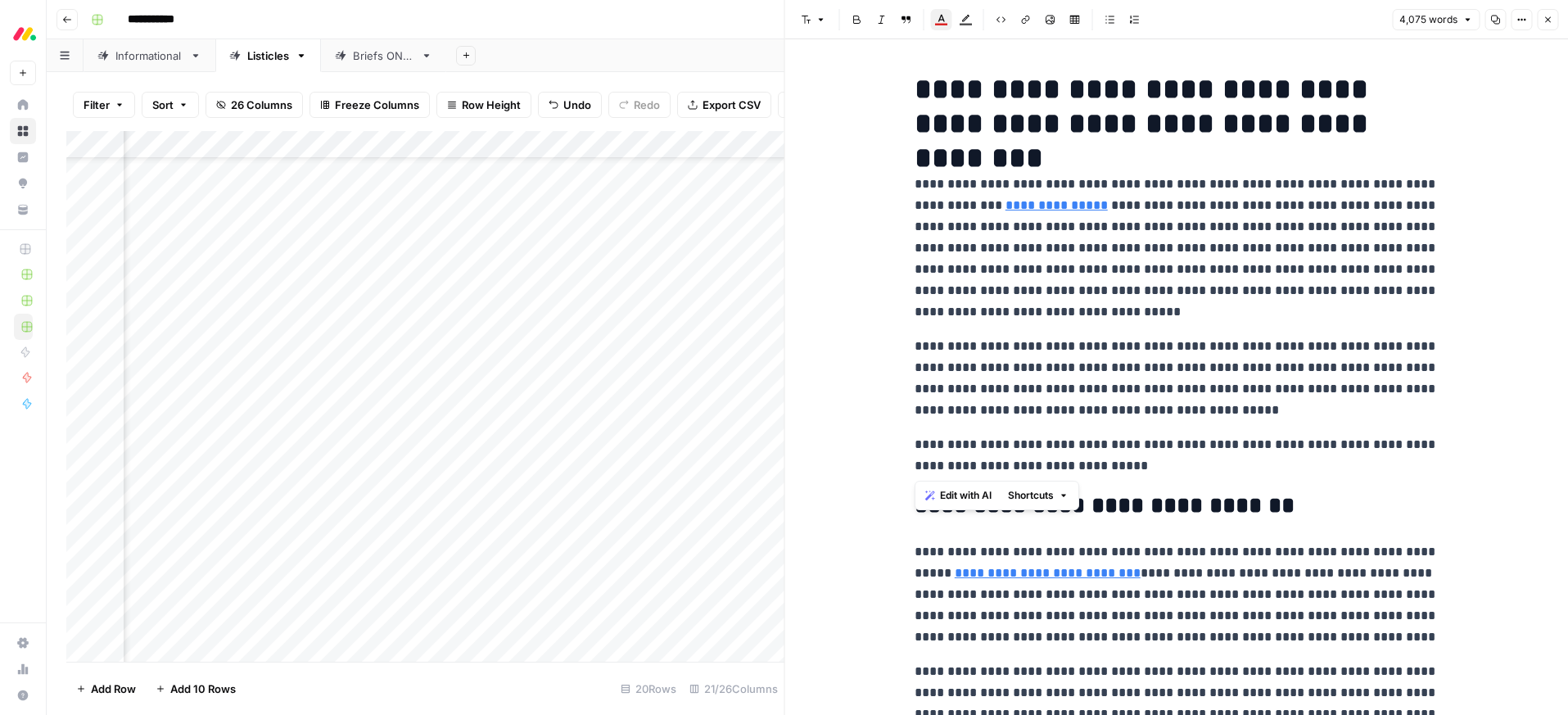
drag, startPoint x: 1181, startPoint y: 461, endPoint x: 844, endPoint y: 428, distance: 338.6
click at [939, 20] on icon "button" at bounding box center [942, 20] width 13 height 13
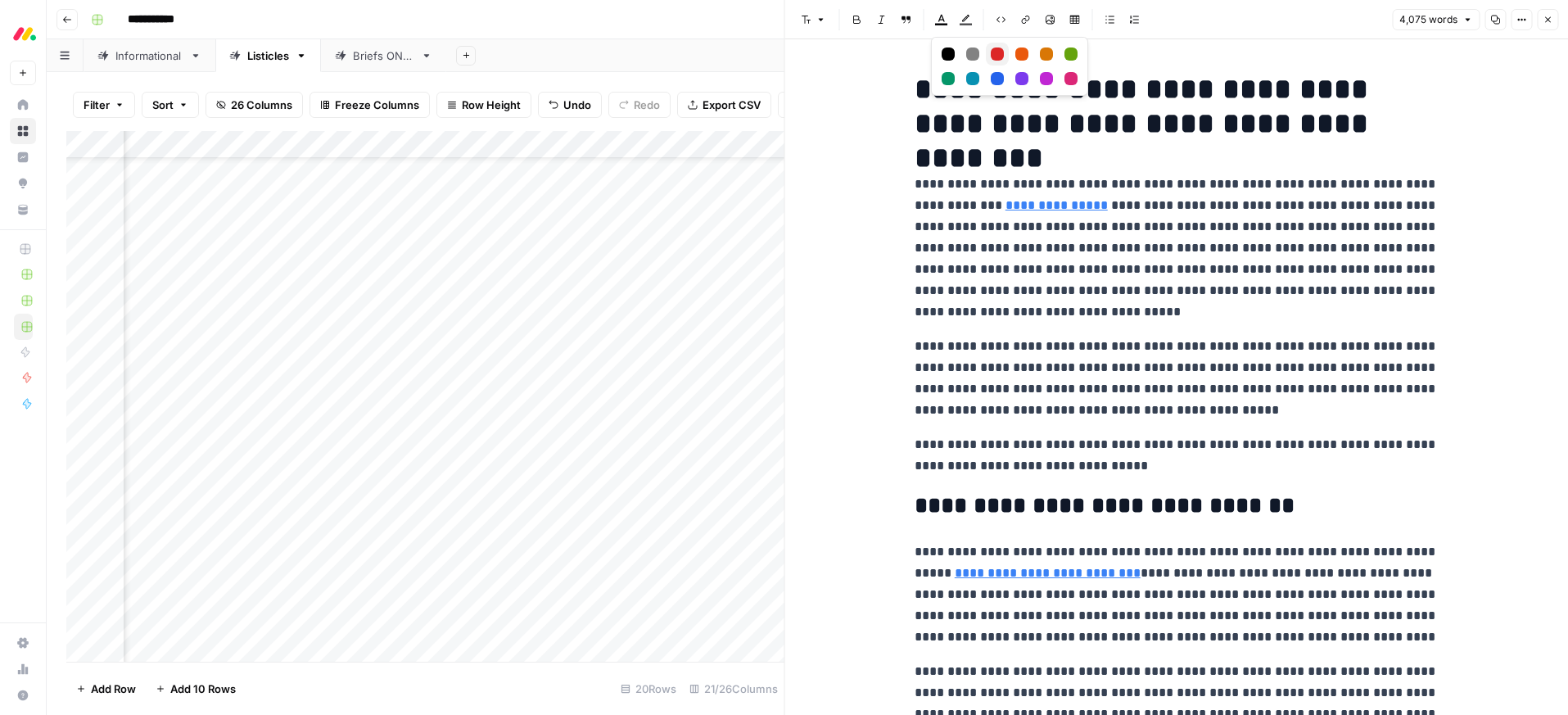
click at [996, 58] on div "Red" at bounding box center [997, 54] width 13 height 13
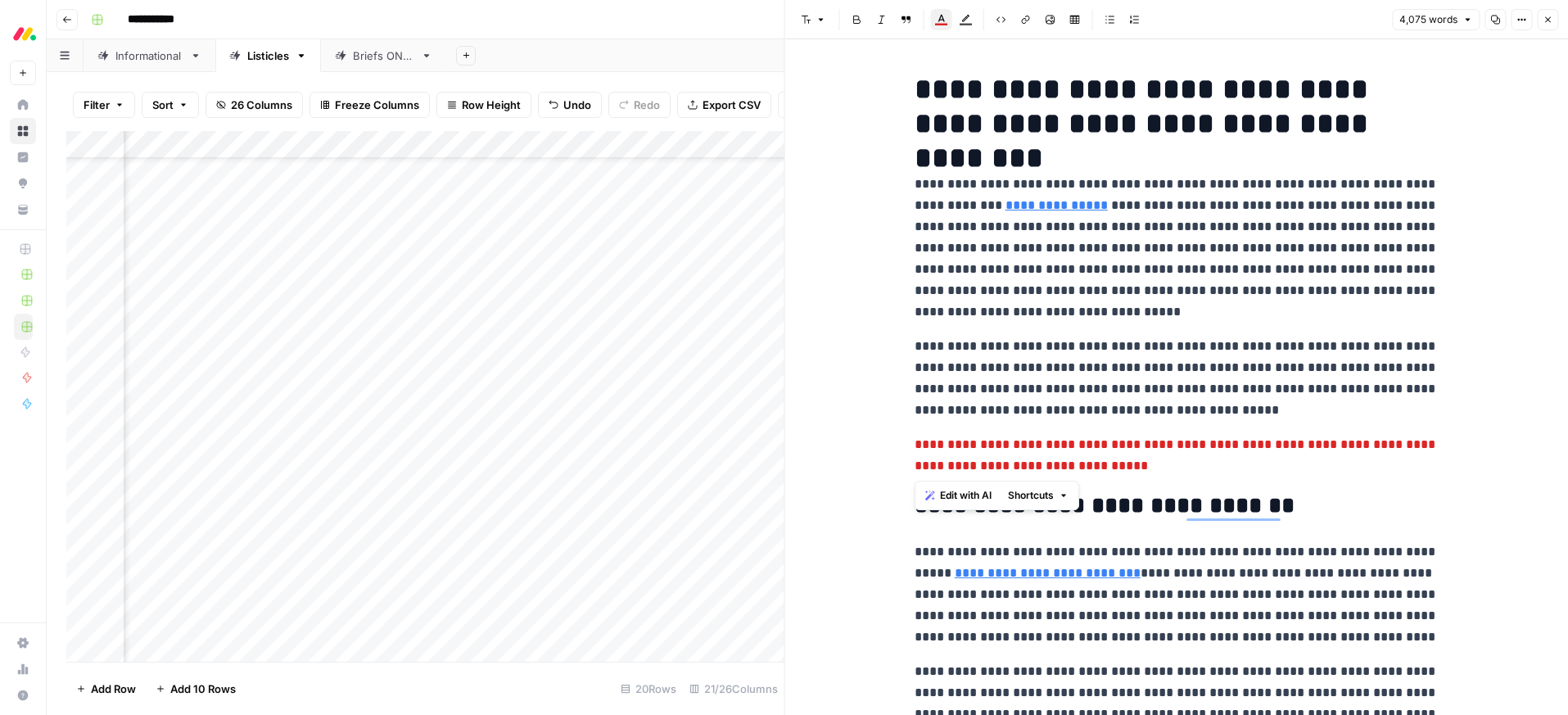
click at [1552, 14] on button "Close" at bounding box center [1547, 20] width 21 height 21
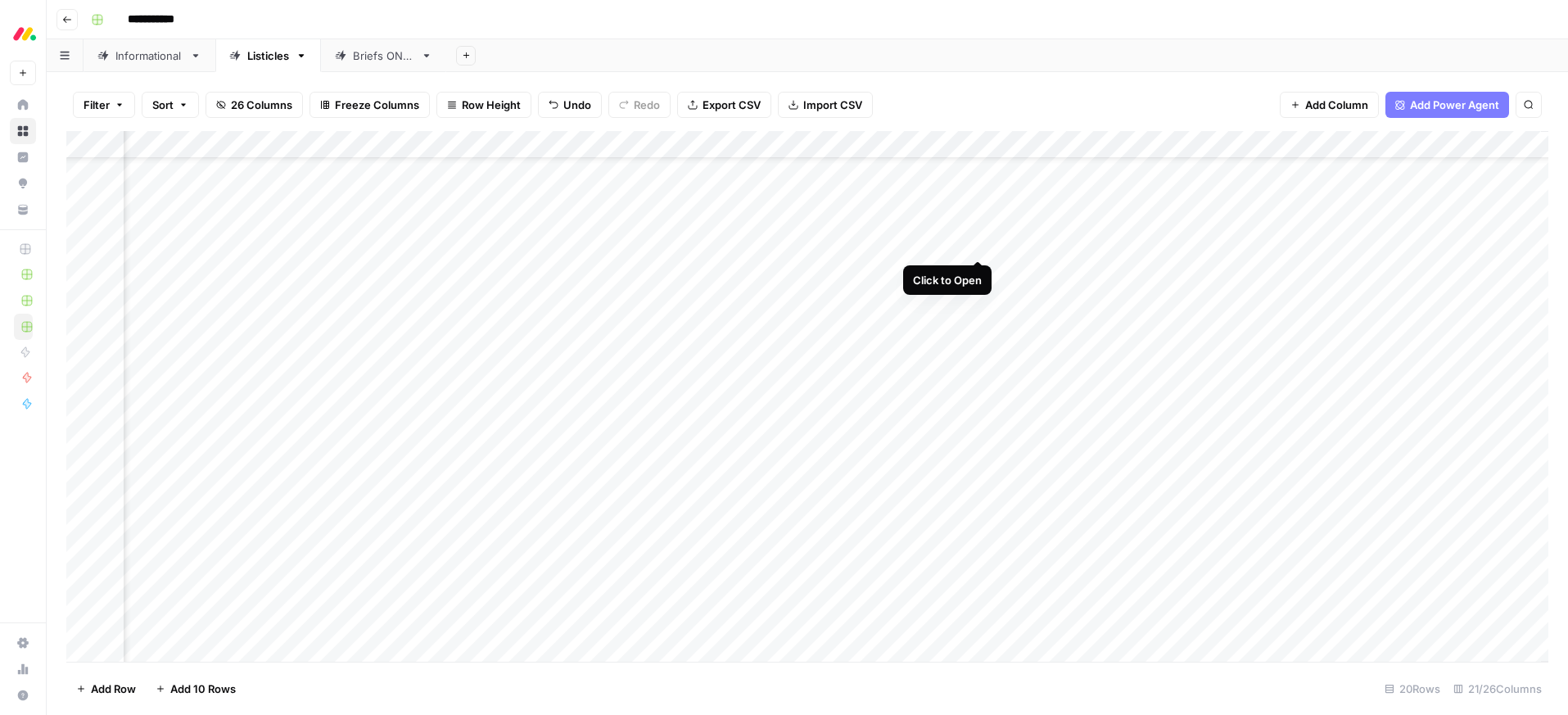
click at [978, 240] on div "Add Column" at bounding box center [807, 396] width 1482 height 530
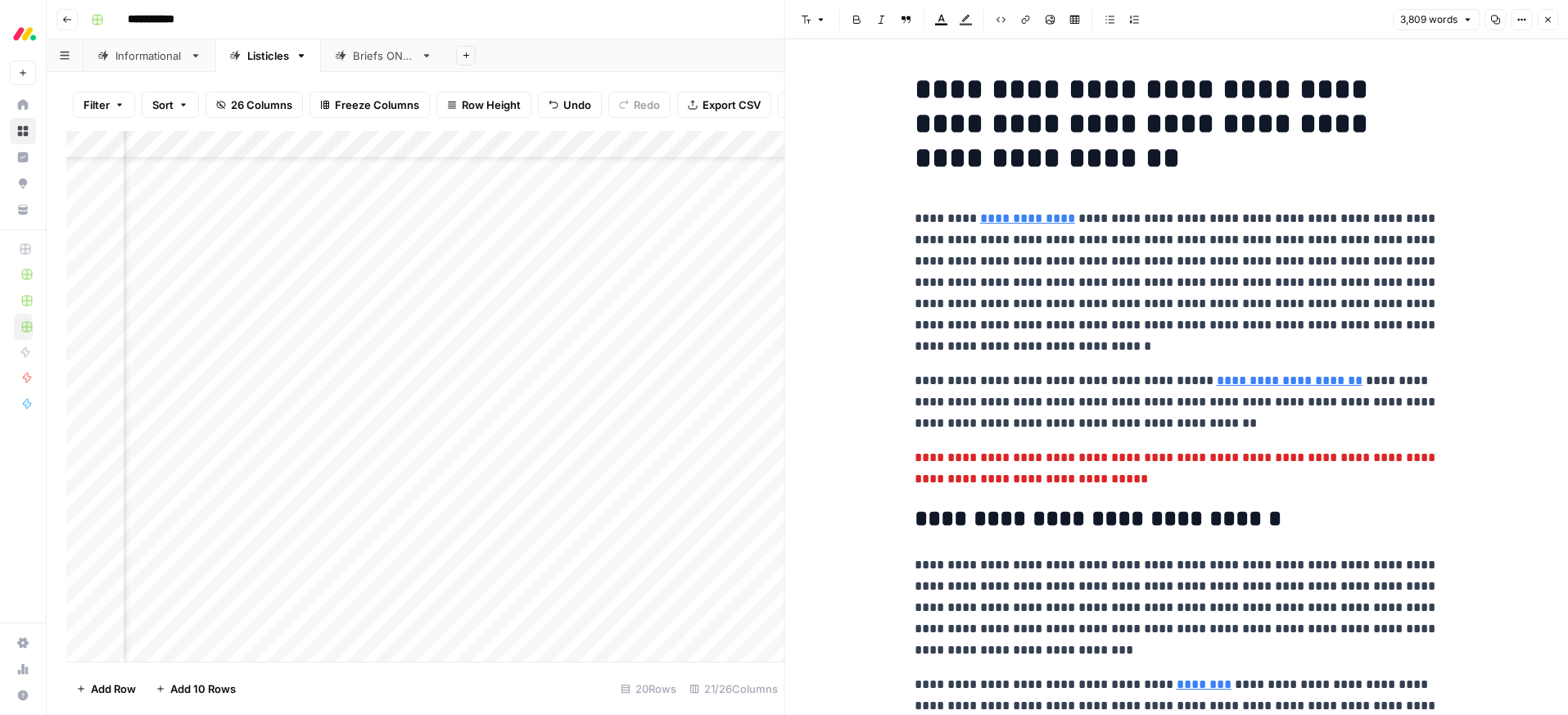
click at [1547, 18] on icon "button" at bounding box center [1547, 20] width 10 height 10
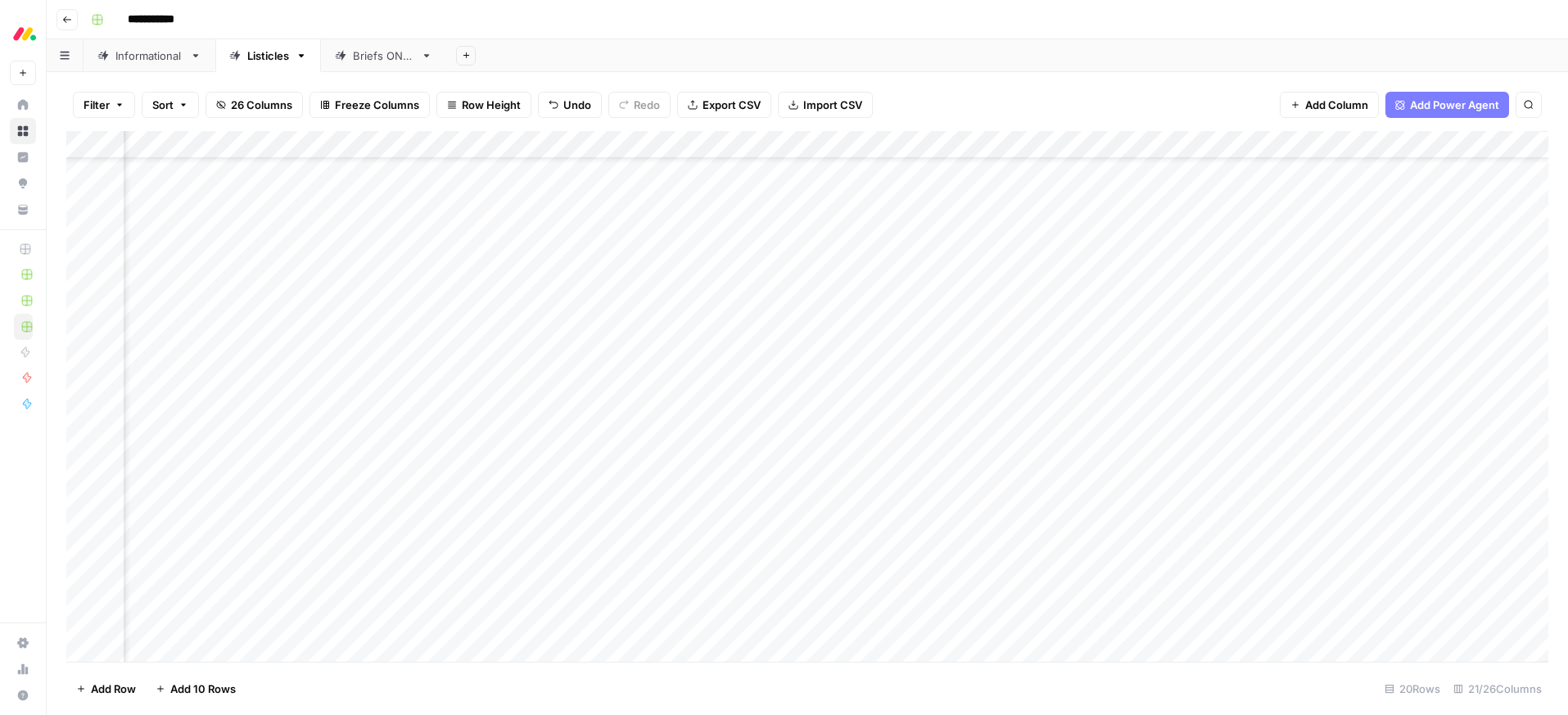
click at [996, 295] on div "Add Column" at bounding box center [807, 396] width 1482 height 530
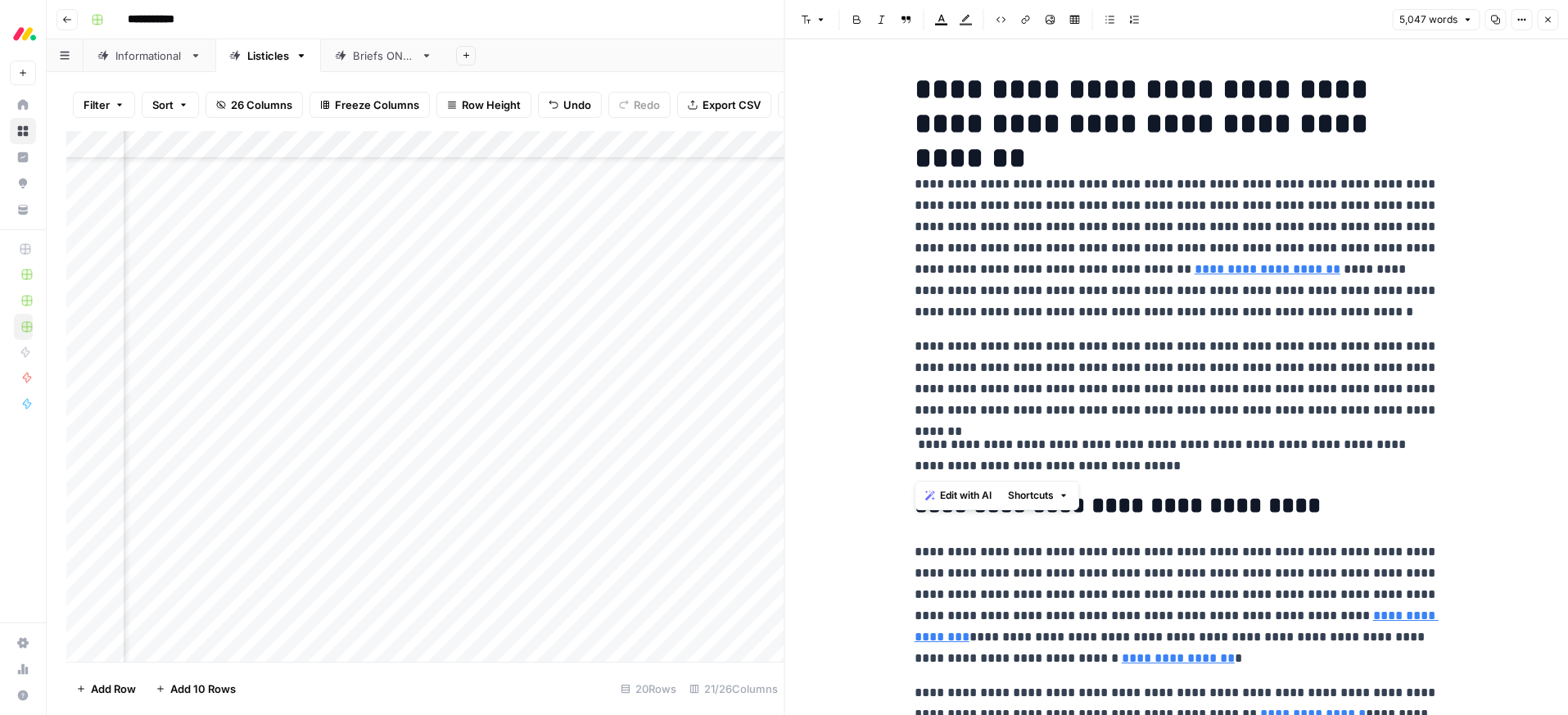
drag, startPoint x: 1118, startPoint y: 460, endPoint x: 872, endPoint y: 433, distance: 247.5
click at [947, 16] on icon "button" at bounding box center [942, 20] width 13 height 13
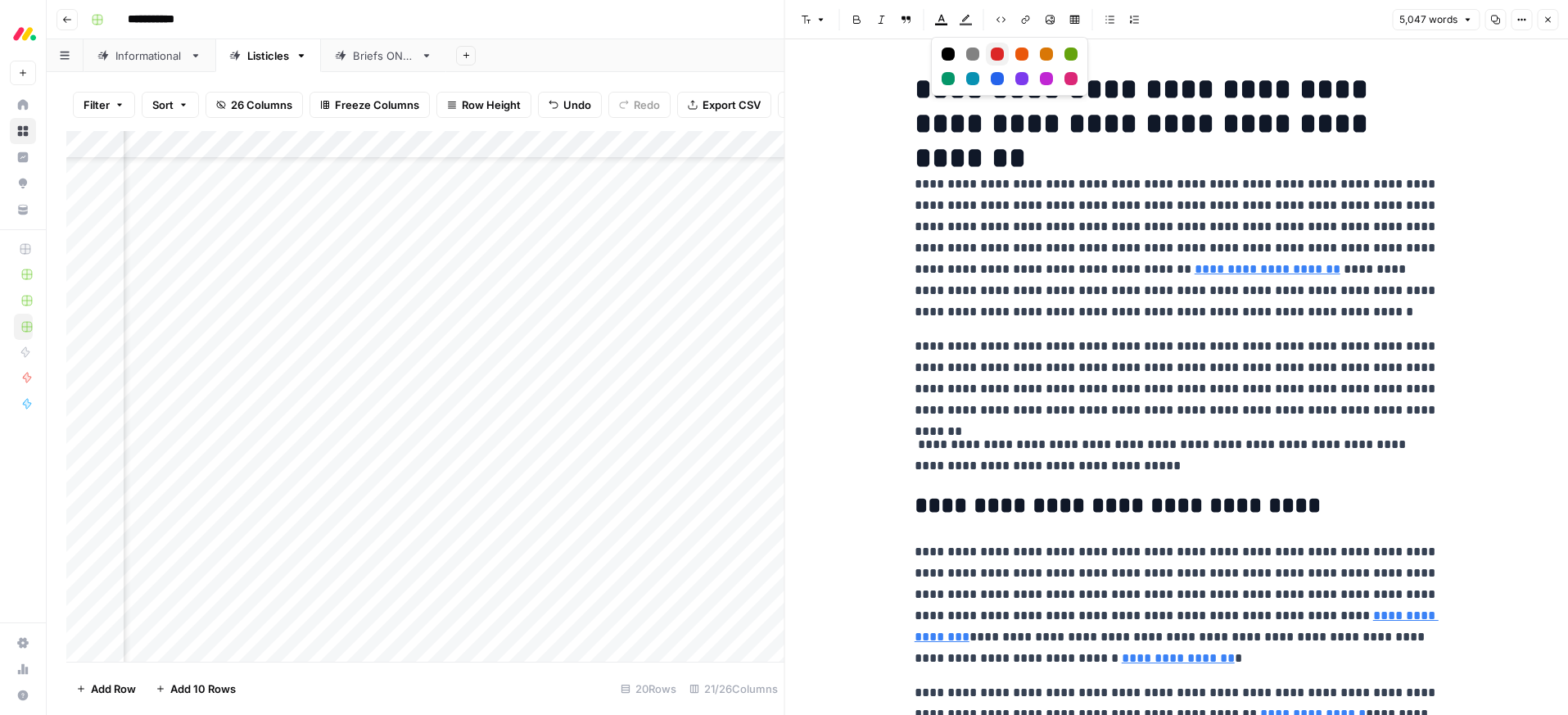
drag, startPoint x: 995, startPoint y: 52, endPoint x: 1567, endPoint y: 23, distance: 572.7
click at [995, 52] on div "Red" at bounding box center [997, 54] width 13 height 13
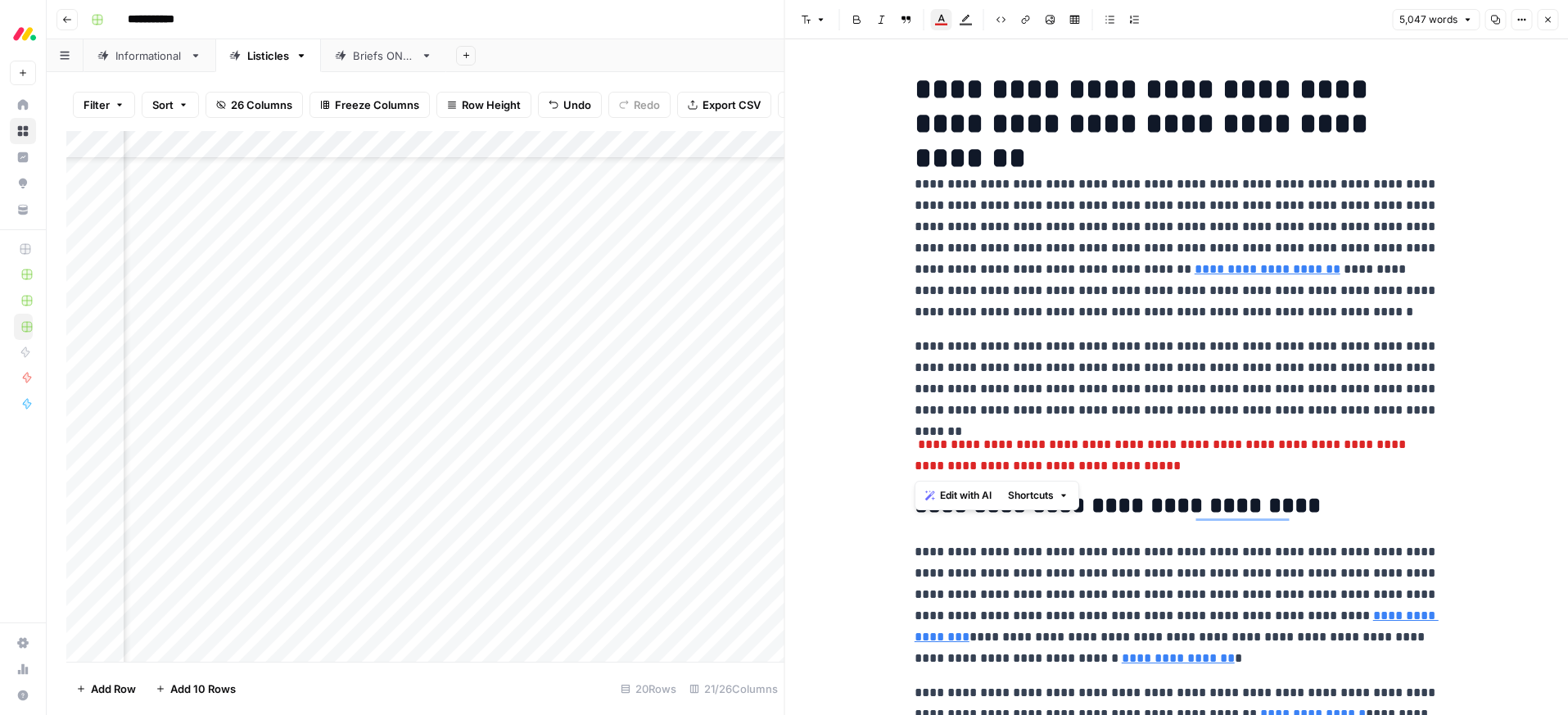
drag, startPoint x: 1549, startPoint y: 21, endPoint x: 1504, endPoint y: 66, distance: 63.6
click at [1548, 21] on icon "button" at bounding box center [1547, 20] width 10 height 10
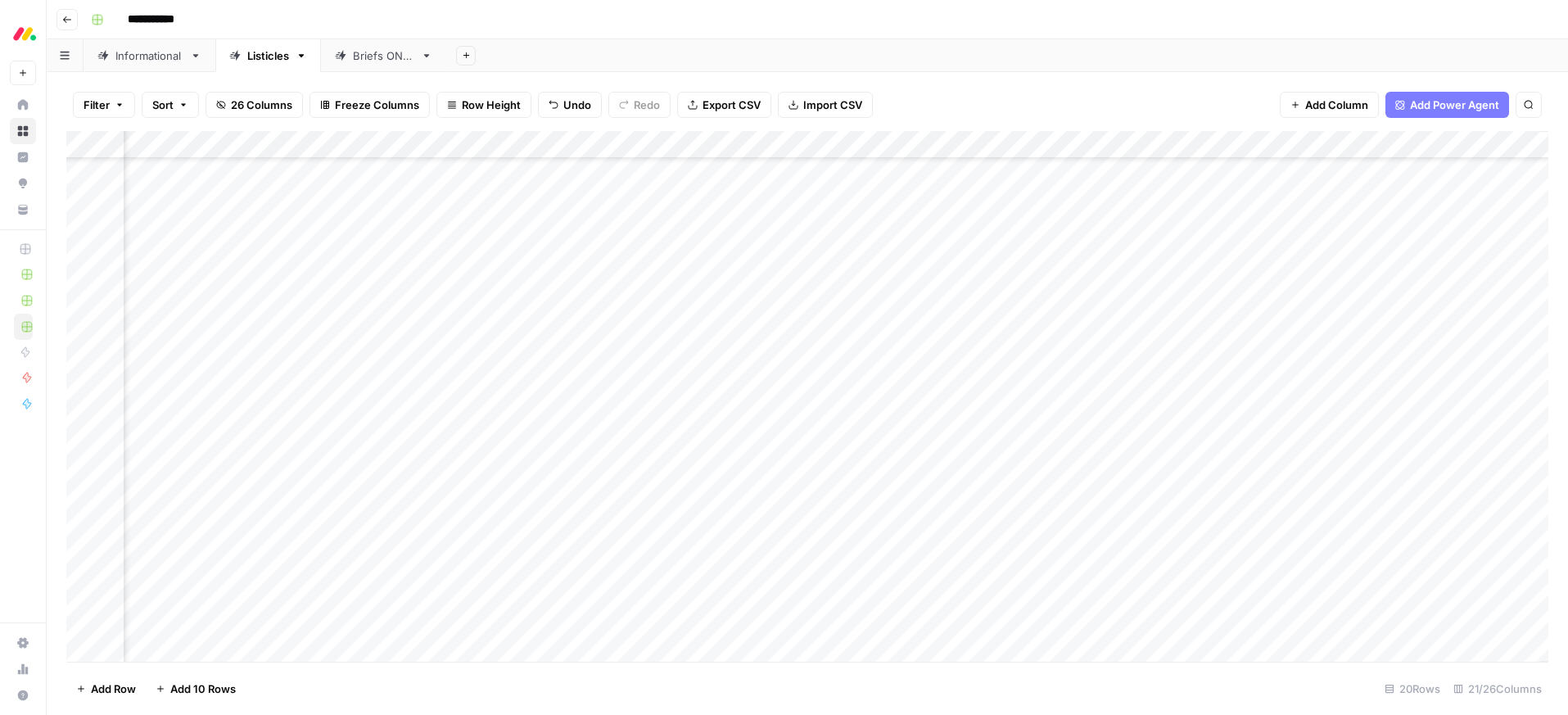
scroll to position [80, 1753]
click at [975, 315] on div "Add Column" at bounding box center [807, 396] width 1482 height 530
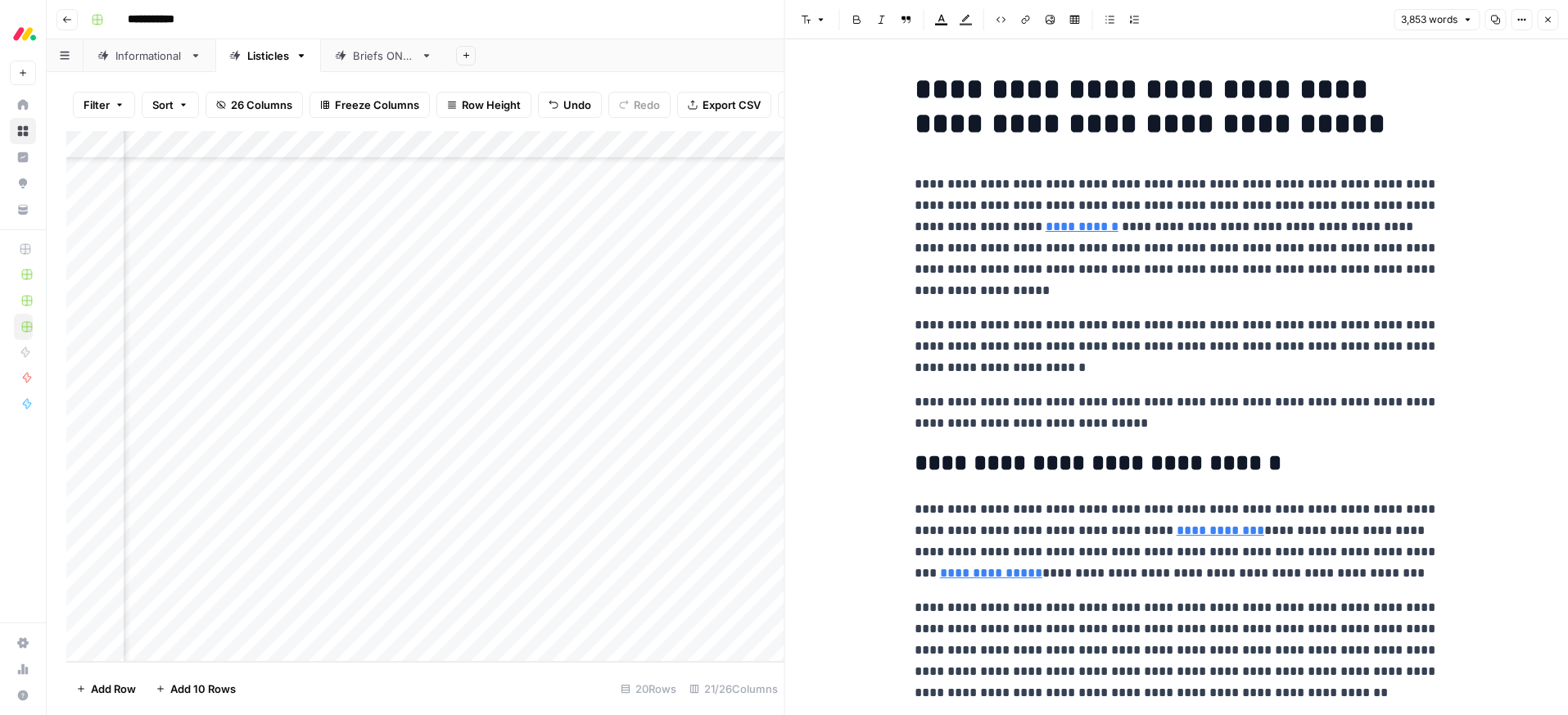
scroll to position [17, 0]
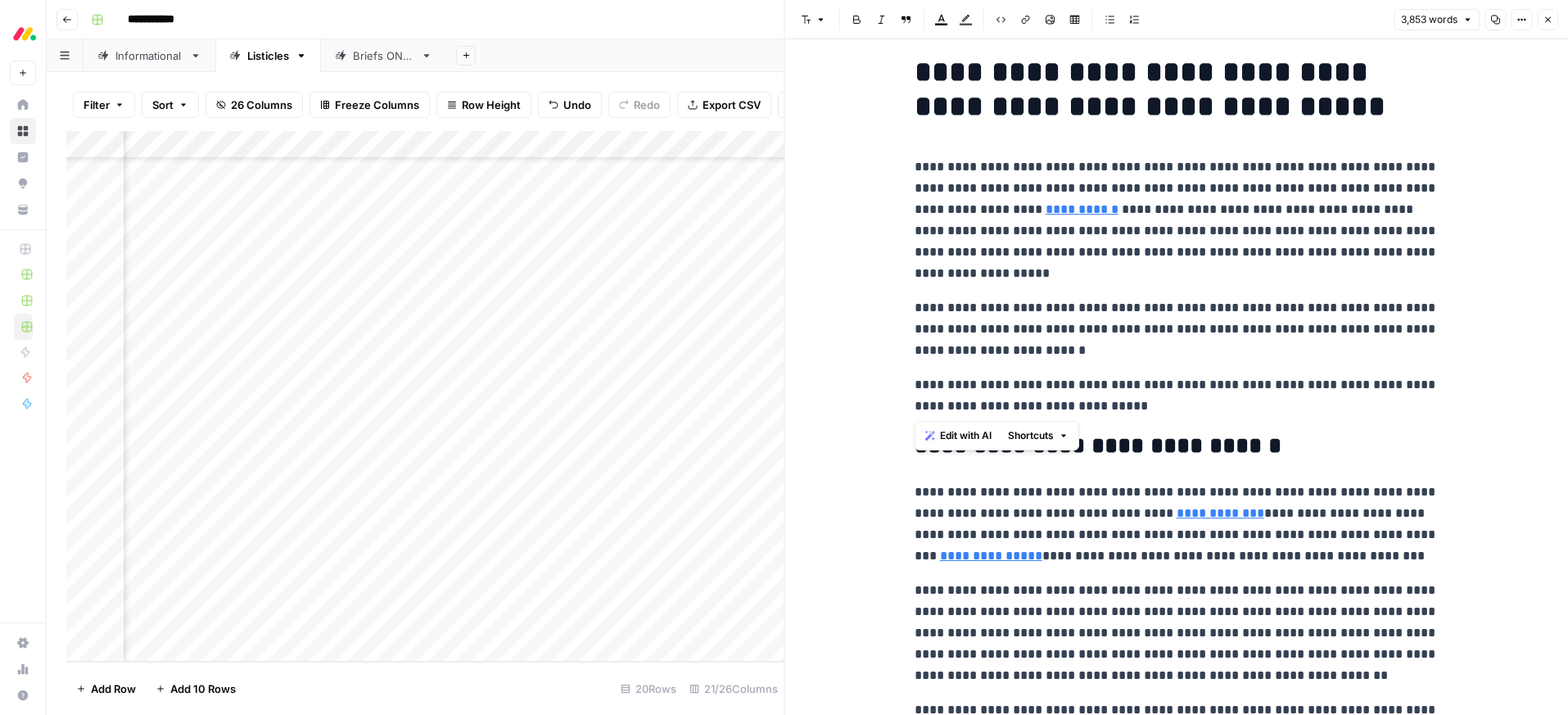
drag, startPoint x: 1163, startPoint y: 405, endPoint x: 888, endPoint y: 362, distance: 278.3
click at [943, 20] on icon "button" at bounding box center [942, 20] width 13 height 13
click at [996, 56] on div "Red" at bounding box center [997, 54] width 13 height 13
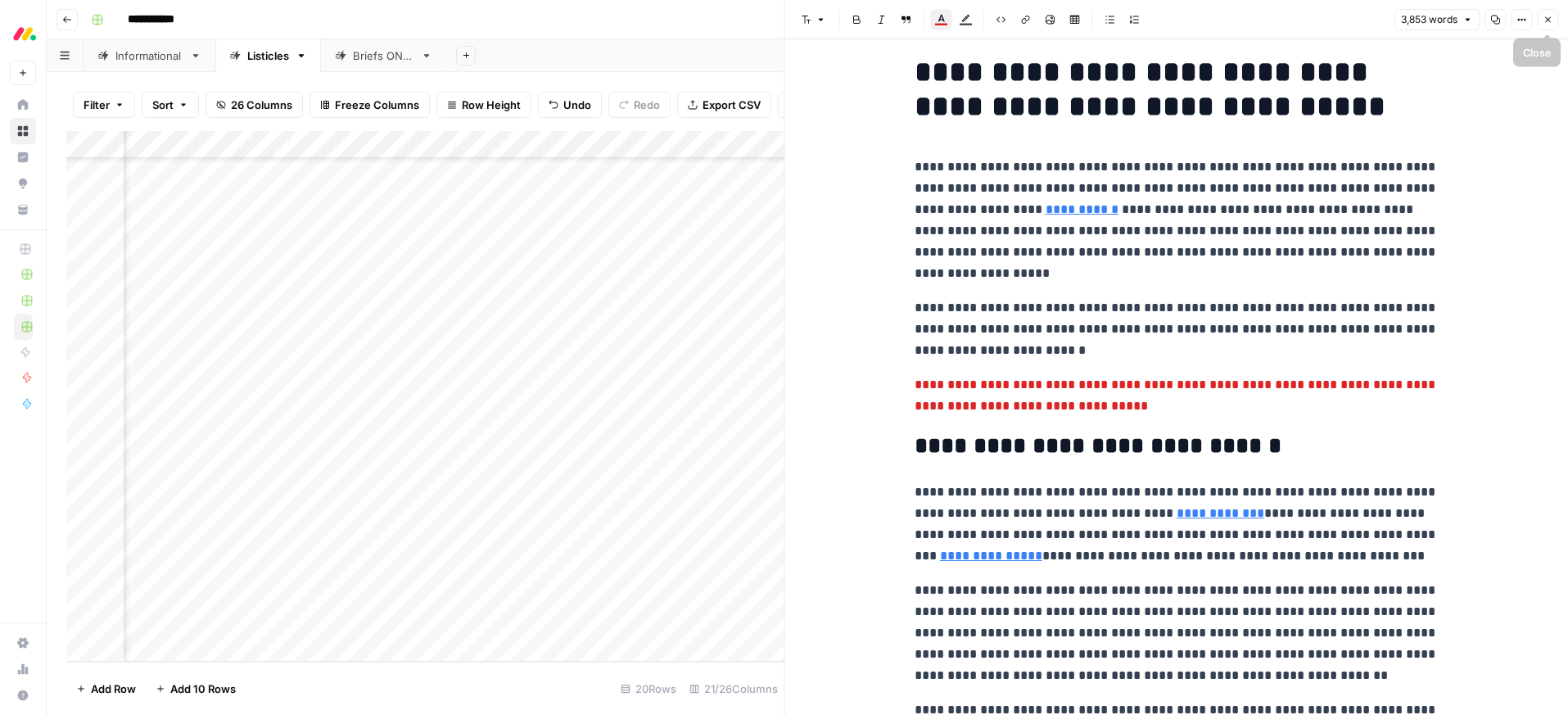
click at [1554, 21] on button "Close" at bounding box center [1547, 20] width 21 height 21
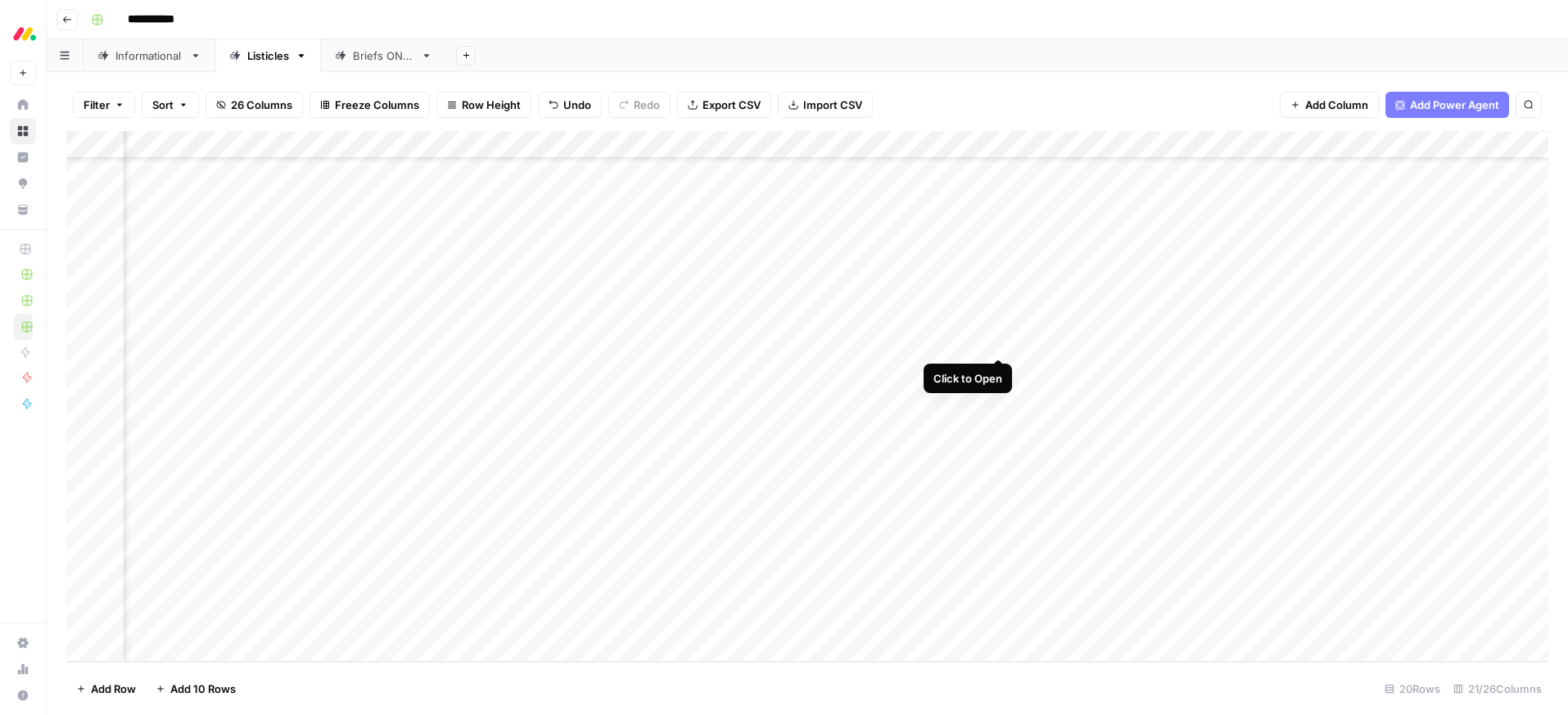
drag, startPoint x: 999, startPoint y: 339, endPoint x: 944, endPoint y: 383, distance: 70.4
click at [999, 339] on div "Add Column" at bounding box center [807, 396] width 1482 height 530
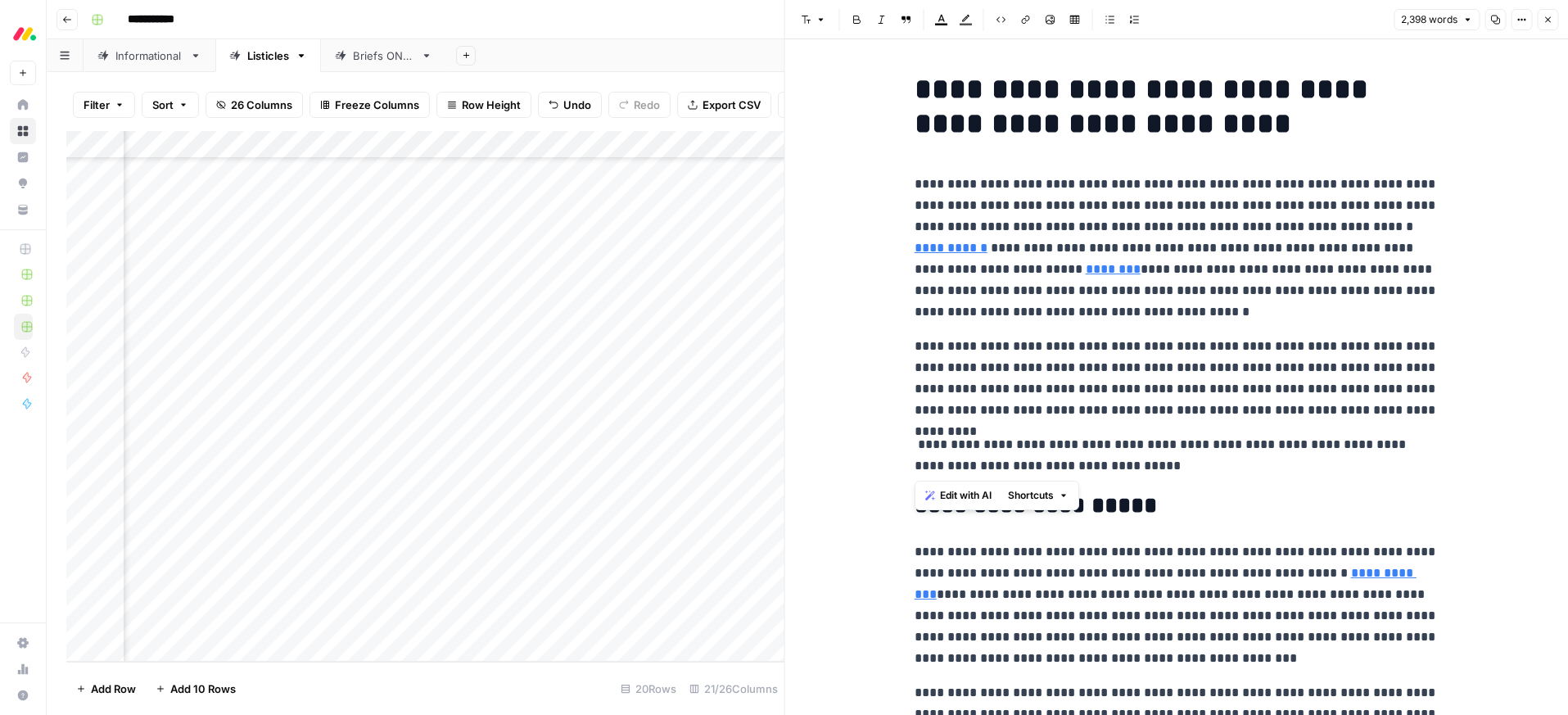
drag, startPoint x: 1168, startPoint y: 465, endPoint x: 881, endPoint y: 418, distance: 290.8
drag, startPoint x: 934, startPoint y: 21, endPoint x: 938, endPoint y: 34, distance: 13.6
click at [935, 21] on icon "button" at bounding box center [942, 20] width 13 height 13
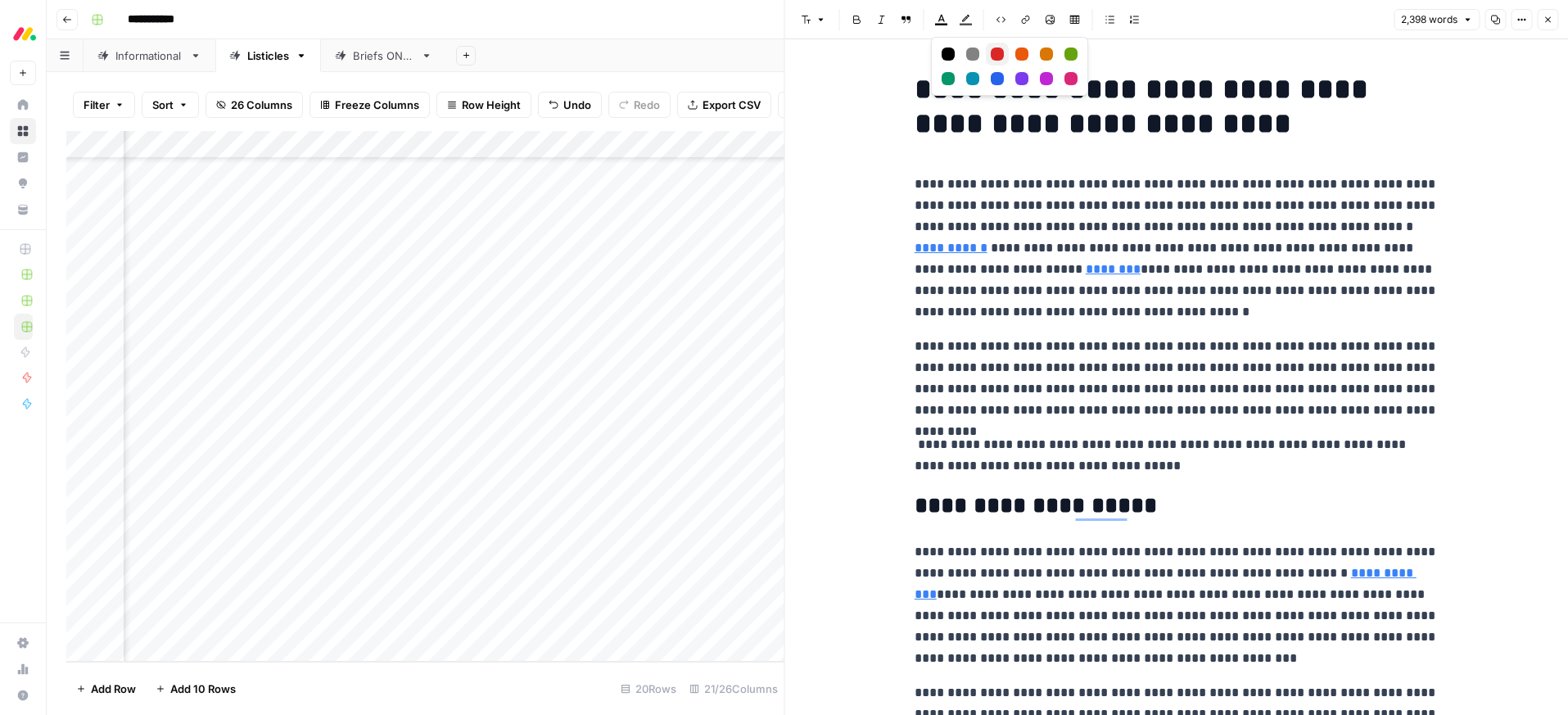
click at [997, 57] on div "Red" at bounding box center [997, 54] width 13 height 13
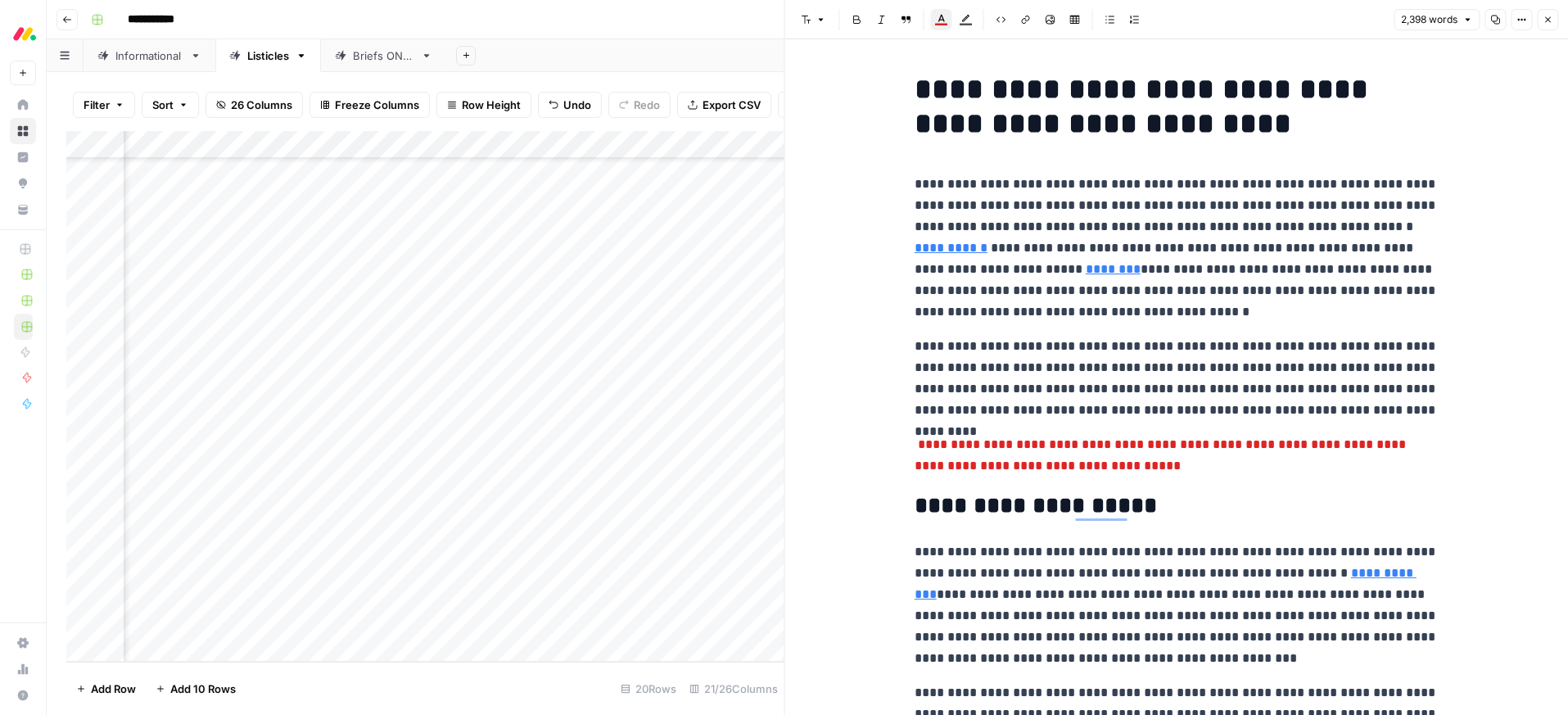
click at [1548, 18] on icon "button" at bounding box center [1547, 20] width 6 height 6
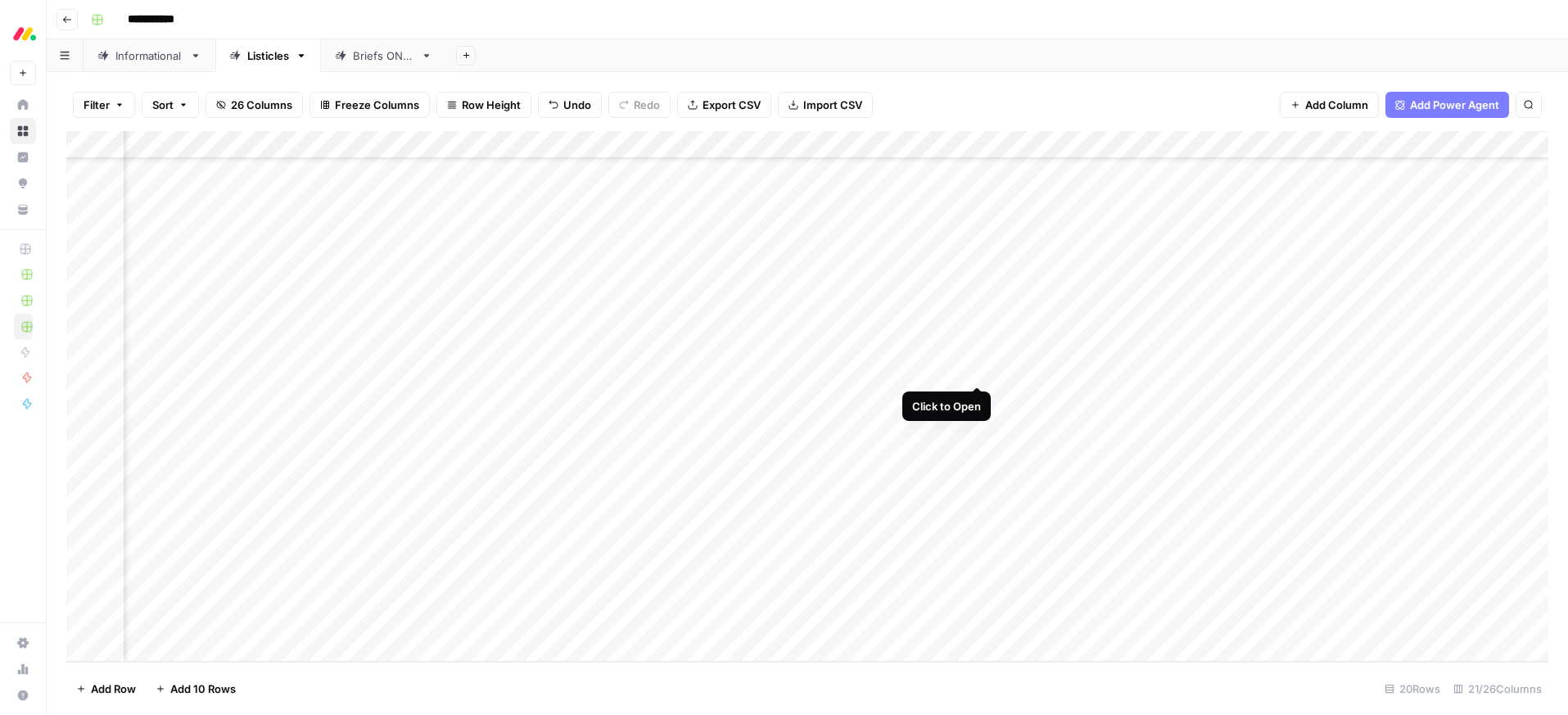
click at [980, 372] on div "Add Column" at bounding box center [807, 396] width 1482 height 530
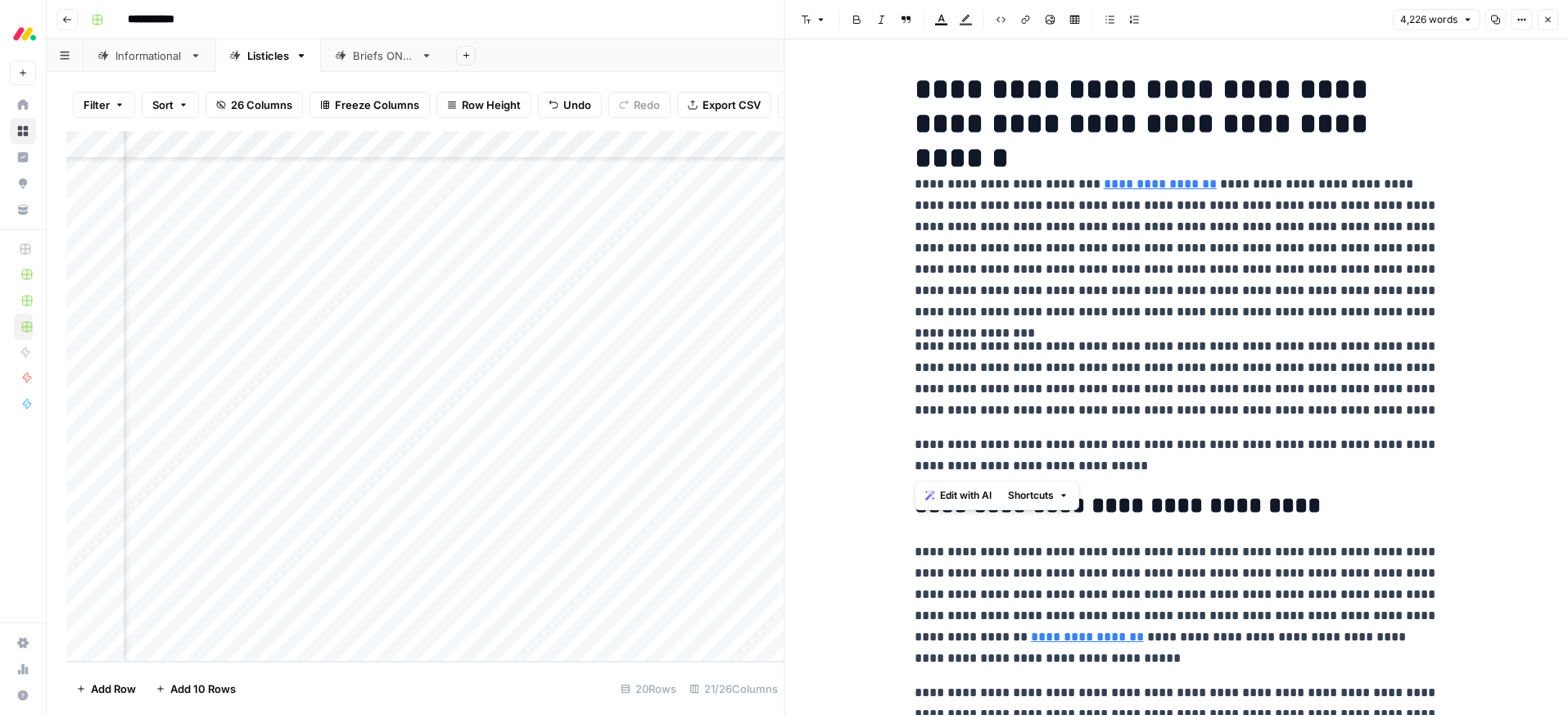
drag, startPoint x: 1158, startPoint y: 463, endPoint x: 962, endPoint y: 347, distance: 227.8
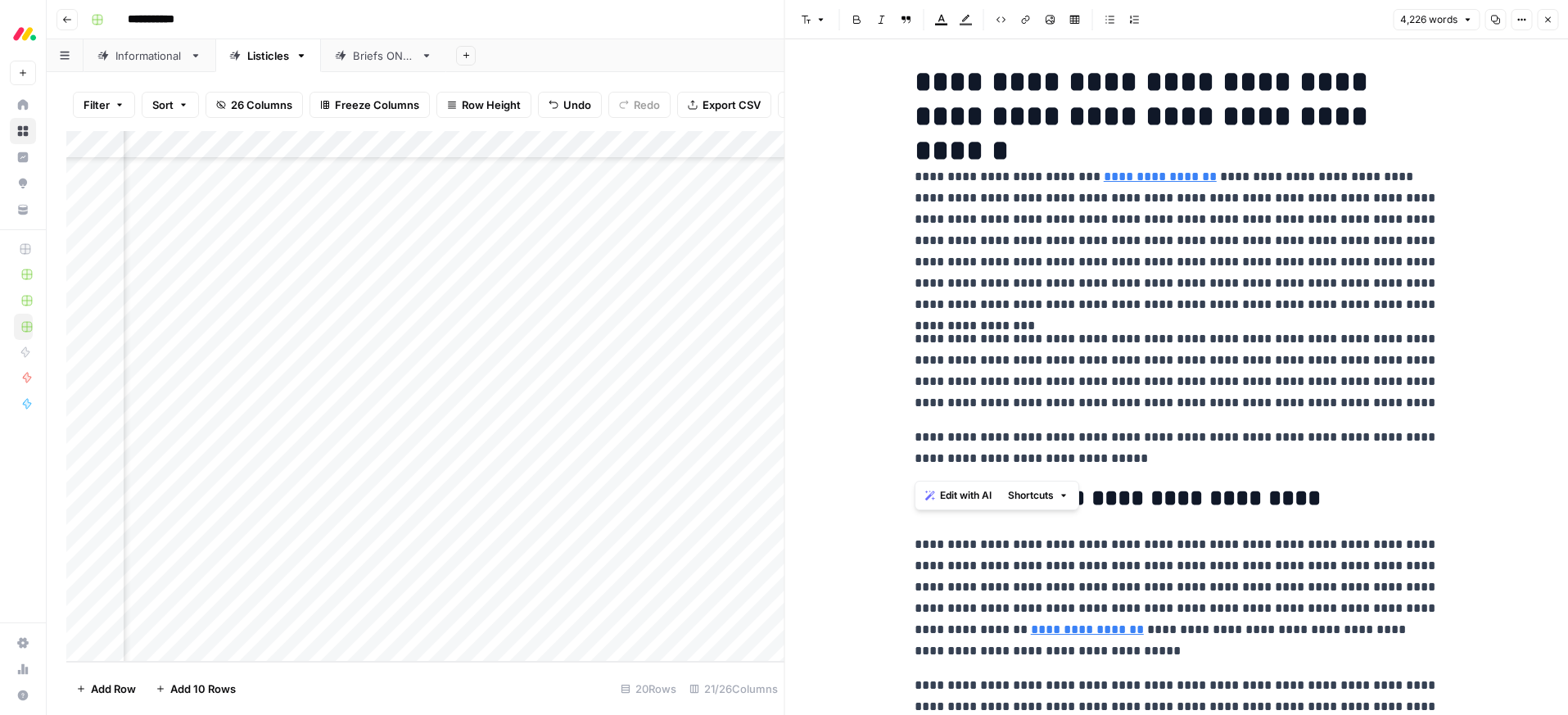
click at [943, 17] on icon "button" at bounding box center [942, 20] width 13 height 13
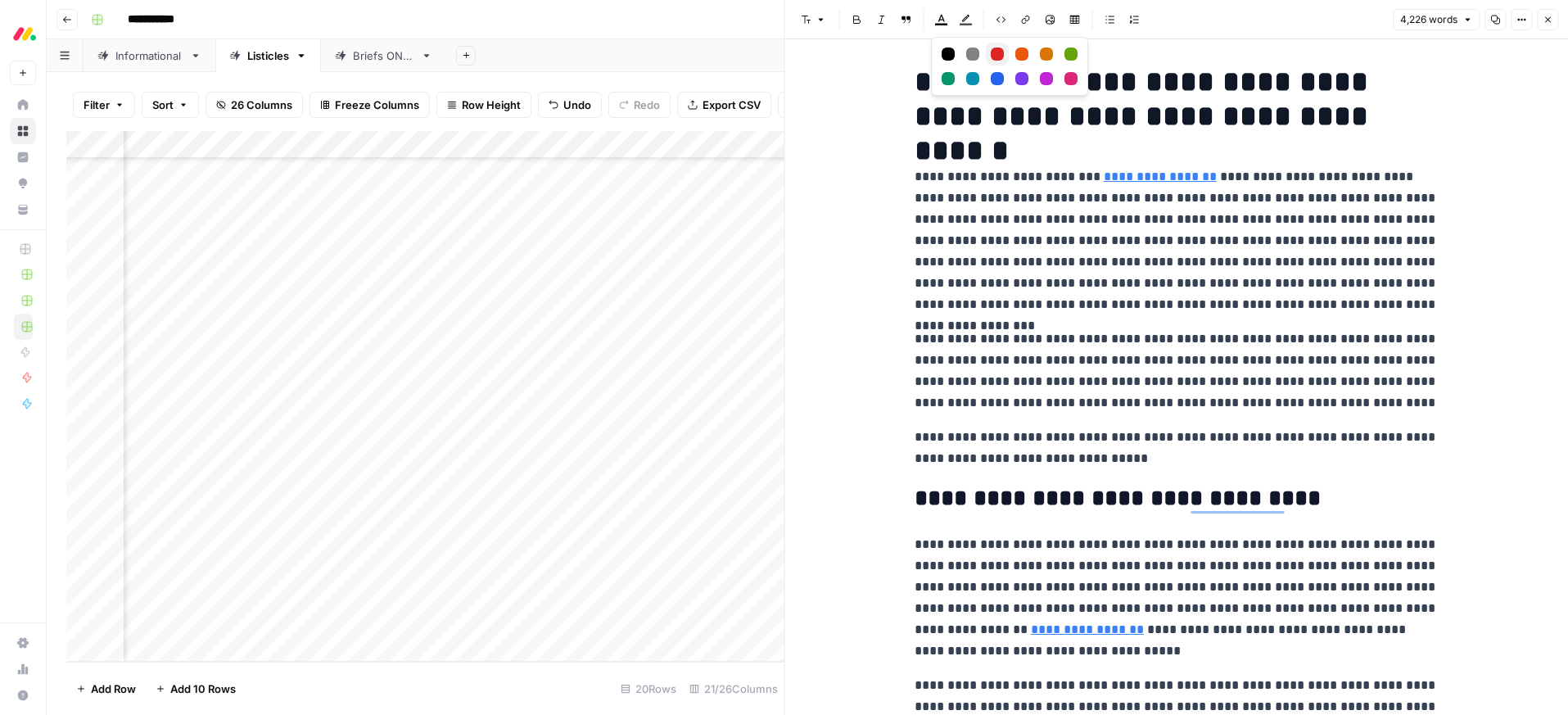
drag, startPoint x: 995, startPoint y: 54, endPoint x: 1209, endPoint y: 43, distance: 214.3
click at [999, 54] on div "Red" at bounding box center [997, 54] width 13 height 13
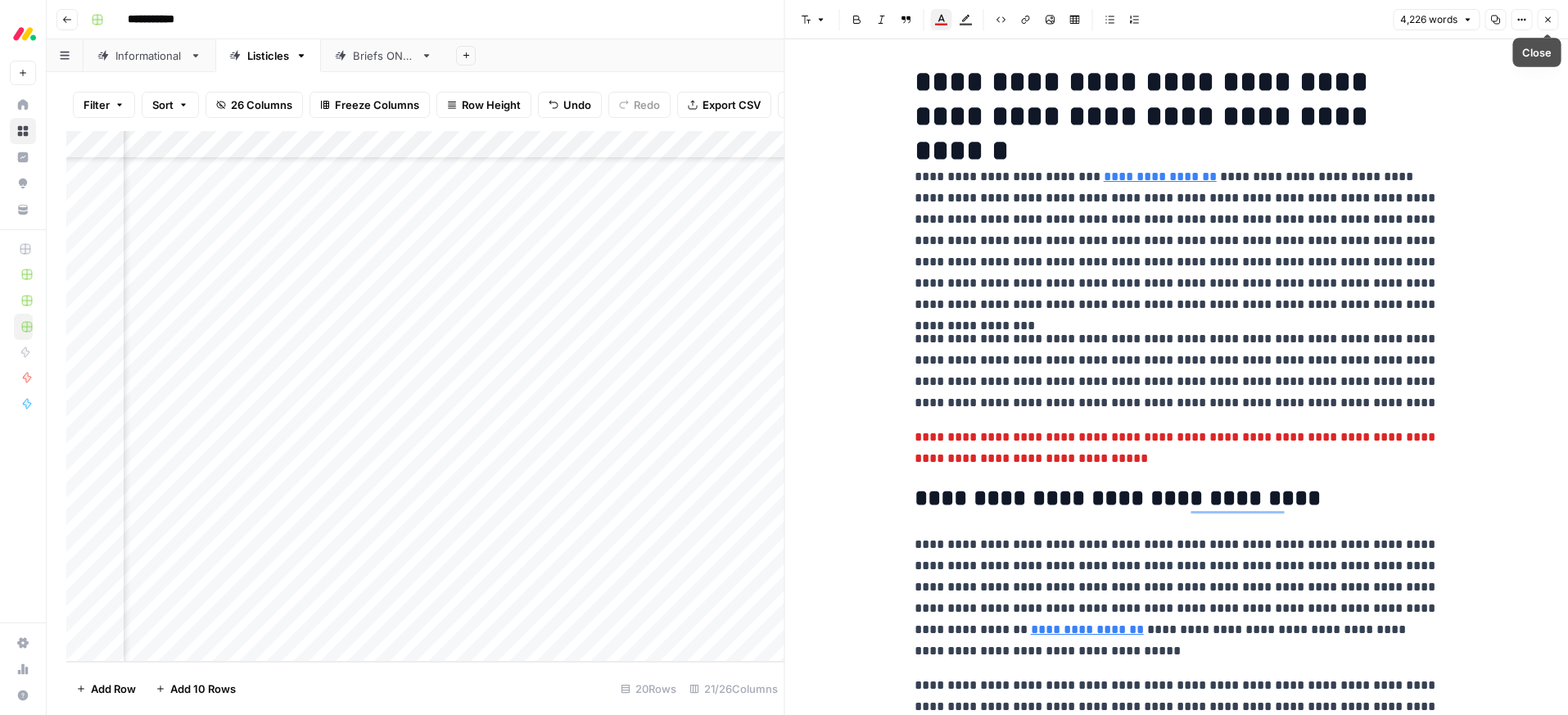
click at [1545, 17] on icon "button" at bounding box center [1547, 20] width 6 height 6
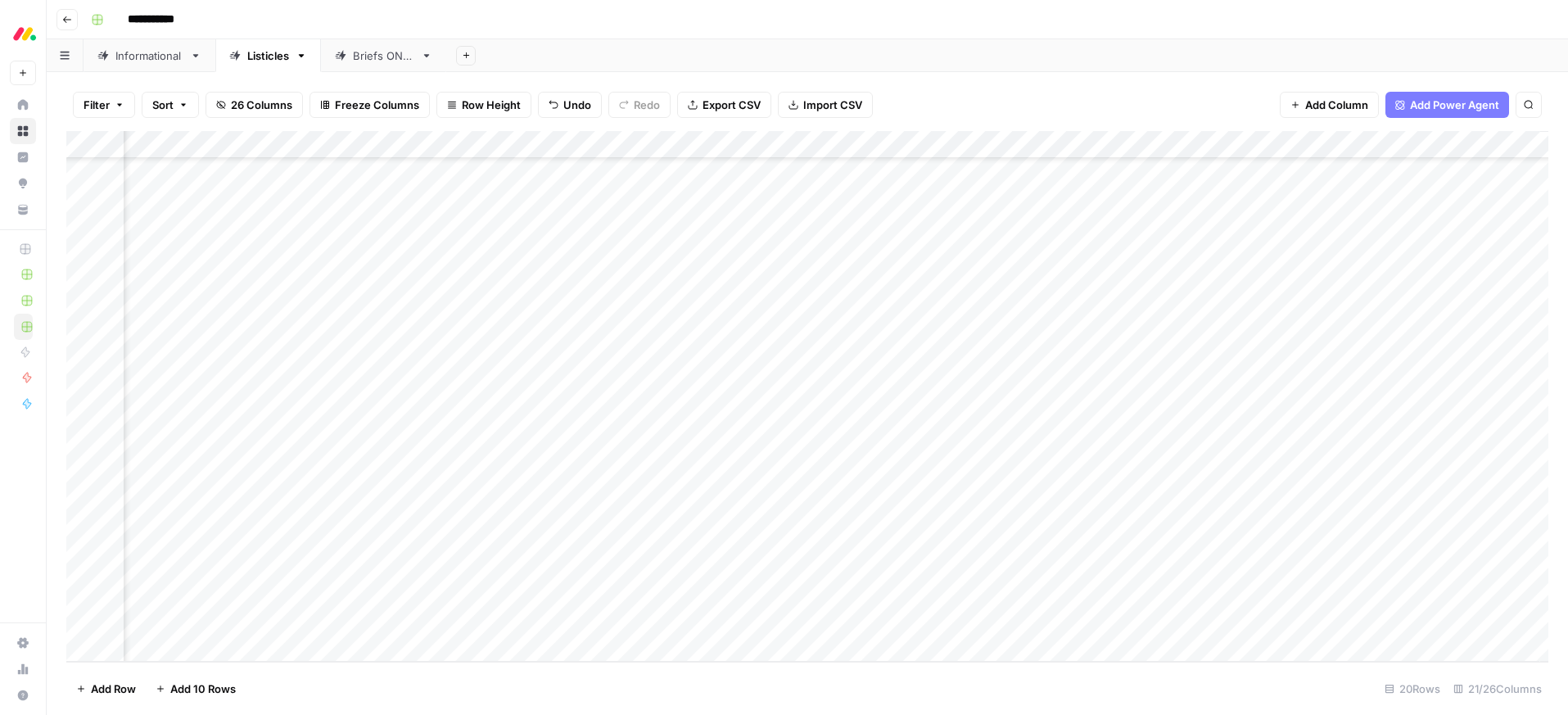
click at [976, 398] on div "Add Column" at bounding box center [807, 396] width 1482 height 530
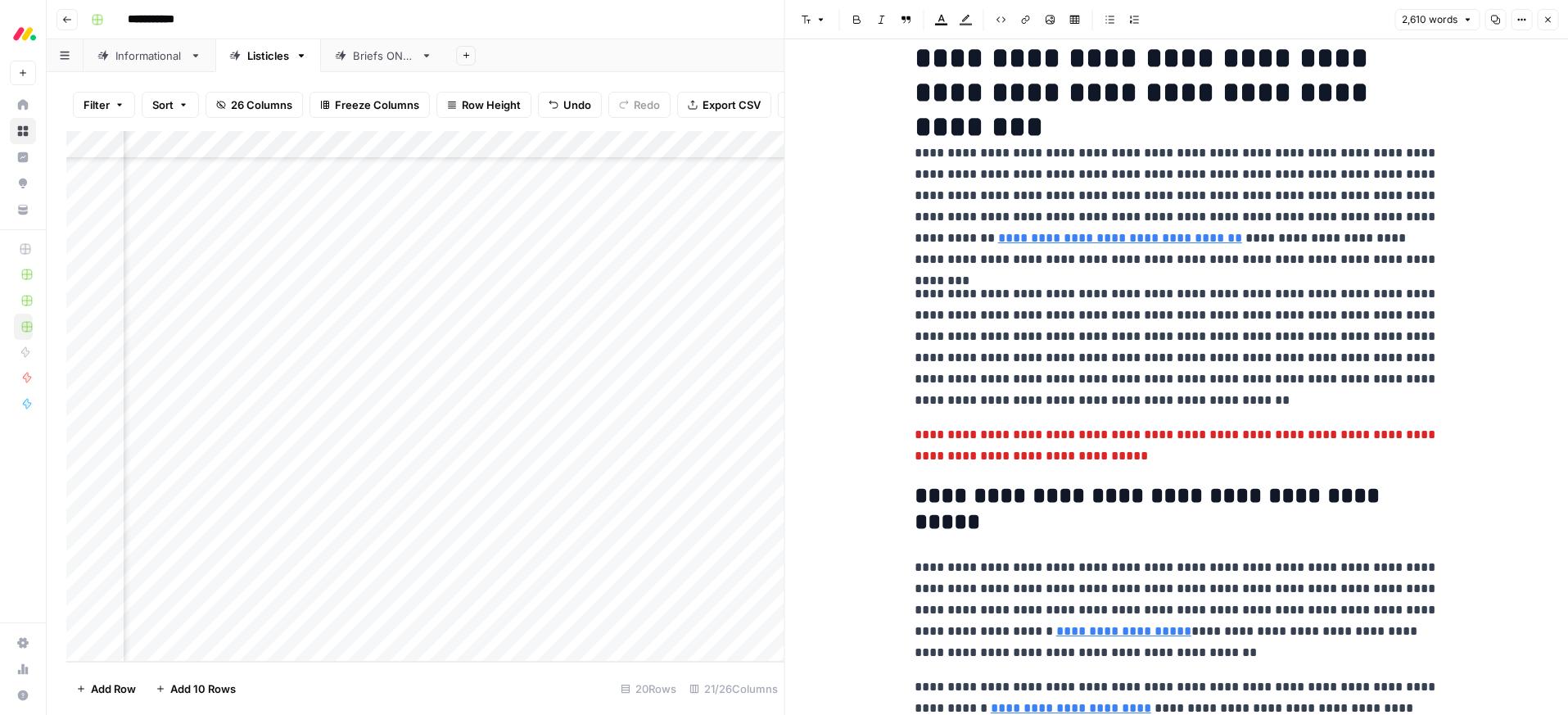
scroll to position [32, 0]
drag, startPoint x: 1549, startPoint y: 19, endPoint x: 1534, endPoint y: 26, distance: 16.6
click at [1549, 19] on icon "button" at bounding box center [1547, 20] width 10 height 10
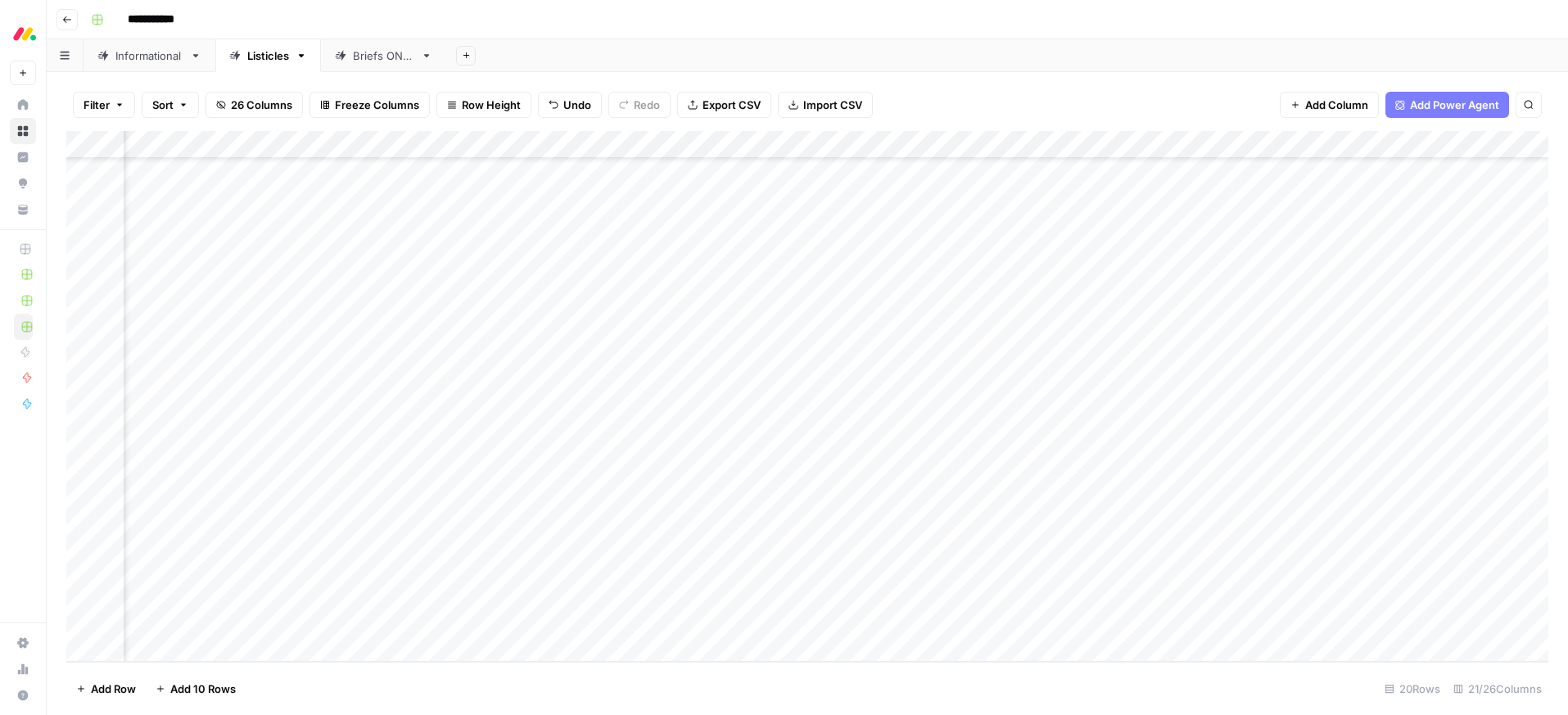
scroll to position [80, 0]
click at [331, 540] on div "Add Column" at bounding box center [807, 396] width 1482 height 530
click at [325, 595] on button "Ready for edit" at bounding box center [338, 601] width 82 height 20
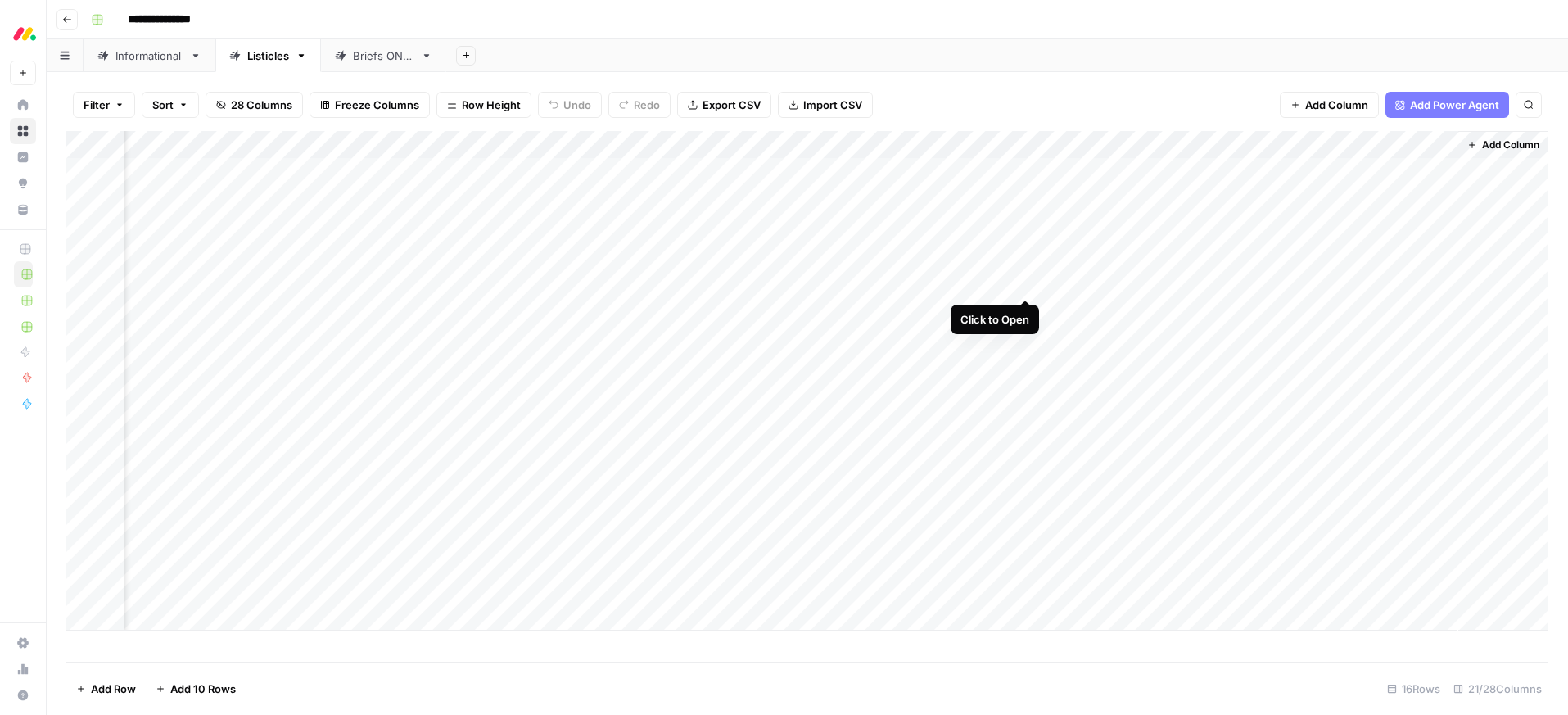
click at [1027, 279] on div "Add Column" at bounding box center [807, 381] width 1482 height 499
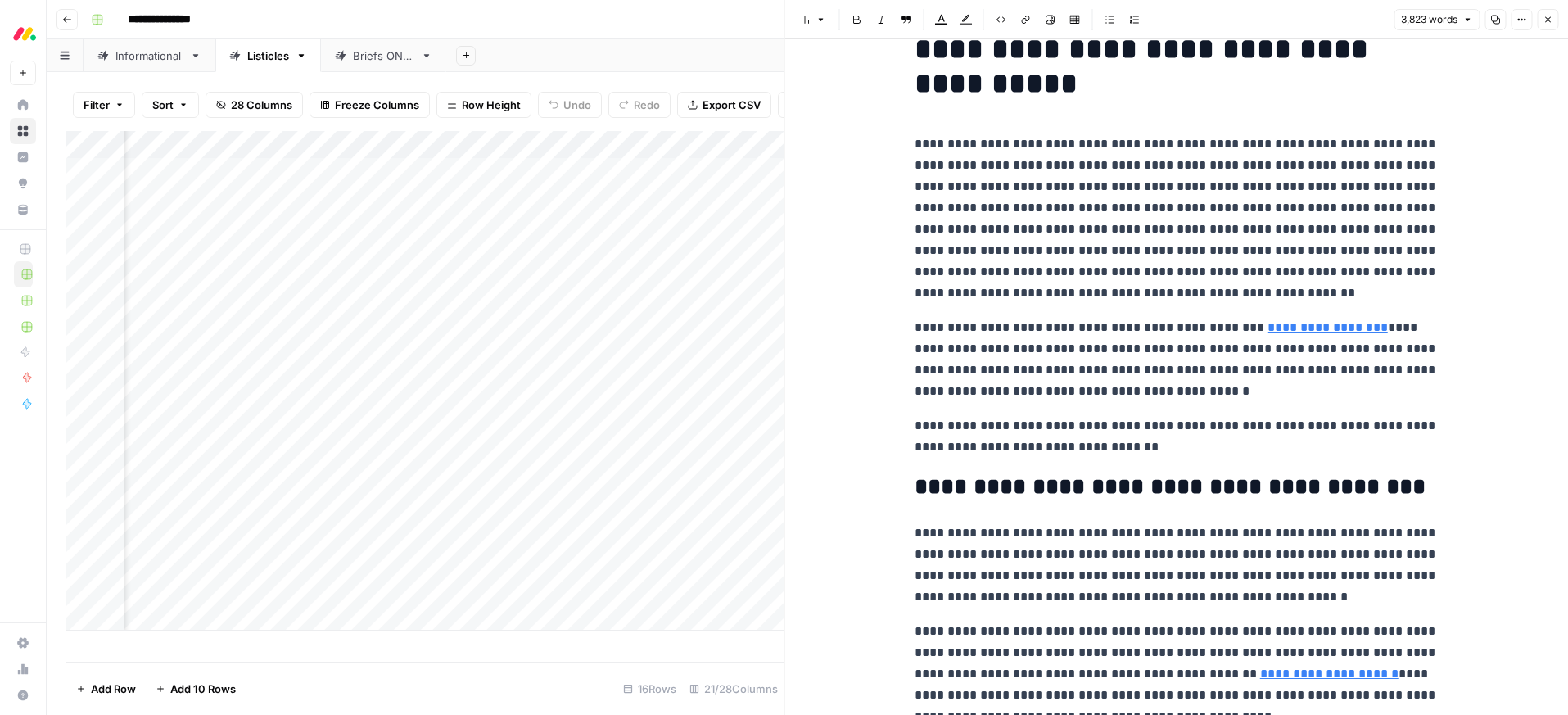
scroll to position [75, 0]
click at [1544, 18] on icon "button" at bounding box center [1547, 20] width 10 height 10
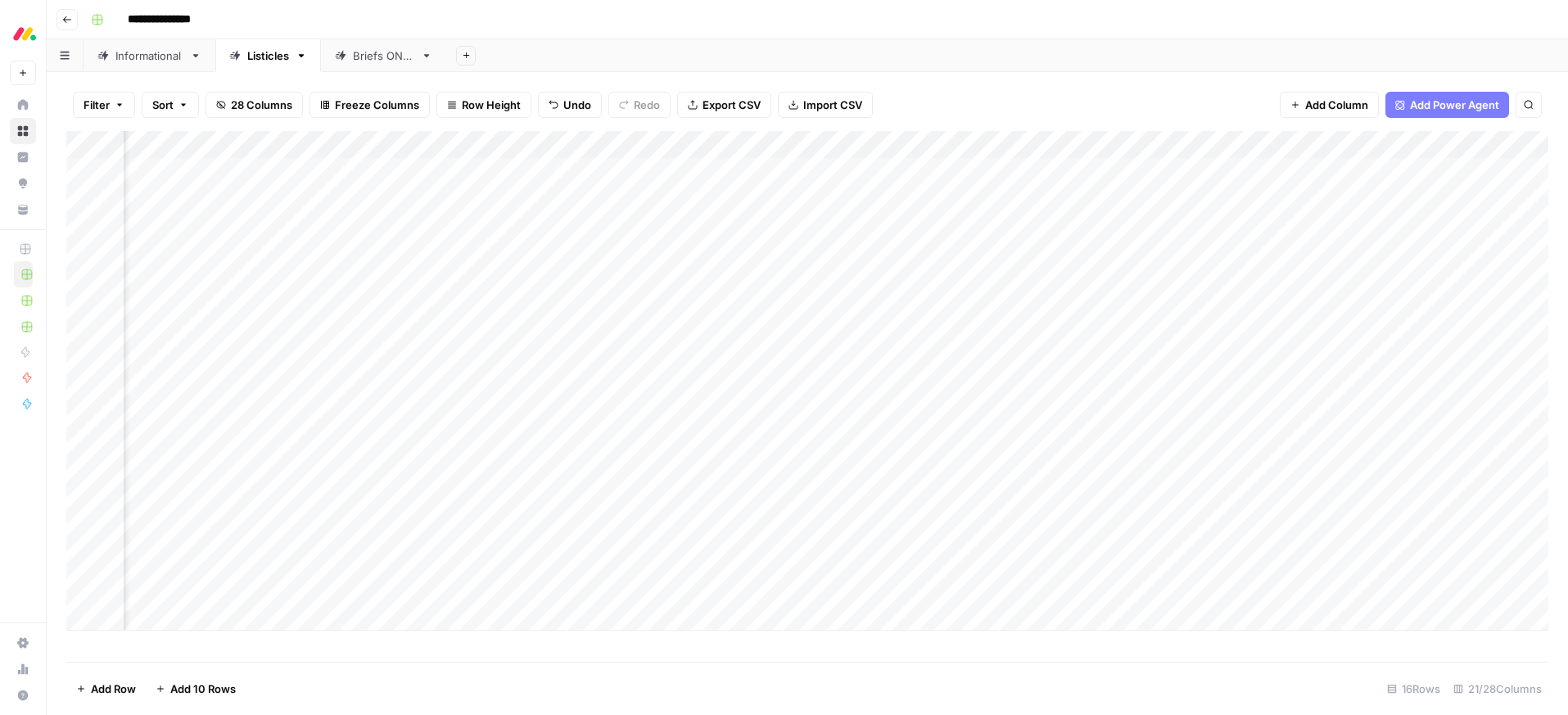
scroll to position [0, 1102]
click at [1024, 224] on div "Add Column" at bounding box center [807, 381] width 1482 height 499
click at [1065, 69] on div "Add Sheet" at bounding box center [1007, 56] width 1121 height 33
click at [1070, 143] on div "Add Column" at bounding box center [807, 381] width 1482 height 499
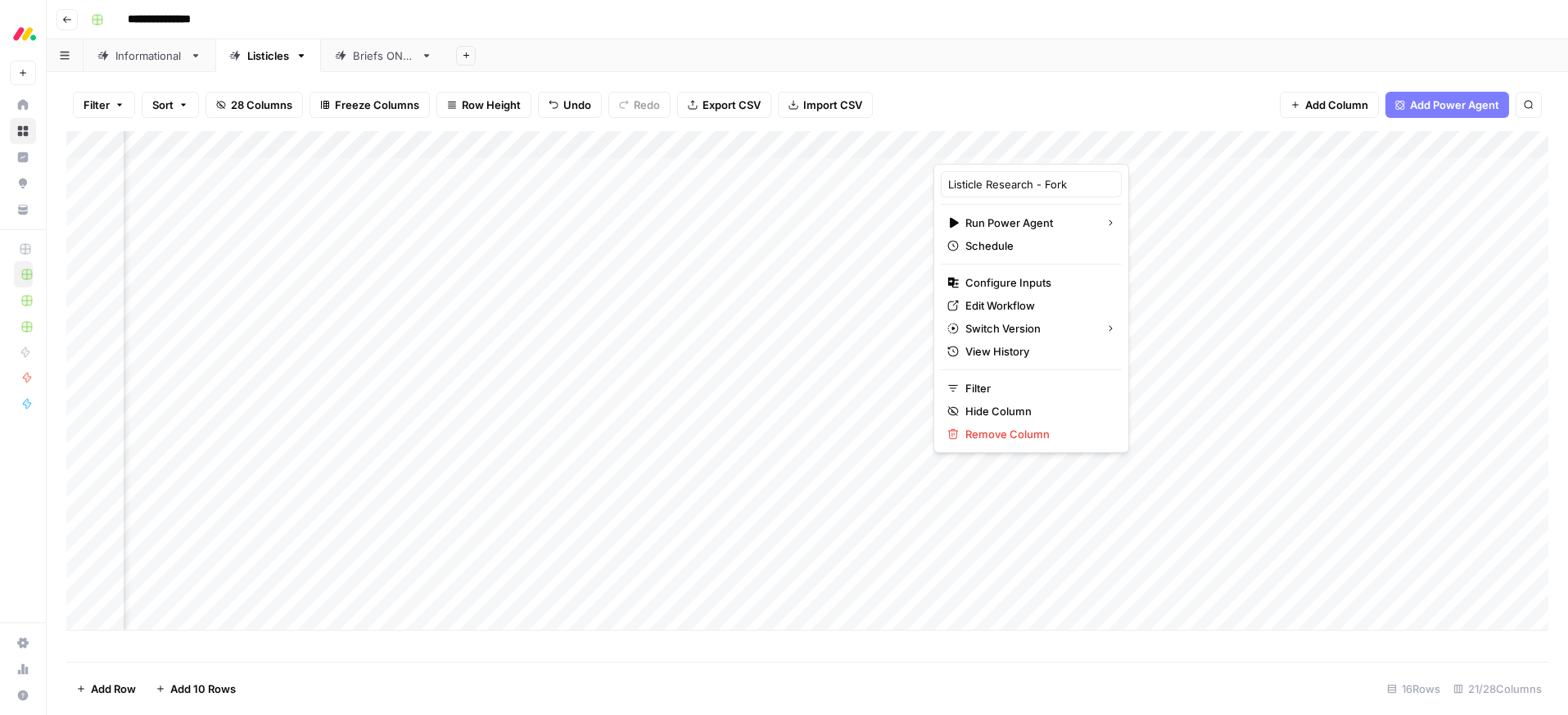
click at [1028, 81] on div "Filter Sort 28 Columns Freeze Columns Row Height Undo Redo Export CSV Import CS…" at bounding box center [807, 105] width 1482 height 53
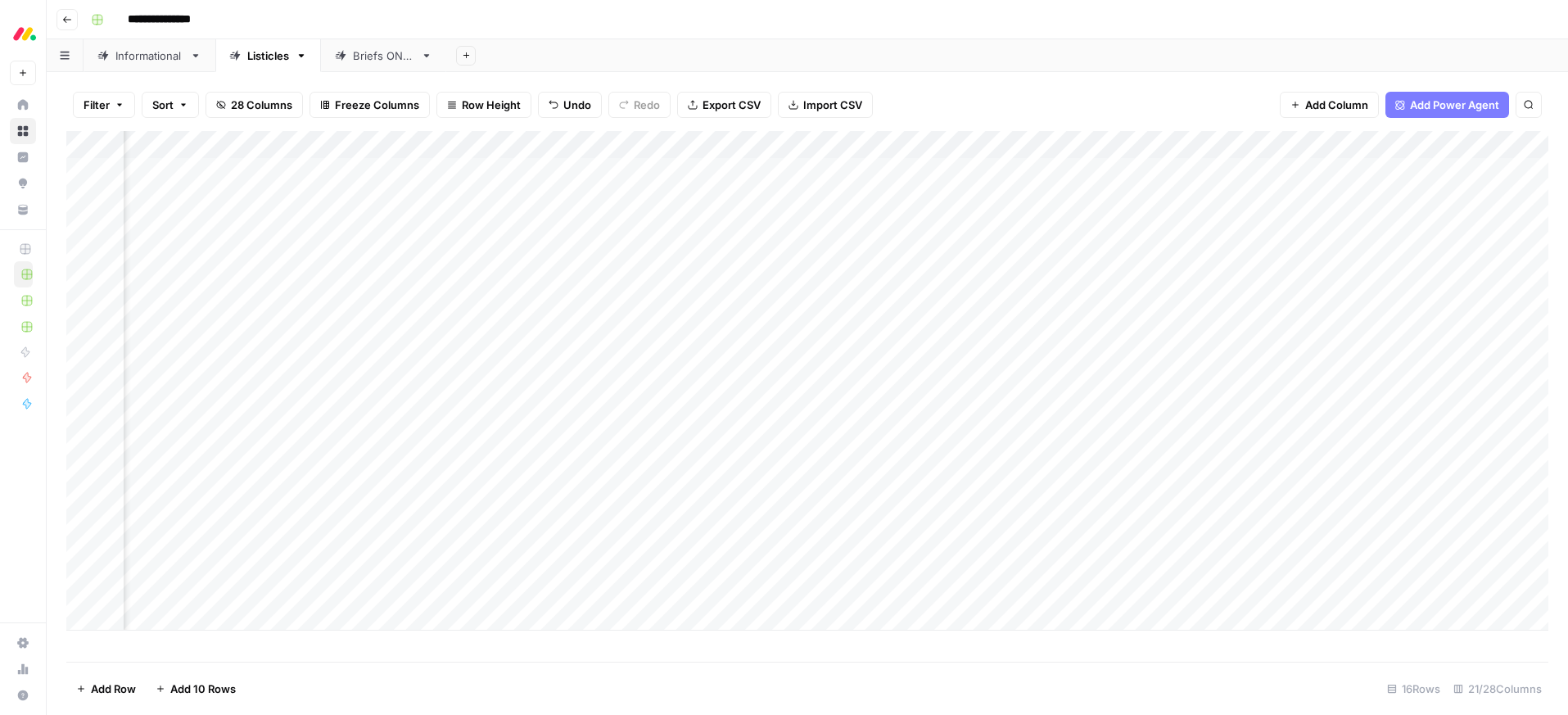
click at [1070, 144] on div "Add Column" at bounding box center [807, 381] width 1482 height 499
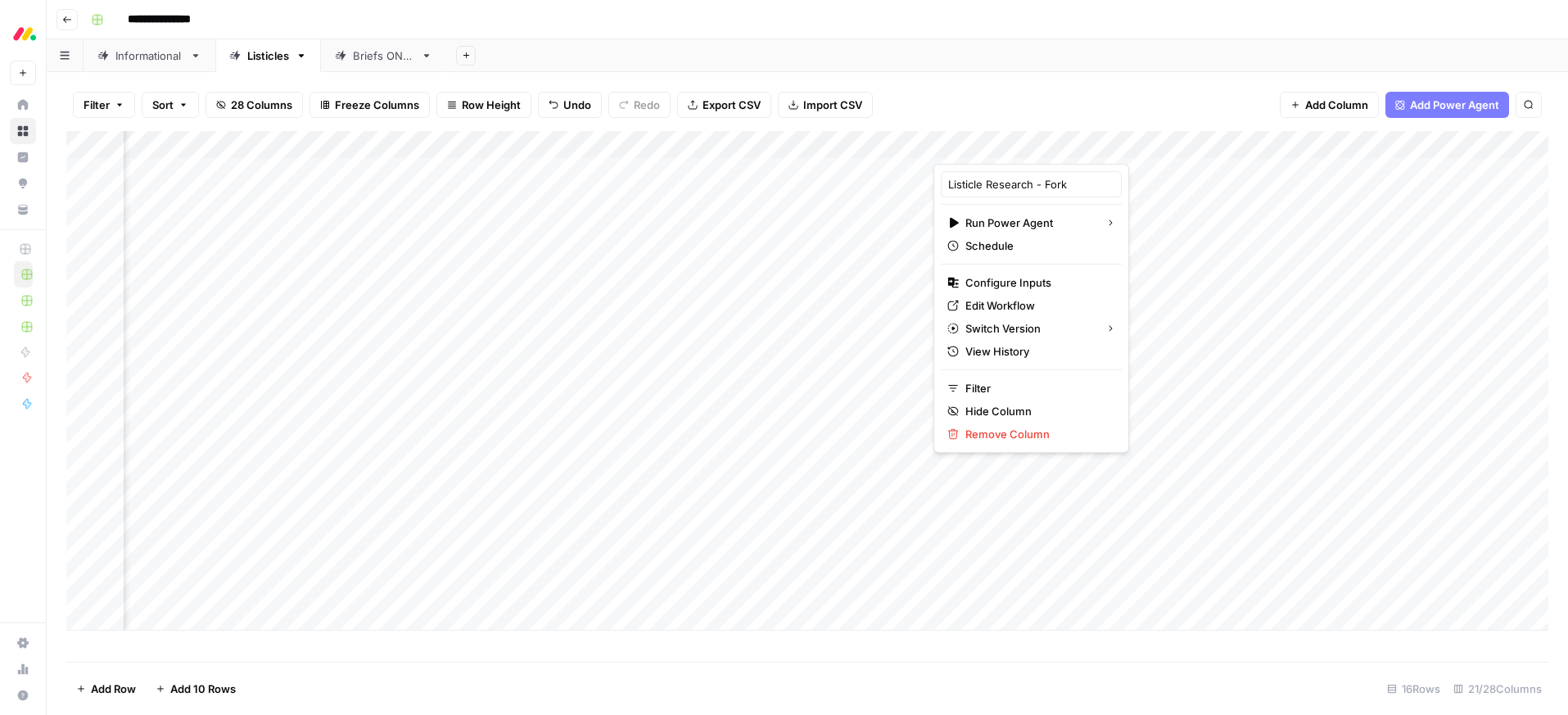
click at [991, 54] on div "Add Sheet" at bounding box center [1007, 56] width 1121 height 33
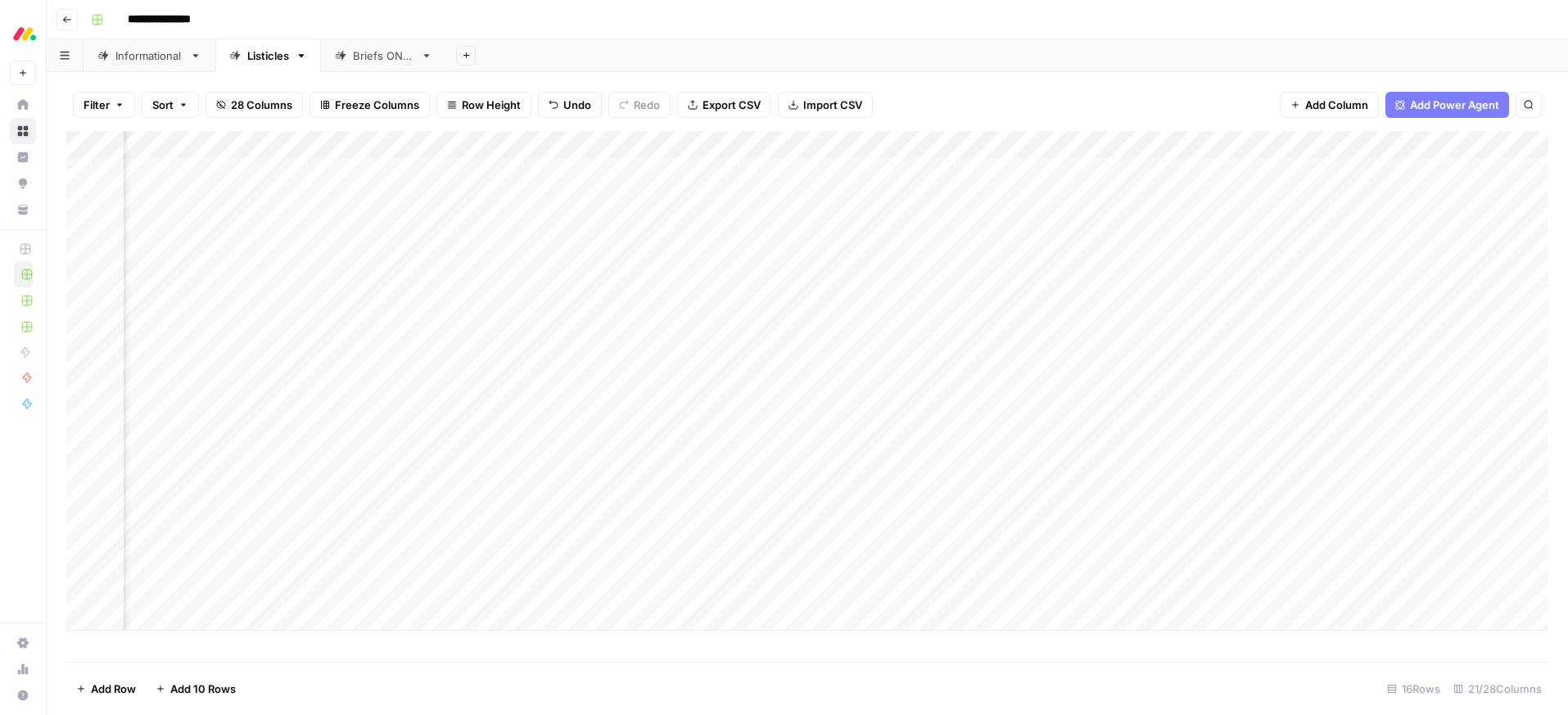
scroll to position [0, 883]
click at [1305, 533] on div "Add Column" at bounding box center [807, 381] width 1482 height 499
click at [1288, 143] on div "Add Column" at bounding box center [807, 381] width 1482 height 499
click at [1109, 53] on div "Add Sheet" at bounding box center [1007, 56] width 1121 height 33
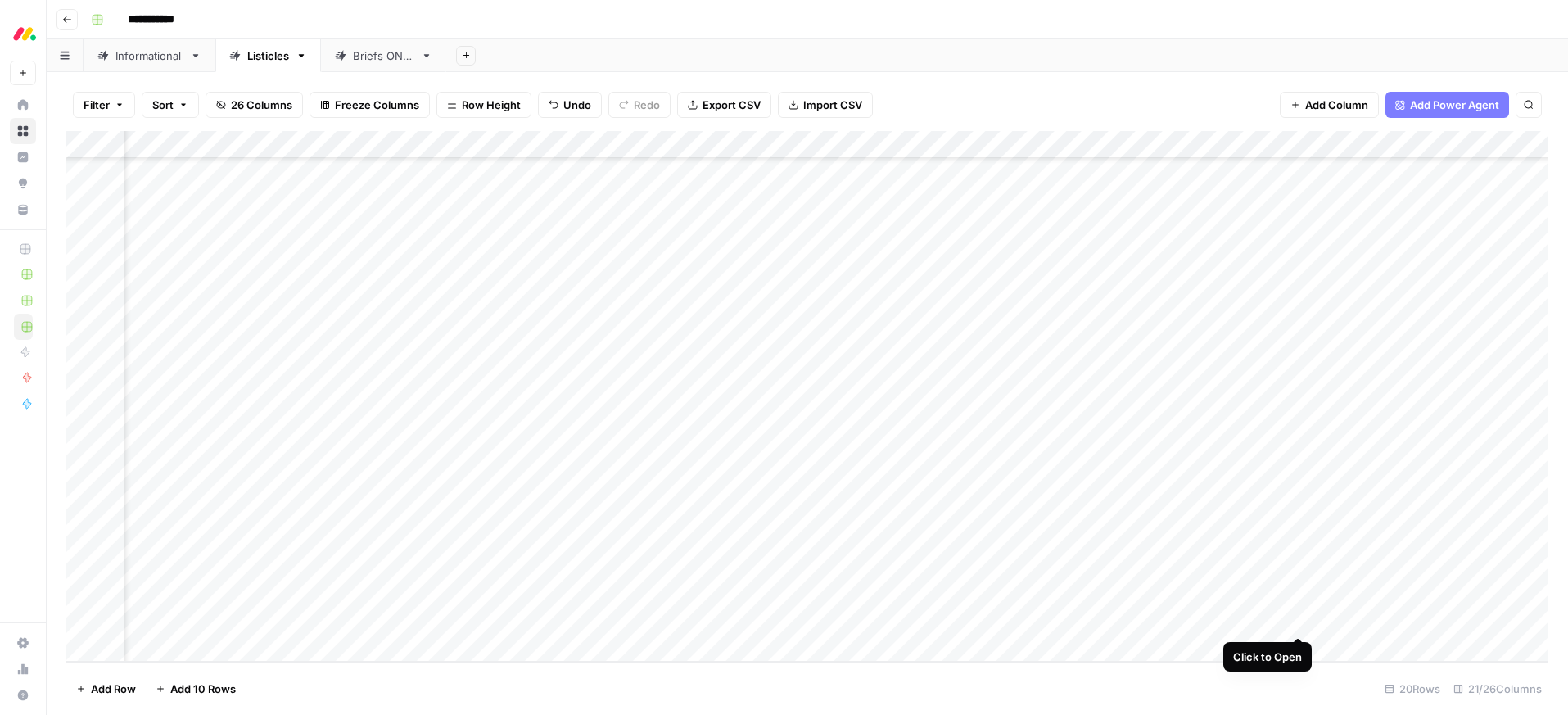
click at [1294, 616] on div "Add Column" at bounding box center [807, 396] width 1482 height 530
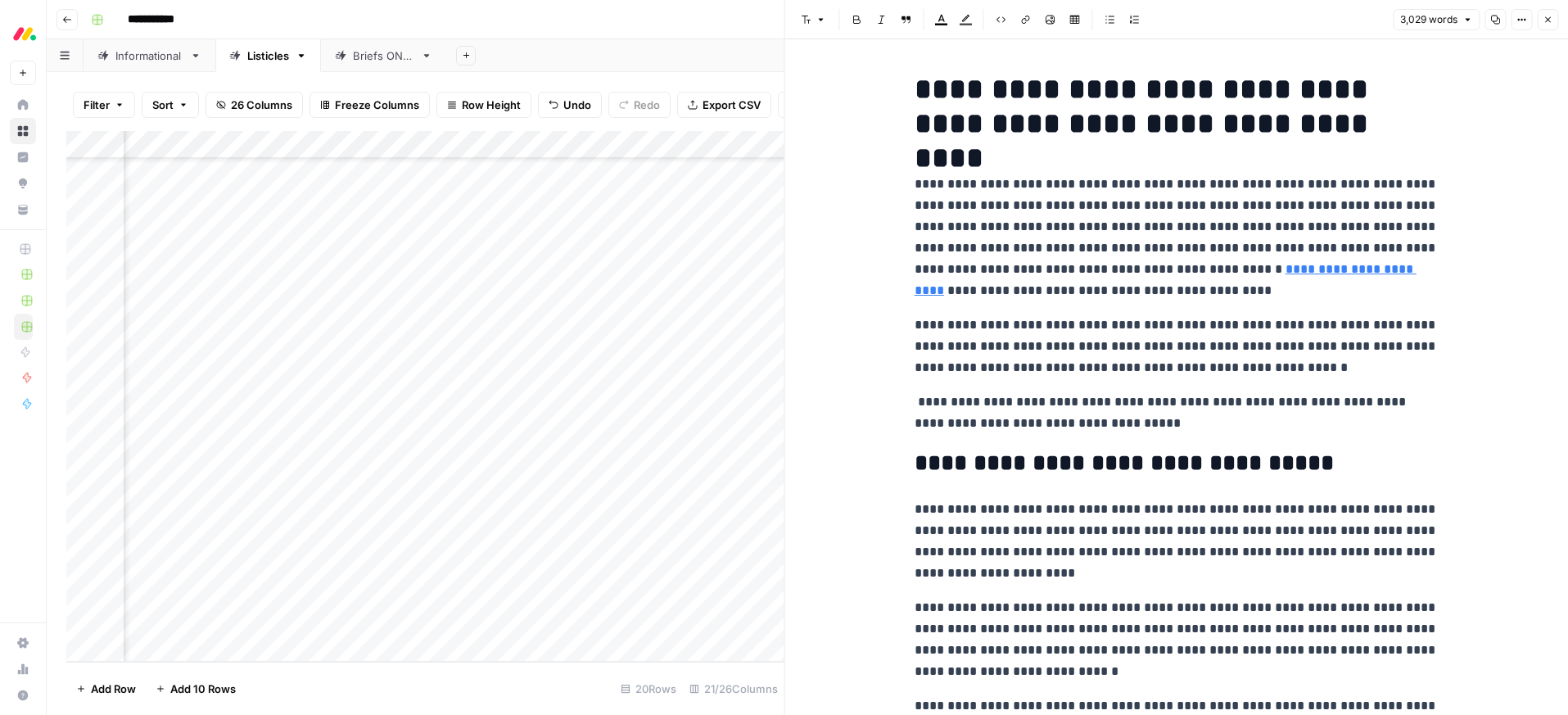
click at [1115, 409] on p "**********" at bounding box center [1177, 413] width 524 height 43
click at [938, 21] on icon "button" at bounding box center [942, 20] width 13 height 13
click at [999, 51] on div "Red" at bounding box center [997, 54] width 13 height 13
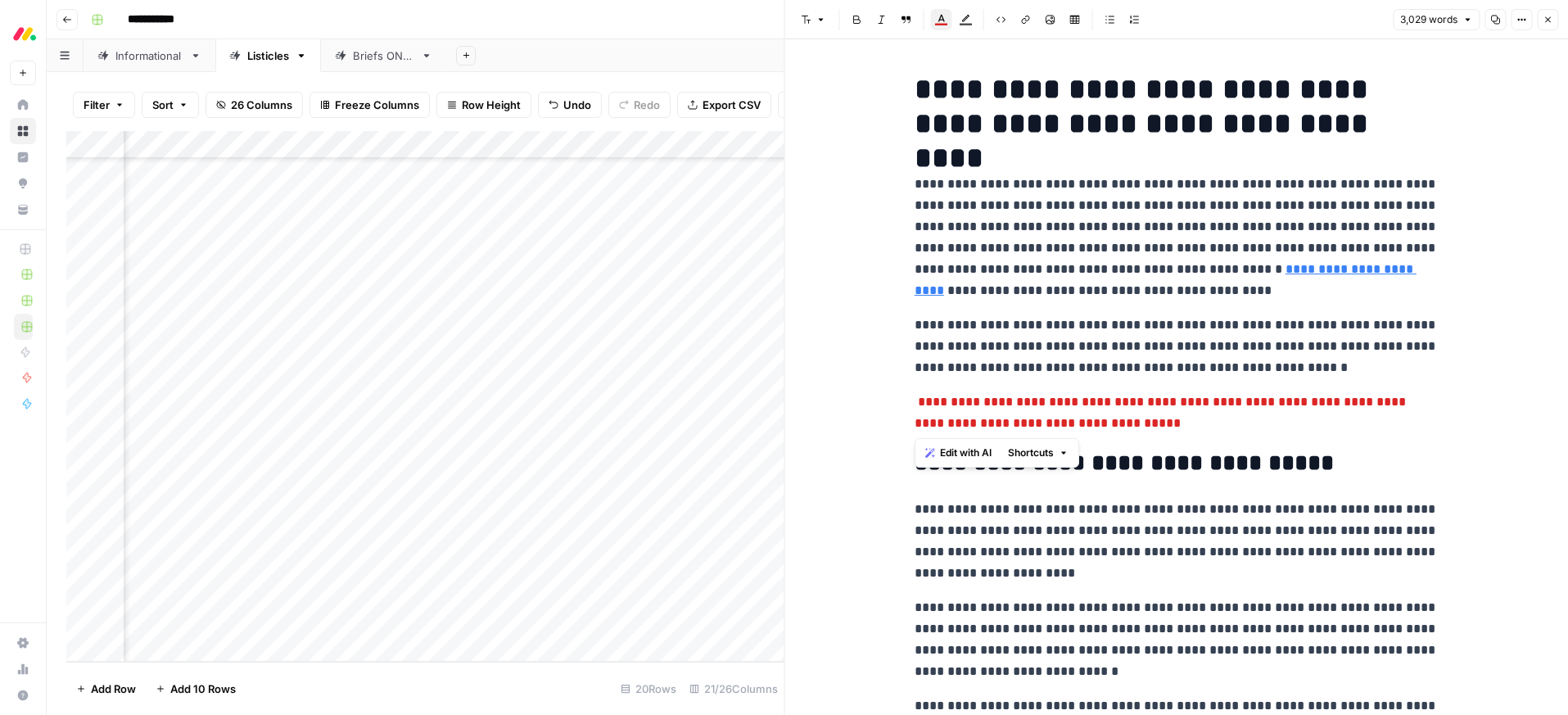
drag, startPoint x: 1107, startPoint y: 267, endPoint x: 1193, endPoint y: 265, distance: 86.0
click at [1107, 267] on p "**********" at bounding box center [1177, 237] width 524 height 128
click at [1037, 266] on p "**********" at bounding box center [1177, 237] width 524 height 128
type input "c"
type input "monday"
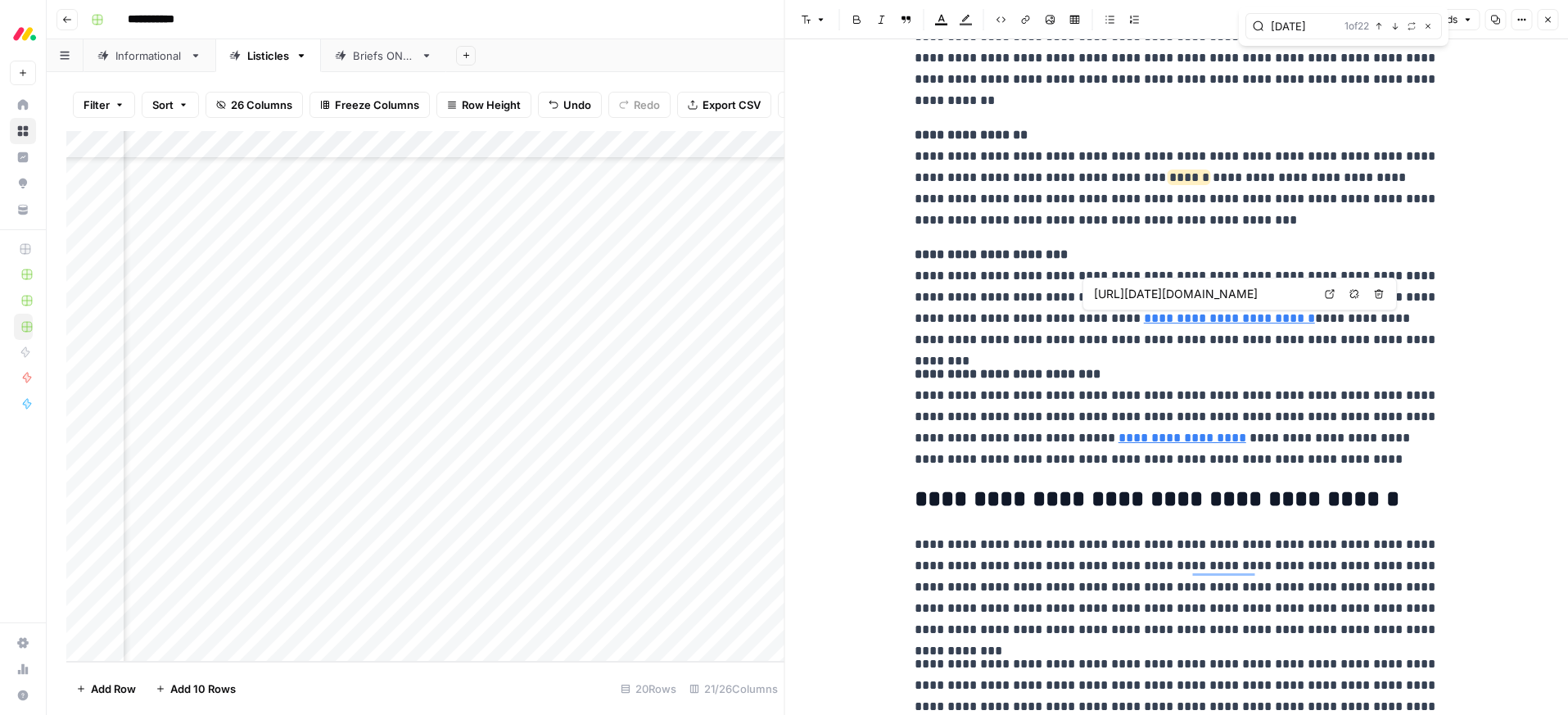
type input "https://monday.com/blog/crm-and-sales/build-your-own-crm/"
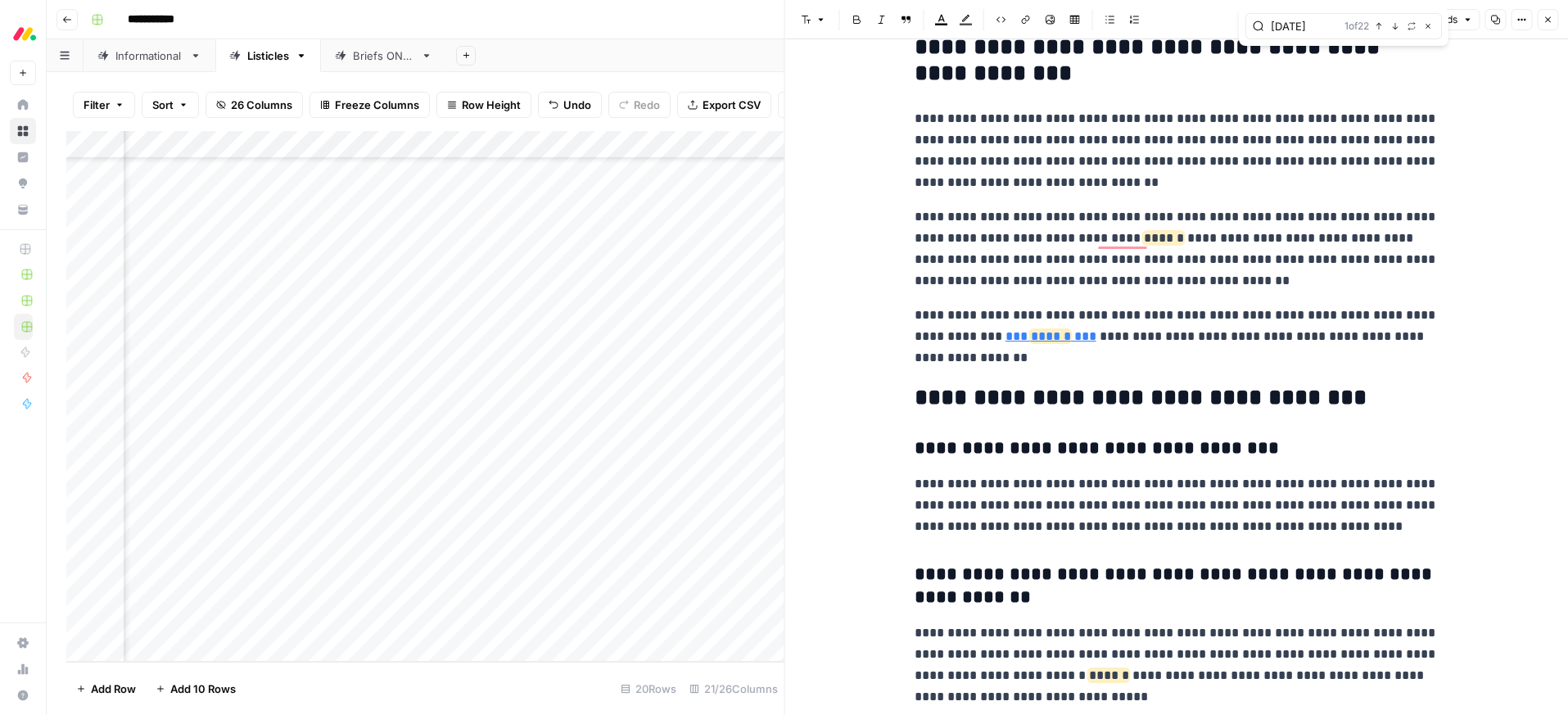
type input "monday"
click at [1538, 28] on button "Close" at bounding box center [1547, 20] width 21 height 21
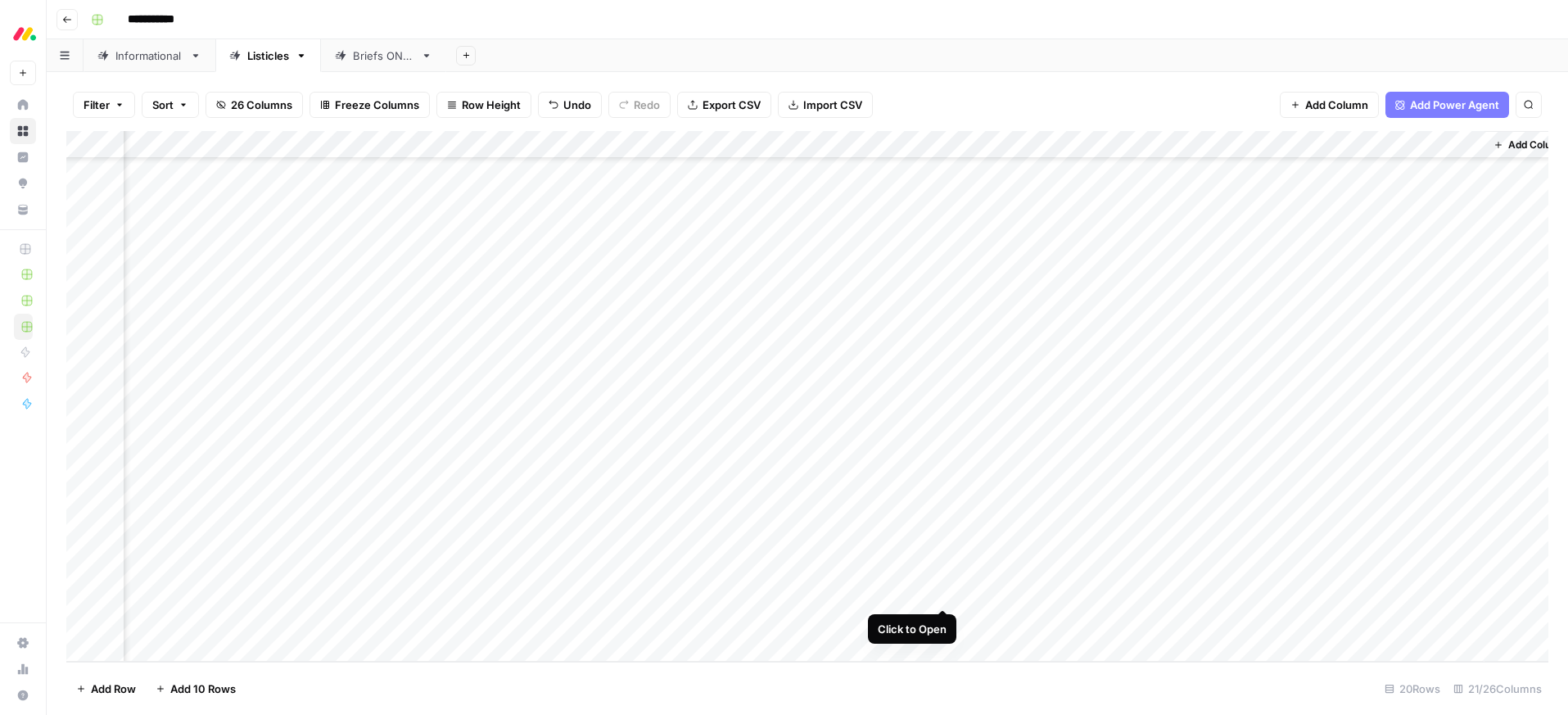
click at [945, 591] on div "Add Column" at bounding box center [807, 396] width 1482 height 530
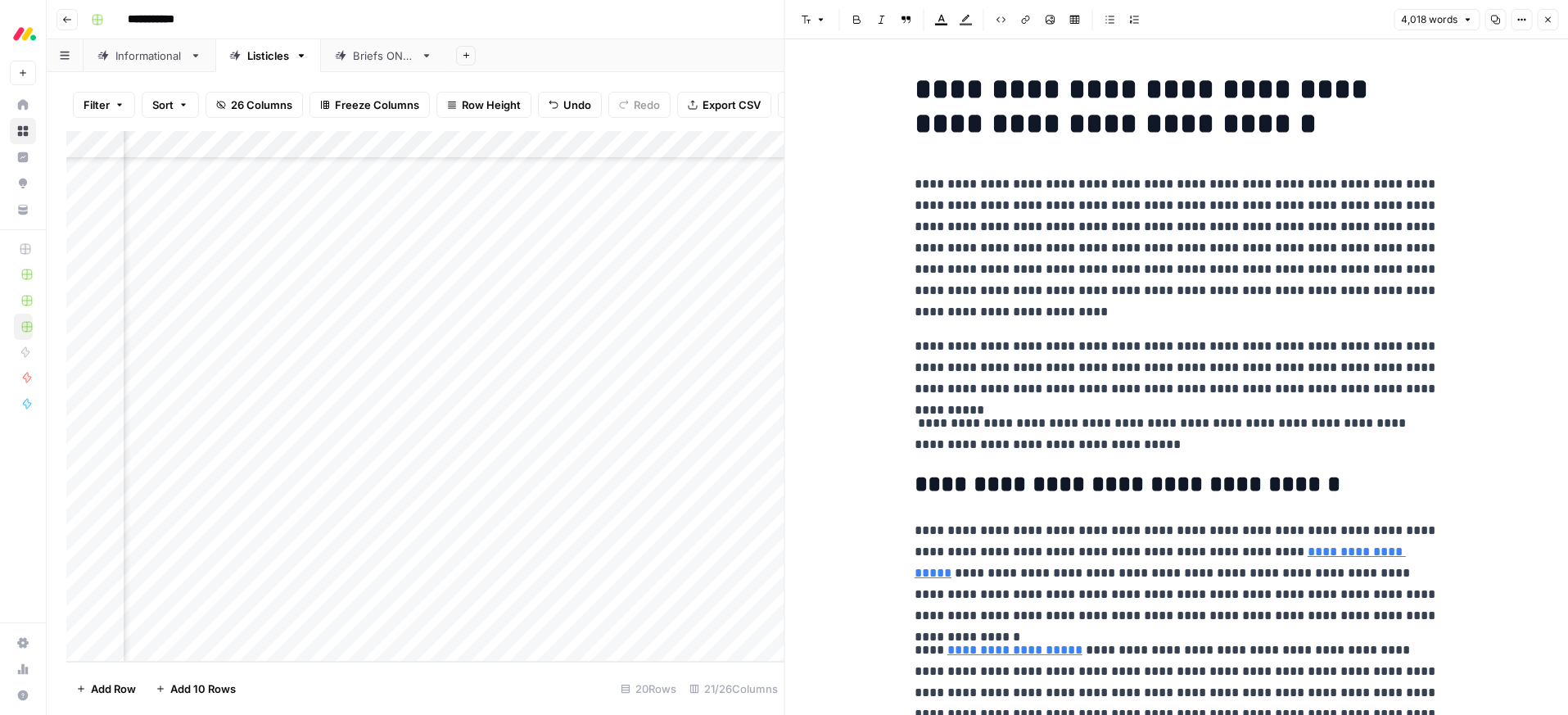
click at [1252, 384] on p "**********" at bounding box center [1177, 367] width 524 height 64
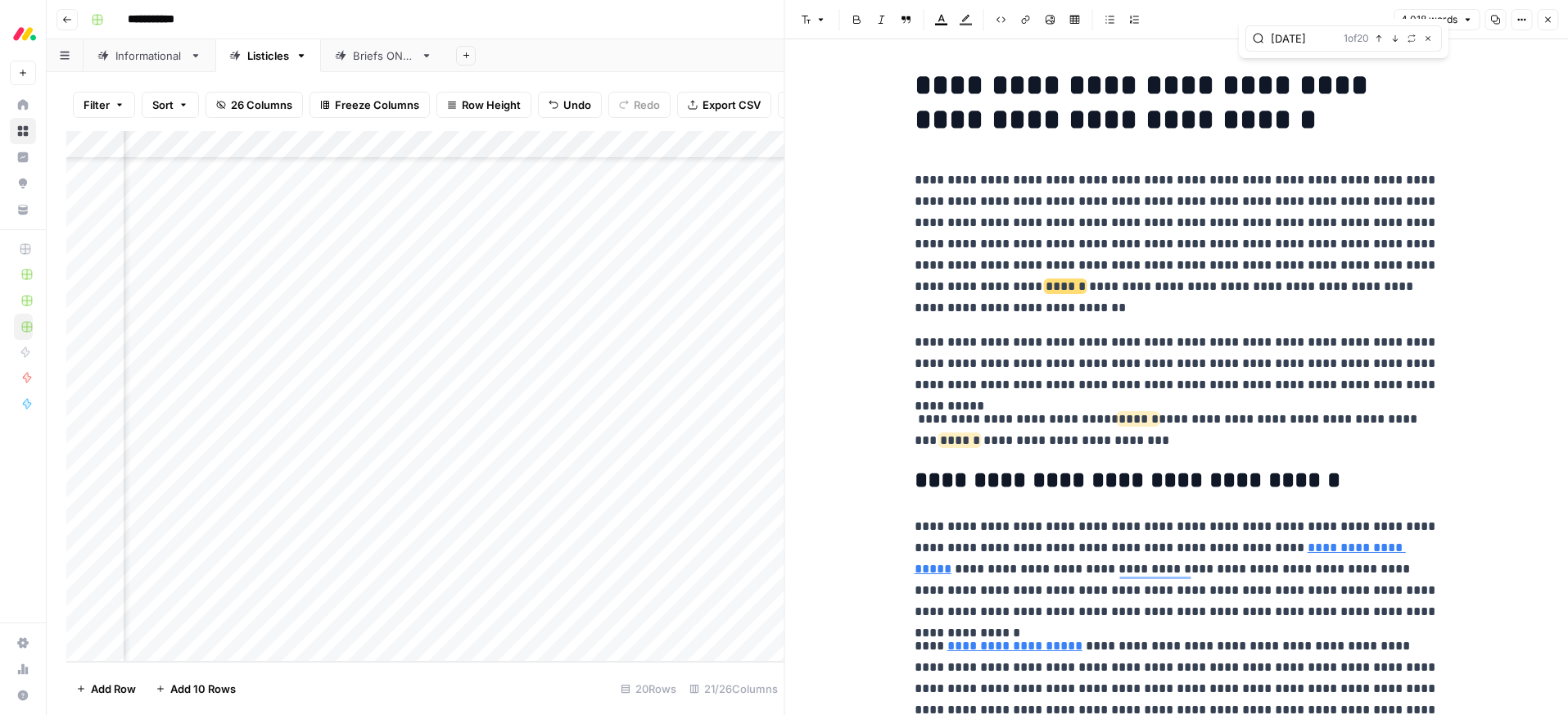
type input "monday"
drag, startPoint x: 1159, startPoint y: 437, endPoint x: 892, endPoint y: 409, distance: 268.5
click at [939, 22] on icon "button" at bounding box center [942, 20] width 13 height 13
drag, startPoint x: 993, startPoint y: 52, endPoint x: 1002, endPoint y: 63, distance: 14.2
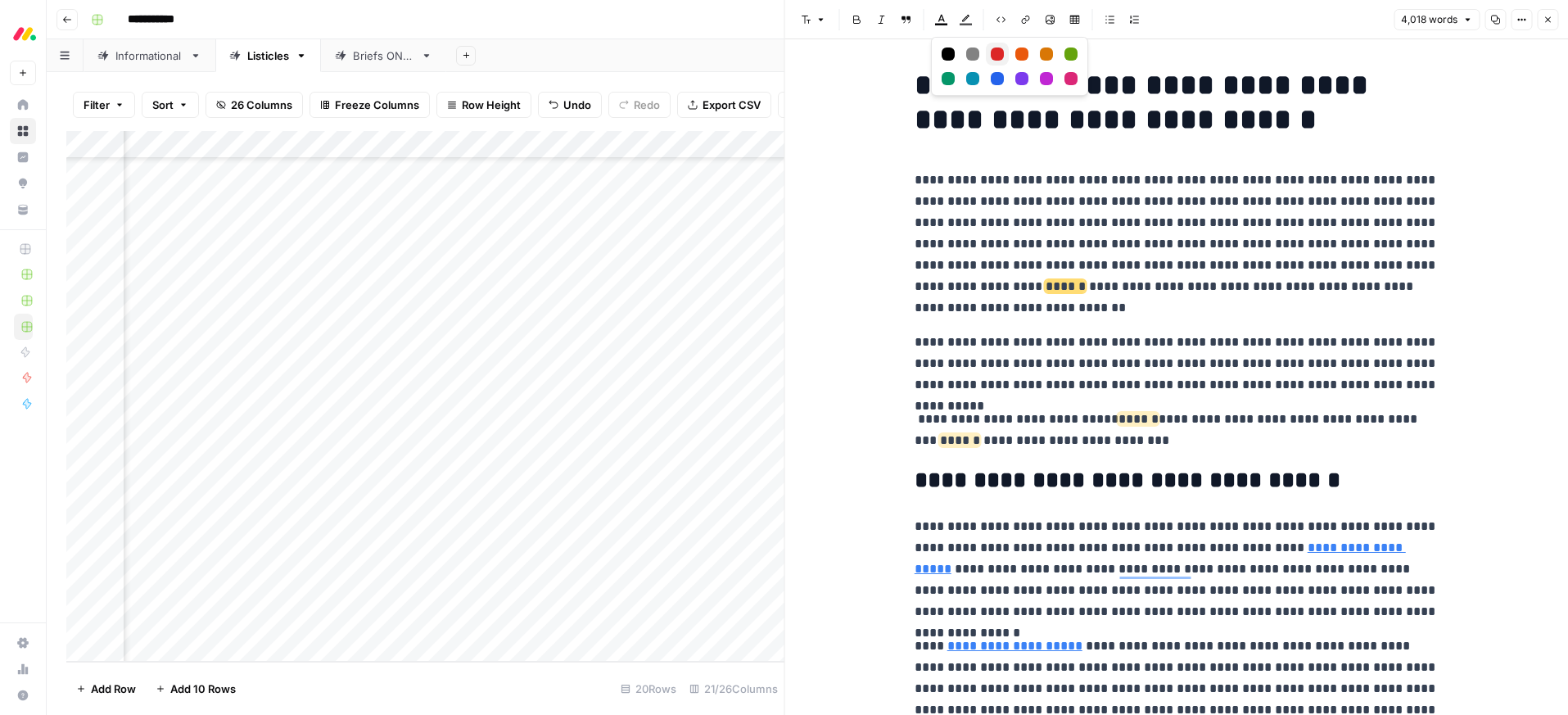
click at [994, 53] on div "Red" at bounding box center [997, 54] width 13 height 13
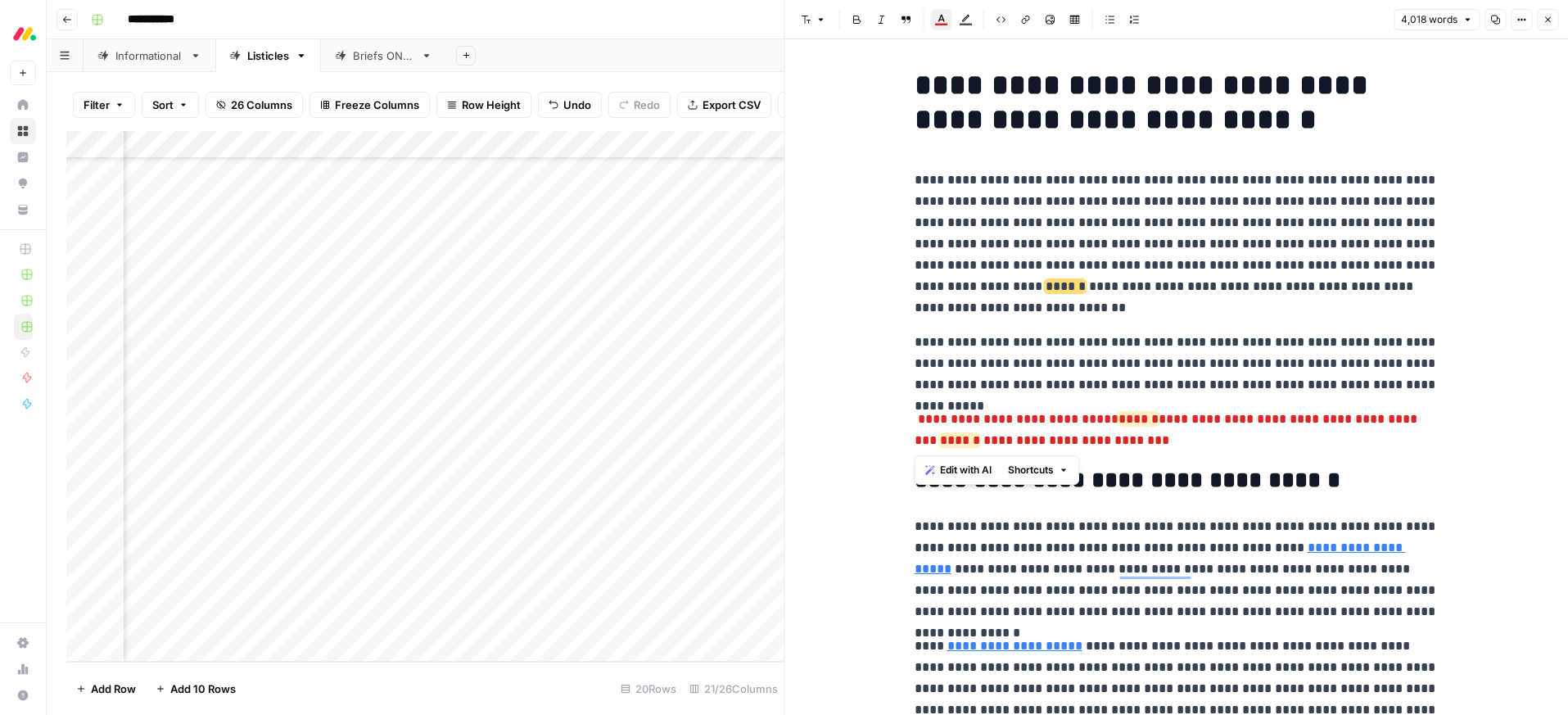
click at [1102, 296] on p "**********" at bounding box center [1177, 244] width 524 height 149
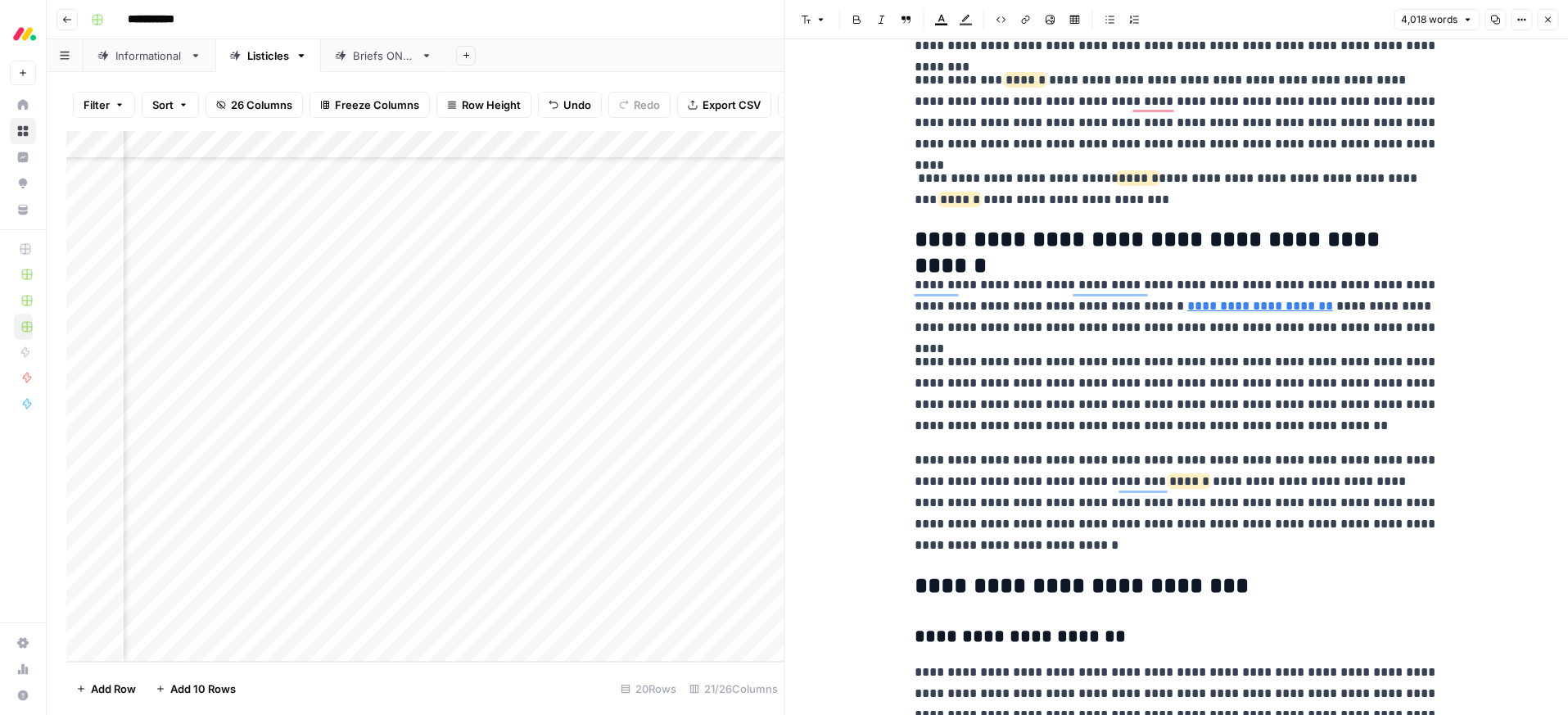
click at [1546, 18] on icon "button" at bounding box center [1547, 20] width 6 height 6
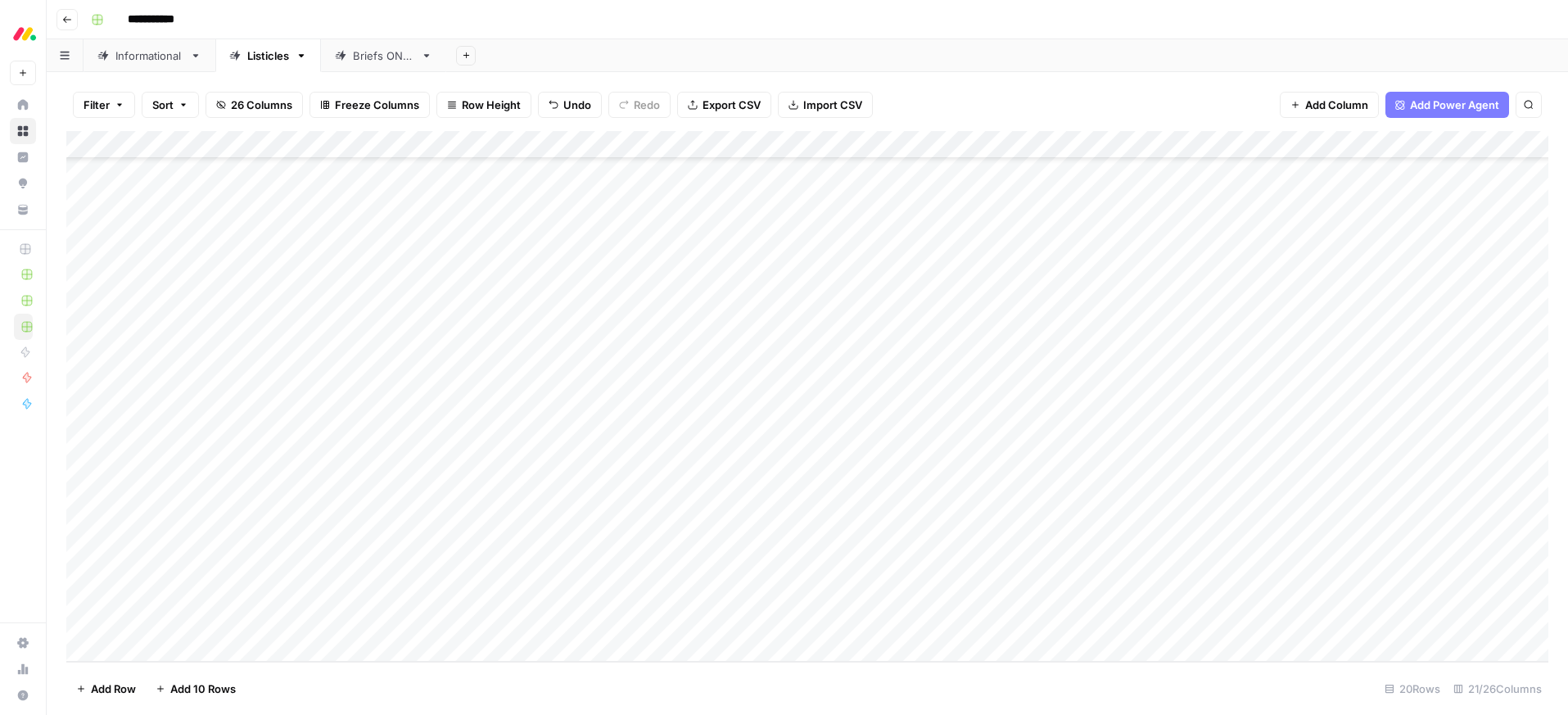
click at [323, 596] on div "Add Column" at bounding box center [807, 396] width 1482 height 530
click at [321, 605] on button "SEO running" at bounding box center [329, 599] width 76 height 20
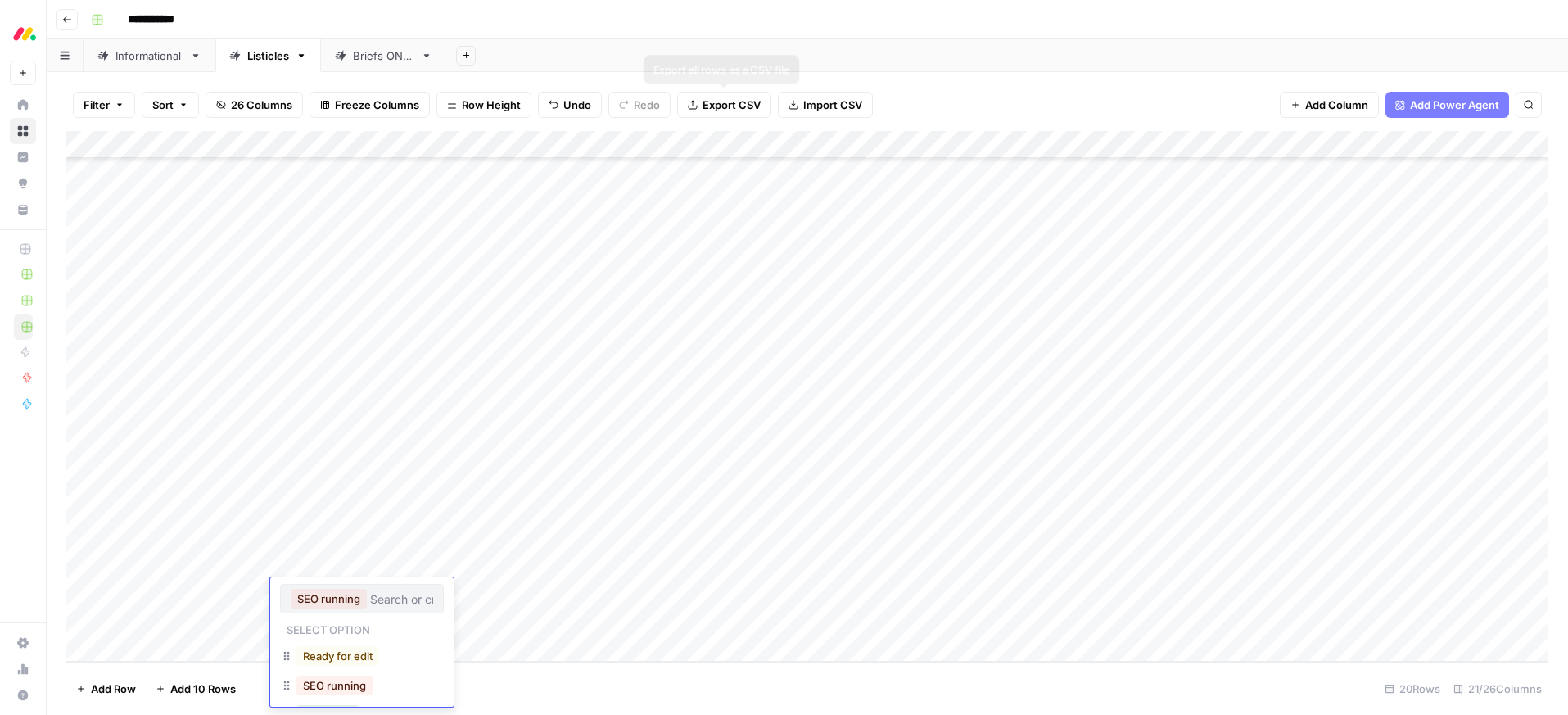
click at [661, 42] on div "Add Sheet" at bounding box center [1007, 56] width 1121 height 33
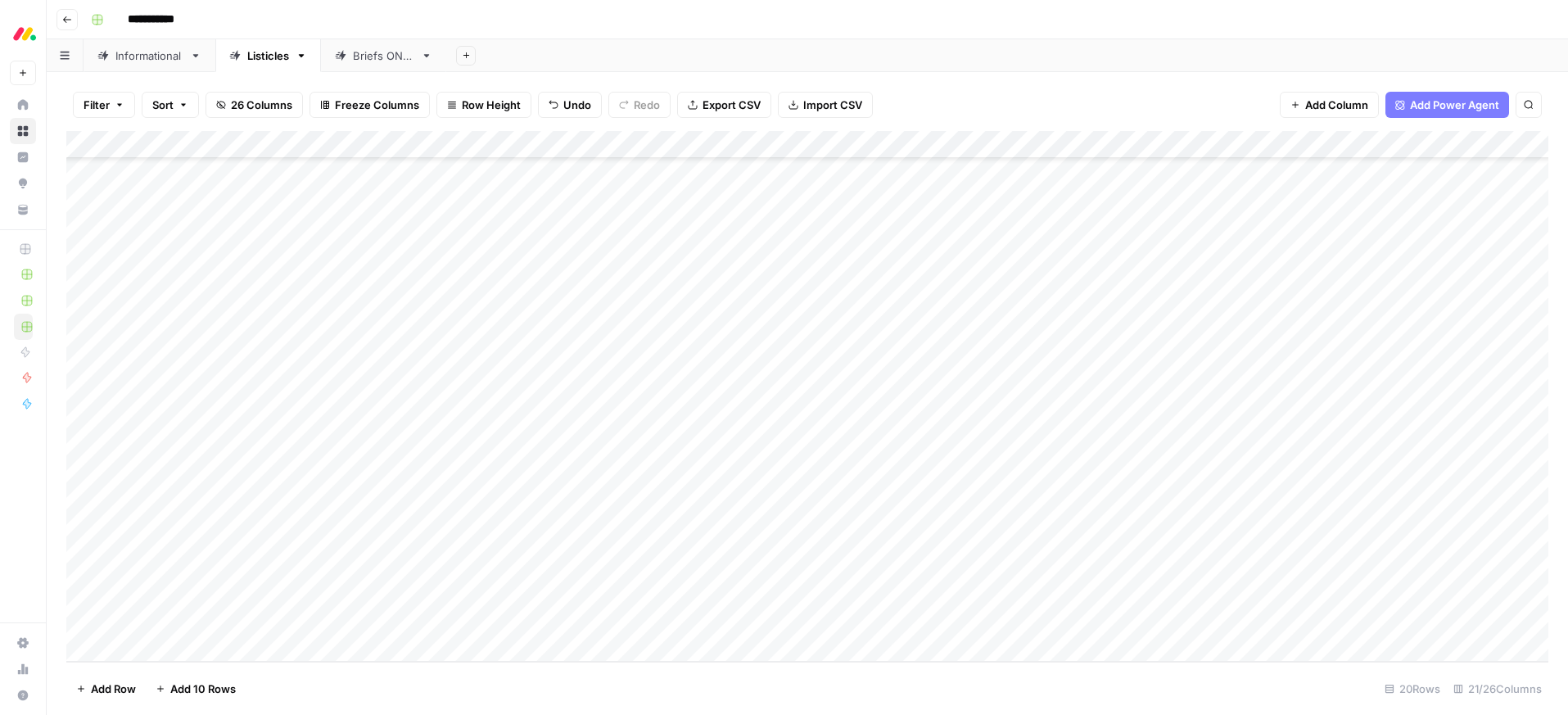
click at [295, 591] on div "Add Column" at bounding box center [807, 396] width 1482 height 530
click at [321, 657] on button "Ready for edit" at bounding box center [338, 656] width 82 height 20
click at [915, 563] on div "Add Column" at bounding box center [807, 396] width 1482 height 530
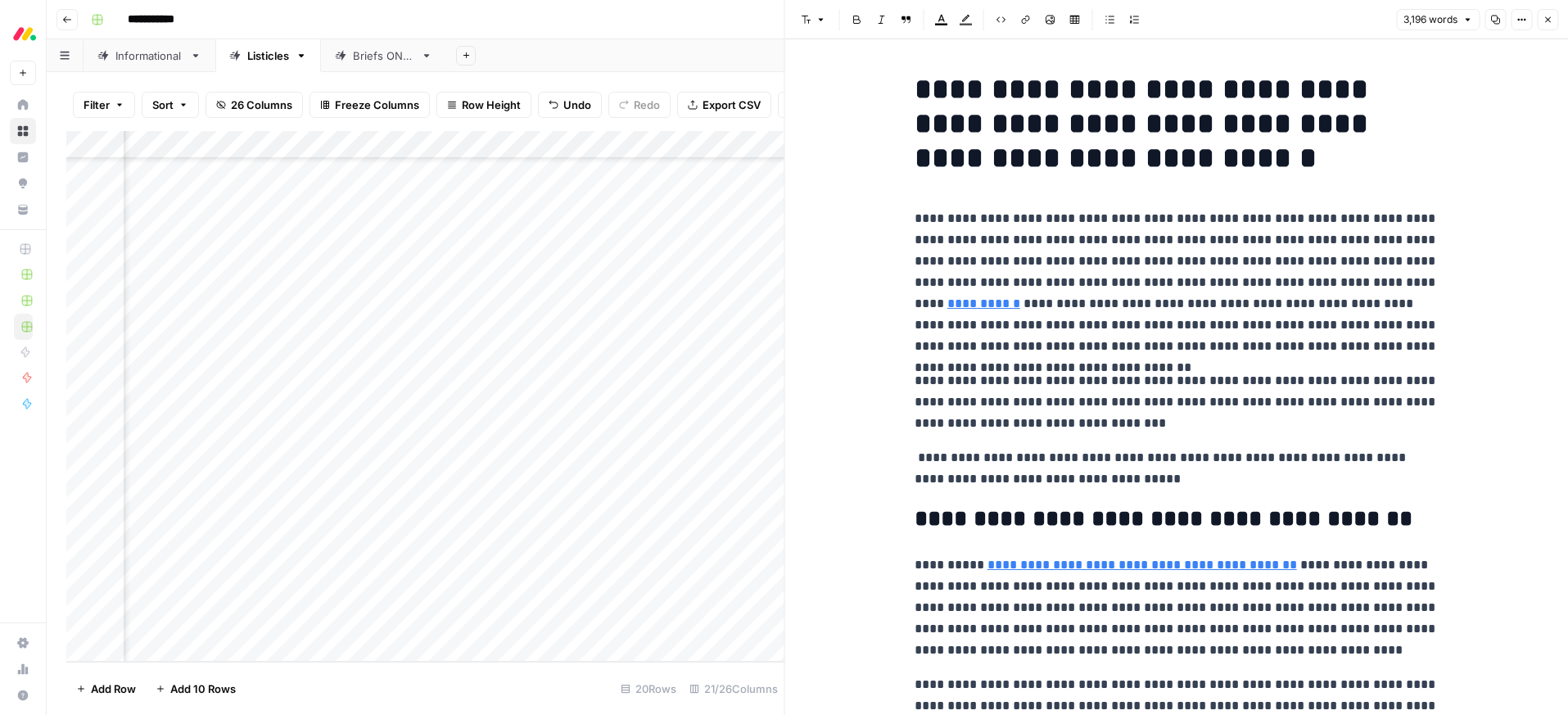
click at [1216, 324] on p "**********" at bounding box center [1177, 282] width 524 height 149
drag, startPoint x: 1142, startPoint y: 479, endPoint x: 868, endPoint y: 434, distance: 277.7
click at [943, 22] on icon "button" at bounding box center [942, 20] width 13 height 13
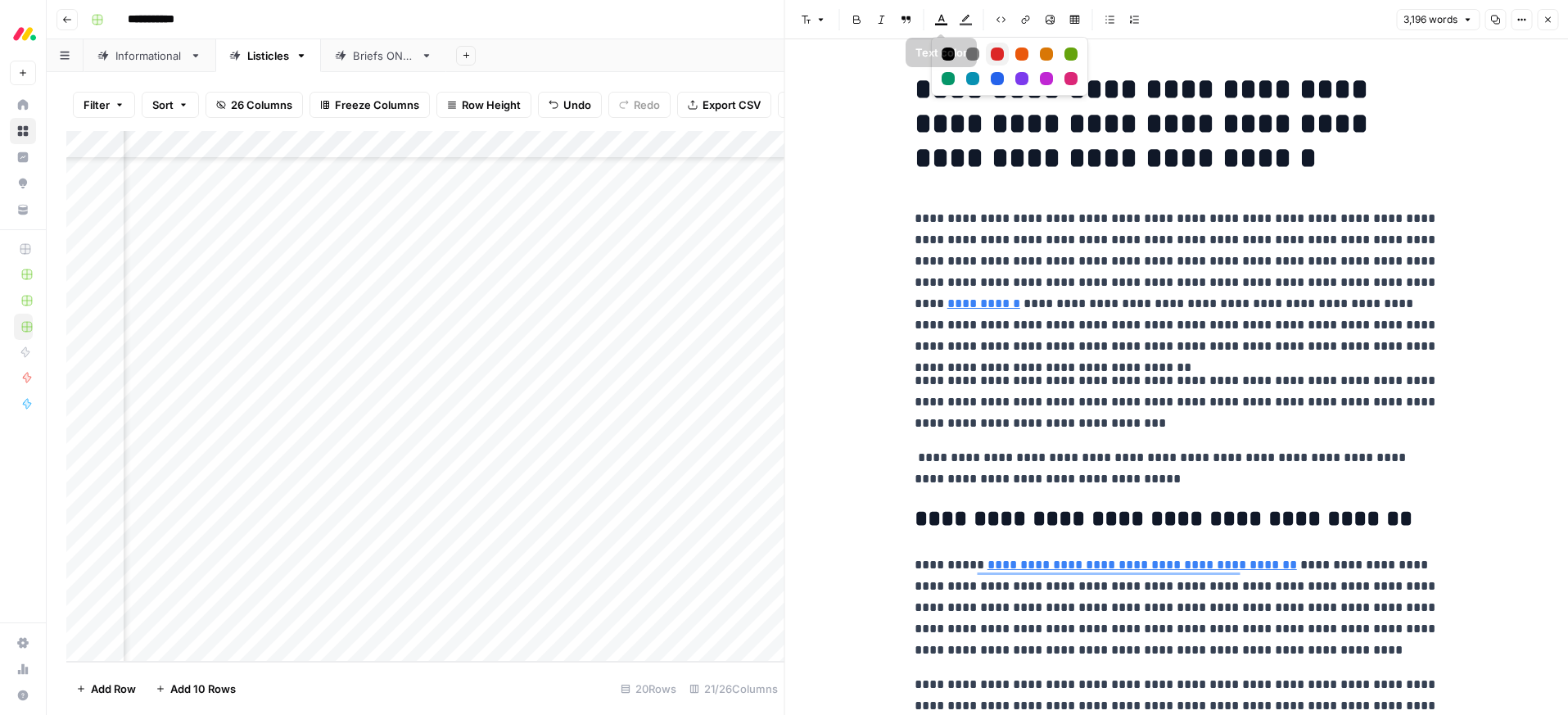
drag, startPoint x: 996, startPoint y: 55, endPoint x: 1000, endPoint y: 105, distance: 50.2
click at [997, 55] on div "Red" at bounding box center [997, 54] width 13 height 13
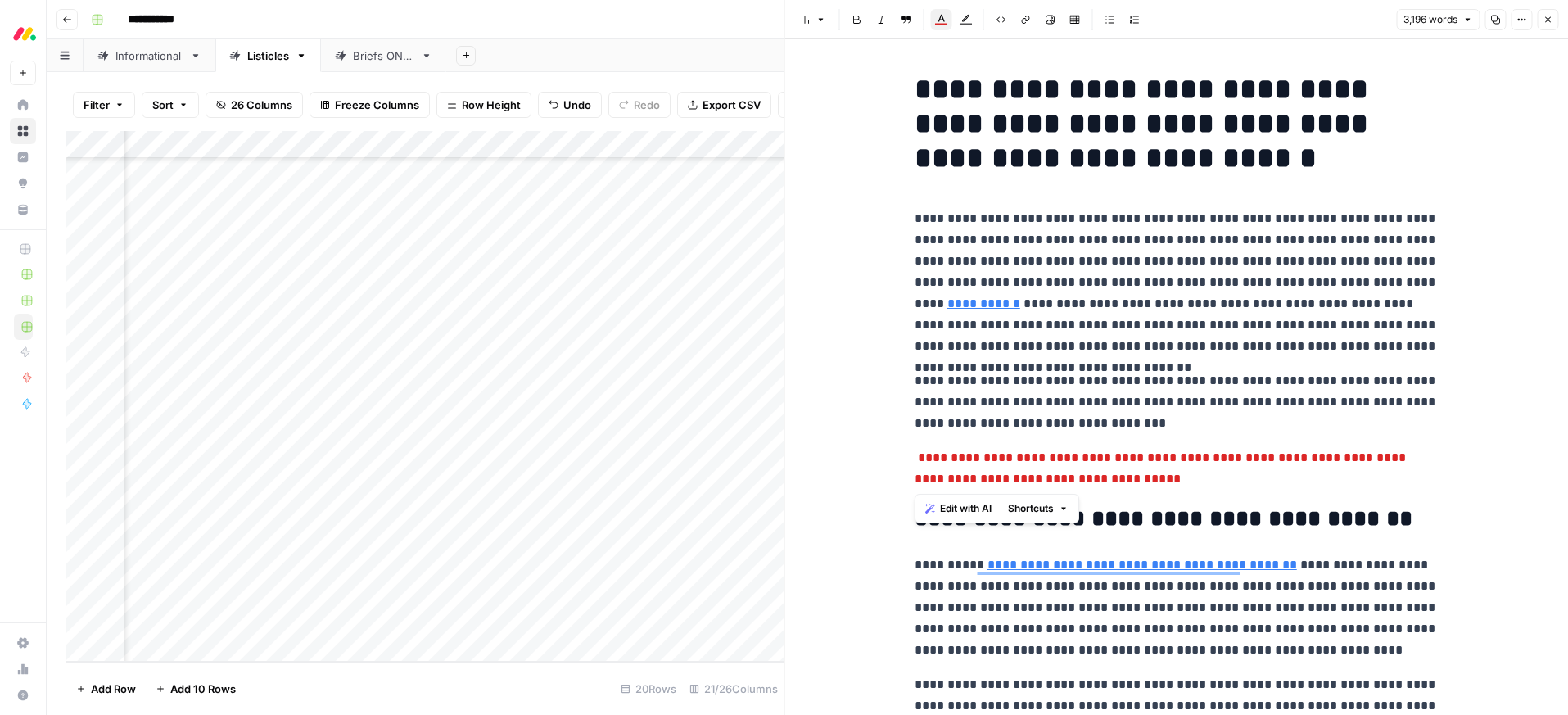
click at [1041, 298] on p "**********" at bounding box center [1177, 282] width 524 height 149
type input "monday"
click at [1551, 16] on icon "button" at bounding box center [1547, 20] width 10 height 10
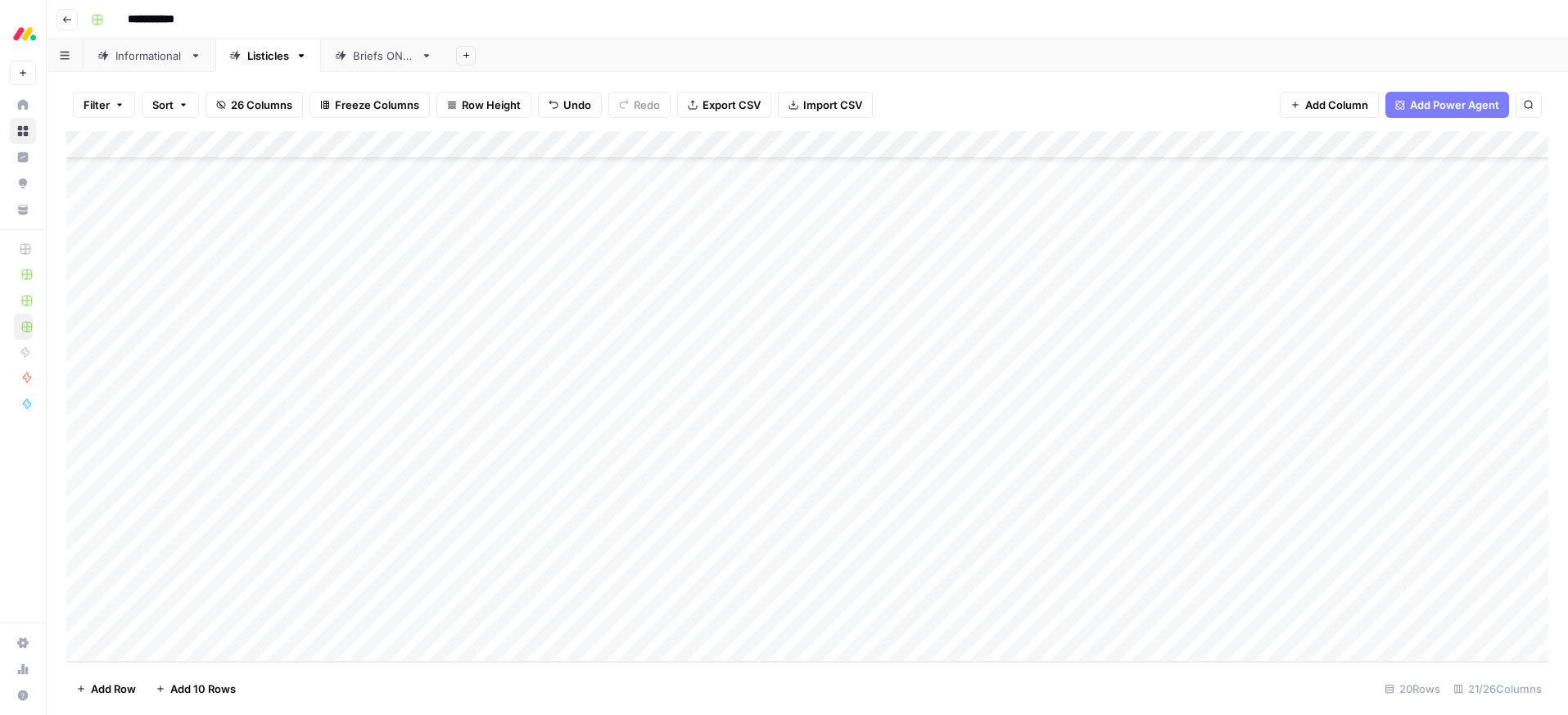
click at [310, 563] on div "Add Column" at bounding box center [807, 396] width 1482 height 530
click at [329, 621] on button "Ready for edit" at bounding box center [338, 628] width 82 height 20
click at [333, 477] on div "Add Column" at bounding box center [807, 396] width 1482 height 530
click at [326, 478] on div "Add Column" at bounding box center [807, 396] width 1482 height 530
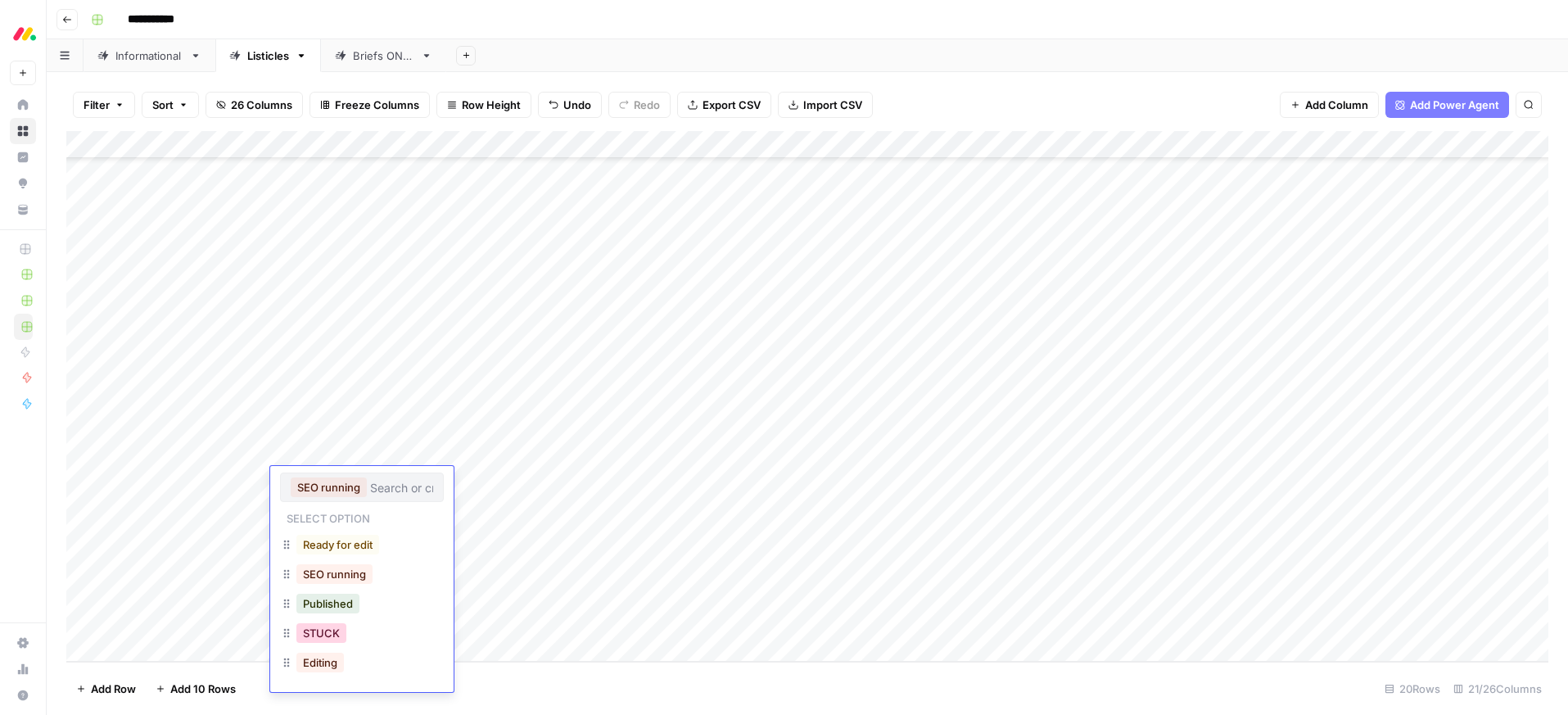
click at [330, 635] on button "STUCK" at bounding box center [321, 633] width 50 height 20
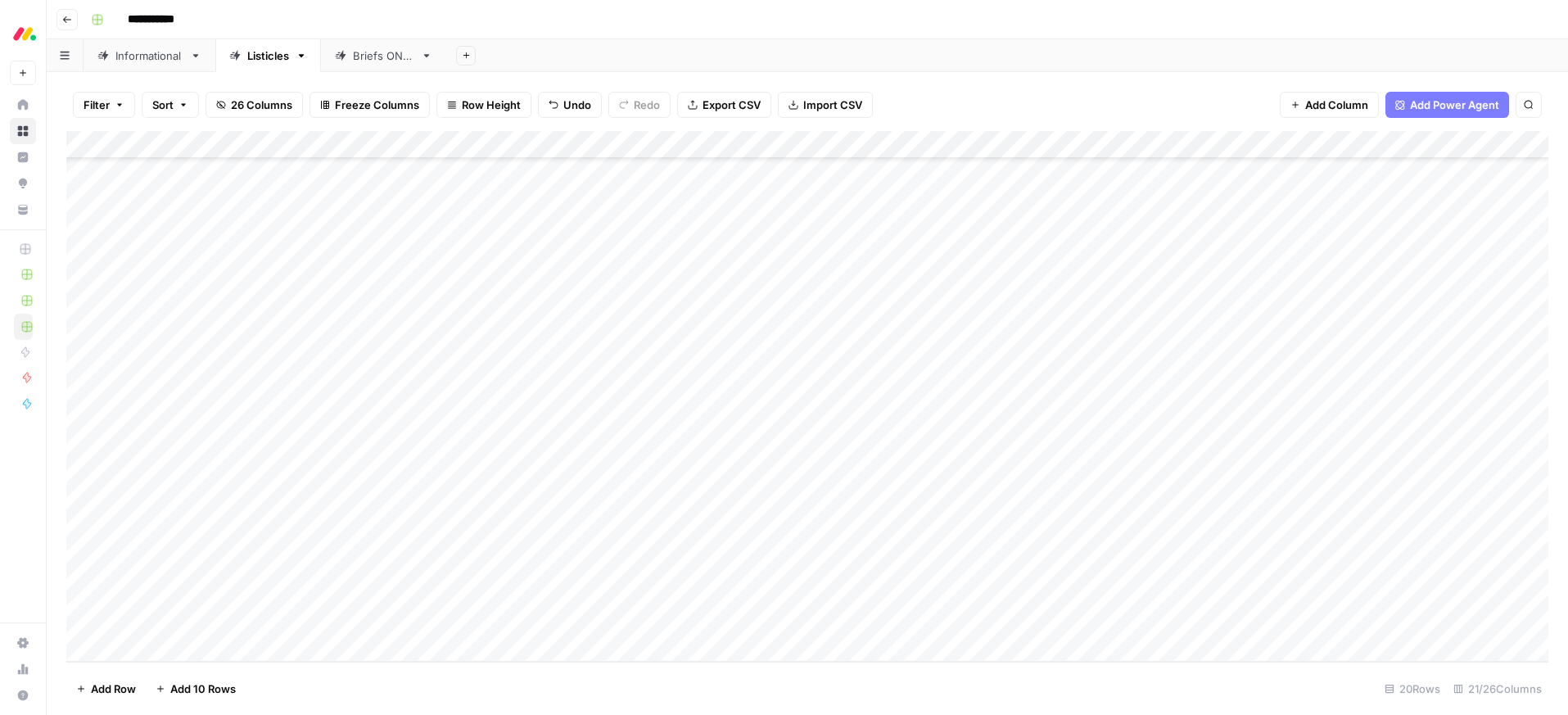
drag, startPoint x: 561, startPoint y: 16, endPoint x: 561, endPoint y: 48, distance: 32.0
click at [561, 16] on div "**********" at bounding box center [817, 20] width 1467 height 26
click at [919, 30] on div "**********" at bounding box center [817, 20] width 1467 height 26
click at [1163, 422] on div "Add Column" at bounding box center [807, 396] width 1482 height 530
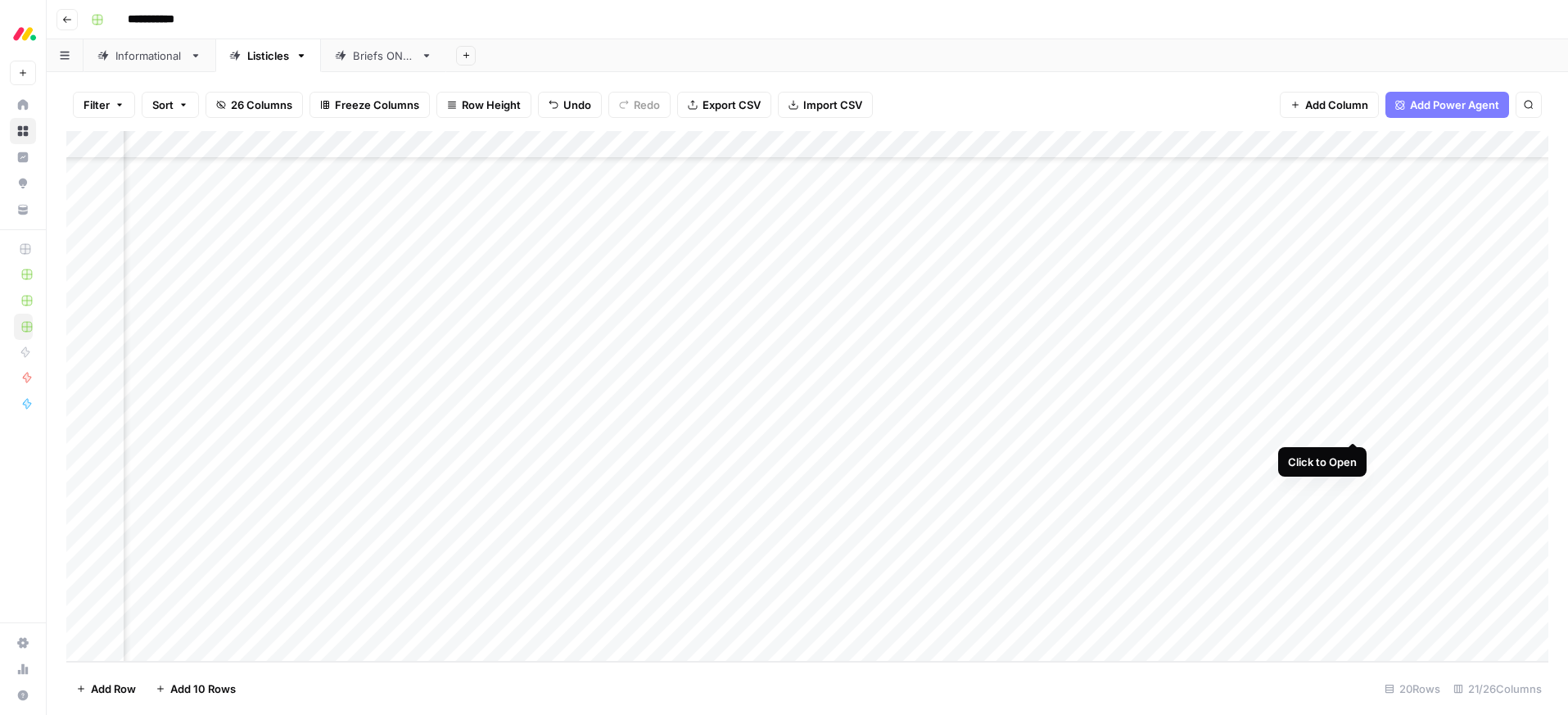
click at [1350, 423] on div "Add Column" at bounding box center [807, 396] width 1482 height 530
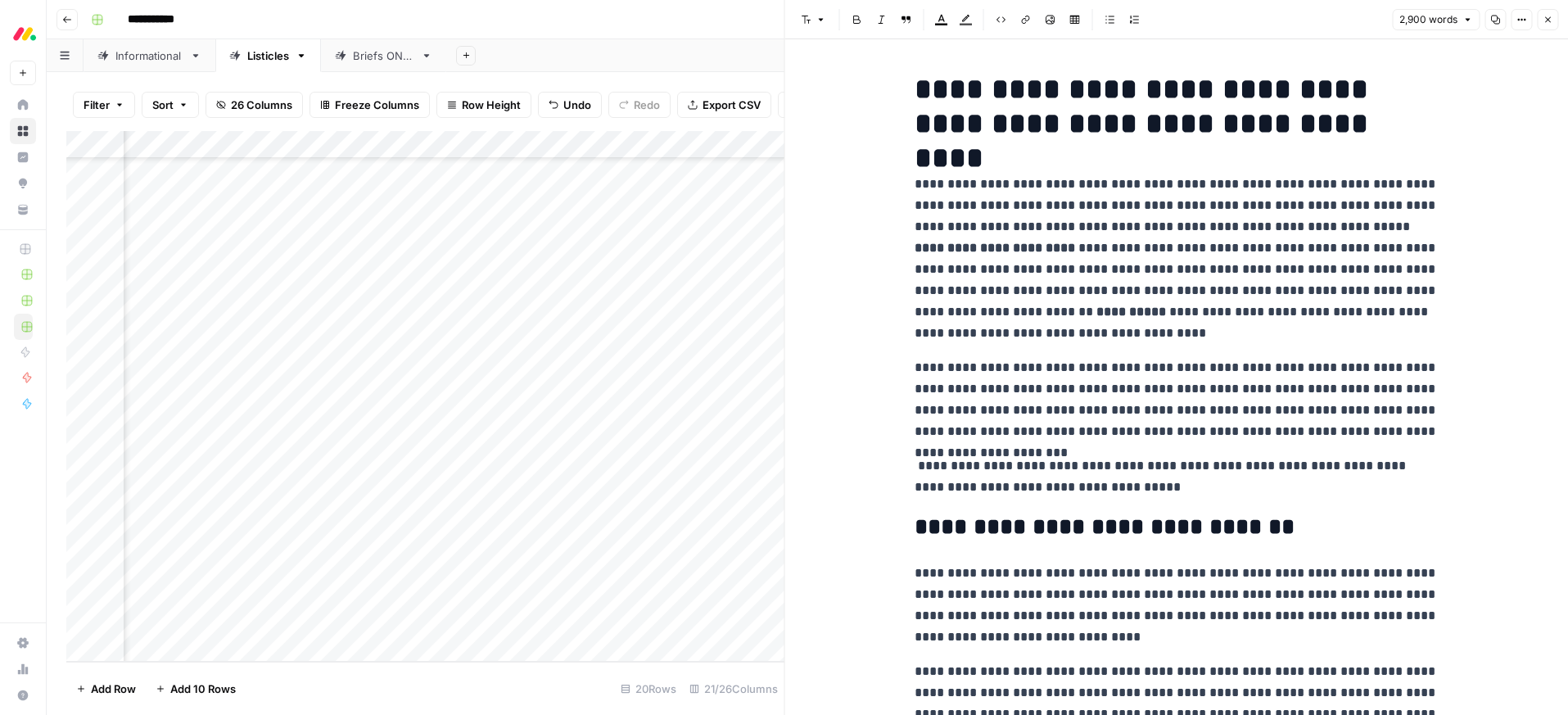
click at [1120, 219] on p "**********" at bounding box center [1177, 259] width 524 height 171
type input "monday"
drag, startPoint x: 1098, startPoint y: 473, endPoint x: 1194, endPoint y: 485, distance: 96.7
click at [1118, 471] on span "******" at bounding box center [1138, 465] width 40 height 12
drag, startPoint x: 1198, startPoint y: 484, endPoint x: 981, endPoint y: 246, distance: 322.1
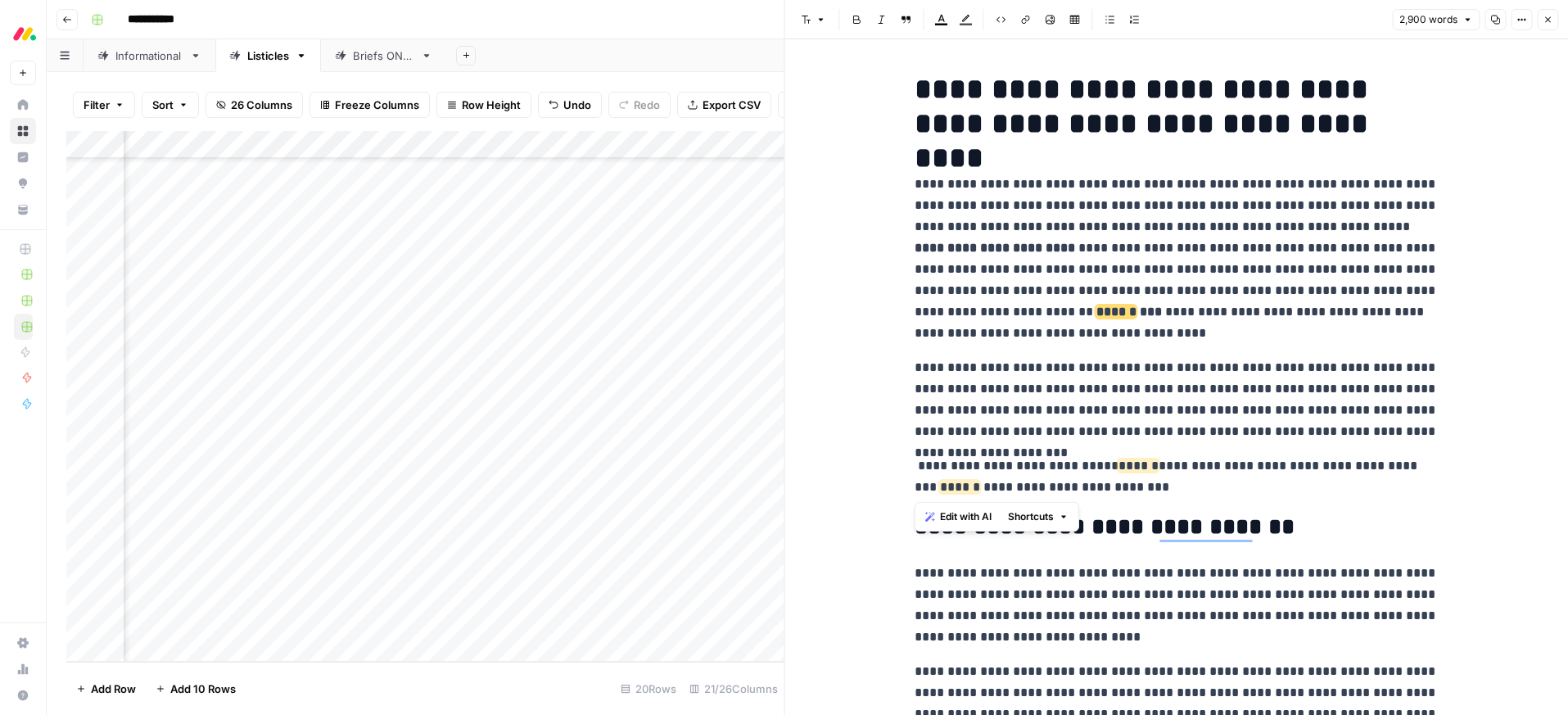
click at [907, 473] on div "**********" at bounding box center [1177, 377] width 784 height 675
click at [940, 21] on icon "button" at bounding box center [942, 20] width 13 height 13
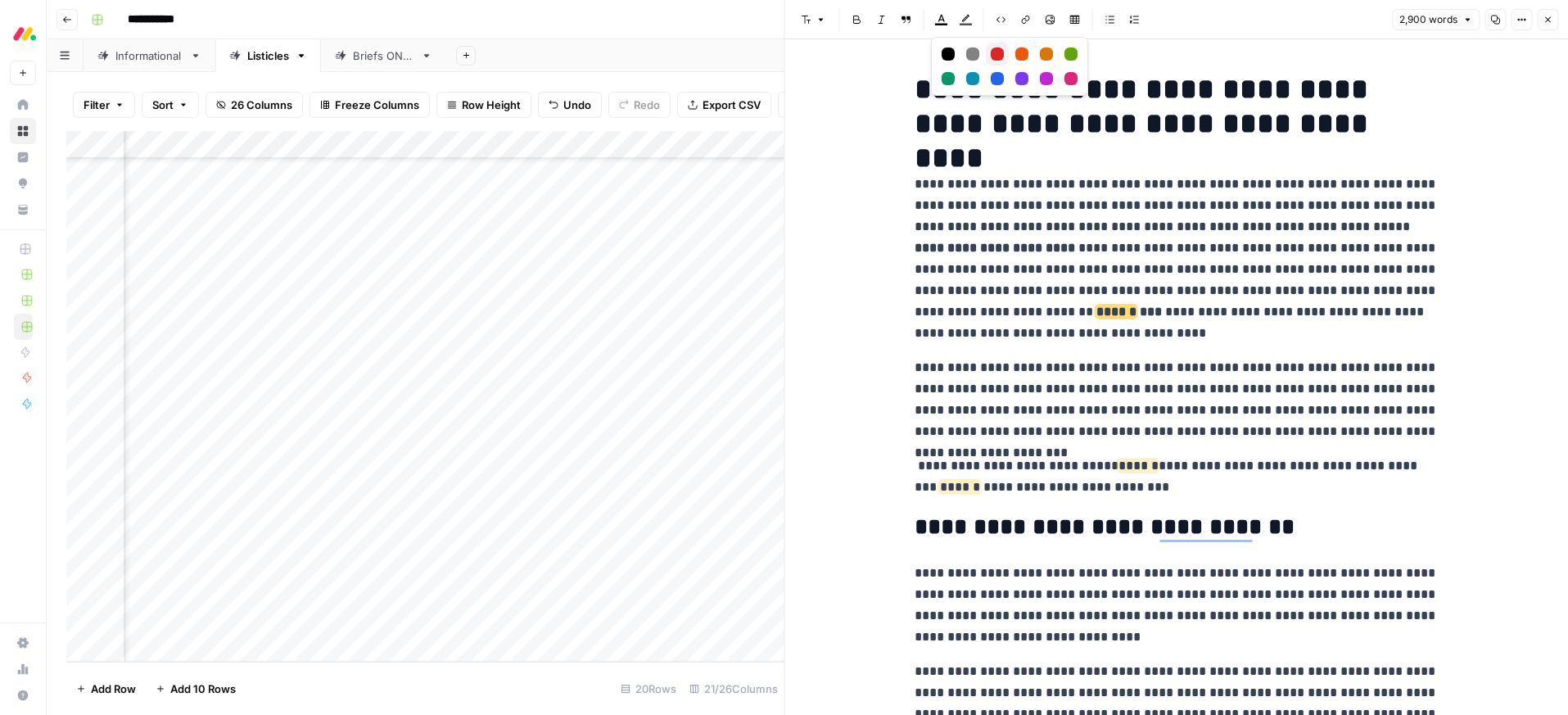
click at [999, 50] on div "Red" at bounding box center [997, 54] width 13 height 13
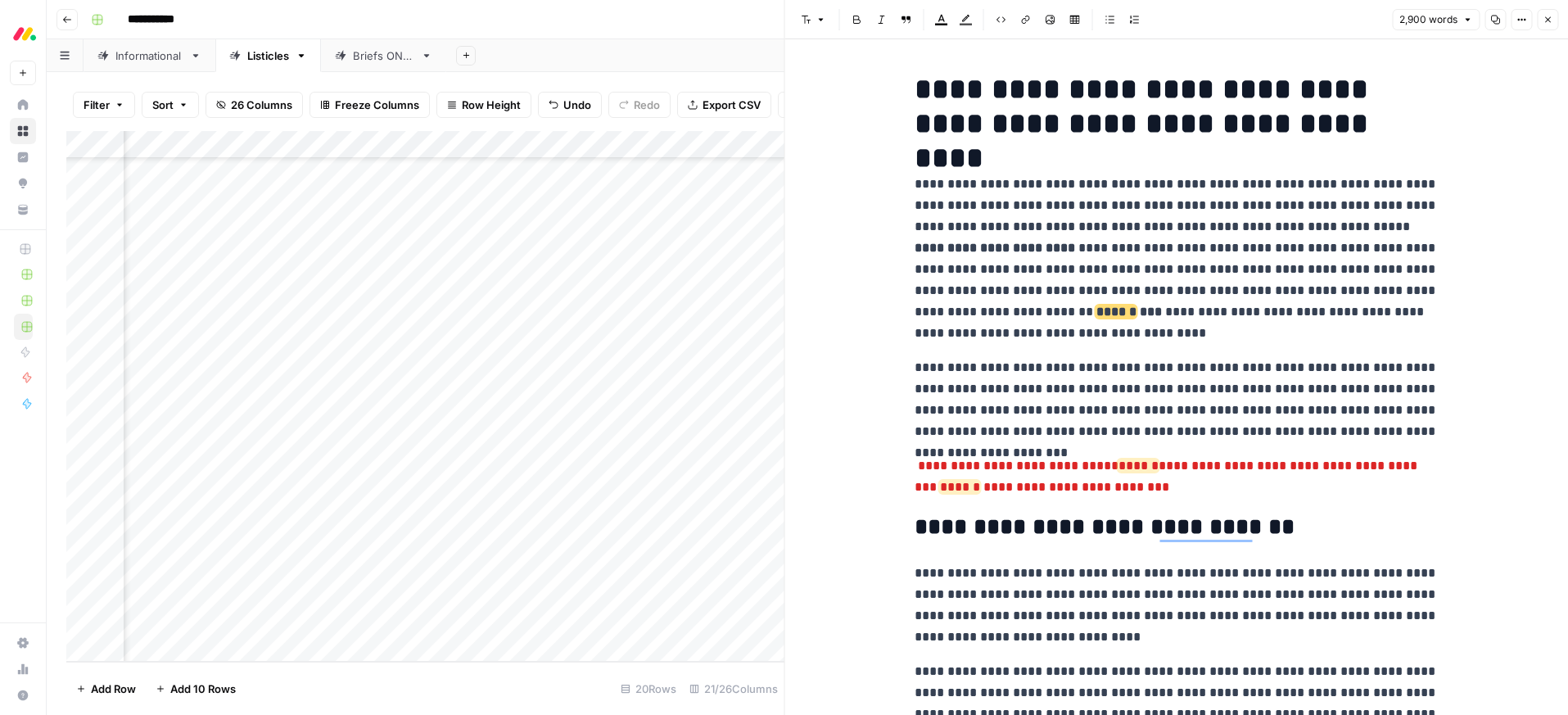
click at [1103, 233] on p "**********" at bounding box center [1177, 259] width 524 height 171
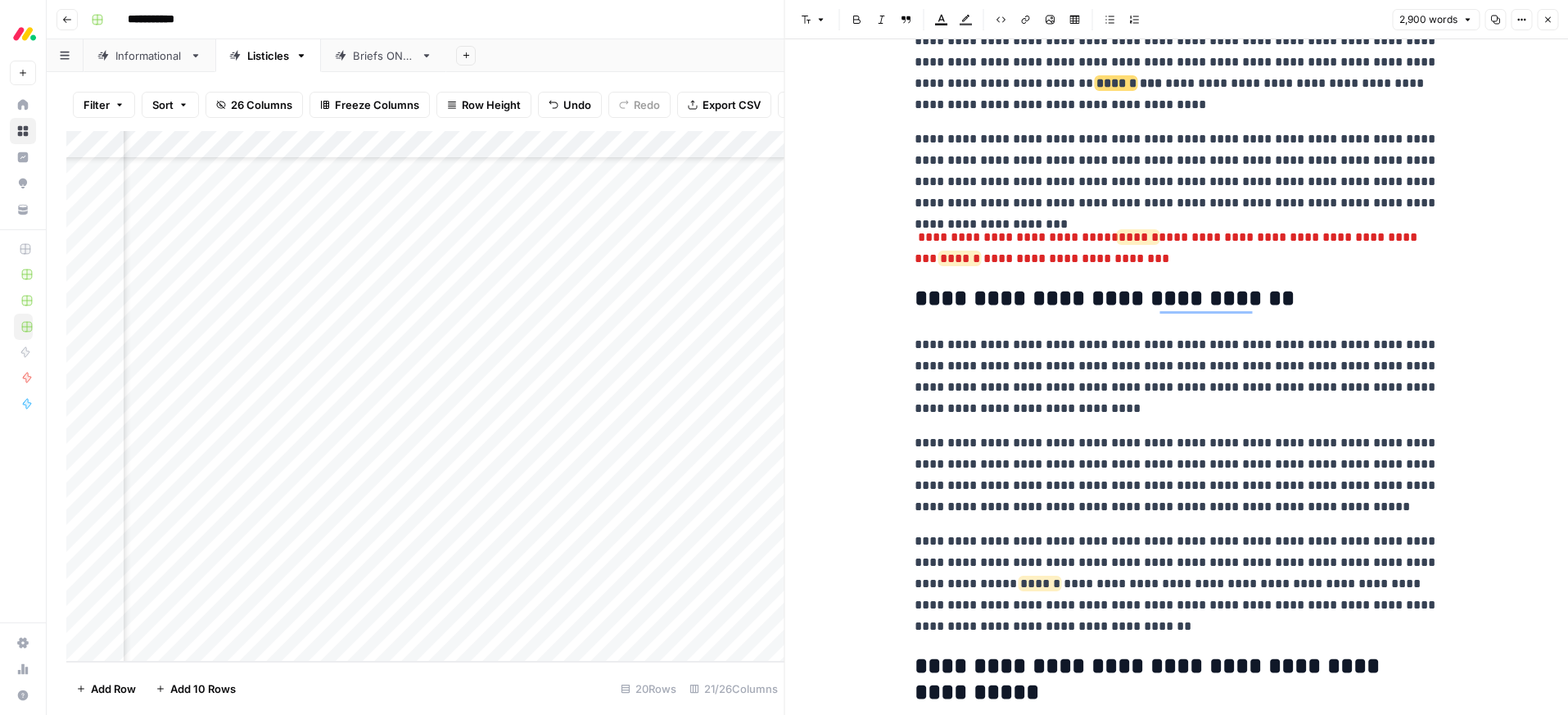
scroll to position [312, 0]
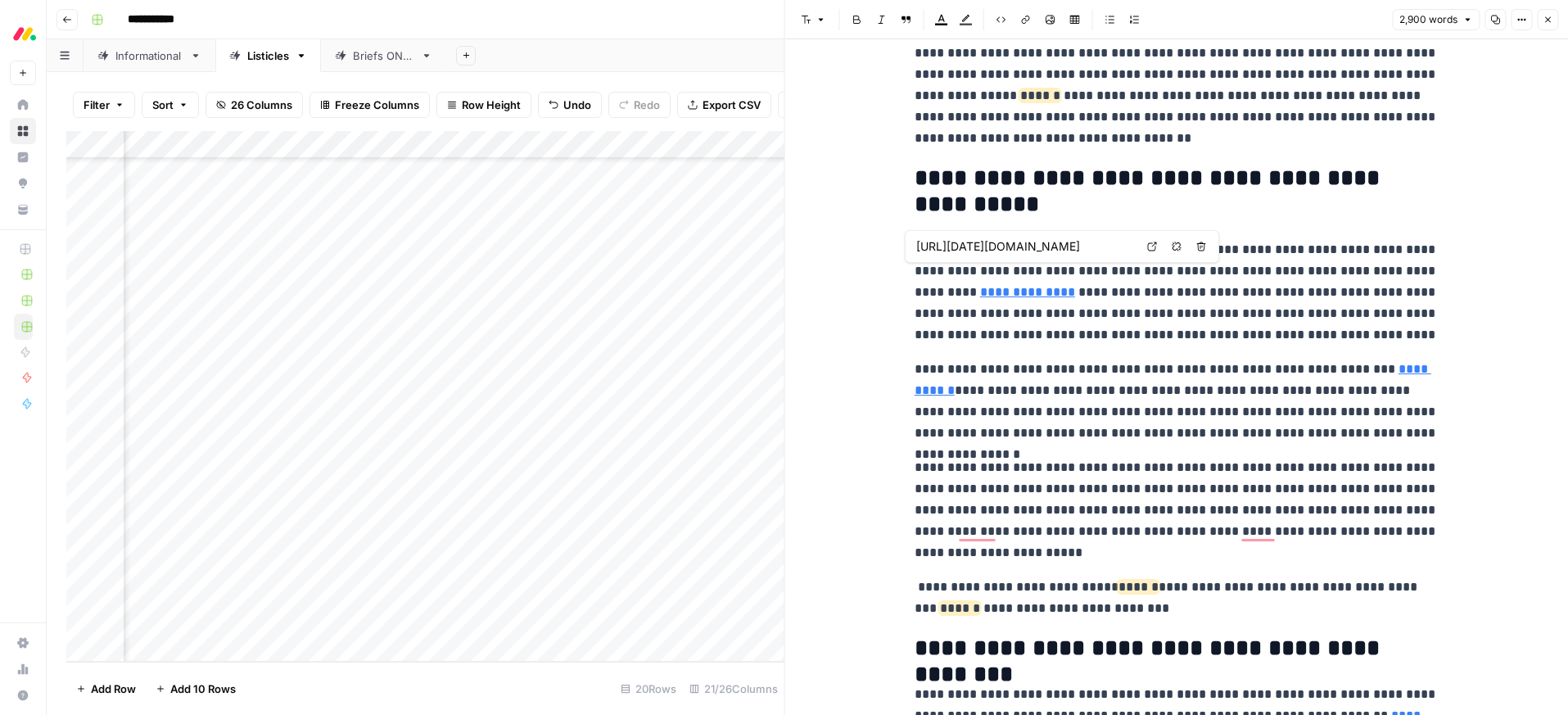
type input "https://monday.com/blog/crm-and-sales/sales-forecasting-software/"
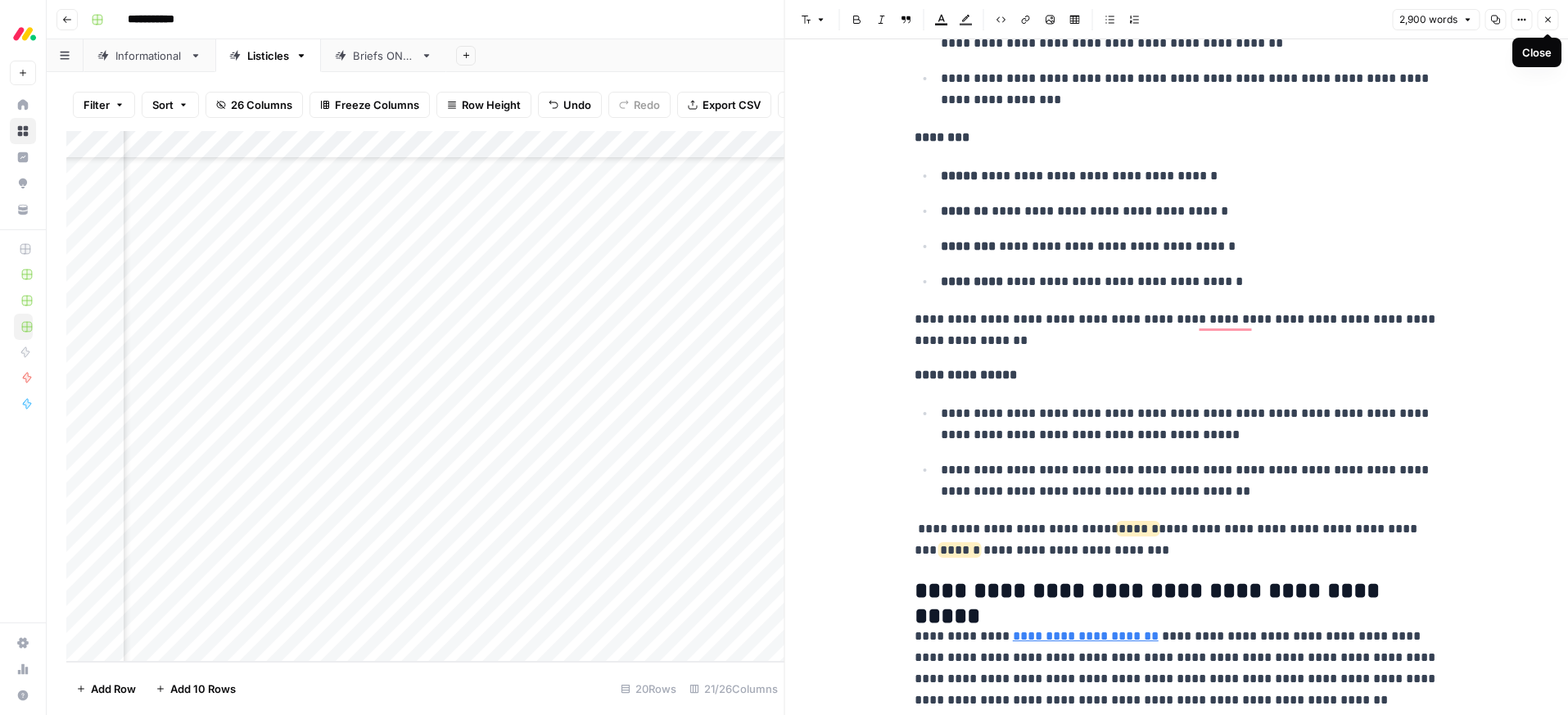
click at [1546, 21] on icon "button" at bounding box center [1547, 20] width 6 height 6
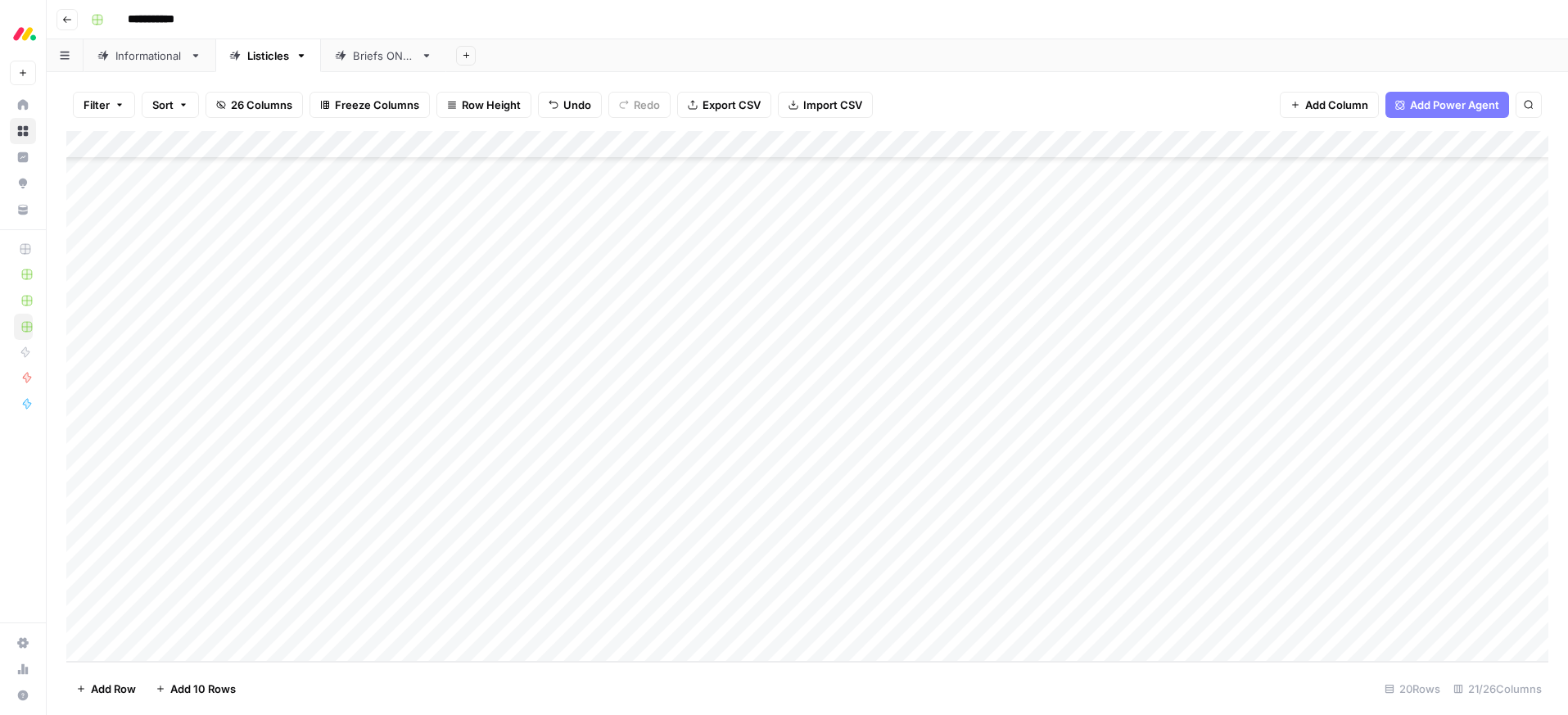
click at [330, 428] on div "Add Column" at bounding box center [807, 396] width 1482 height 530
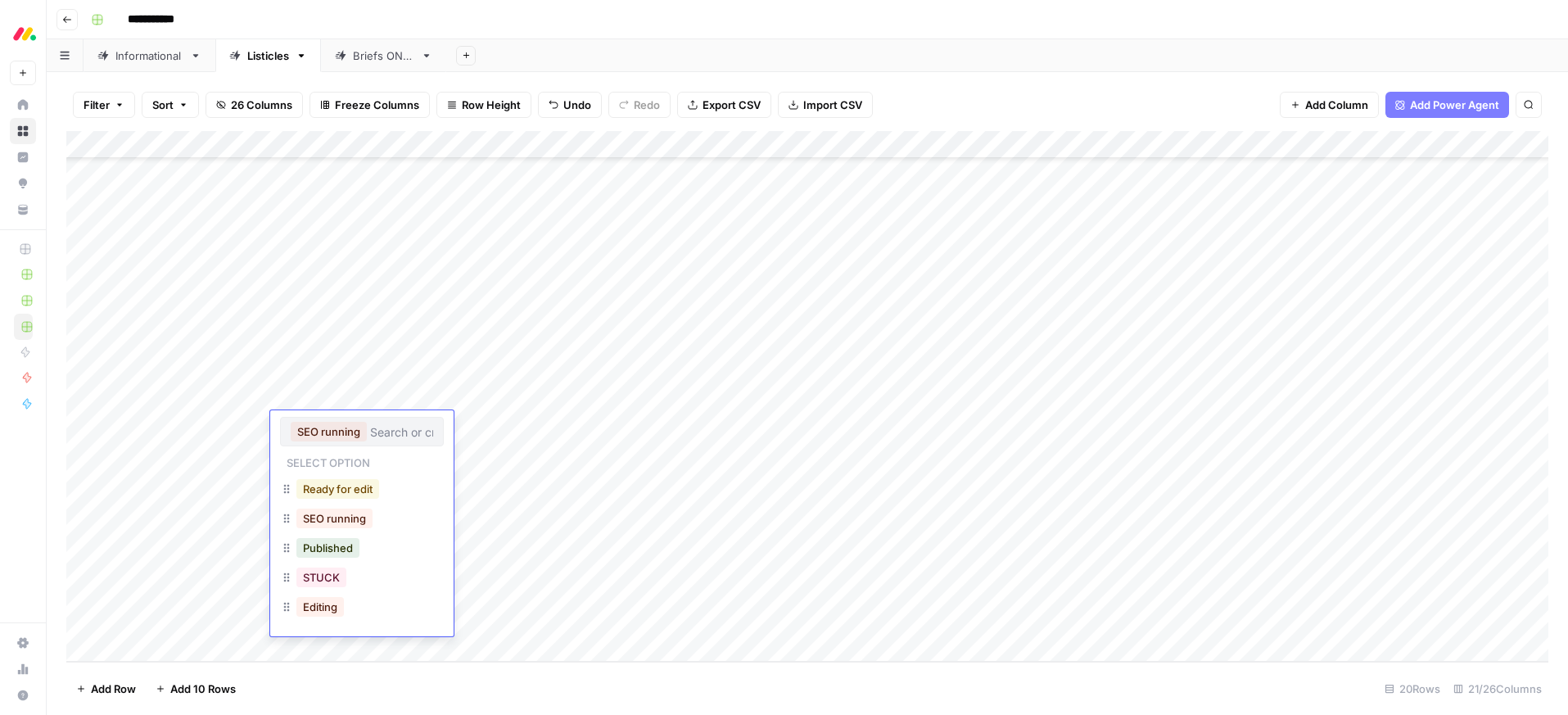
click at [330, 491] on button "Ready for edit" at bounding box center [338, 488] width 82 height 20
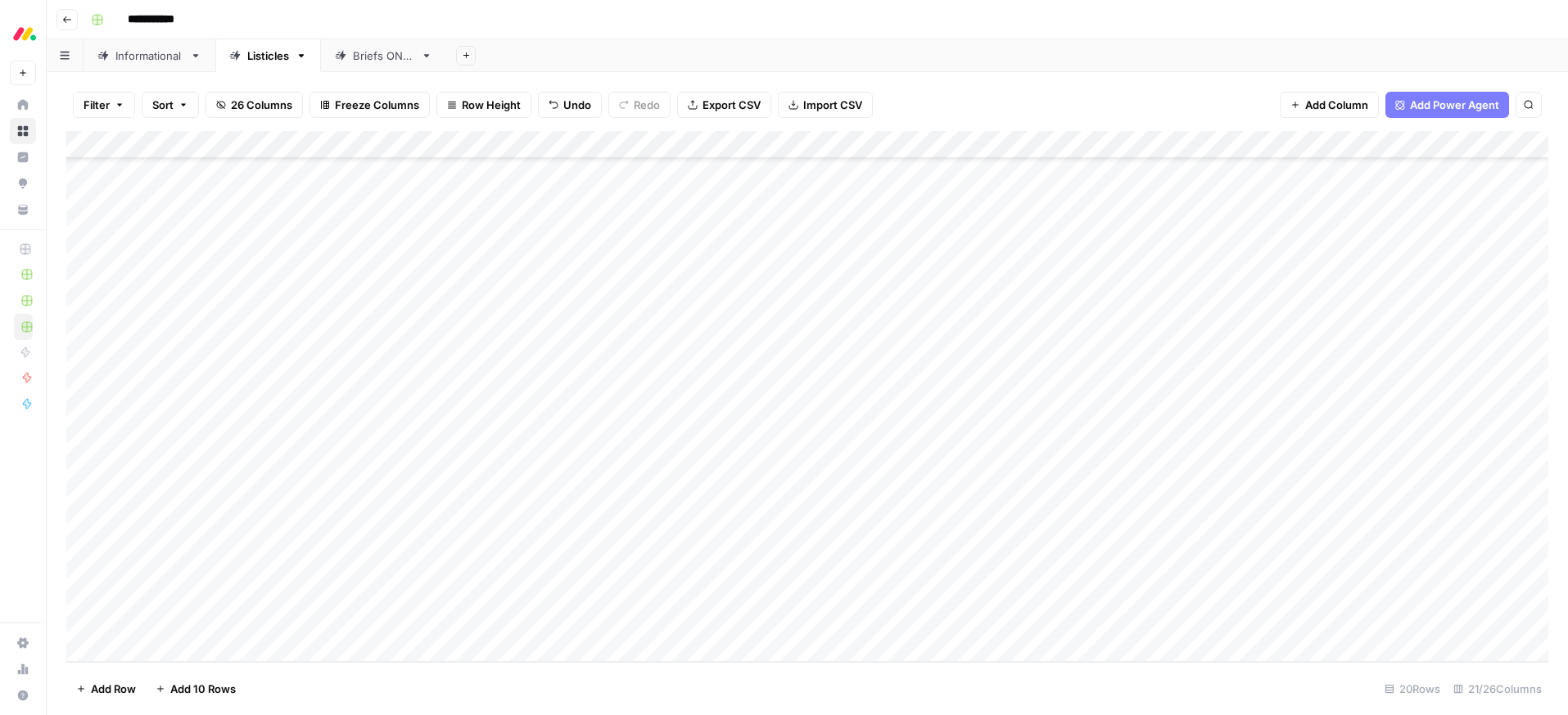
click at [892, 27] on div "**********" at bounding box center [817, 20] width 1467 height 26
click at [146, 58] on div "Informational" at bounding box center [149, 56] width 68 height 16
click at [923, 392] on div "Add Column" at bounding box center [807, 367] width 1482 height 471
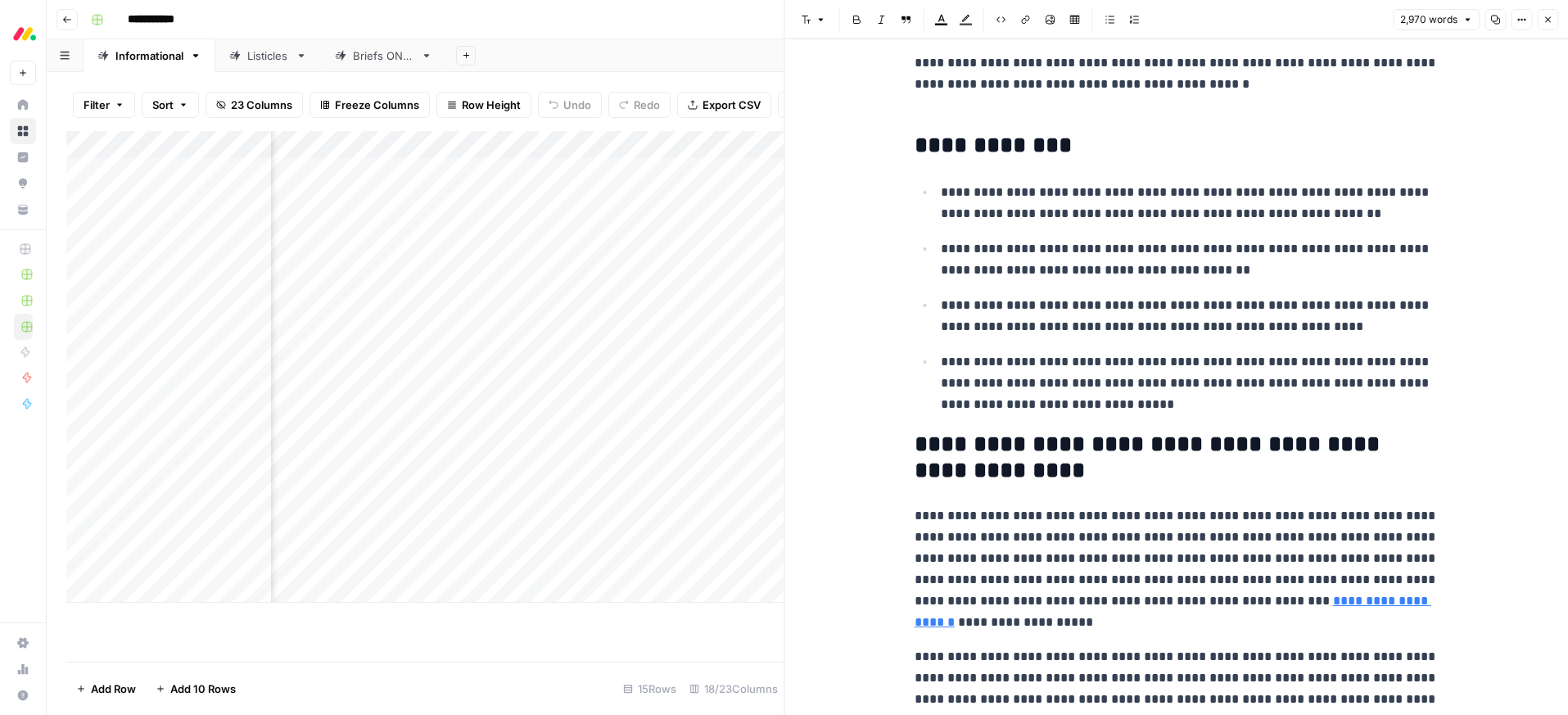
scroll to position [446, 0]
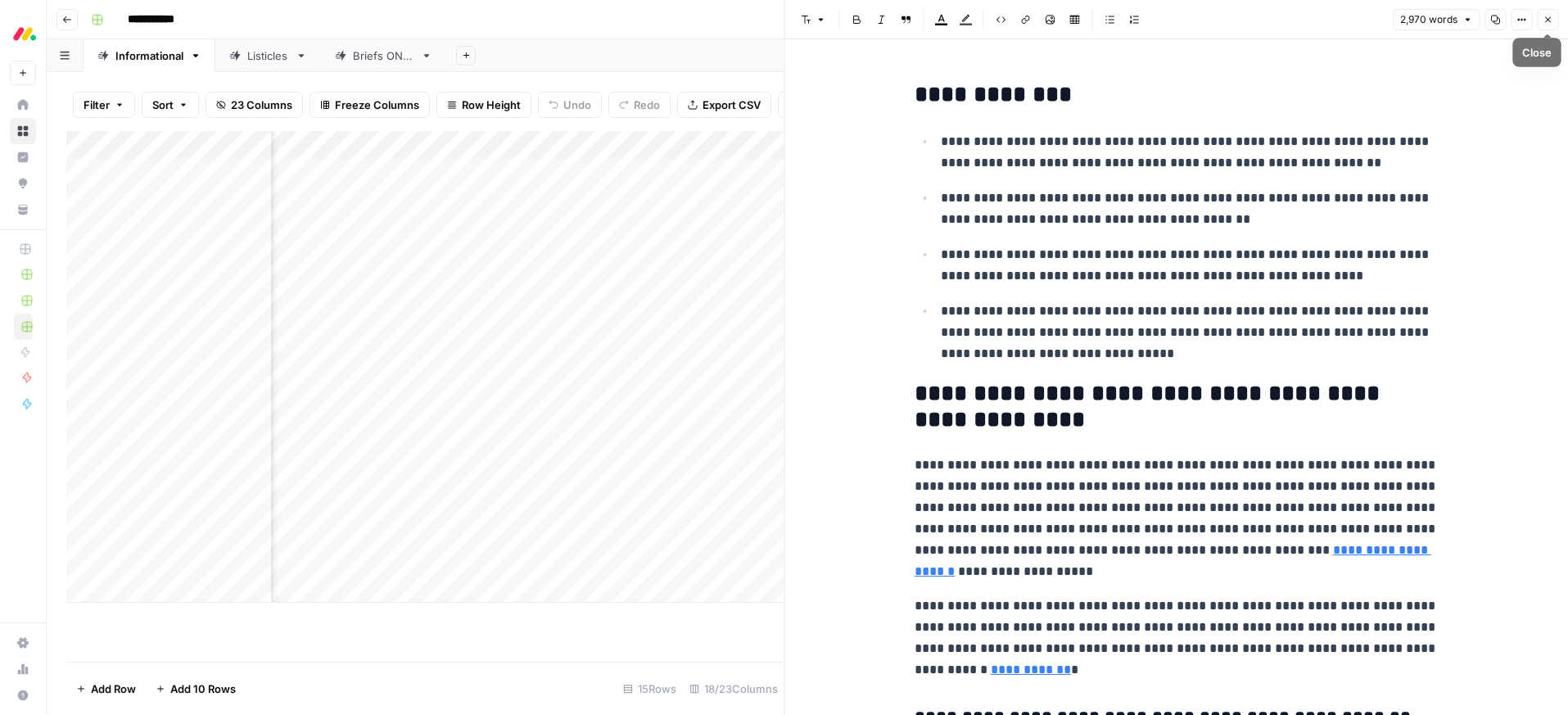
drag, startPoint x: 1547, startPoint y: 26, endPoint x: 1535, endPoint y: 30, distance: 12.6
click at [1547, 26] on button "Close" at bounding box center [1547, 20] width 21 height 21
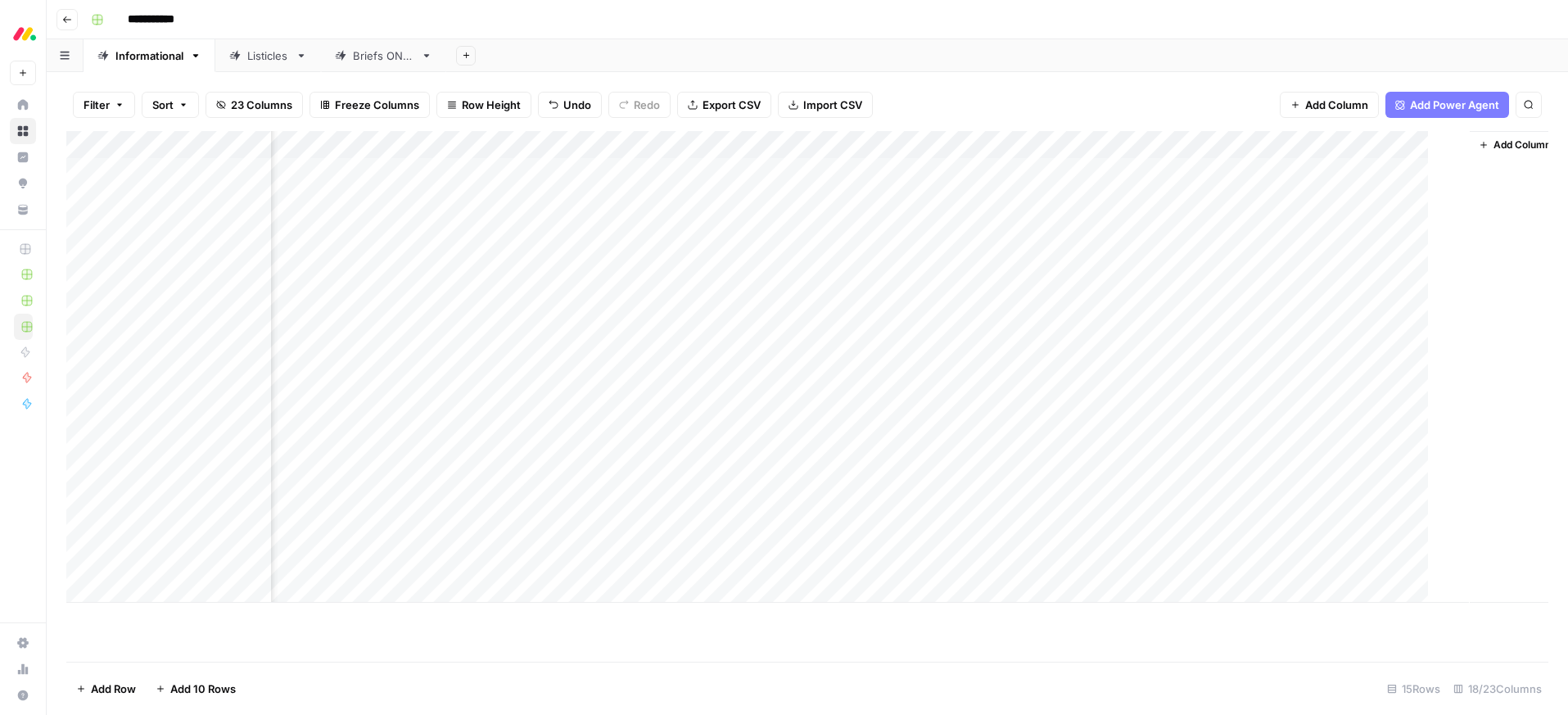
scroll to position [0, 1284]
click at [264, 62] on div "Listicles" at bounding box center [268, 56] width 42 height 16
drag, startPoint x: 1079, startPoint y: 142, endPoint x: 1106, endPoint y: 142, distance: 27.0
click at [1107, 142] on div "Add Column" at bounding box center [807, 396] width 1482 height 530
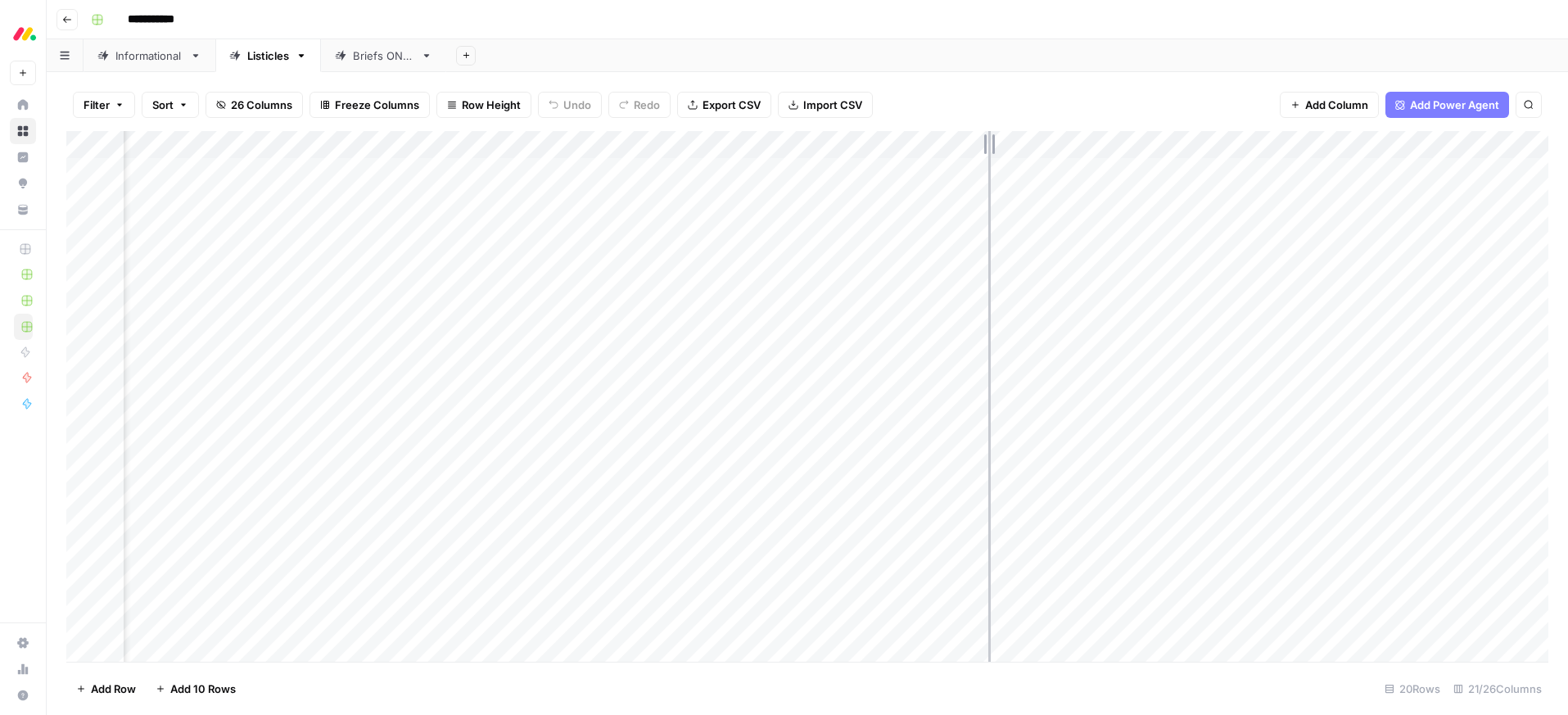
drag, startPoint x: 1111, startPoint y: 144, endPoint x: 979, endPoint y: 147, distance: 132.0
click at [983, 147] on div "Add Column" at bounding box center [807, 396] width 1482 height 530
click at [967, 562] on div "Add Column" at bounding box center [807, 396] width 1482 height 530
click at [1064, 48] on div "Add Sheet" at bounding box center [1007, 56] width 1121 height 33
click at [942, 559] on div "Add Column" at bounding box center [807, 396] width 1482 height 530
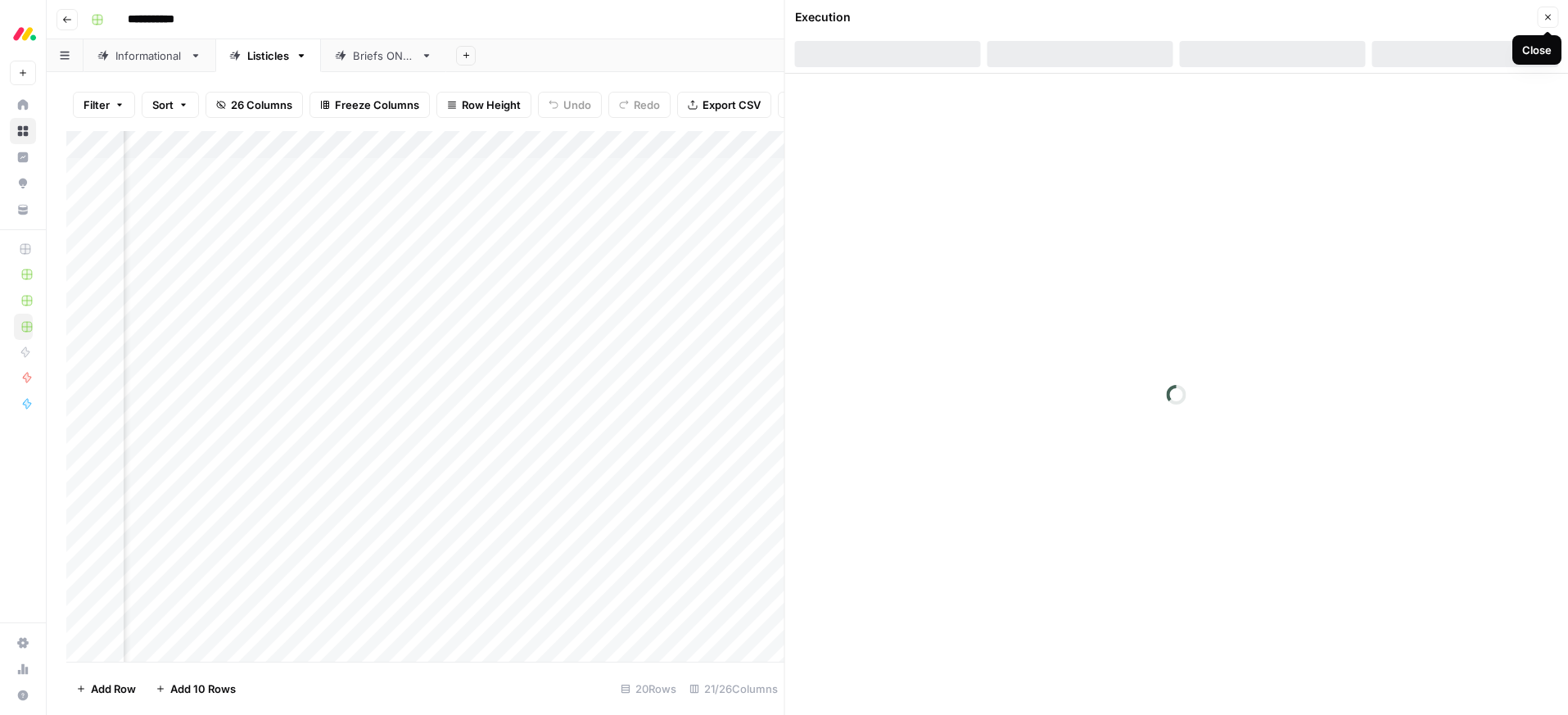
click at [1544, 17] on icon "button" at bounding box center [1547, 17] width 10 height 10
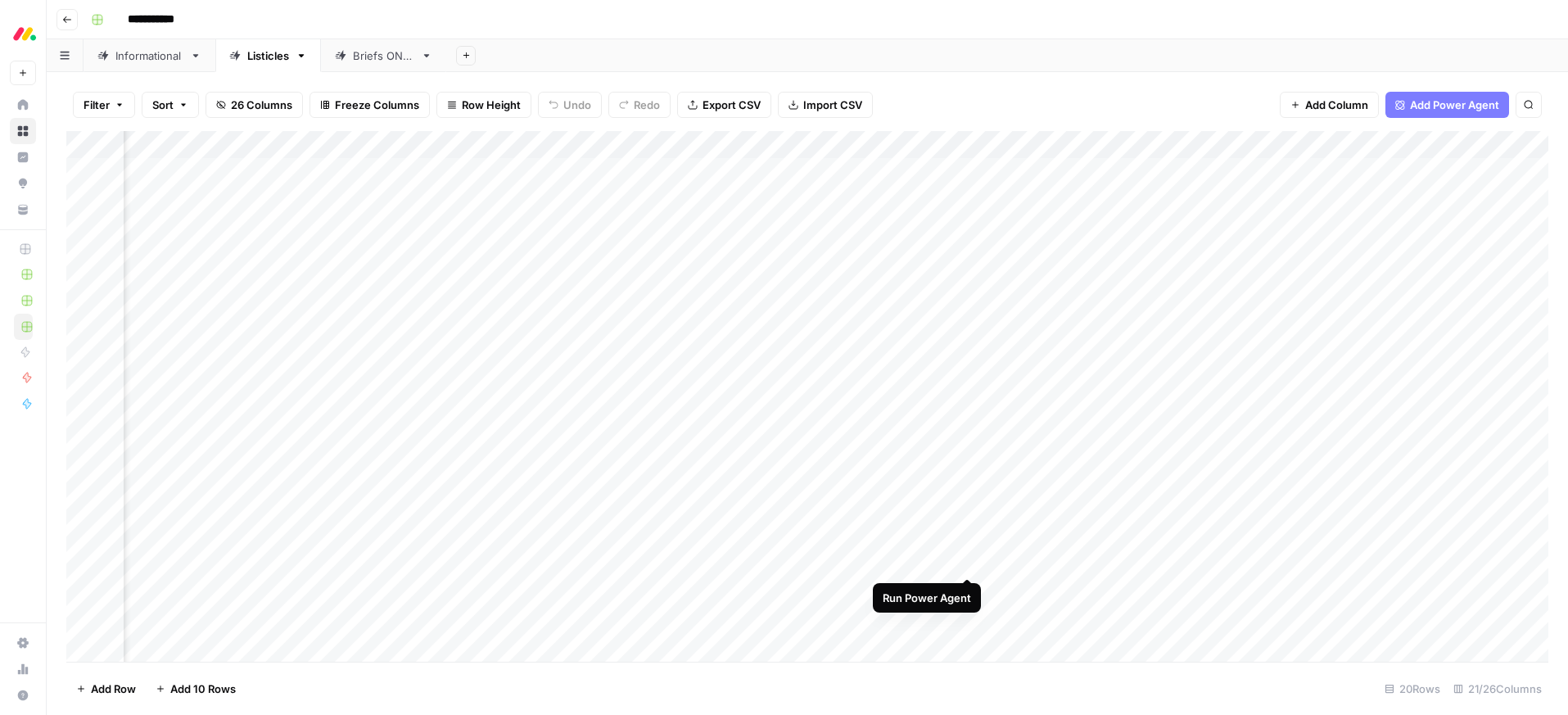
click at [967, 563] on div "Add Column" at bounding box center [807, 396] width 1482 height 530
click at [970, 561] on div "Add Column" at bounding box center [807, 396] width 1482 height 530
click at [1232, 560] on div "Add Column" at bounding box center [807, 396] width 1482 height 530
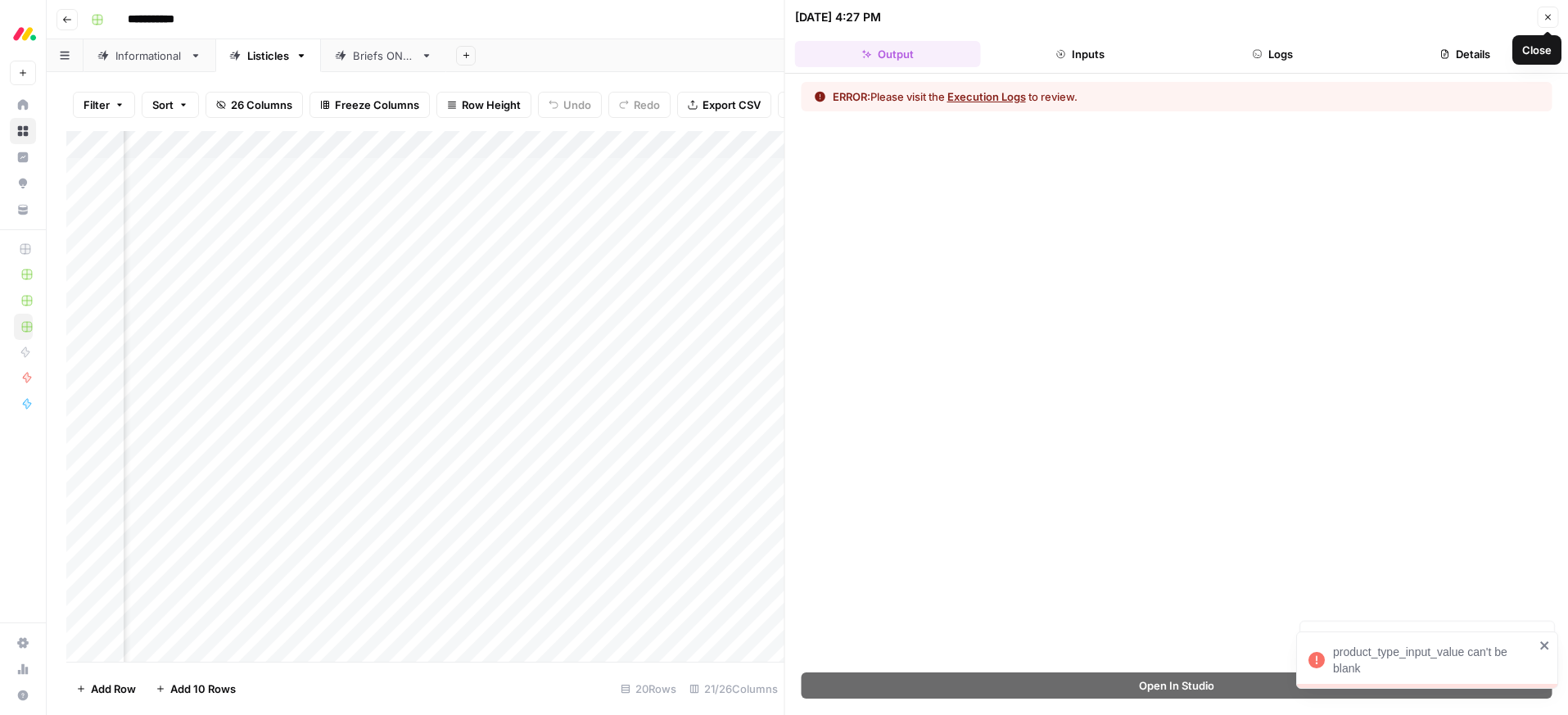
click at [1547, 20] on icon "button" at bounding box center [1547, 17] width 10 height 10
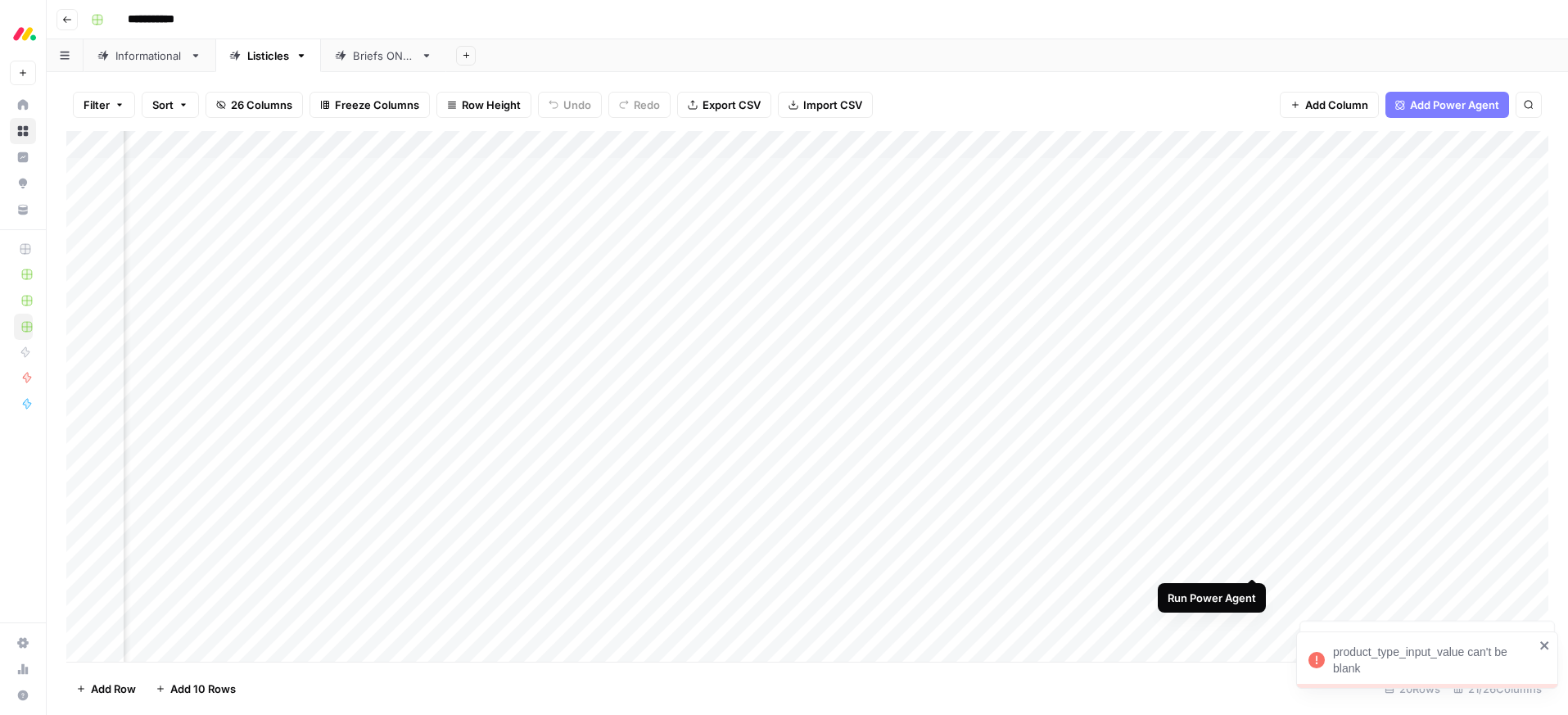
click at [1252, 561] on div "Add Column" at bounding box center [807, 396] width 1482 height 530
click at [1548, 645] on icon "close" at bounding box center [1545, 645] width 12 height 13
click at [1548, 577] on div "product_type_input_value can't be blank" at bounding box center [1427, 593] width 262 height 58
click at [1546, 650] on icon "close" at bounding box center [1545, 645] width 12 height 13
